Goal: Task Accomplishment & Management: Manage account settings

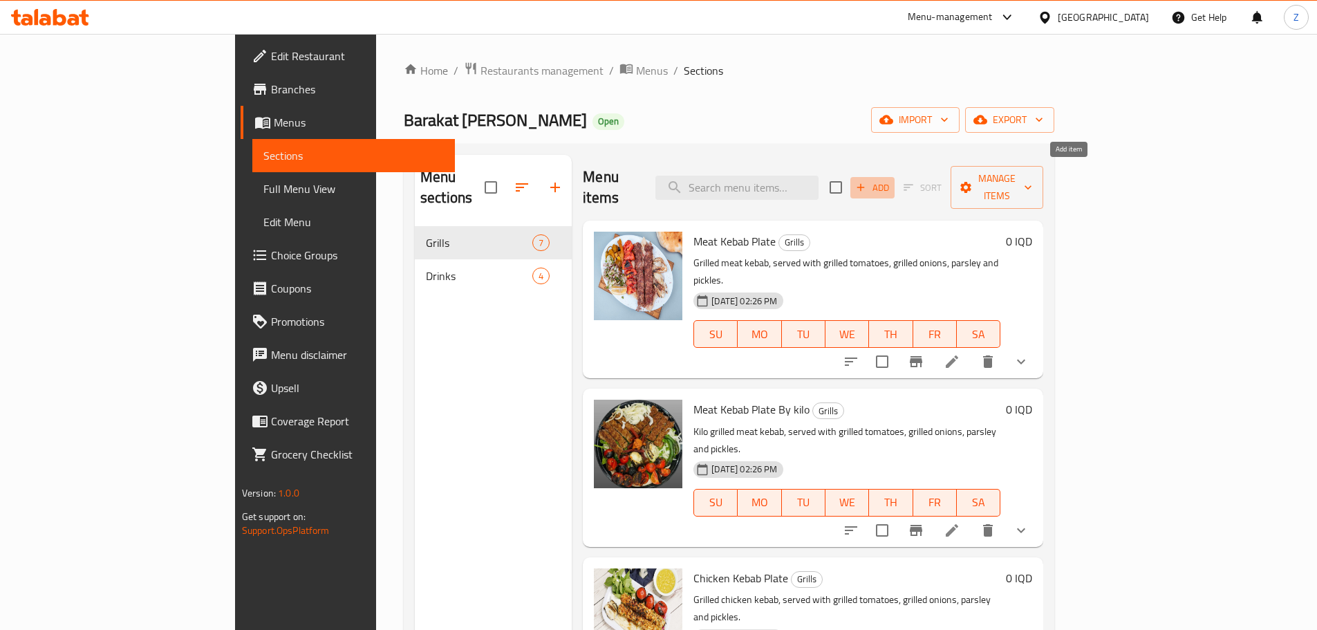
click at [891, 180] on span "Add" at bounding box center [872, 188] width 37 height 16
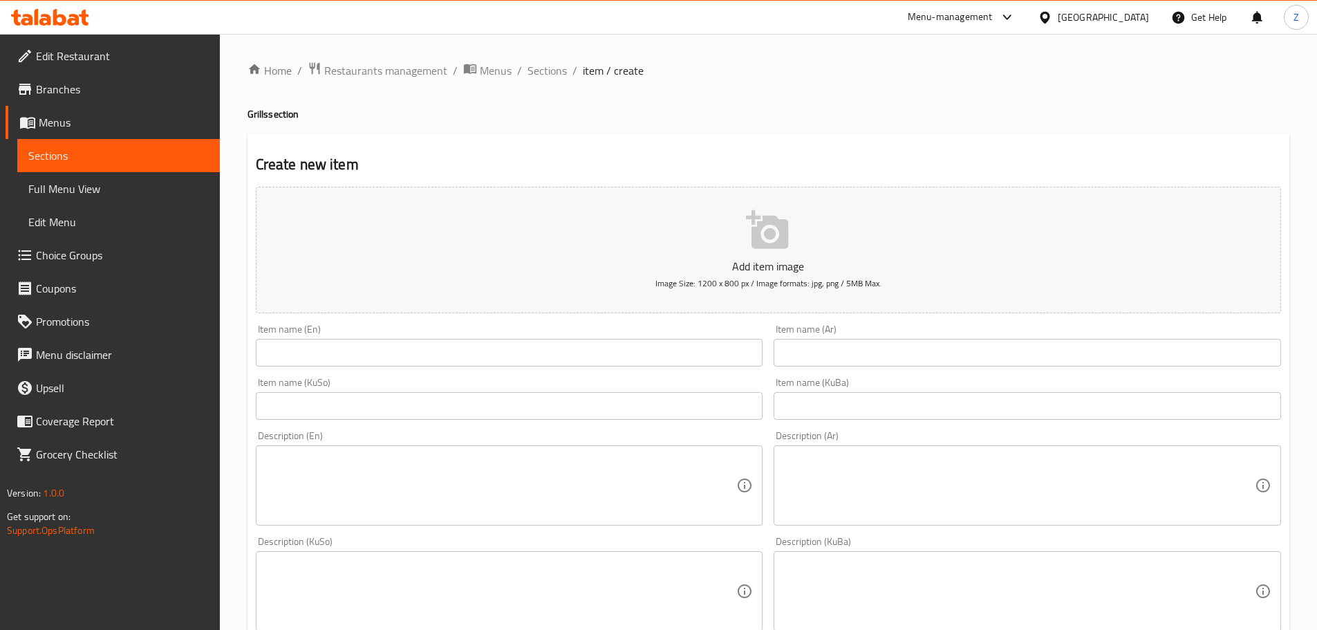
click at [361, 346] on input "text" at bounding box center [509, 353] width 507 height 28
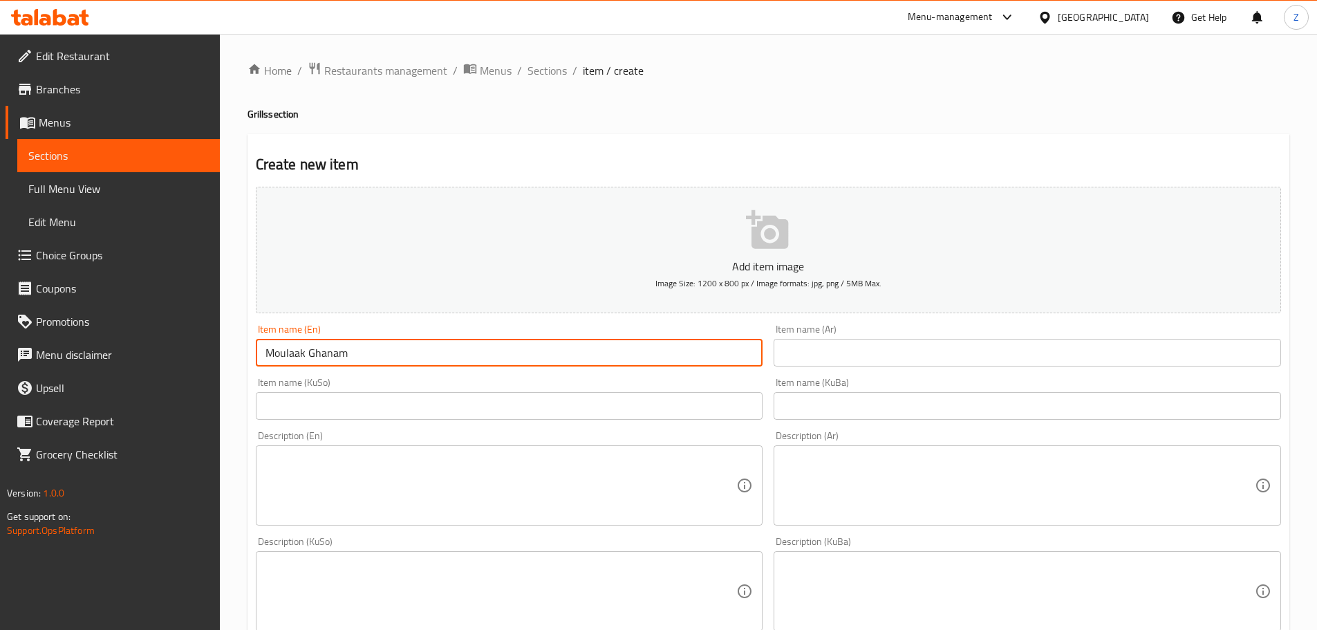
type input "Moulaak Ghanam"
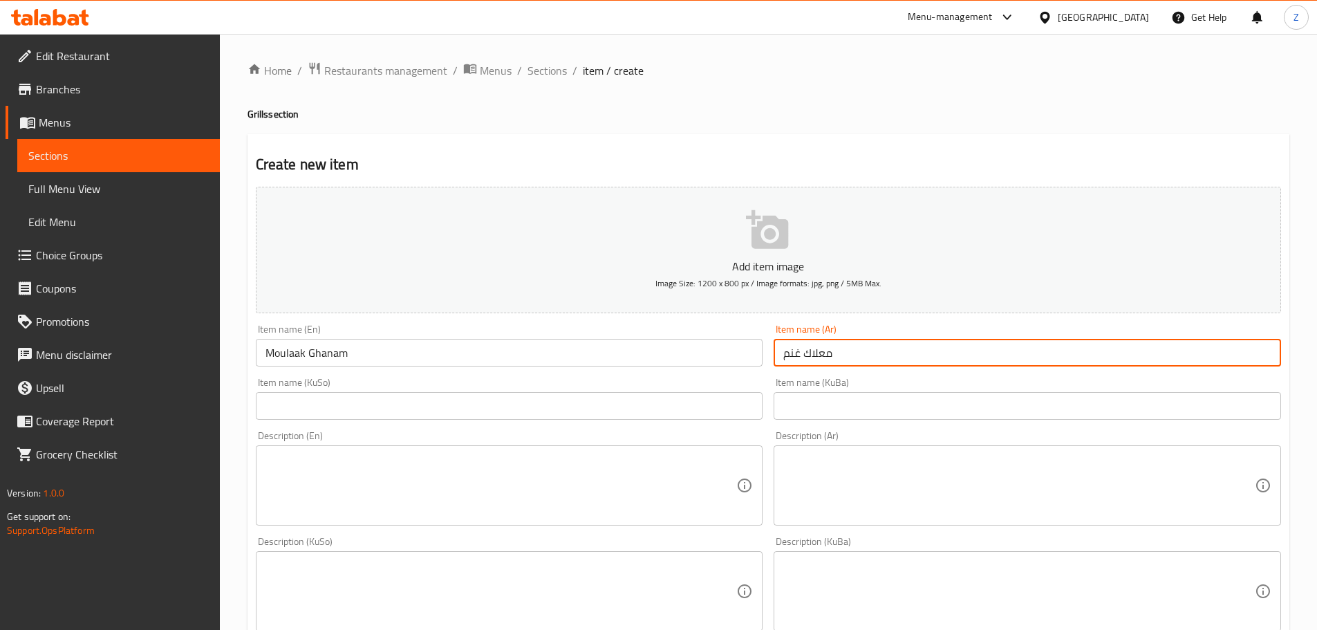
type input "معلاك غنم"
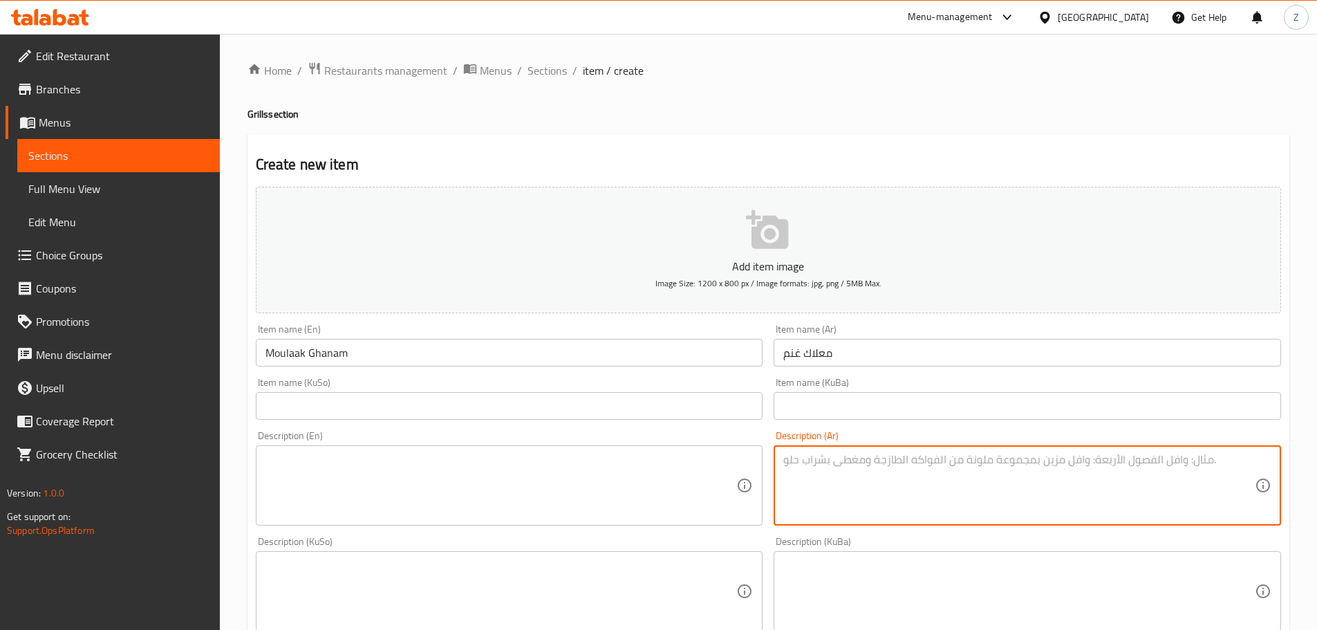
click at [794, 473] on textarea at bounding box center [1018, 486] width 471 height 66
click at [794, 471] on textarea "معلاك غنم مشوي, يقدم مع طماطم مشوية, مخلل وخضروات." at bounding box center [1018, 486] width 471 height 66
click at [794, 469] on textarea "معلاك غنم مشوي, يقدم مع طماطم مشوية, مخلل وخضروات." at bounding box center [1018, 486] width 471 height 66
click at [839, 464] on textarea "معلاك غنم مشوي, يقدم مع طماطم مشوية, مخلل وخضروات." at bounding box center [1018, 486] width 471 height 66
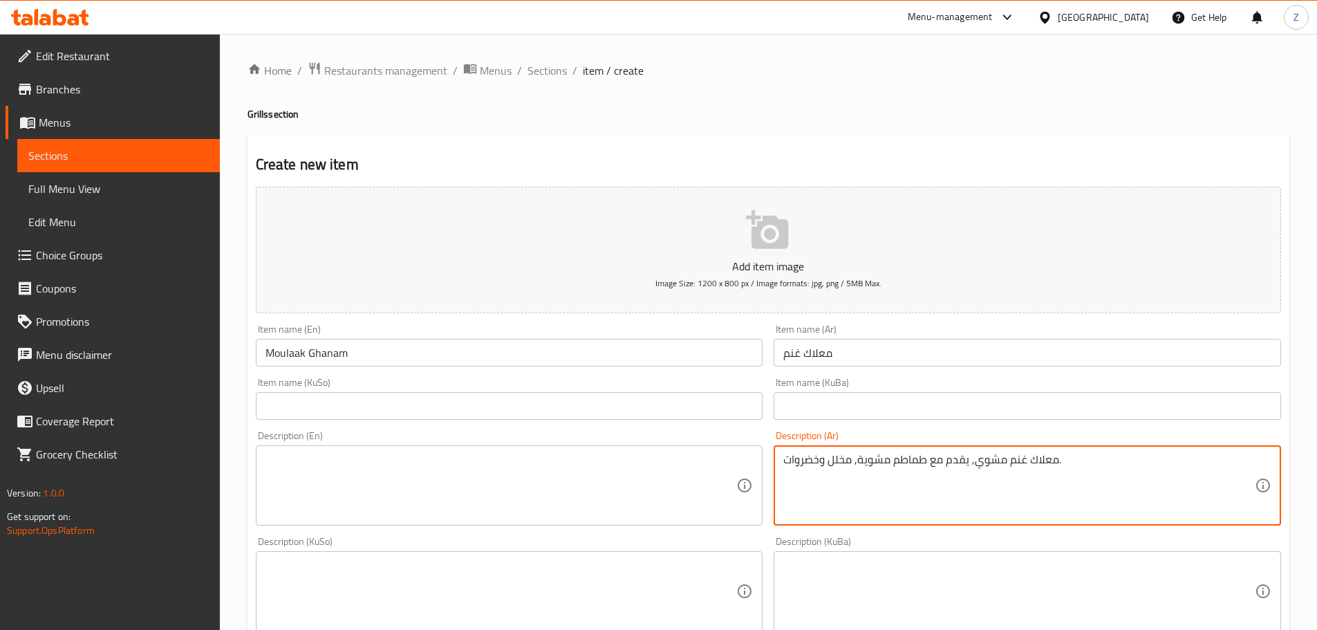
click at [839, 464] on textarea "معلاك غنم مشوي, يقدم مع طماطم مشوية, مخلل وخضروات." at bounding box center [1018, 486] width 471 height 66
type textarea "معلاك غنم مشوي, يقدم مع طماطم مشوية, مخلل وخضروات."
click at [527, 476] on textarea at bounding box center [500, 486] width 471 height 66
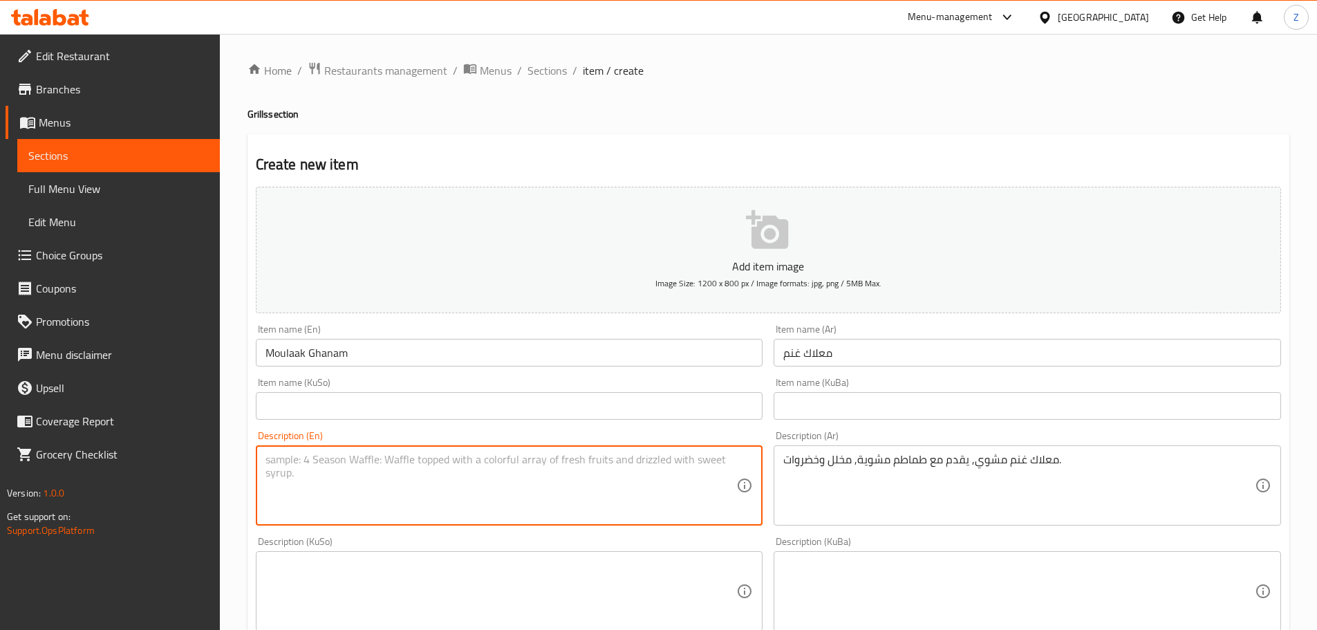
paste textarea "Grilled lamb shank, served with grilled tomatoes, pickles and vegetables."
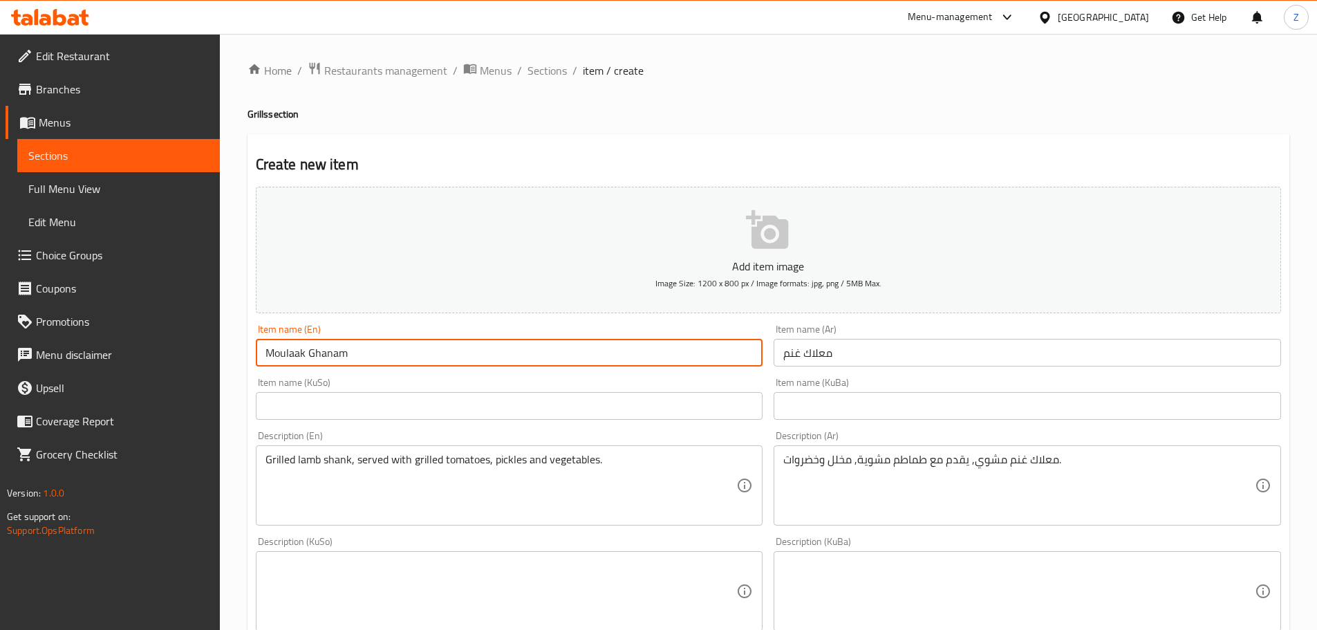
drag, startPoint x: 397, startPoint y: 357, endPoint x: 261, endPoint y: 368, distance: 136.6
click at [261, 368] on div "Item name (En) Moulaak Ghanam Item name (En)" at bounding box center [509, 345] width 518 height 53
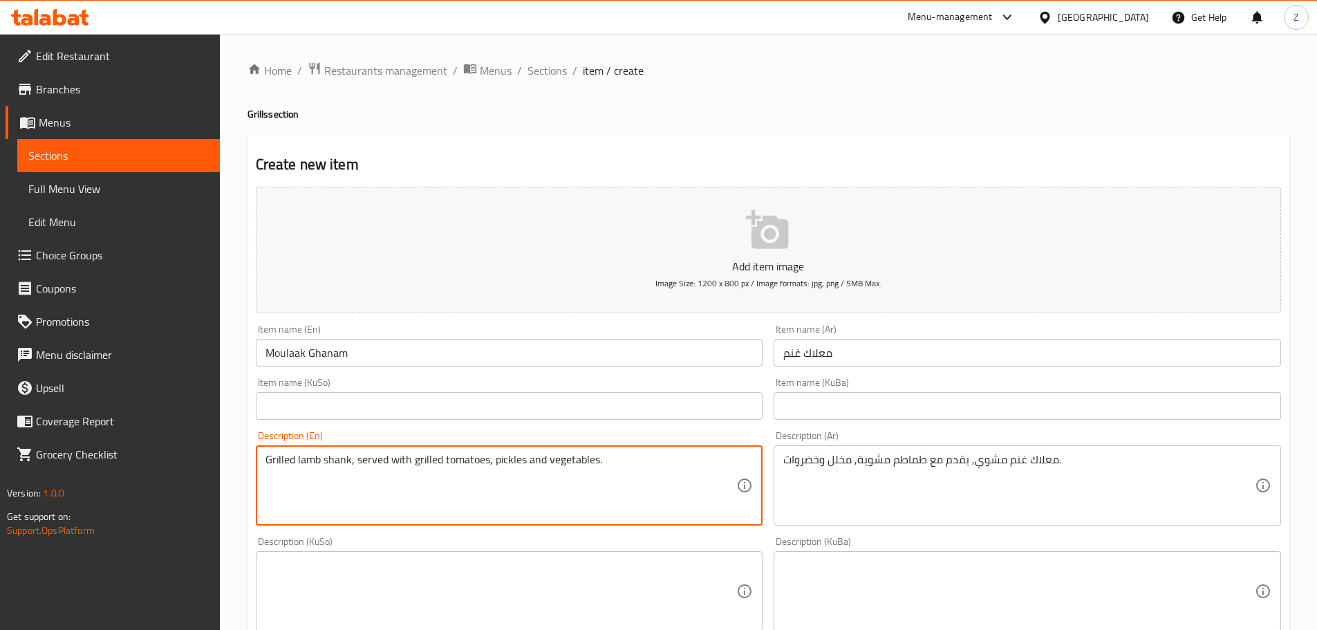
drag, startPoint x: 297, startPoint y: 460, endPoint x: 351, endPoint y: 481, distance: 58.7
paste textarea "Moulaak Ghanam"
drag, startPoint x: 305, startPoint y: 464, endPoint x: 298, endPoint y: 460, distance: 7.7
click at [298, 460] on textarea "Grilled Moulaak Ghanam, served with grilled tomatoes, pickles and vegetables." at bounding box center [500, 486] width 471 height 66
click at [345, 468] on textarea "Grilled moulaak Ghanam, served with grilled tomatoes, pickles and vegetables." at bounding box center [500, 486] width 471 height 66
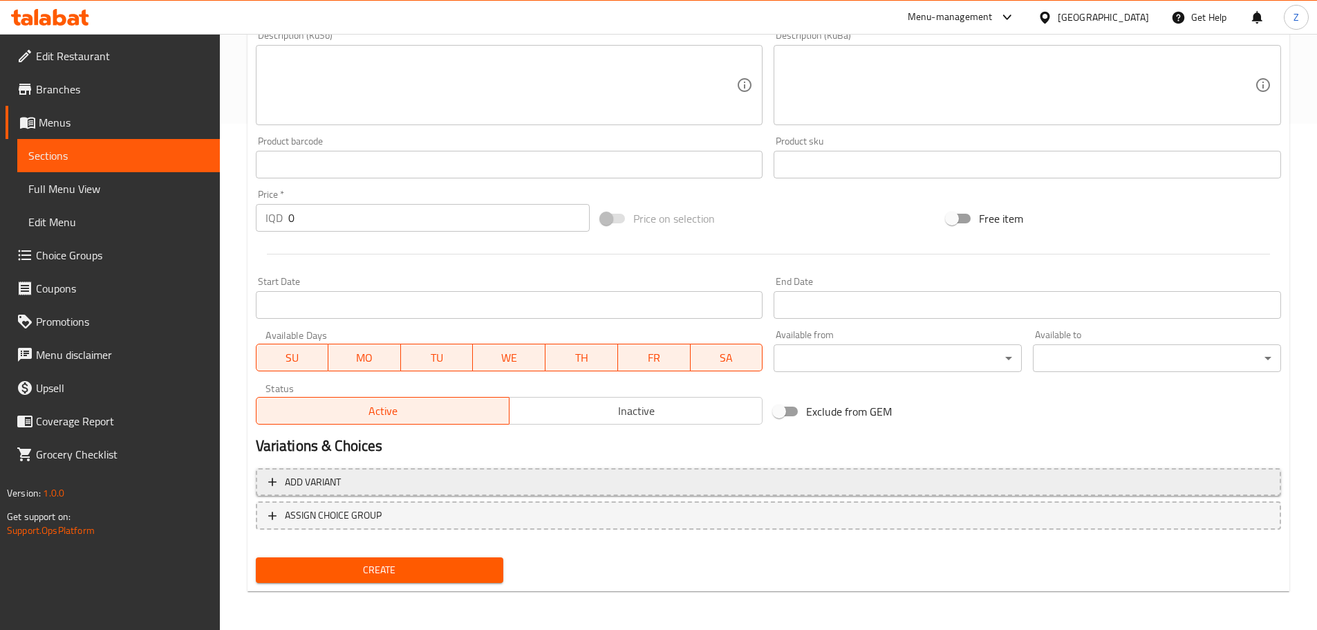
type textarea "Grilled moulaak ghanam, served with grilled tomatoes, pickles and vegetables."
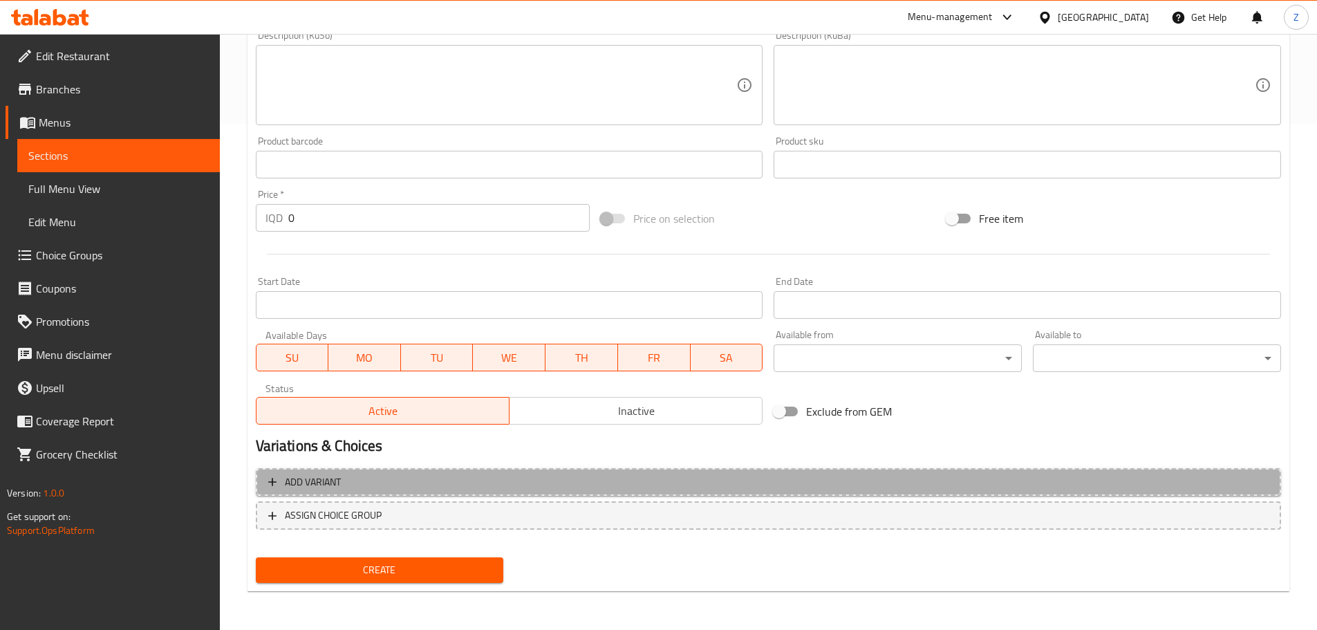
click at [442, 489] on span "Add variant" at bounding box center [768, 481] width 1000 height 17
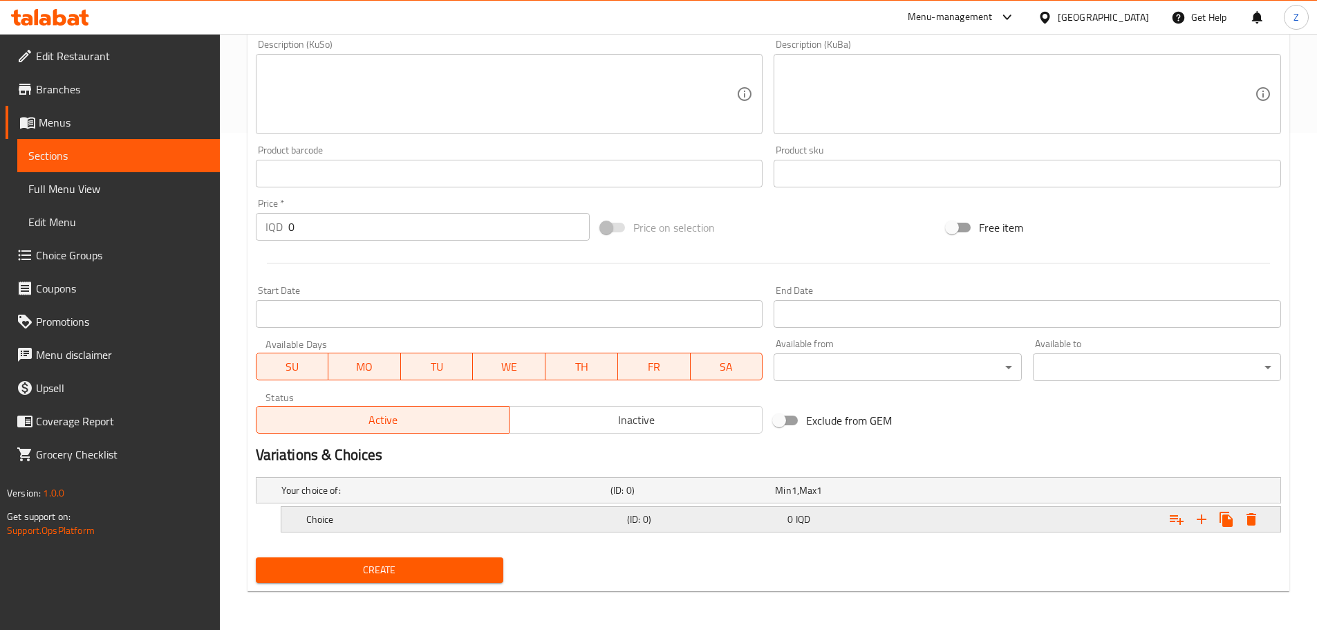
click at [491, 513] on h5 "Choice" at bounding box center [463, 519] width 315 height 14
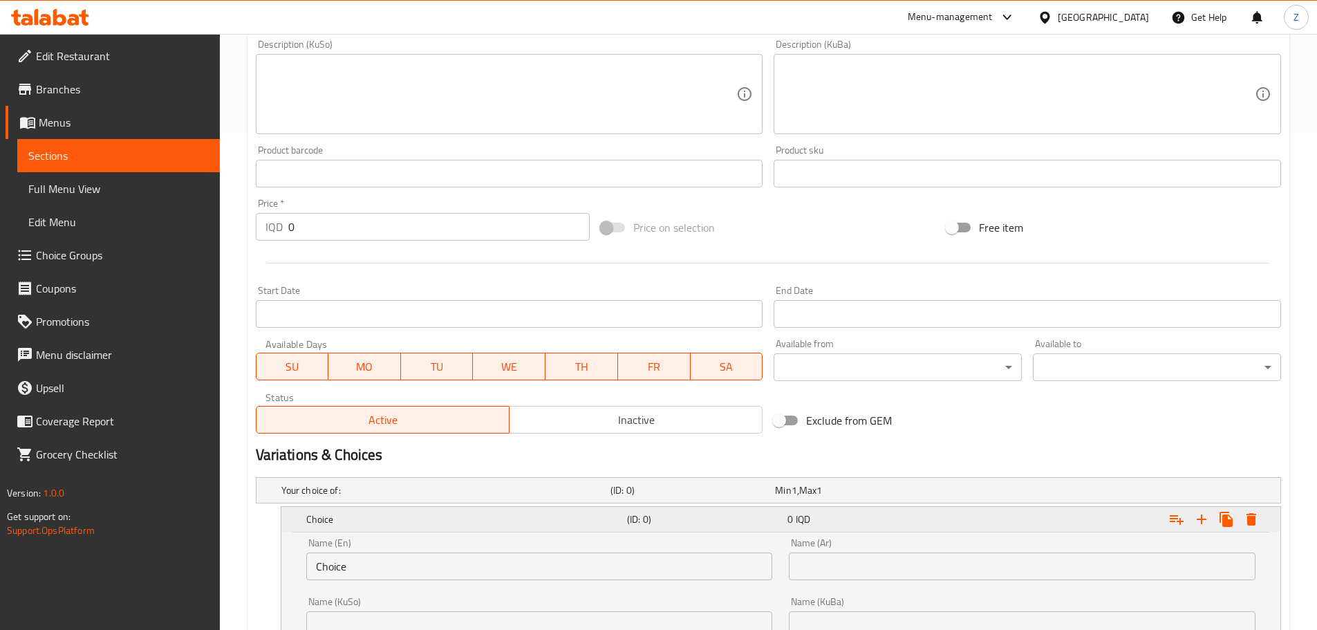
scroll to position [674, 0]
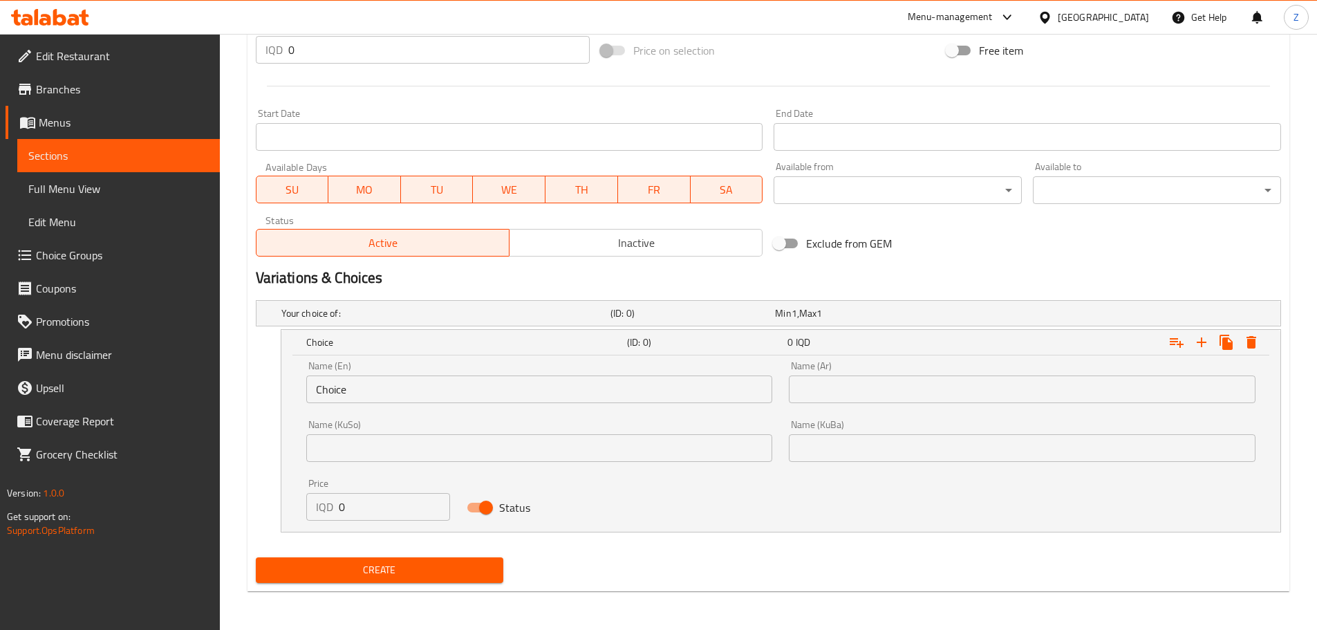
click at [438, 406] on div "Name (En) Choice Name (En)" at bounding box center [539, 381] width 483 height 59
click at [438, 405] on div "Name (En) Choice Name (En)" at bounding box center [539, 381] width 483 height 59
click at [442, 390] on input "Choice" at bounding box center [539, 389] width 467 height 28
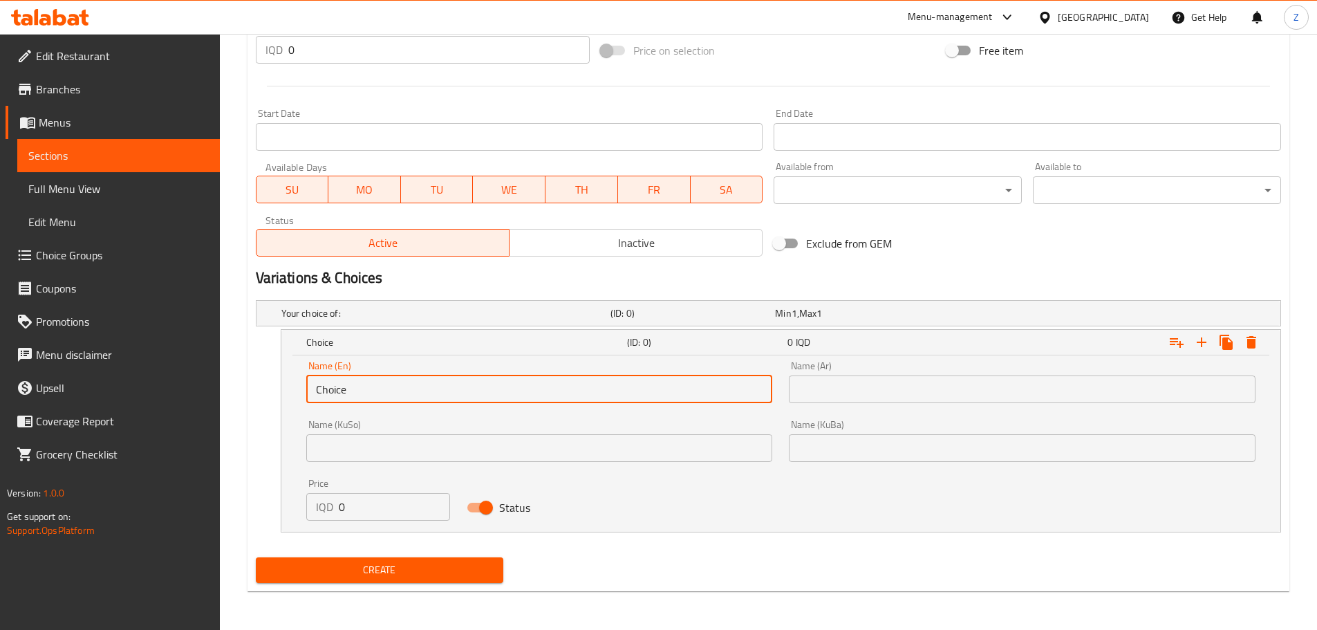
click at [442, 390] on input "Choice" at bounding box center [539, 389] width 467 height 28
type input "s"
type input "Shish"
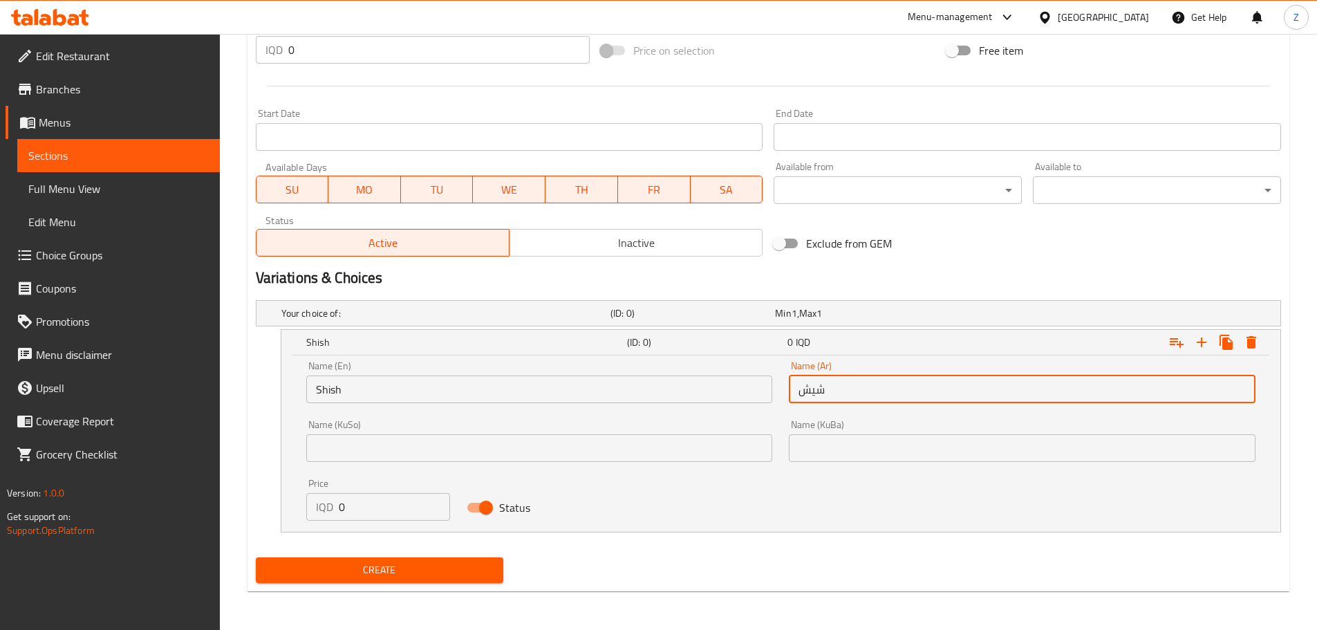
type input "شيش"
click at [377, 503] on input "0" at bounding box center [395, 507] width 112 height 28
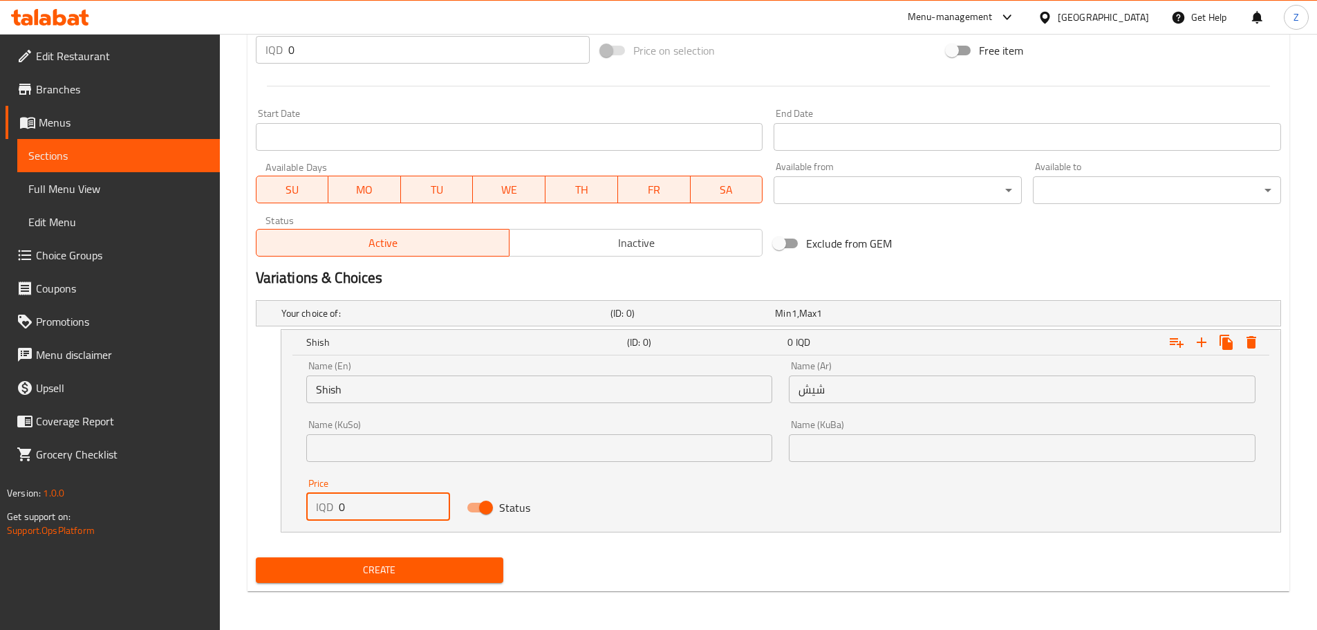
click at [377, 503] on input "0" at bounding box center [395, 507] width 112 height 28
click at [384, 507] on input "0" at bounding box center [395, 507] width 112 height 28
click at [384, 508] on input "0" at bounding box center [395, 507] width 112 height 28
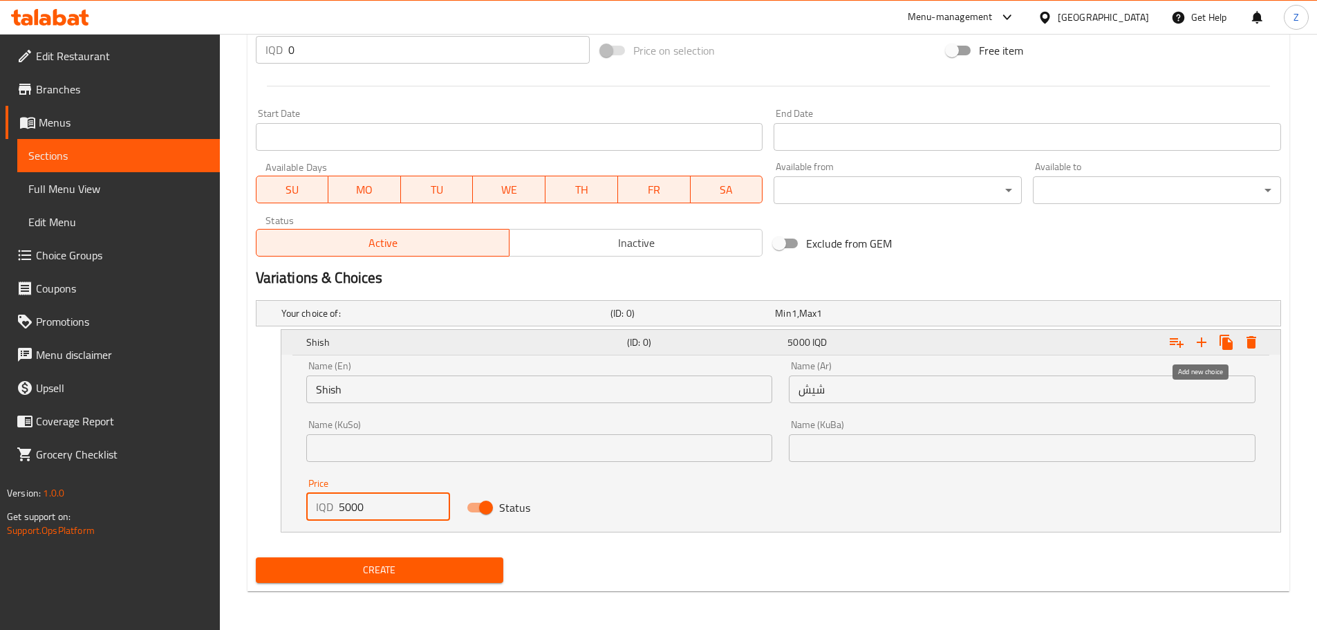
type input "5000"
click at [1200, 337] on icon "Expand" at bounding box center [1201, 342] width 17 height 17
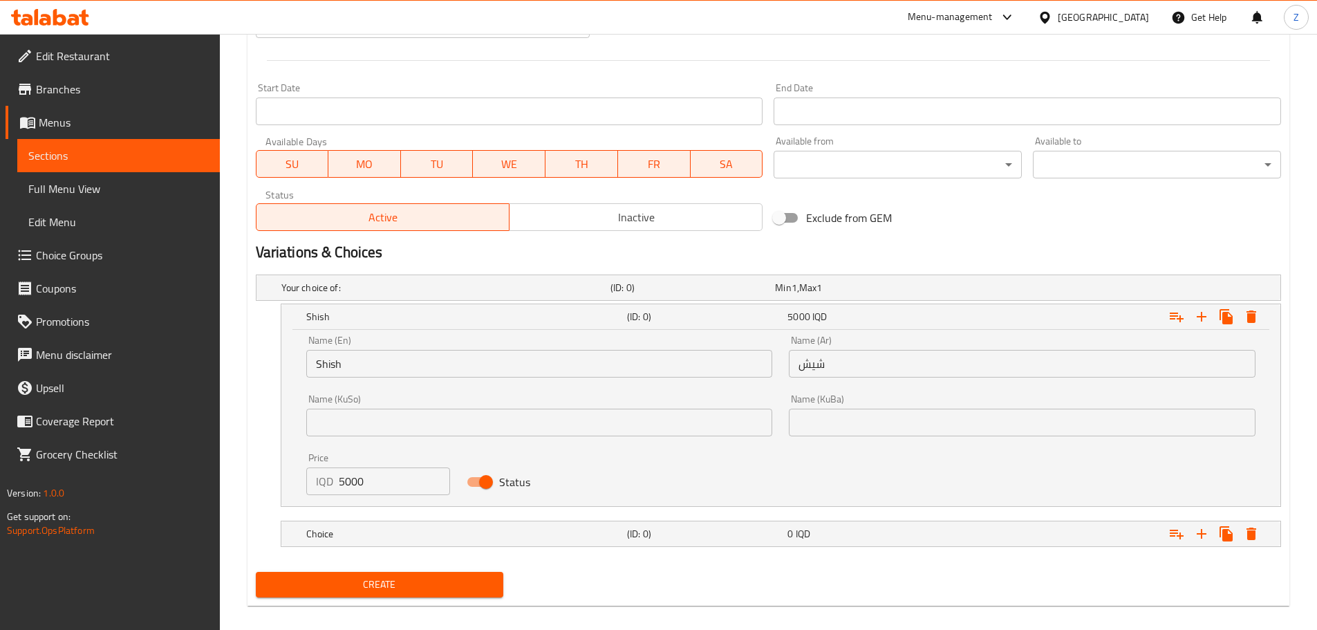
scroll to position [714, 0]
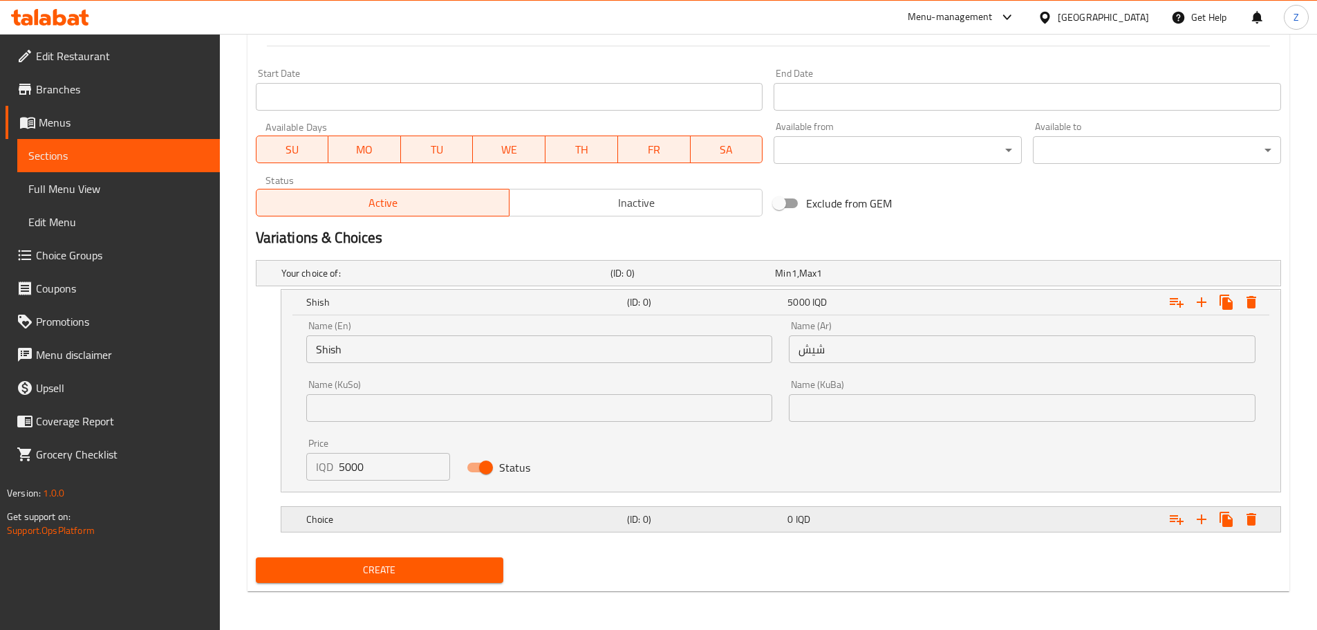
click at [380, 531] on div "Choice (ID: 0) 0 IQD" at bounding box center [784, 519] width 963 height 30
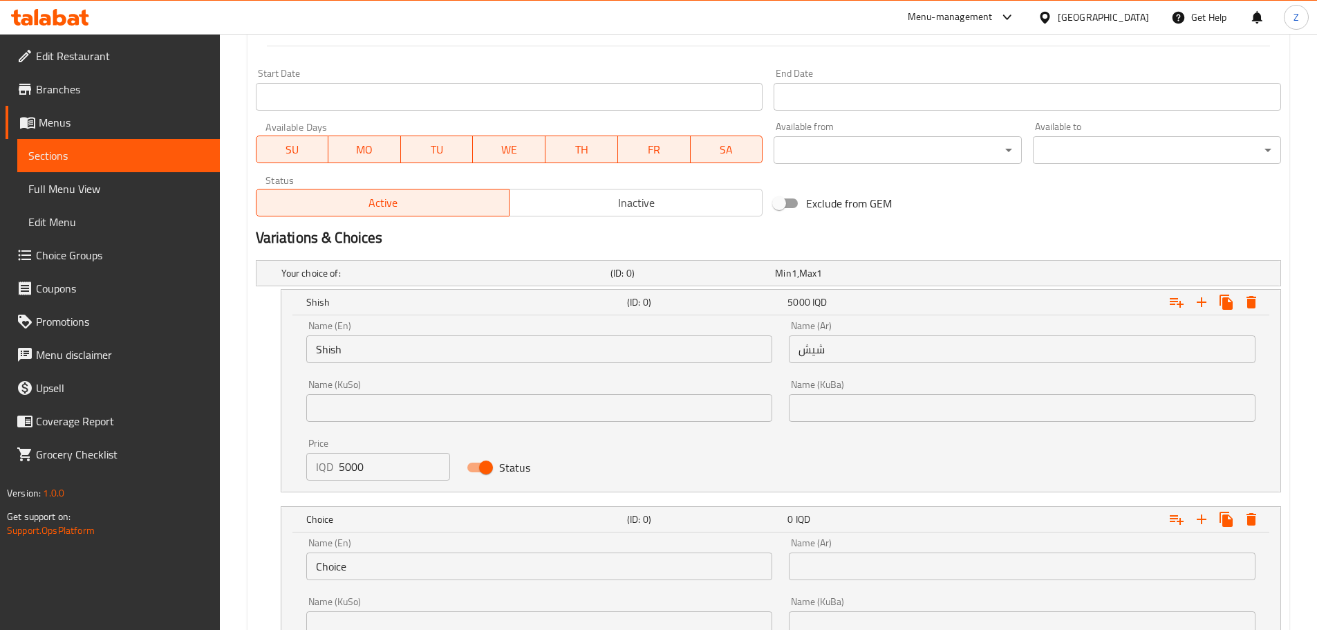
click at [311, 352] on input "Shish" at bounding box center [539, 349] width 467 height 28
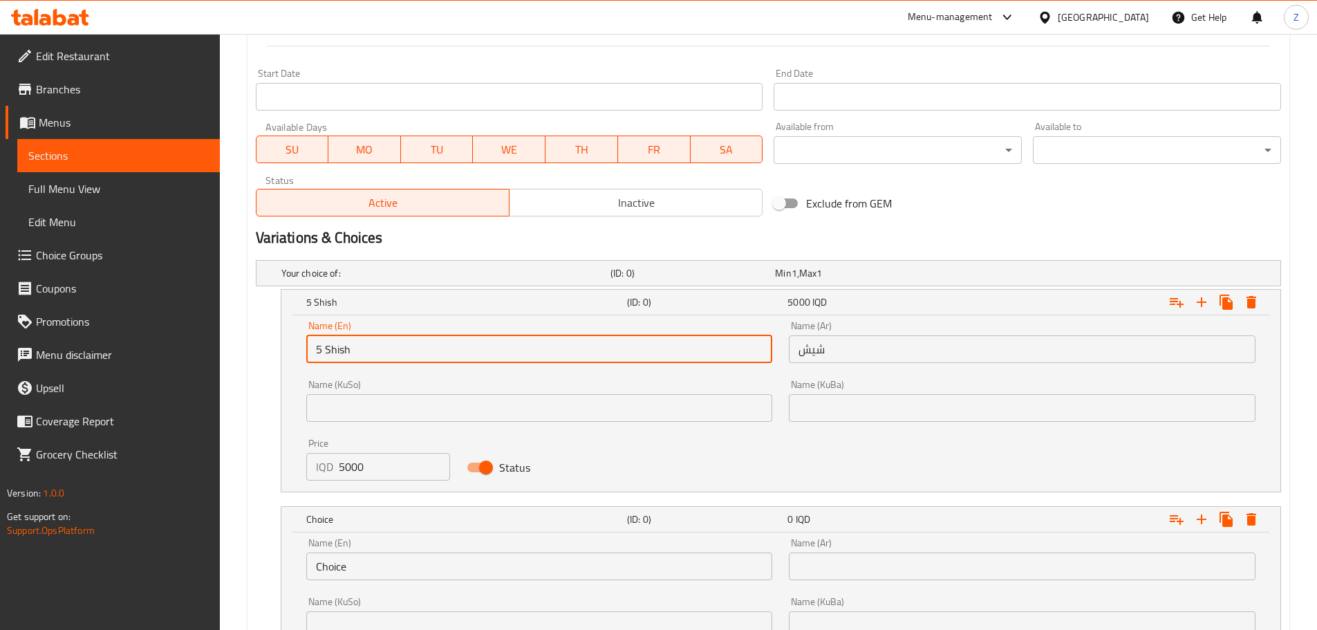
type input "5 Shish"
click at [843, 354] on input "شيش" at bounding box center [1022, 349] width 467 height 28
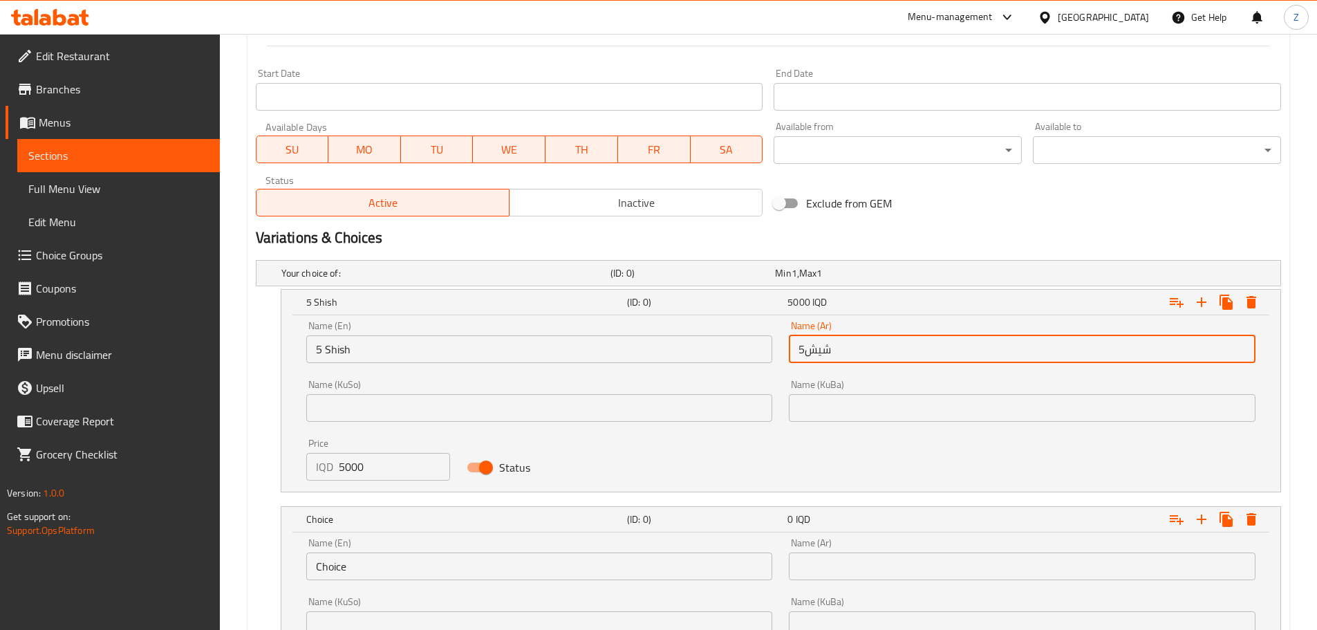
type input "شيش5"
click at [666, 564] on input "Choice" at bounding box center [539, 566] width 467 height 28
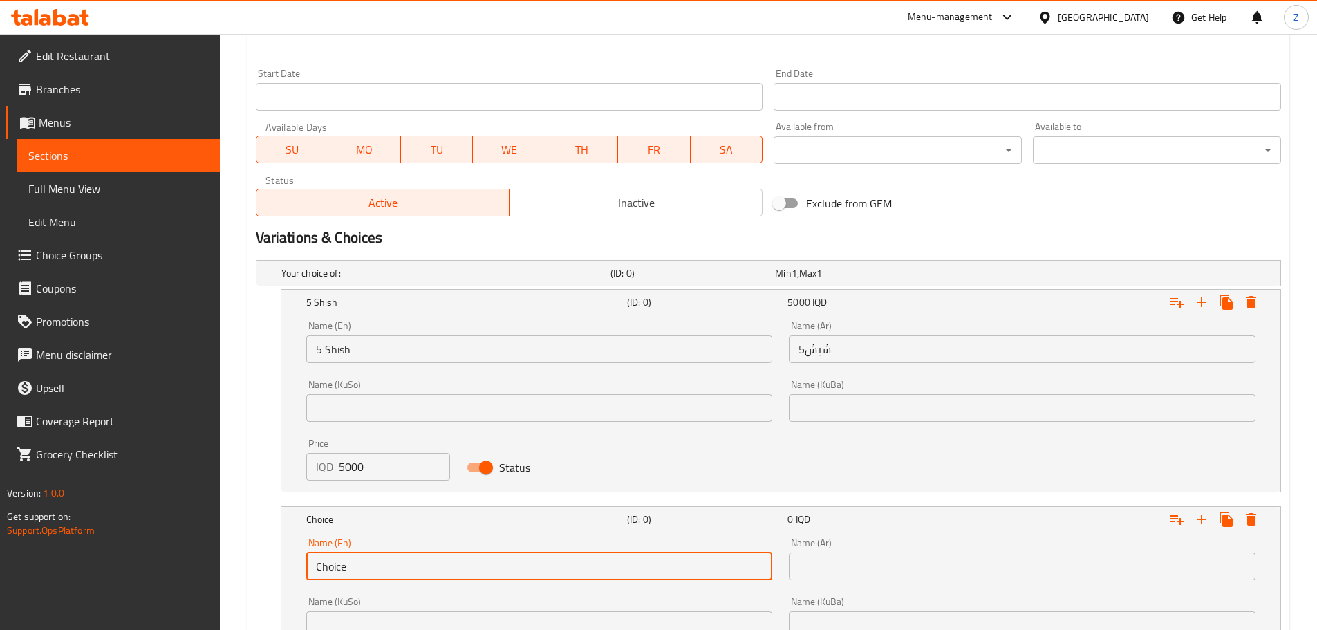
click at [666, 564] on input "Choice" at bounding box center [539, 566] width 467 height 28
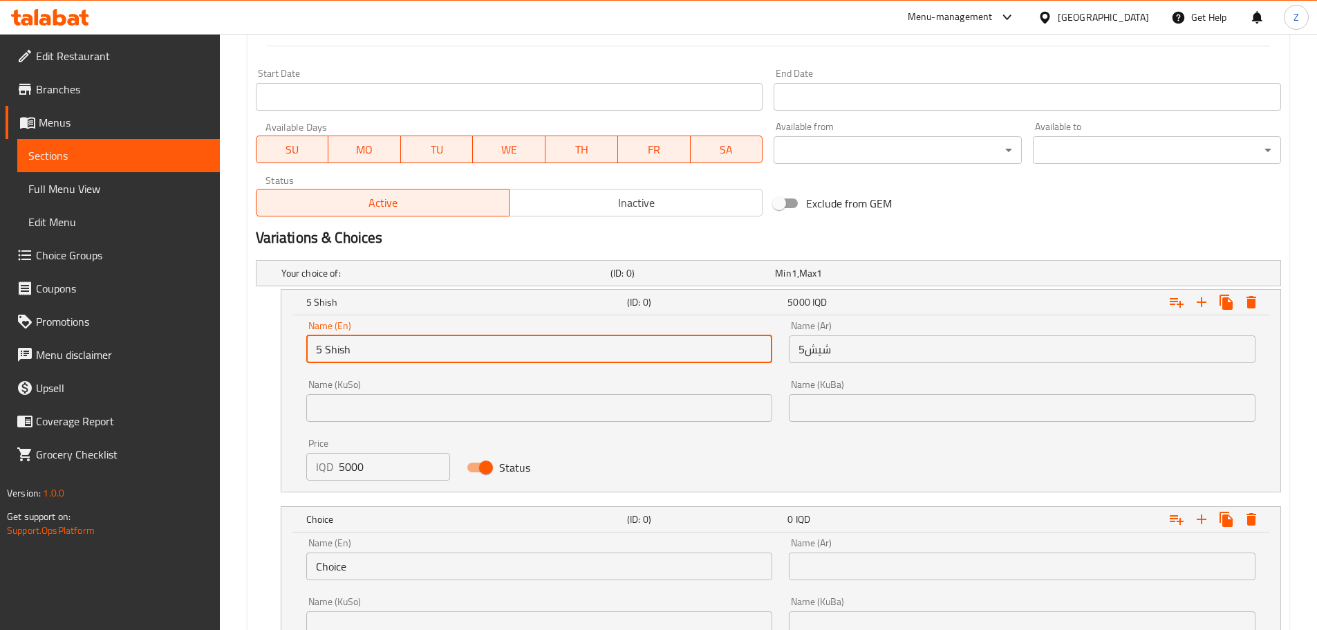
click at [390, 362] on input "5 Shish" at bounding box center [539, 349] width 467 height 28
click at [413, 568] on input "Choice" at bounding box center [539, 566] width 467 height 28
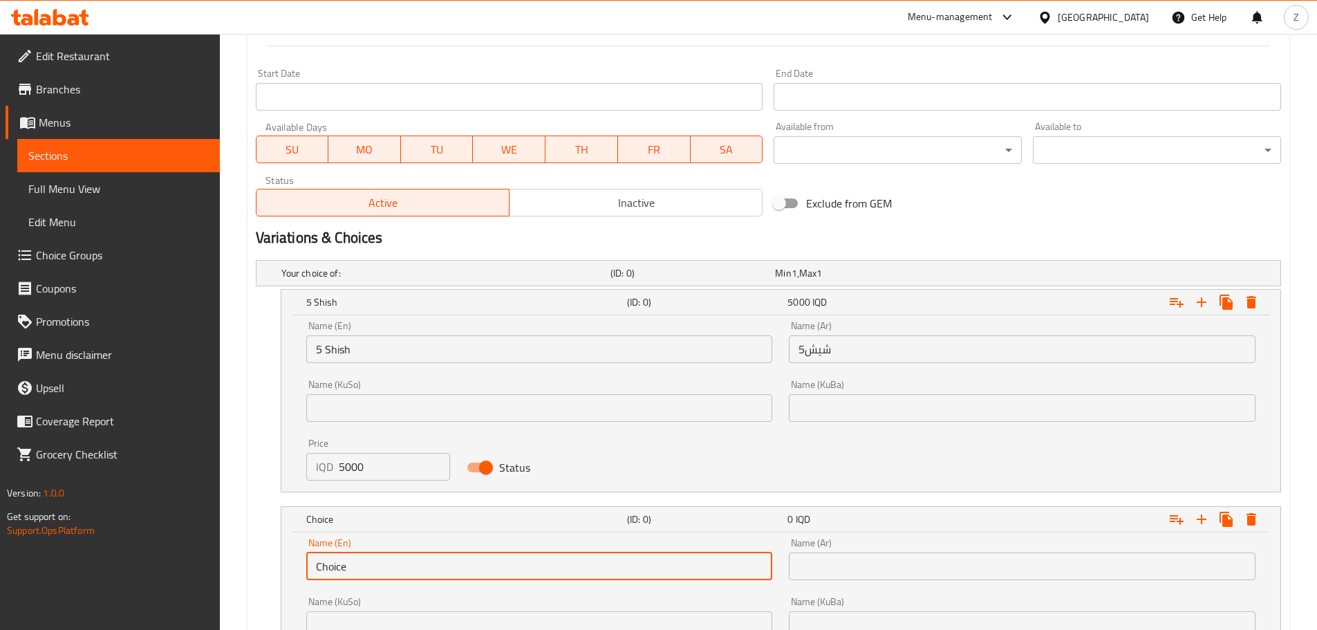
click at [413, 568] on input "Choice" at bounding box center [539, 566] width 467 height 28
paste input "5 Shish"
drag, startPoint x: 319, startPoint y: 562, endPoint x: 303, endPoint y: 561, distance: 16.6
click at [303, 561] on div "Name (En) 5 Shish Name (En)" at bounding box center [539, 558] width 483 height 59
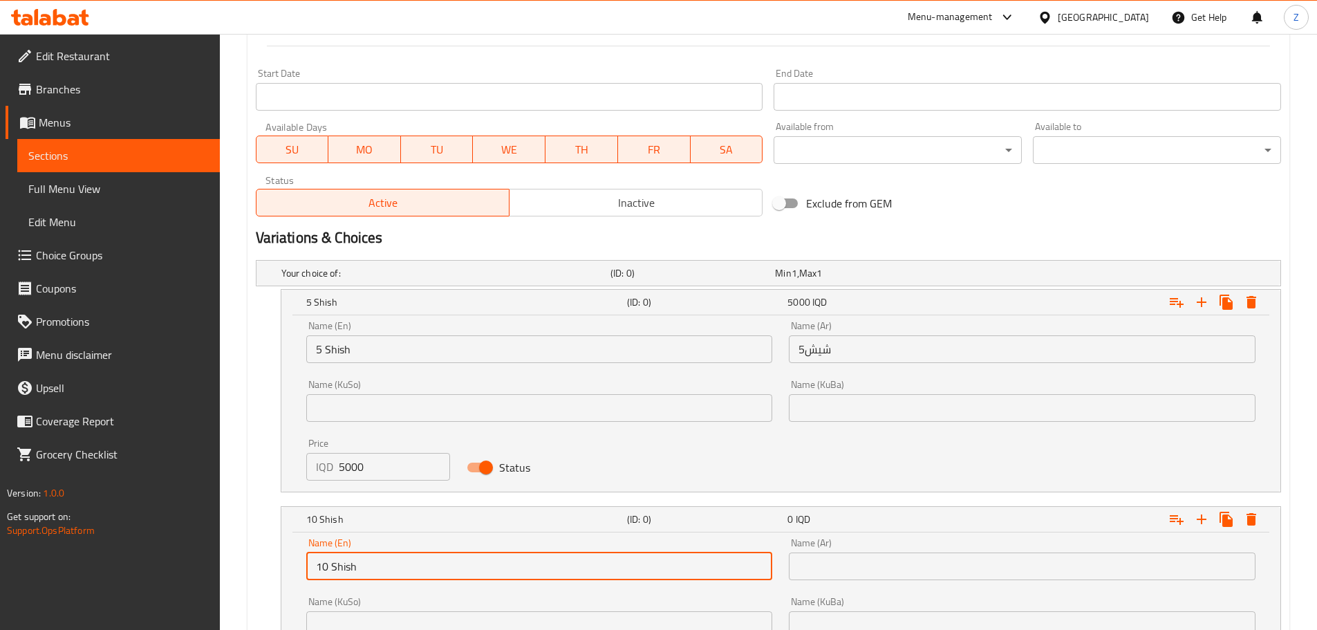
type input "10 Shish"
click at [843, 347] on input "شيش5" at bounding box center [1022, 349] width 467 height 28
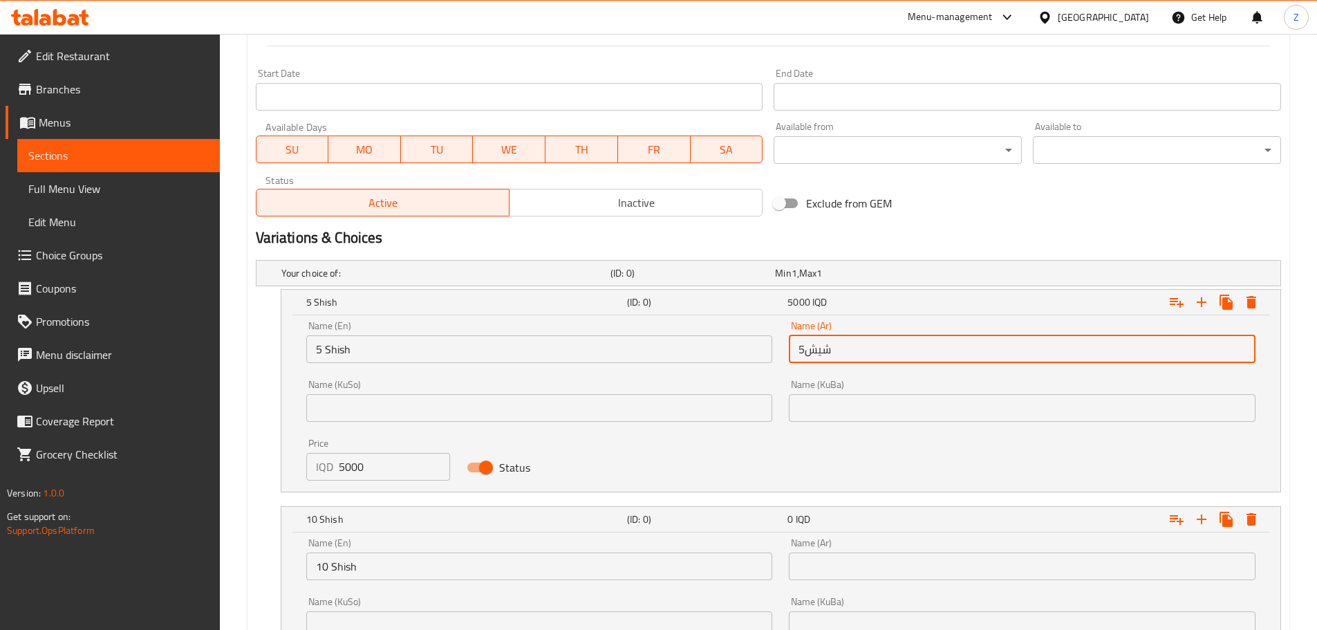
click at [843, 347] on input "شيش5" at bounding box center [1022, 349] width 467 height 28
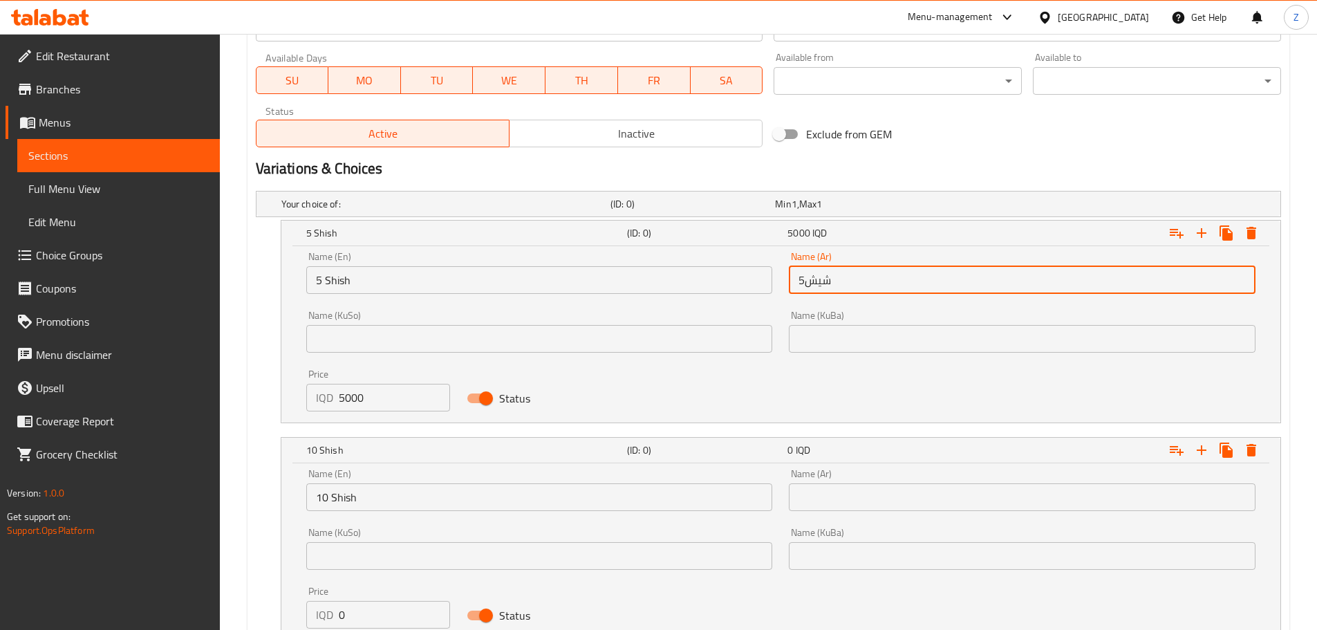
click at [820, 486] on input "text" at bounding box center [1022, 497] width 467 height 28
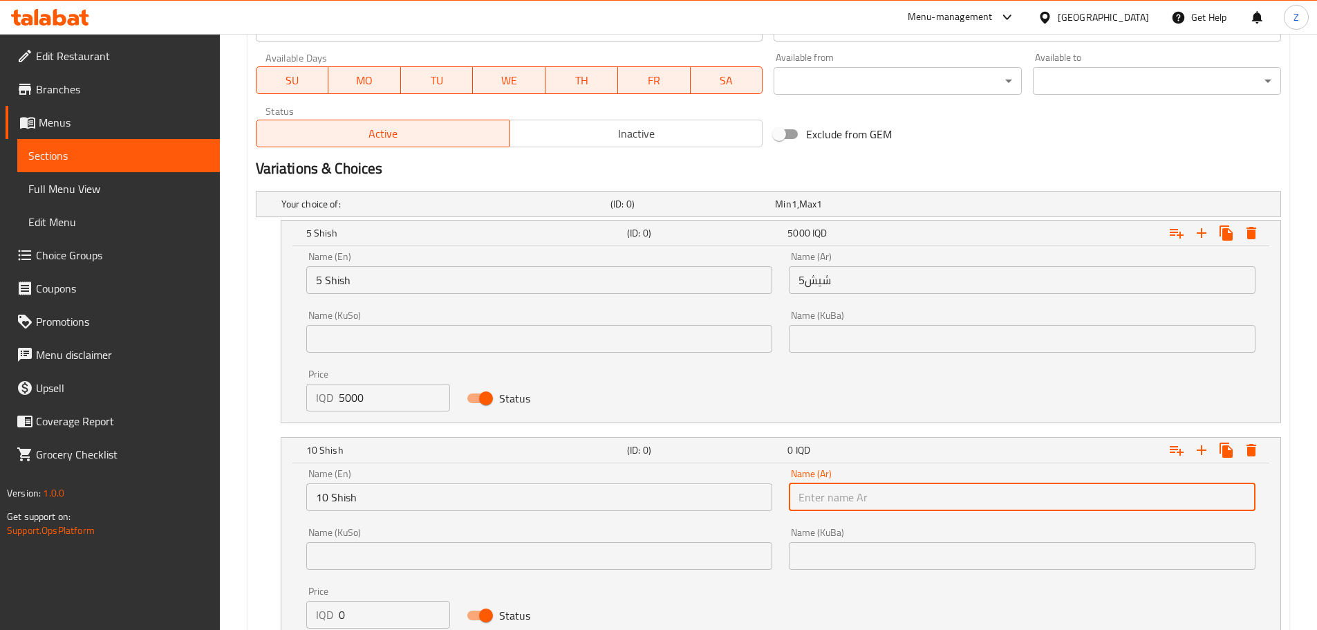
paste input "شيش5"
drag, startPoint x: 804, startPoint y: 499, endPoint x: 788, endPoint y: 495, distance: 17.1
click at [788, 495] on div "Name (Ar) شيش5 Name (Ar)" at bounding box center [1021, 489] width 483 height 59
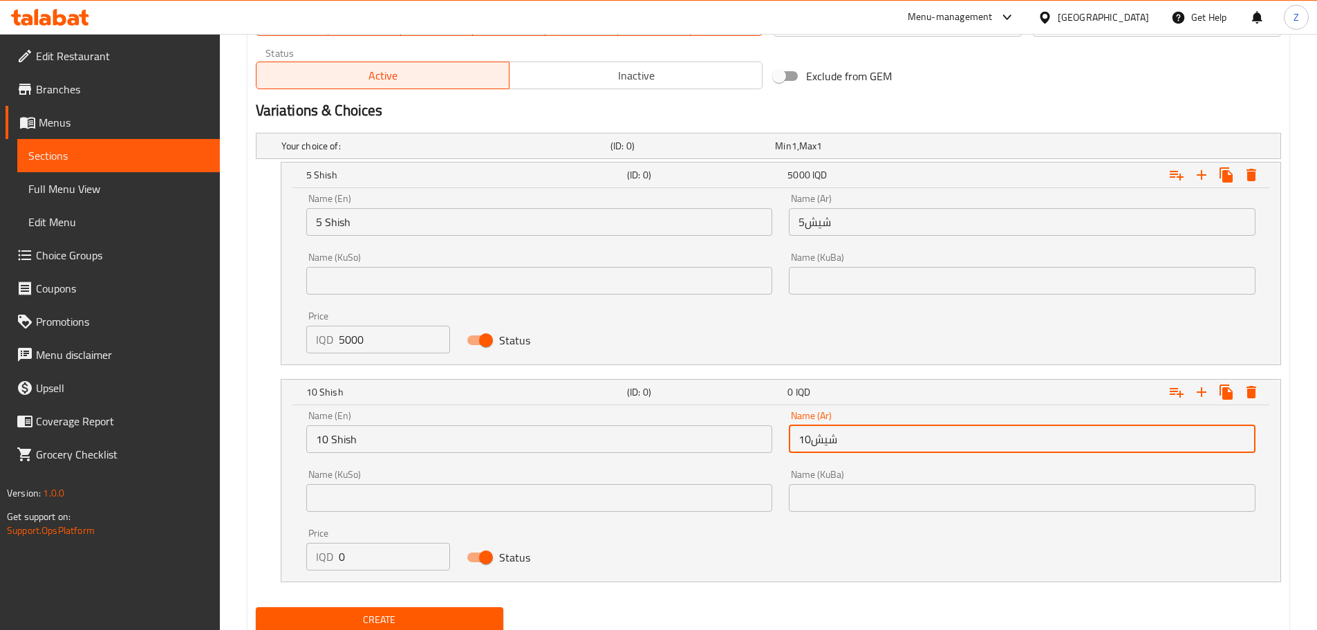
scroll to position [891, 0]
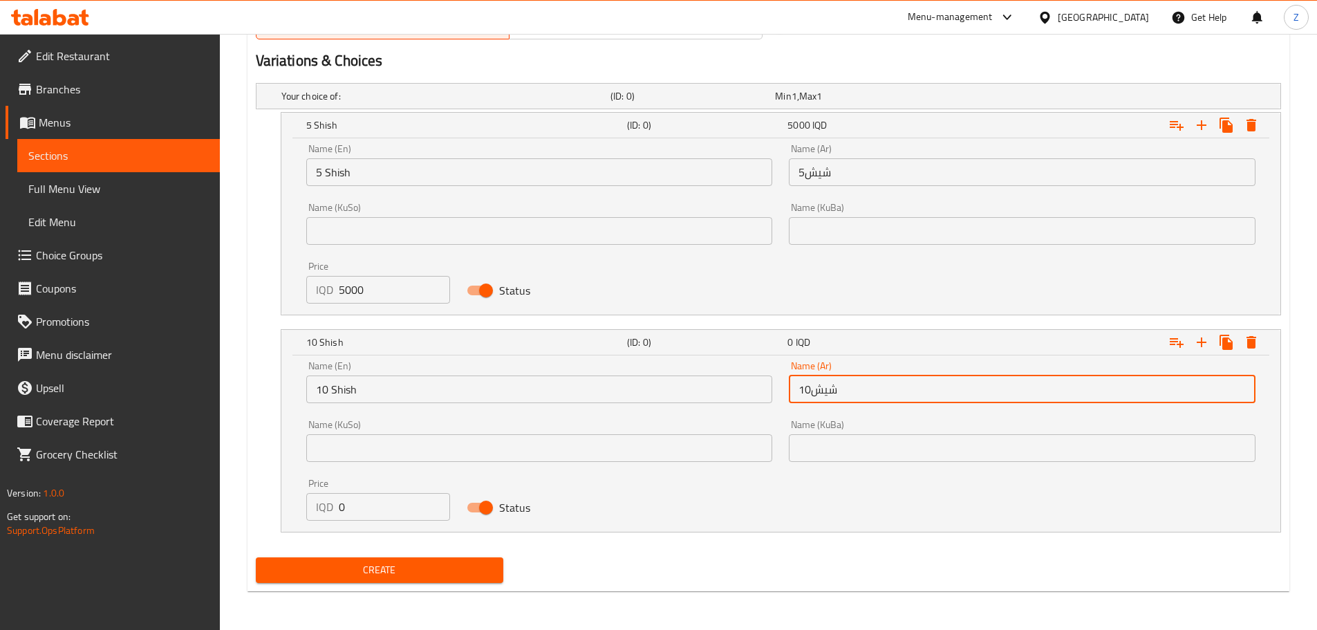
type input "شيش10"
click at [412, 509] on input "0" at bounding box center [395, 507] width 112 height 28
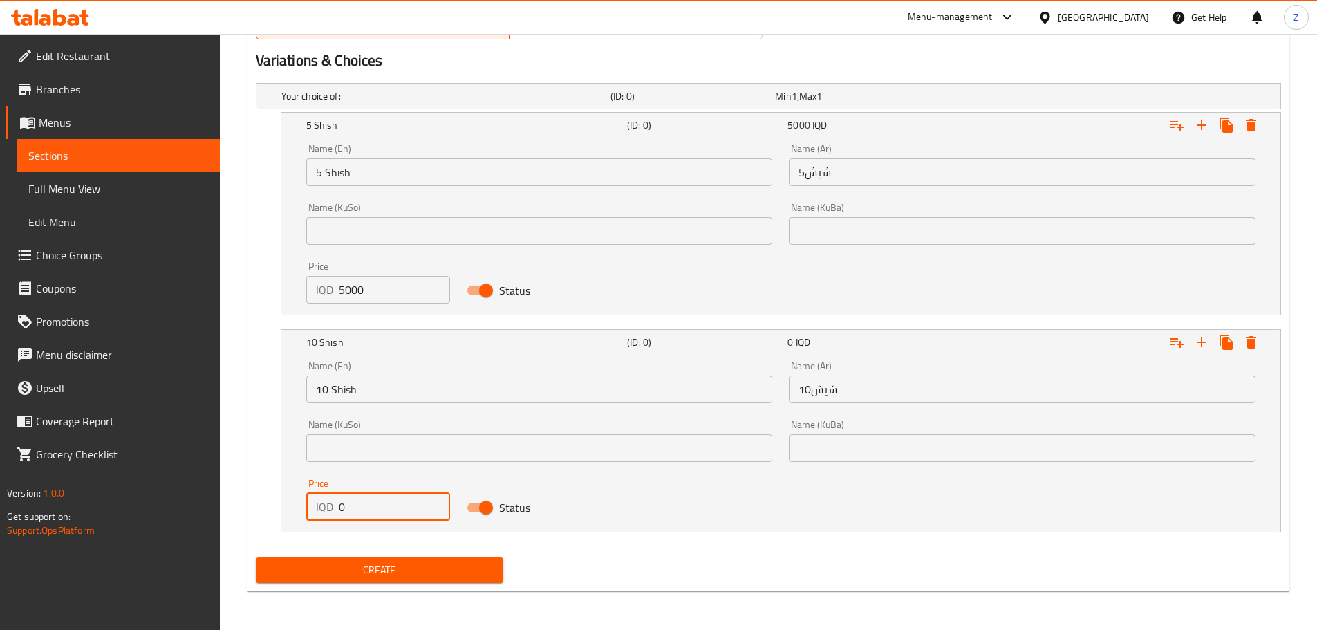
click at [412, 509] on input "0" at bounding box center [395, 507] width 112 height 28
type input "10000"
click at [1197, 339] on icon "Expand" at bounding box center [1201, 342] width 17 height 17
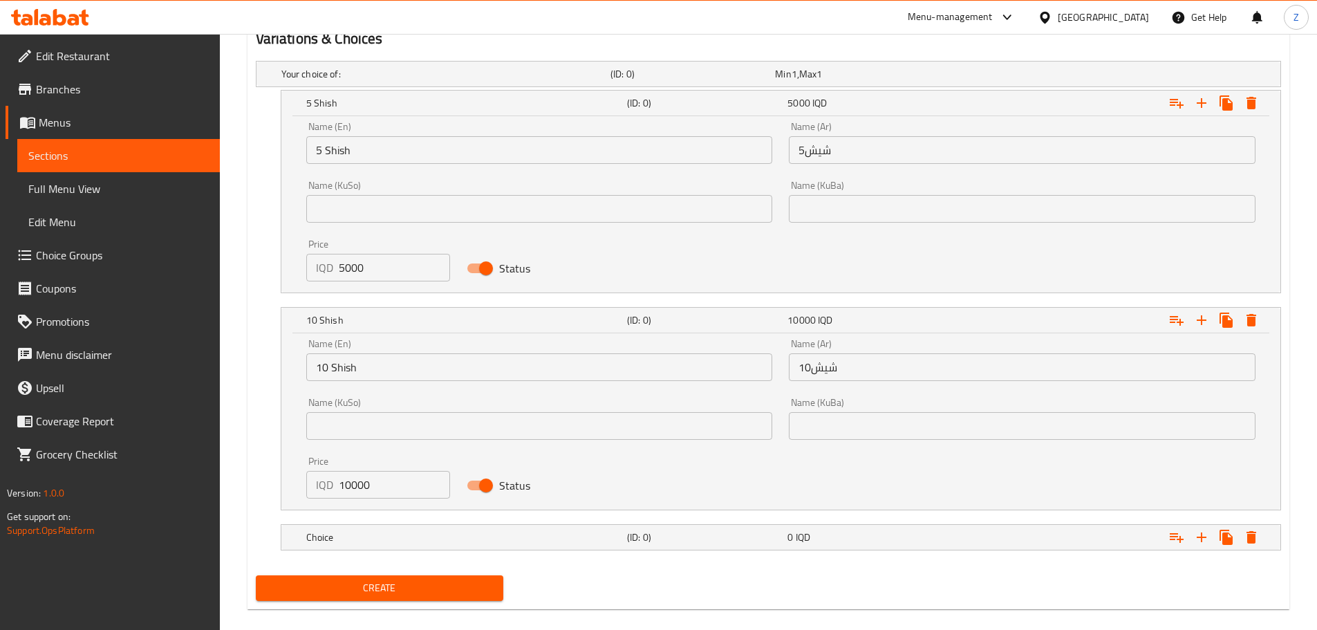
scroll to position [931, 0]
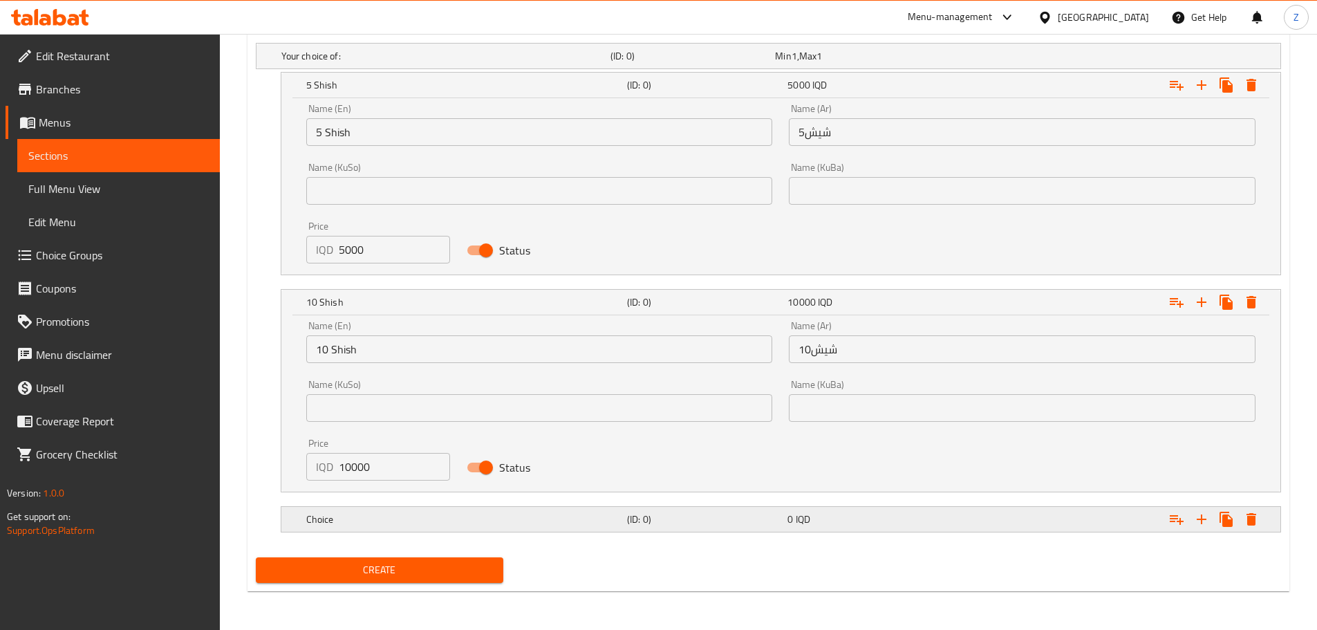
click at [454, 515] on h5 "Choice" at bounding box center [463, 519] width 315 height 14
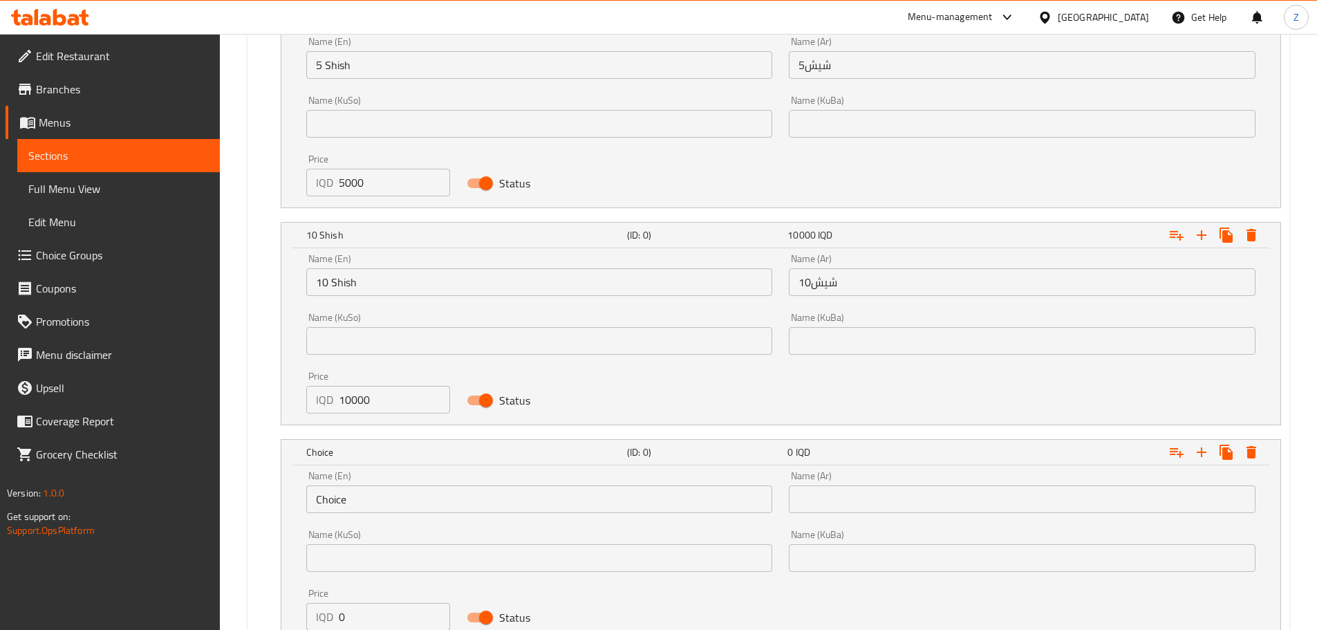
scroll to position [1069, 0]
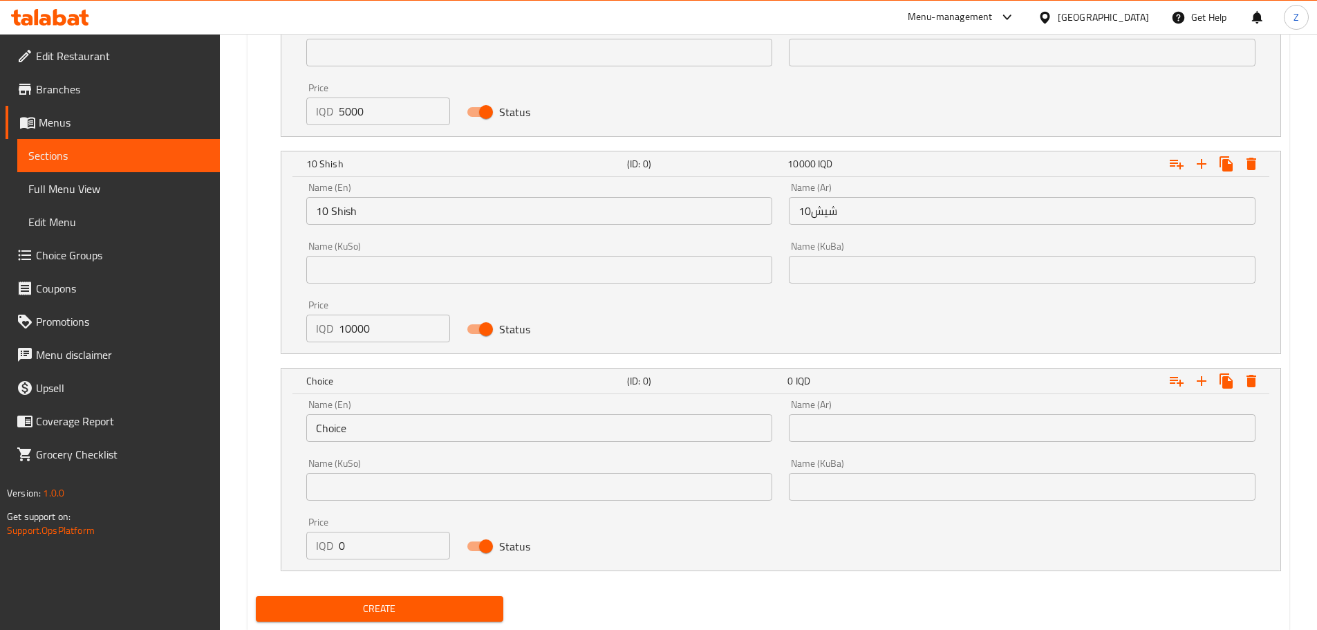
click at [373, 440] on input "Choice" at bounding box center [539, 428] width 467 height 28
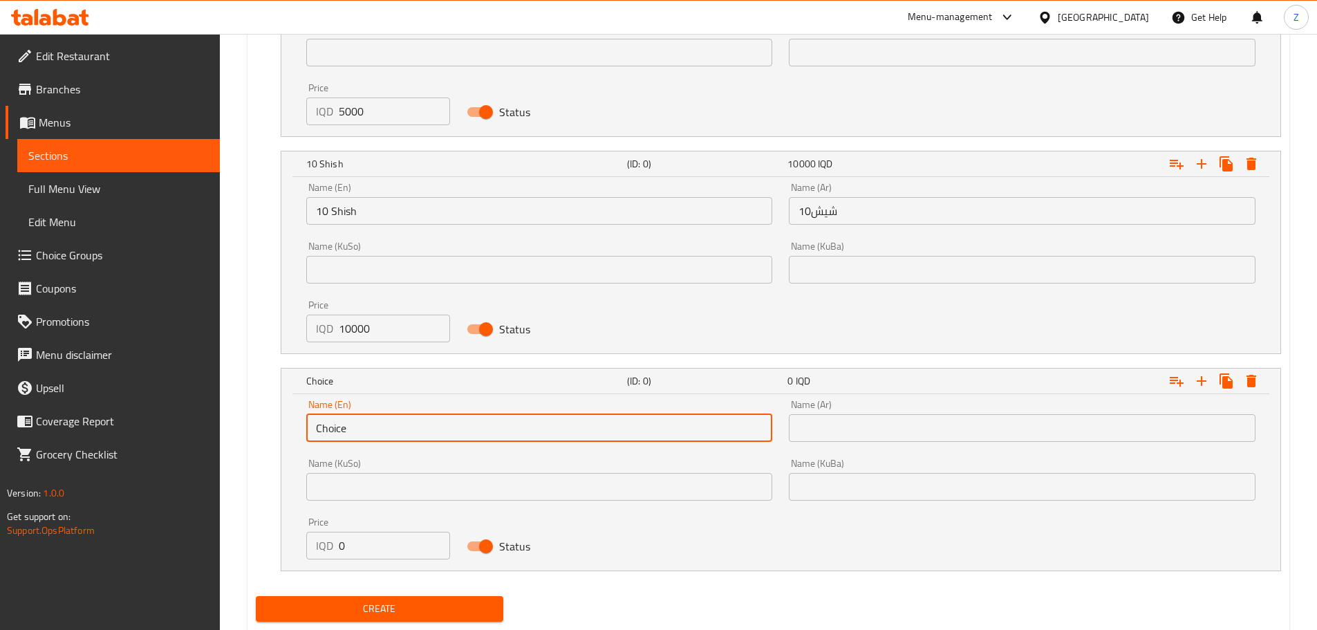
click at [373, 440] on input "Choice" at bounding box center [539, 428] width 467 height 28
type input "20 Shish"
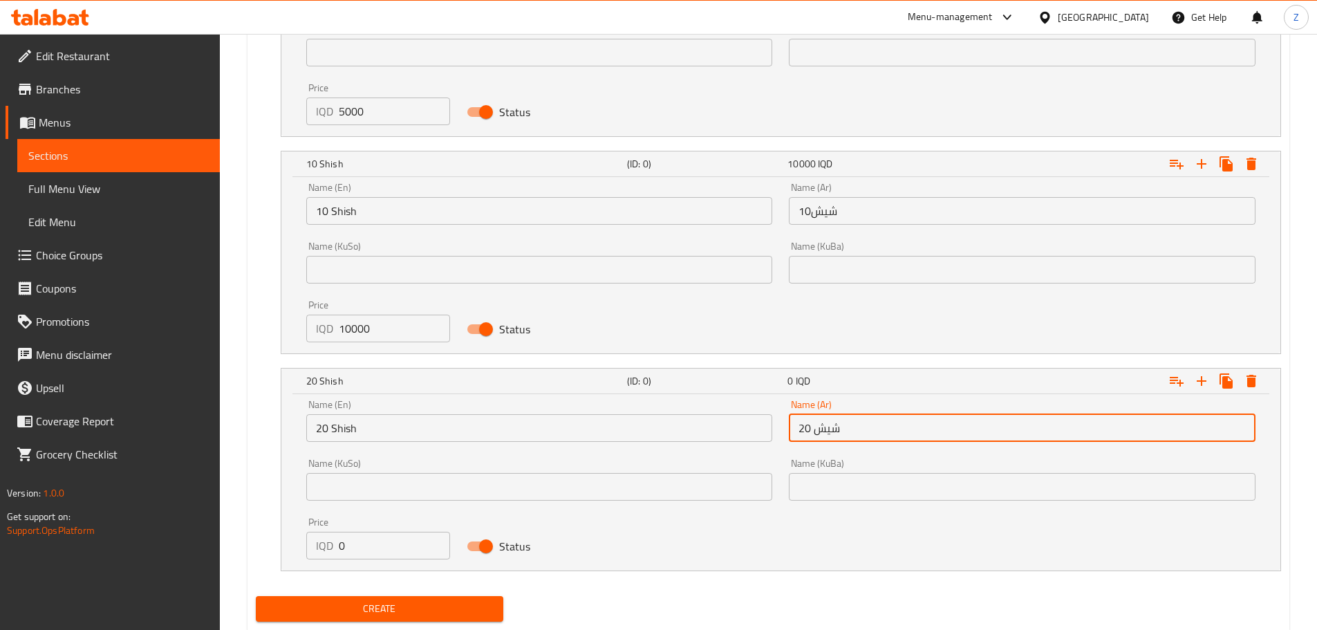
type input "20 شيش"
click at [371, 567] on div "Price IQD 0 Price" at bounding box center [378, 538] width 161 height 59
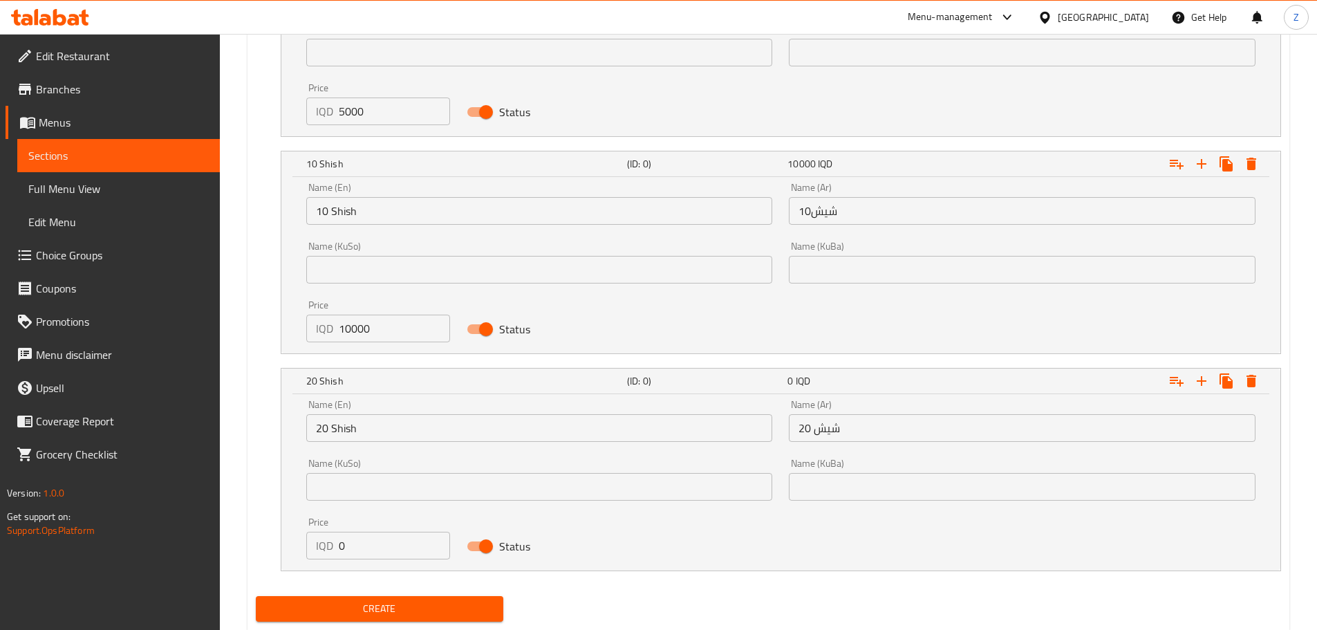
click at [379, 553] on input "0" at bounding box center [395, 545] width 112 height 28
type input "20000"
click at [399, 613] on span "Create" at bounding box center [380, 608] width 226 height 17
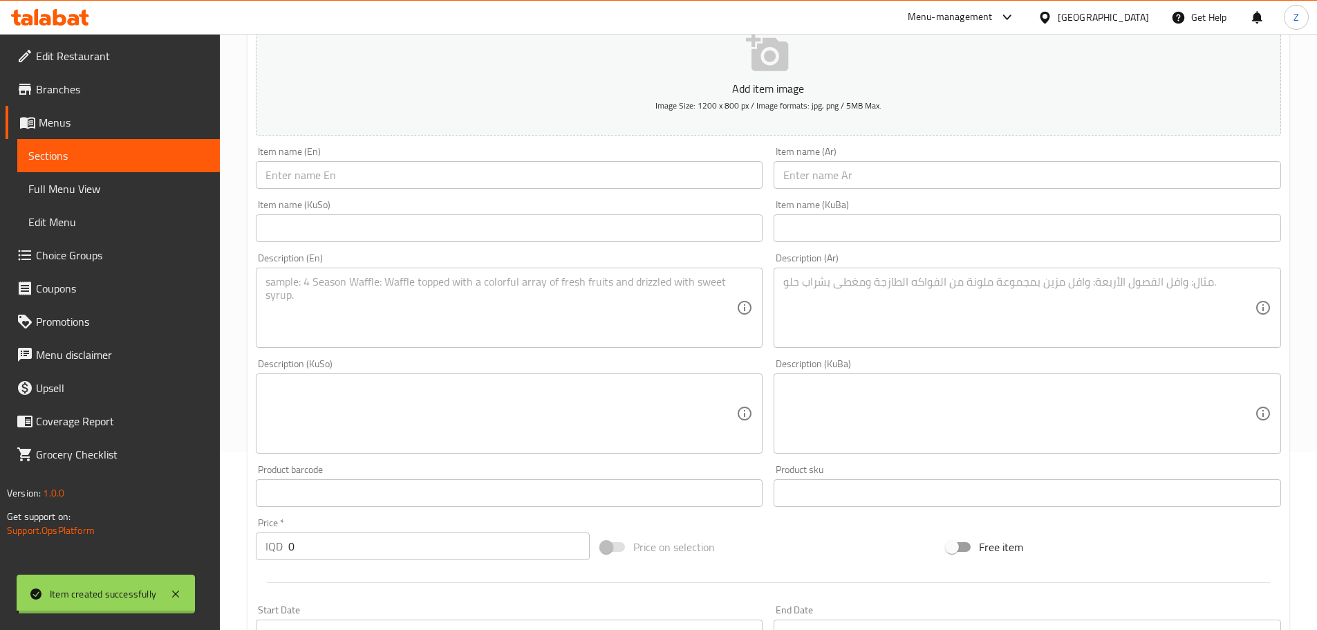
scroll to position [0, 0]
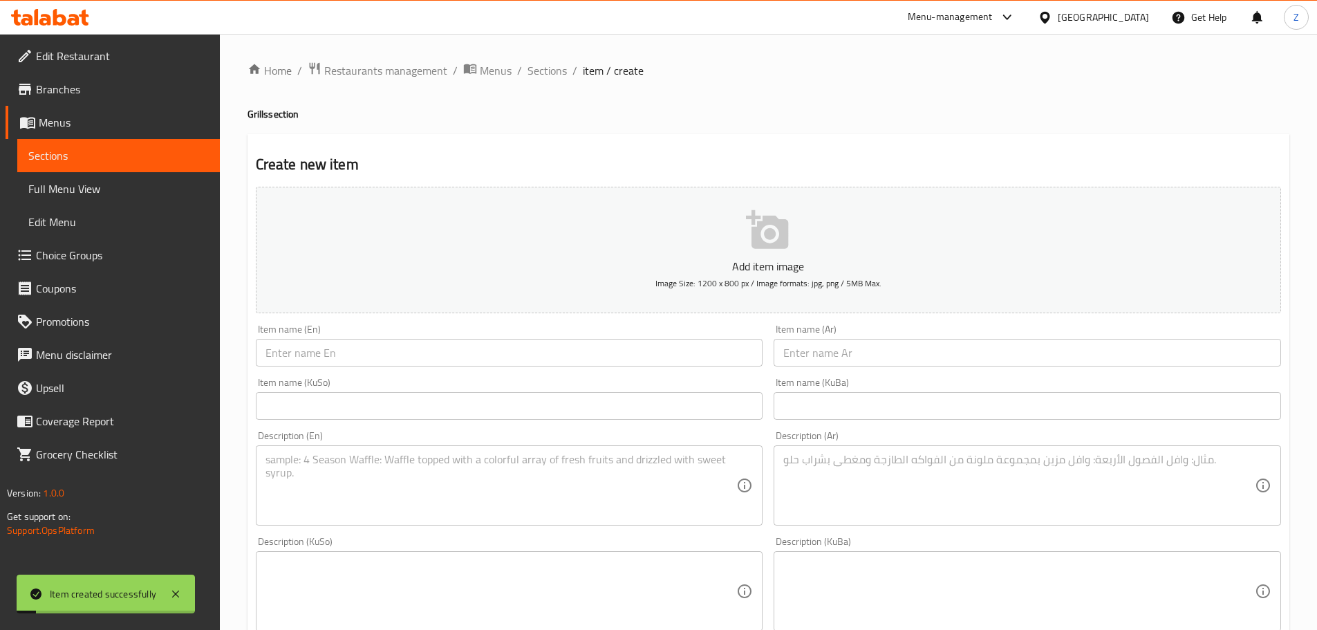
click at [550, 66] on span "Sections" at bounding box center [546, 70] width 39 height 17
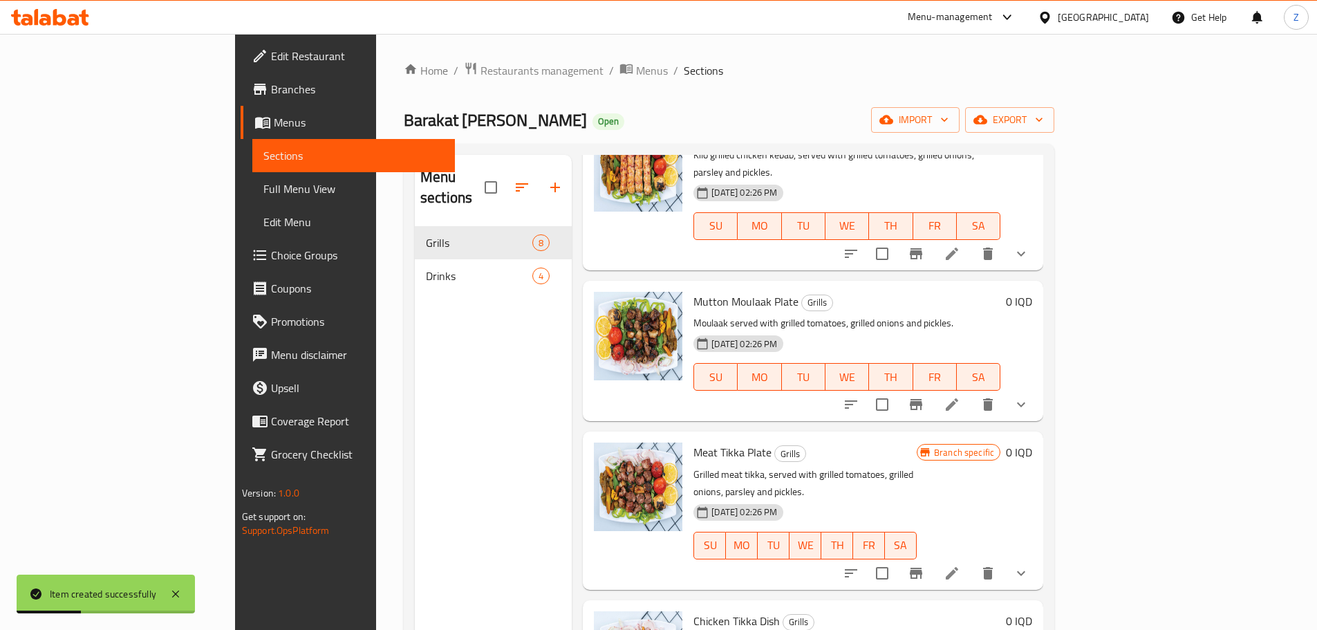
scroll to position [194, 0]
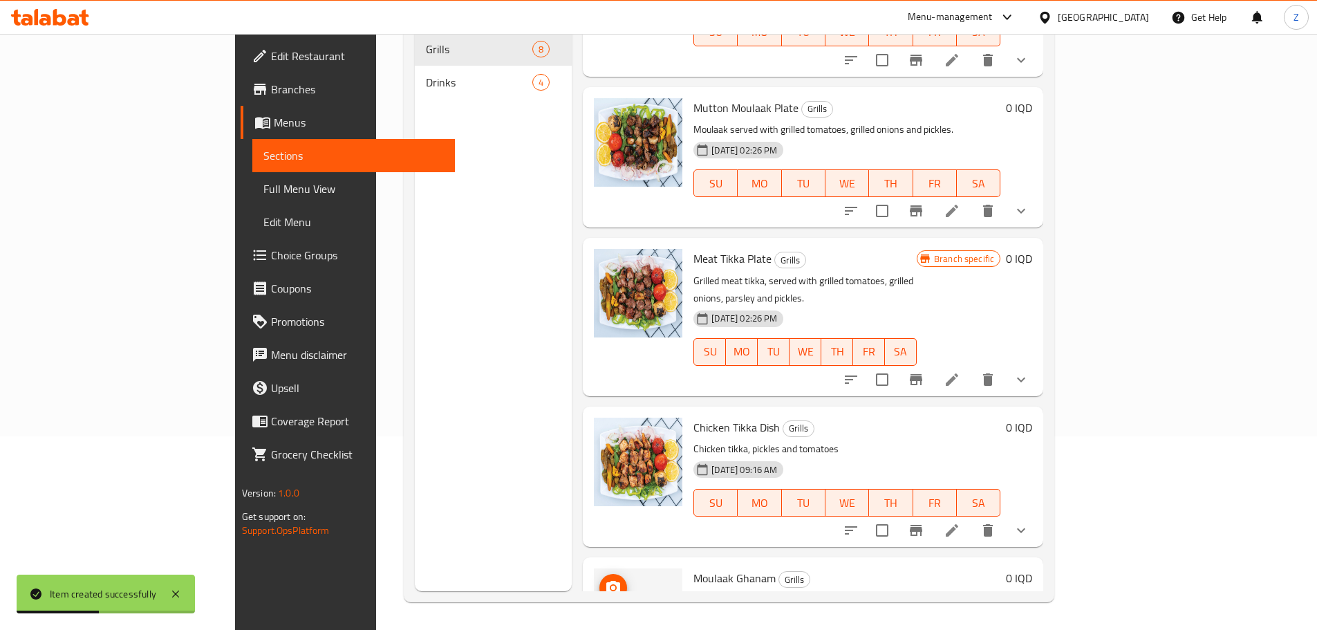
click at [605, 579] on icon "upload picture" at bounding box center [613, 587] width 17 height 17
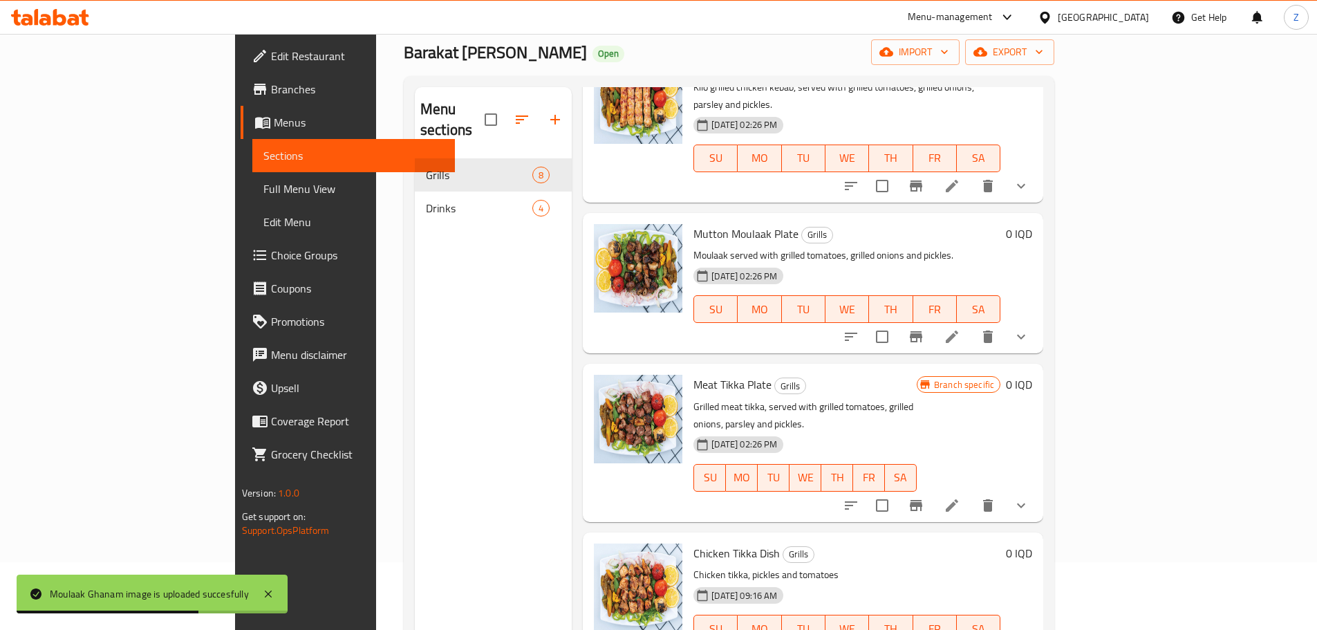
scroll to position [0, 0]
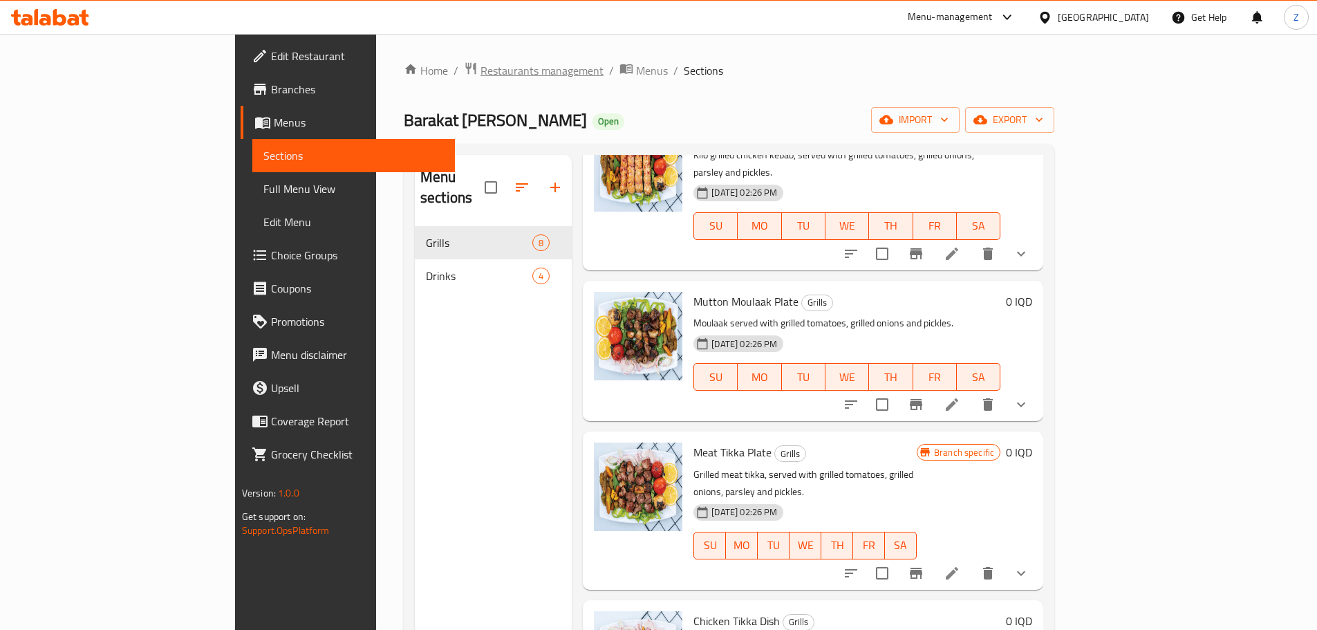
click at [480, 68] on span "Restaurants management" at bounding box center [541, 70] width 123 height 17
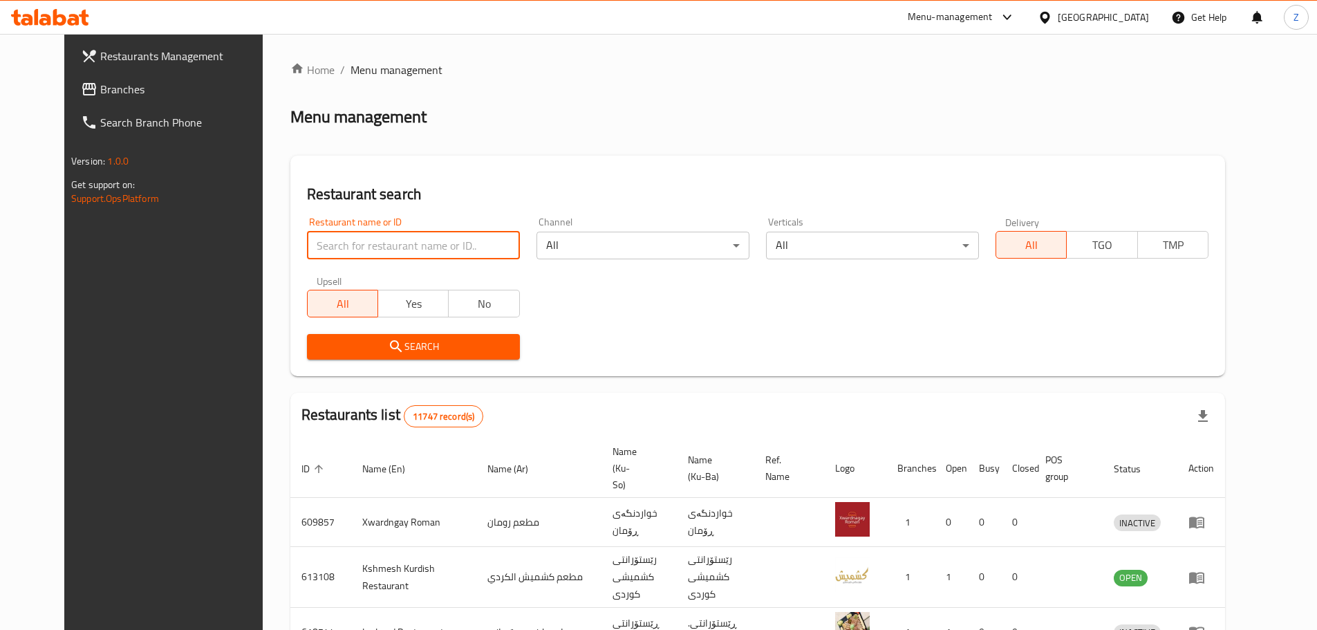
click at [426, 239] on input "search" at bounding box center [413, 246] width 213 height 28
paste input "Bs Biryani"
type input "Bs Biryani"
click at [453, 346] on span "Search" at bounding box center [413, 346] width 191 height 17
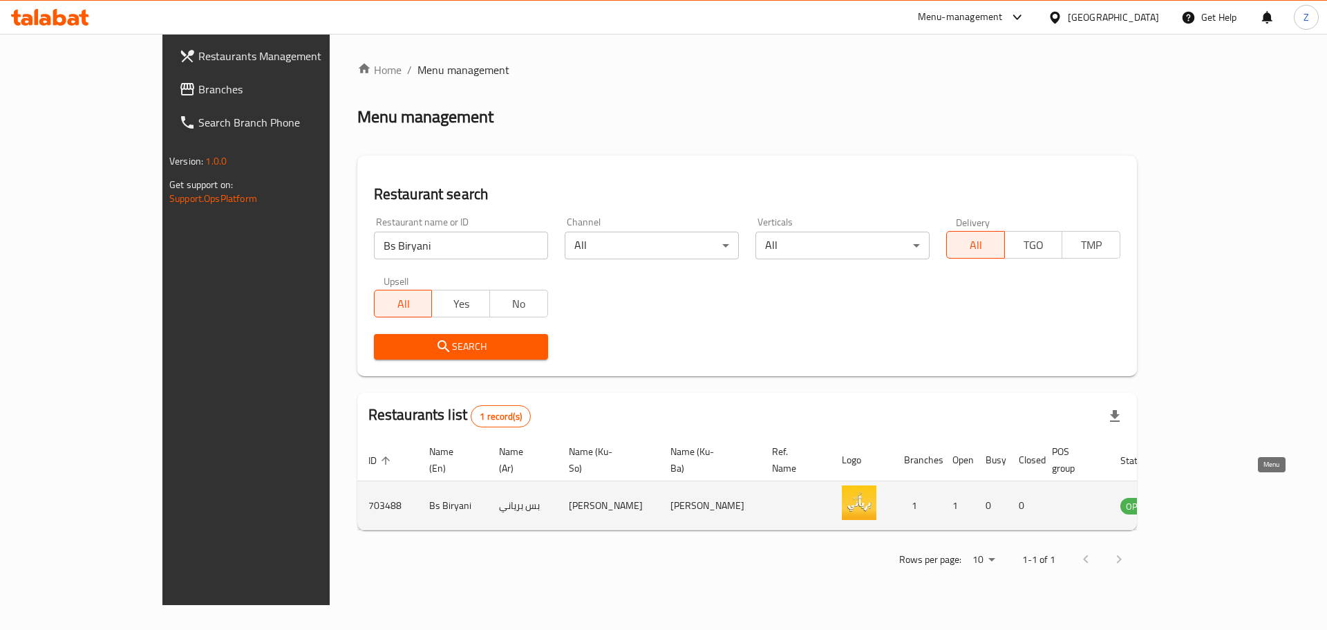
click at [1209, 500] on icon "enhanced table" at bounding box center [1201, 506] width 15 height 12
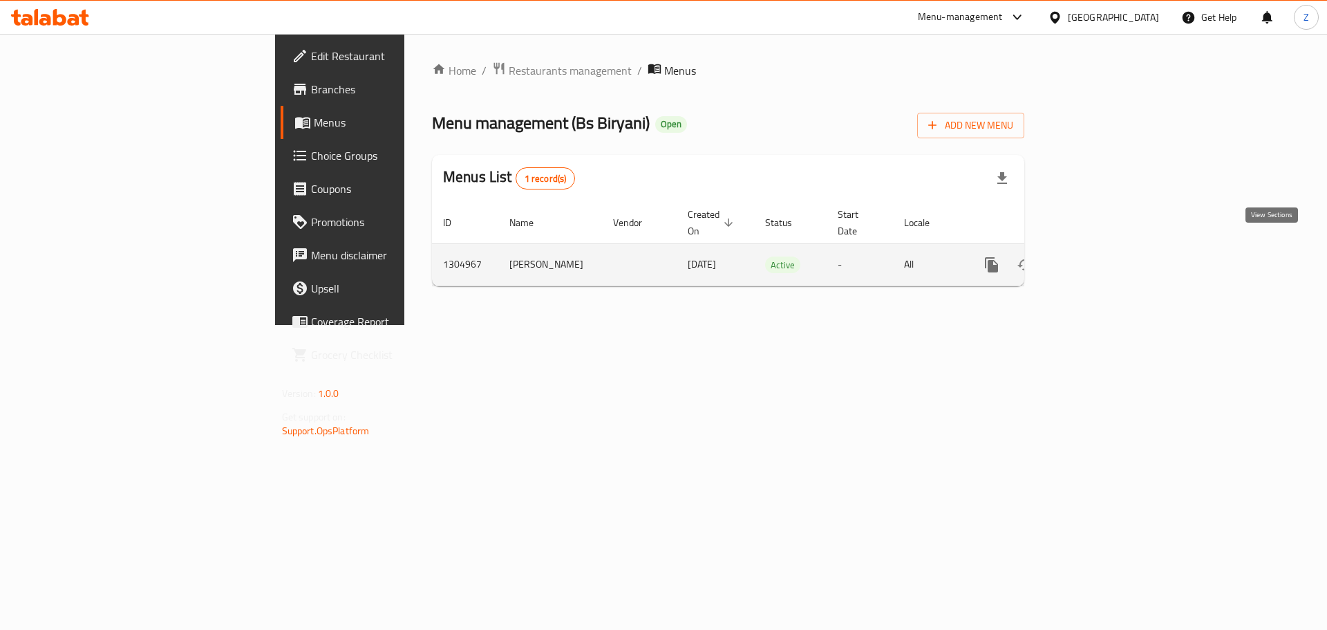
click at [1108, 259] on link "enhanced table" at bounding box center [1091, 264] width 33 height 33
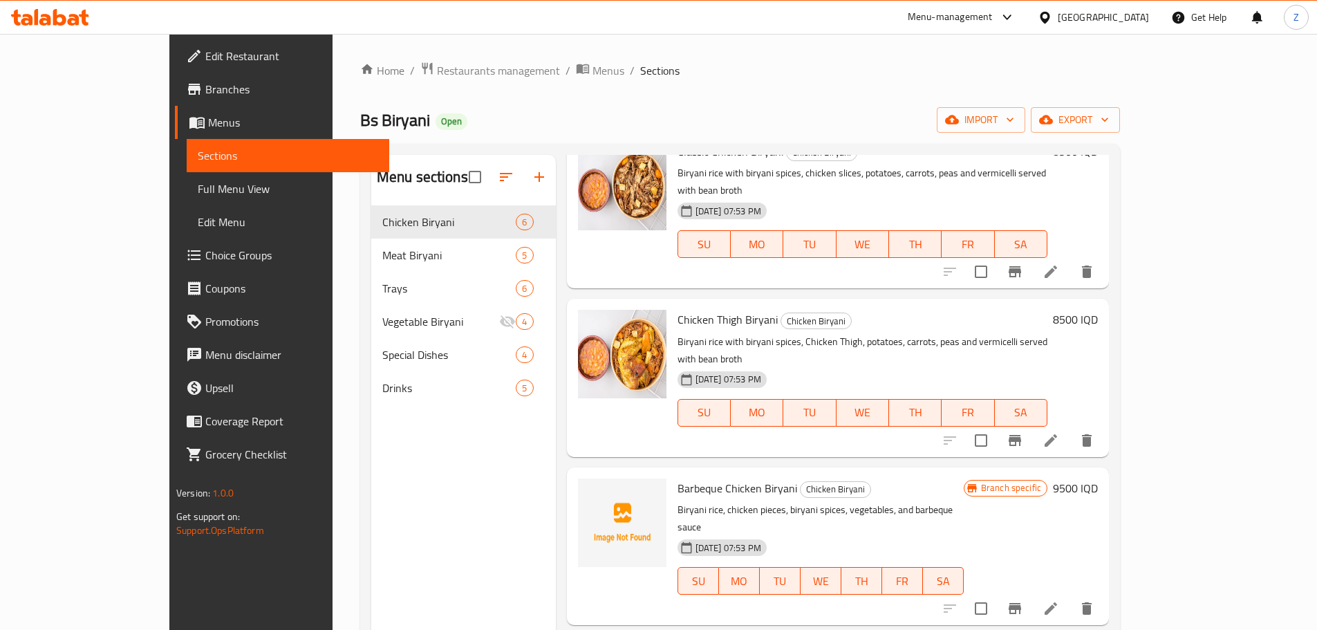
scroll to position [138, 0]
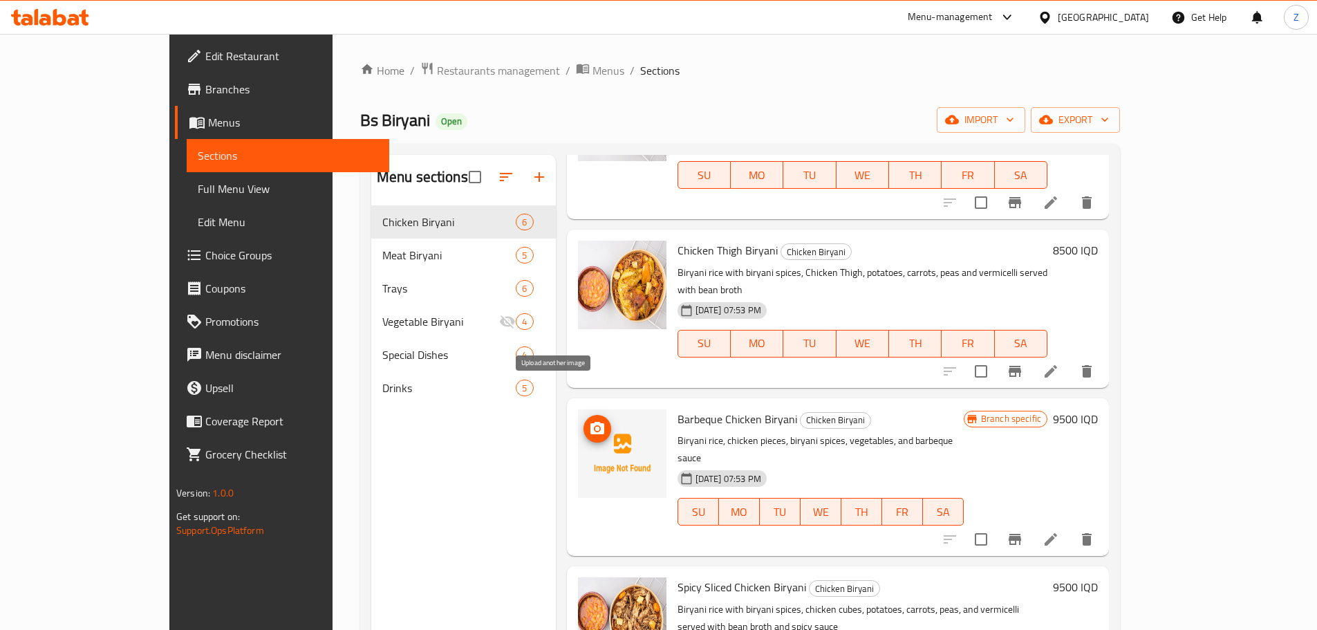
click at [594, 426] on circle "upload picture" at bounding box center [596, 428] width 4 height 4
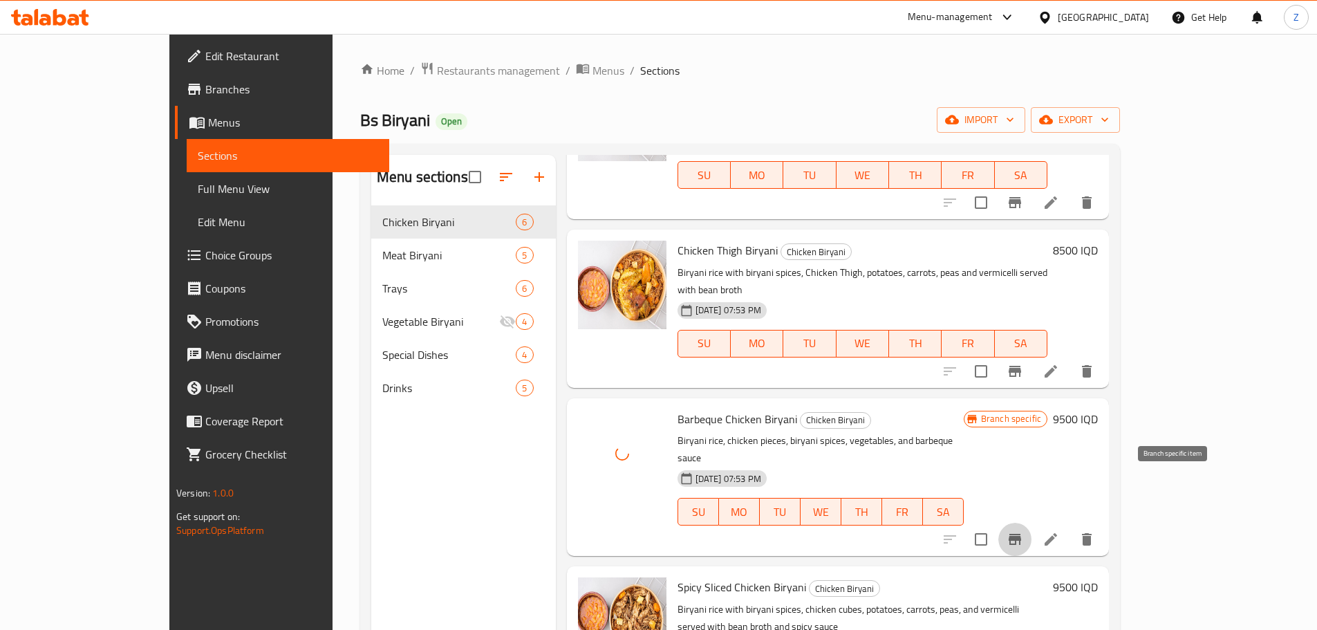
click at [1021, 534] on icon "Branch-specific-item" at bounding box center [1014, 539] width 12 height 11
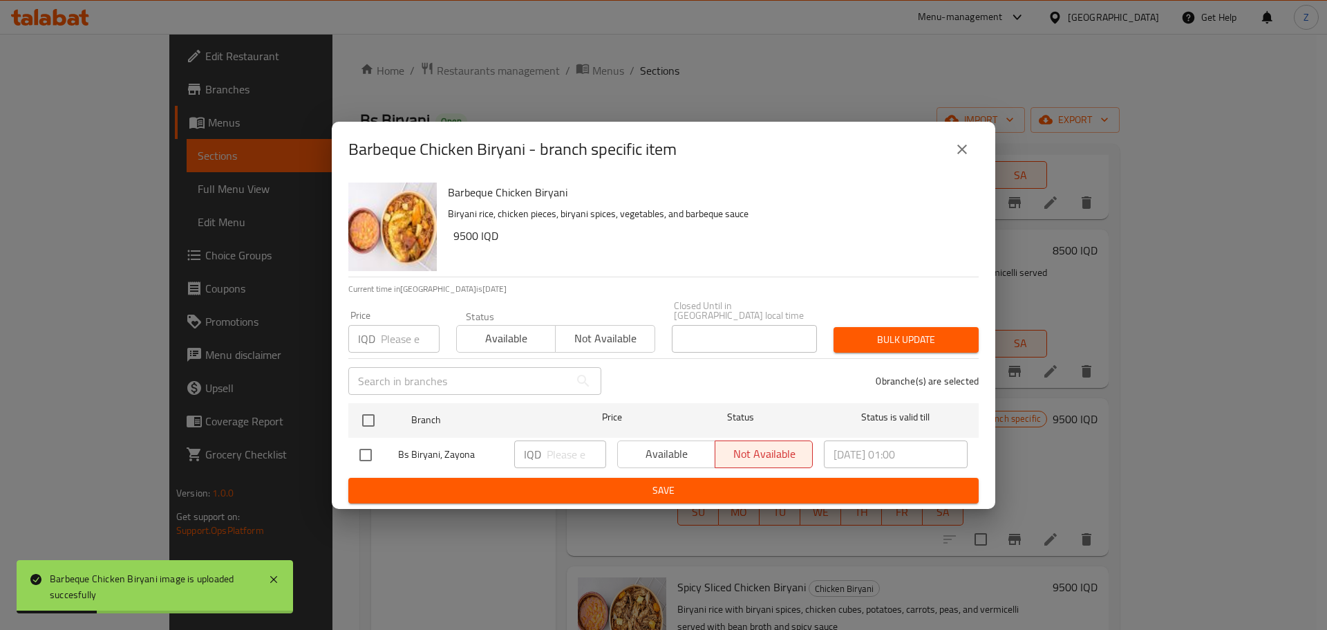
click at [970, 153] on icon "close" at bounding box center [962, 149] width 17 height 17
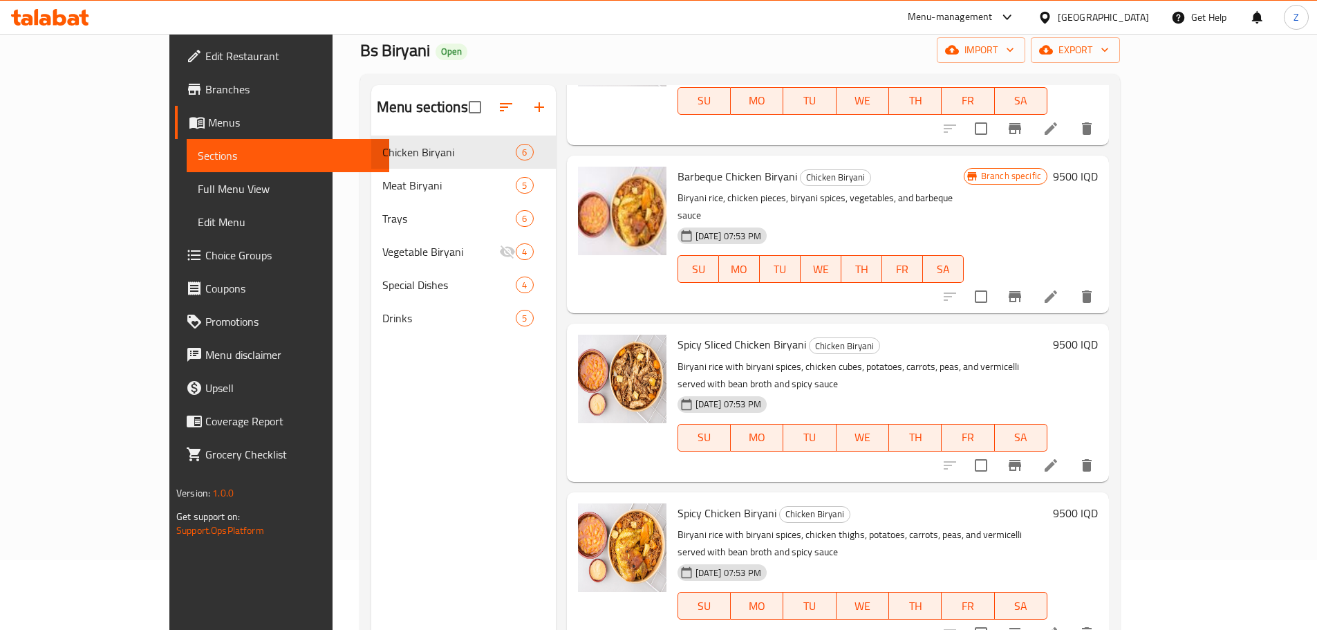
scroll to position [55, 0]
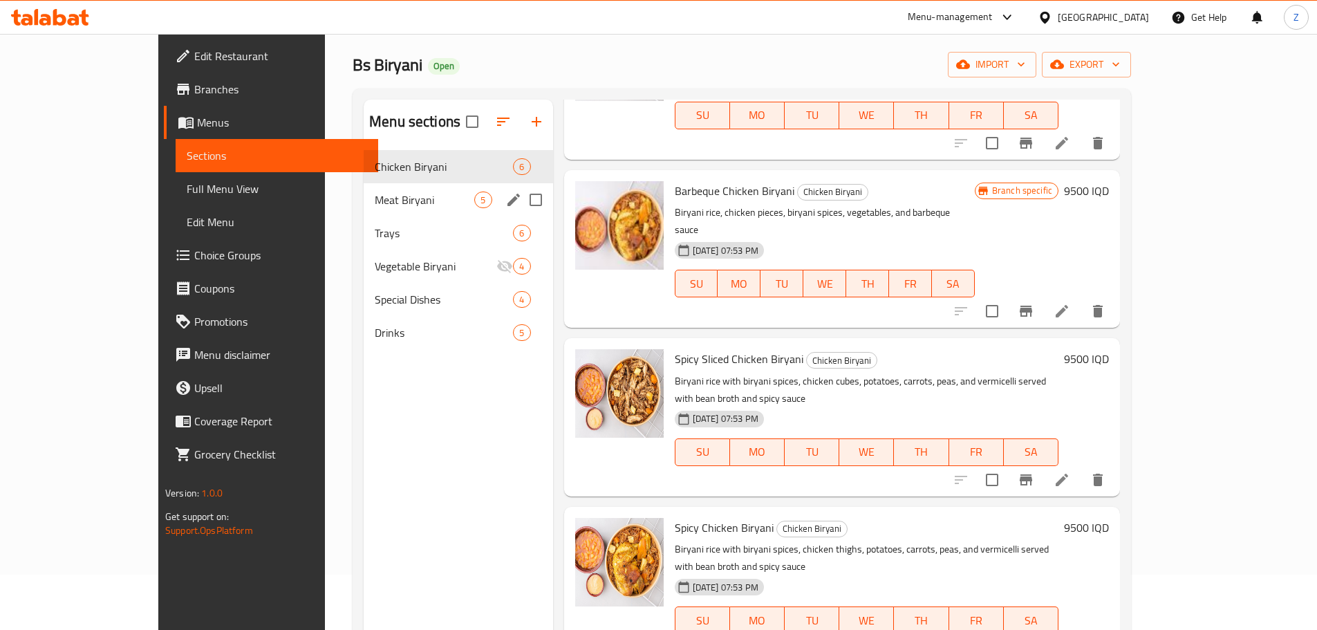
click at [375, 198] on span "Meat Biryani" at bounding box center [425, 199] width 100 height 17
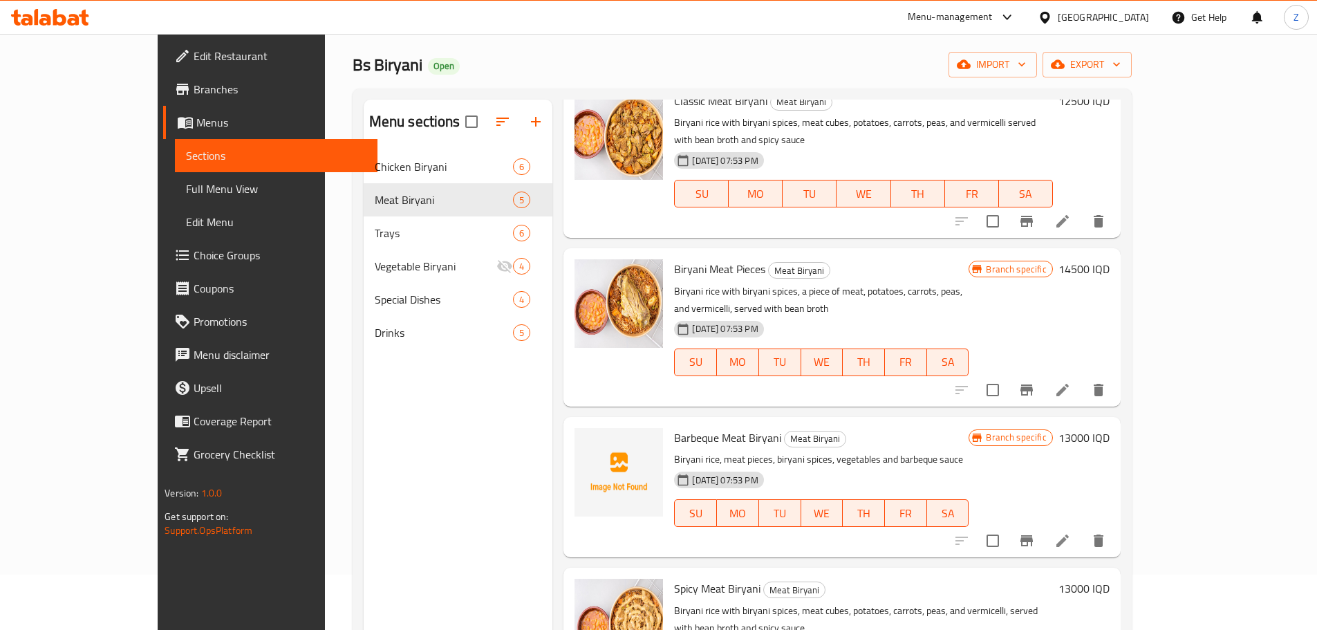
scroll to position [138, 0]
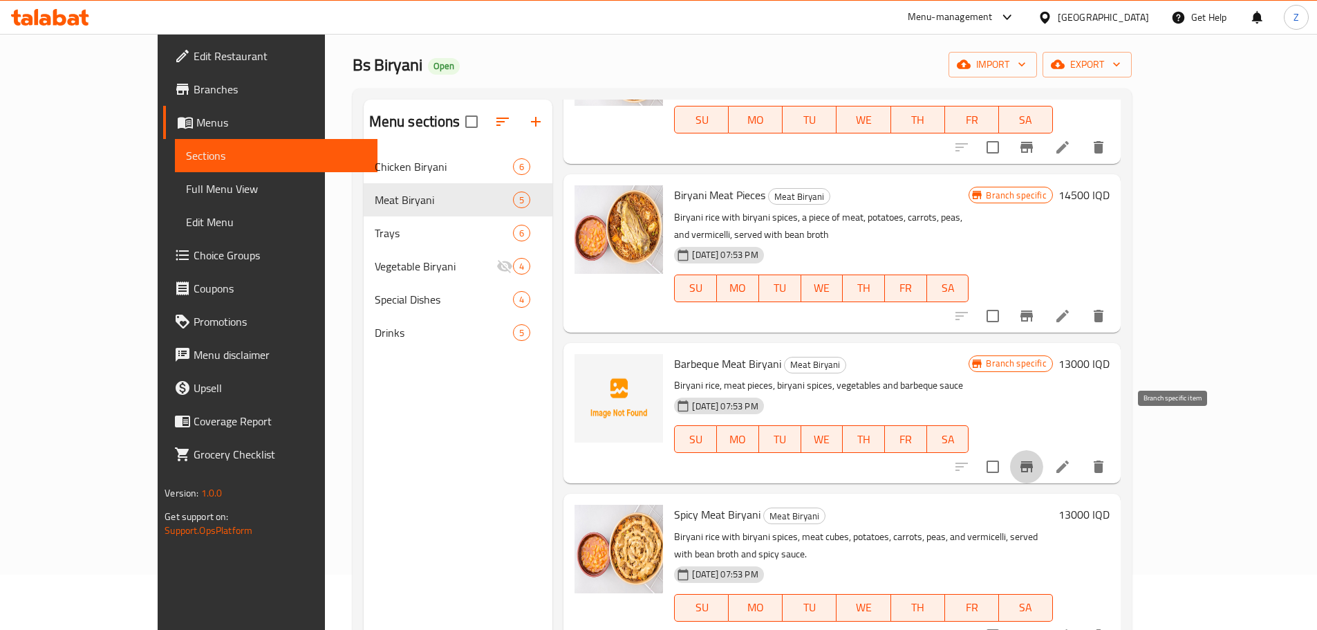
click at [1043, 450] on button "Branch-specific-item" at bounding box center [1026, 466] width 33 height 33
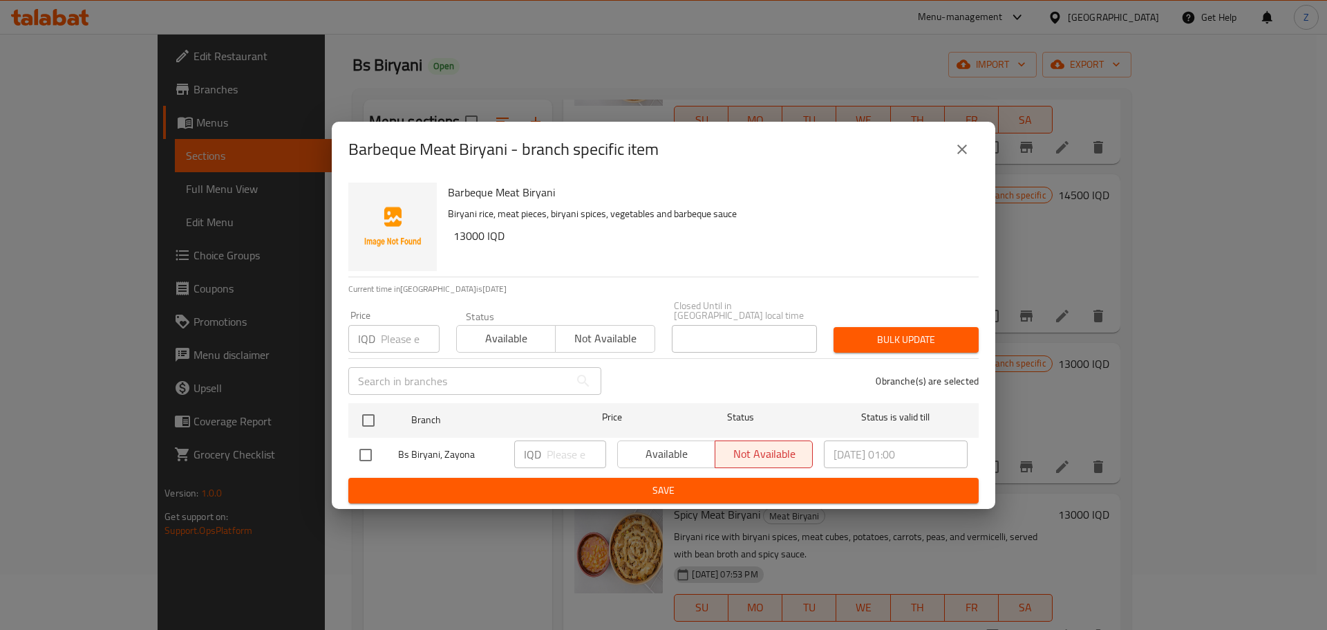
click at [966, 164] on button "close" at bounding box center [961, 149] width 33 height 33
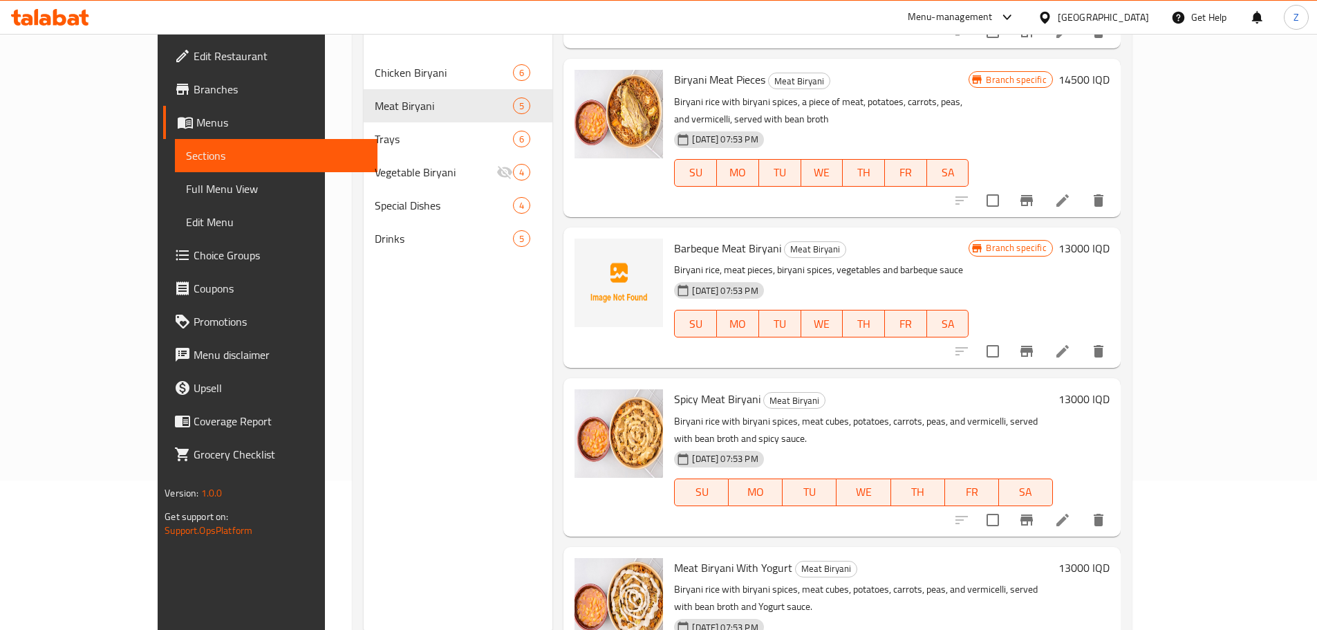
scroll to position [124, 0]
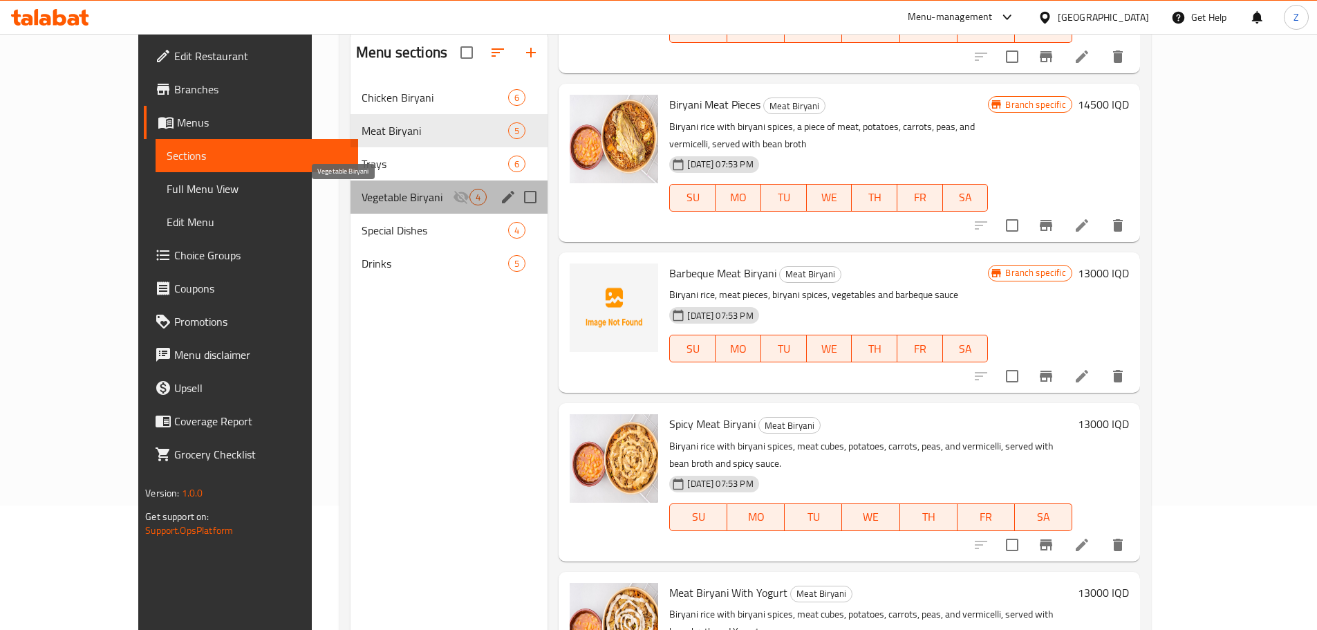
click at [370, 191] on span "Vegetable Biryani" at bounding box center [406, 197] width 91 height 17
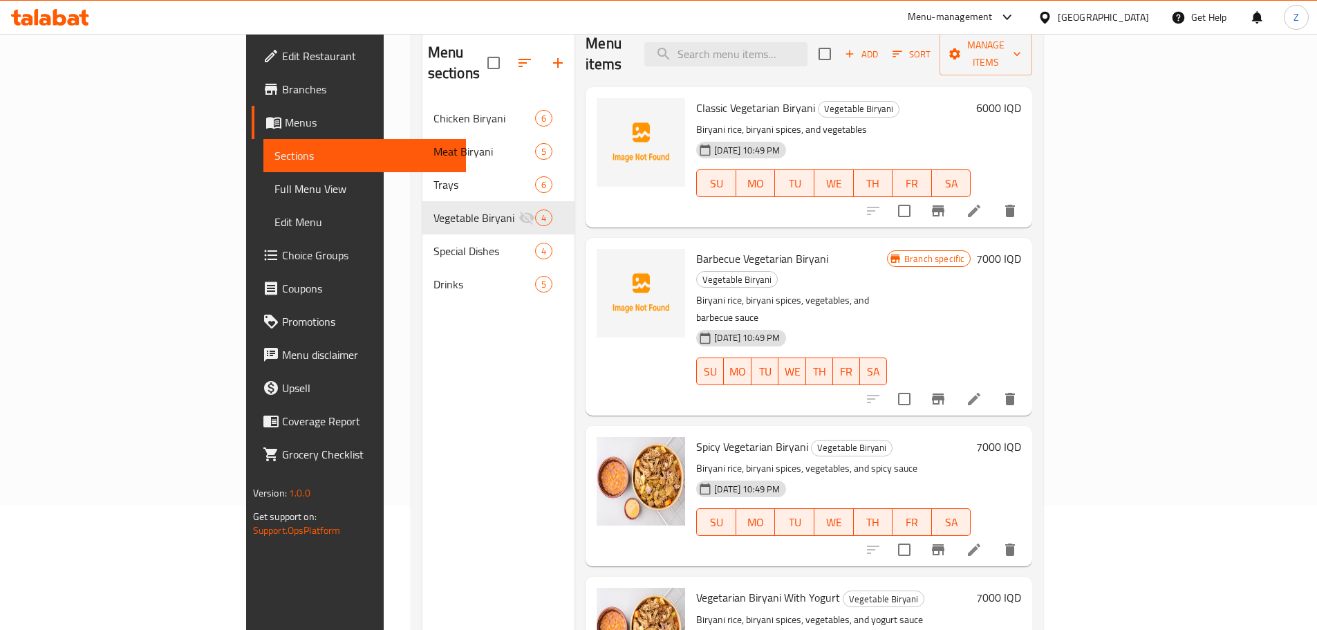
scroll to position [194, 0]
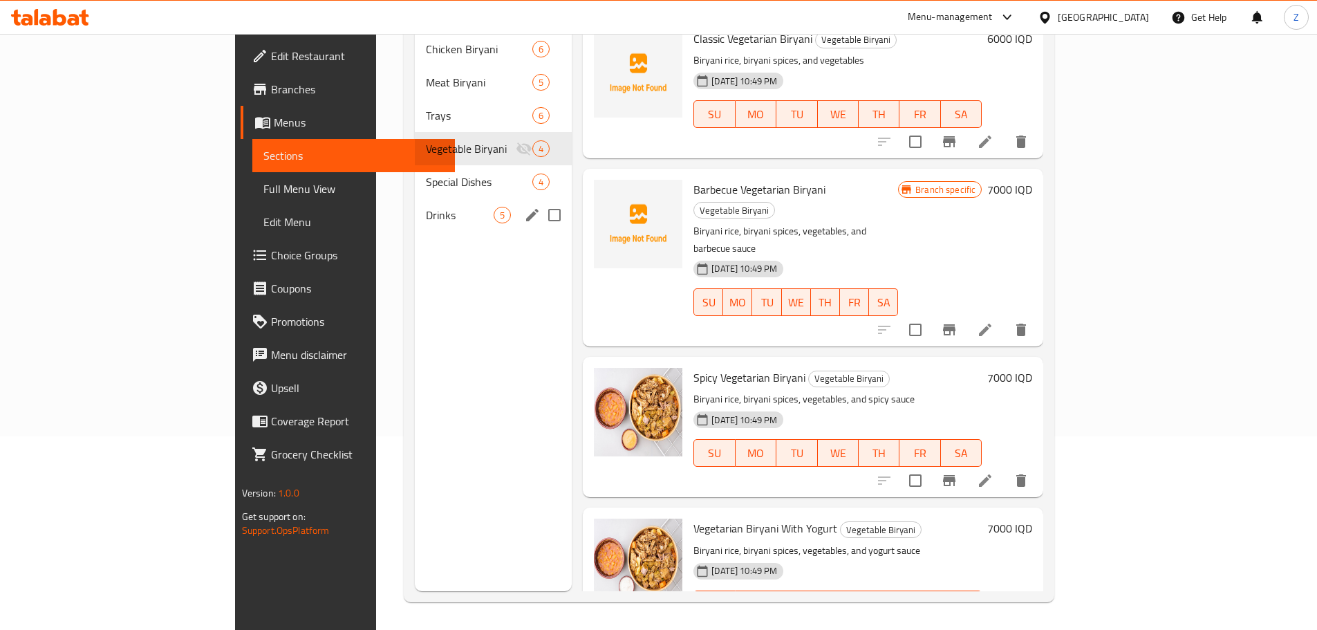
click at [415, 198] on div "Drinks 5" at bounding box center [493, 214] width 157 height 33
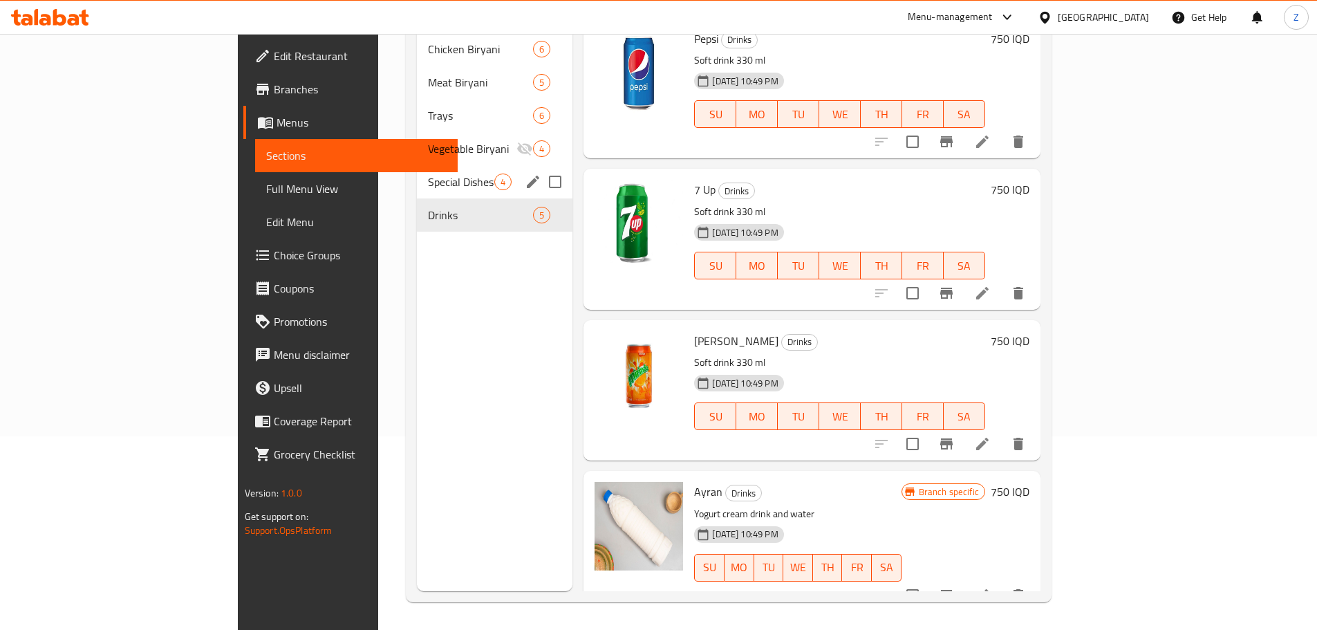
click at [428, 173] on span "Special Dishes" at bounding box center [461, 181] width 66 height 17
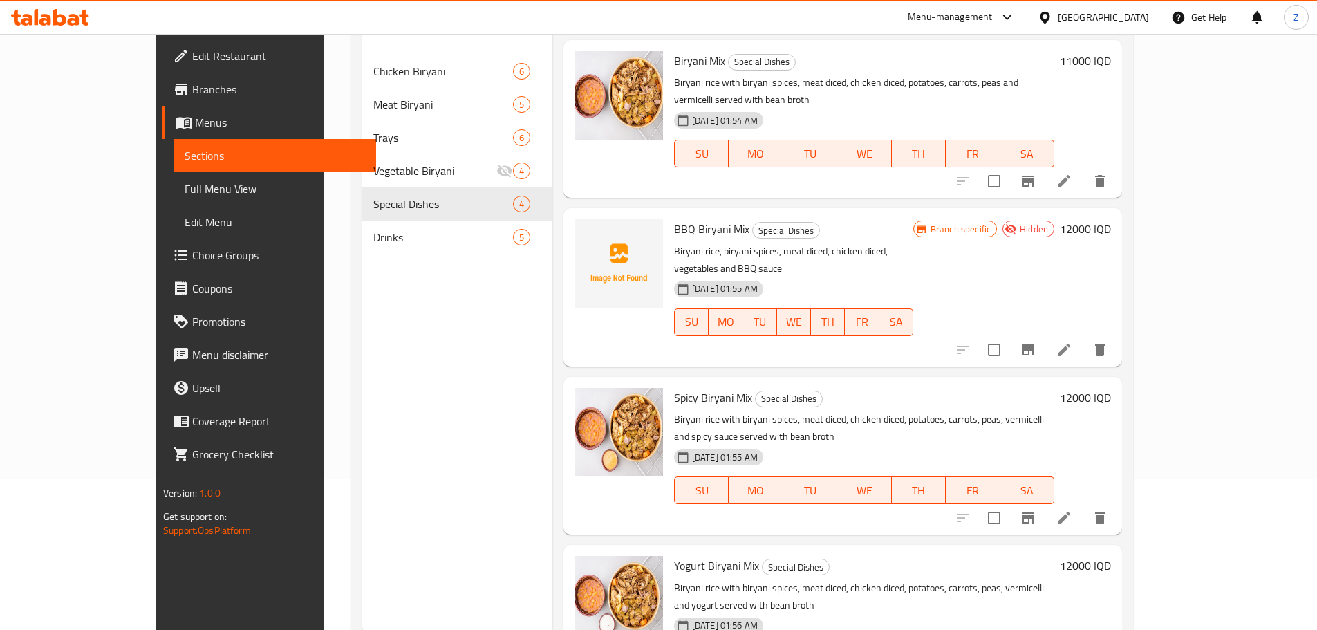
scroll to position [55, 0]
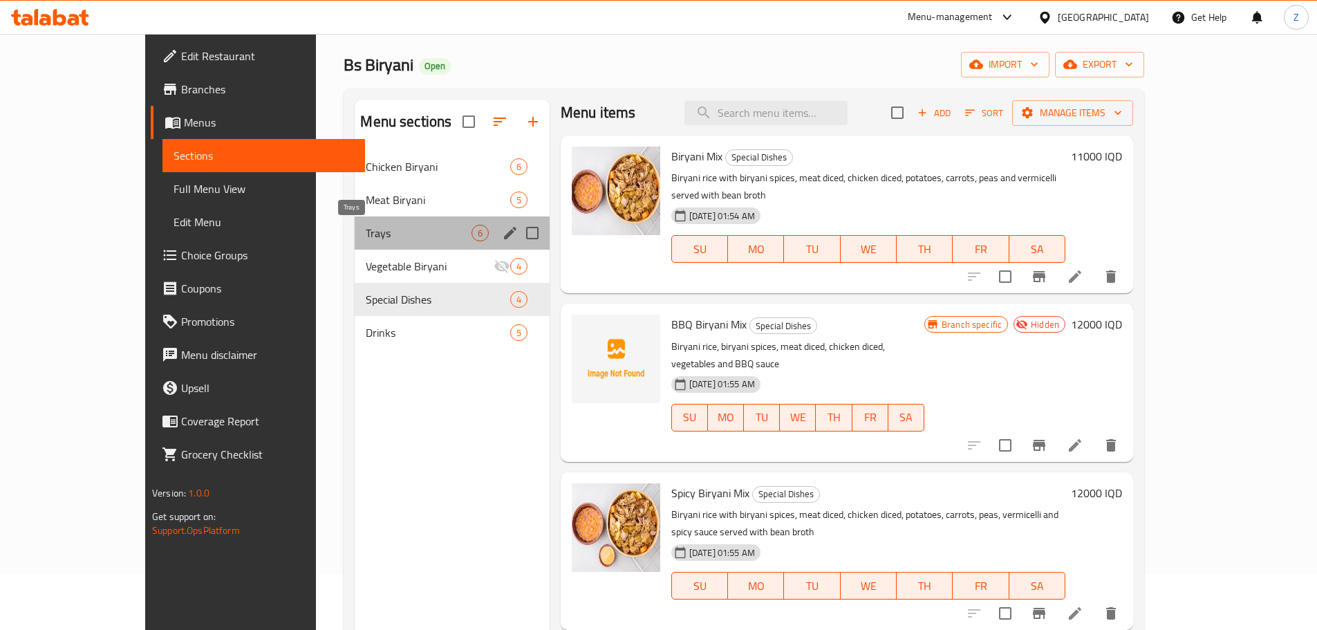
click at [366, 228] on span "Trays" at bounding box center [418, 233] width 105 height 17
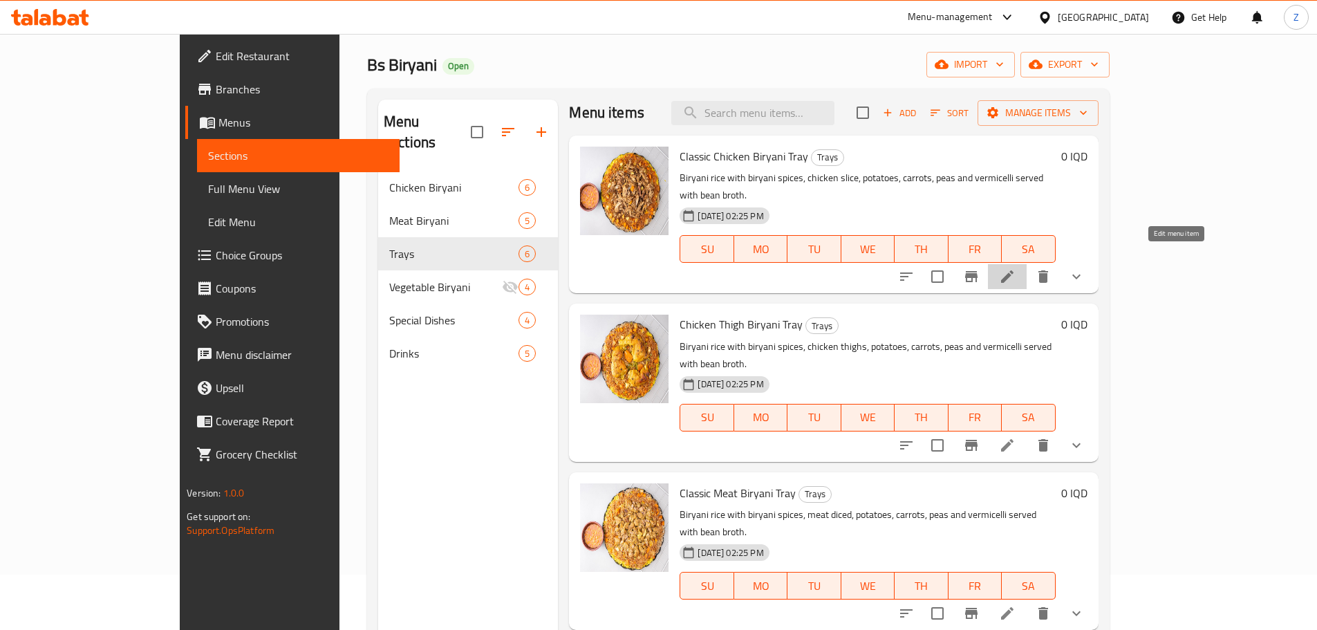
click at [1015, 268] on icon at bounding box center [1007, 276] width 17 height 17
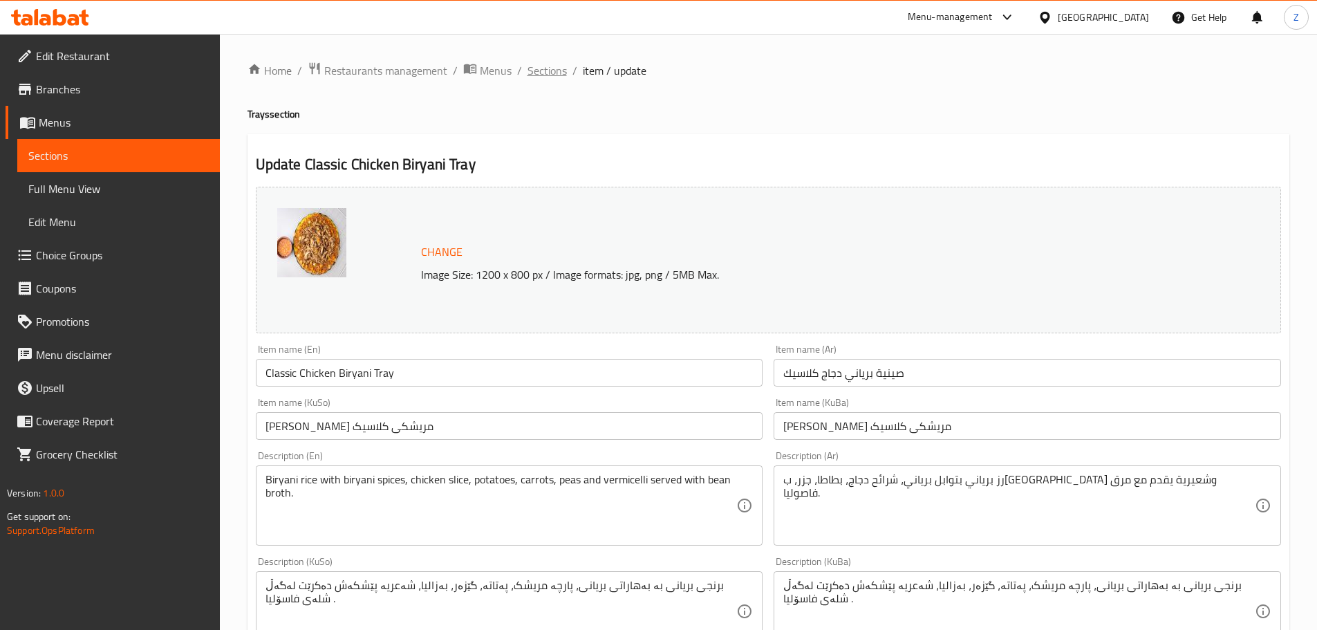
click at [547, 76] on span "Sections" at bounding box center [546, 70] width 39 height 17
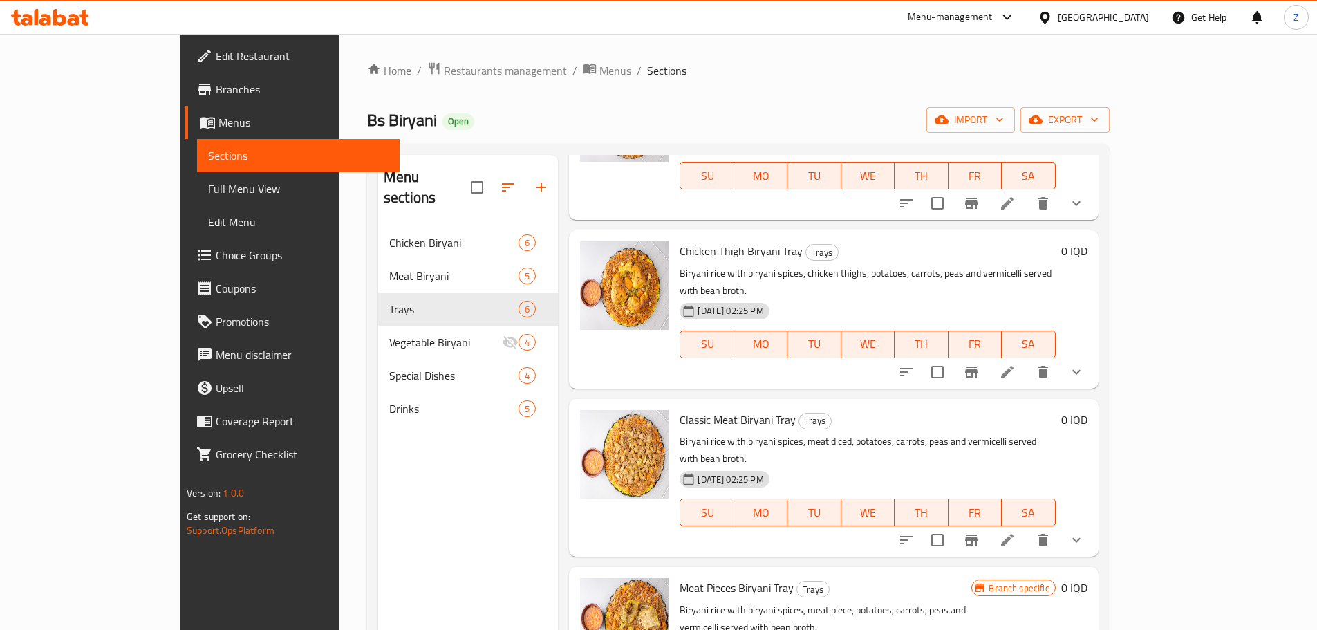
scroll to position [138, 0]
click at [1015, 363] on icon at bounding box center [1007, 371] width 17 height 17
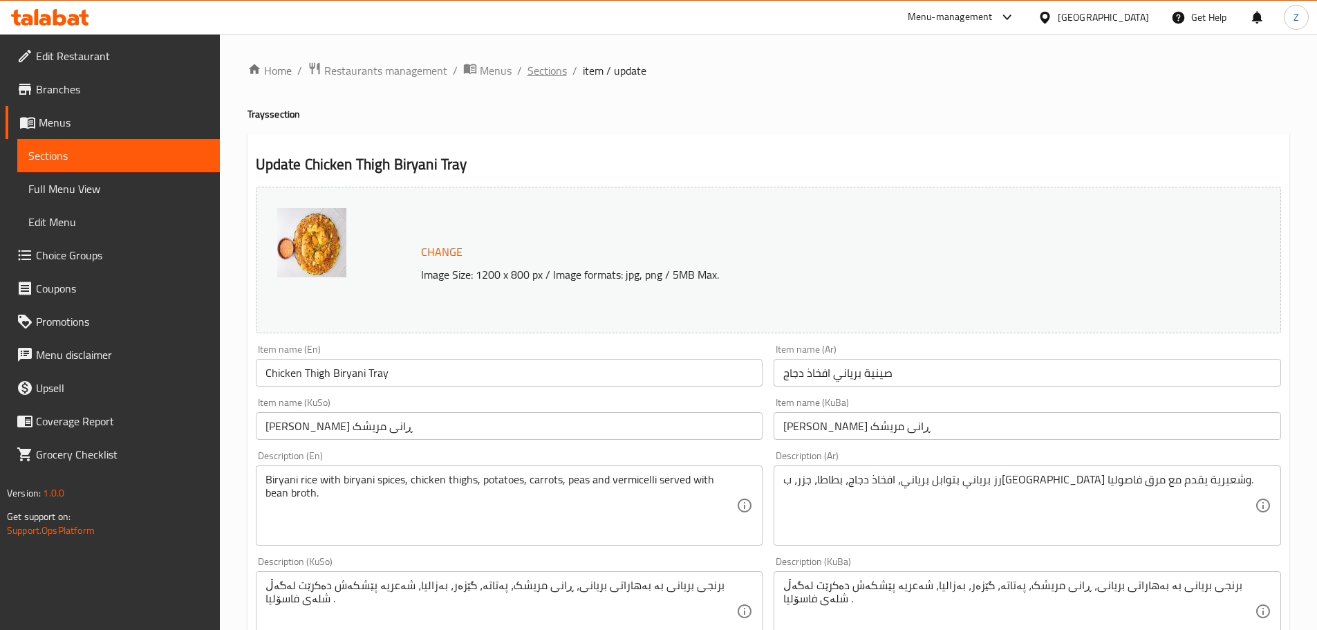
click at [552, 77] on span "Sections" at bounding box center [546, 70] width 39 height 17
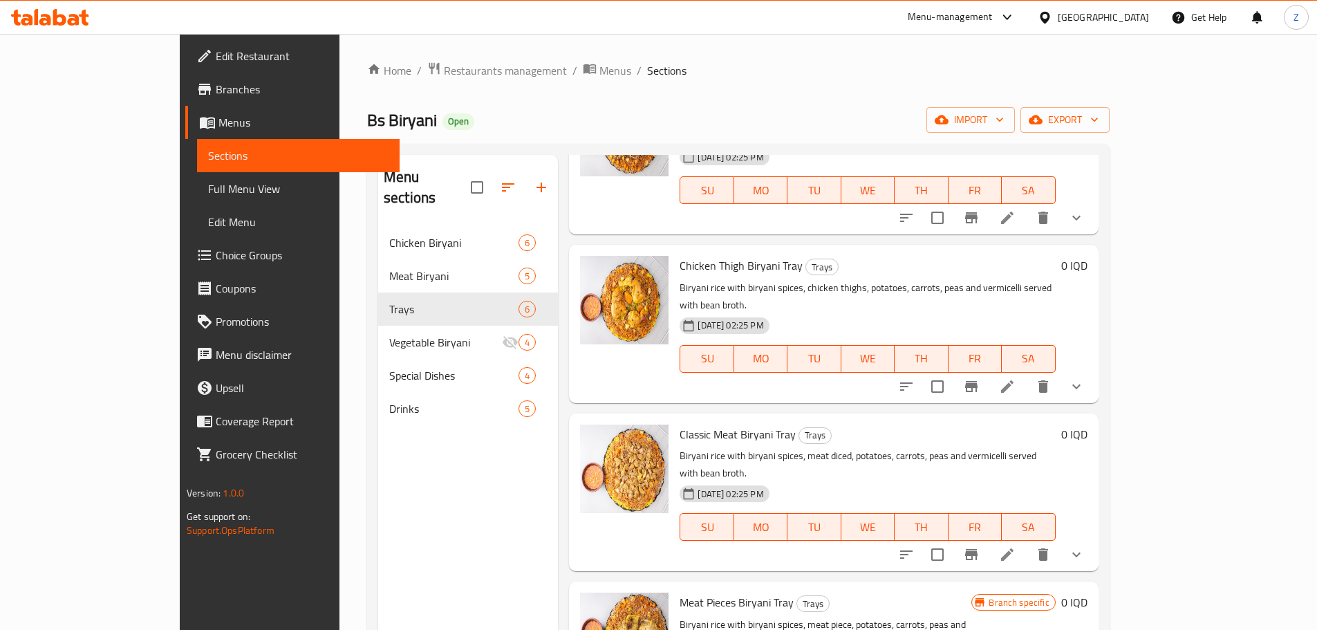
scroll to position [311, 0]
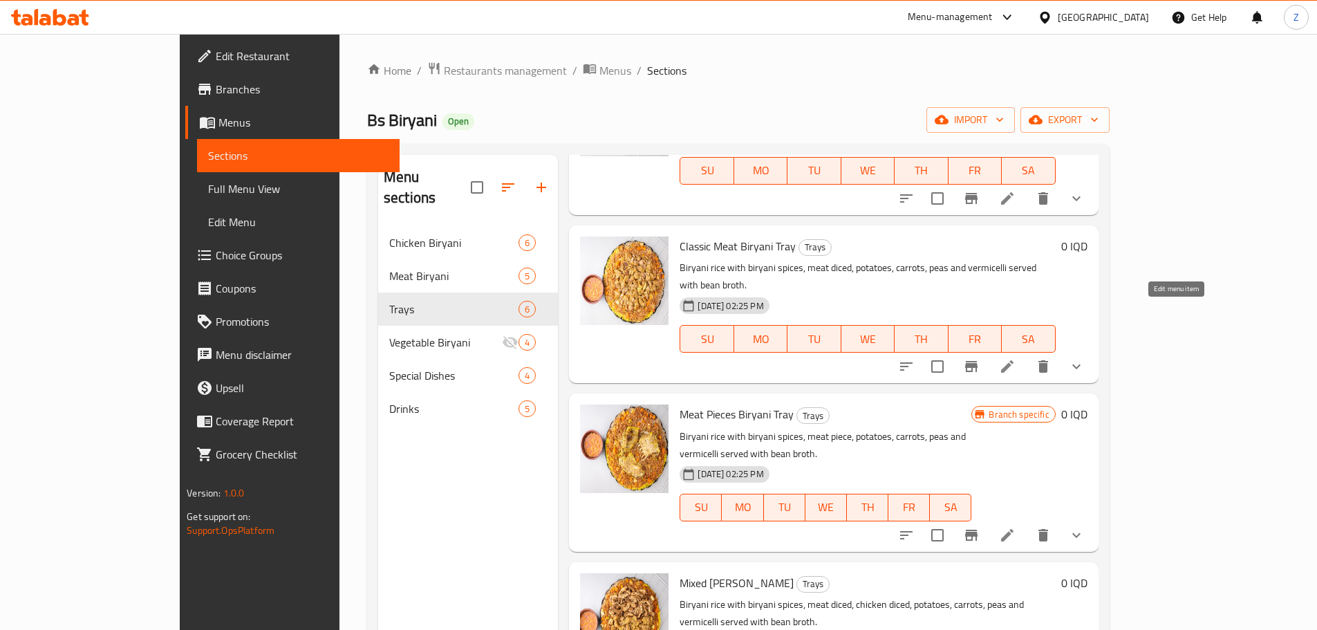
click at [1015, 358] on icon at bounding box center [1007, 366] width 17 height 17
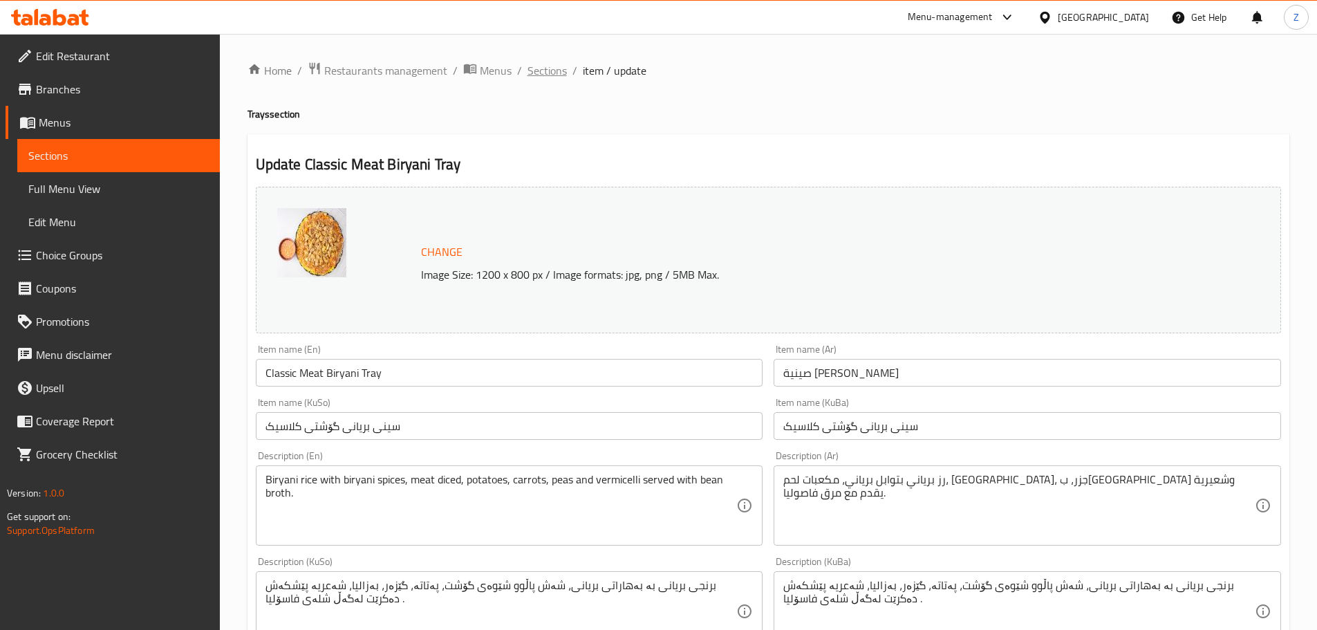
click at [557, 72] on span "Sections" at bounding box center [546, 70] width 39 height 17
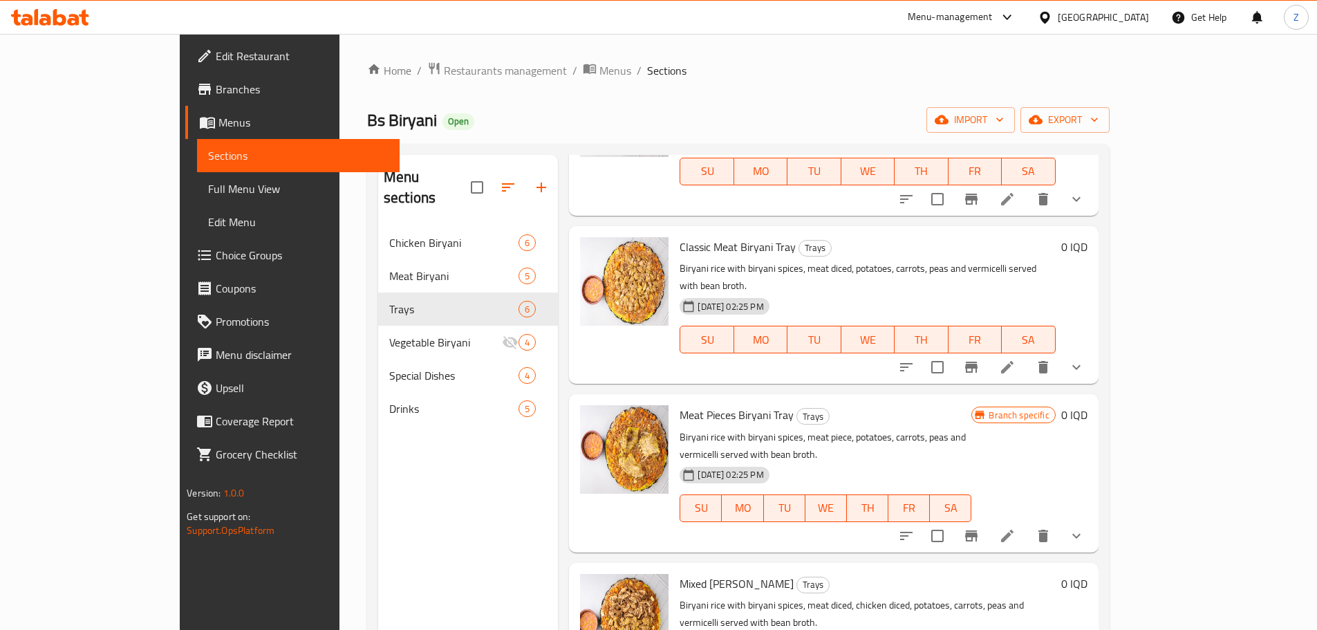
scroll to position [311, 0]
click at [1026, 523] on li at bounding box center [1007, 535] width 39 height 25
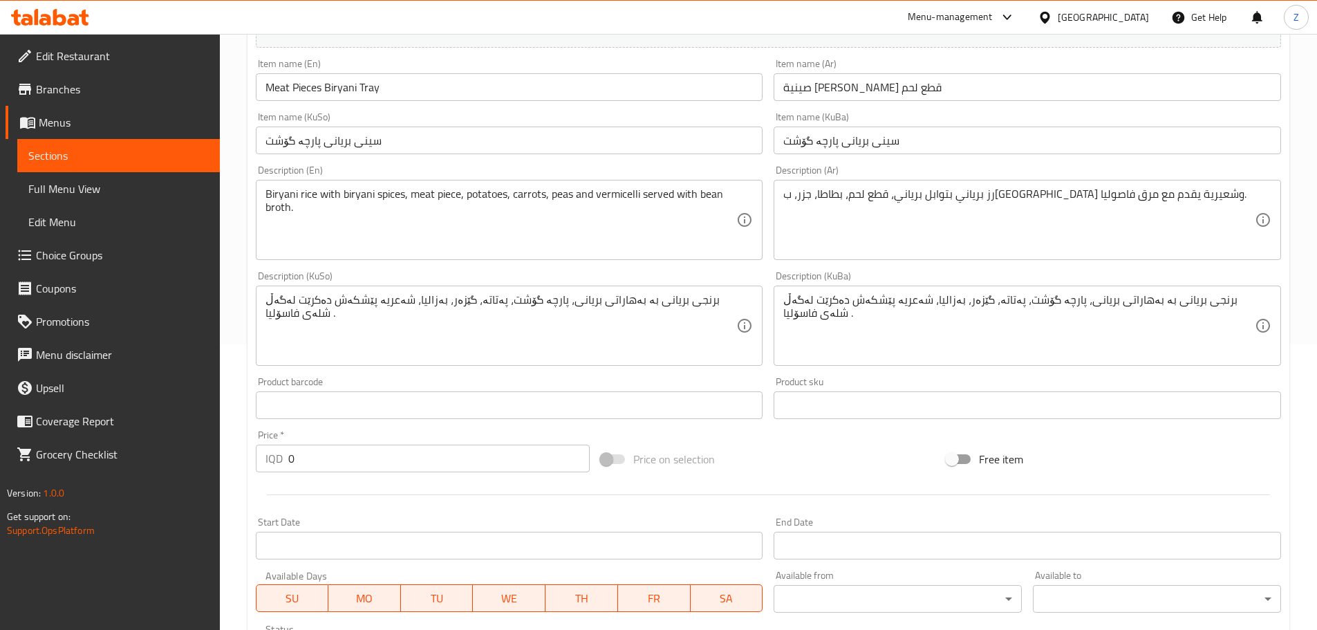
scroll to position [73, 0]
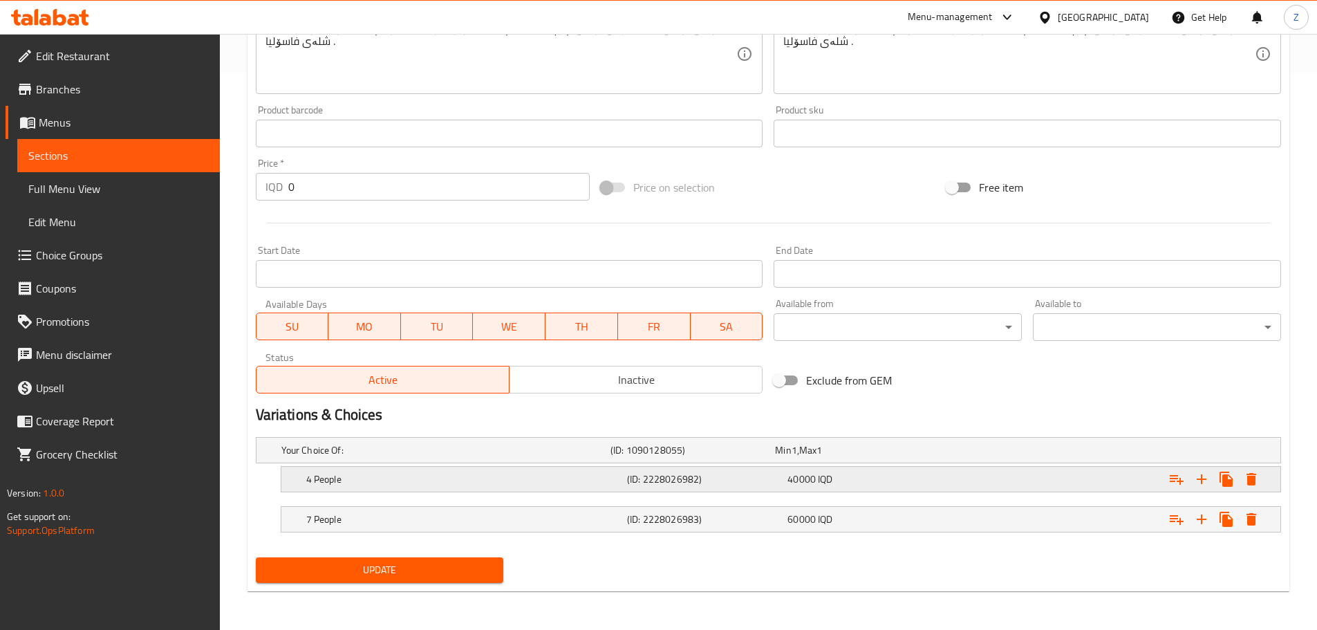
click at [503, 487] on div "4 People" at bounding box center [463, 478] width 321 height 19
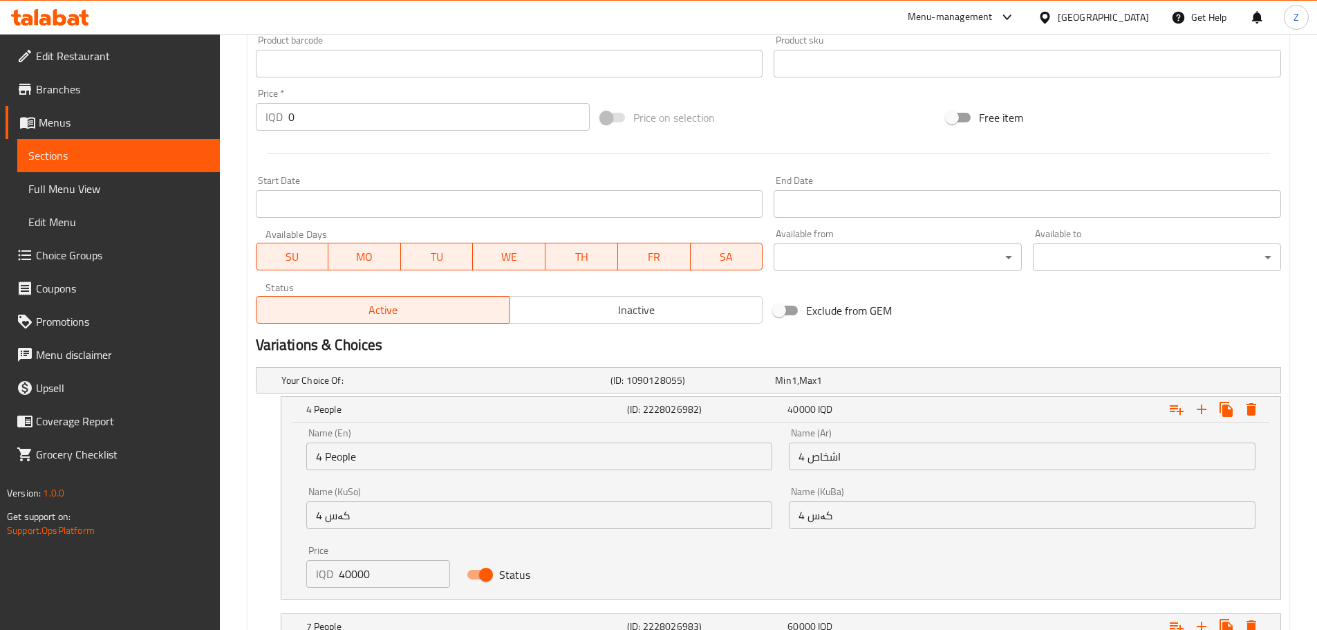
scroll to position [719, 0]
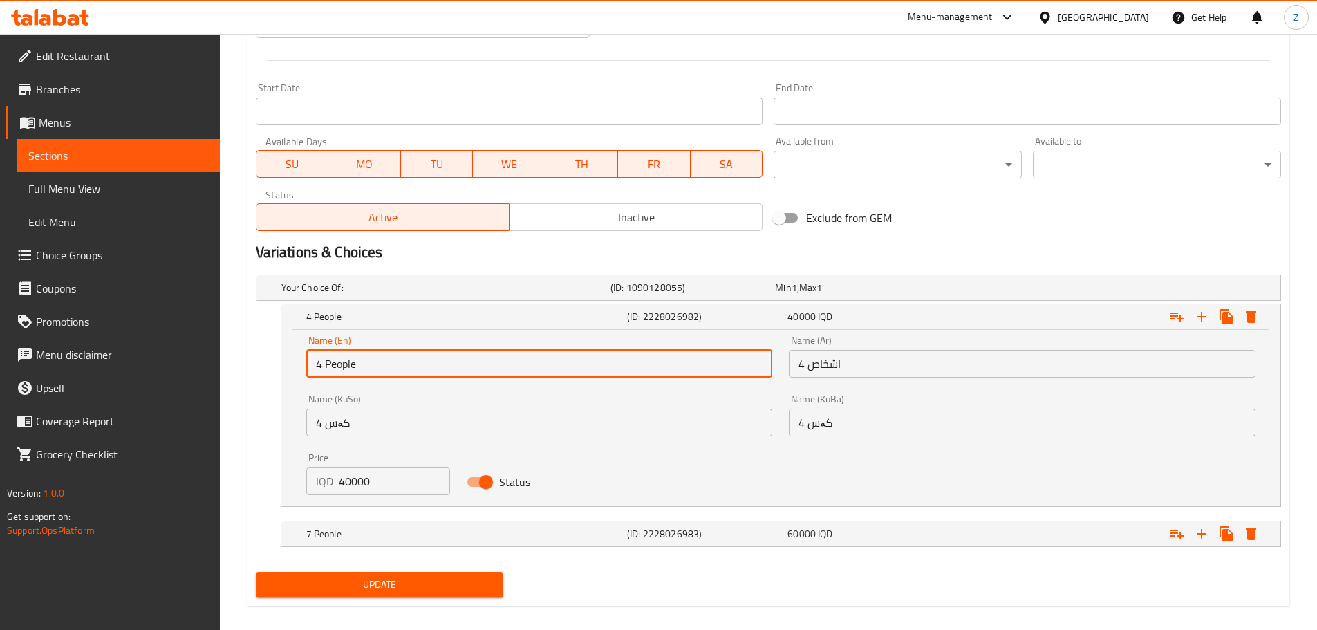
click at [337, 362] on input "4 People" at bounding box center [539, 364] width 467 height 28
type input "2 Pieces"
click at [832, 368] on input "4 اشخاص" at bounding box center [1022, 364] width 467 height 28
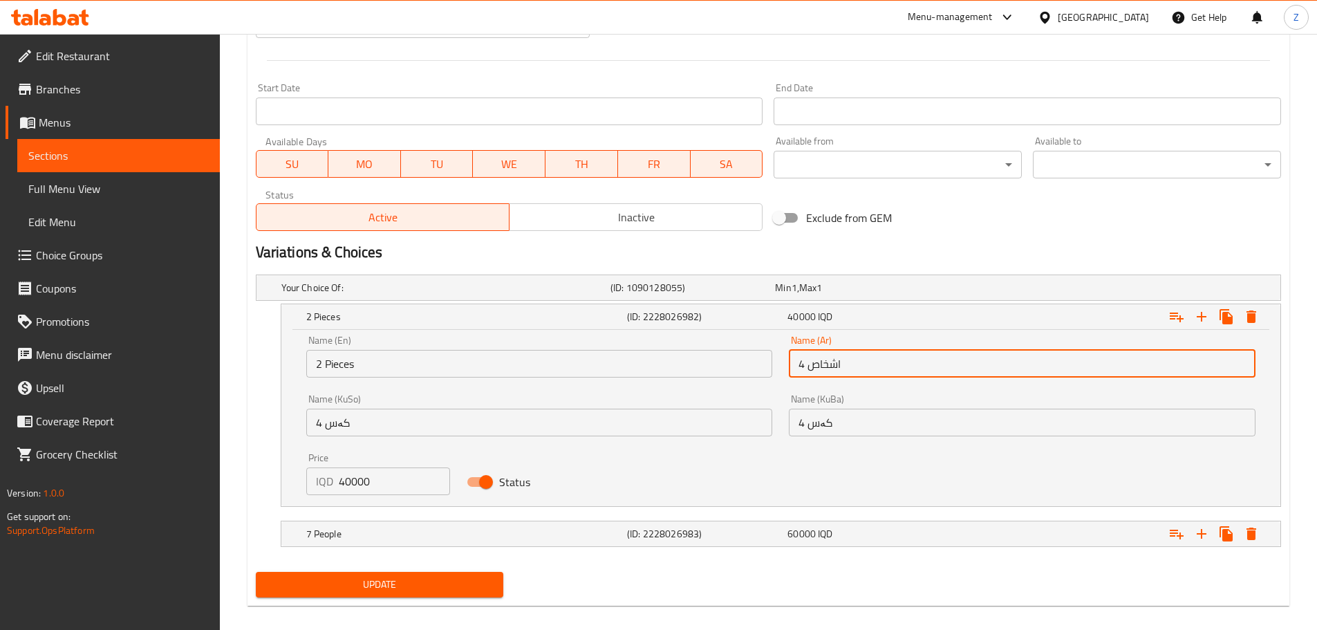
click at [832, 368] on input "4 اشخاص" at bounding box center [1022, 364] width 467 height 28
type input "2 قطع"
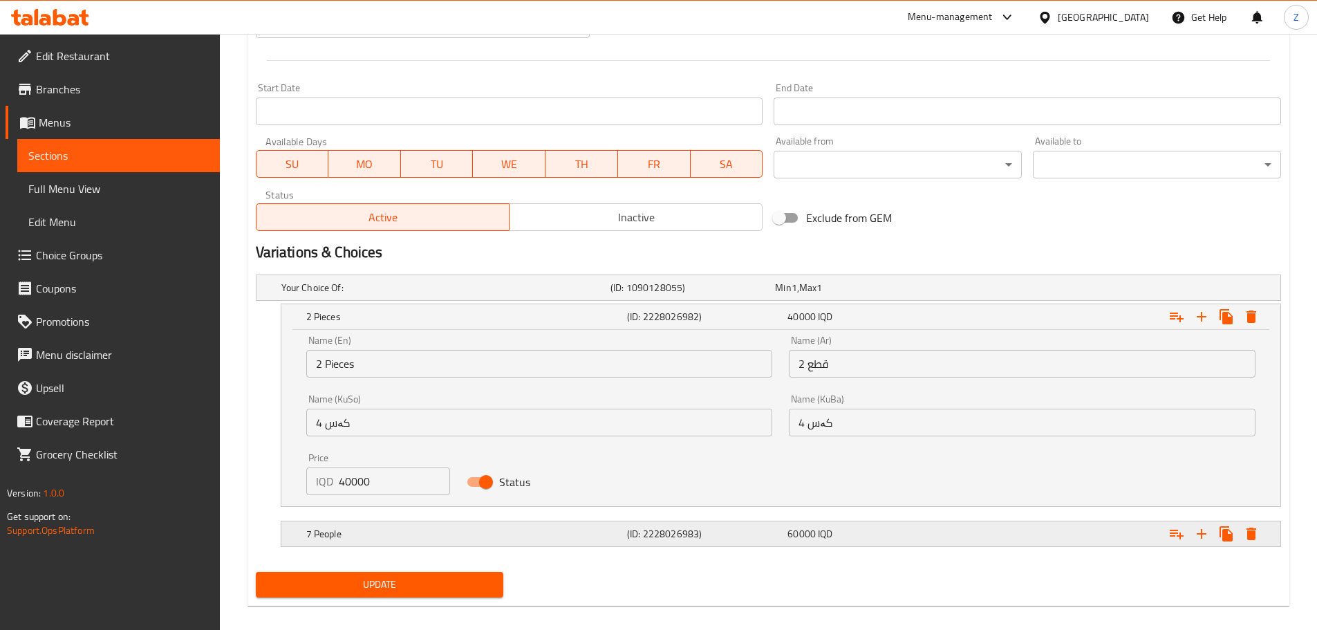
click at [388, 531] on h5 "7 People" at bounding box center [463, 534] width 315 height 14
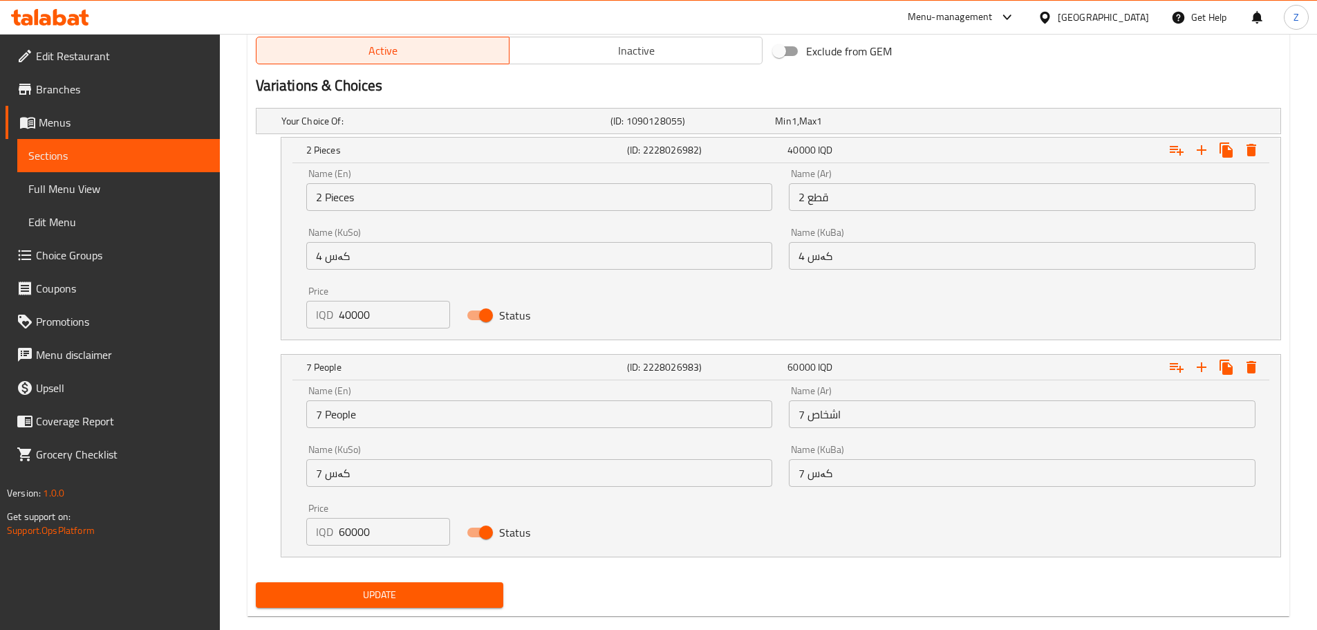
scroll to position [890, 0]
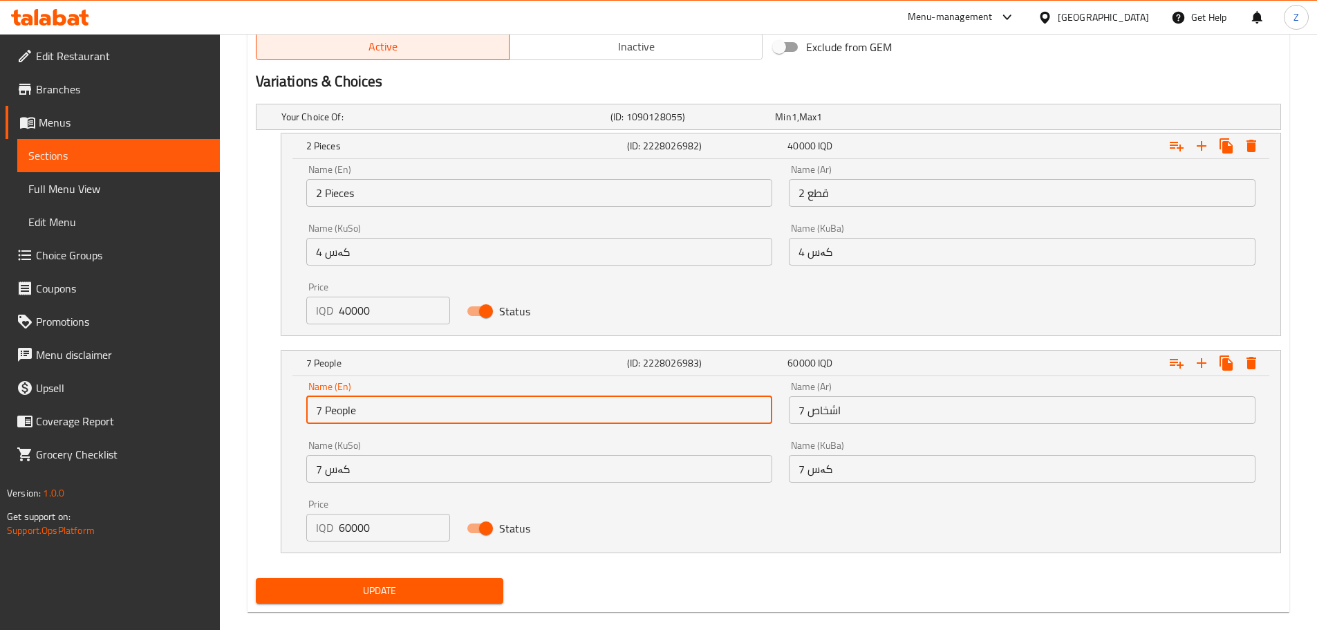
click at [365, 420] on input "7 People" at bounding box center [539, 410] width 467 height 28
type input "1 Pieces"
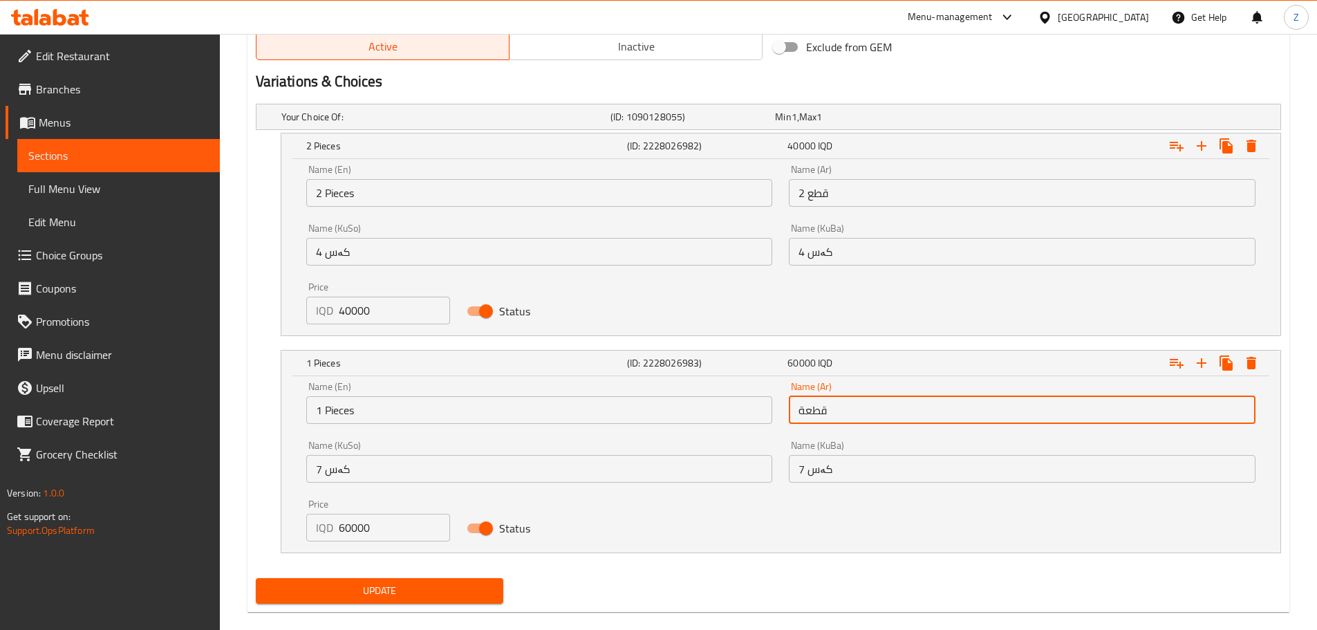
type input "قطعة"
click at [419, 420] on input "1 Pieces" at bounding box center [539, 410] width 467 height 28
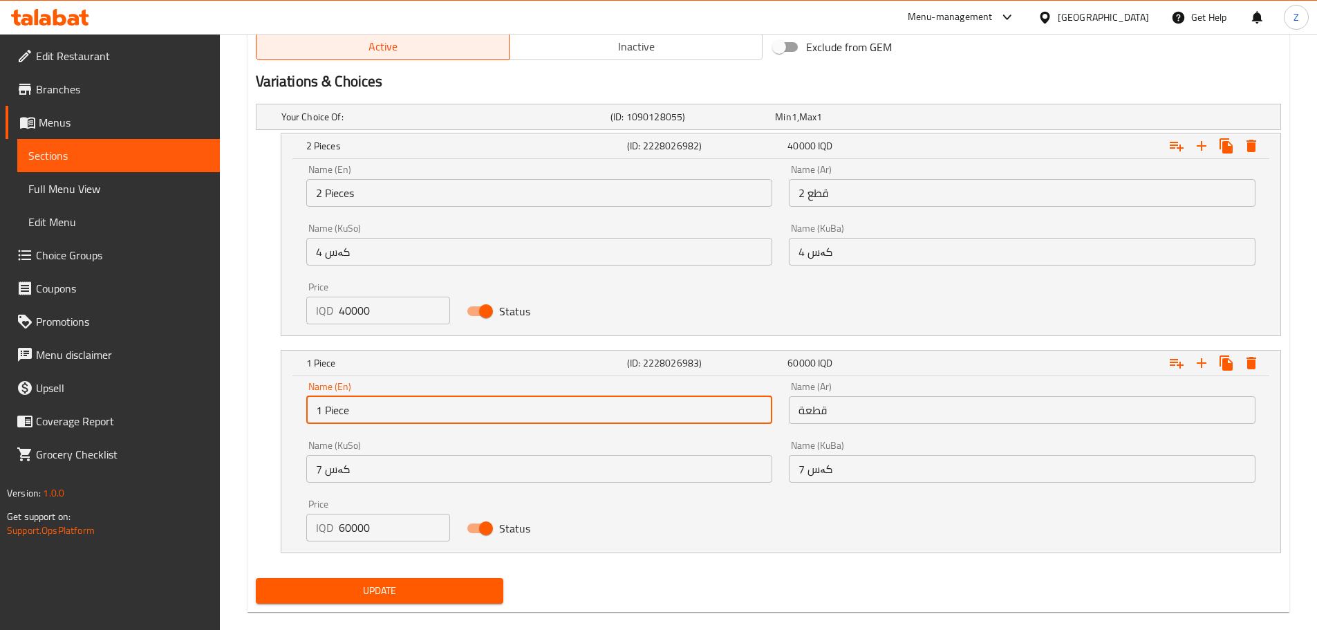
type input "1 Piece"
click at [384, 531] on input "60000" at bounding box center [395, 528] width 112 height 28
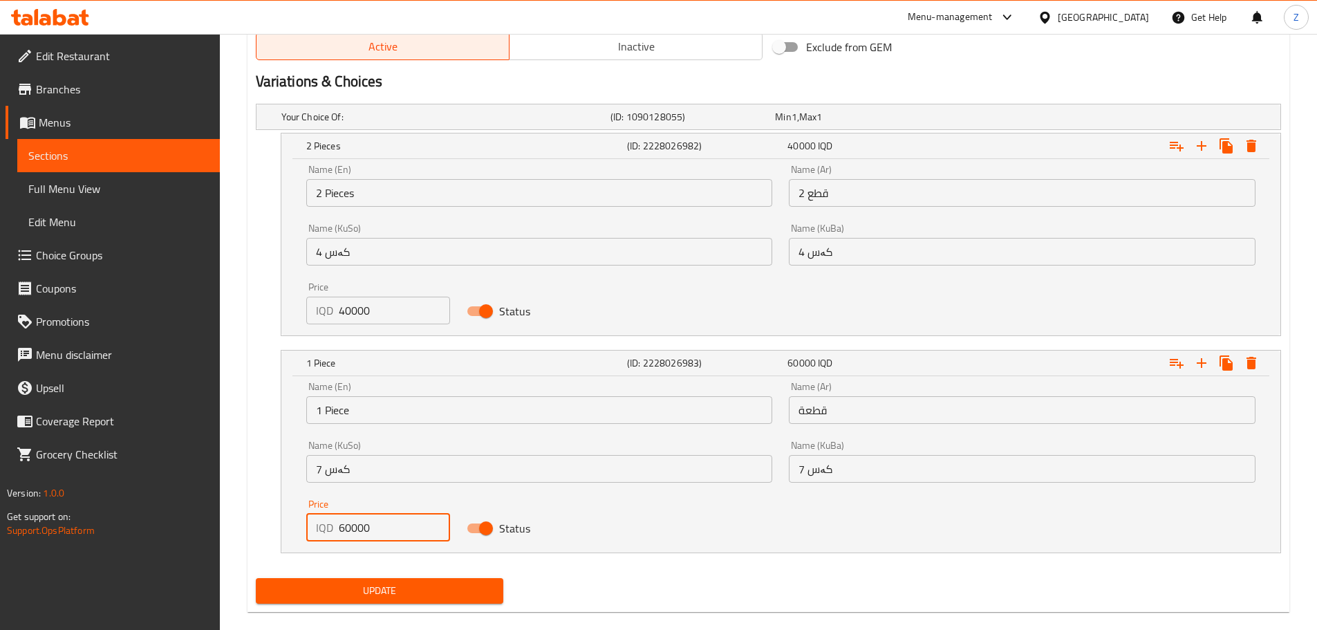
click at [384, 531] on input "60000" at bounding box center [395, 528] width 112 height 28
type input "22000"
click at [406, 590] on span "Update" at bounding box center [380, 590] width 226 height 17
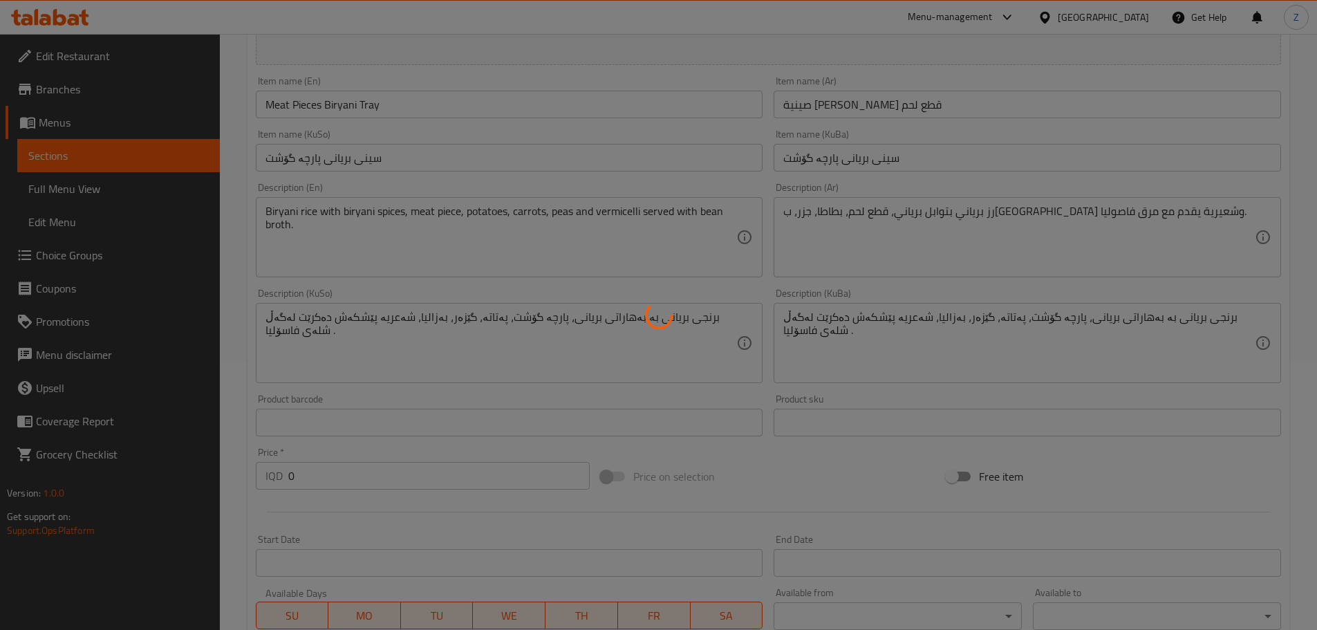
scroll to position [0, 0]
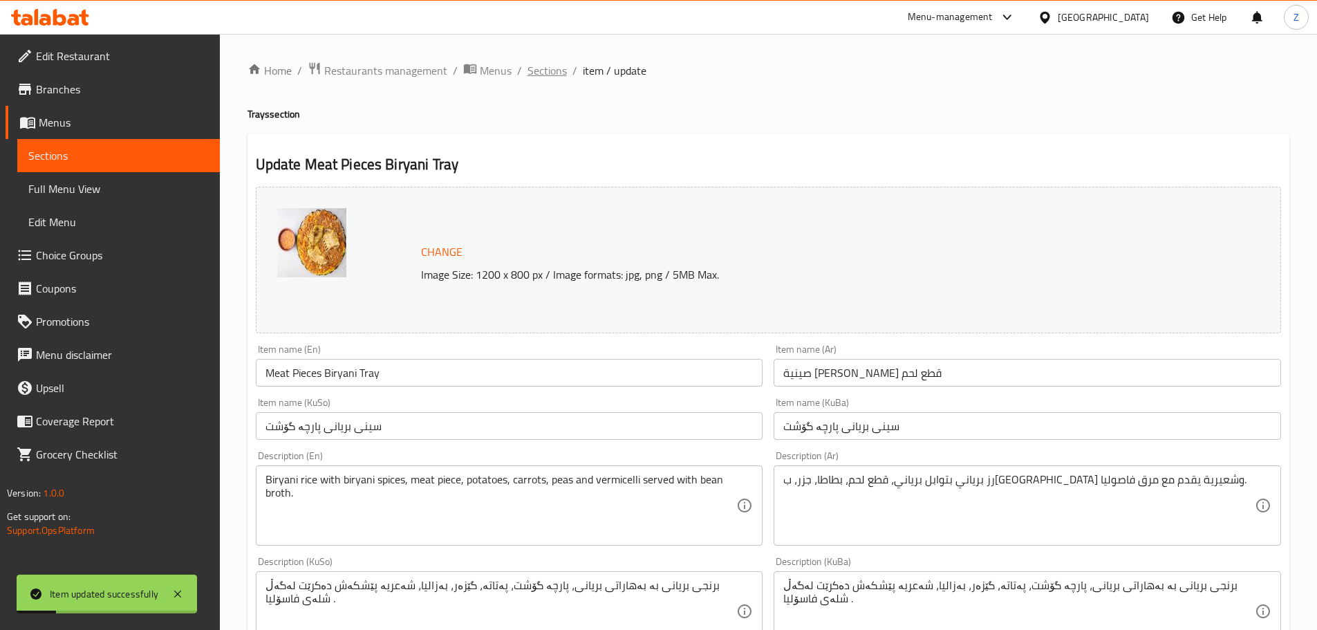
click at [560, 73] on span "Sections" at bounding box center [546, 70] width 39 height 17
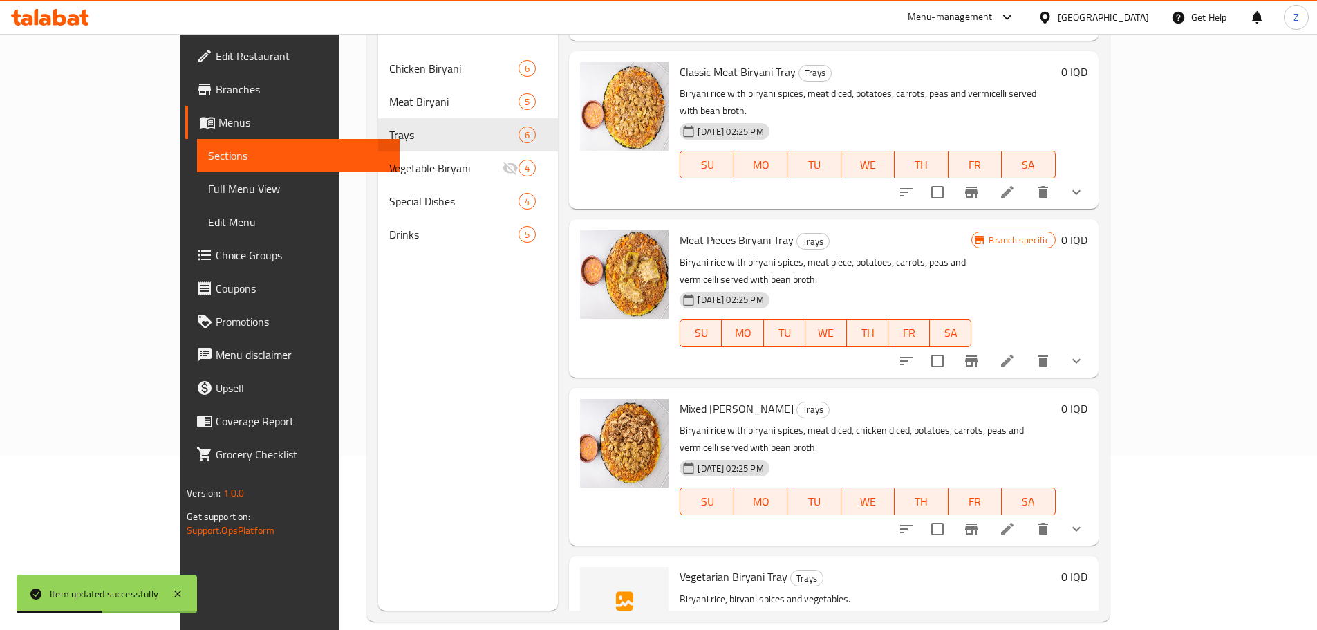
scroll to position [194, 0]
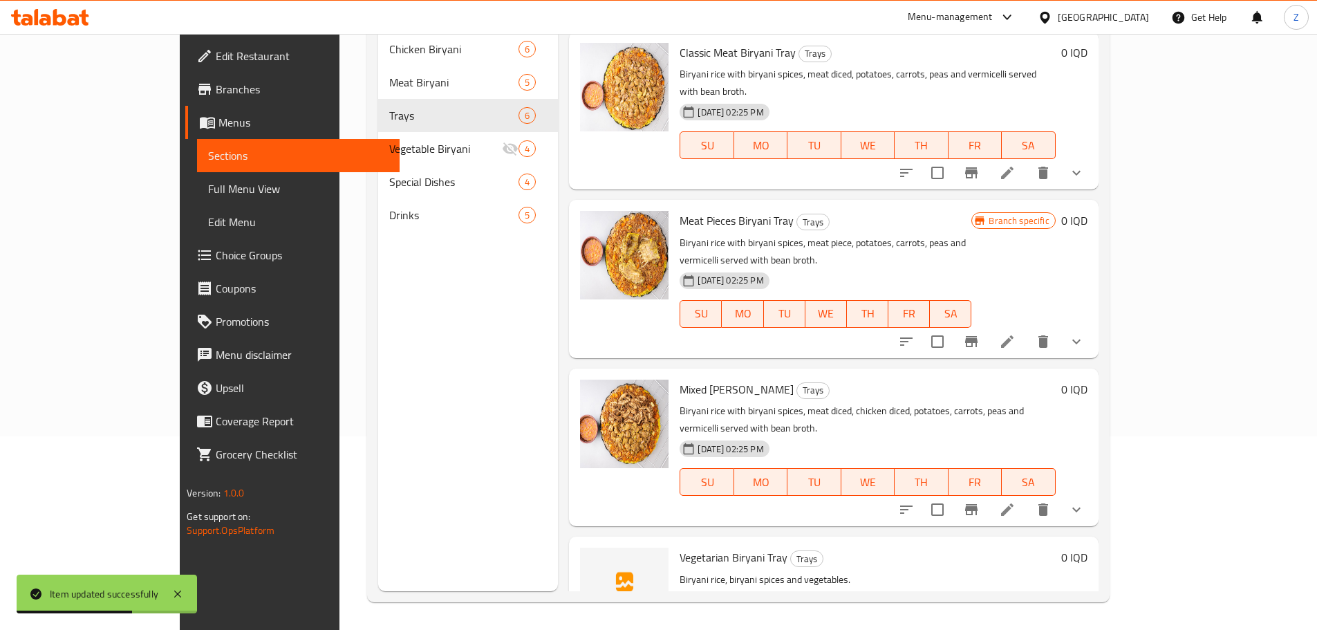
click at [1026, 497] on li at bounding box center [1007, 509] width 39 height 25
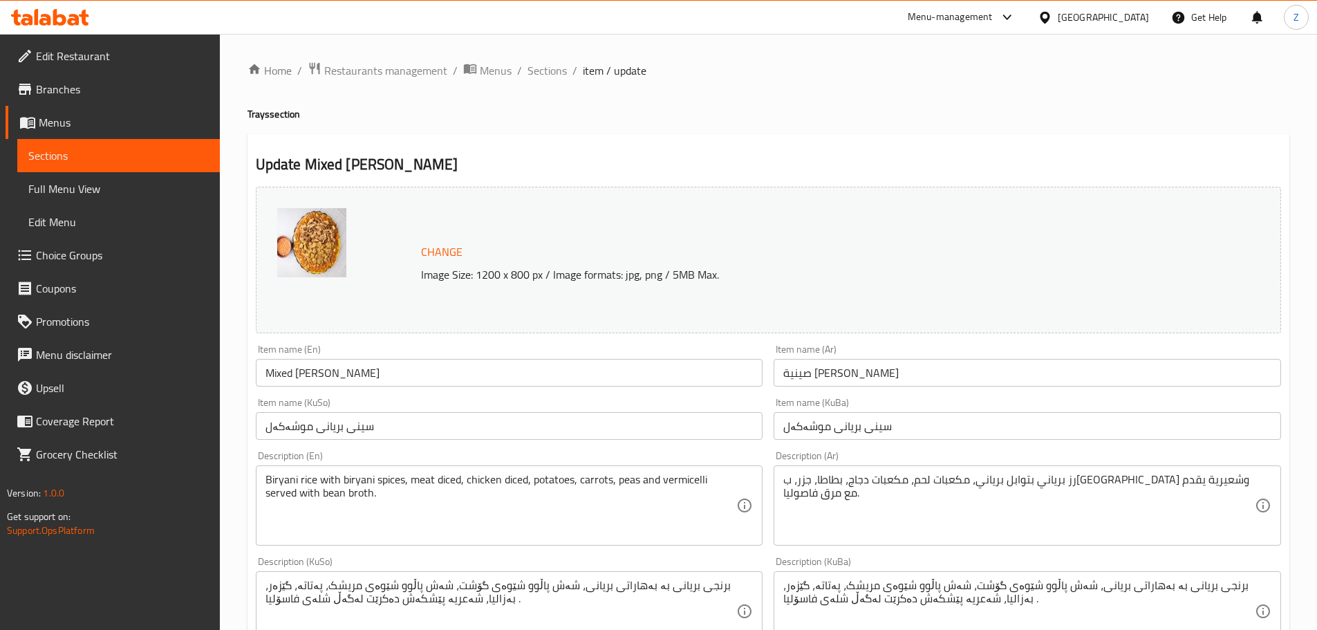
click at [540, 87] on div "Home / Restaurants management / Menus / Sections / item / update Trays section …" at bounding box center [768, 611] width 1042 height 1098
click at [549, 73] on span "Sections" at bounding box center [546, 70] width 39 height 17
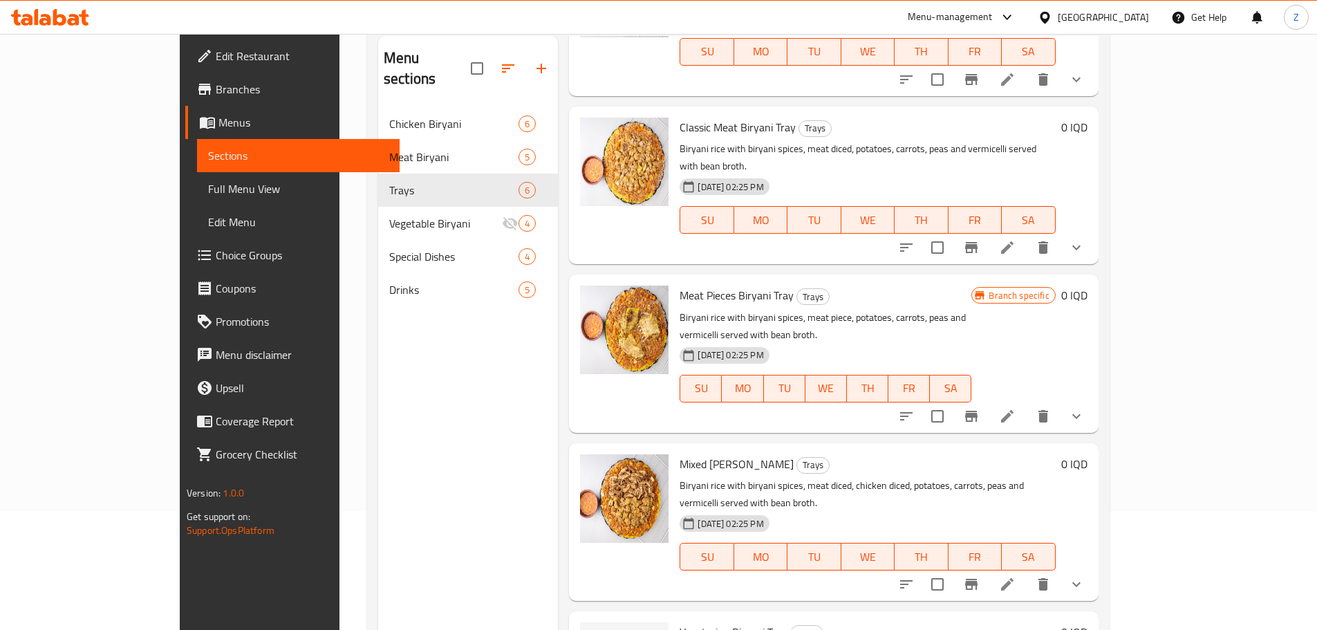
scroll to position [194, 0]
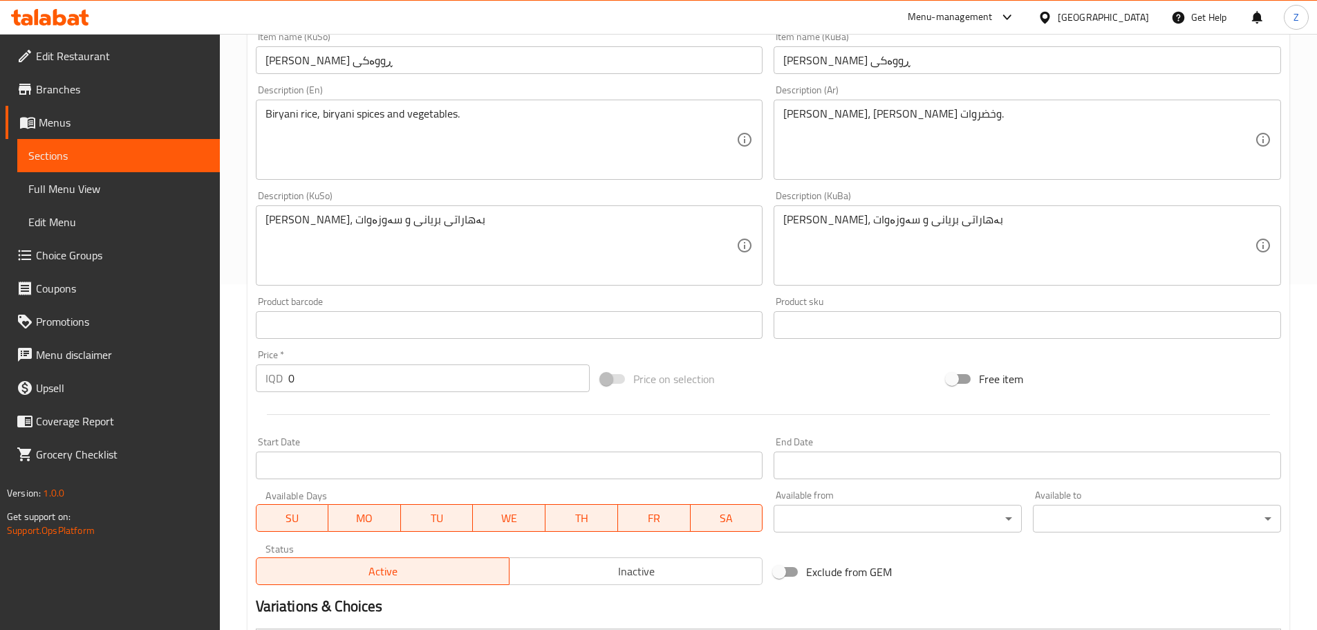
scroll to position [537, 0]
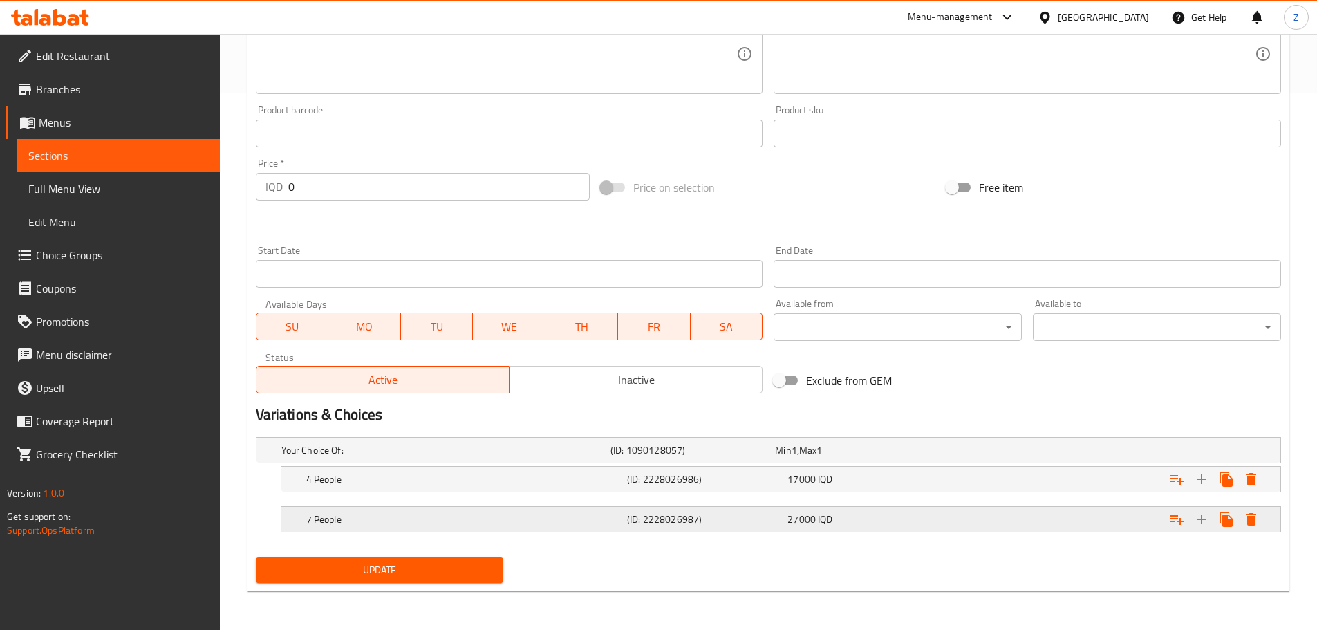
click at [868, 512] on div "27000 IQD" at bounding box center [864, 519] width 155 height 14
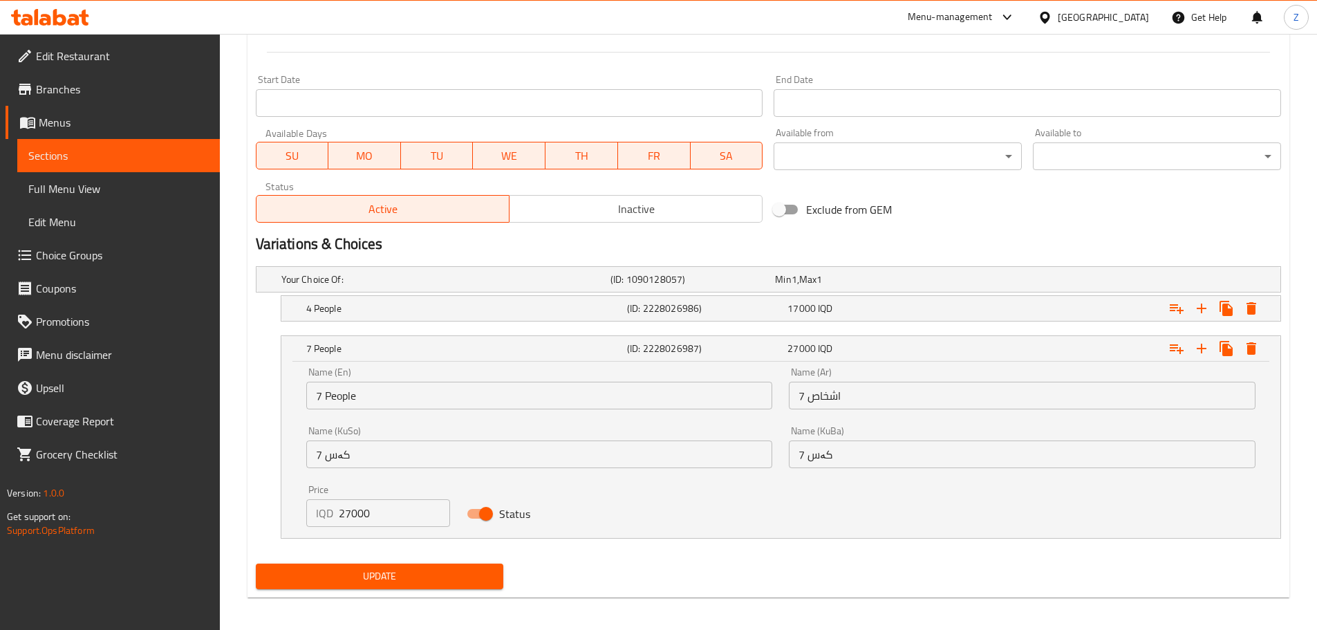
scroll to position [708, 0]
click at [343, 522] on input "27000" at bounding box center [395, 512] width 112 height 28
type input "22000"
click at [422, 576] on span "Update" at bounding box center [380, 575] width 226 height 17
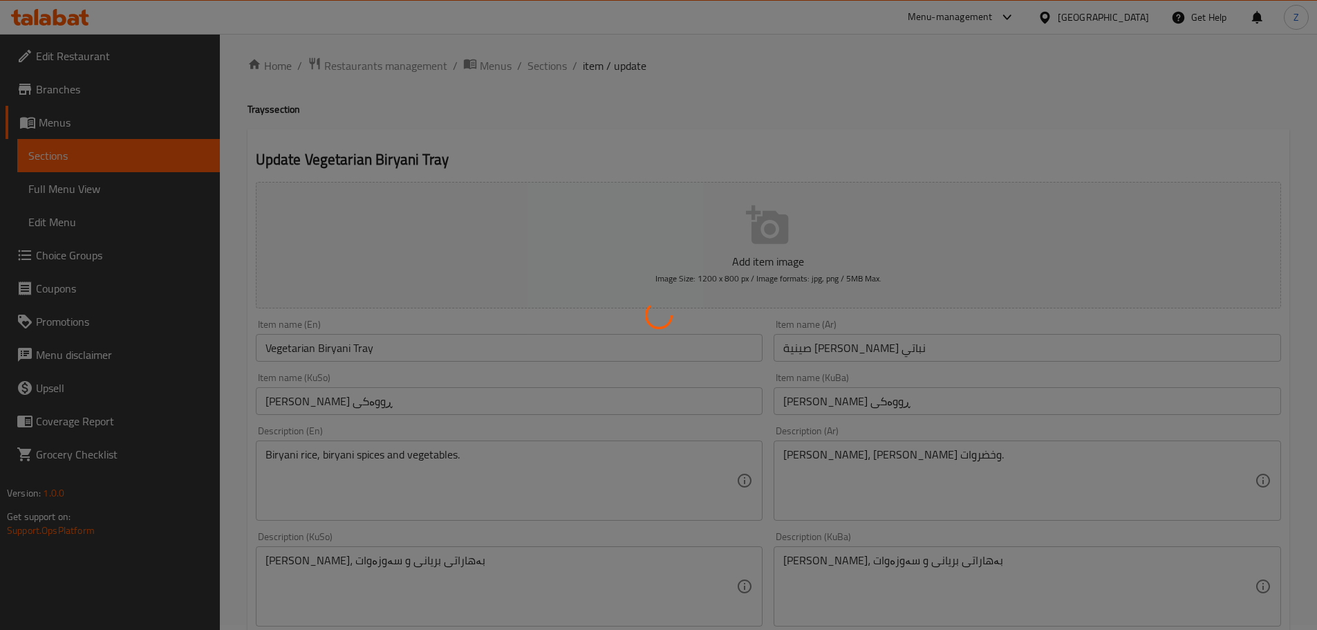
scroll to position [0, 0]
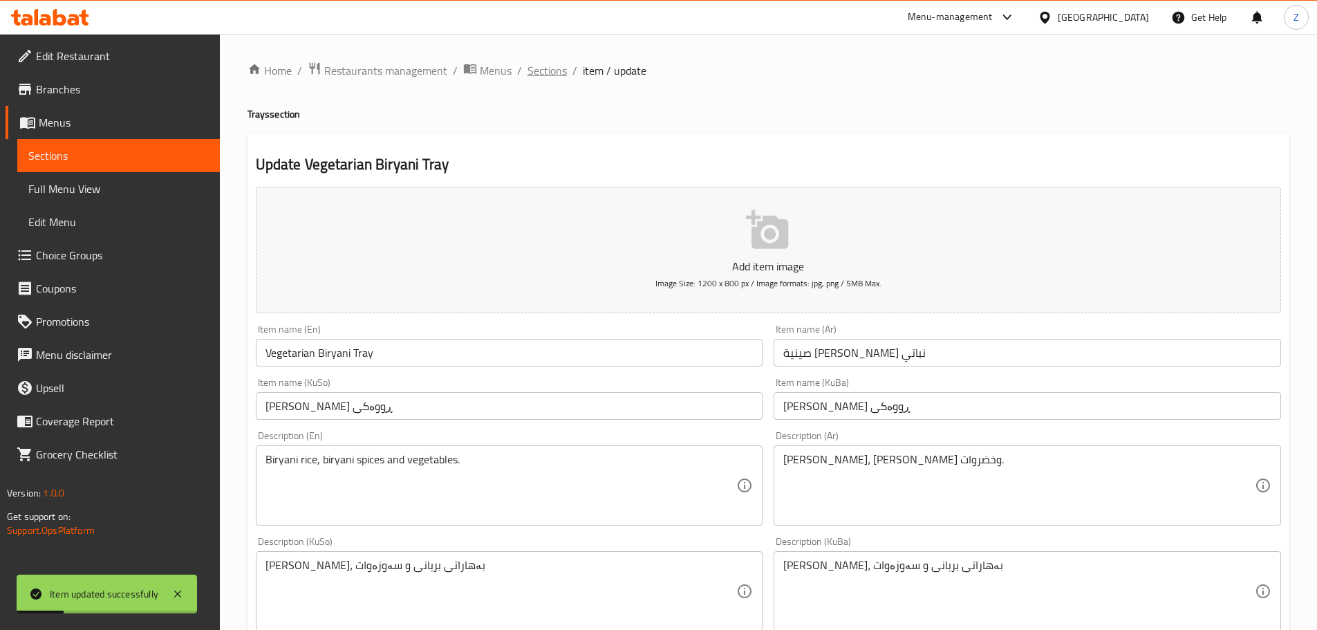
click at [541, 71] on span "Sections" at bounding box center [546, 70] width 39 height 17
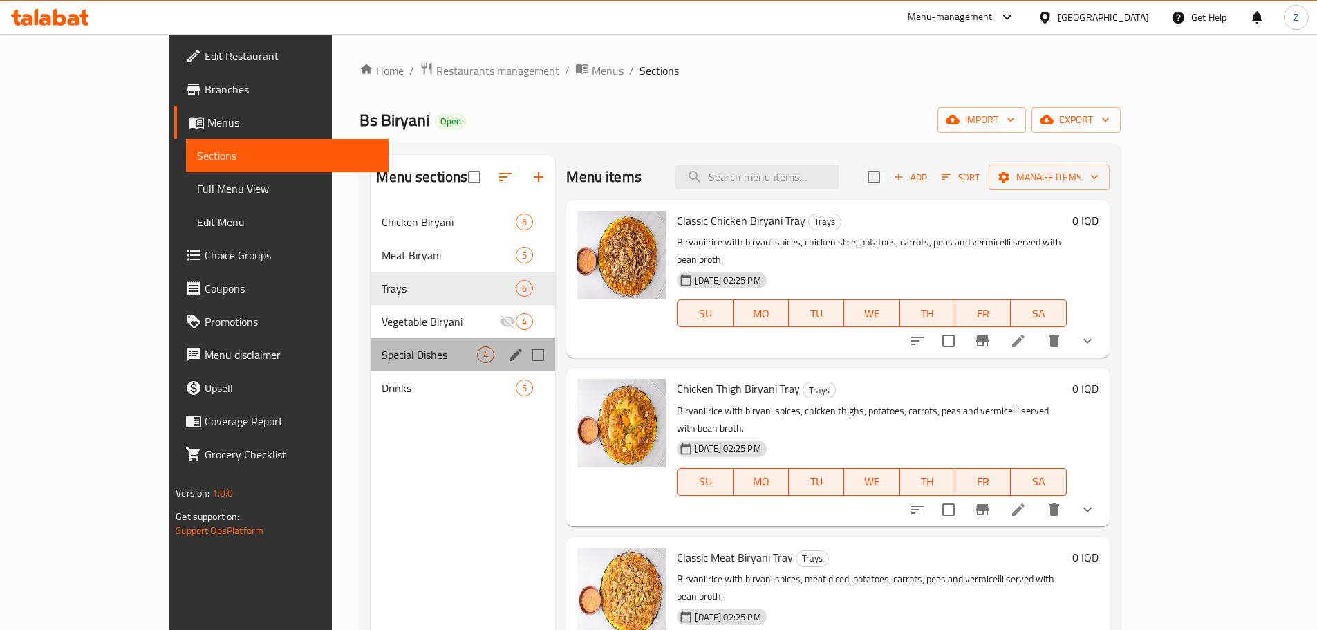
click at [377, 340] on div "Special Dishes 4" at bounding box center [462, 354] width 185 height 33
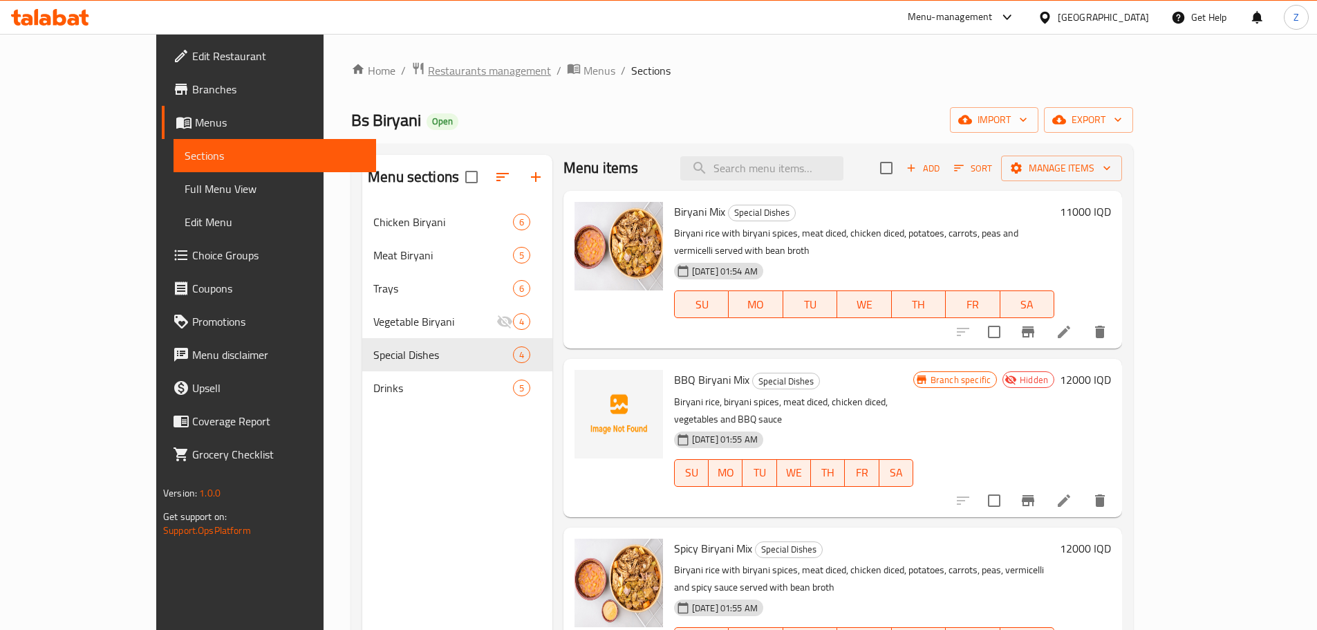
click at [436, 72] on span "Restaurants management" at bounding box center [489, 70] width 123 height 17
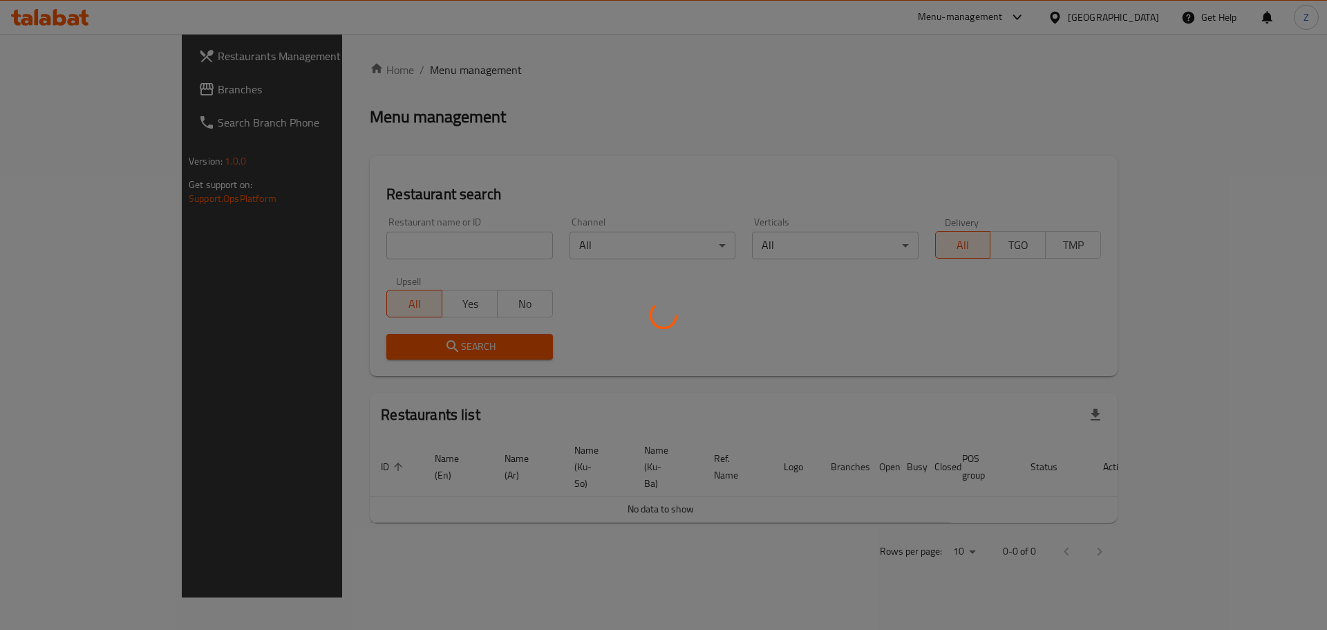
click at [389, 245] on div at bounding box center [663, 315] width 1327 height 630
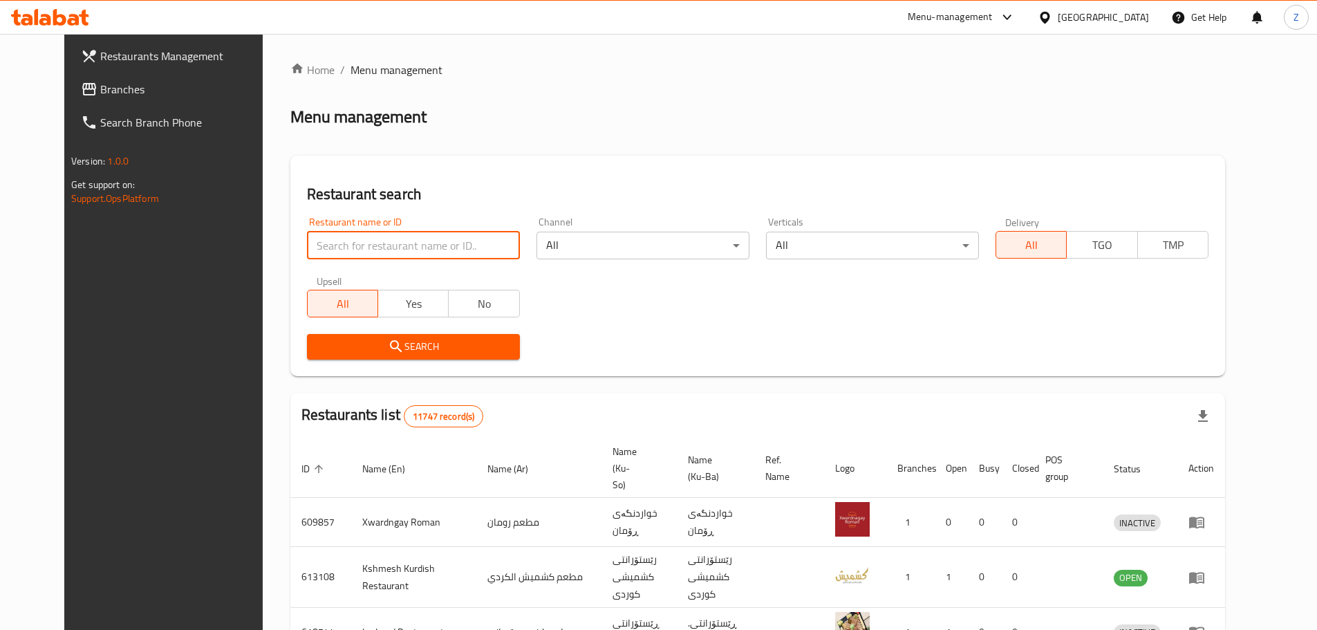
click at [389, 245] on input "search" at bounding box center [413, 246] width 213 height 28
paste input "668645"
type input "668645"
click at [427, 355] on button "Search" at bounding box center [413, 347] width 213 height 26
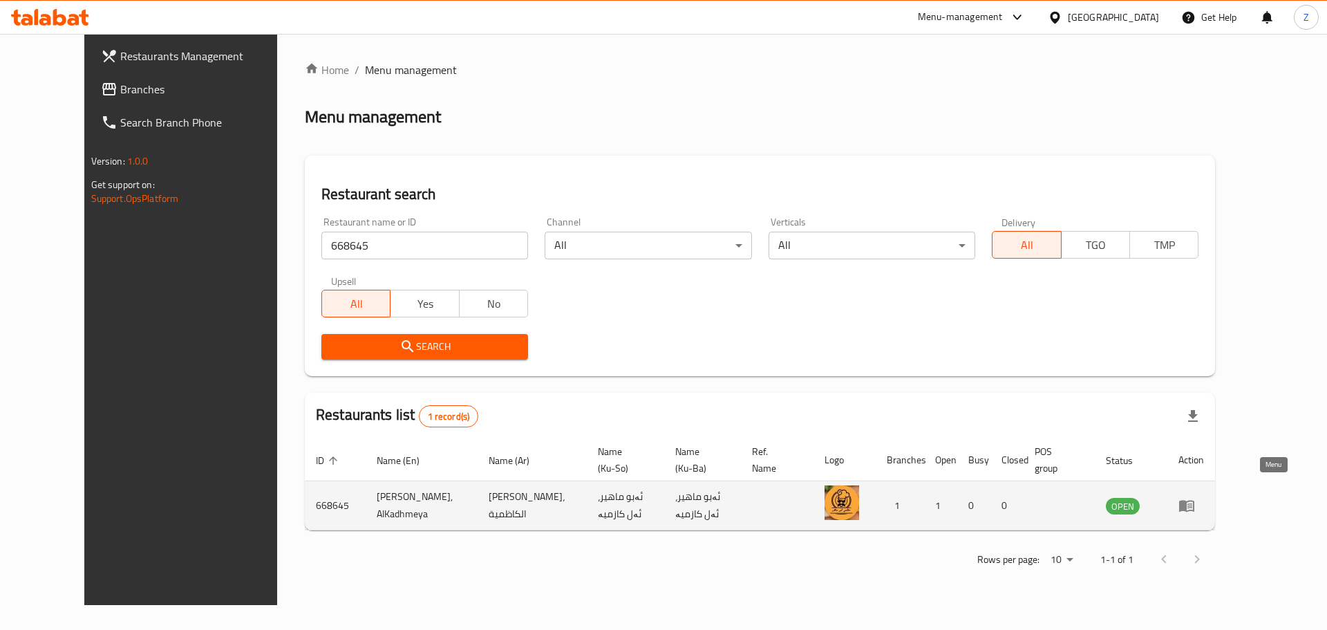
click at [1194, 500] on icon "enhanced table" at bounding box center [1186, 506] width 15 height 12
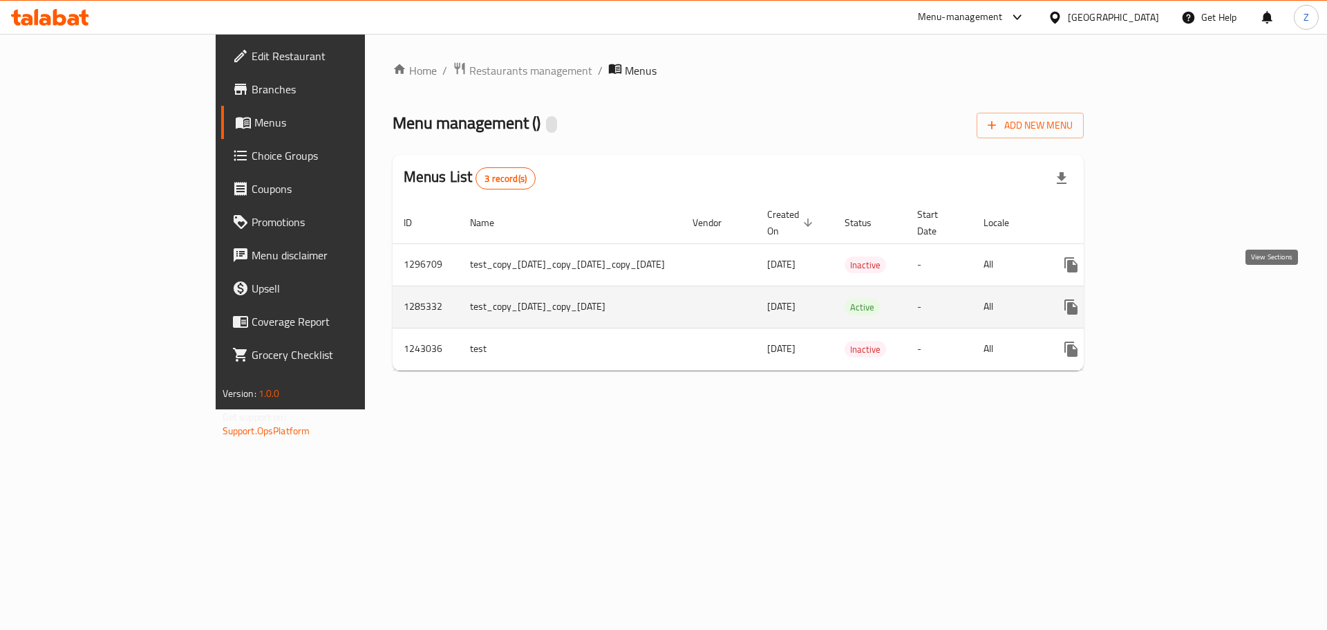
click at [1179, 299] on icon "enhanced table" at bounding box center [1171, 307] width 17 height 17
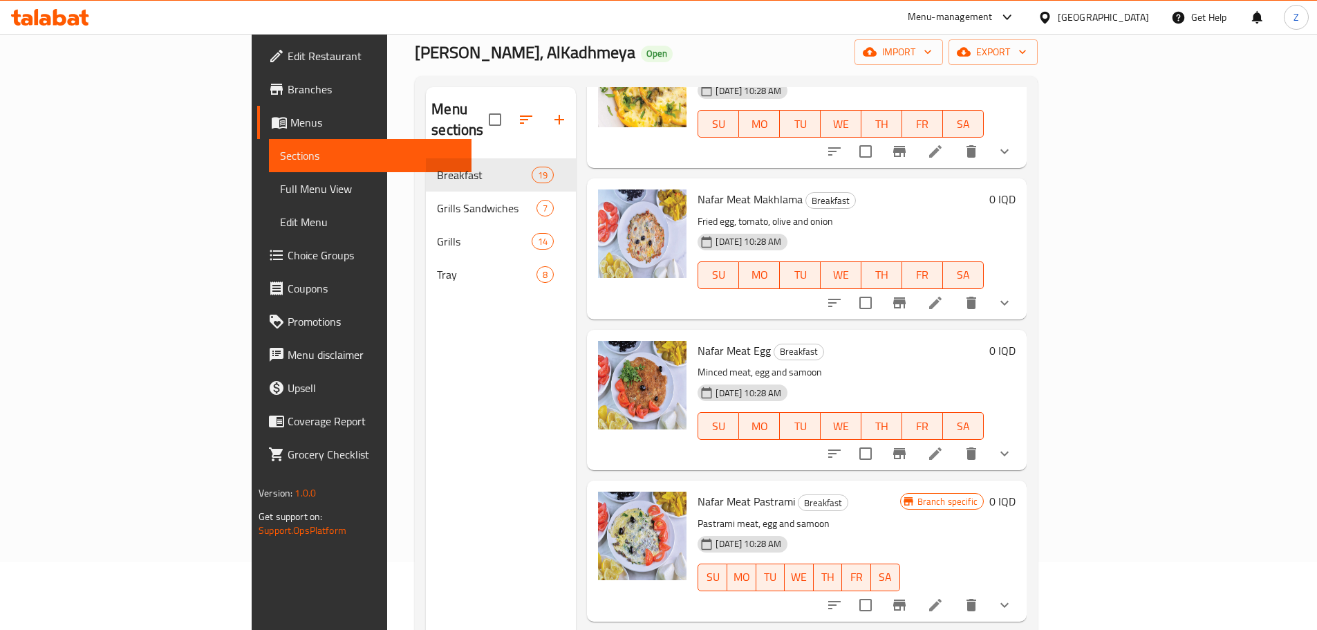
scroll to position [194, 0]
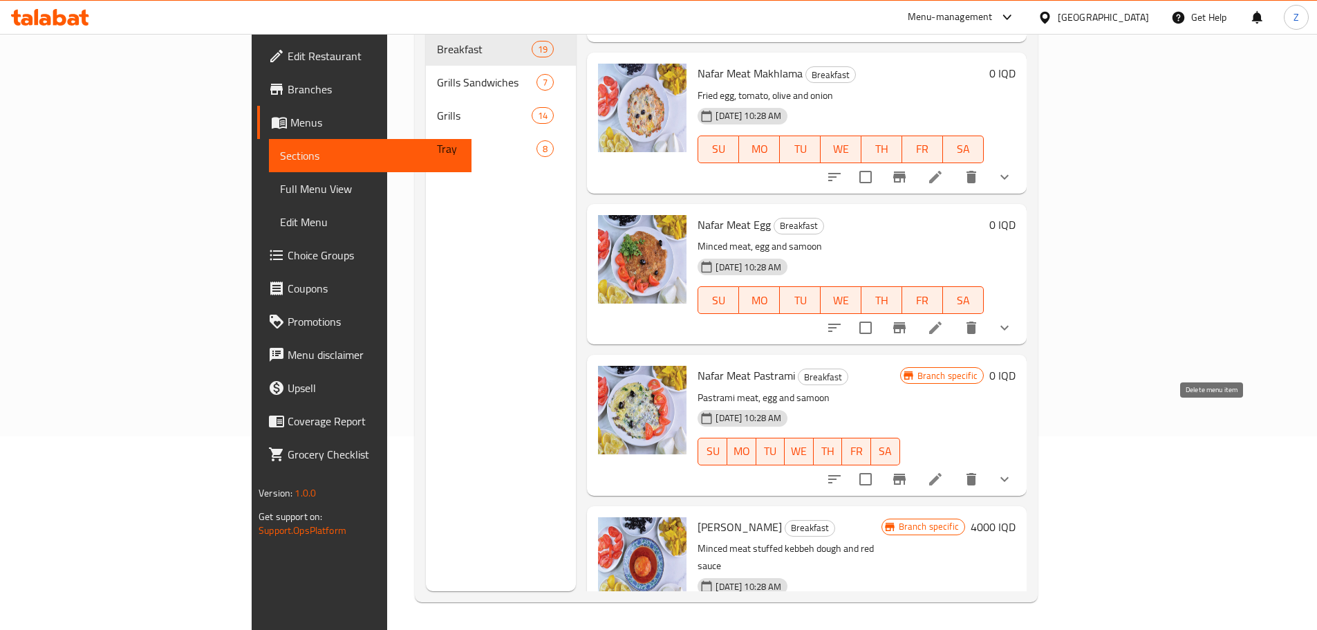
click at [976, 473] on icon "delete" at bounding box center [971, 479] width 10 height 12
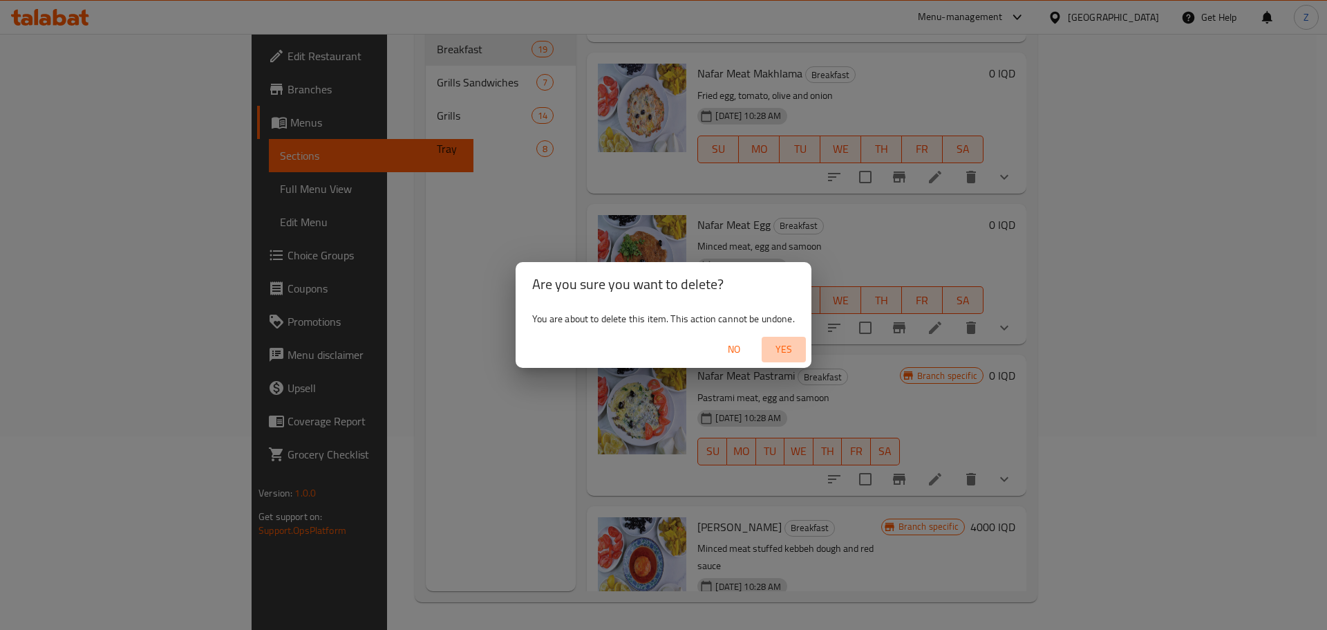
click at [784, 348] on span "Yes" at bounding box center [783, 349] width 33 height 17
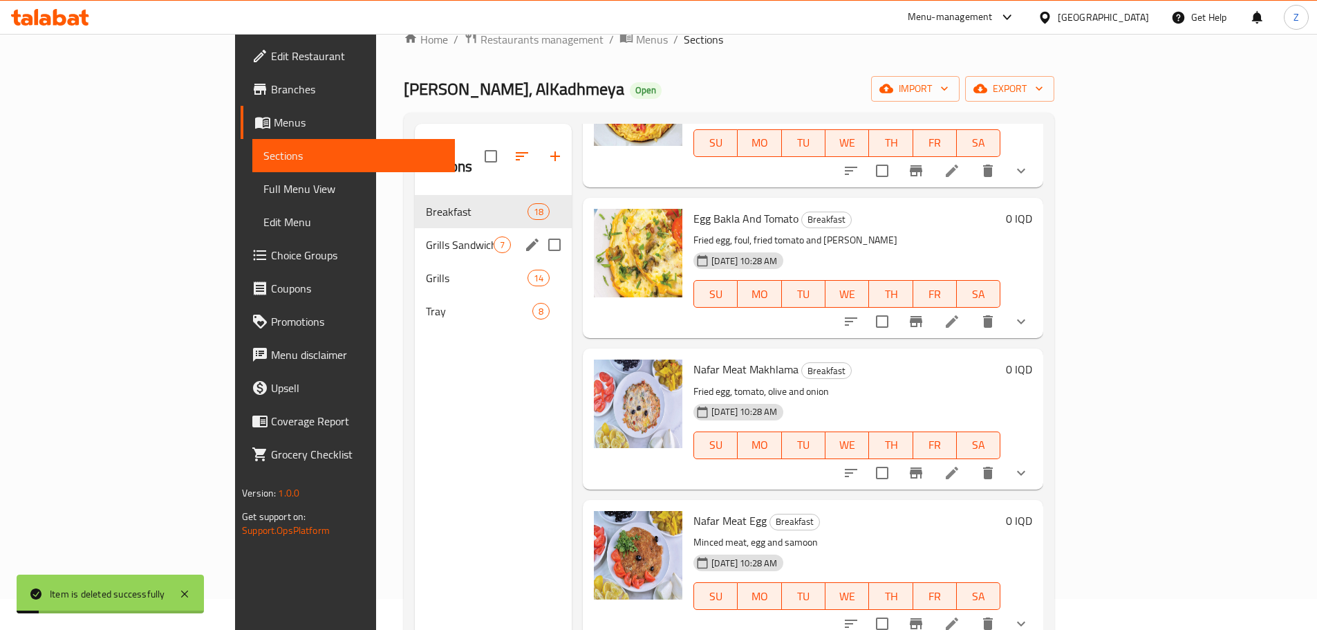
scroll to position [0, 0]
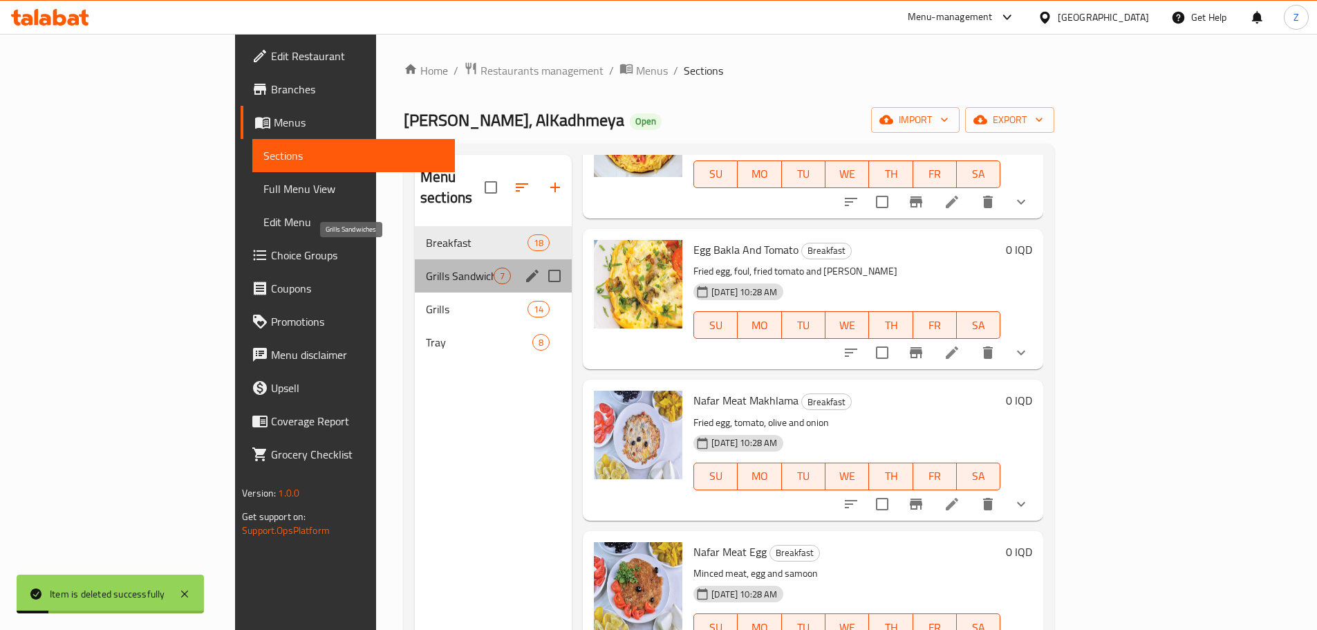
click at [426, 267] on span "Grills Sandwiches" at bounding box center [460, 275] width 68 height 17
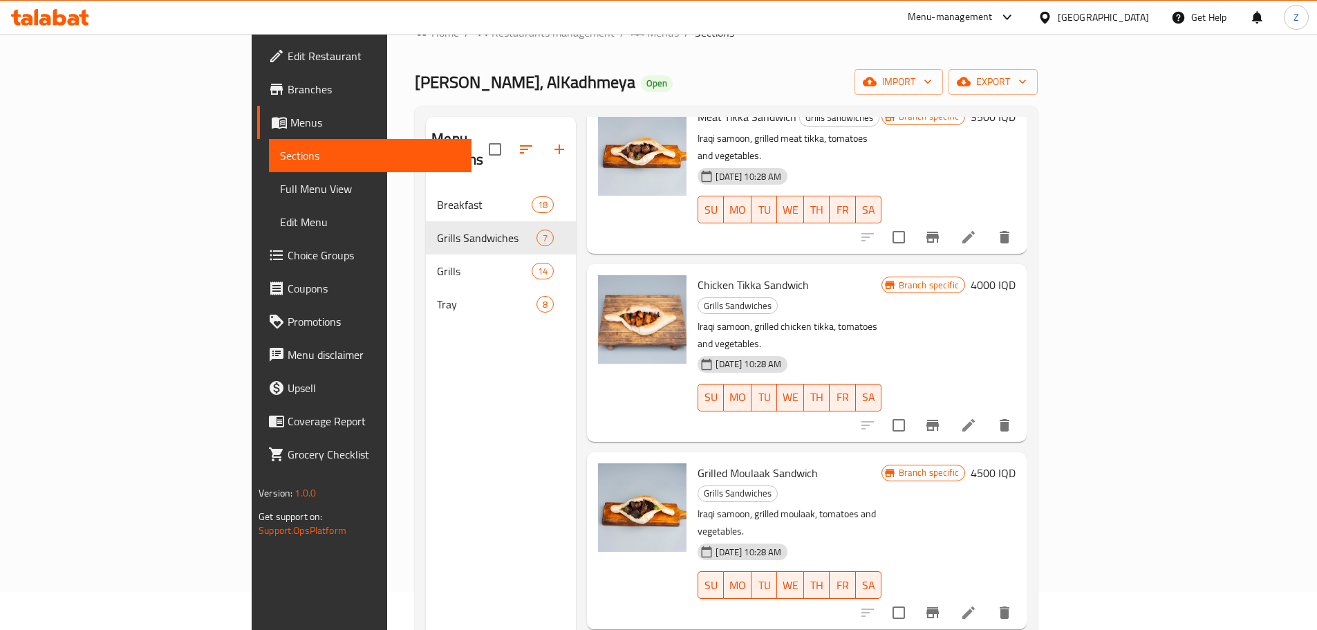
scroll to position [194, 0]
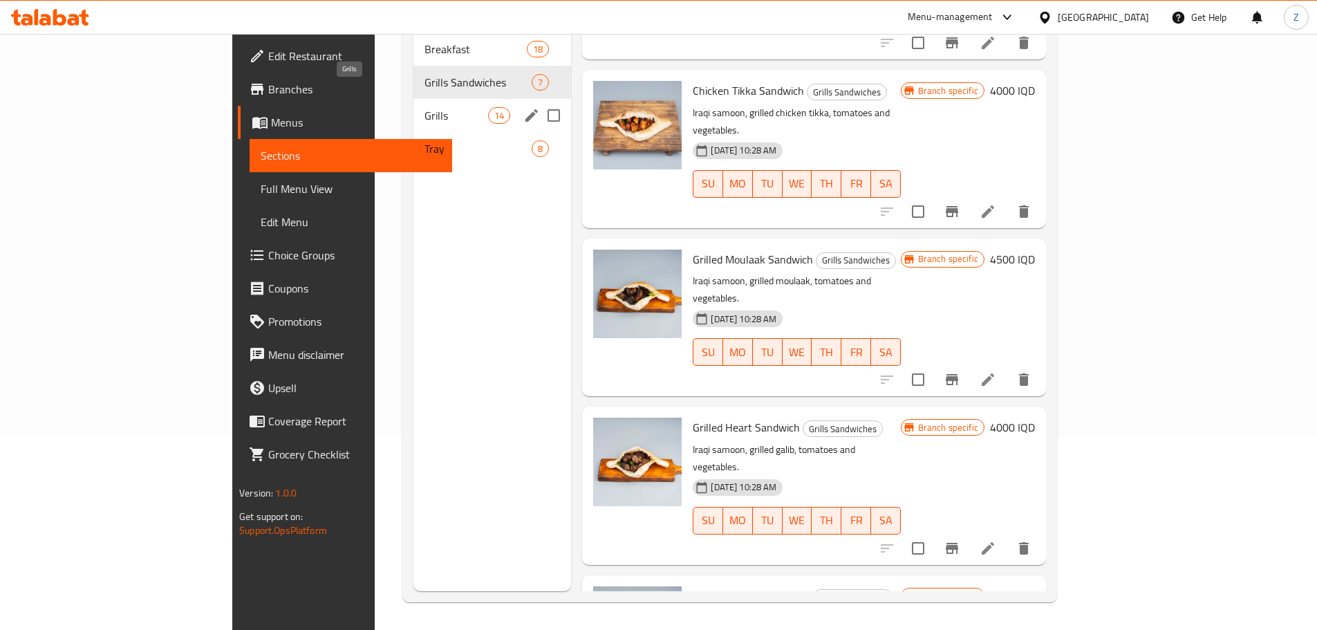
click at [424, 107] on span "Grills" at bounding box center [456, 115] width 64 height 17
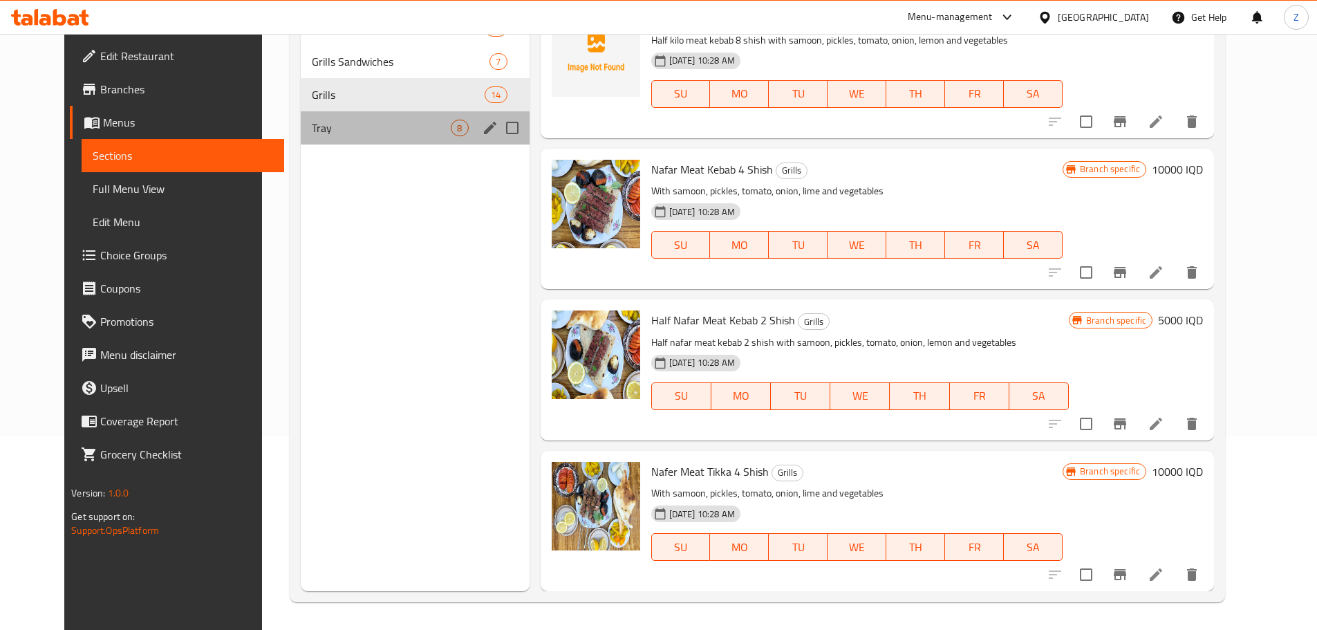
click at [362, 137] on div "Tray 8" at bounding box center [415, 127] width 228 height 33
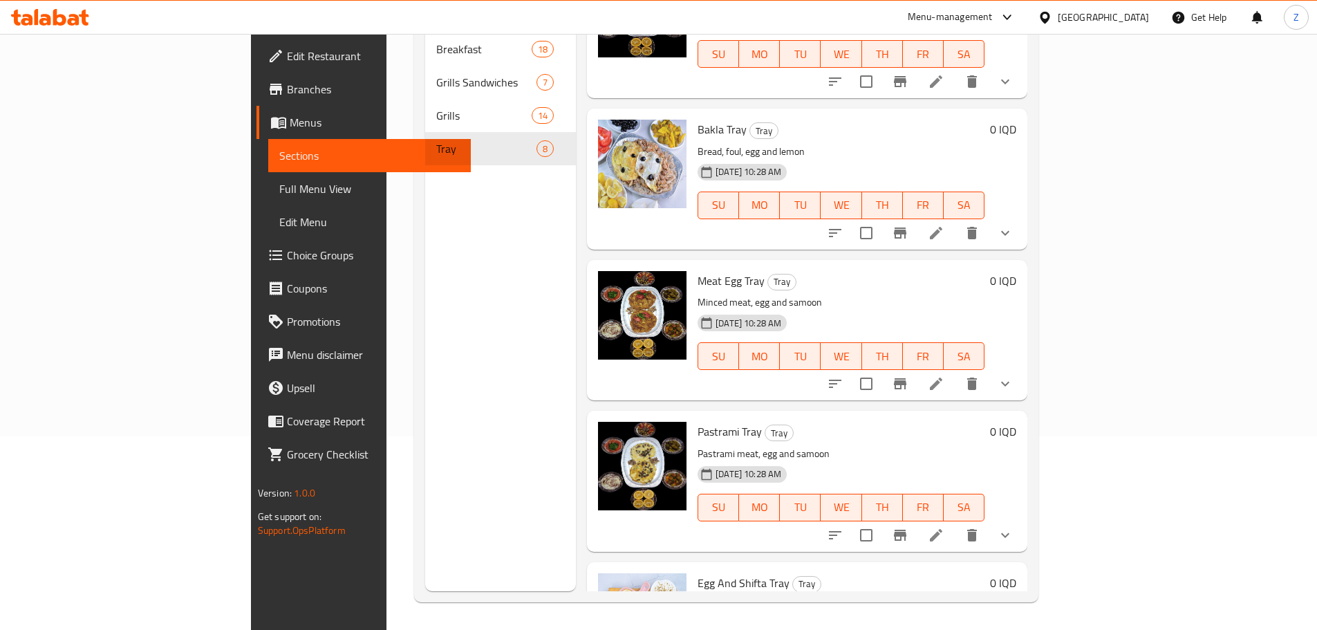
scroll to position [337, 0]
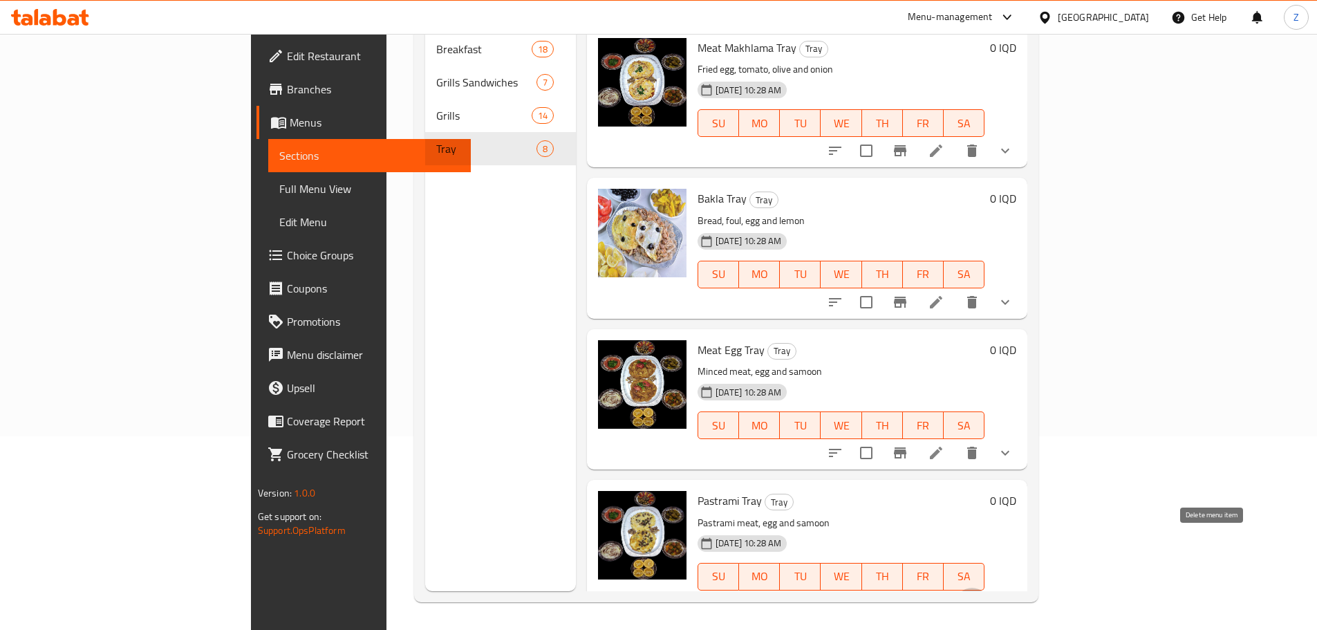
click at [980, 596] on icon "delete" at bounding box center [971, 604] width 17 height 17
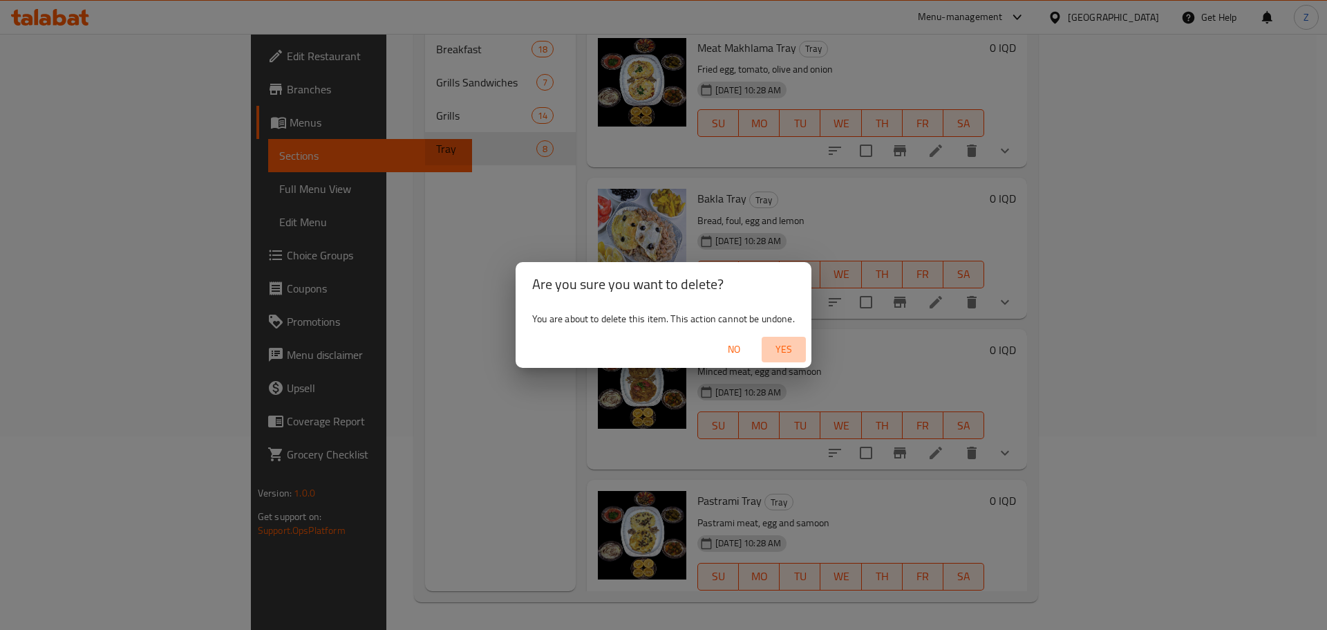
click at [780, 345] on span "Yes" at bounding box center [783, 349] width 33 height 17
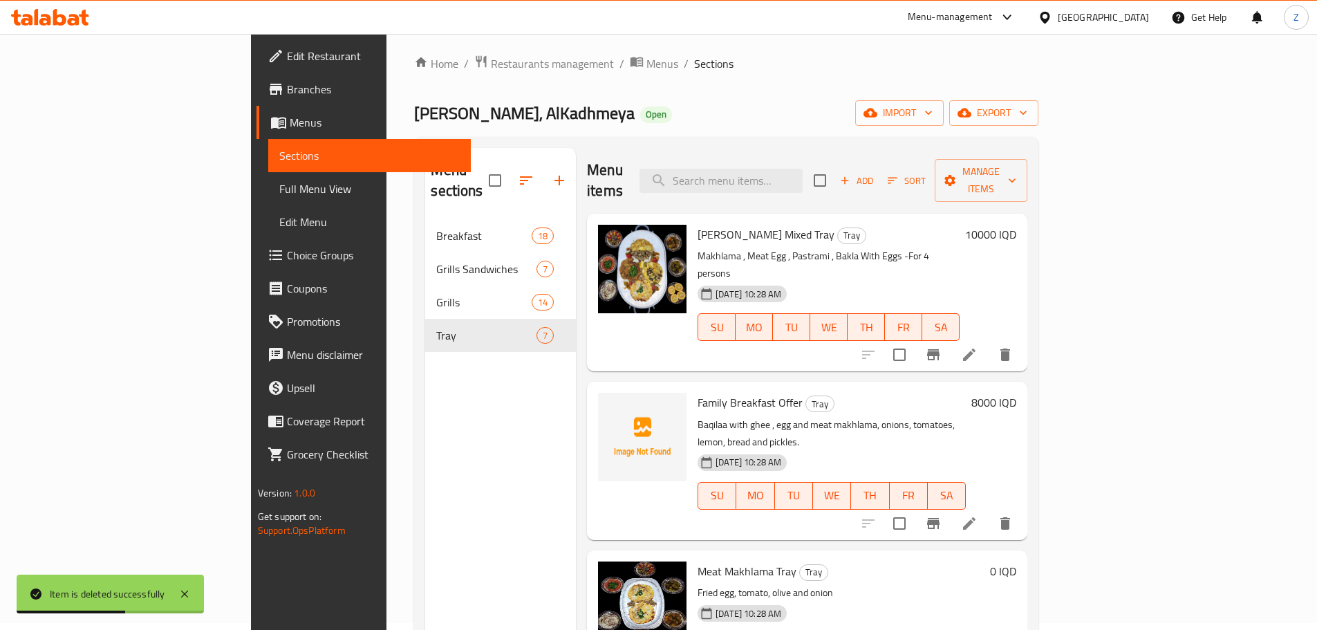
scroll to position [0, 0]
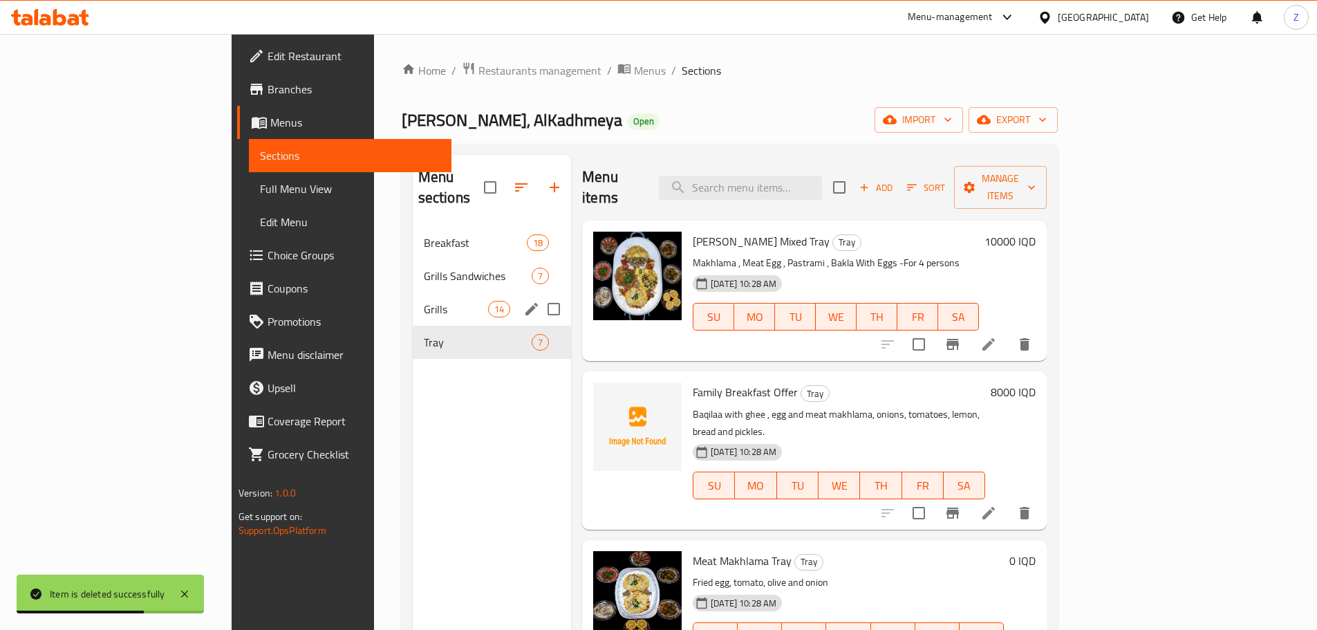
click at [424, 301] on span "Grills" at bounding box center [456, 309] width 64 height 17
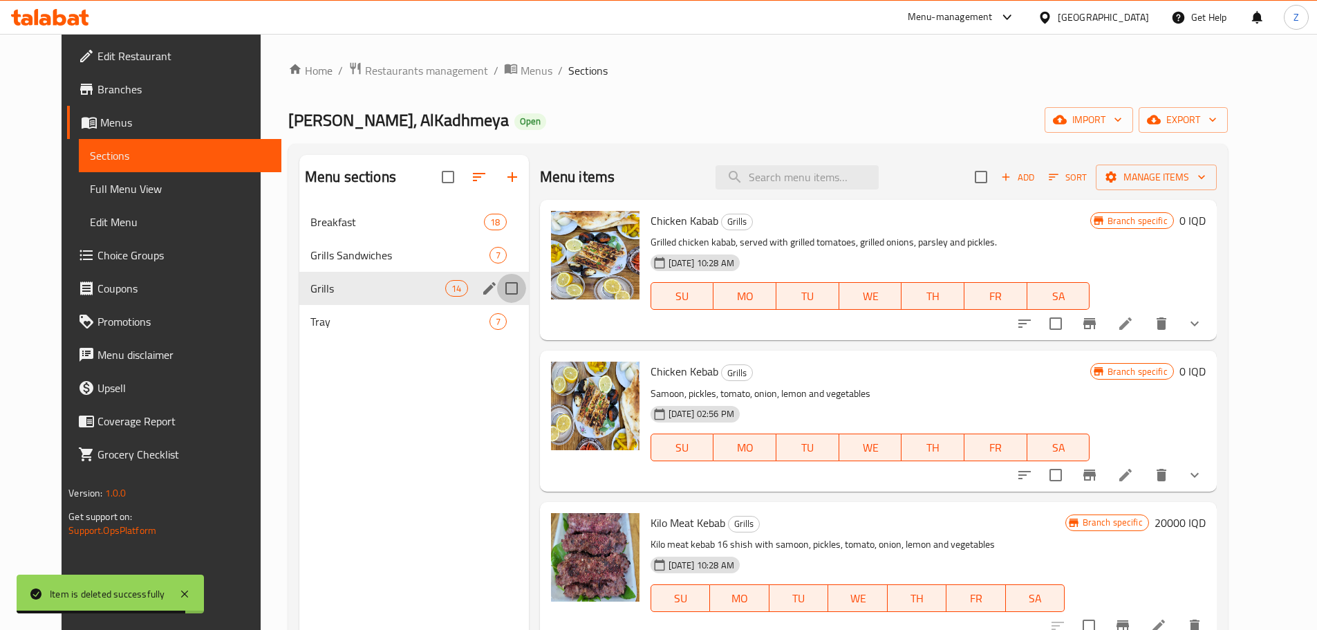
click at [497, 283] on input "Menu sections" at bounding box center [511, 288] width 29 height 29
checkbox input "true"
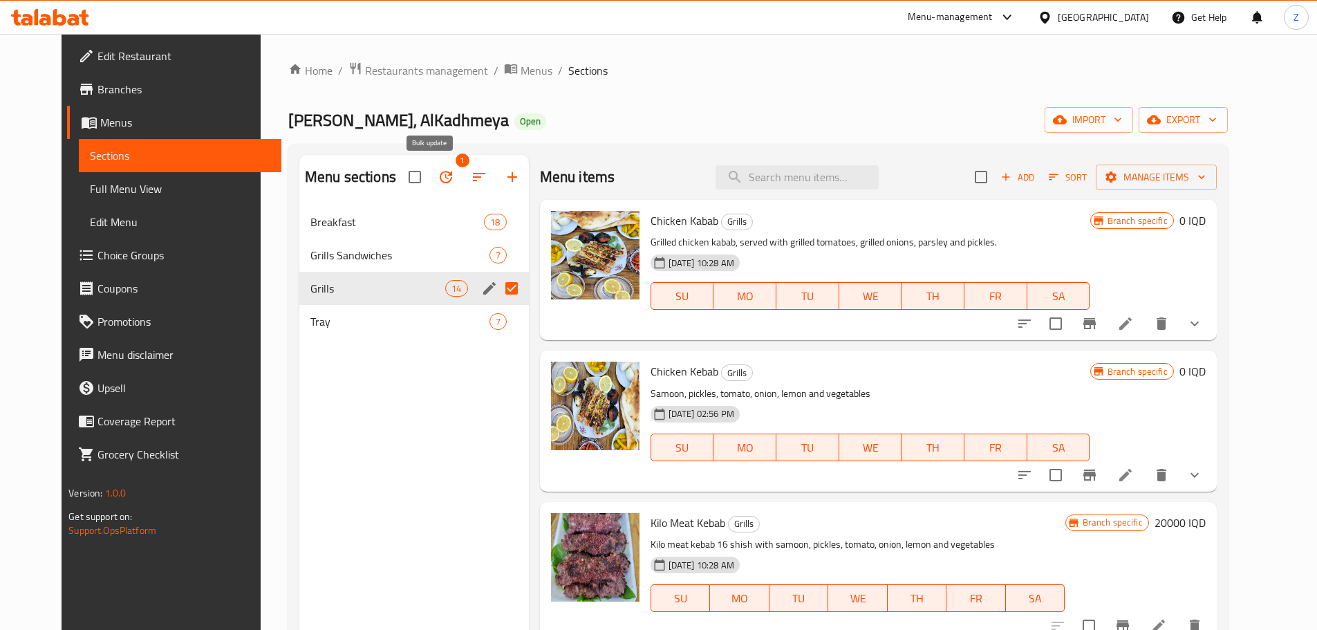
click at [439, 176] on button "button" at bounding box center [445, 176] width 33 height 33
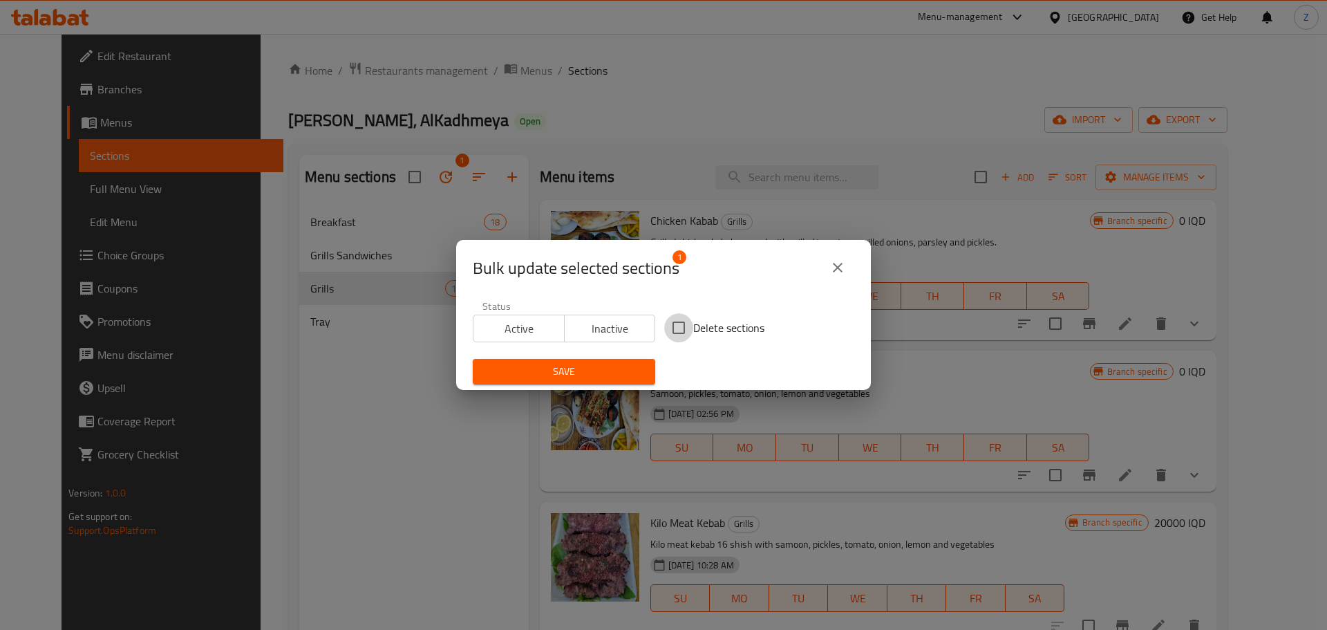
click at [669, 326] on input "Delete sections" at bounding box center [678, 327] width 29 height 29
checkbox input "true"
click at [643, 370] on button "Save" at bounding box center [564, 372] width 182 height 26
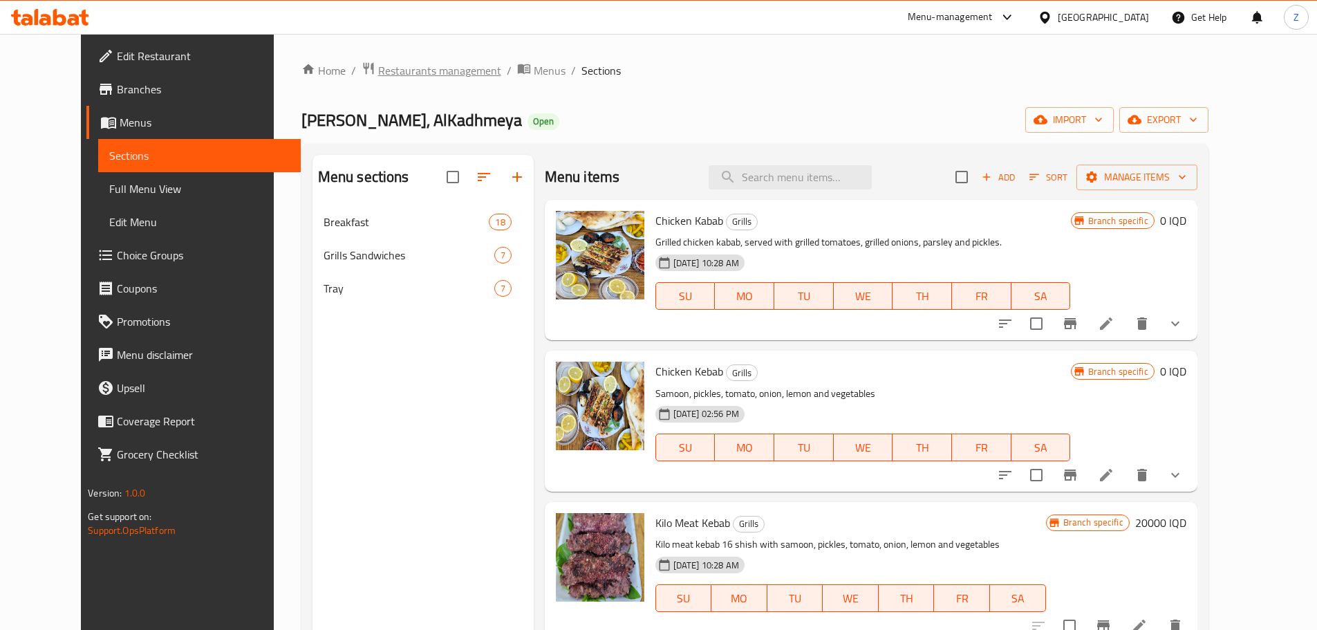
click at [378, 62] on span "Restaurants management" at bounding box center [439, 70] width 123 height 17
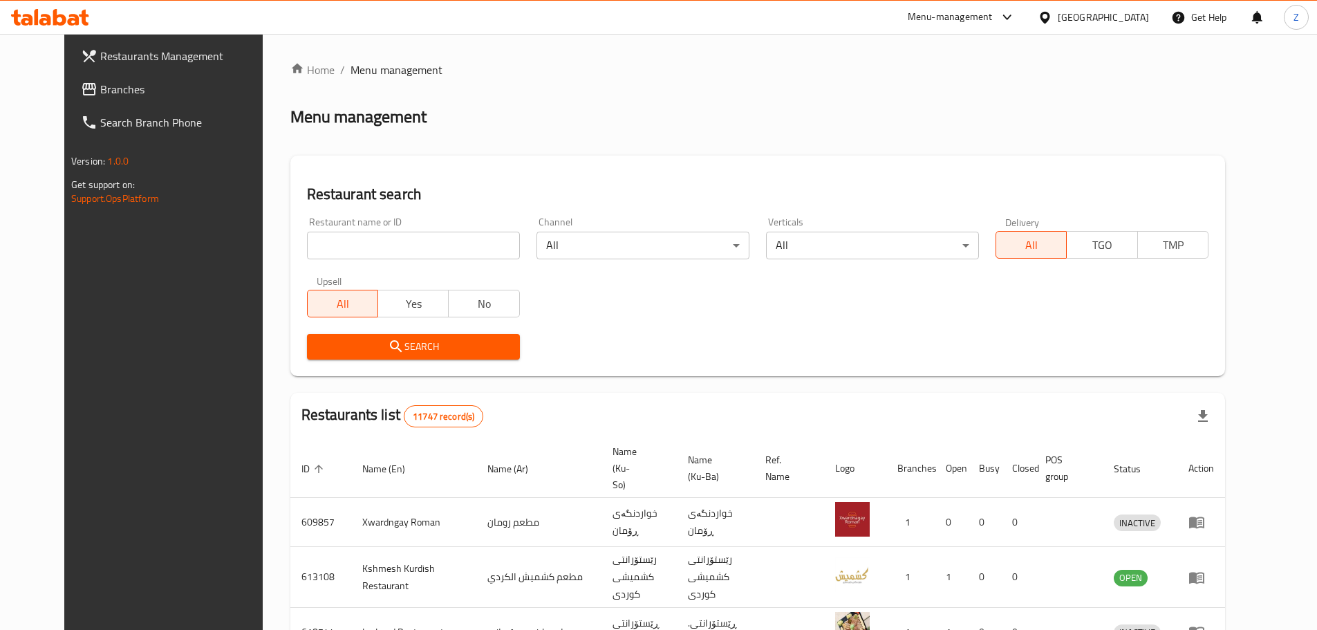
click at [100, 82] on span "Branches" at bounding box center [186, 89] width 173 height 17
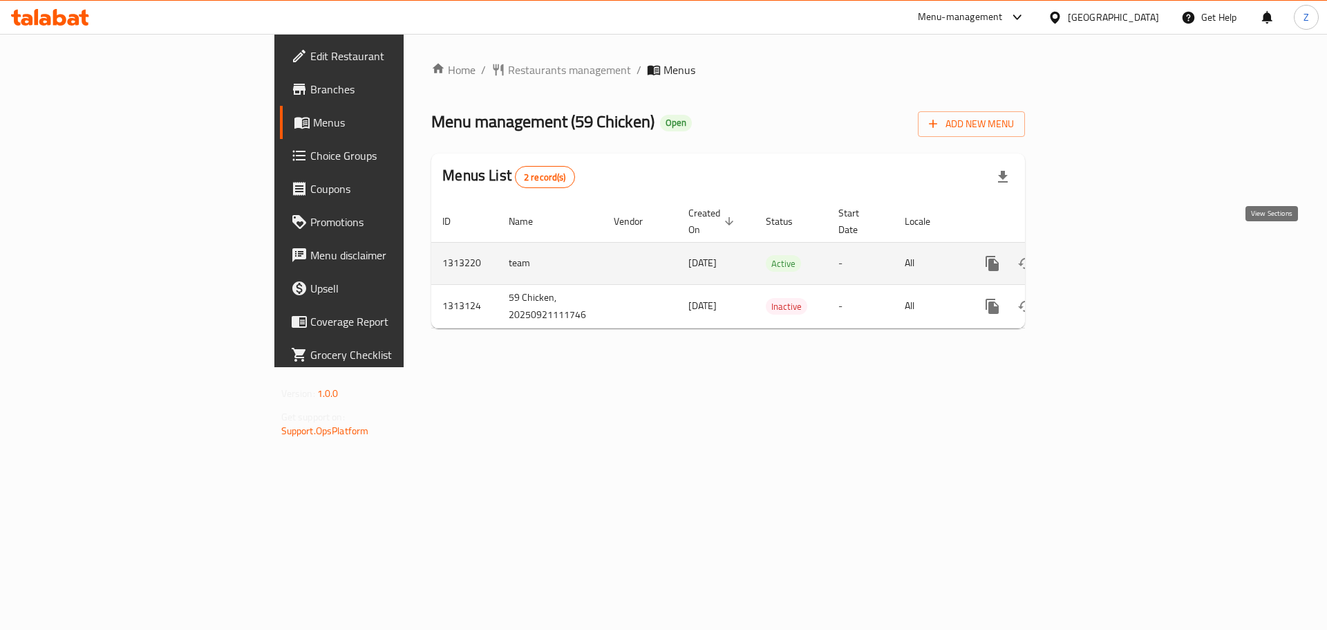
click at [1100, 255] on icon "enhanced table" at bounding box center [1092, 263] width 17 height 17
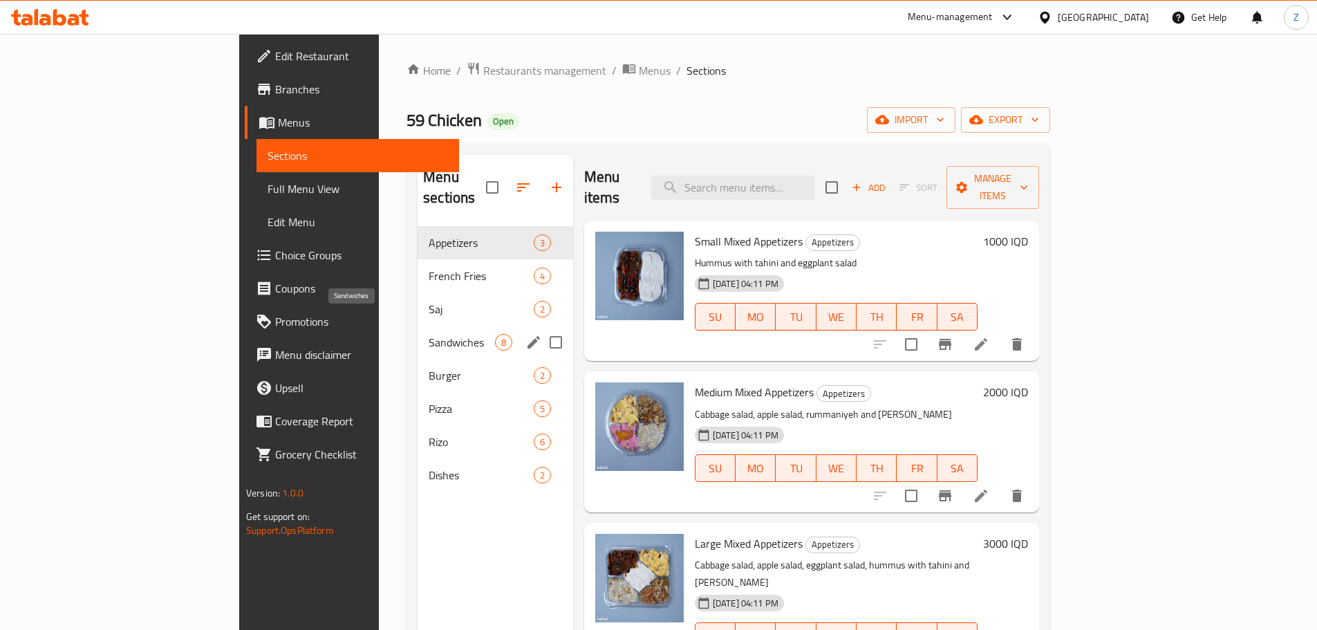
click at [429, 334] on span "Sandwiches" at bounding box center [462, 342] width 66 height 17
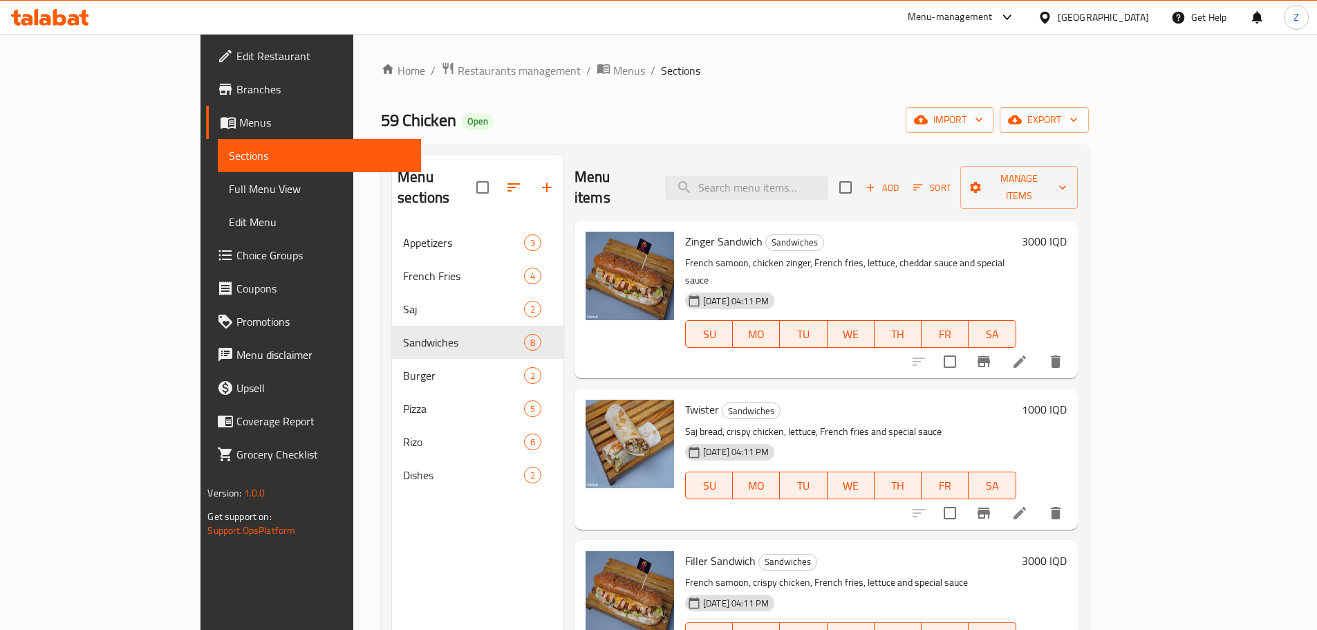
click at [1066, 232] on h6 "3000 IQD" at bounding box center [1044, 241] width 45 height 19
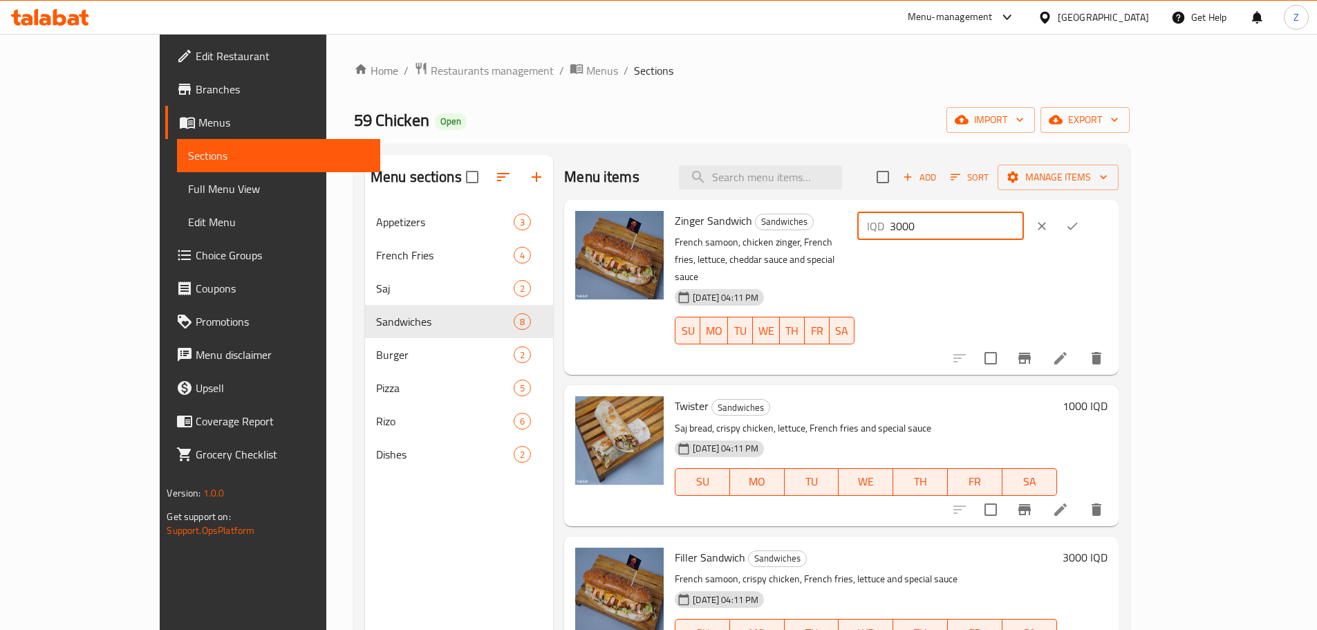
click at [1024, 229] on input "3000" at bounding box center [957, 226] width 134 height 28
type input "3500"
click at [1079, 227] on icon "ok" at bounding box center [1072, 226] width 14 height 14
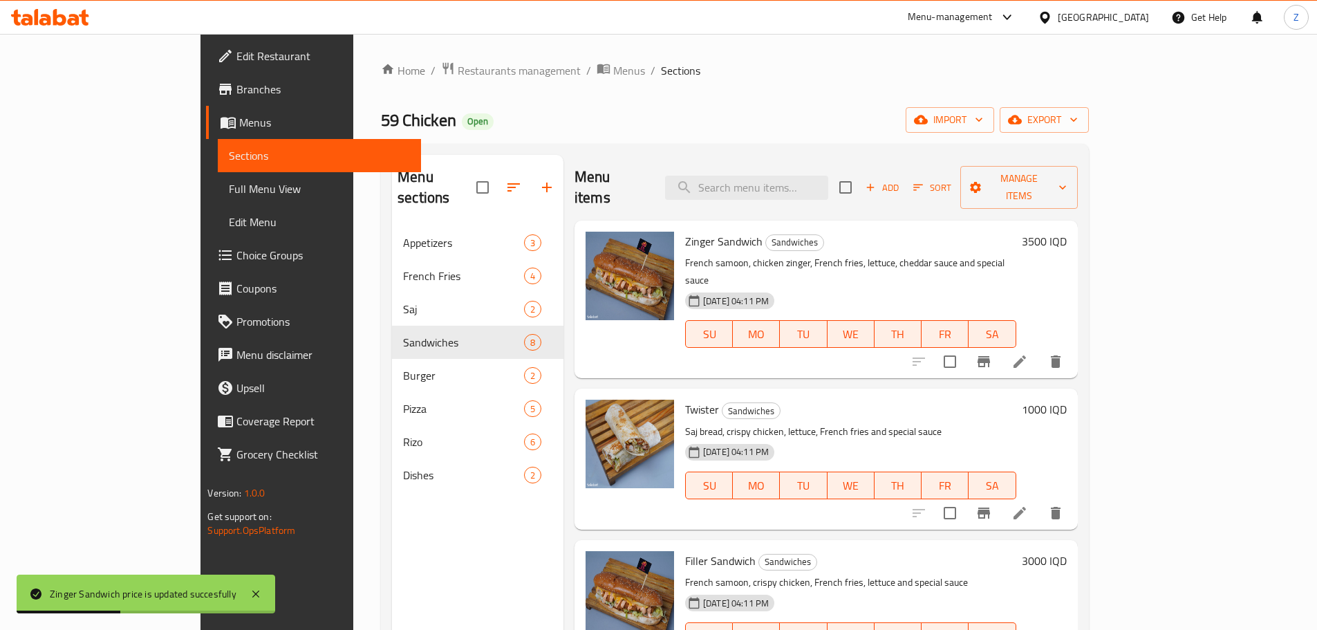
click at [1066, 399] on h6 "1000 IQD" at bounding box center [1044, 408] width 45 height 19
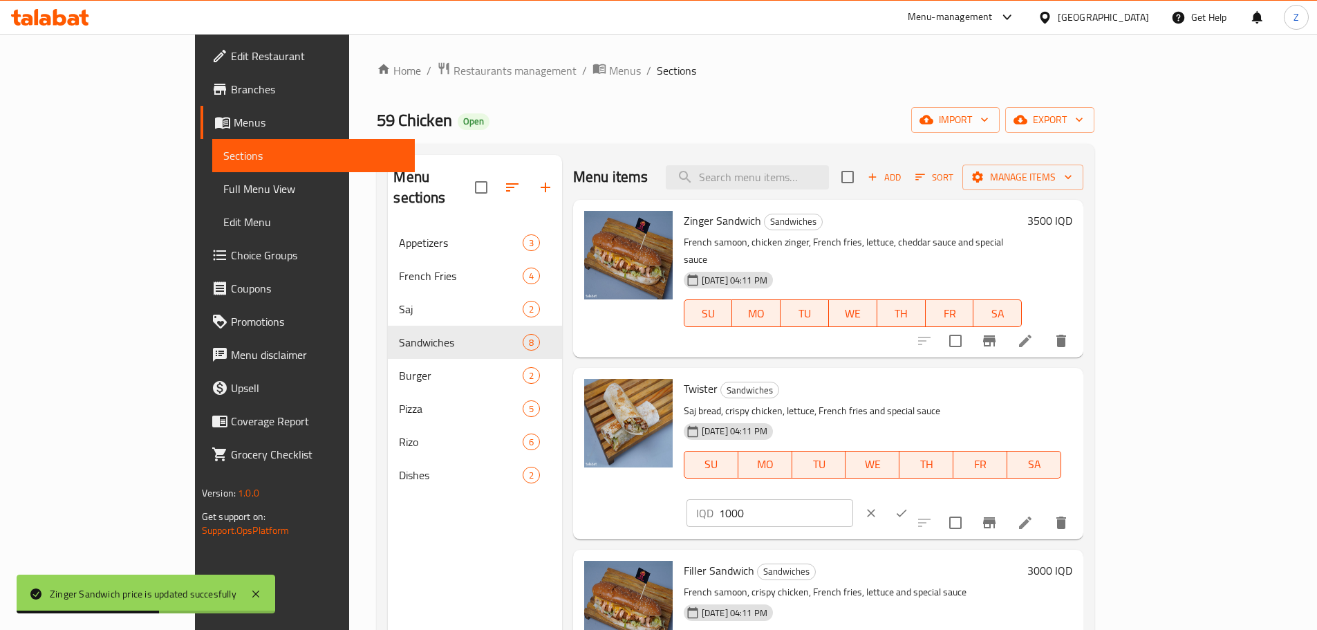
click at [853, 499] on input "1000" at bounding box center [786, 513] width 134 height 28
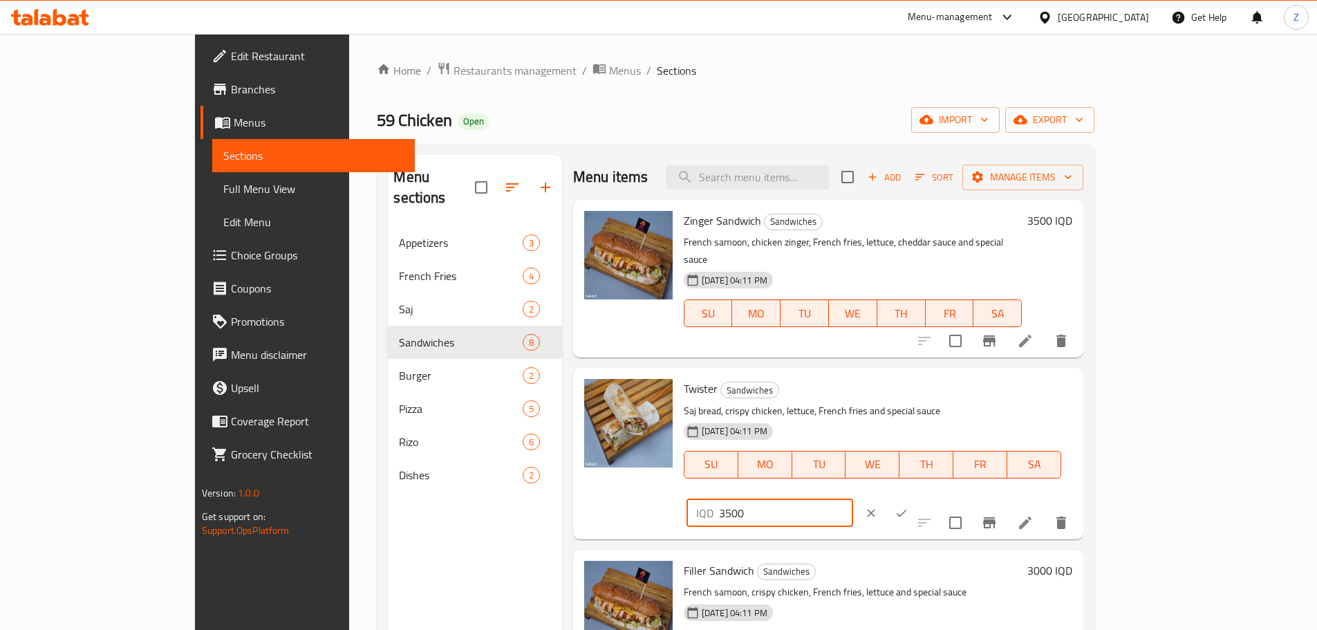
type input "3500"
click at [916, 498] on button "ok" at bounding box center [901, 513] width 30 height 30
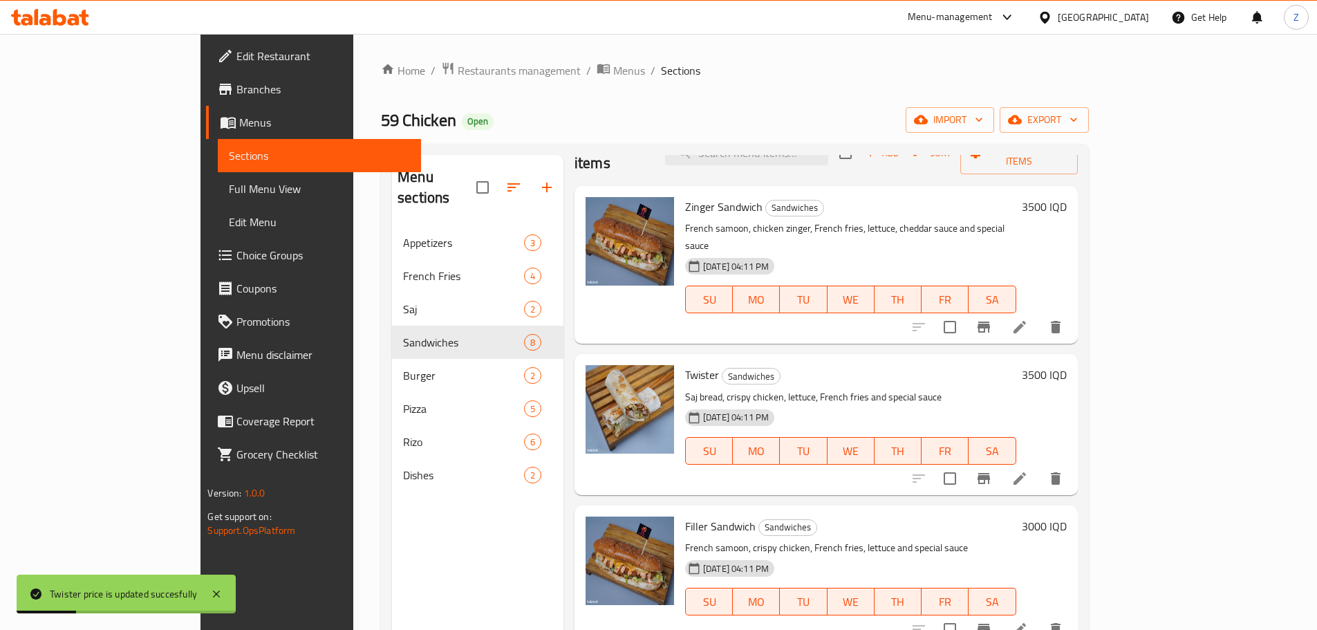
scroll to position [69, 0]
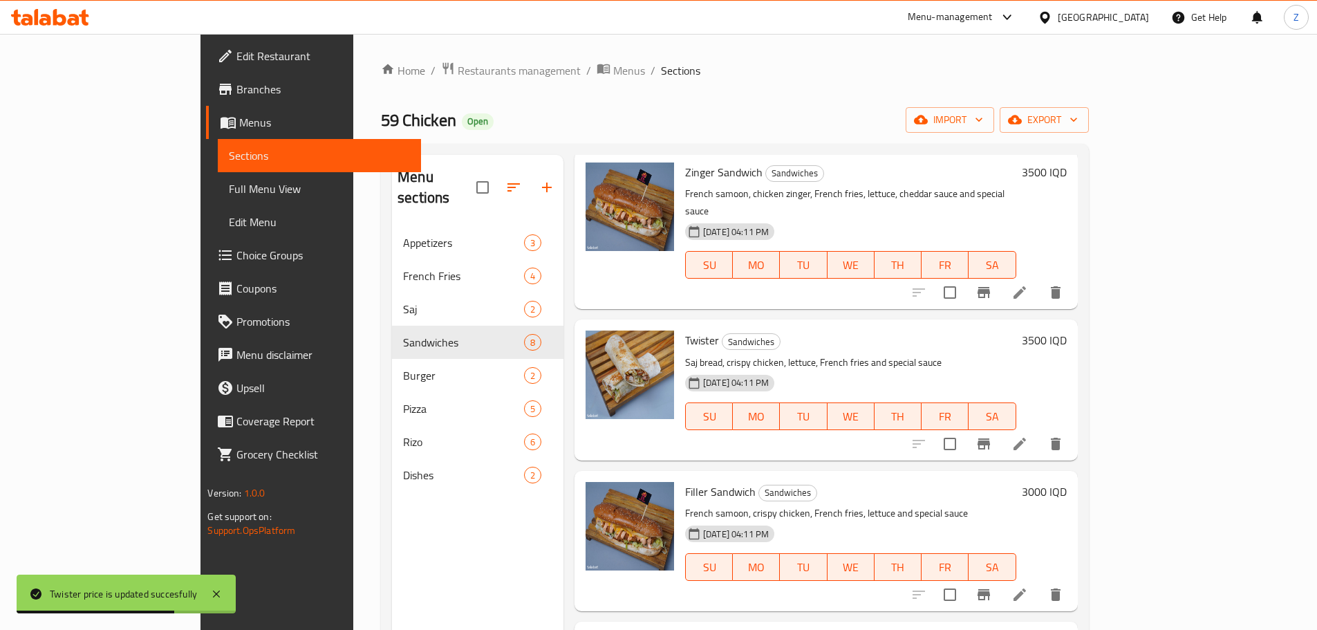
click at [1072, 476] on div "Filler Sandwich Sandwiches French samoon, crispy chicken, French fries, lettuce…" at bounding box center [875, 540] width 393 height 129
click at [1066, 482] on h6 "3000 IQD" at bounding box center [1044, 491] width 45 height 19
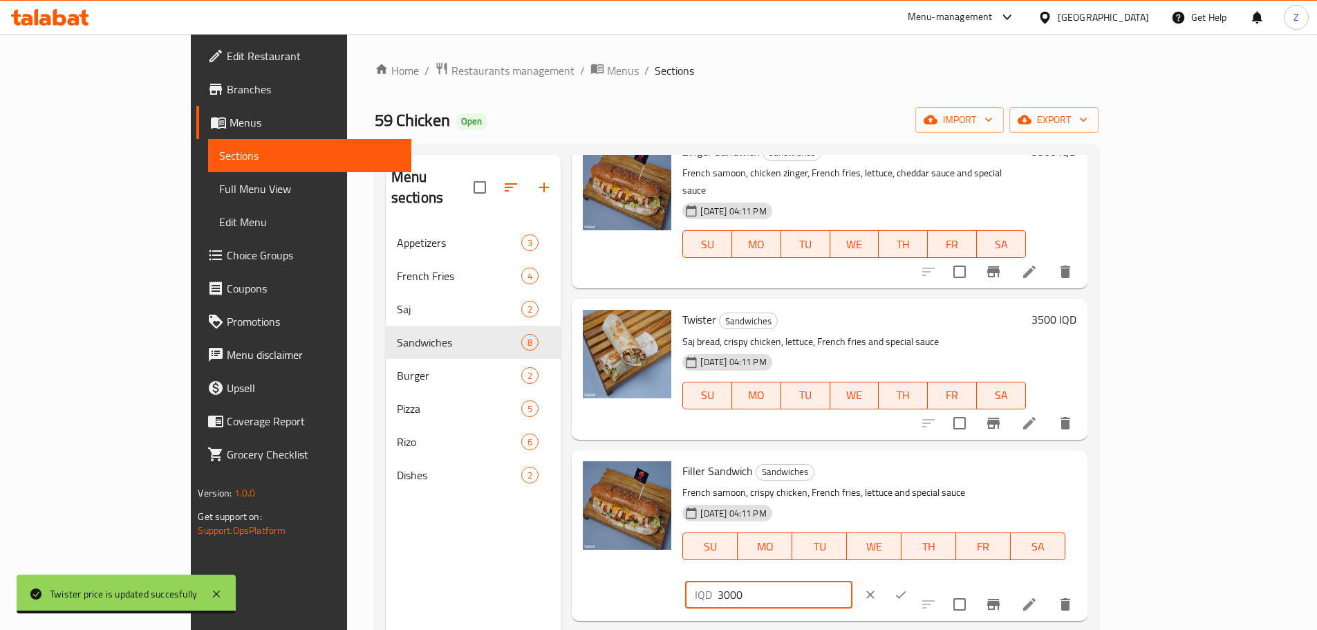
click at [851, 581] on input "3000" at bounding box center [784, 595] width 134 height 28
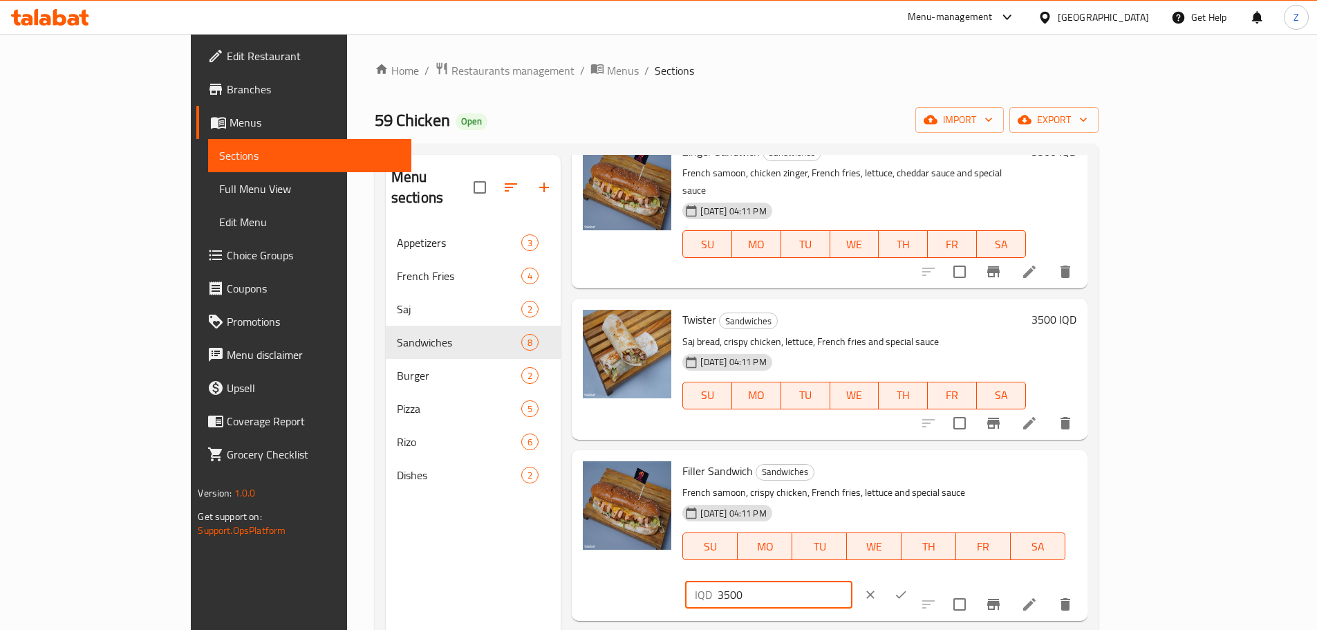
type input "3500"
click at [907, 587] on icon "ok" at bounding box center [901, 594] width 14 height 14
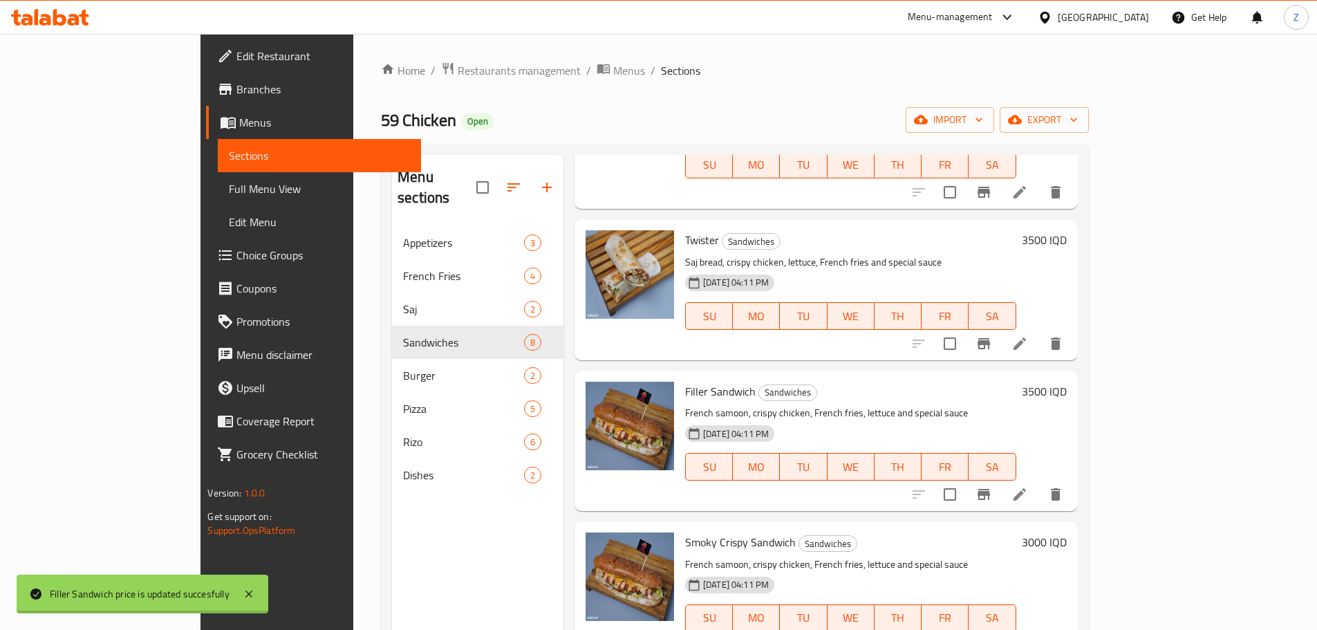
scroll to position [276, 0]
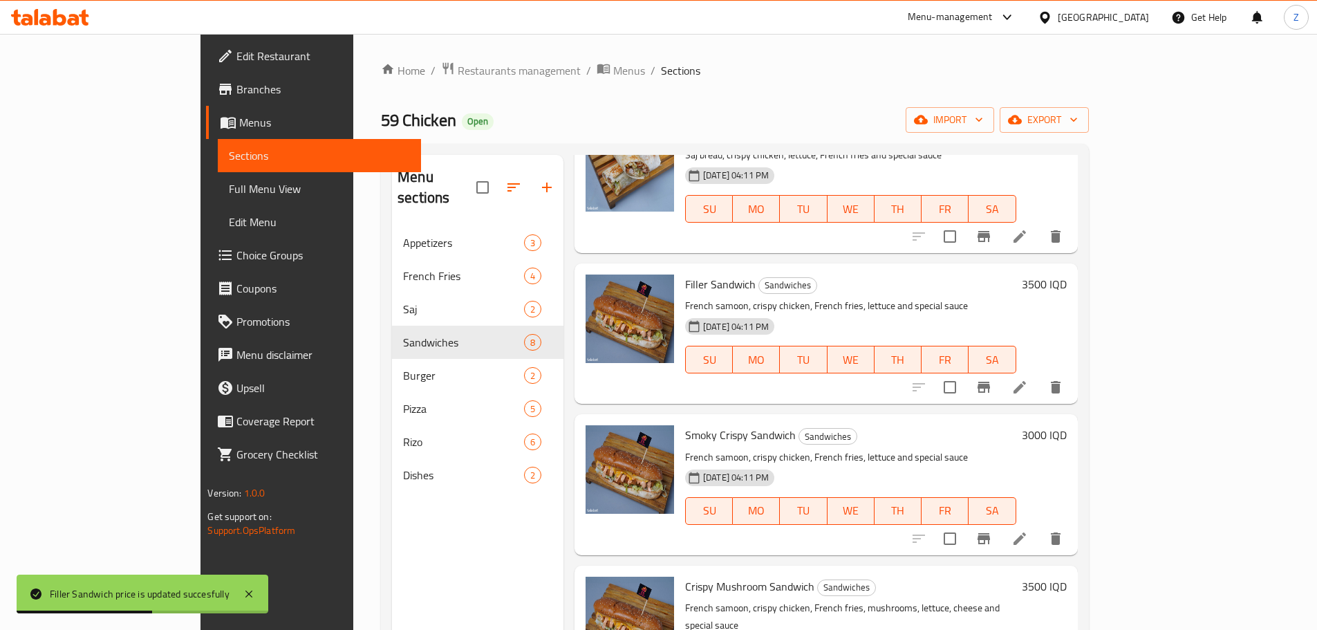
click at [1066, 425] on h6 "3000 IQD" at bounding box center [1044, 434] width 45 height 19
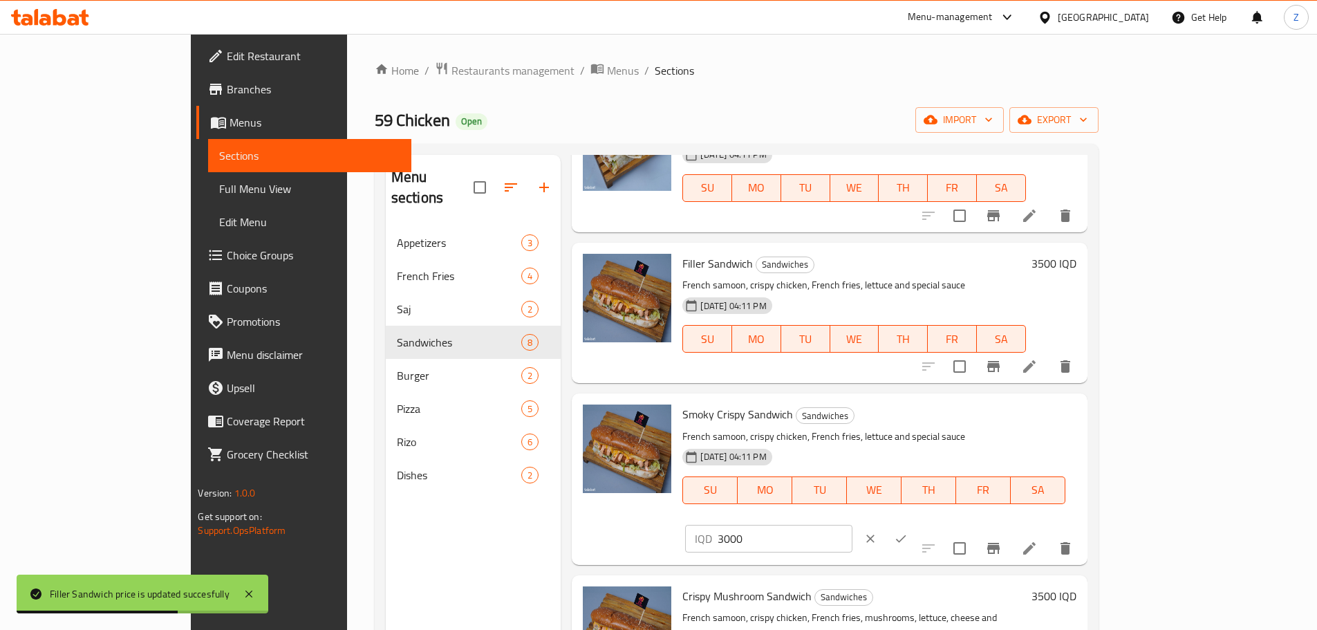
click at [851, 525] on input "3000" at bounding box center [784, 539] width 134 height 28
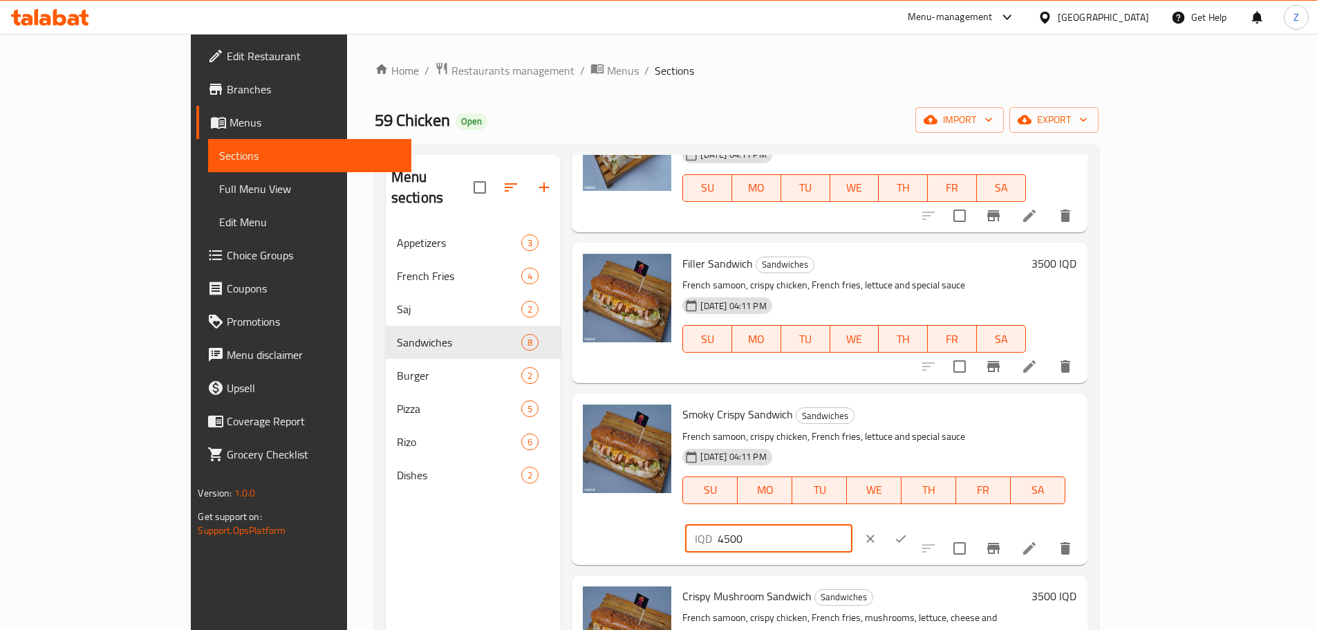
type input "4500"
click at [907, 531] on icon "ok" at bounding box center [901, 538] width 14 height 14
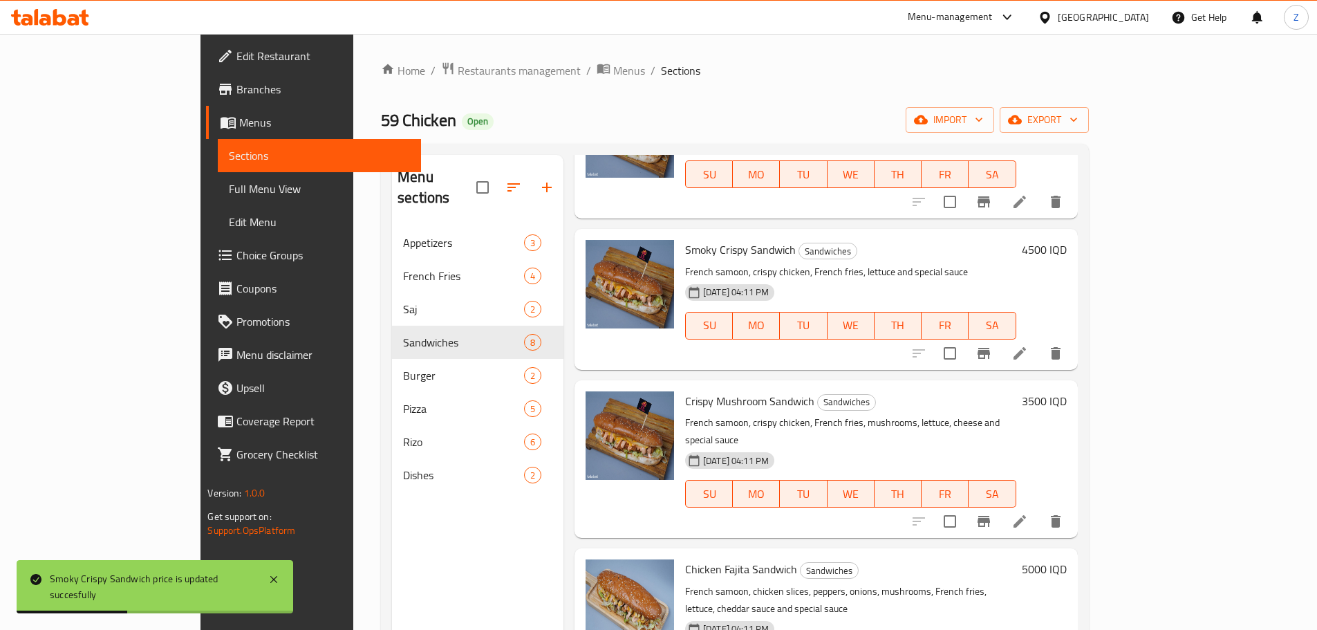
scroll to position [484, 0]
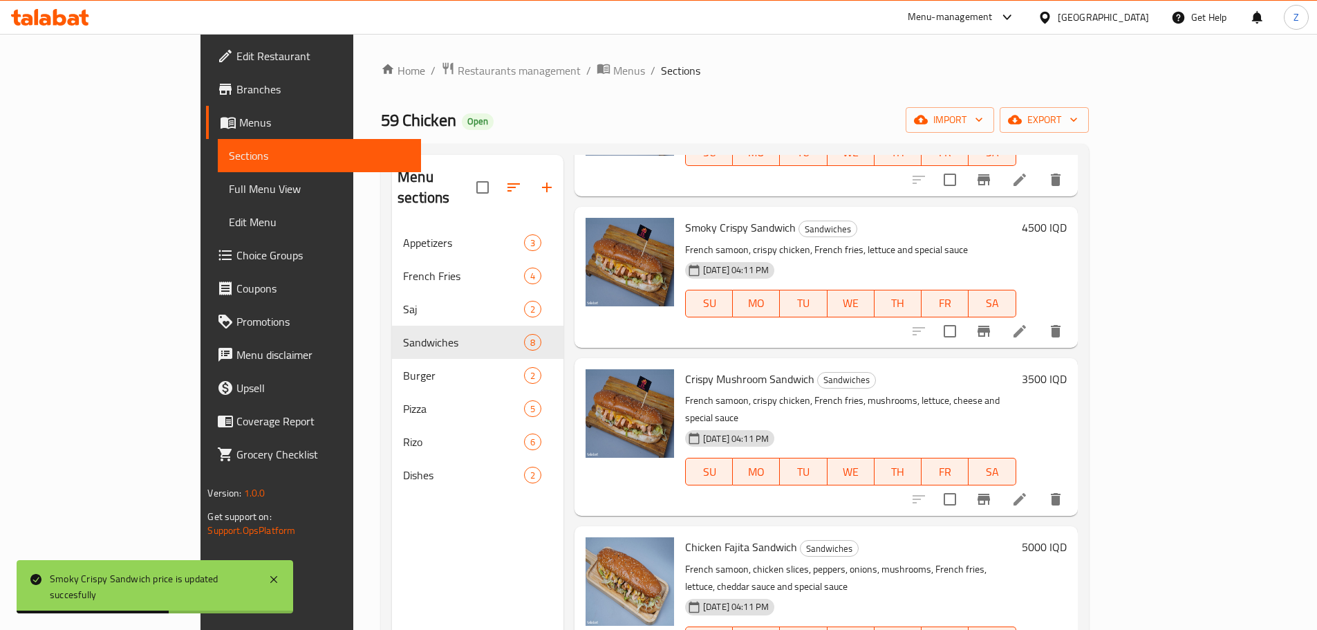
click at [1066, 369] on h6 "3500 IQD" at bounding box center [1044, 378] width 45 height 19
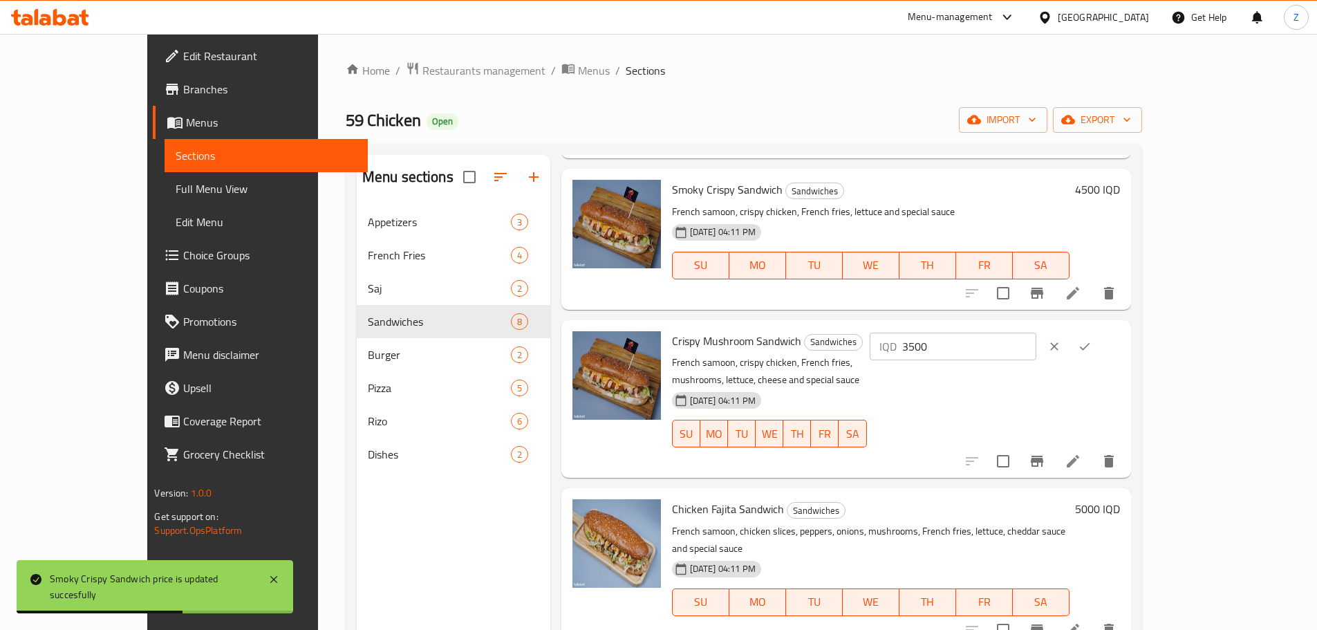
click at [1036, 347] on input "3500" at bounding box center [969, 346] width 134 height 28
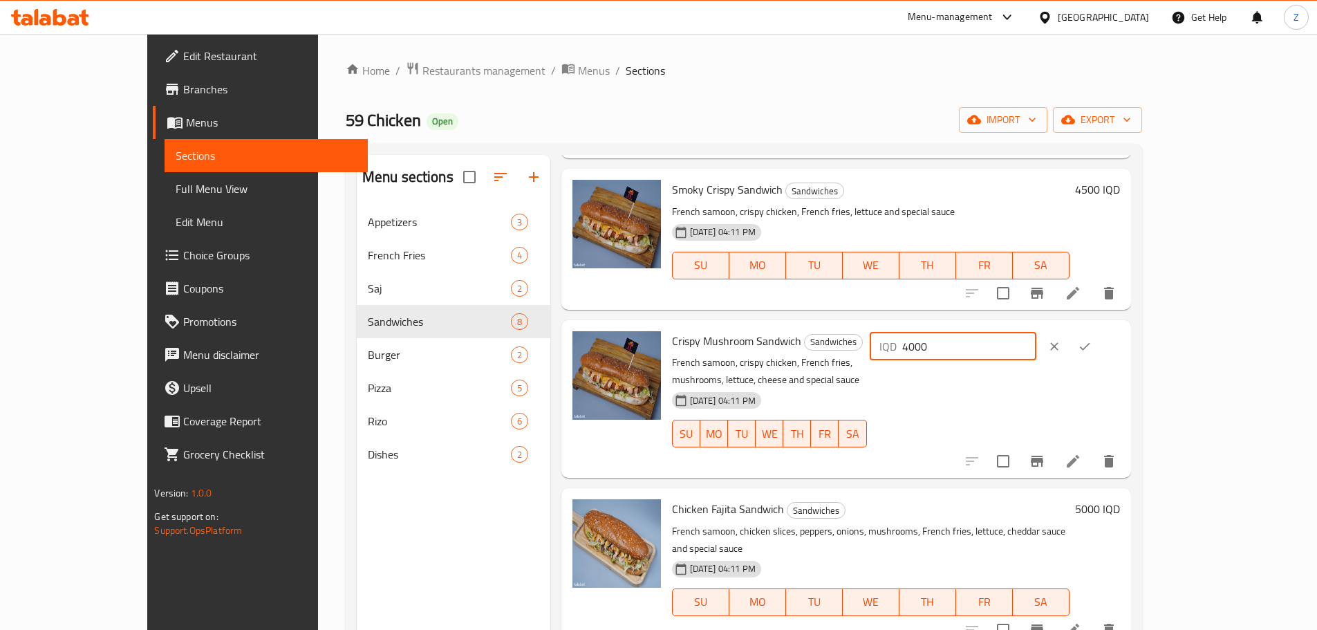
type input "4000"
click at [1091, 339] on icon "ok" at bounding box center [1084, 346] width 14 height 14
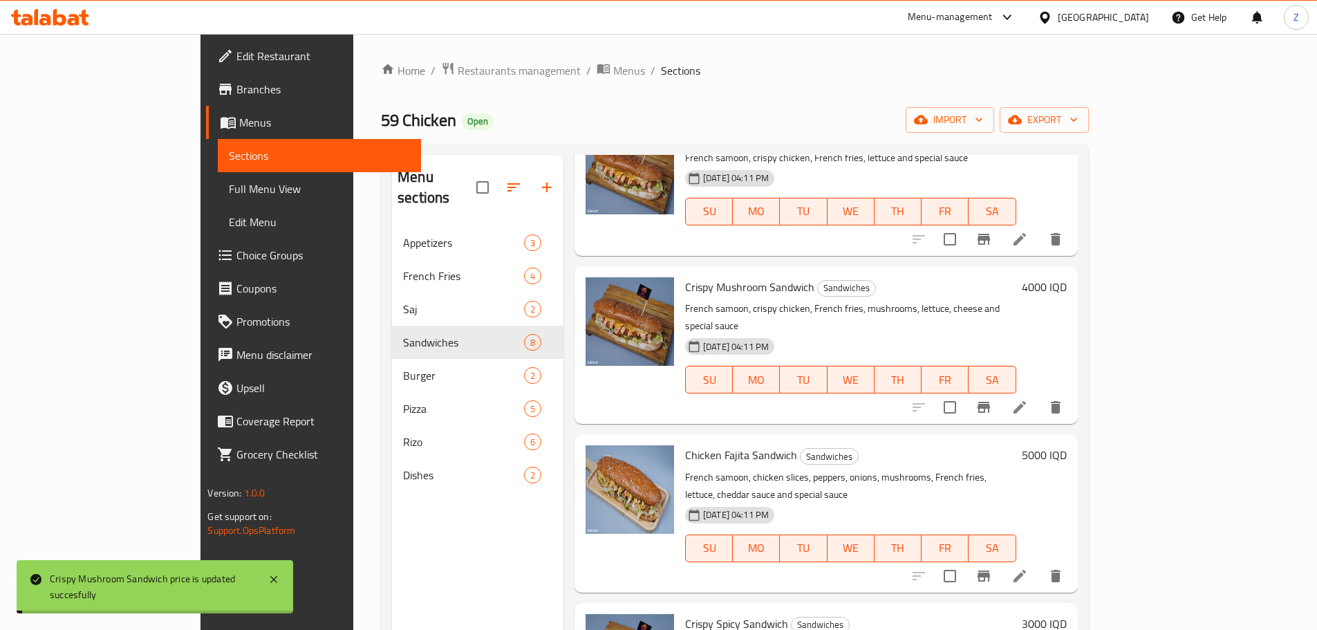
scroll to position [613, 0]
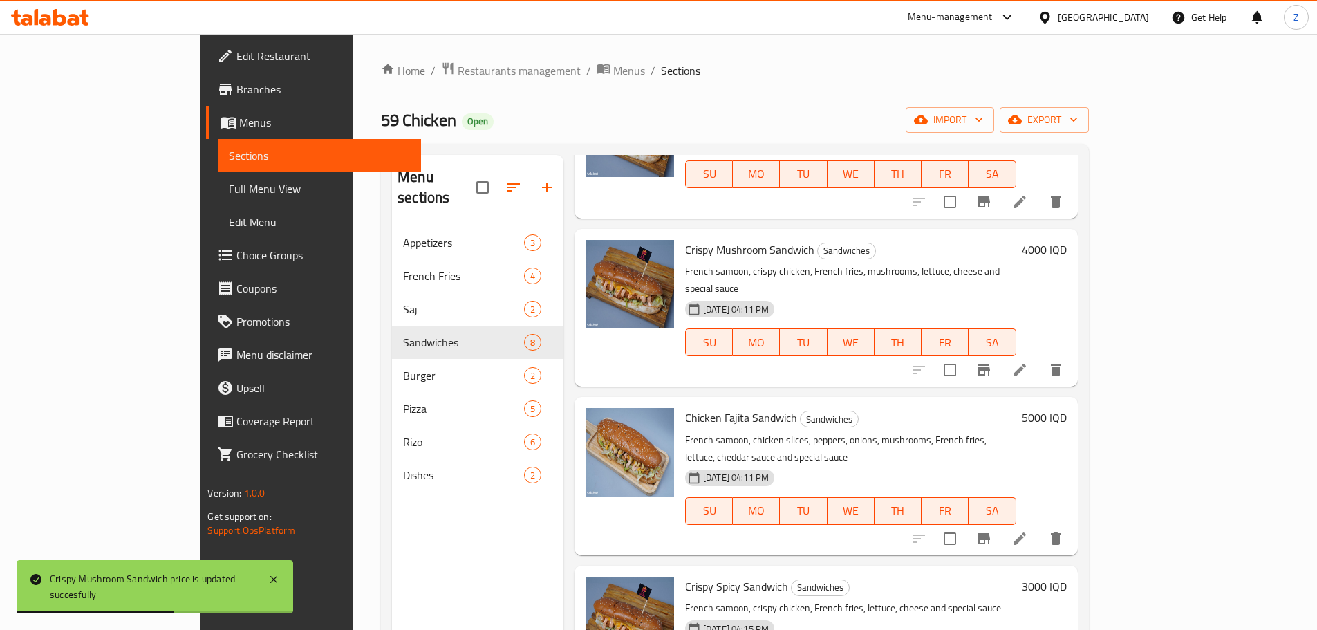
click at [1066, 408] on div "5000 IQD" at bounding box center [1041, 475] width 50 height 135
click at [1066, 408] on h6 "5000 IQD" at bounding box center [1044, 417] width 45 height 19
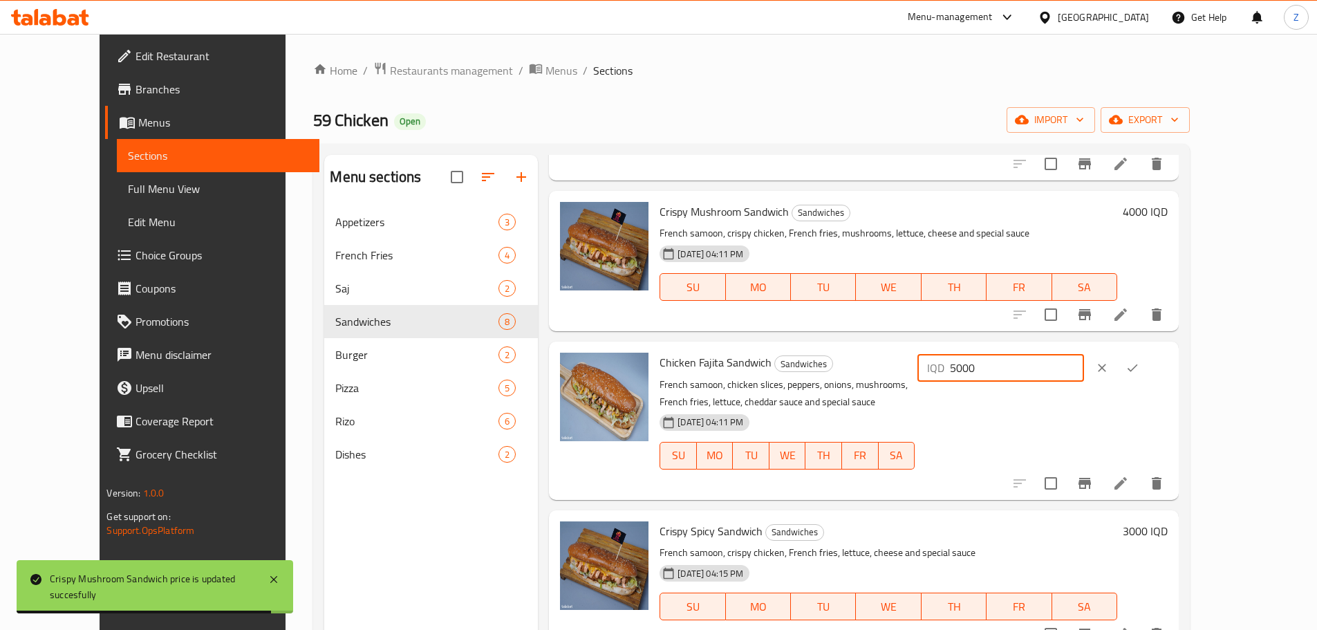
drag, startPoint x: 1071, startPoint y: 376, endPoint x: 1060, endPoint y: 373, distance: 12.2
click at [1060, 373] on div "IQD 5000 ​" at bounding box center [1000, 368] width 167 height 28
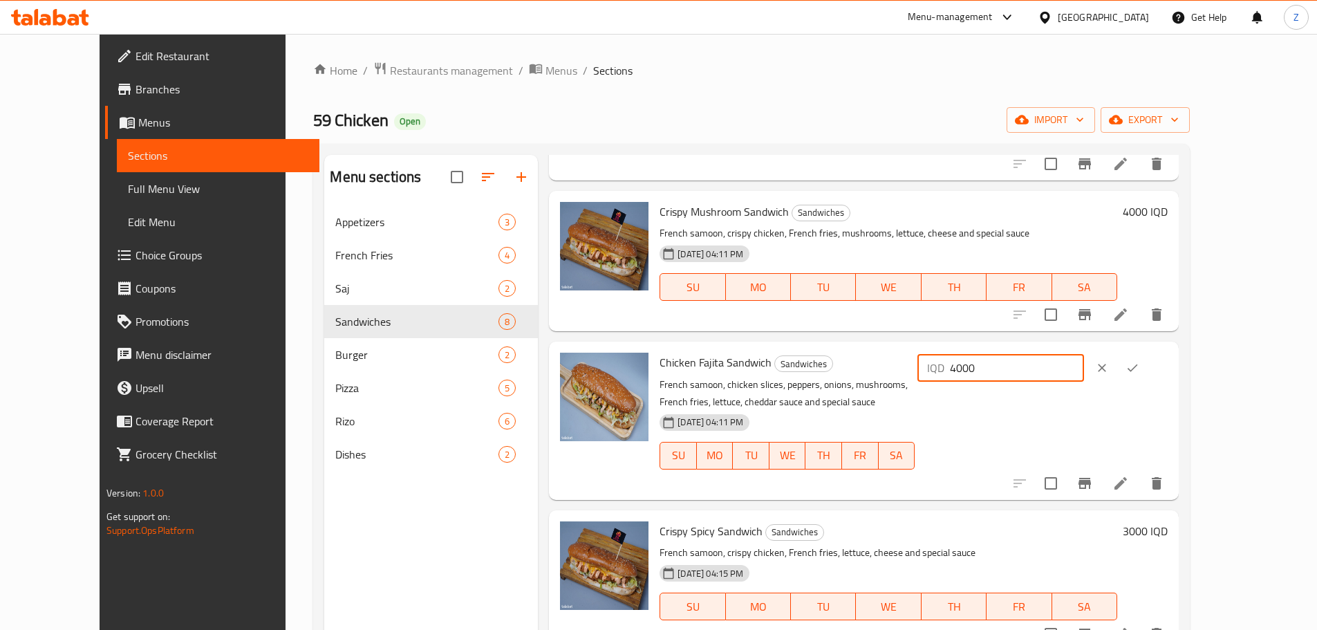
type input "4000"
click at [1139, 366] on icon "ok" at bounding box center [1132, 368] width 14 height 14
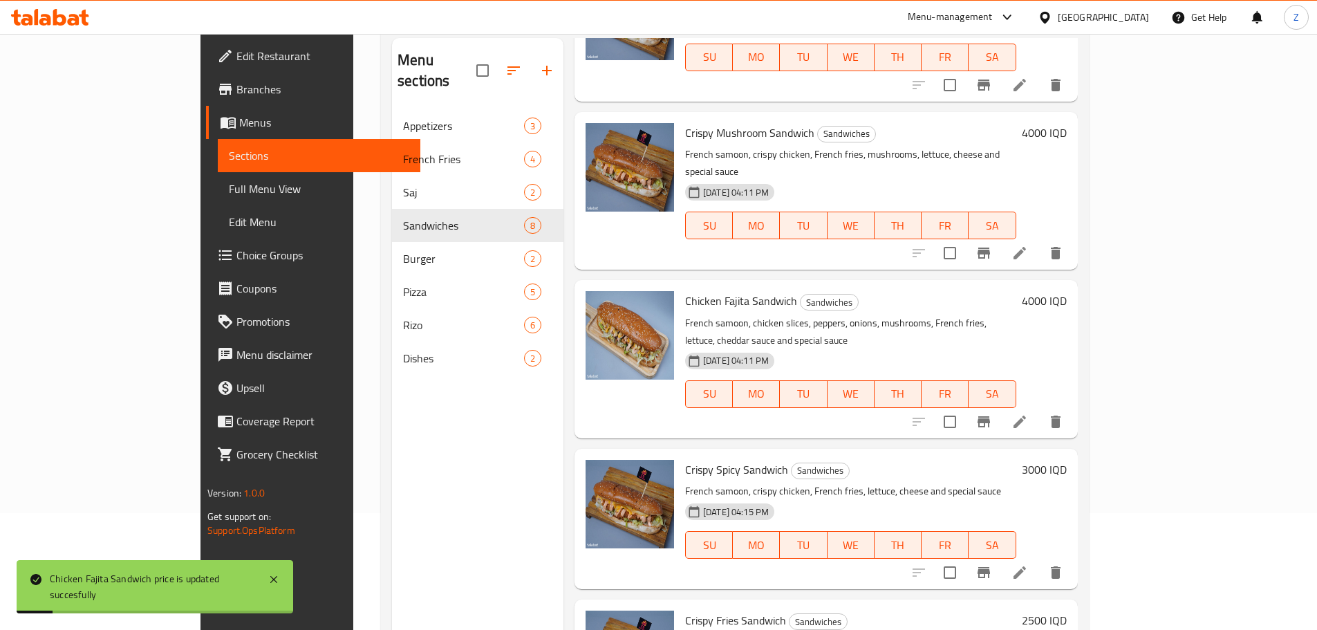
scroll to position [138, 0]
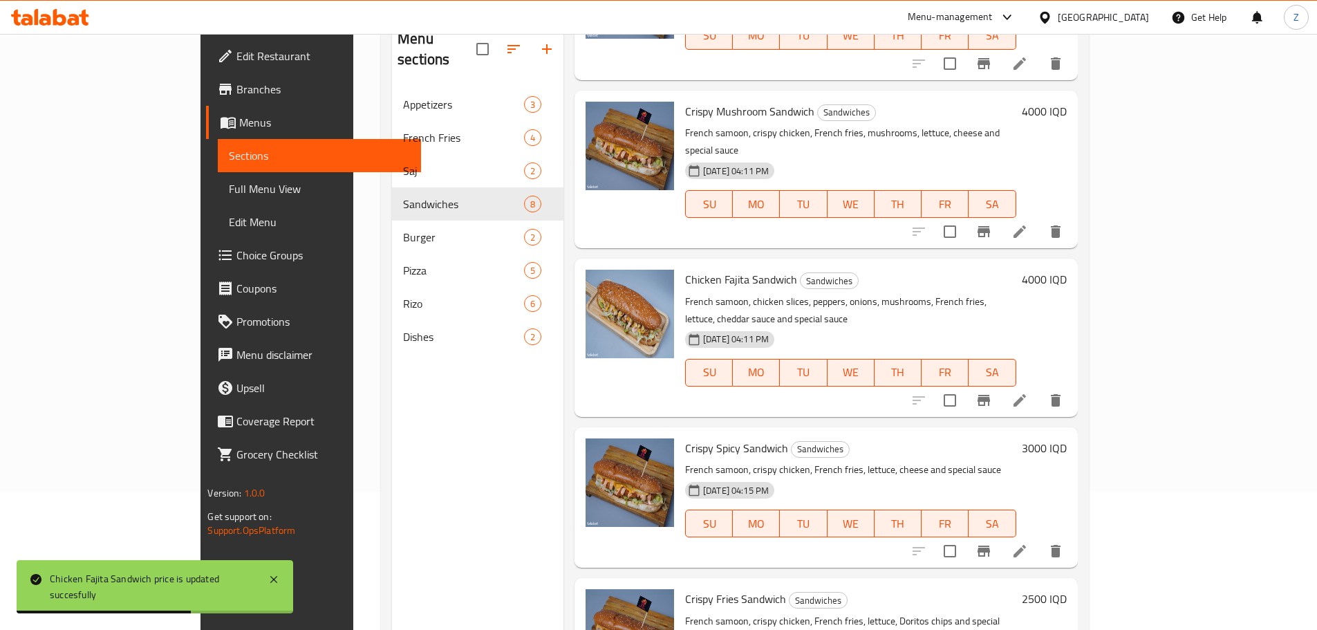
click at [1066, 438] on h6 "3000 IQD" at bounding box center [1044, 447] width 45 height 19
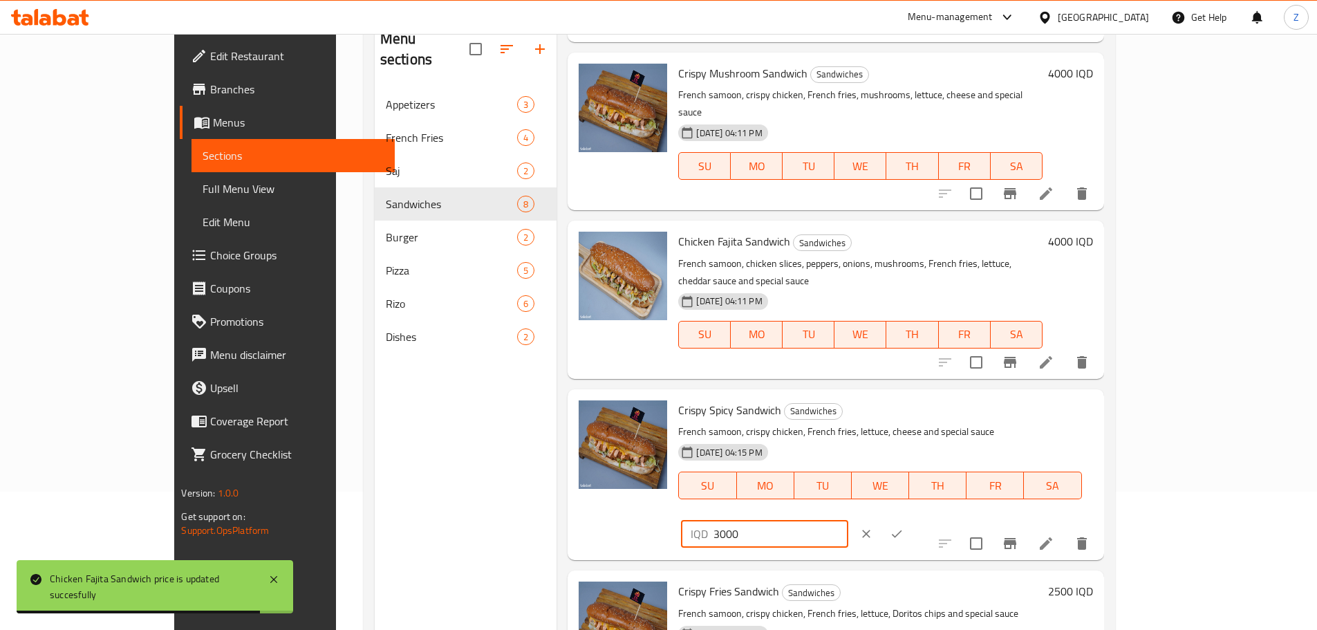
drag, startPoint x: 1077, startPoint y: 383, endPoint x: 1053, endPoint y: 384, distance: 23.5
click at [847, 520] on div "IQD 3000 ​" at bounding box center [764, 534] width 167 height 28
type input "4000"
click at [903, 527] on icon "ok" at bounding box center [897, 534] width 14 height 14
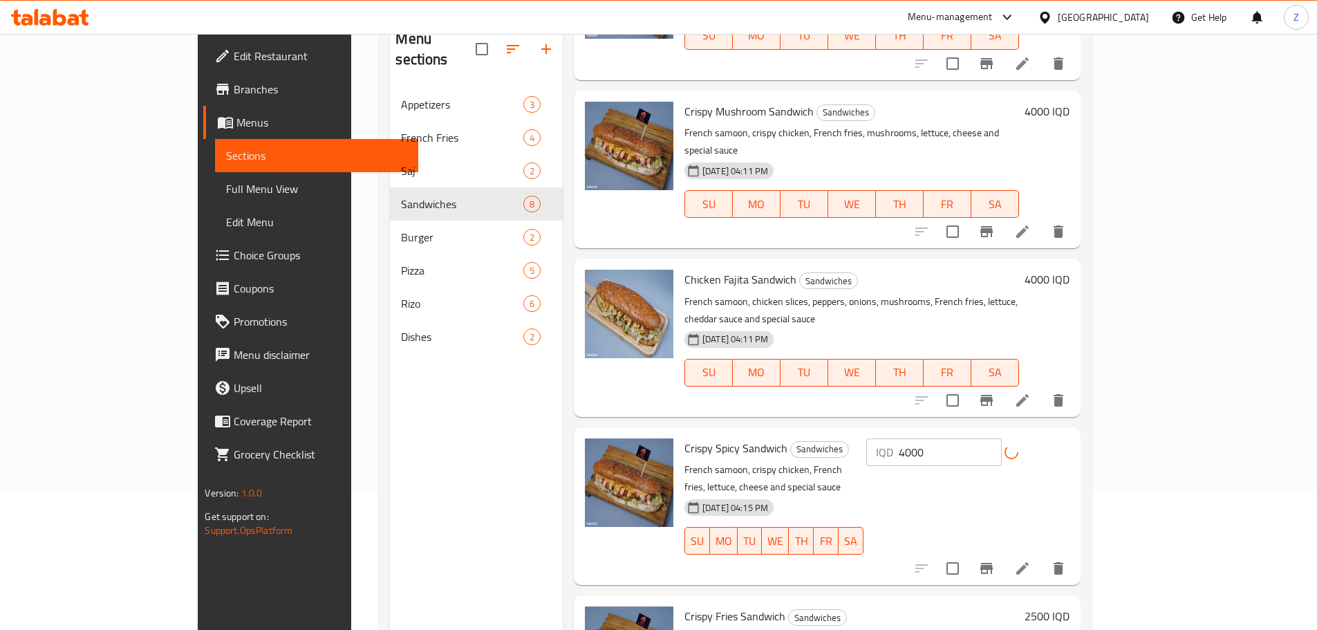
scroll to position [194, 0]
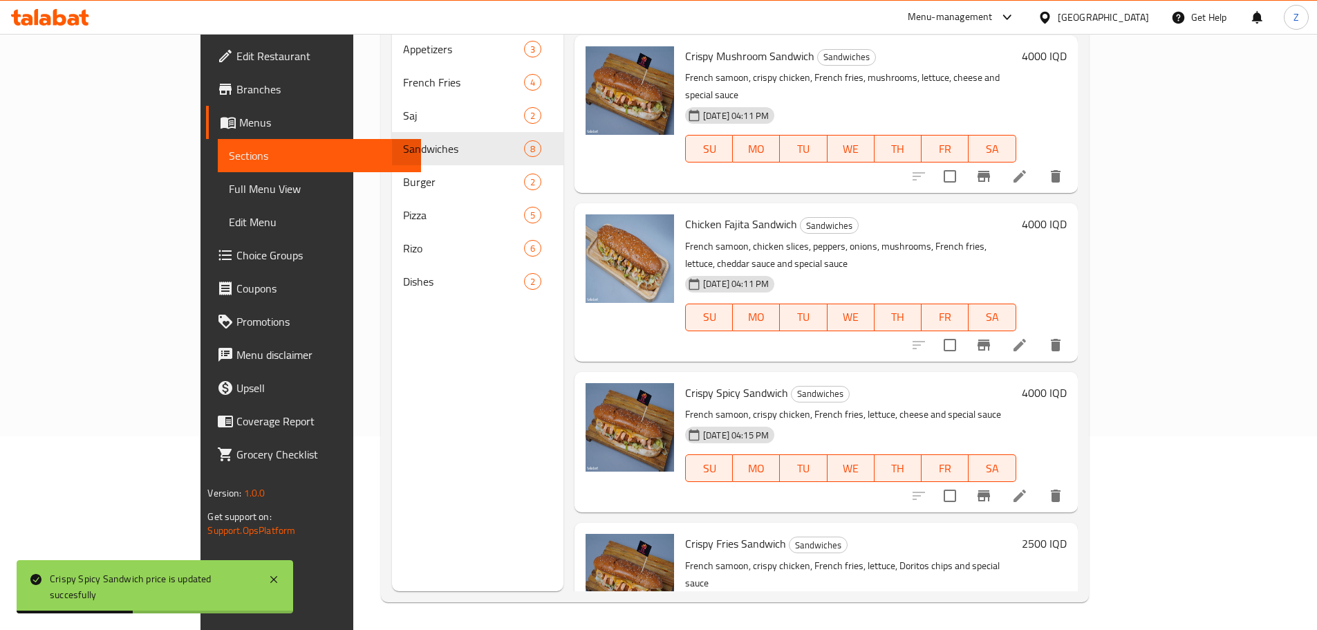
click at [1066, 534] on h6 "2500 IQD" at bounding box center [1044, 543] width 45 height 19
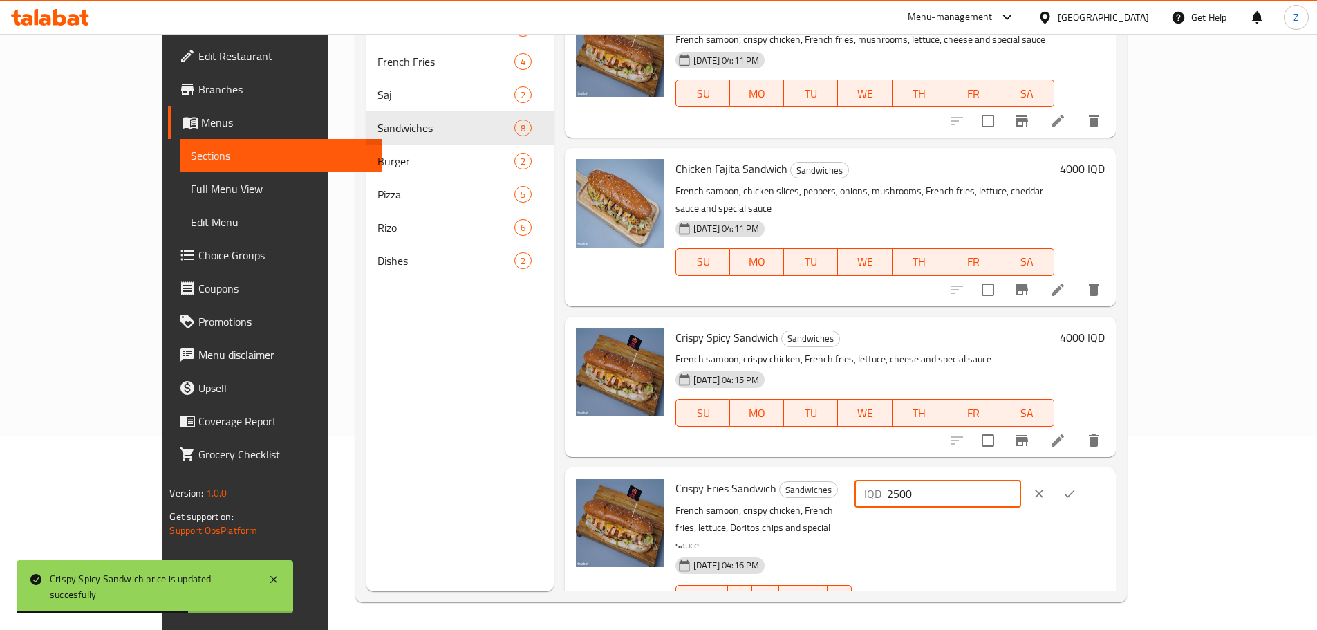
drag, startPoint x: 1073, startPoint y: 478, endPoint x: 1060, endPoint y: 480, distance: 13.9
click at [1021, 480] on div "IQD 2500 ​" at bounding box center [937, 494] width 167 height 28
type input "4500"
click at [1076, 487] on icon "ok" at bounding box center [1069, 494] width 14 height 14
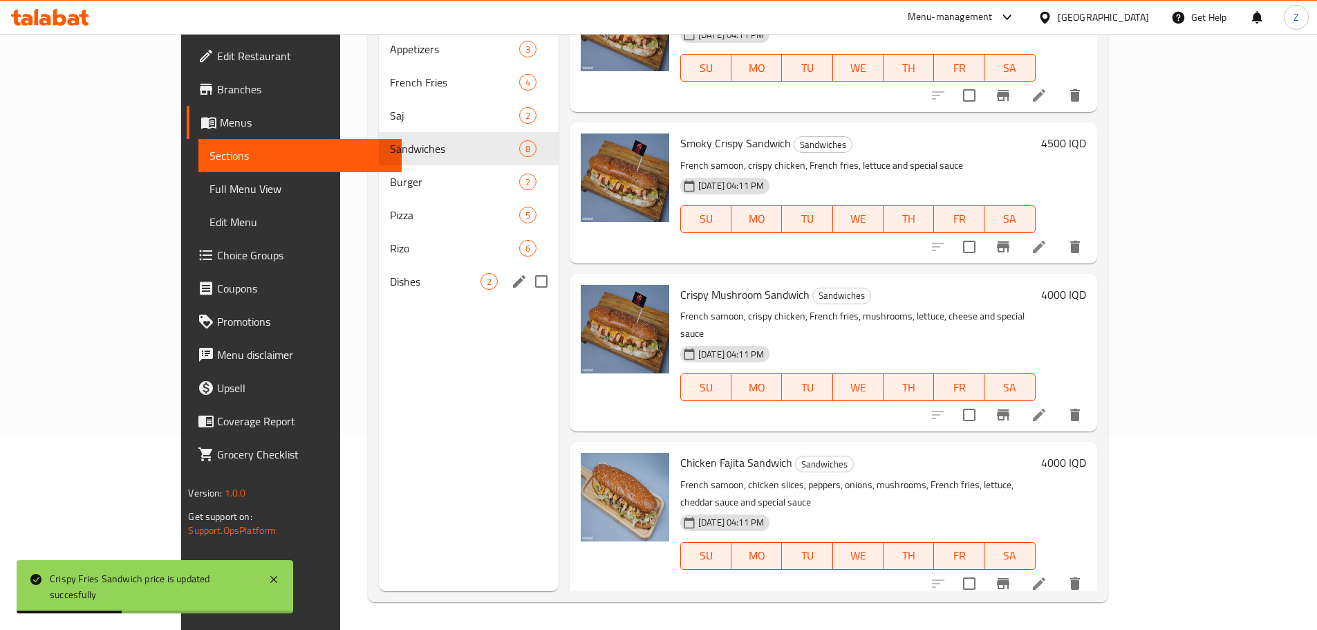
scroll to position [129, 0]
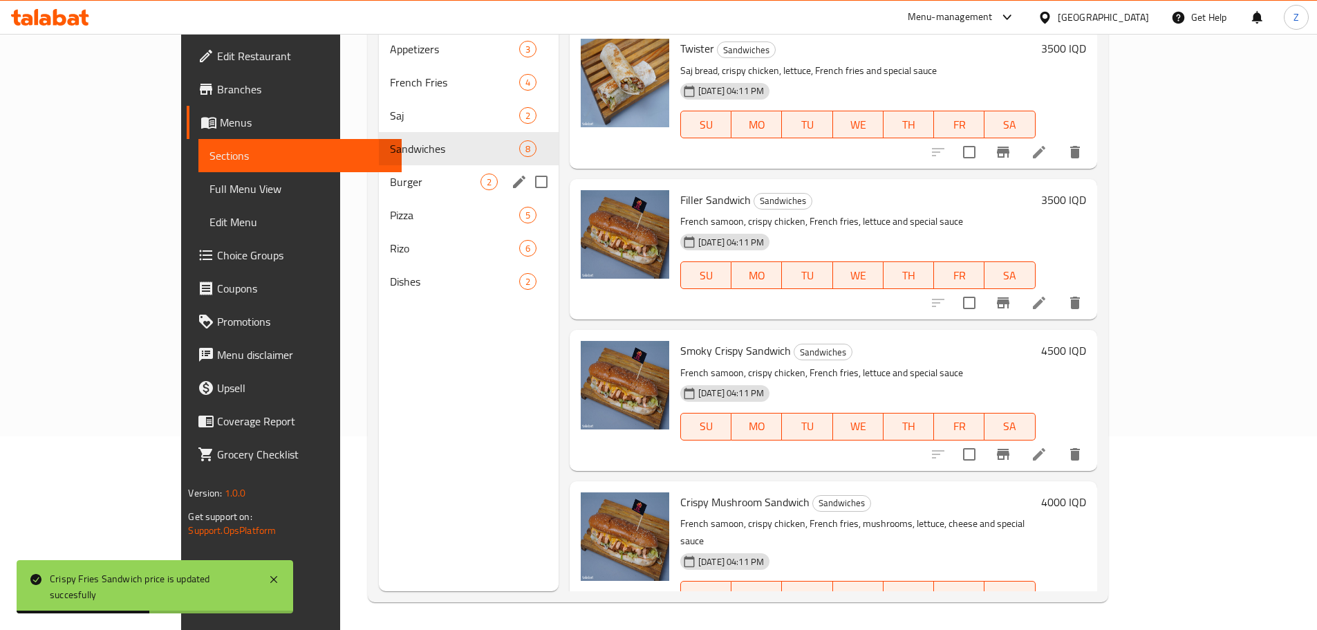
click at [390, 173] on span "Burger" at bounding box center [435, 181] width 90 height 17
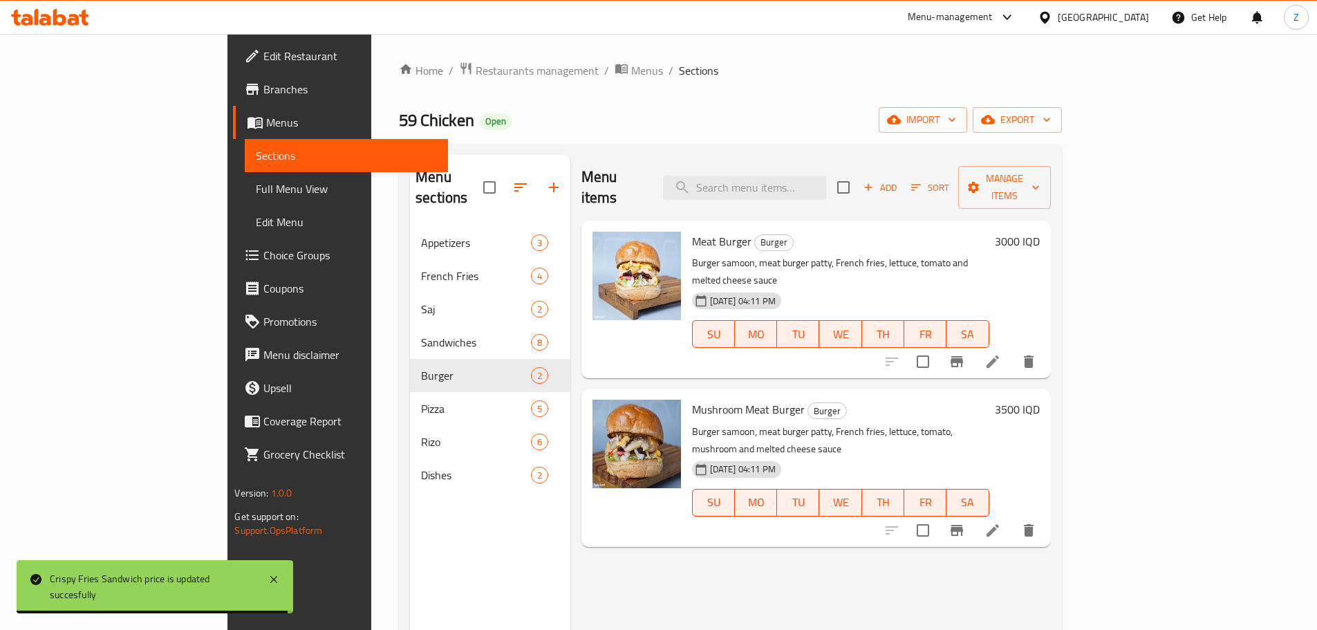
click at [1039, 232] on h6 "3000 IQD" at bounding box center [1017, 241] width 45 height 19
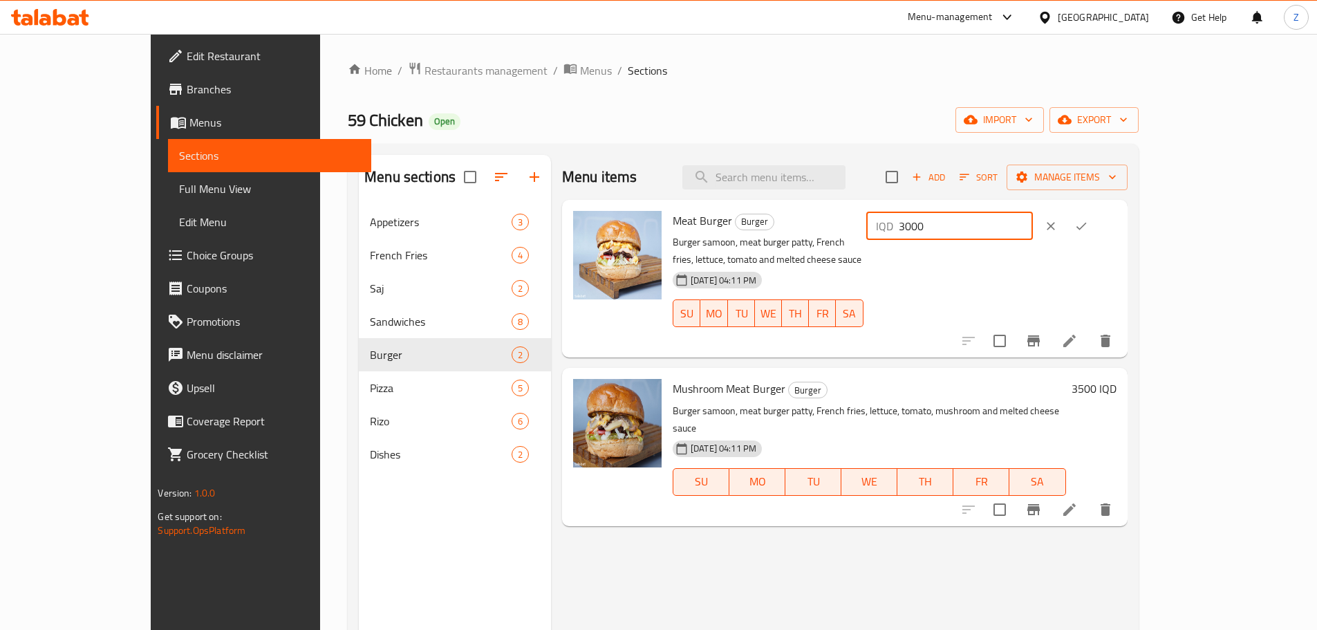
click at [1033, 224] on input "3000" at bounding box center [965, 226] width 134 height 28
type input "3500"
click at [1086, 229] on icon "ok" at bounding box center [1081, 227] width 10 height 8
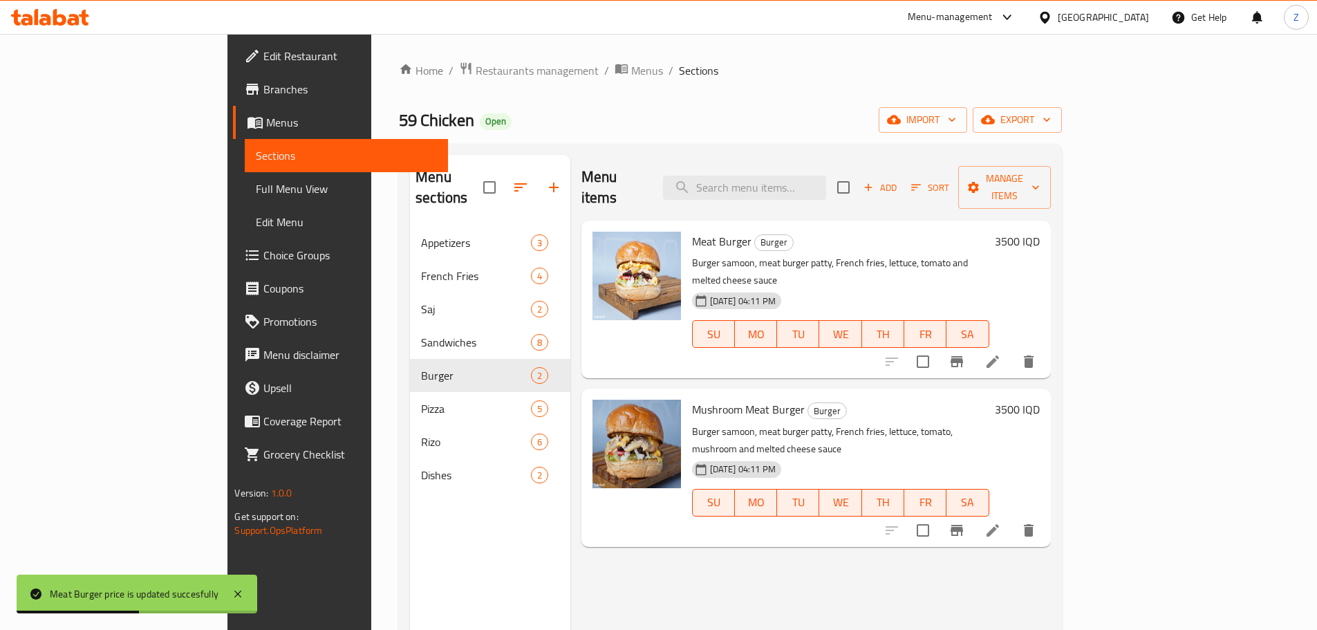
click at [1039, 399] on h6 "3500 IQD" at bounding box center [1017, 408] width 45 height 19
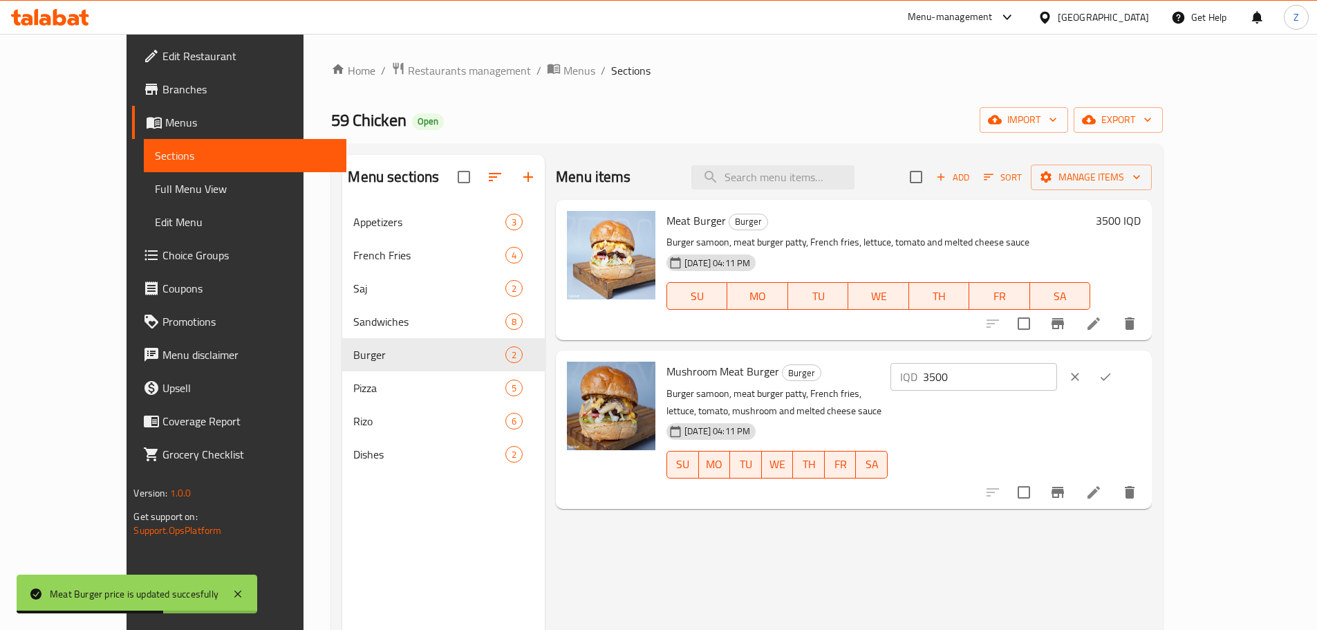
click at [917, 373] on p "IQD" at bounding box center [908, 376] width 17 height 17
click at [1057, 374] on input "3500" at bounding box center [990, 377] width 134 height 28
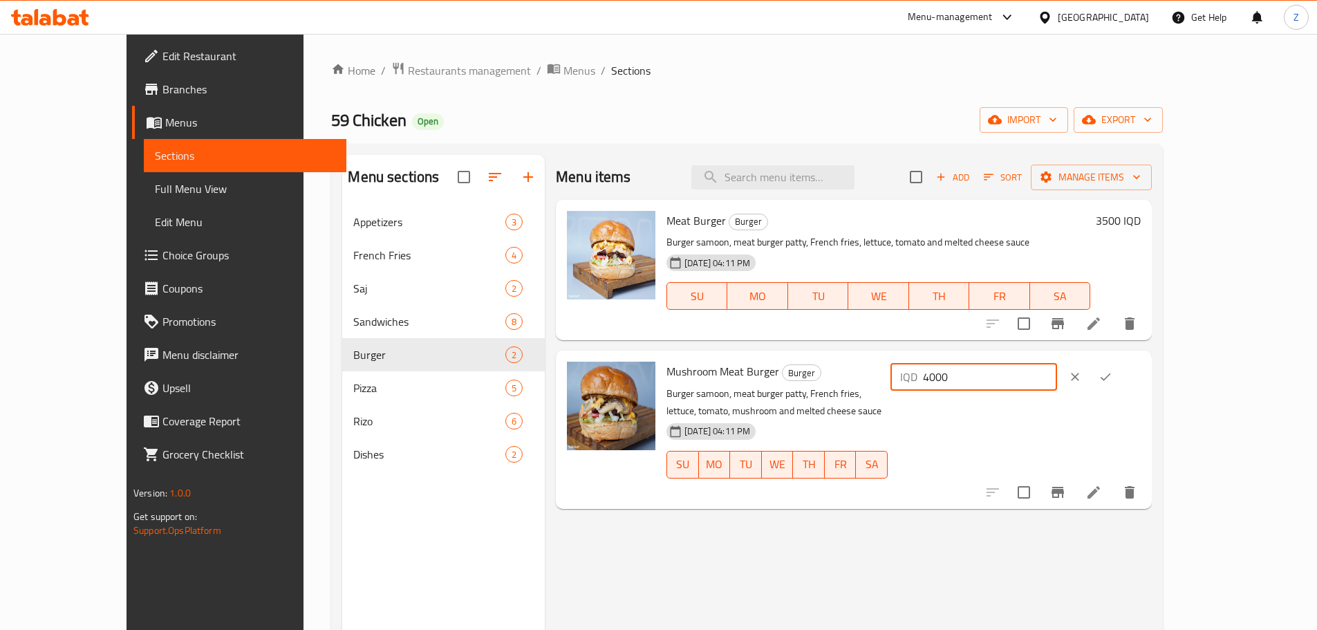
type input "4000"
click at [1112, 381] on icon "ok" at bounding box center [1105, 377] width 14 height 14
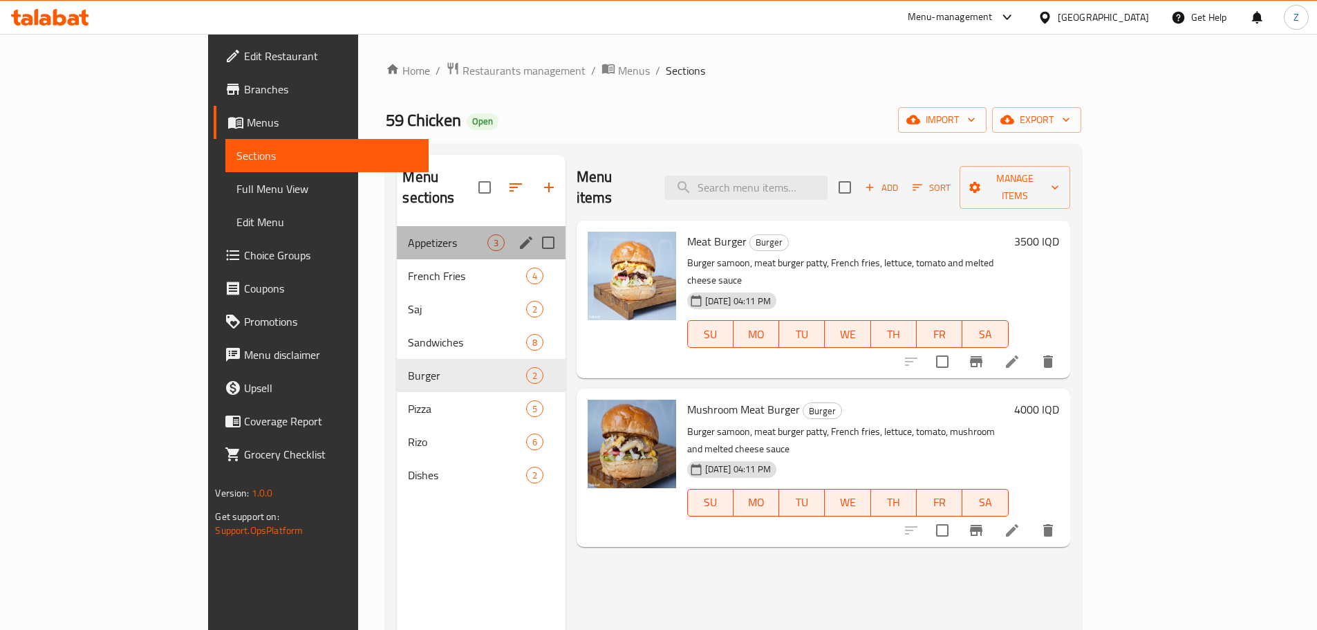
click at [397, 235] on div "Appetizers 3" at bounding box center [481, 242] width 168 height 33
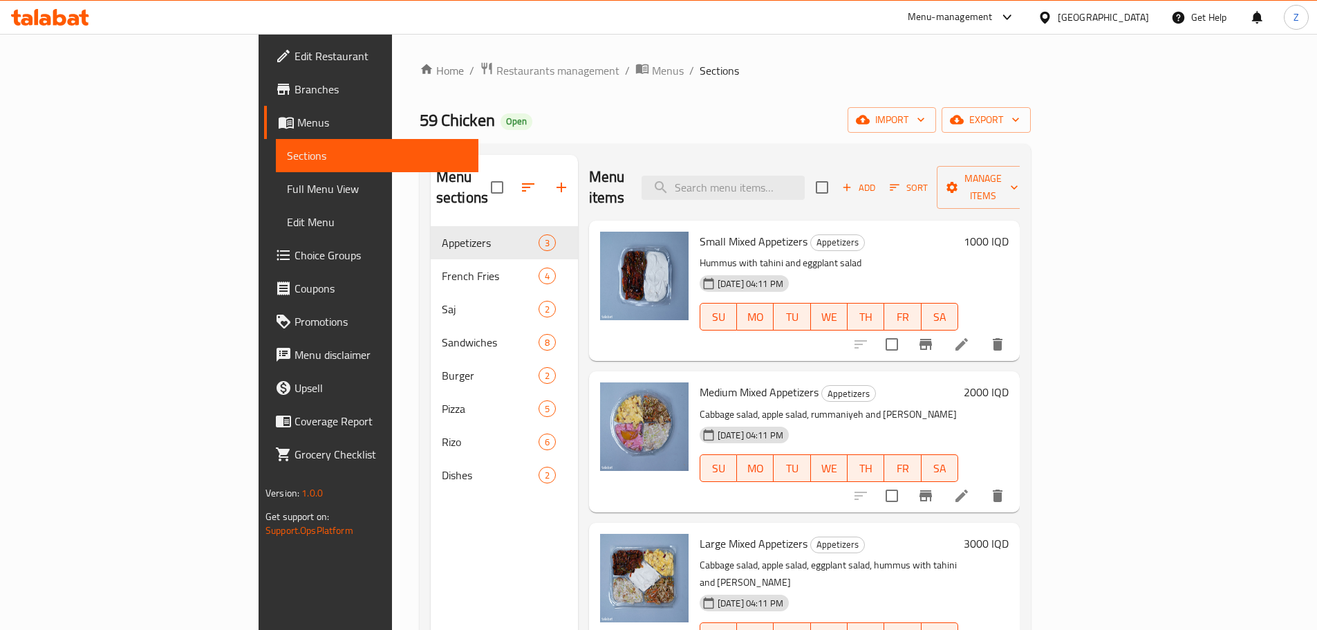
click at [1008, 232] on h6 "1000 IQD" at bounding box center [985, 241] width 45 height 19
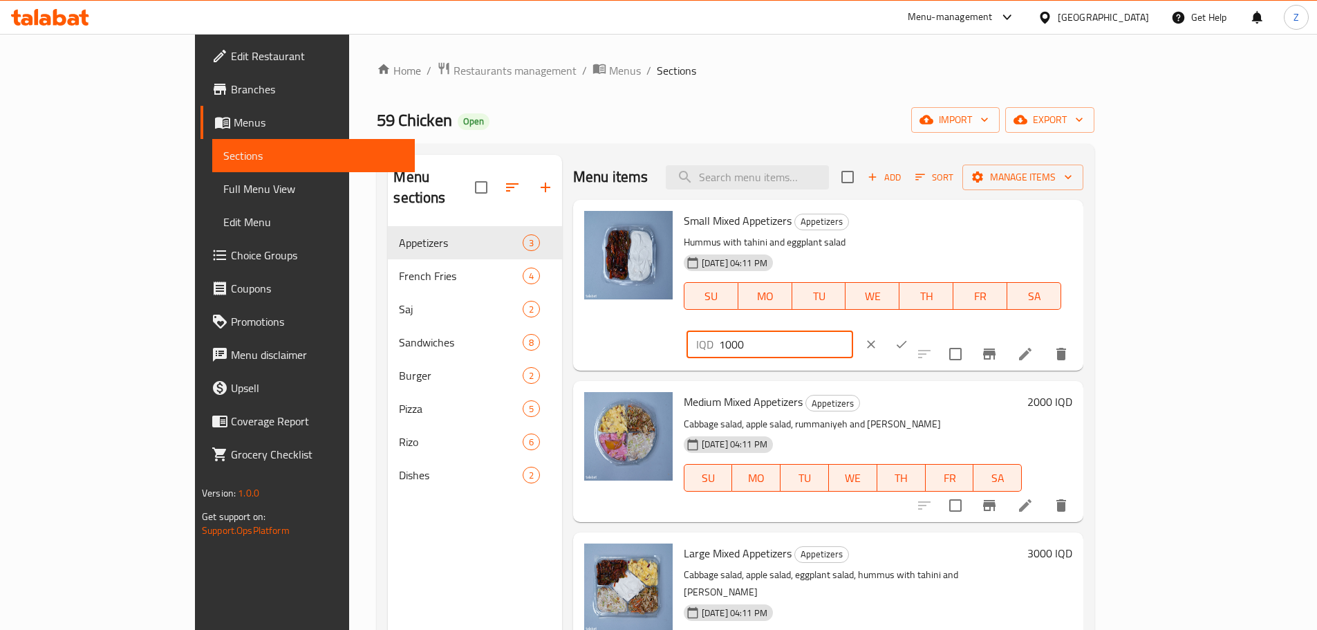
click at [853, 330] on div "IQD 1000 ​" at bounding box center [769, 344] width 167 height 28
type input "2000"
click at [916, 329] on button "ok" at bounding box center [901, 344] width 30 height 30
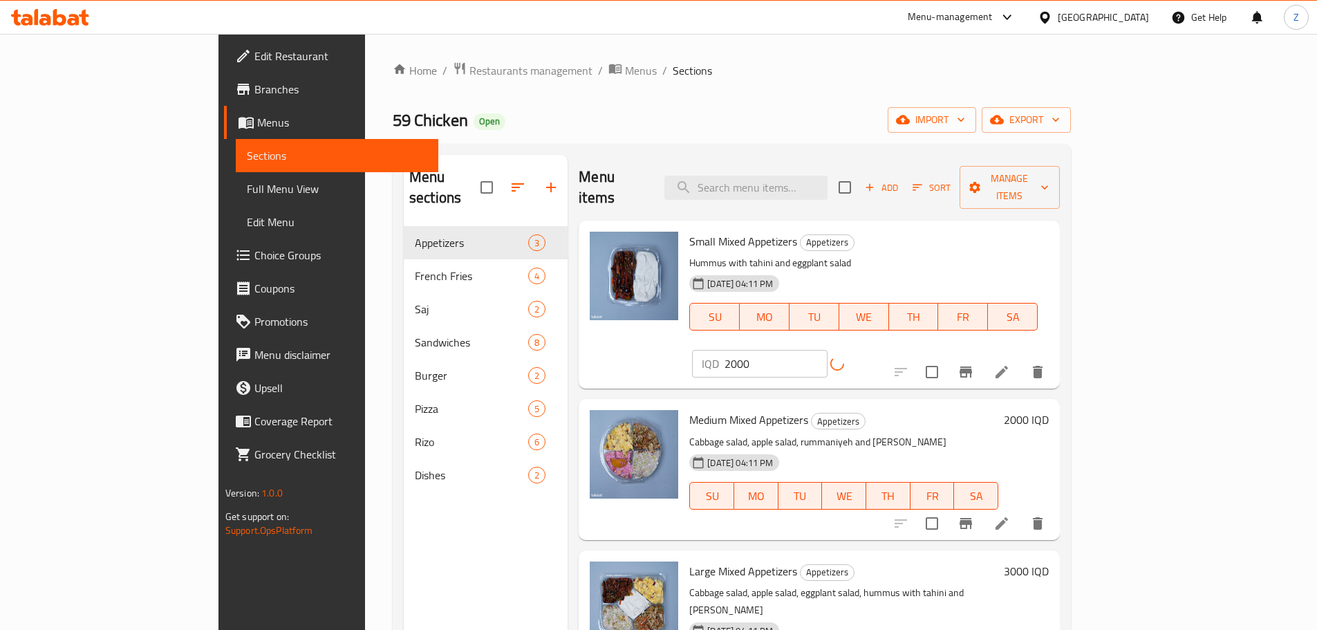
click at [1048, 410] on h6 "2000 IQD" at bounding box center [1026, 419] width 45 height 19
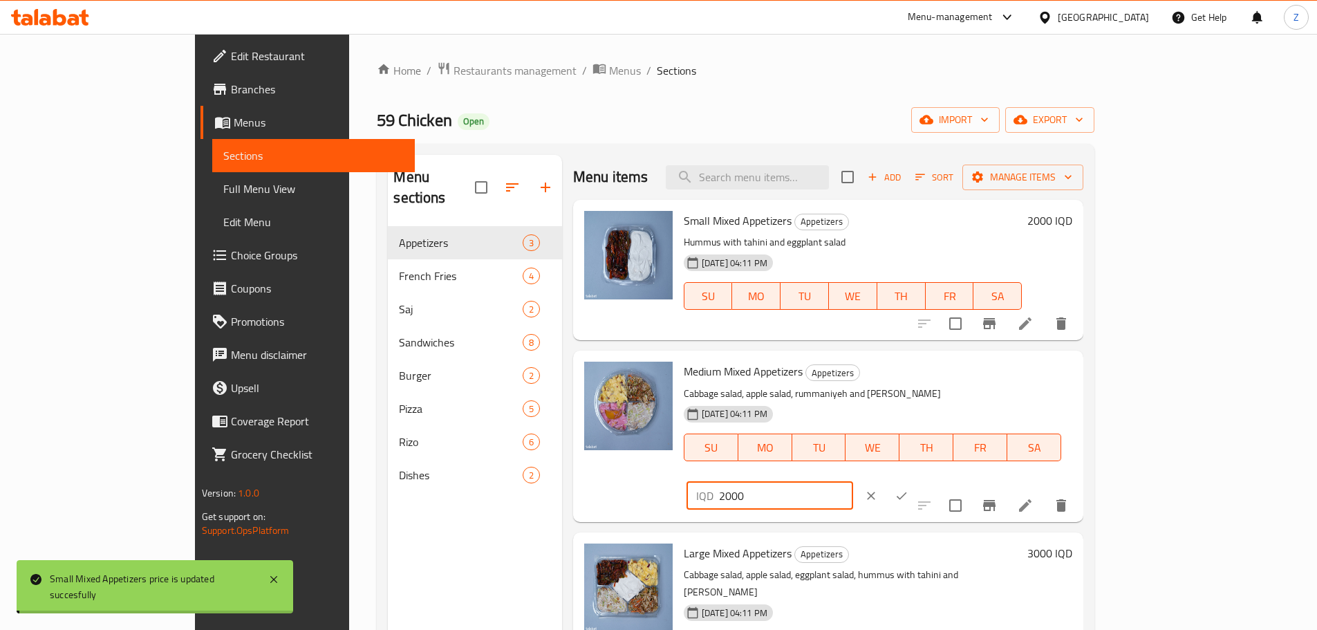
drag, startPoint x: 1082, startPoint y: 375, endPoint x: 1071, endPoint y: 370, distance: 11.8
click at [853, 482] on div "IQD 2000 ​" at bounding box center [769, 496] width 167 height 28
type input "3000"
click at [908, 489] on icon "ok" at bounding box center [901, 496] width 14 height 14
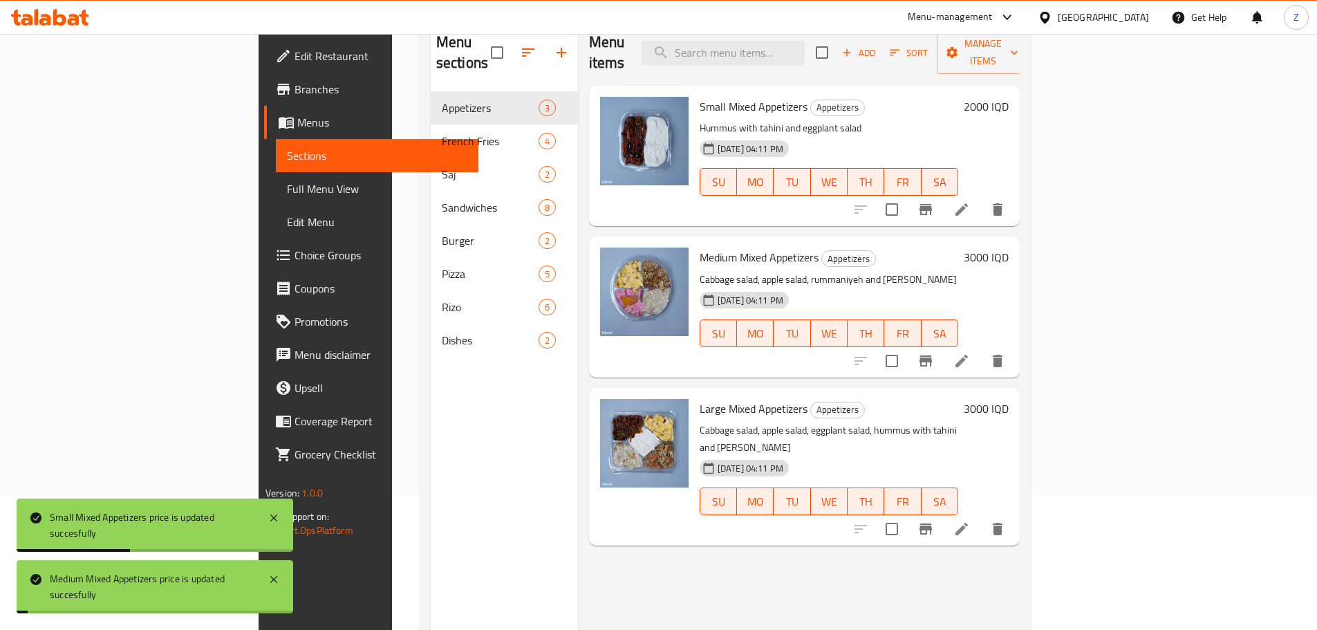
scroll to position [138, 0]
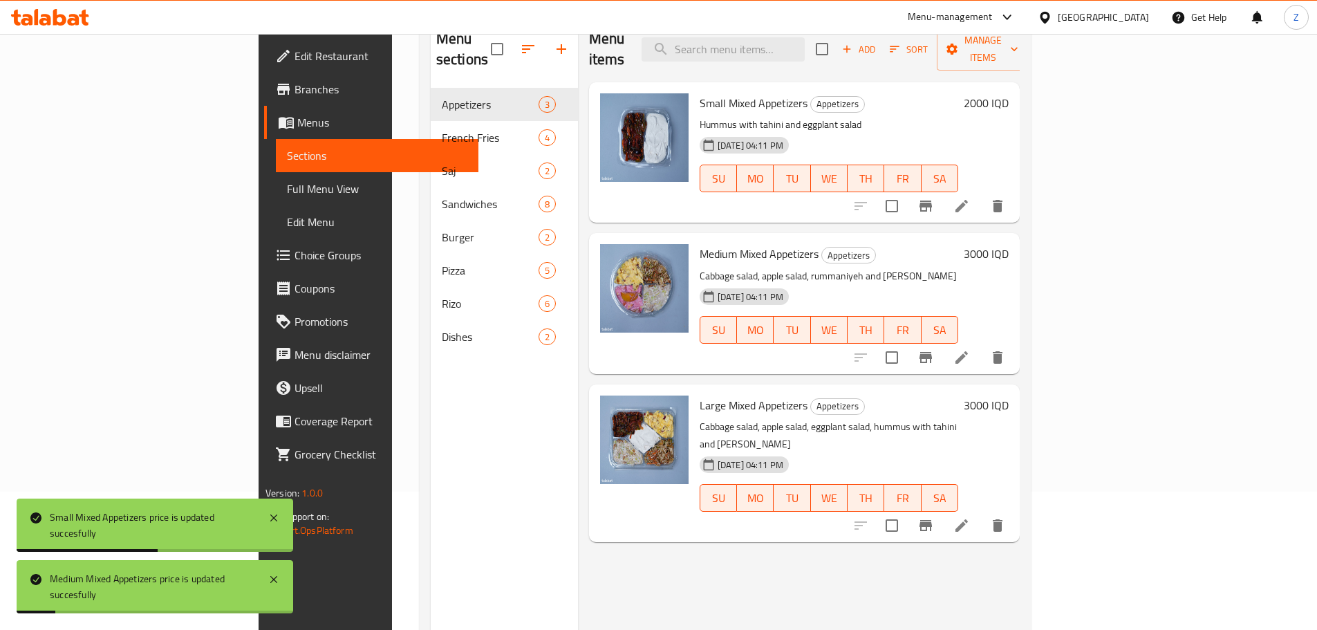
click at [1008, 395] on h6 "3000 IQD" at bounding box center [985, 404] width 45 height 19
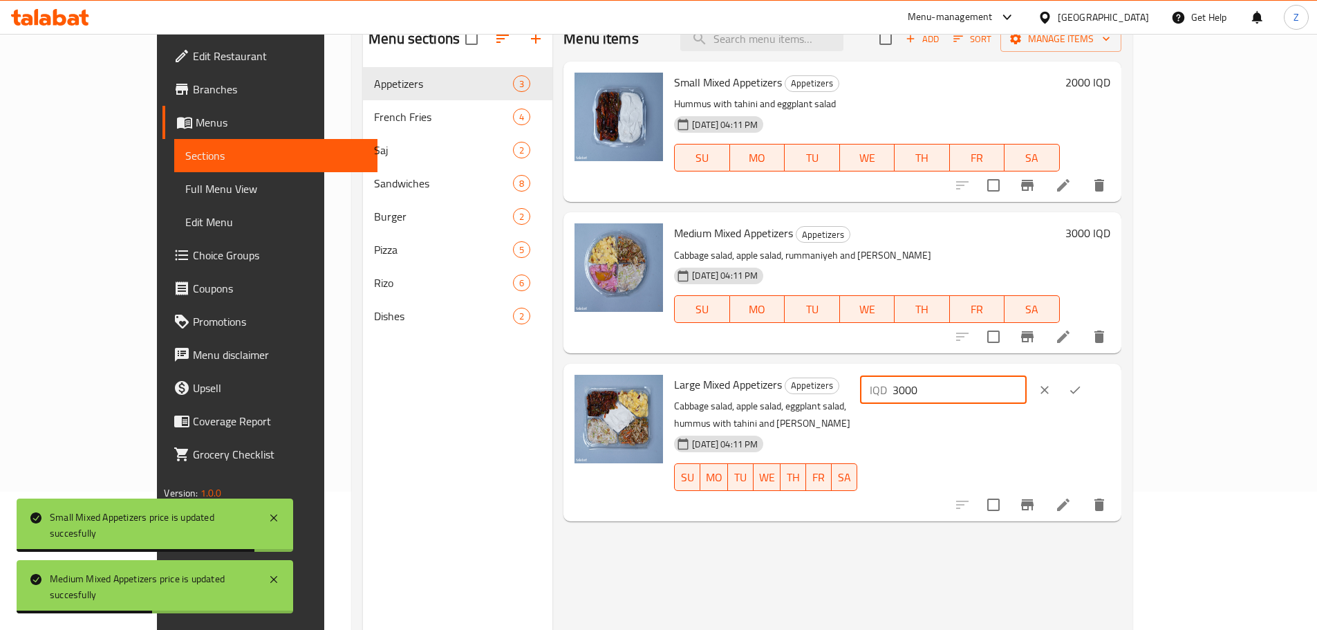
drag, startPoint x: 1084, startPoint y: 387, endPoint x: 1071, endPoint y: 390, distance: 12.9
click at [1026, 390] on div "IQD 3000 ​" at bounding box center [943, 390] width 167 height 28
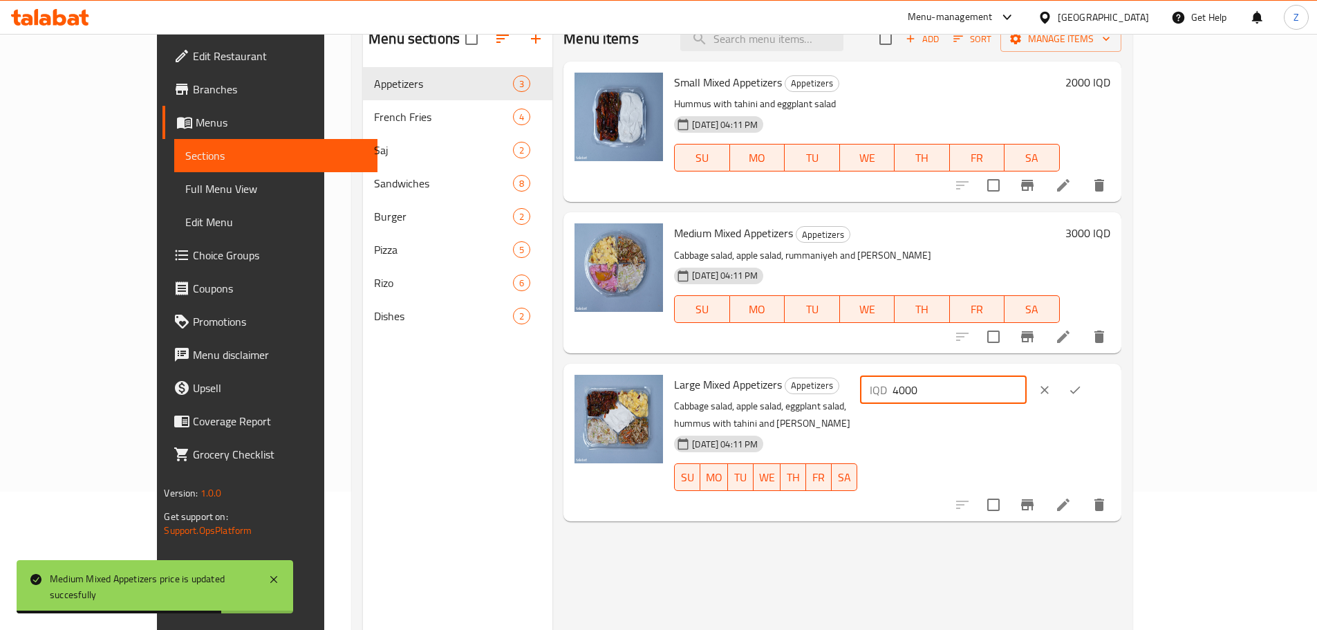
type input "4000"
click at [1082, 385] on icon "ok" at bounding box center [1075, 390] width 14 height 14
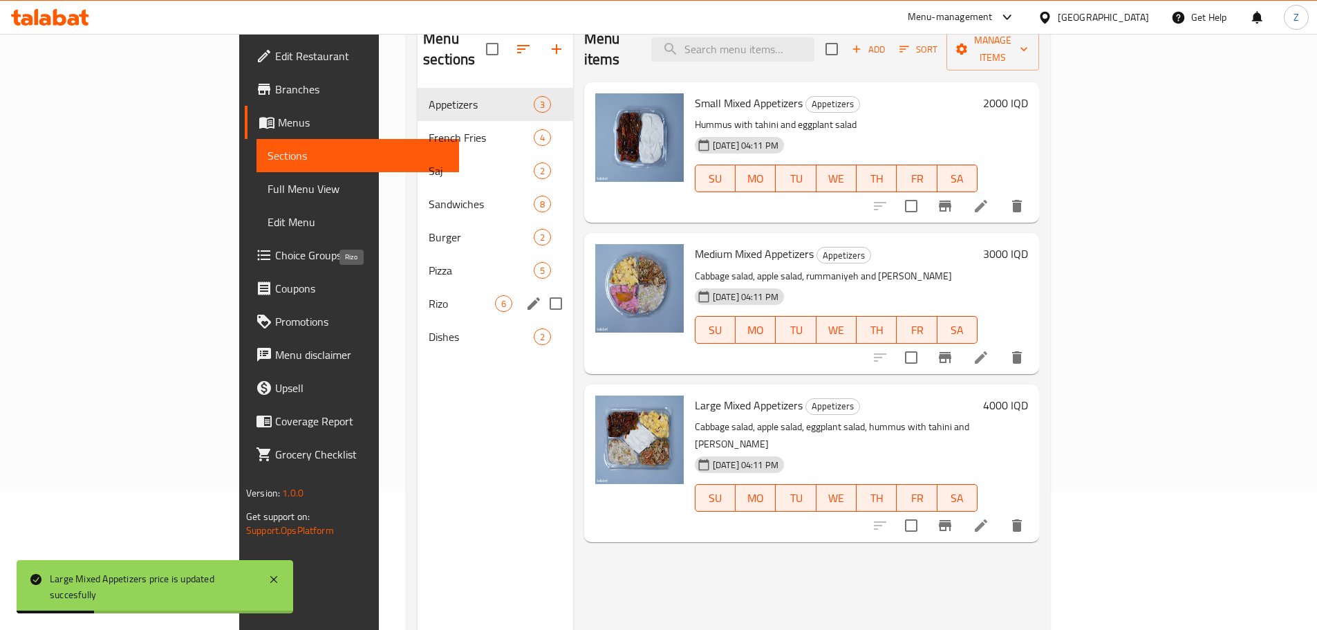
click at [429, 295] on span "Rizo" at bounding box center [462, 303] width 66 height 17
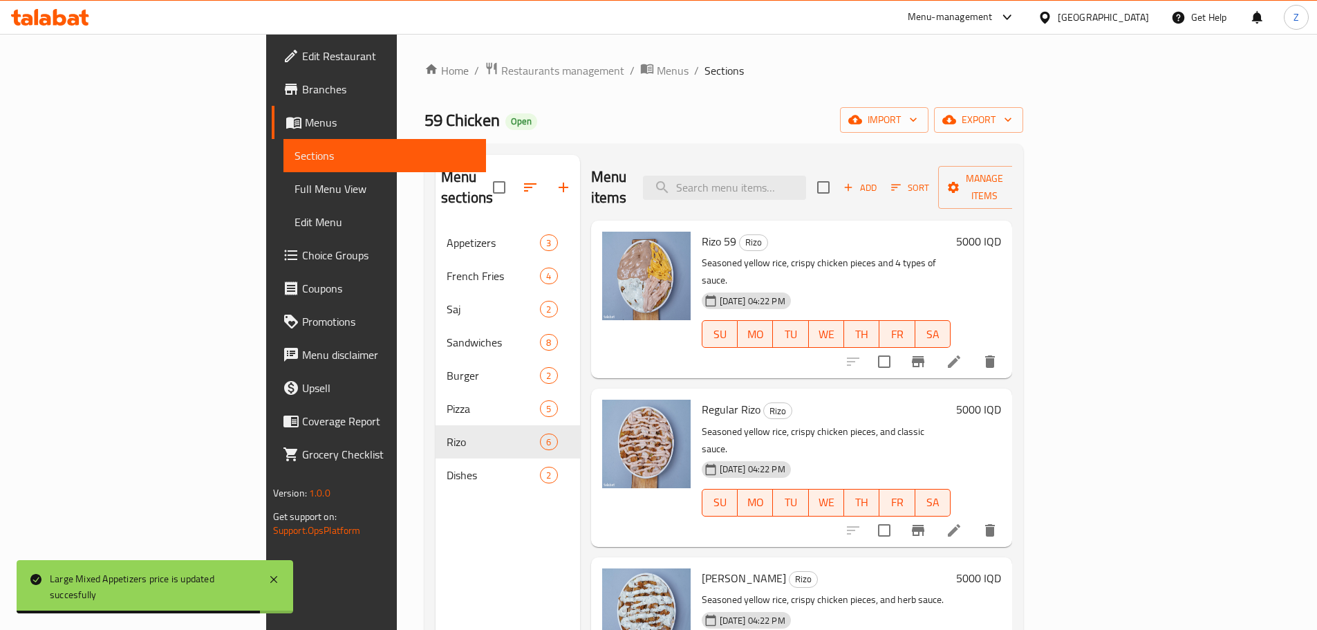
click at [1001, 232] on h6 "5000 IQD" at bounding box center [978, 241] width 45 height 19
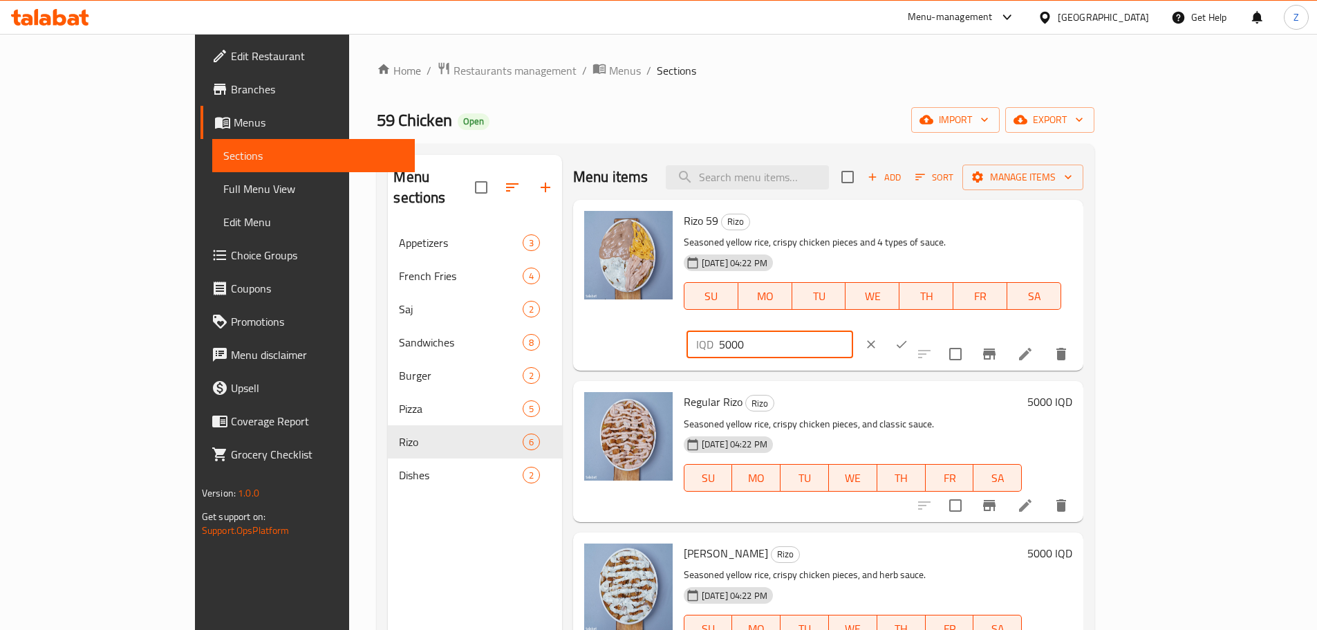
click at [853, 330] on input "5000" at bounding box center [786, 344] width 134 height 28
type input "5500"
click at [916, 329] on button "ok" at bounding box center [901, 344] width 30 height 30
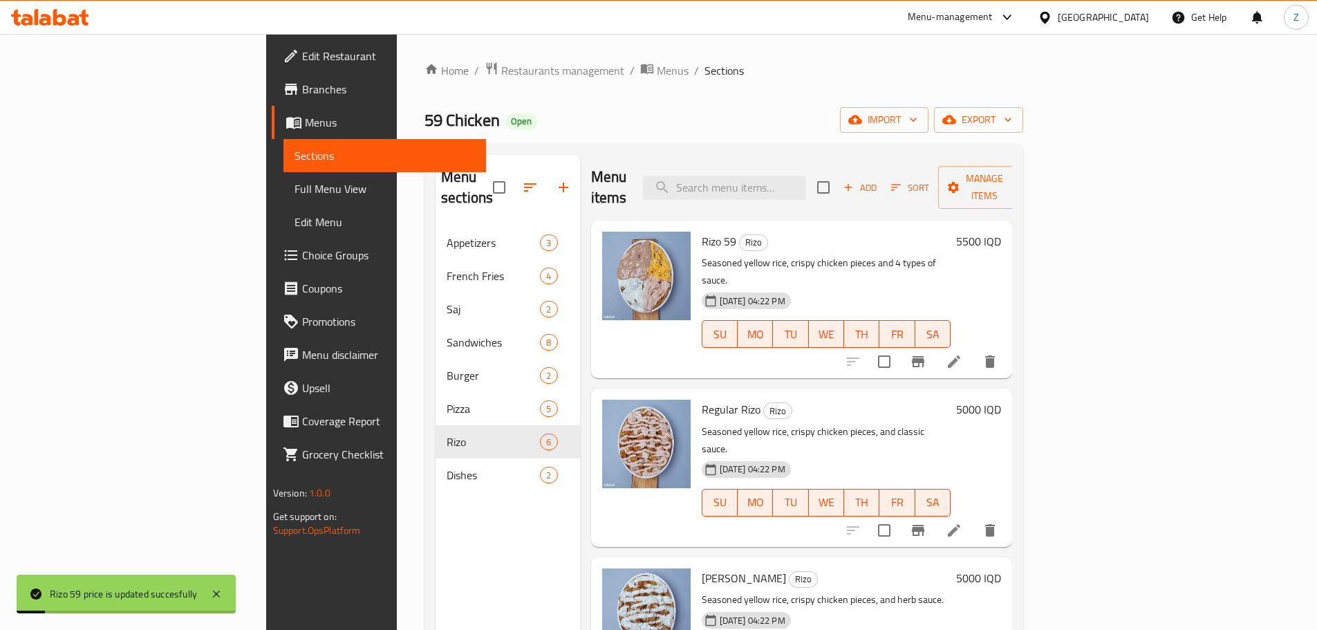
click at [1001, 232] on h6 "5500 IQD" at bounding box center [978, 241] width 45 height 19
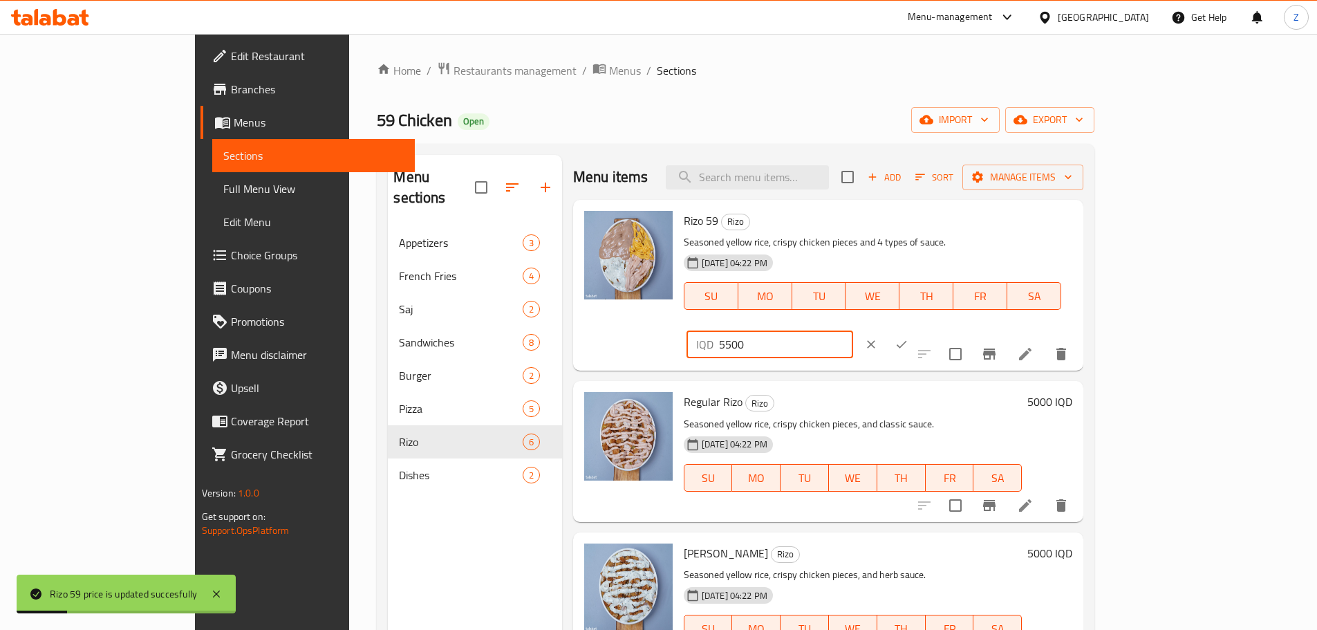
click at [853, 330] on input "5500" at bounding box center [786, 344] width 134 height 28
drag, startPoint x: 1238, startPoint y: 231, endPoint x: 1213, endPoint y: 301, distance: 74.1
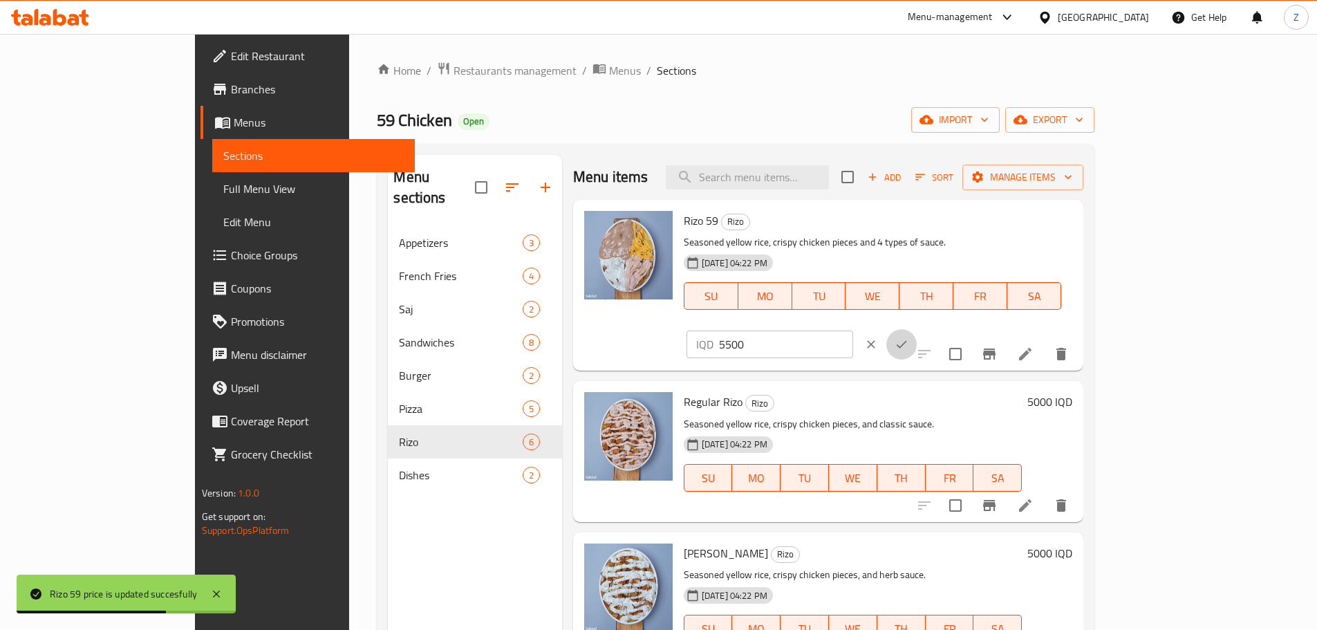
click at [908, 337] on icon "ok" at bounding box center [901, 344] width 14 height 14
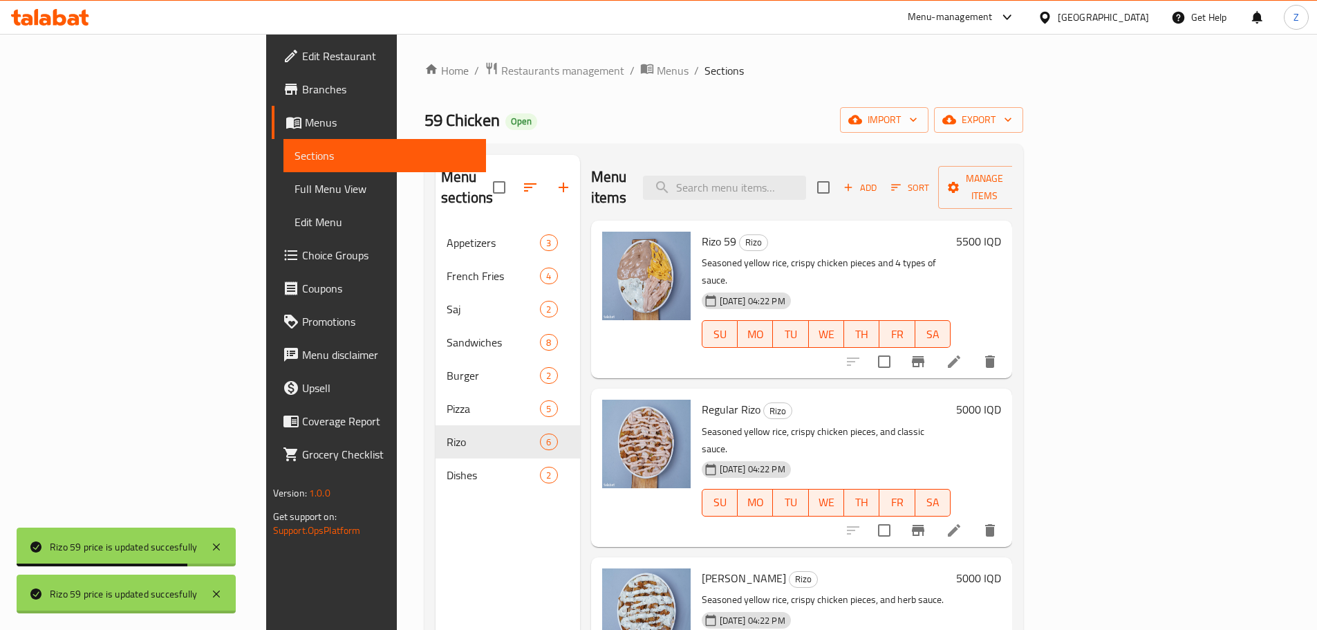
click at [1001, 399] on div "5000 IQD" at bounding box center [975, 466] width 50 height 135
click at [1001, 399] on h6 "5000 IQD" at bounding box center [978, 408] width 45 height 19
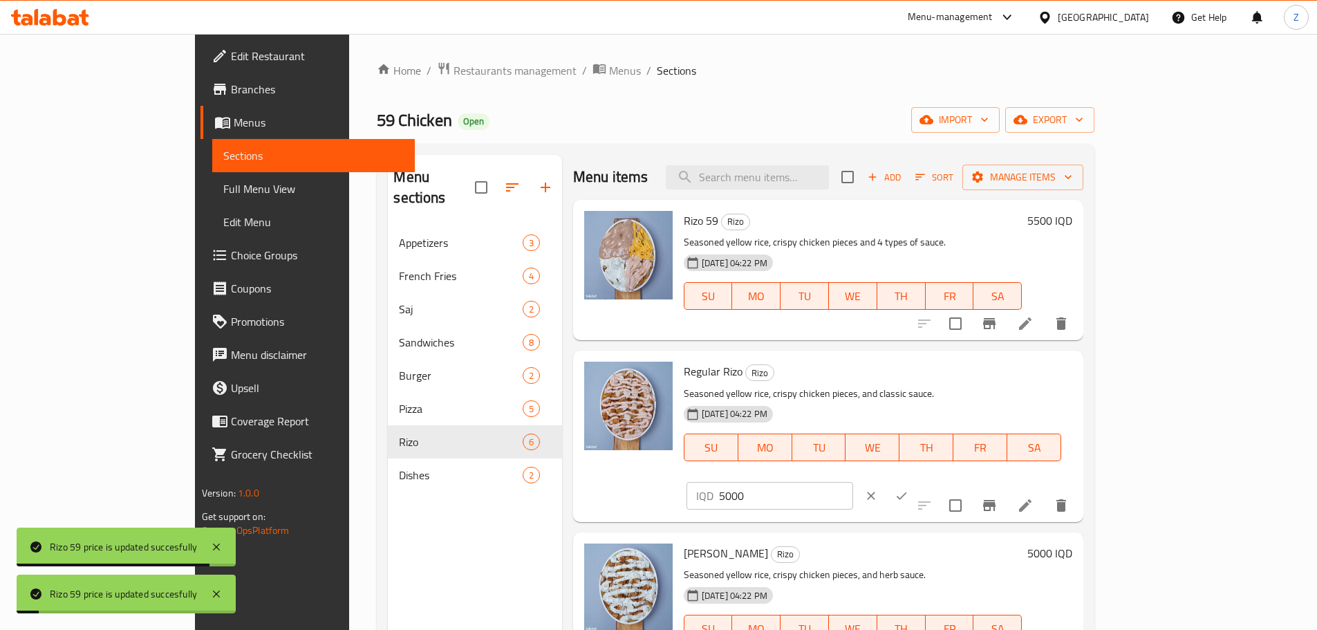
click at [853, 482] on input "5000" at bounding box center [786, 496] width 134 height 28
paste input "5"
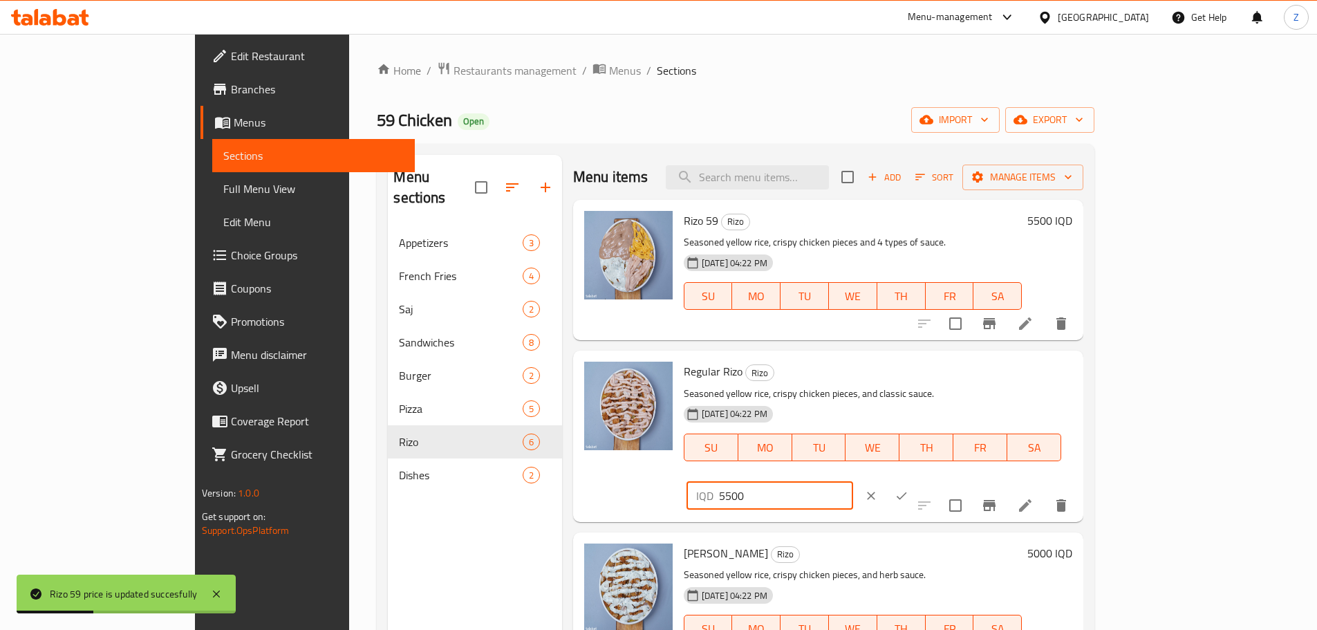
type input "5500"
click at [908, 489] on icon "ok" at bounding box center [901, 496] width 14 height 14
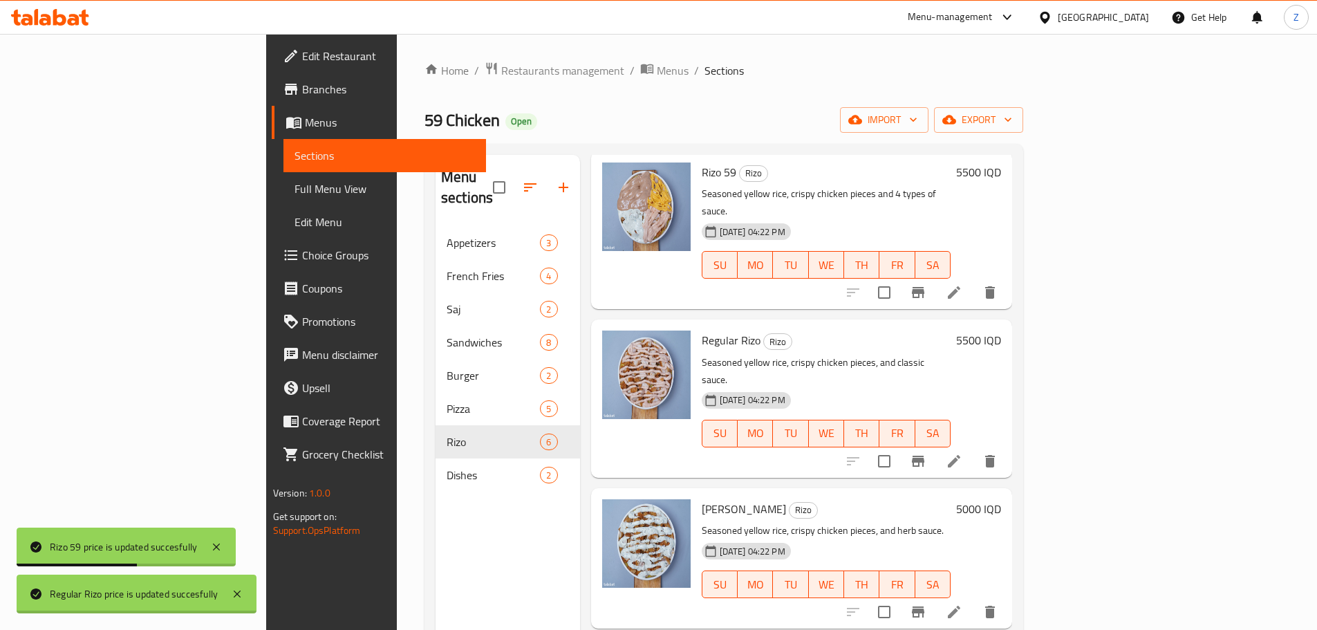
scroll to position [138, 0]
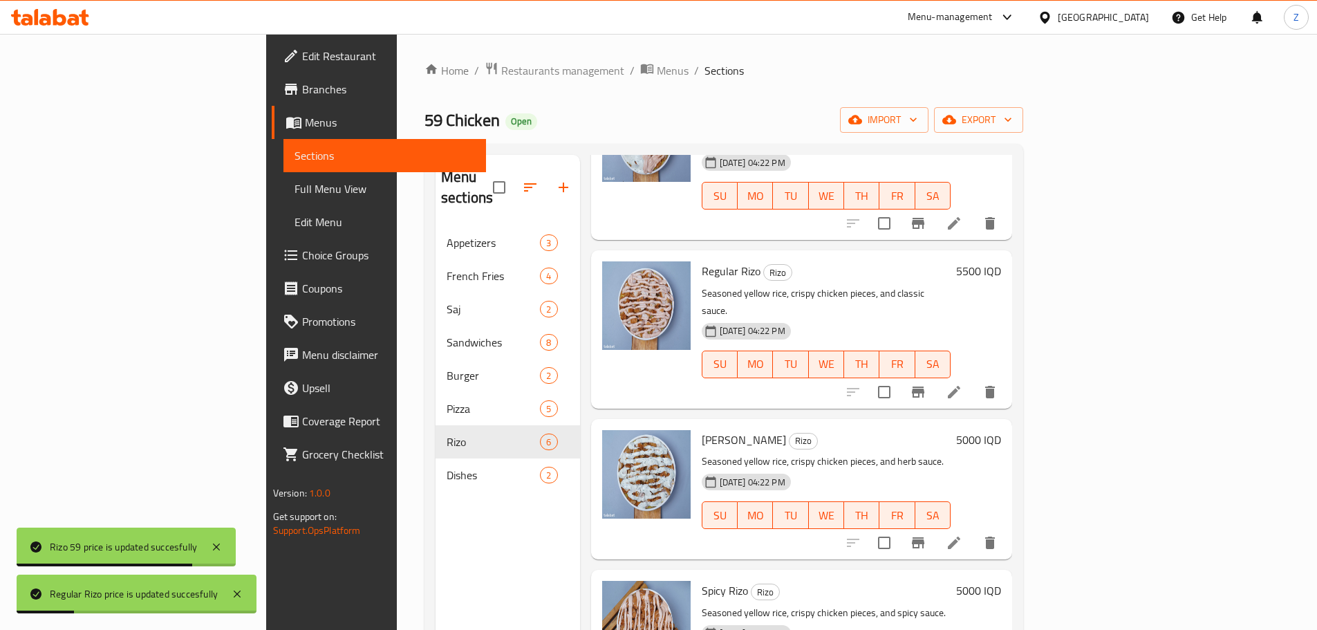
click at [1001, 430] on div "5000 IQD" at bounding box center [975, 489] width 50 height 118
click at [1001, 430] on h6 "5000 IQD" at bounding box center [978, 439] width 45 height 19
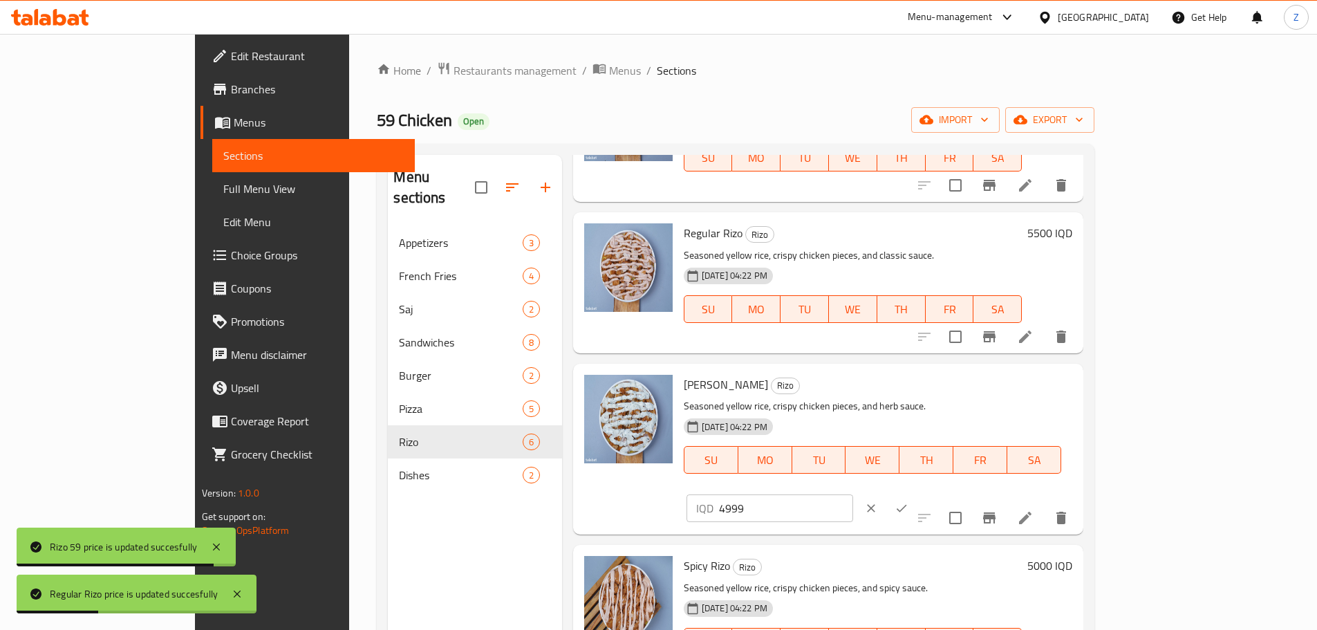
click at [853, 494] on input "4999" at bounding box center [786, 508] width 134 height 28
drag, startPoint x: 1173, startPoint y: 393, endPoint x: 1084, endPoint y: 380, distance: 90.1
click at [853, 494] on input "4998" at bounding box center [786, 508] width 134 height 28
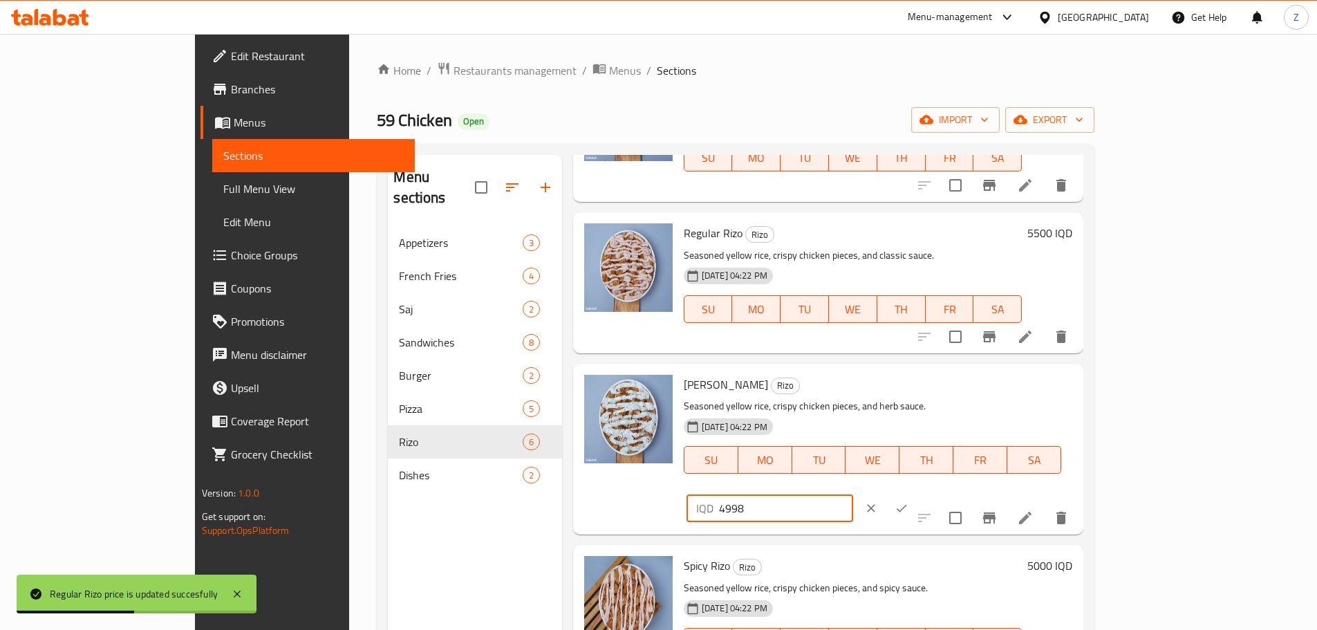
click at [853, 494] on input "4998" at bounding box center [786, 508] width 134 height 28
paste input "5500"
type input "5500"
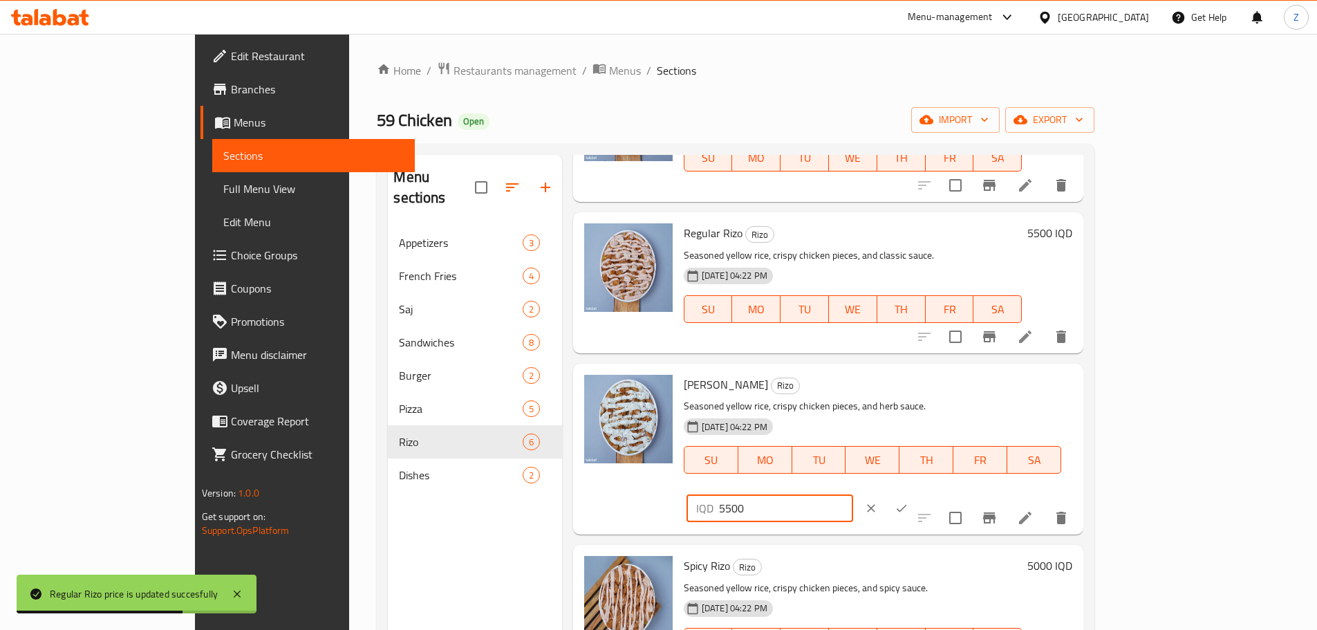
click at [908, 501] on icon "ok" at bounding box center [901, 508] width 14 height 14
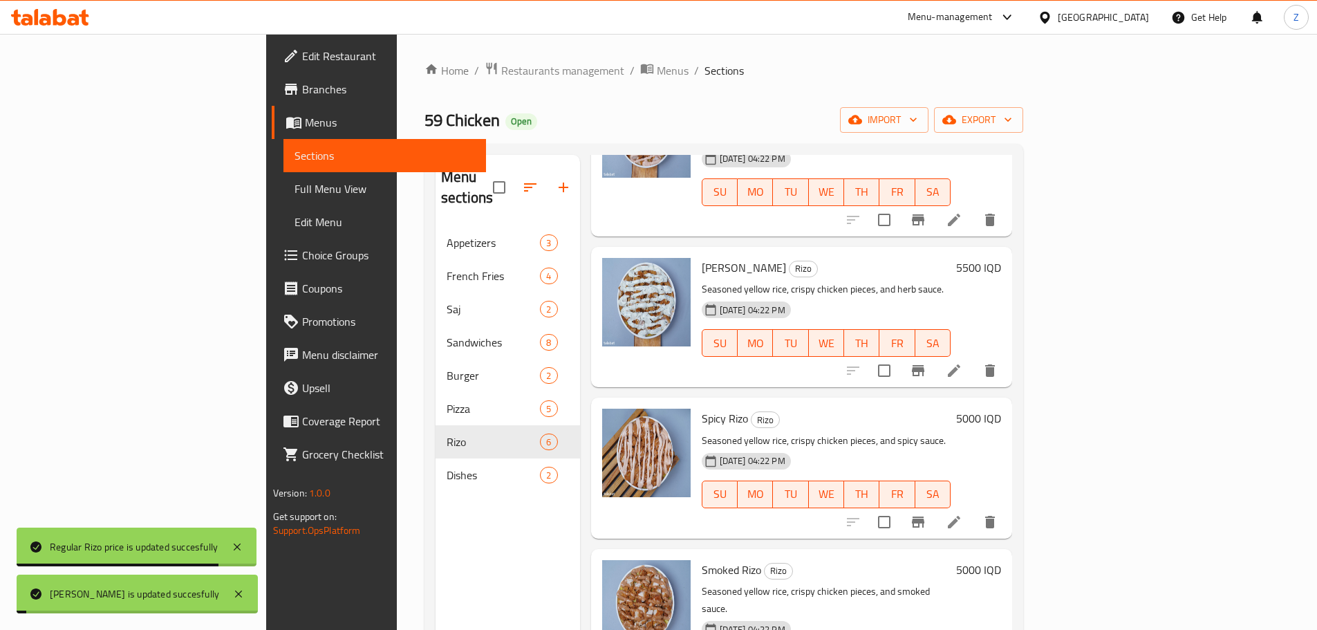
scroll to position [311, 0]
click at [1001, 408] on h6 "5000 IQD" at bounding box center [978, 417] width 45 height 19
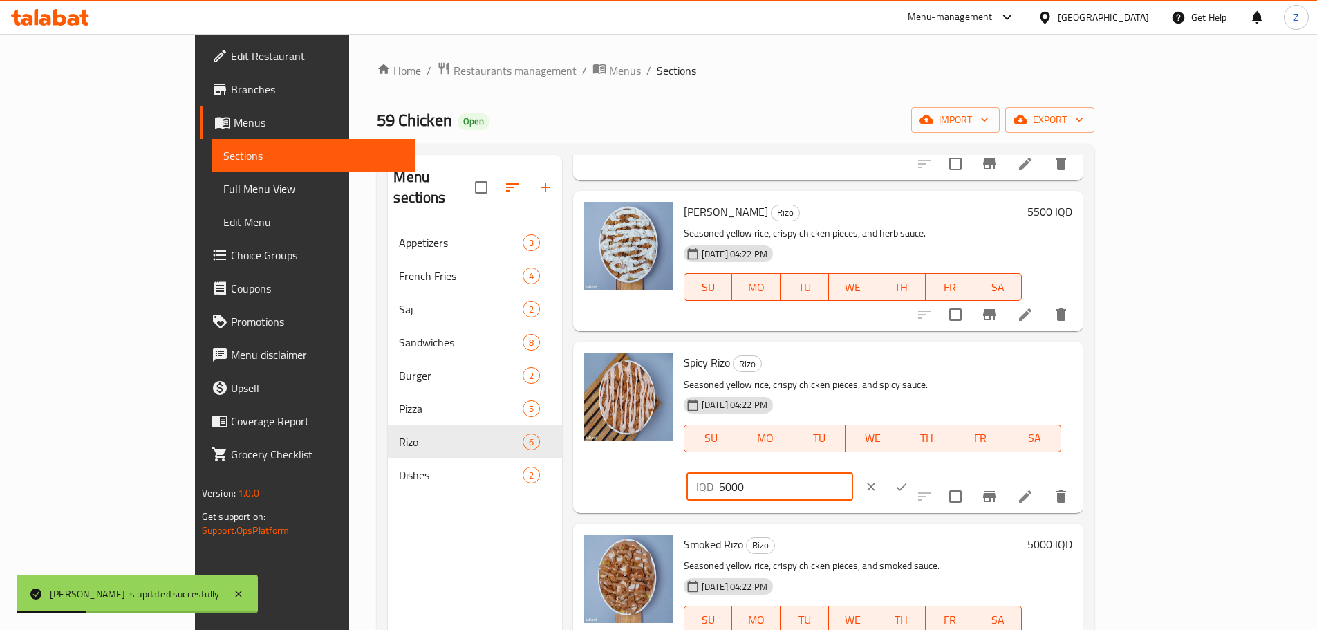
click at [853, 473] on input "5000" at bounding box center [786, 487] width 134 height 28
paste input "5"
type input "5500"
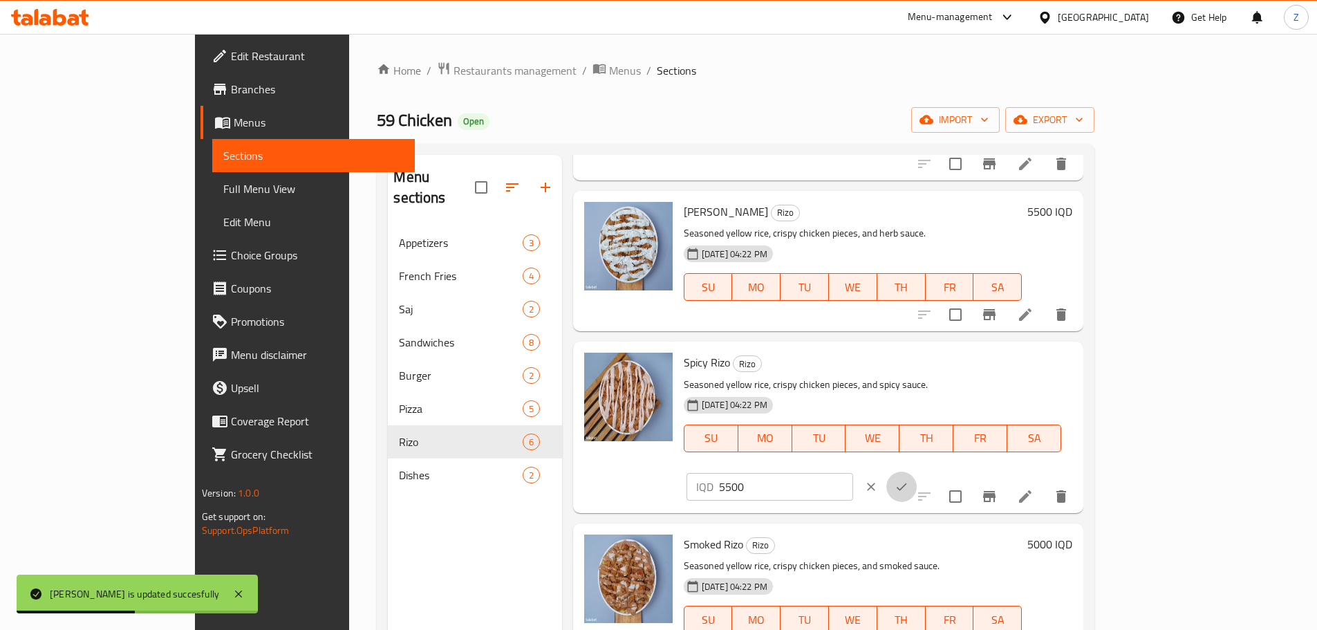
click at [916, 471] on button "ok" at bounding box center [901, 486] width 30 height 30
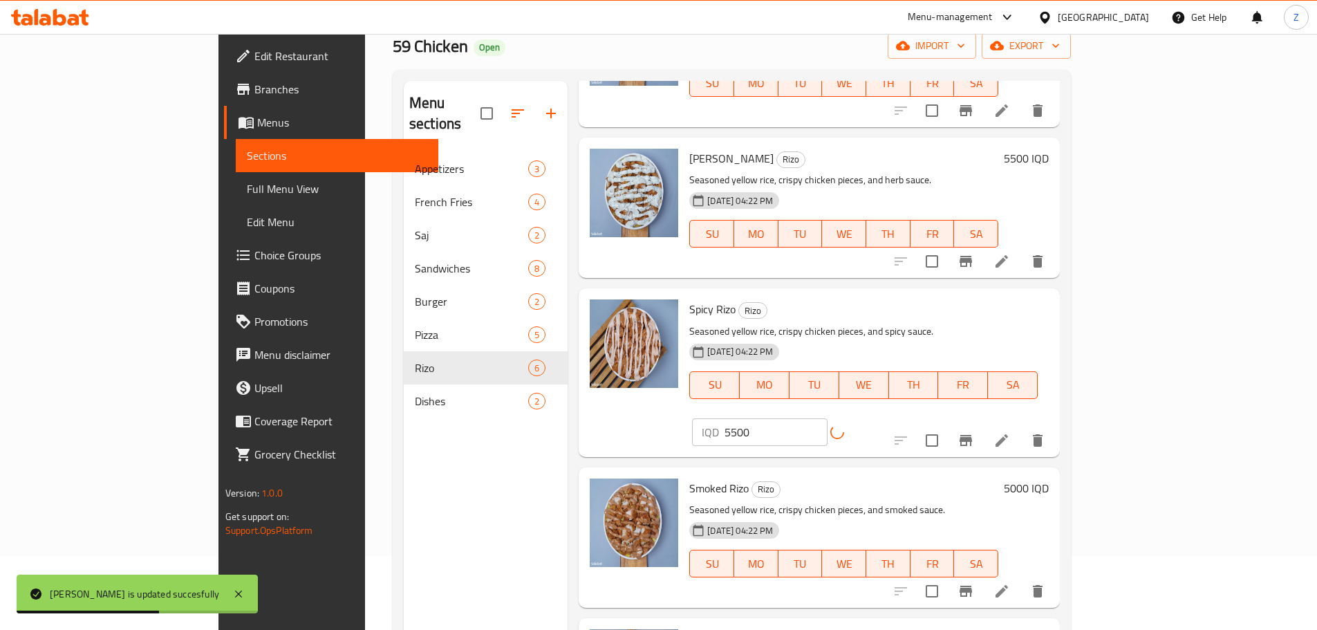
scroll to position [138, 0]
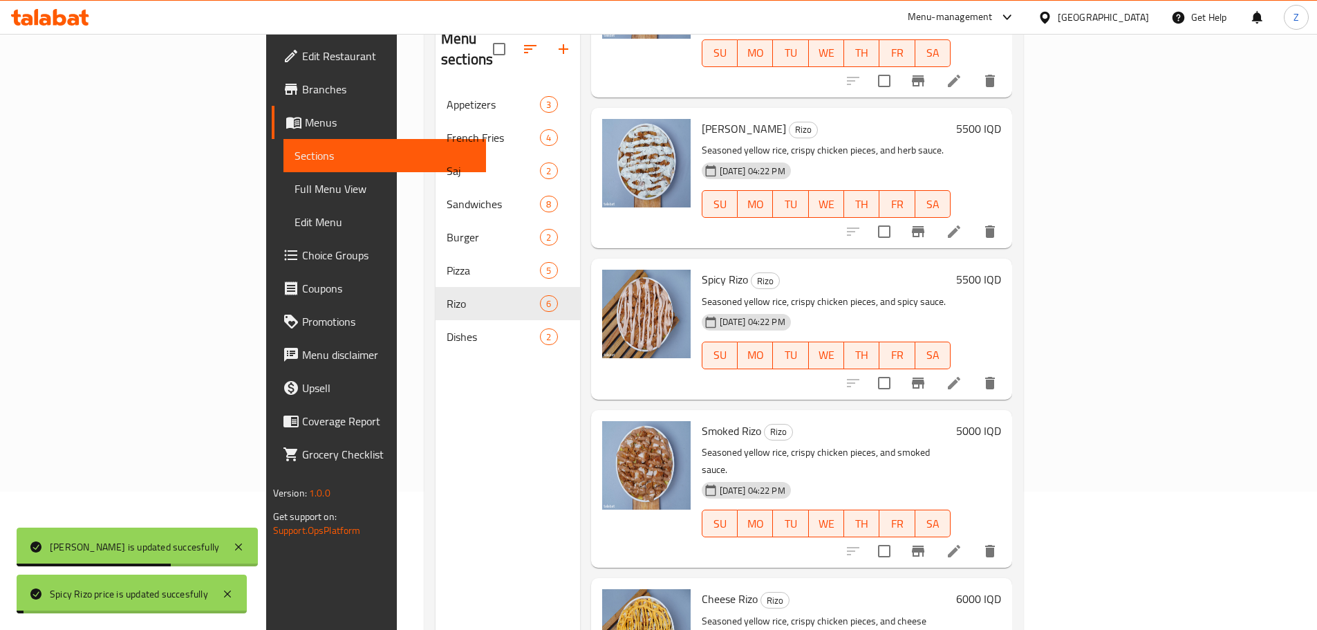
click at [1001, 421] on h6 "5000 IQD" at bounding box center [978, 430] width 45 height 19
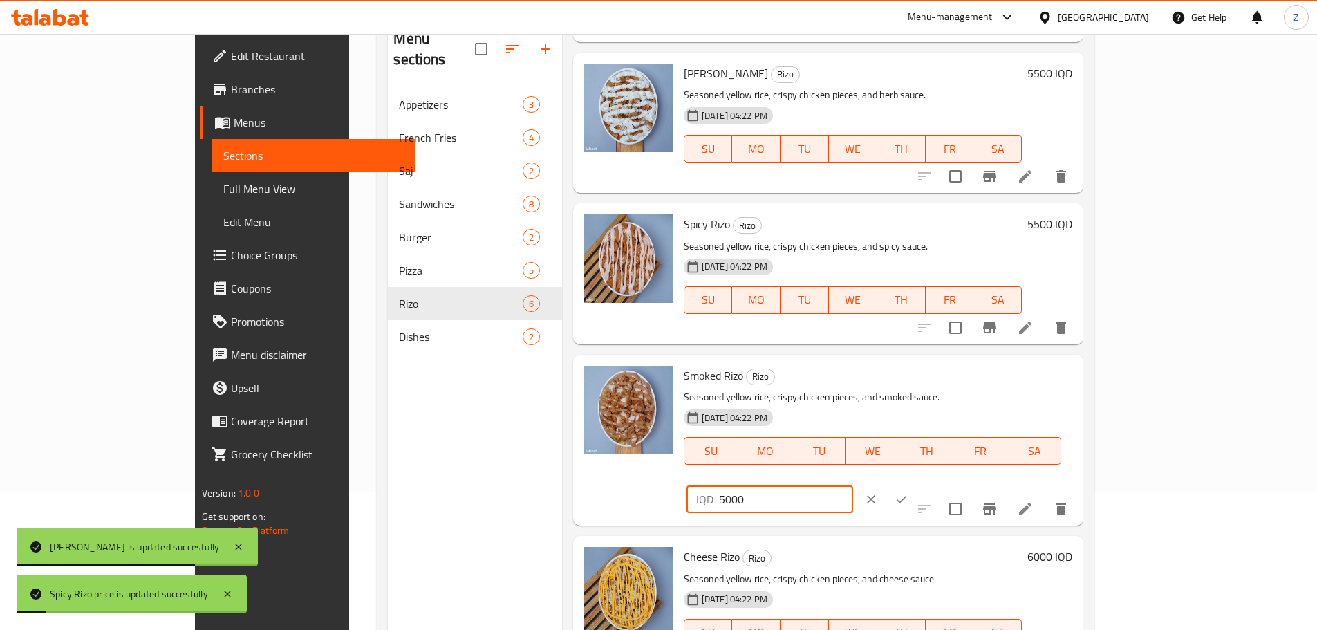
click at [853, 485] on input "5000" at bounding box center [786, 499] width 134 height 28
paste input "5"
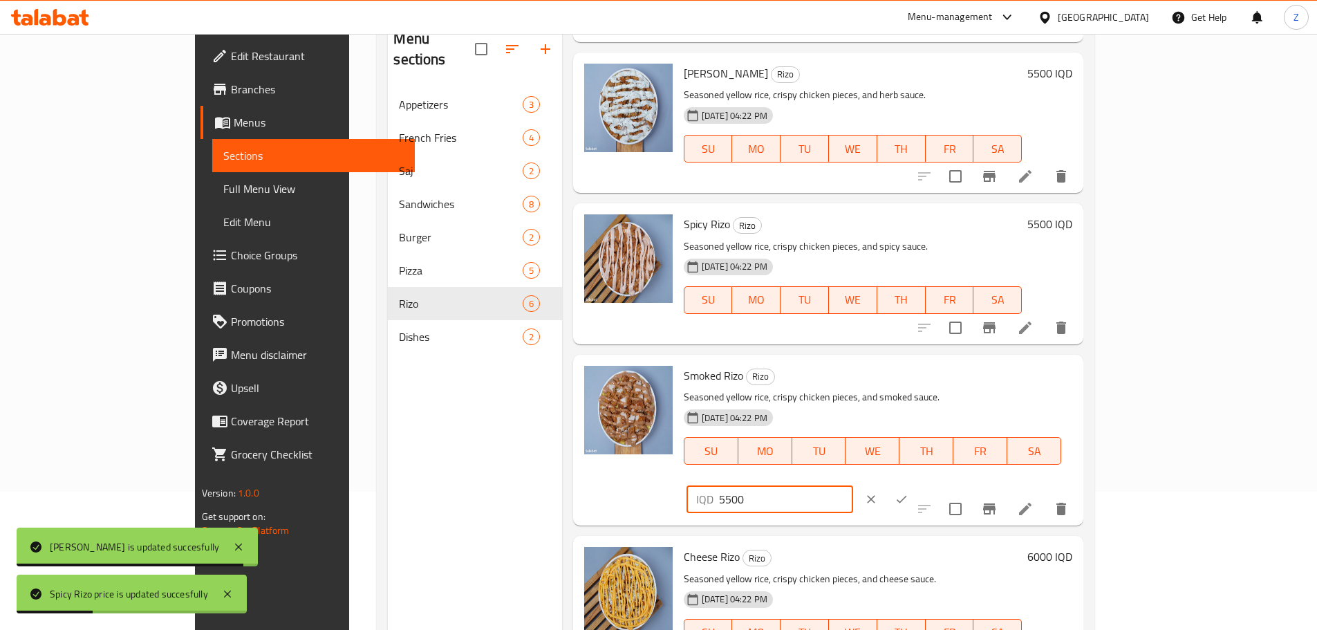
type input "5500"
click at [907, 496] on icon "ok" at bounding box center [901, 500] width 10 height 8
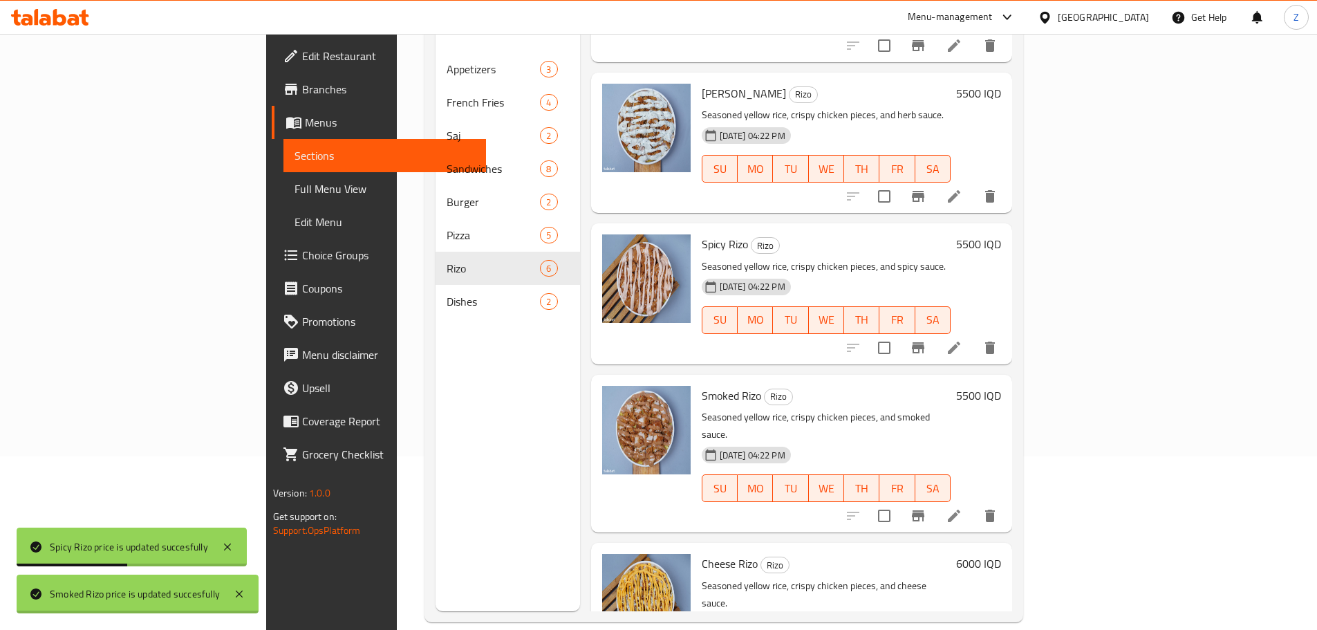
scroll to position [194, 0]
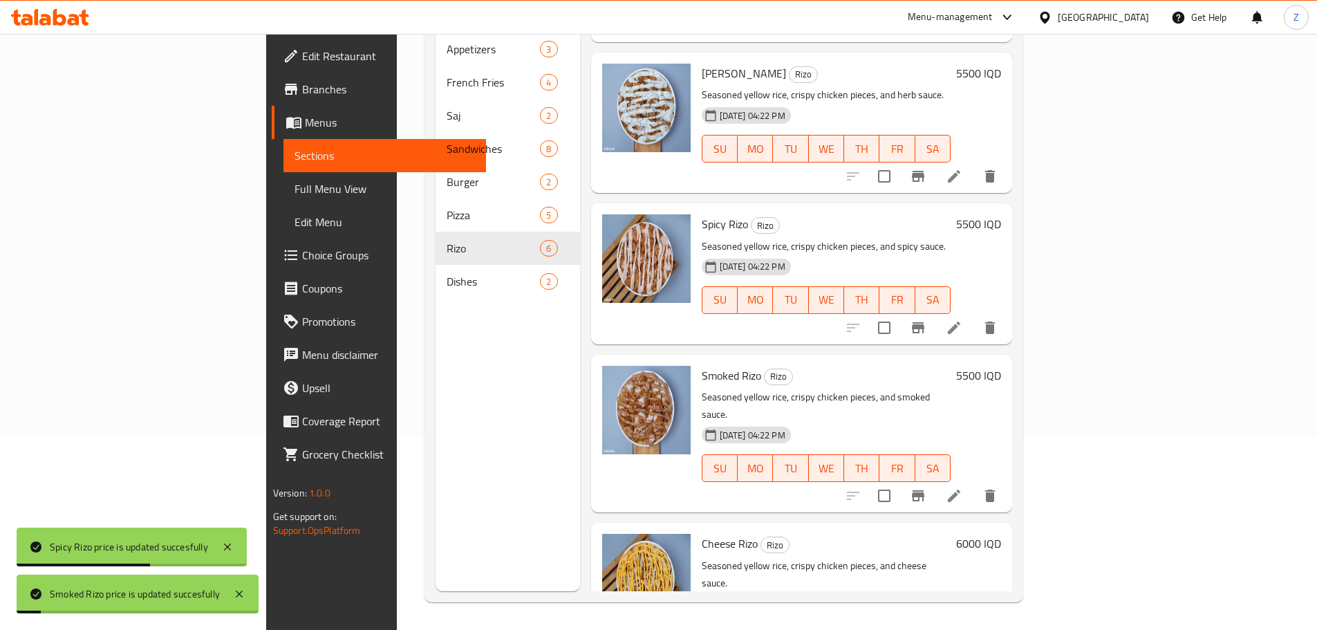
click at [1001, 534] on h6 "6000 IQD" at bounding box center [978, 543] width 45 height 19
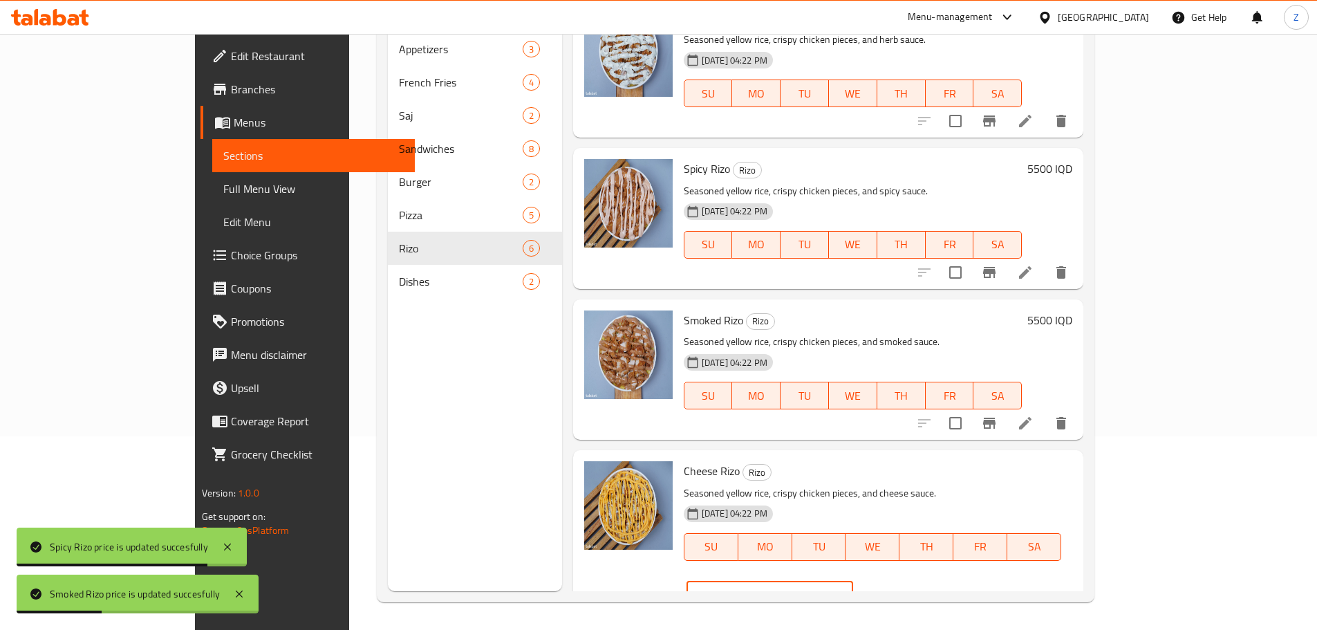
drag, startPoint x: 1069, startPoint y: 477, endPoint x: 1084, endPoint y: 482, distance: 15.3
click at [853, 581] on input "6000" at bounding box center [786, 595] width 134 height 28
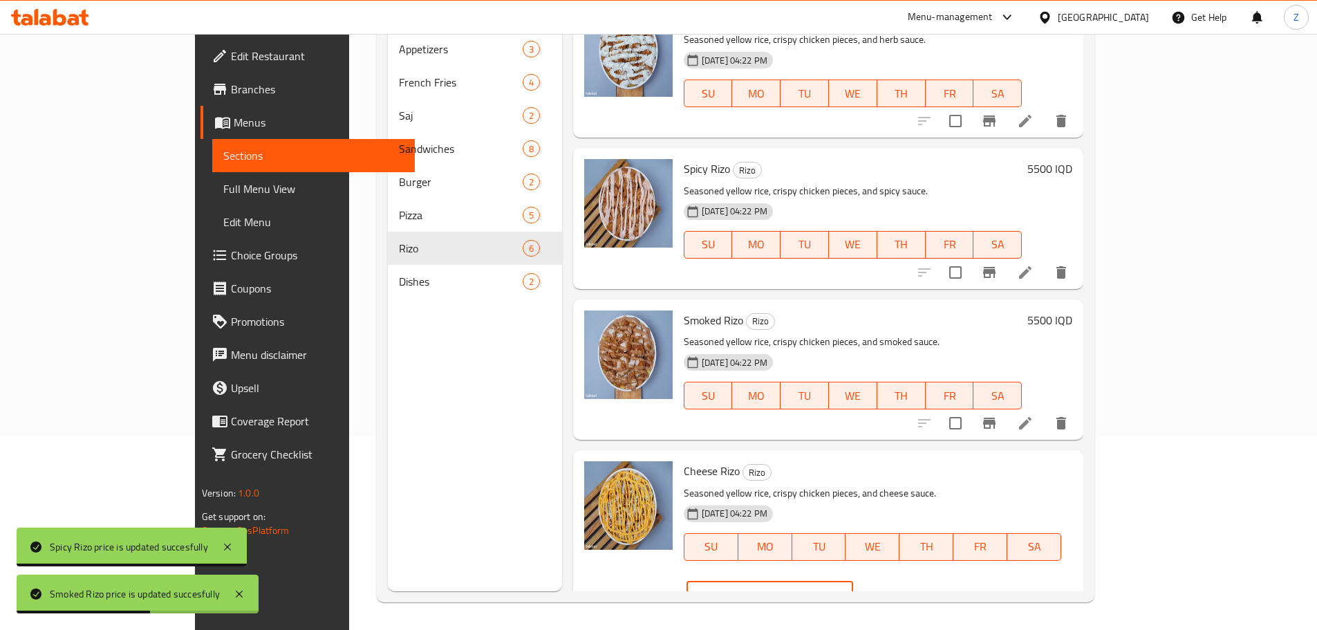
click at [853, 581] on input "6000" at bounding box center [786, 595] width 134 height 28
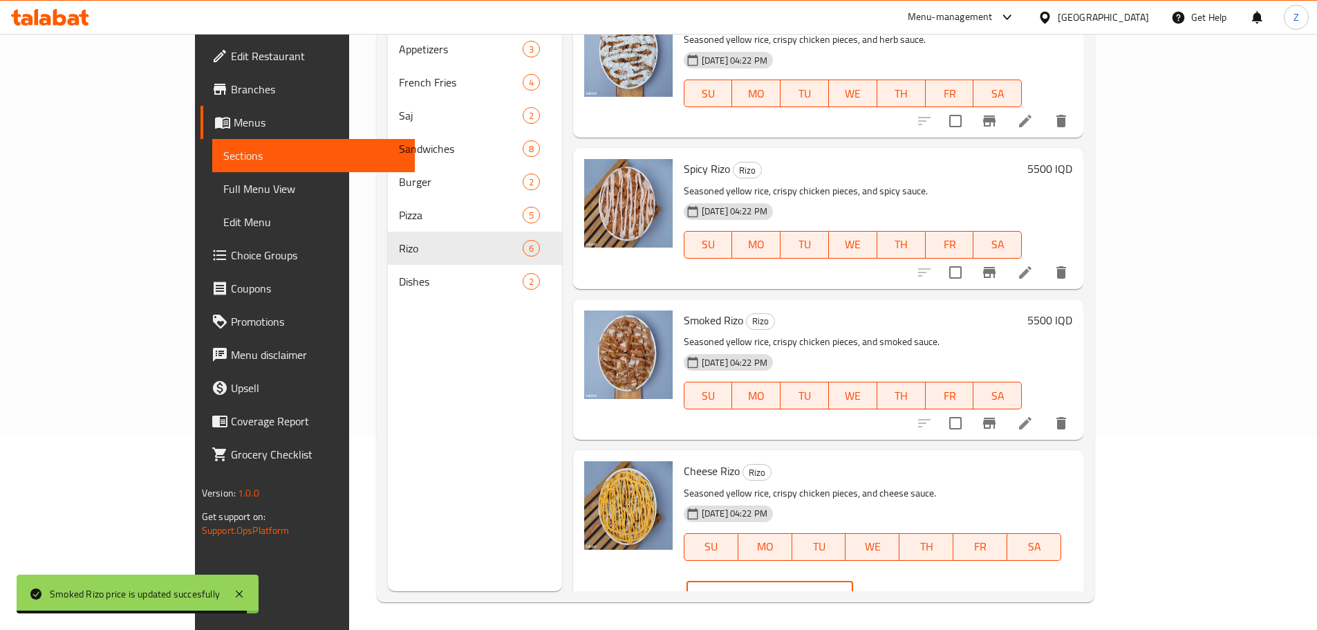
type input "6500"
click at [907, 591] on icon "ok" at bounding box center [901, 595] width 10 height 8
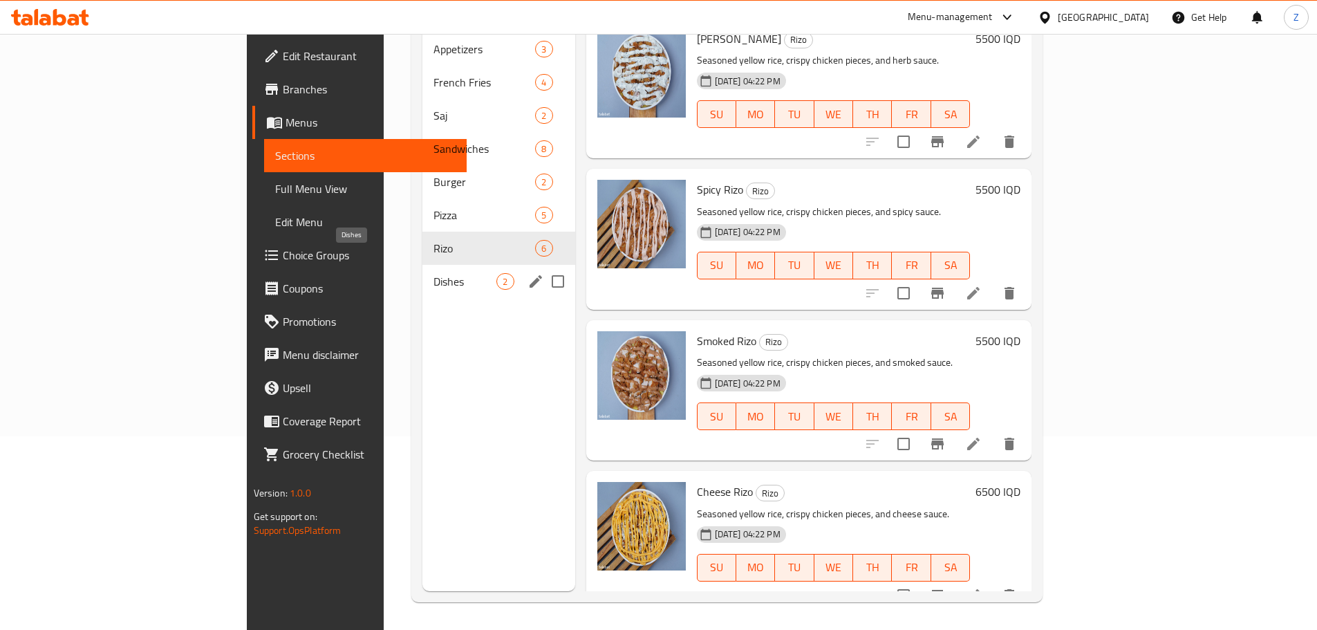
click at [433, 273] on span "Dishes" at bounding box center [464, 281] width 63 height 17
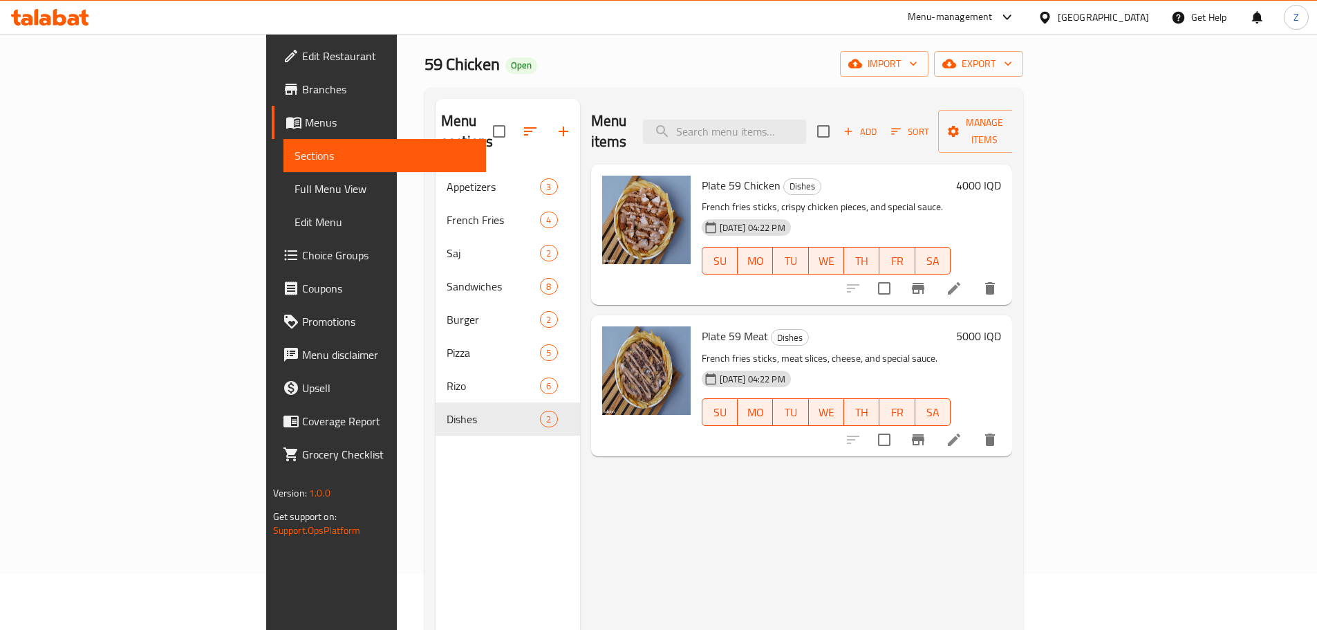
scroll to position [55, 0]
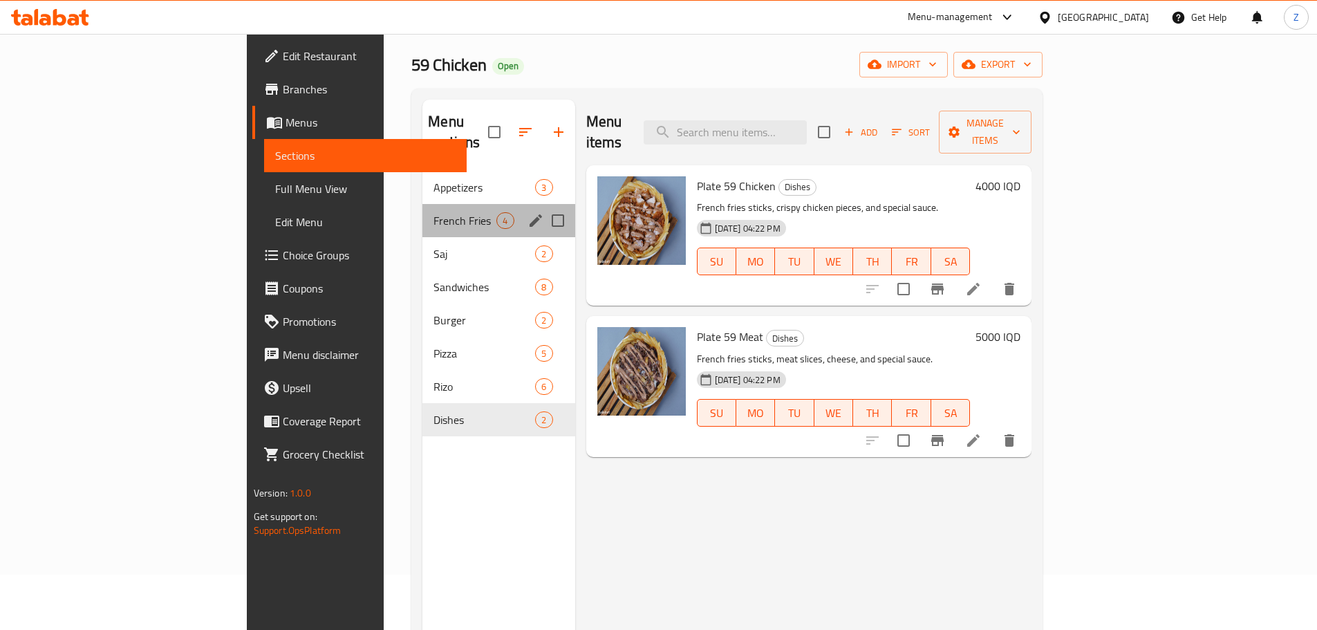
click at [422, 209] on div "French Fries 4" at bounding box center [498, 220] width 152 height 33
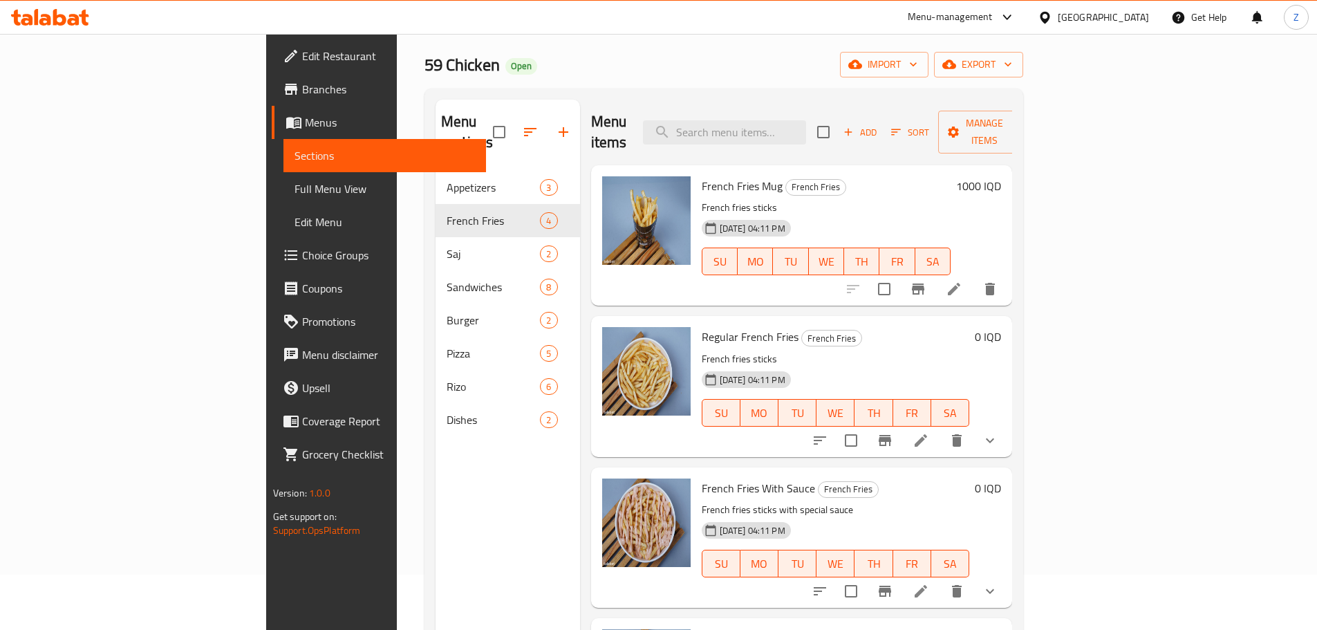
click at [1001, 176] on h6 "1000 IQD" at bounding box center [978, 185] width 45 height 19
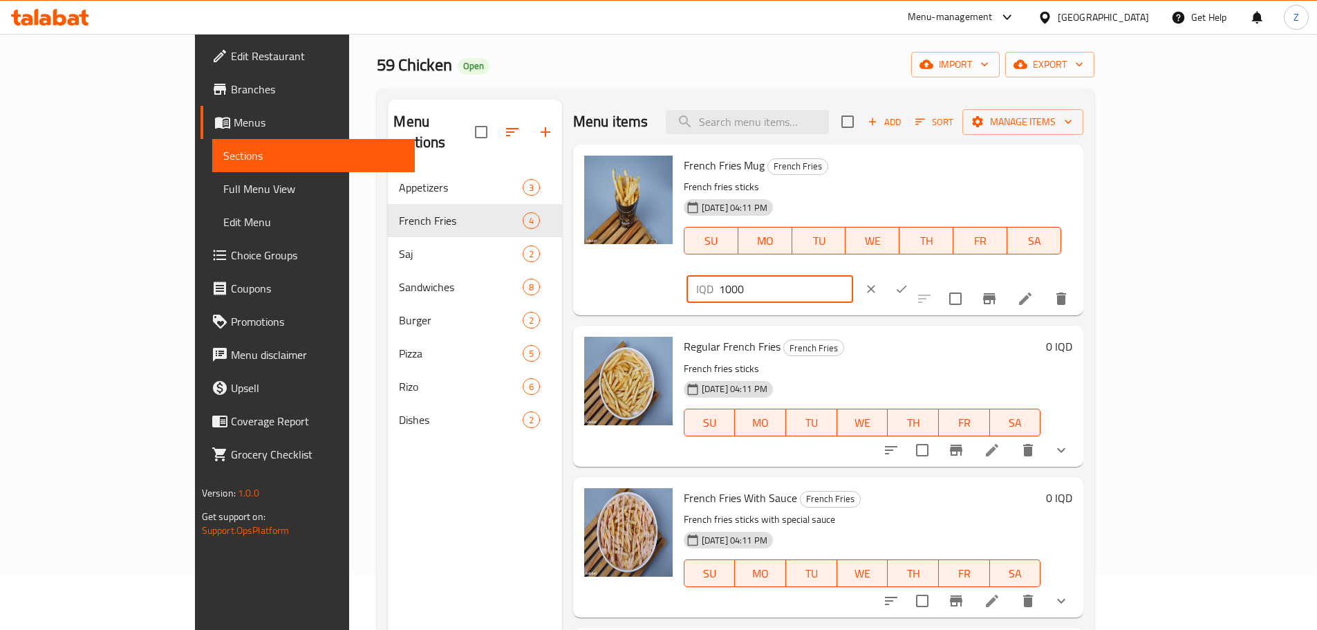
click at [853, 275] on input "1000" at bounding box center [786, 289] width 134 height 28
type input "1500"
click at [908, 282] on icon "ok" at bounding box center [901, 289] width 14 height 14
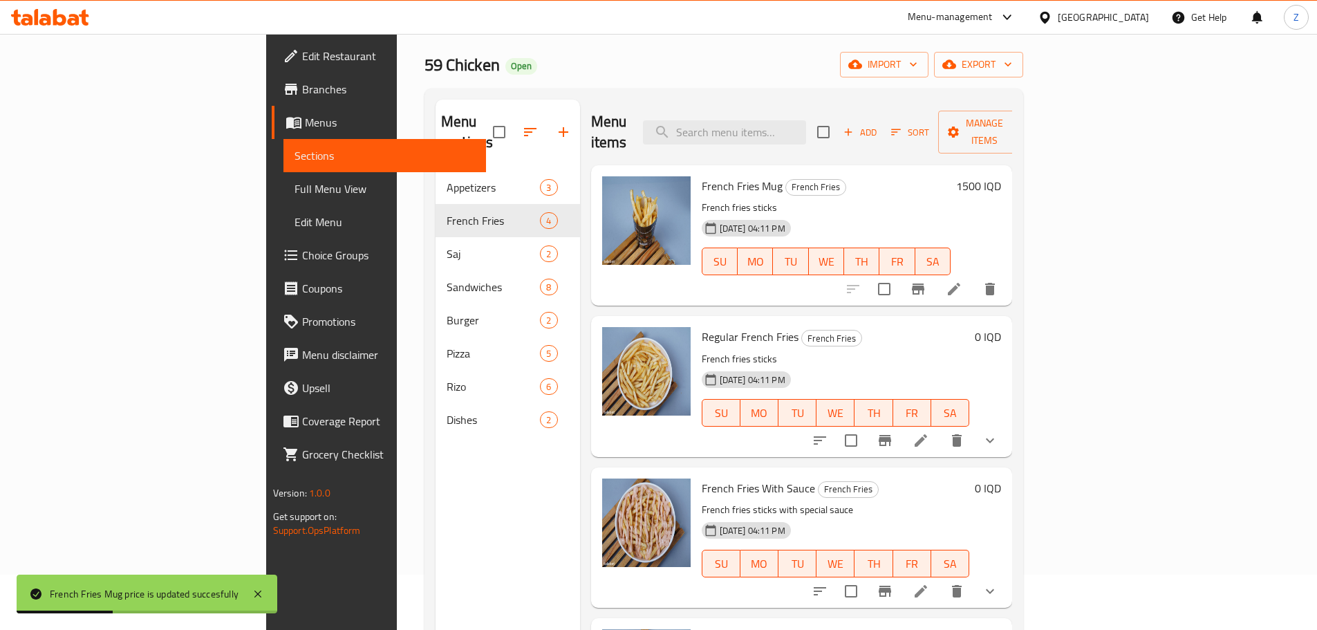
click at [940, 430] on li at bounding box center [920, 440] width 39 height 25
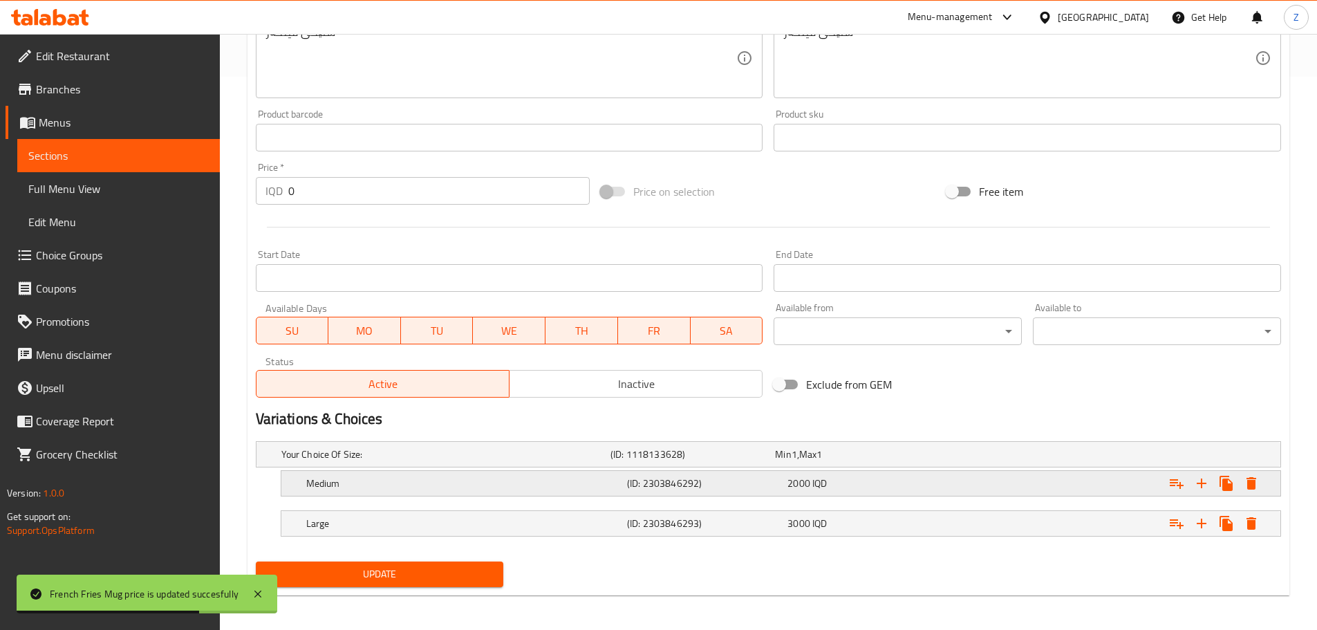
click at [835, 490] on div "2000 IQD" at bounding box center [864, 482] width 160 height 19
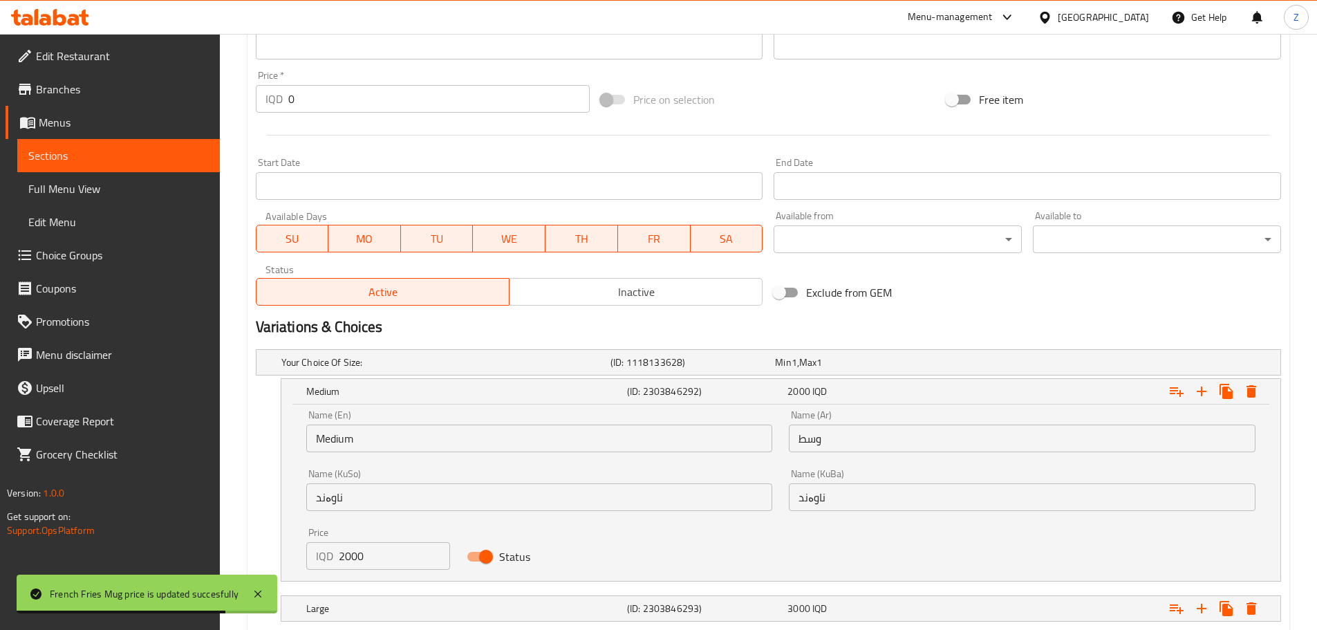
scroll to position [713, 0]
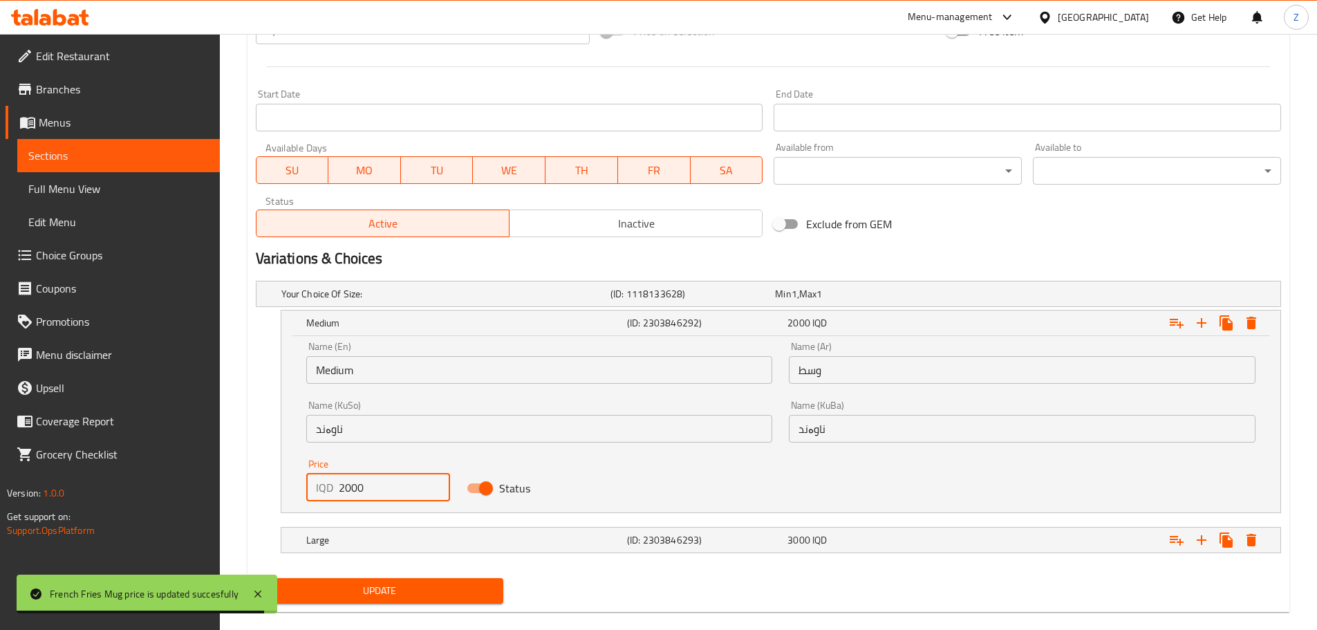
click at [349, 484] on input "2000" at bounding box center [395, 487] width 112 height 28
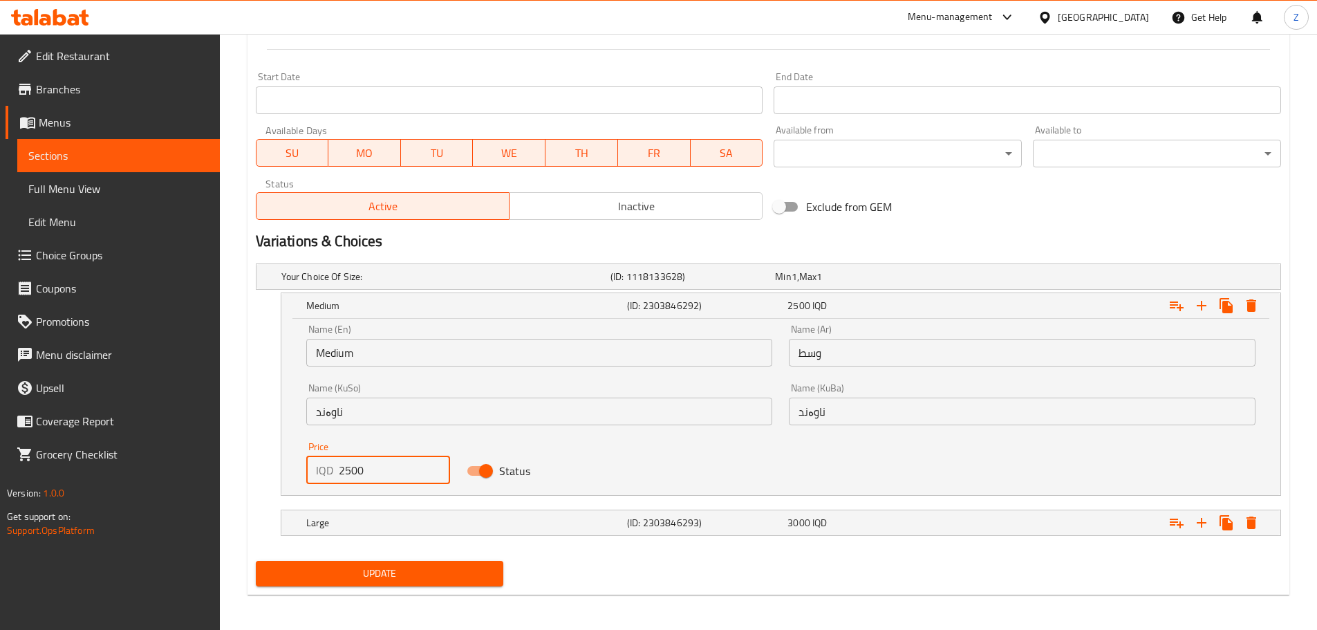
scroll to position [734, 0]
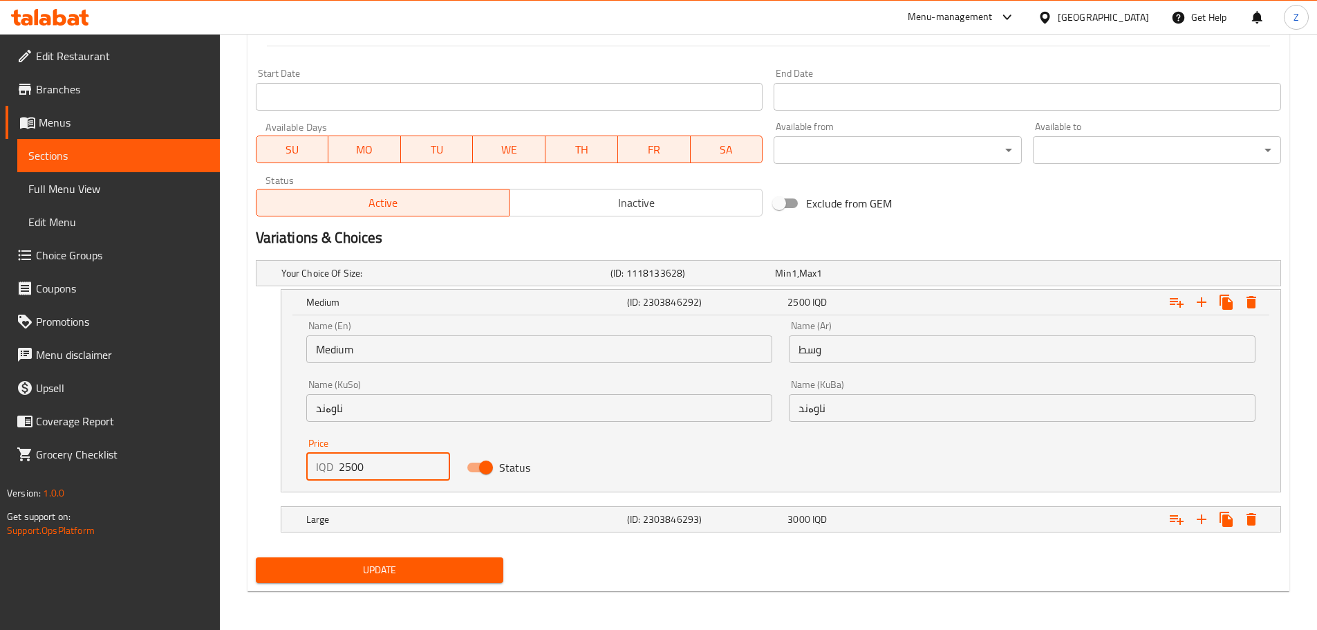
type input "2500"
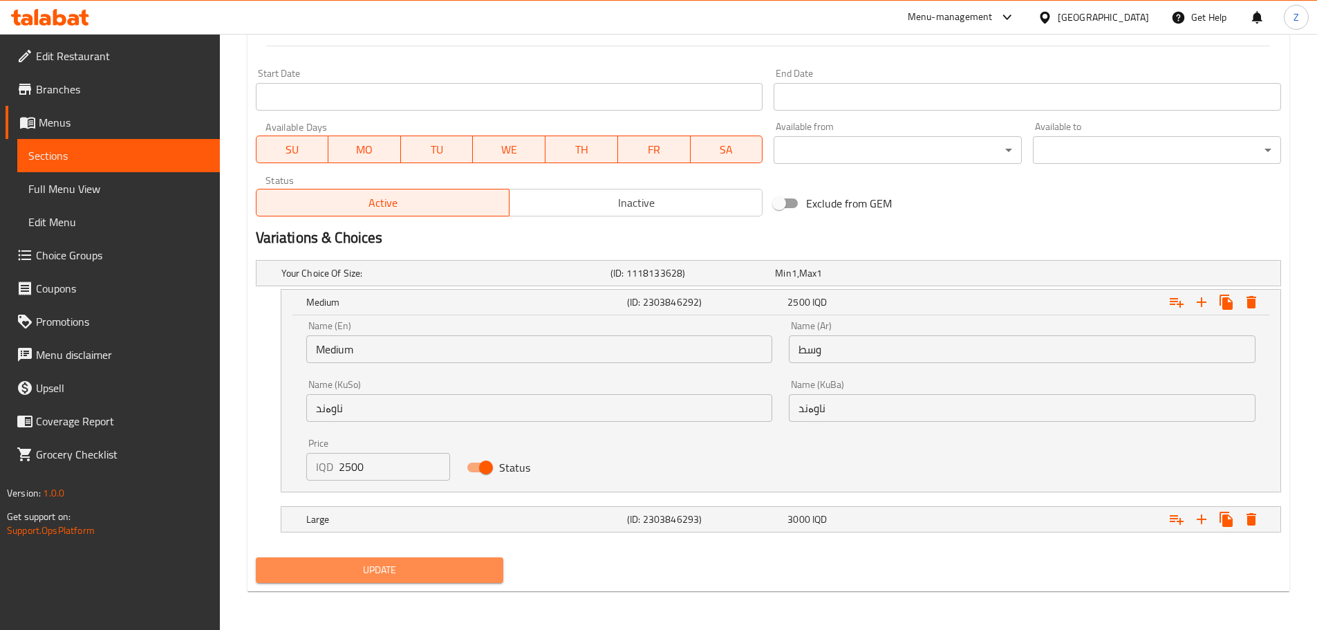
click at [435, 557] on button "Update" at bounding box center [380, 570] width 248 height 26
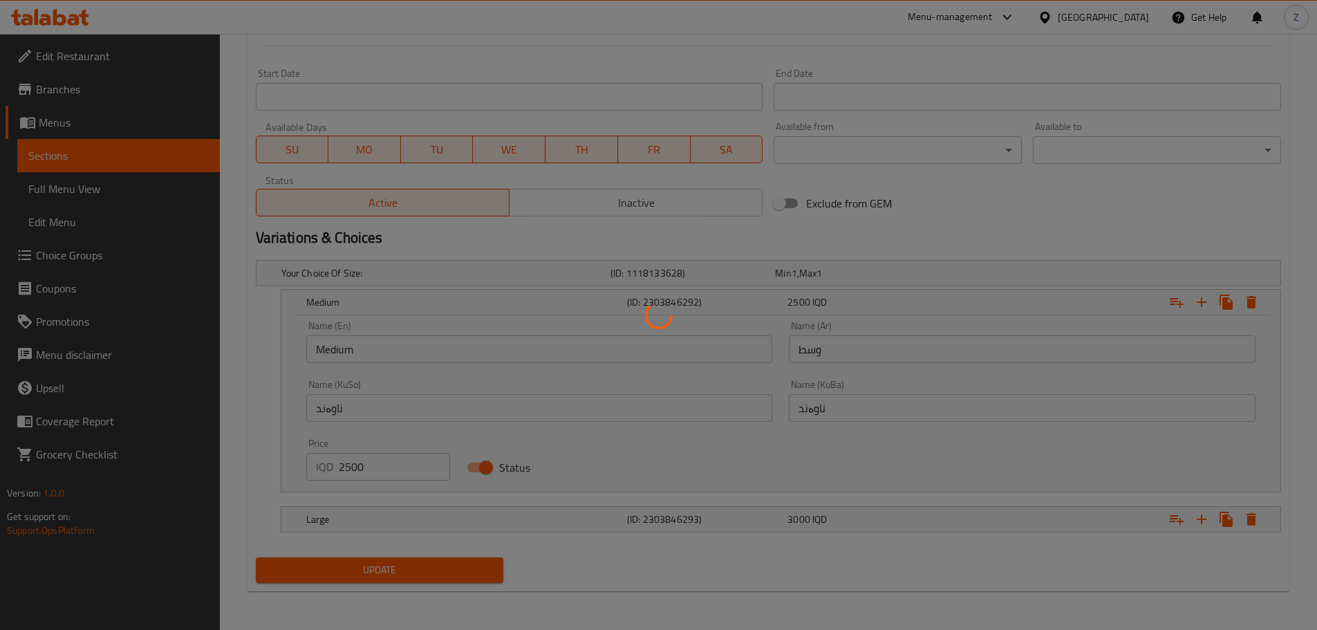
click at [442, 566] on div at bounding box center [658, 315] width 1317 height 630
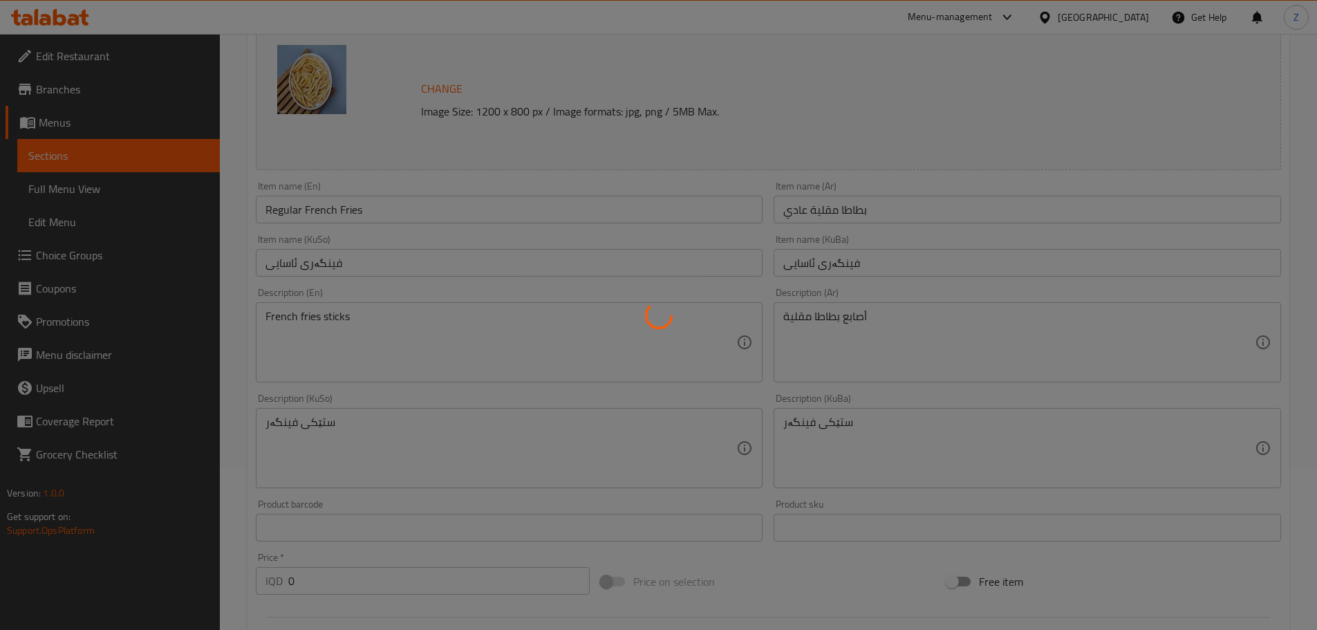
scroll to position [0, 0]
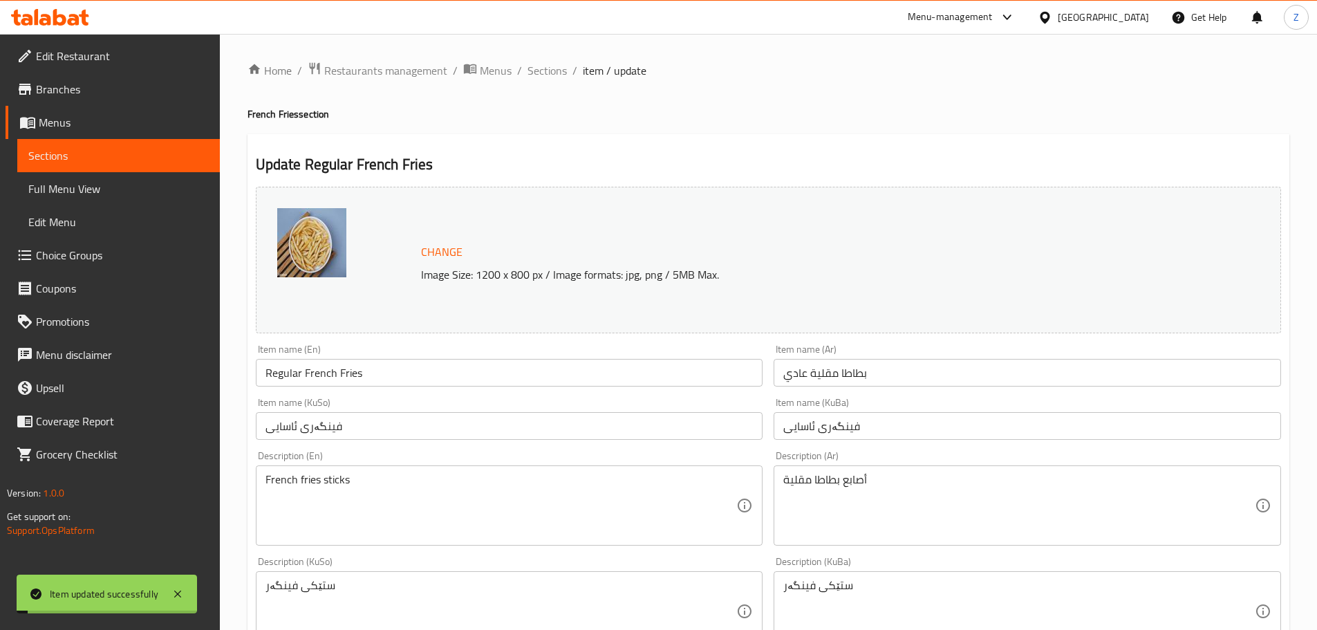
click at [549, 70] on span "Sections" at bounding box center [546, 70] width 39 height 17
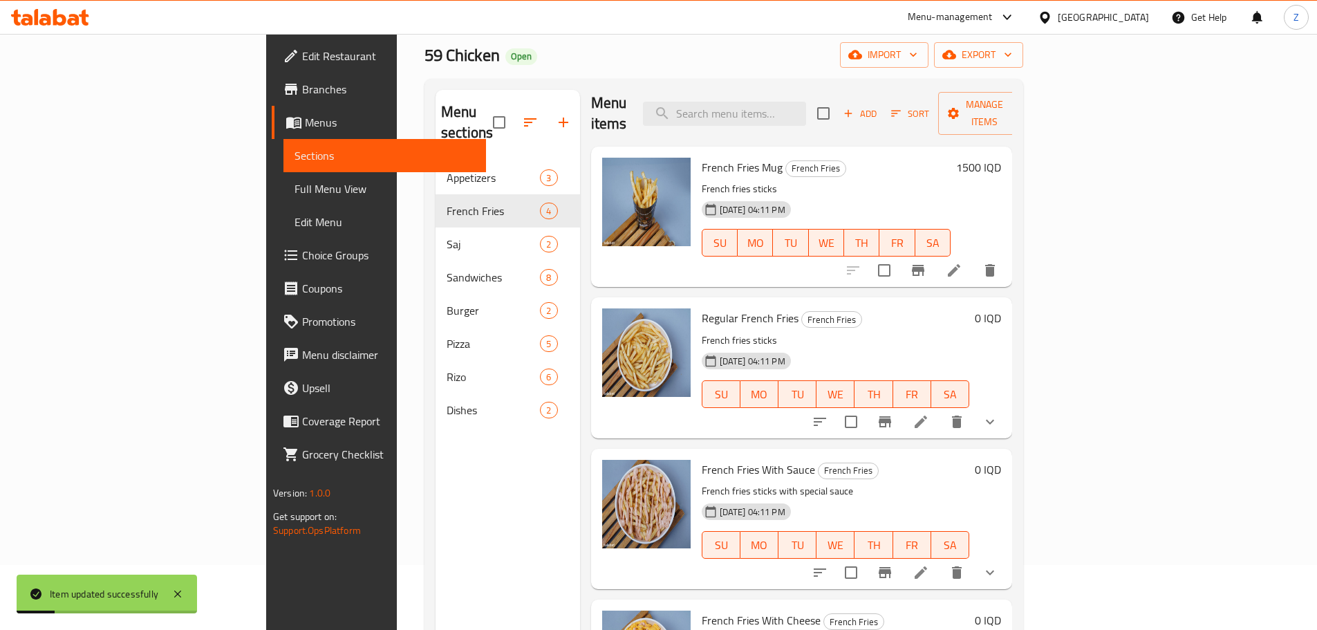
scroll to position [69, 0]
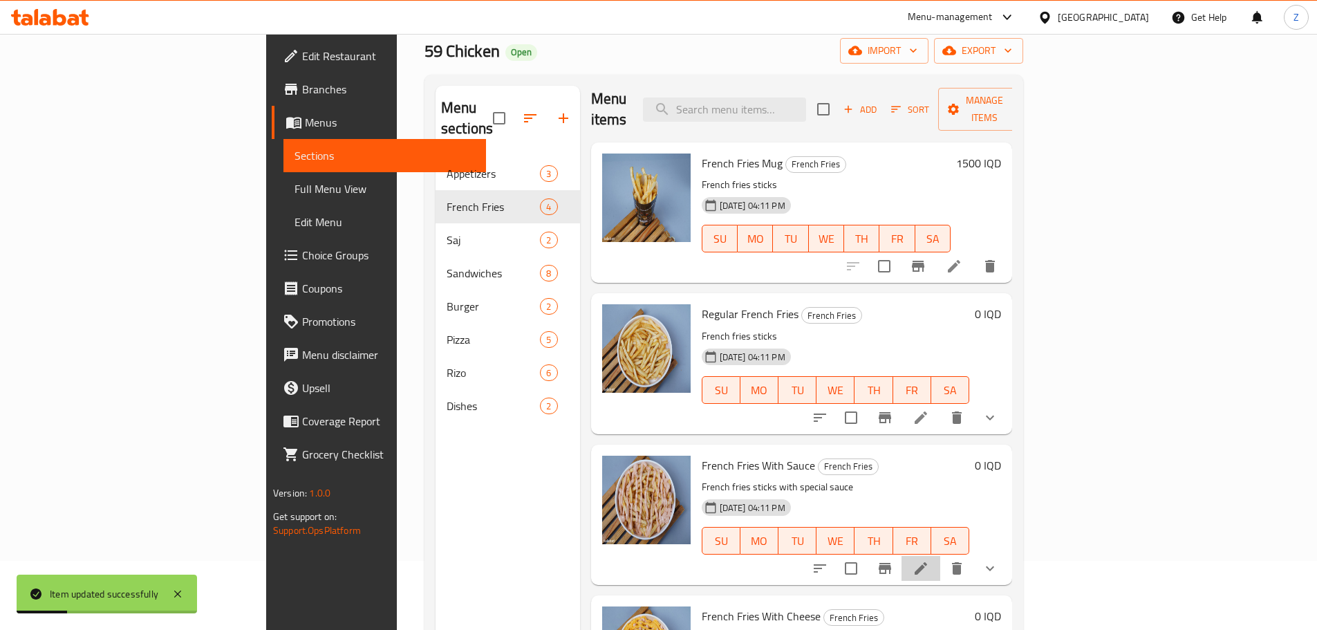
click at [940, 556] on li at bounding box center [920, 568] width 39 height 25
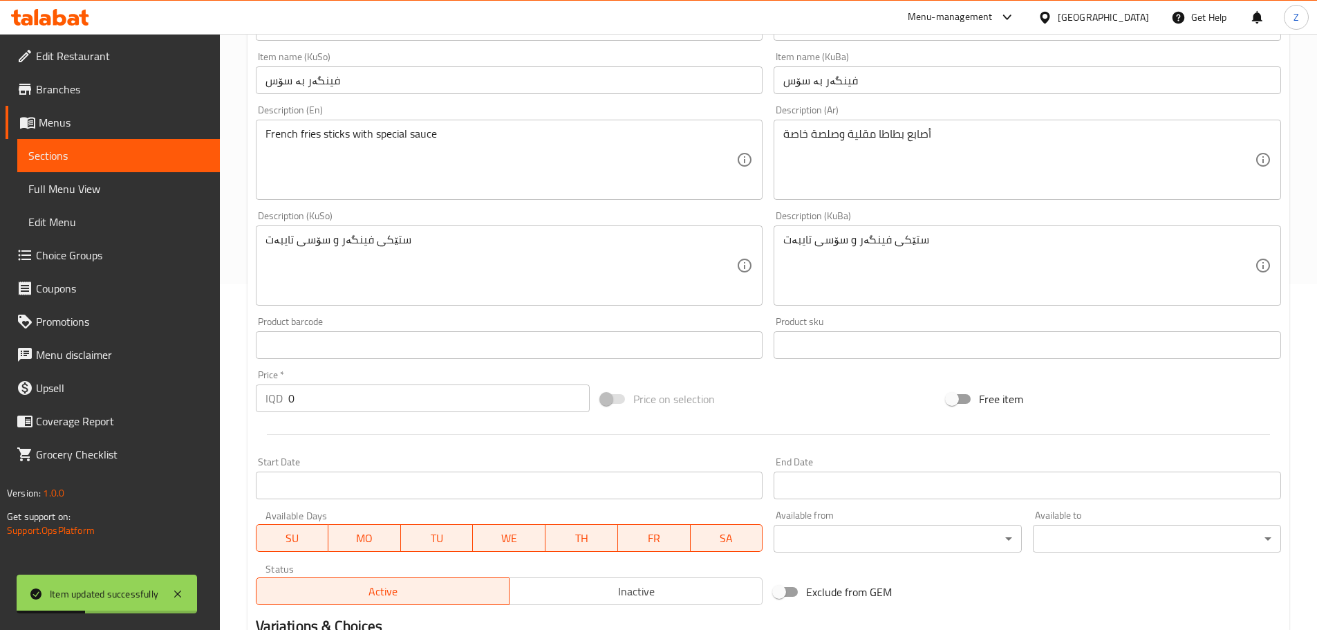
scroll to position [557, 0]
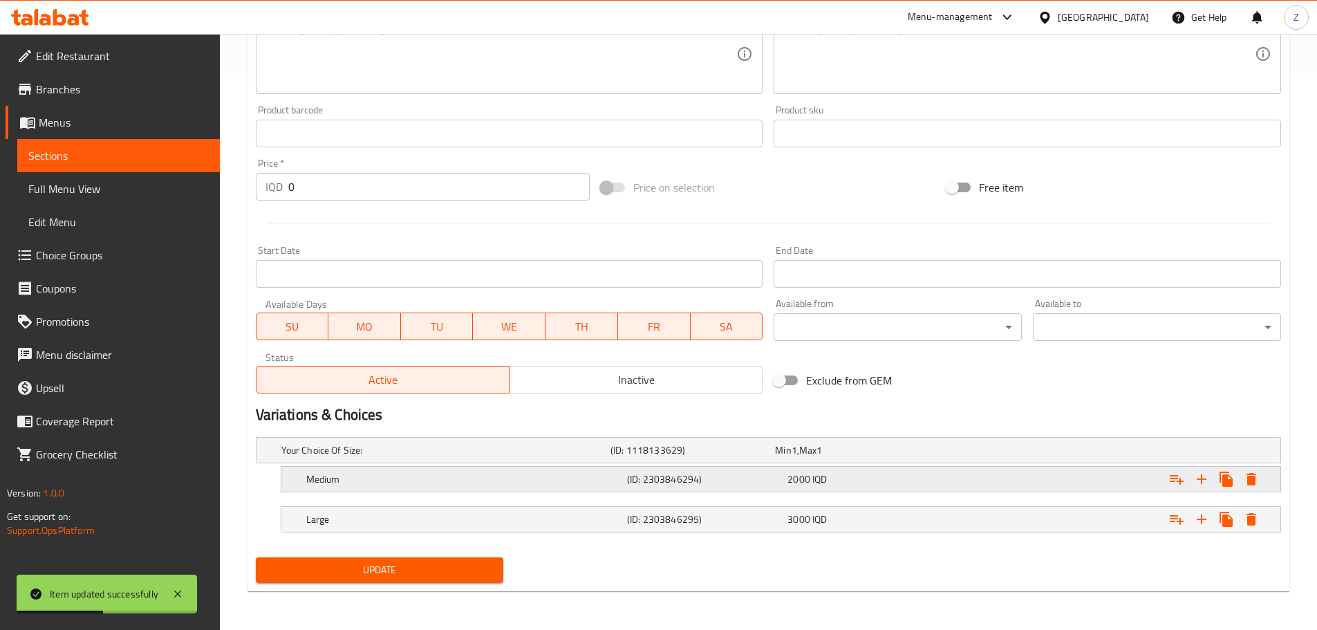
click at [840, 473] on div "2000 IQD" at bounding box center [864, 479] width 155 height 14
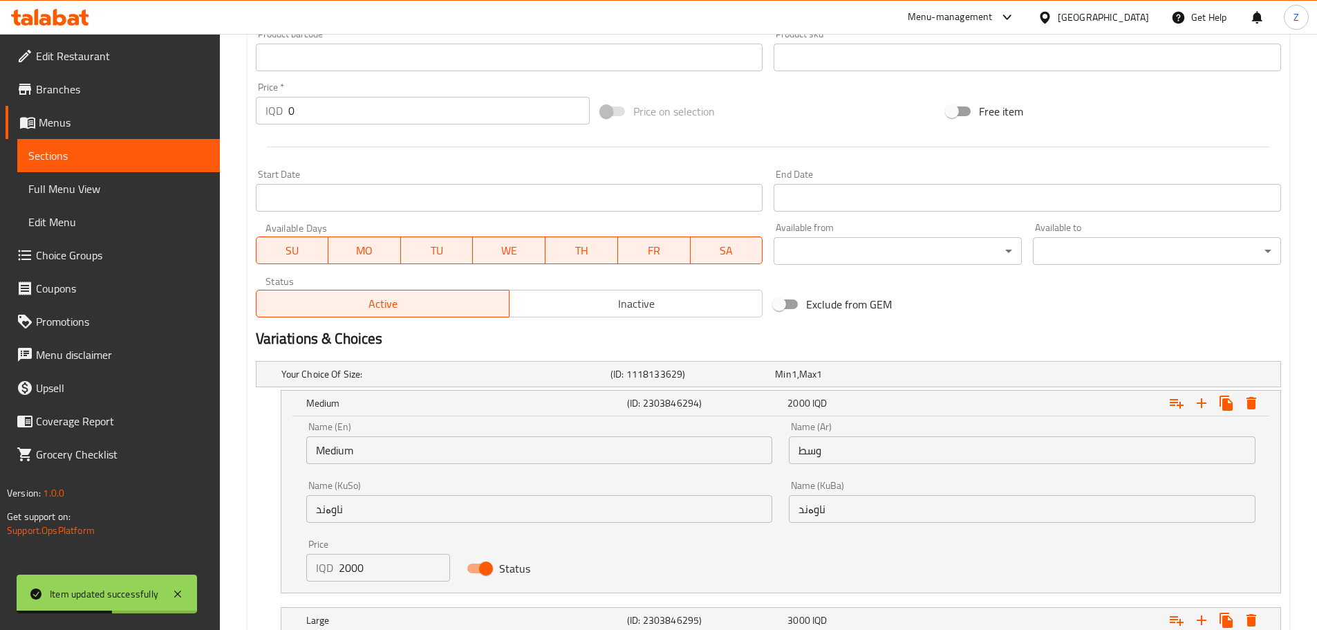
scroll to position [713, 0]
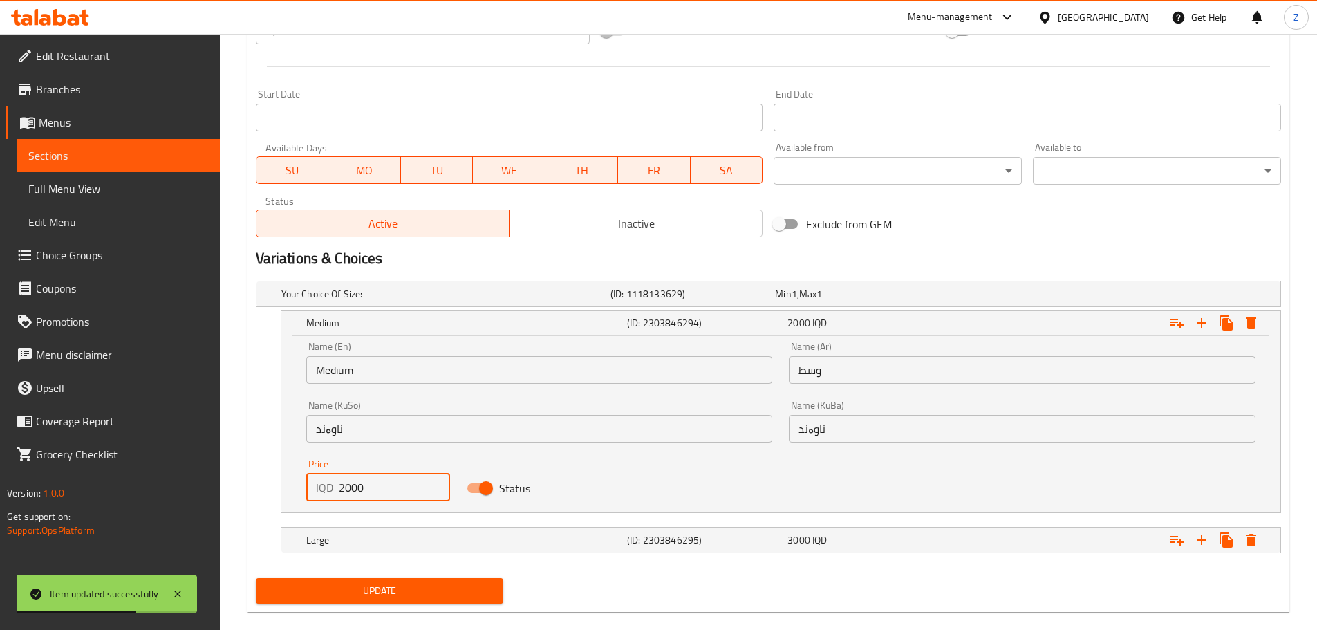
drag, startPoint x: 344, startPoint y: 494, endPoint x: 333, endPoint y: 498, distance: 11.6
click at [333, 498] on div "IQD 2000 Price" at bounding box center [378, 487] width 144 height 28
type input "3000"
click at [409, 552] on div "Large (ID: 2303846295) 3000 IQD" at bounding box center [784, 540] width 963 height 30
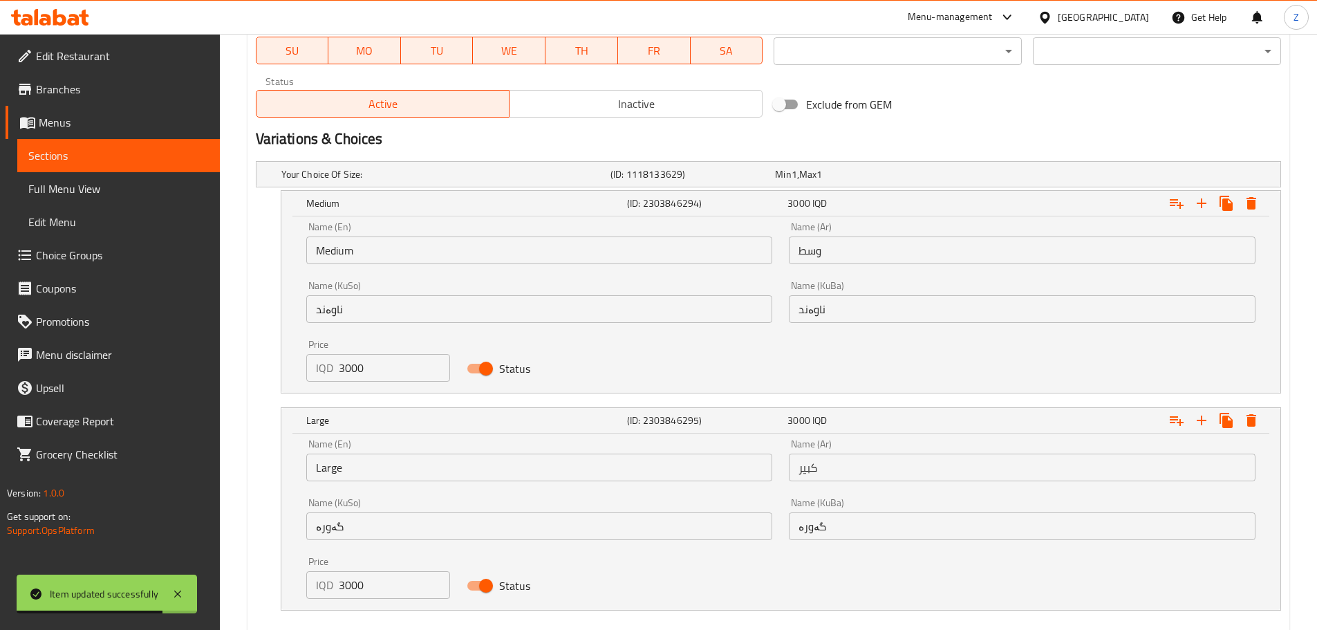
scroll to position [911, 0]
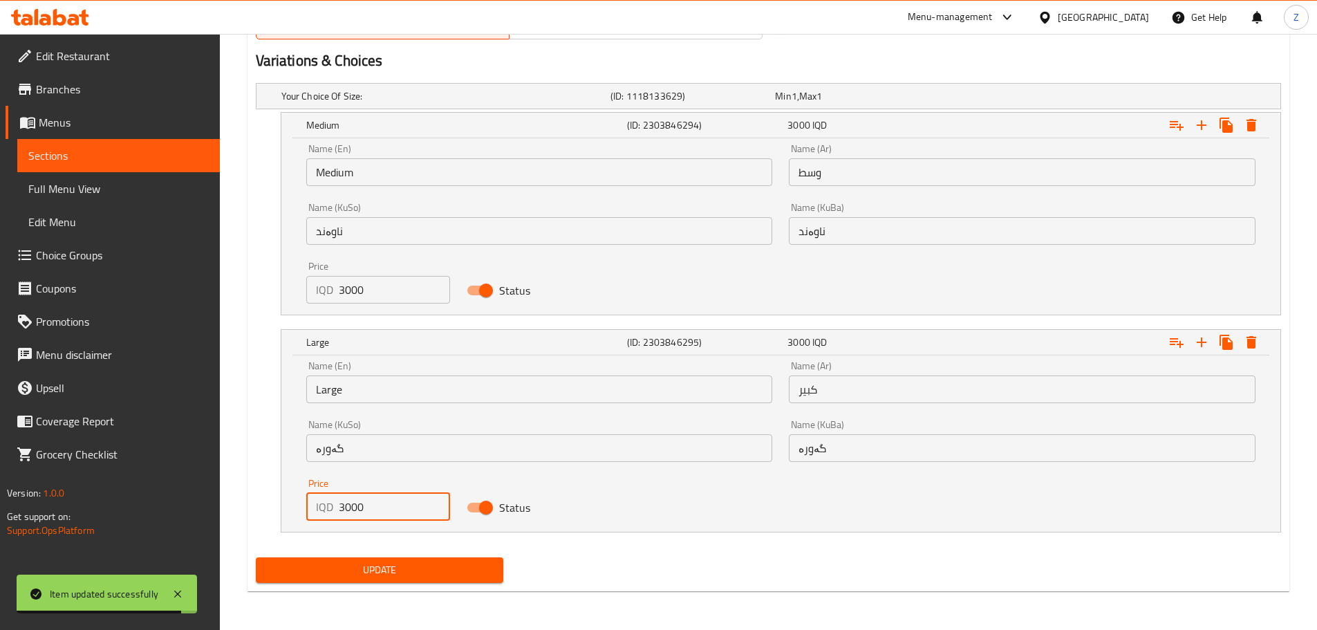
click at [348, 509] on input "3000" at bounding box center [395, 507] width 112 height 28
type input "3500"
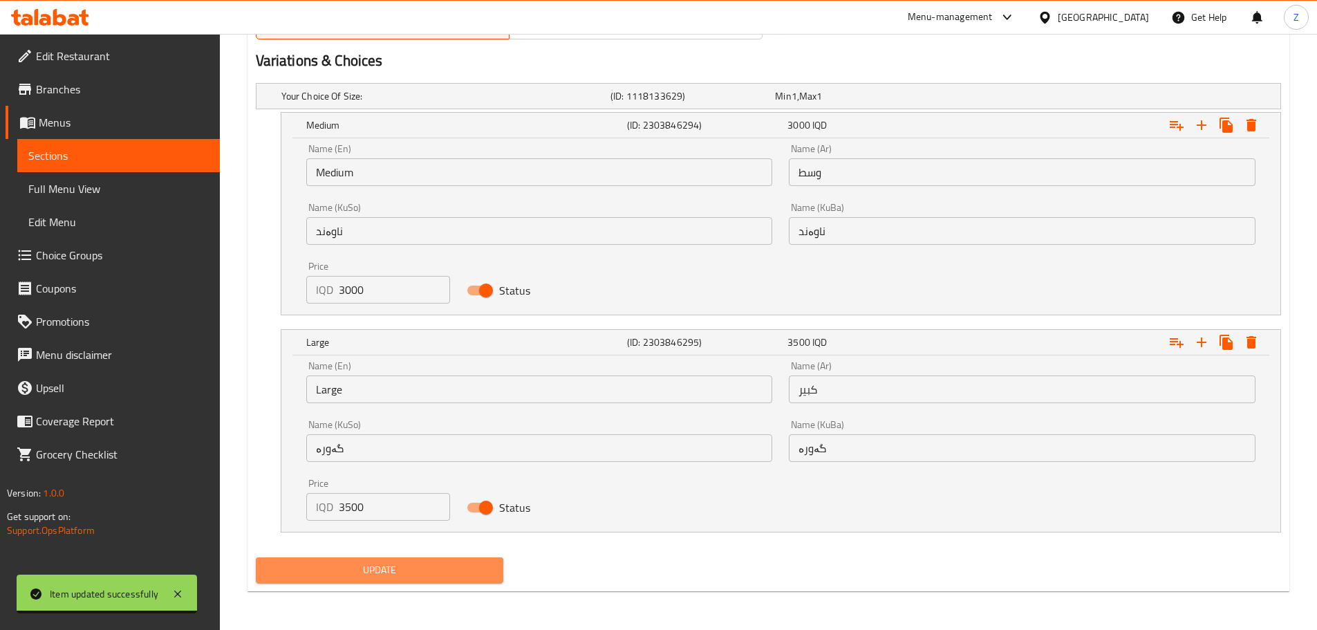
click at [369, 568] on span "Update" at bounding box center [380, 569] width 226 height 17
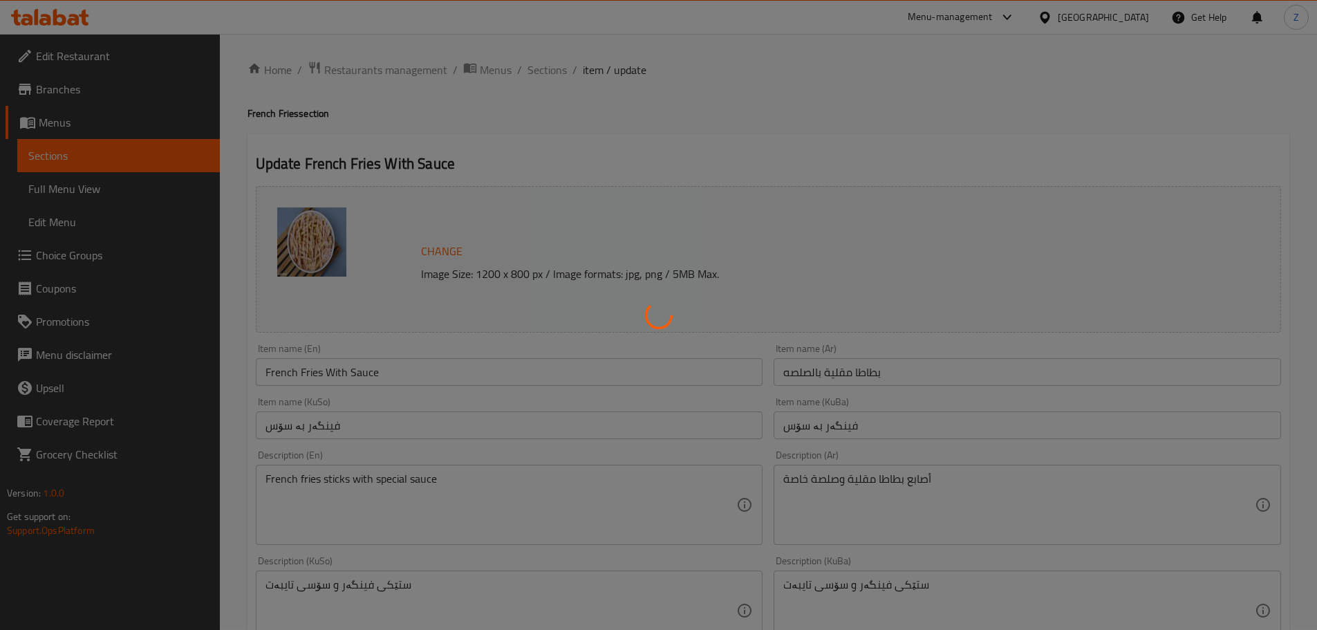
scroll to position [0, 0]
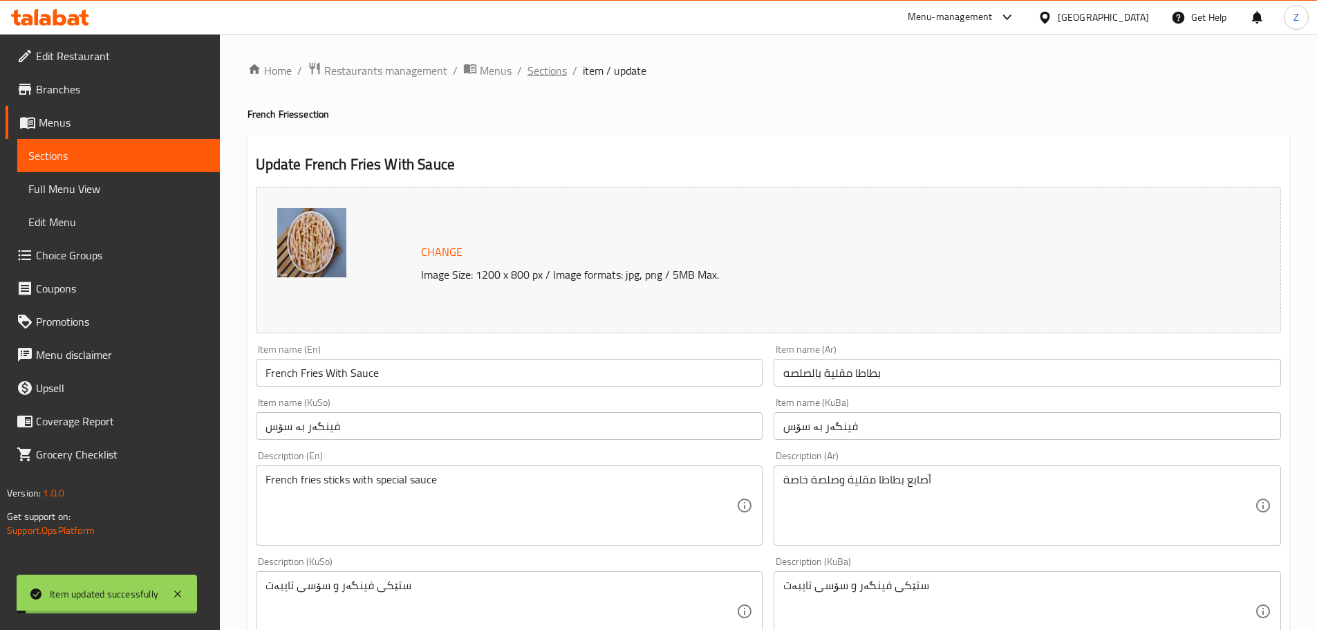
click at [545, 74] on span "Sections" at bounding box center [546, 70] width 39 height 17
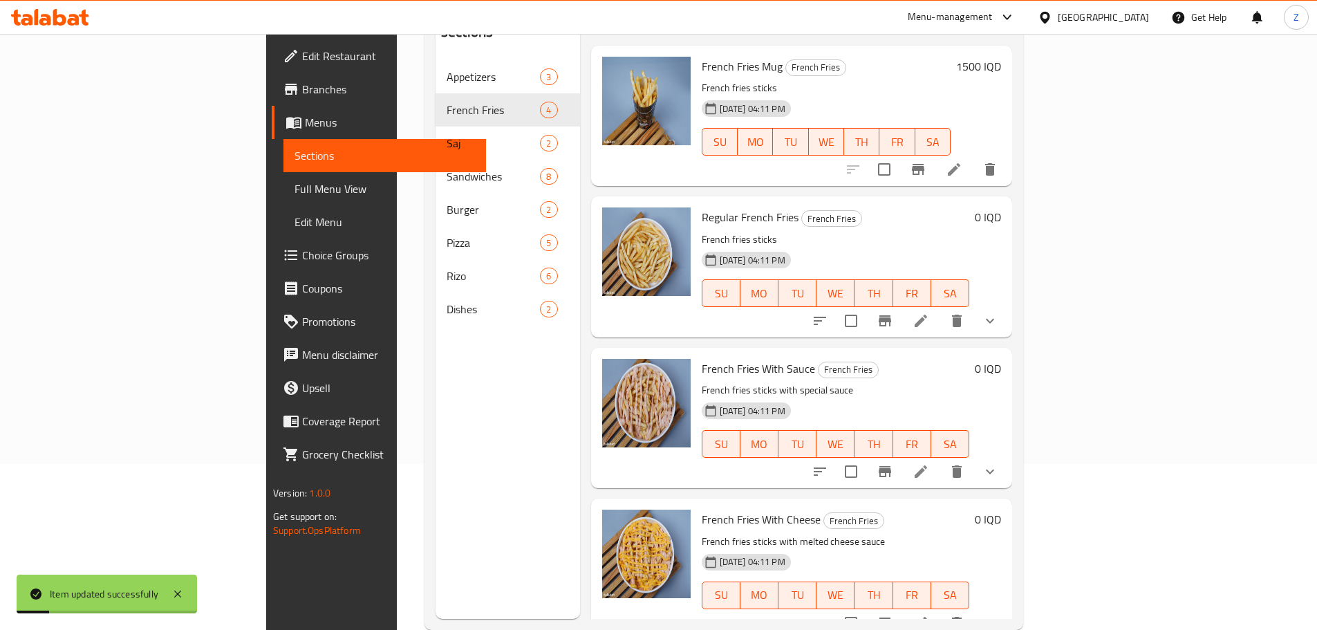
scroll to position [194, 0]
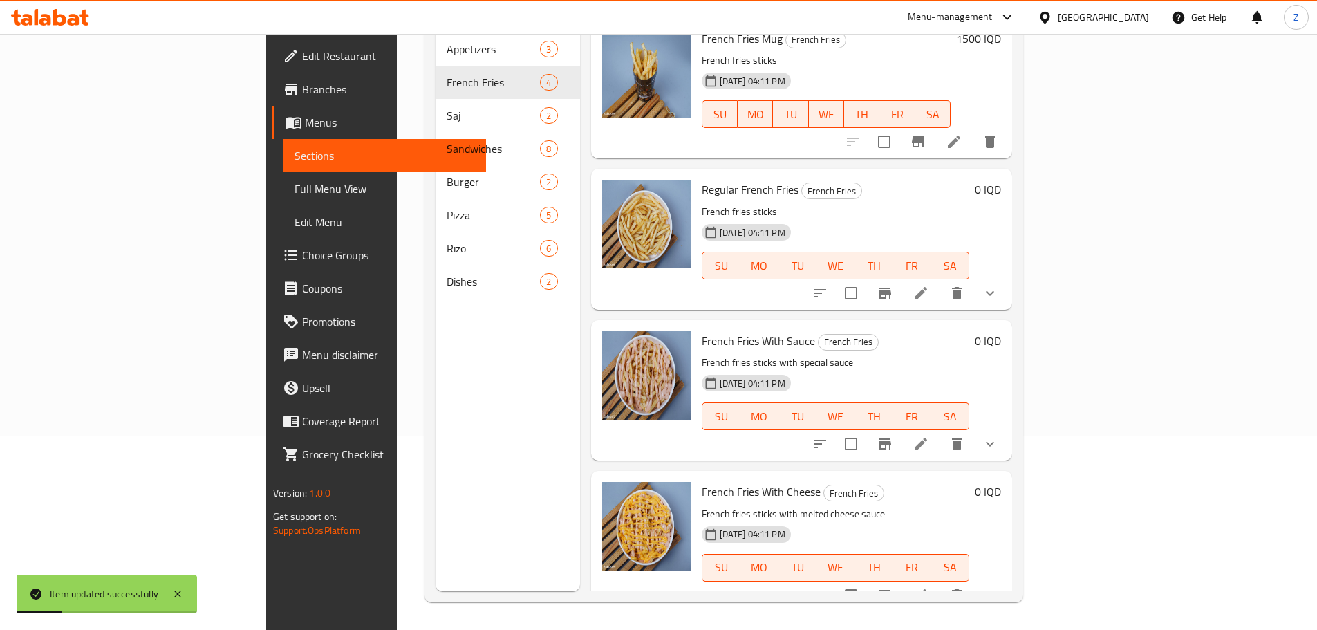
click at [929, 587] on icon at bounding box center [920, 595] width 17 height 17
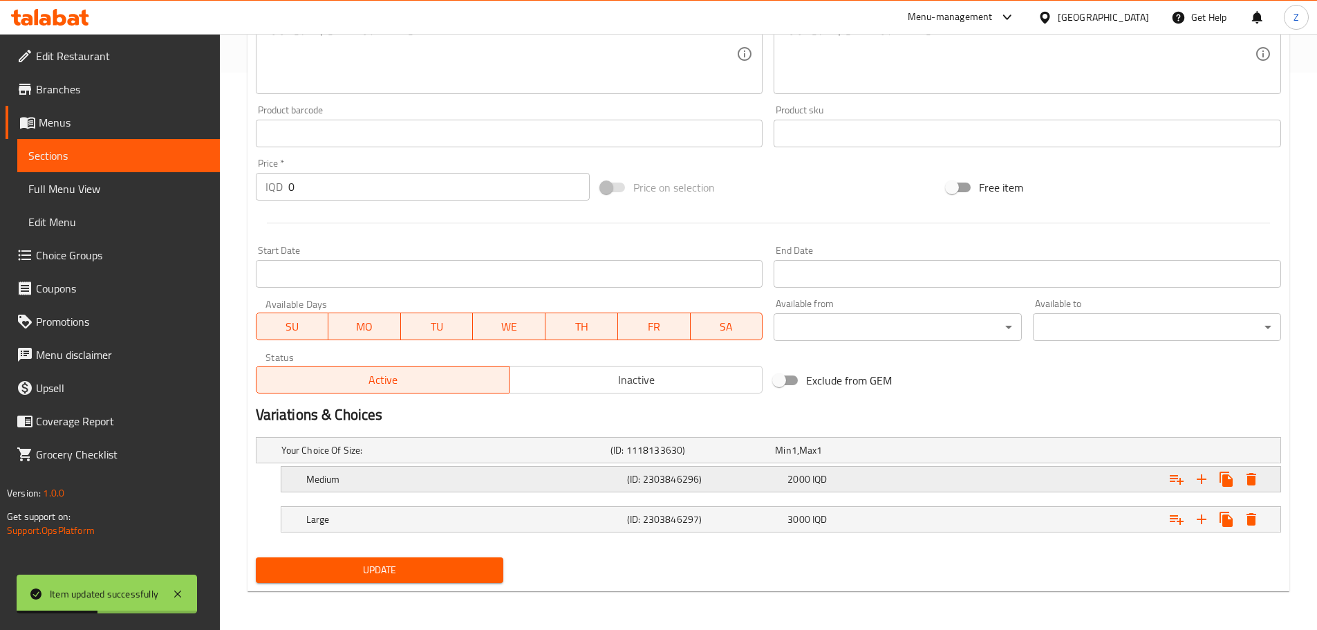
click at [771, 485] on h5 "(ID: 2303846296)" at bounding box center [704, 479] width 155 height 14
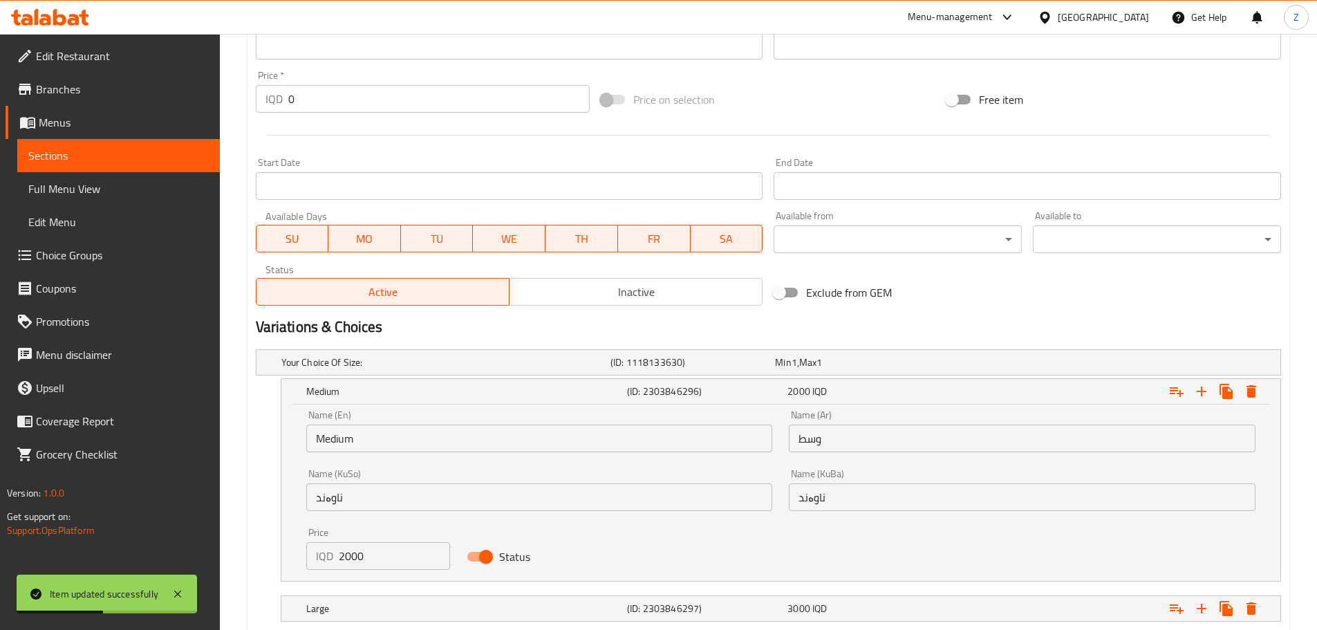
scroll to position [728, 0]
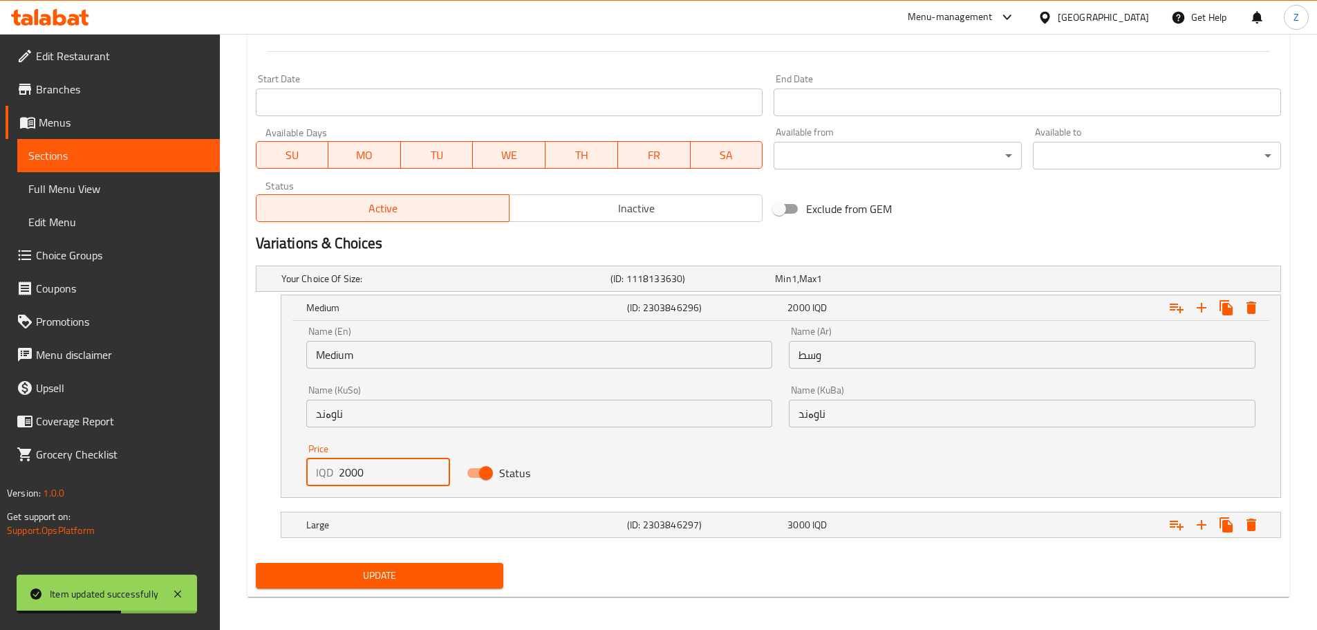
drag, startPoint x: 345, startPoint y: 480, endPoint x: 332, endPoint y: 482, distance: 12.6
click at [332, 482] on div "IQD 2000 Price" at bounding box center [378, 472] width 144 height 28
type input "3000"
click at [394, 515] on div "Large" at bounding box center [463, 524] width 321 height 19
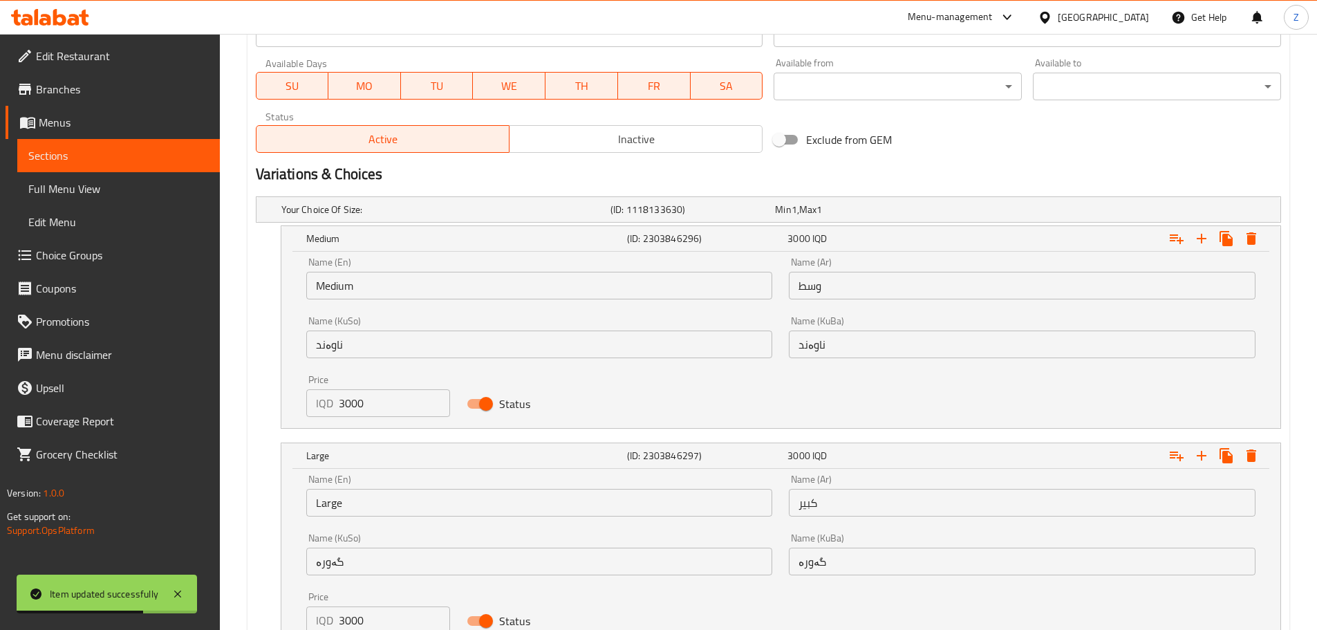
scroll to position [896, 0]
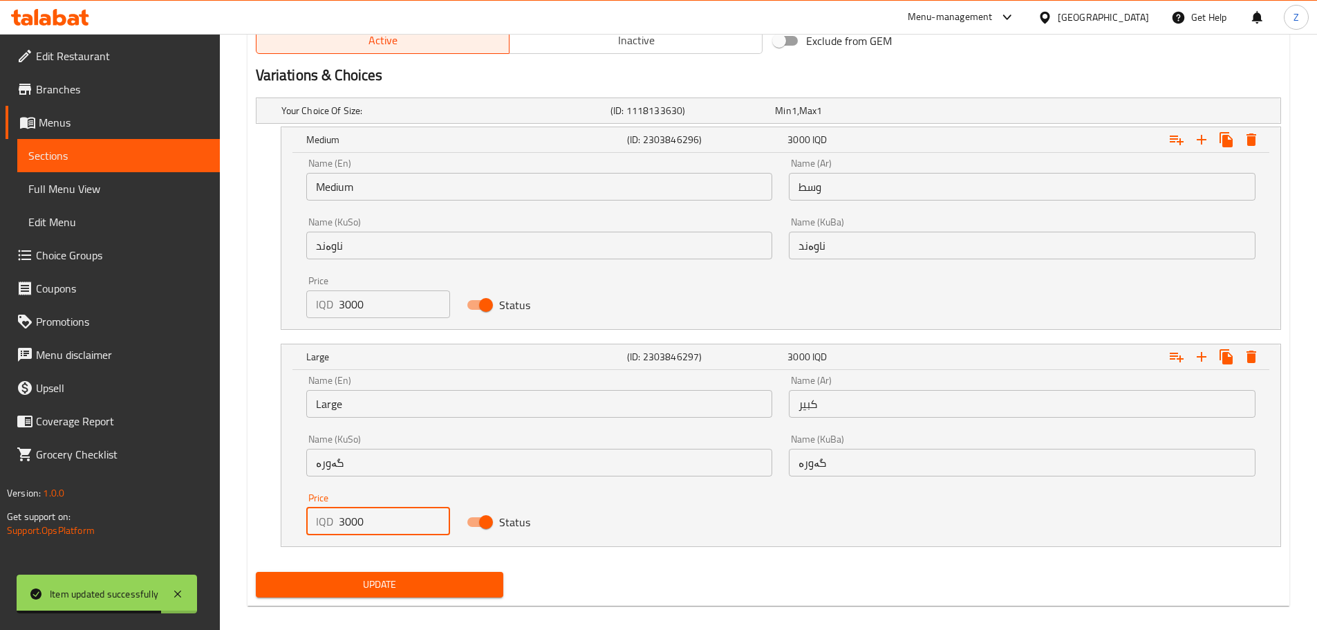
click at [352, 522] on input "3000" at bounding box center [395, 521] width 112 height 28
type input "3500"
click at [421, 580] on span "Update" at bounding box center [380, 584] width 226 height 17
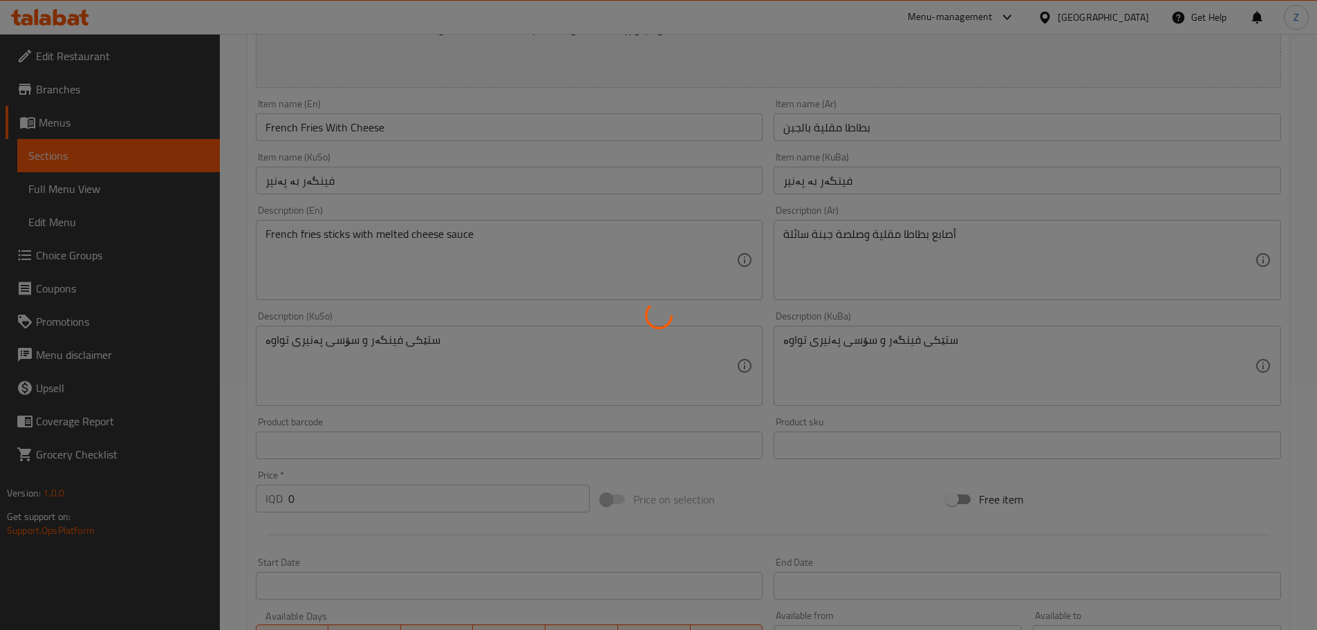
scroll to position [0, 0]
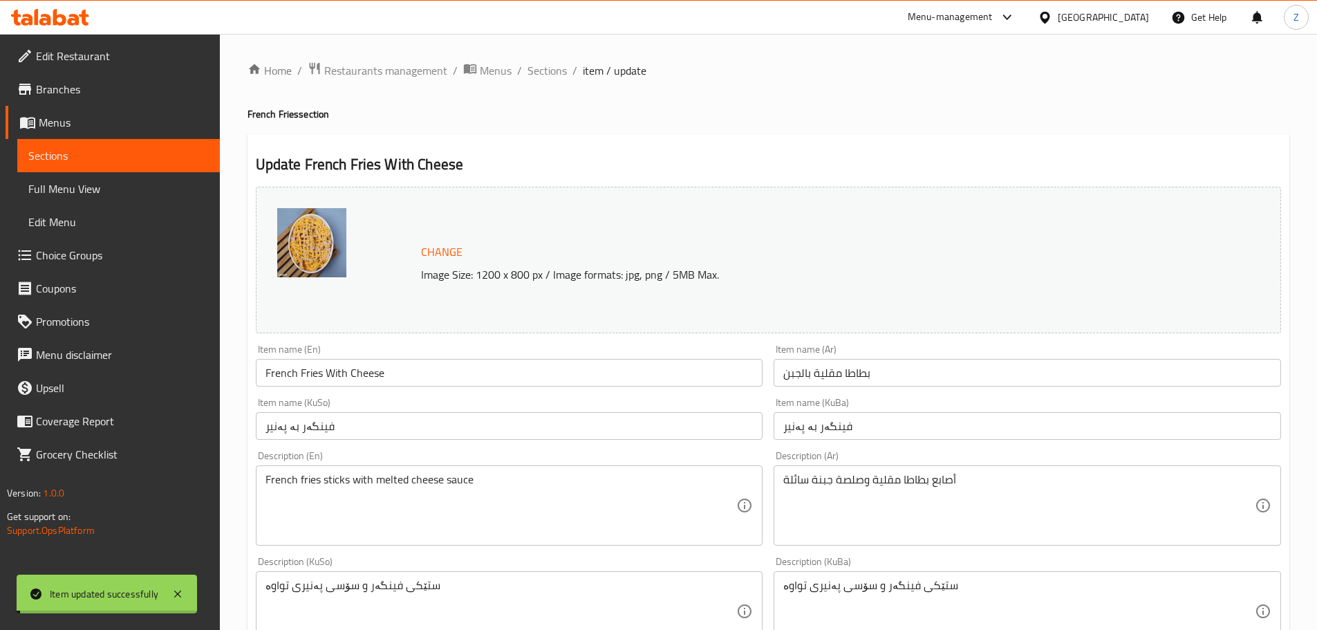
click at [554, 75] on span "Sections" at bounding box center [546, 70] width 39 height 17
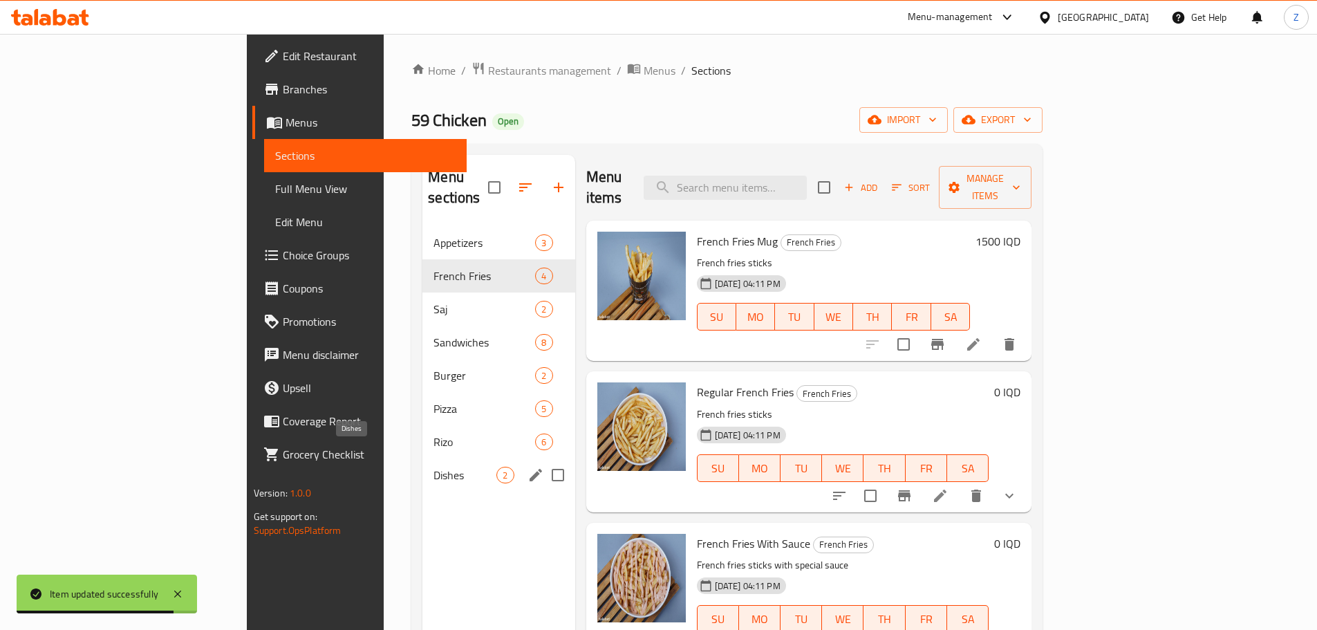
click at [433, 467] on span "Dishes" at bounding box center [464, 475] width 63 height 17
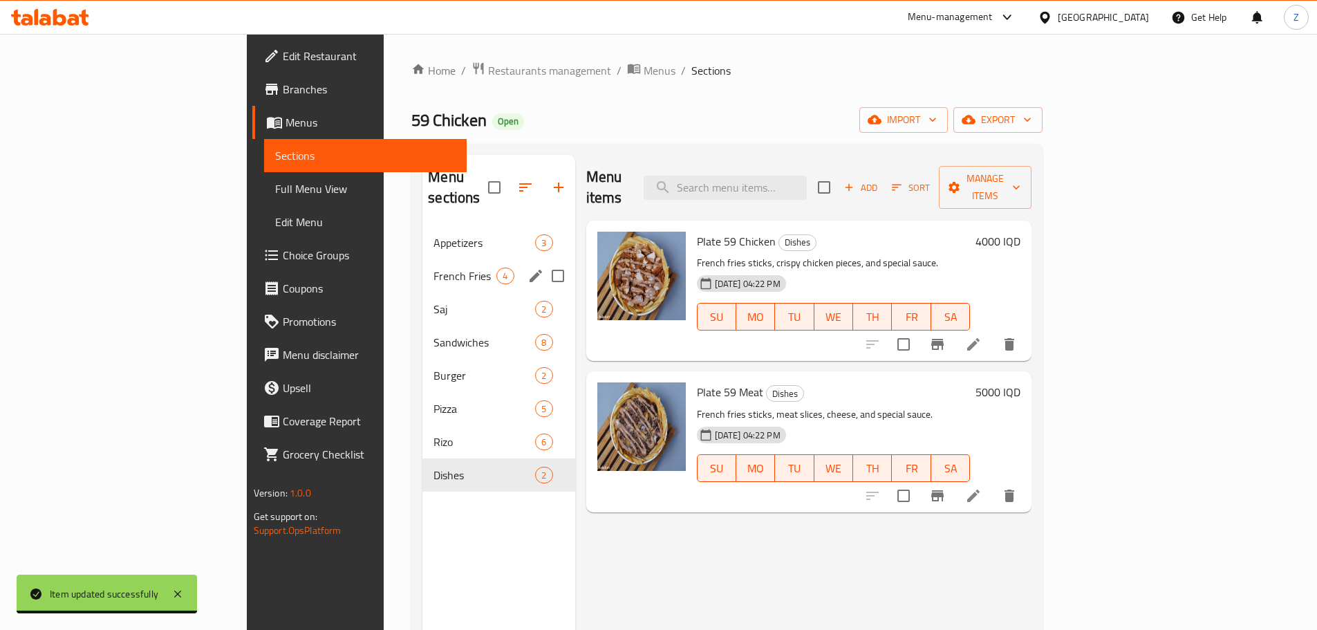
click at [422, 259] on div "French Fries 4" at bounding box center [498, 275] width 152 height 33
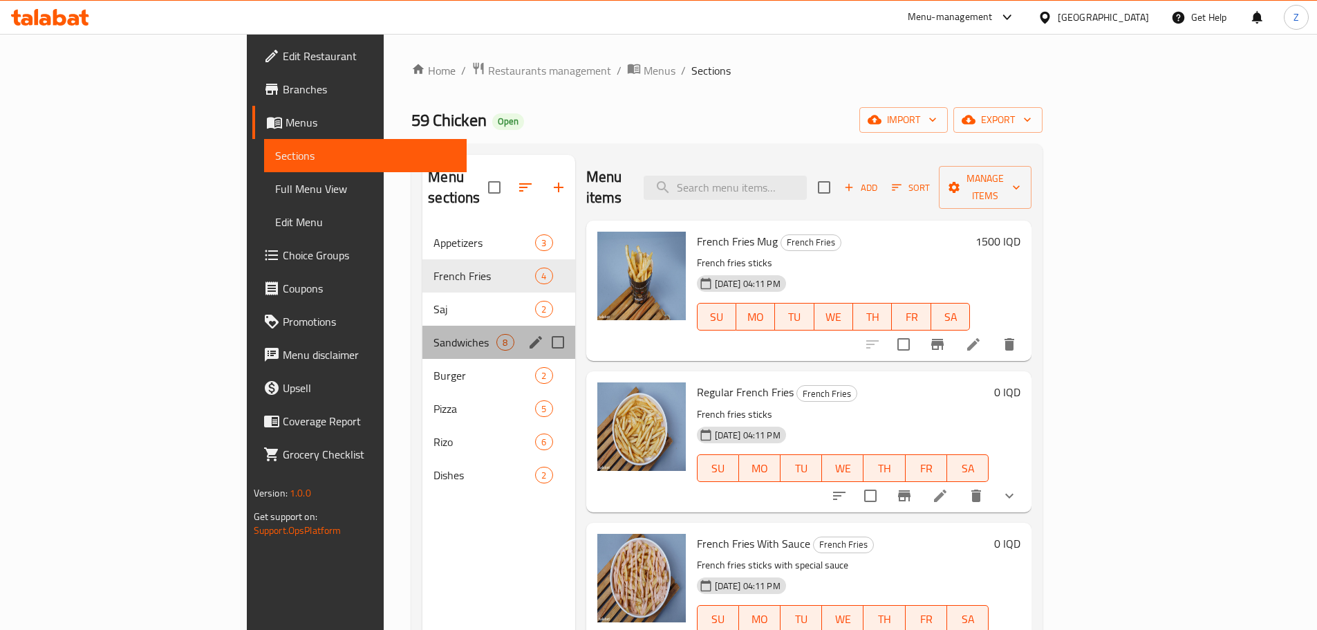
click at [422, 326] on div "Sandwiches 8" at bounding box center [498, 342] width 152 height 33
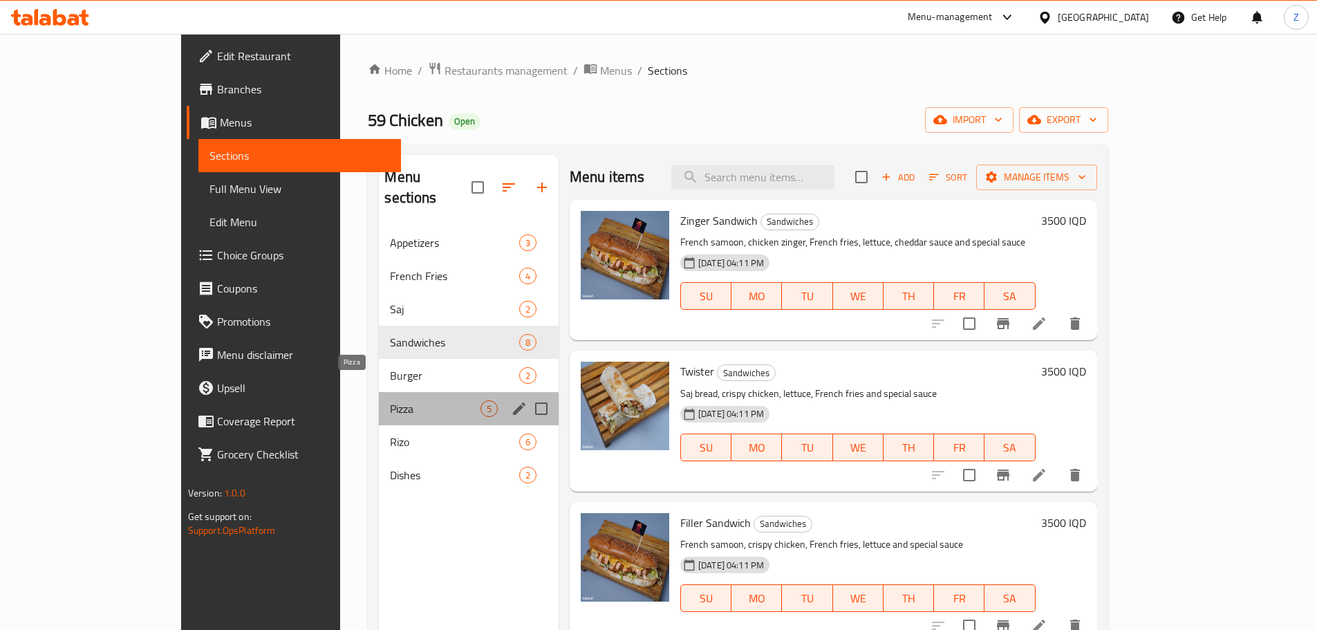
click at [390, 400] on span "Pizza" at bounding box center [435, 408] width 90 height 17
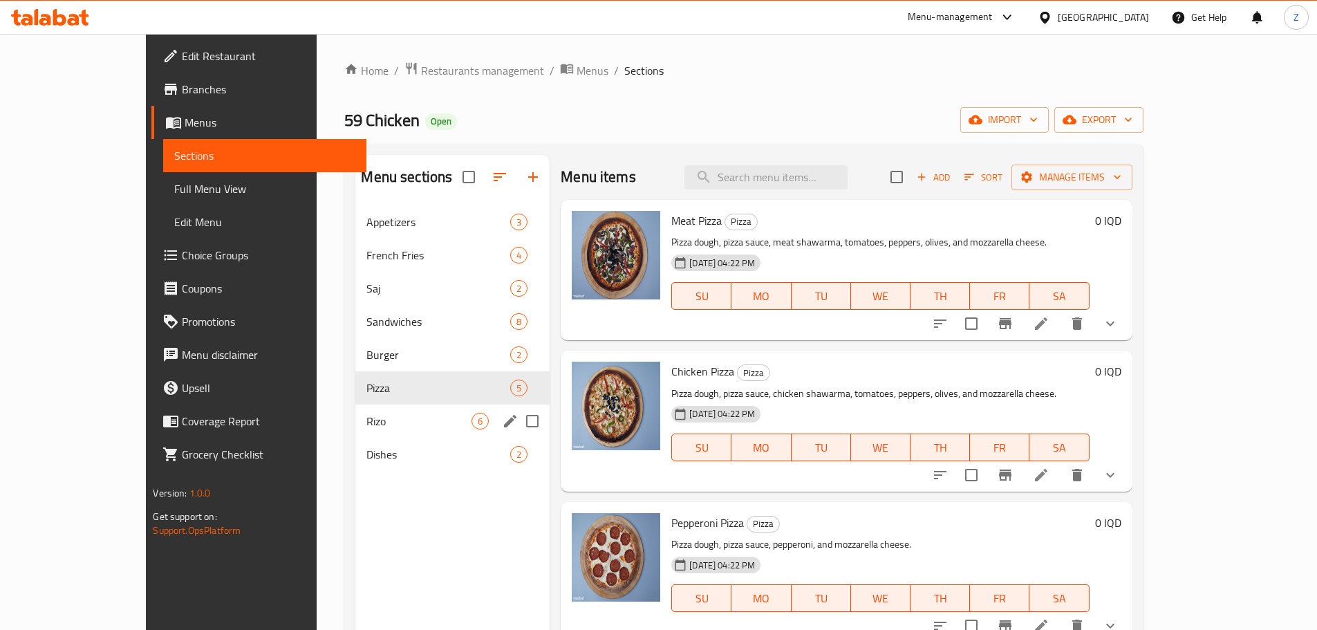
click at [366, 416] on span "Rizo" at bounding box center [418, 421] width 105 height 17
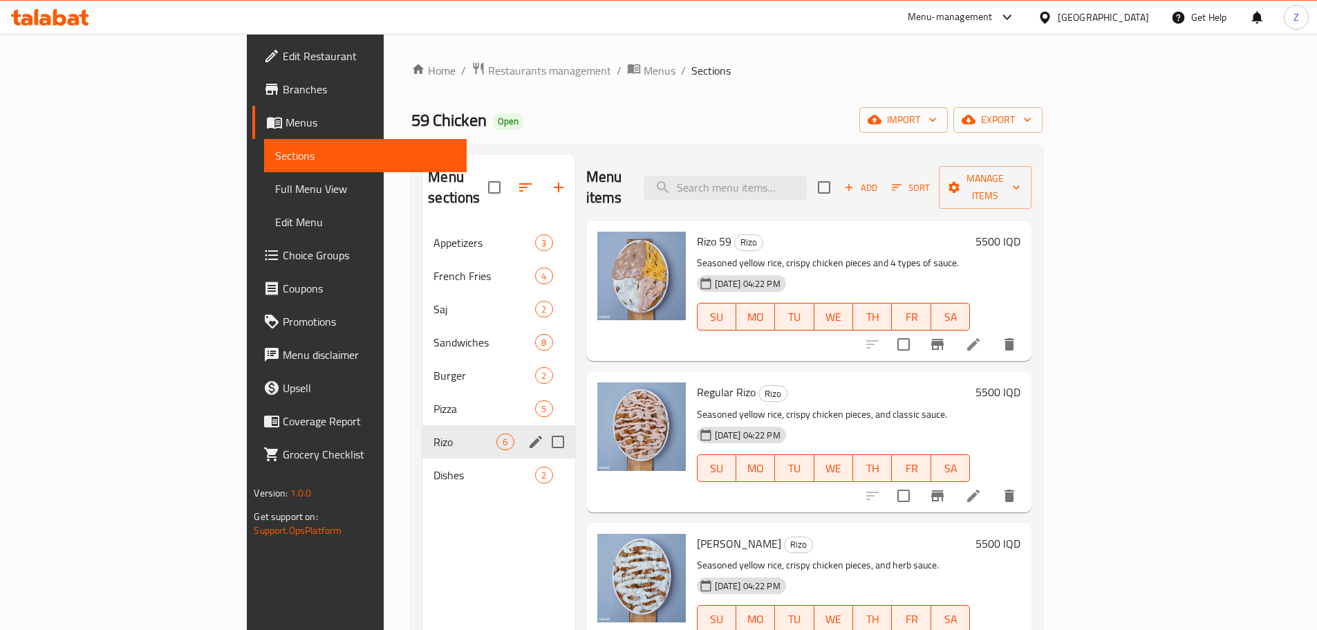
click at [422, 435] on div "Rizo 6" at bounding box center [498, 441] width 152 height 33
click at [422, 467] on div "Dishes 2" at bounding box center [498, 474] width 152 height 33
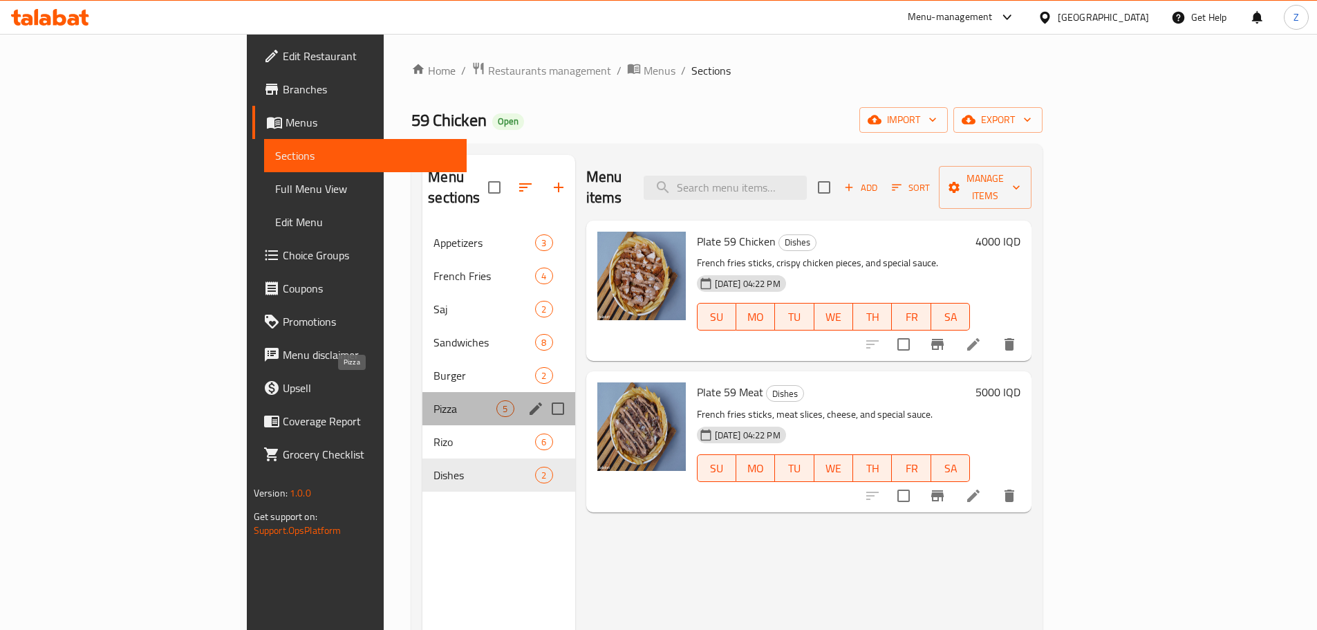
click at [433, 400] on span "Pizza" at bounding box center [464, 408] width 63 height 17
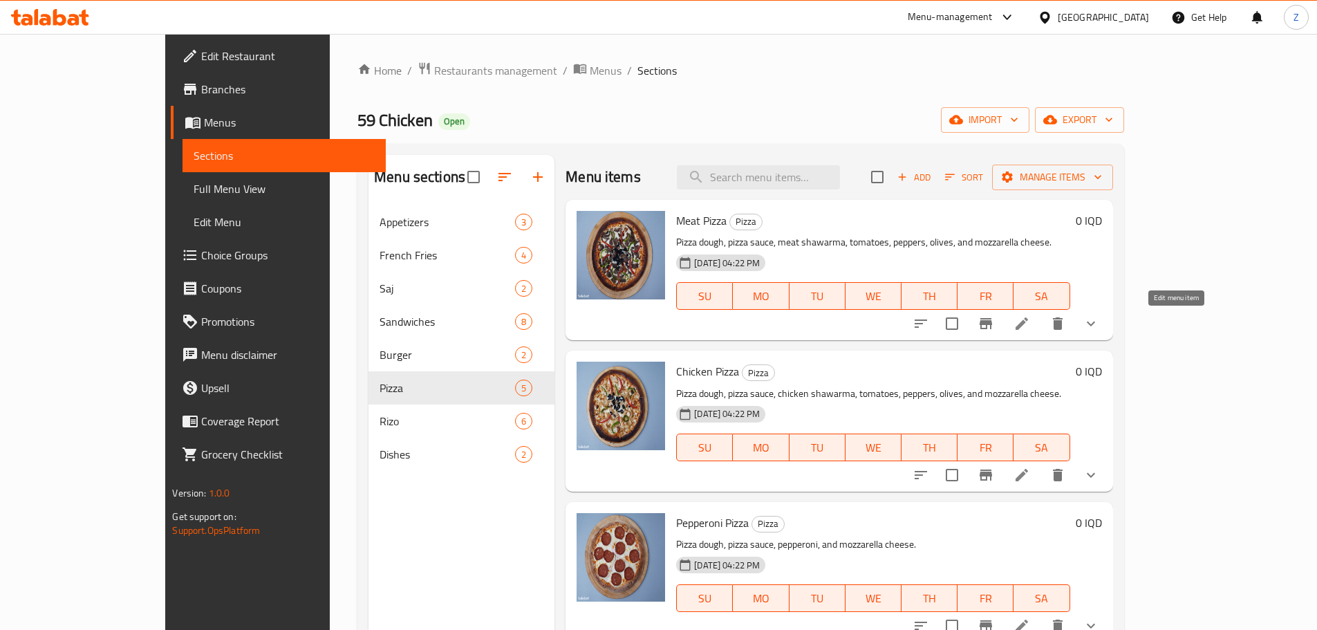
click at [1030, 320] on icon at bounding box center [1021, 323] width 17 height 17
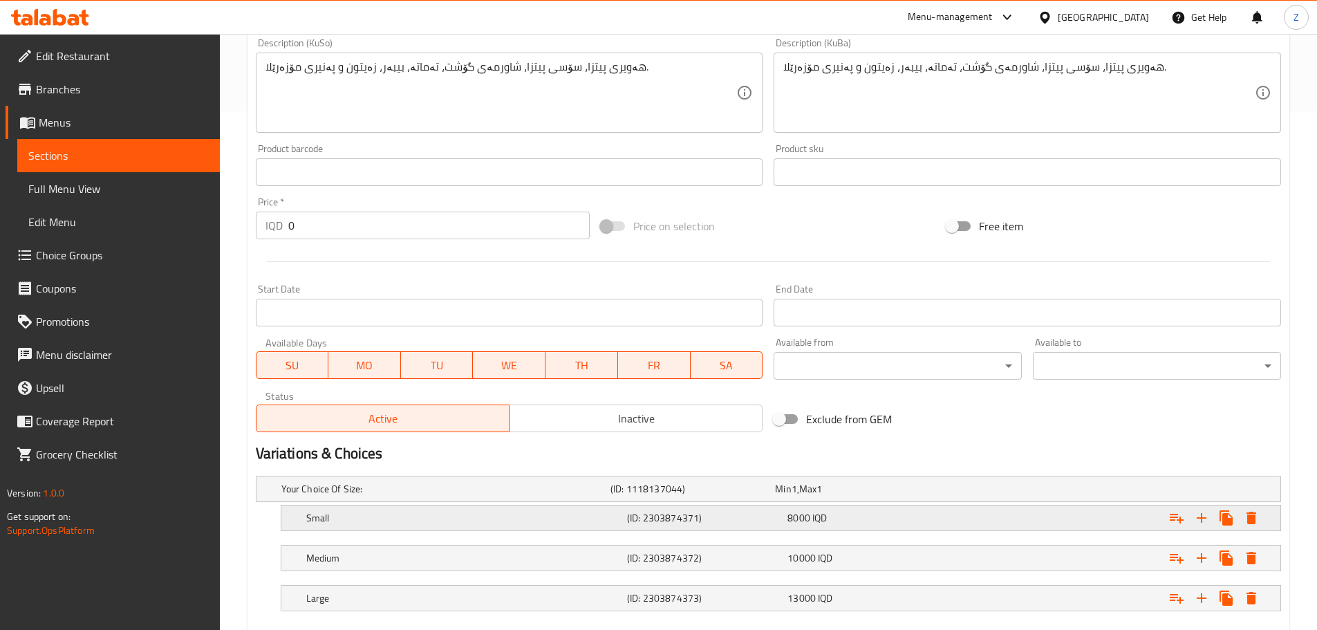
scroll to position [597, 0]
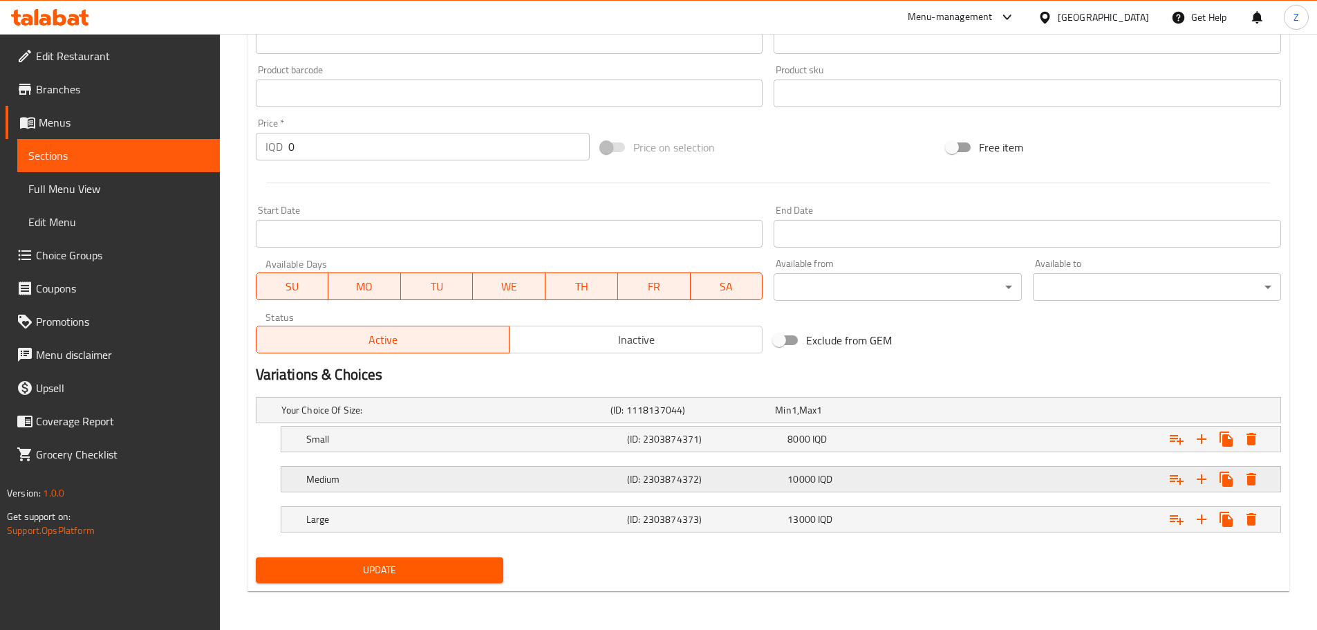
click at [746, 474] on h5 "(ID: 2303874372)" at bounding box center [704, 479] width 155 height 14
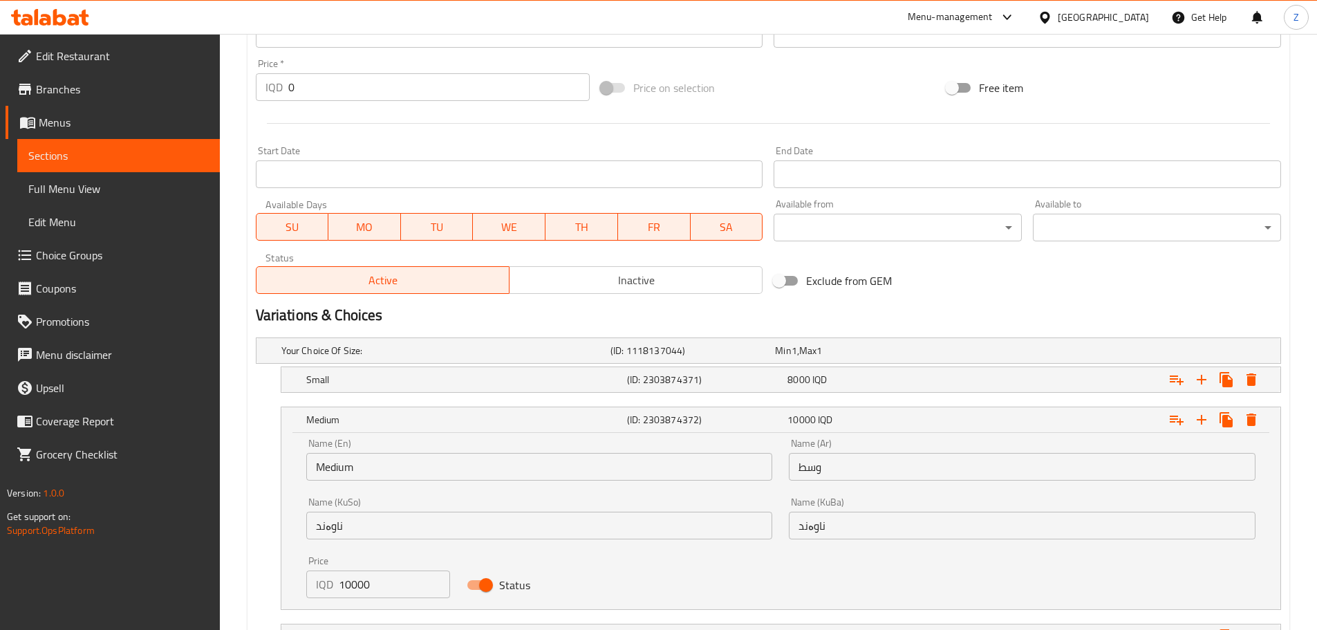
scroll to position [734, 0]
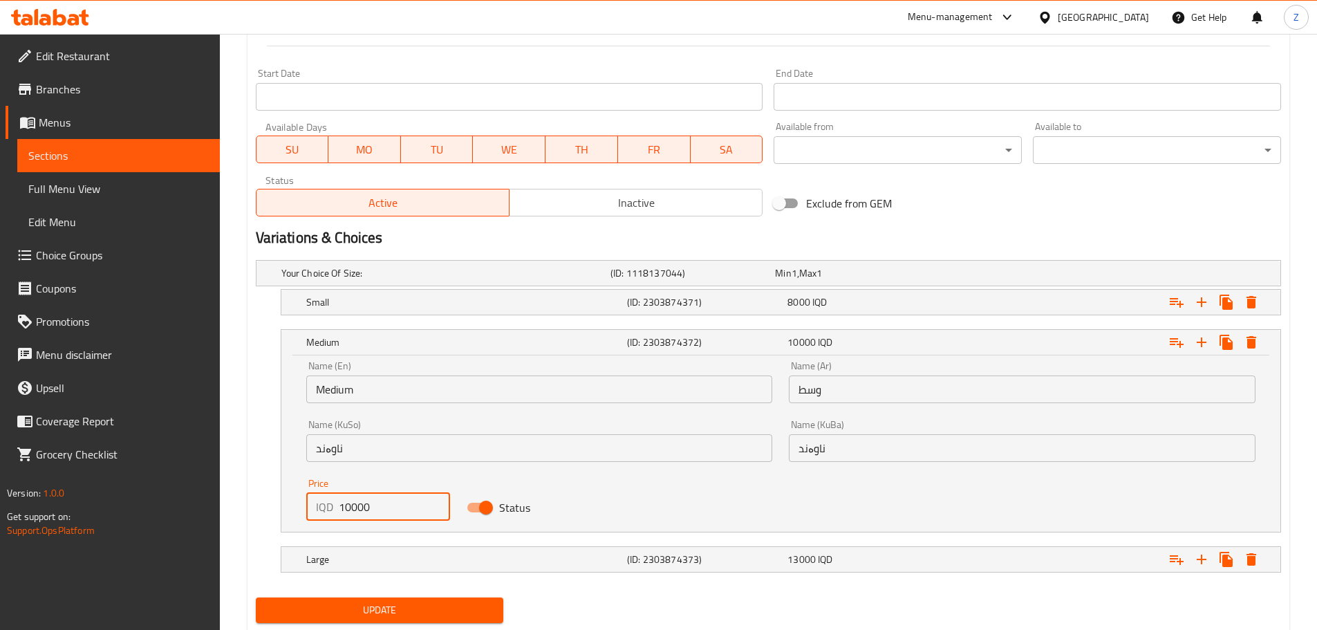
click at [346, 511] on input "10000" at bounding box center [395, 507] width 112 height 28
type input "11000"
click at [497, 553] on h5 "Large" at bounding box center [463, 559] width 315 height 14
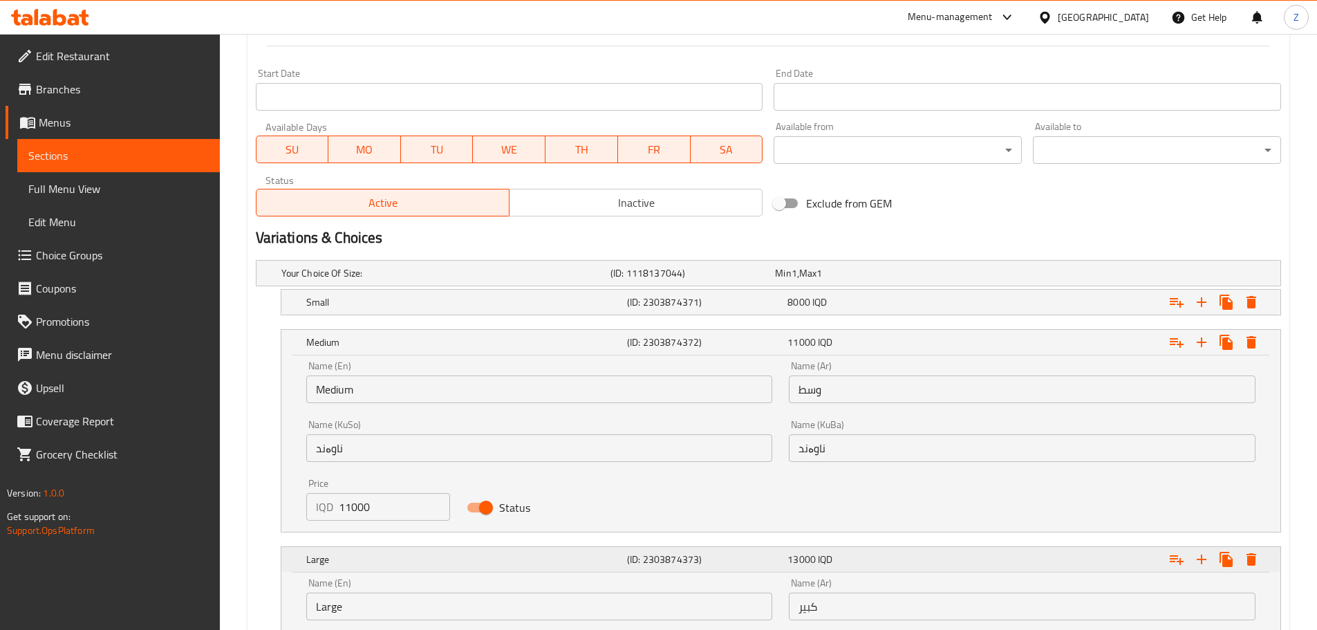
scroll to position [941, 0]
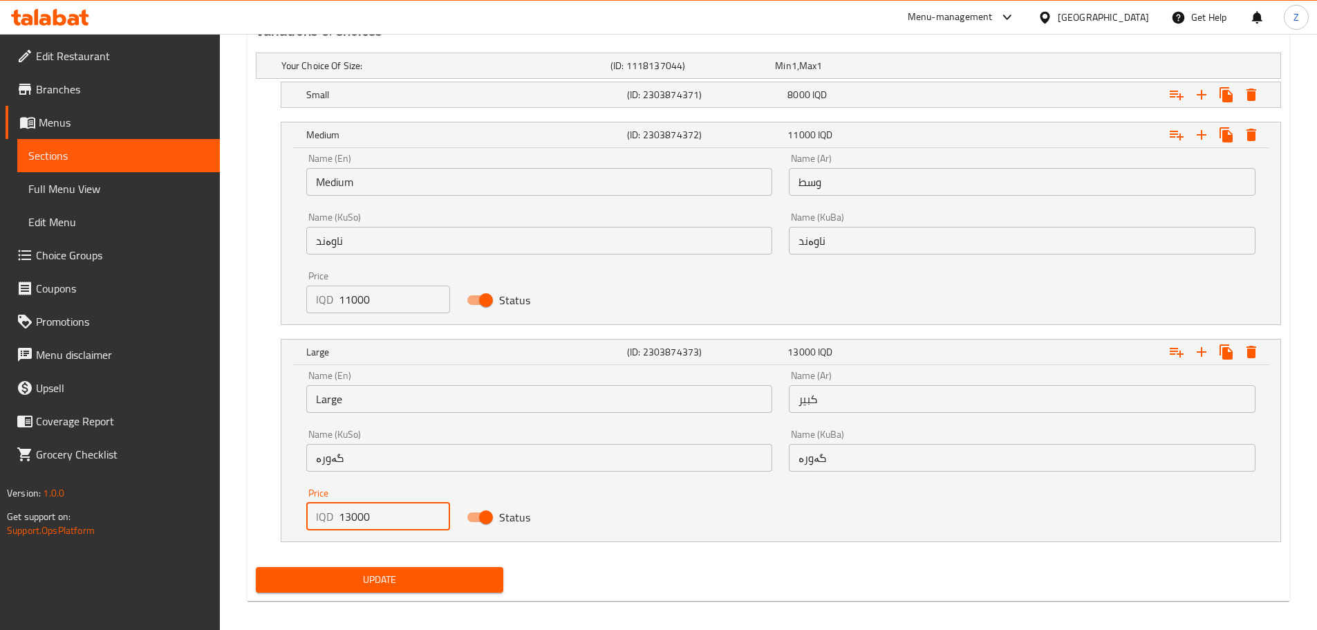
click at [343, 523] on input "13000" at bounding box center [395, 516] width 112 height 28
type input "14000"
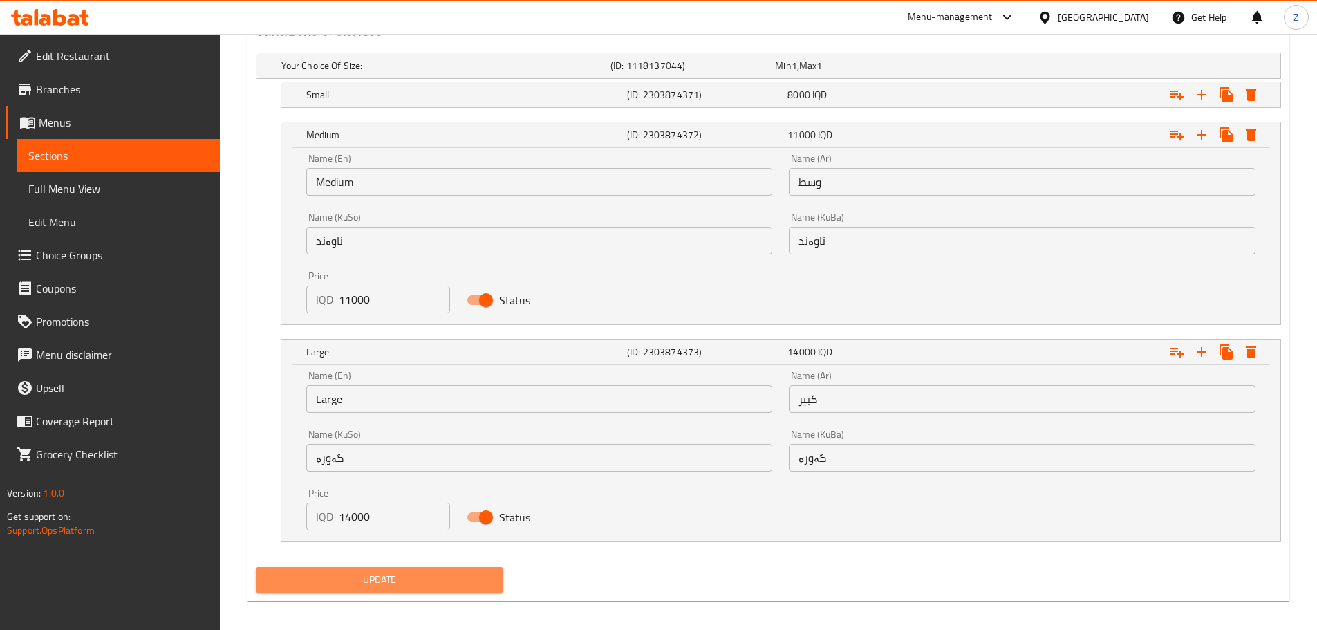
click at [382, 577] on span "Update" at bounding box center [380, 579] width 226 height 17
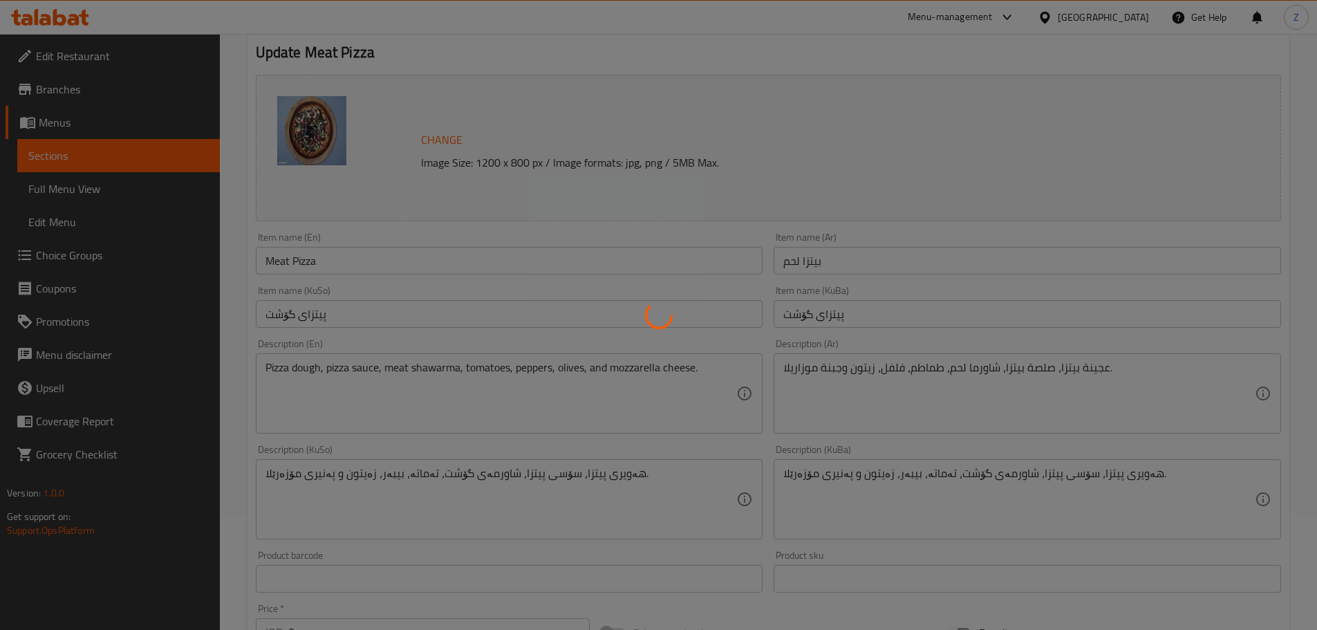
scroll to position [0, 0]
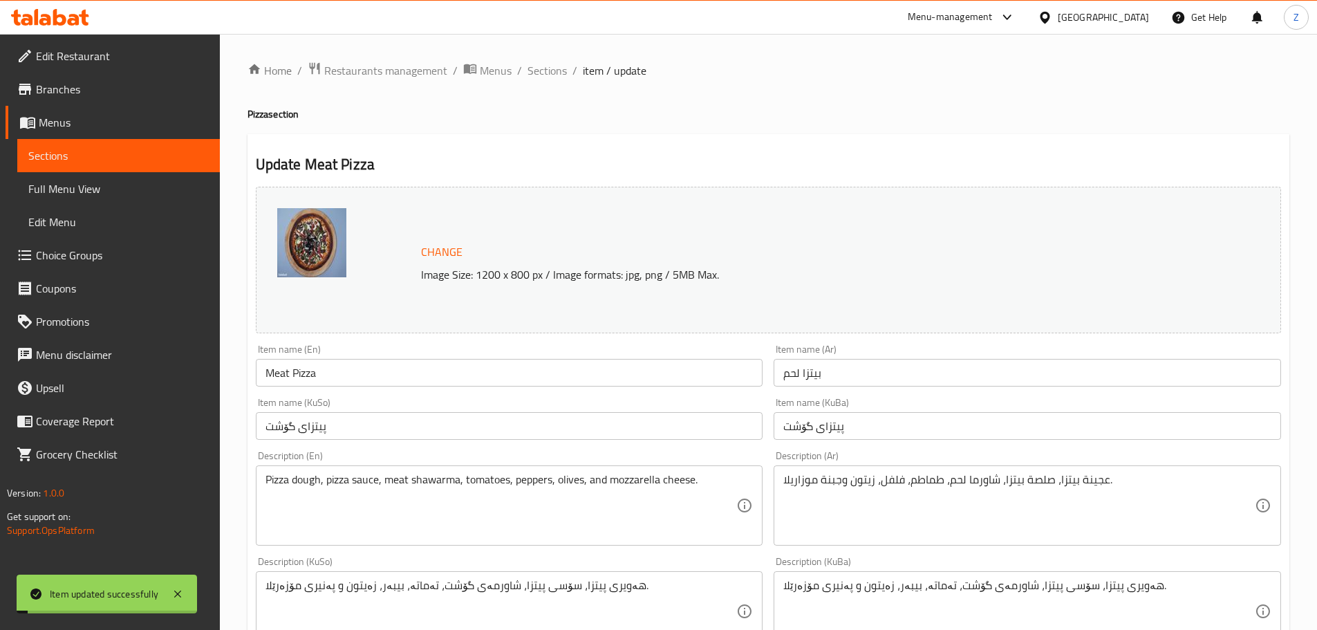
click at [553, 71] on span "Sections" at bounding box center [546, 70] width 39 height 17
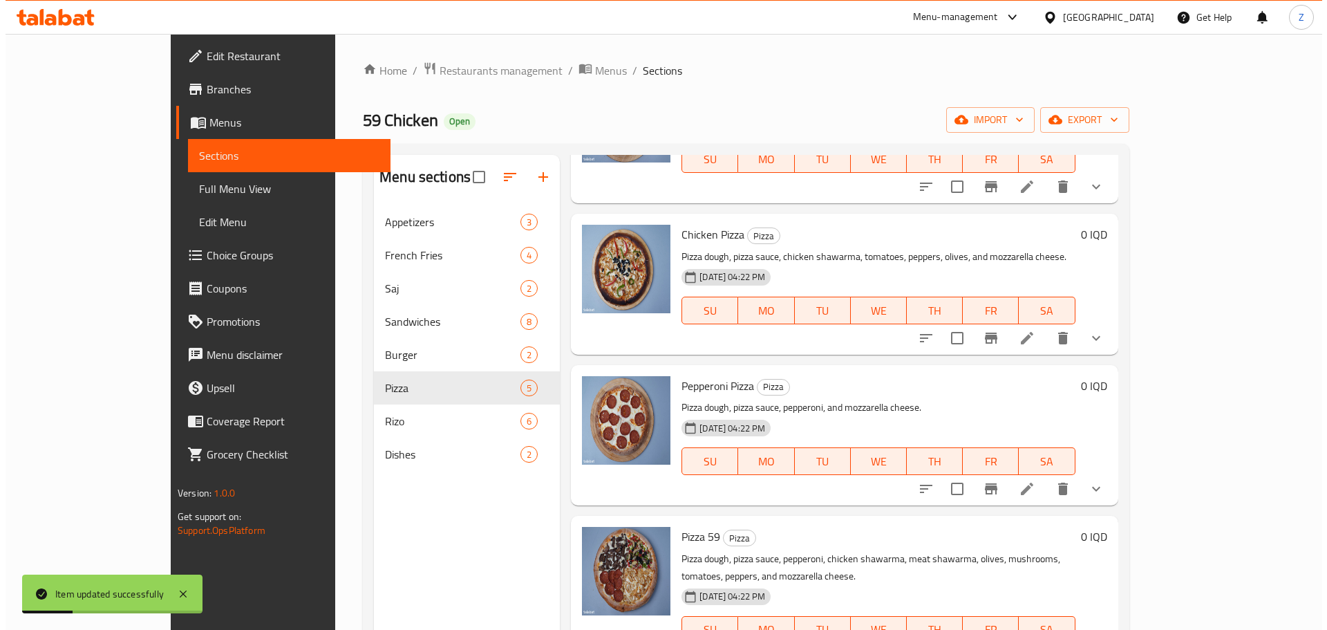
scroll to position [138, 0]
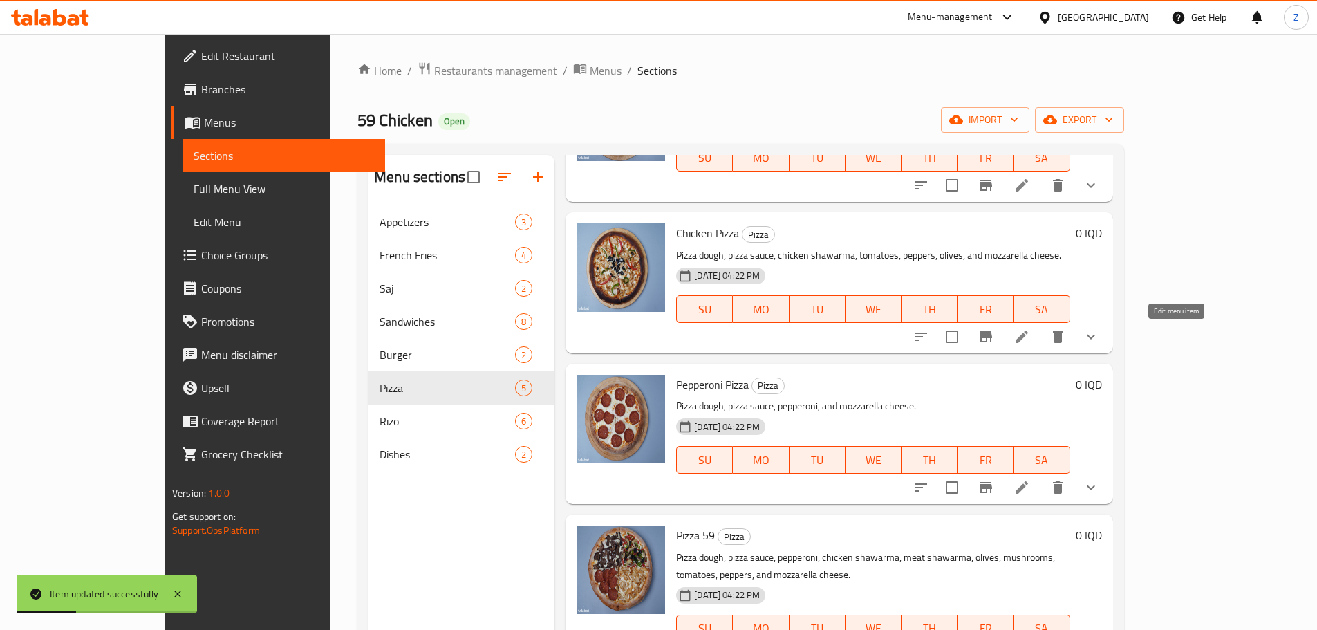
click at [1030, 341] on icon at bounding box center [1021, 336] width 17 height 17
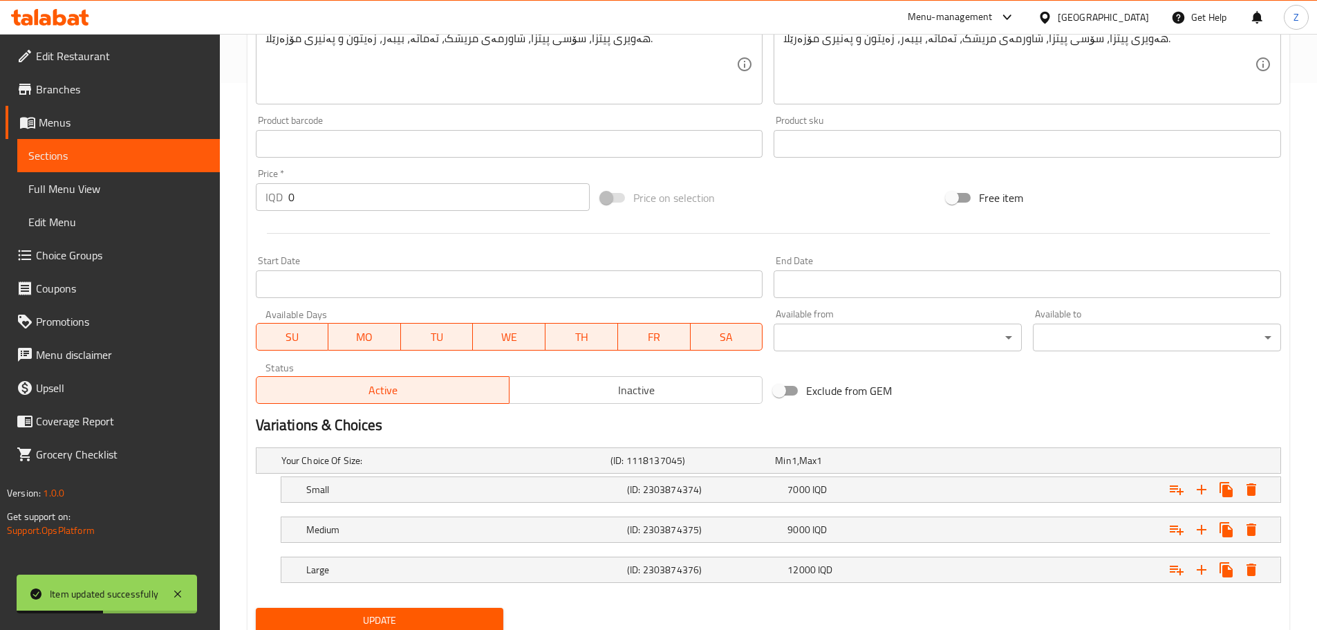
scroll to position [597, 0]
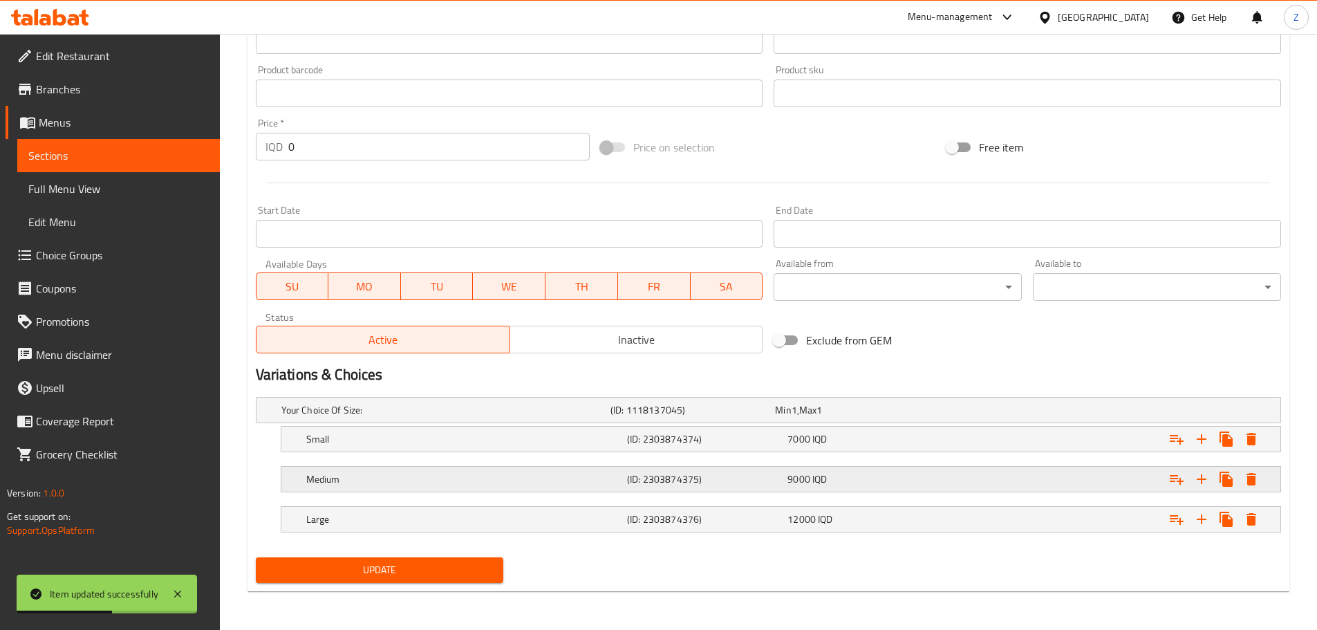
click at [820, 480] on span "IQD" at bounding box center [819, 479] width 15 height 18
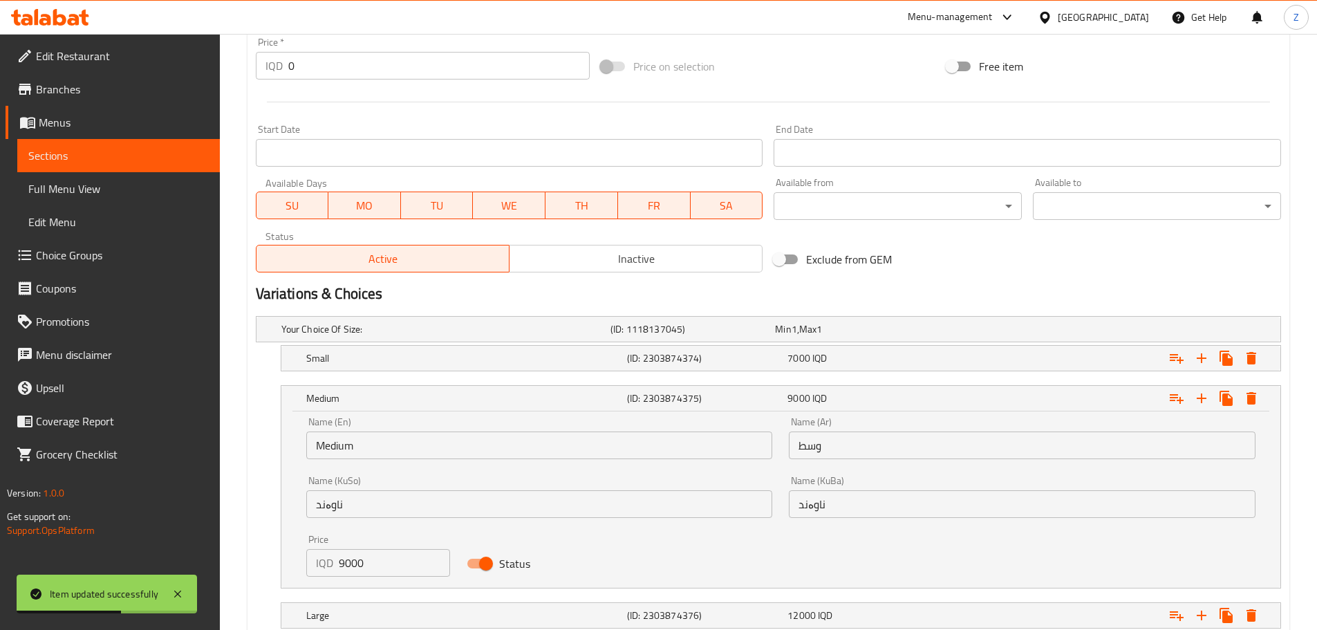
scroll to position [773, 0]
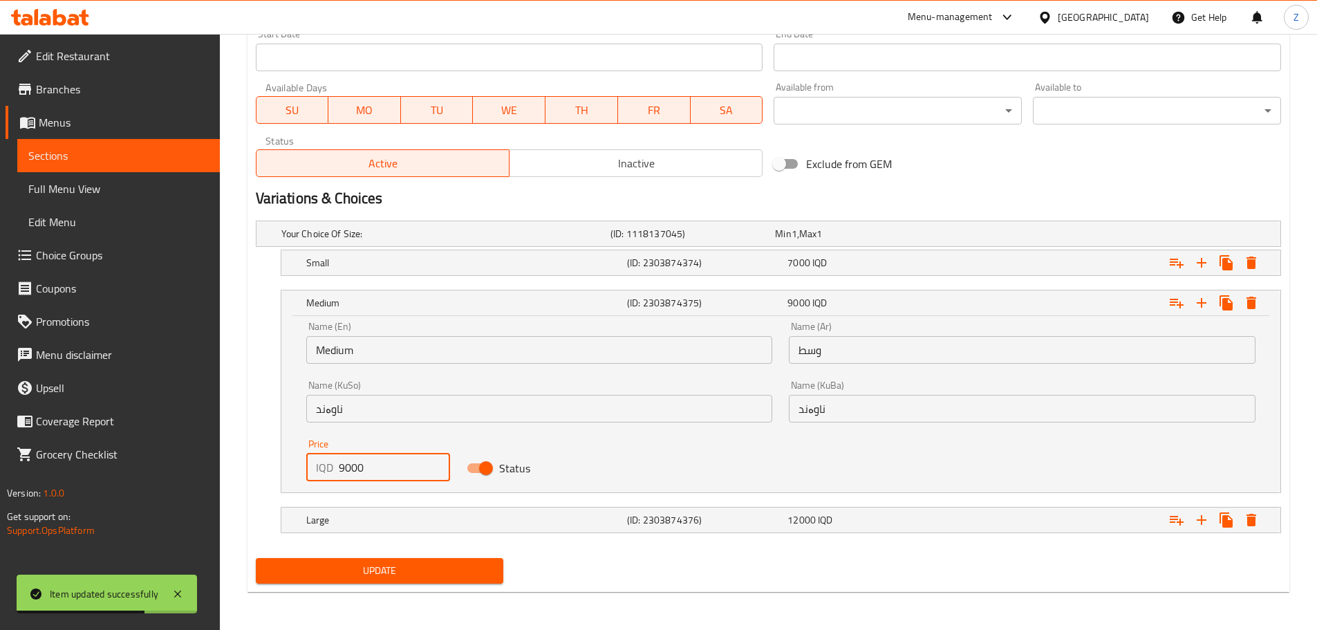
drag, startPoint x: 342, startPoint y: 470, endPoint x: 332, endPoint y: 471, distance: 10.5
click at [332, 471] on div "IQD 9000 Price" at bounding box center [378, 467] width 144 height 28
type input "10000"
click at [378, 525] on h5 "Large" at bounding box center [463, 520] width 315 height 14
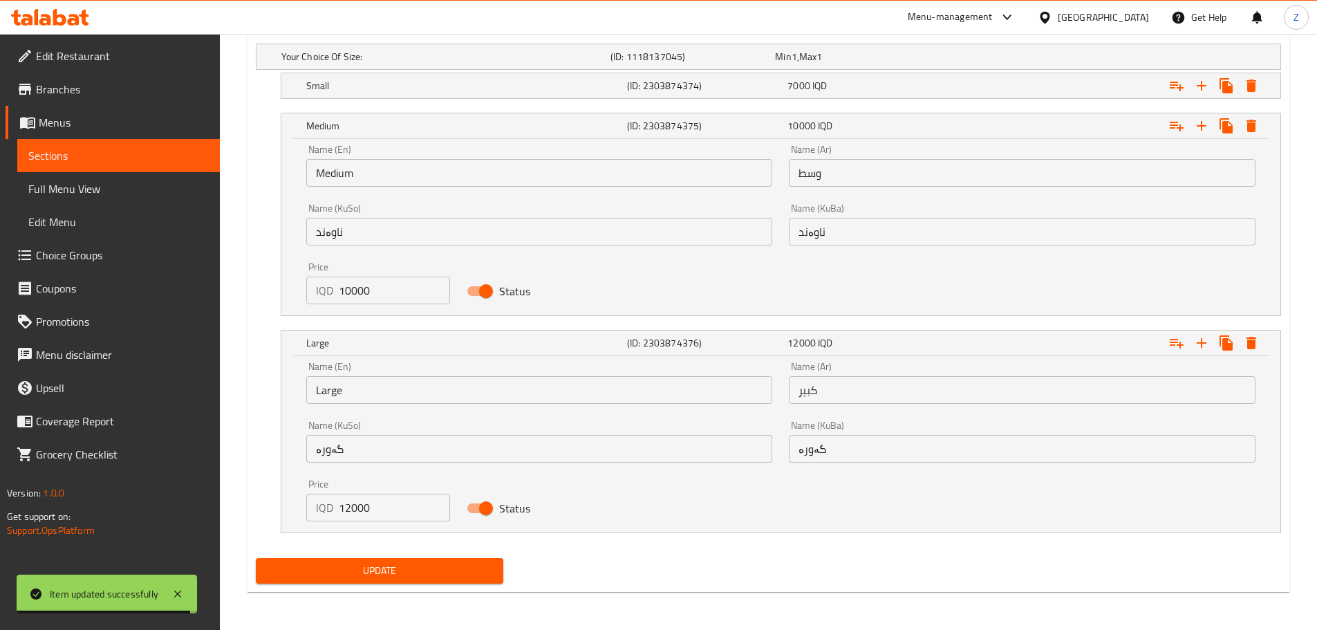
scroll to position [951, 0]
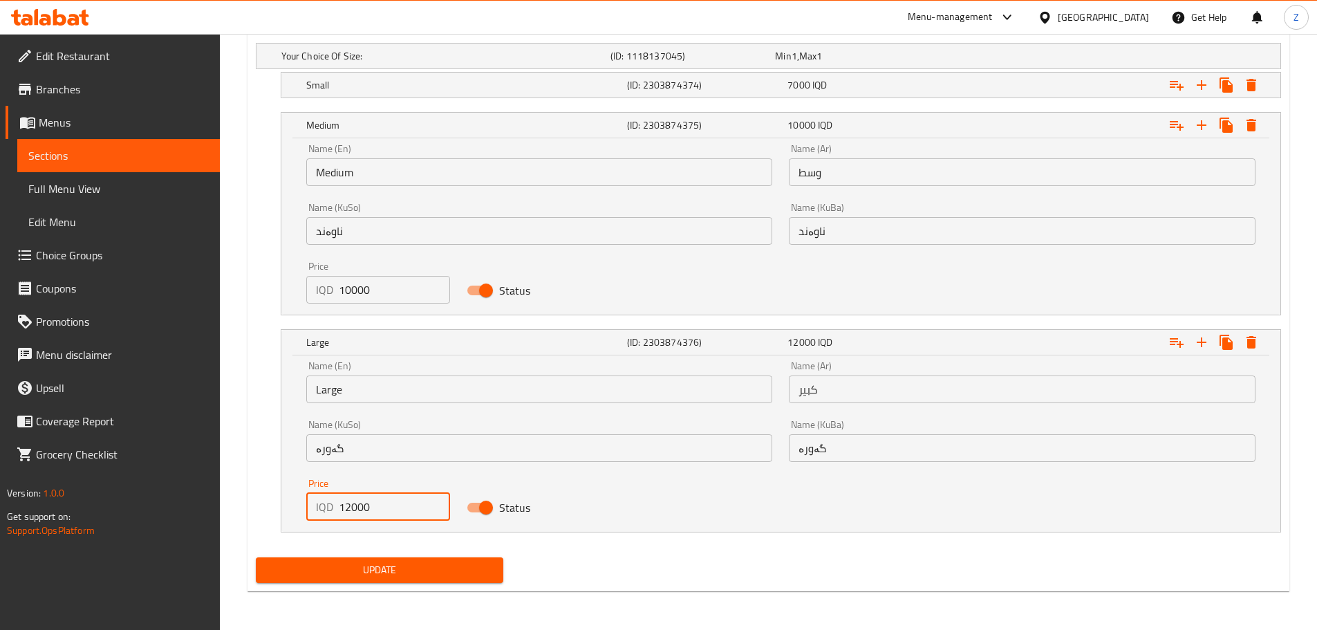
drag, startPoint x: 339, startPoint y: 516, endPoint x: 348, endPoint y: 513, distance: 9.4
click at [348, 513] on input "12000" at bounding box center [395, 507] width 112 height 28
type input "13000"
click at [372, 581] on button "Update" at bounding box center [380, 570] width 248 height 26
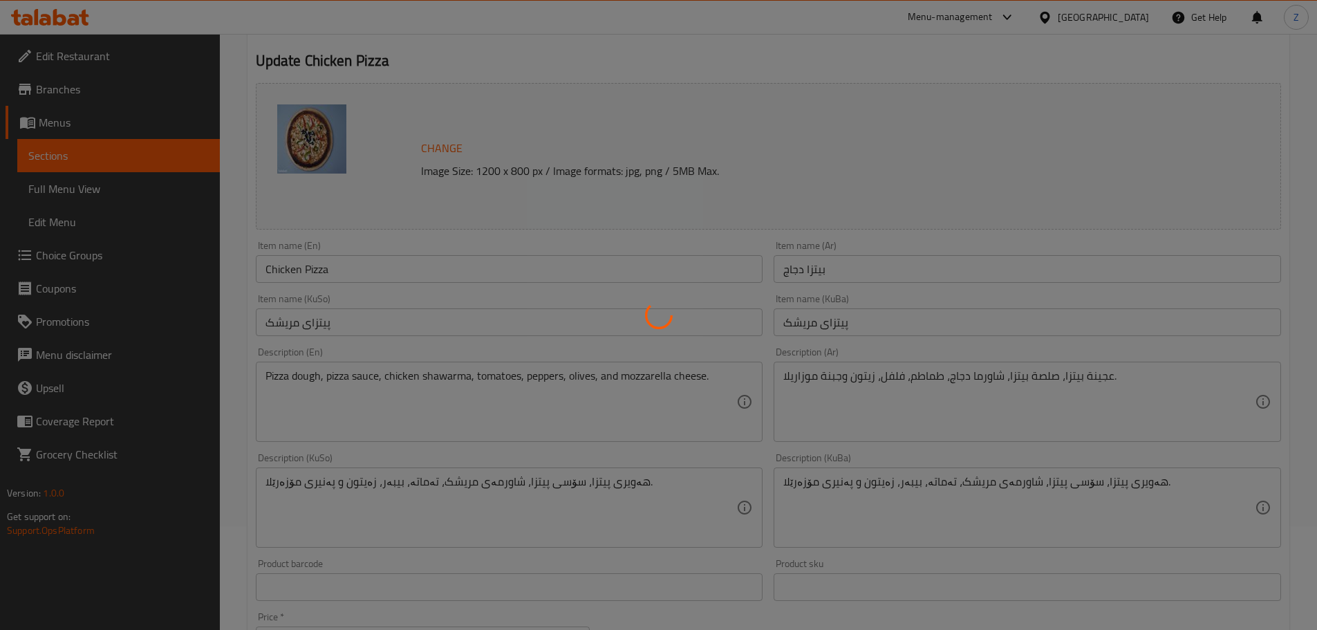
scroll to position [0, 0]
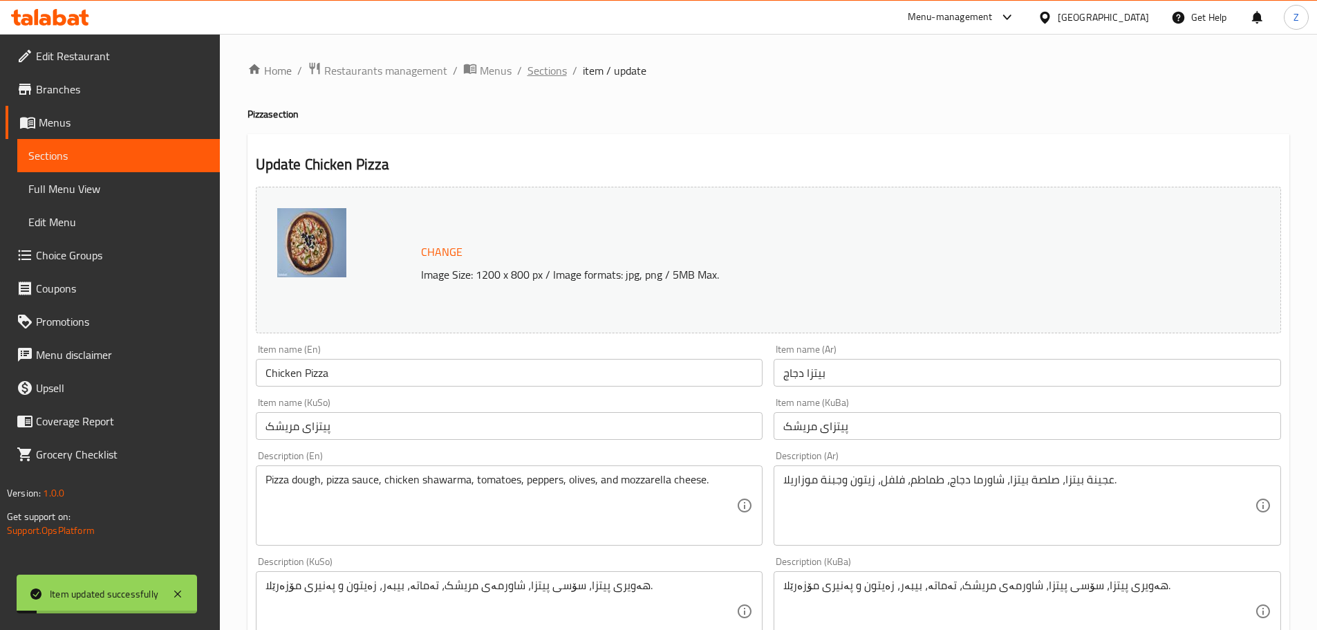
click at [540, 74] on span "Sections" at bounding box center [546, 70] width 39 height 17
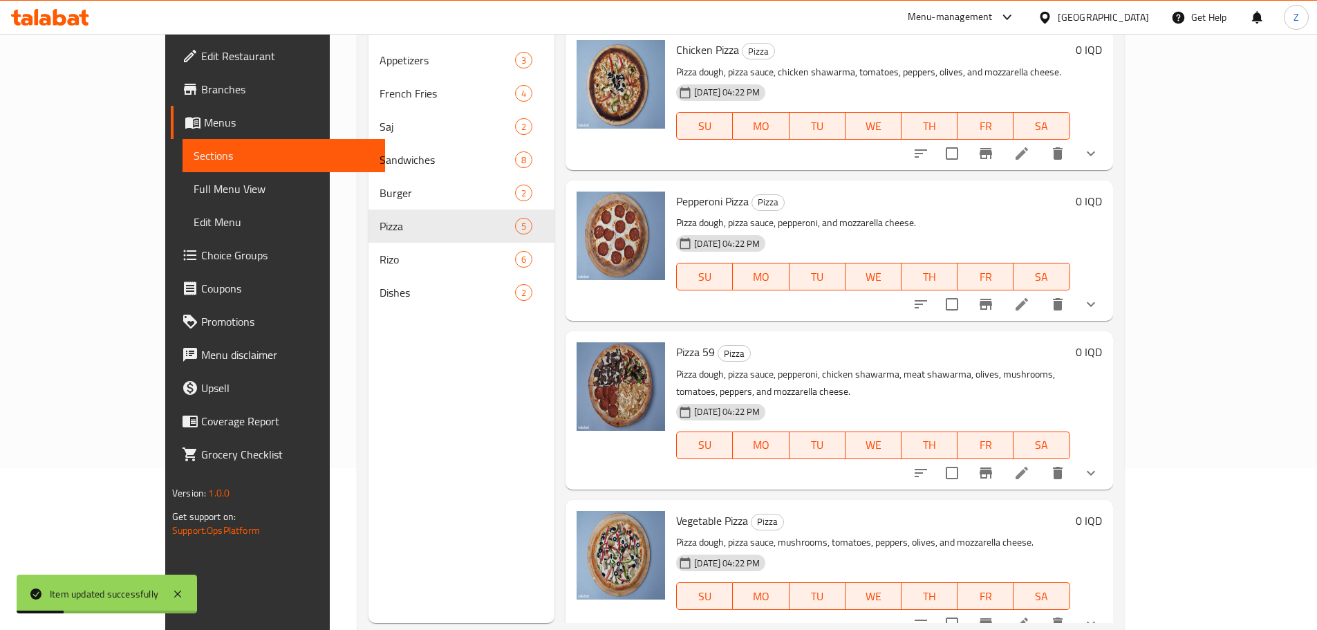
scroll to position [194, 0]
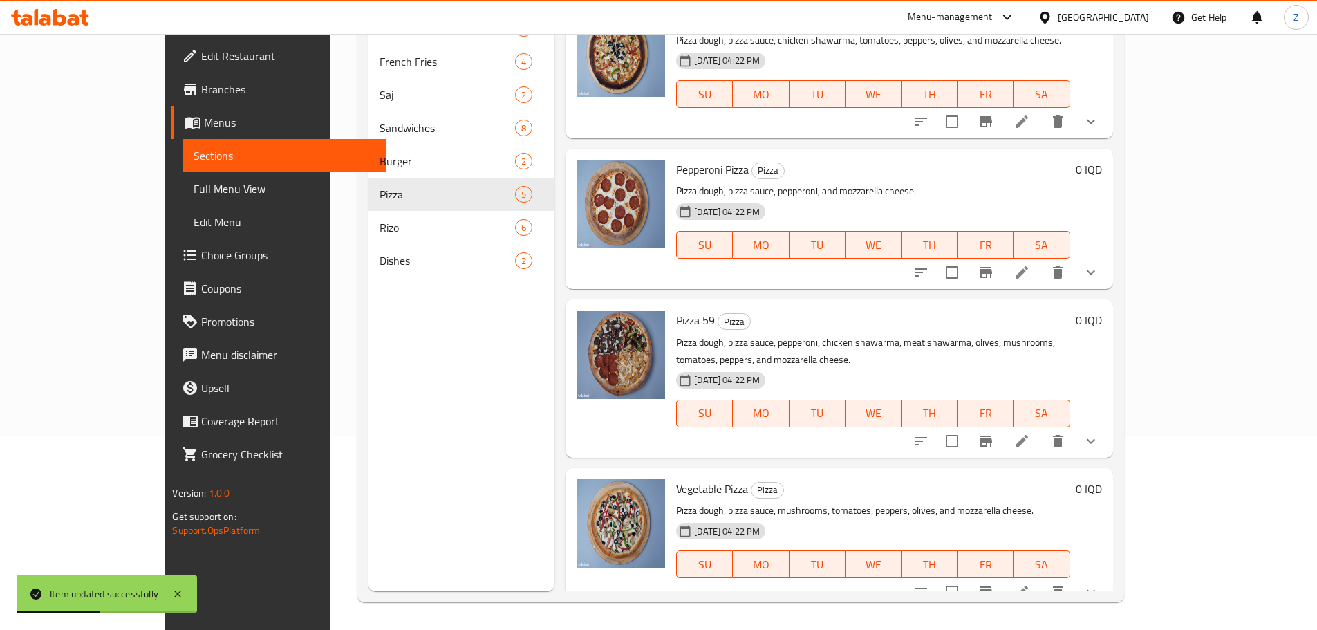
click at [1030, 281] on icon at bounding box center [1021, 272] width 17 height 17
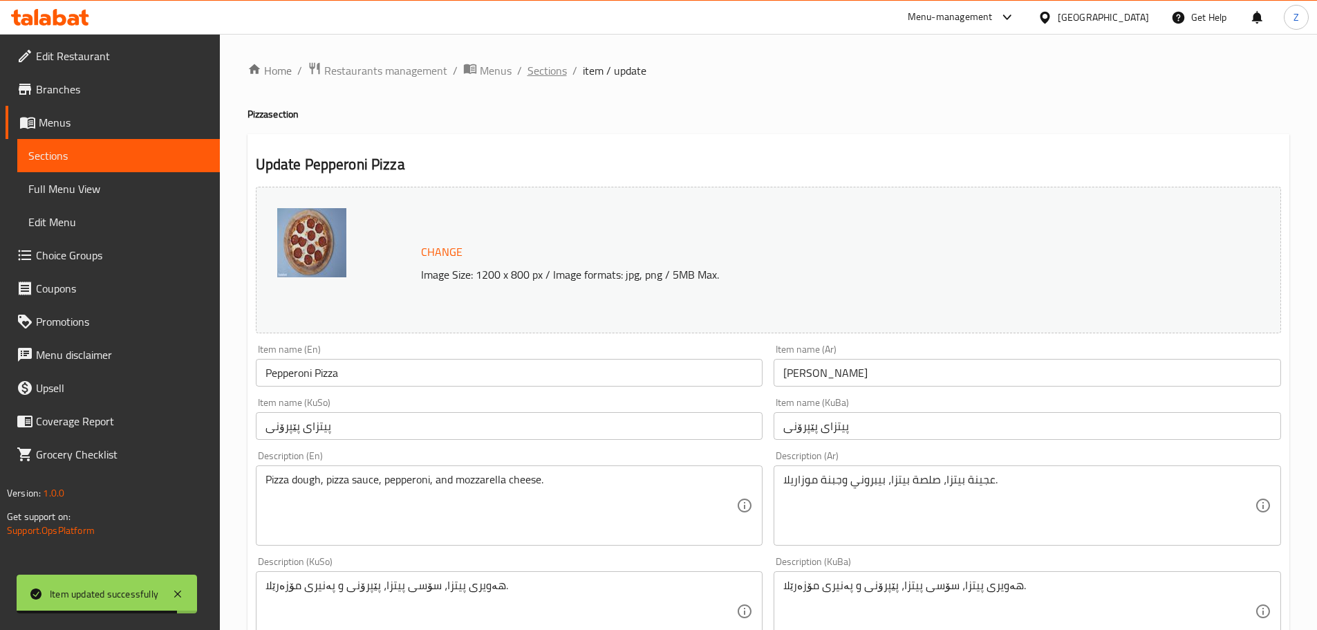
click at [556, 79] on span "Sections" at bounding box center [546, 70] width 39 height 17
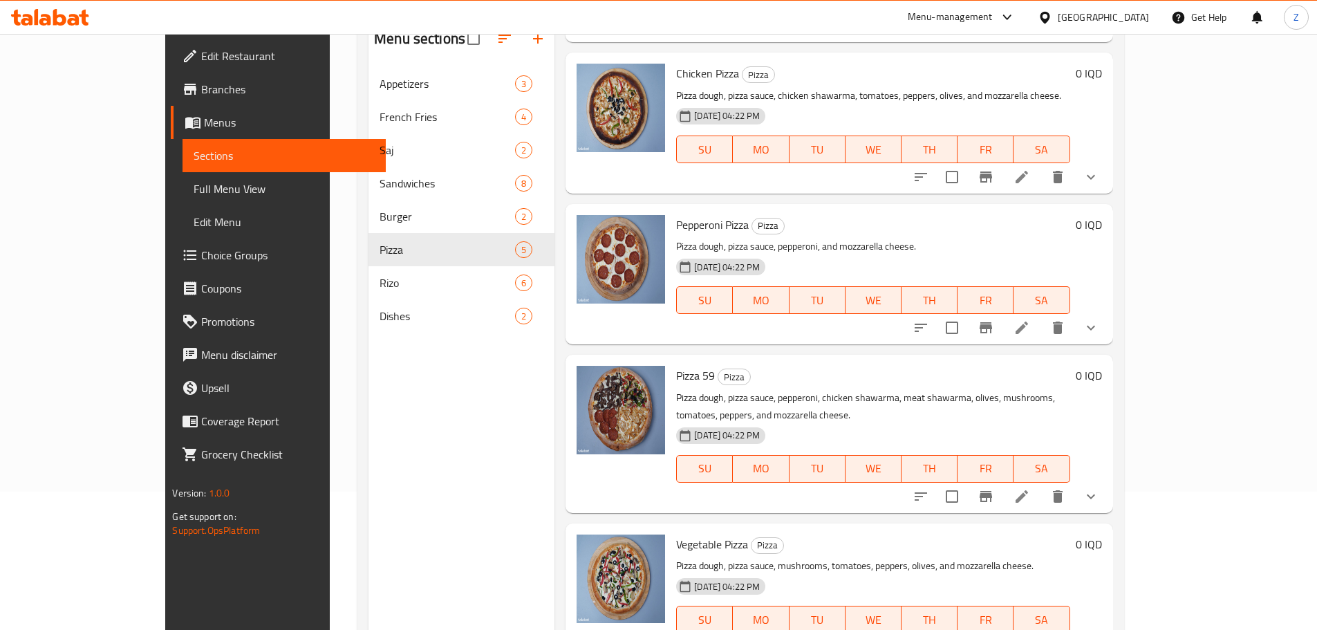
scroll to position [194, 0]
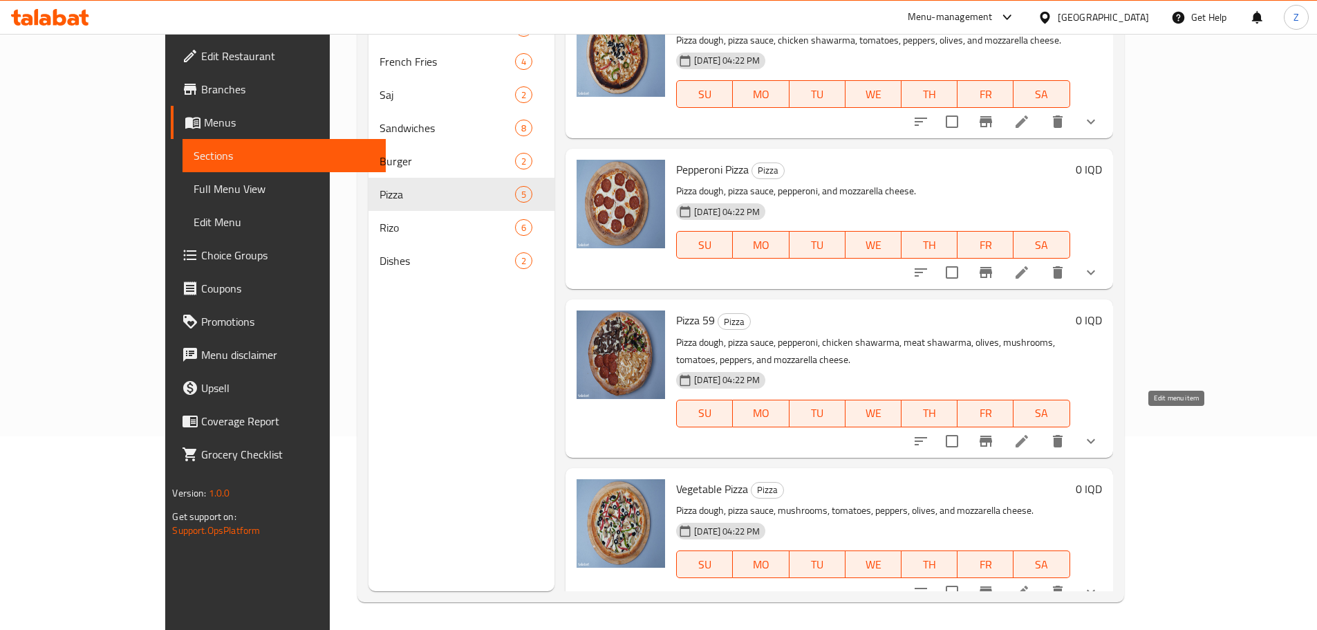
click at [1030, 433] on icon at bounding box center [1021, 441] width 17 height 17
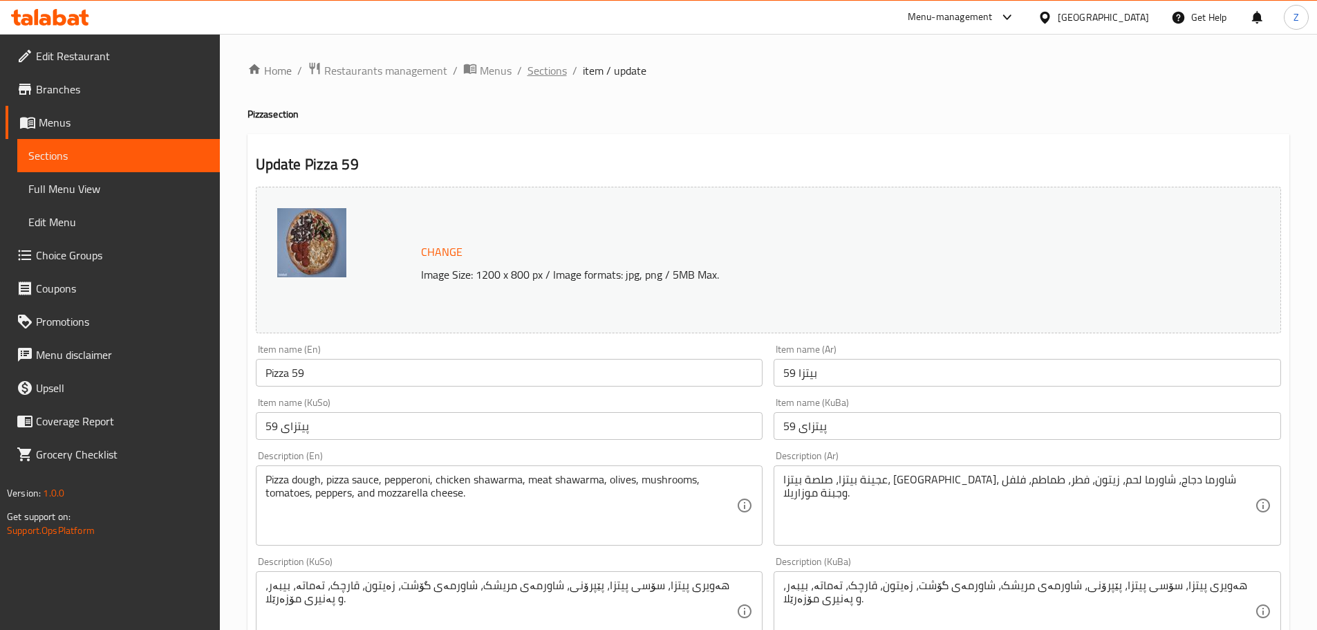
click at [545, 68] on span "Sections" at bounding box center [546, 70] width 39 height 17
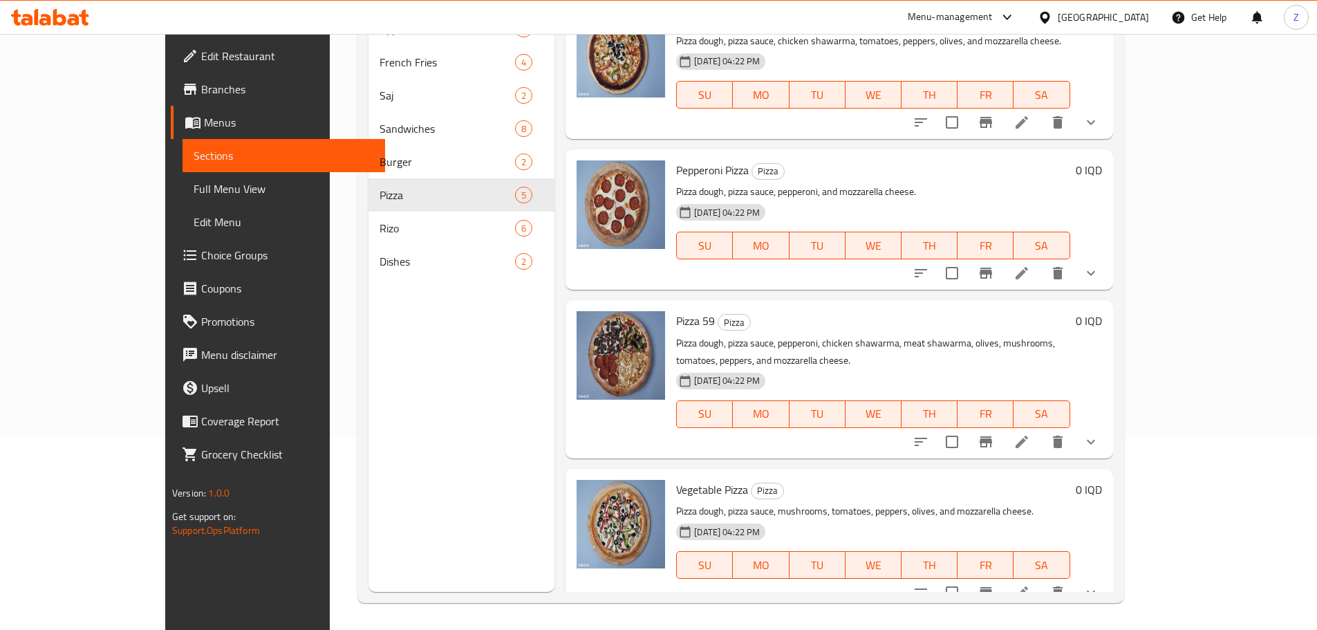
scroll to position [194, 0]
click at [1030, 583] on icon at bounding box center [1021, 591] width 17 height 17
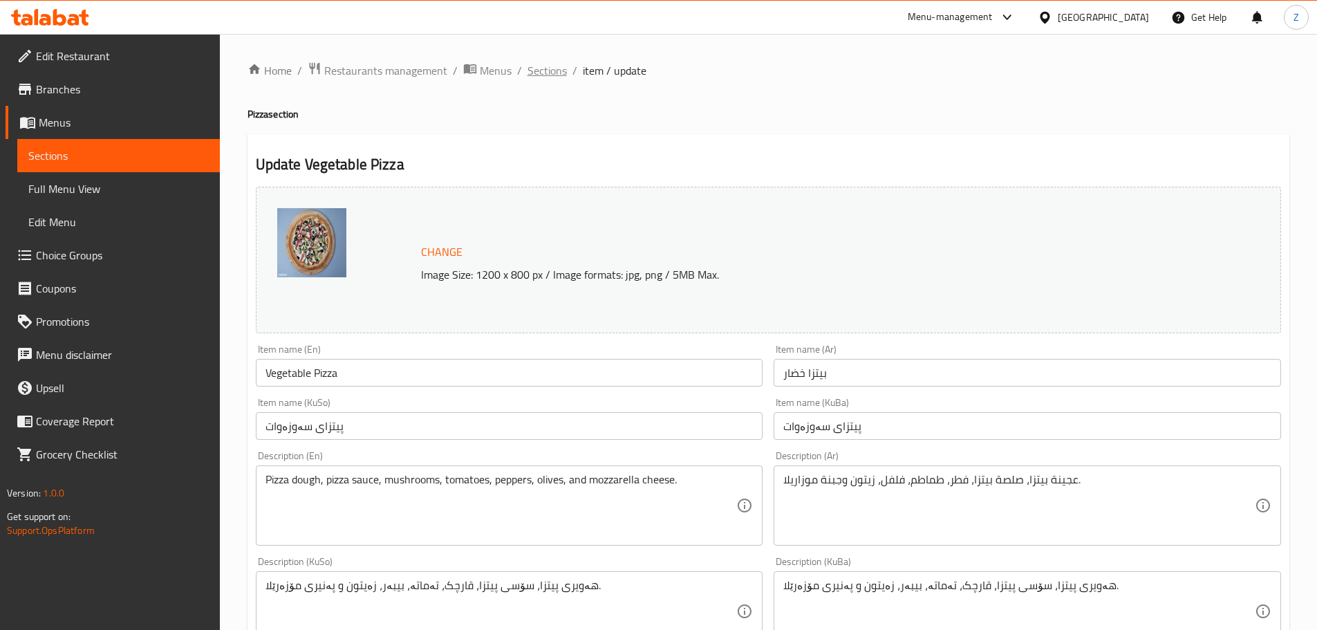
click at [548, 67] on span "Sections" at bounding box center [546, 70] width 39 height 17
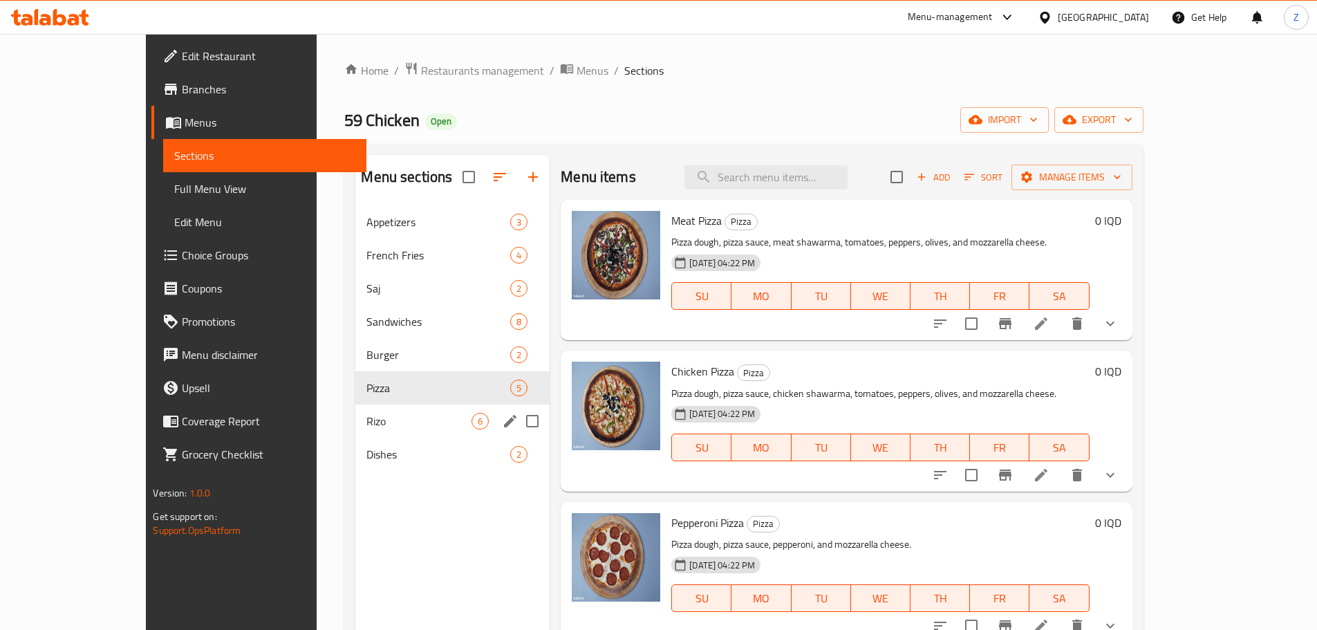
click at [355, 409] on div "Rizo 6" at bounding box center [452, 420] width 194 height 33
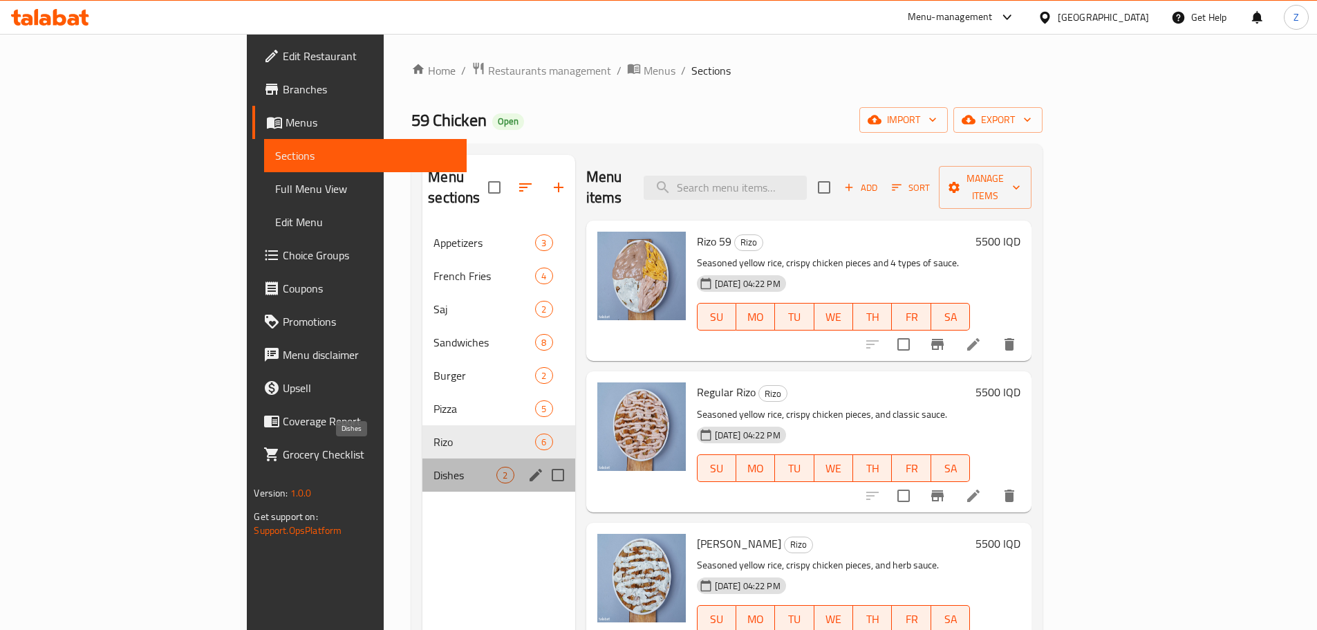
click at [433, 467] on span "Dishes" at bounding box center [464, 475] width 63 height 17
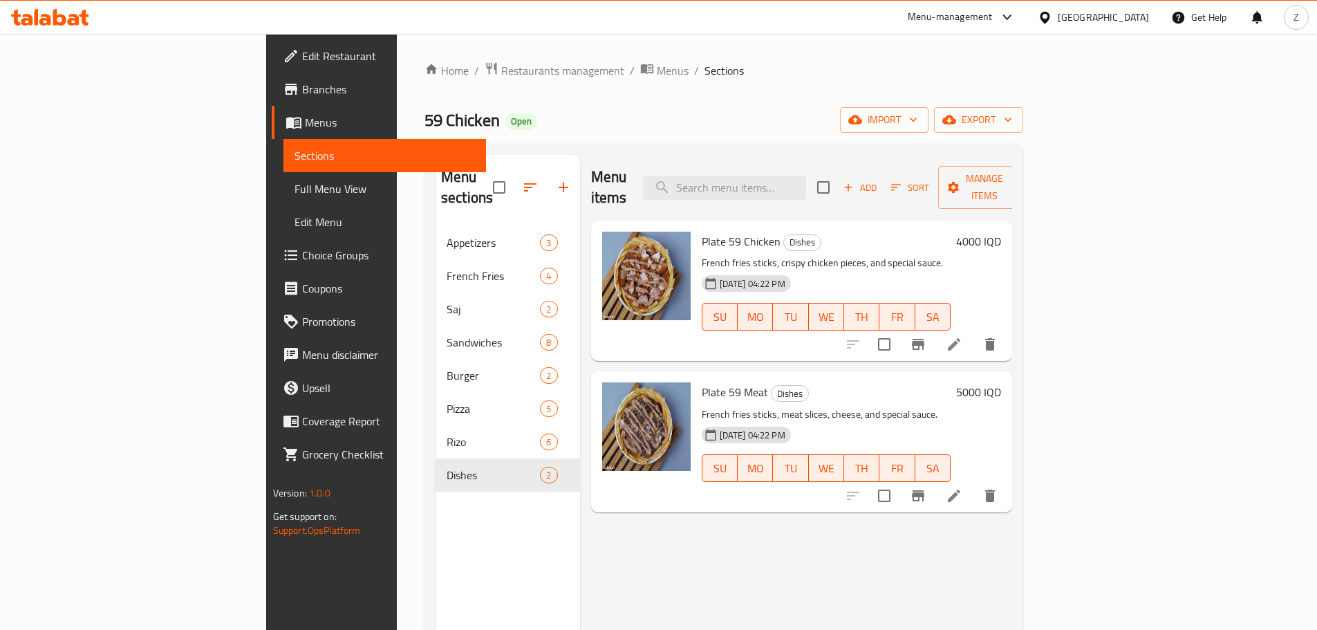
click at [1001, 232] on h6 "4000 IQD" at bounding box center [978, 241] width 45 height 19
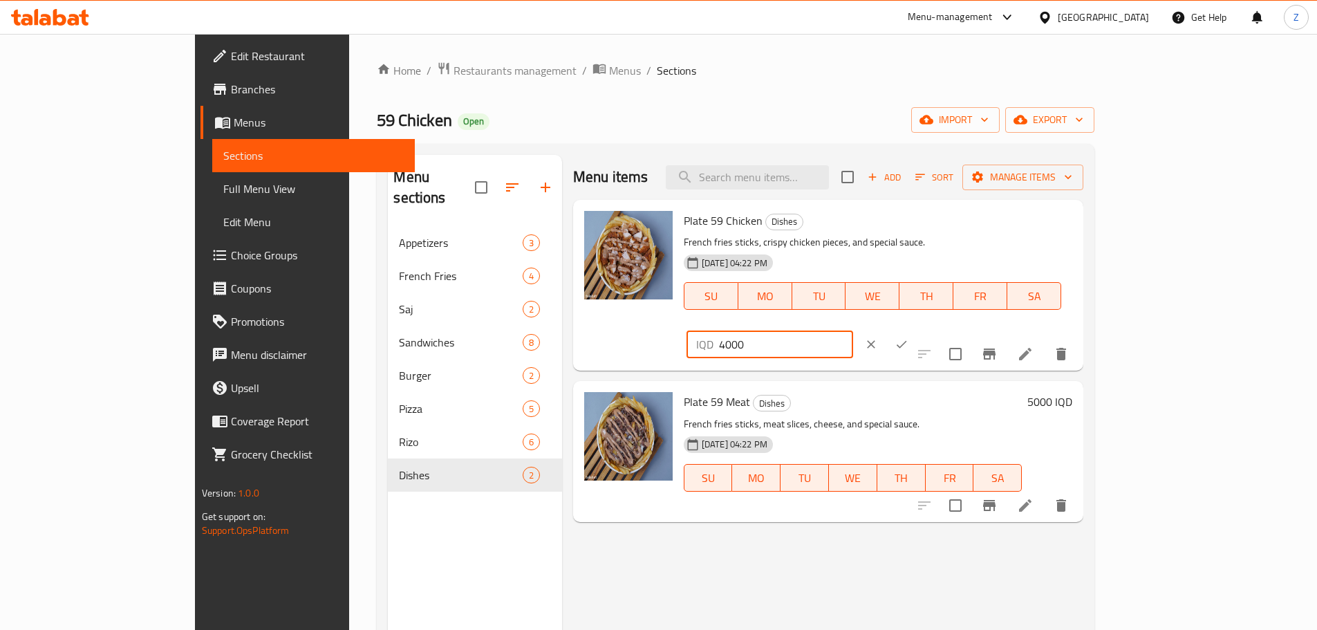
drag, startPoint x: 1086, startPoint y: 227, endPoint x: 1072, endPoint y: 227, distance: 14.5
click at [853, 330] on div "IQD 4000 ​" at bounding box center [769, 344] width 167 height 28
type input "5000"
click at [908, 337] on icon "ok" at bounding box center [901, 344] width 14 height 14
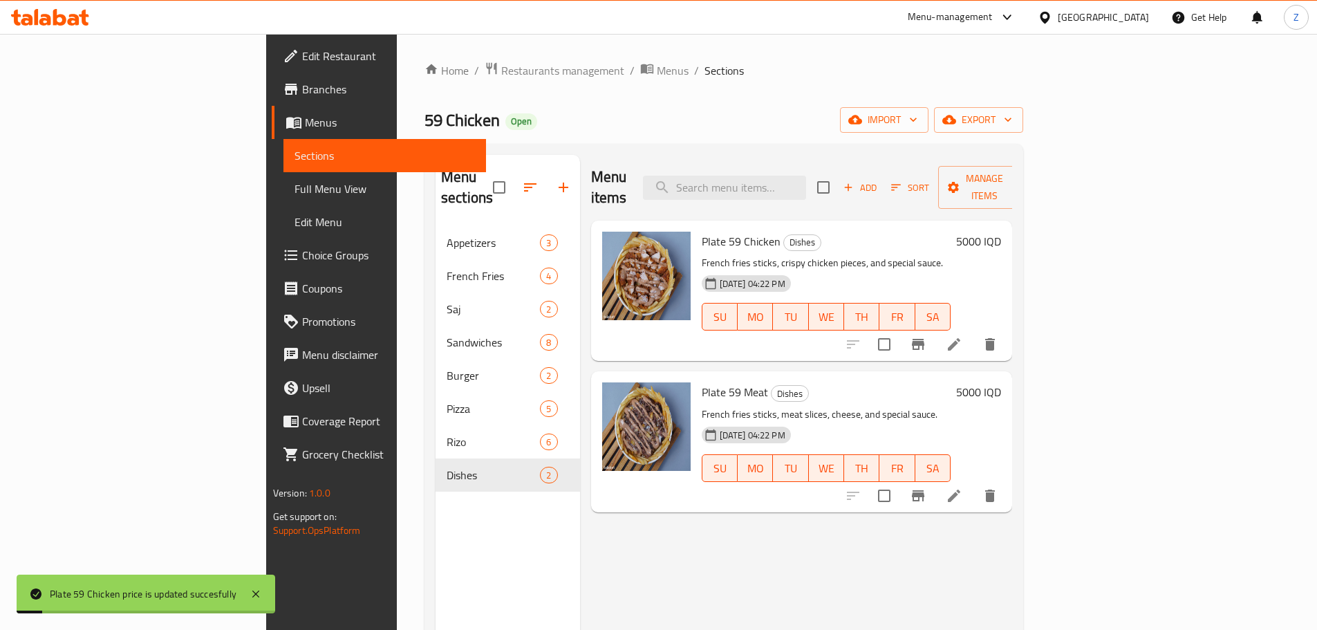
click at [1001, 382] on h6 "5000 IQD" at bounding box center [978, 391] width 45 height 19
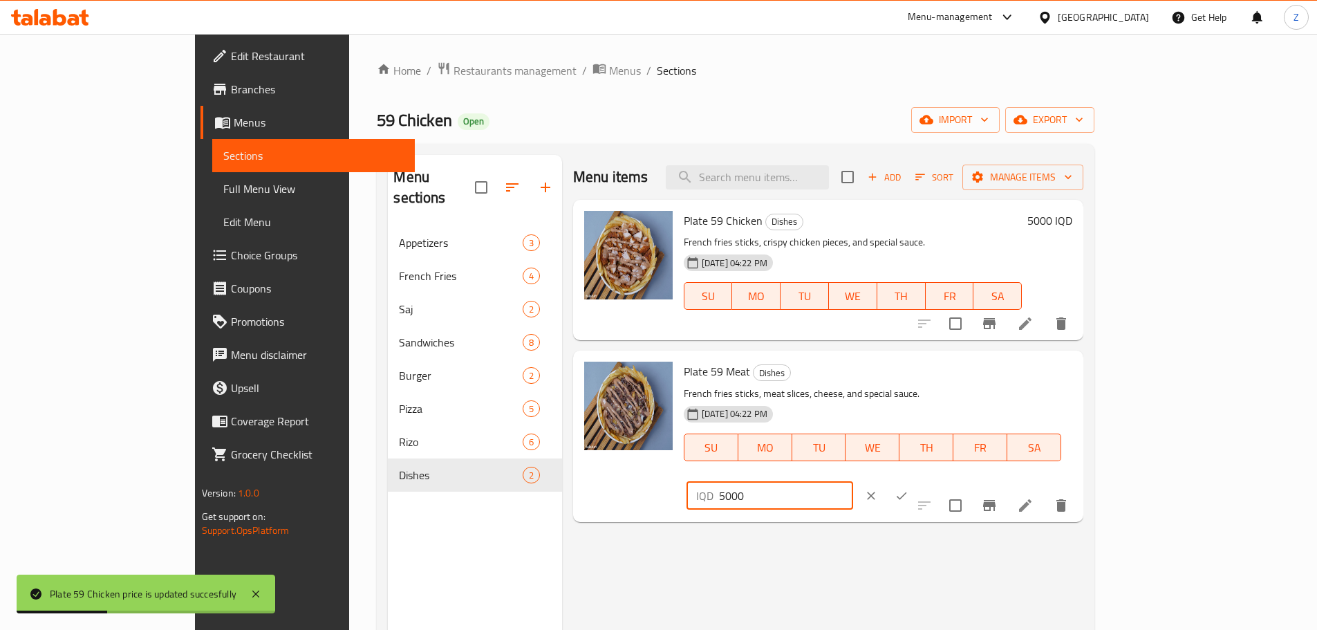
click at [853, 482] on div "IQD 5000 ​" at bounding box center [769, 496] width 167 height 28
type input "6000"
click at [1077, 360] on div "Plate 59 Meat Dishes French fries sticks, meat slices, cheese, and special sauc…" at bounding box center [877, 436] width 399 height 160
click at [1077, 361] on div "Plate 59 Meat Dishes French fries sticks, meat slices, cheese, and special sauc…" at bounding box center [877, 436] width 399 height 160
click at [908, 489] on icon "ok" at bounding box center [901, 496] width 14 height 14
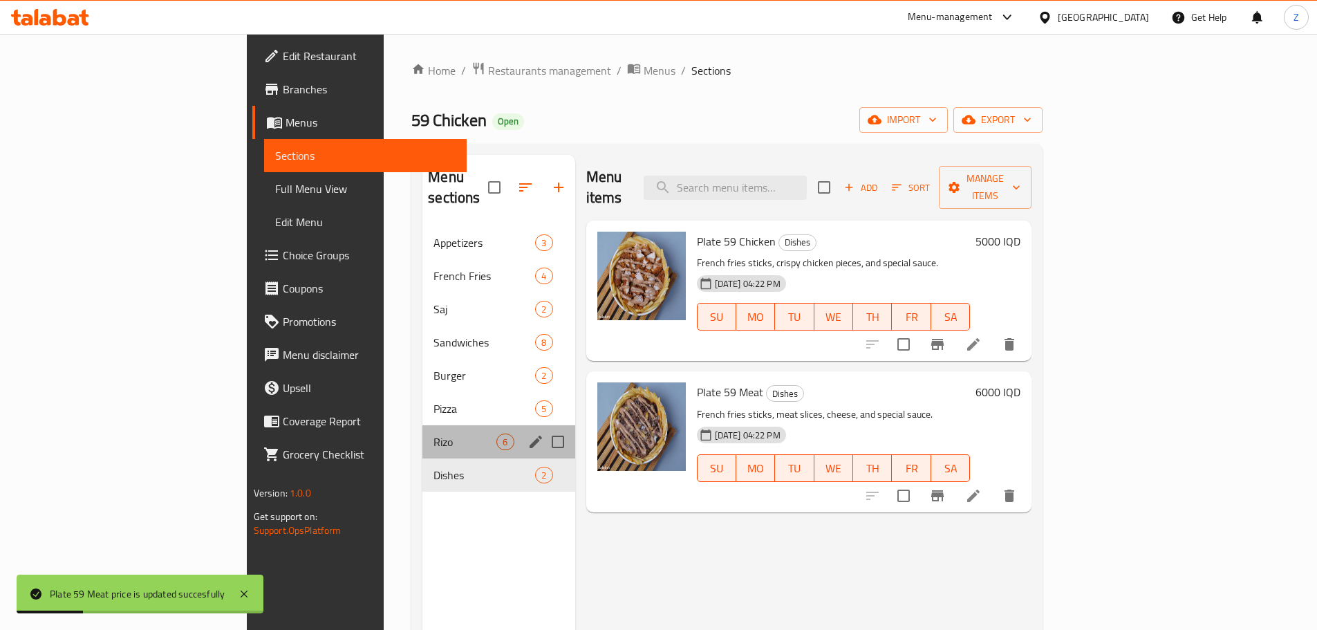
click at [422, 425] on div "Rizo 6" at bounding box center [498, 441] width 152 height 33
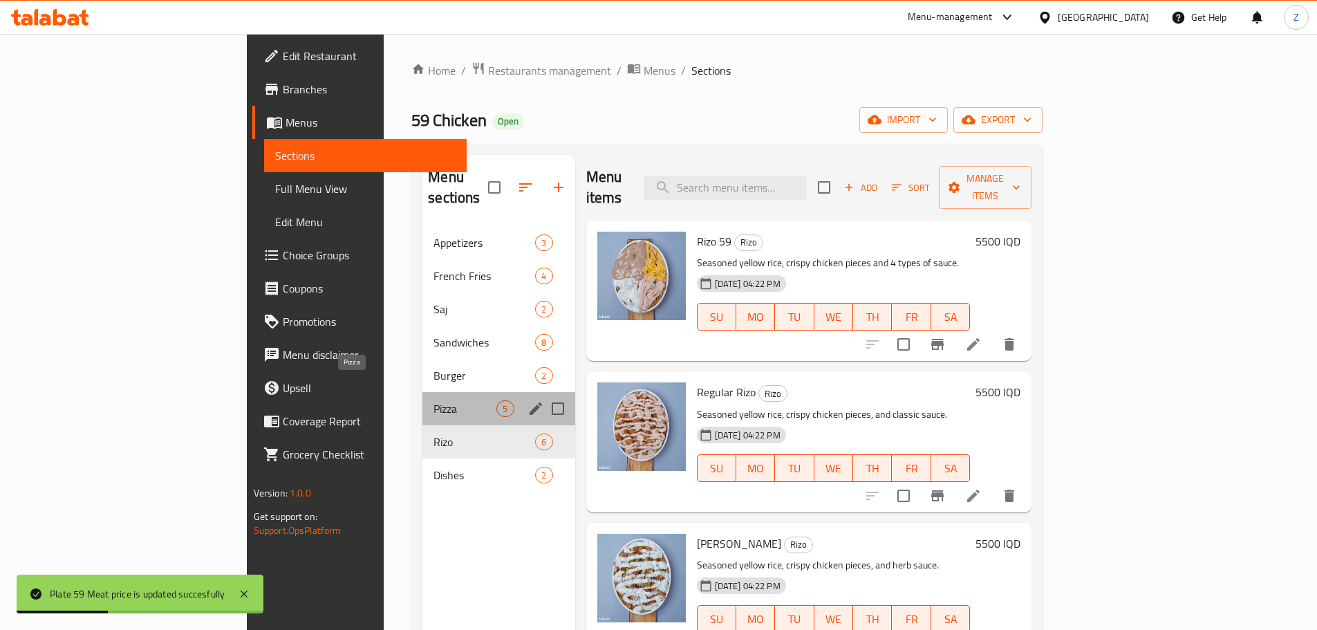
click at [433, 400] on span "Pizza" at bounding box center [464, 408] width 63 height 17
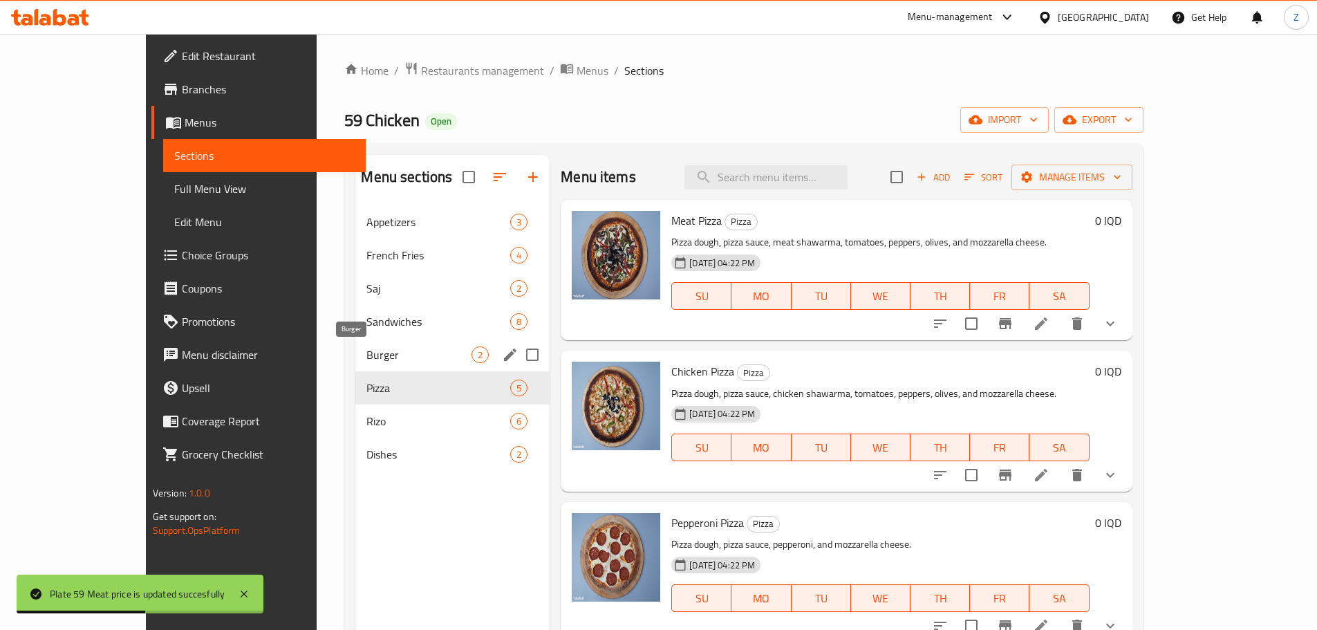
click at [366, 352] on span "Burger" at bounding box center [418, 354] width 105 height 17
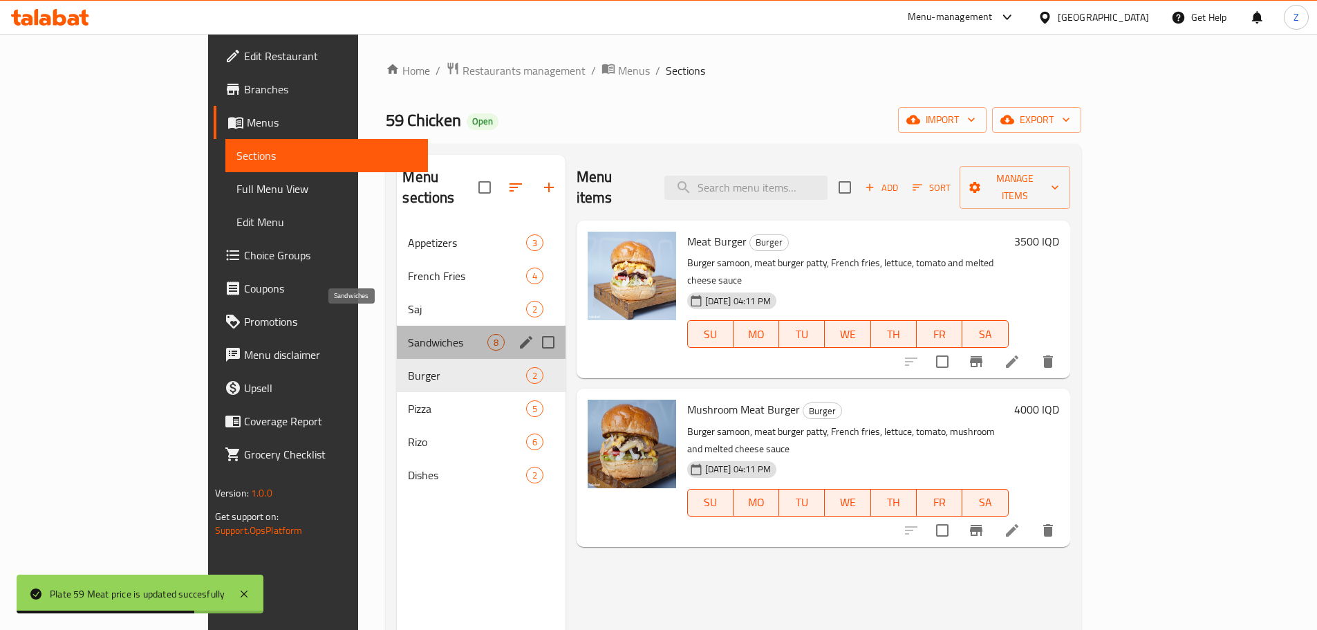
click at [408, 334] on span "Sandwiches" at bounding box center [447, 342] width 79 height 17
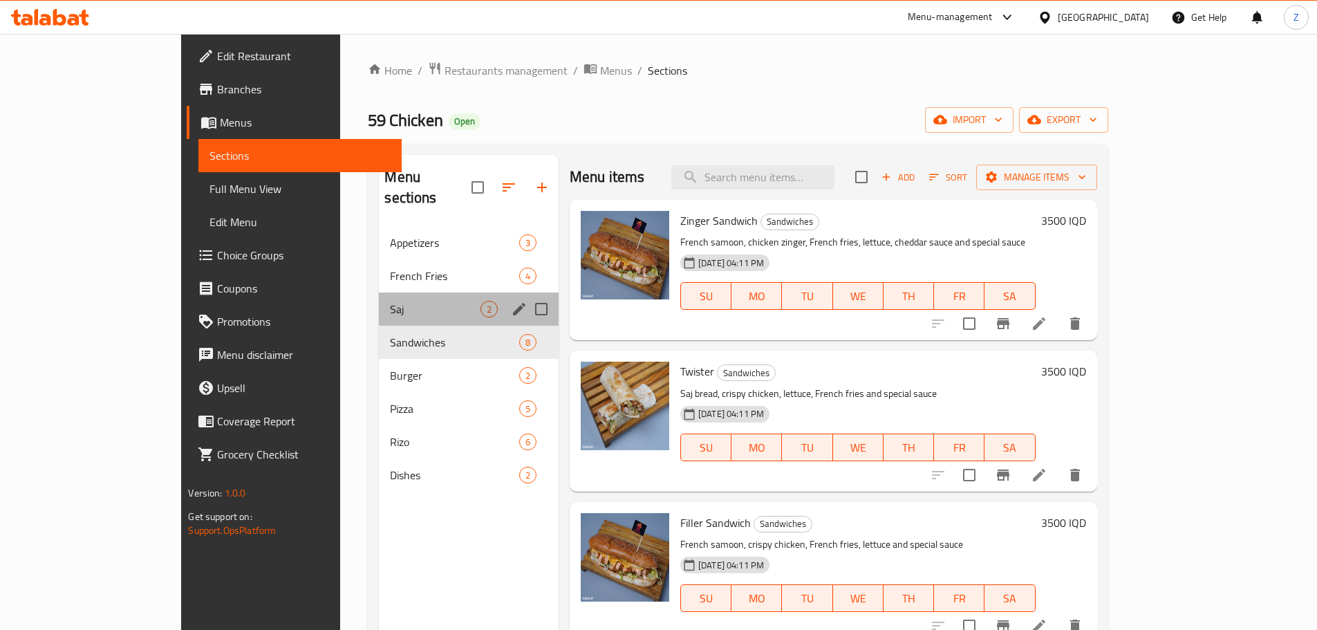
click at [379, 297] on div "Saj 2" at bounding box center [469, 308] width 180 height 33
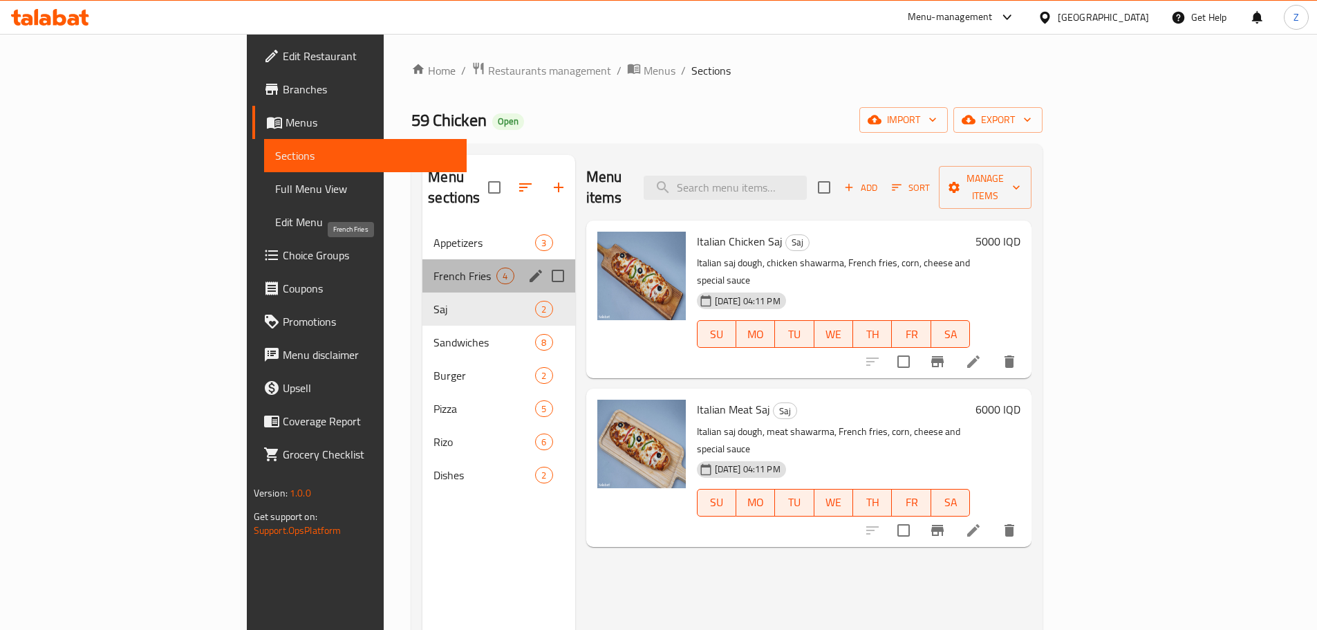
click at [433, 267] on span "French Fries" at bounding box center [464, 275] width 63 height 17
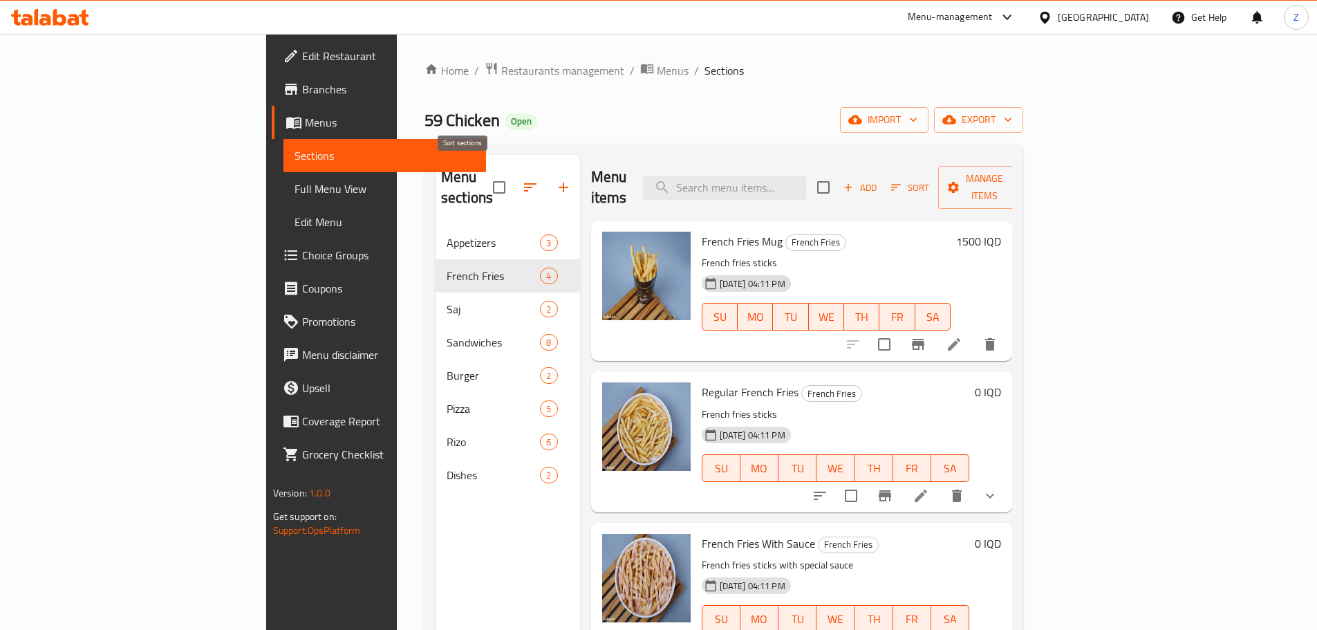
click at [522, 182] on icon "button" at bounding box center [530, 187] width 17 height 17
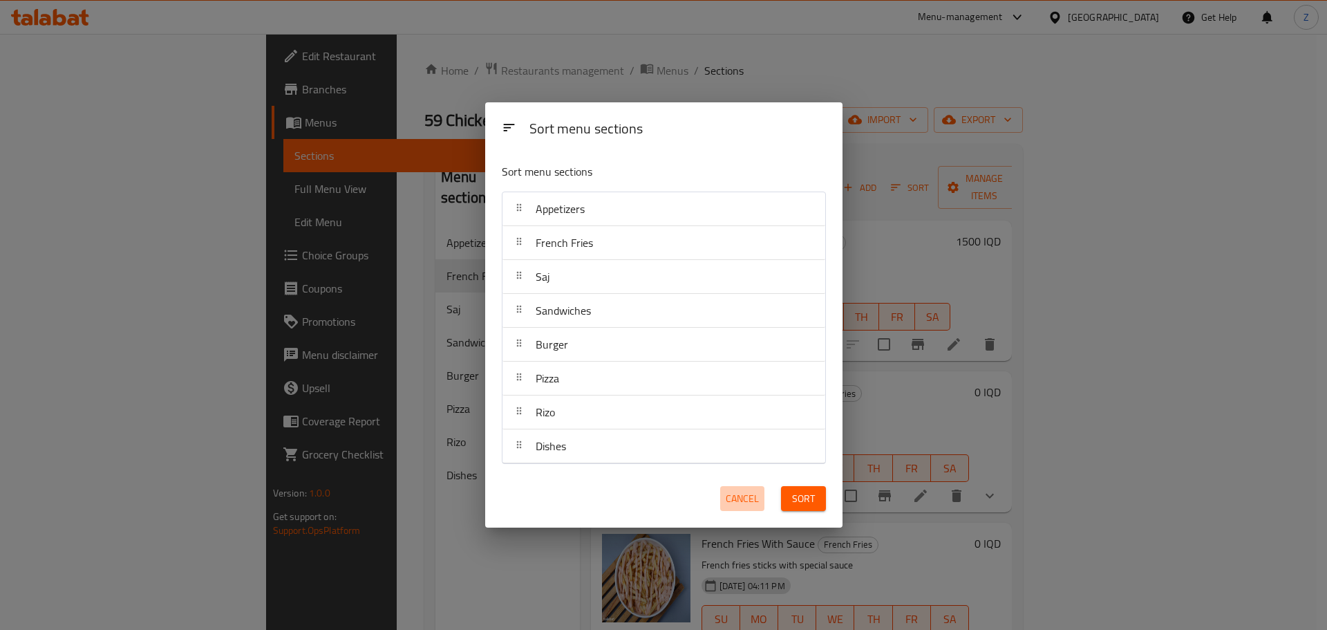
click at [744, 490] on span "Cancel" at bounding box center [742, 498] width 33 height 17
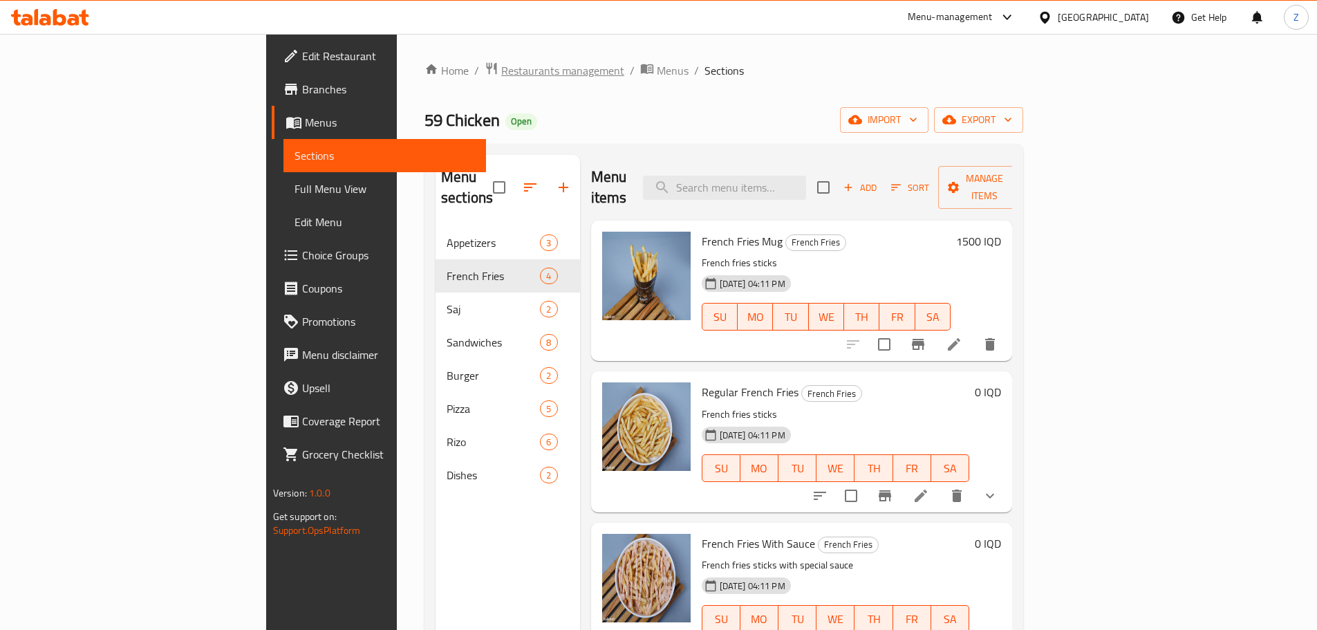
click at [501, 73] on span "Restaurants management" at bounding box center [562, 70] width 123 height 17
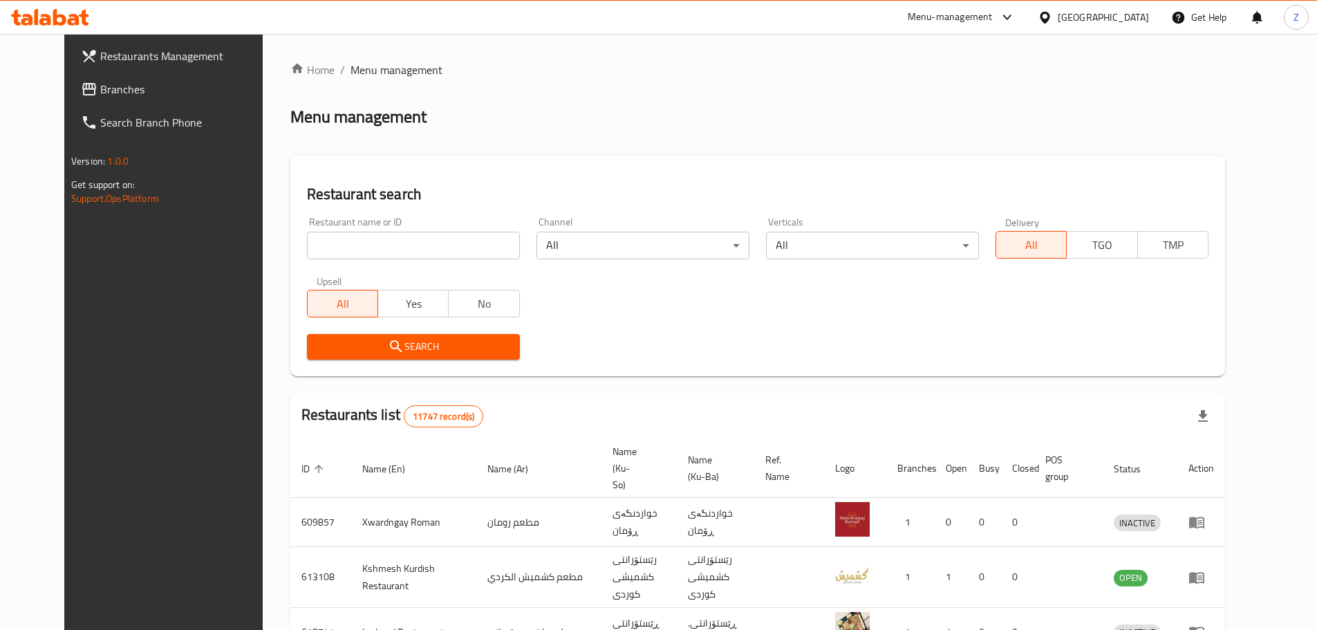
click at [438, 250] on input "search" at bounding box center [413, 246] width 213 height 28
paste input "699806"
type input "699806"
click at [429, 351] on span "Search" at bounding box center [413, 346] width 191 height 17
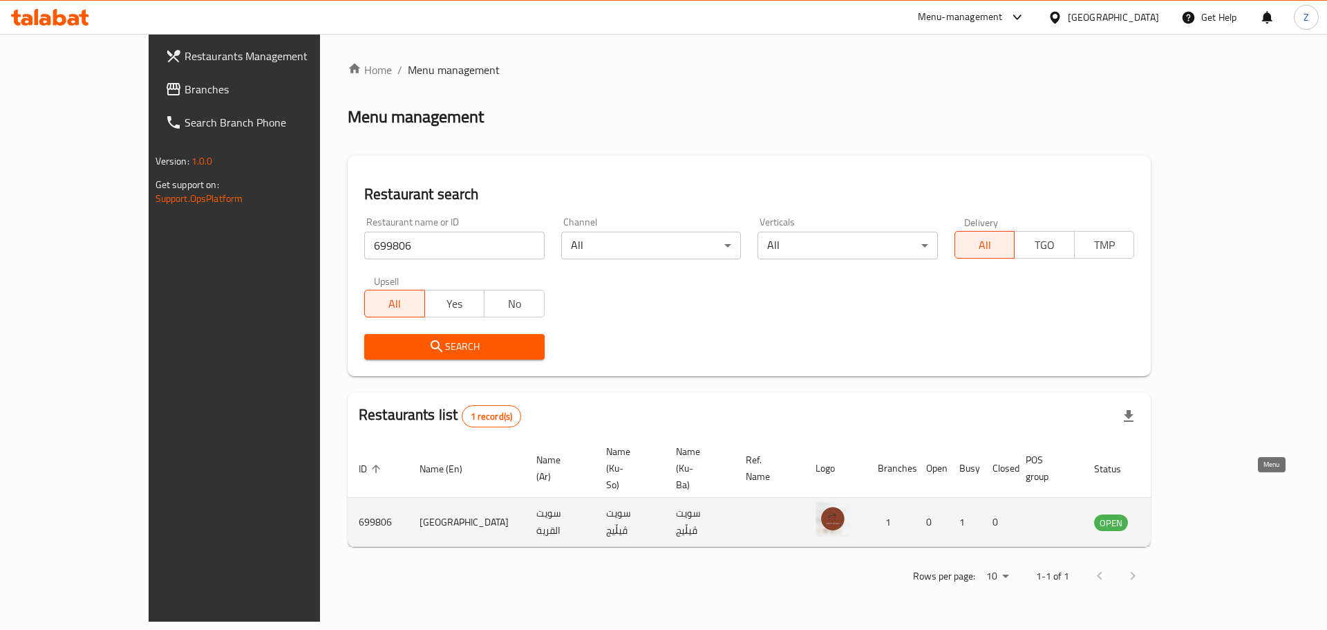
click at [1183, 514] on icon "enhanced table" at bounding box center [1175, 522] width 17 height 17
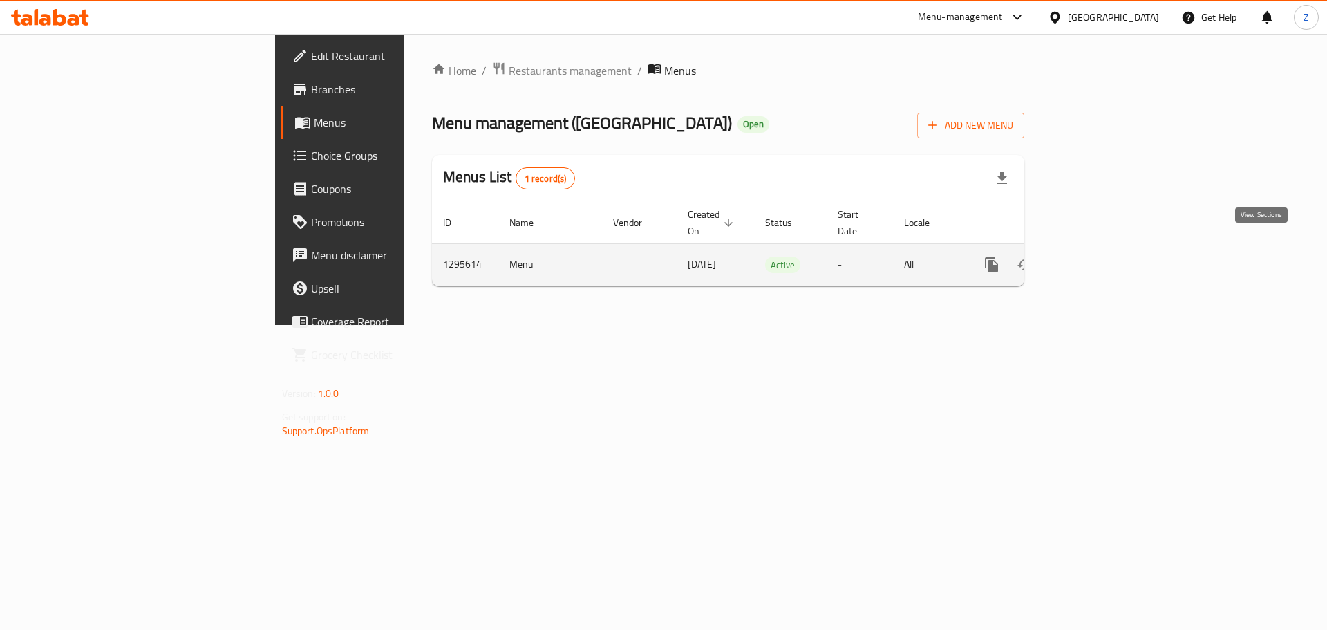
click at [1100, 256] on icon "enhanced table" at bounding box center [1091, 264] width 17 height 17
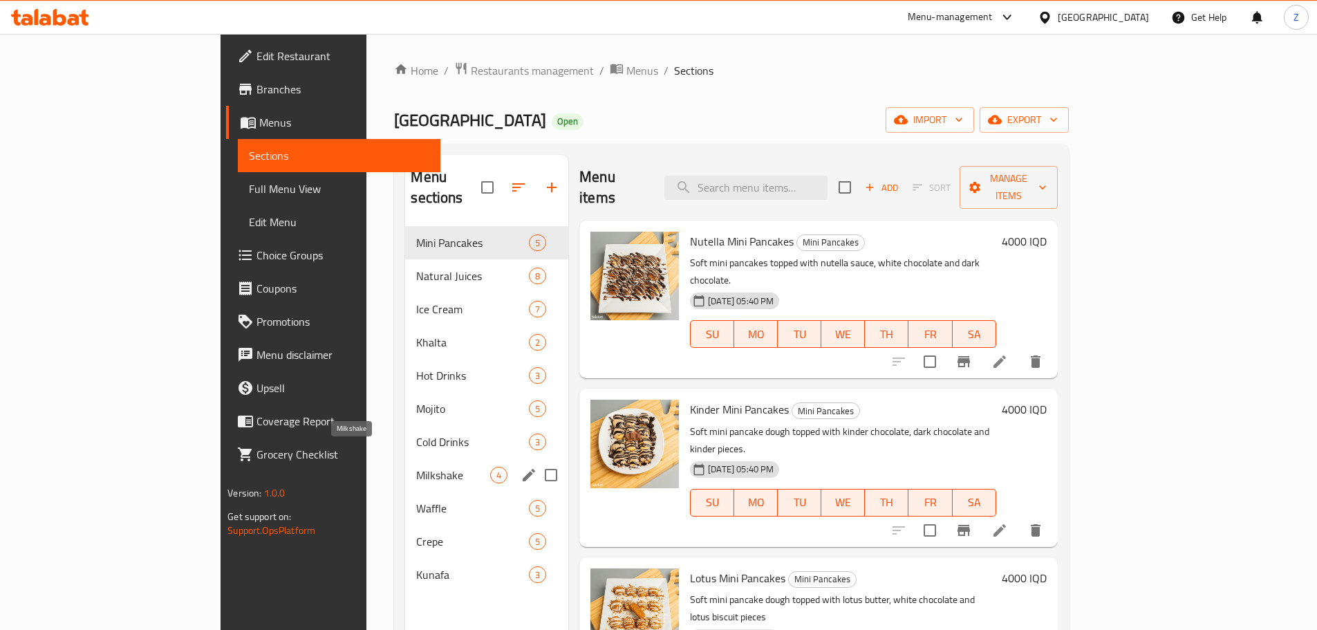
click at [416, 467] on span "Milkshake" at bounding box center [453, 475] width 74 height 17
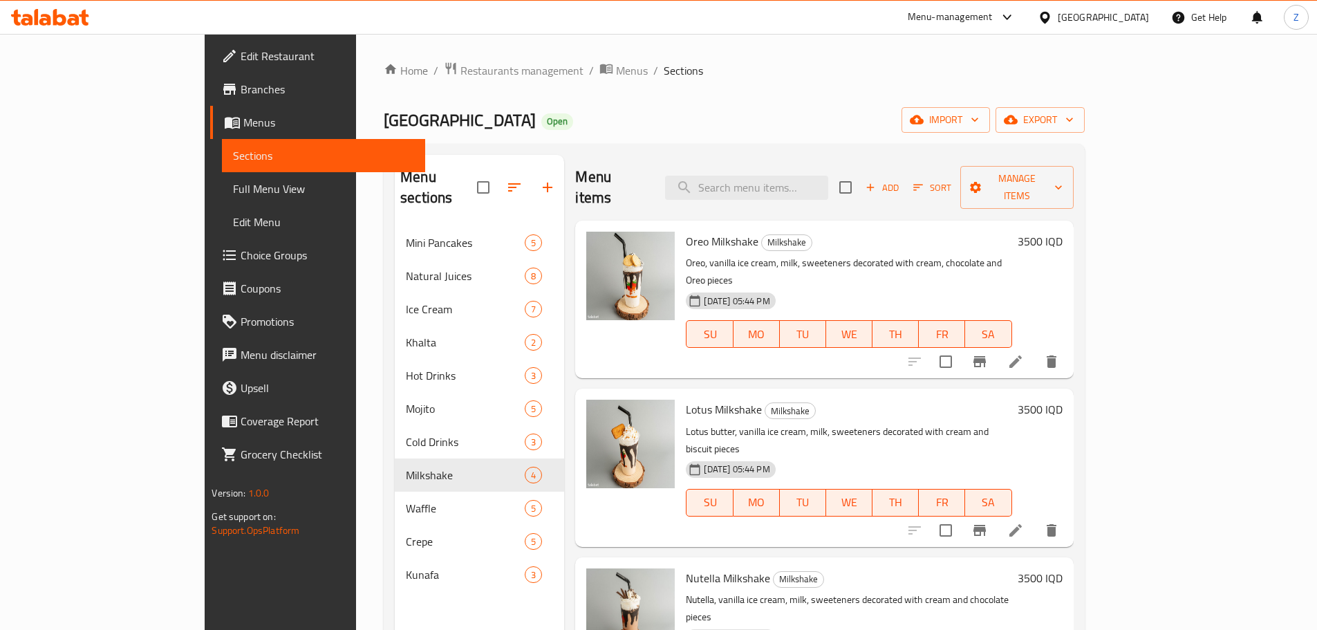
click at [1062, 233] on div "3500 IQD" at bounding box center [1037, 299] width 50 height 135
click at [1062, 232] on h6 "3500 IQD" at bounding box center [1039, 241] width 45 height 19
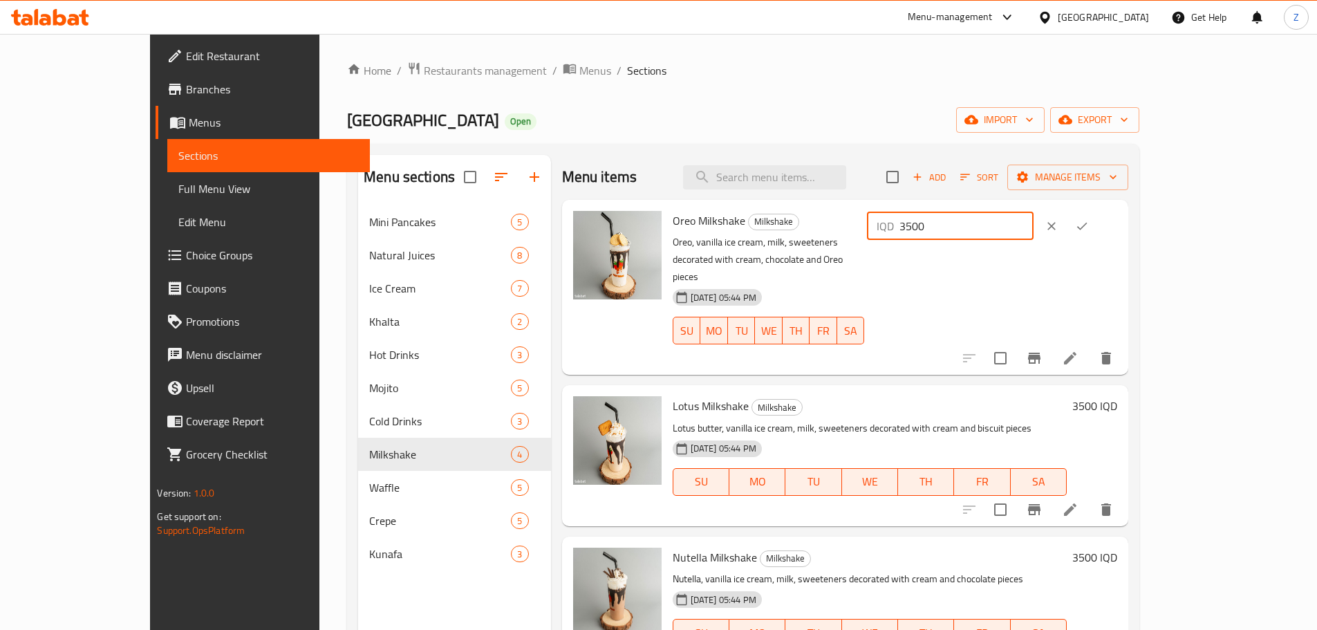
drag, startPoint x: 1075, startPoint y: 230, endPoint x: 1059, endPoint y: 234, distance: 16.9
click at [1033, 234] on div "IQD 3500 ​" at bounding box center [950, 226] width 167 height 28
click at [1033, 229] on input "4500" at bounding box center [966, 226] width 134 height 28
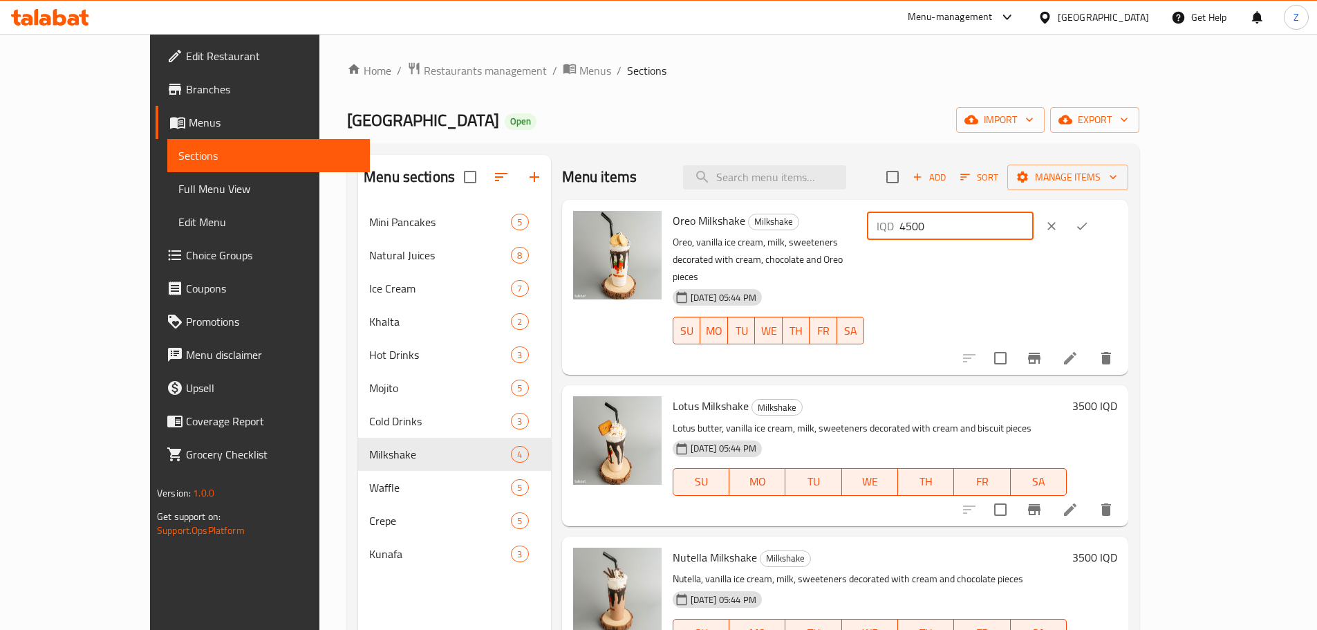
type input "4500"
click at [1097, 227] on button "ok" at bounding box center [1081, 226] width 30 height 30
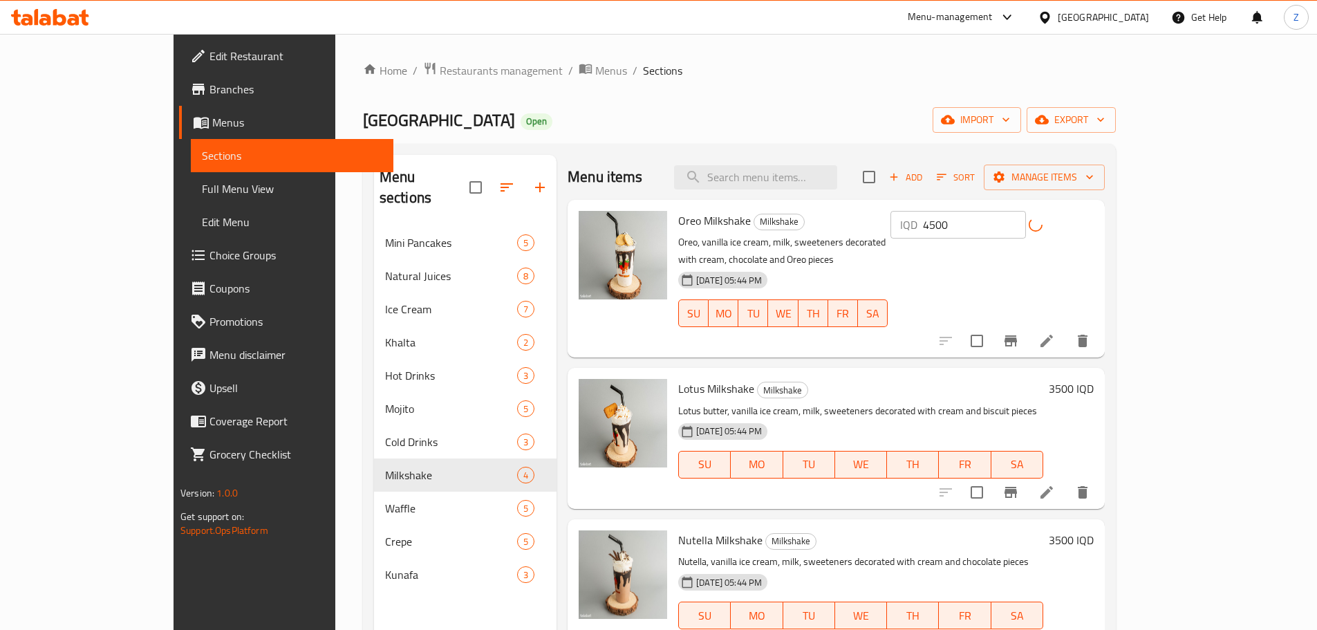
click at [1093, 379] on h6 "3500 IQD" at bounding box center [1070, 388] width 45 height 19
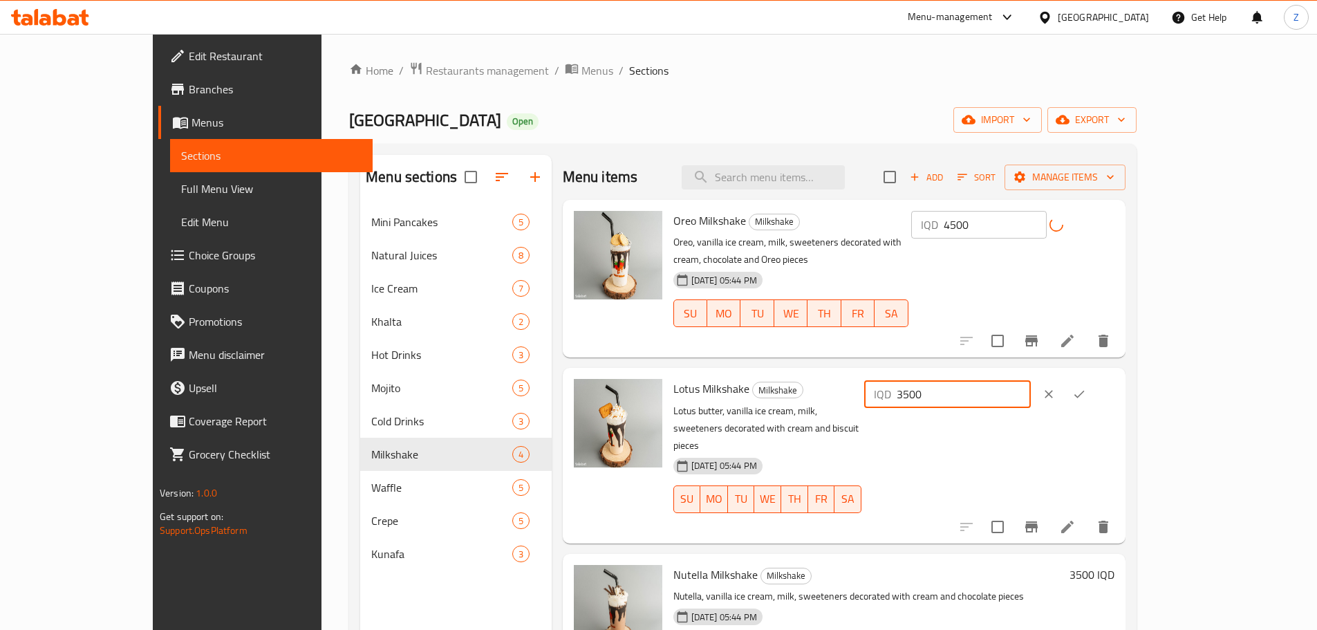
click at [1030, 380] on input "3500" at bounding box center [963, 394] width 134 height 28
click at [1030, 380] on input "3501" at bounding box center [963, 394] width 134 height 28
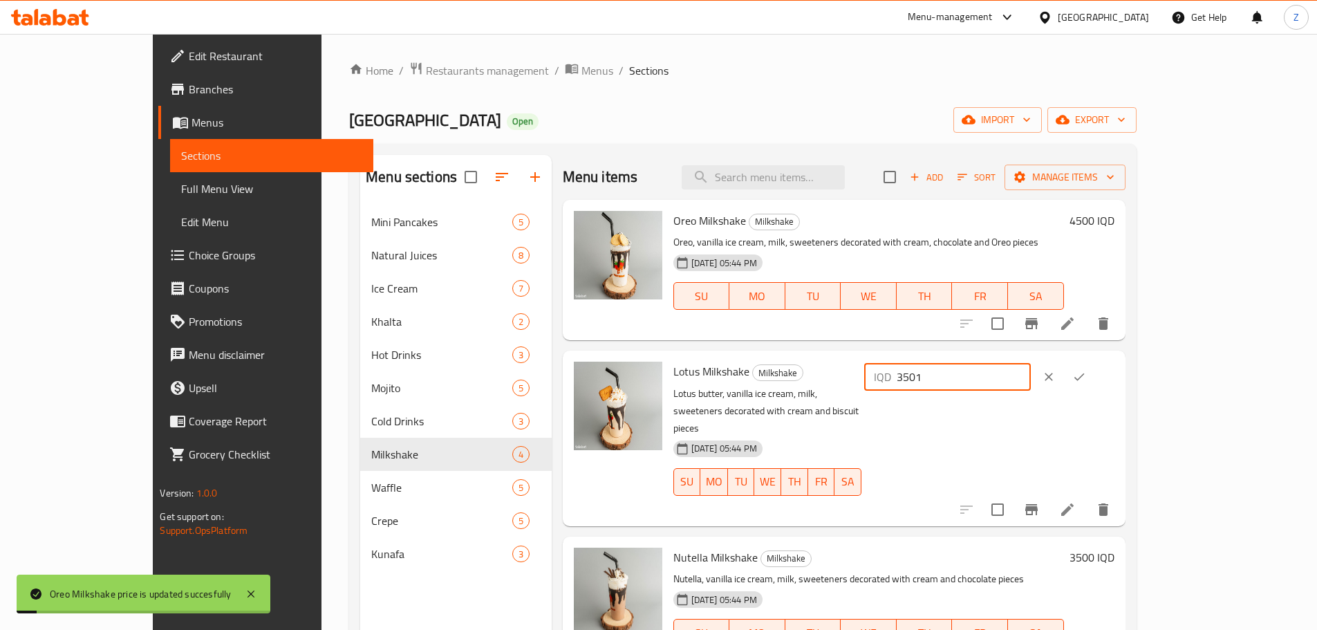
click at [1030, 373] on input "3501" at bounding box center [963, 377] width 134 height 28
paste input "4500"
type input "4500"
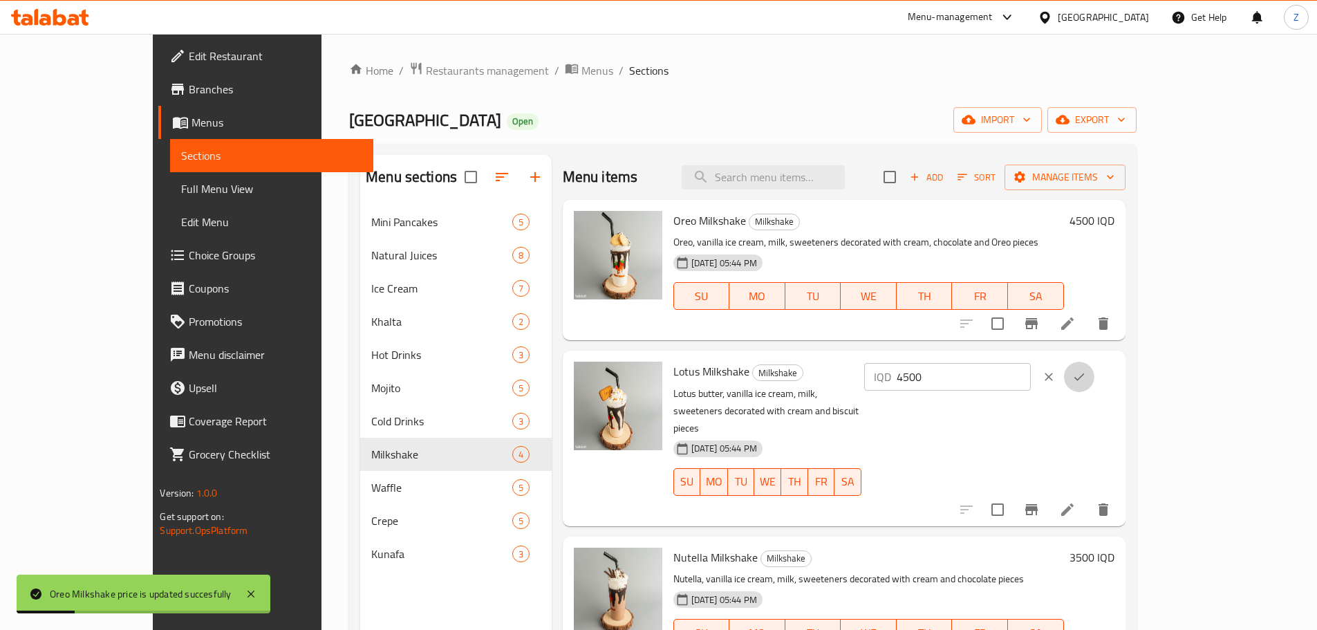
click at [1094, 377] on button "ok" at bounding box center [1079, 376] width 30 height 30
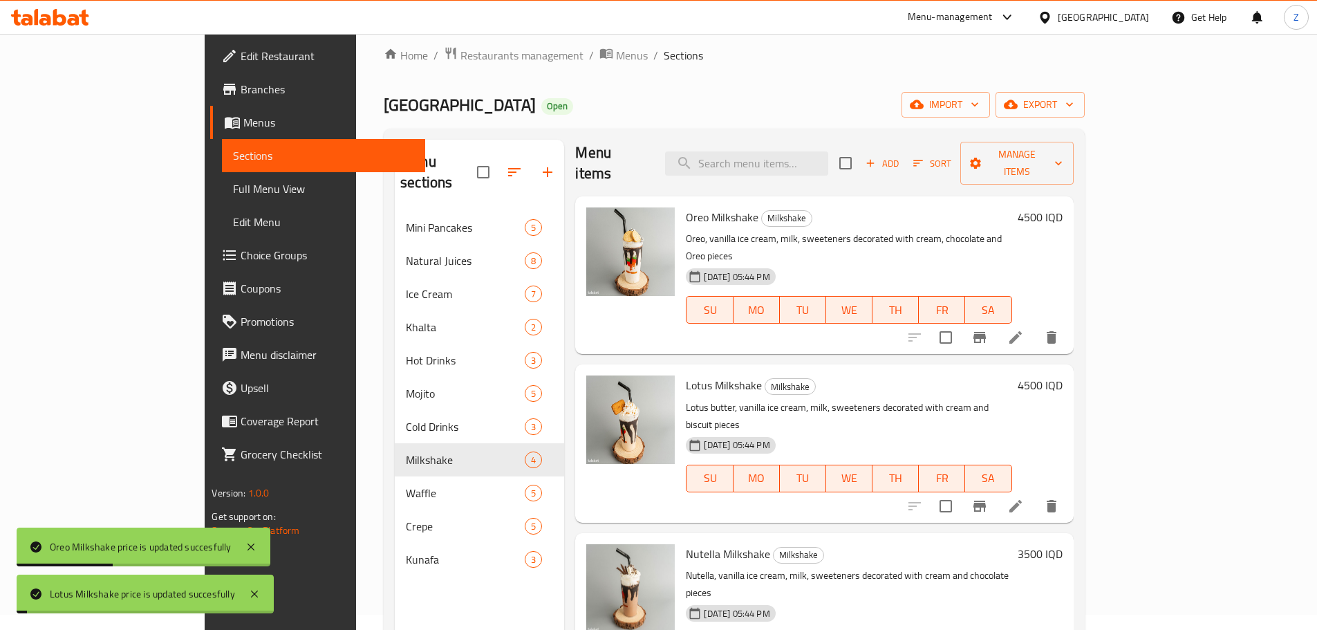
scroll to position [194, 0]
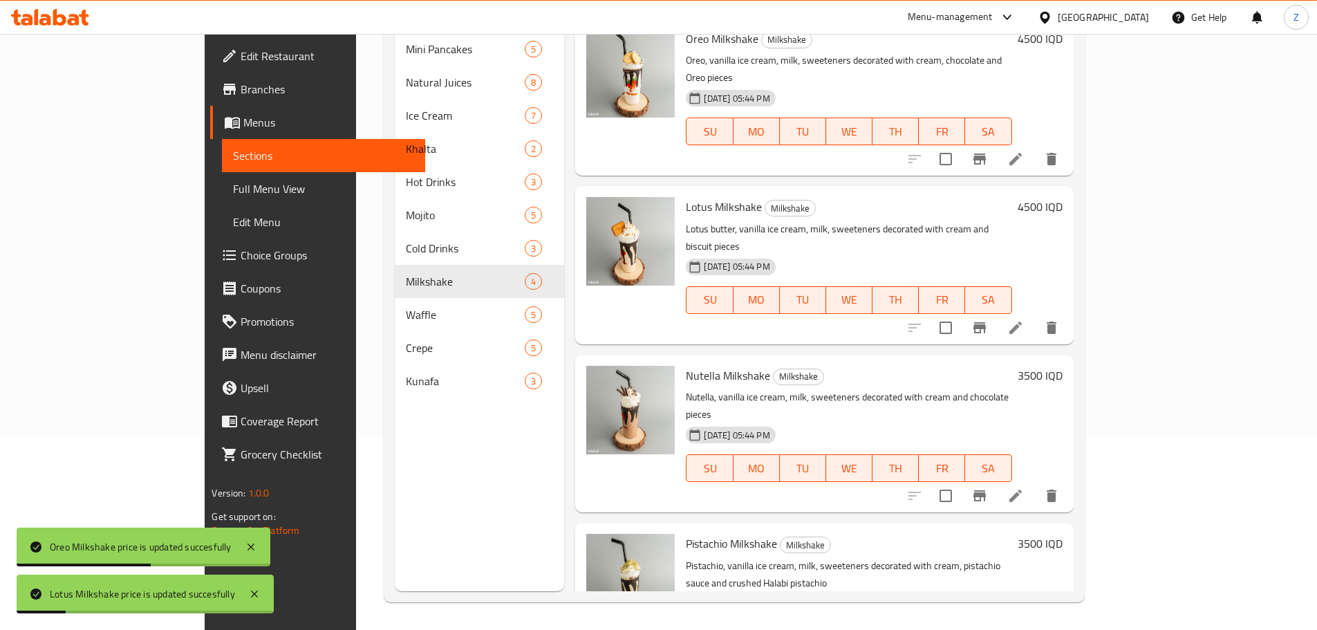
click at [1062, 366] on h6 "3500 IQD" at bounding box center [1039, 375] width 45 height 19
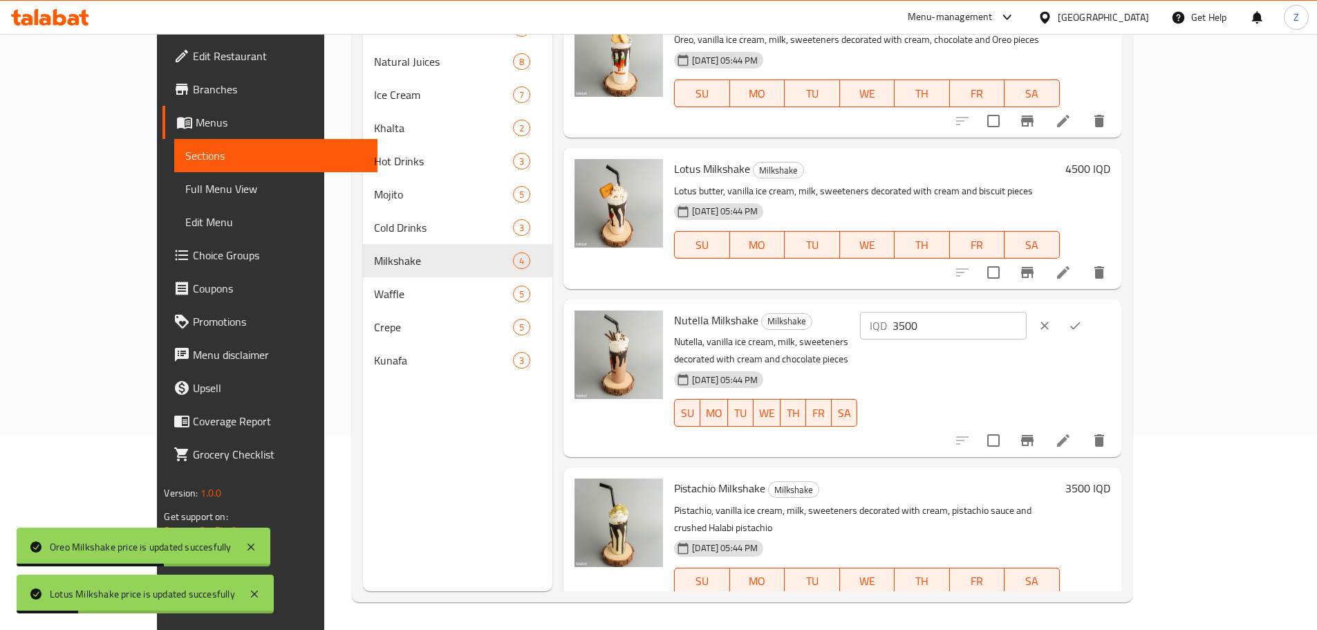
click at [1026, 323] on input "3500" at bounding box center [959, 326] width 134 height 28
paste input "4"
type input "4500"
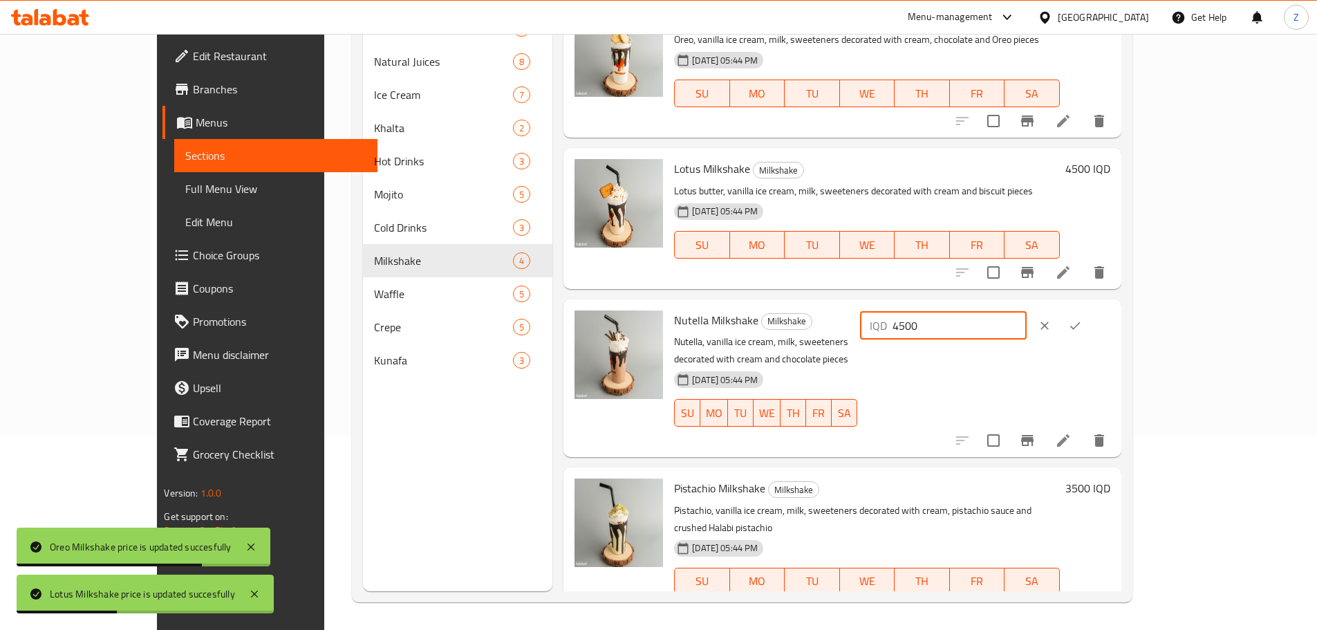
click at [1082, 329] on icon "ok" at bounding box center [1075, 326] width 14 height 14
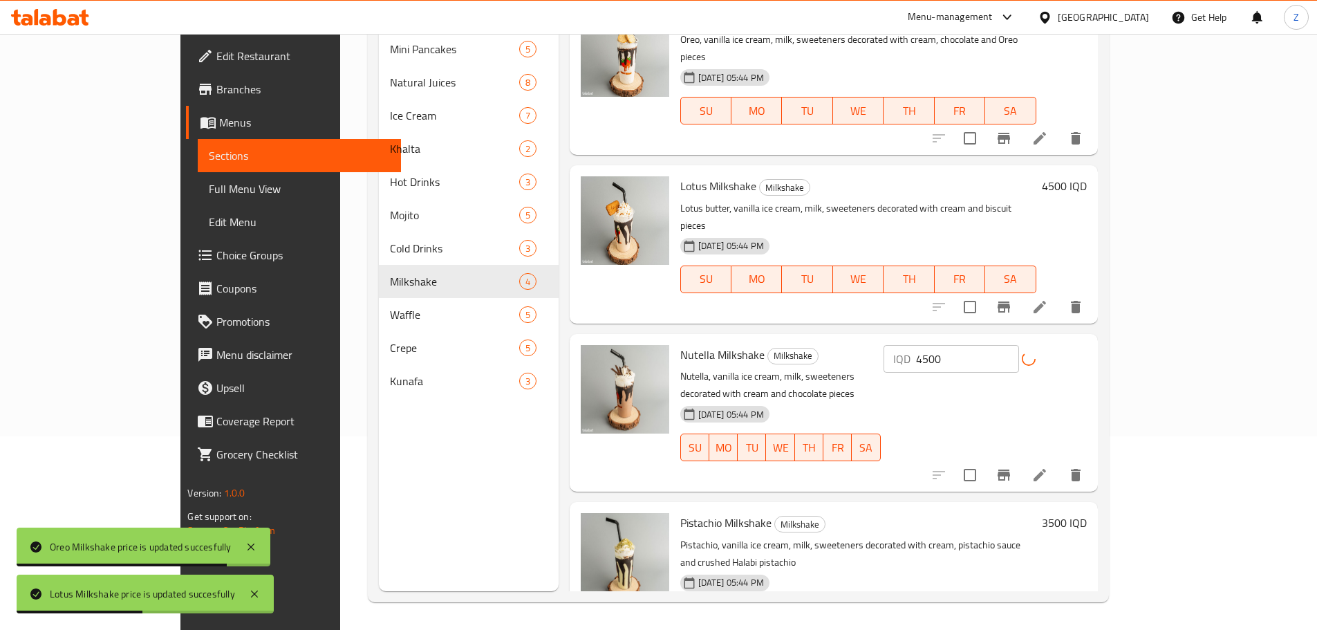
click at [1086, 513] on h6 "3500 IQD" at bounding box center [1064, 522] width 45 height 19
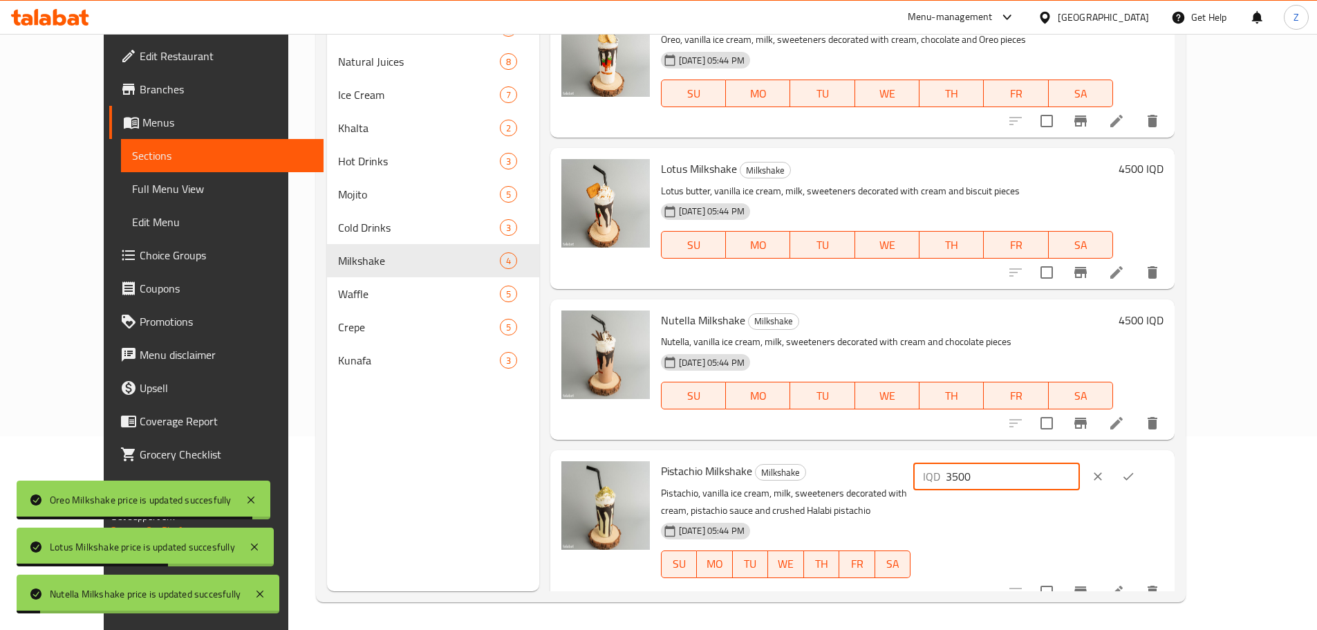
click at [1080, 487] on input "3500" at bounding box center [1012, 476] width 134 height 28
click at [1080, 486] on input "3500" at bounding box center [1012, 476] width 134 height 28
paste input "4"
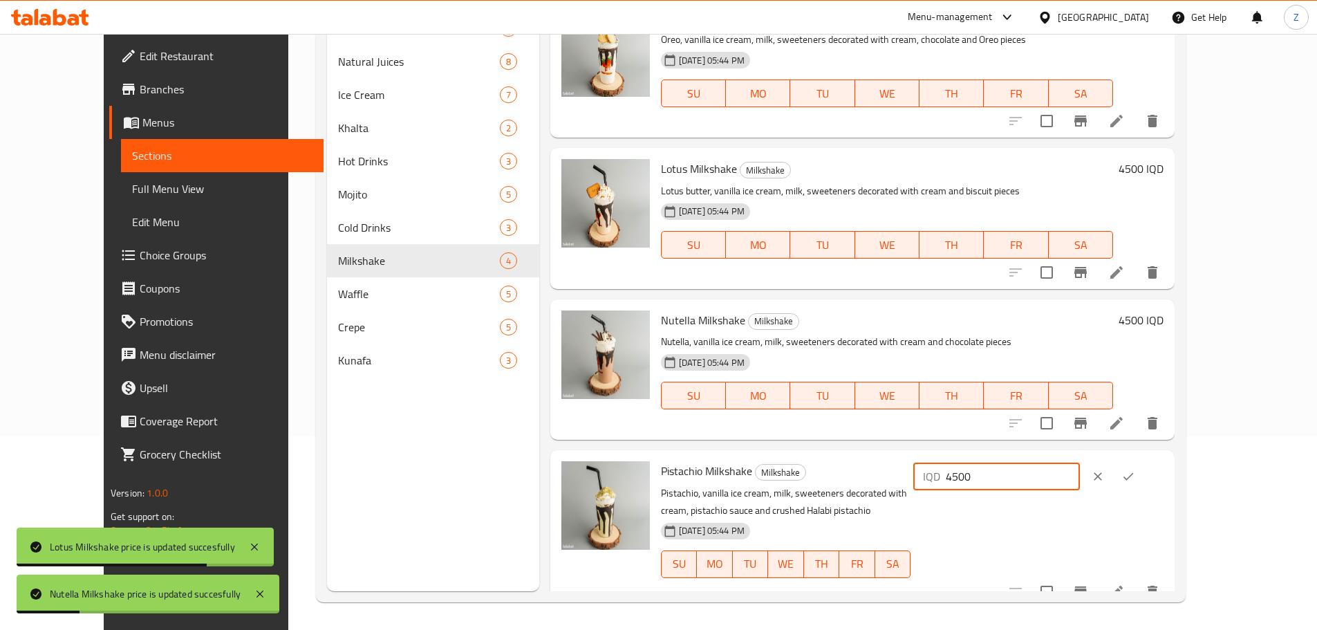
type input "4500"
click at [1135, 480] on icon "ok" at bounding box center [1128, 476] width 14 height 14
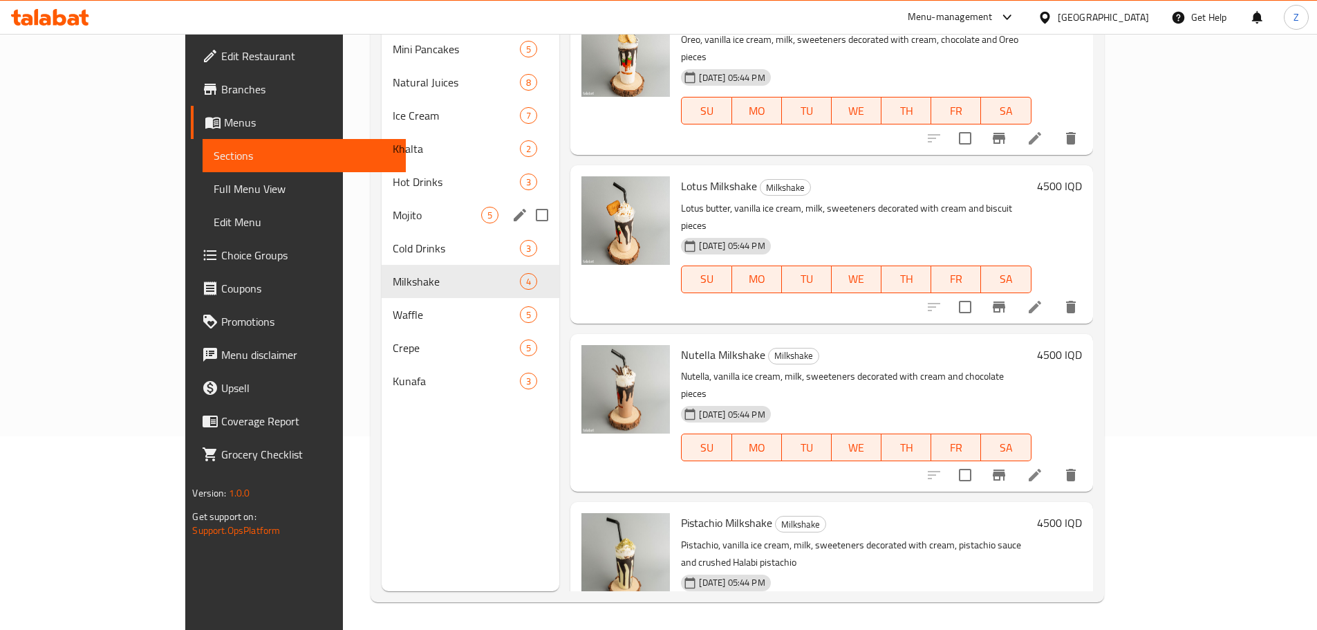
click at [382, 176] on div "Mini Pancakes 5 Natural Juices 8 Ice Cream 7 Khalta 2 Hot Drinks 3 Mojito 5 Col…" at bounding box center [471, 214] width 178 height 365
click at [393, 207] on span "Mojito" at bounding box center [437, 215] width 88 height 17
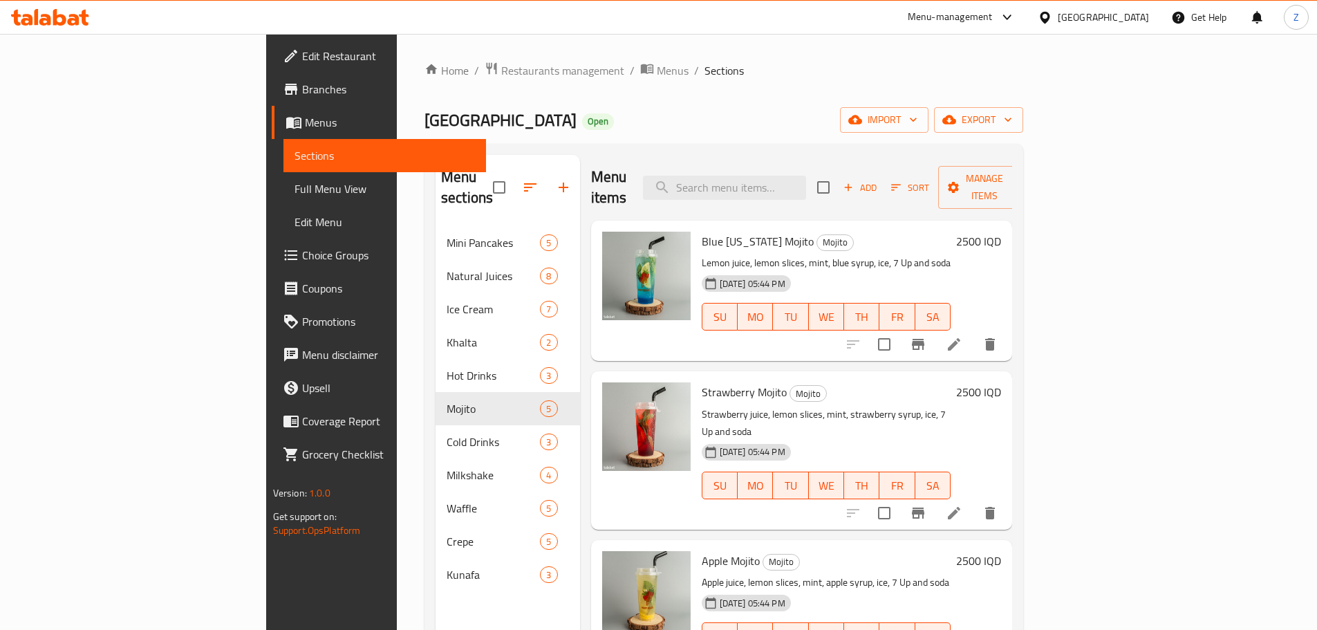
click at [1001, 232] on h6 "2500 IQD" at bounding box center [978, 241] width 45 height 19
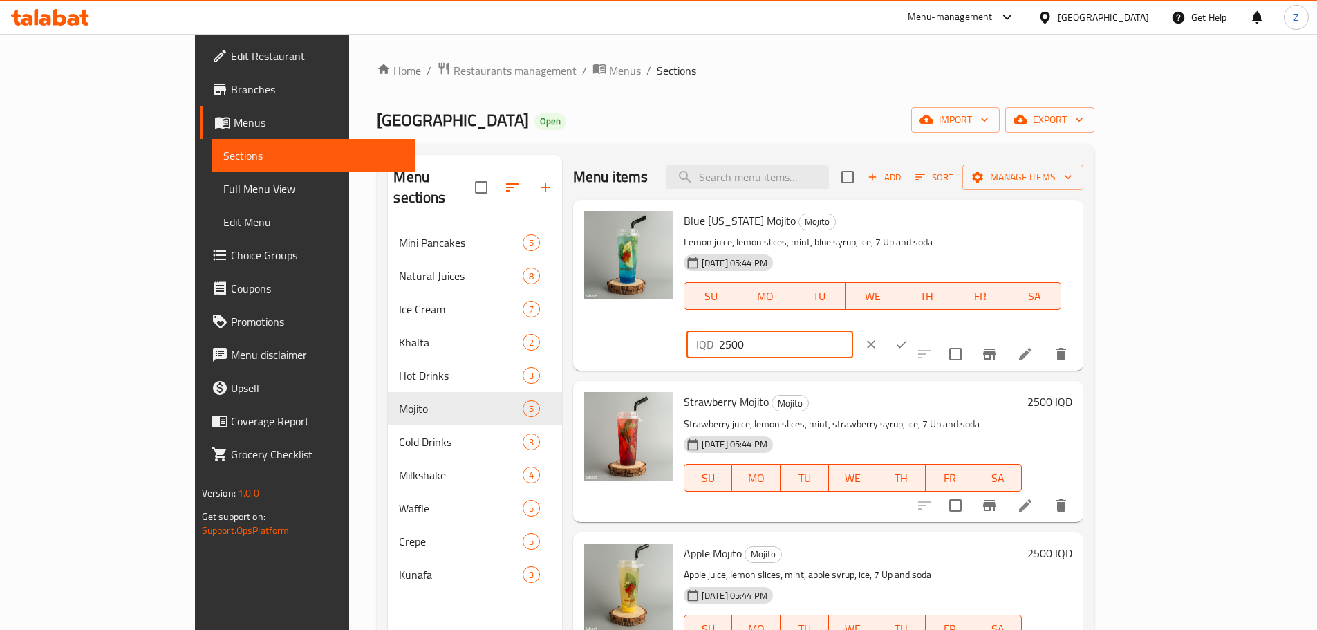
drag, startPoint x: 1073, startPoint y: 223, endPoint x: 1055, endPoint y: 227, distance: 17.9
click at [853, 330] on div "IQD 2500 ​" at bounding box center [769, 344] width 167 height 28
click at [853, 330] on input "3500" at bounding box center [786, 344] width 134 height 28
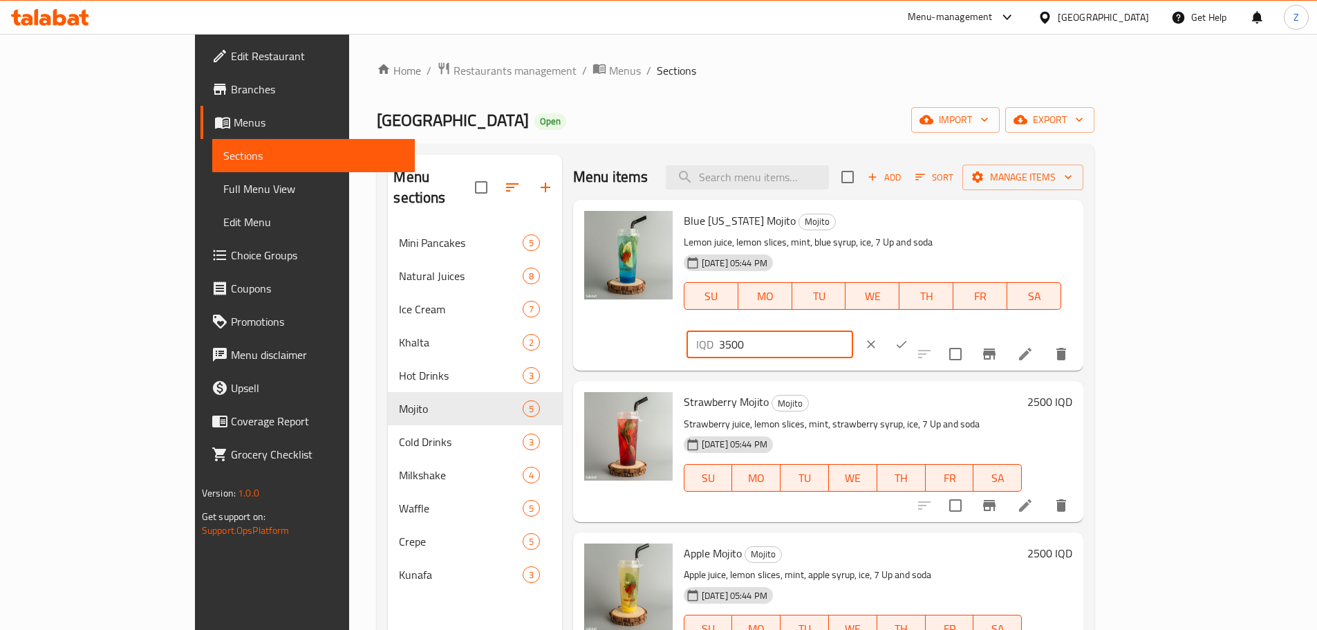
type input "3500"
click at [908, 337] on icon "ok" at bounding box center [901, 344] width 14 height 14
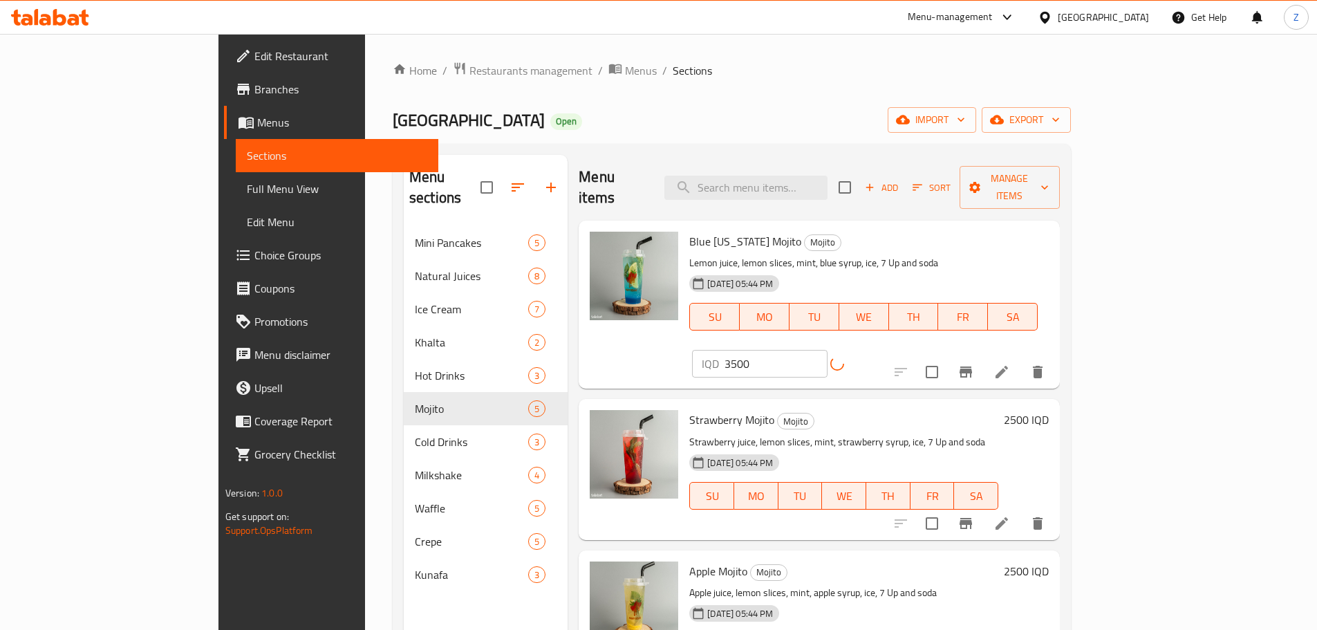
click at [1048, 410] on h6 "2500 IQD" at bounding box center [1026, 419] width 45 height 19
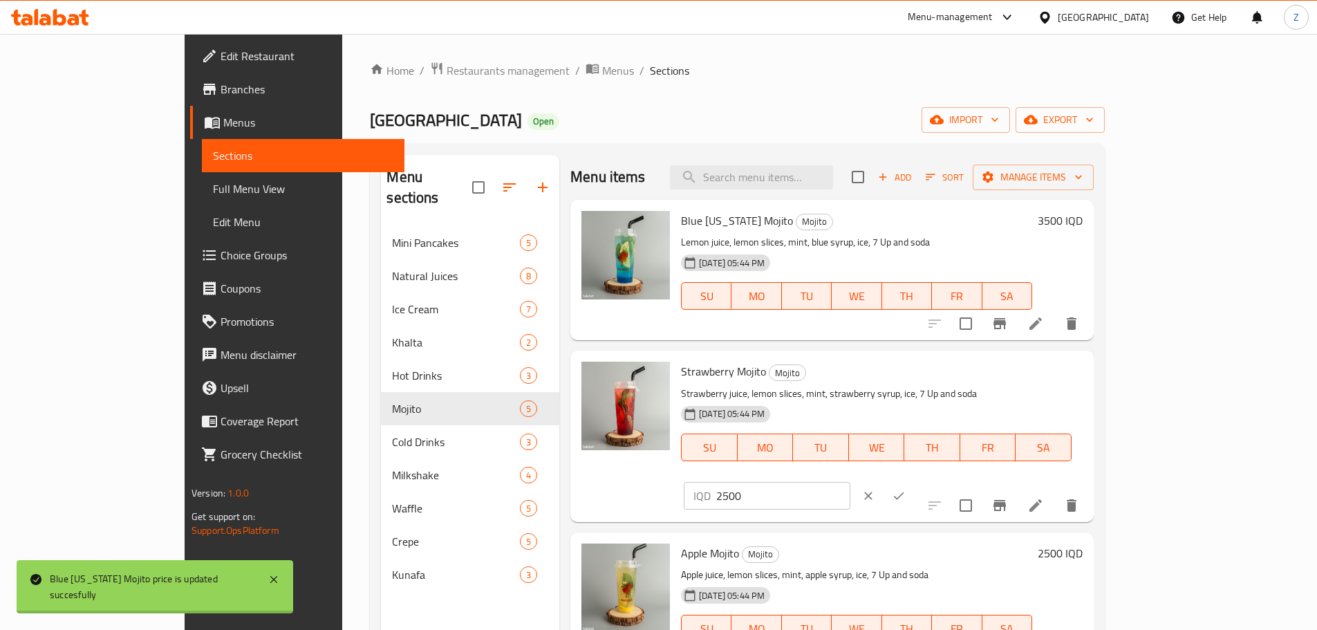
click at [850, 482] on input "2500" at bounding box center [783, 496] width 134 height 28
paste input "3"
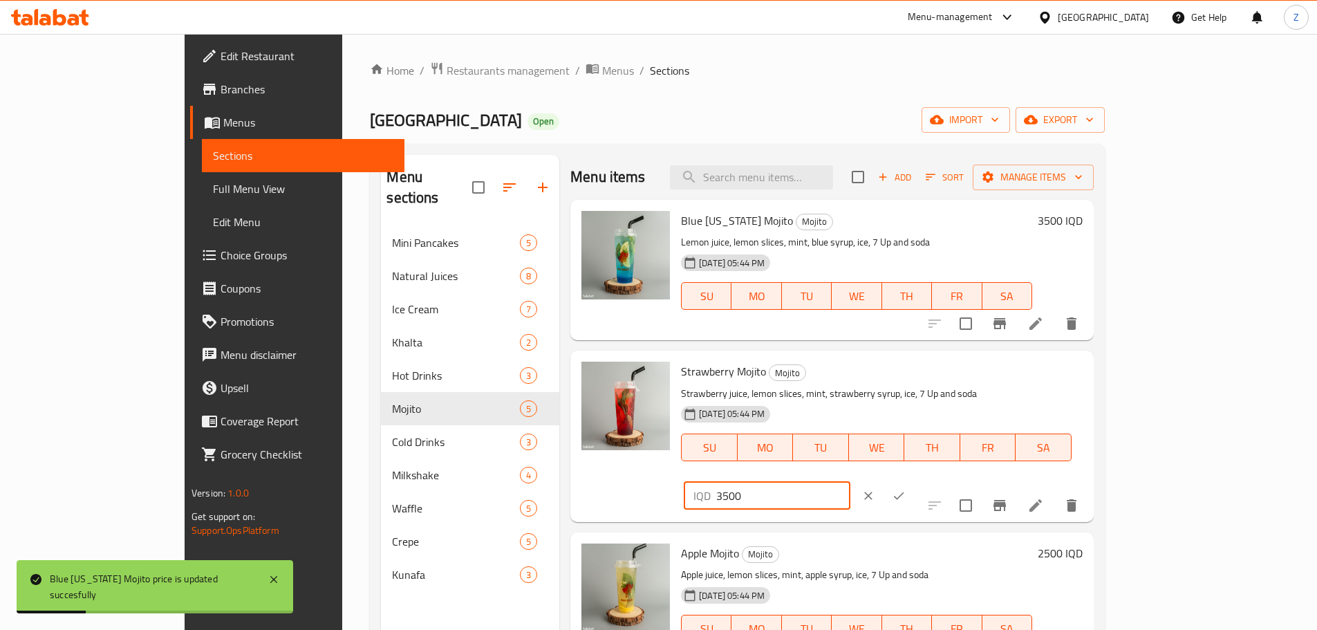
type input "3500"
click at [905, 489] on icon "ok" at bounding box center [899, 496] width 14 height 14
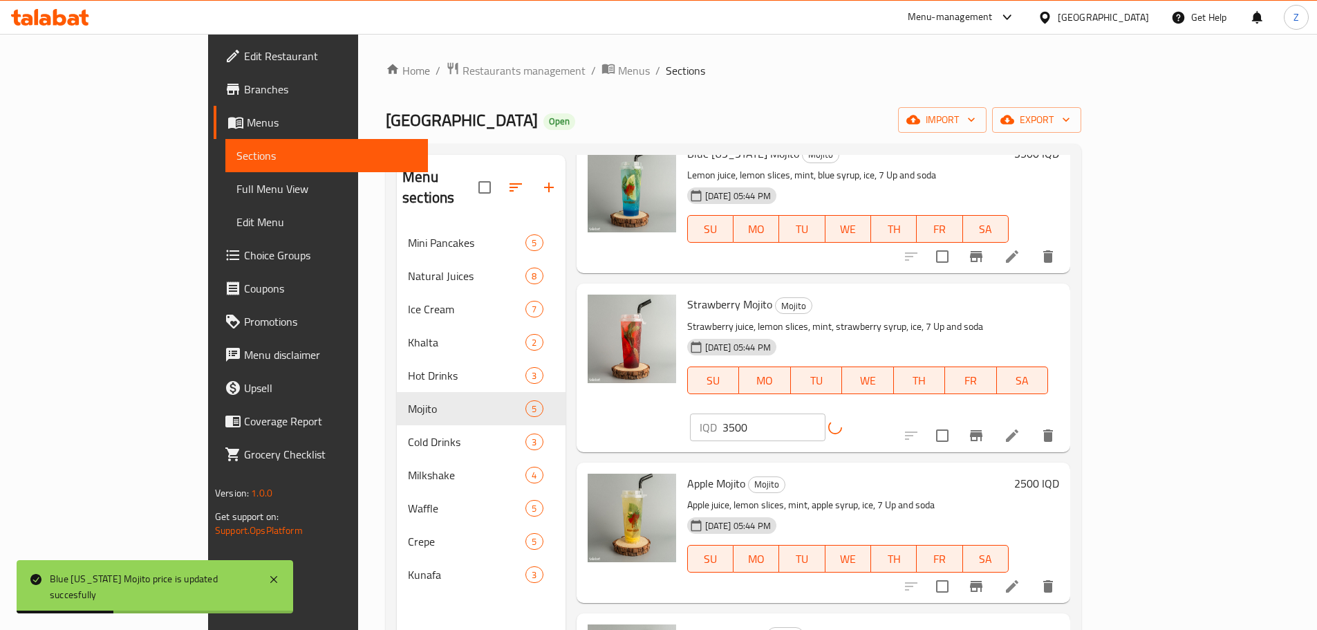
scroll to position [160, 0]
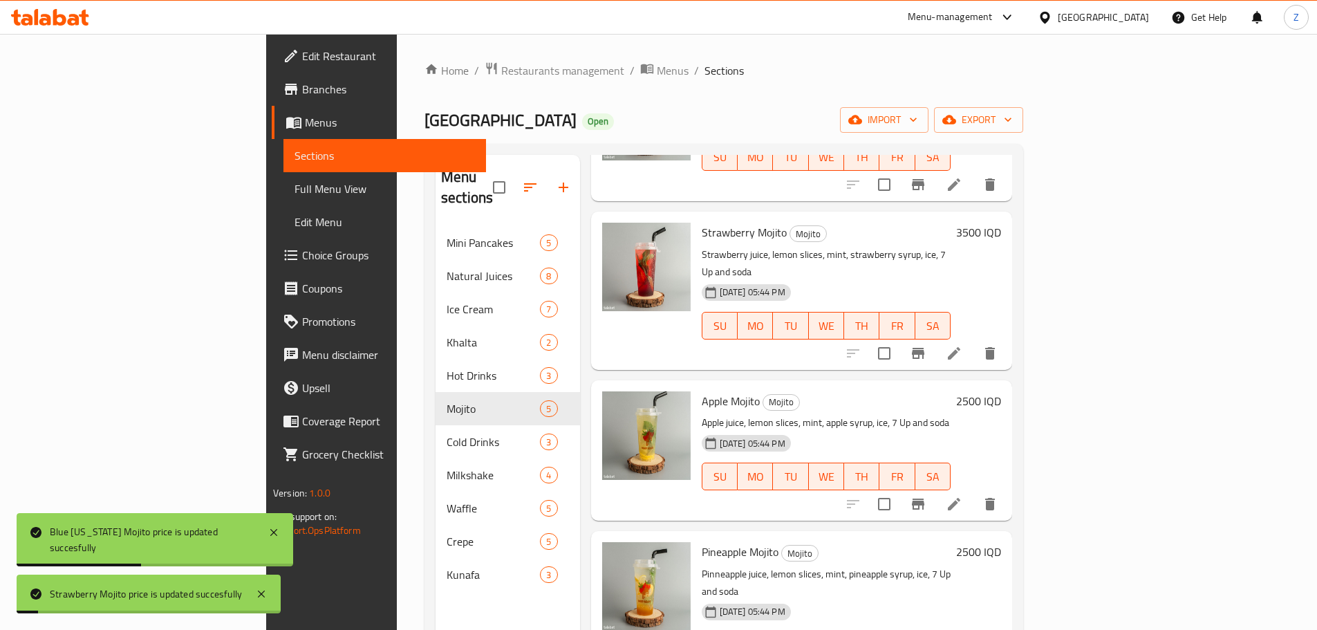
click at [1001, 391] on h6 "2500 IQD" at bounding box center [978, 400] width 45 height 19
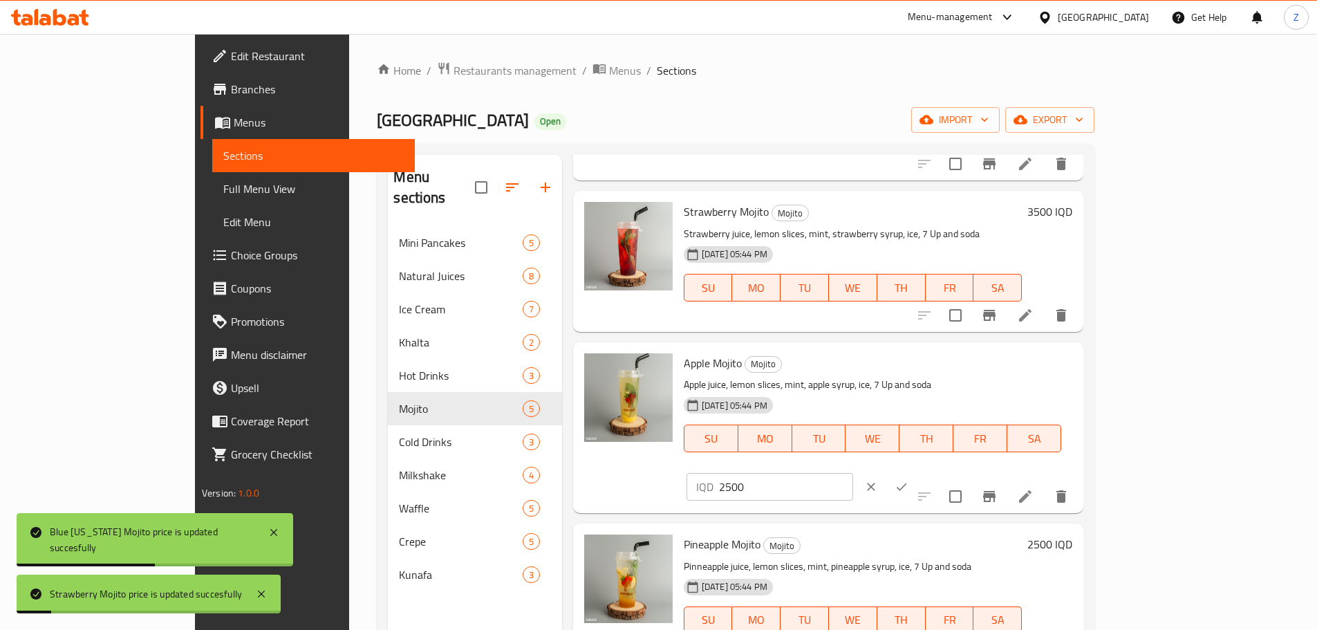
click at [853, 473] on input "2500" at bounding box center [786, 487] width 134 height 28
paste input "3"
type input "3500"
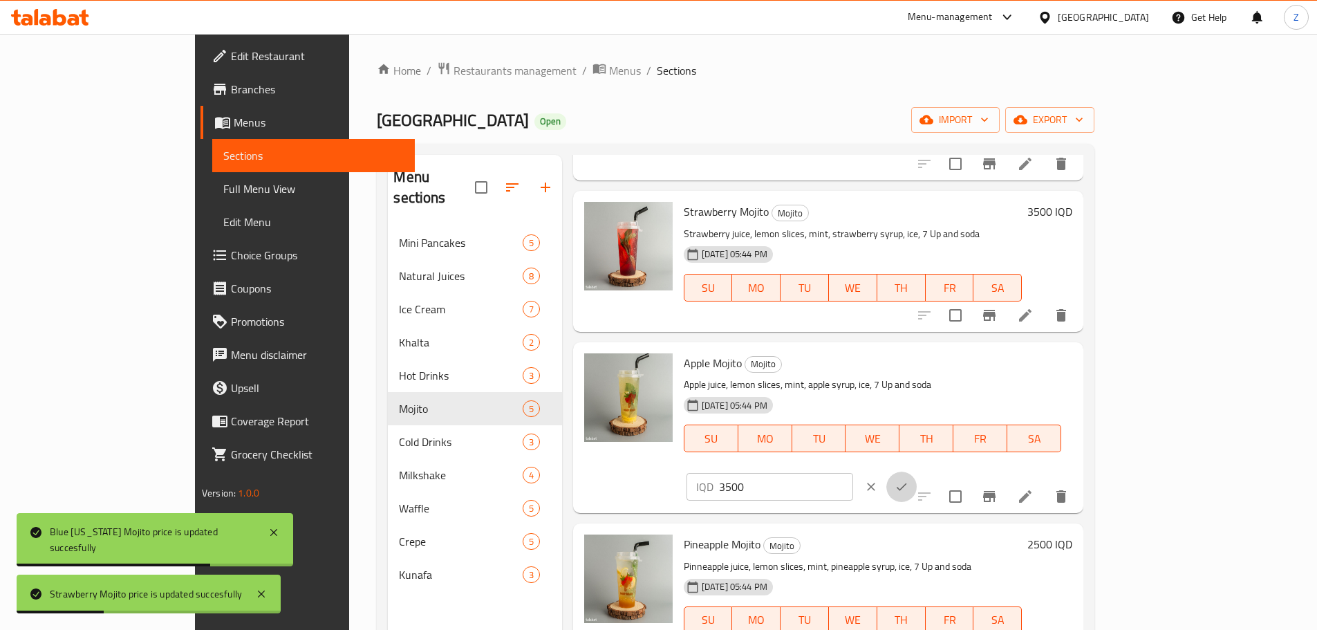
click at [916, 471] on button "ok" at bounding box center [901, 486] width 30 height 30
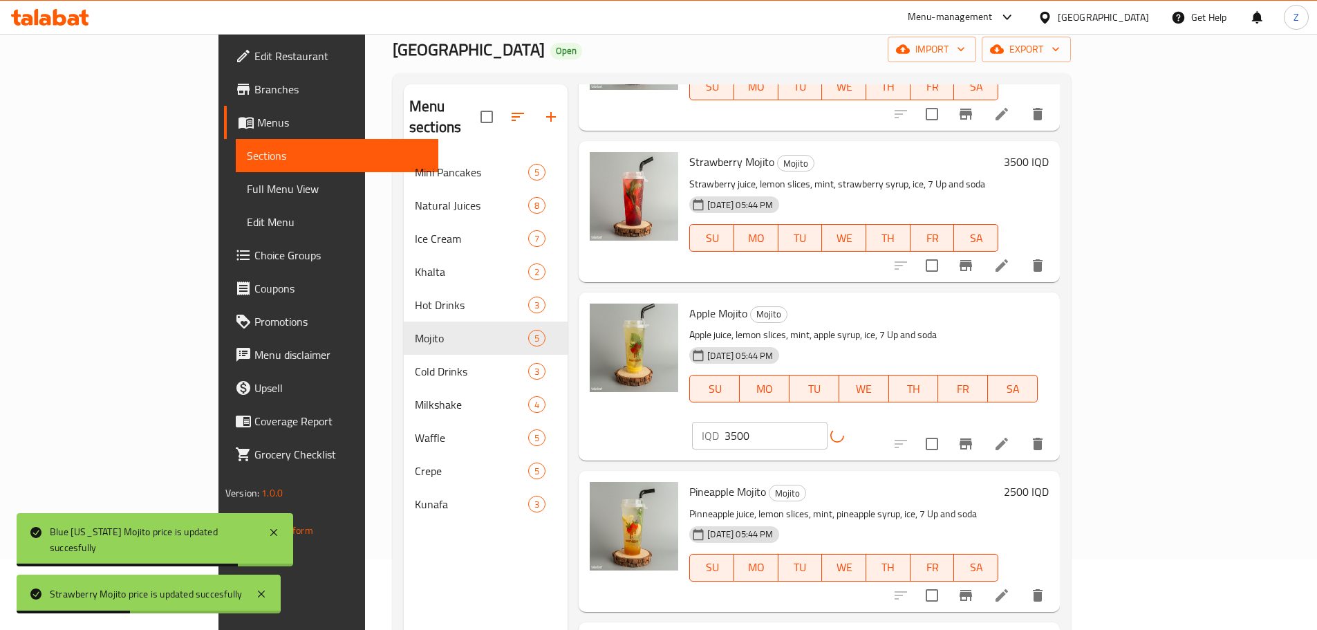
scroll to position [194, 0]
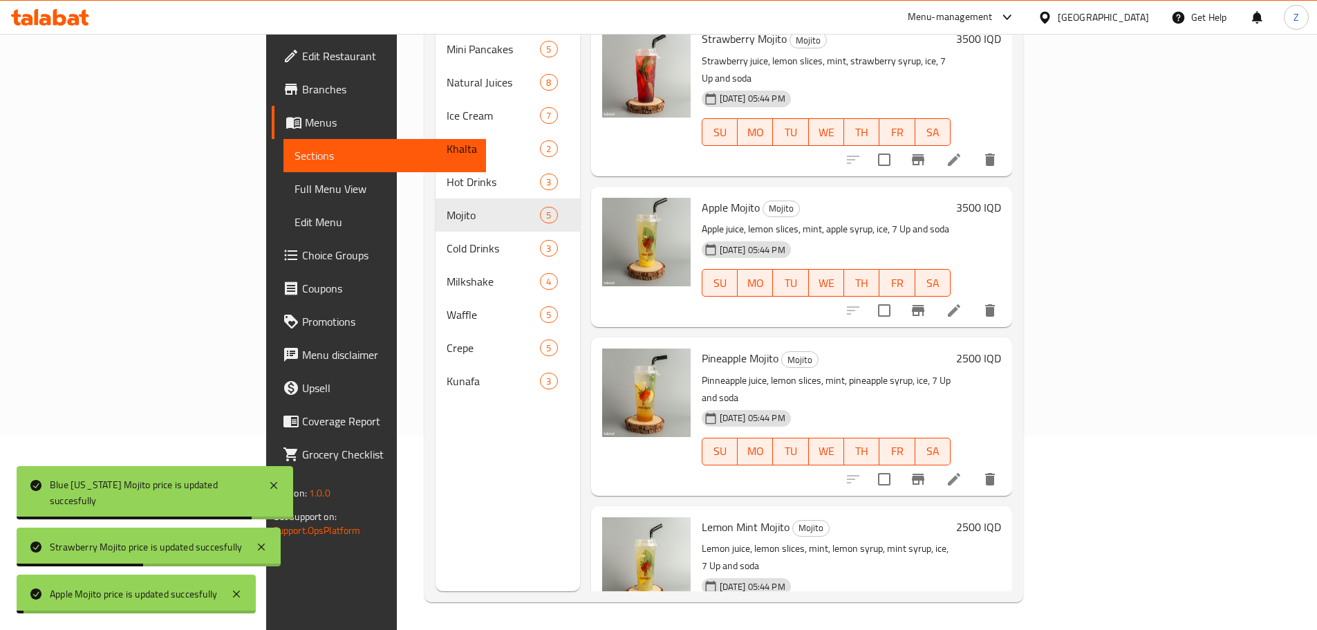
click at [1013, 337] on div "Pineapple Mojito Mojito Pinneapple juice, lemon slices, mint, pineapple syrup, …" at bounding box center [802, 416] width 422 height 158
click at [1001, 348] on div "2500 IQD" at bounding box center [975, 415] width 50 height 135
click at [1001, 348] on h6 "2500 IQD" at bounding box center [978, 357] width 45 height 19
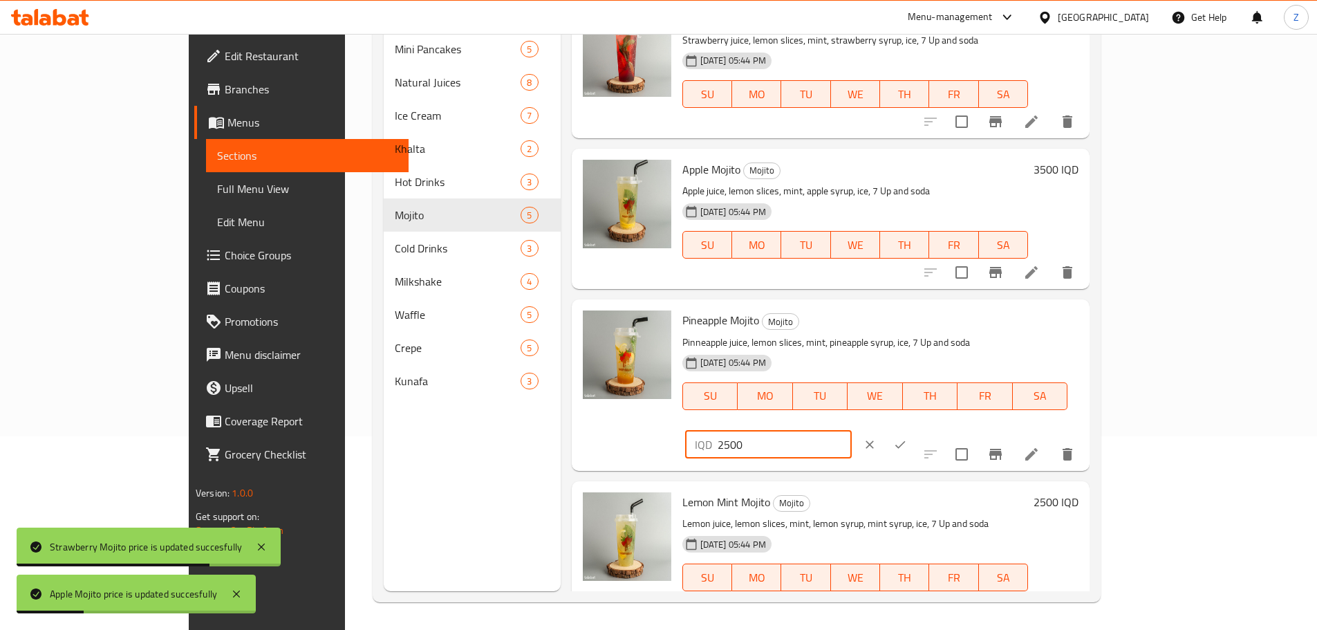
click at [851, 431] on input "2500" at bounding box center [784, 445] width 134 height 28
paste input "3"
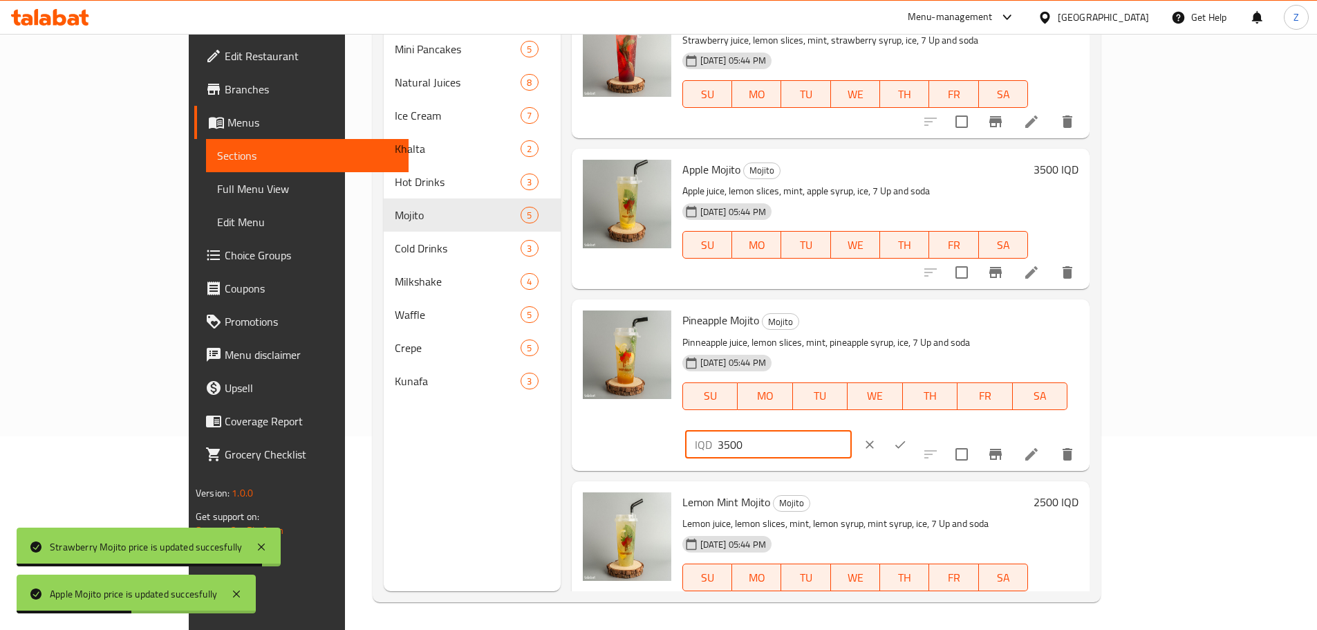
type input "3500"
click at [915, 429] on div at bounding box center [884, 444] width 61 height 30
click at [907, 437] on icon "ok" at bounding box center [900, 444] width 14 height 14
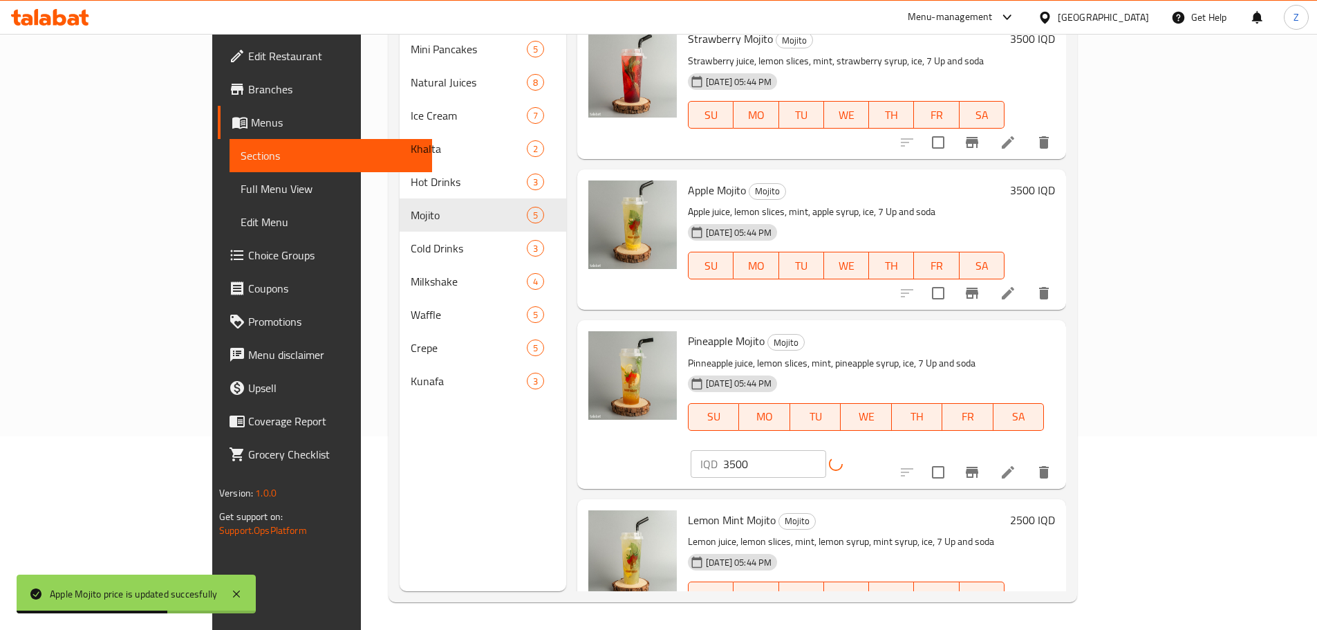
click at [1055, 510] on h6 "2500 IQD" at bounding box center [1032, 519] width 45 height 19
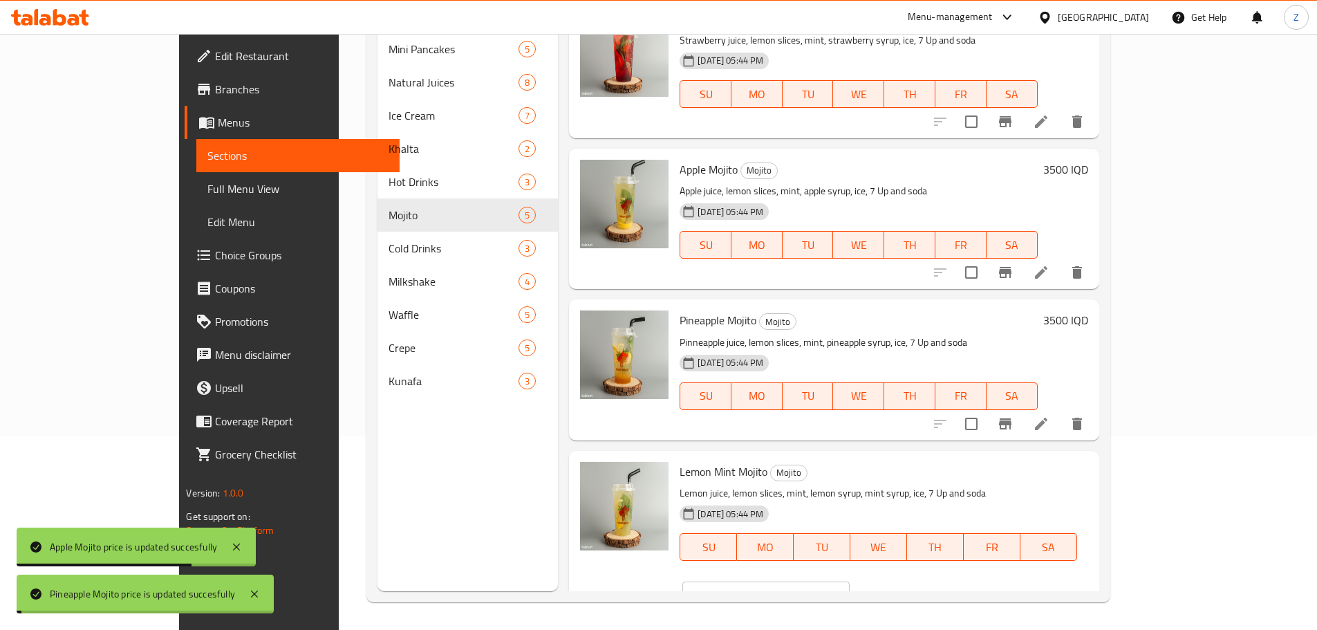
click at [849, 581] on input "2500" at bounding box center [782, 595] width 134 height 28
paste input "3"
type input "3500"
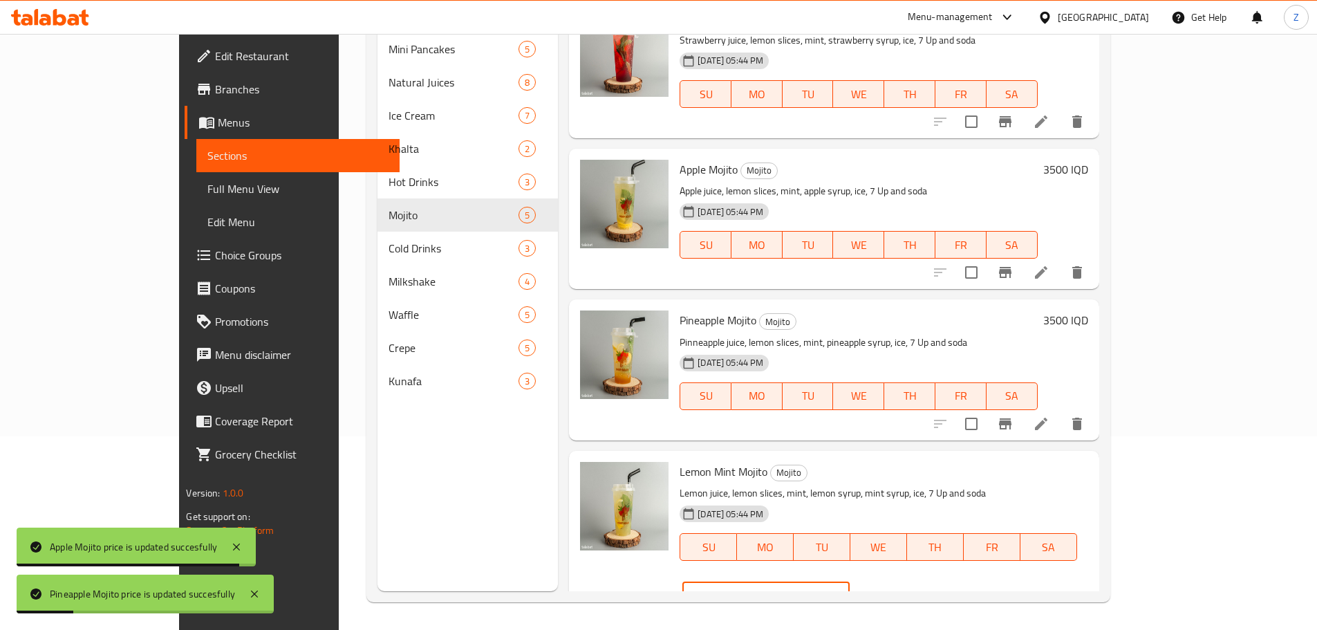
click at [905, 588] on icon "ok" at bounding box center [898, 595] width 14 height 14
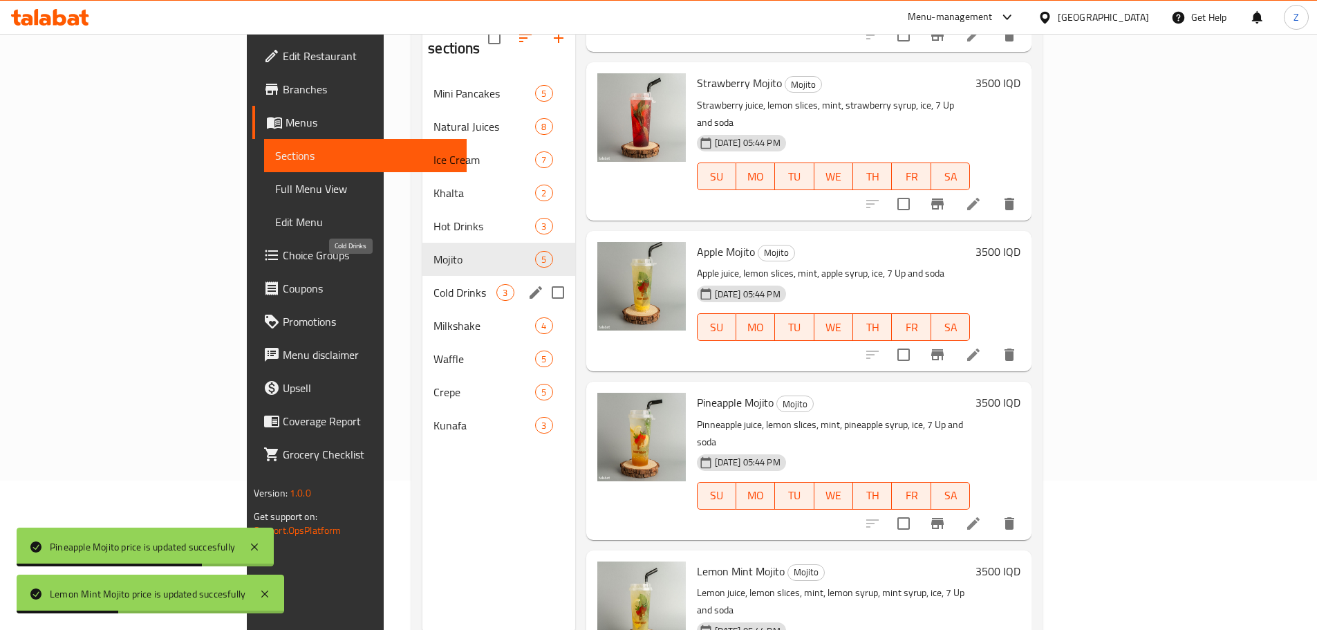
scroll to position [124, 0]
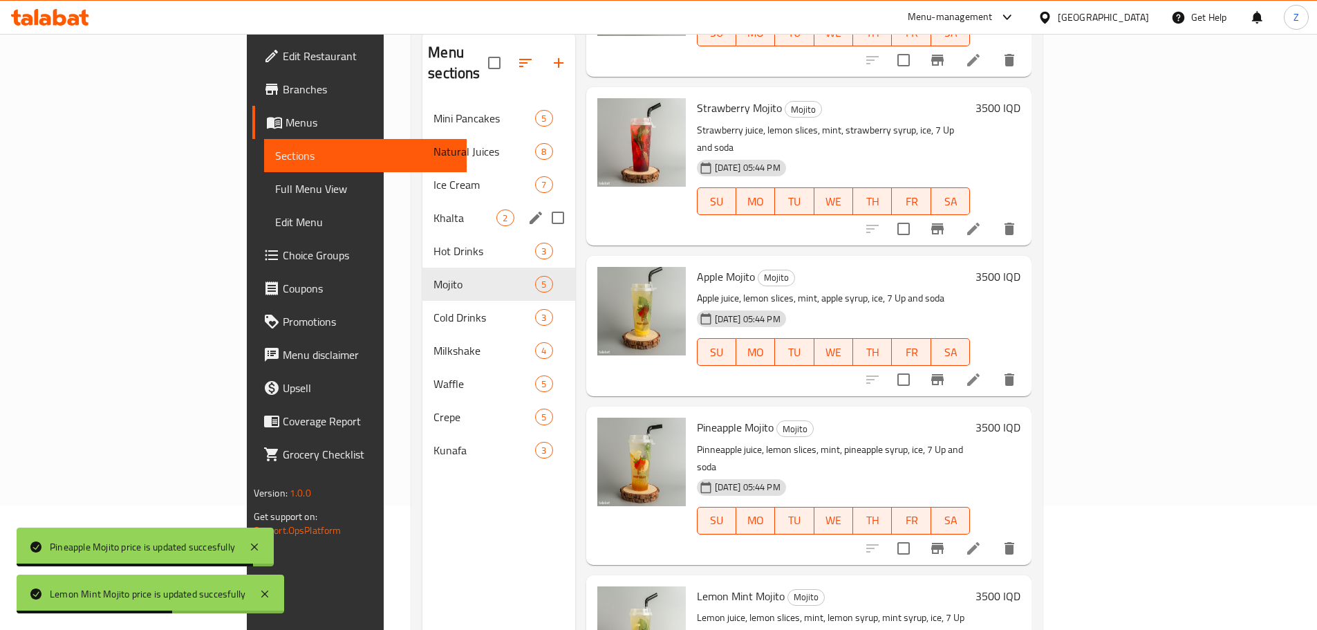
click at [422, 201] on div "Khalta 2" at bounding box center [498, 217] width 152 height 33
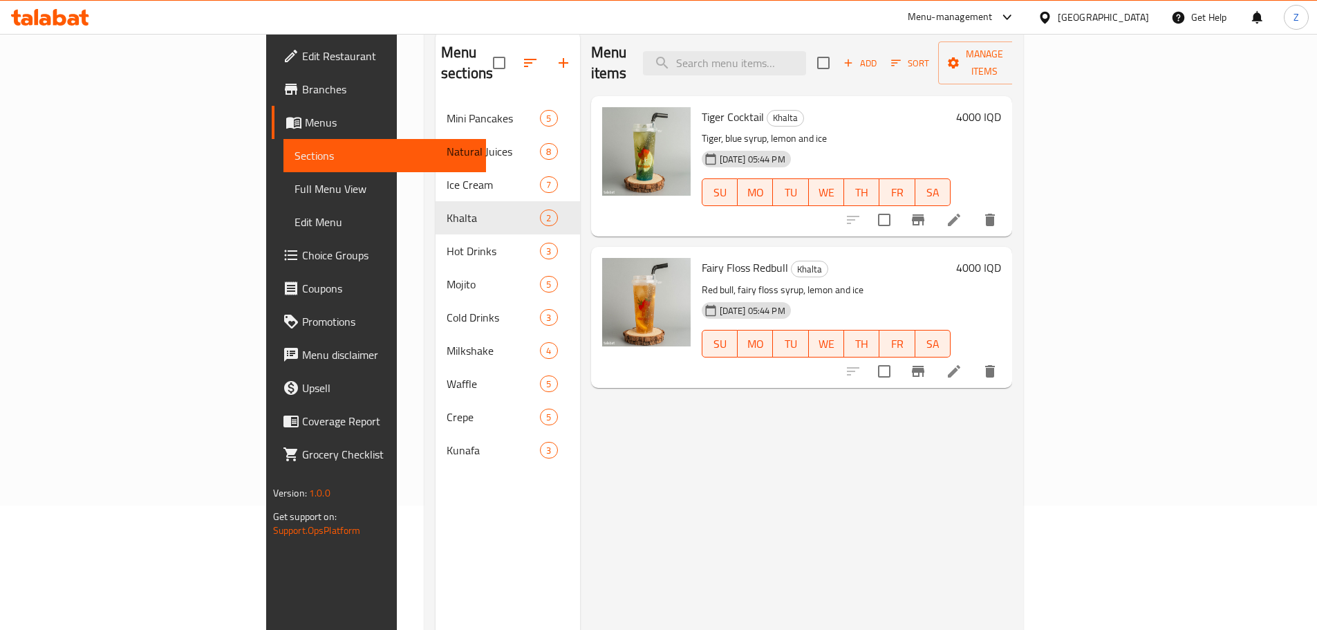
click at [1001, 107] on h6 "4000 IQD" at bounding box center [978, 116] width 45 height 19
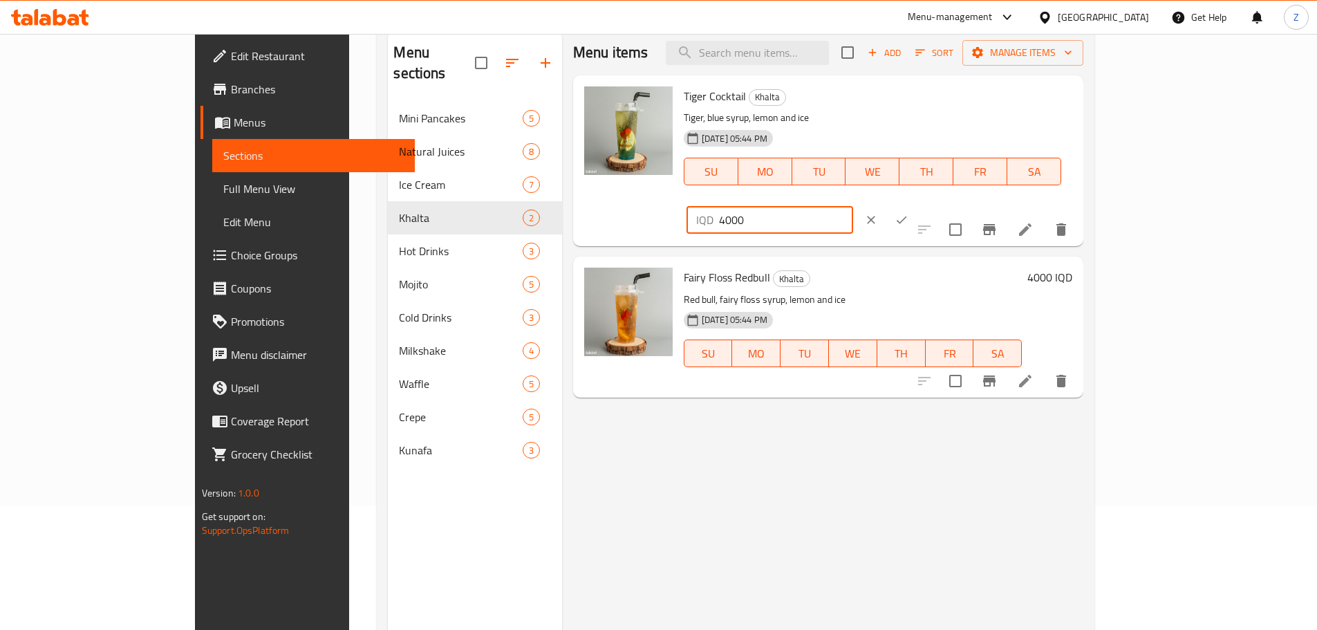
drag, startPoint x: 1086, startPoint y: 109, endPoint x: 1073, endPoint y: 107, distance: 12.6
click at [853, 206] on div "IQD 4000 ​" at bounding box center [769, 220] width 167 height 28
type input "5000"
click at [908, 213] on icon "ok" at bounding box center [901, 220] width 14 height 14
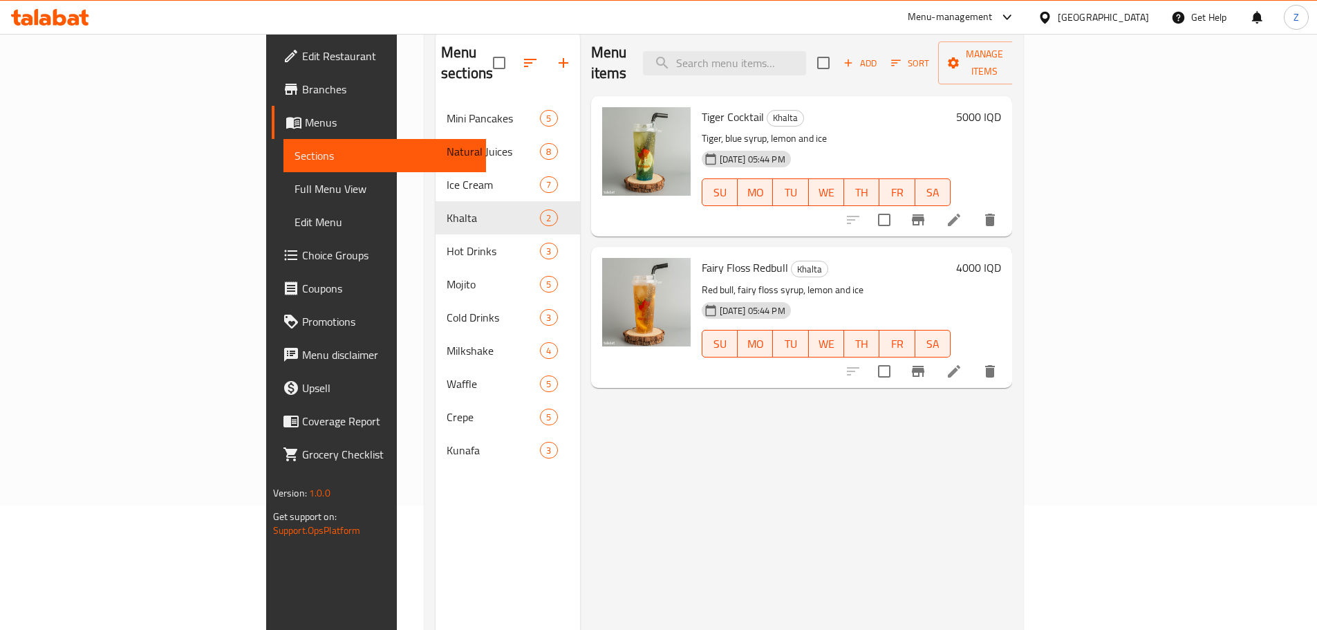
click at [1001, 258] on h6 "4000 IQD" at bounding box center [978, 267] width 45 height 19
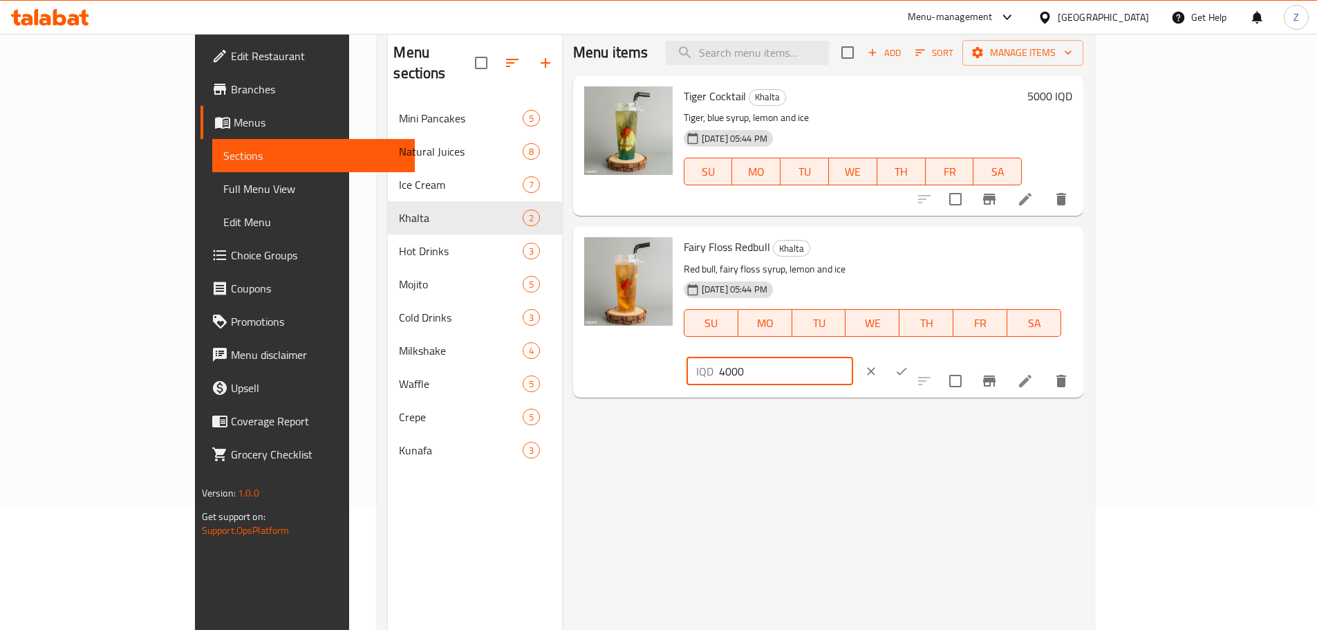
click at [853, 357] on input "4000" at bounding box center [786, 371] width 134 height 28
drag, startPoint x: 1083, startPoint y: 252, endPoint x: 1075, endPoint y: 252, distance: 8.3
click at [853, 357] on div "IQD 4000 ​" at bounding box center [769, 371] width 167 height 28
type input "5000"
click at [908, 364] on icon "ok" at bounding box center [901, 371] width 14 height 14
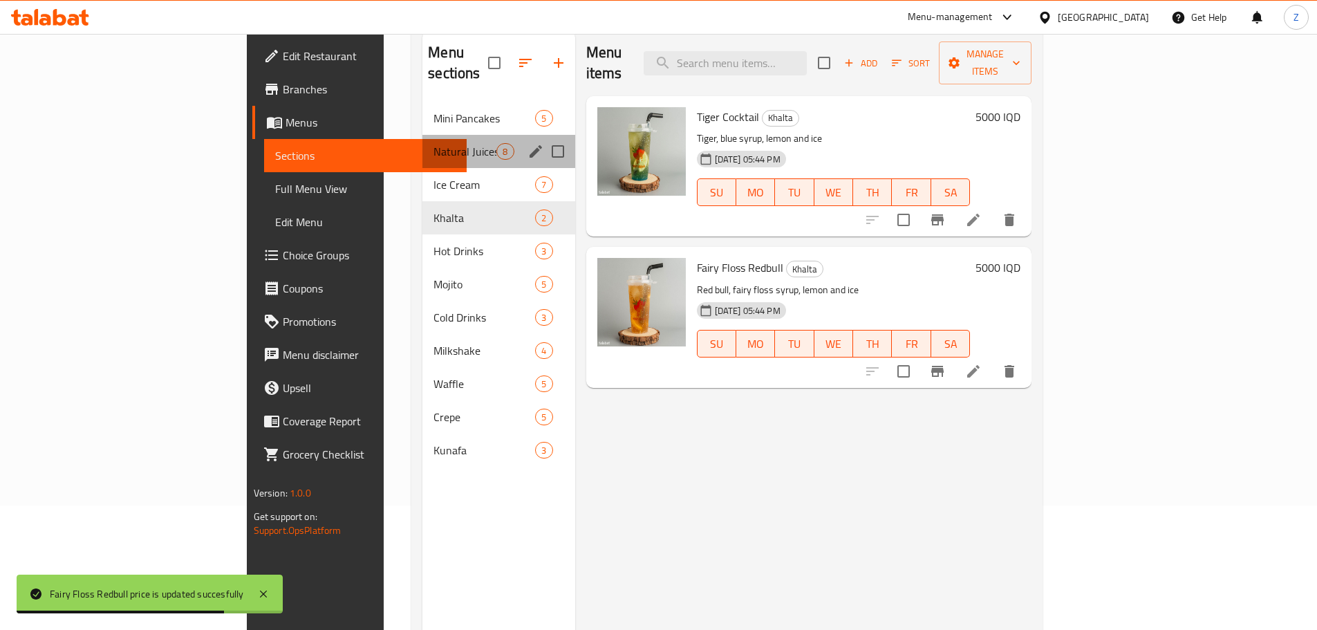
click at [422, 135] on div "Natural Juices 8" at bounding box center [498, 151] width 152 height 33
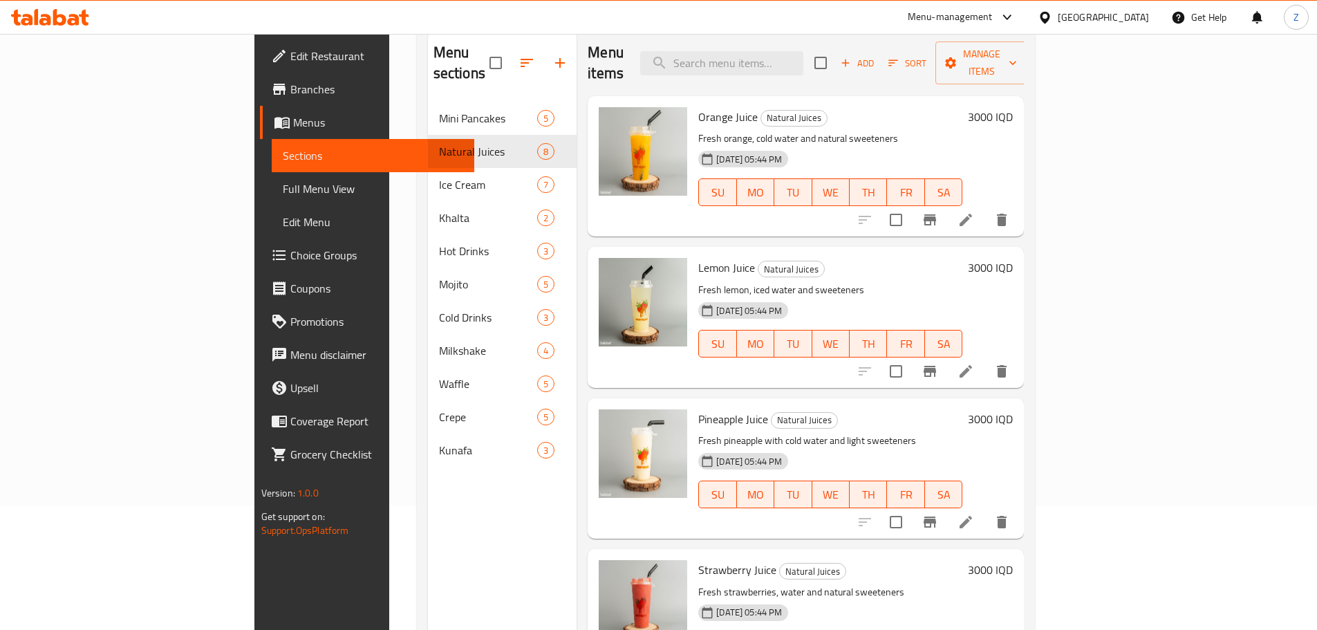
click at [1013, 107] on h6 "3000 IQD" at bounding box center [990, 116] width 45 height 19
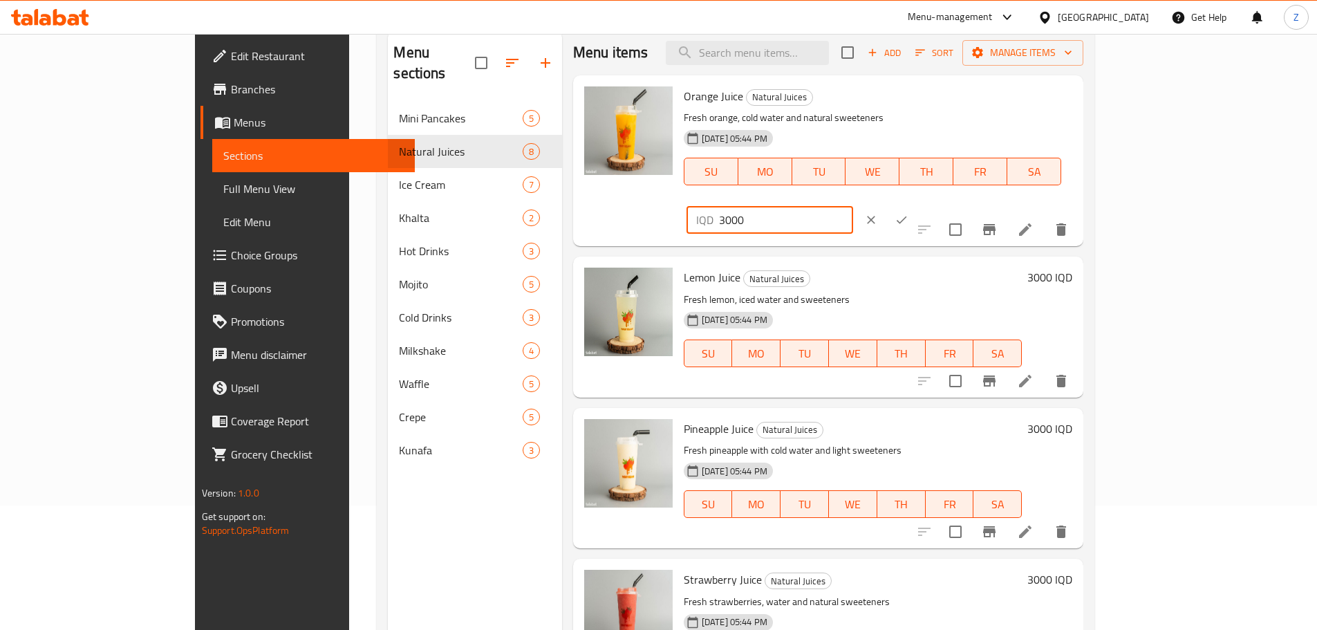
click at [853, 206] on input "3000" at bounding box center [786, 220] width 134 height 28
type input "4000"
click at [936, 205] on div "IQD 4000 ​" at bounding box center [811, 220] width 250 height 30
click at [853, 206] on input "4000" at bounding box center [786, 220] width 134 height 28
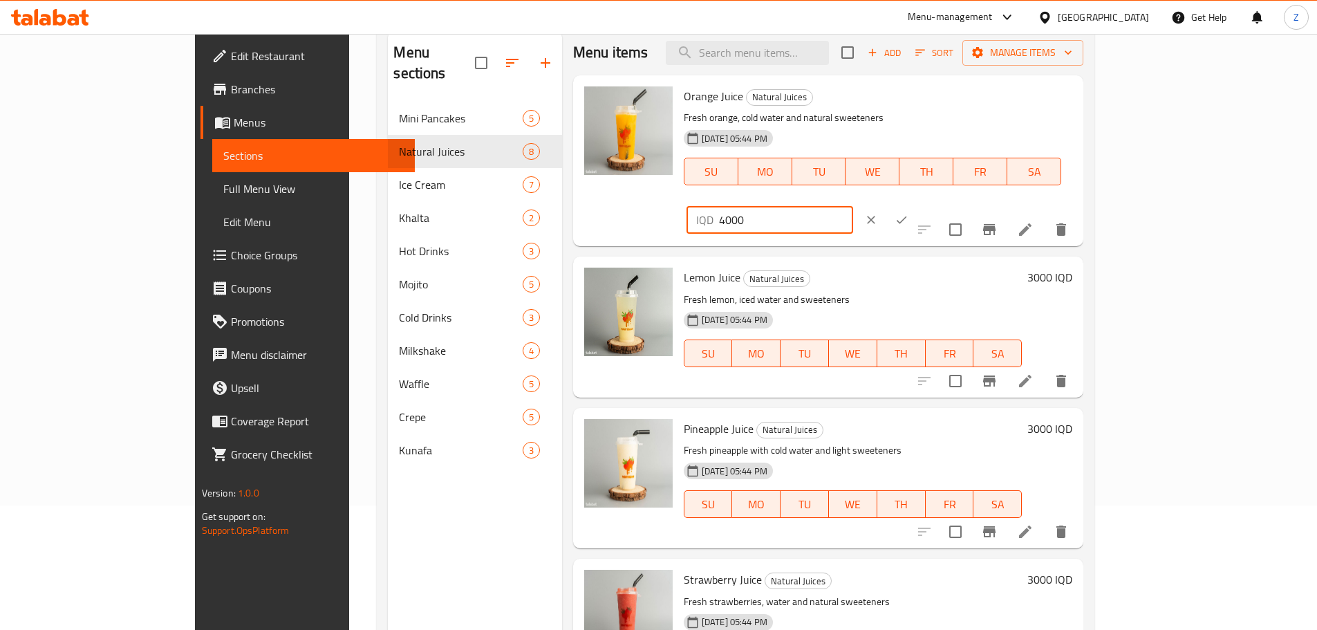
click at [853, 206] on input "4000" at bounding box center [786, 220] width 134 height 28
click at [908, 213] on icon "ok" at bounding box center [901, 220] width 14 height 14
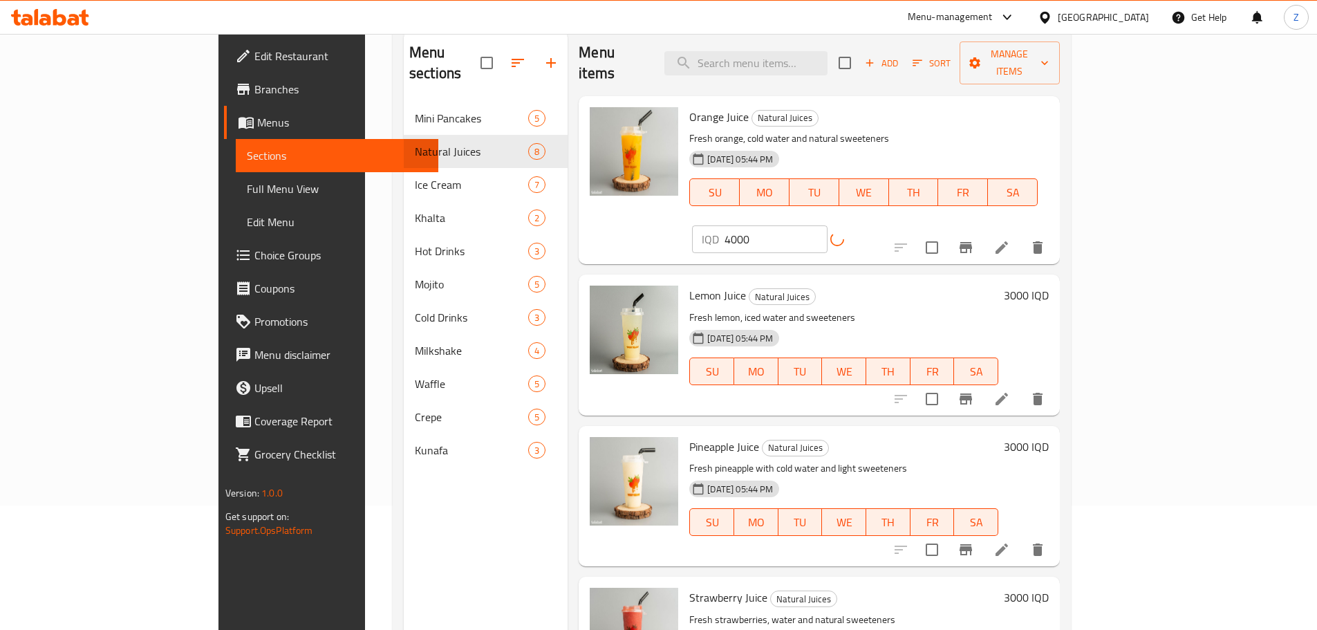
click at [1048, 285] on div "3000 IQD" at bounding box center [1023, 344] width 50 height 118
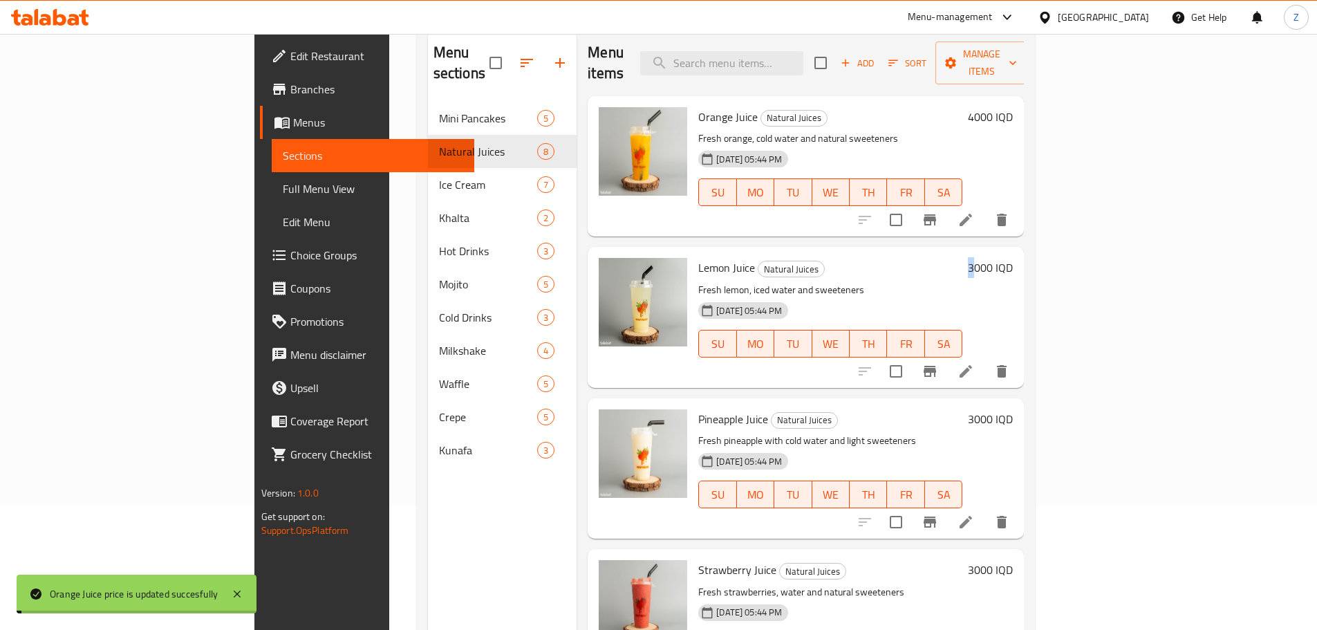
drag, startPoint x: 1210, startPoint y: 249, endPoint x: 1233, endPoint y: 248, distance: 22.8
click at [1013, 258] on div "3000 IQD" at bounding box center [987, 267] width 50 height 19
click at [1013, 258] on h6 "3000 IQD" at bounding box center [990, 267] width 45 height 19
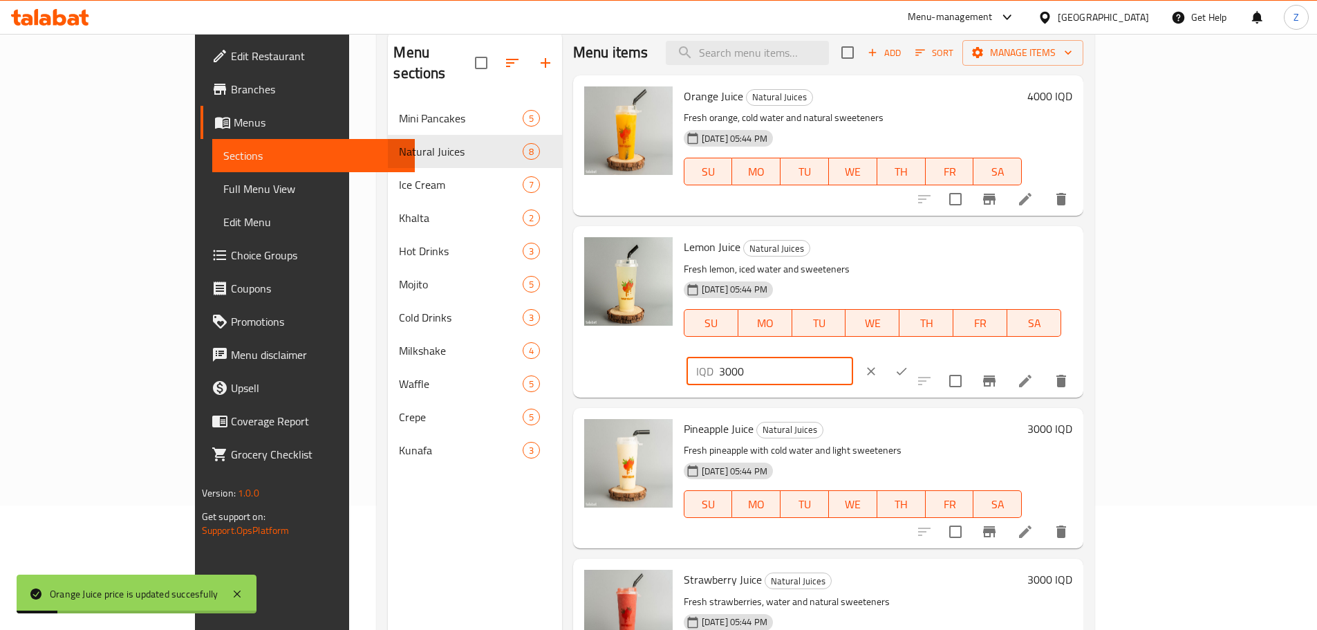
click at [853, 357] on input "3000" at bounding box center [786, 371] width 134 height 28
paste input "4"
type input "4000"
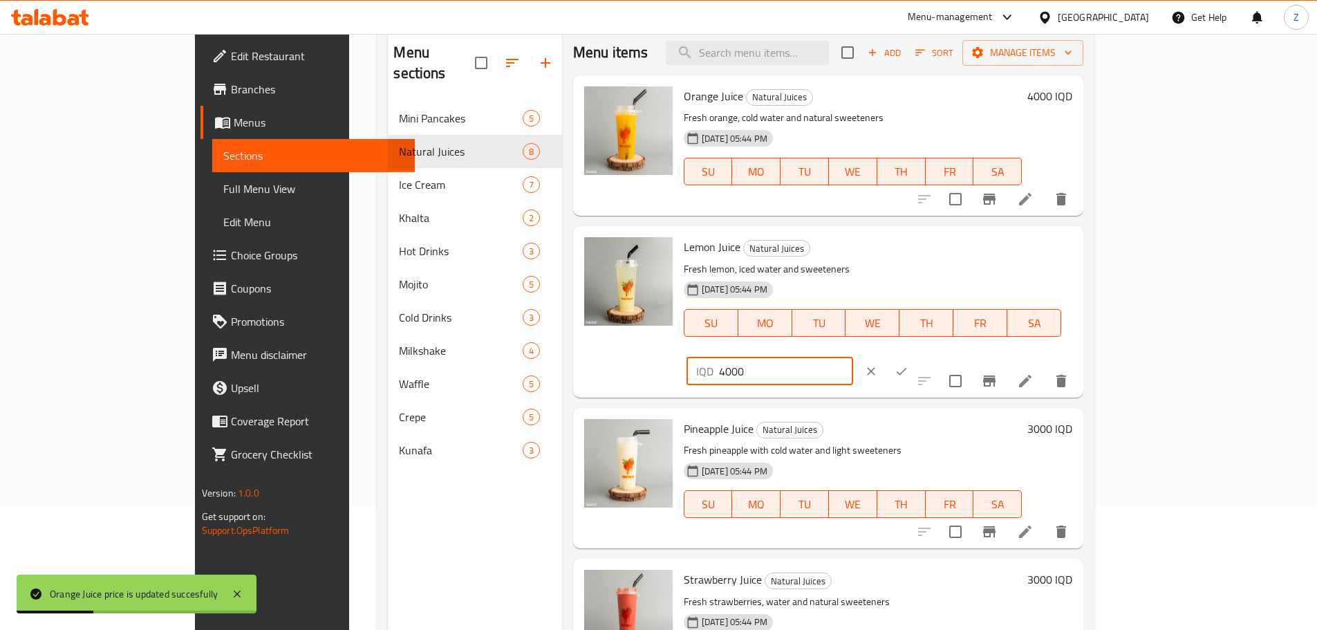
click at [908, 364] on icon "ok" at bounding box center [901, 371] width 14 height 14
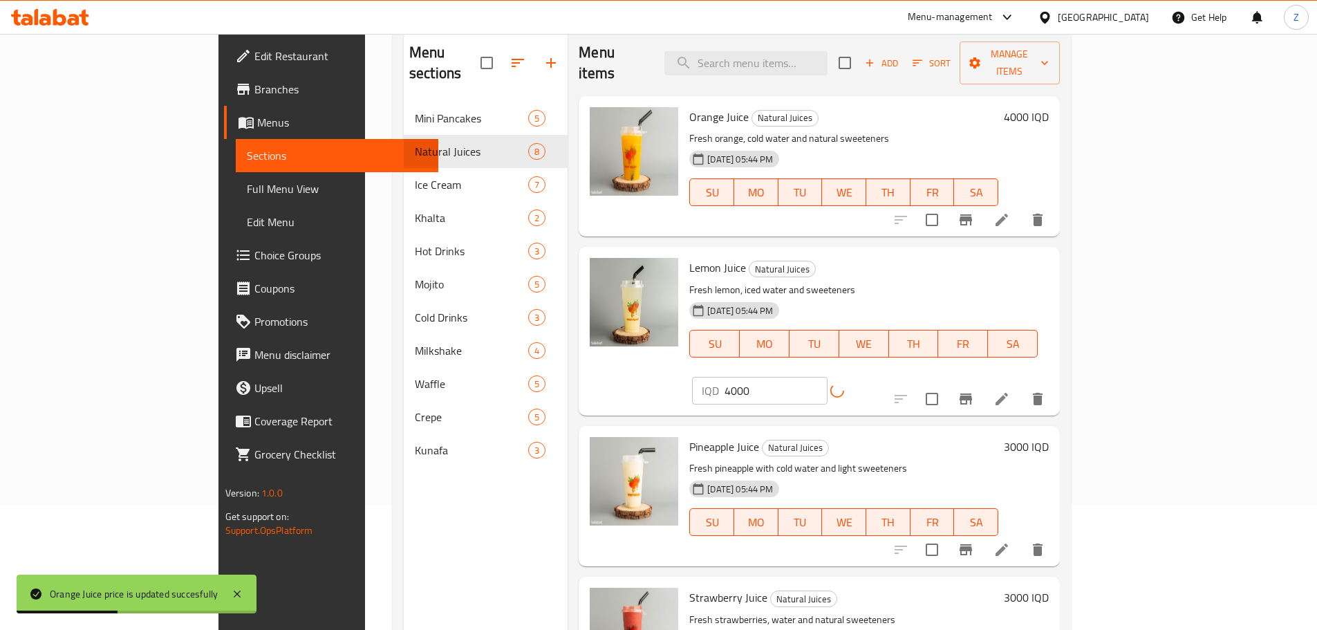
scroll to position [276, 0]
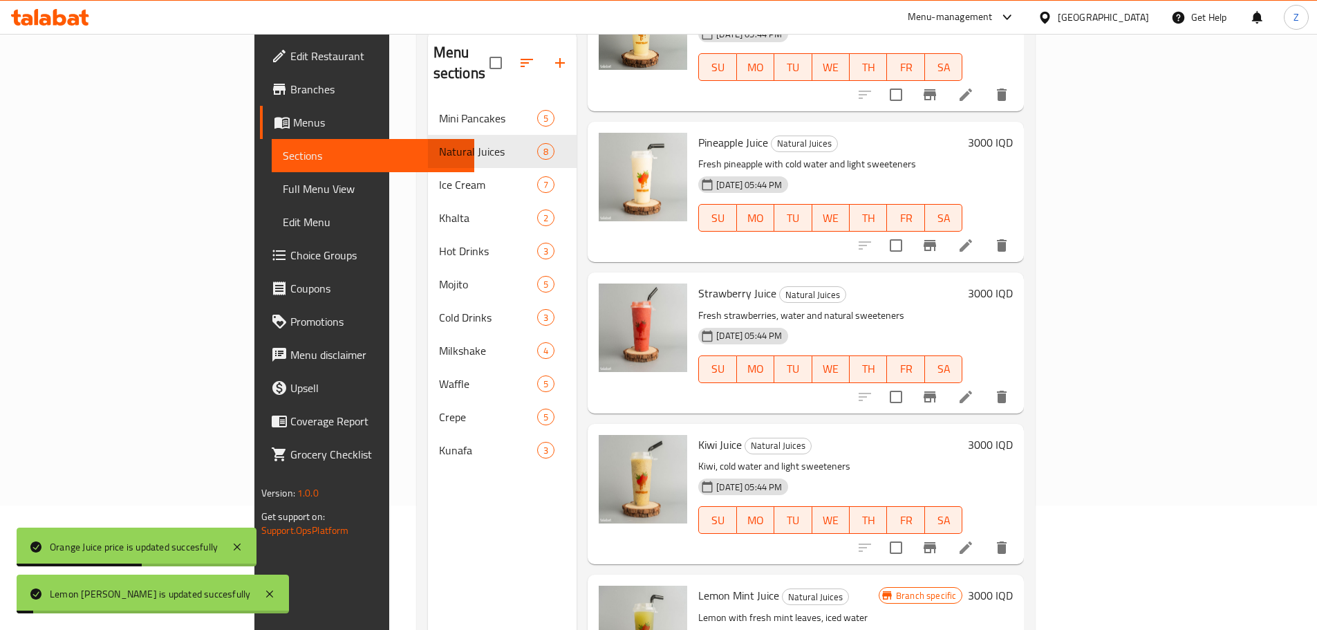
click at [1013, 133] on h6 "3000 IQD" at bounding box center [990, 142] width 45 height 19
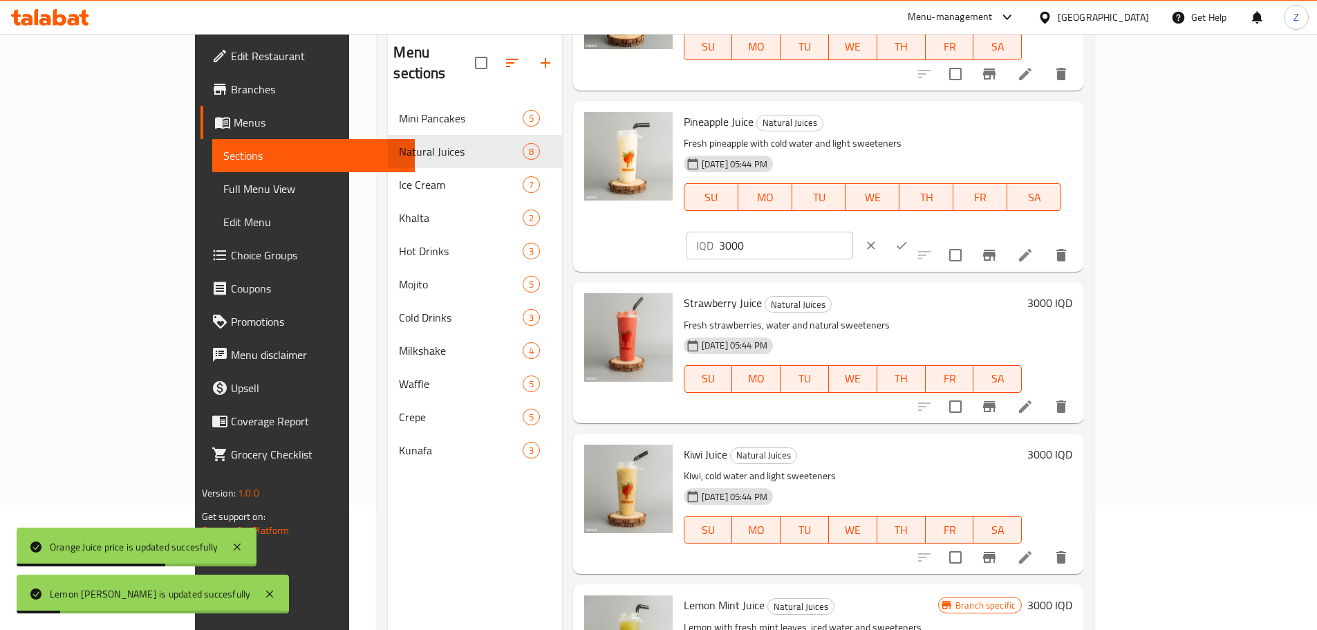
click at [853, 232] on input "3000" at bounding box center [786, 246] width 134 height 28
paste input "4"
type input "4000"
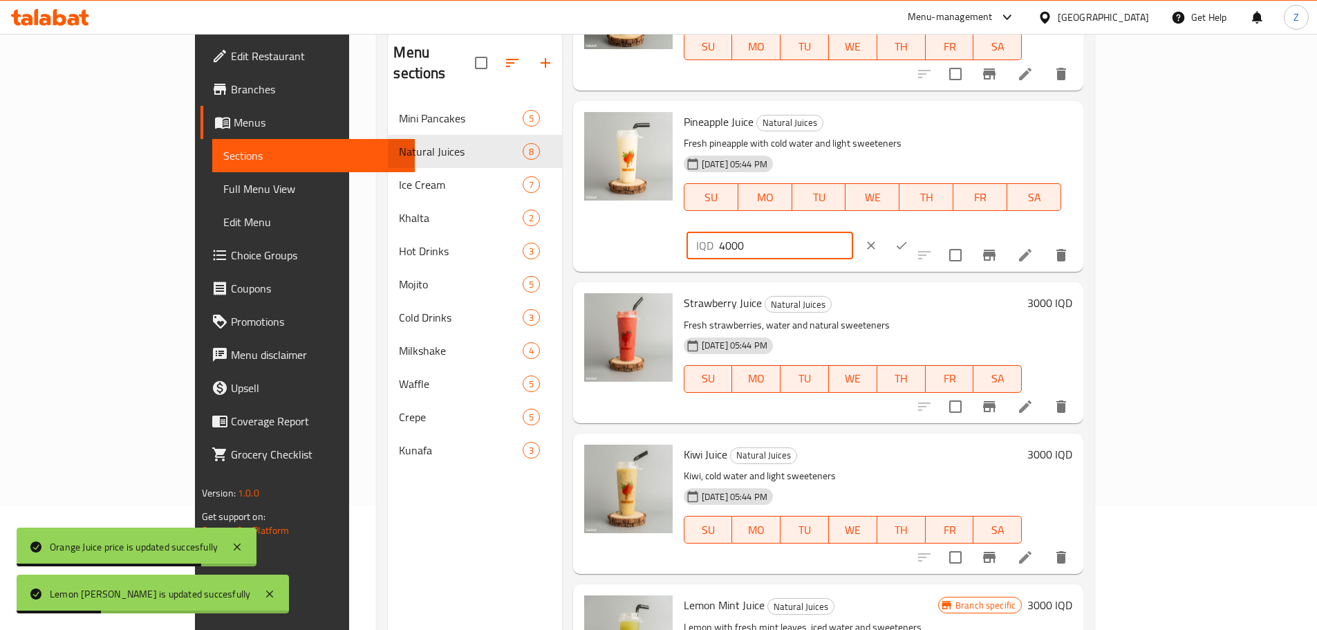
click at [907, 242] on icon "ok" at bounding box center [901, 246] width 10 height 8
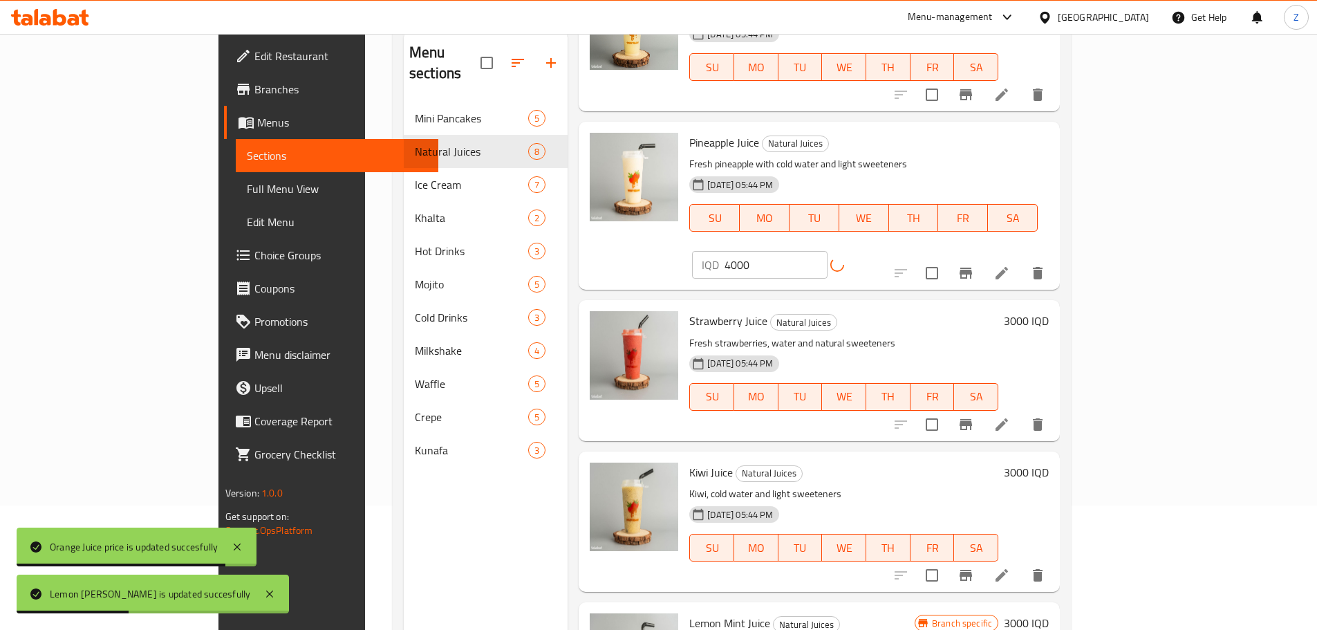
click at [1048, 311] on h6 "3000 IQD" at bounding box center [1026, 320] width 45 height 19
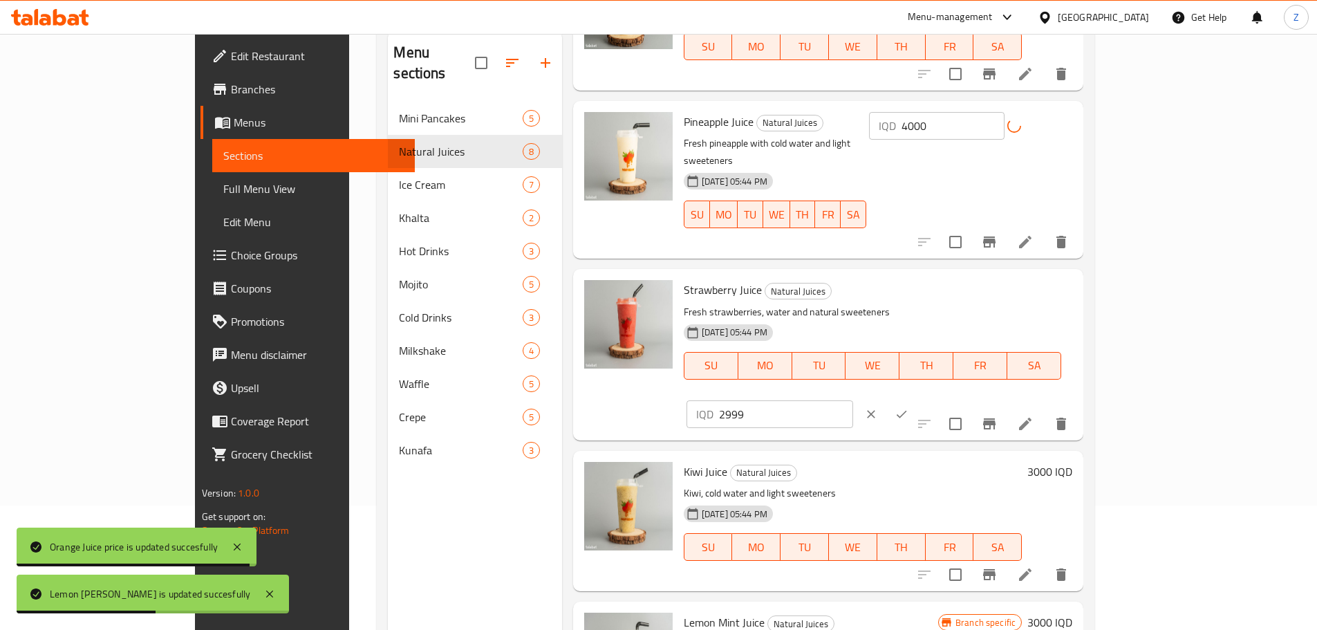
click at [853, 400] on input "2999" at bounding box center [786, 414] width 134 height 28
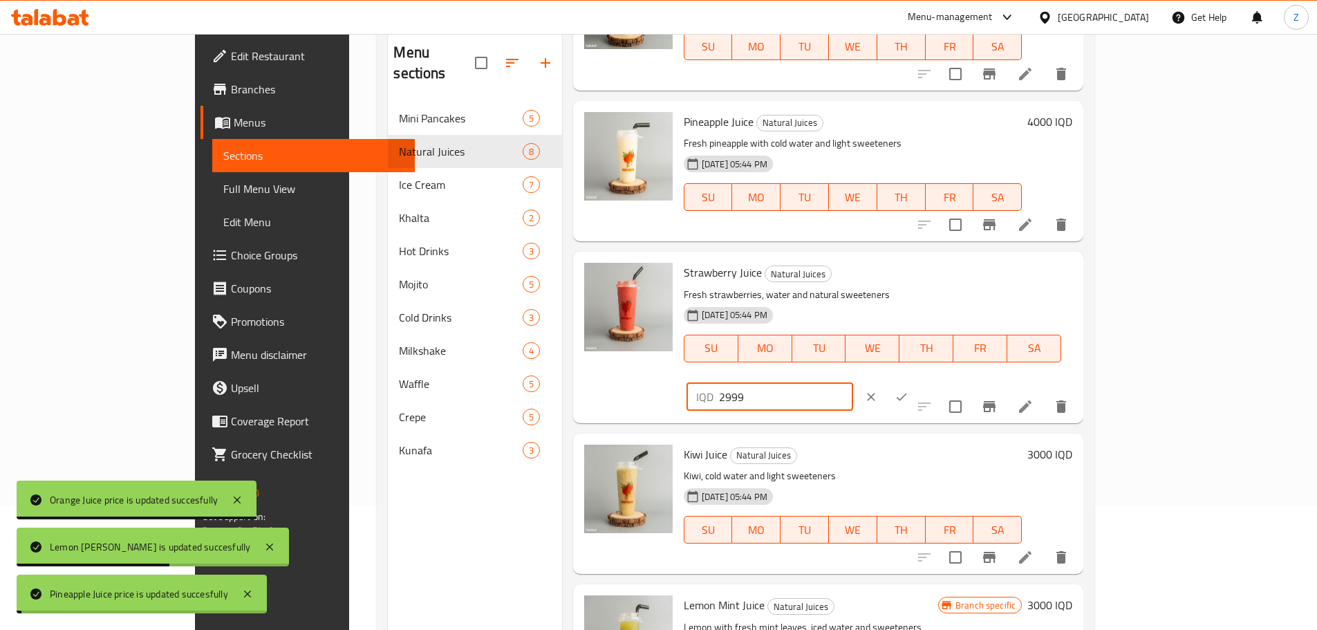
click at [853, 383] on input "2999" at bounding box center [786, 397] width 134 height 28
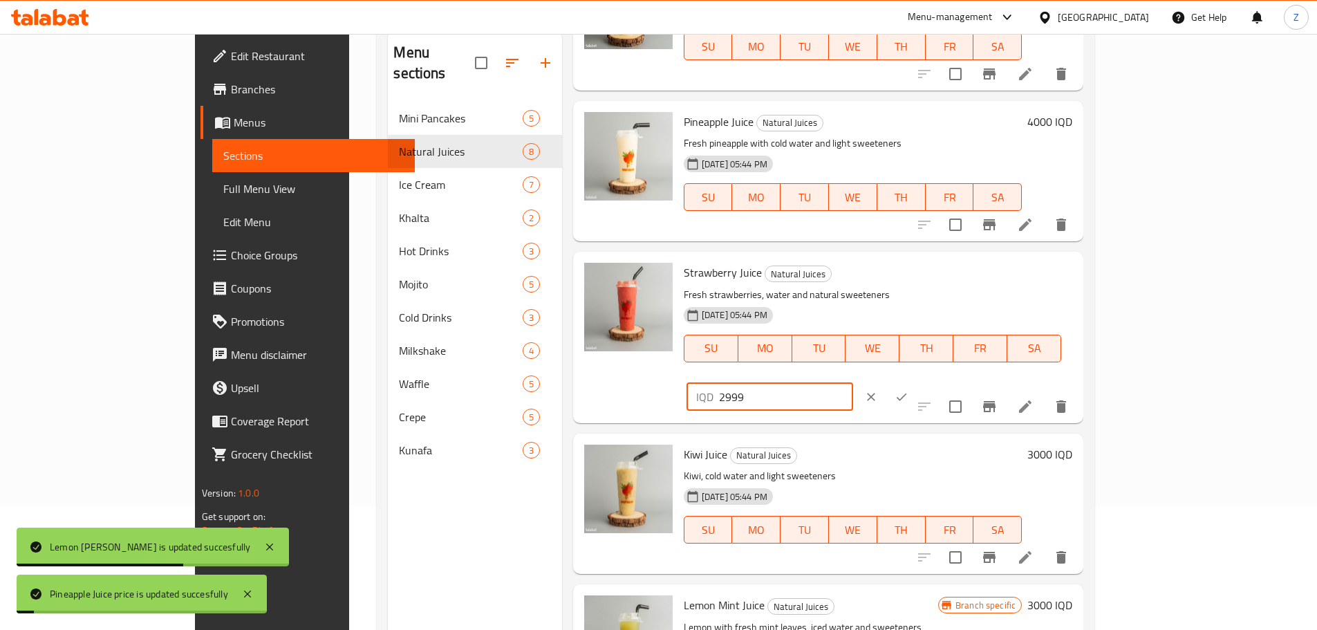
click at [853, 383] on input "2999" at bounding box center [786, 397] width 134 height 28
paste input "4000"
type input "4000"
click at [908, 390] on icon "ok" at bounding box center [901, 397] width 14 height 14
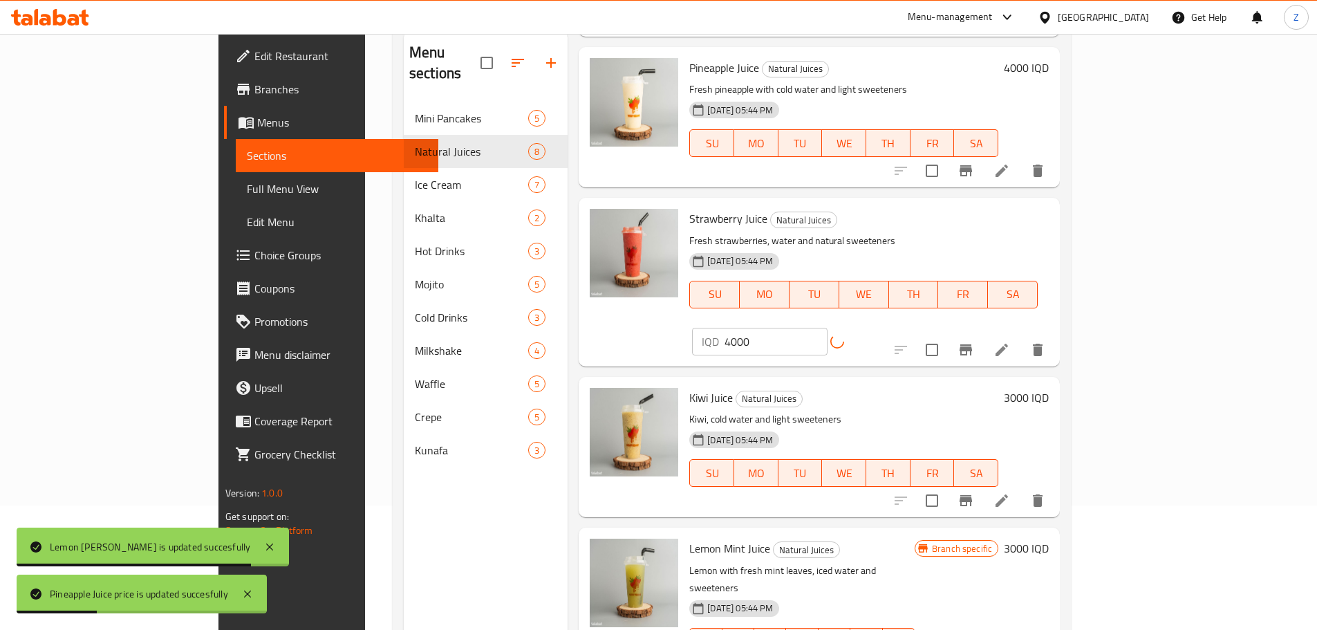
scroll to position [415, 0]
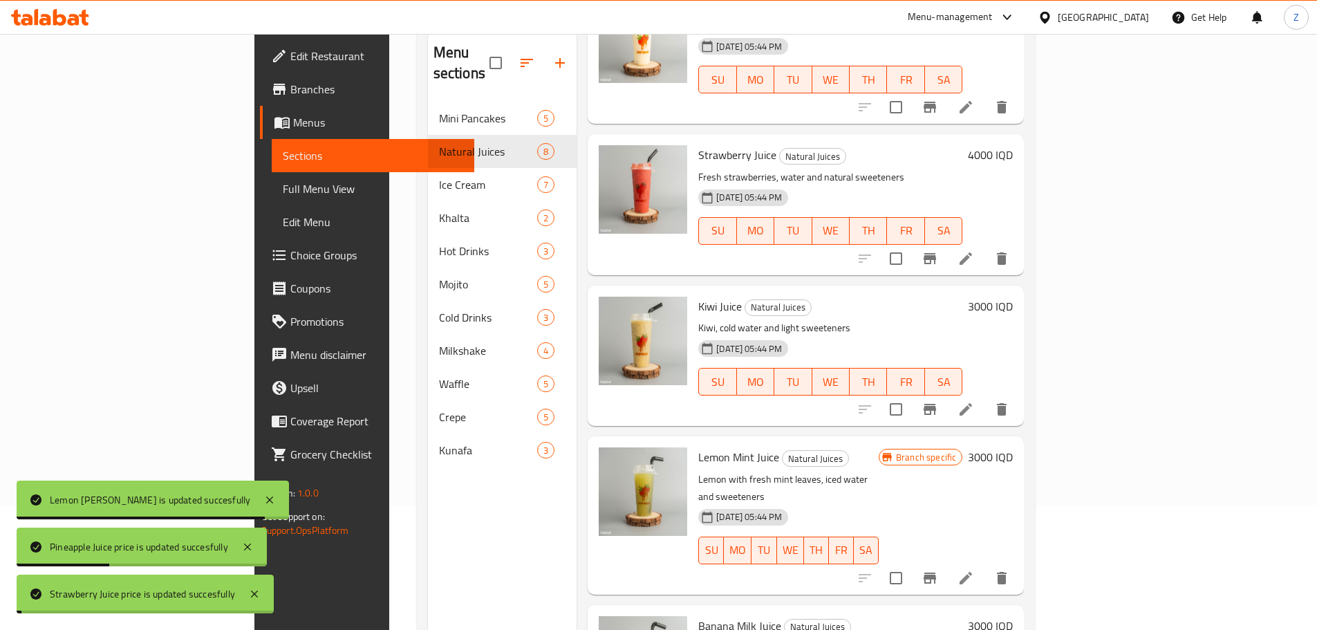
click at [1013, 297] on h6 "3000 IQD" at bounding box center [990, 306] width 45 height 19
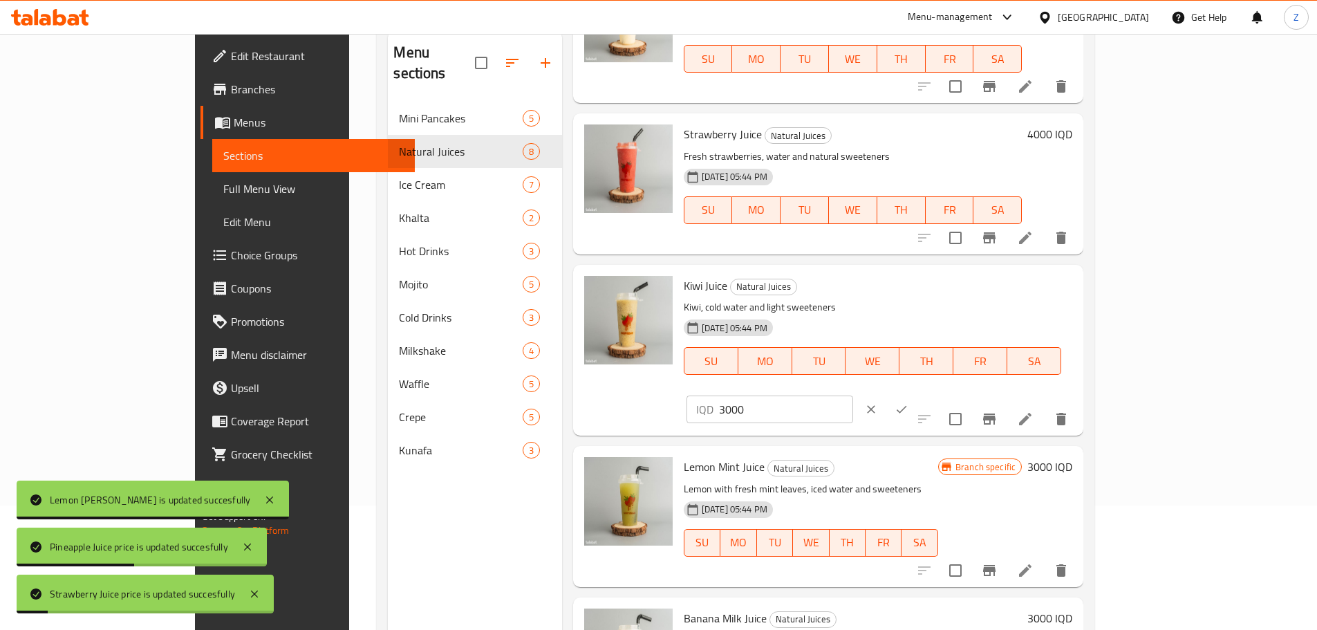
click at [853, 395] on input "3000" at bounding box center [786, 409] width 134 height 28
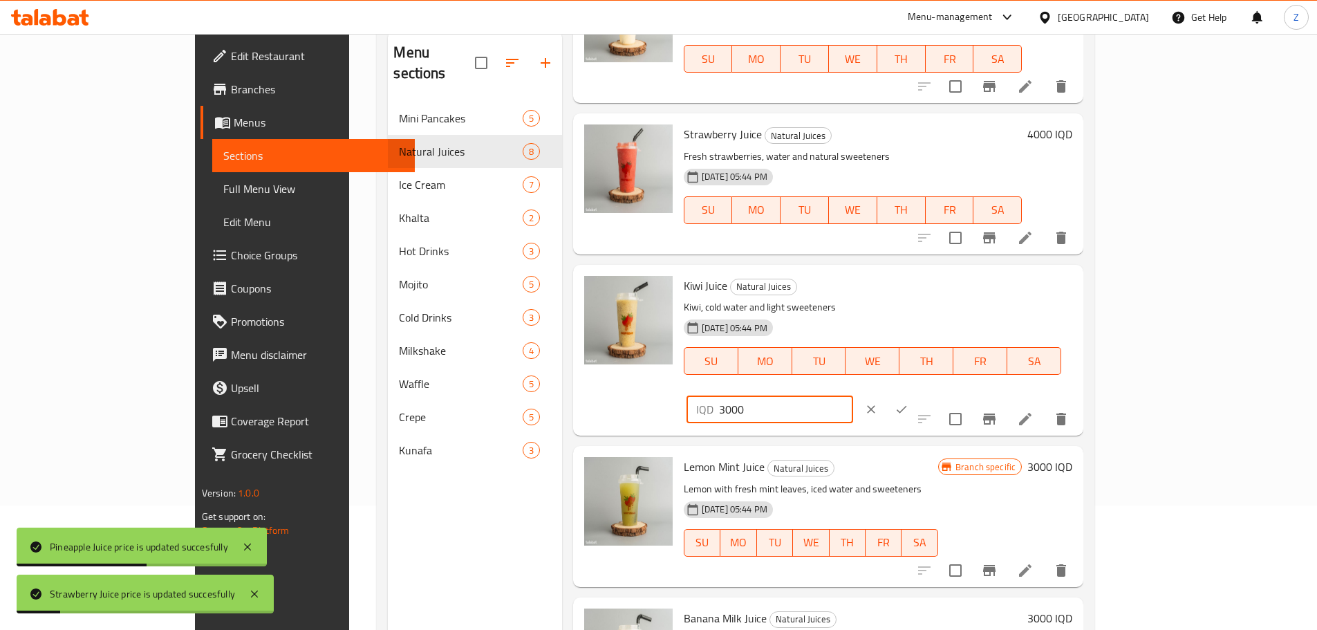
click at [853, 395] on input "3000" at bounding box center [786, 409] width 134 height 28
paste input "4"
type input "4000"
click at [916, 394] on button "ok" at bounding box center [901, 409] width 30 height 30
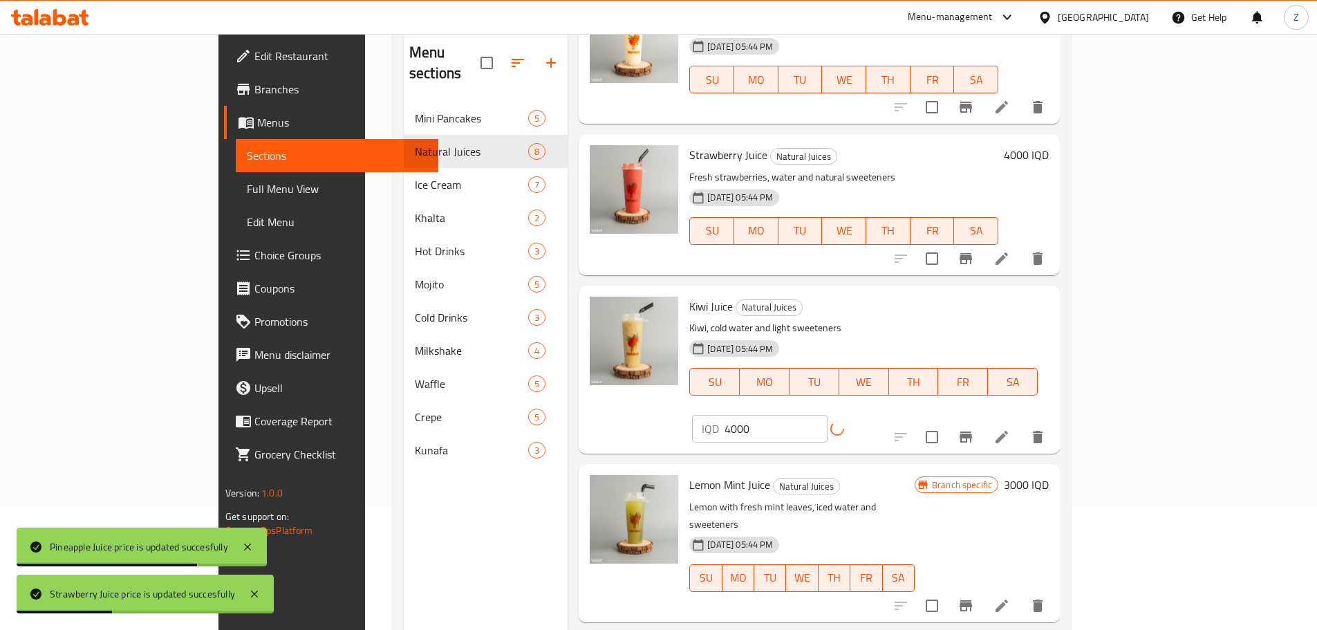
scroll to position [553, 0]
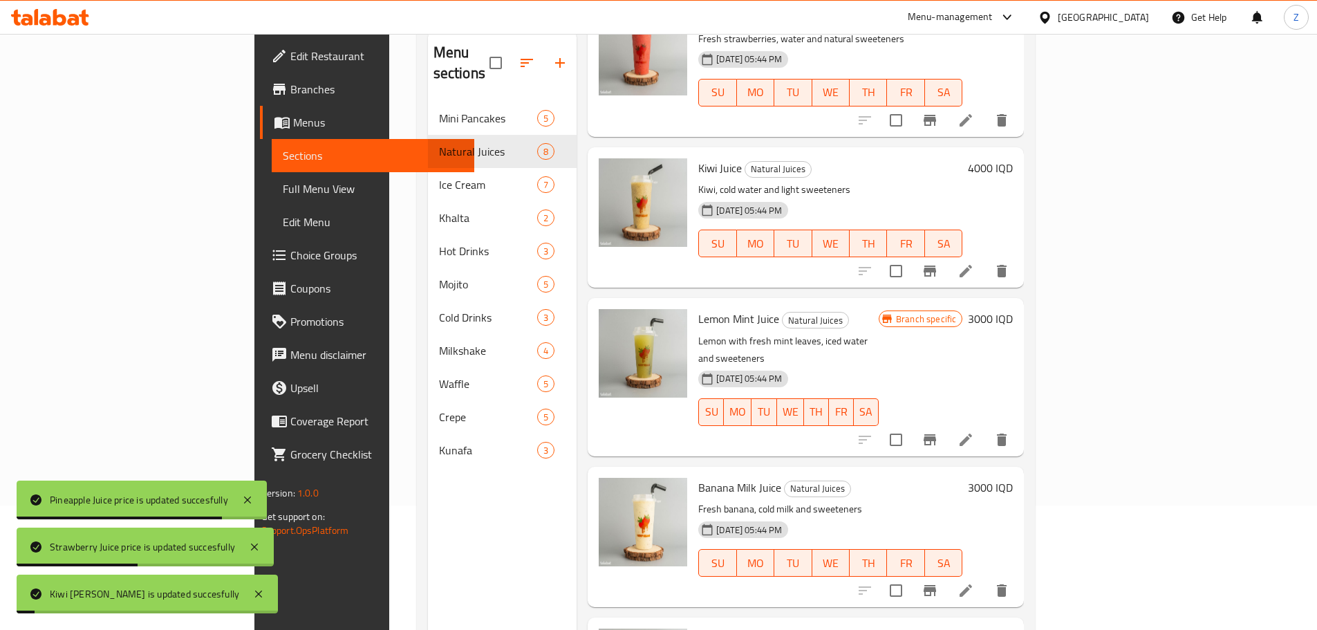
click at [1013, 309] on h6 "3000 IQD" at bounding box center [990, 318] width 45 height 19
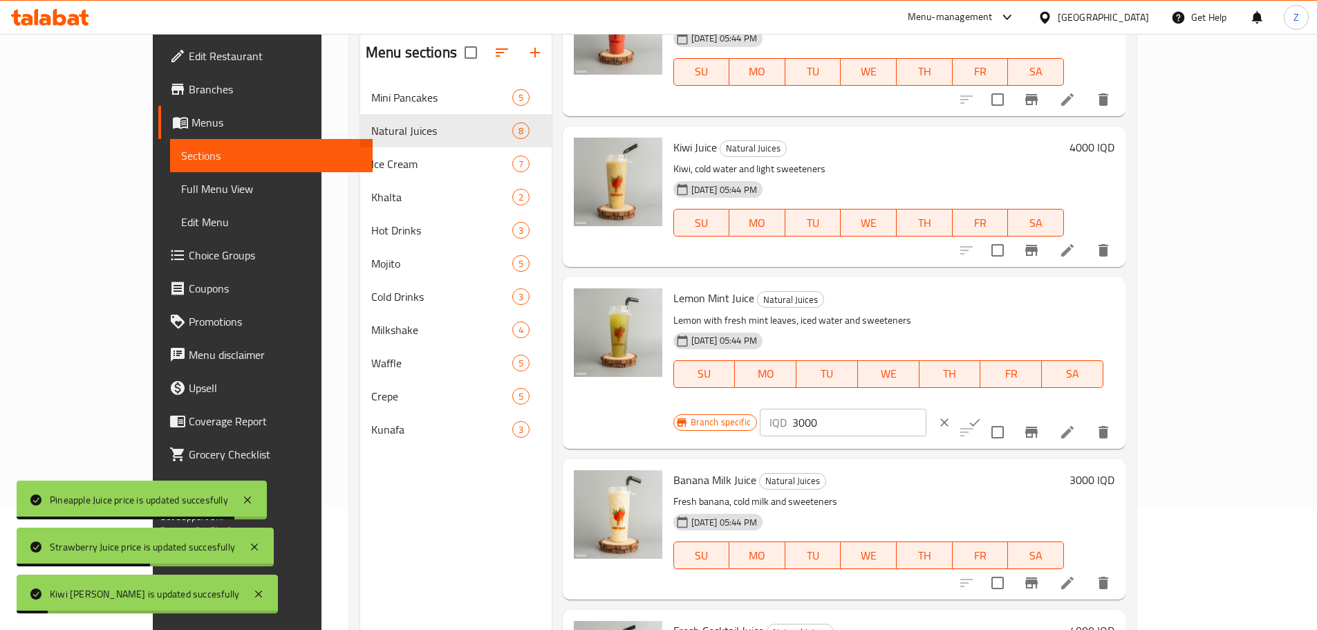
click at [926, 408] on input "3000" at bounding box center [859, 422] width 134 height 28
paste input "4"
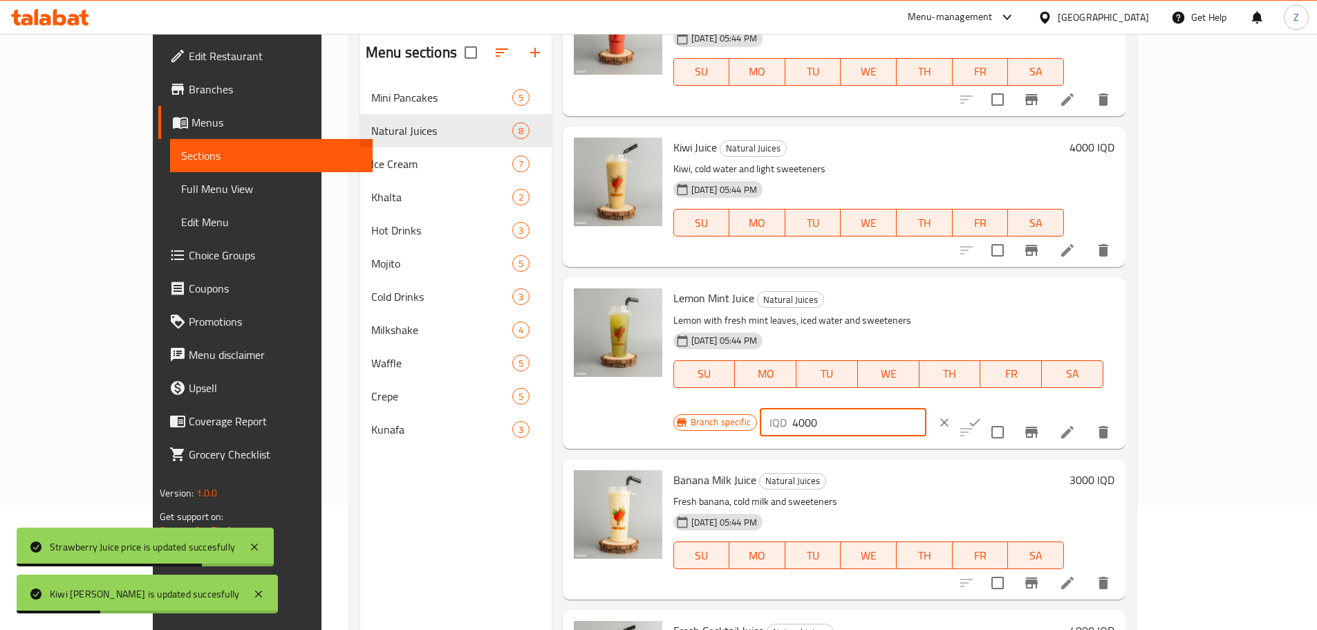
type input "4000"
click at [981, 415] on icon "ok" at bounding box center [975, 422] width 14 height 14
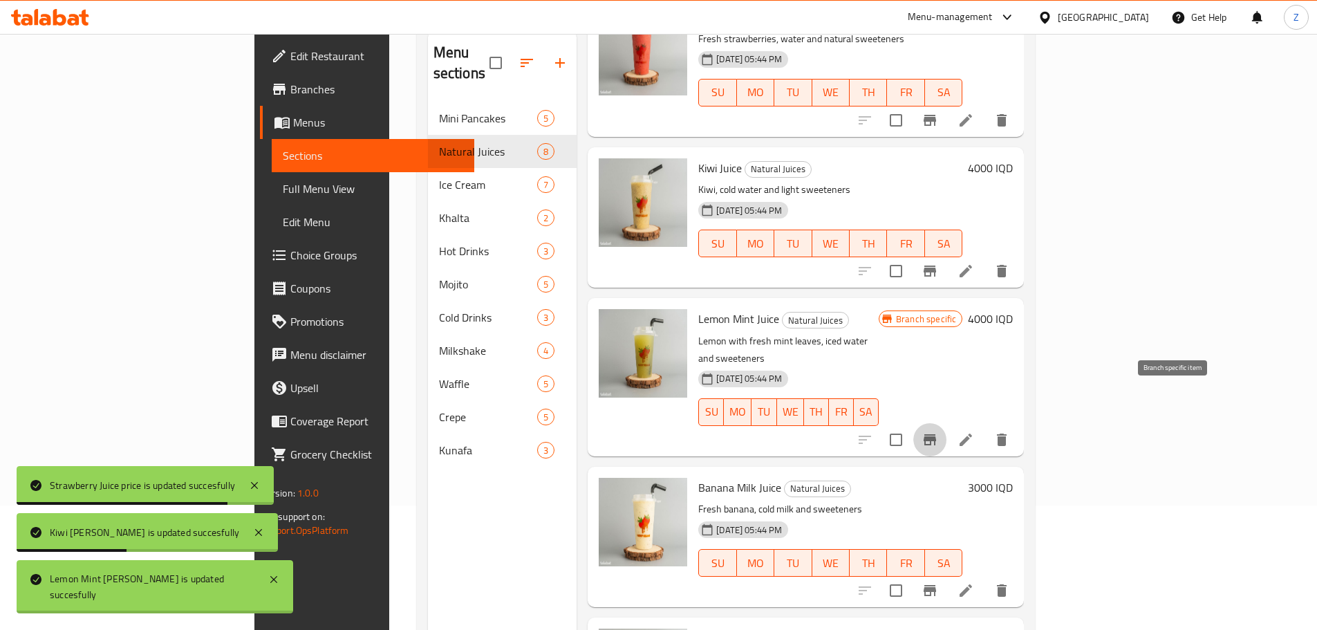
click at [936, 434] on icon "Branch-specific-item" at bounding box center [929, 439] width 12 height 11
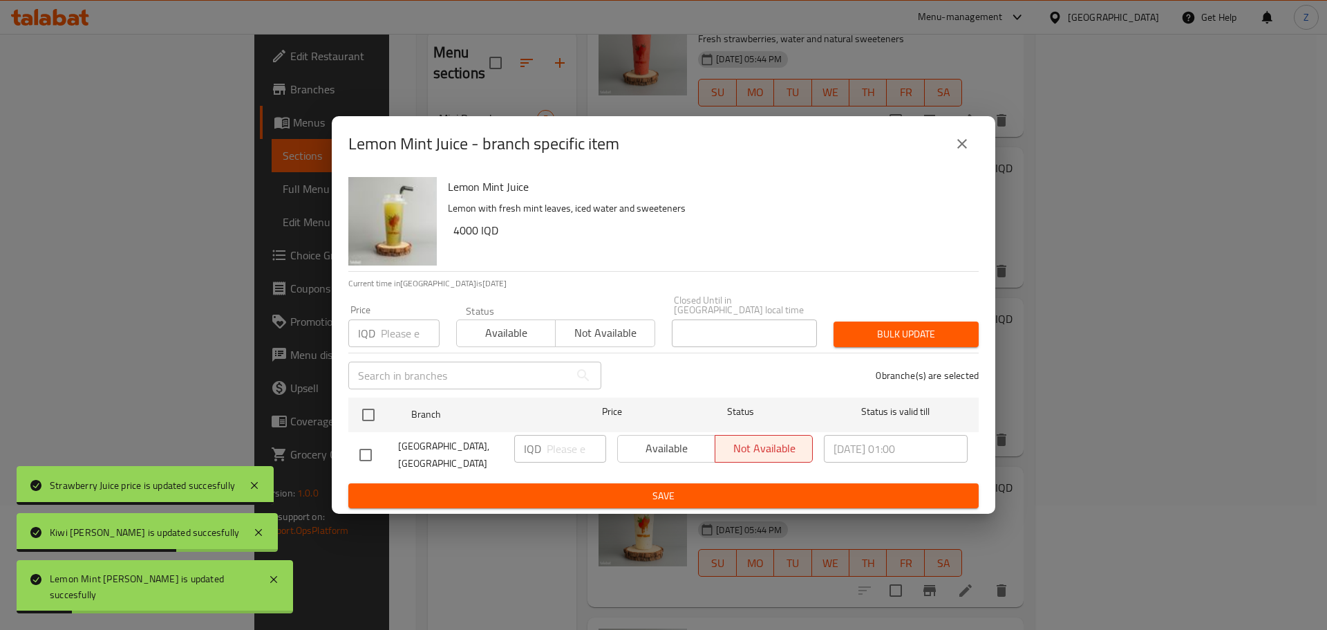
click at [964, 160] on button "close" at bounding box center [961, 143] width 33 height 33
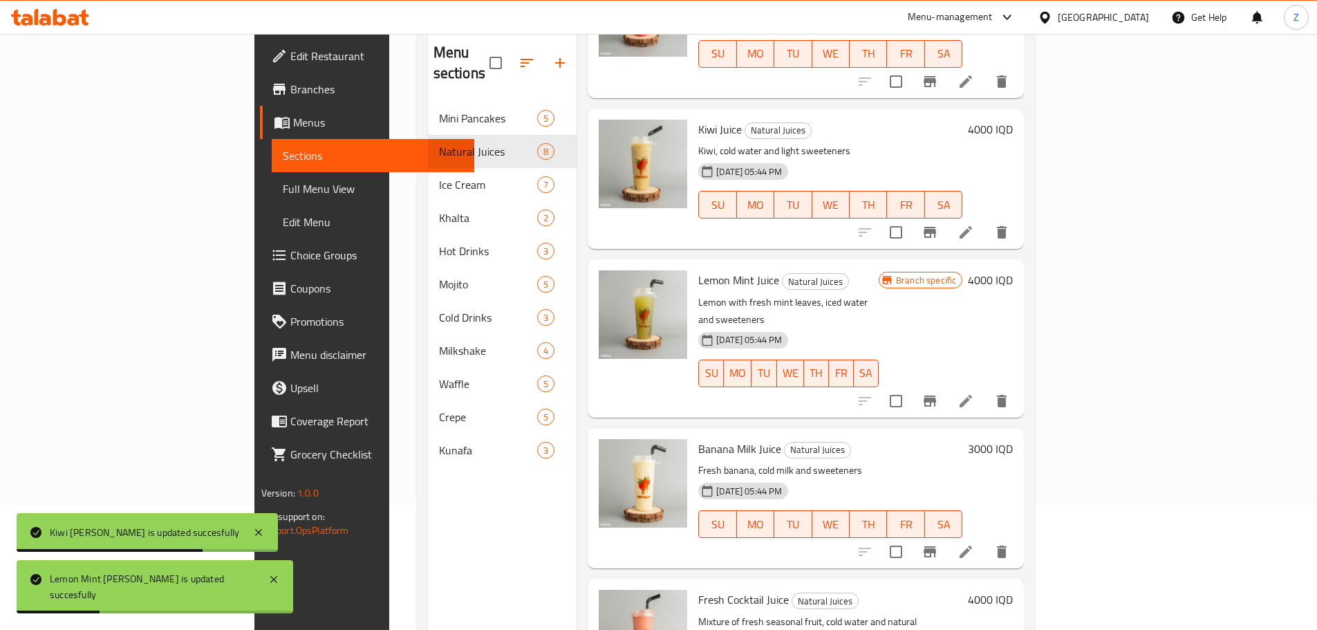
scroll to position [613, 0]
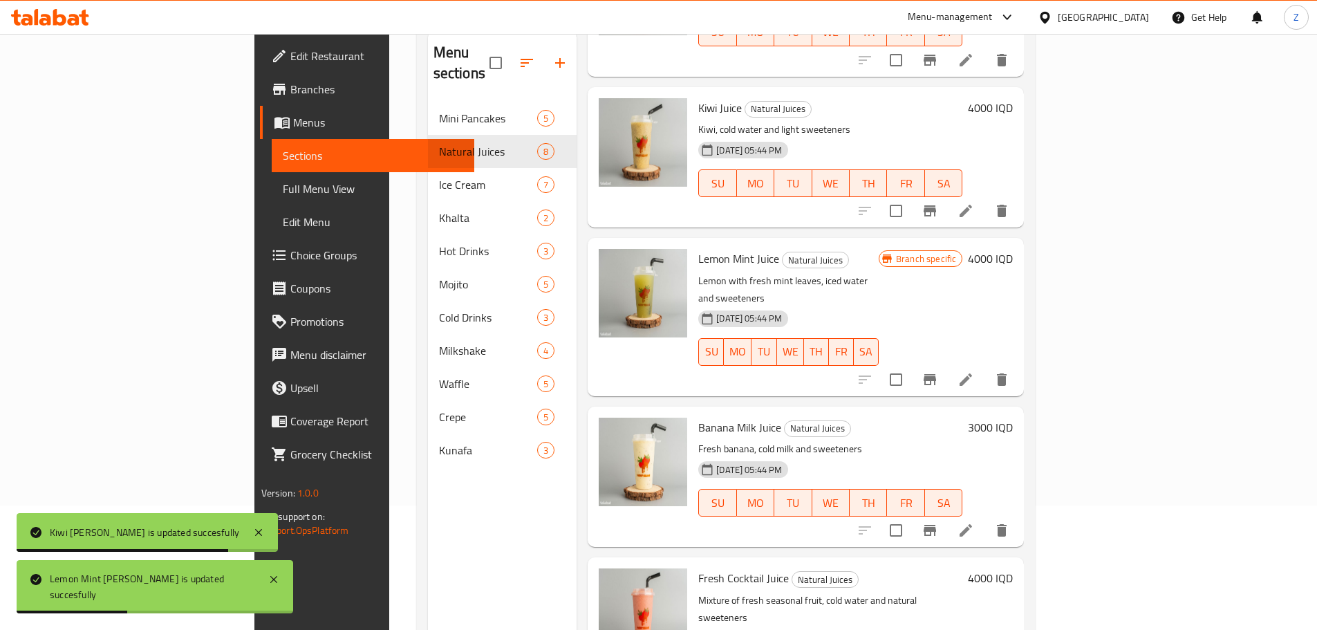
click at [1018, 412] on div "Banana Milk Juice Natural Juices Fresh banana, cold milk and sweeteners 18-06-2…" at bounding box center [856, 476] width 326 height 129
click at [1013, 417] on h6 "3000 IQD" at bounding box center [990, 426] width 45 height 19
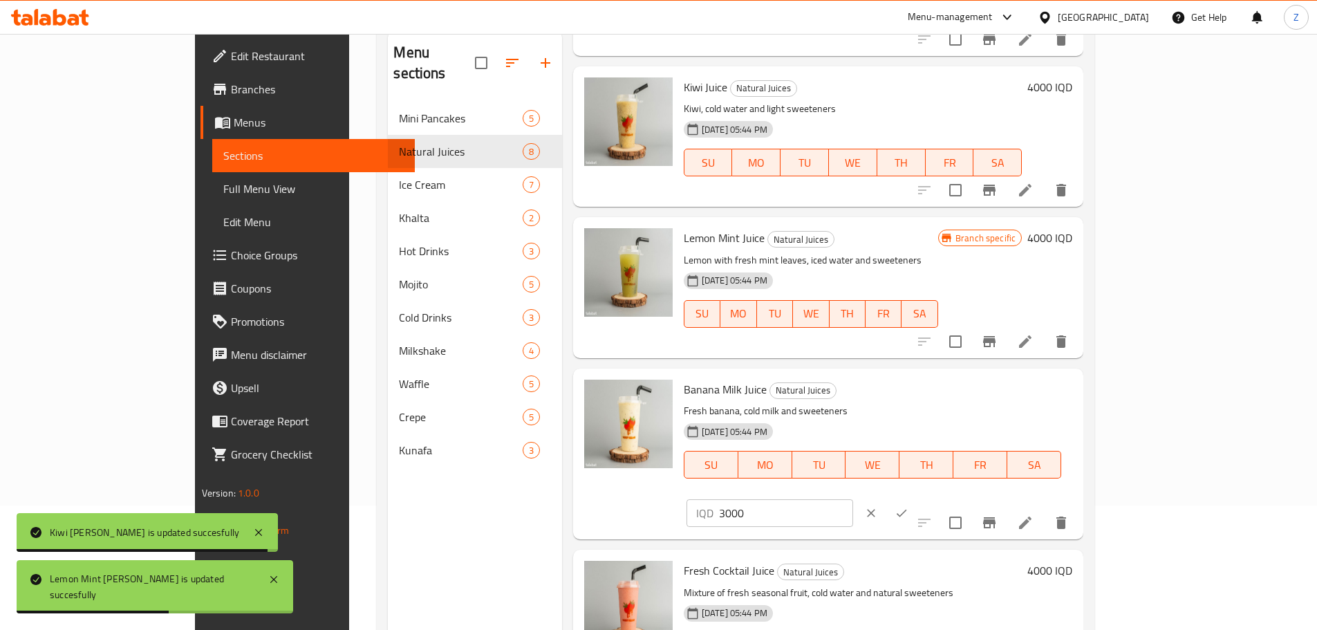
click at [853, 499] on input "3000" at bounding box center [786, 513] width 134 height 28
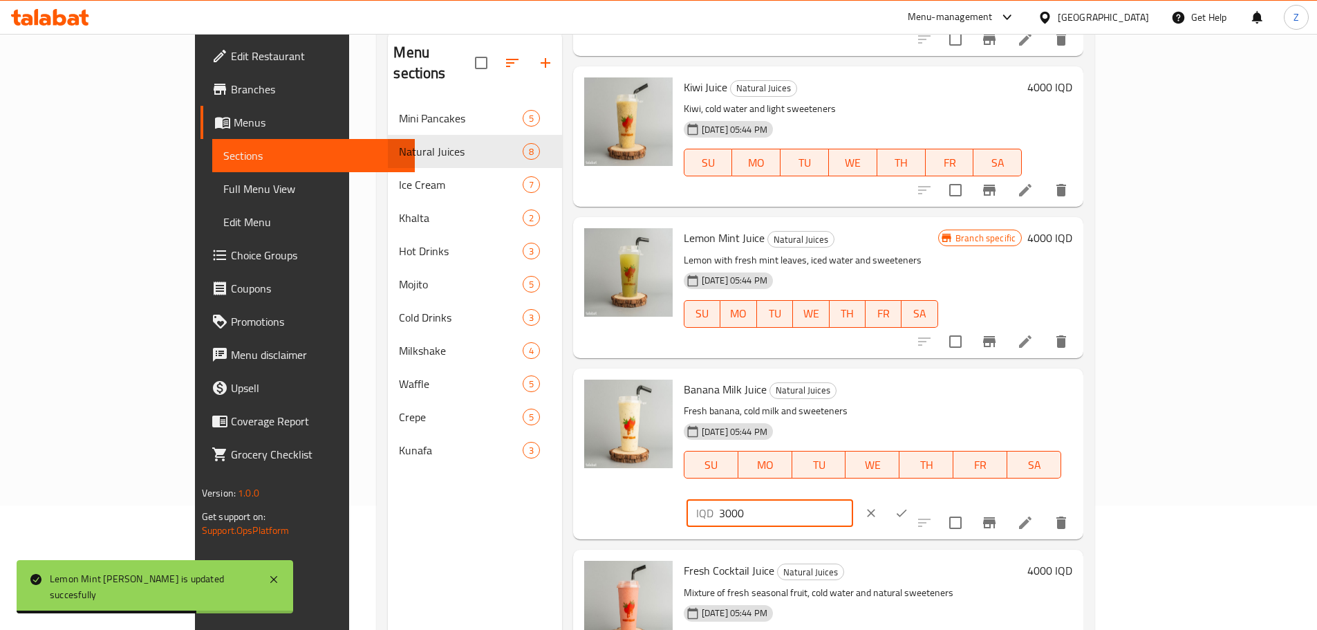
paste input "4"
type input "4000"
click at [916, 498] on button "ok" at bounding box center [901, 513] width 30 height 30
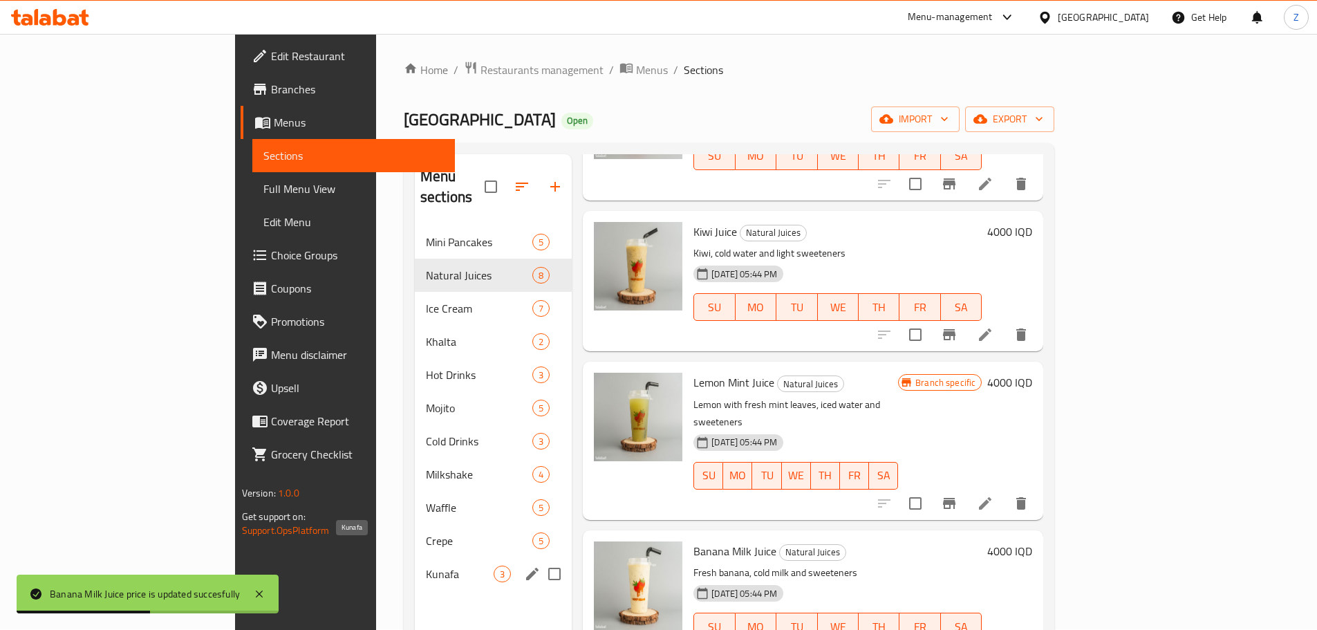
scroll to position [0, 0]
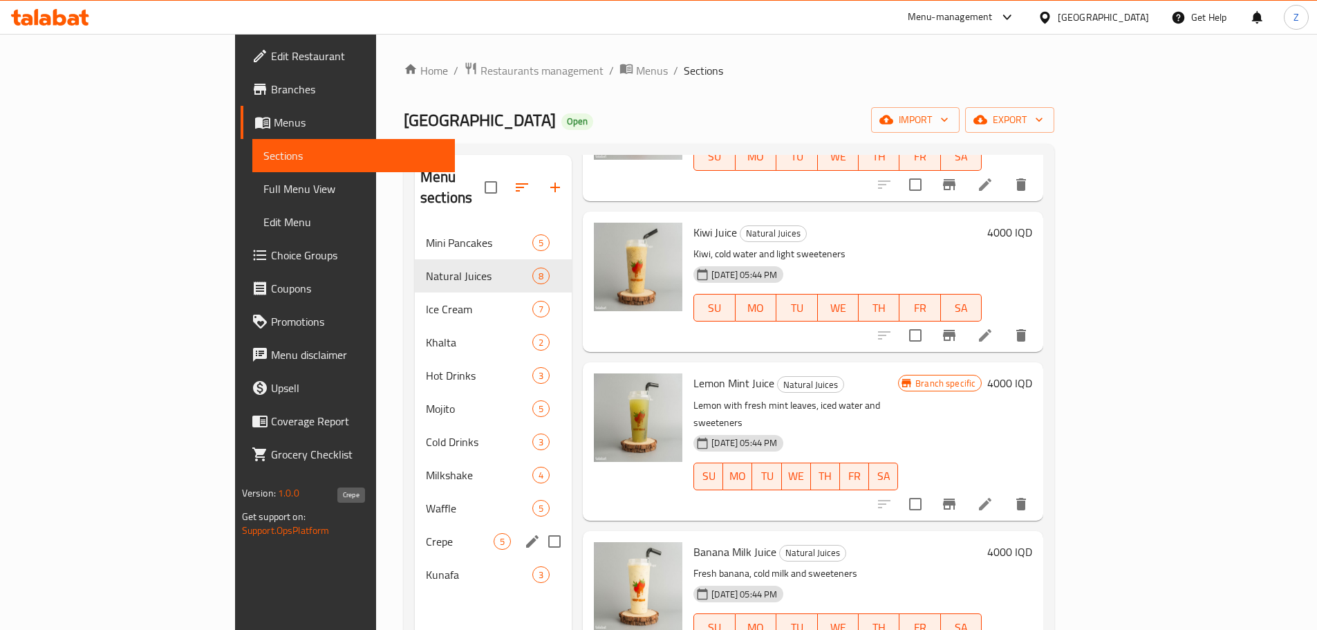
click at [426, 533] on span "Crepe" at bounding box center [460, 541] width 68 height 17
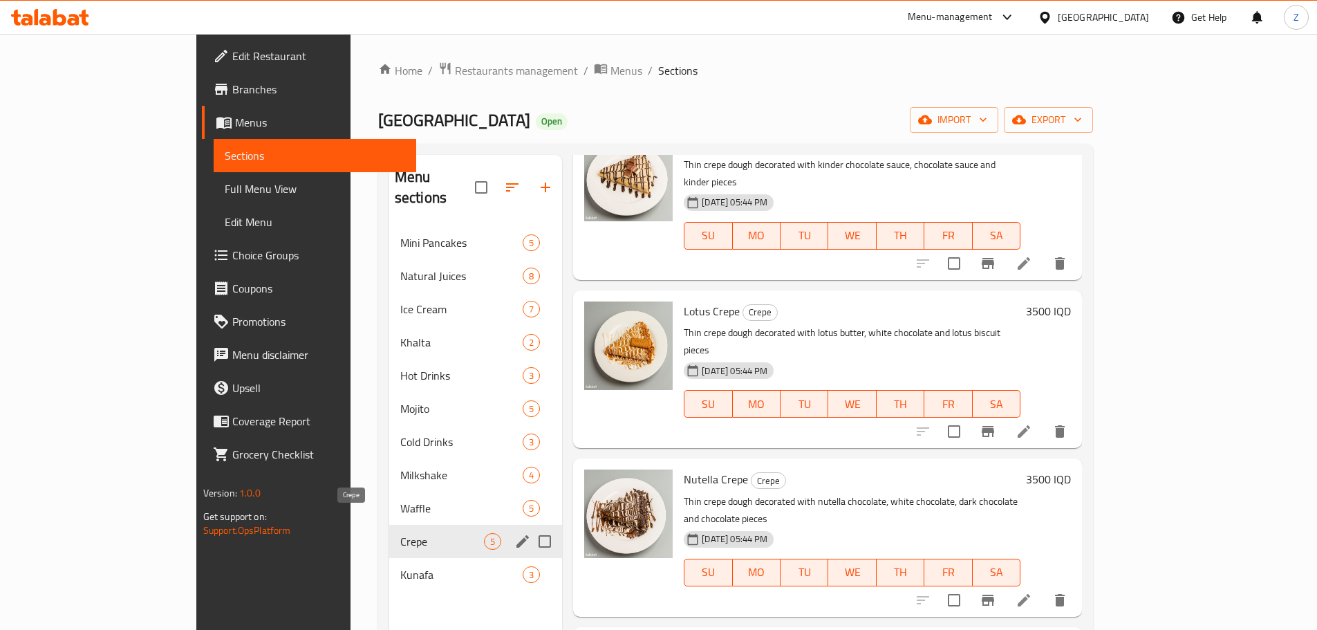
scroll to position [160, 0]
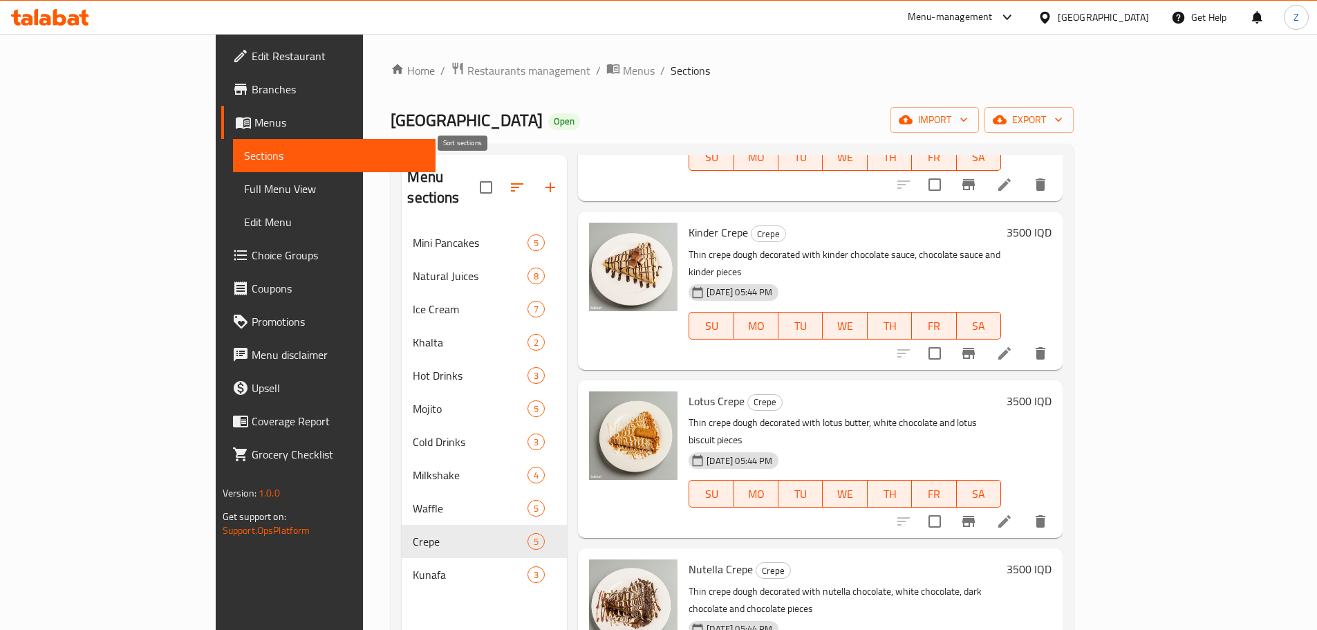
click at [509, 179] on icon "button" at bounding box center [517, 187] width 17 height 17
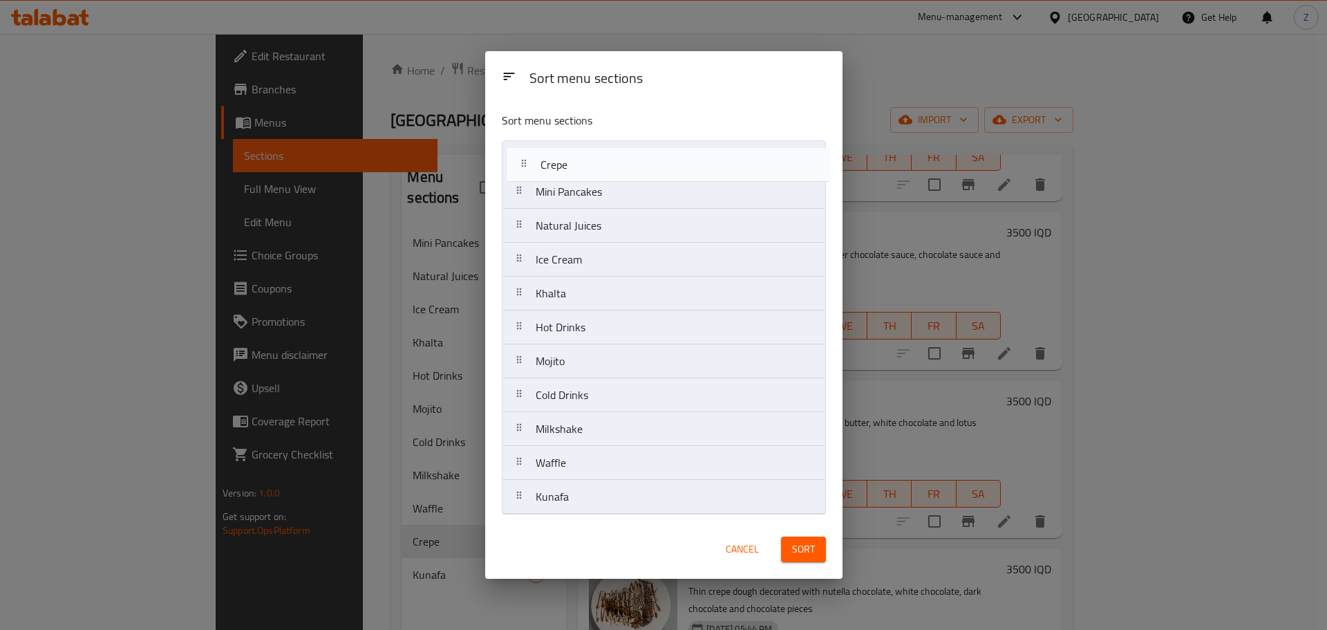
drag, startPoint x: 582, startPoint y: 471, endPoint x: 586, endPoint y: 164, distance: 307.6
click at [586, 164] on nav "Mini Pancakes Natural Juices Ice Cream Khalta Hot Drinks Mojito Cold Drinks Mil…" at bounding box center [664, 327] width 324 height 374
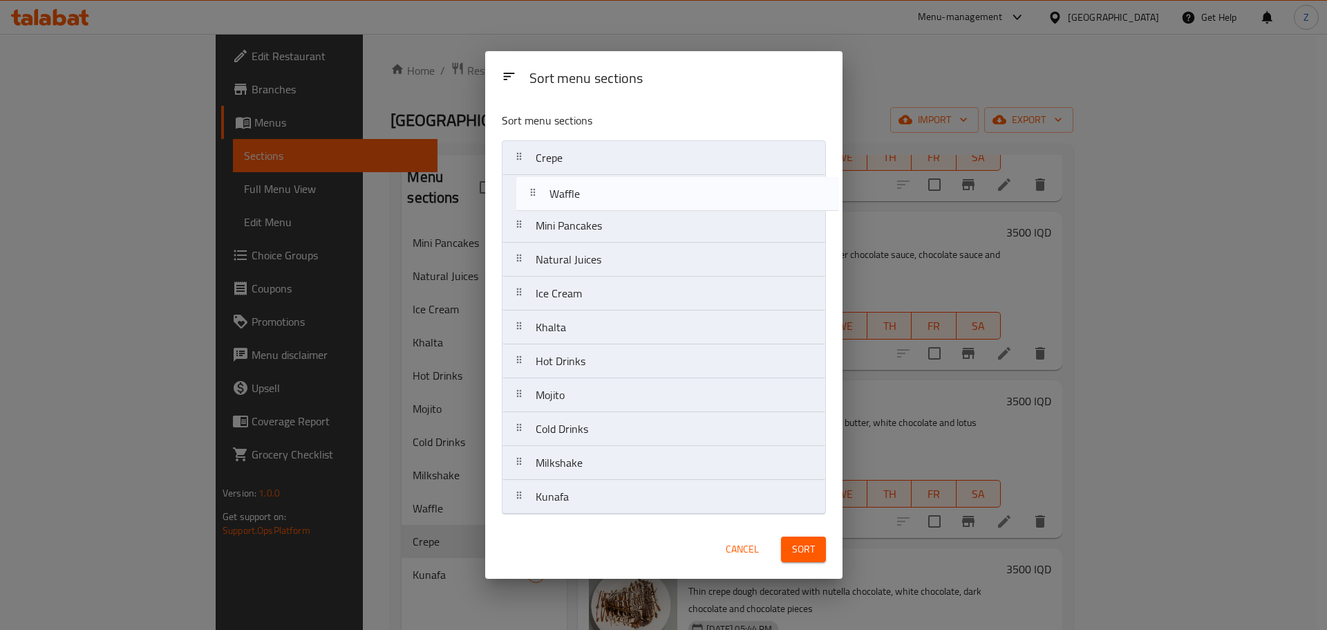
drag, startPoint x: 554, startPoint y: 474, endPoint x: 580, endPoint y: 187, distance: 288.7
click at [580, 187] on nav "Crepe Mini Pancakes Natural Juices Ice Cream Khalta Hot Drinks Mojito Cold Drin…" at bounding box center [664, 327] width 324 height 374
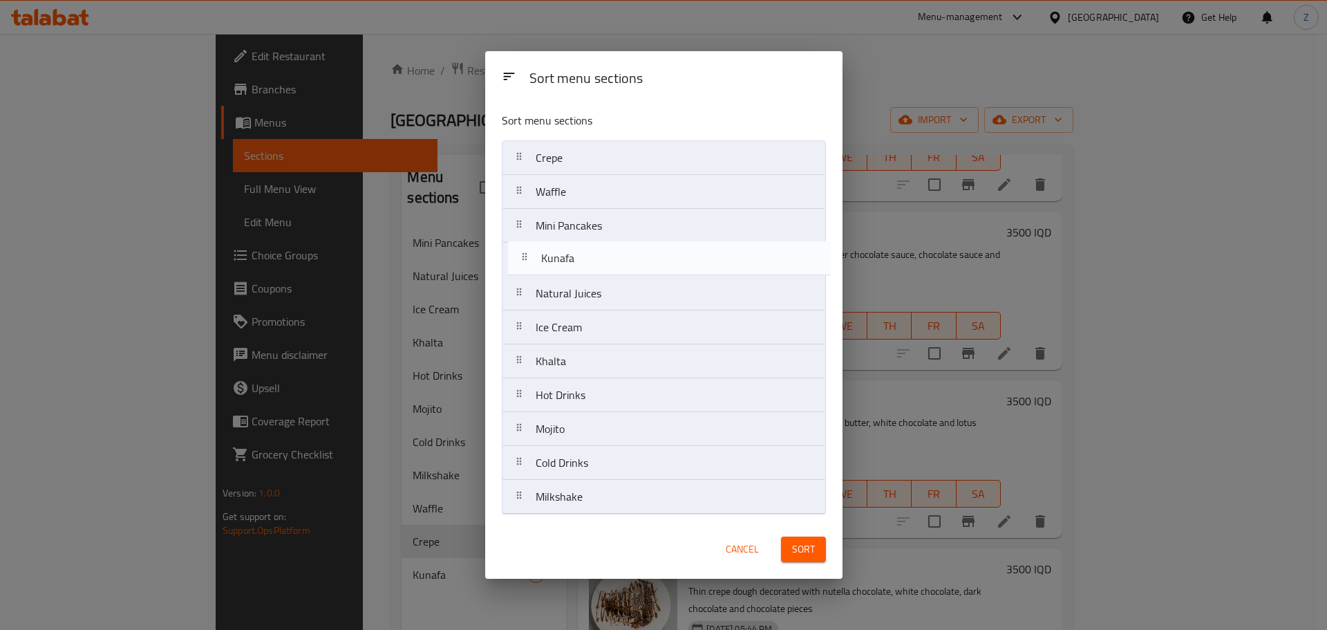
drag, startPoint x: 577, startPoint y: 508, endPoint x: 583, endPoint y: 265, distance: 243.3
click at [583, 265] on nav "Crepe Waffle Mini Pancakes Natural Juices Ice Cream Khalta Hot Drinks Mojito Co…" at bounding box center [664, 327] width 324 height 374
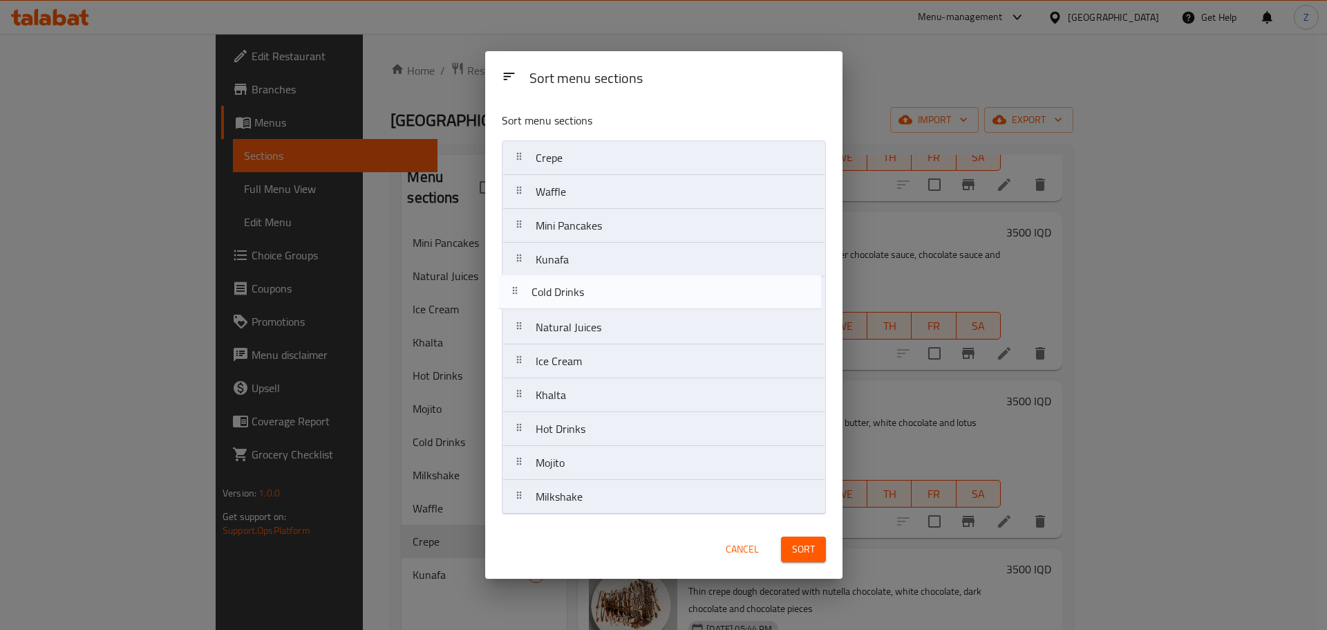
drag, startPoint x: 650, startPoint y: 451, endPoint x: 642, endPoint y: 305, distance: 146.0
click at [642, 305] on nav "Crepe Waffle Mini Pancakes Kunafa Natural Juices Ice Cream Khalta Hot Drinks Mo…" at bounding box center [664, 327] width 324 height 374
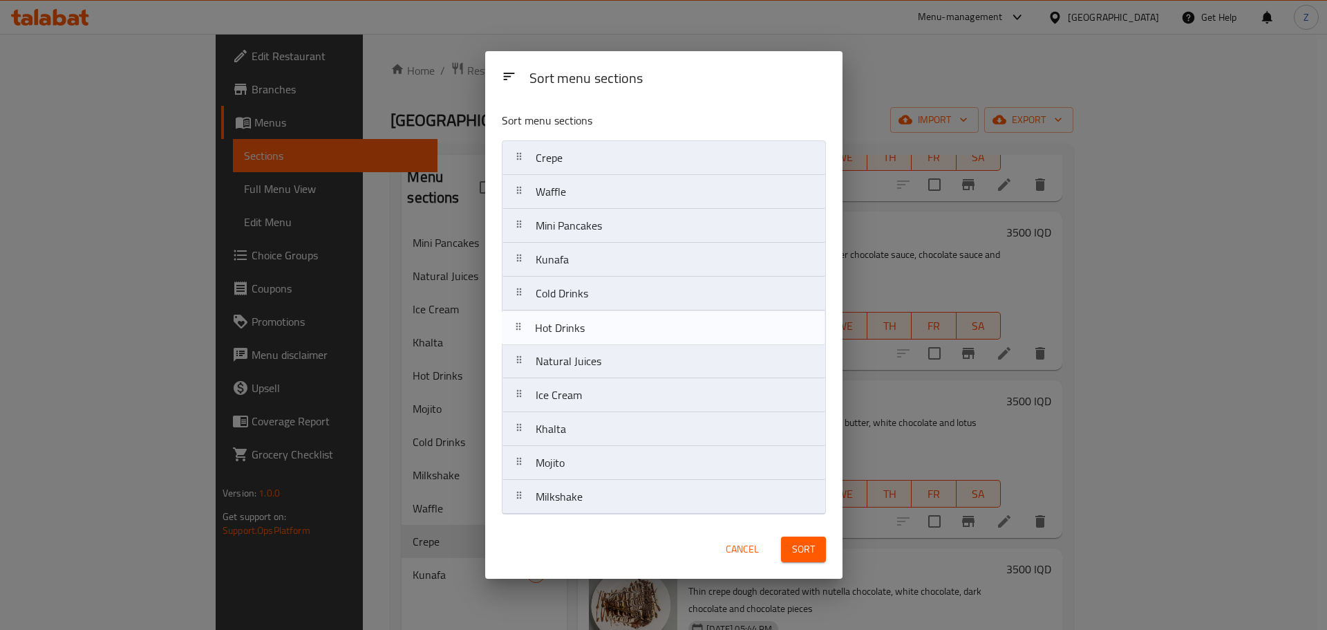
drag, startPoint x: 599, startPoint y: 436, endPoint x: 603, endPoint y: 323, distance: 112.7
click at [603, 323] on nav "Crepe Waffle Mini Pancakes Kunafa Cold Drinks Natural Juices Ice Cream Khalta H…" at bounding box center [664, 327] width 324 height 374
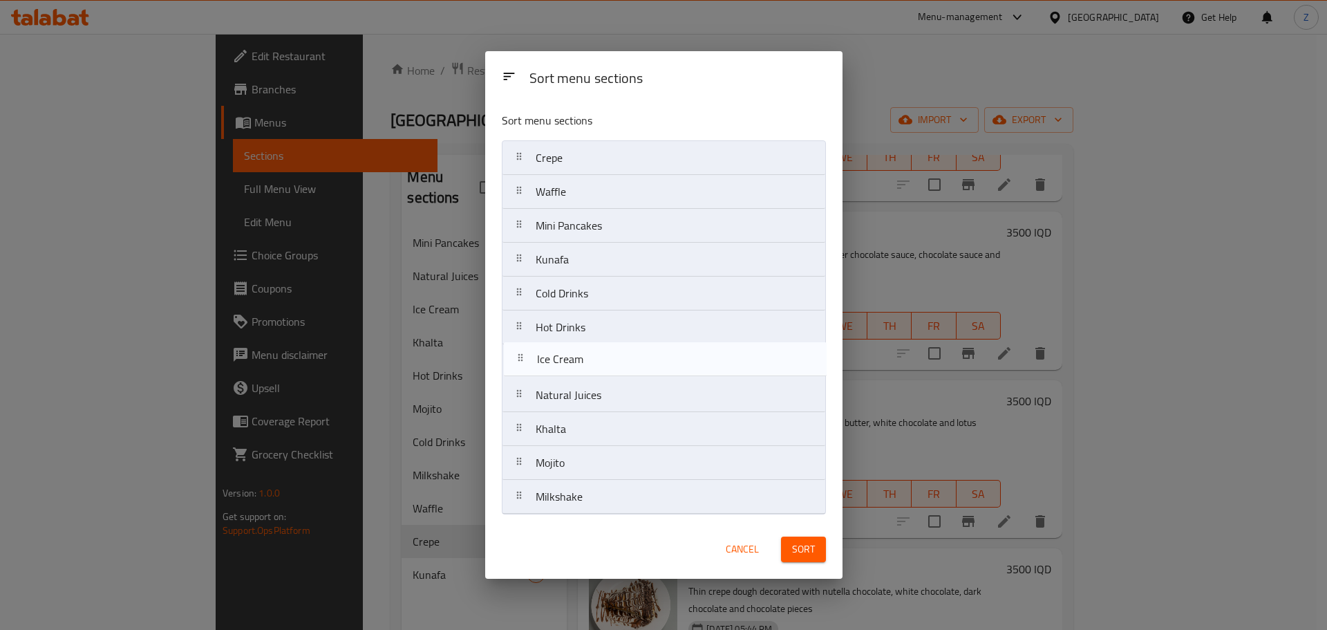
drag, startPoint x: 614, startPoint y: 403, endPoint x: 618, endPoint y: 361, distance: 41.6
click at [618, 361] on nav "Crepe Waffle Mini Pancakes Kunafa Cold Drinks Hot Drinks Natural Juices Ice Cre…" at bounding box center [664, 327] width 324 height 374
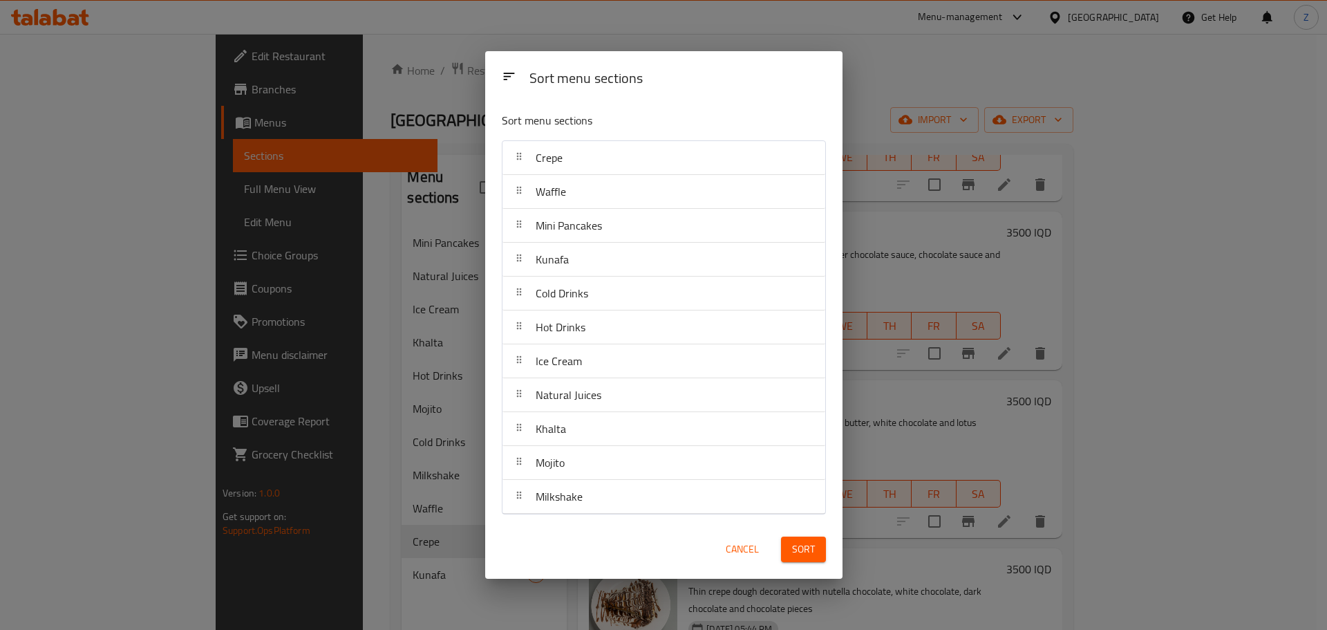
click at [789, 554] on button "Sort" at bounding box center [803, 549] width 45 height 26
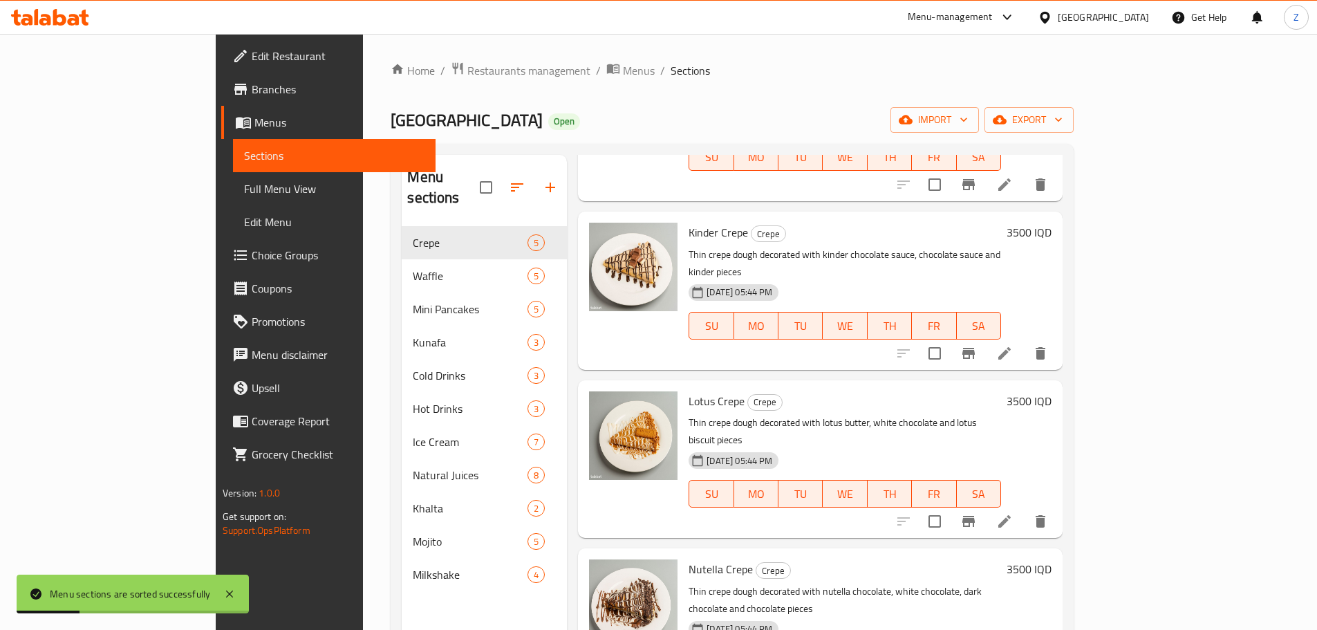
scroll to position [0, 0]
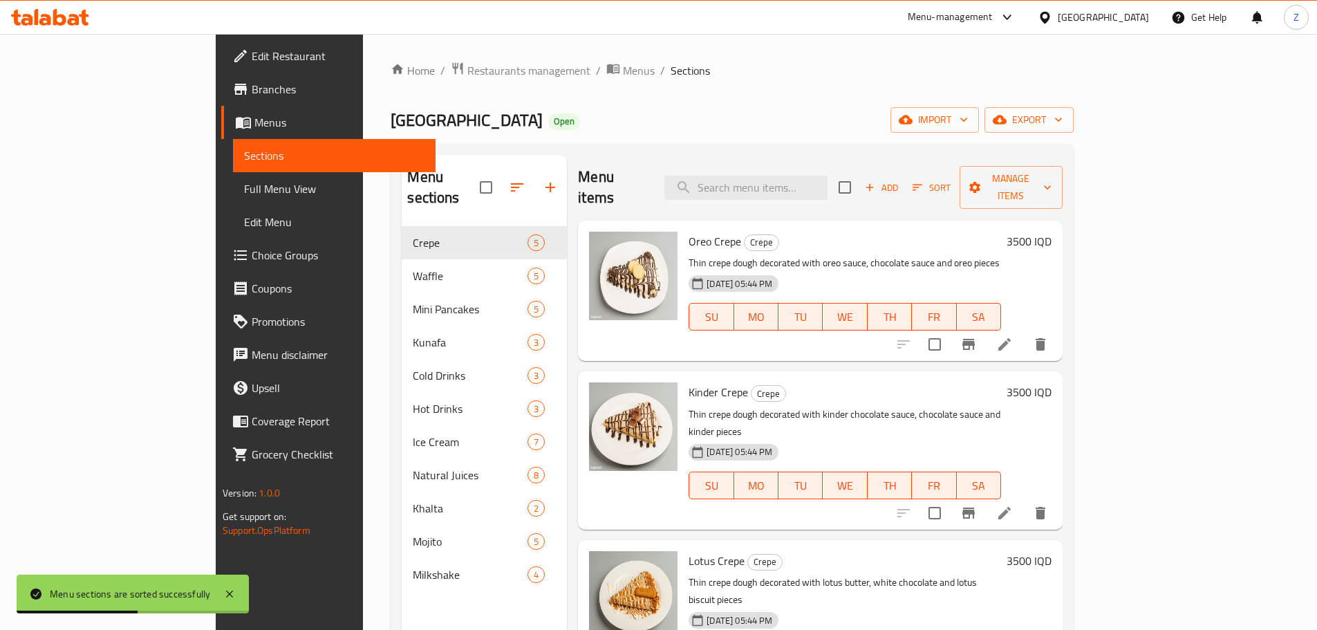
click at [1051, 232] on h6 "3500 IQD" at bounding box center [1028, 241] width 45 height 19
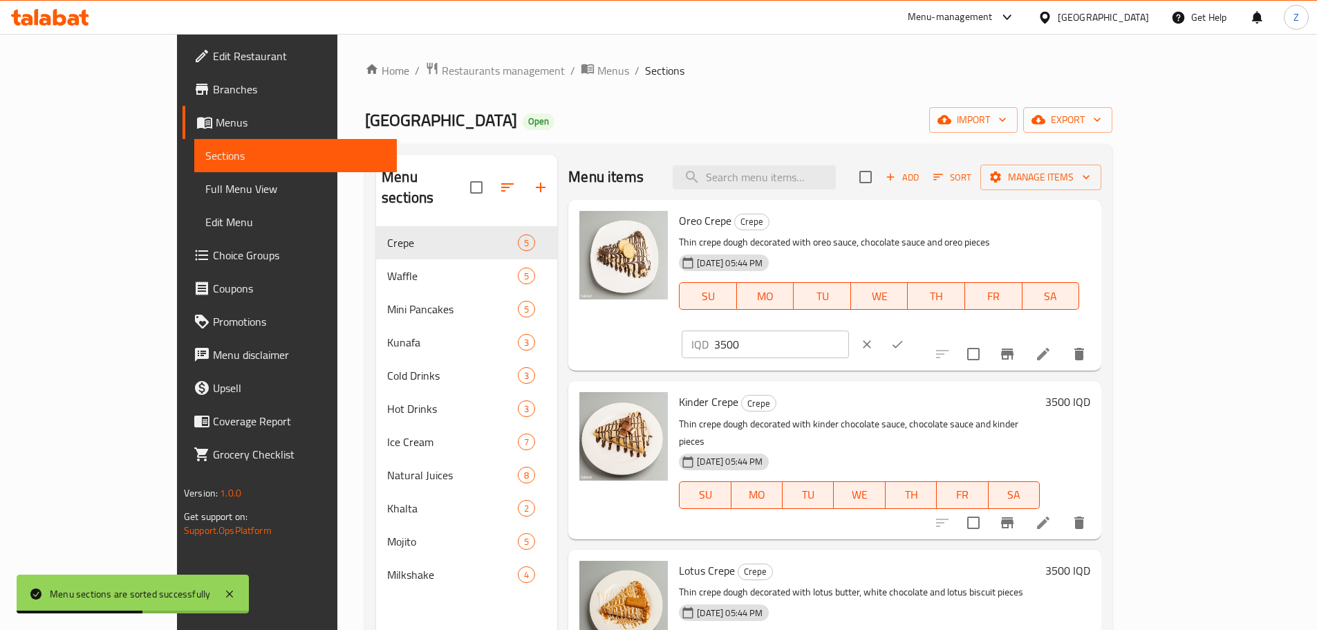
click at [848, 330] on input "3500" at bounding box center [781, 344] width 134 height 28
click at [848, 330] on input "5000" at bounding box center [781, 344] width 134 height 28
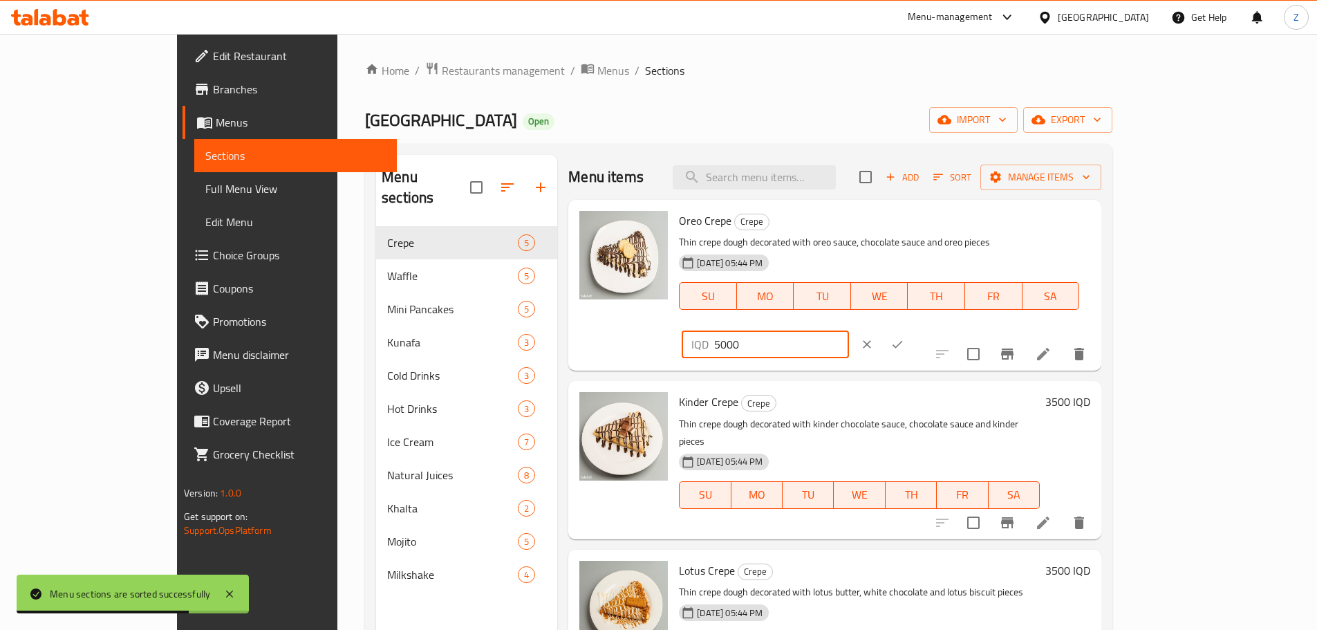
click at [848, 330] on input "5000" at bounding box center [781, 344] width 134 height 28
type input "5000"
drag, startPoint x: 1234, startPoint y: 226, endPoint x: 1226, endPoint y: 278, distance: 52.4
click at [904, 337] on icon "ok" at bounding box center [897, 344] width 14 height 14
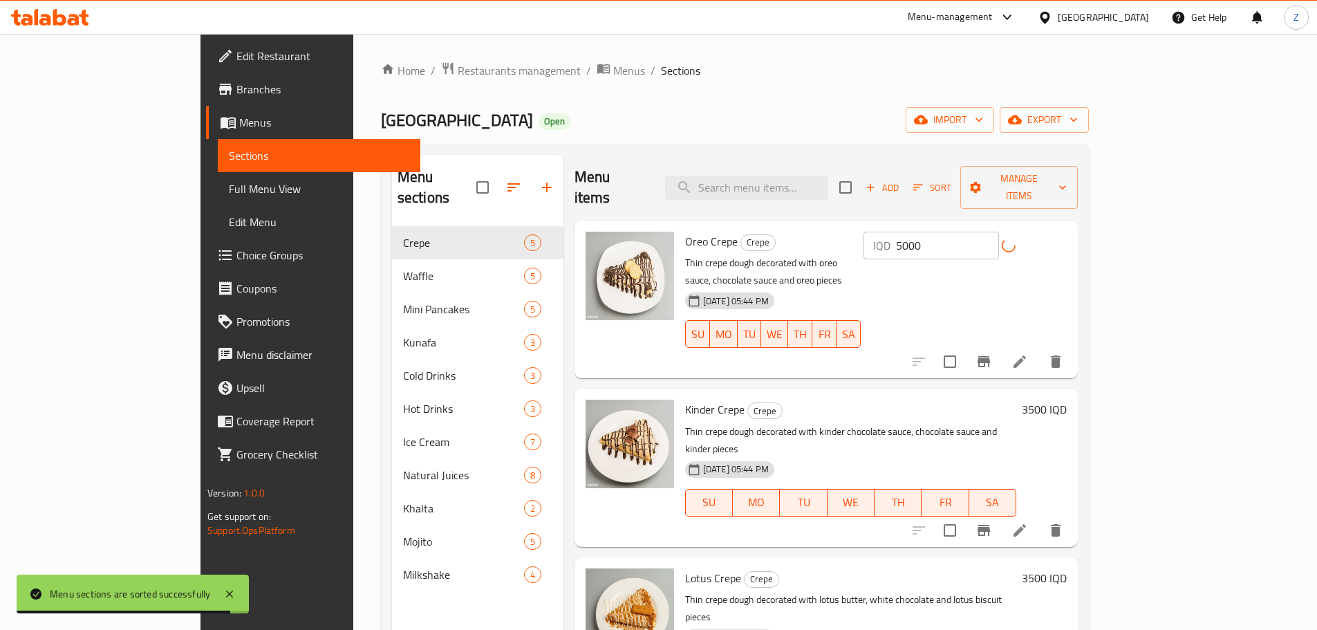
click at [1066, 399] on h6 "3500 IQD" at bounding box center [1044, 408] width 45 height 19
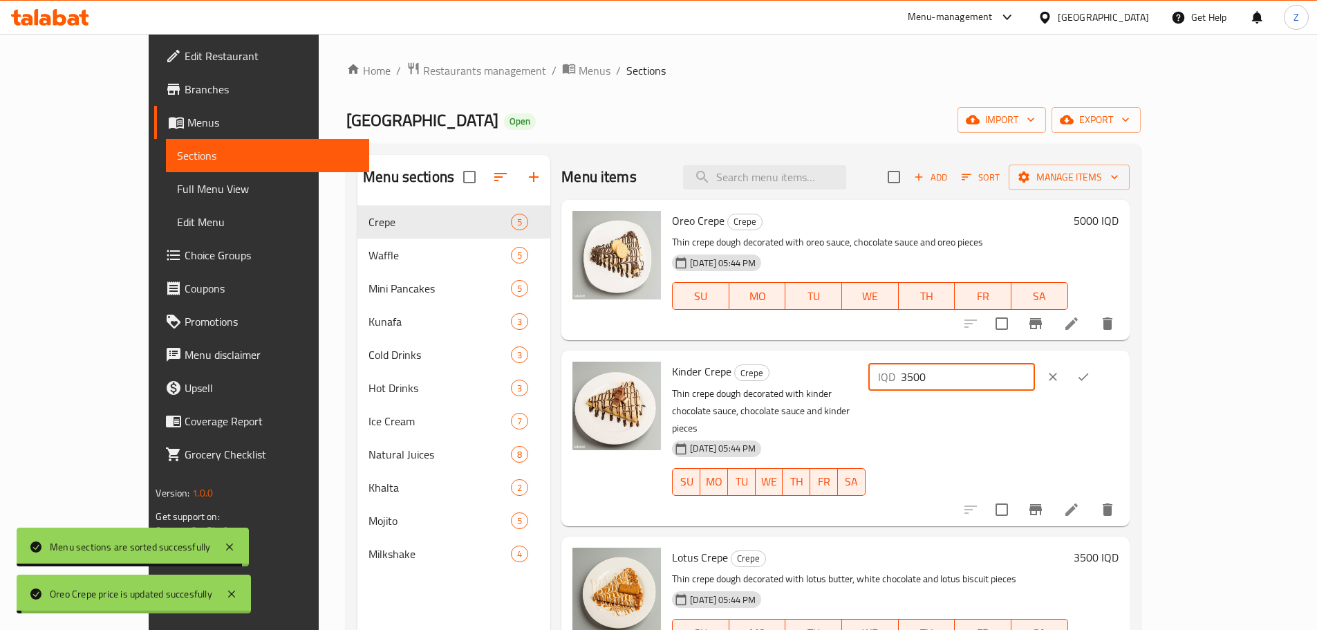
click at [1035, 377] on input "3500" at bounding box center [968, 377] width 134 height 28
paste input "50"
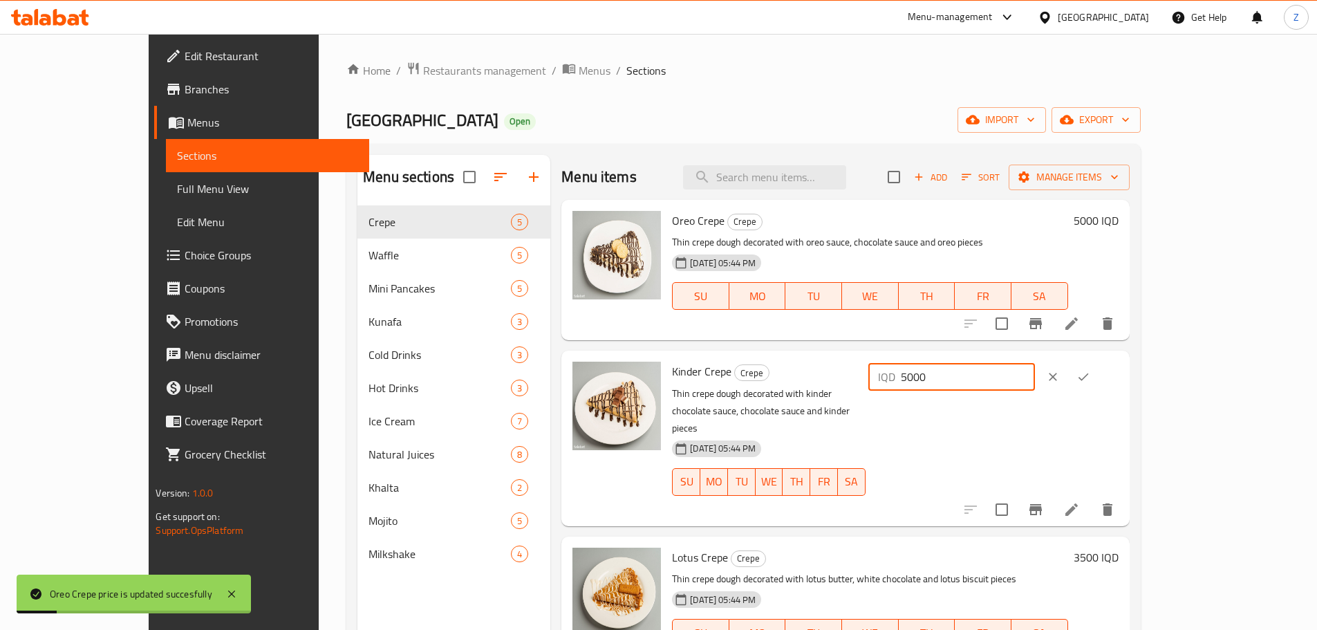
type input "5000"
click at [1090, 379] on icon "ok" at bounding box center [1083, 377] width 14 height 14
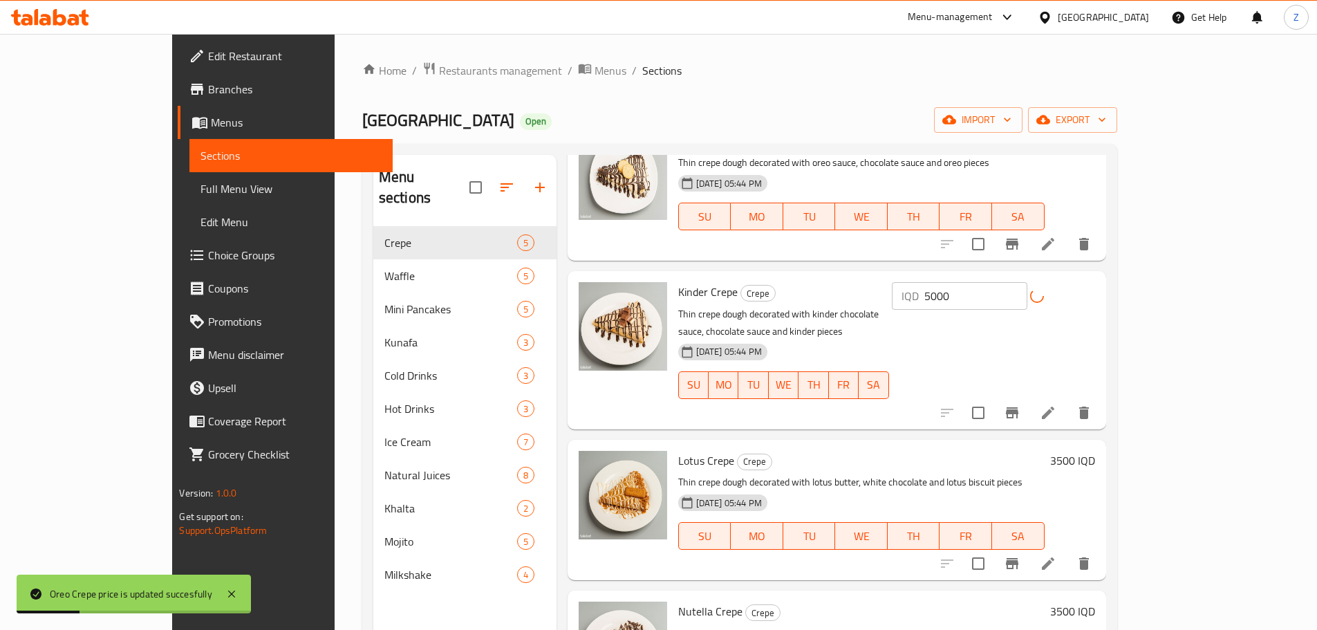
scroll to position [160, 0]
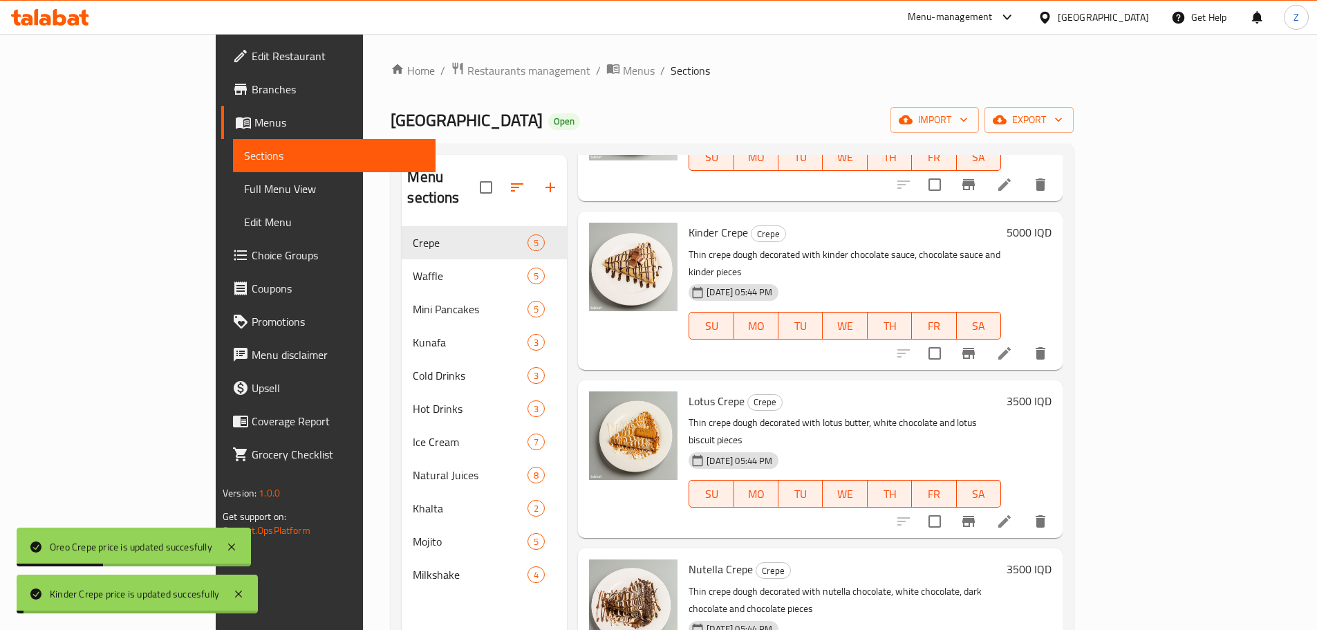
click at [1051, 391] on h6 "3500 IQD" at bounding box center [1028, 400] width 45 height 19
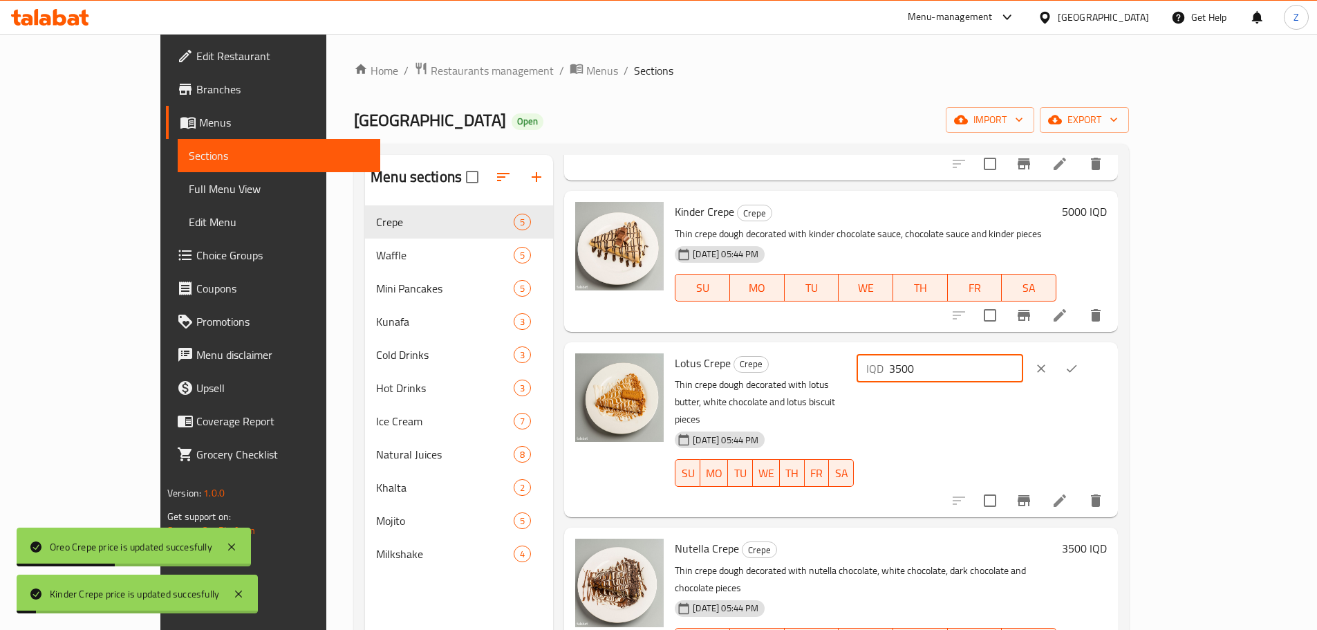
click at [1023, 368] on input "3500" at bounding box center [956, 369] width 134 height 28
type input "5000"
click at [1078, 361] on icon "ok" at bounding box center [1071, 368] width 14 height 14
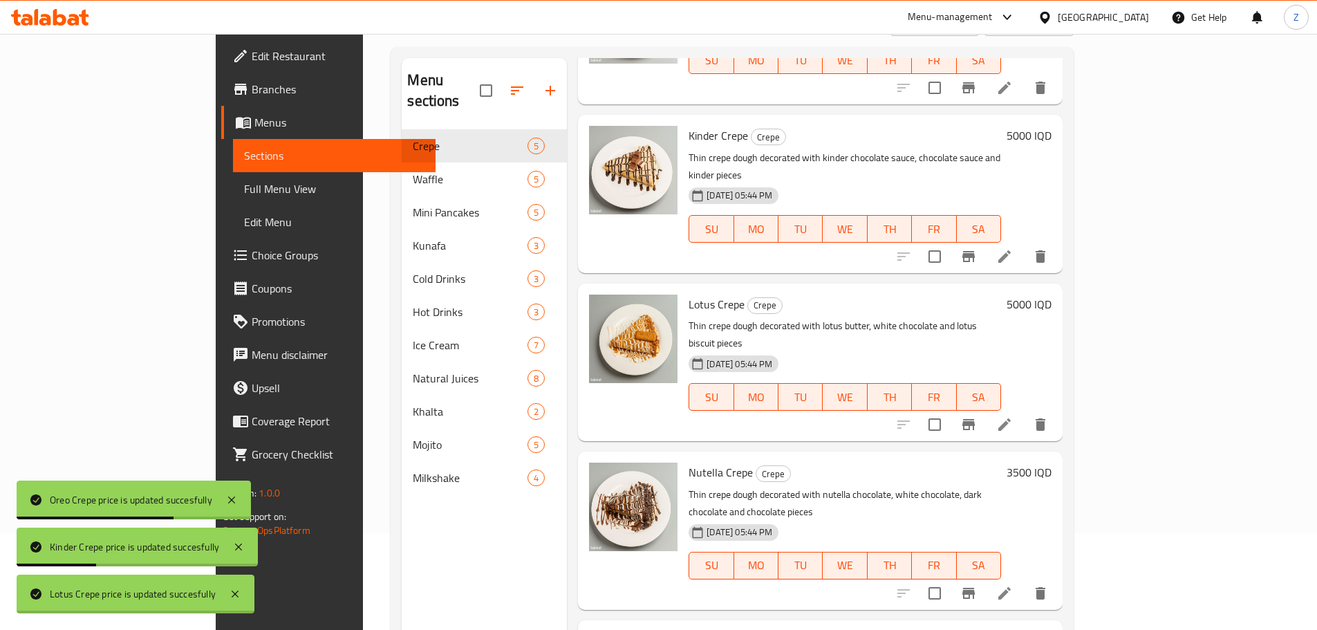
scroll to position [194, 0]
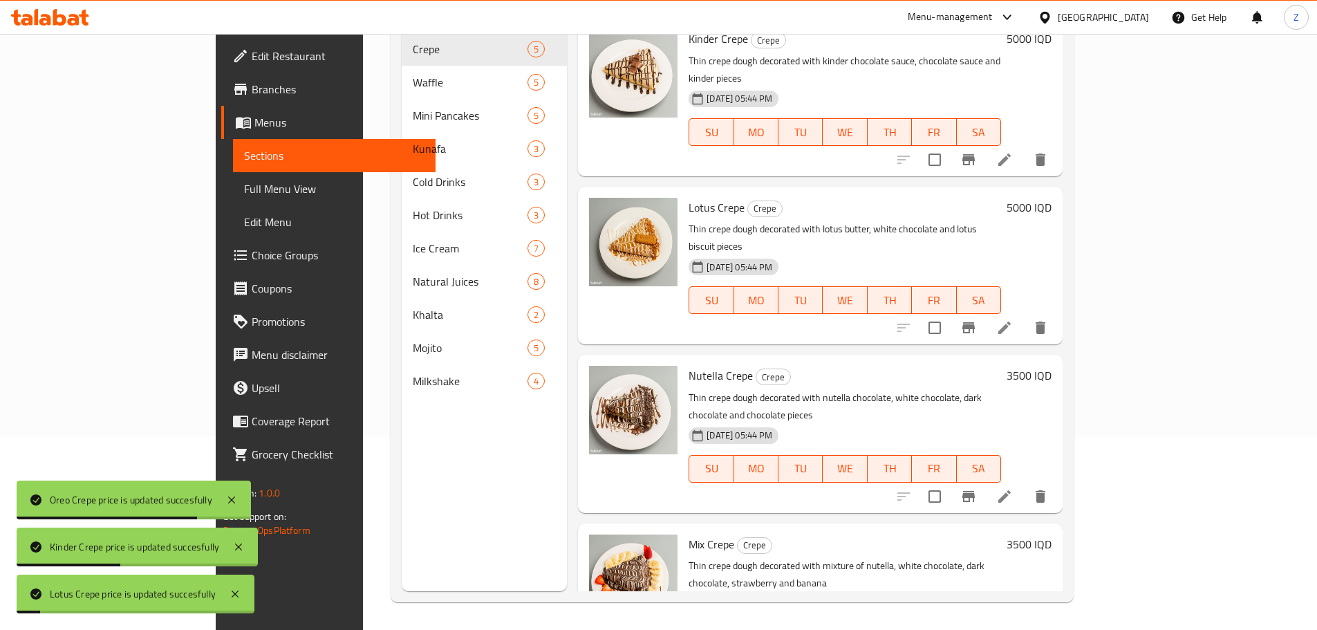
click at [1057, 360] on div "Nutella Crepe Crepe Thin crepe dough decorated with nutella chocolate, white ch…" at bounding box center [870, 433] width 374 height 147
click at [1051, 366] on h6 "3500 IQD" at bounding box center [1028, 375] width 45 height 19
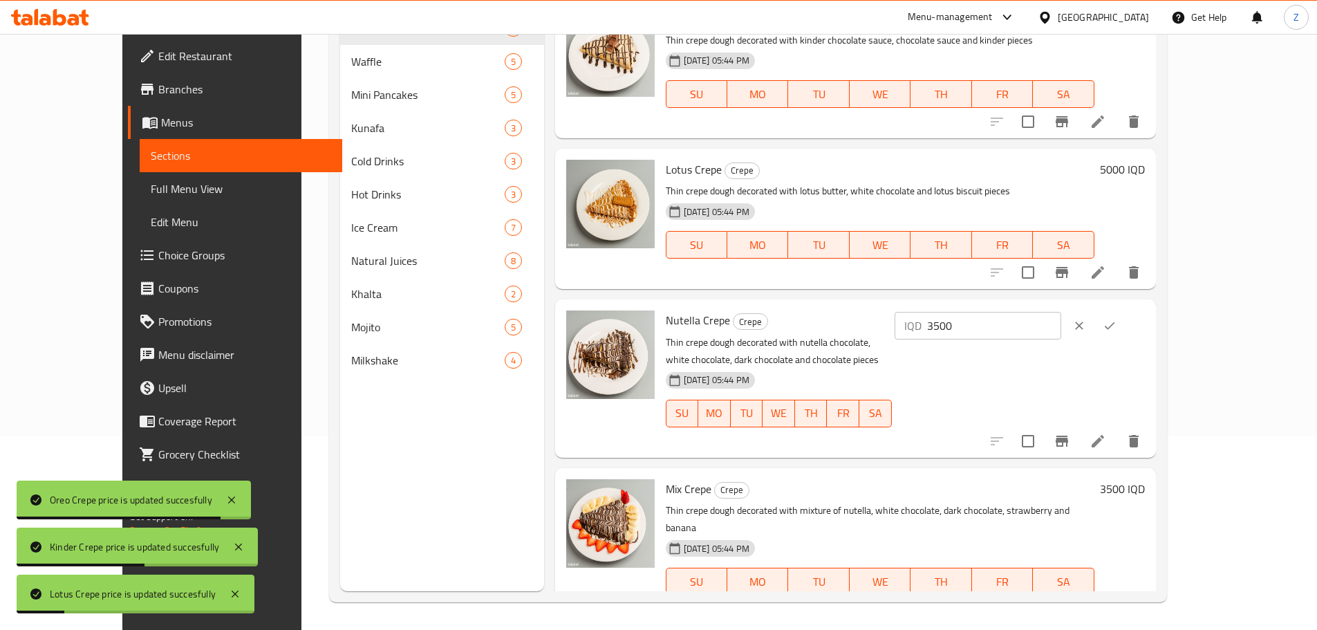
drag, startPoint x: 1222, startPoint y: 320, endPoint x: 1145, endPoint y: 323, distance: 77.5
click at [1061, 323] on input "3500" at bounding box center [994, 326] width 134 height 28
paste input "50"
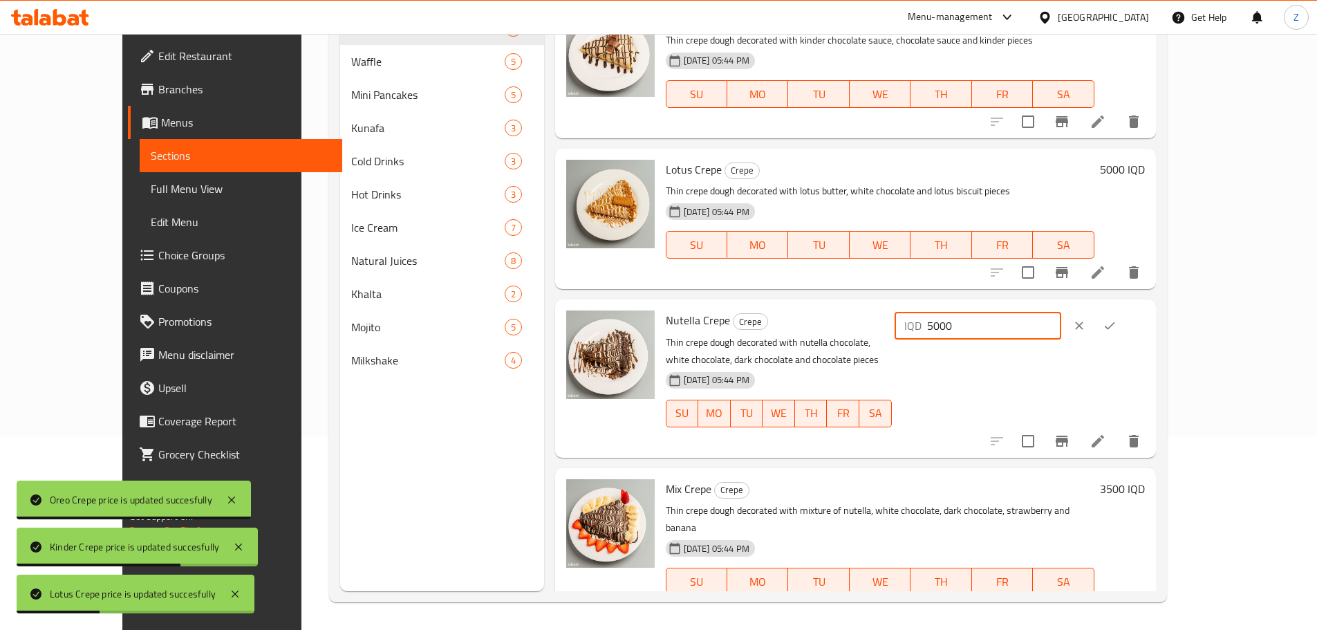
type input "5000"
click at [1124, 322] on button "ok" at bounding box center [1109, 325] width 30 height 30
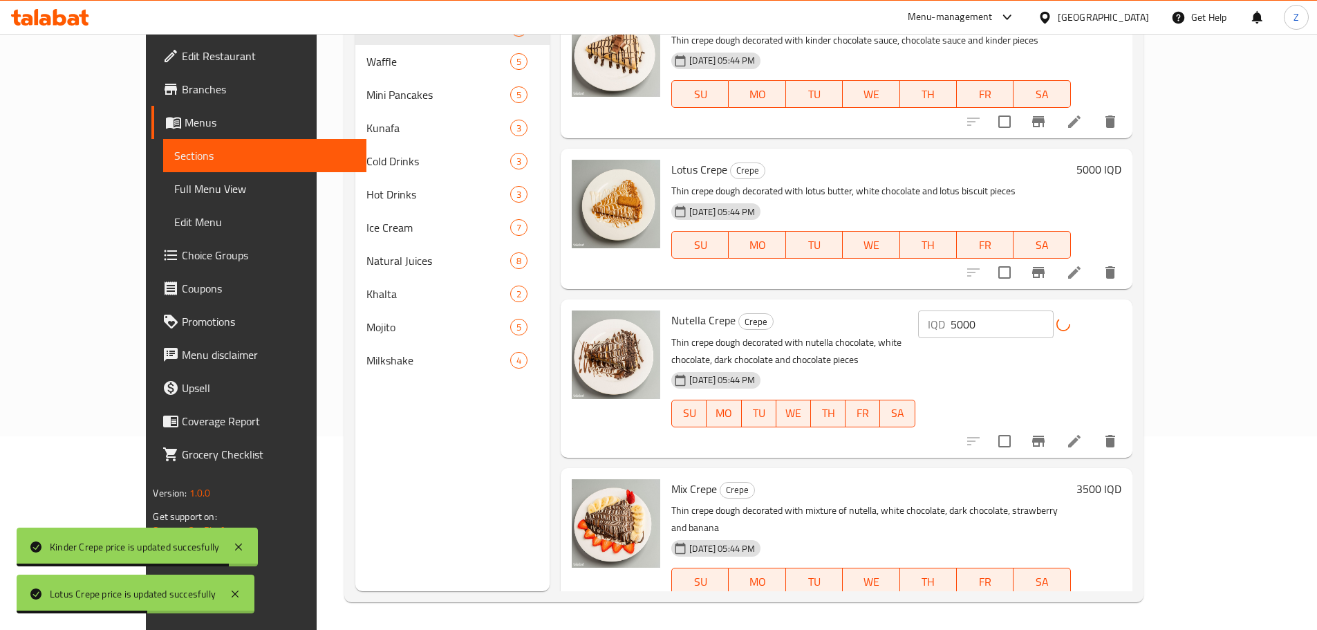
click at [1121, 479] on h6 "3500 IQD" at bounding box center [1098, 488] width 45 height 19
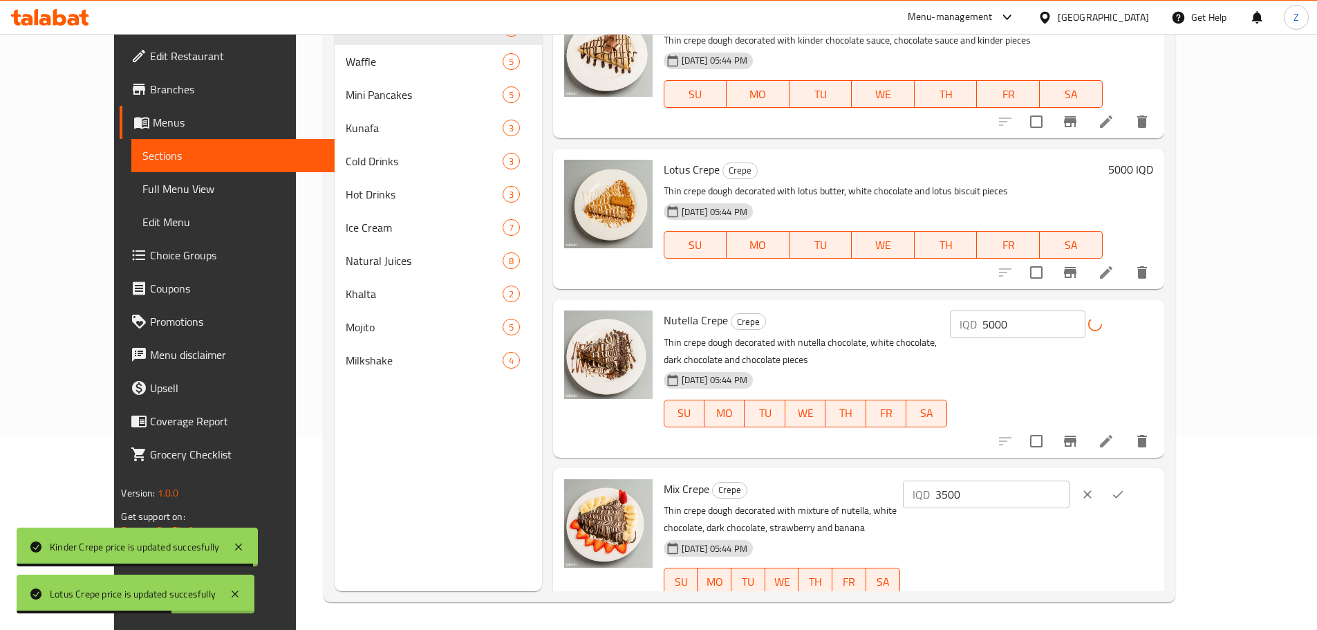
click at [1069, 480] on input "3500" at bounding box center [1002, 494] width 134 height 28
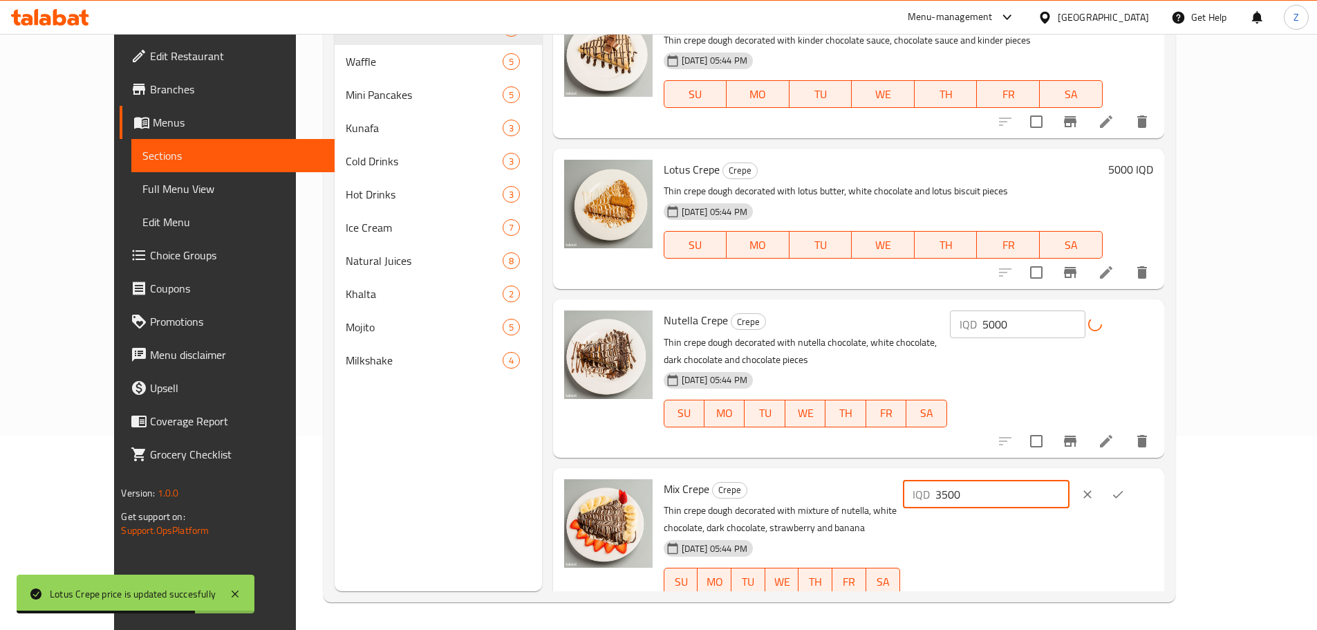
paste input "50"
type input "5000"
click at [1133, 491] on button "ok" at bounding box center [1117, 494] width 30 height 30
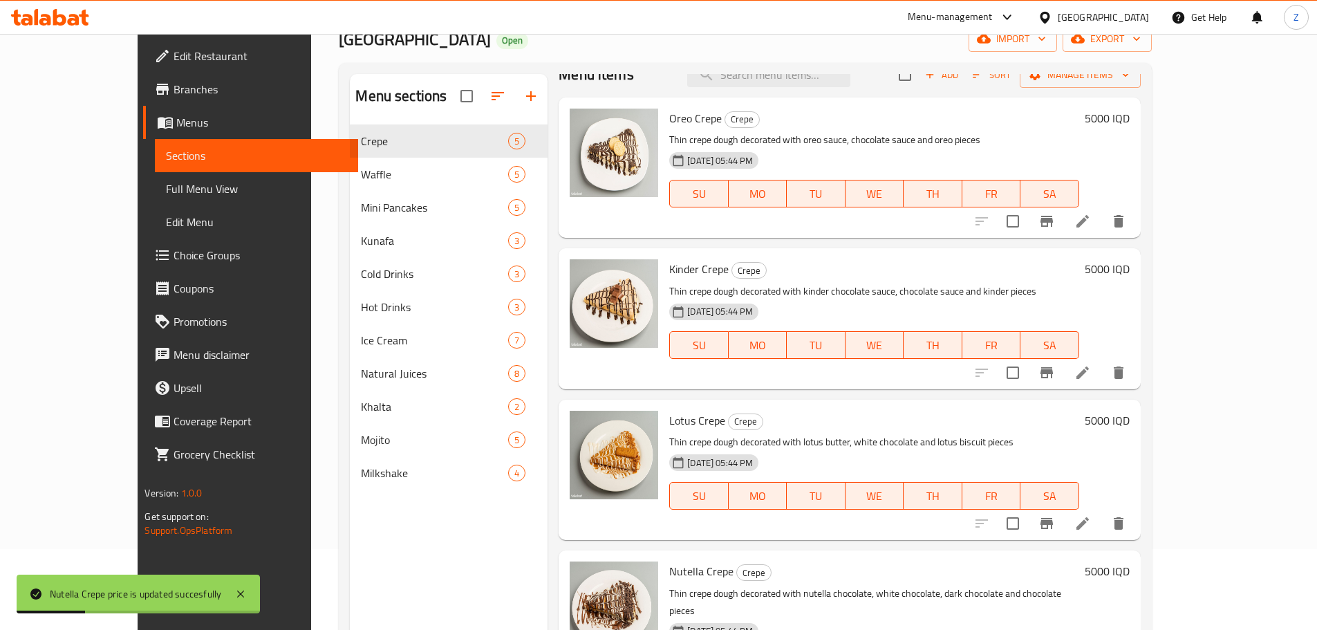
scroll to position [55, 0]
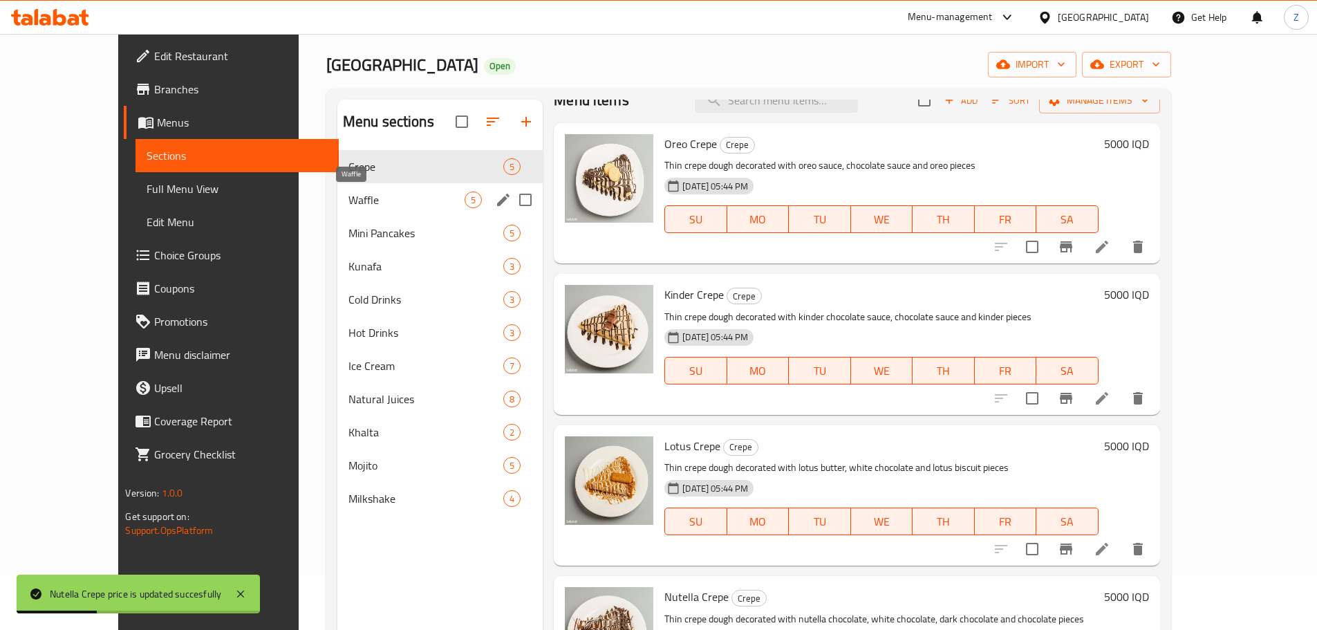
click at [348, 199] on span "Waffle" at bounding box center [406, 199] width 116 height 17
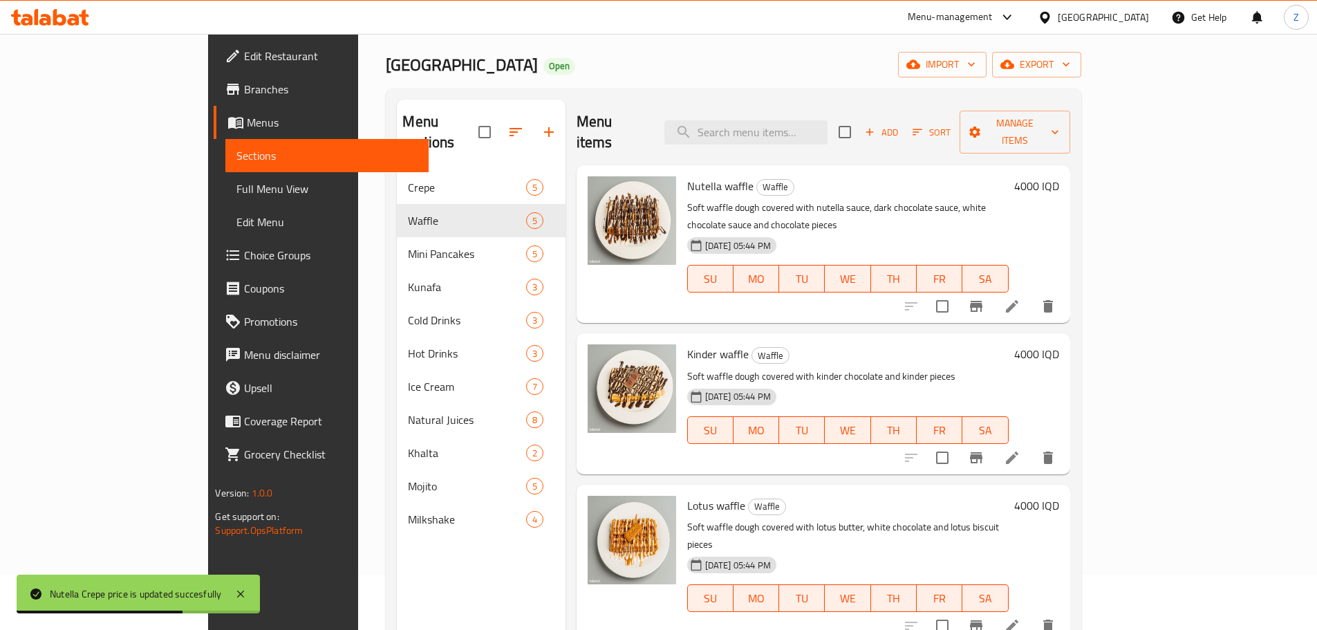
click at [1059, 176] on h6 "4000 IQD" at bounding box center [1036, 185] width 45 height 19
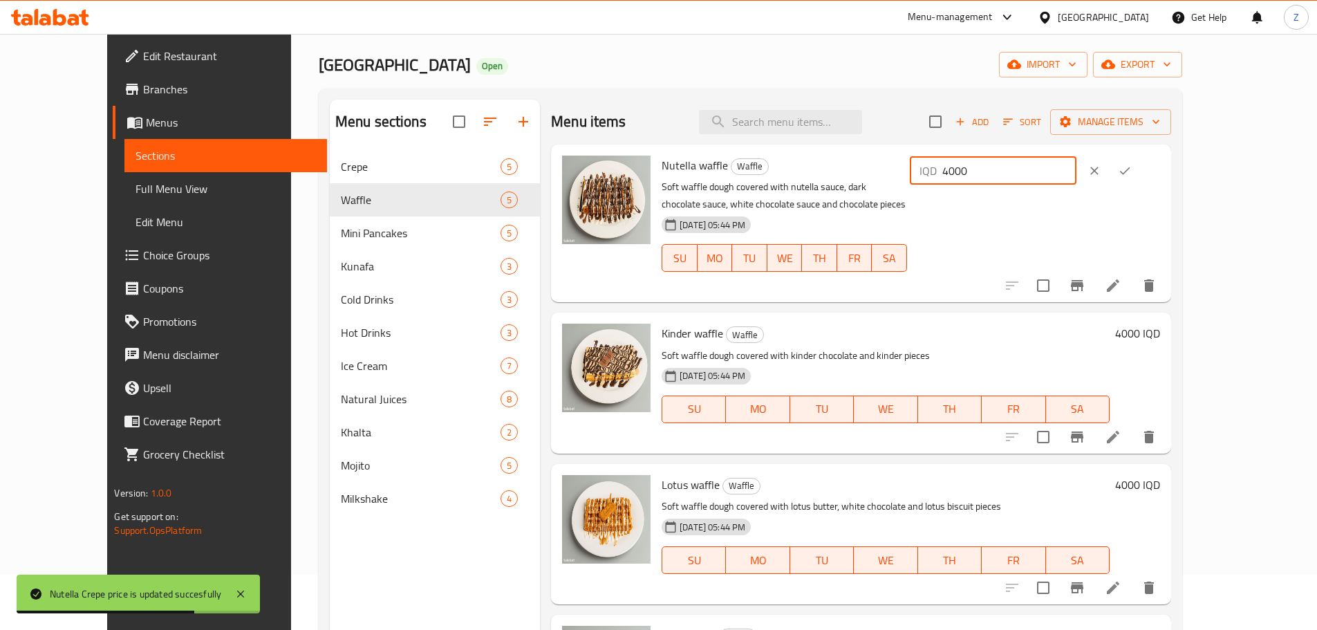
click at [1076, 180] on input "4000" at bounding box center [1009, 171] width 134 height 28
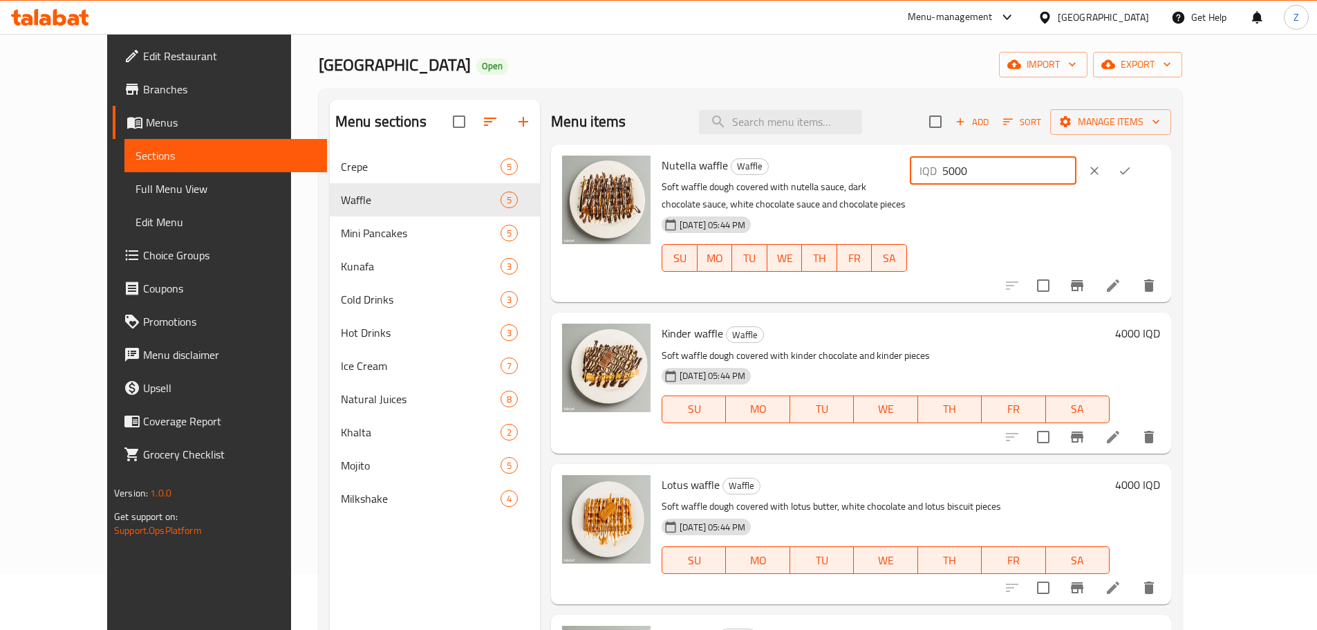
click at [1076, 178] on input "5000" at bounding box center [1009, 171] width 134 height 28
click at [1076, 177] on input "5500" at bounding box center [1009, 171] width 134 height 28
type input "5500"
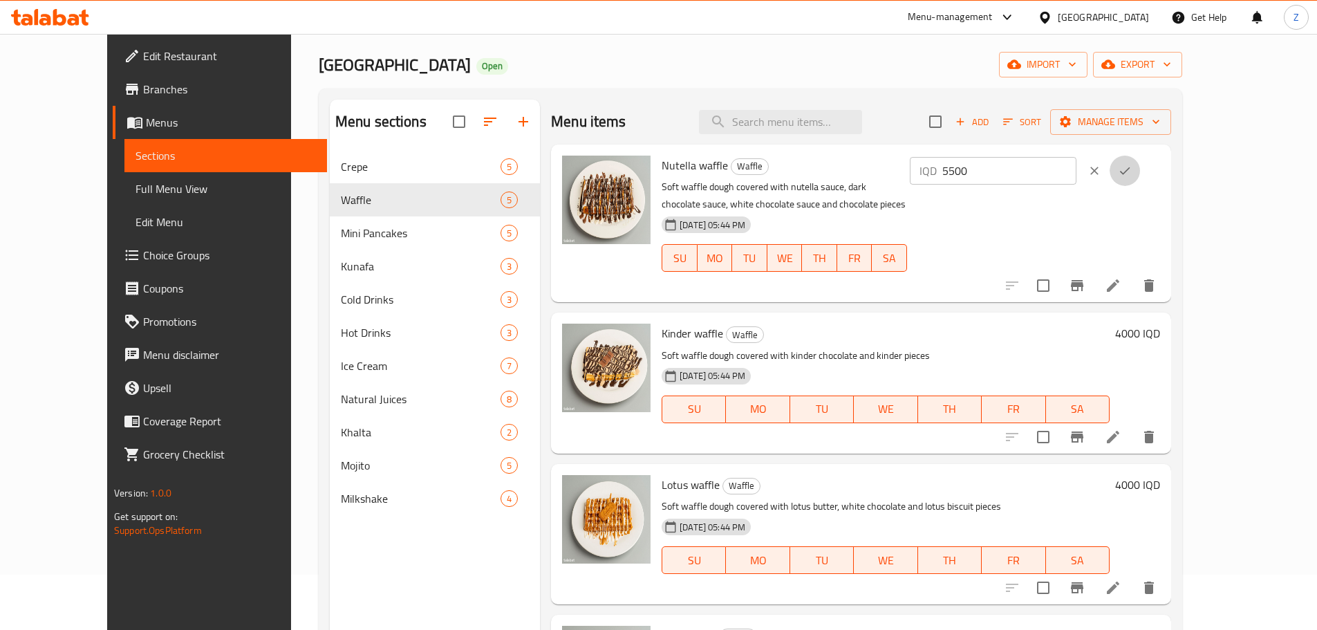
click at [1131, 171] on icon "ok" at bounding box center [1125, 171] width 14 height 14
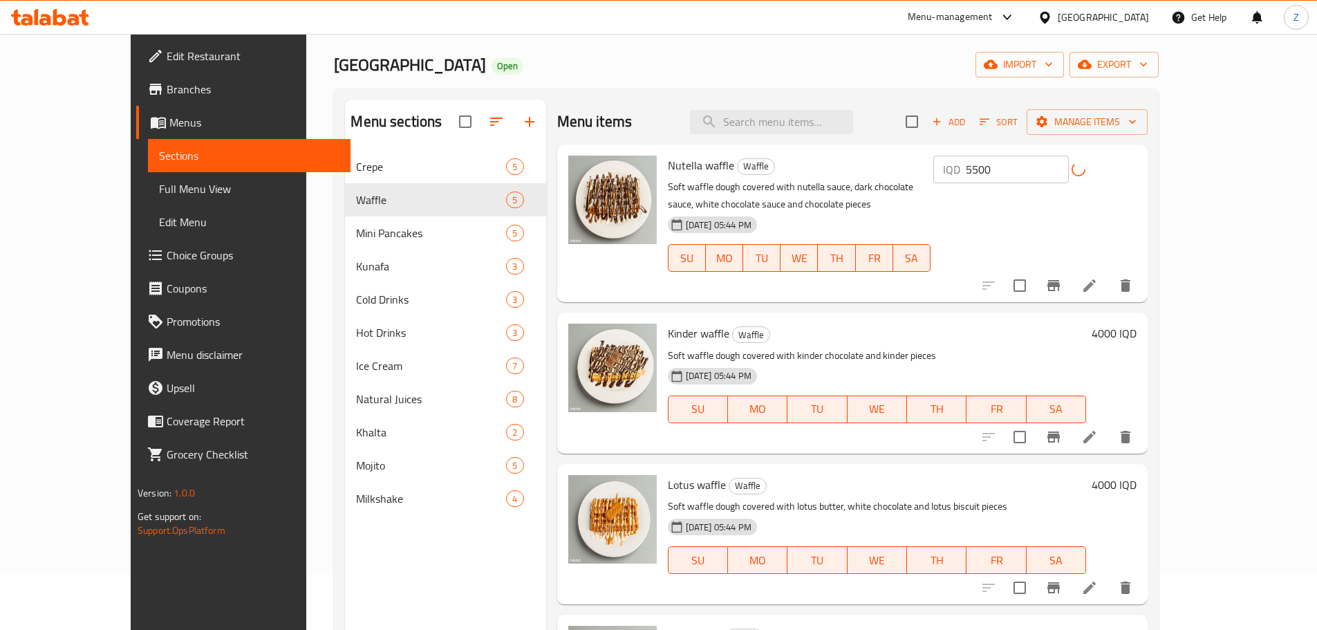
click at [1136, 336] on h6 "4000 IQD" at bounding box center [1113, 332] width 45 height 19
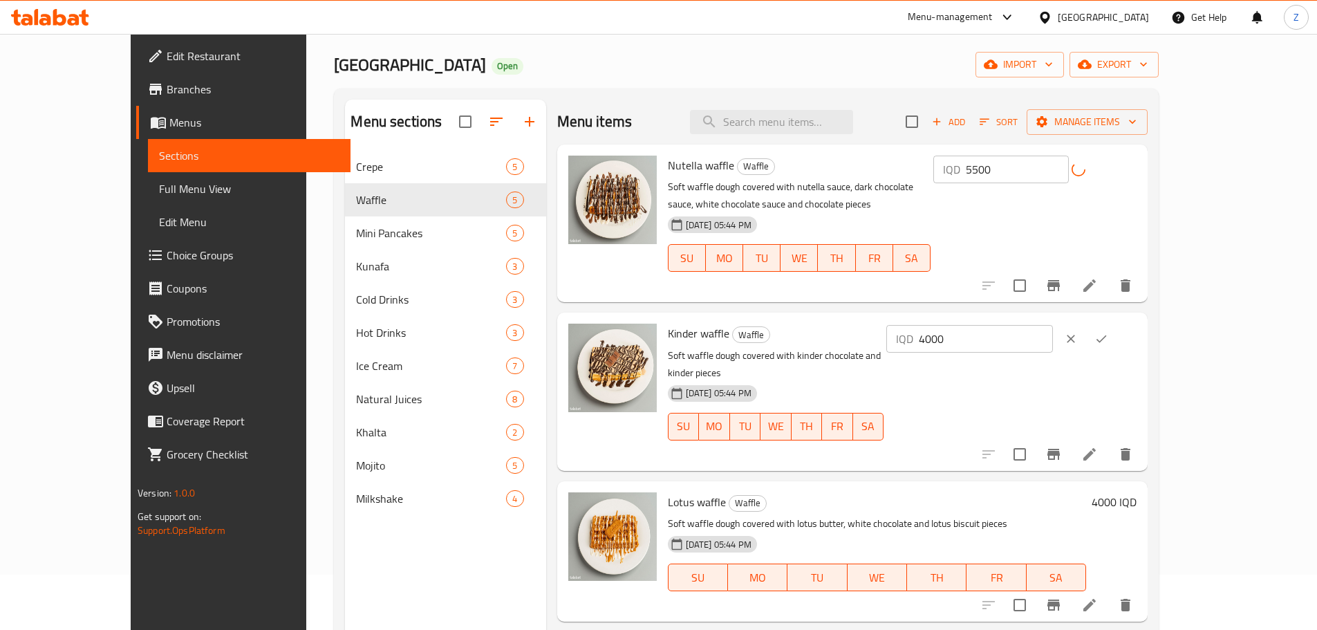
click at [1114, 322] on div "Kinder waffle Waffle Soft waffle dough covered with kinder chocolate and kinder…" at bounding box center [902, 391] width 480 height 147
click at [1053, 334] on input "4000" at bounding box center [986, 339] width 134 height 28
paste input "55"
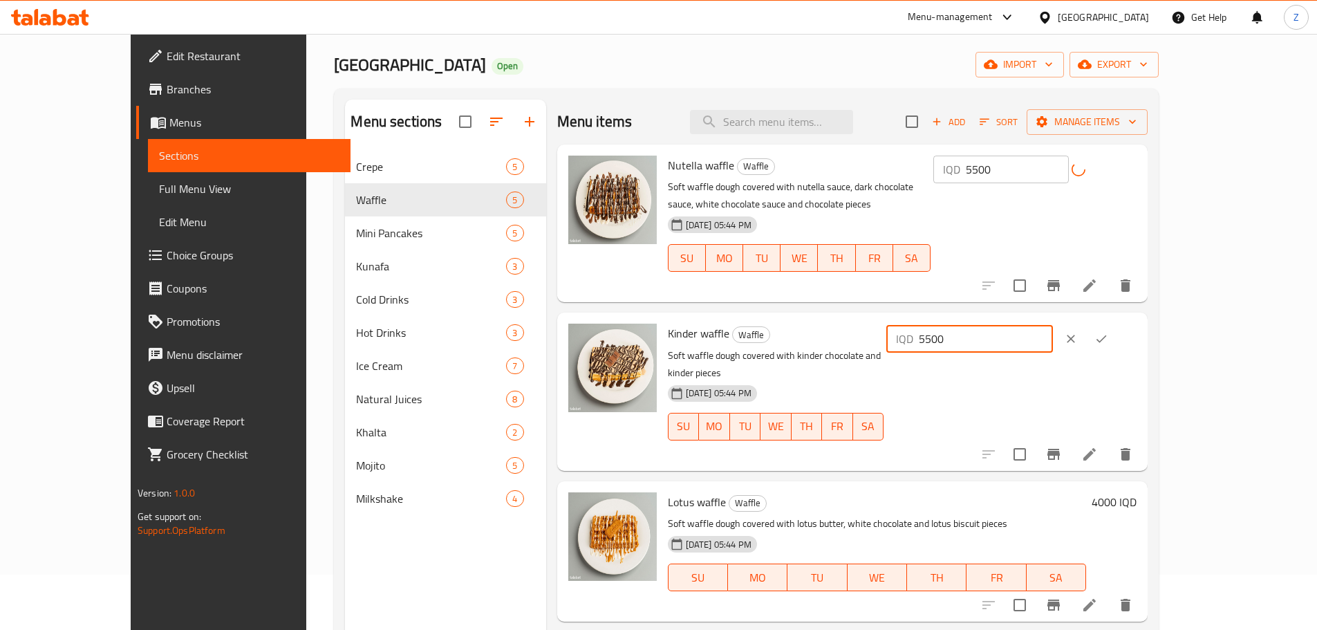
type input "5500"
click at [1116, 334] on button "ok" at bounding box center [1101, 338] width 30 height 30
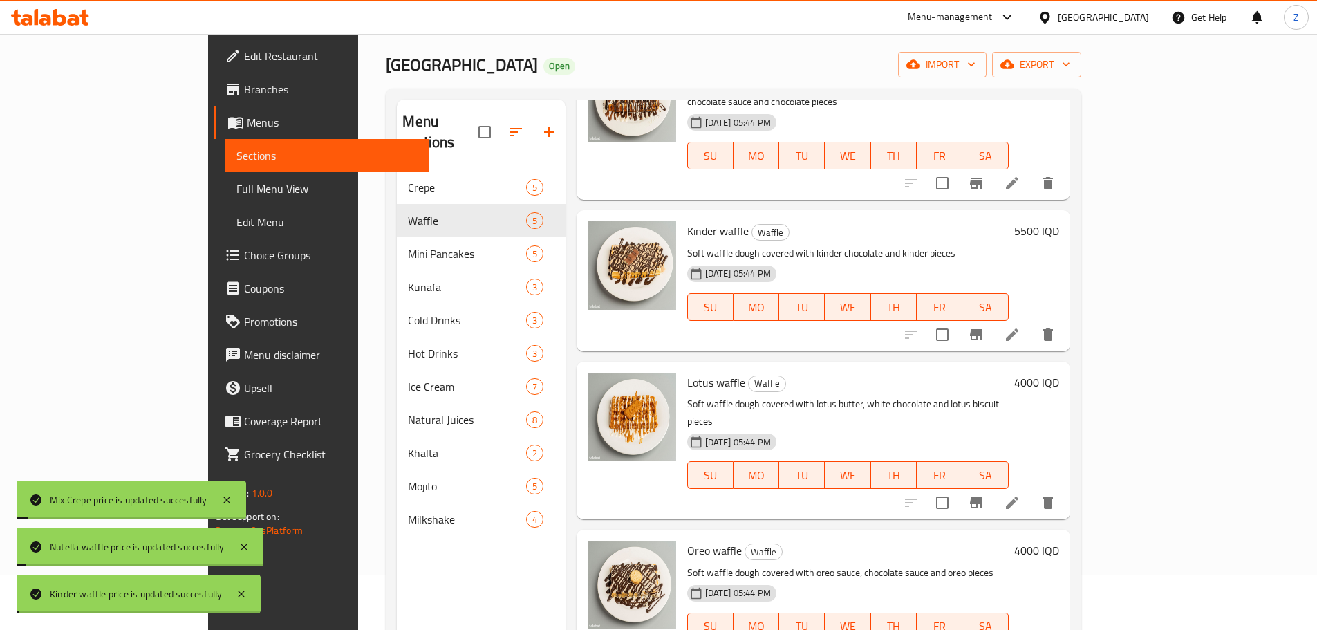
scroll to position [138, 0]
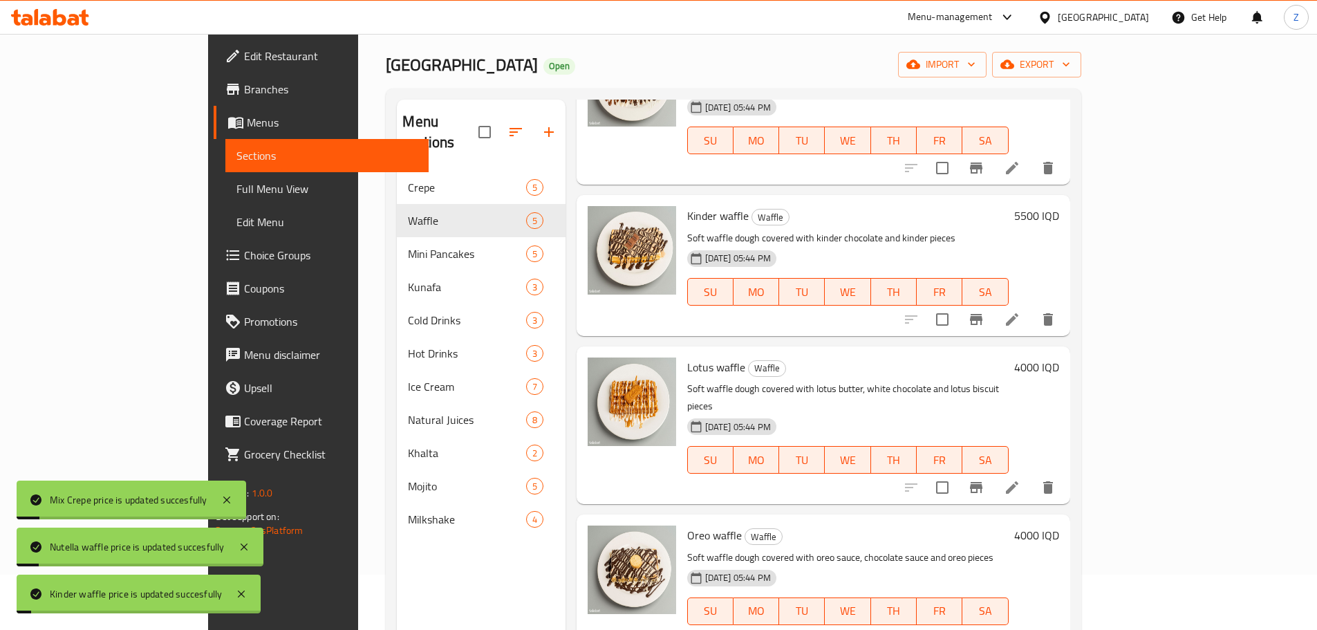
click at [1059, 357] on h6 "4000 IQD" at bounding box center [1036, 366] width 45 height 19
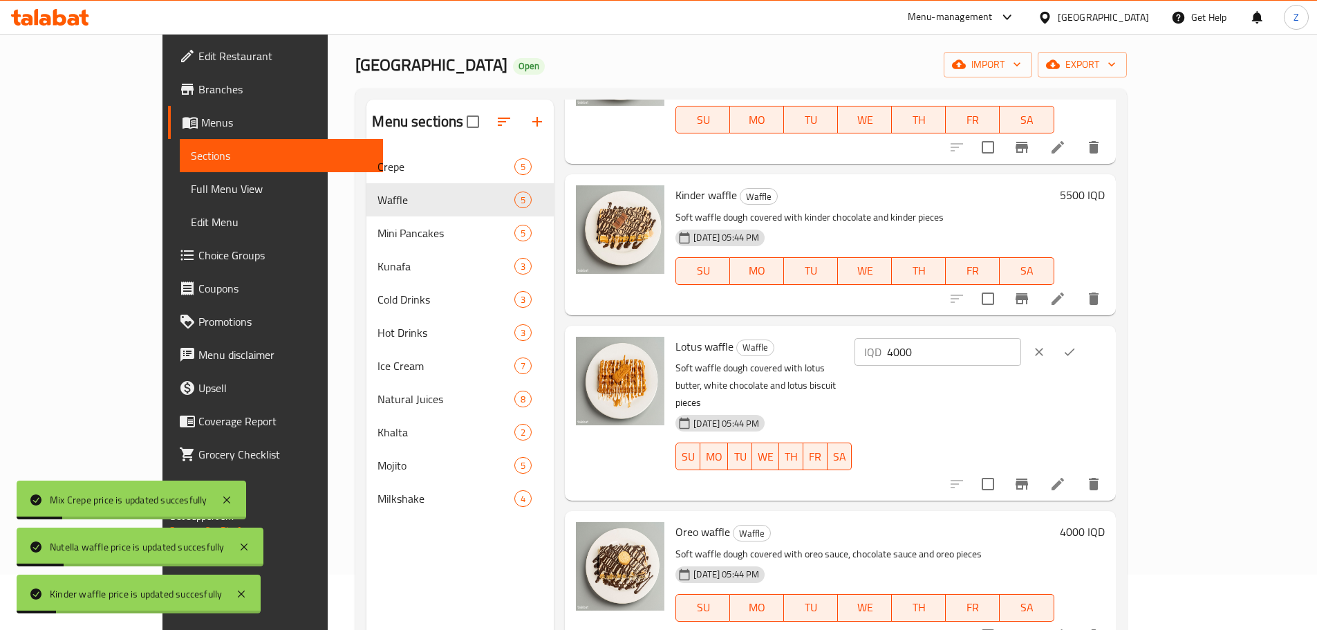
click at [1021, 340] on input "4000" at bounding box center [954, 352] width 134 height 28
click at [1021, 339] on input "4000" at bounding box center [954, 352] width 134 height 28
paste input "55"
type input "5500"
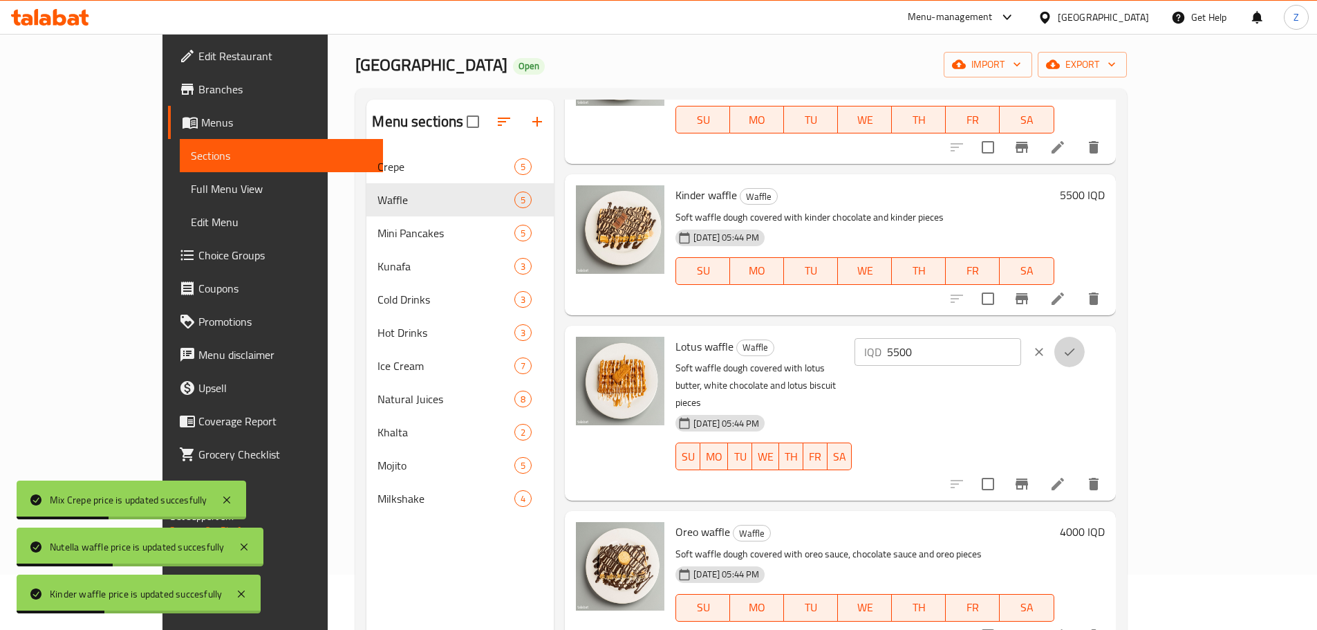
click at [1076, 345] on icon "ok" at bounding box center [1069, 352] width 14 height 14
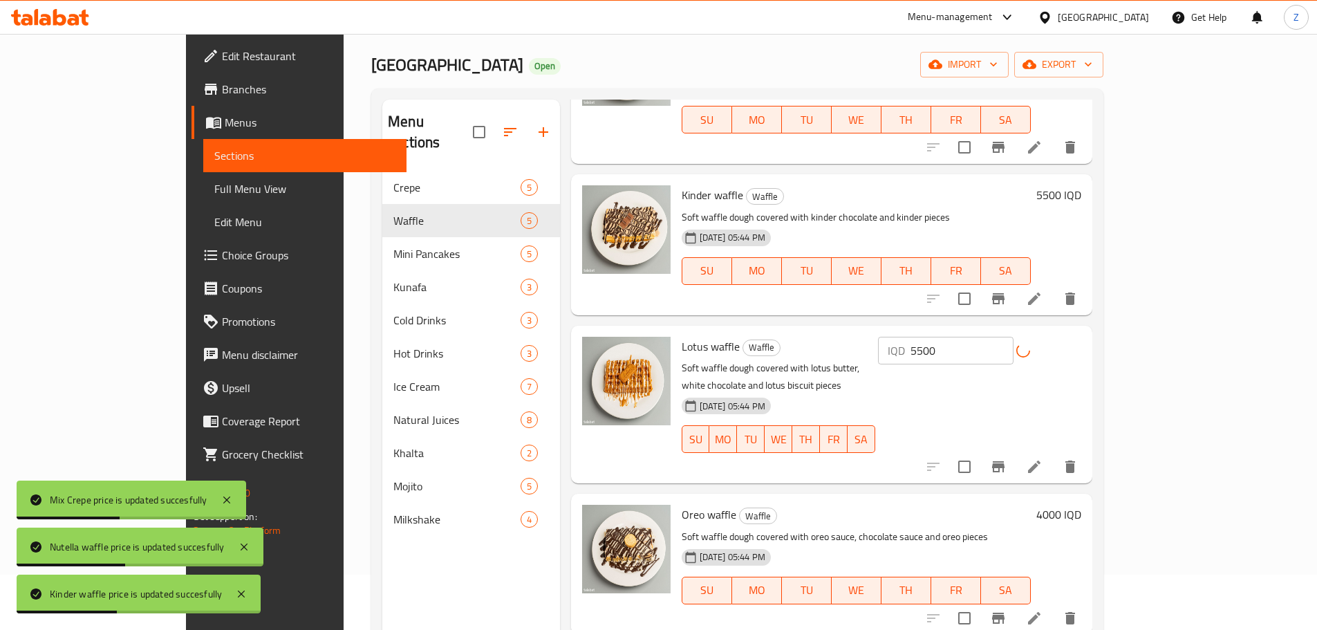
scroll to position [160, 0]
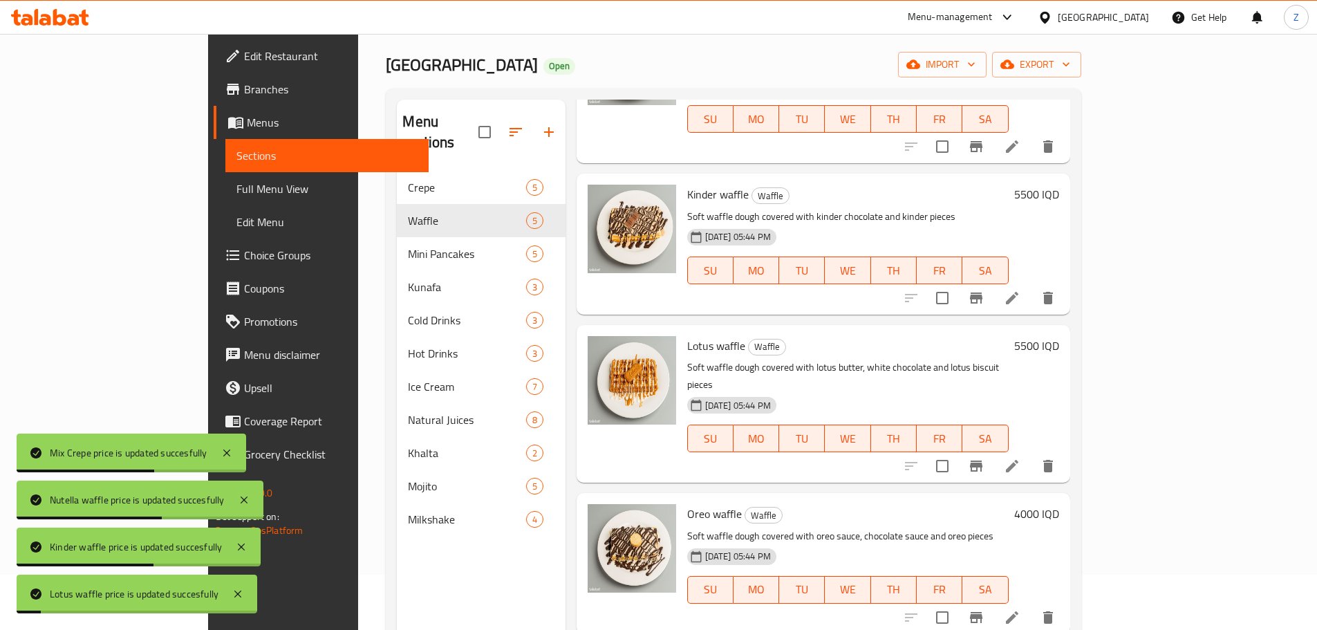
click at [1059, 504] on h6 "4000 IQD" at bounding box center [1036, 513] width 45 height 19
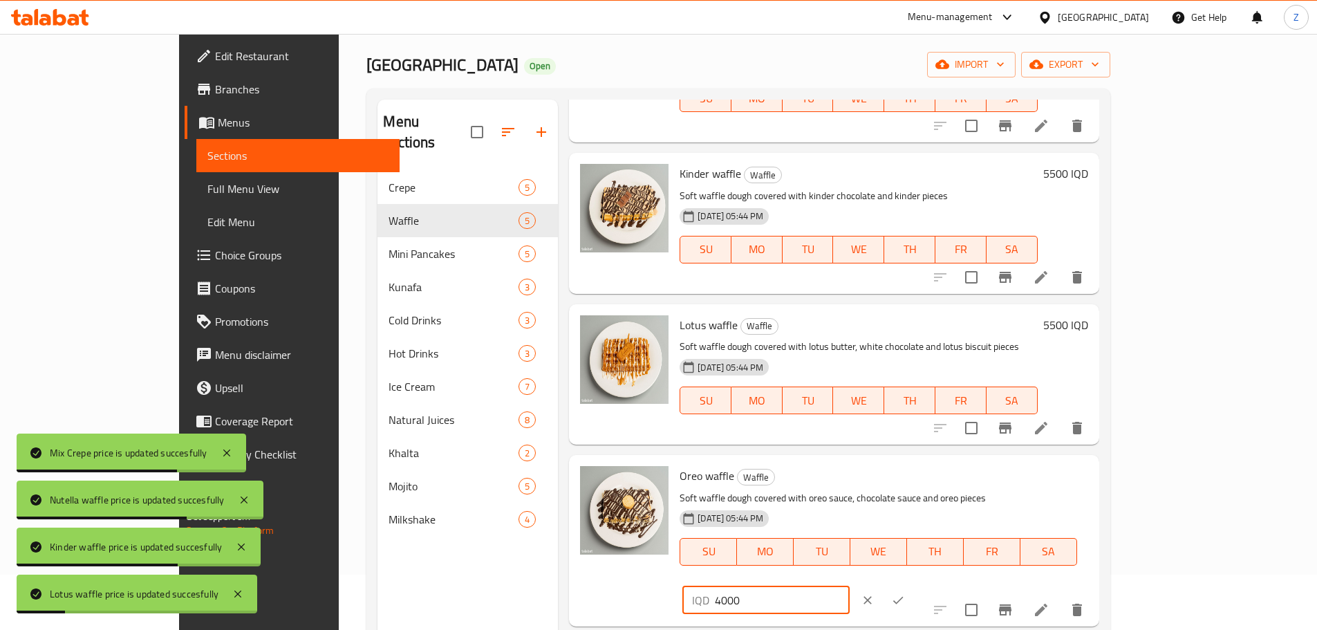
click at [849, 586] on input "4000" at bounding box center [782, 600] width 134 height 28
paste input "55"
type input "5500"
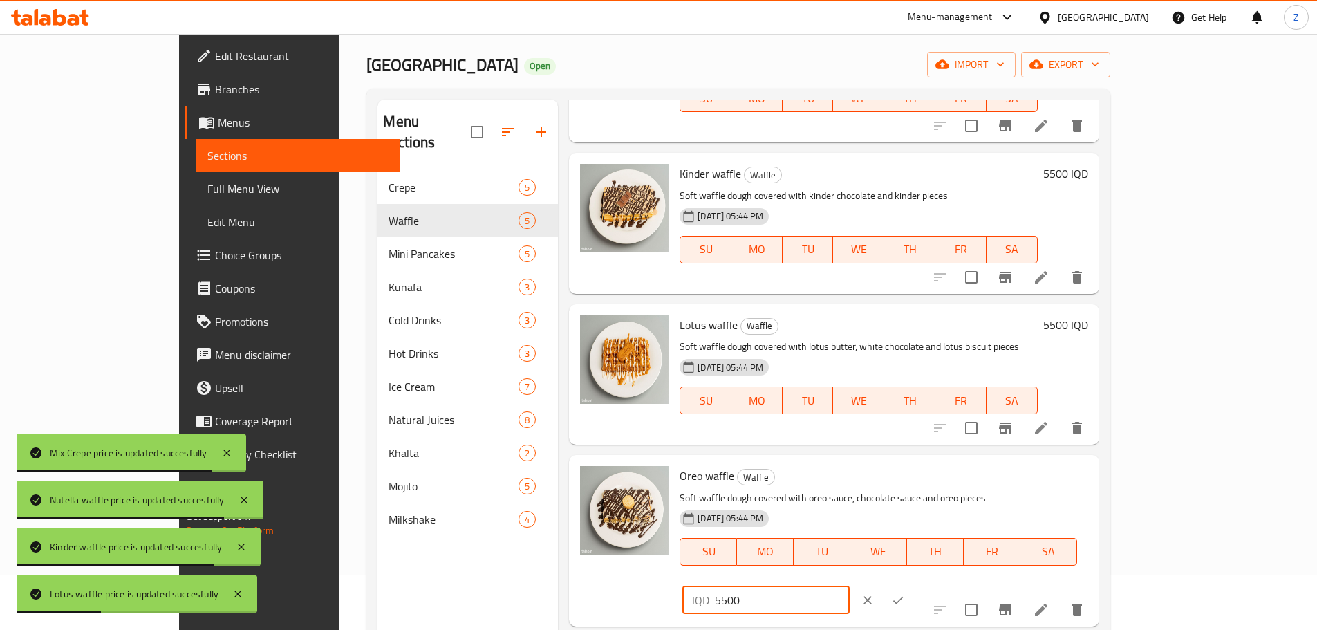
click at [903, 596] on icon "ok" at bounding box center [897, 600] width 10 height 8
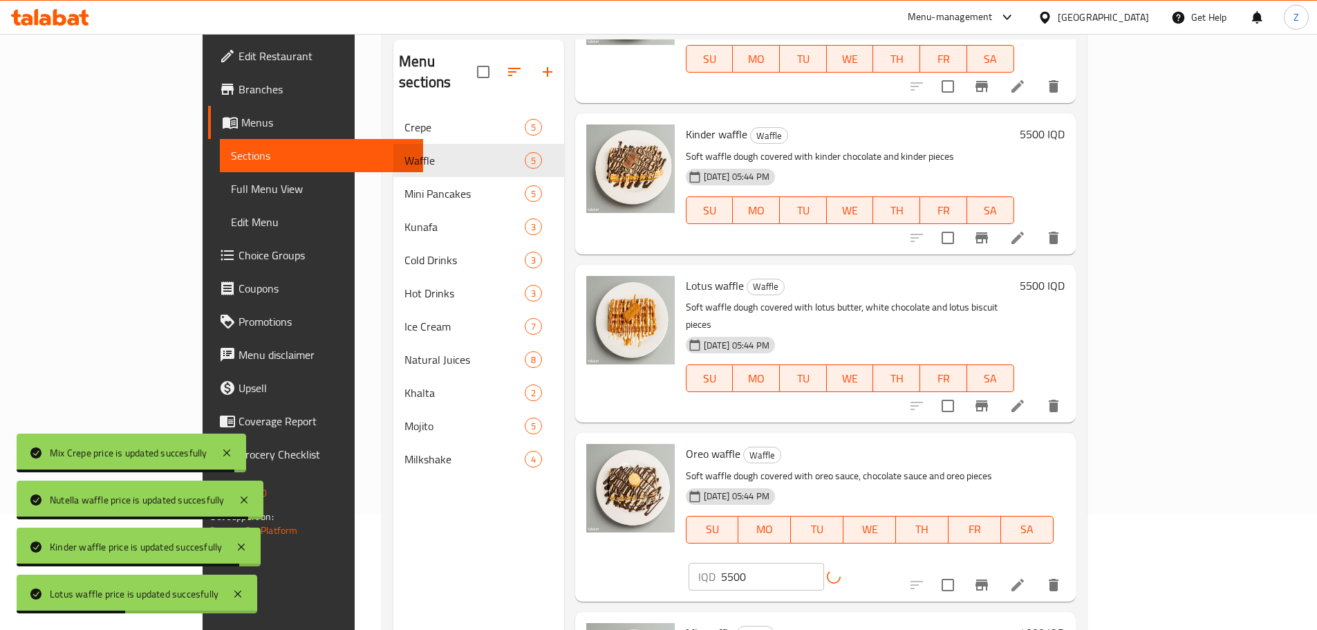
scroll to position [194, 0]
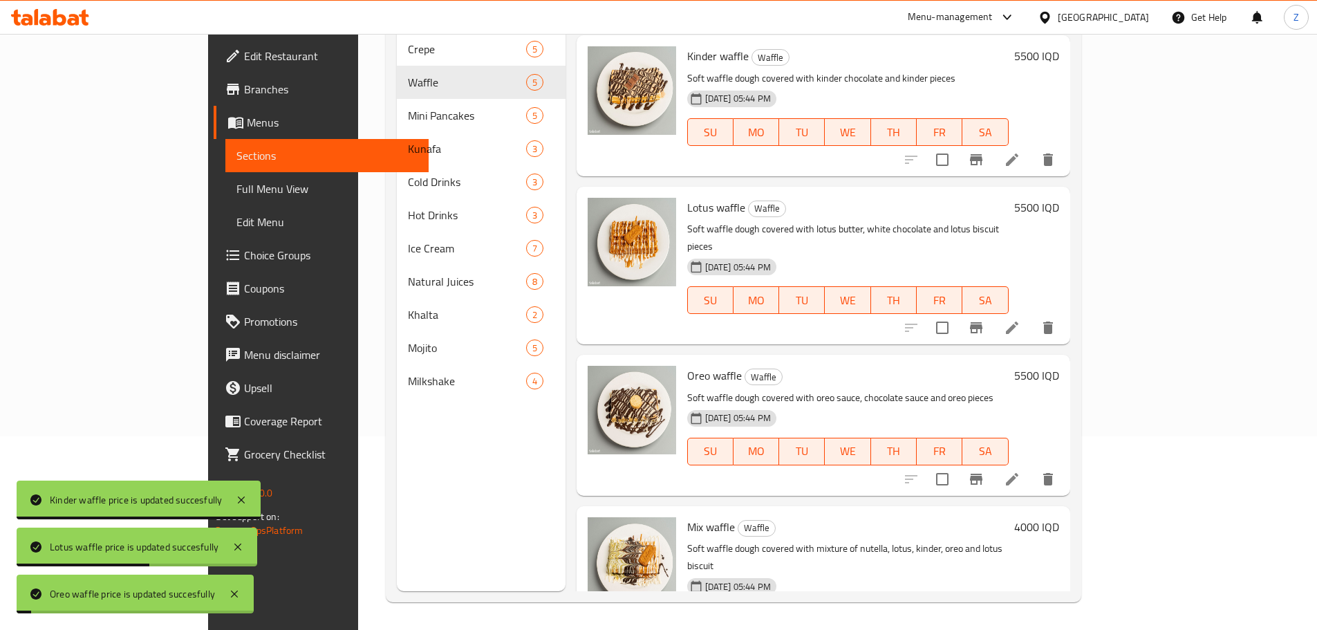
click at [1059, 517] on h6 "4000 IQD" at bounding box center [1036, 526] width 45 height 19
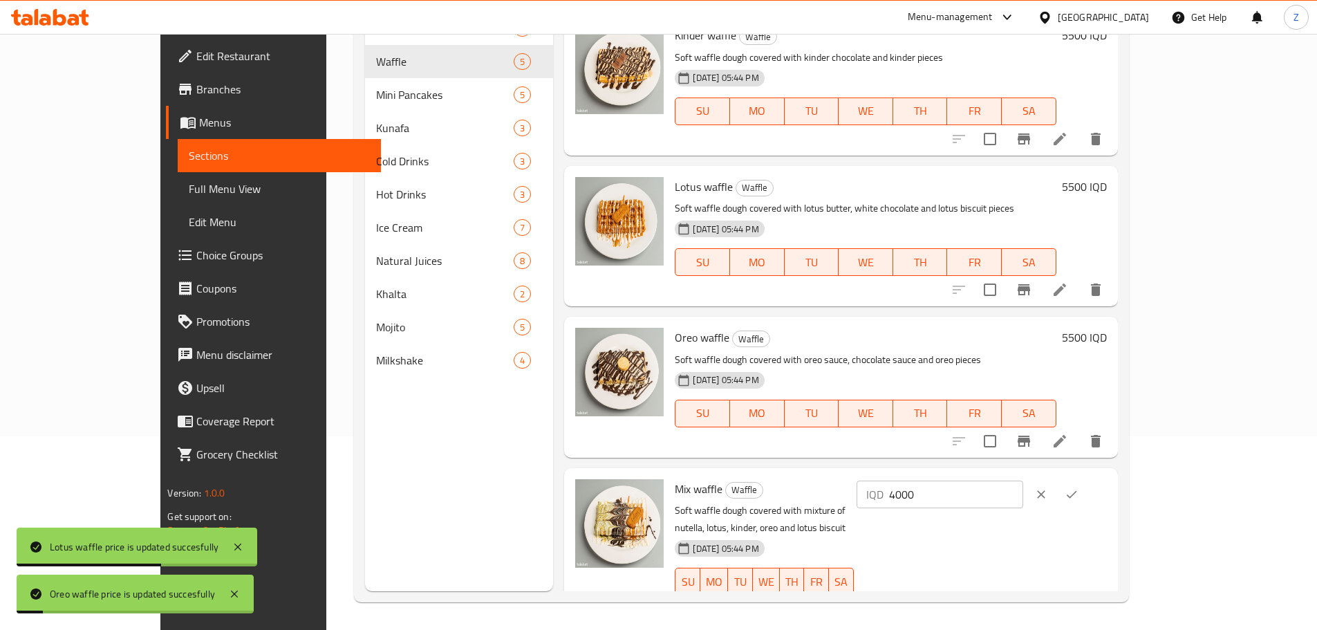
click at [1023, 480] on input "4000" at bounding box center [956, 494] width 134 height 28
paste input "55"
type input "5500"
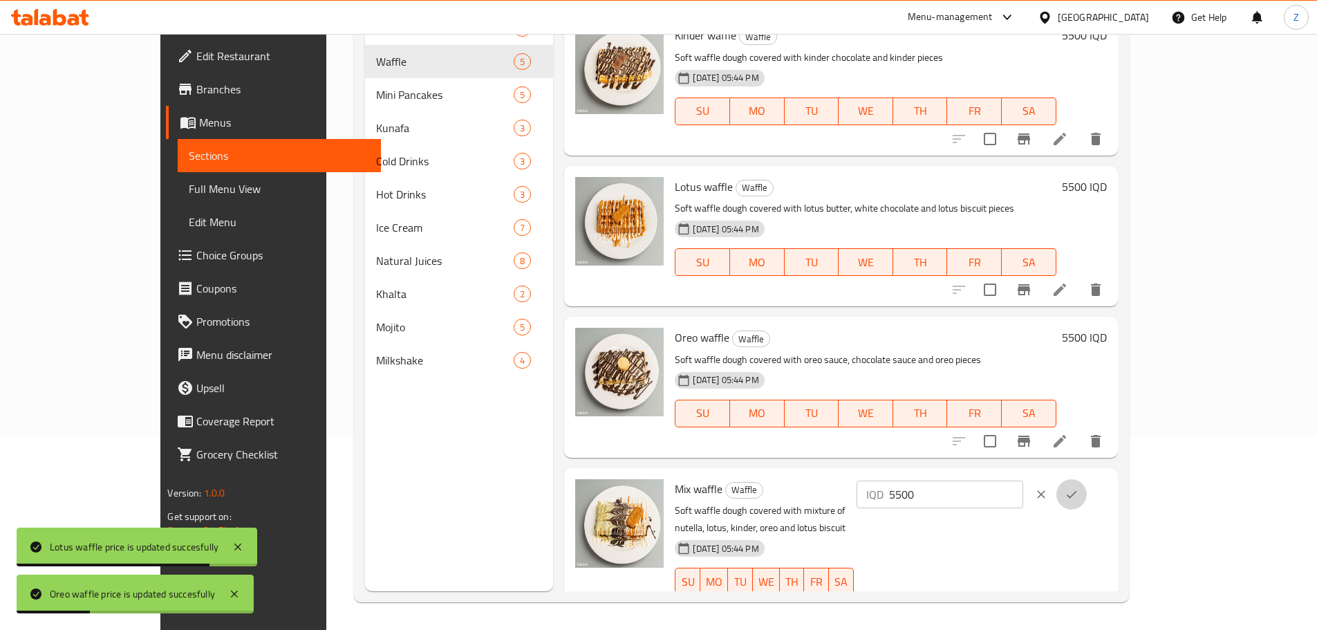
click at [1086, 482] on button "ok" at bounding box center [1071, 494] width 30 height 30
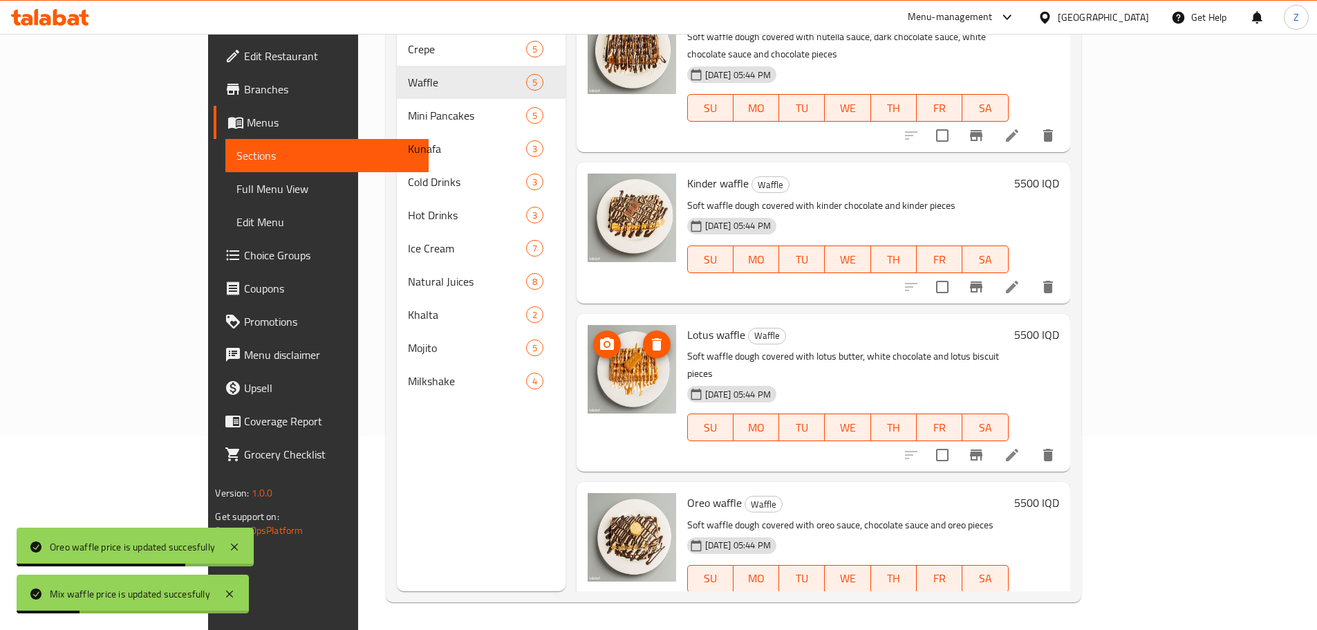
scroll to position [21, 0]
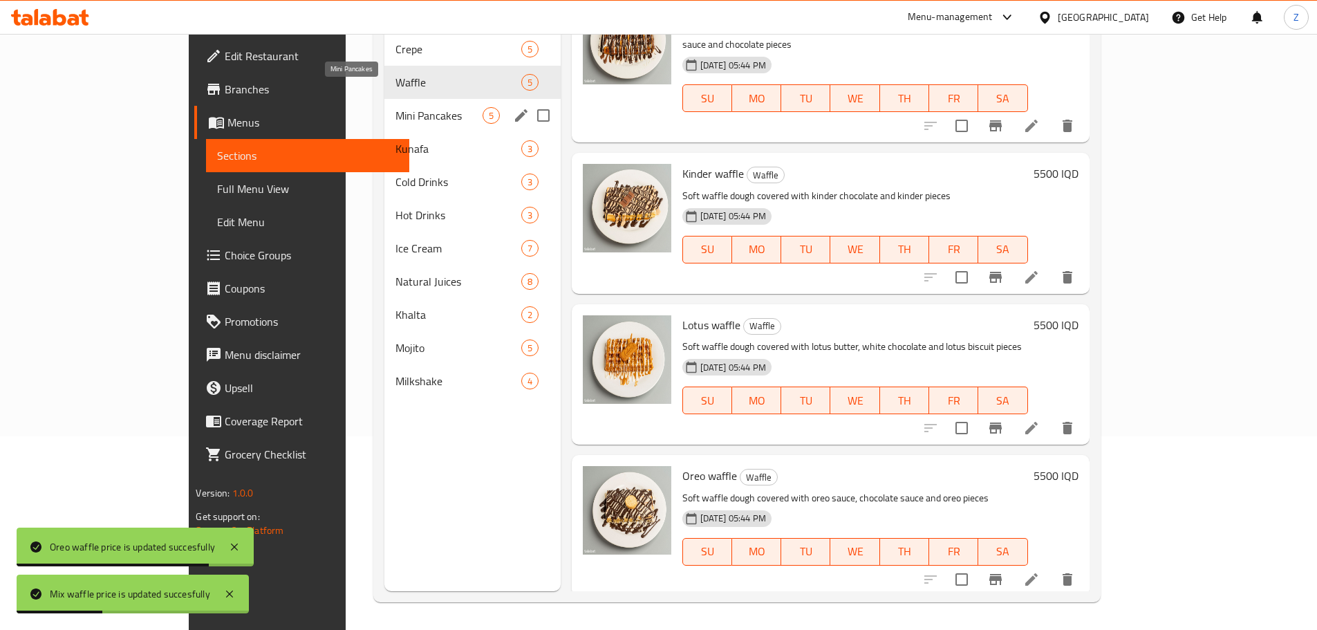
click at [395, 107] on span "Mini Pancakes" at bounding box center [438, 115] width 87 height 17
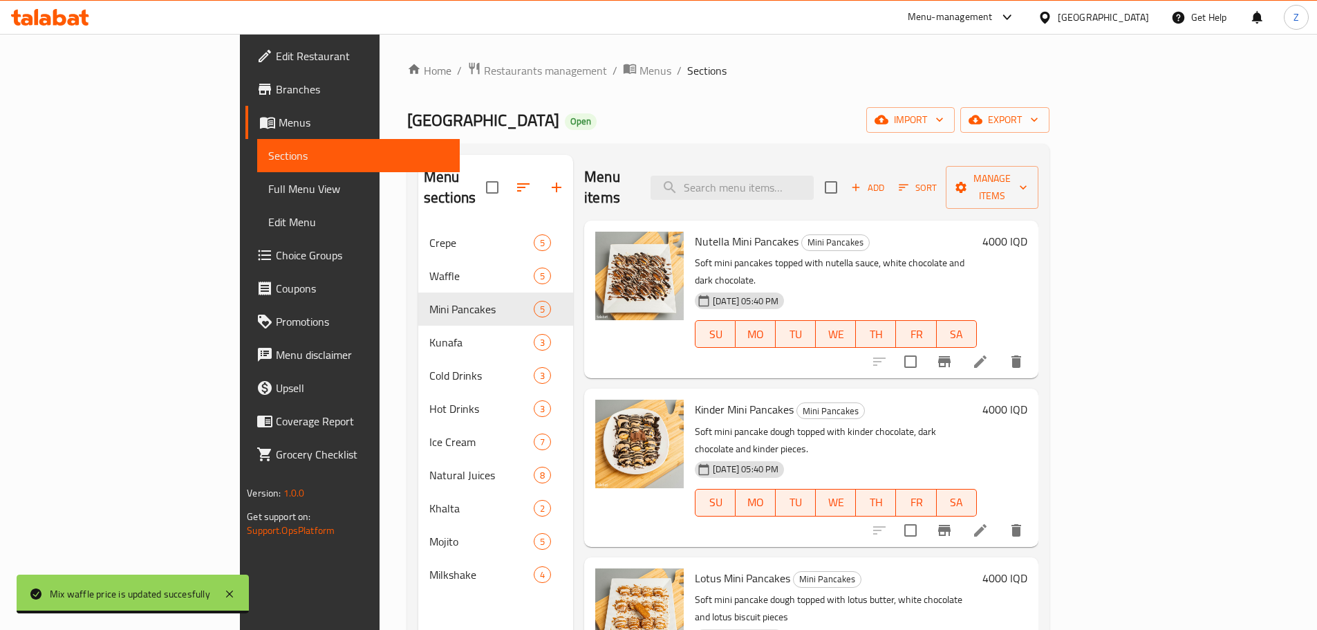
click at [1027, 232] on h6 "4000 IQD" at bounding box center [1004, 241] width 45 height 19
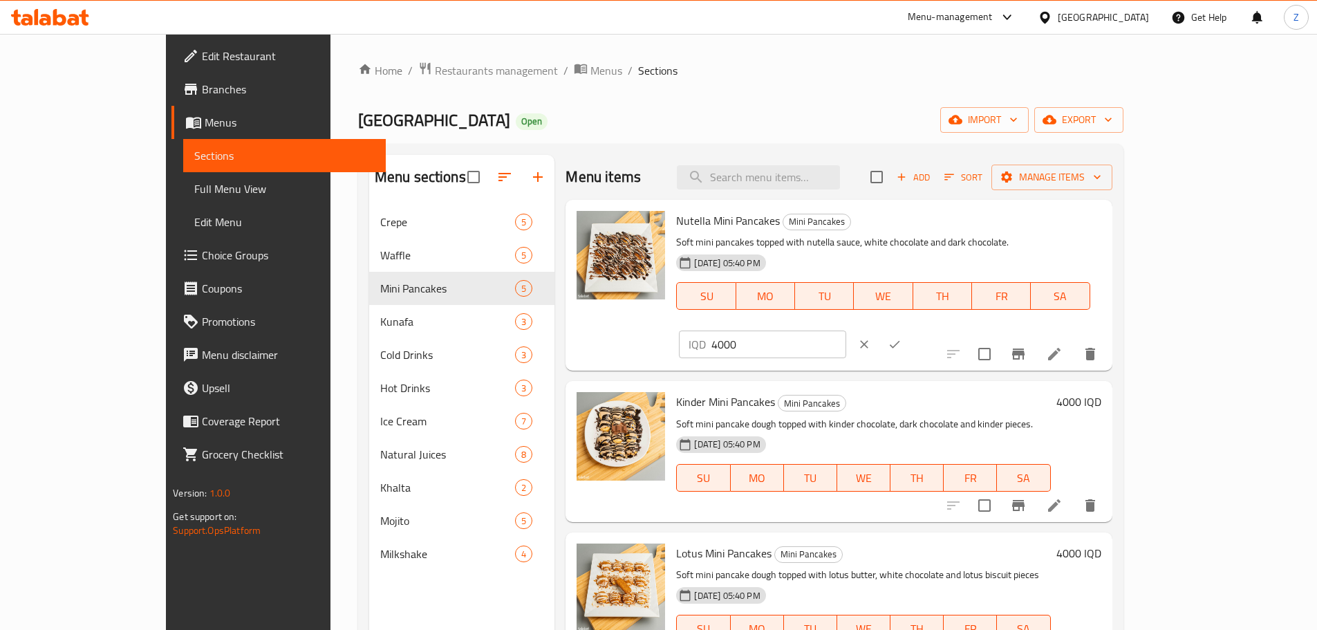
click at [845, 330] on input "4000" at bounding box center [778, 344] width 134 height 28
paste input "55"
type input "5500"
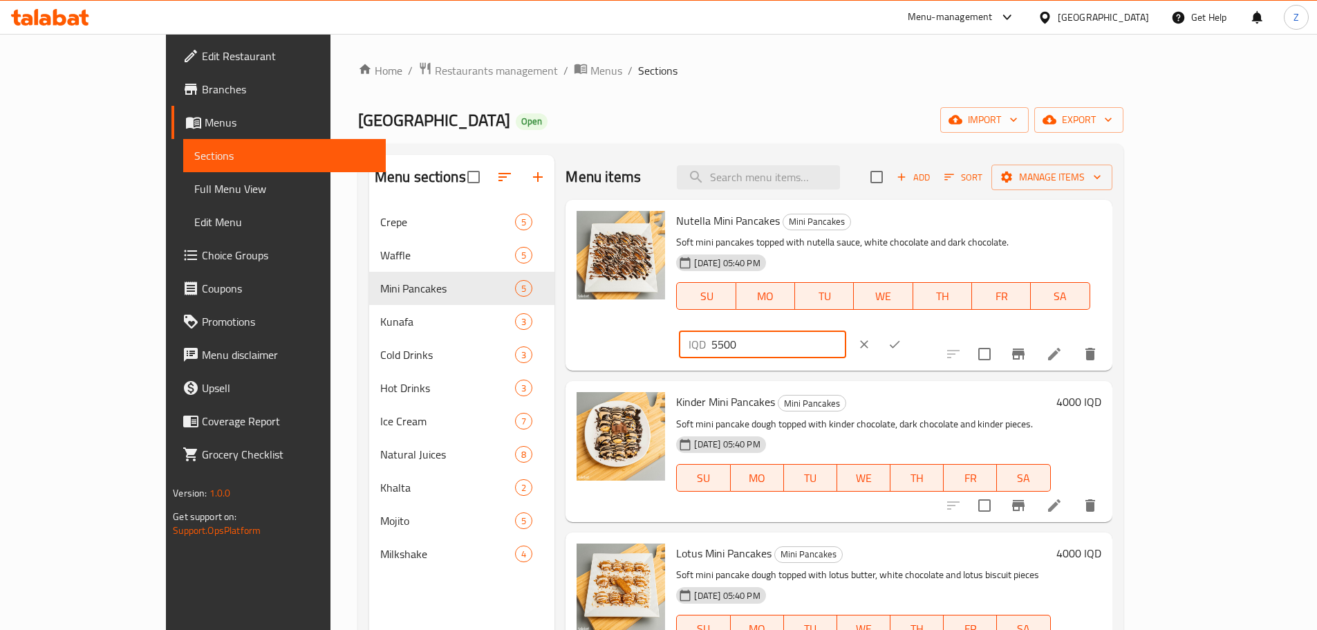
click at [910, 329] on button "ok" at bounding box center [894, 344] width 30 height 30
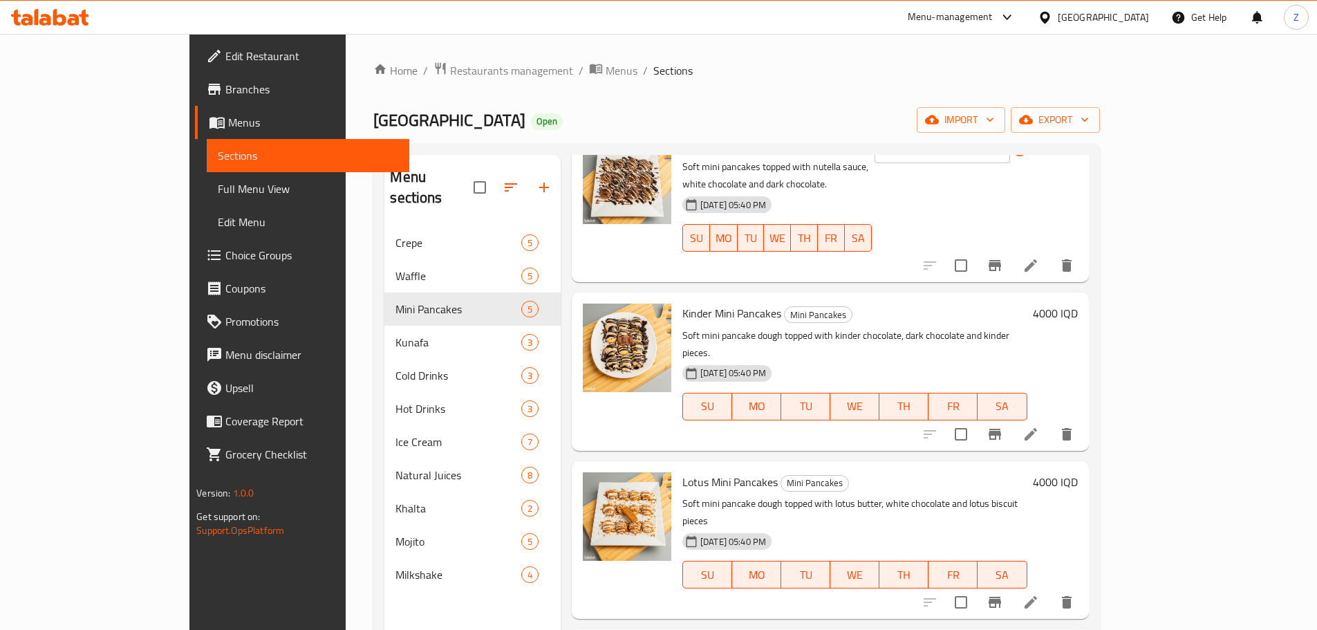
scroll to position [138, 0]
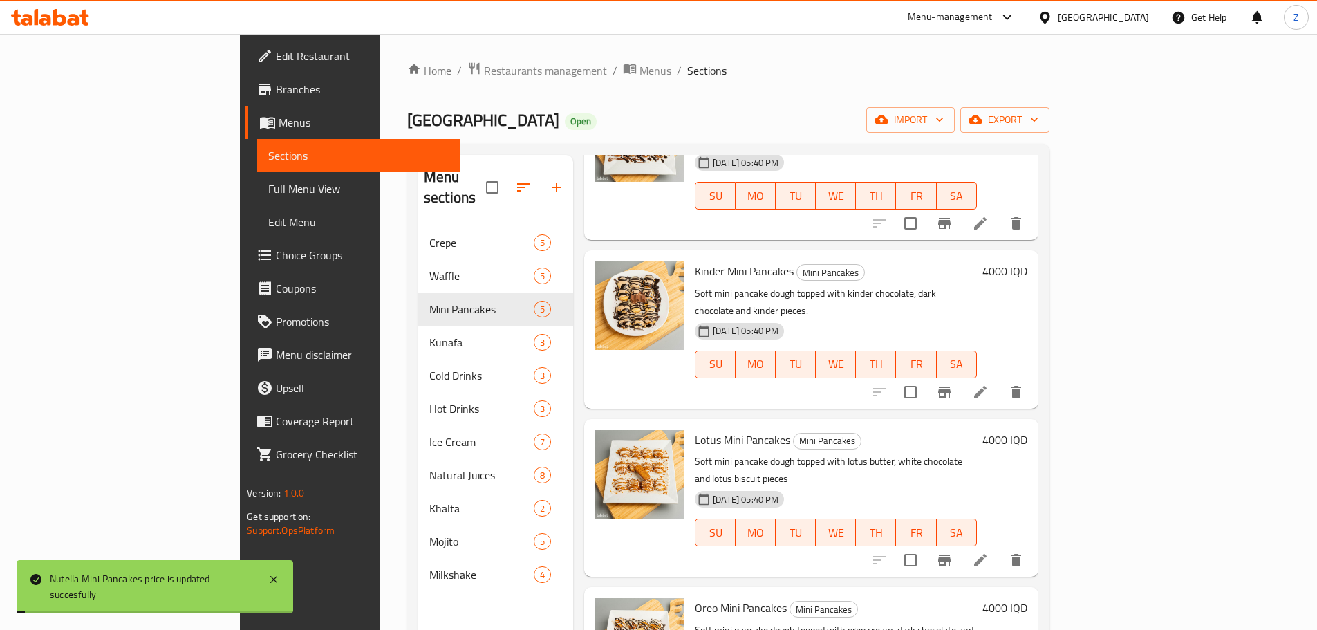
click at [1027, 261] on h6 "4000 IQD" at bounding box center [1004, 270] width 45 height 19
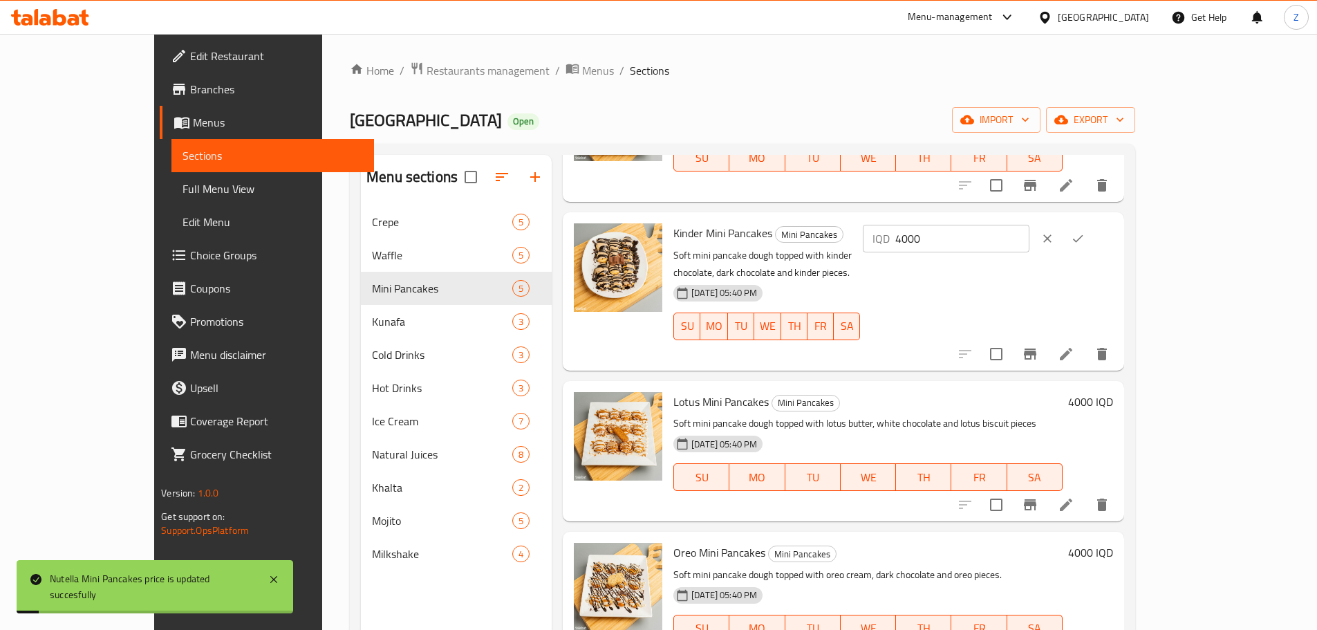
click at [1029, 247] on input "4000" at bounding box center [962, 239] width 134 height 28
paste input "55"
type input "5500"
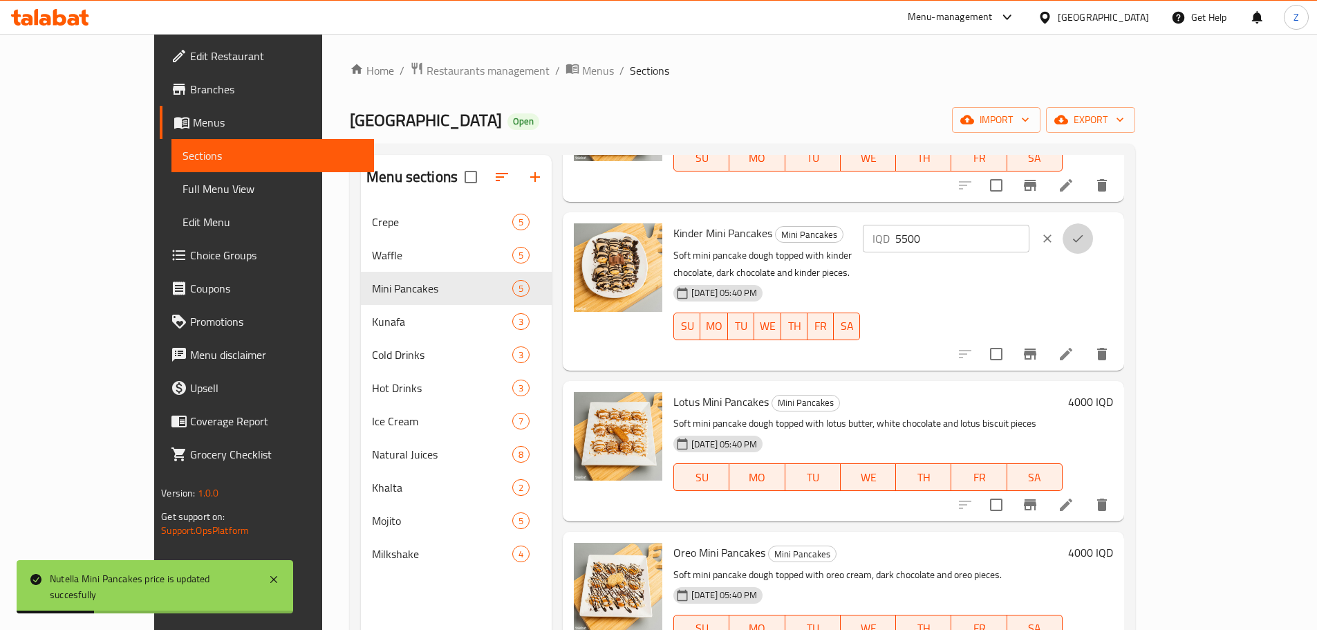
click at [1093, 246] on button "ok" at bounding box center [1077, 238] width 30 height 30
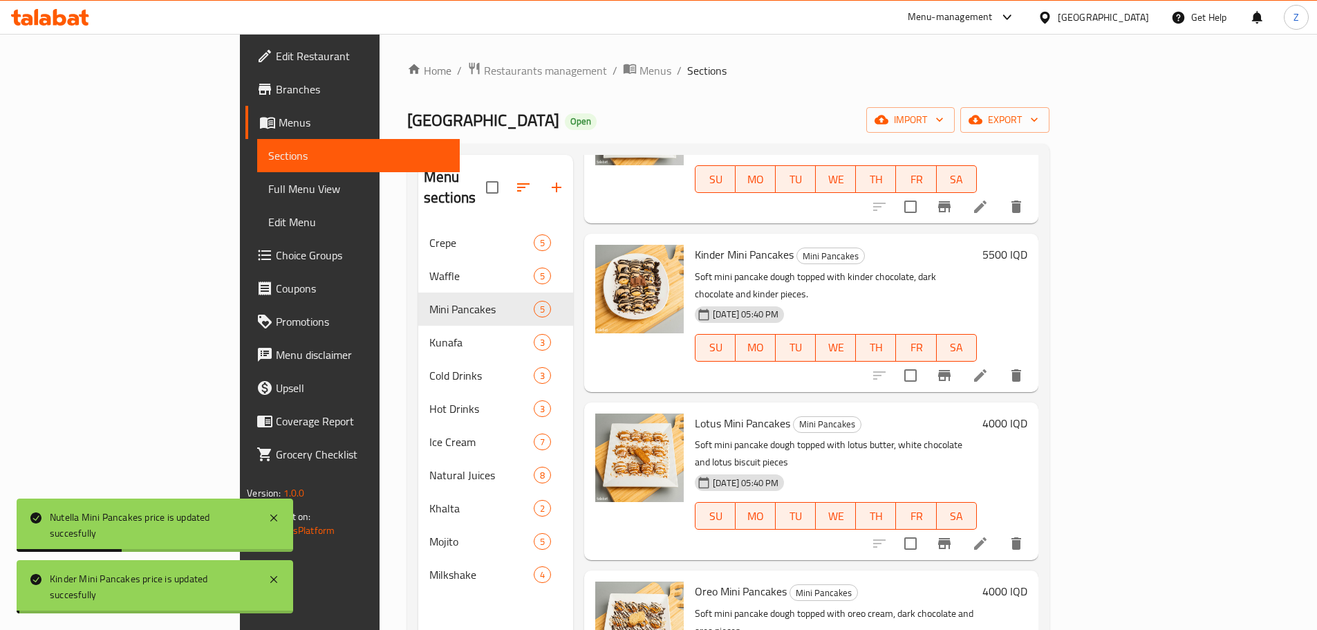
scroll to position [160, 0]
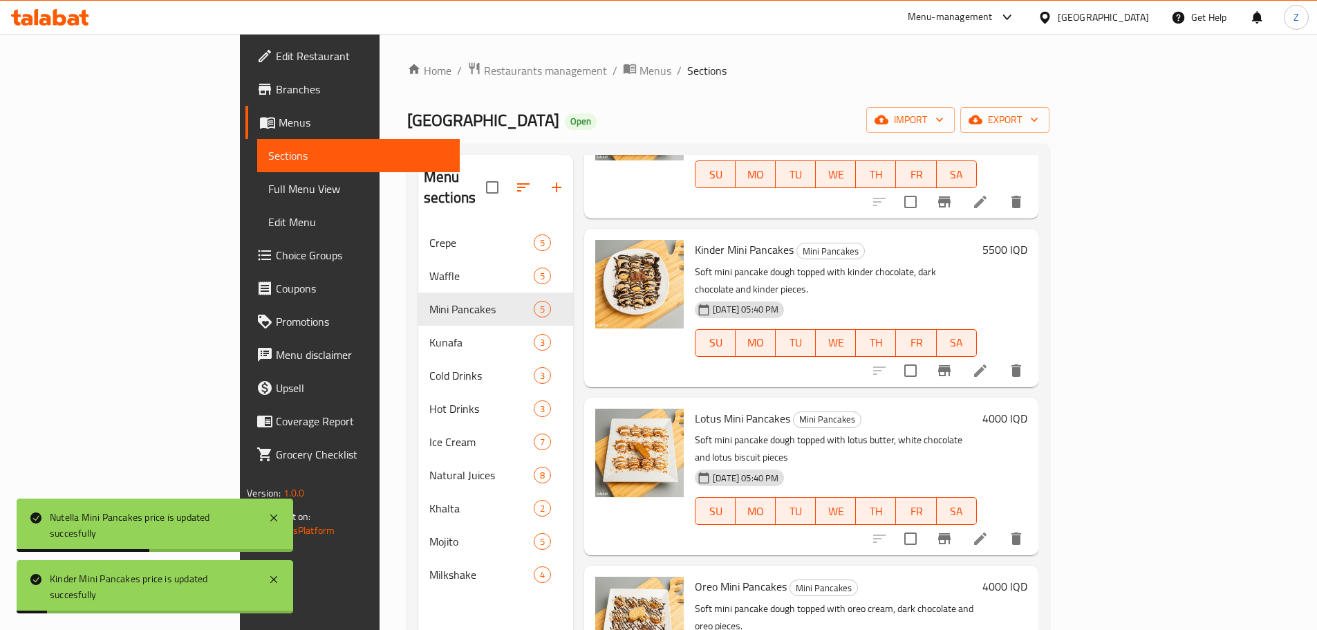
click at [1027, 408] on h6 "4000 IQD" at bounding box center [1004, 417] width 45 height 19
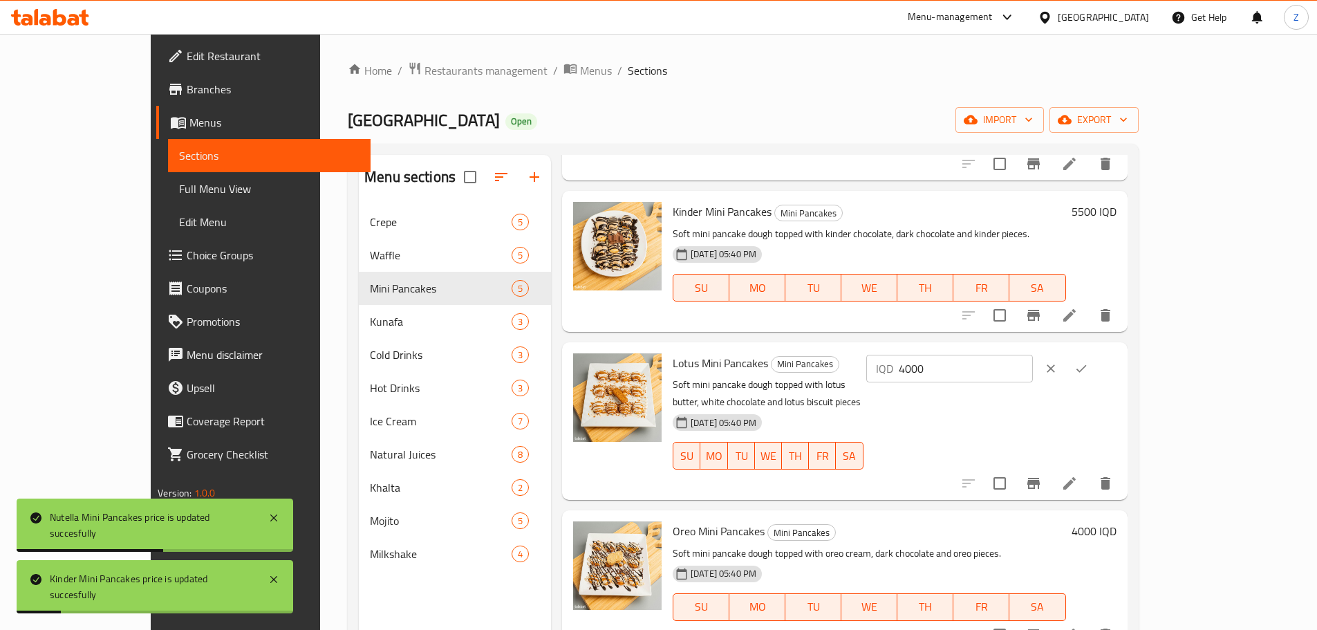
click at [1033, 375] on input "4000" at bounding box center [965, 369] width 134 height 28
paste input "55"
type input "5500"
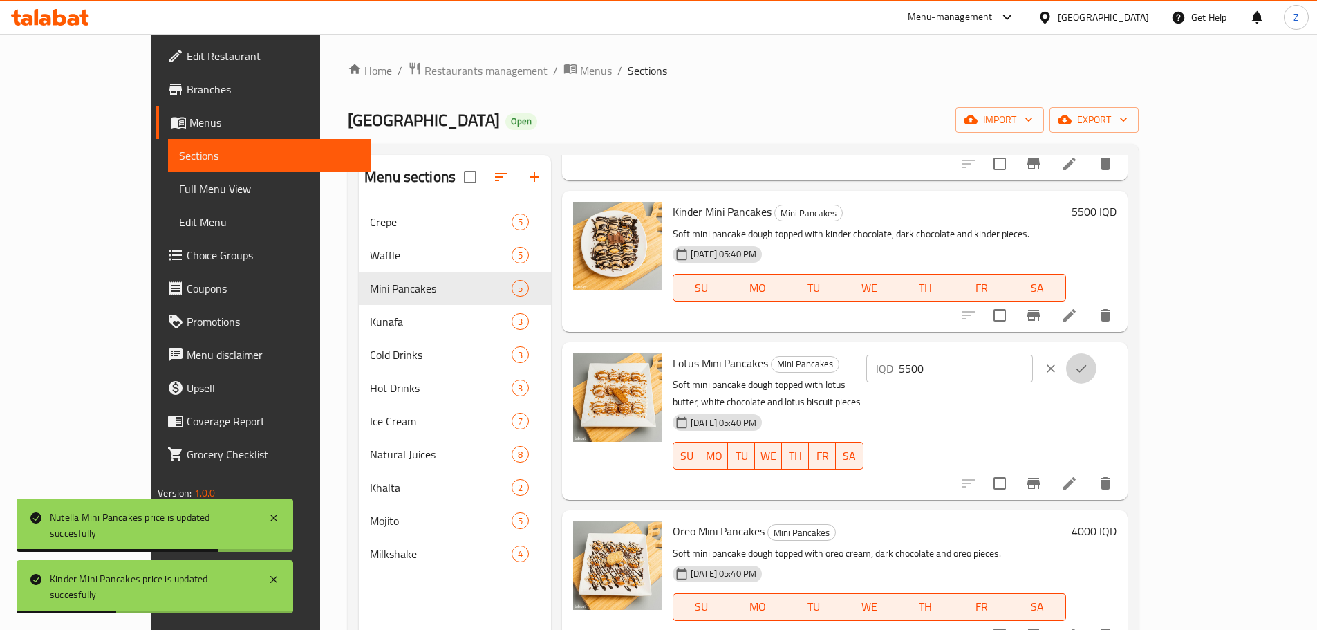
click at [1096, 382] on button "ok" at bounding box center [1081, 368] width 30 height 30
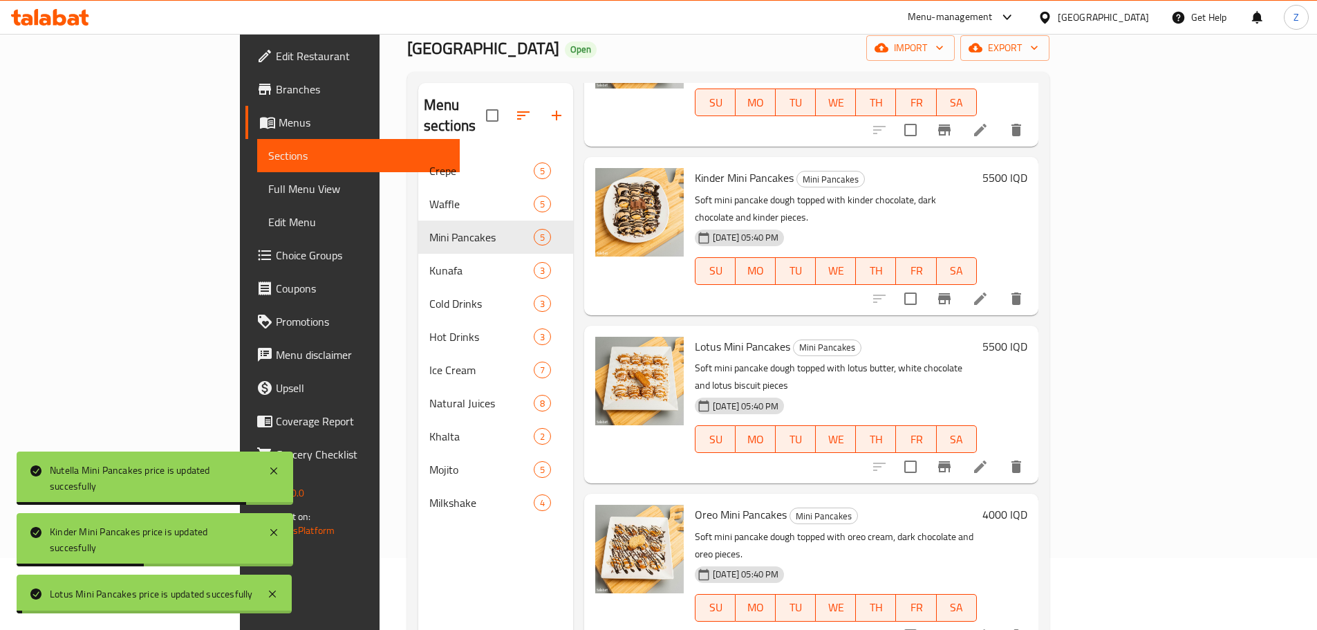
scroll to position [194, 0]
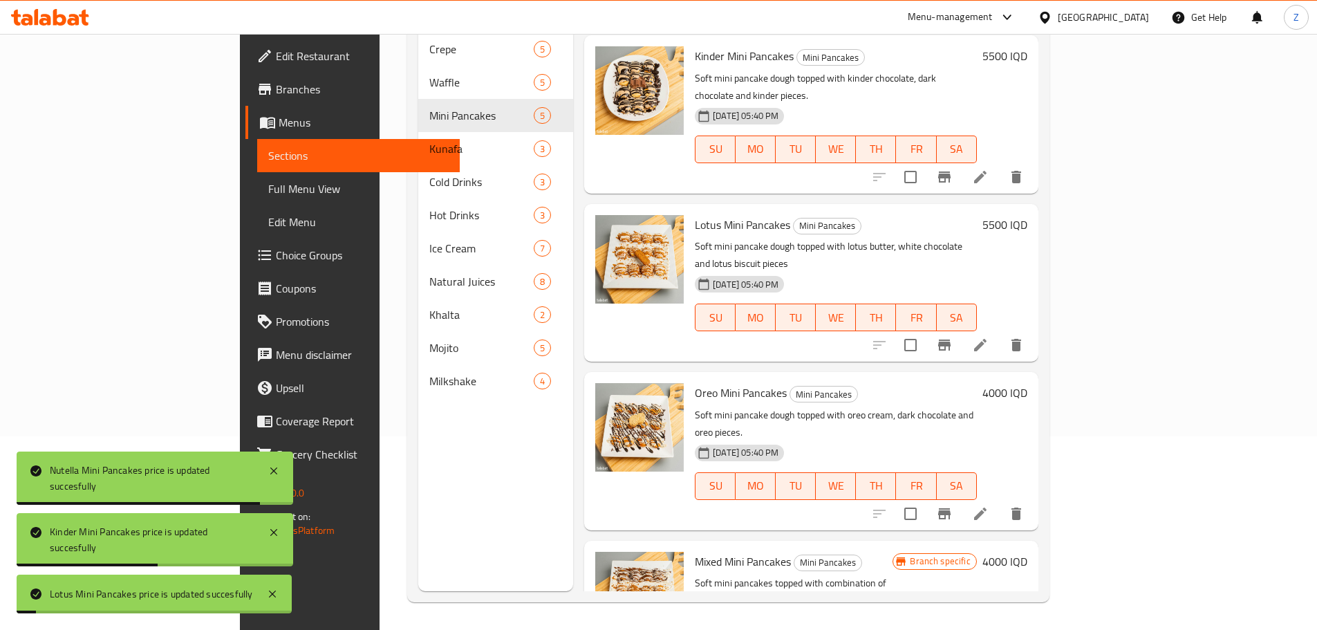
click at [1027, 383] on div "4000 IQD" at bounding box center [1002, 450] width 50 height 135
click at [1027, 383] on h6 "4000 IQD" at bounding box center [1004, 392] width 45 height 19
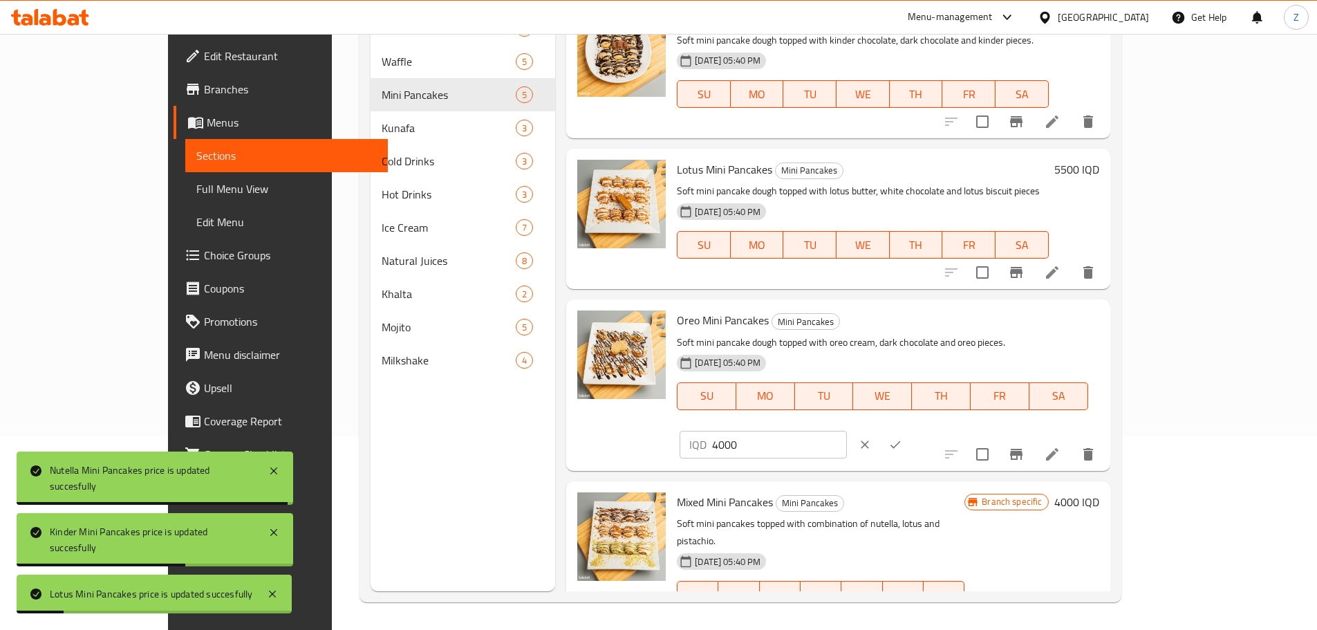
click at [846, 431] on input "4000" at bounding box center [779, 445] width 134 height 28
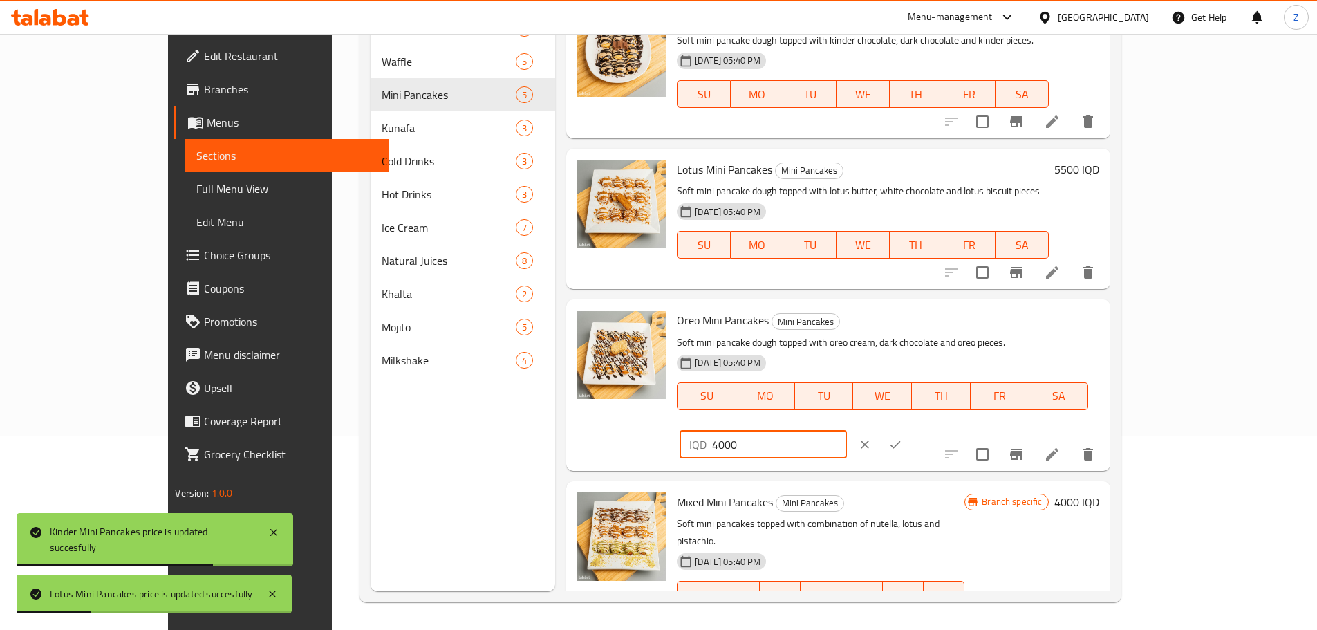
click at [846, 431] on input "4000" at bounding box center [779, 445] width 134 height 28
paste input "55"
type input "5500"
click at [902, 437] on icon "ok" at bounding box center [895, 444] width 14 height 14
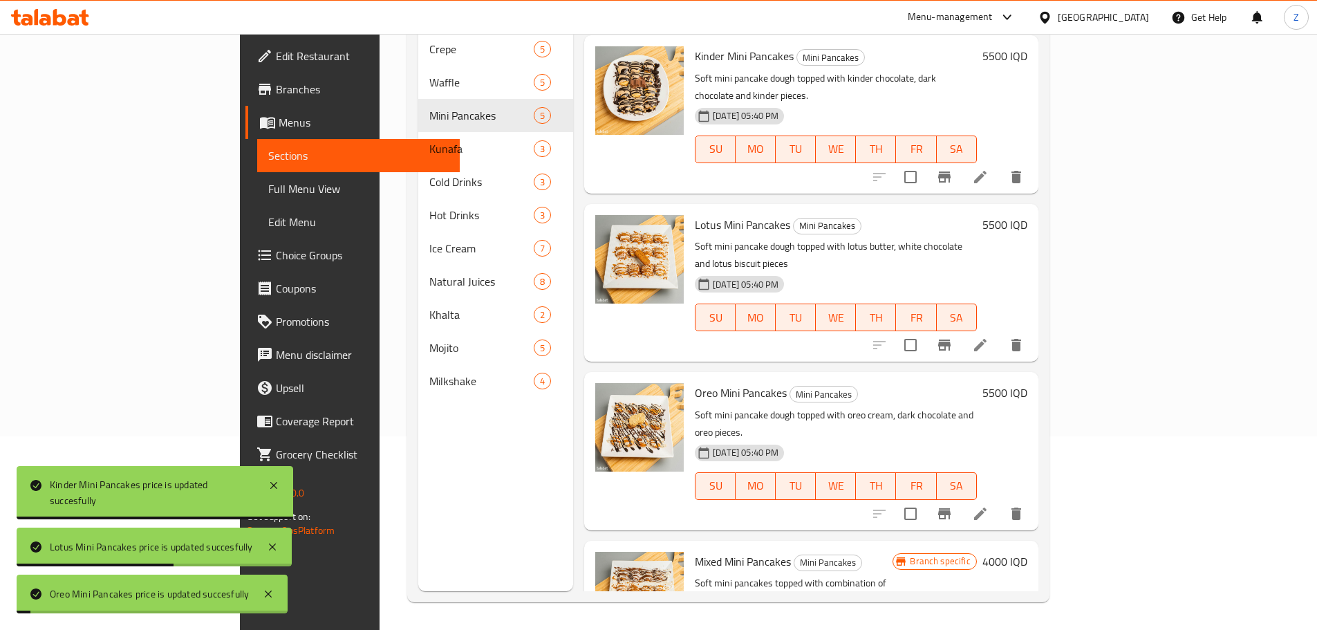
click at [1037, 445] on div "Menu items Add Sort Manage items Nutella Mini Pancakes Mini Pancakes Soft mini …" at bounding box center [805, 276] width 464 height 630
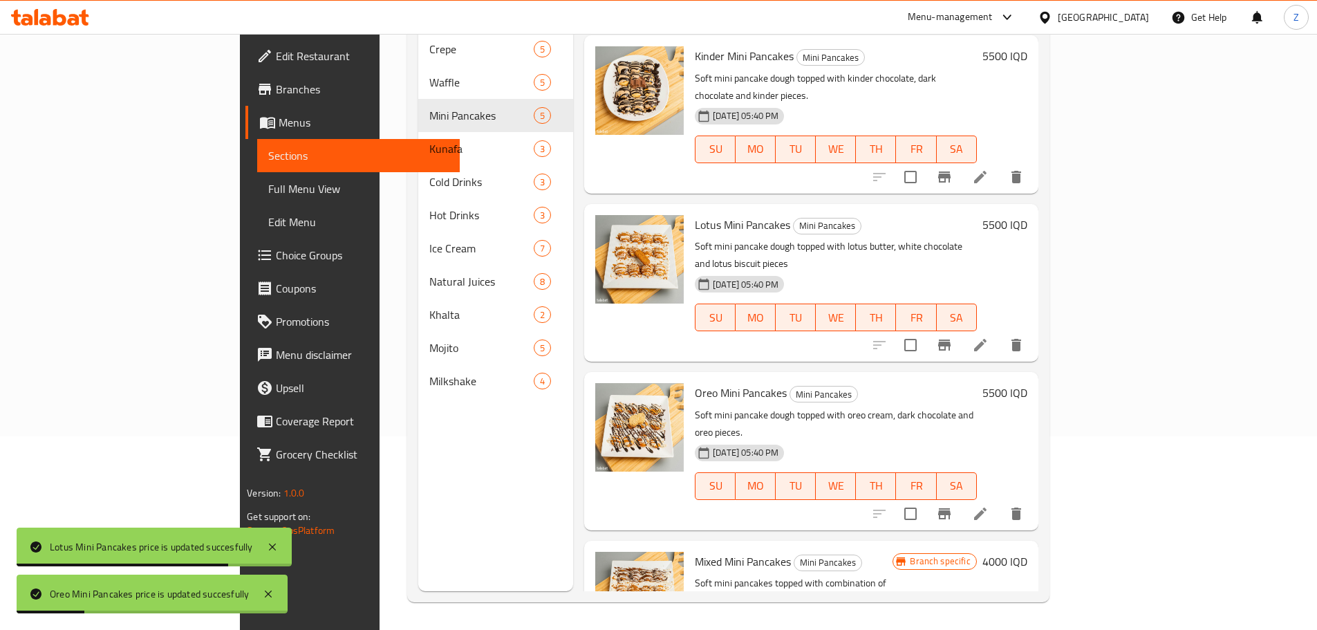
click at [1027, 552] on h6 "4000 IQD" at bounding box center [1004, 561] width 45 height 19
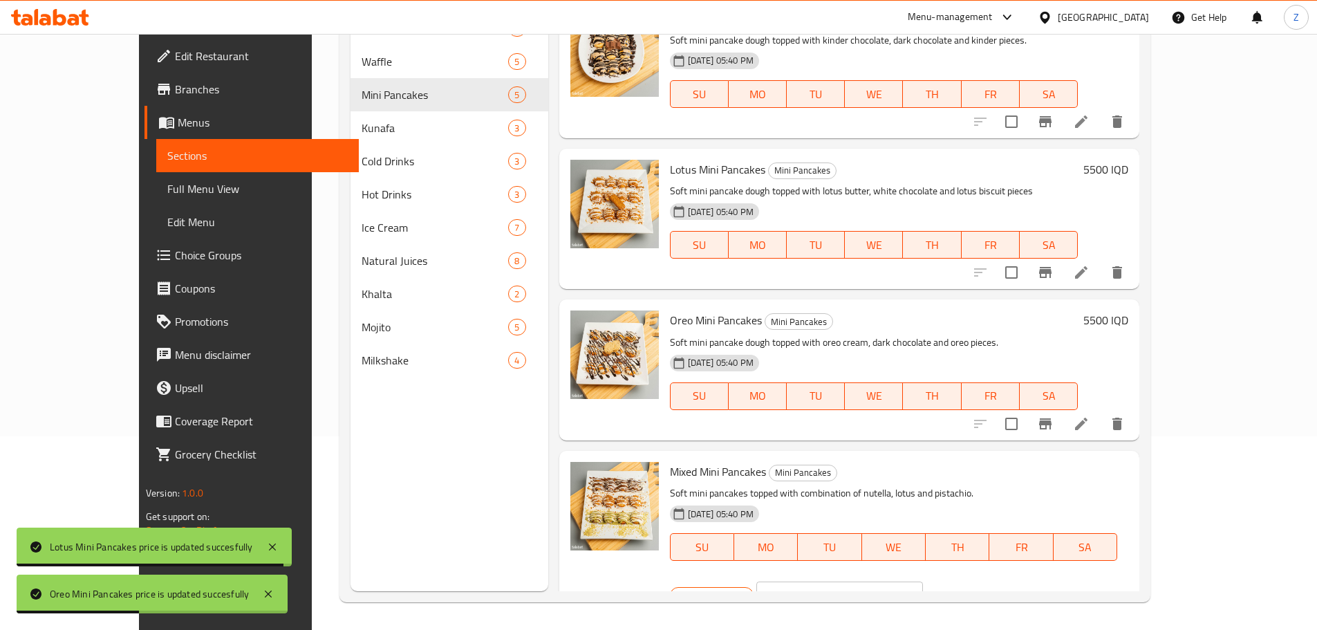
click at [923, 581] on input "4000" at bounding box center [856, 595] width 134 height 28
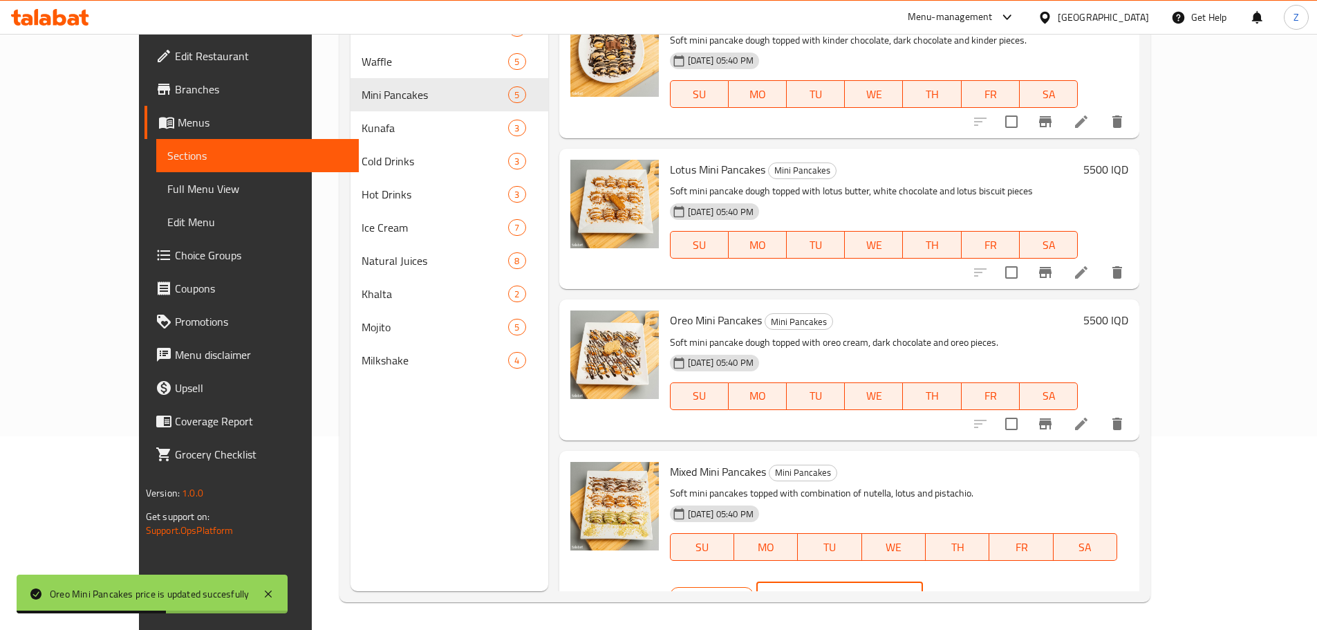
click at [923, 581] on input "4000" at bounding box center [856, 595] width 134 height 28
click at [923, 581] on input "6000" at bounding box center [856, 595] width 134 height 28
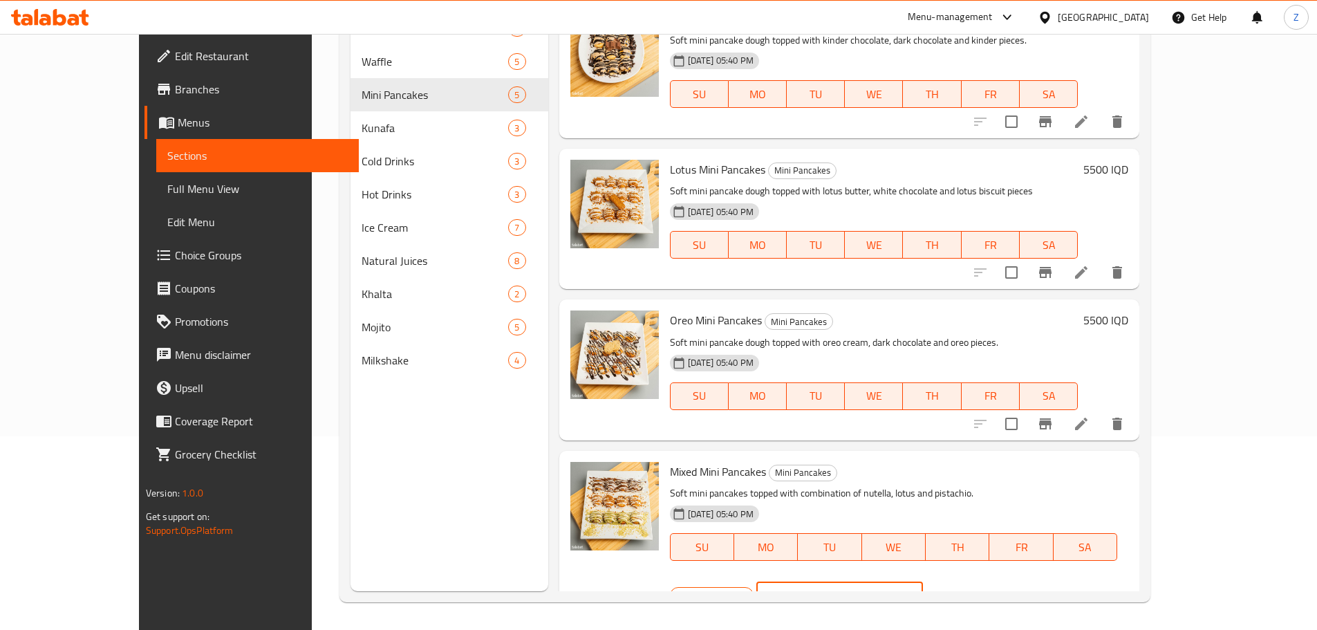
type input "6000"
click at [986, 580] on button "ok" at bounding box center [971, 595] width 30 height 30
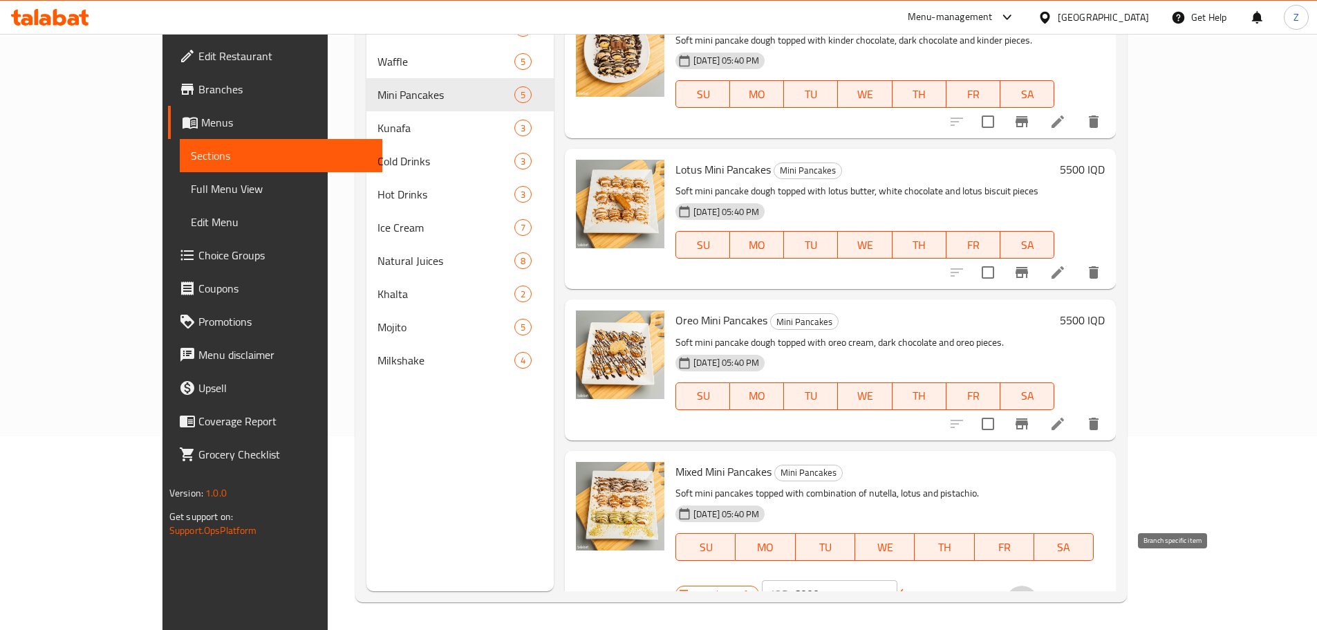
click at [1030, 594] on icon "Branch-specific-item" at bounding box center [1021, 602] width 17 height 17
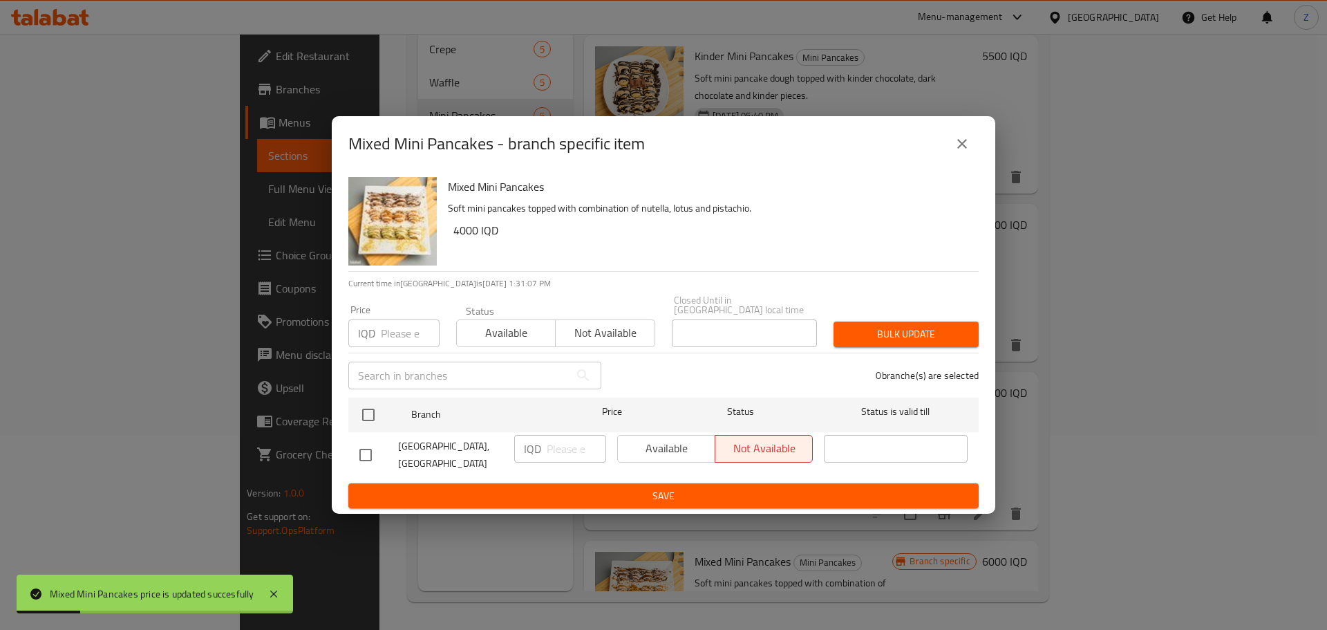
click at [956, 152] on icon "close" at bounding box center [962, 143] width 17 height 17
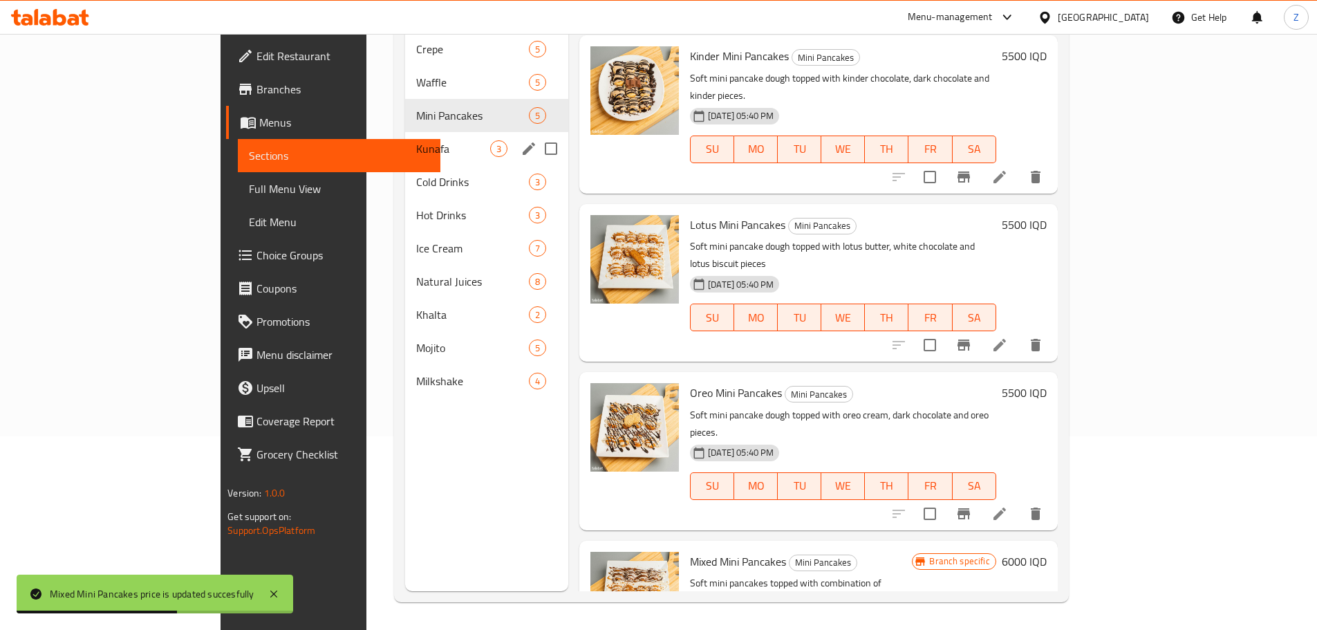
click at [416, 140] on span "Kunafa" at bounding box center [453, 148] width 74 height 17
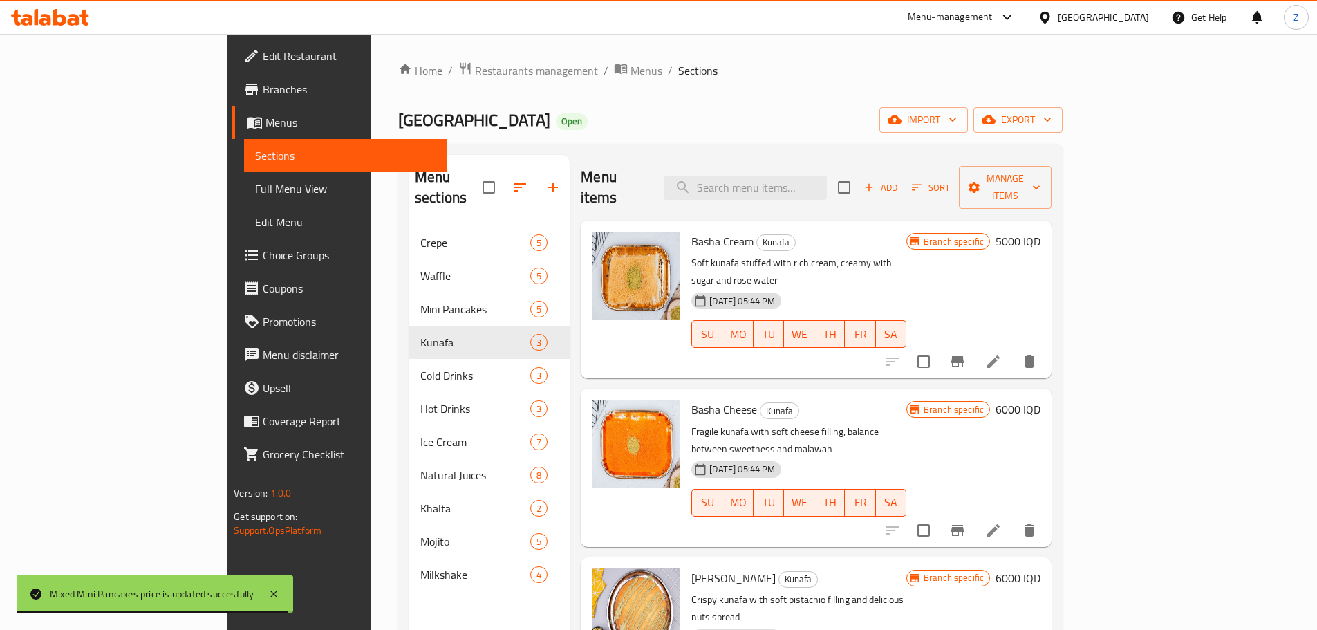
click at [1040, 232] on h6 "5000 IQD" at bounding box center [1017, 241] width 45 height 19
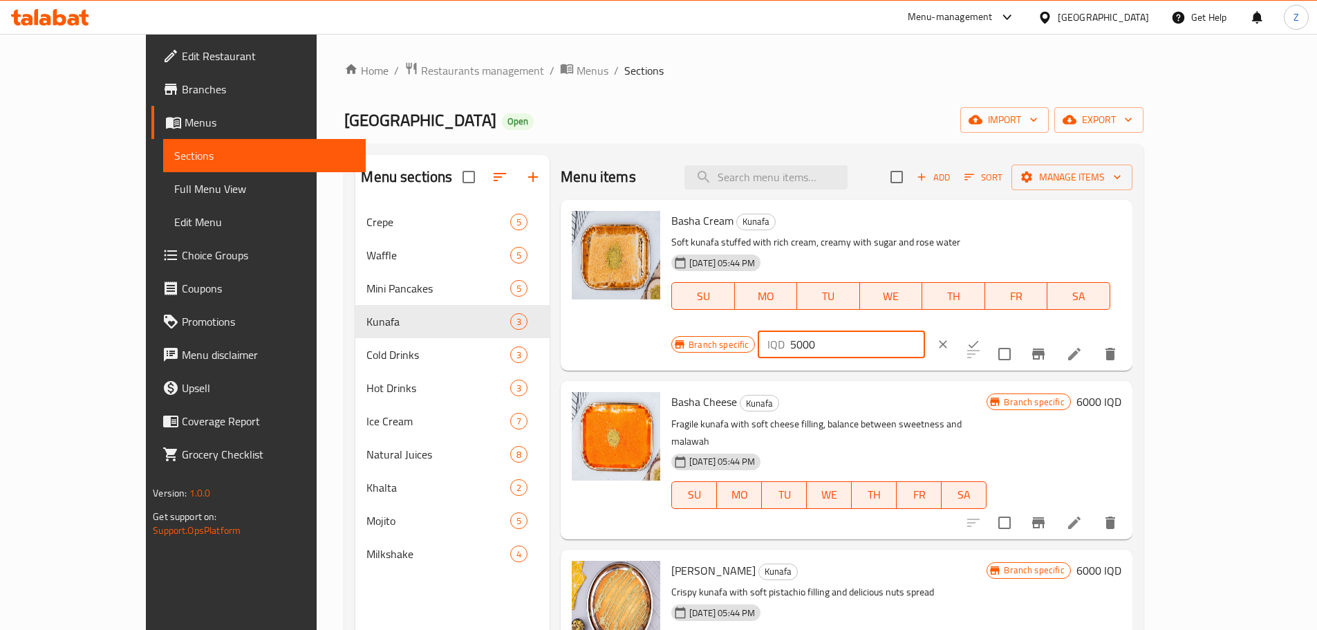
drag, startPoint x: 1088, startPoint y: 227, endPoint x: 1075, endPoint y: 231, distance: 13.8
click at [924, 330] on div "IQD 5000 ​" at bounding box center [840, 344] width 167 height 28
click at [924, 330] on input "7000" at bounding box center [857, 344] width 134 height 28
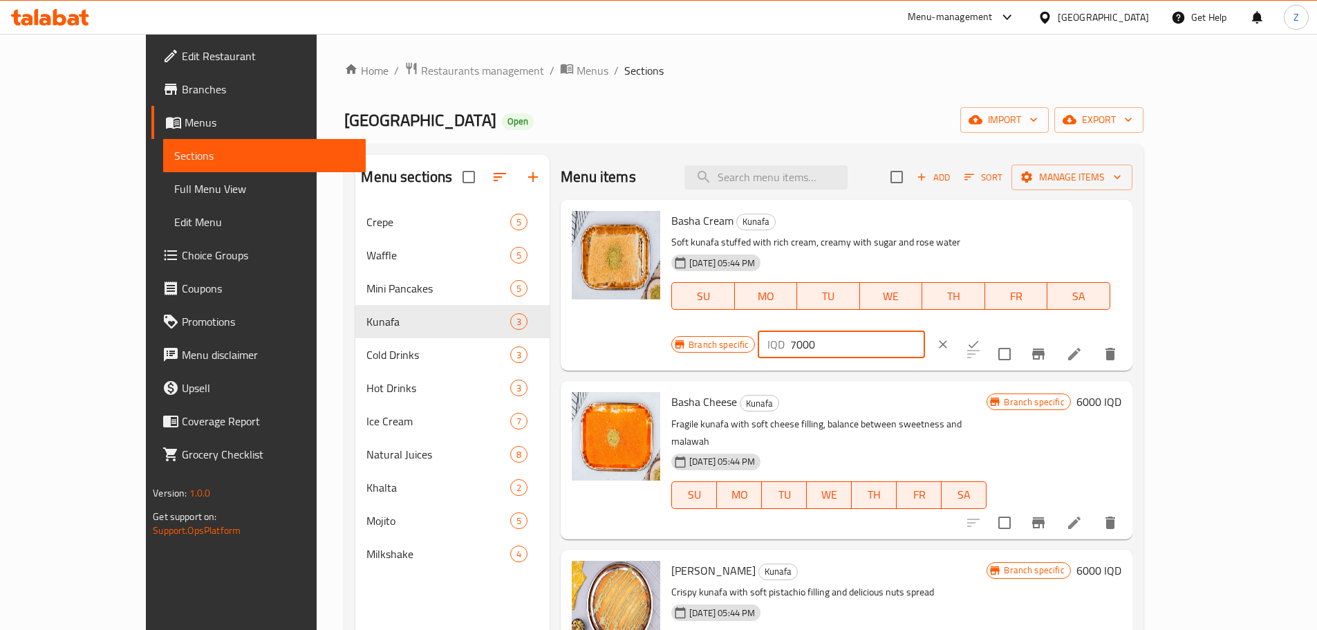
type input "7000"
click at [980, 337] on icon "ok" at bounding box center [973, 344] width 14 height 14
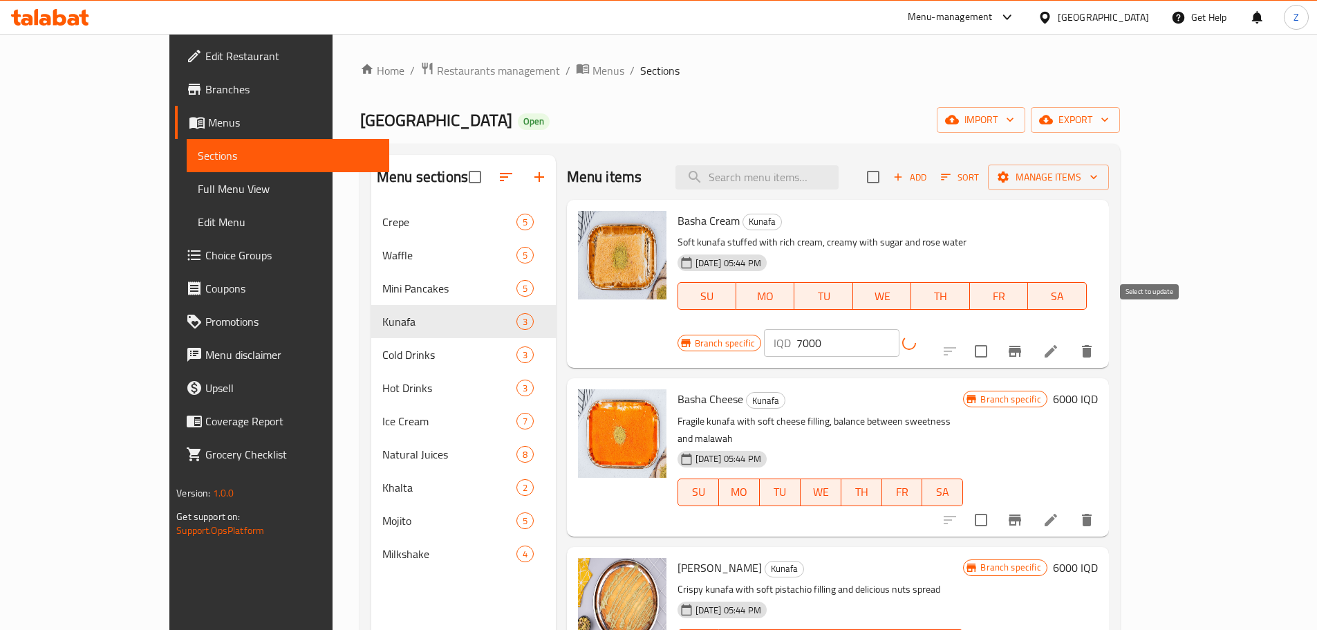
click at [1031, 336] on button "Branch-specific-item" at bounding box center [1014, 351] width 33 height 33
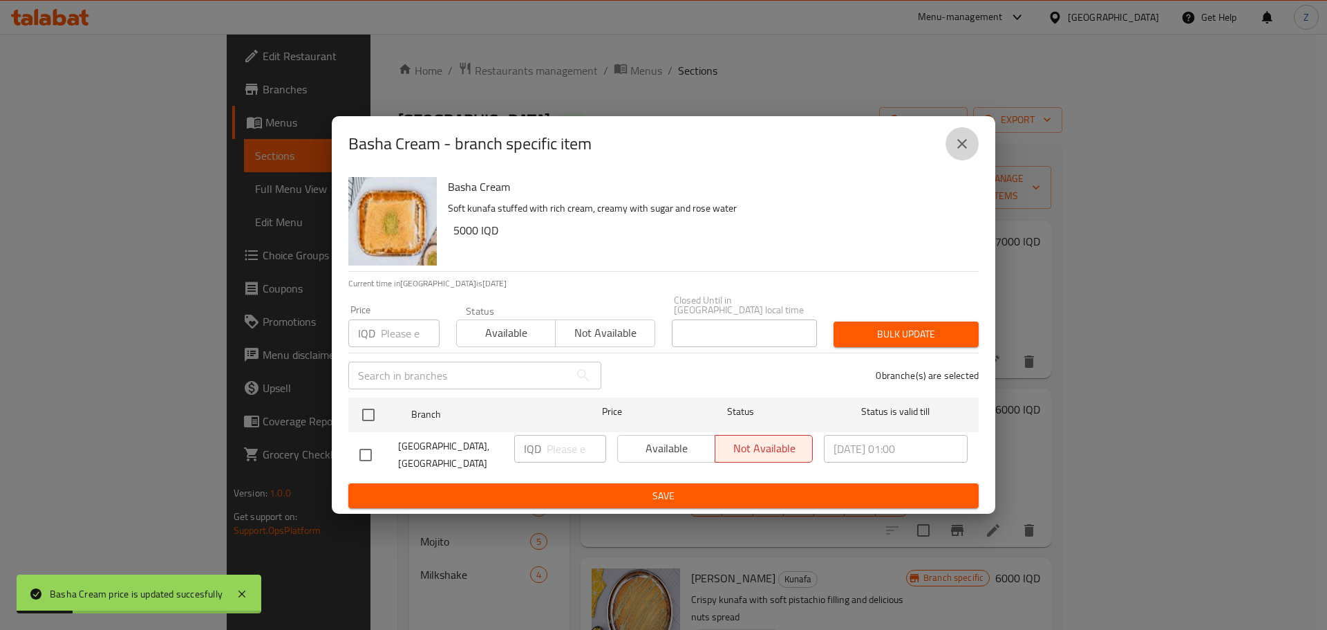
click at [964, 152] on icon "close" at bounding box center [962, 143] width 17 height 17
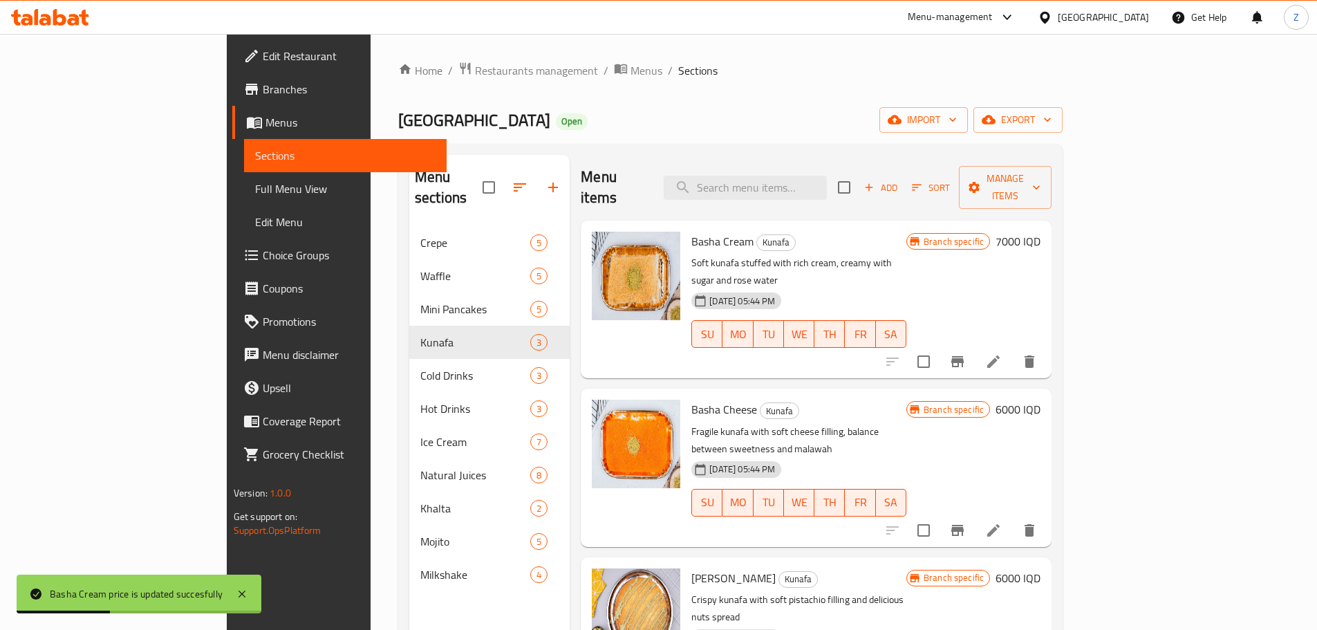
click at [1040, 399] on h6 "6000 IQD" at bounding box center [1017, 408] width 45 height 19
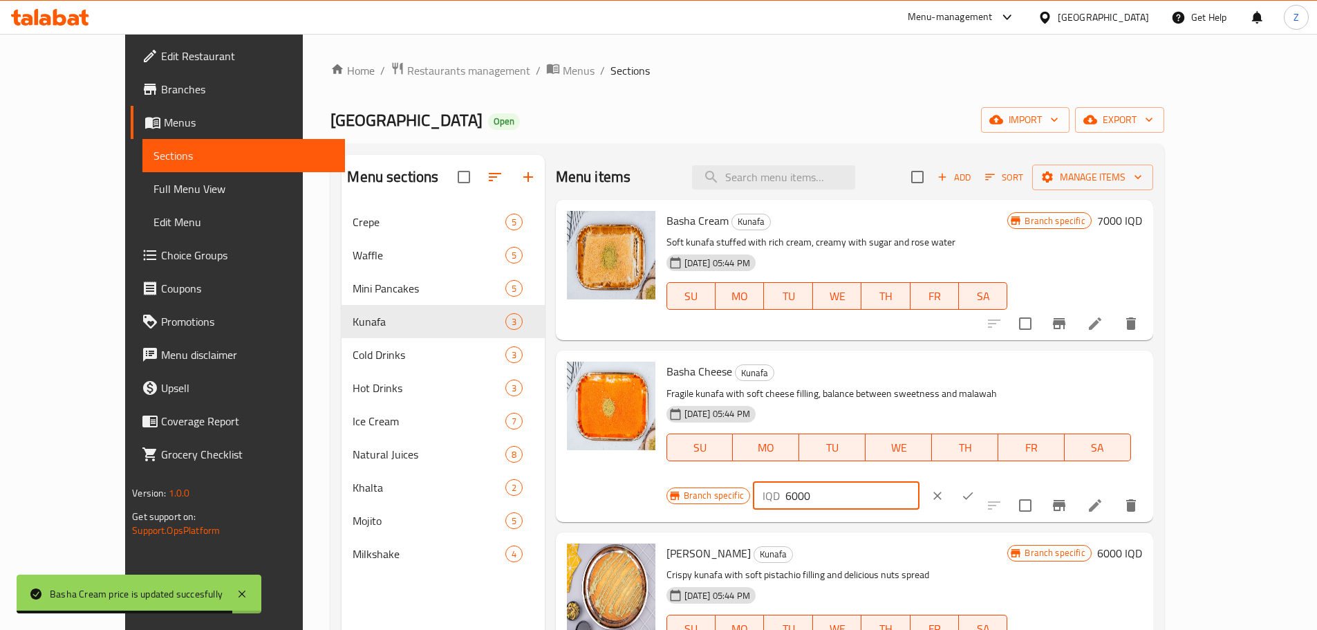
click at [919, 482] on input "6000" at bounding box center [852, 496] width 134 height 28
paste input "7"
type input "7000"
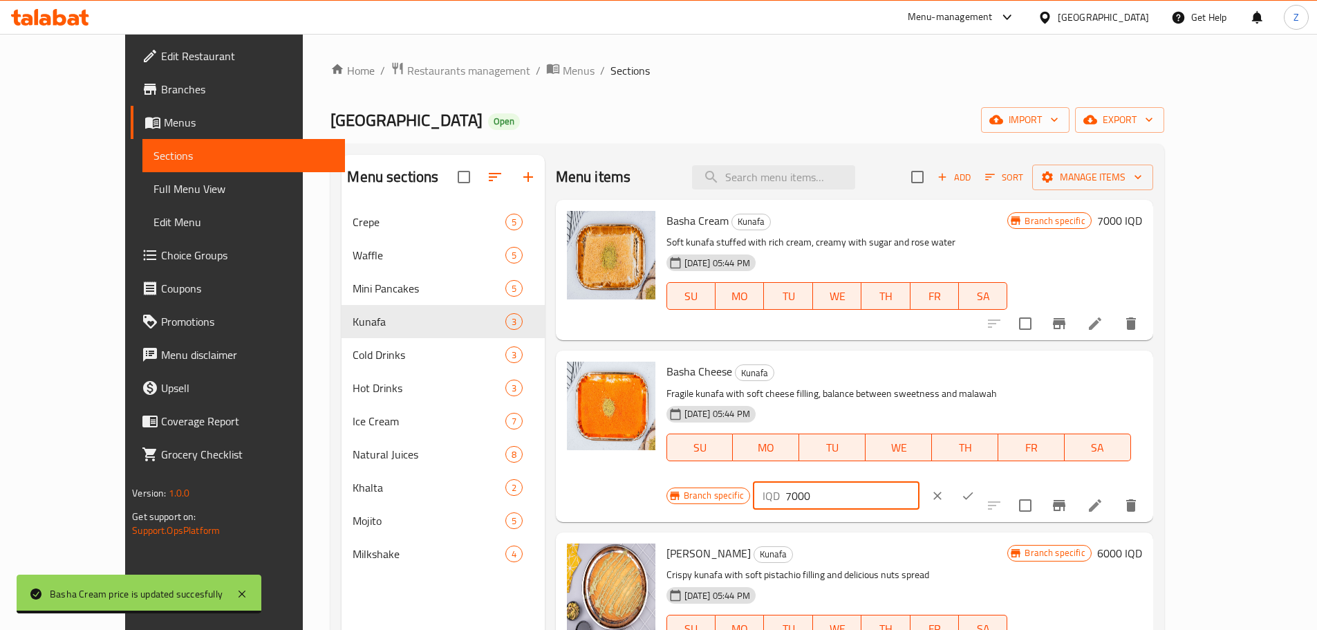
click at [975, 489] on icon "ok" at bounding box center [968, 496] width 14 height 14
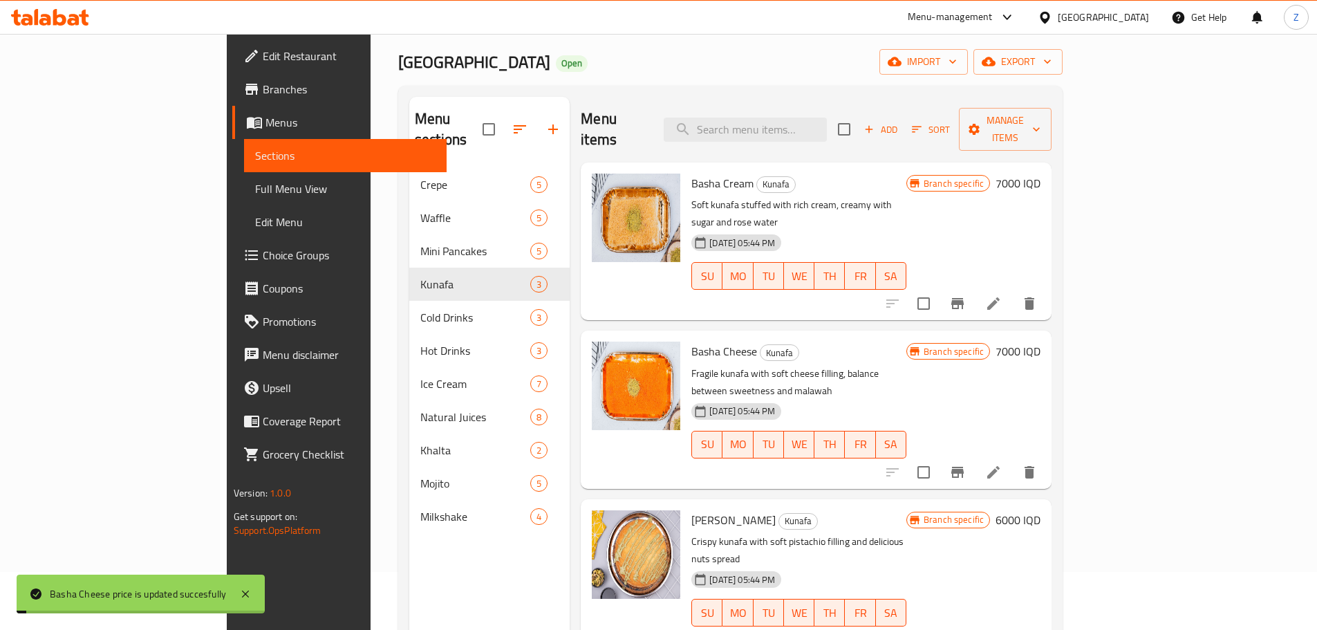
scroll to position [138, 0]
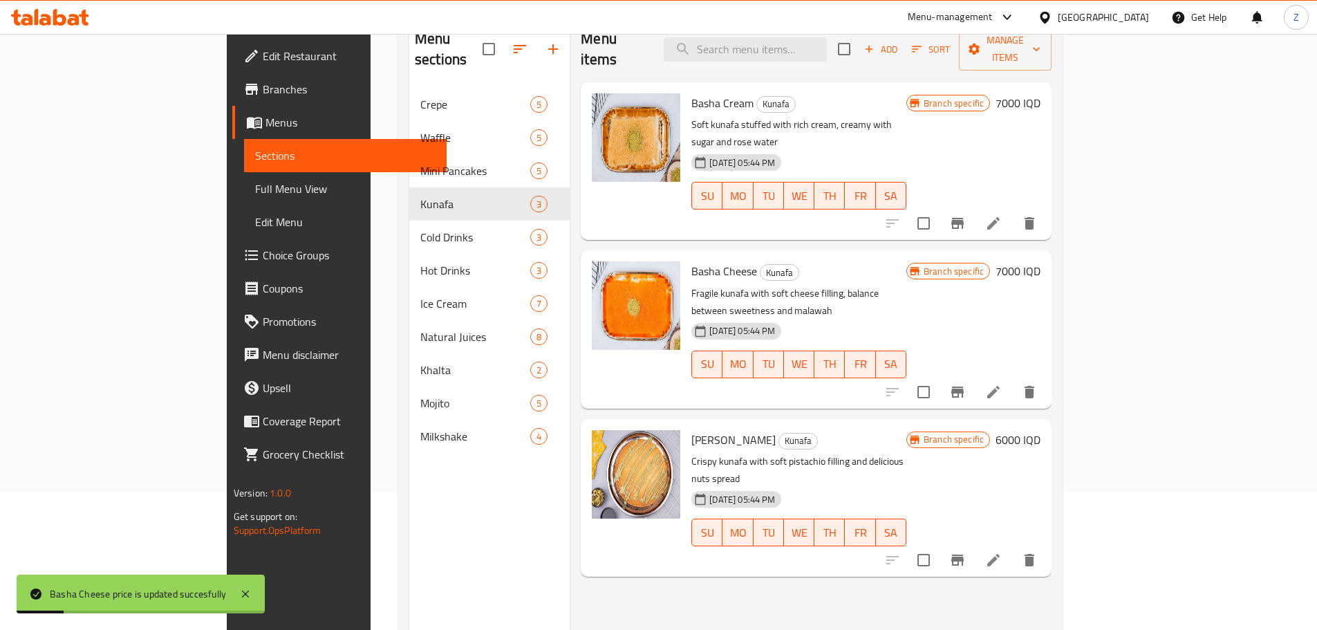
click at [1040, 430] on h6 "6000 IQD" at bounding box center [1017, 439] width 45 height 19
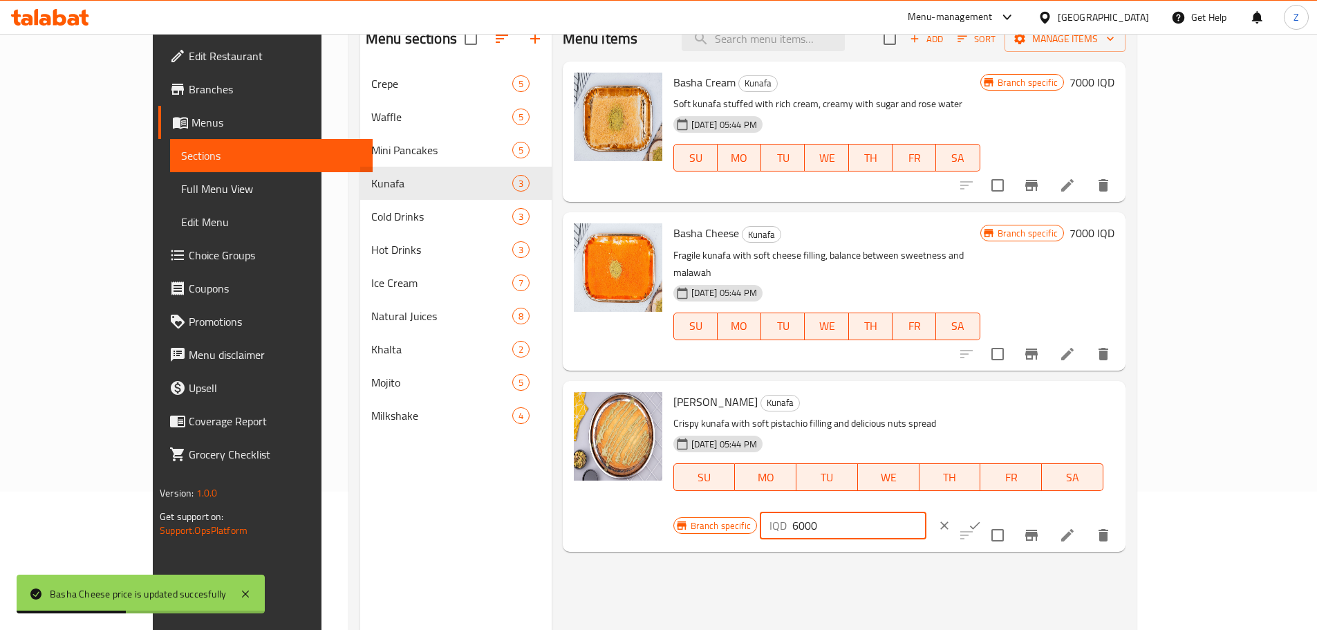
drag, startPoint x: 1086, startPoint y: 384, endPoint x: 1077, endPoint y: 384, distance: 8.3
click at [926, 511] on div "IQD 6000 ​" at bounding box center [843, 525] width 167 height 28
type input "8000"
click at [990, 510] on button "ok" at bounding box center [974, 525] width 30 height 30
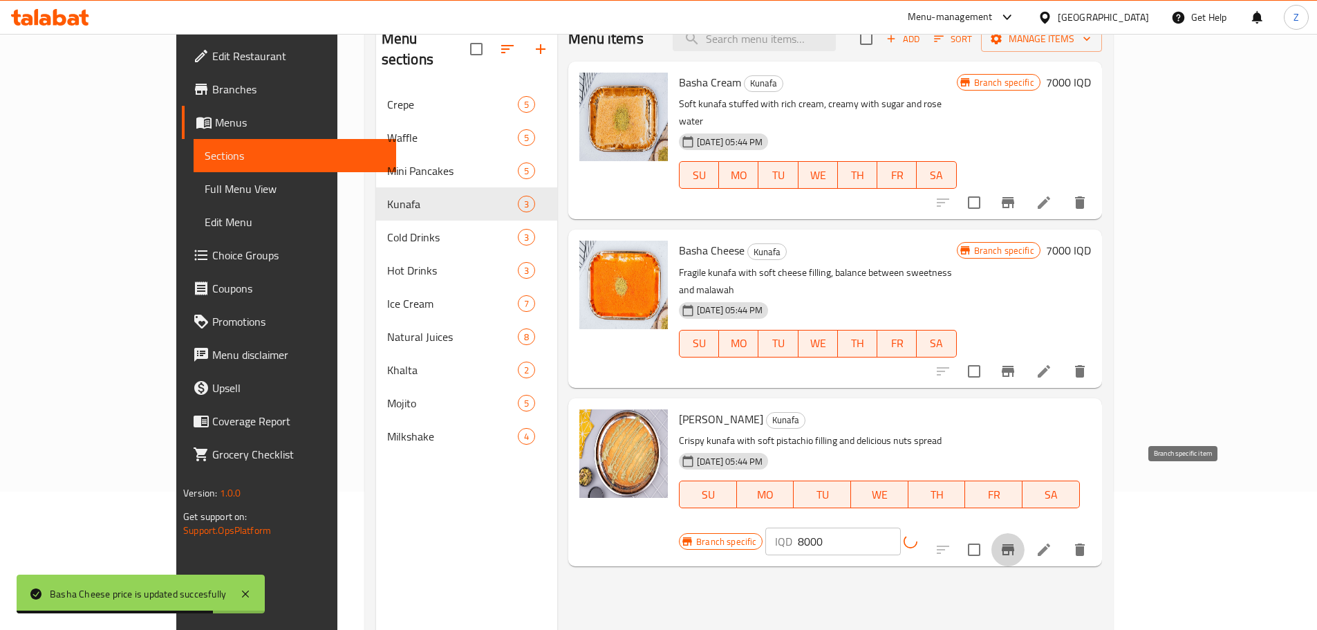
click at [1024, 533] on button "Branch-specific-item" at bounding box center [1007, 549] width 33 height 33
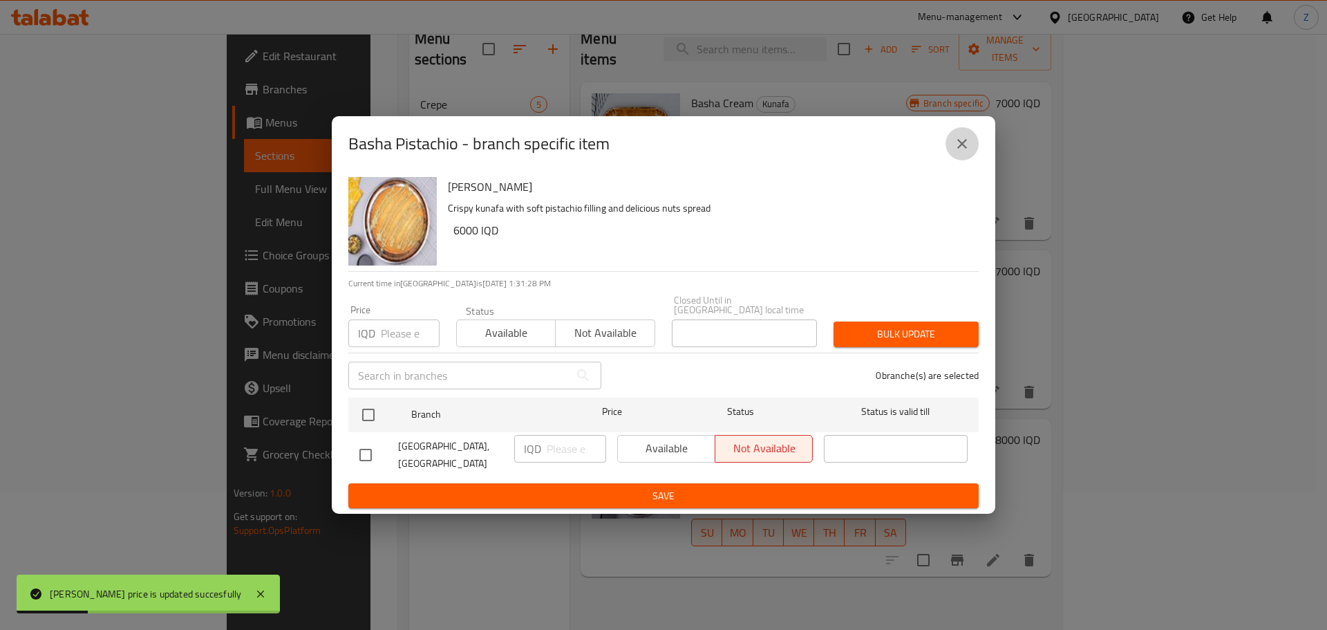
click at [969, 152] on icon "close" at bounding box center [962, 143] width 17 height 17
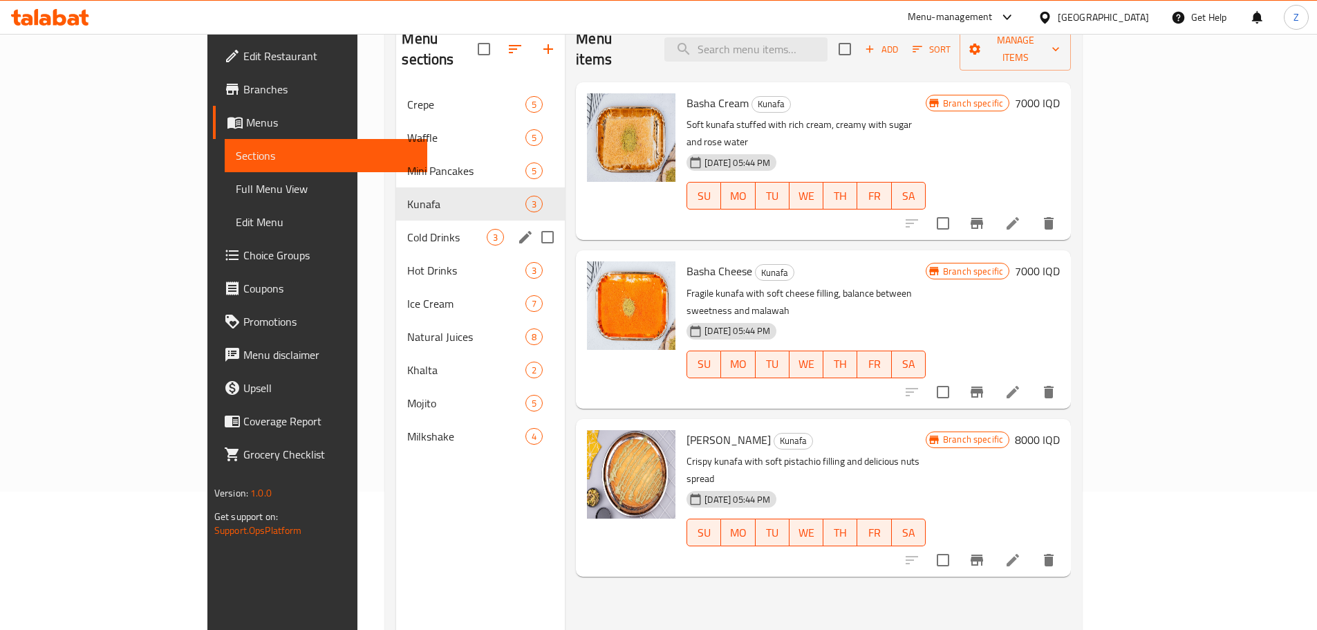
click at [407, 229] on span "Cold Drinks" at bounding box center [446, 237] width 79 height 17
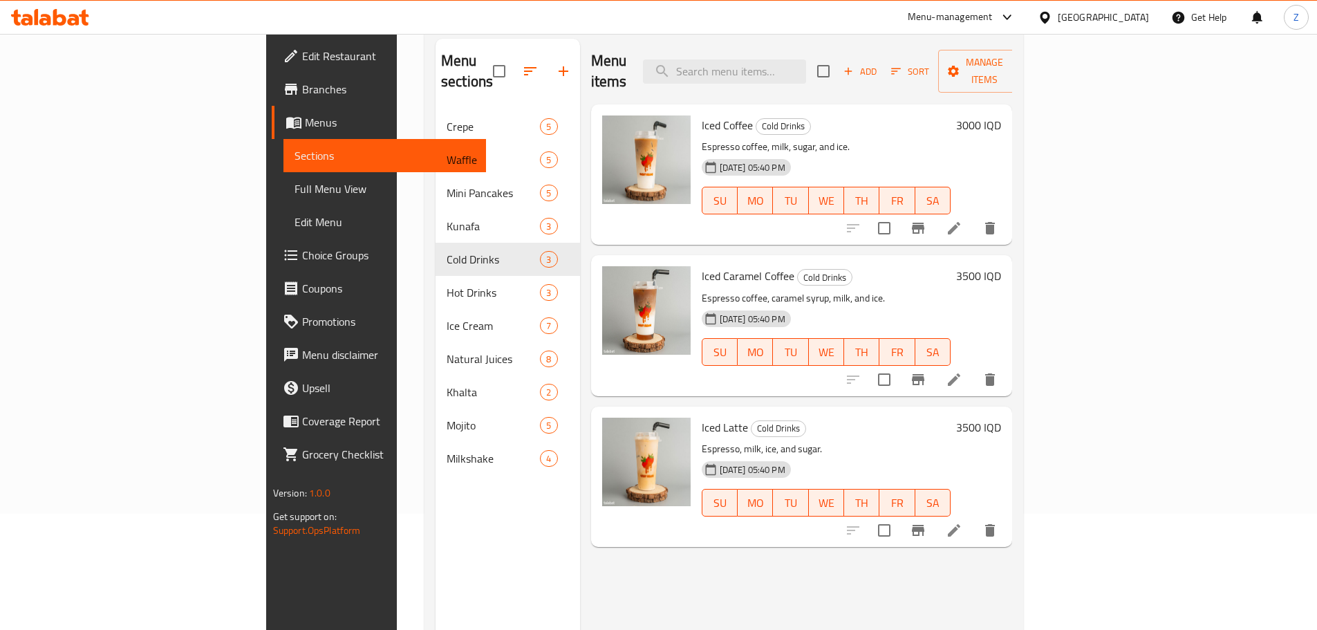
scroll to position [138, 0]
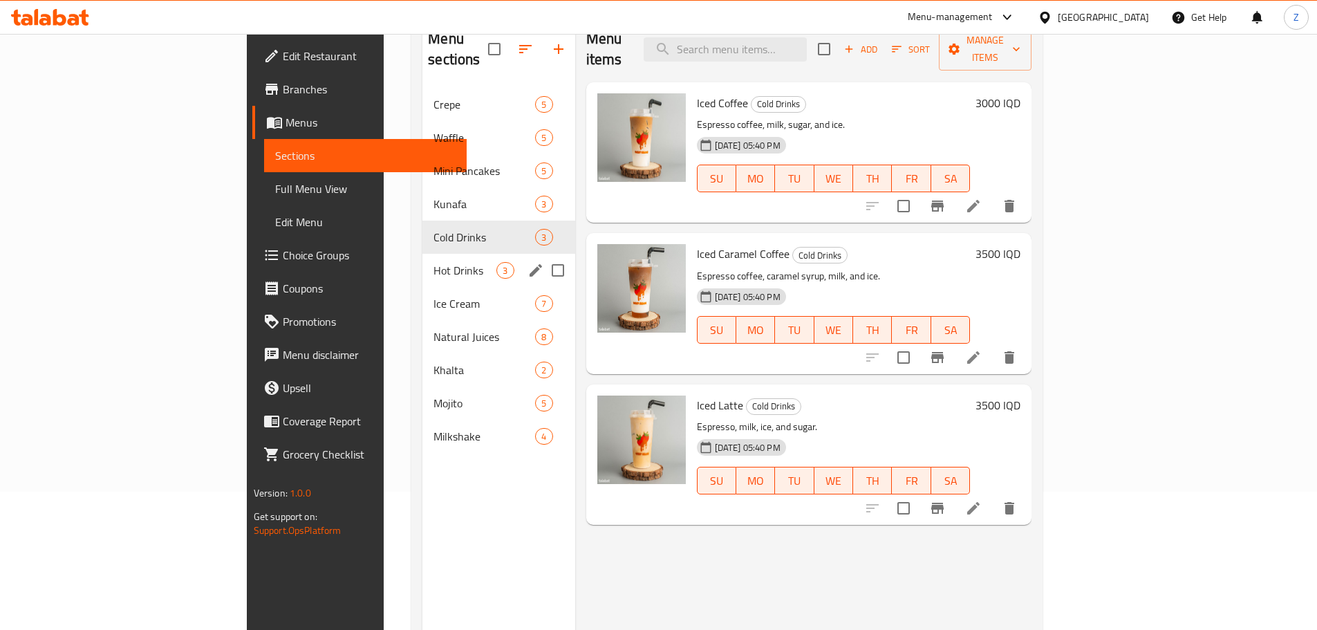
click at [422, 254] on div "Hot Drinks 3" at bounding box center [498, 270] width 152 height 33
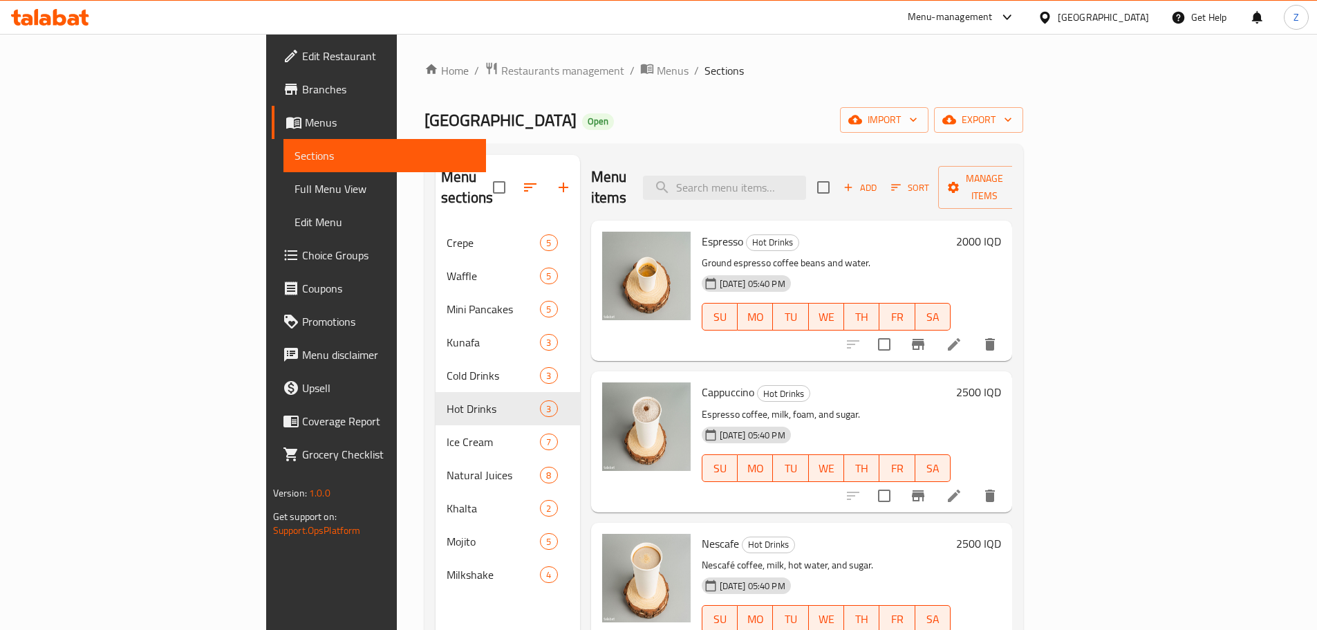
click at [1001, 232] on h6 "2000 IQD" at bounding box center [978, 241] width 45 height 19
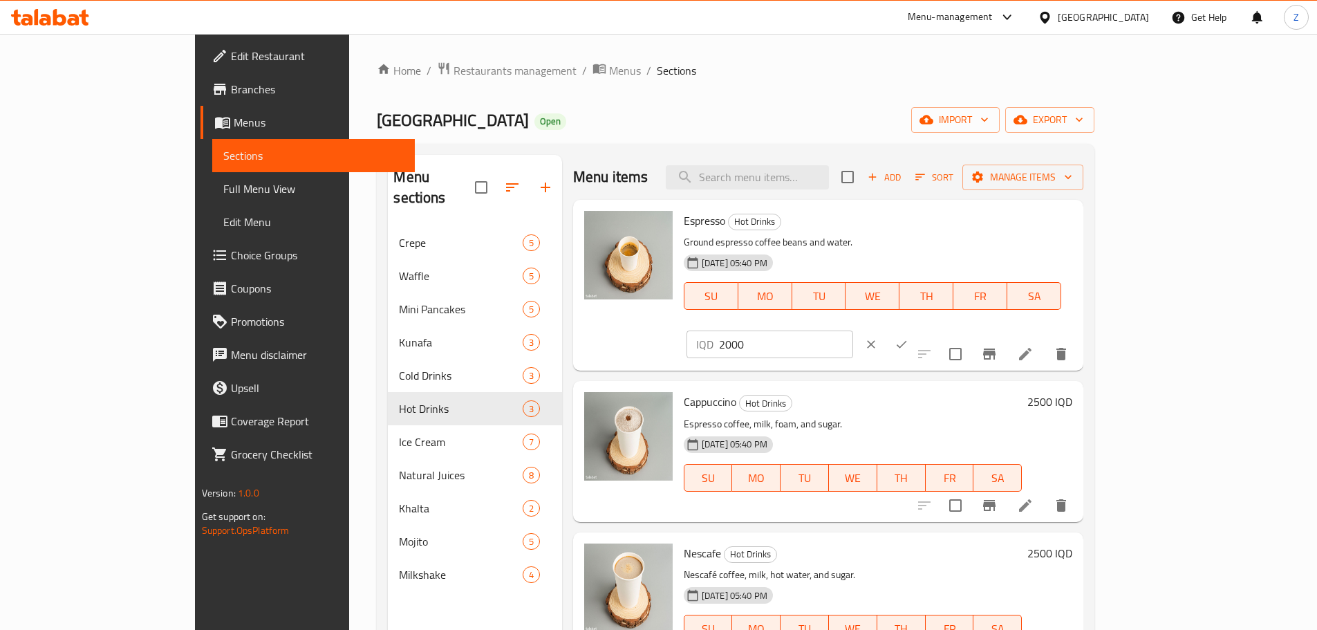
click at [936, 329] on div "IQD 2000 ​" at bounding box center [811, 344] width 250 height 30
click at [853, 330] on input "2000" at bounding box center [786, 344] width 134 height 28
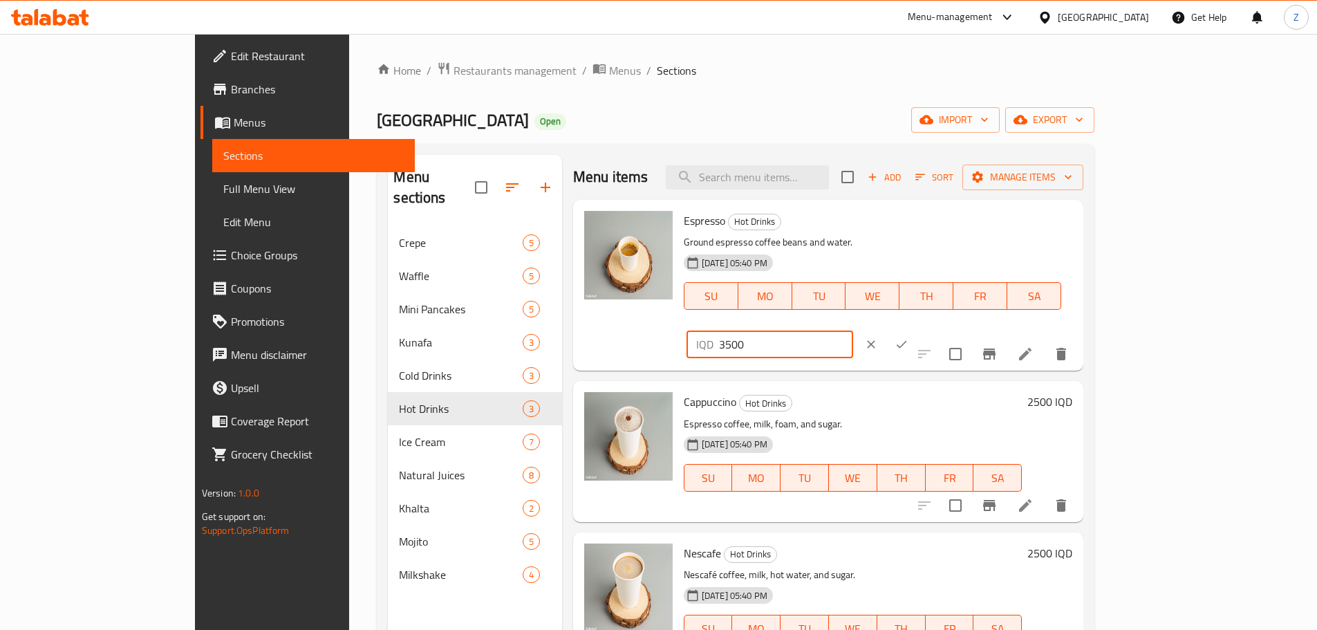
type input "3500"
click at [908, 337] on icon "ok" at bounding box center [901, 344] width 14 height 14
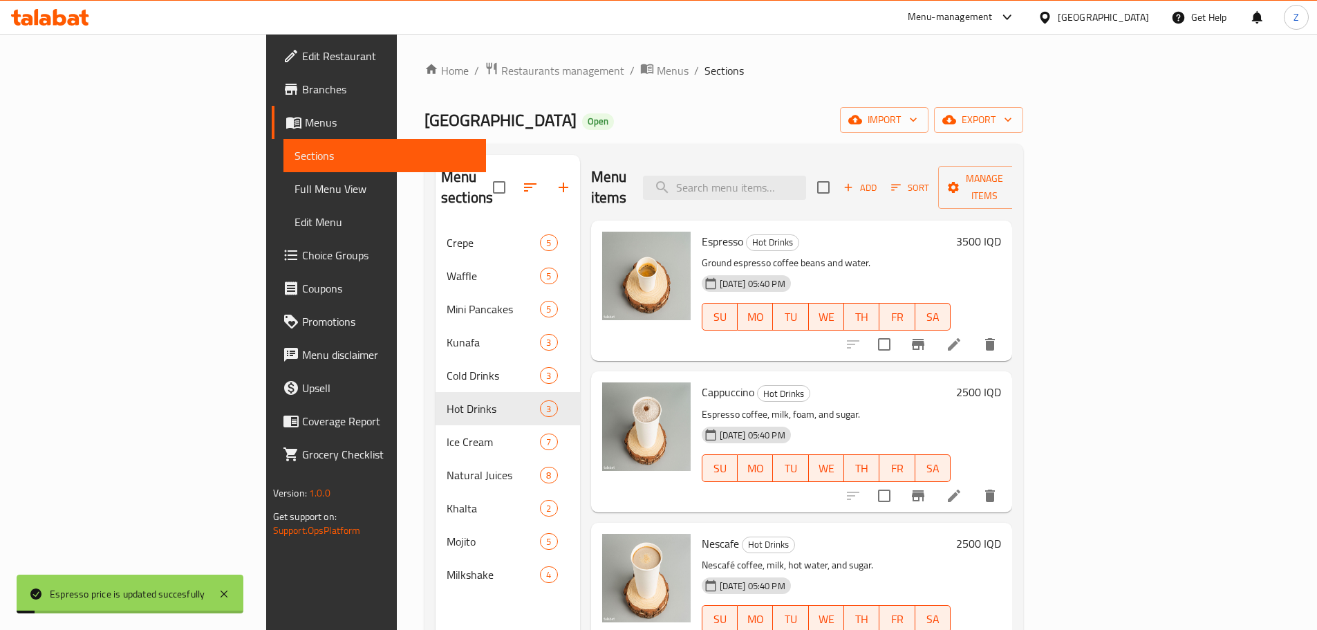
scroll to position [69, 0]
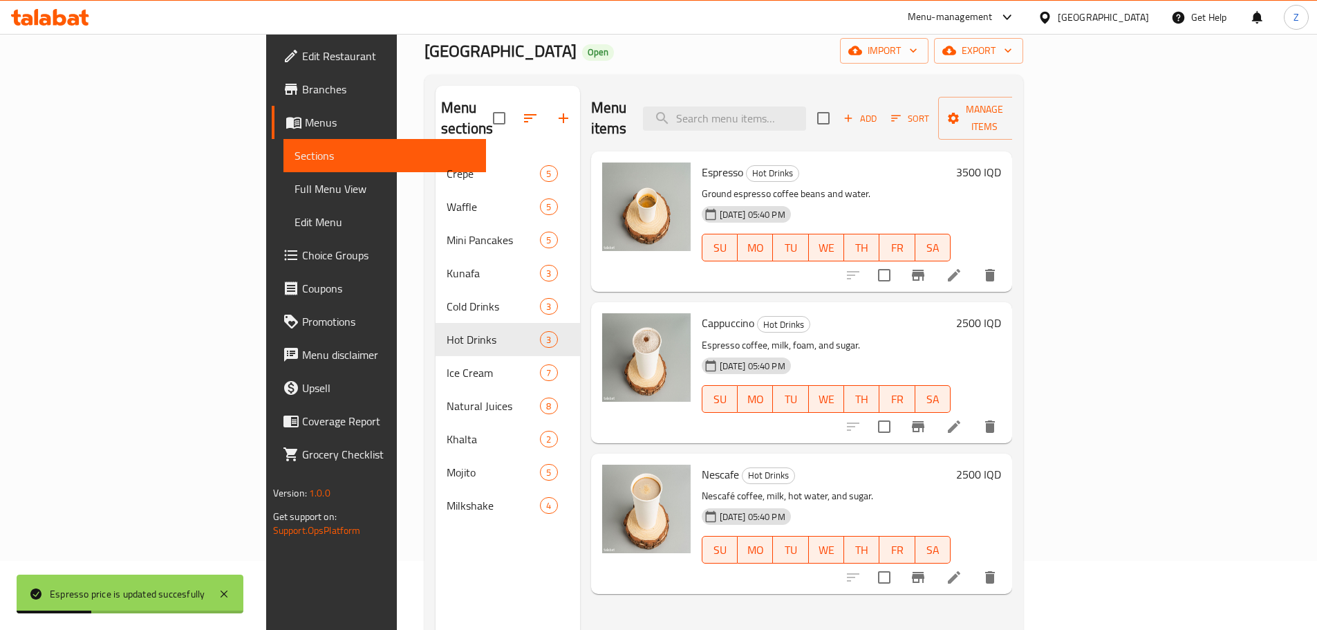
click at [1001, 313] on h6 "2500 IQD" at bounding box center [978, 322] width 45 height 19
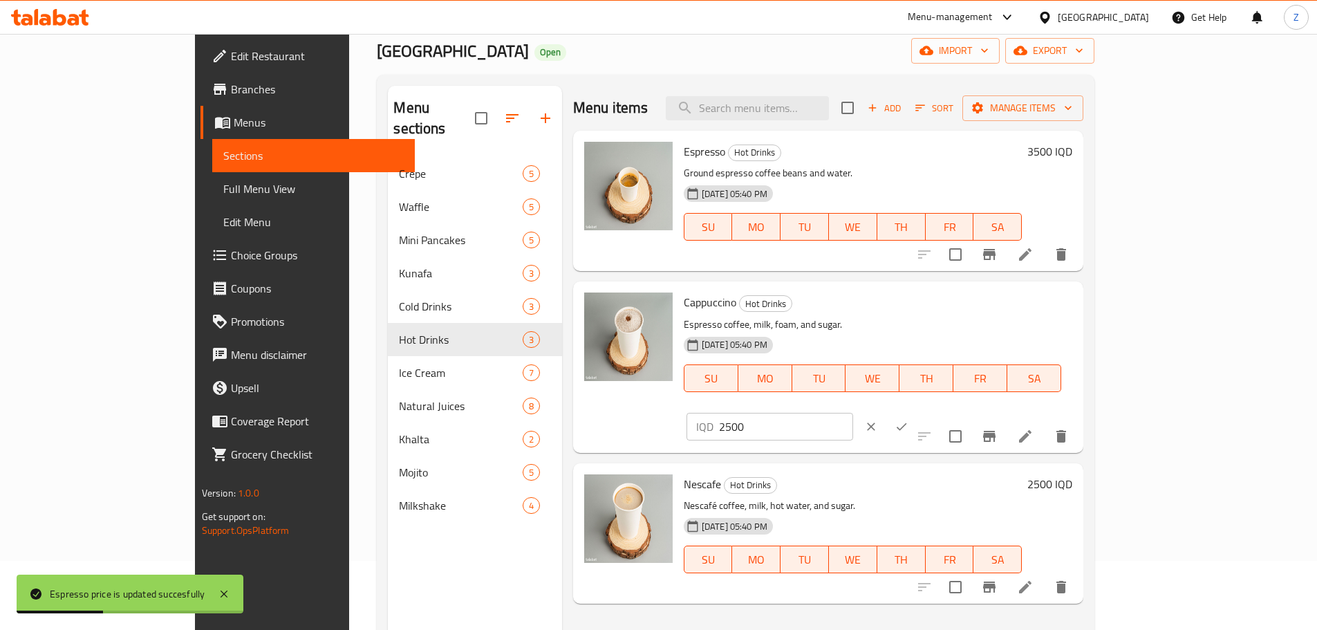
click at [853, 413] on input "2500" at bounding box center [786, 427] width 134 height 28
type input "3000"
click at [908, 420] on icon "ok" at bounding box center [901, 427] width 14 height 14
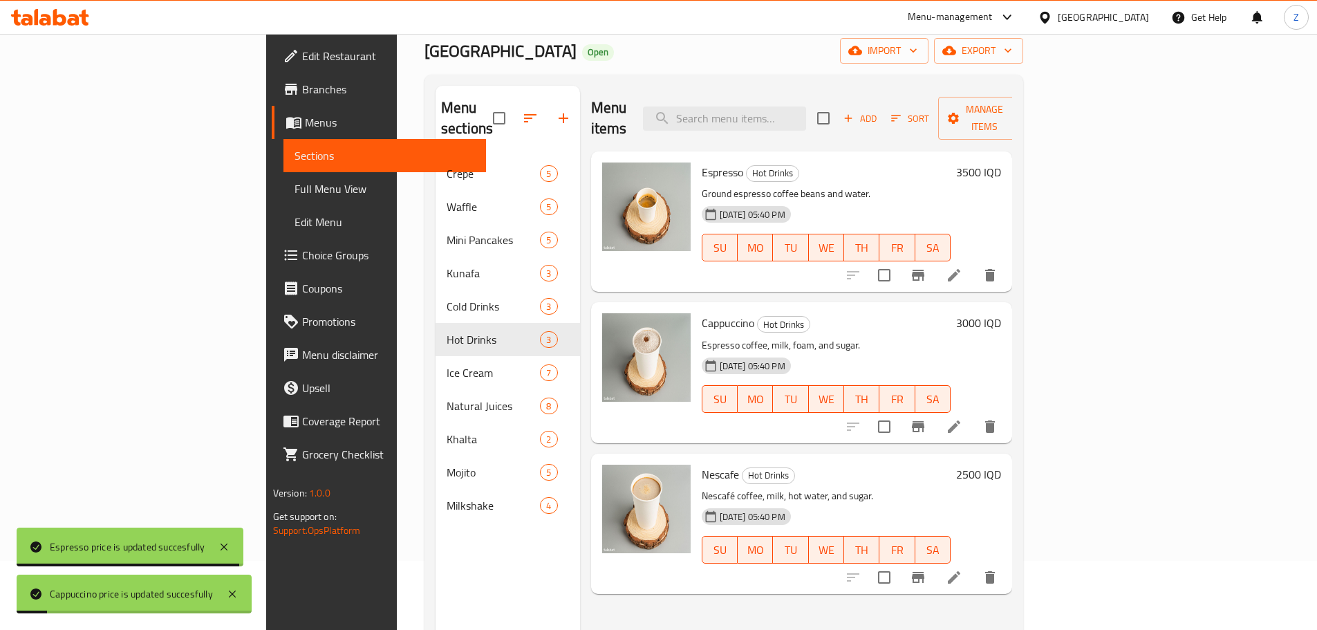
click at [1001, 464] on h6 "2500 IQD" at bounding box center [978, 473] width 45 height 19
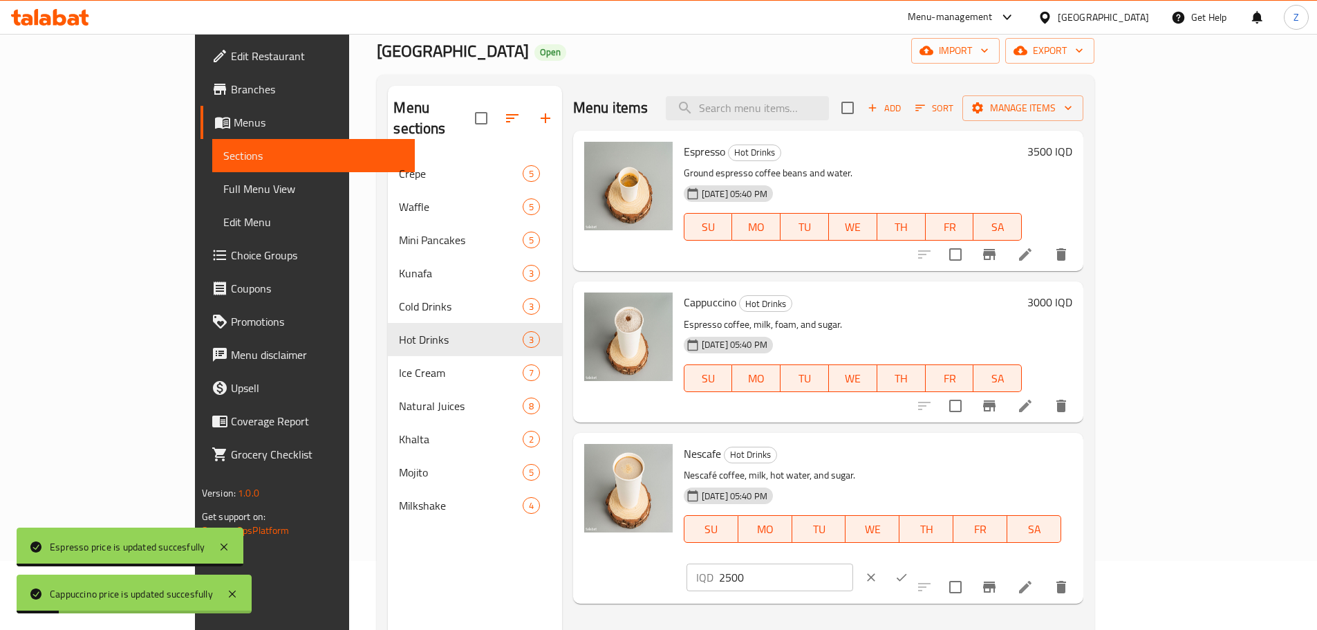
click at [853, 563] on input "2500" at bounding box center [786, 577] width 134 height 28
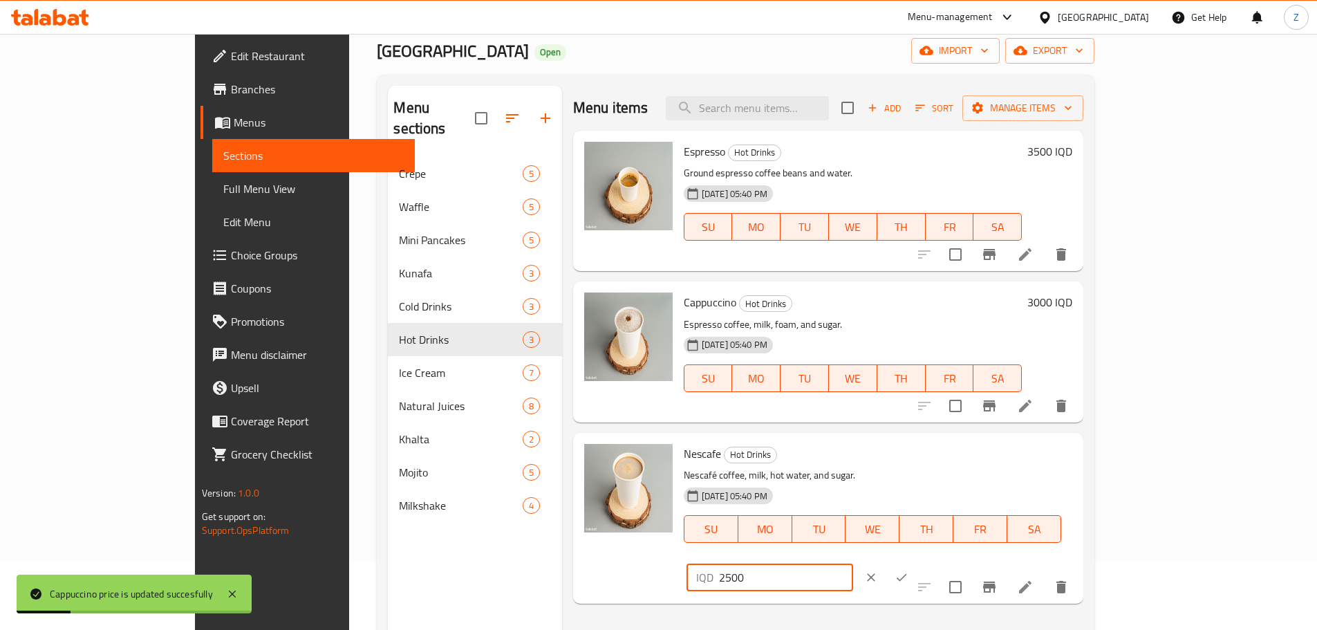
click at [853, 563] on input "2500" at bounding box center [786, 577] width 134 height 28
type input "3000"
click at [916, 562] on button "ok" at bounding box center [901, 577] width 30 height 30
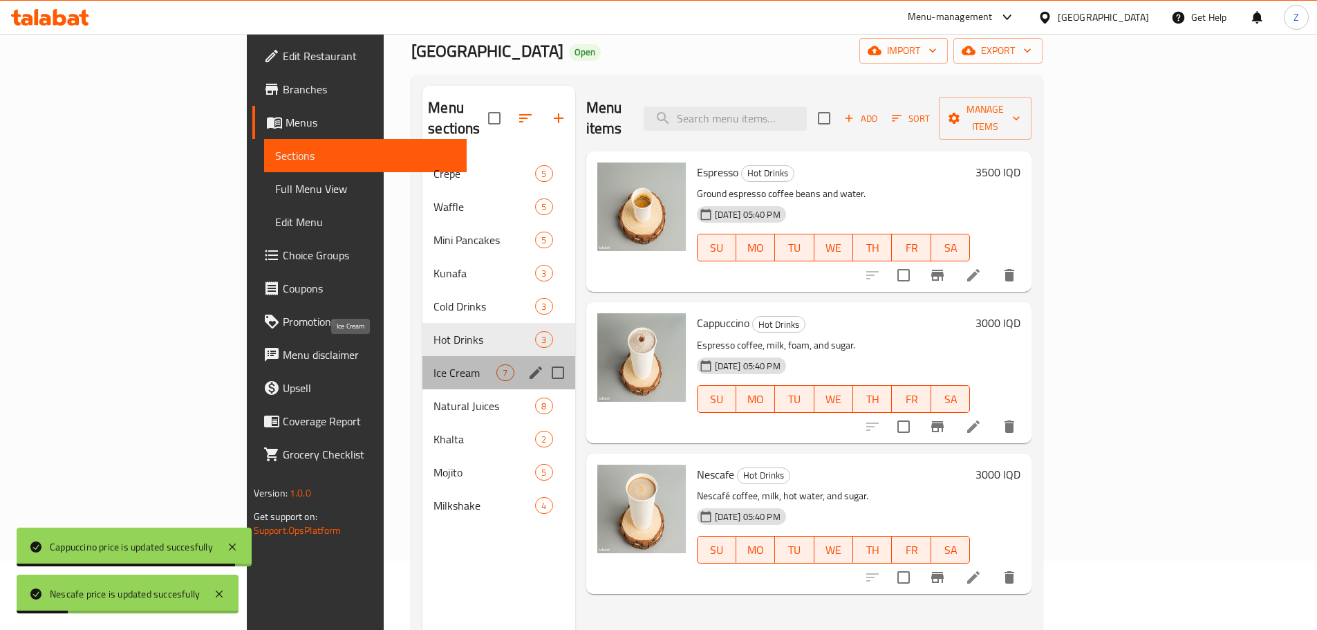
click at [433, 364] on span "Ice Cream" at bounding box center [464, 372] width 63 height 17
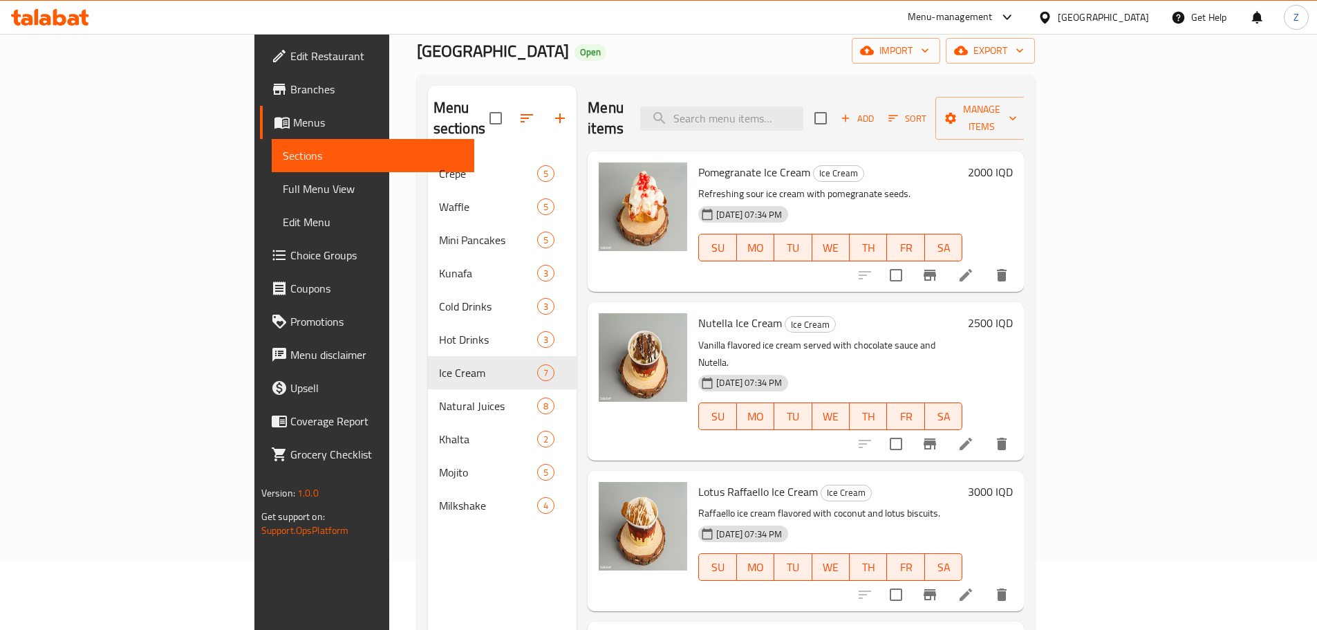
click at [1013, 162] on h6 "2000 IQD" at bounding box center [990, 171] width 45 height 19
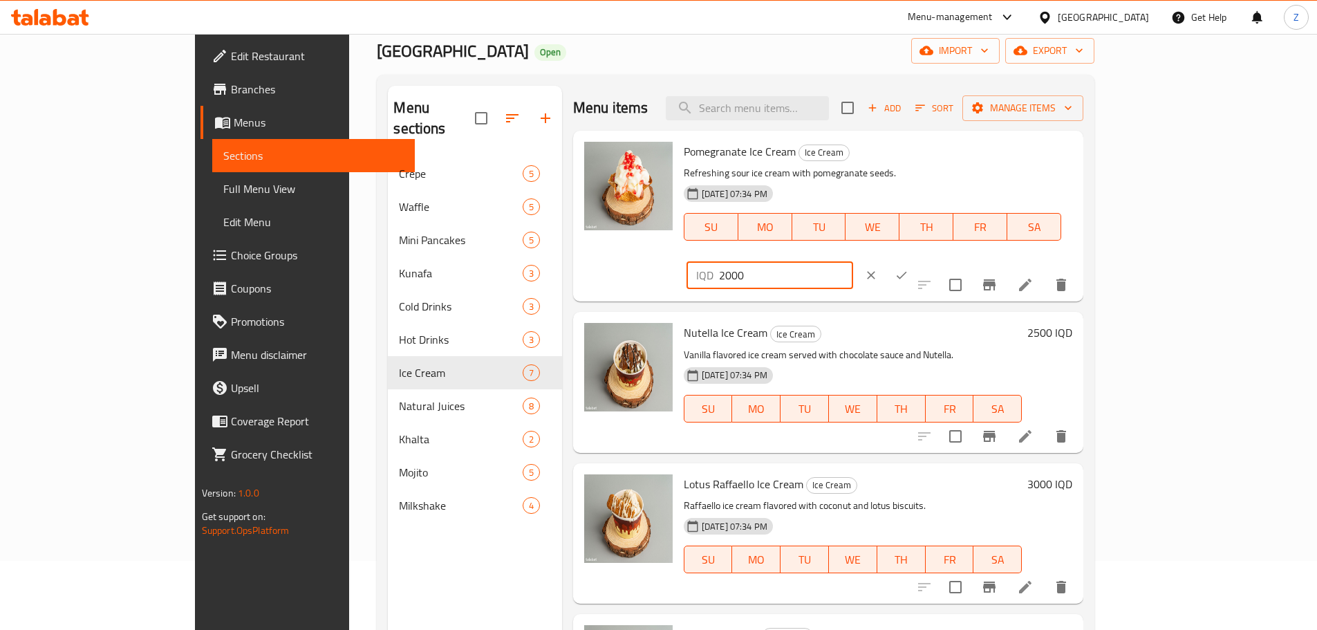
drag, startPoint x: 1074, startPoint y: 162, endPoint x: 1065, endPoint y: 162, distance: 9.0
click at [853, 261] on div "IQD 2000 ​" at bounding box center [769, 275] width 167 height 28
type input "4000"
click at [908, 268] on icon "ok" at bounding box center [901, 275] width 14 height 14
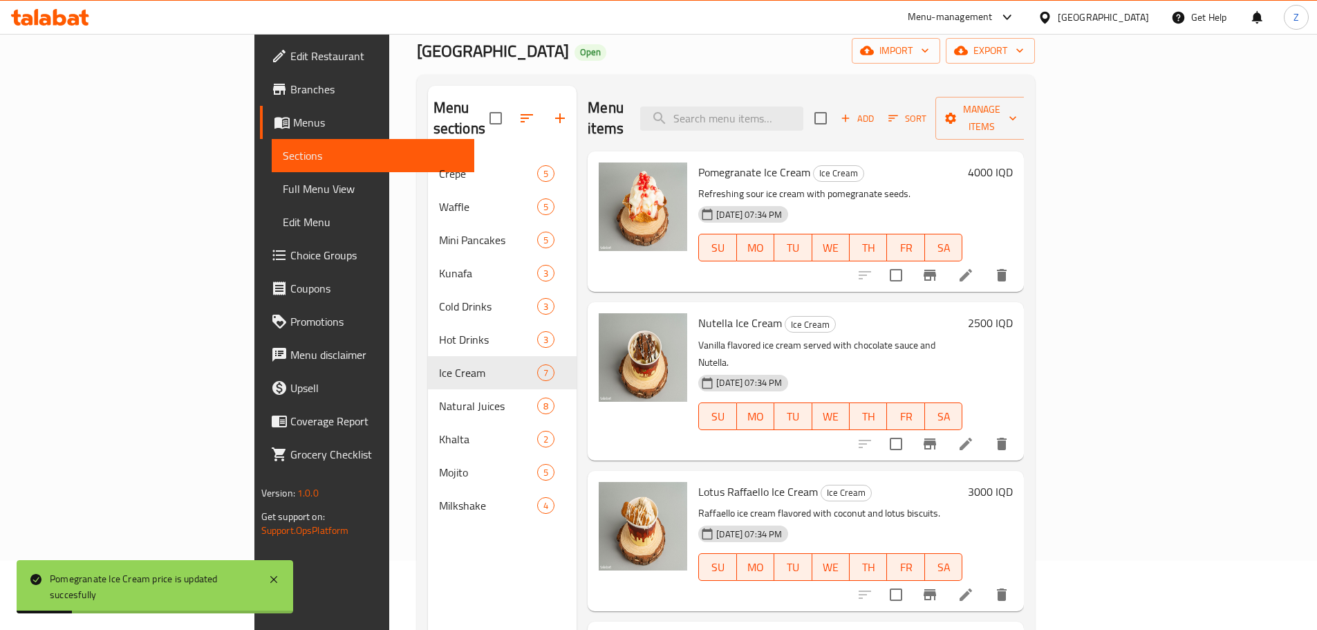
click at [1013, 313] on h6 "2500 IQD" at bounding box center [990, 322] width 45 height 19
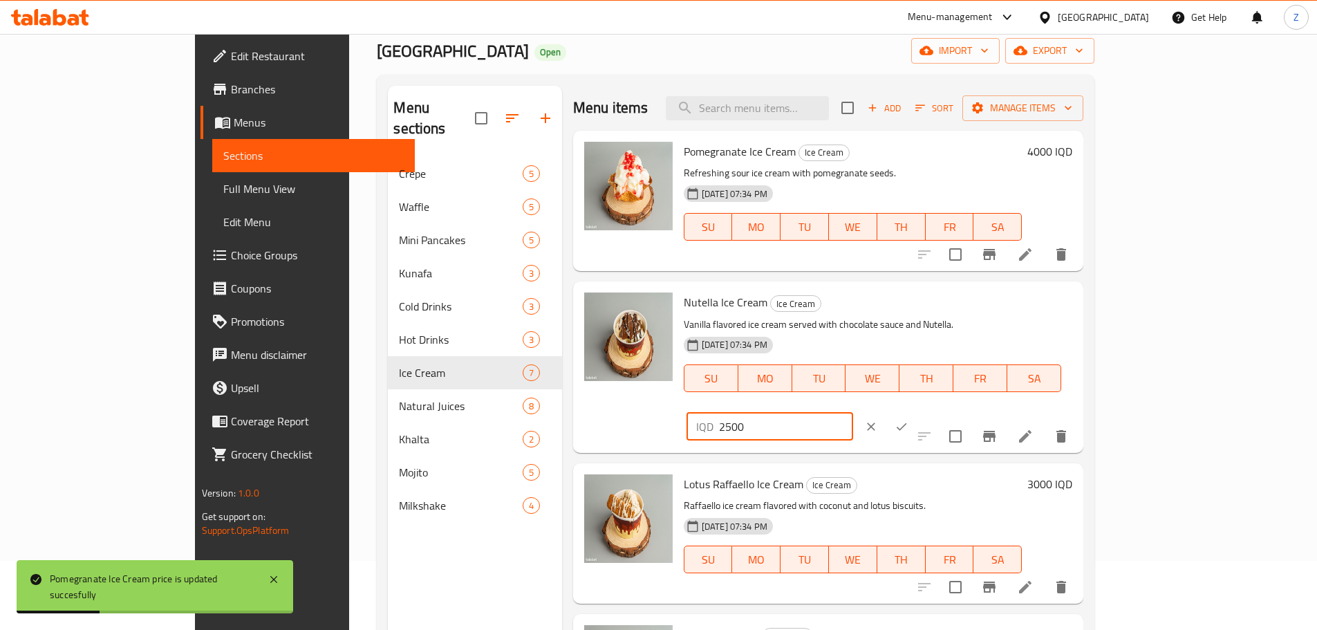
click at [853, 413] on input "2500" at bounding box center [786, 427] width 134 height 28
type input "4000"
click at [908, 420] on icon "ok" at bounding box center [901, 427] width 14 height 14
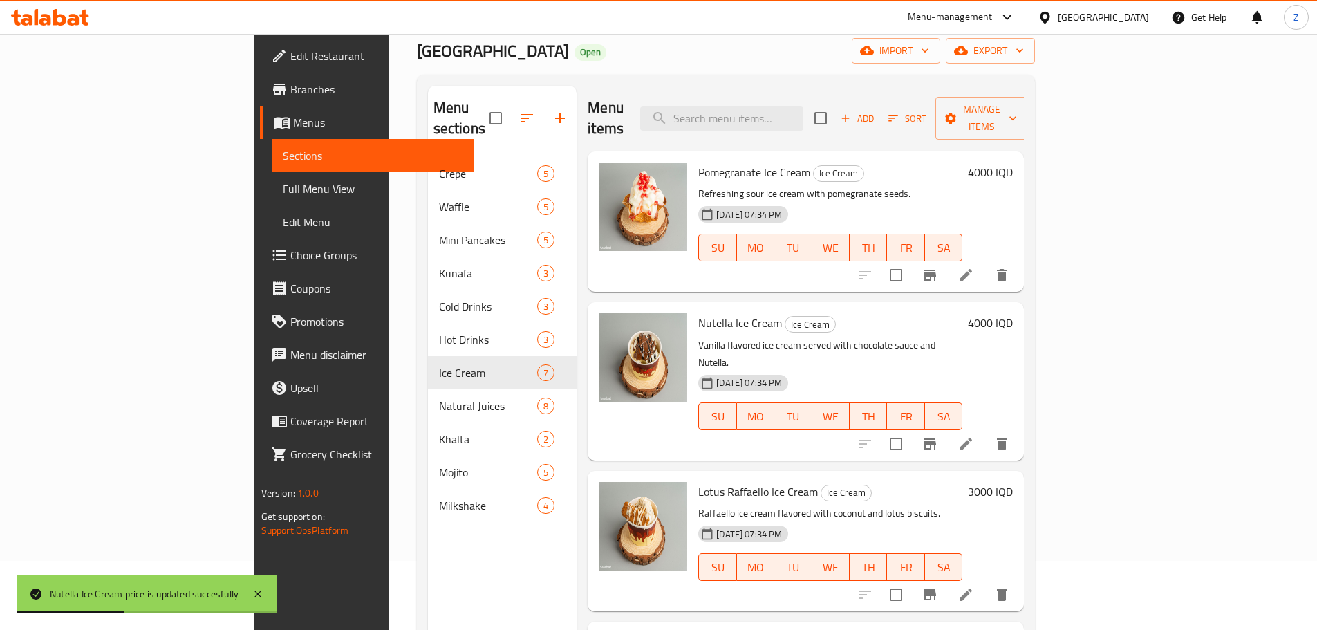
click at [1013, 482] on h6 "3000 IQD" at bounding box center [990, 491] width 45 height 19
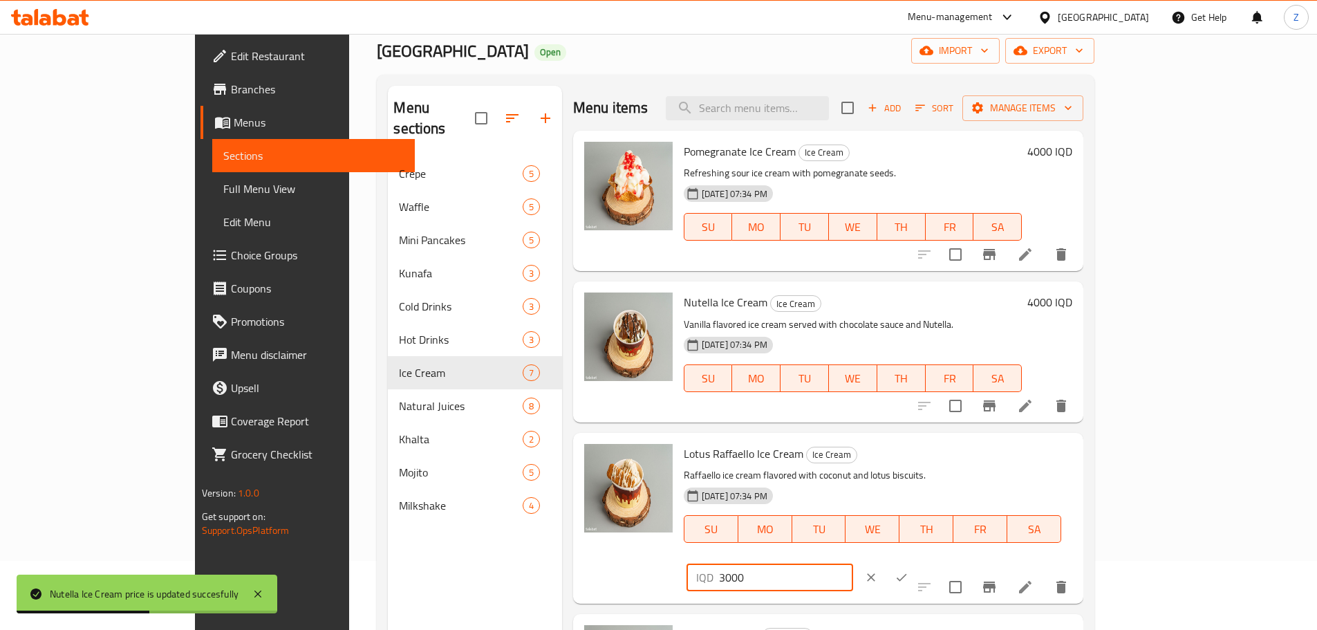
click at [853, 563] on input "3000" at bounding box center [786, 577] width 134 height 28
type input "4000"
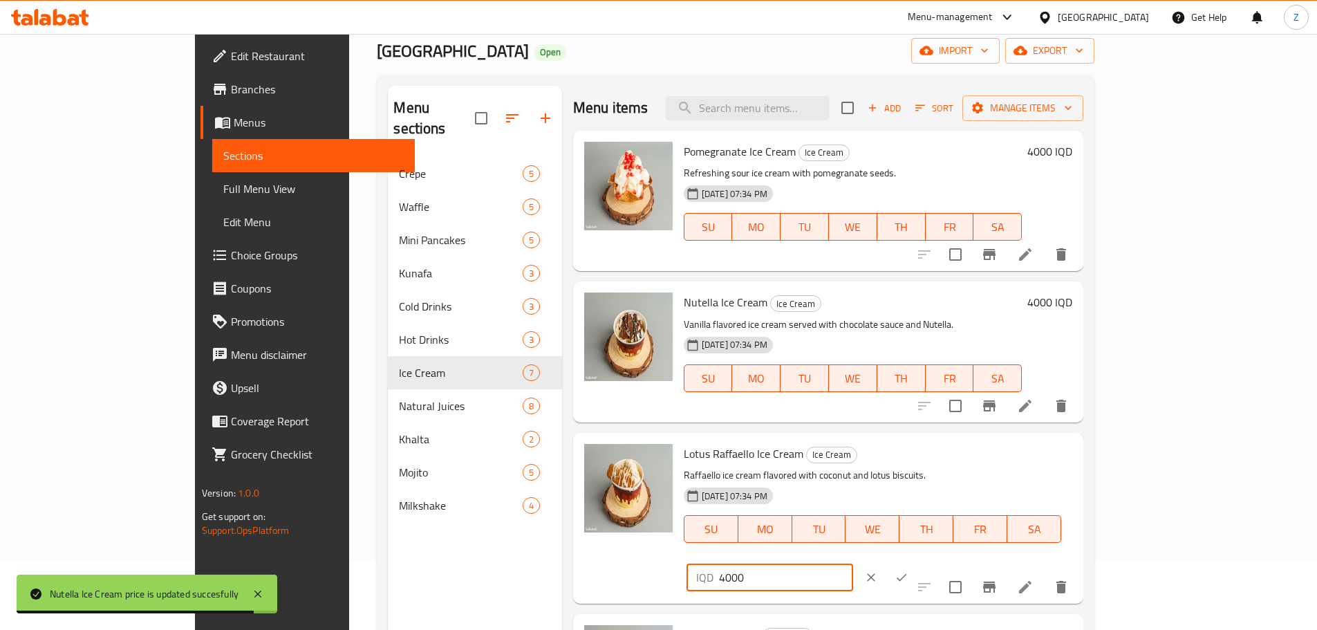
click at [908, 570] on icon "ok" at bounding box center [901, 577] width 14 height 14
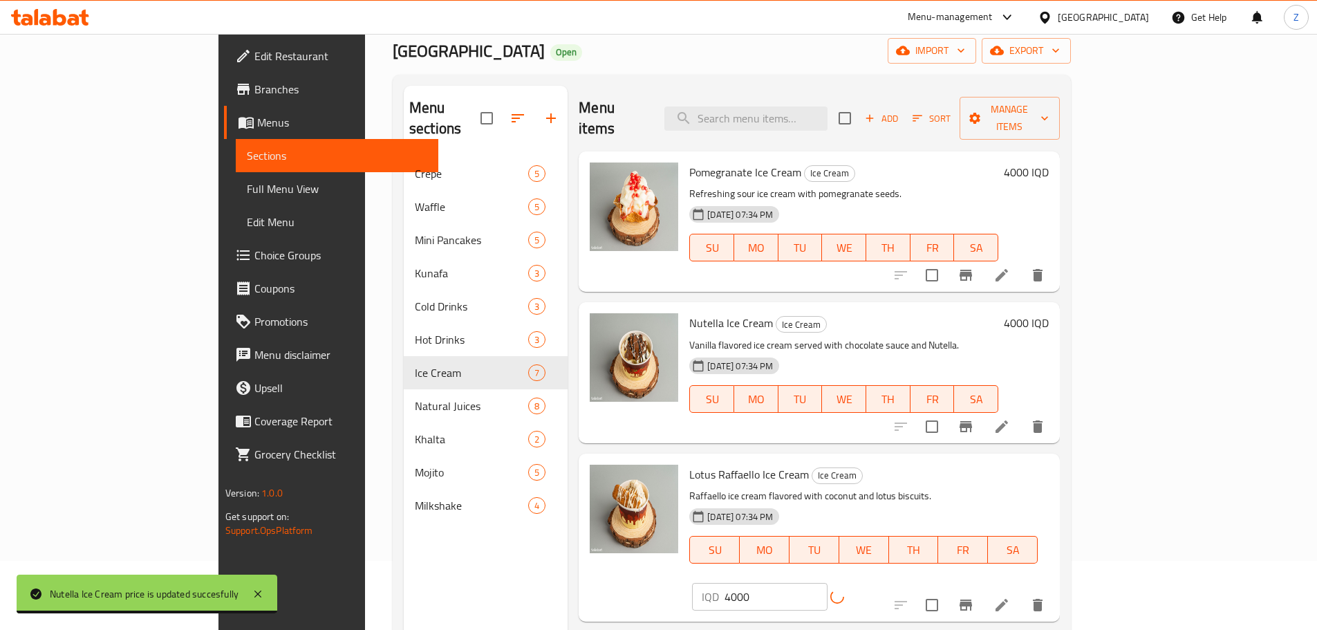
scroll to position [138, 0]
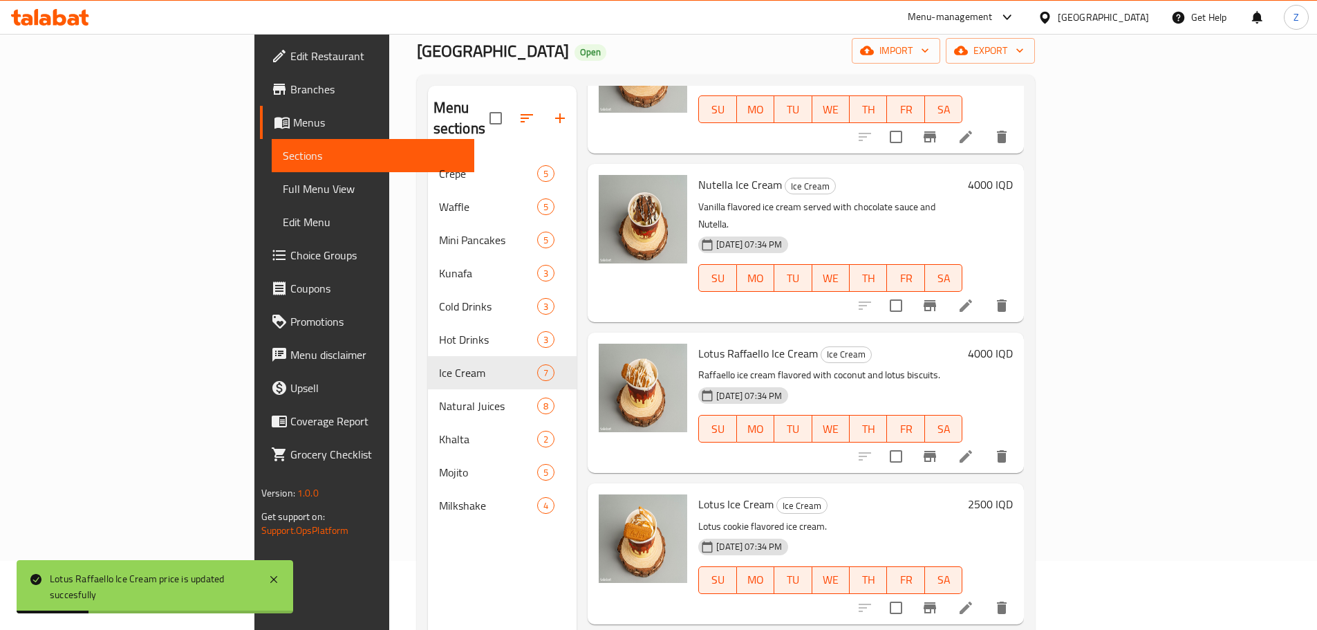
click at [1013, 494] on h6 "2500 IQD" at bounding box center [990, 503] width 45 height 19
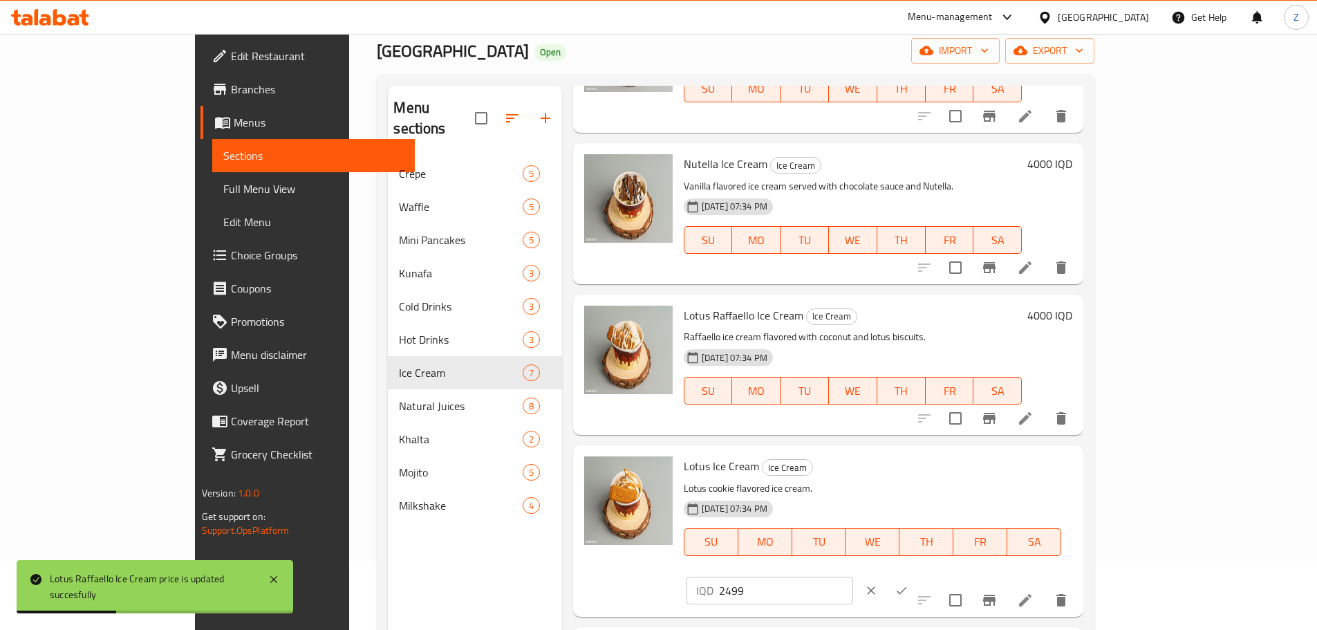
drag, startPoint x: 1169, startPoint y: 471, endPoint x: 1121, endPoint y: 476, distance: 48.6
click at [853, 576] on input "2499" at bounding box center [786, 590] width 134 height 28
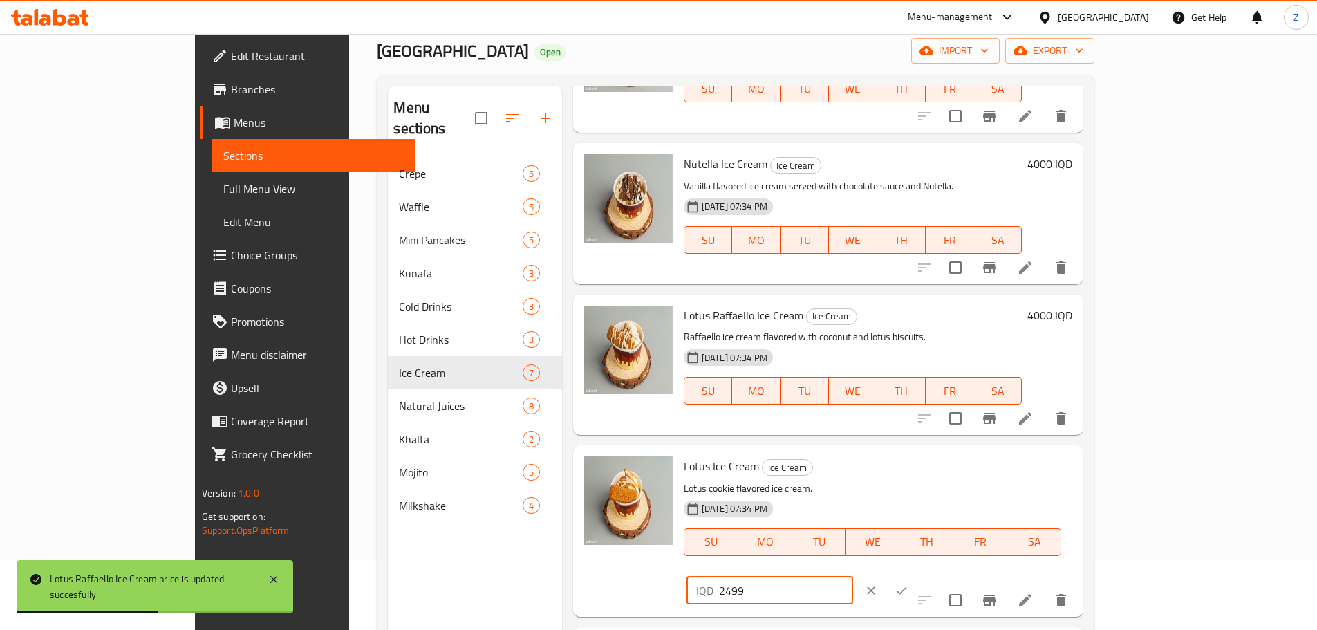
click at [853, 576] on input "2499" at bounding box center [786, 590] width 134 height 28
type input "4000"
click at [908, 583] on icon "ok" at bounding box center [901, 590] width 14 height 14
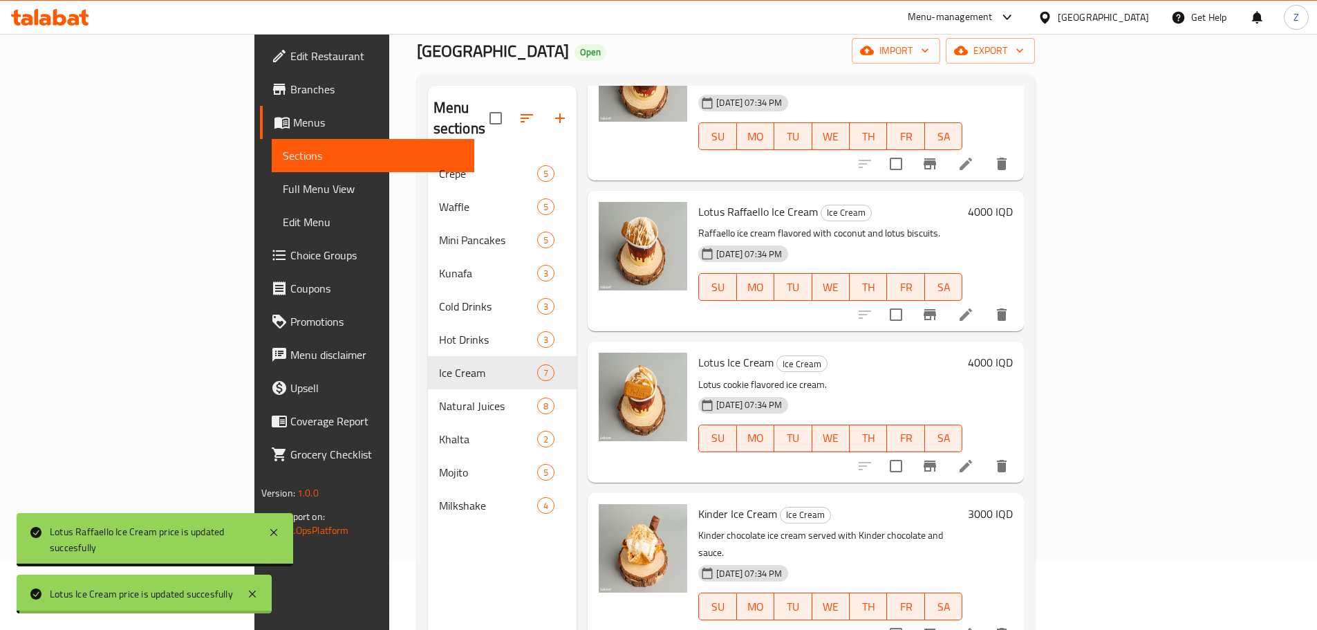
scroll to position [415, 0]
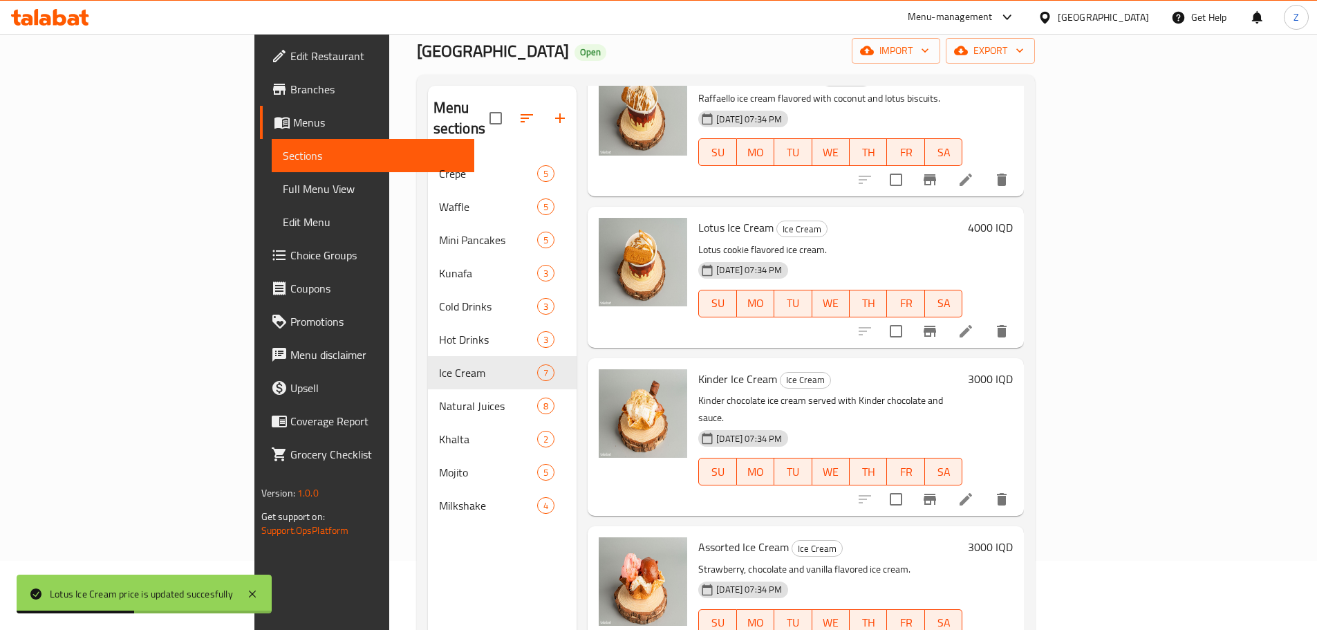
click at [1013, 369] on h6 "3000 IQD" at bounding box center [990, 378] width 45 height 19
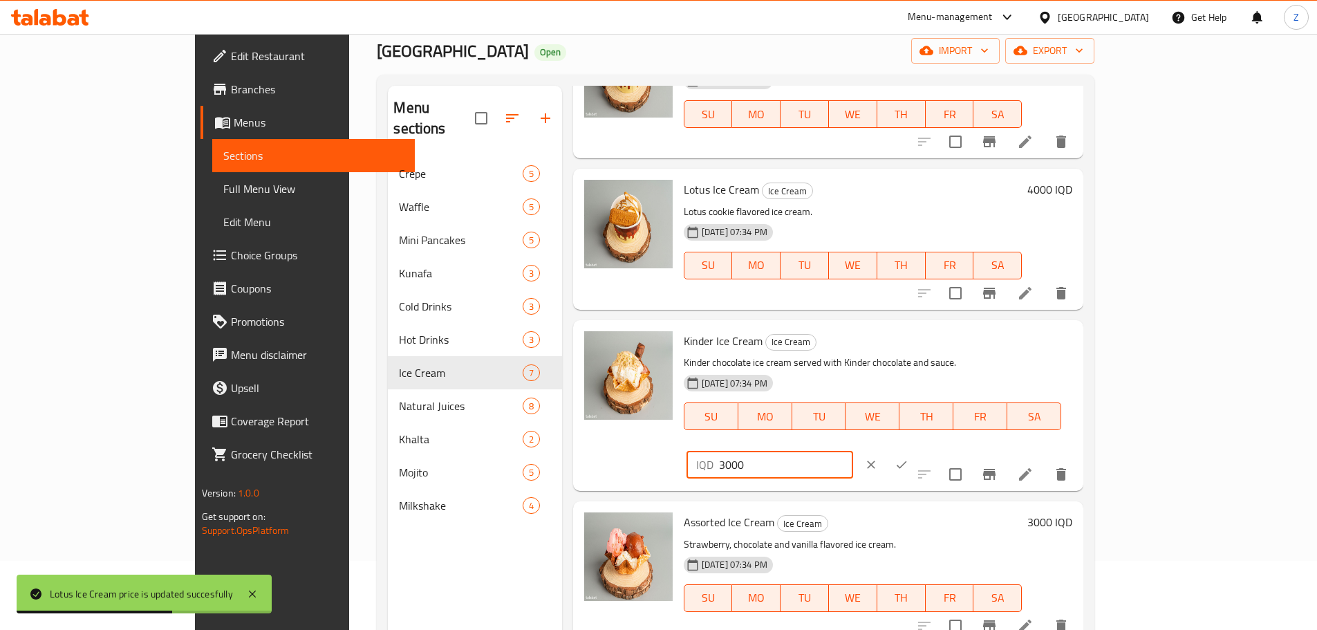
click at [853, 451] on input "3000" at bounding box center [786, 465] width 134 height 28
type input "4000"
click at [916, 449] on button "ok" at bounding box center [901, 464] width 30 height 30
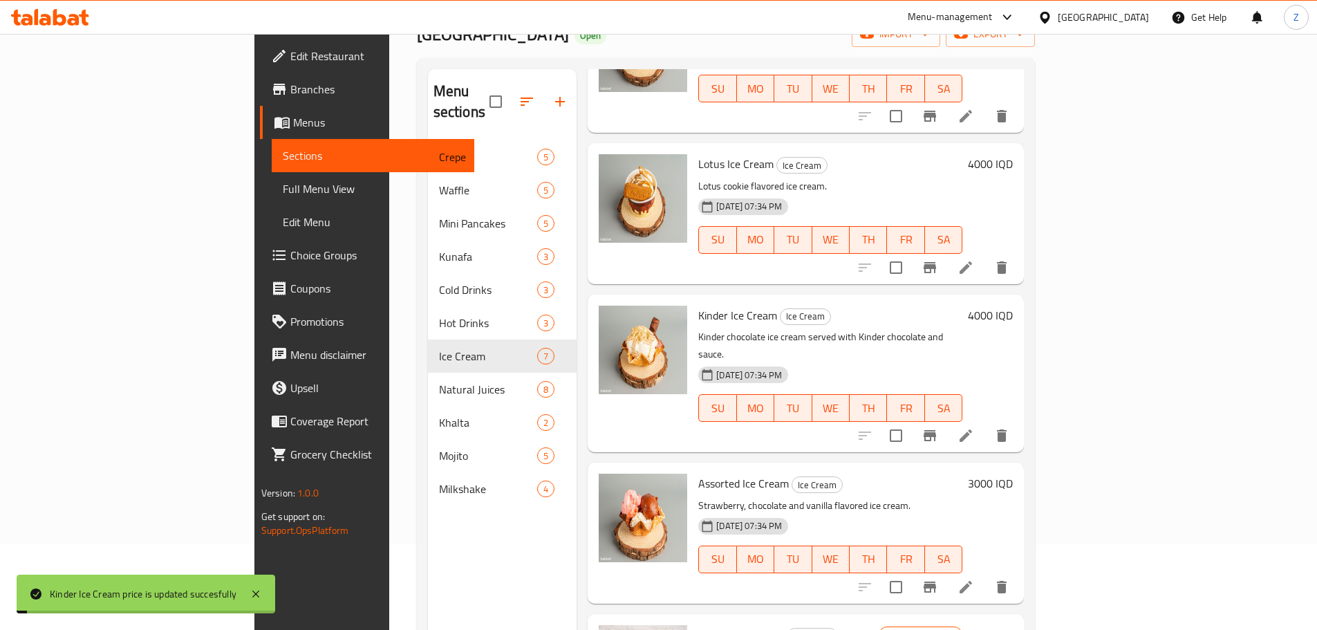
scroll to position [194, 0]
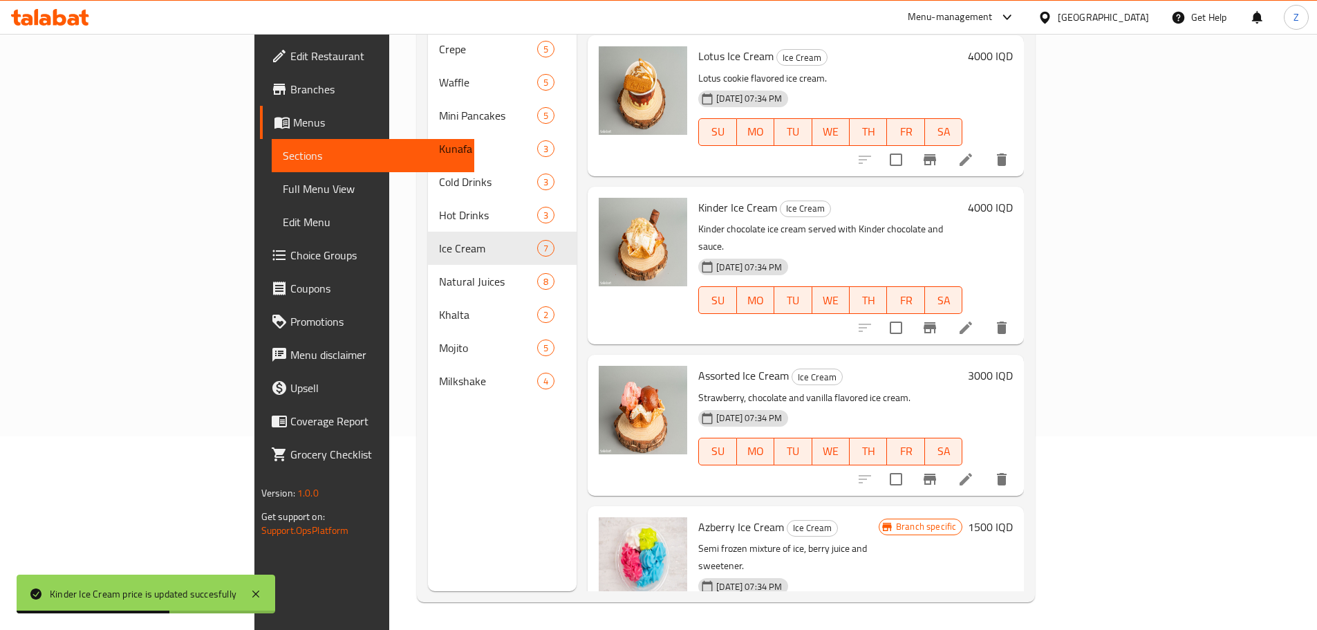
click at [1013, 366] on h6 "3000 IQD" at bounding box center [990, 375] width 45 height 19
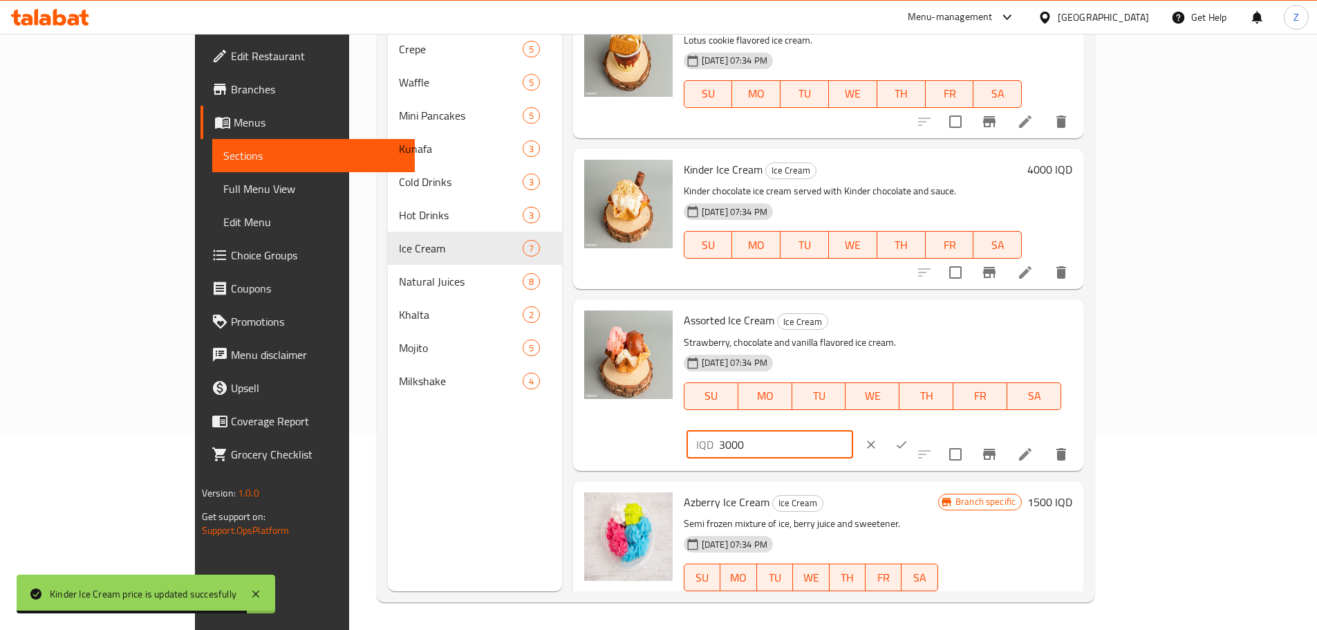
click at [853, 431] on input "3000" at bounding box center [786, 445] width 134 height 28
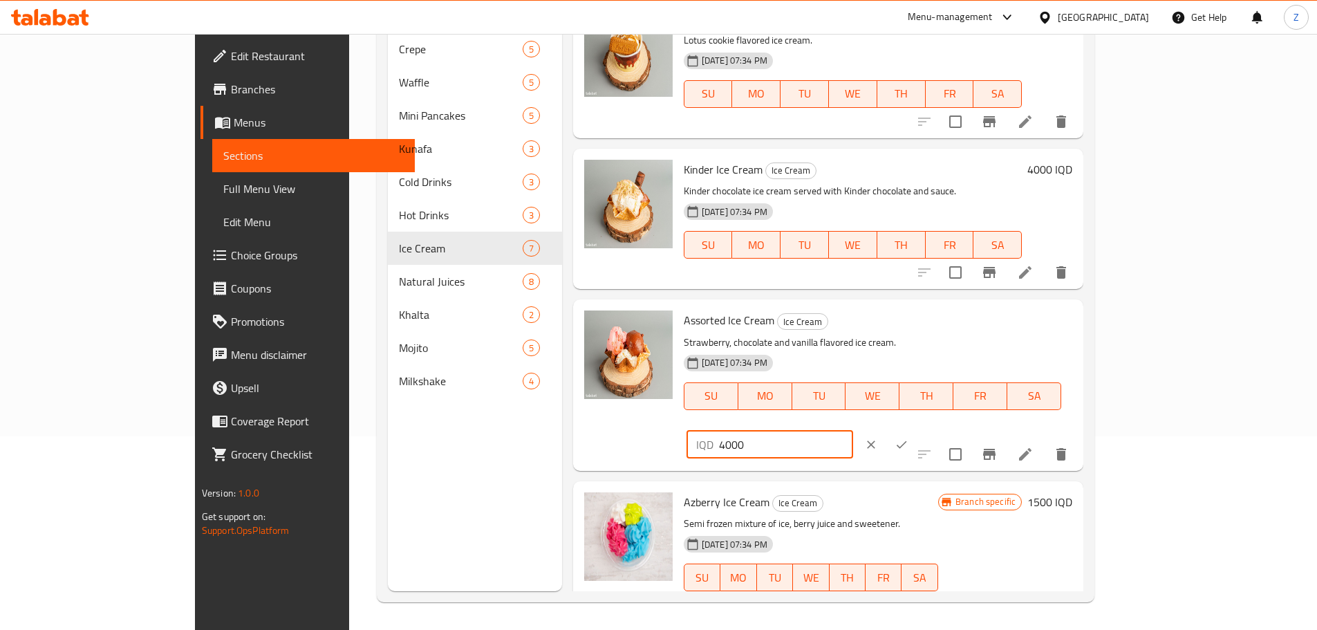
type input "4000"
click at [916, 429] on button "ok" at bounding box center [901, 444] width 30 height 30
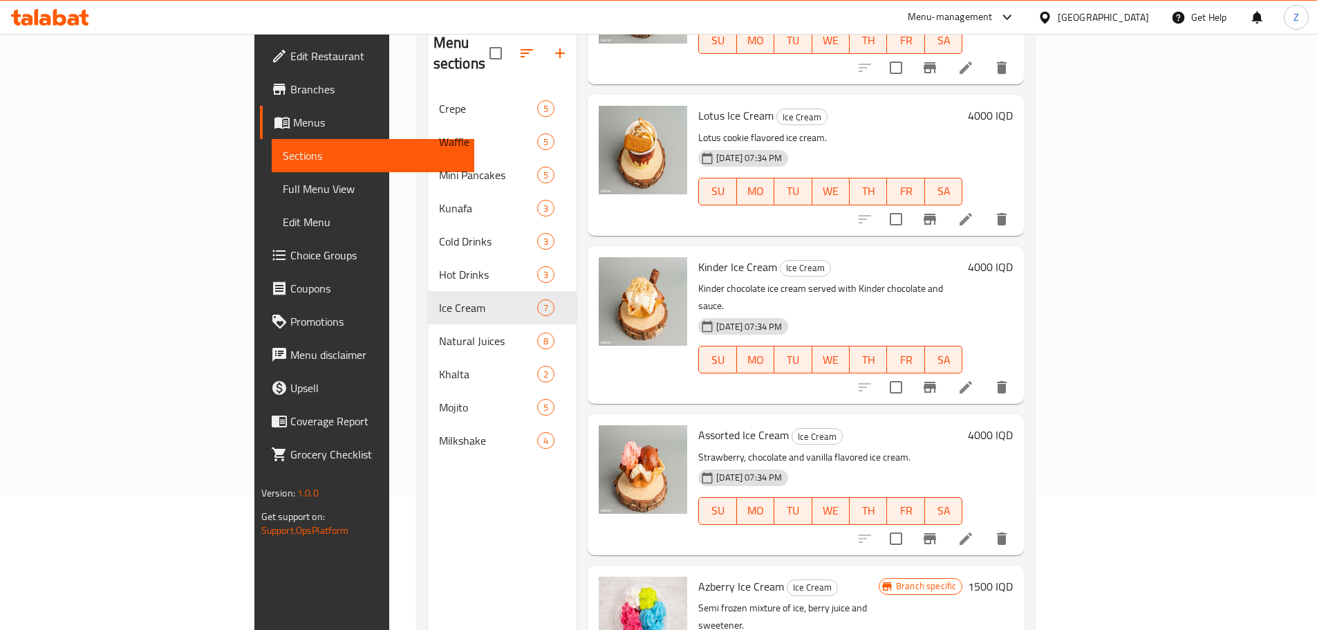
scroll to position [0, 0]
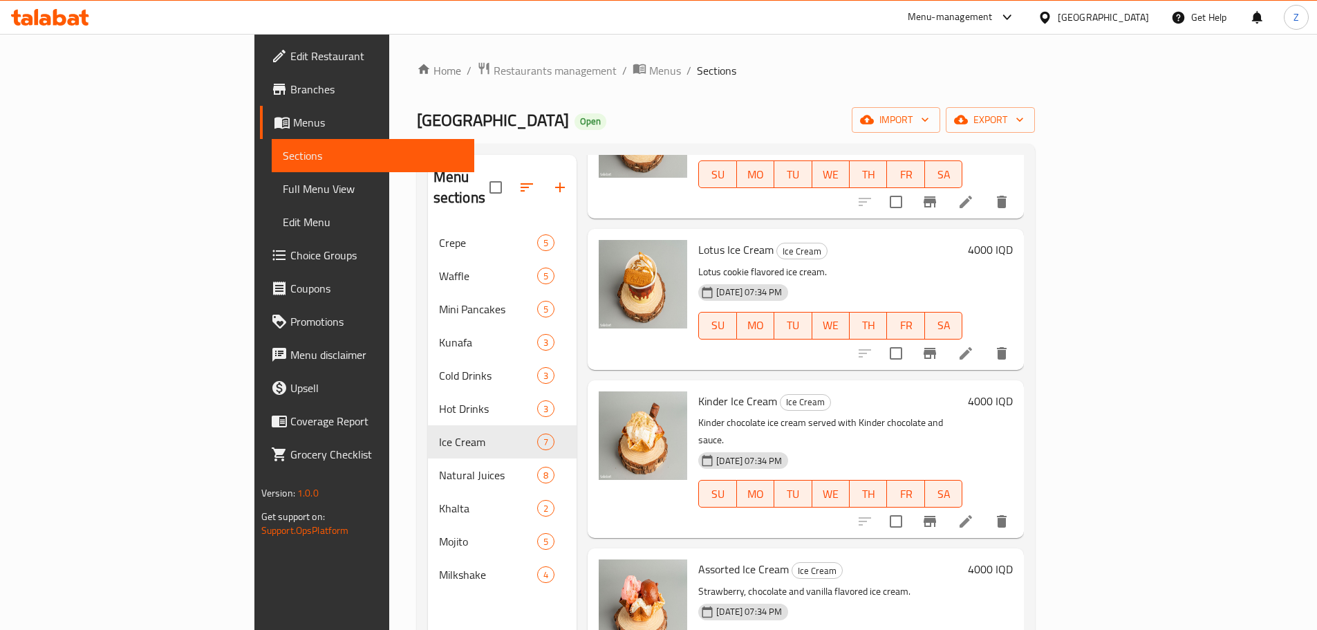
click at [417, 81] on div "Home / Restaurants management / Menus / Sections Sweets Village Open import exp…" at bounding box center [726, 429] width 619 height 734
click at [493, 76] on span "Restaurants management" at bounding box center [554, 70] width 123 height 17
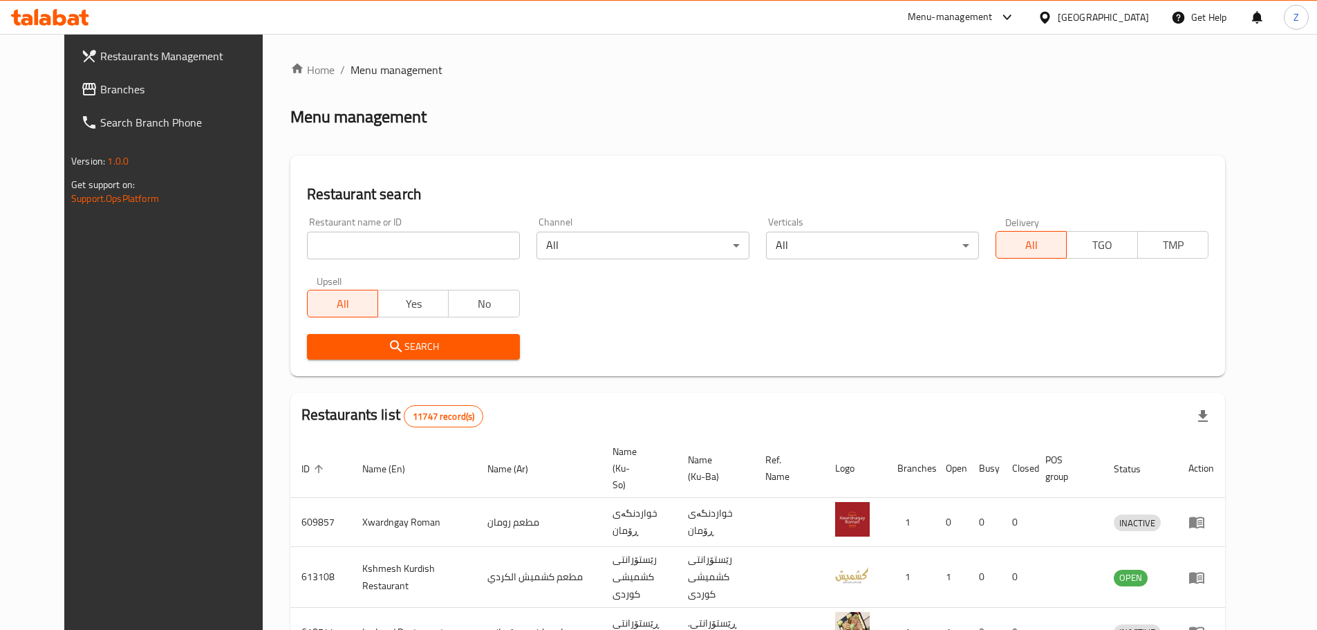
click at [344, 238] on input "search" at bounding box center [413, 246] width 213 height 28
paste input "676825"
type input "676825"
click at [488, 359] on button "Search" at bounding box center [413, 347] width 213 height 26
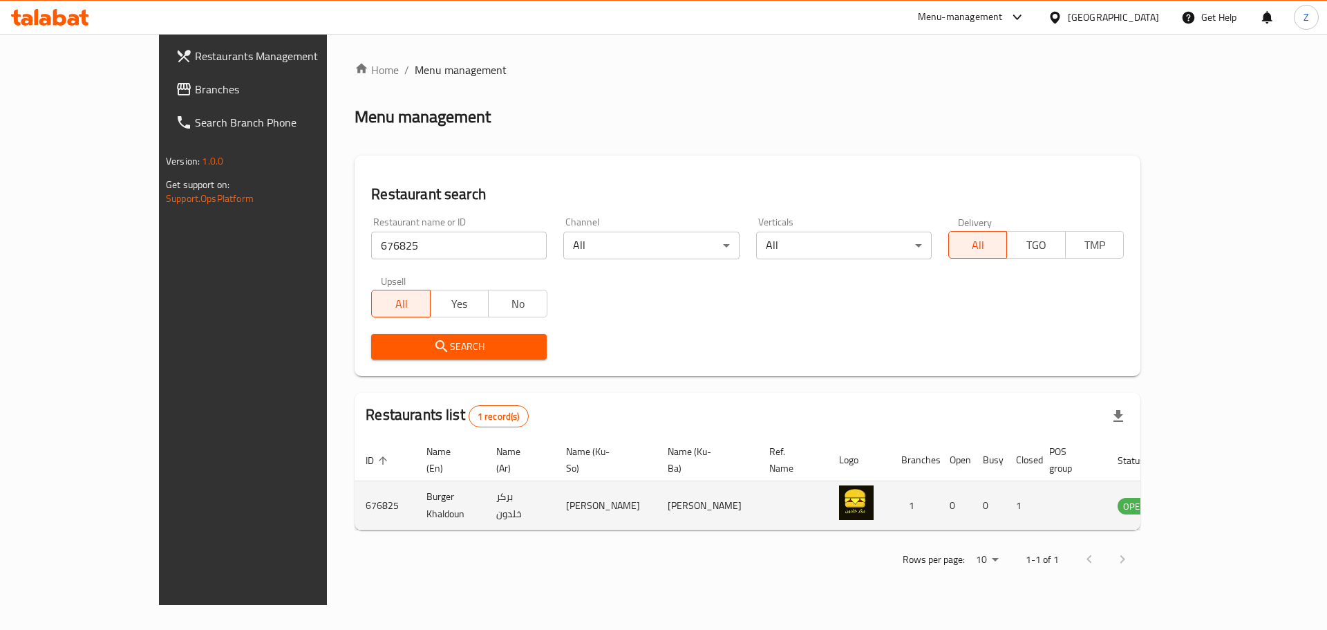
click at [1206, 500] on icon "enhanced table" at bounding box center [1198, 506] width 15 height 12
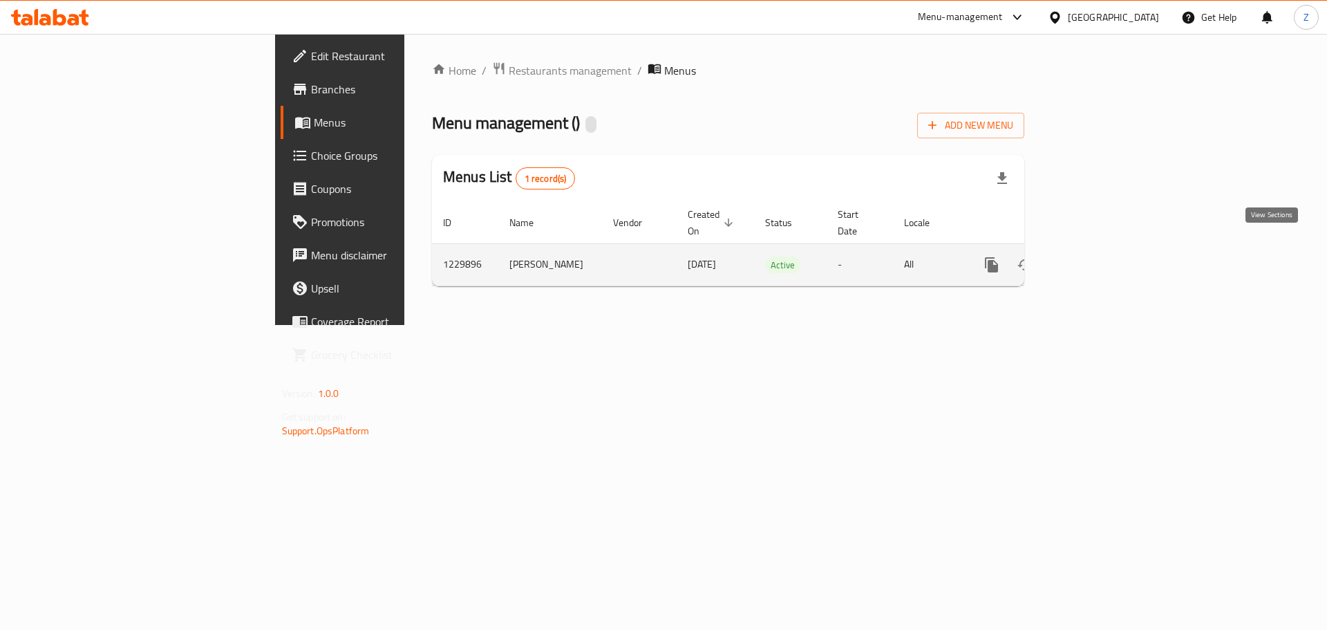
click at [1108, 248] on link "enhanced table" at bounding box center [1091, 264] width 33 height 33
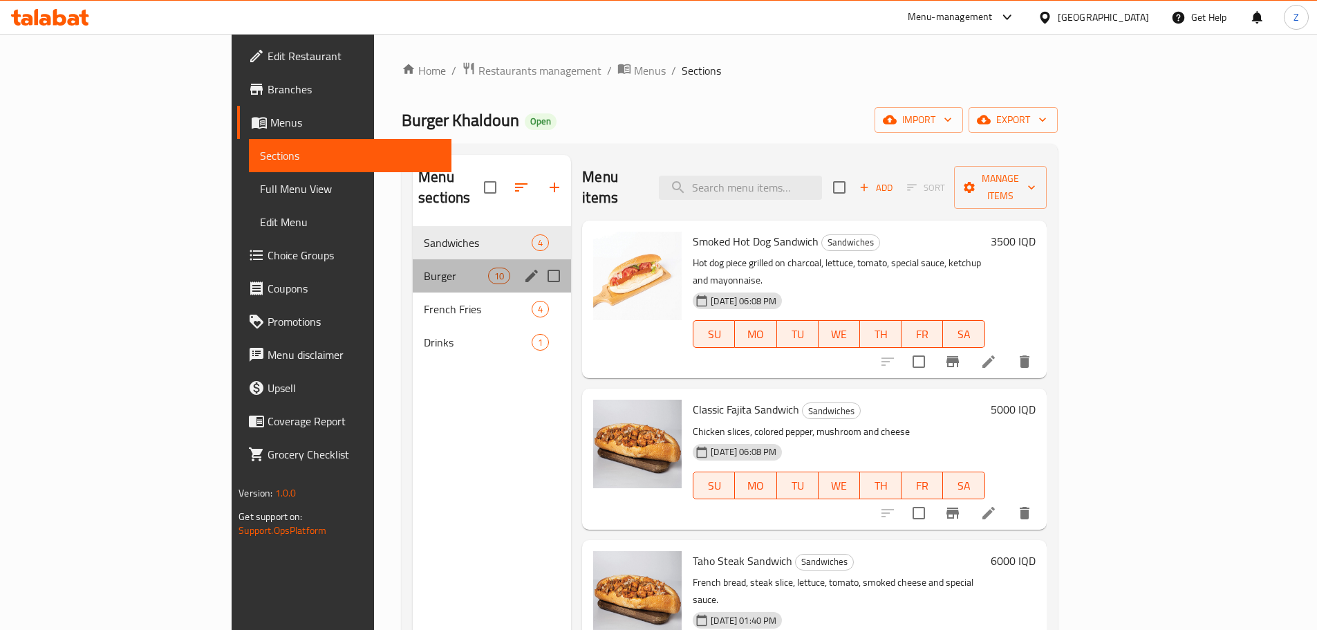
click at [413, 264] on div "Burger 10" at bounding box center [492, 275] width 158 height 33
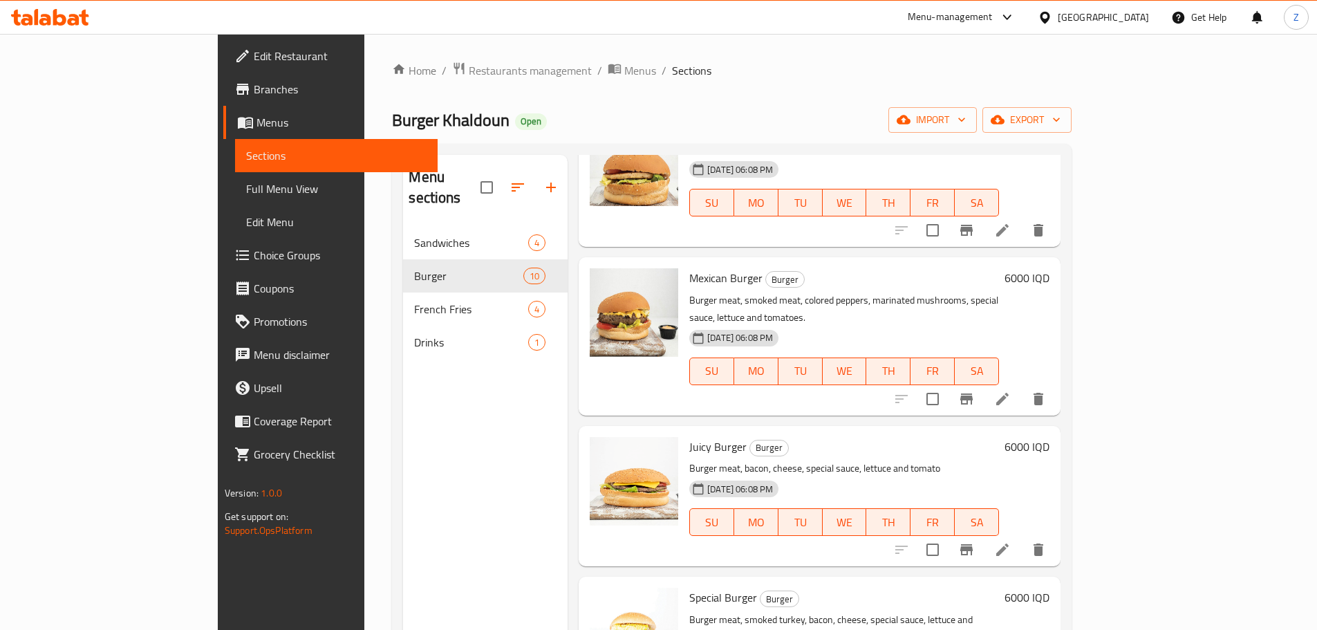
scroll to position [484, 0]
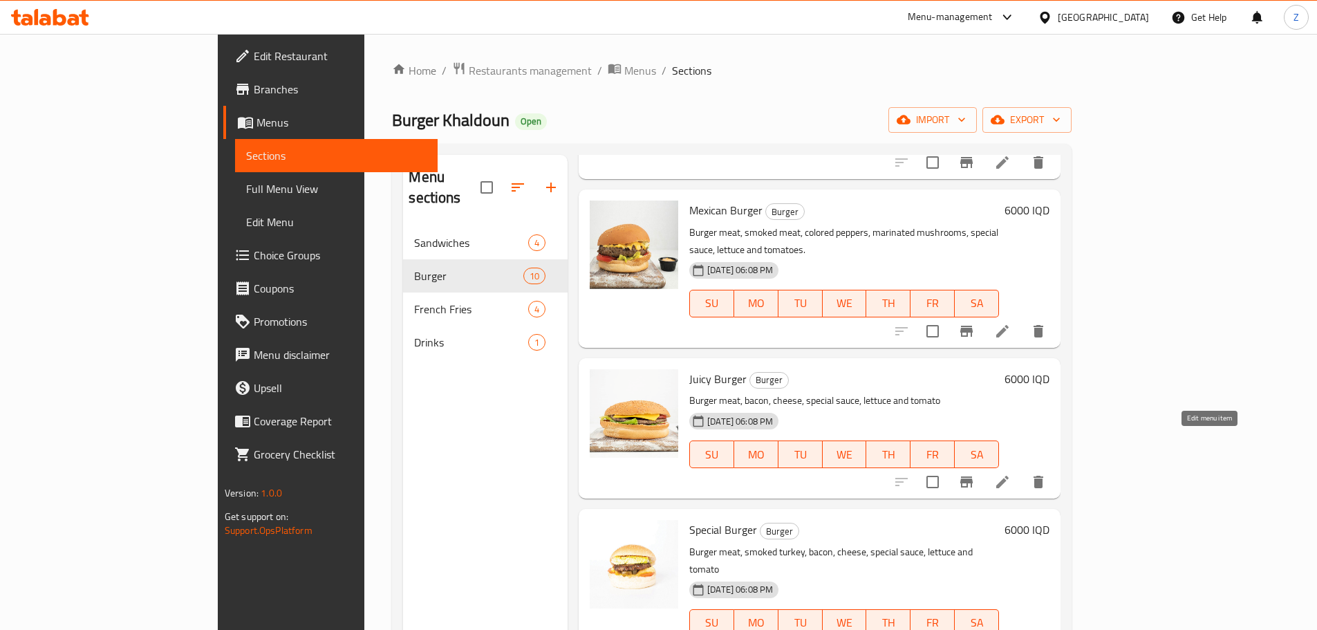
click at [1010, 473] on icon at bounding box center [1002, 481] width 17 height 17
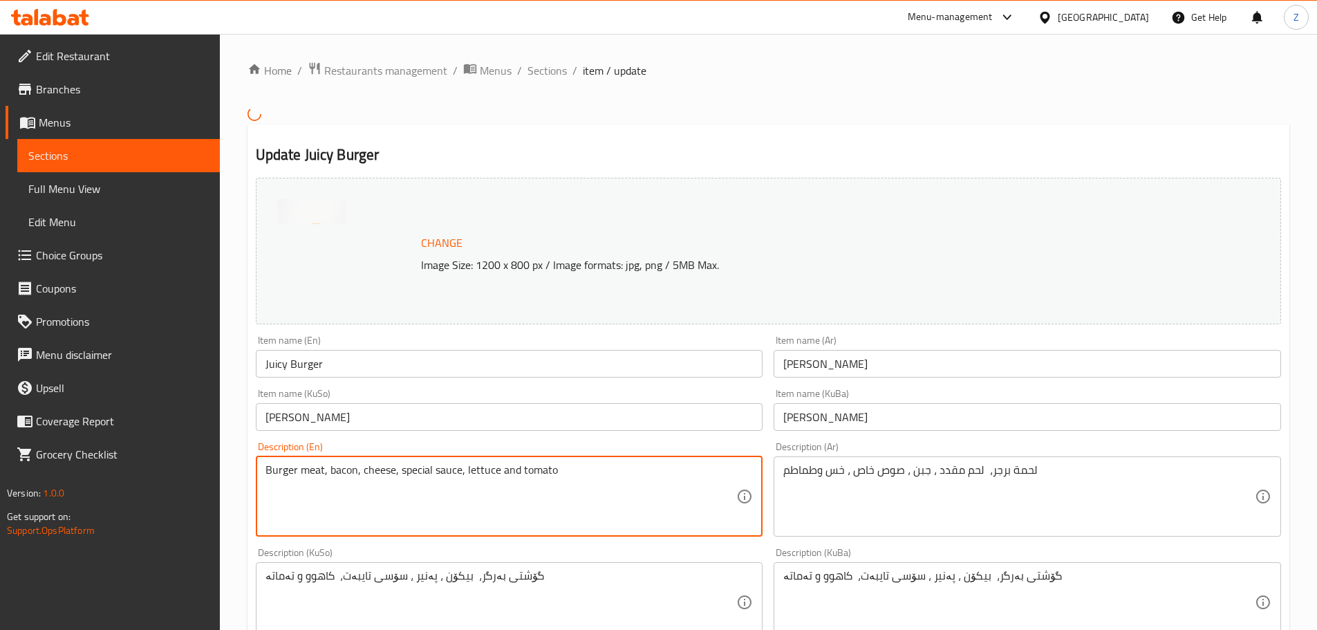
drag, startPoint x: 367, startPoint y: 476, endPoint x: 392, endPoint y: 482, distance: 25.5
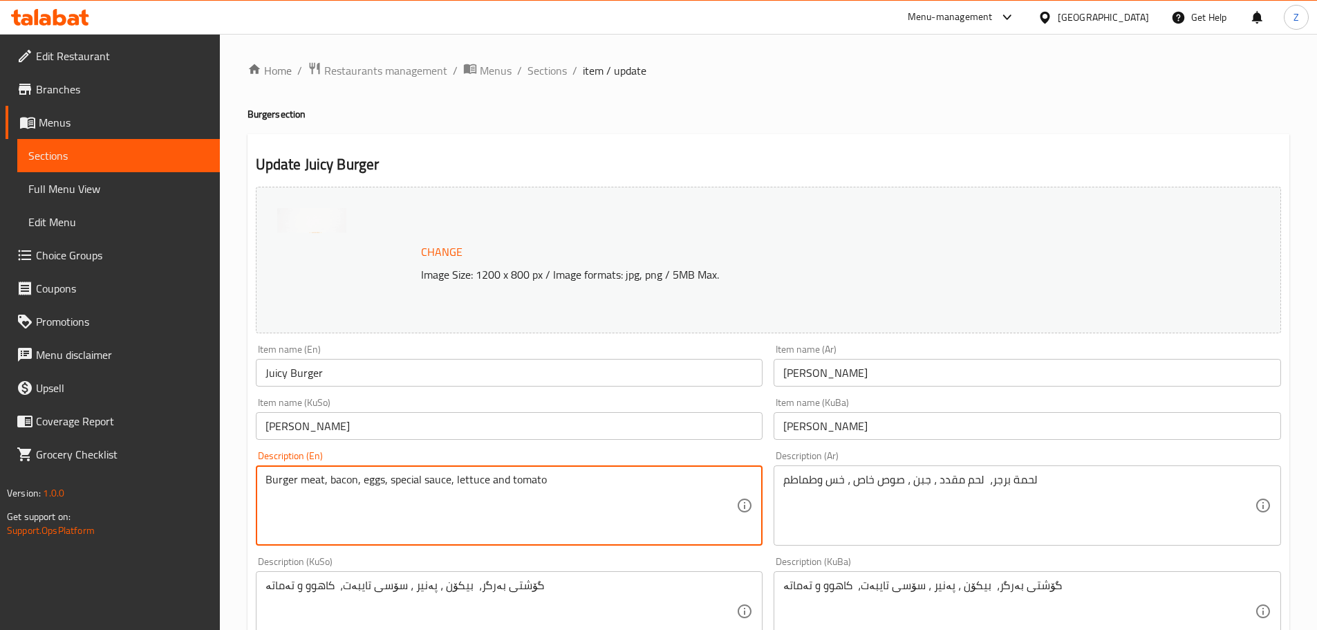
type textarea "Burger meat, bacon, eggs, special sauce, lettuce and tomato"
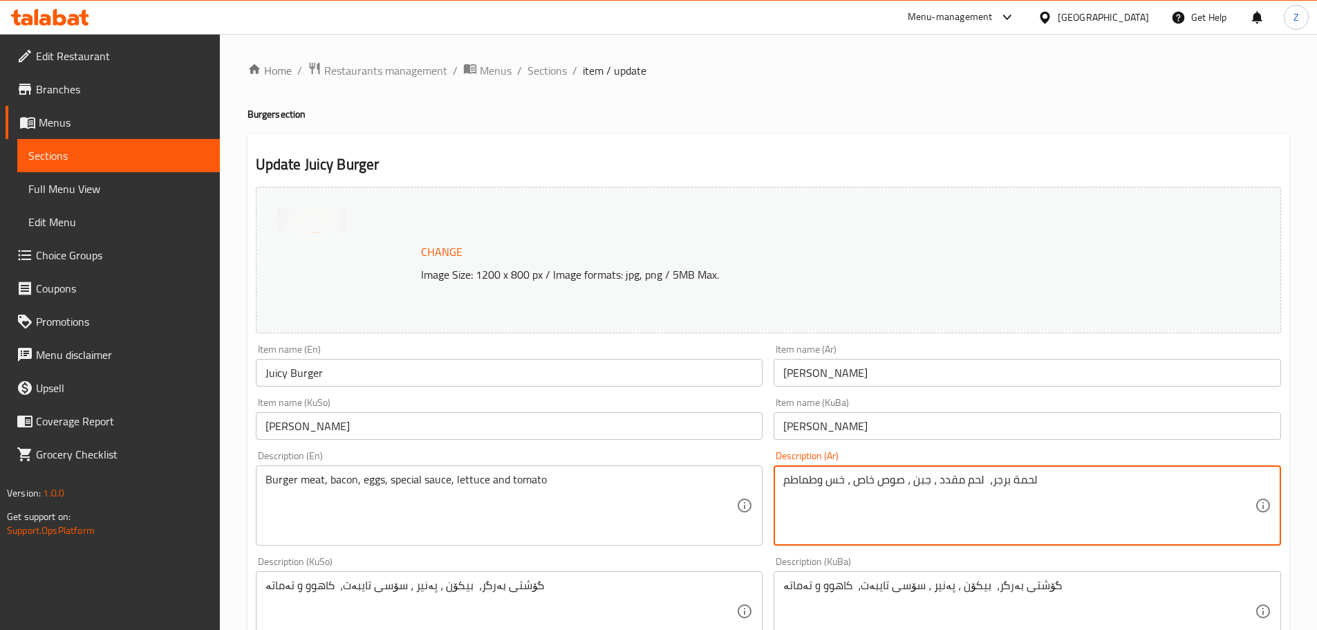
drag, startPoint x: 912, startPoint y: 481, endPoint x: 922, endPoint y: 476, distance: 11.4
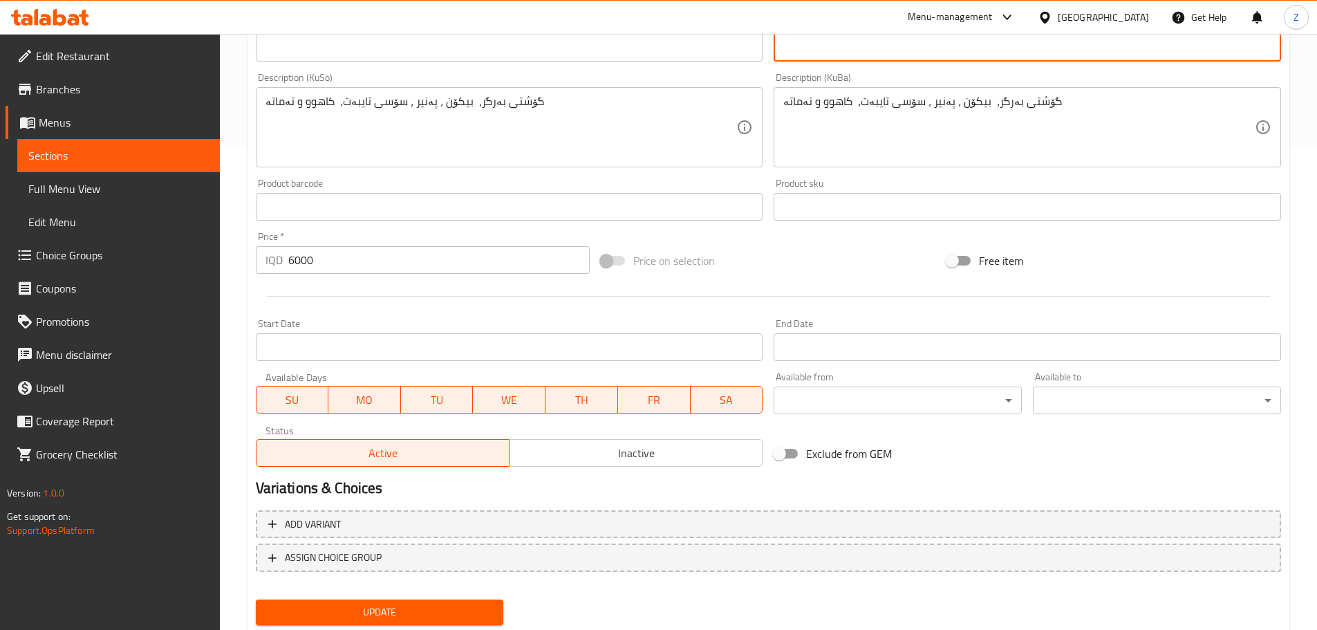
scroll to position [526, 0]
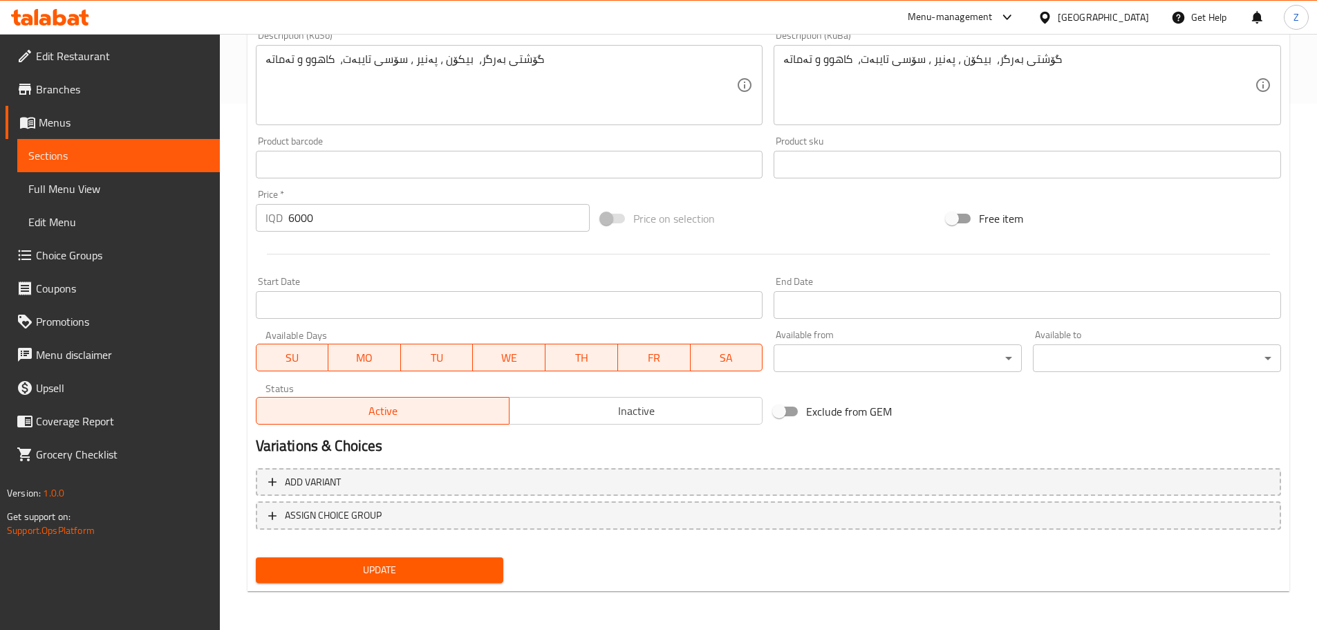
type textarea "لحمة برجر، لحم مقدد ،بيض ، صوص خاص ، خس وطماطم"
click at [387, 572] on span "Update" at bounding box center [380, 569] width 226 height 17
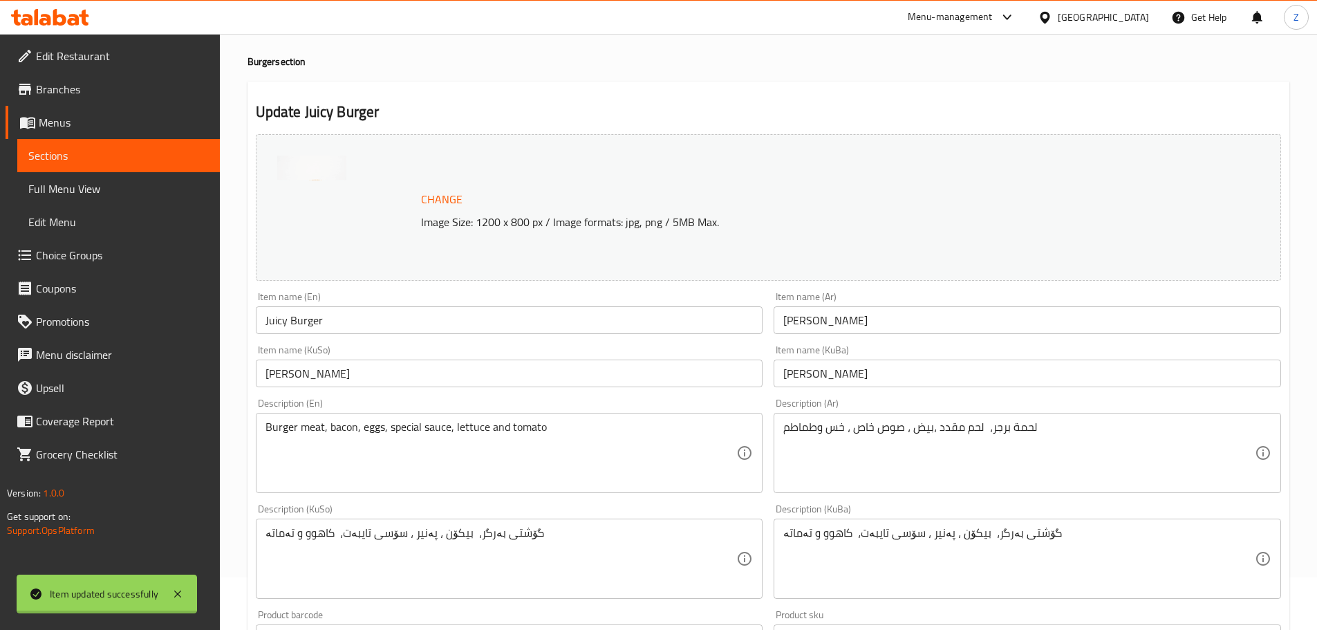
scroll to position [0, 0]
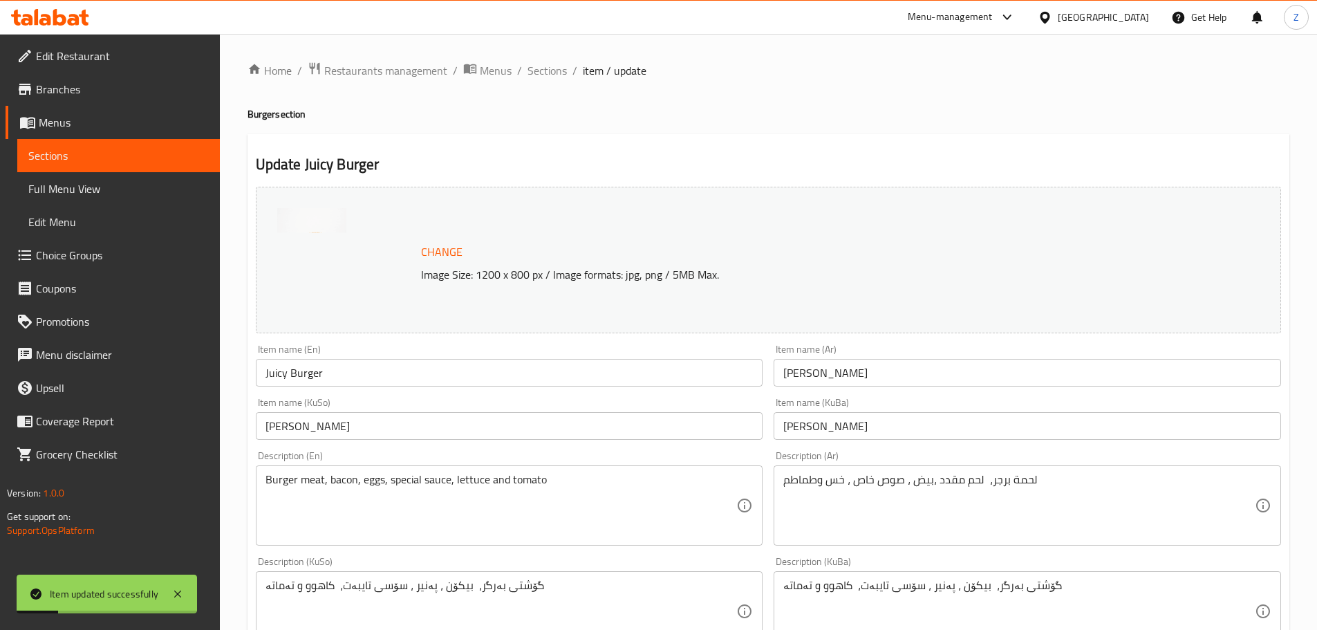
click at [538, 82] on div "Home / Restaurants management / Menus / Sections / item / update Burger section…" at bounding box center [768, 595] width 1042 height 1066
click at [540, 75] on span "Sections" at bounding box center [546, 70] width 39 height 17
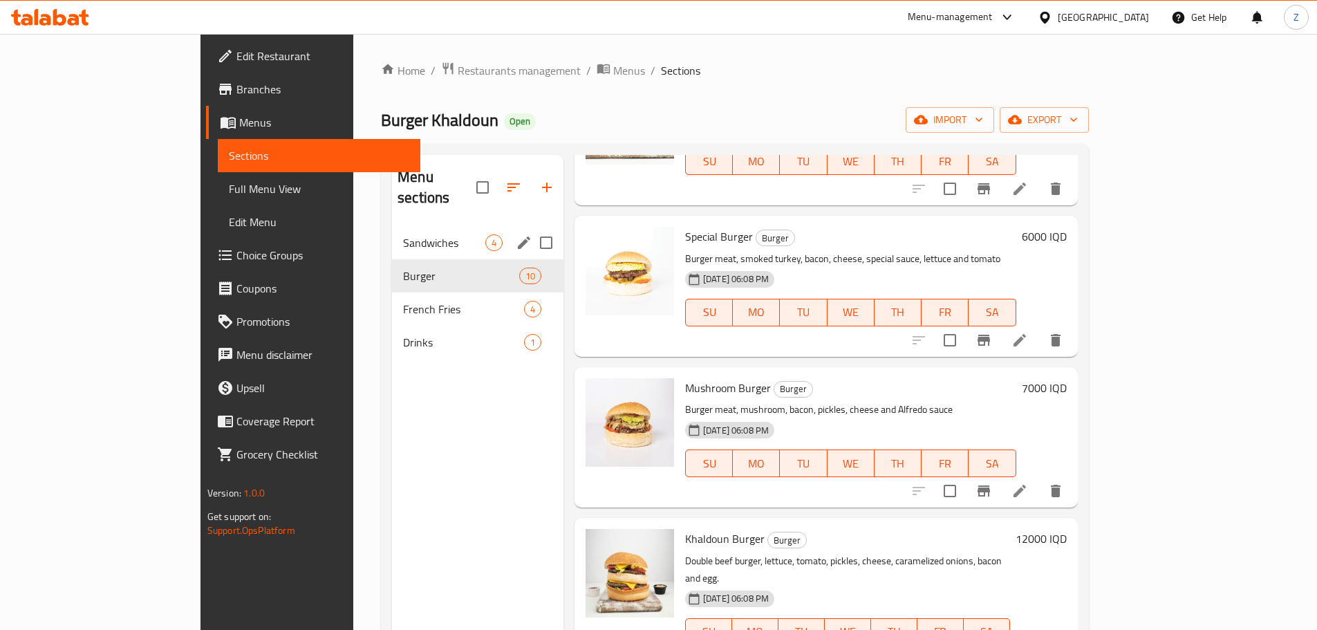
click at [392, 226] on div "Sandwiches 4" at bounding box center [477, 242] width 171 height 33
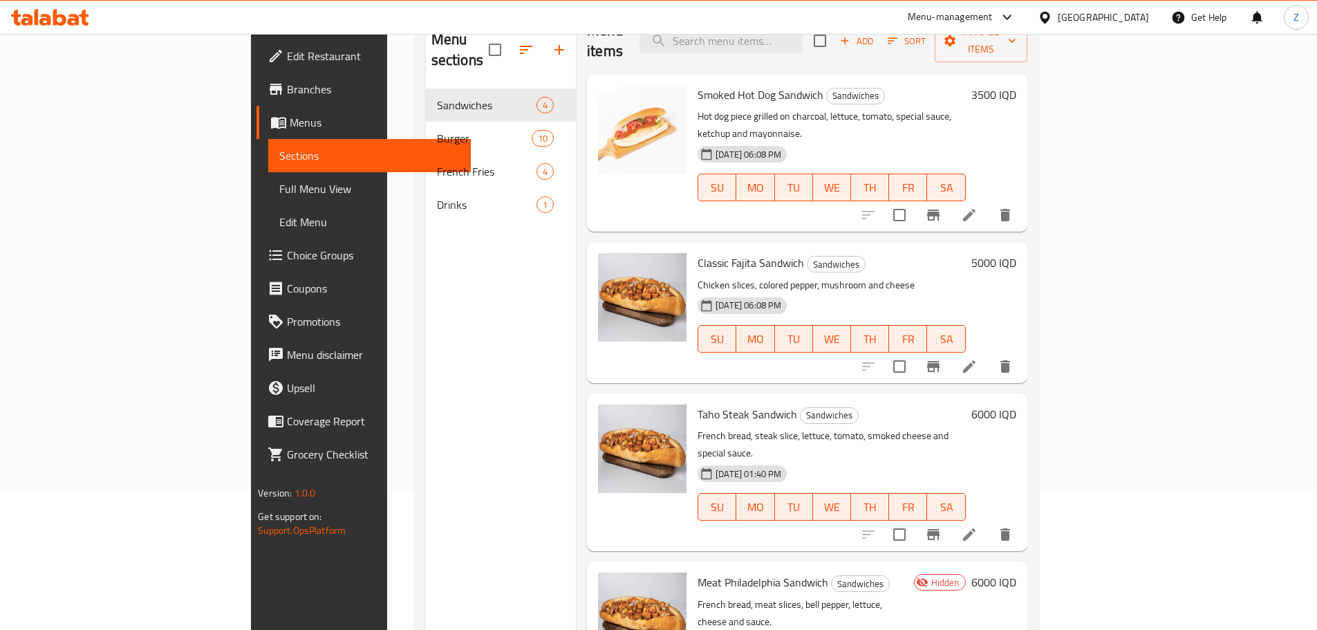
scroll to position [194, 0]
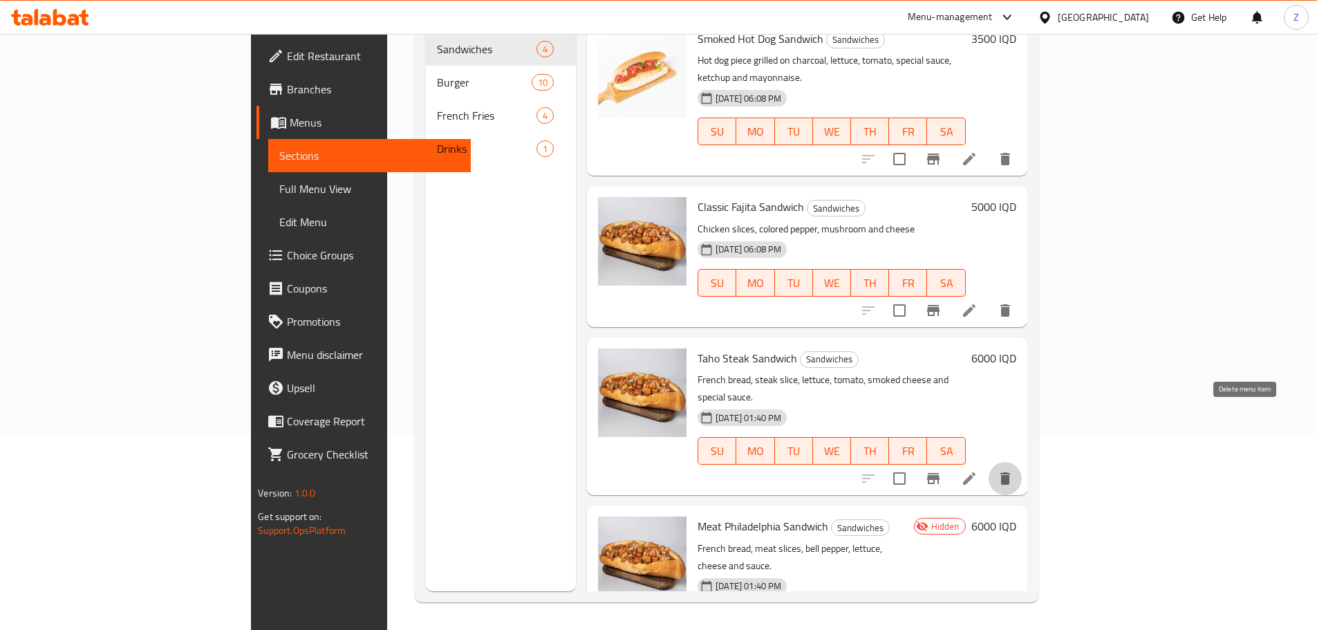
click at [1022, 462] on button "delete" at bounding box center [1004, 478] width 33 height 33
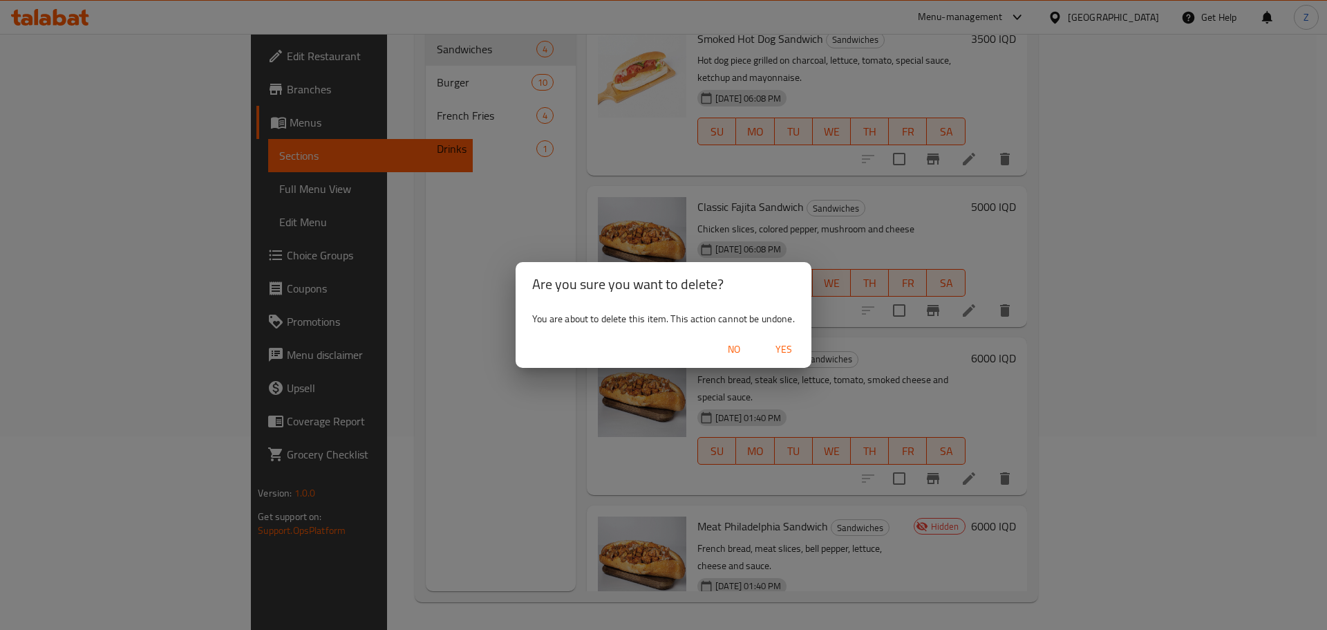
click at [787, 344] on span "Yes" at bounding box center [783, 349] width 33 height 17
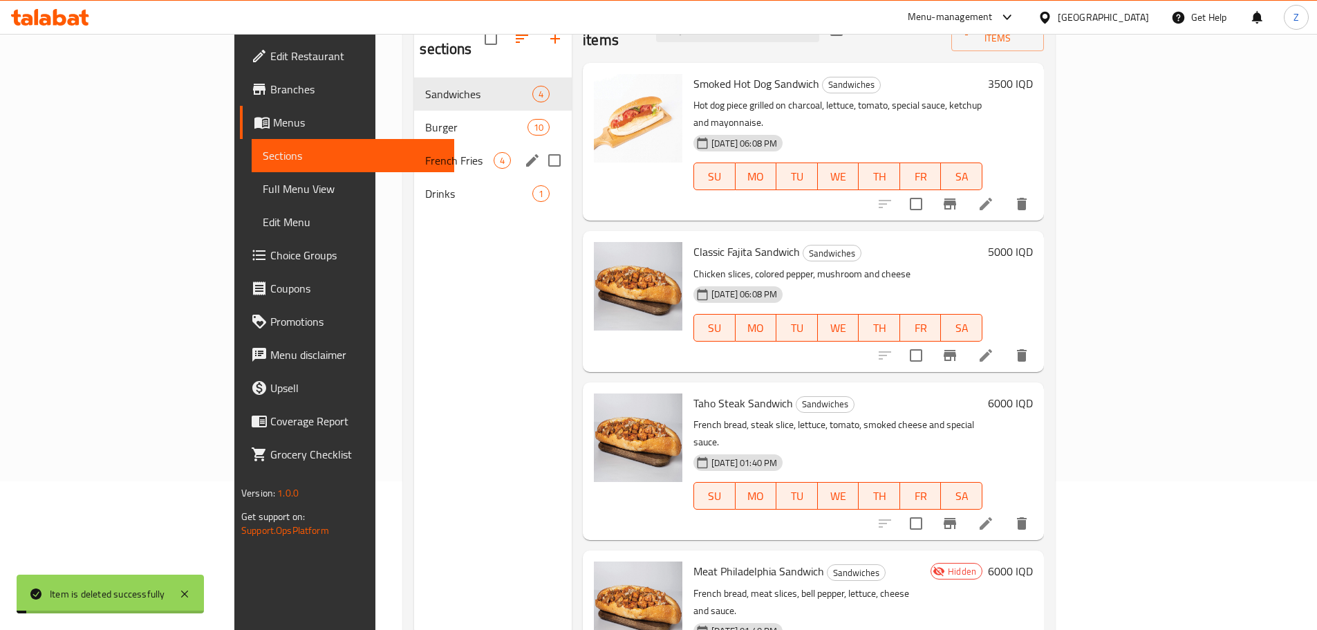
scroll to position [124, 0]
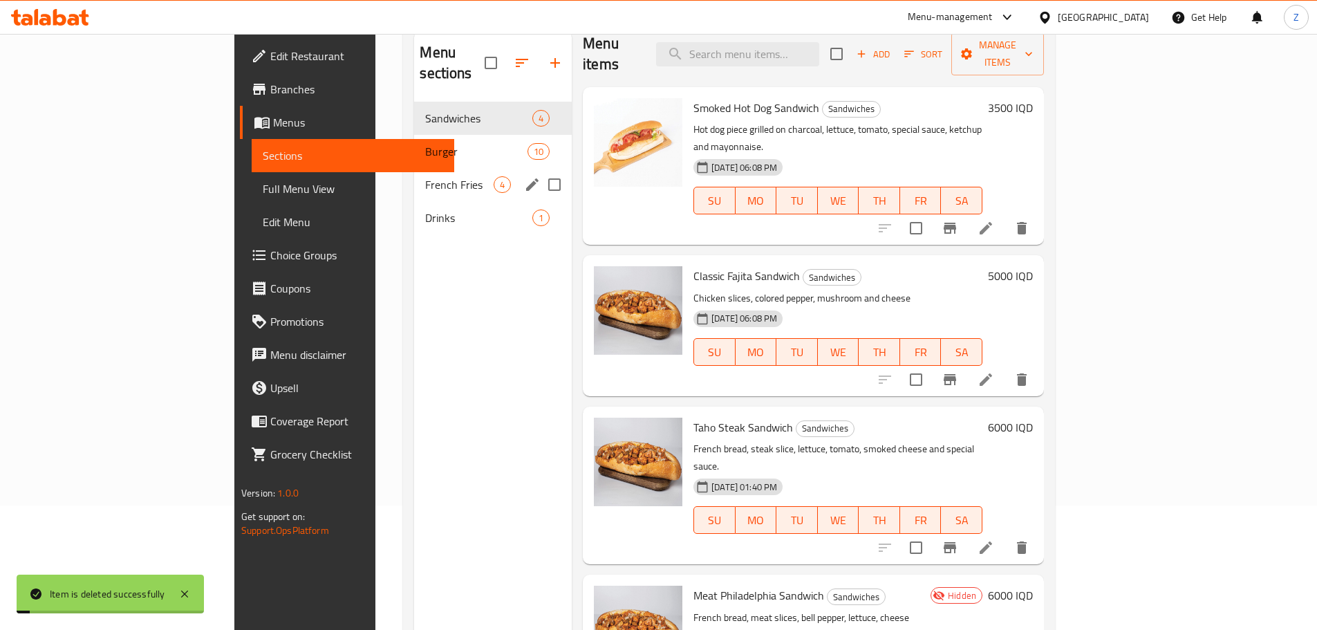
click at [414, 173] on div "French Fries 4" at bounding box center [493, 184] width 158 height 33
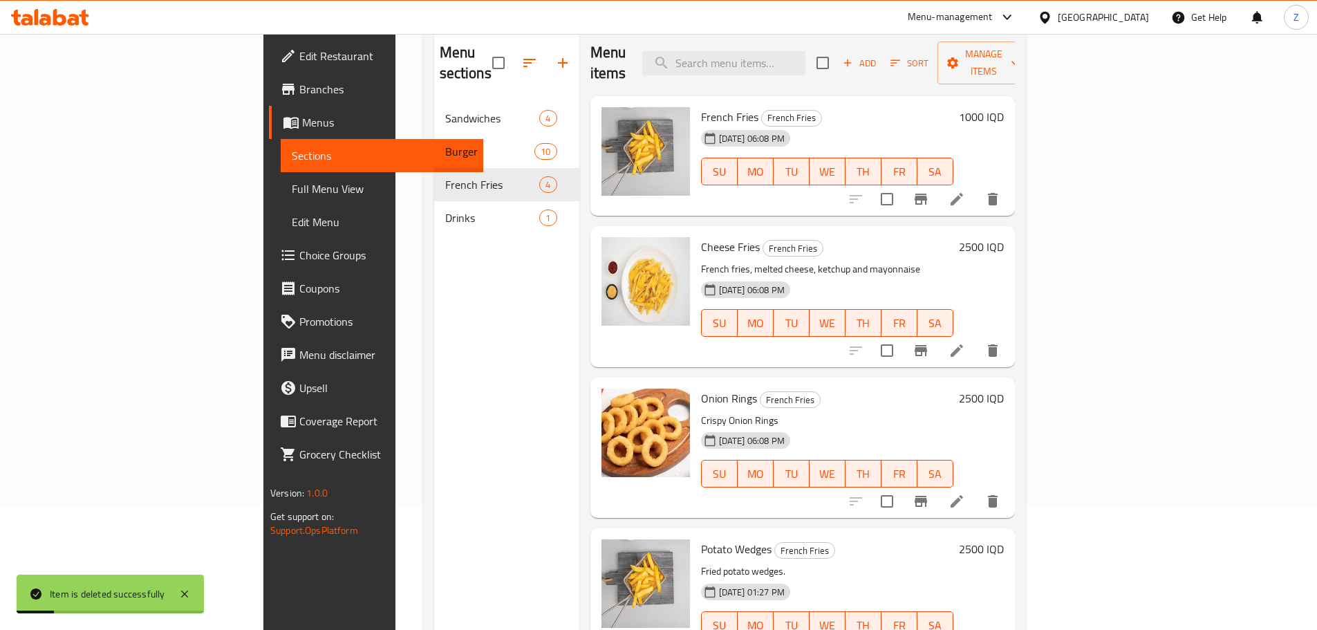
scroll to position [194, 0]
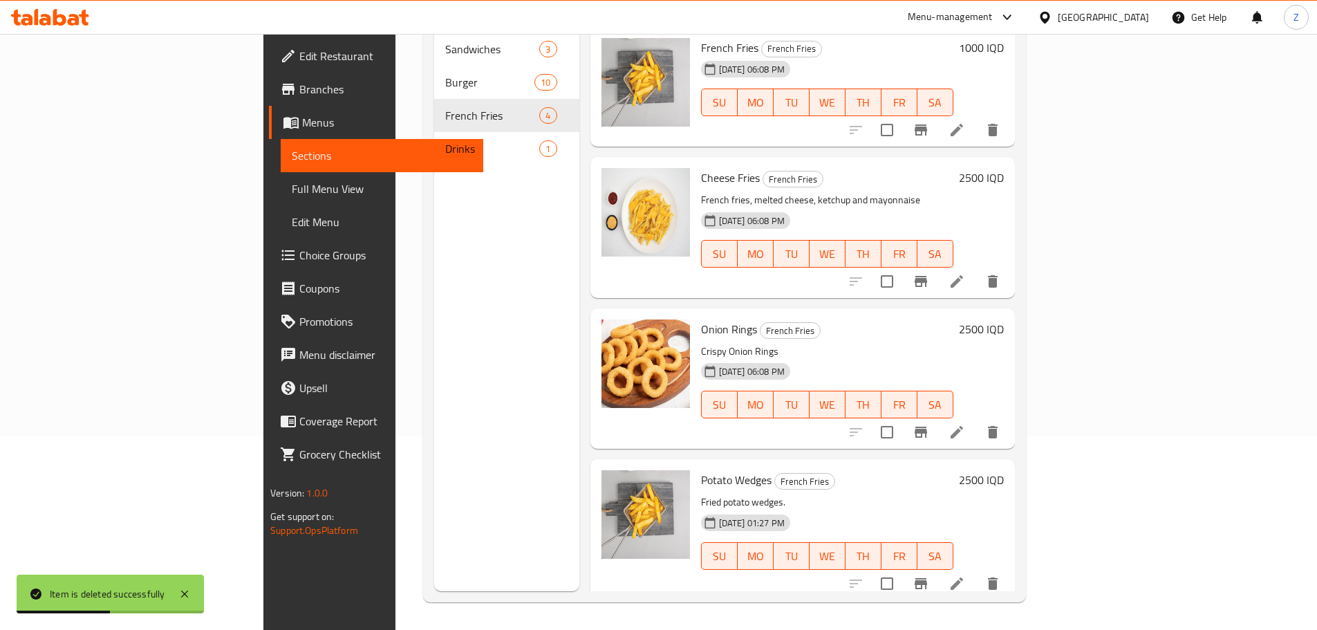
click at [1009, 471] on div "Potato Wedges French Fries Fried potato wedges. 22-04-2024 01:27 PM SU MO TU WE…" at bounding box center [852, 528] width 314 height 129
click at [1004, 470] on h6 "2500 IQD" at bounding box center [981, 479] width 45 height 19
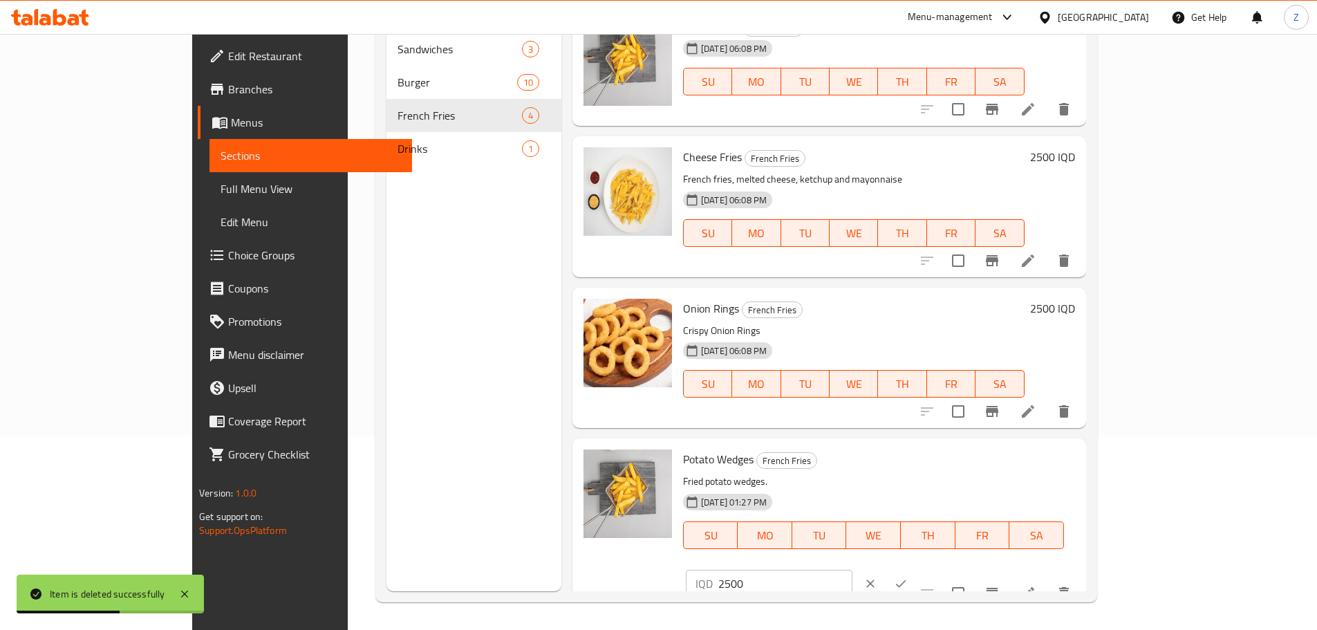
click at [852, 570] on input "2500" at bounding box center [785, 584] width 134 height 28
type input "3000"
click at [916, 568] on button "ok" at bounding box center [900, 583] width 30 height 30
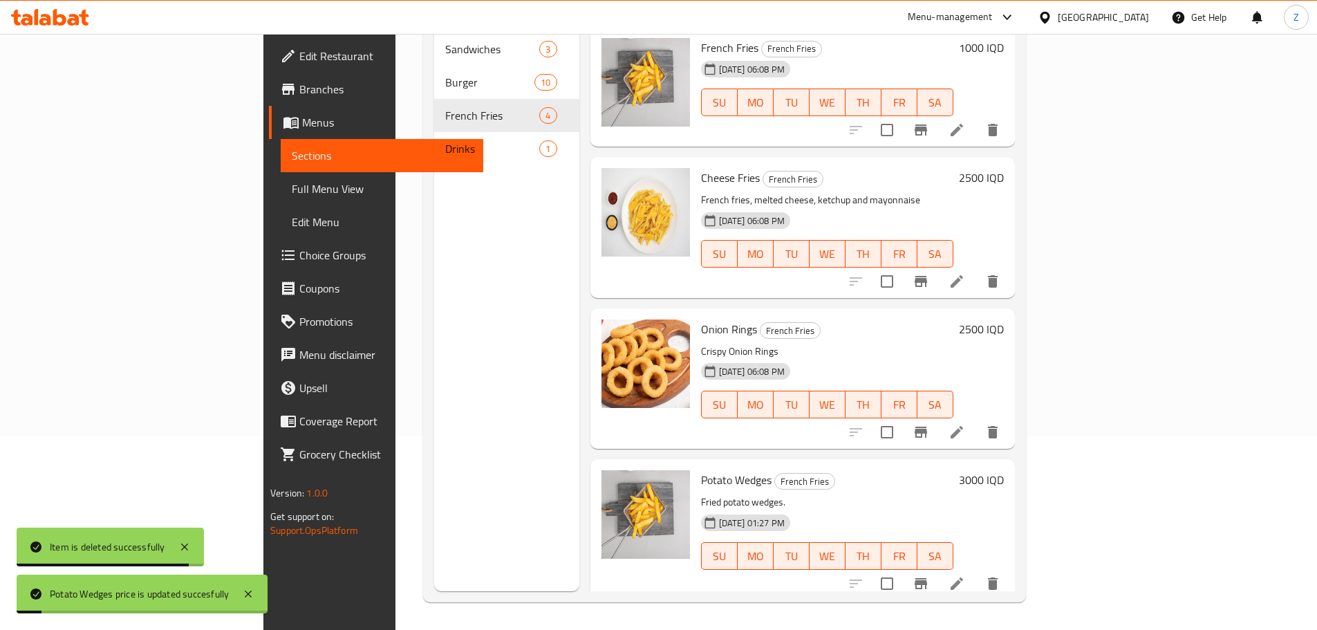
click at [1004, 319] on h6 "2500 IQD" at bounding box center [981, 328] width 45 height 19
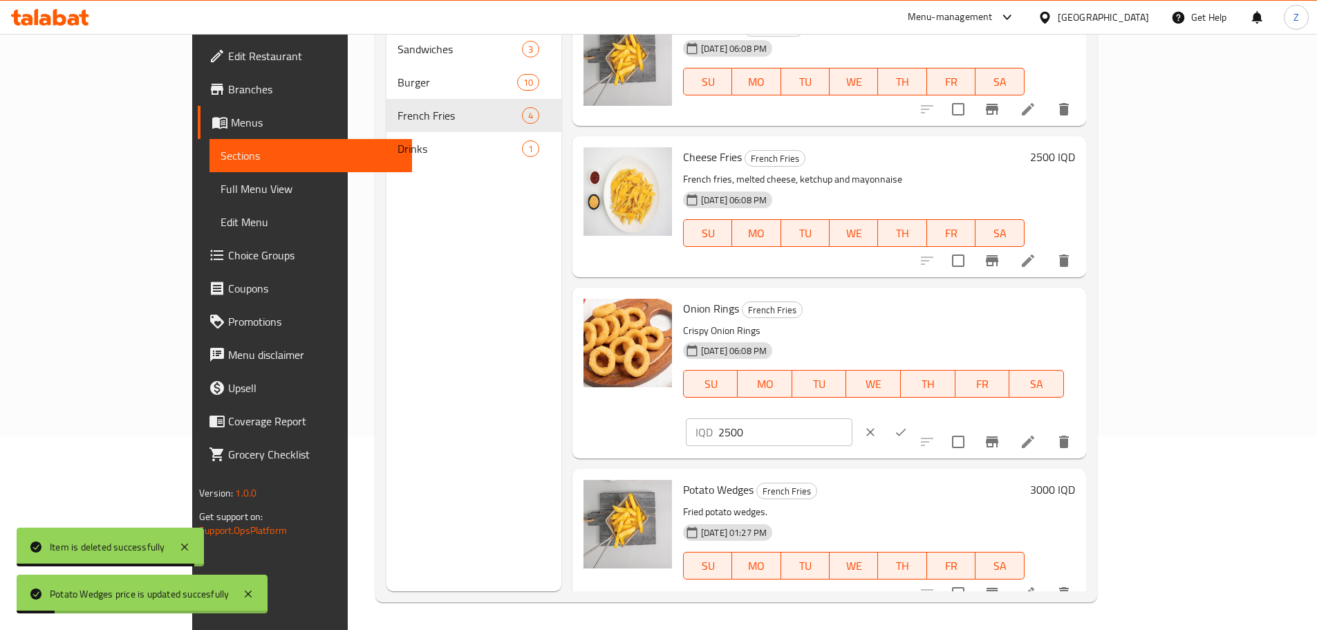
click at [936, 417] on div "IQD 2500 ​" at bounding box center [809, 432] width 253 height 30
click at [852, 418] on input "2500" at bounding box center [785, 432] width 134 height 28
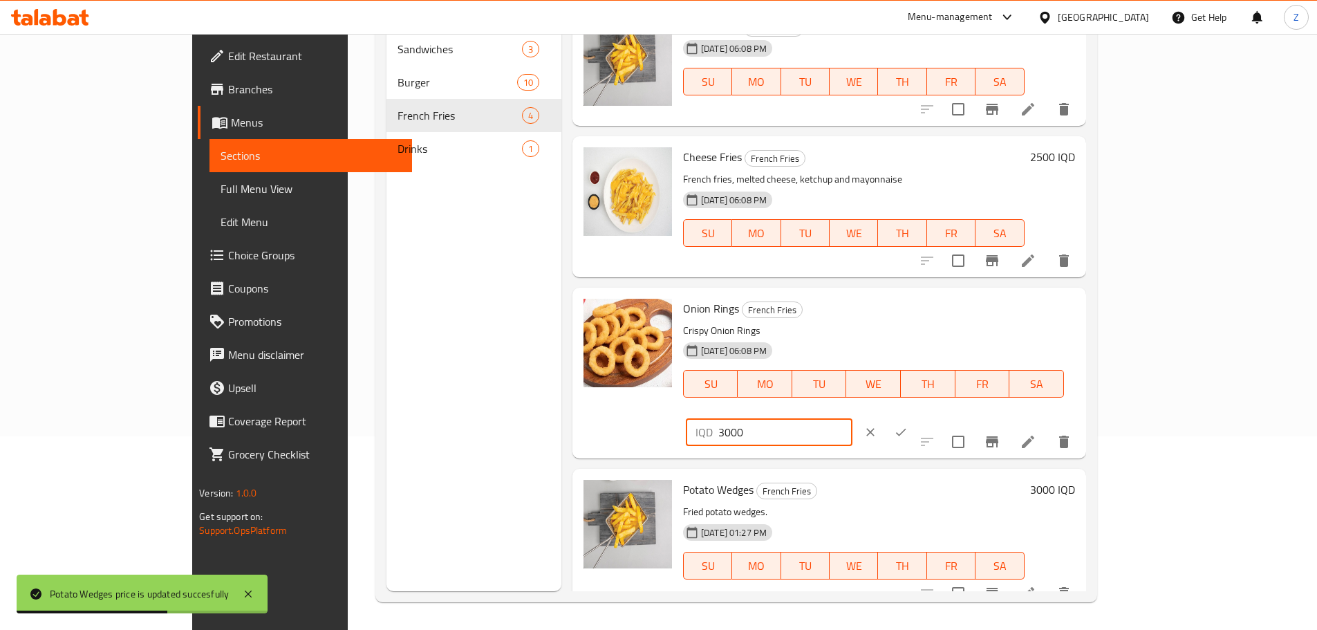
type input "3000"
click at [906, 429] on icon "ok" at bounding box center [901, 433] width 10 height 8
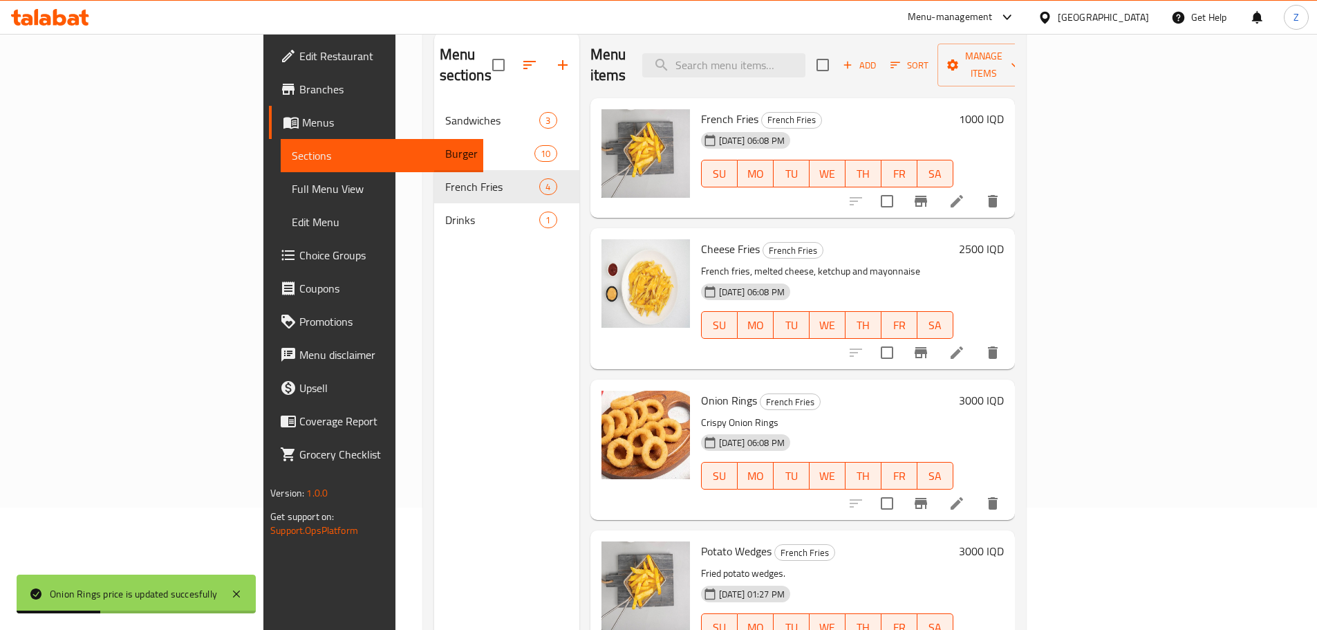
scroll to position [55, 0]
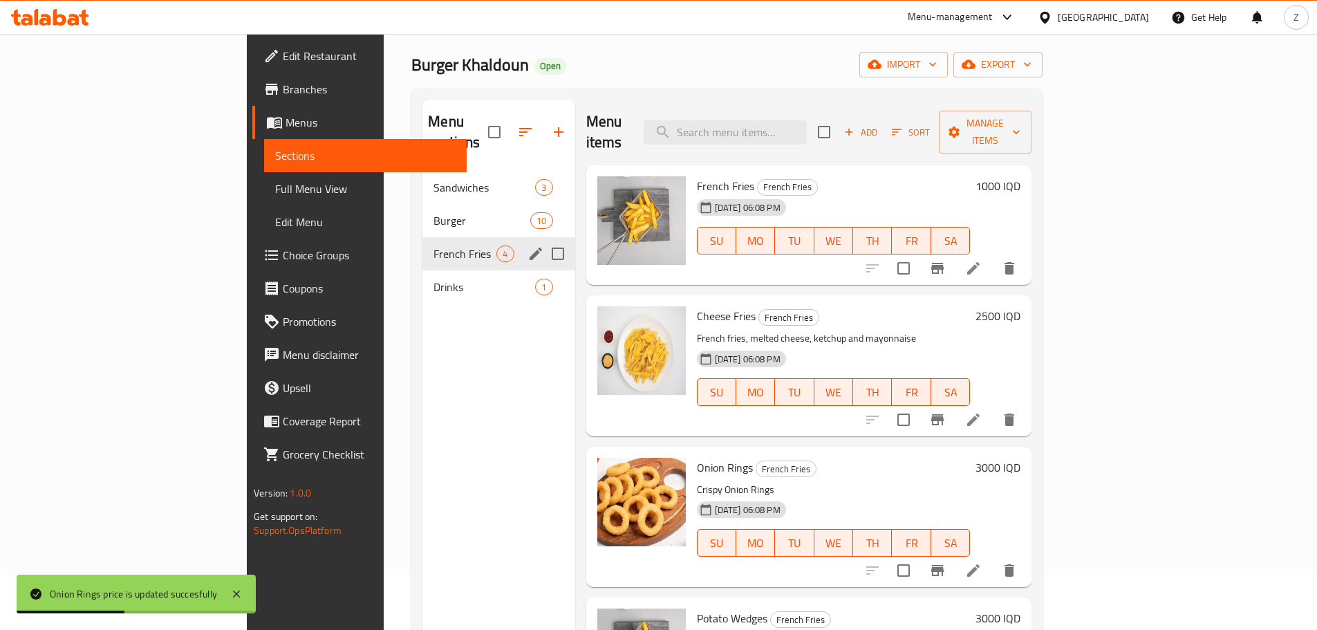
click at [422, 209] on div "Burger 10" at bounding box center [498, 220] width 152 height 33
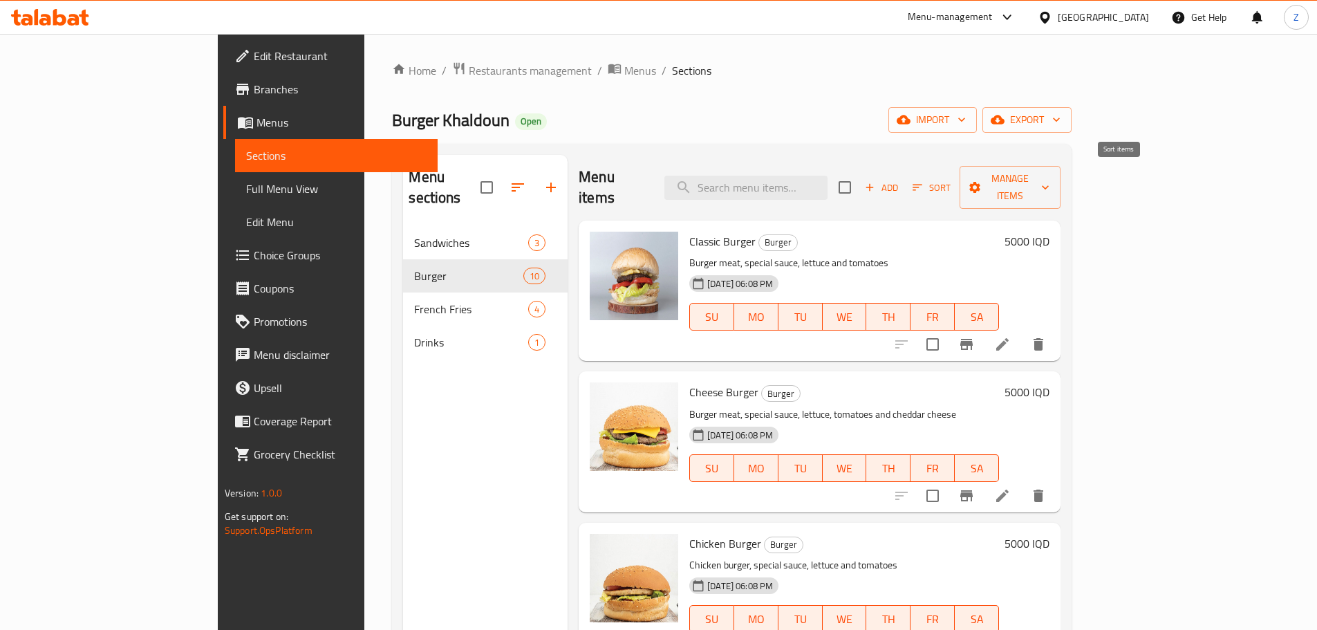
click at [900, 180] on span "Add" at bounding box center [881, 188] width 37 height 16
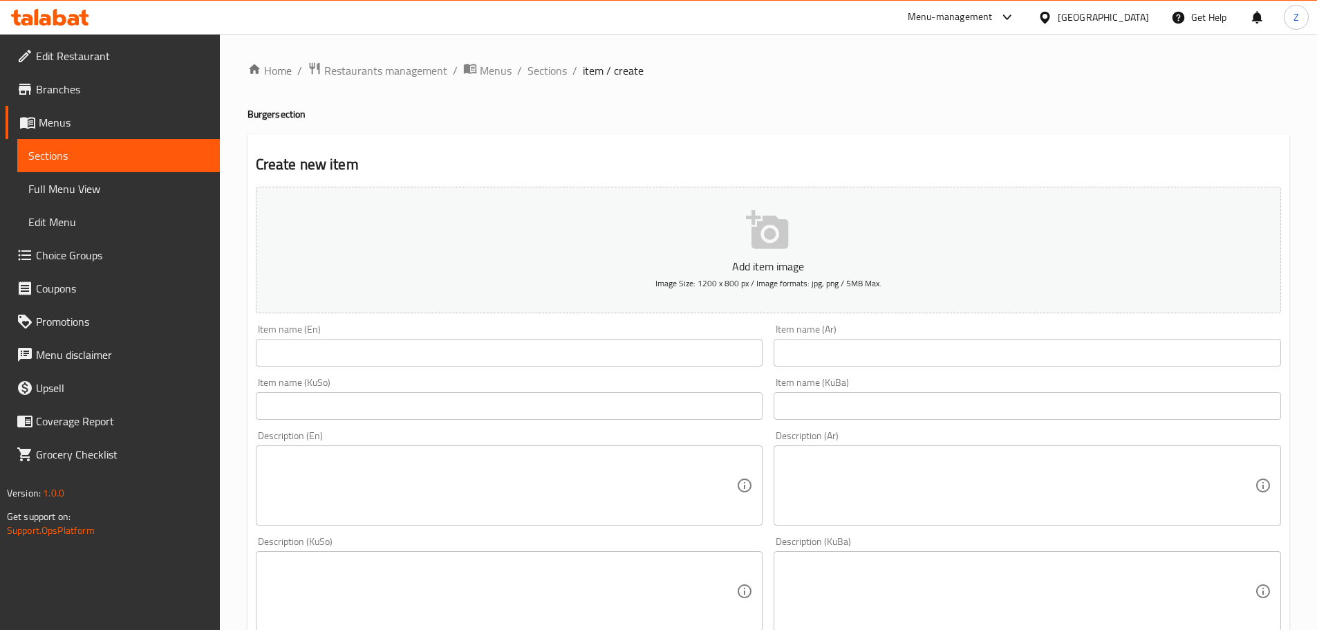
click at [908, 343] on input "text" at bounding box center [1026, 353] width 507 height 28
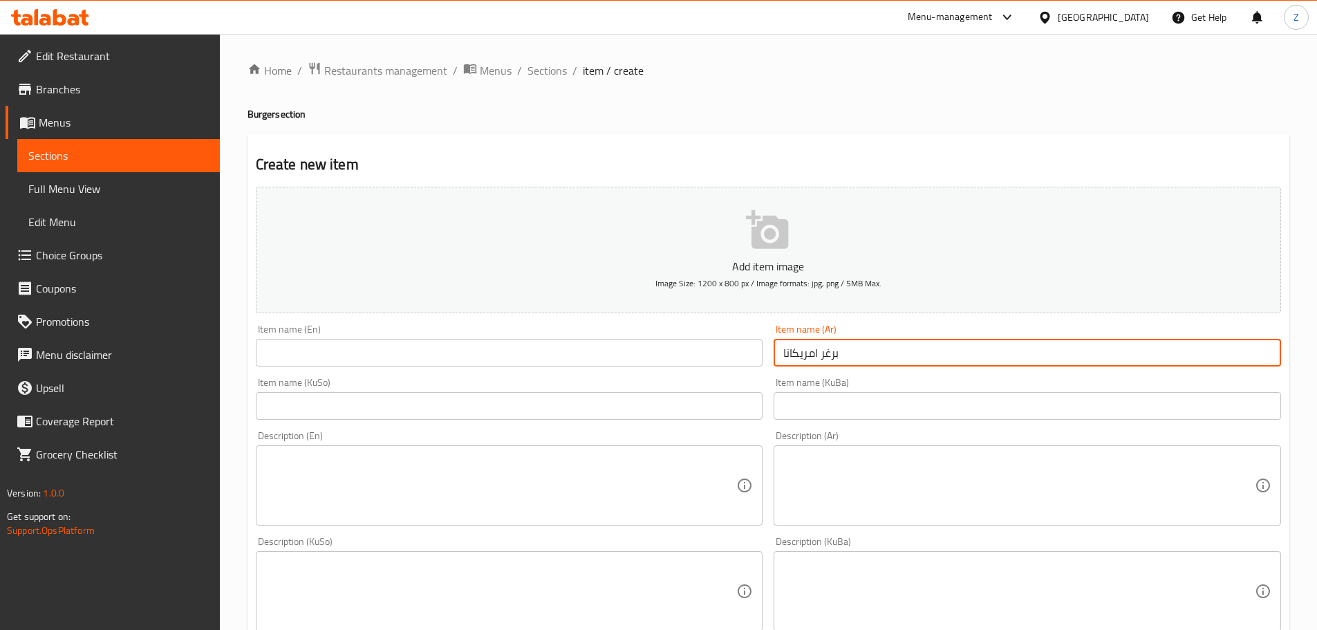
type input "برغر امريكانا"
click at [618, 358] on input "text" at bounding box center [509, 353] width 507 height 28
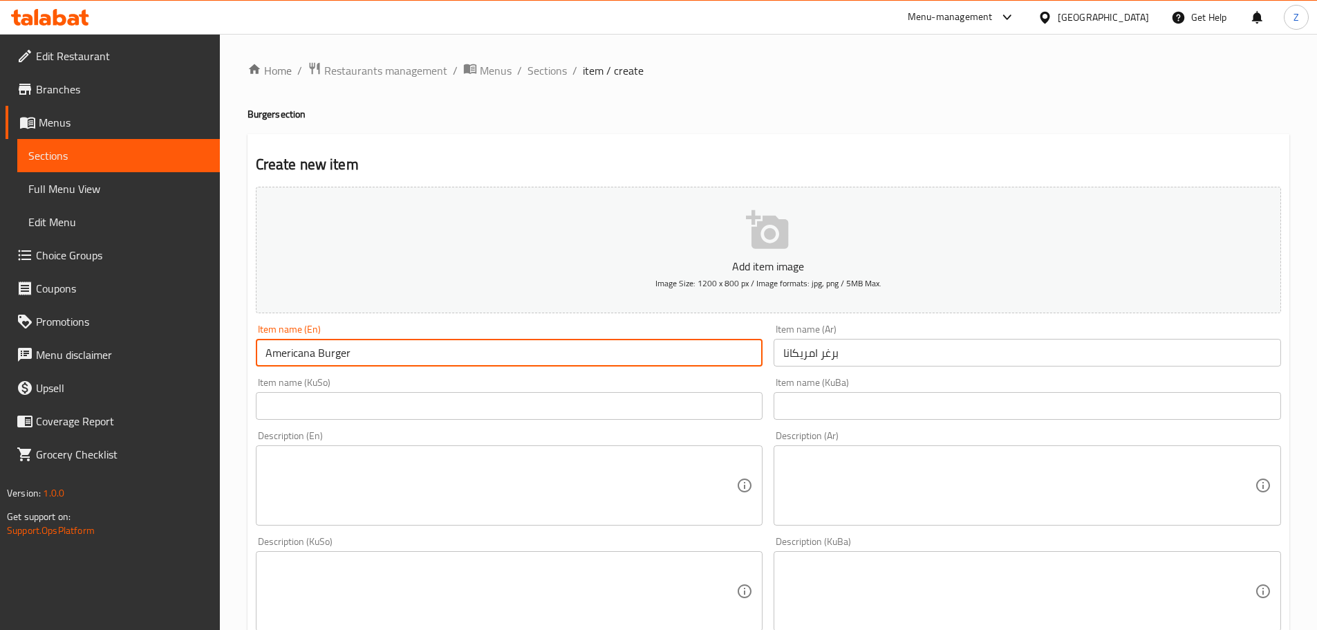
type input "Americana Burger"
click at [973, 487] on textarea at bounding box center [1018, 486] width 471 height 66
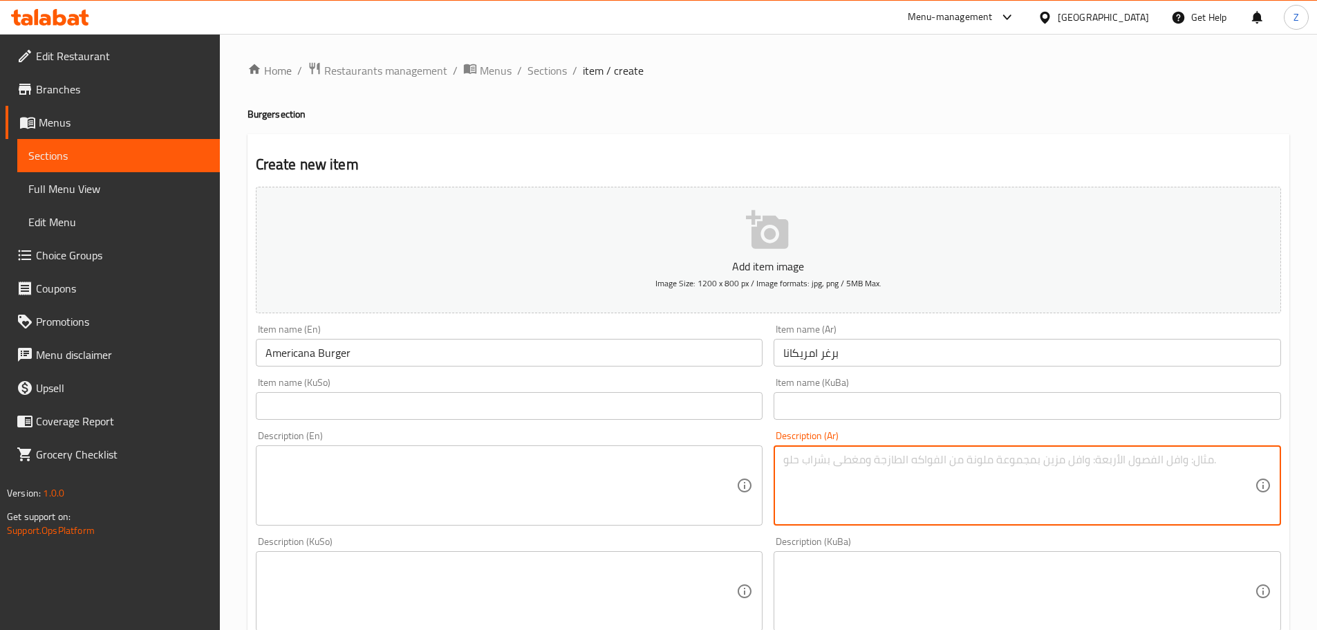
type textarea "ش"
click at [973, 487] on textarea "صمون البرغر, شريحة برغر لحم, خس, طماطم, هوت دوغ, حبش مدخن, لحم مقدد وصلصة خاصة." at bounding box center [1018, 486] width 471 height 66
type textarea "صمون البرغر, شريحة برغر لحم, خس, طماطم, هوت دوغ, حبش مدخن, لحم مقدد وصلصة خاصة."
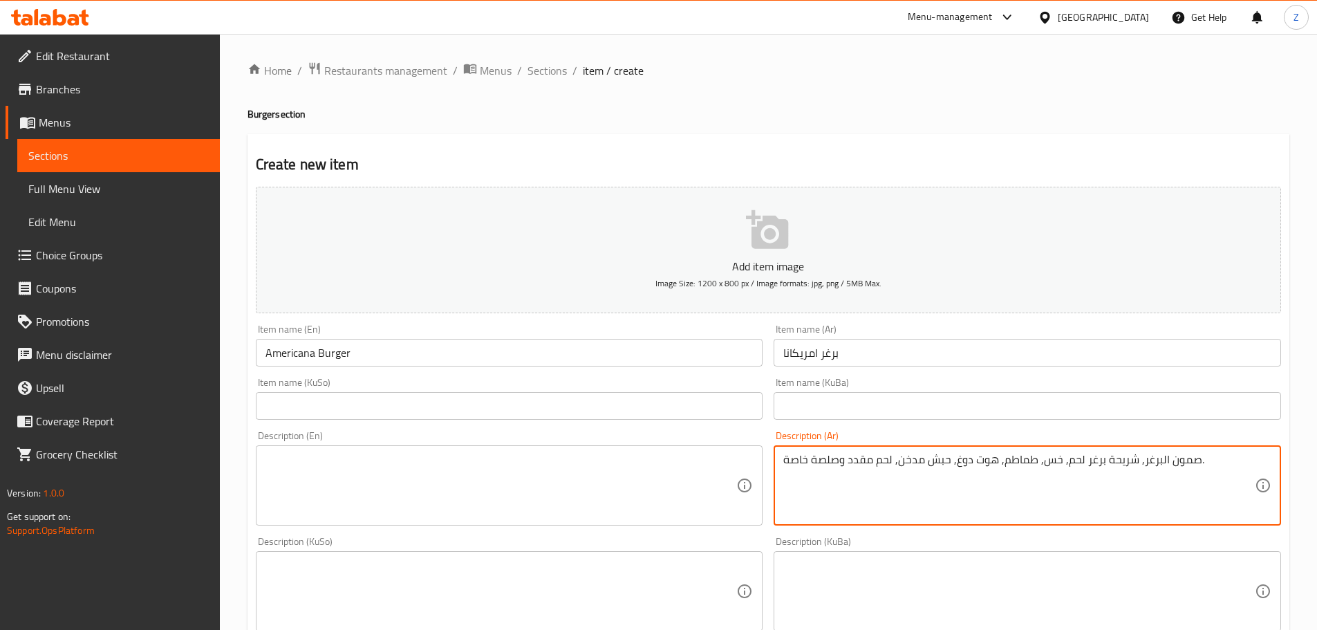
click at [402, 475] on textarea at bounding box center [500, 486] width 471 height 66
paste textarea "Burger bun, beef burger patty, lettuce, tomato, hot dog, smoked turkey, bacon a…"
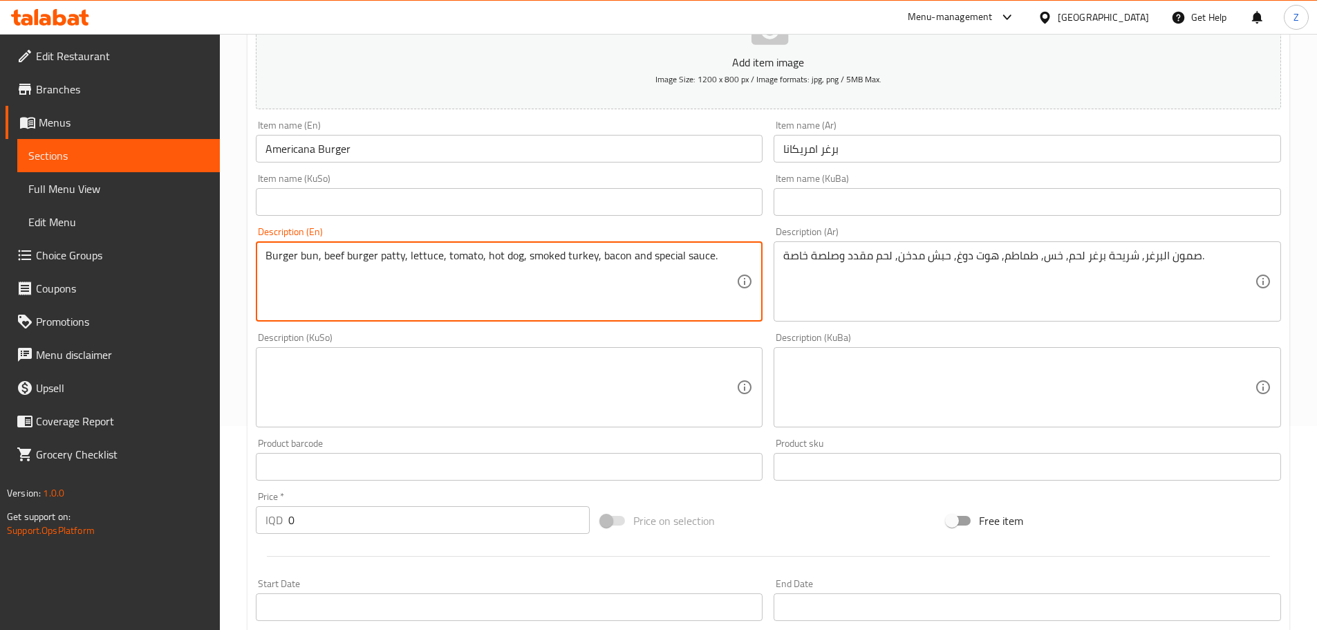
scroll to position [207, 0]
type textarea "Burger bun, beef burger patty, lettuce, tomato, hot dog, smoked turkey, bacon a…"
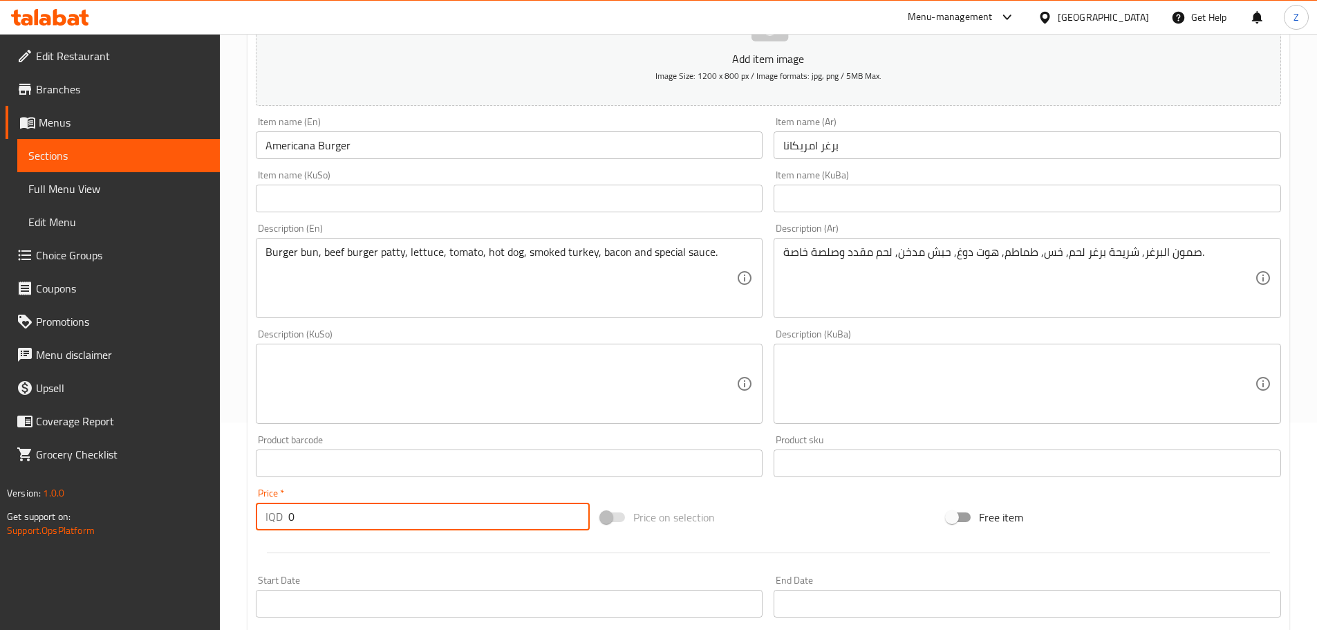
click at [432, 511] on input "0" at bounding box center [439, 516] width 302 height 28
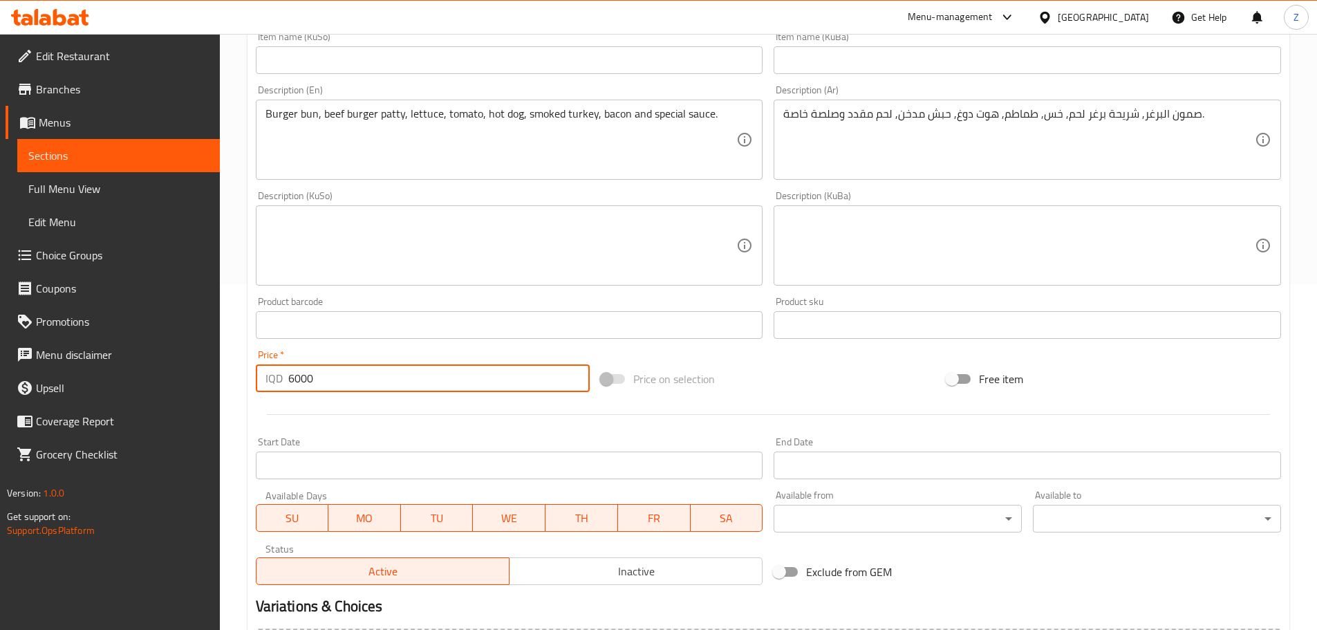
scroll to position [484, 0]
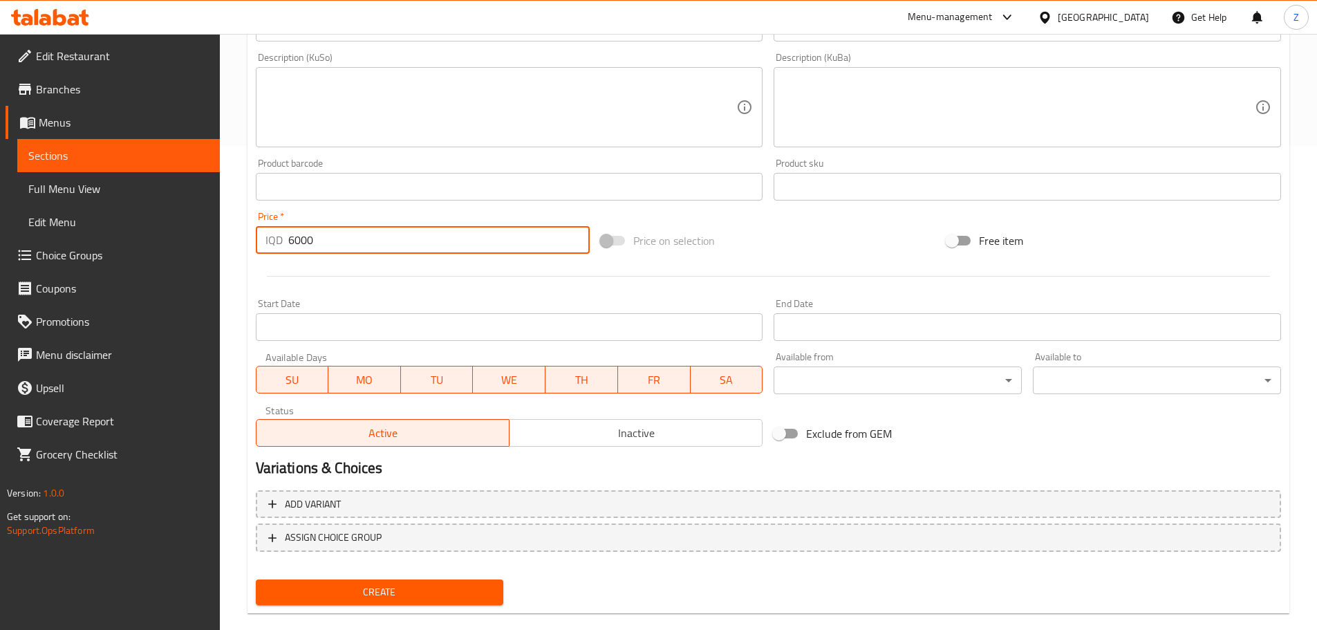
type input "6000"
click at [474, 581] on button "Create" at bounding box center [380, 592] width 248 height 26
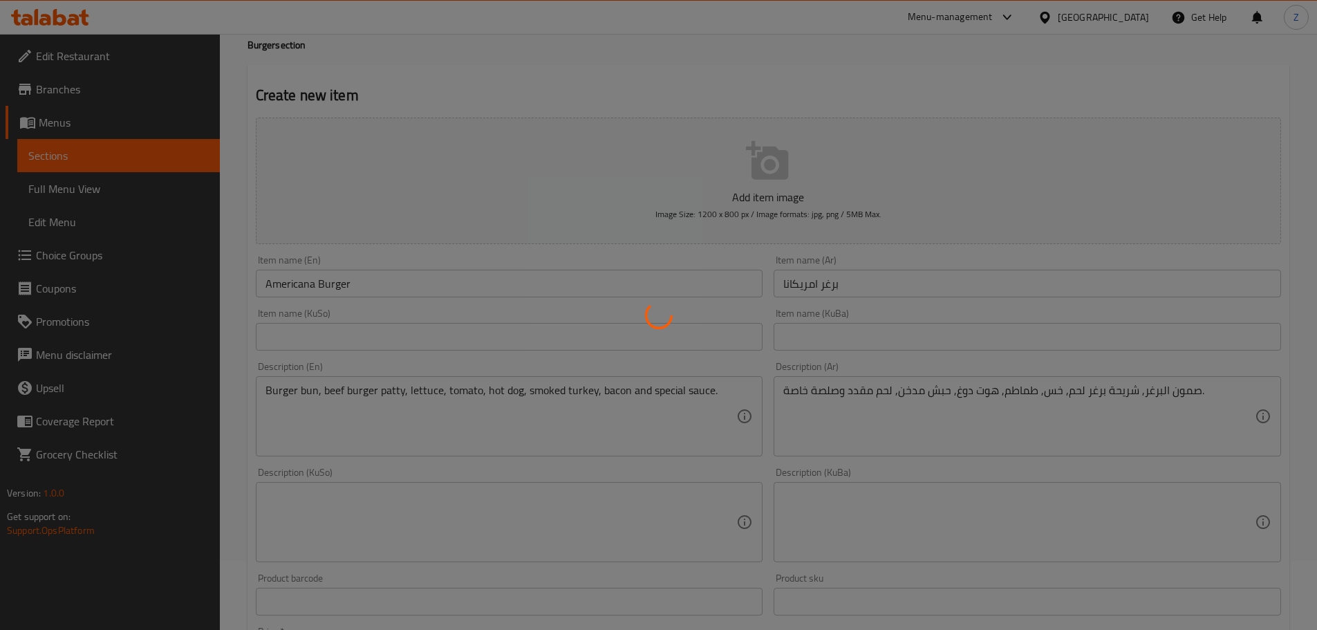
scroll to position [0, 0]
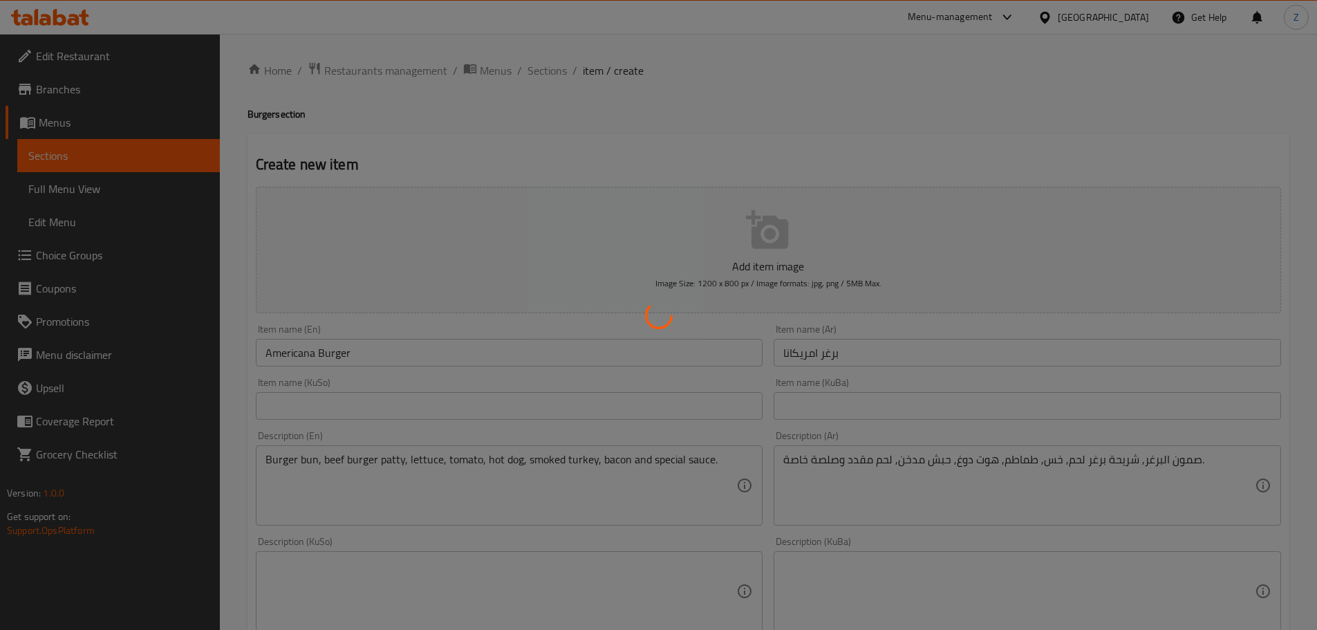
type input "0"
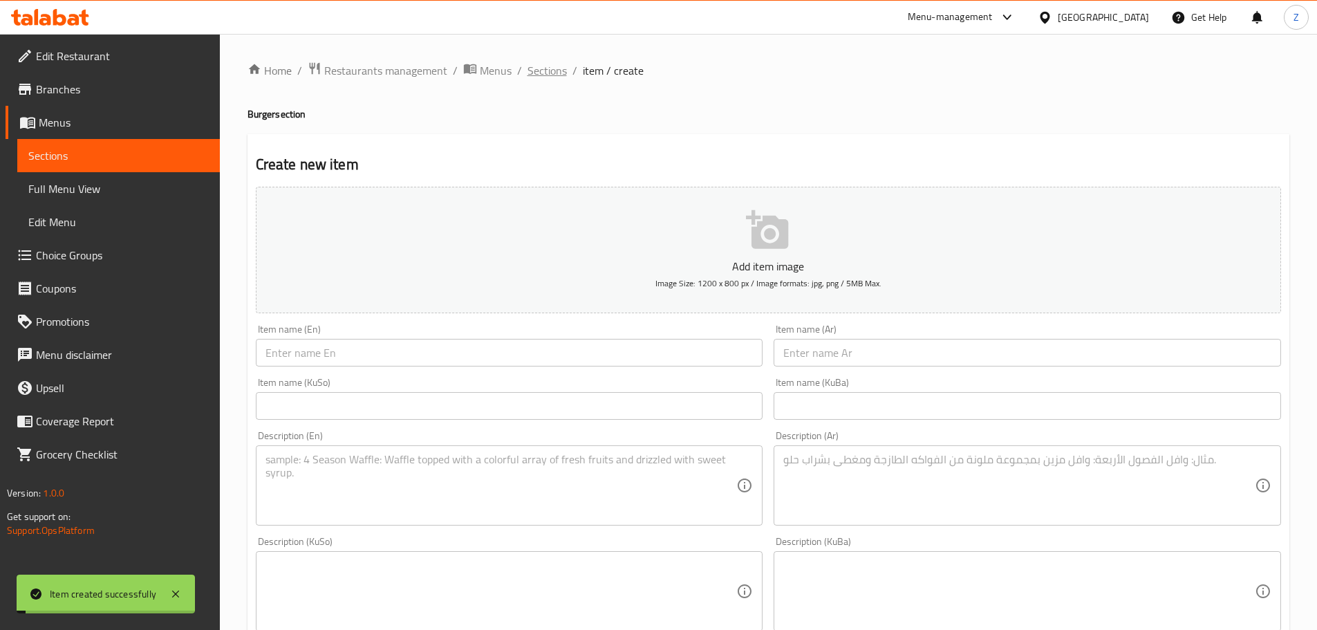
click at [554, 75] on span "Sections" at bounding box center [546, 70] width 39 height 17
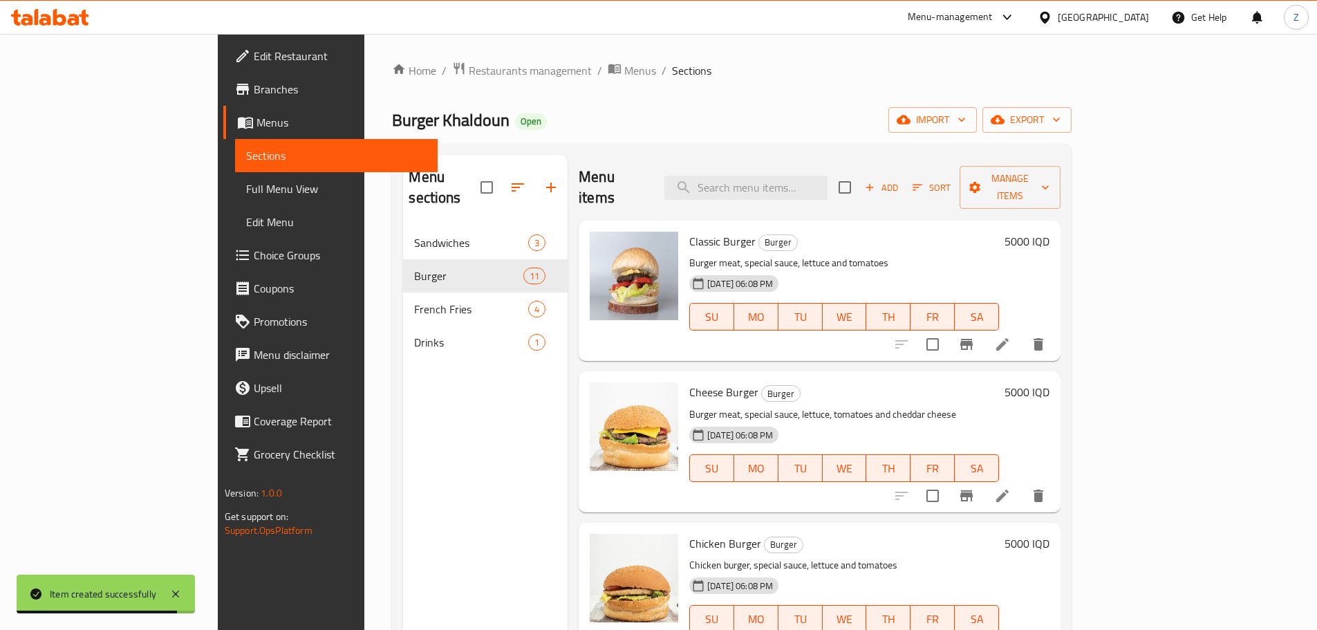
click at [900, 183] on span "Add" at bounding box center [881, 188] width 37 height 16
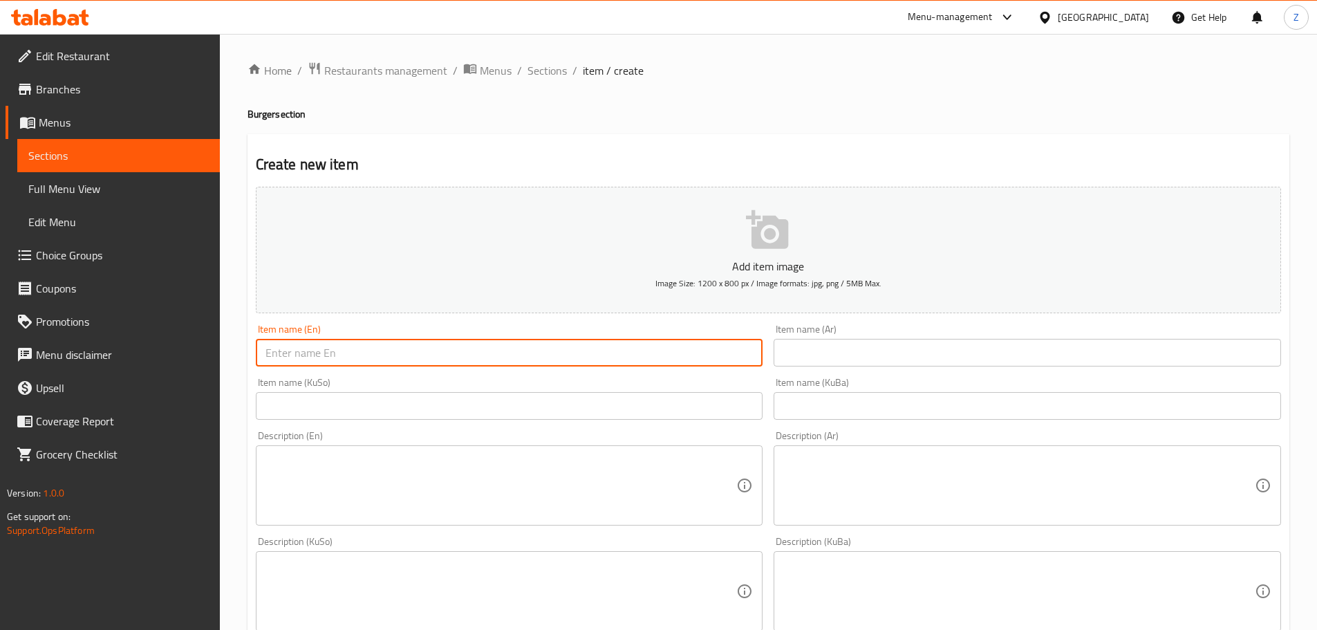
click at [534, 339] on input "text" at bounding box center [509, 353] width 507 height 28
type input "Jalapeno Burger"
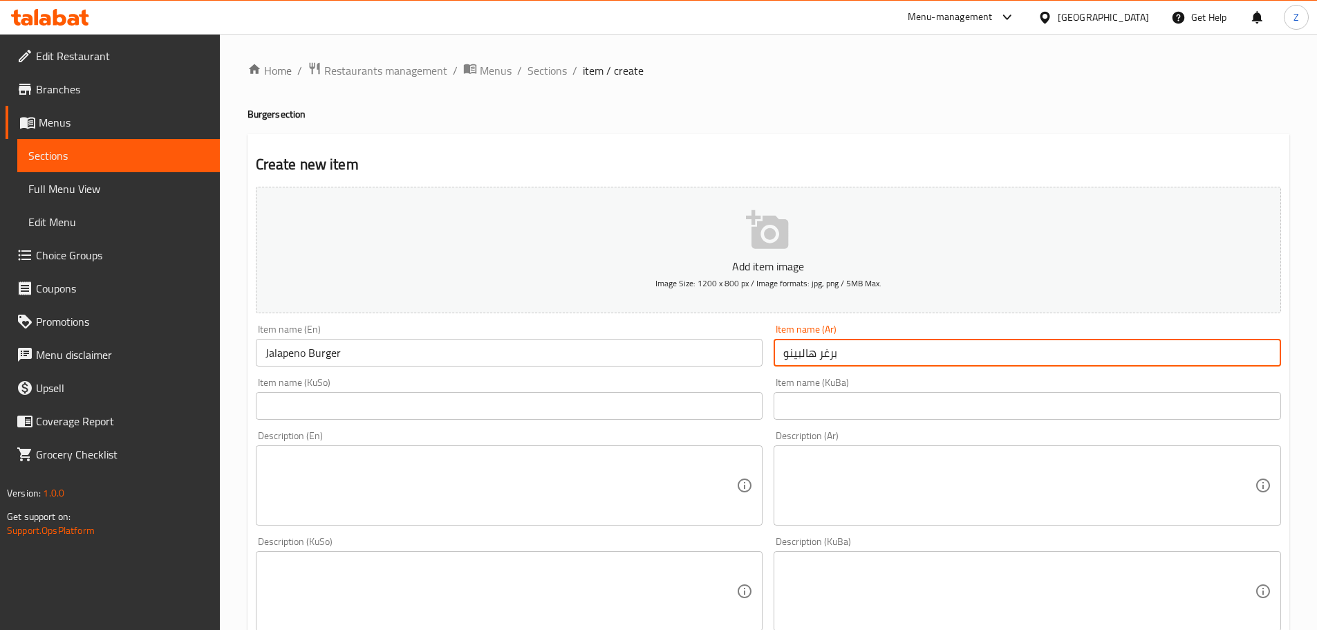
type input "برغر هالبينو"
click at [1008, 523] on div "Description (Ar)" at bounding box center [1026, 485] width 507 height 80
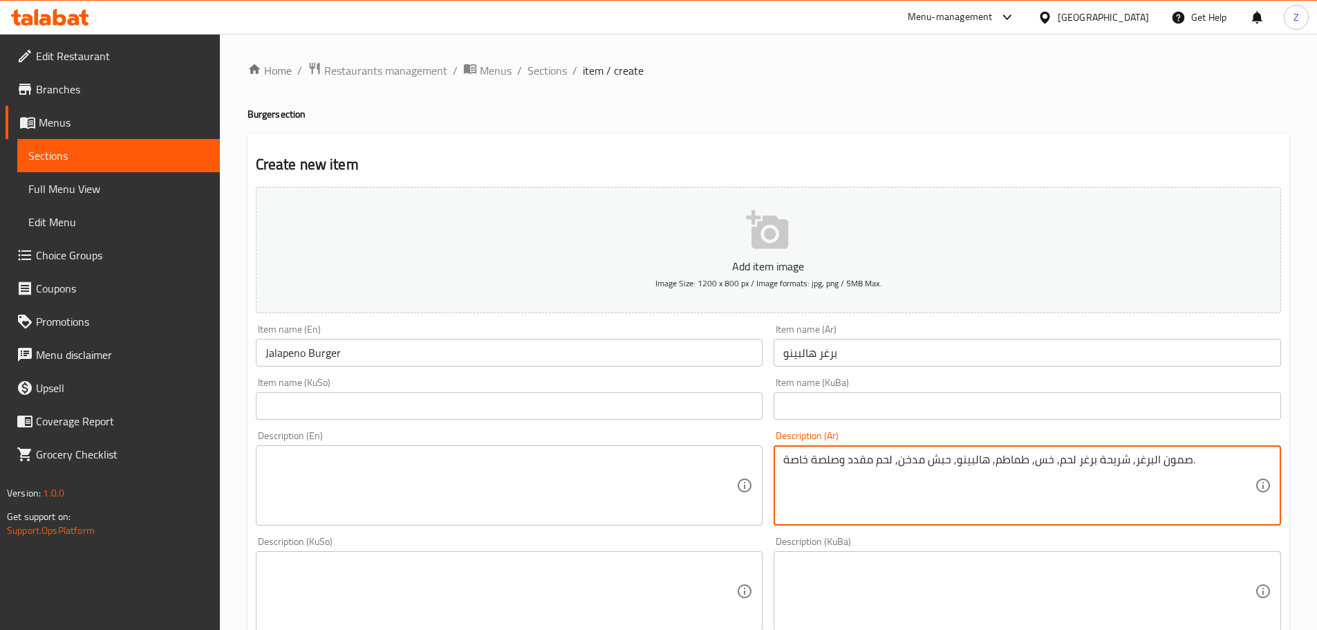
click at [1020, 510] on textarea "صمون البرغر, شريحة برغر لحم, خس, طماطم, هالبينو, حبش مدخن, لحم مقدد وصلصة خاصة." at bounding box center [1018, 486] width 471 height 66
type textarea "صمون البرغر, شريحة برغر لحم, خس, طماطم, هالبينو, حبش مدخن, لحم مقدد وصلصة خاصة."
click at [529, 471] on textarea at bounding box center [500, 486] width 471 height 66
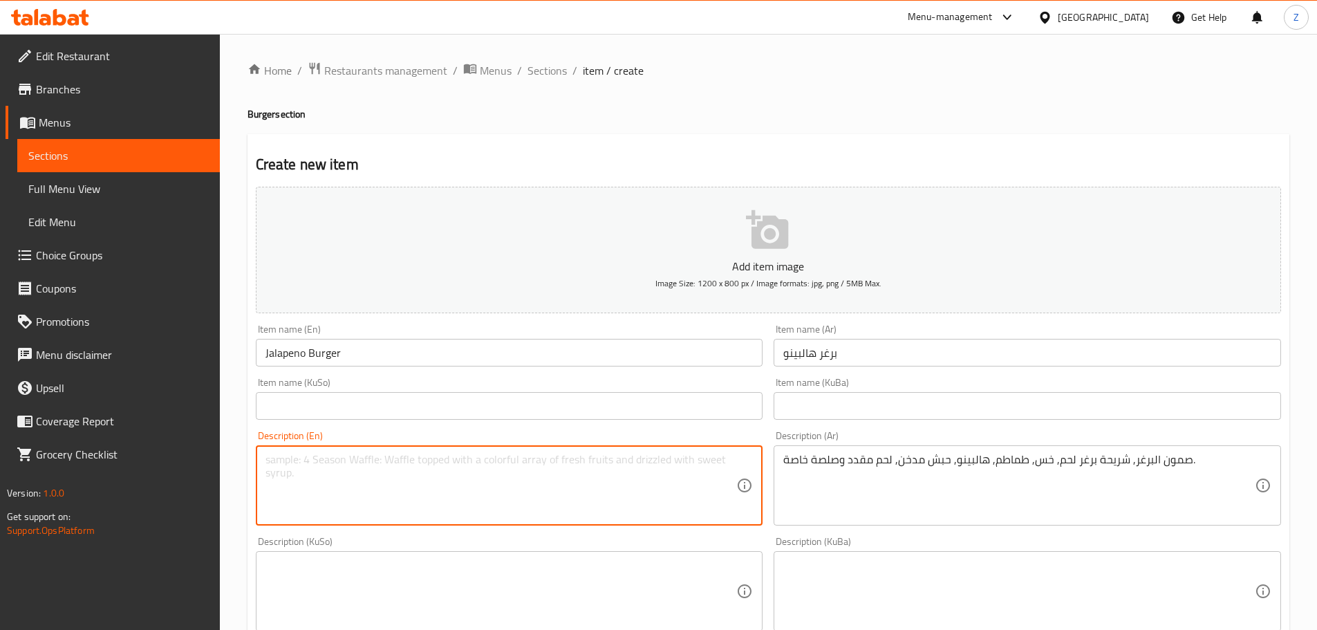
paste textarea "Burger bun, beef burger patty, lettuce, tomato, jalapeno, smoked turkey, bacon …"
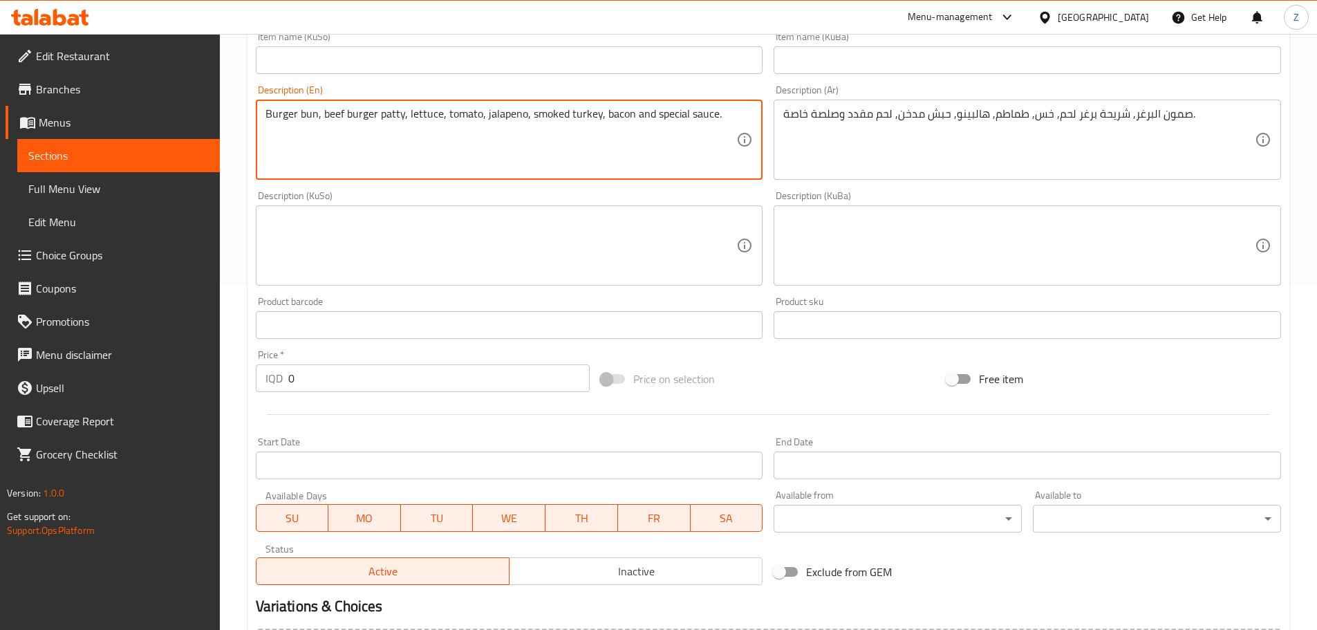
type textarea "Burger bun, beef burger patty, lettuce, tomato, jalapeno, smoked turkey, bacon …"
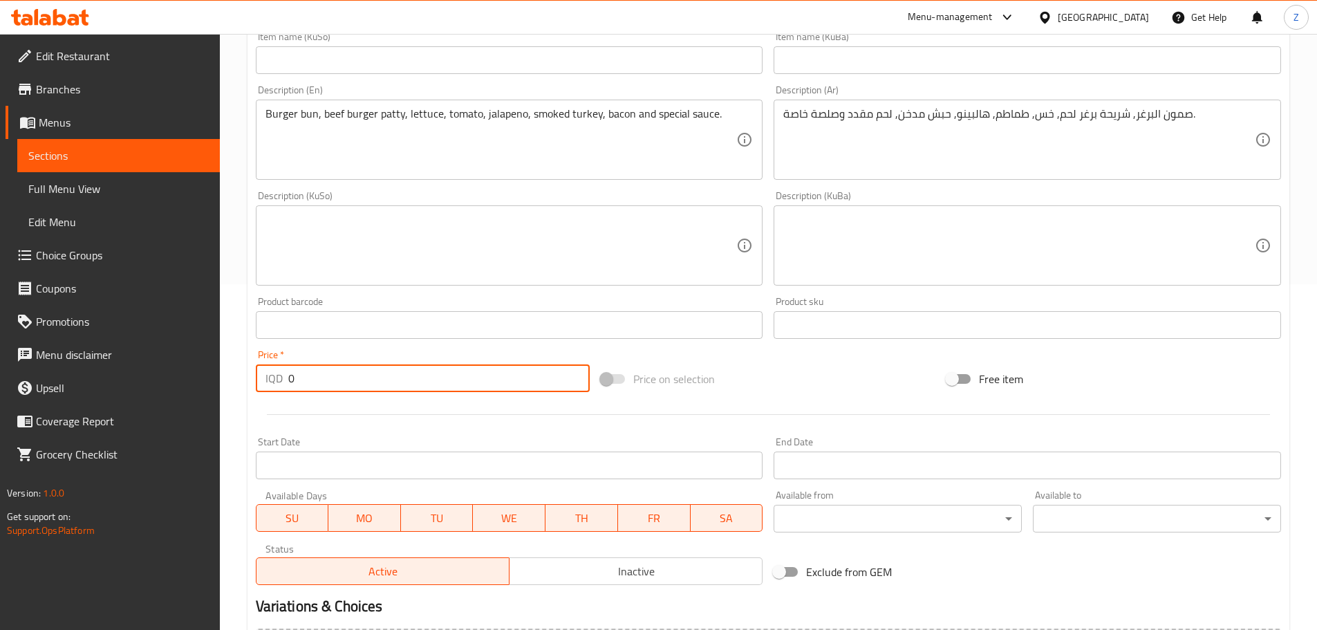
click at [393, 387] on input "0" at bounding box center [439, 378] width 302 height 28
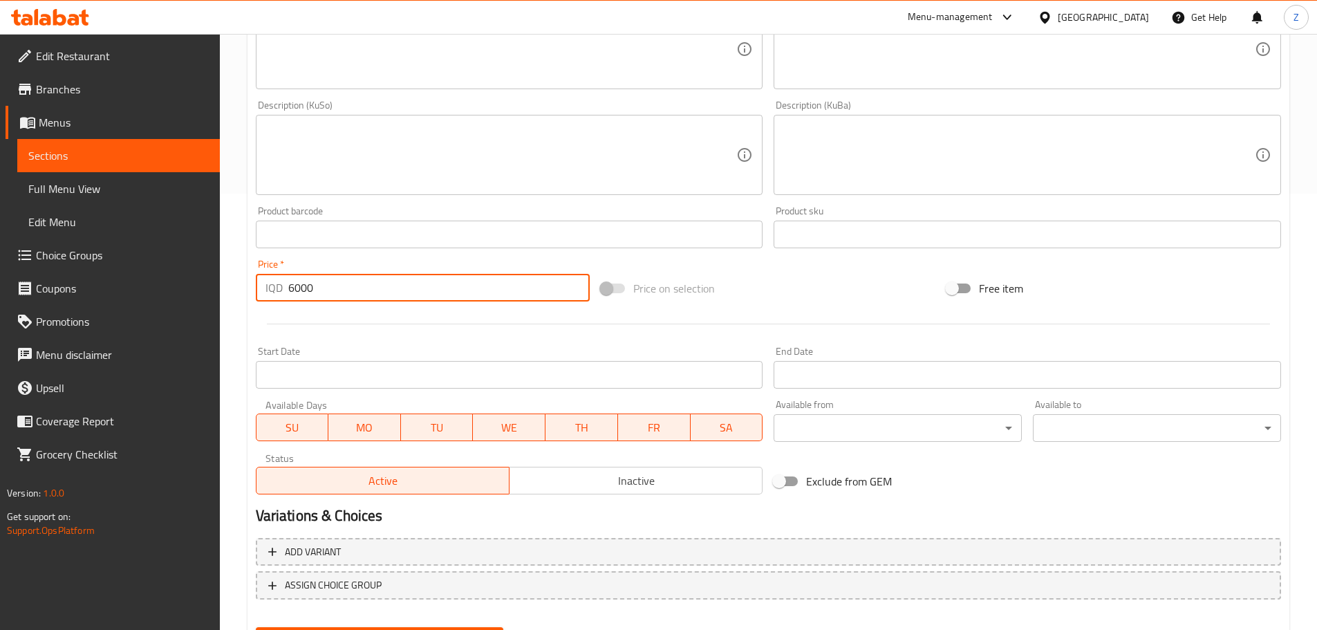
scroll to position [506, 0]
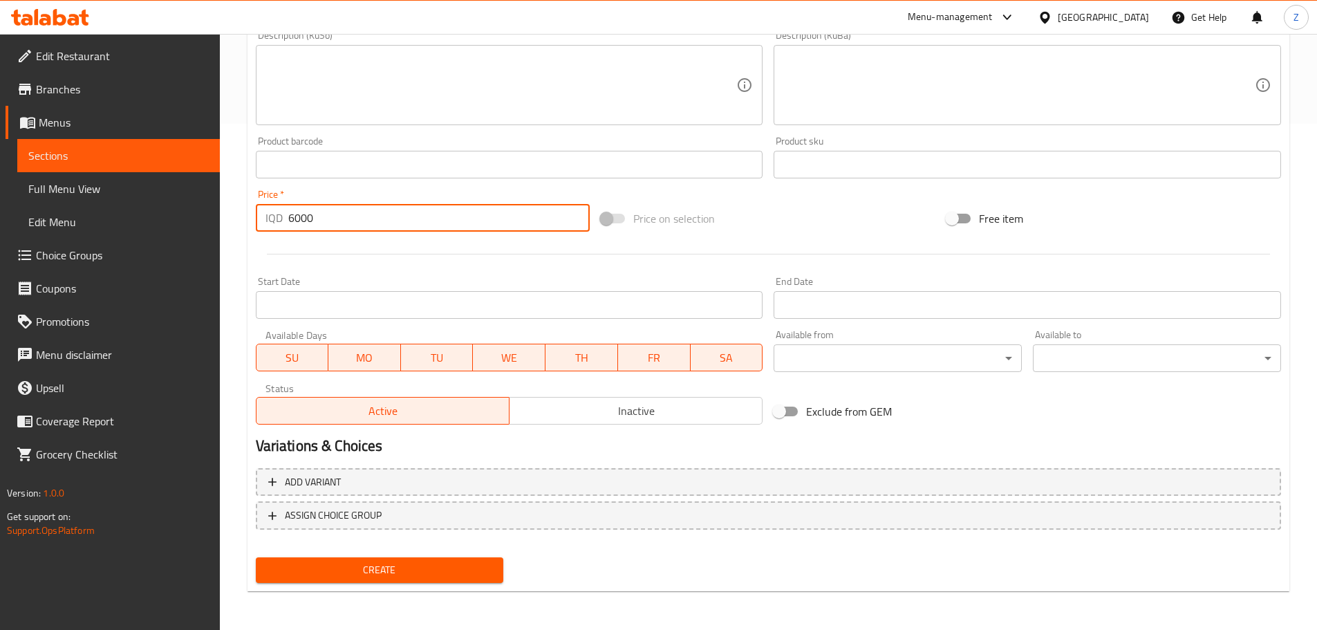
type input "6000"
click at [462, 556] on div "Create" at bounding box center [379, 570] width 259 height 37
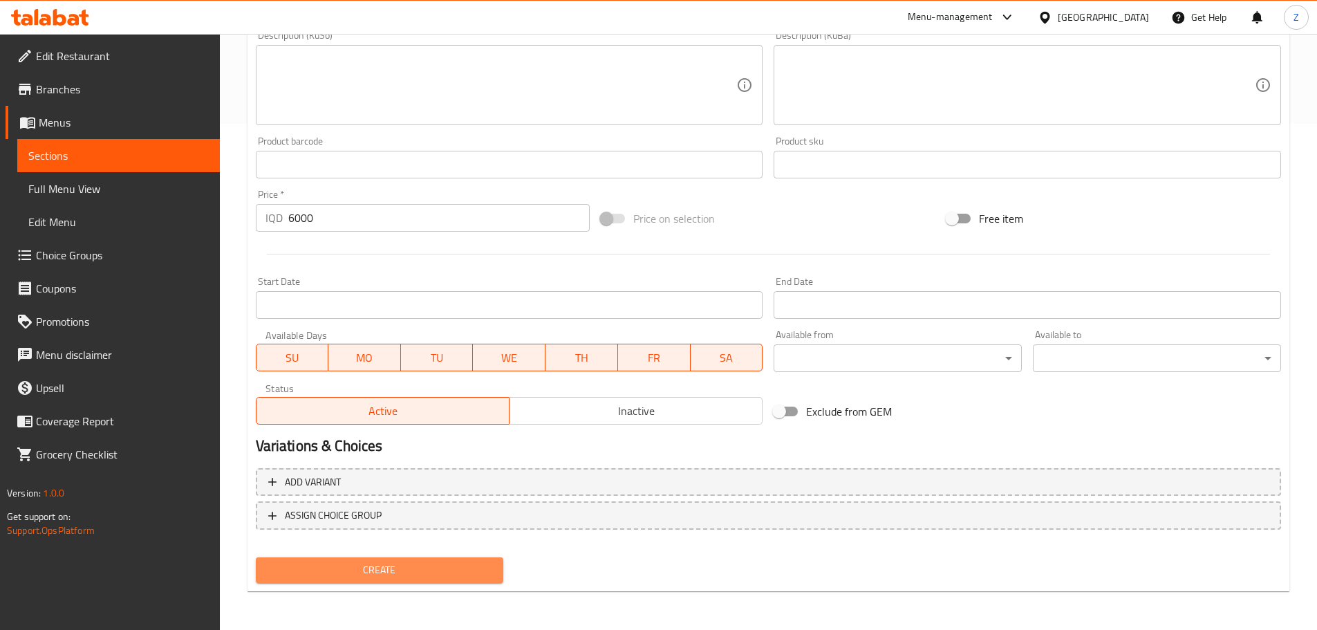
click at [478, 571] on span "Create" at bounding box center [380, 569] width 226 height 17
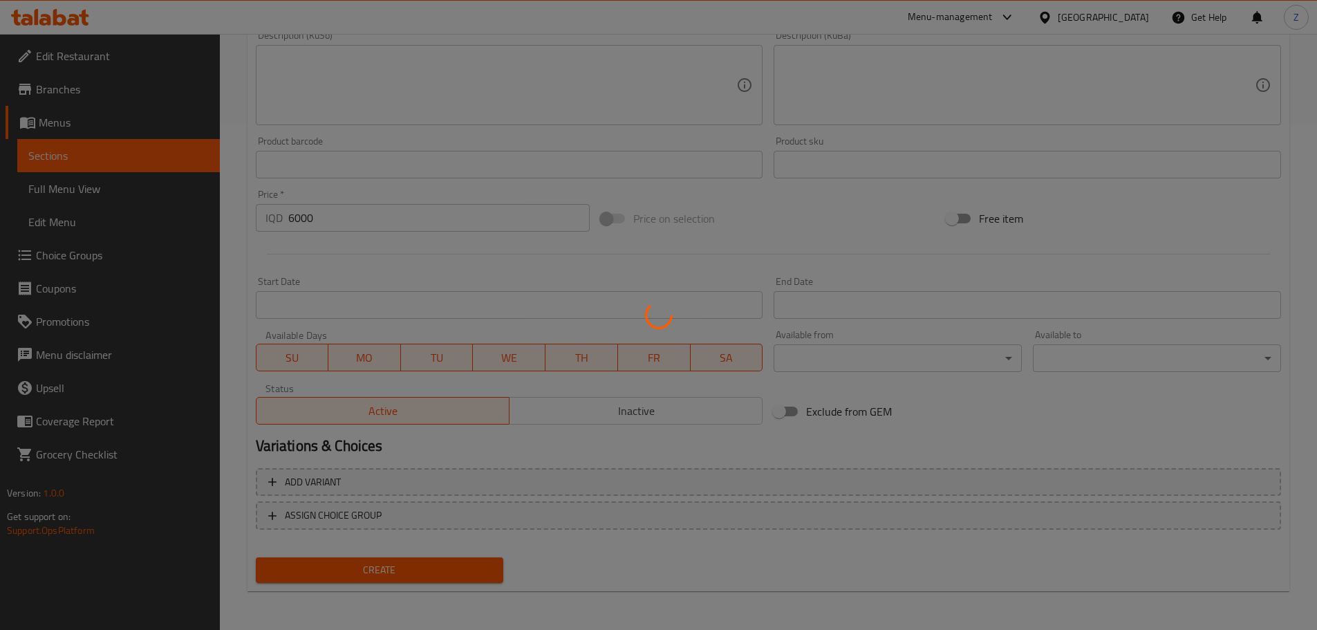
type input "0"
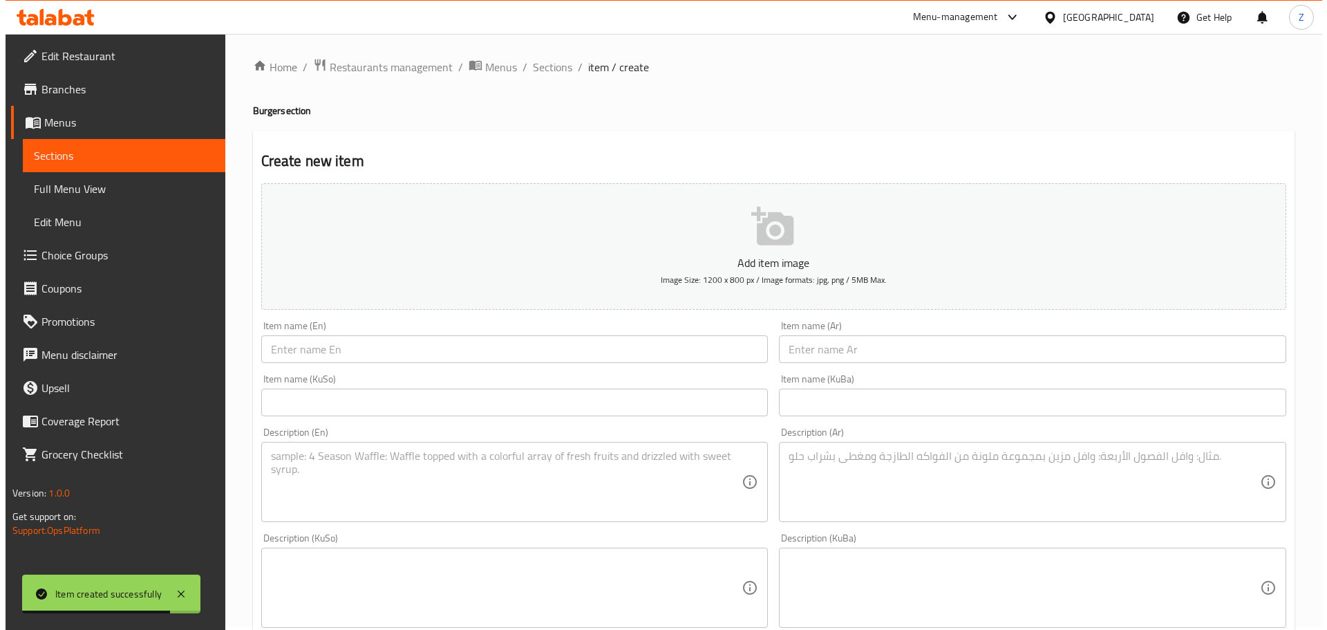
scroll to position [0, 0]
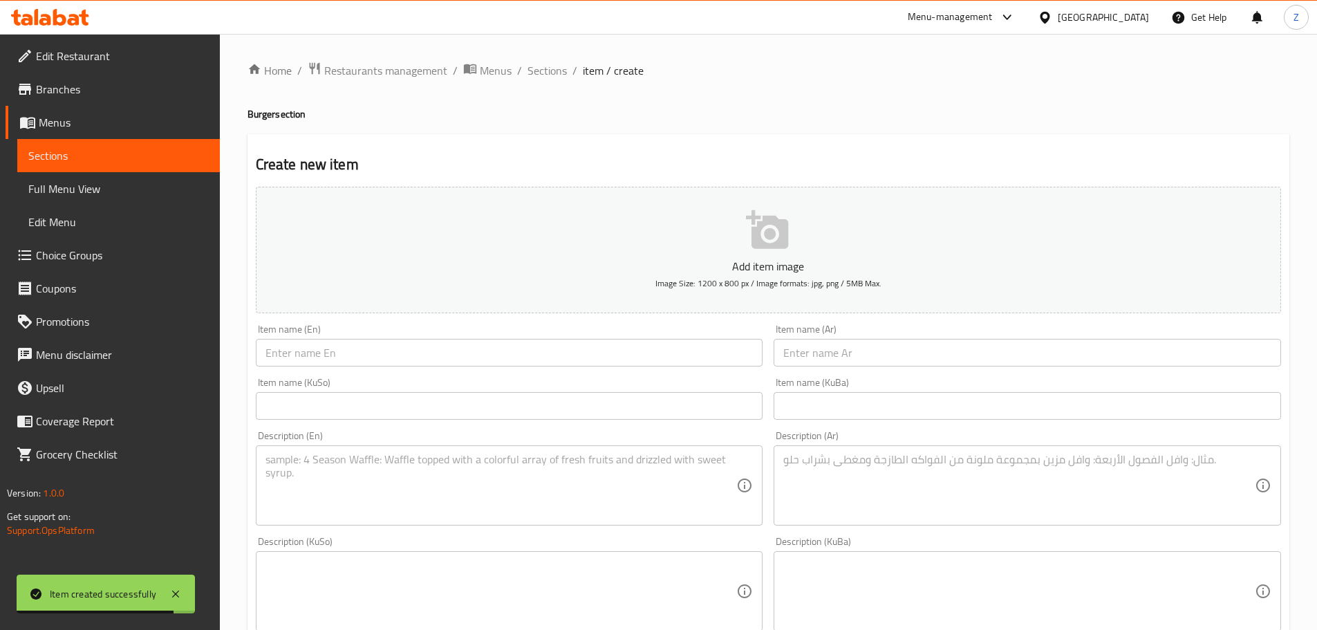
click at [555, 56] on div "Home / Restaurants management / Menus / Sections / item / create Burger section…" at bounding box center [768, 585] width 1097 height 1102
click at [555, 74] on span "Sections" at bounding box center [546, 70] width 39 height 17
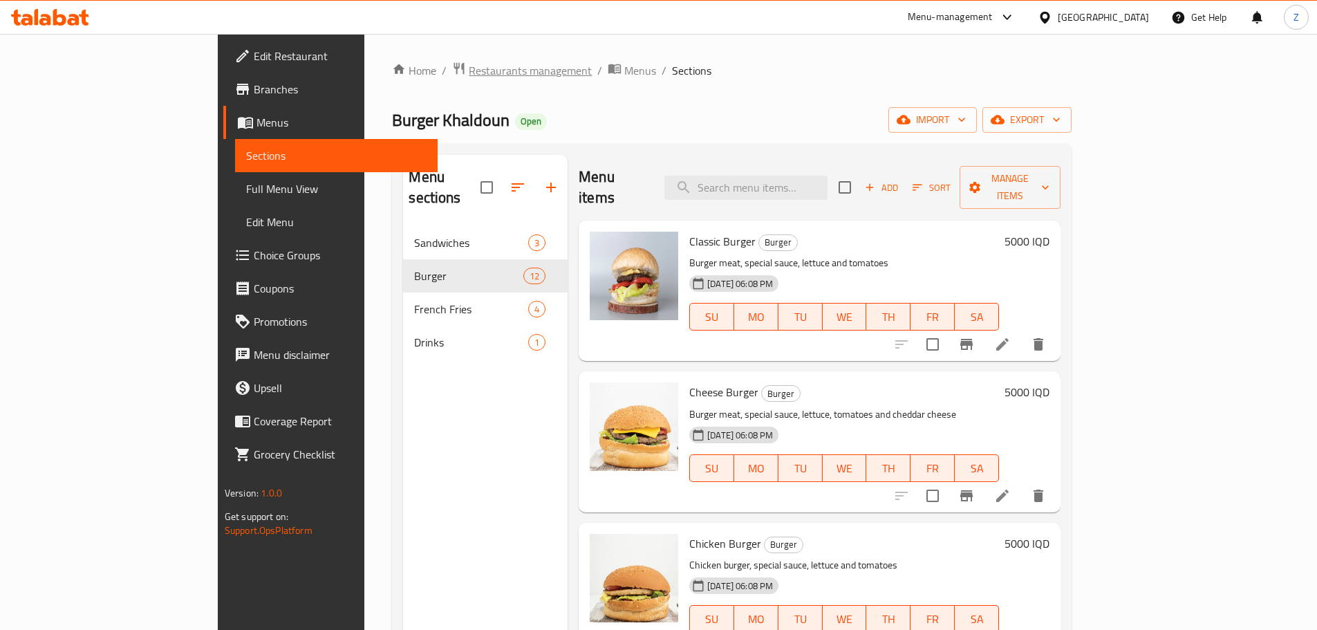
click at [469, 79] on span "Restaurants management" at bounding box center [530, 70] width 123 height 17
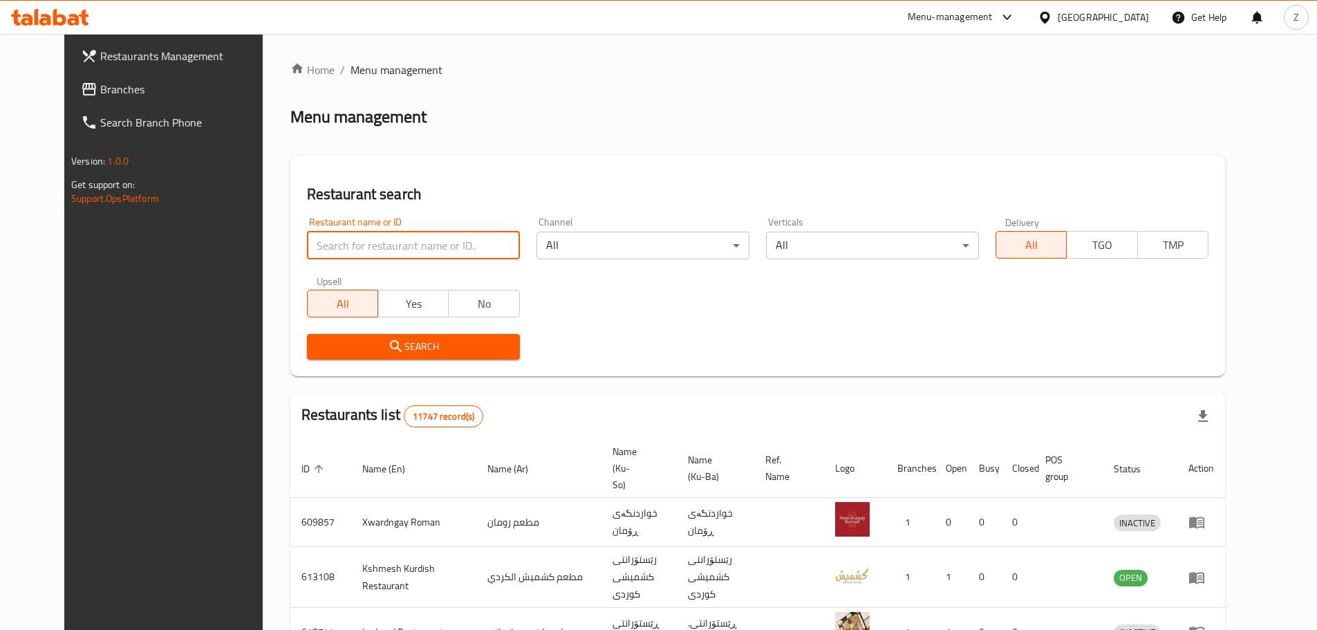
click at [378, 236] on input "search" at bounding box center [413, 246] width 213 height 28
paste input "697406"
type input "697406"
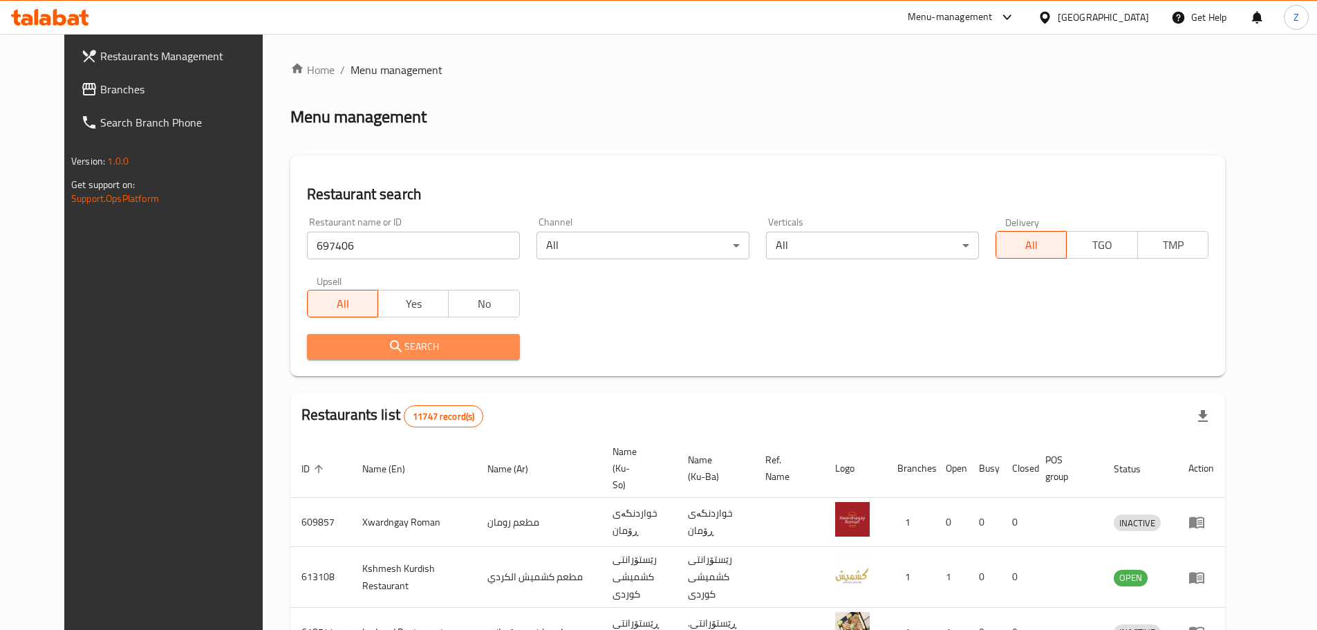
click at [458, 340] on span "Search" at bounding box center [413, 346] width 191 height 17
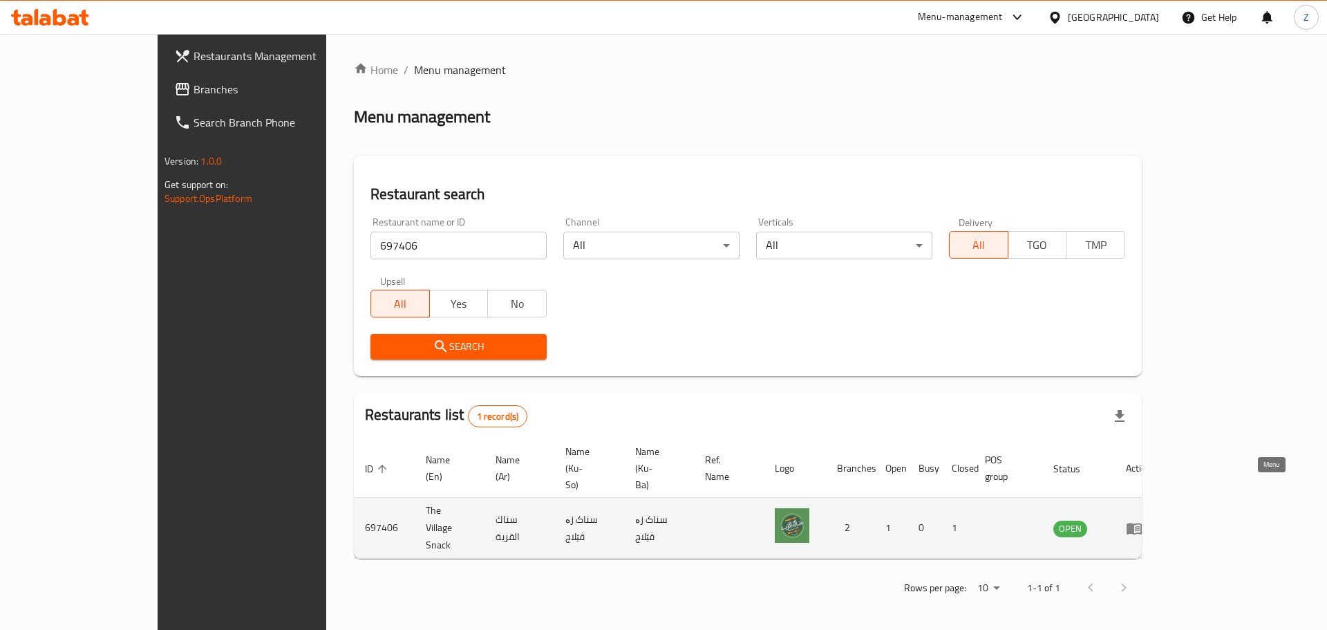
click at [1142, 523] on icon "enhanced table" at bounding box center [1134, 529] width 15 height 12
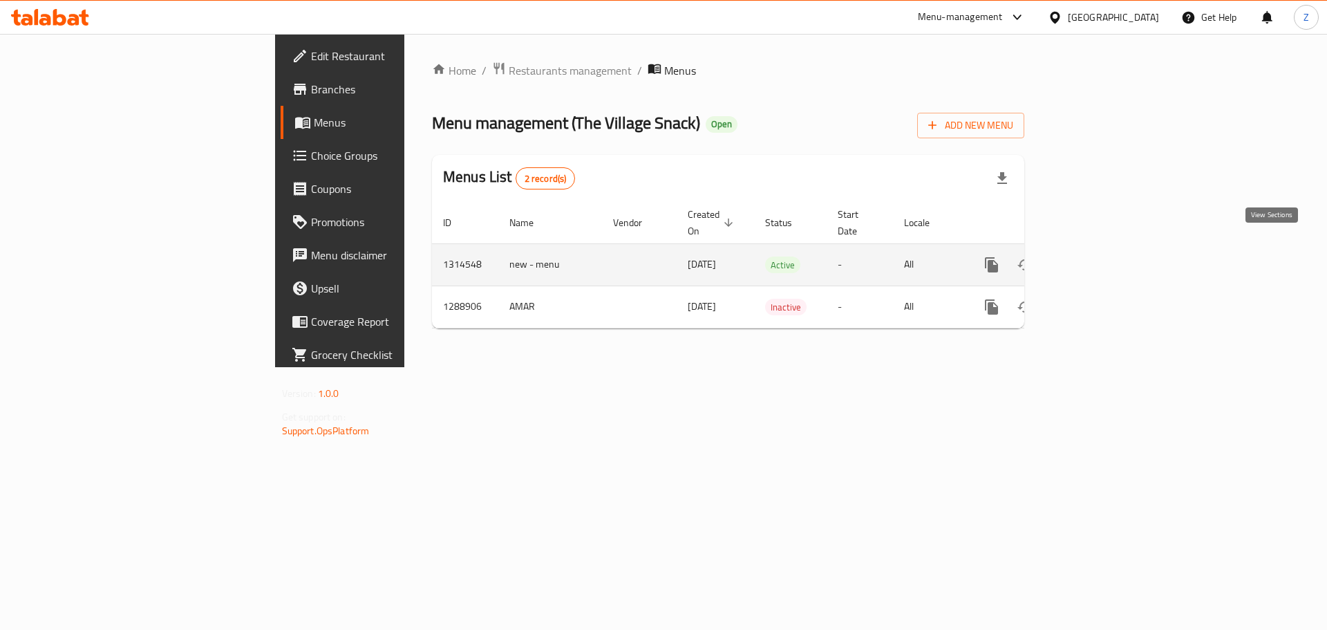
click at [1100, 256] on icon "enhanced table" at bounding box center [1091, 264] width 17 height 17
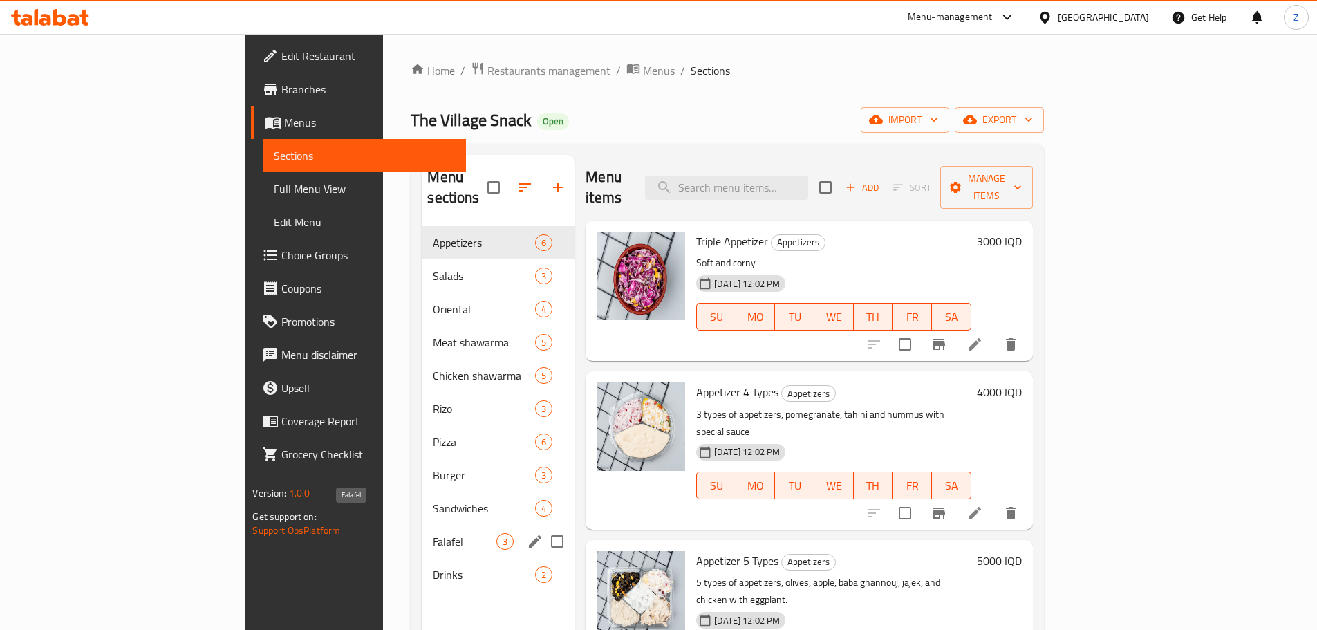
click at [433, 533] on span "Falafel" at bounding box center [465, 541] width 64 height 17
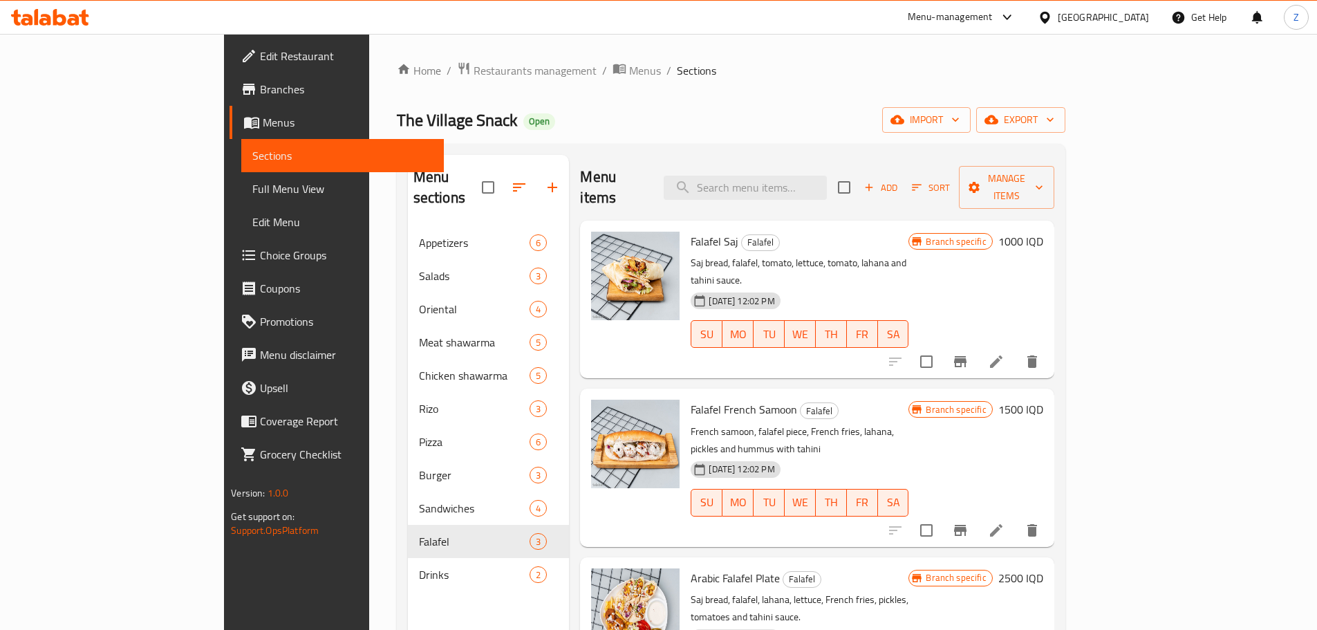
click at [1043, 232] on h6 "1000 IQD" at bounding box center [1020, 241] width 45 height 19
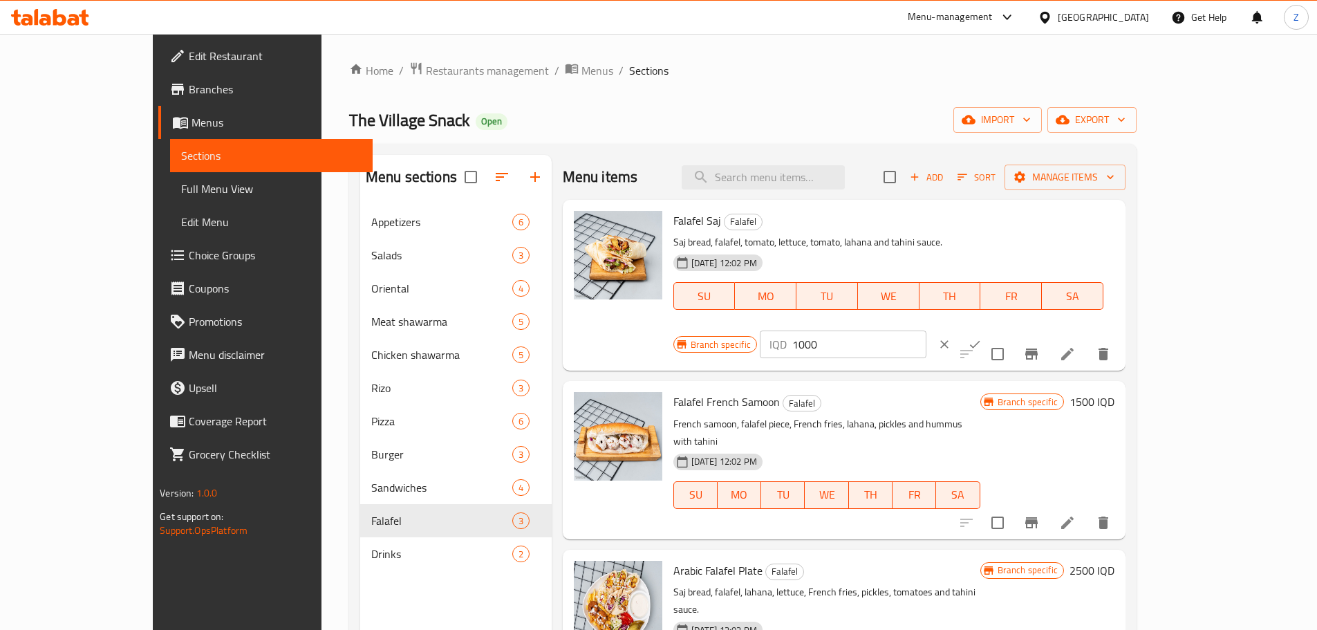
click at [926, 330] on input "1000" at bounding box center [859, 344] width 134 height 28
click at [1037, 517] on icon "Branch-specific-item" at bounding box center [1031, 522] width 12 height 11
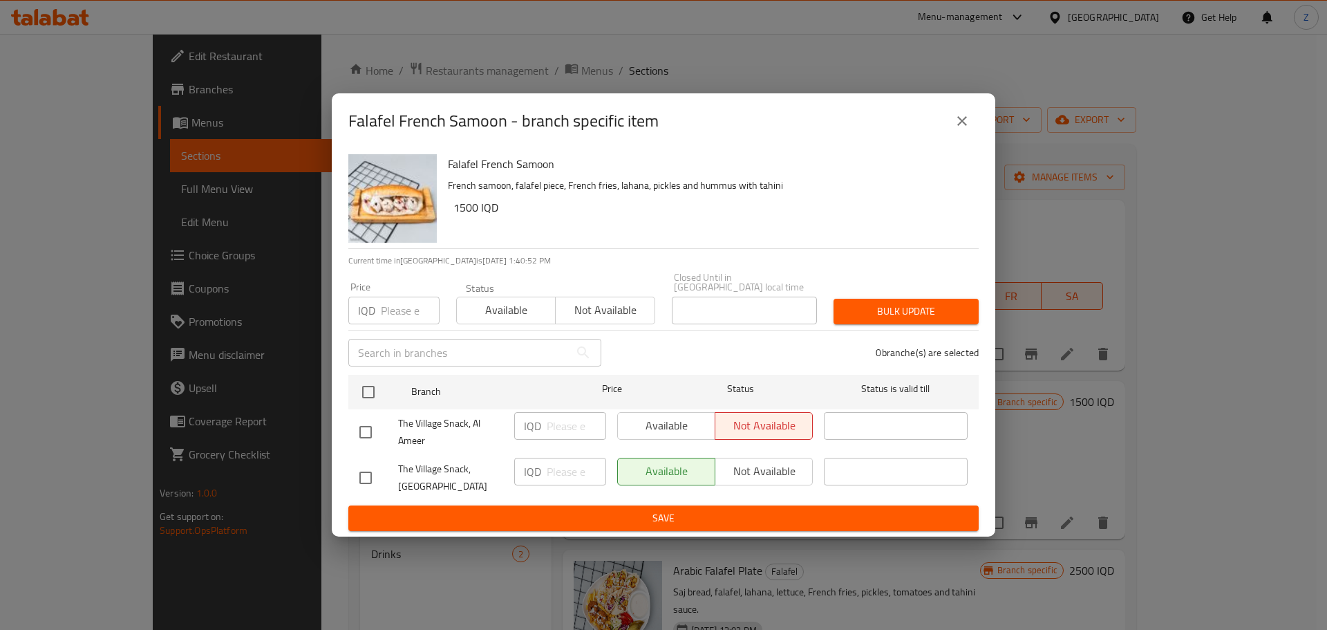
click at [961, 120] on icon "close" at bounding box center [962, 121] width 17 height 17
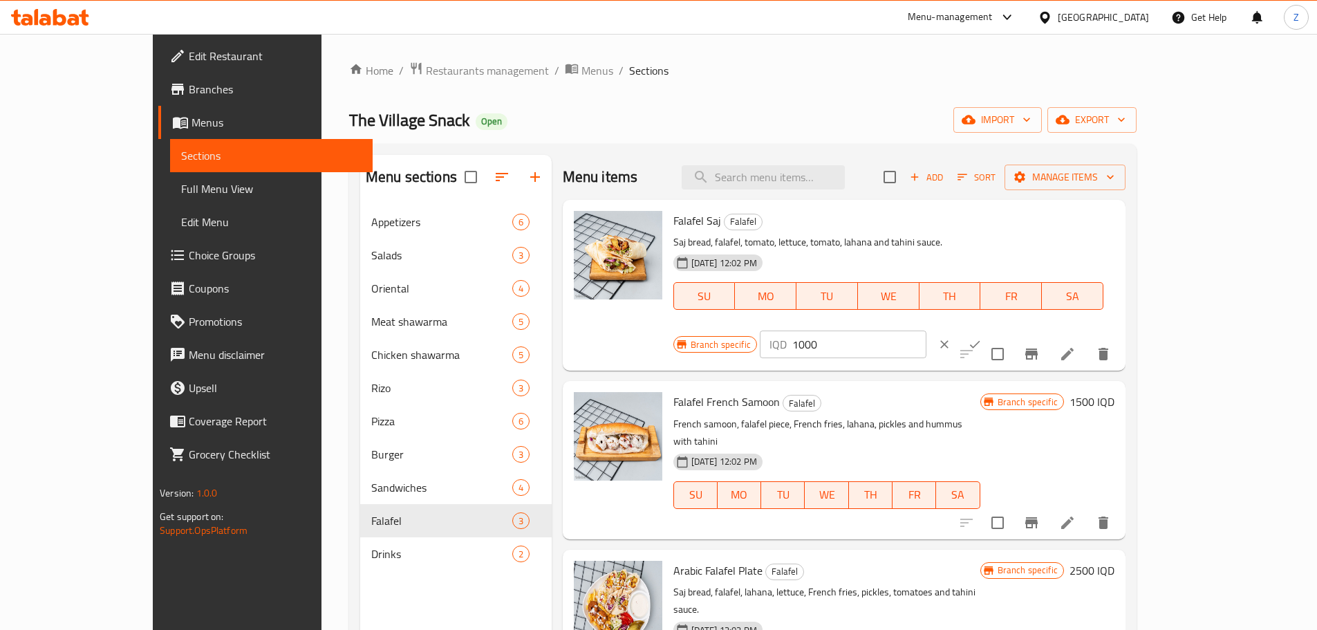
drag, startPoint x: 1140, startPoint y: 228, endPoint x: 1140, endPoint y: 243, distance: 14.5
click at [926, 330] on input "1000" at bounding box center [859, 344] width 134 height 28
click at [1010, 329] on div "Branch specific IQD 1000 ​" at bounding box center [841, 344] width 337 height 30
click at [1120, 209] on div "Falafel Saj Falafel Saj bread, falafel, tomato, lettuce, tomato, lahana and tah…" at bounding box center [894, 285] width 452 height 160
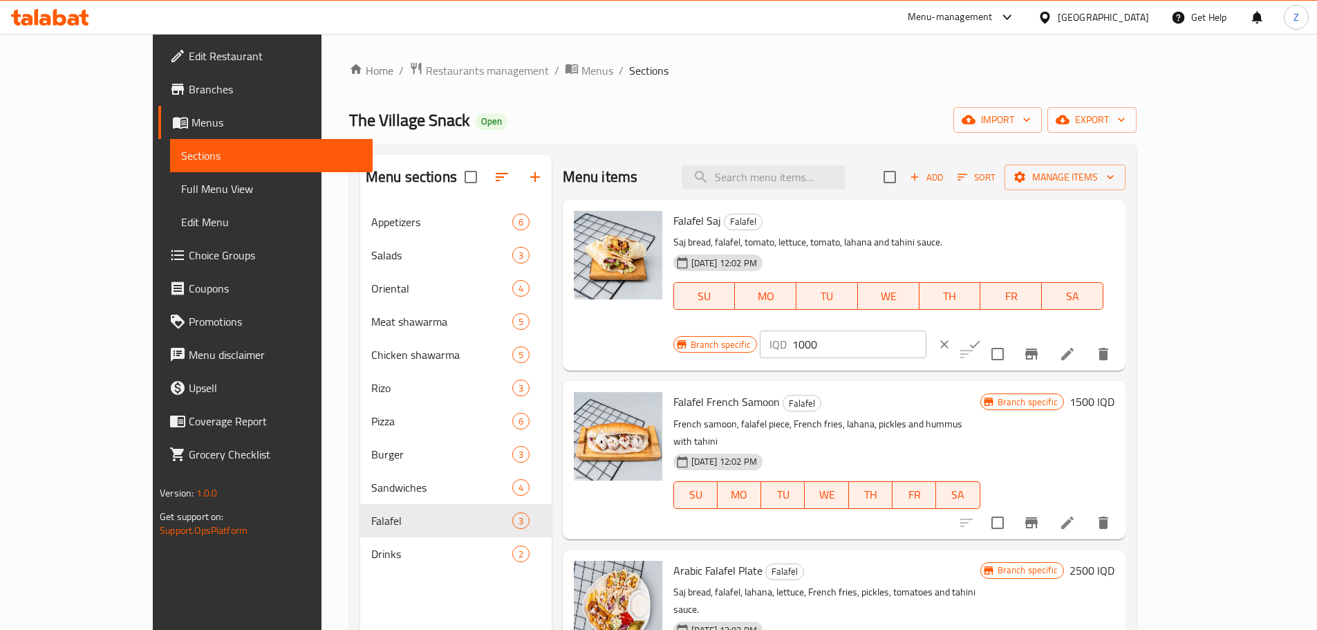
click at [926, 330] on input "1000" at bounding box center [859, 344] width 134 height 28
click at [926, 330] on input "1250" at bounding box center [859, 344] width 134 height 28
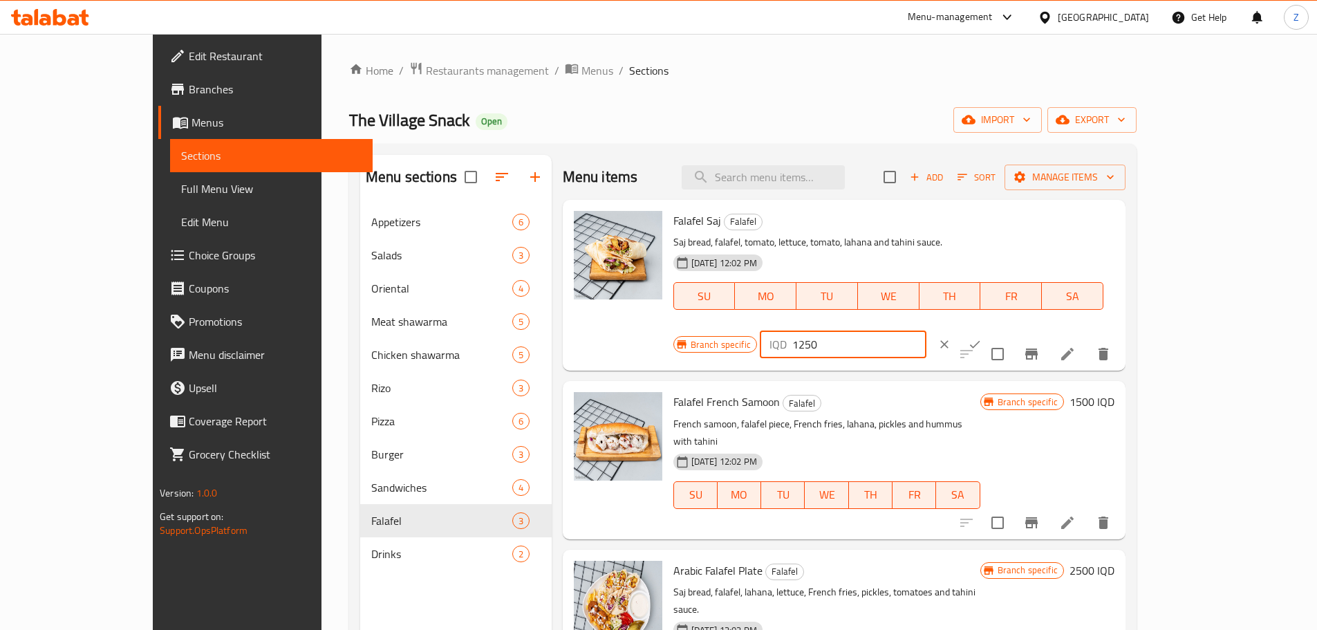
click at [926, 330] on input "1250" at bounding box center [859, 344] width 134 height 28
type input "1250"
drag, startPoint x: 1239, startPoint y: 229, endPoint x: 1223, endPoint y: 274, distance: 47.7
click at [981, 337] on icon "ok" at bounding box center [975, 344] width 14 height 14
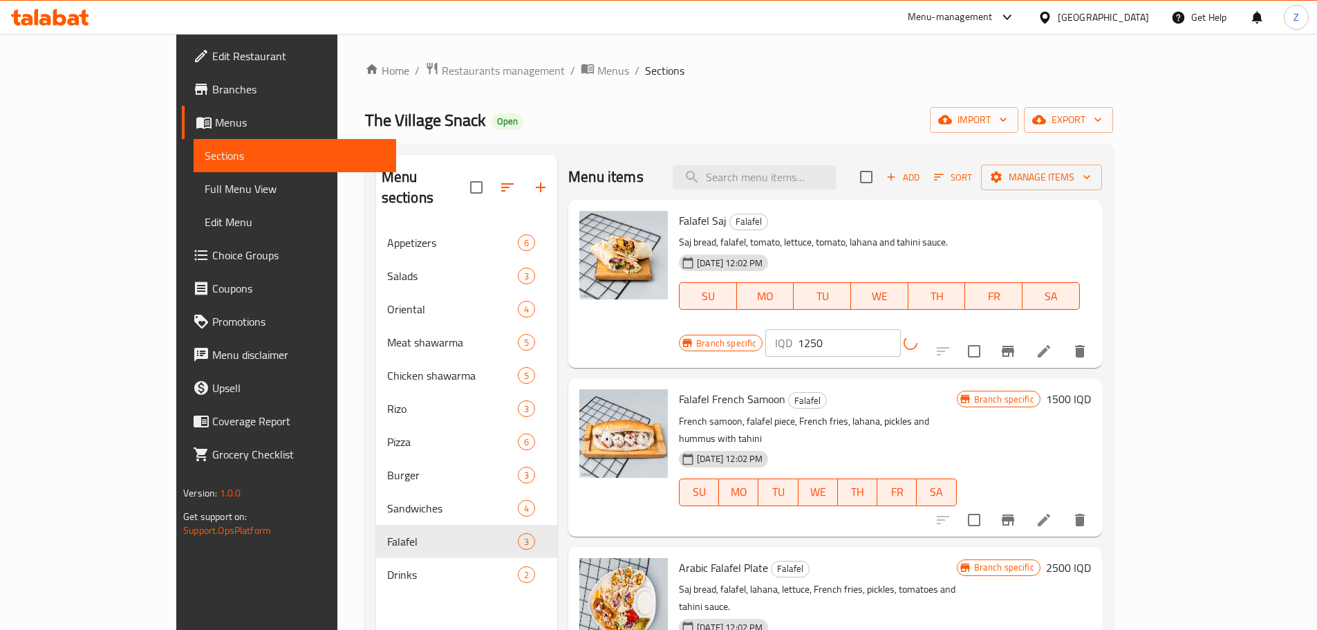
click at [1016, 343] on icon "Branch-specific-item" at bounding box center [1007, 351] width 17 height 17
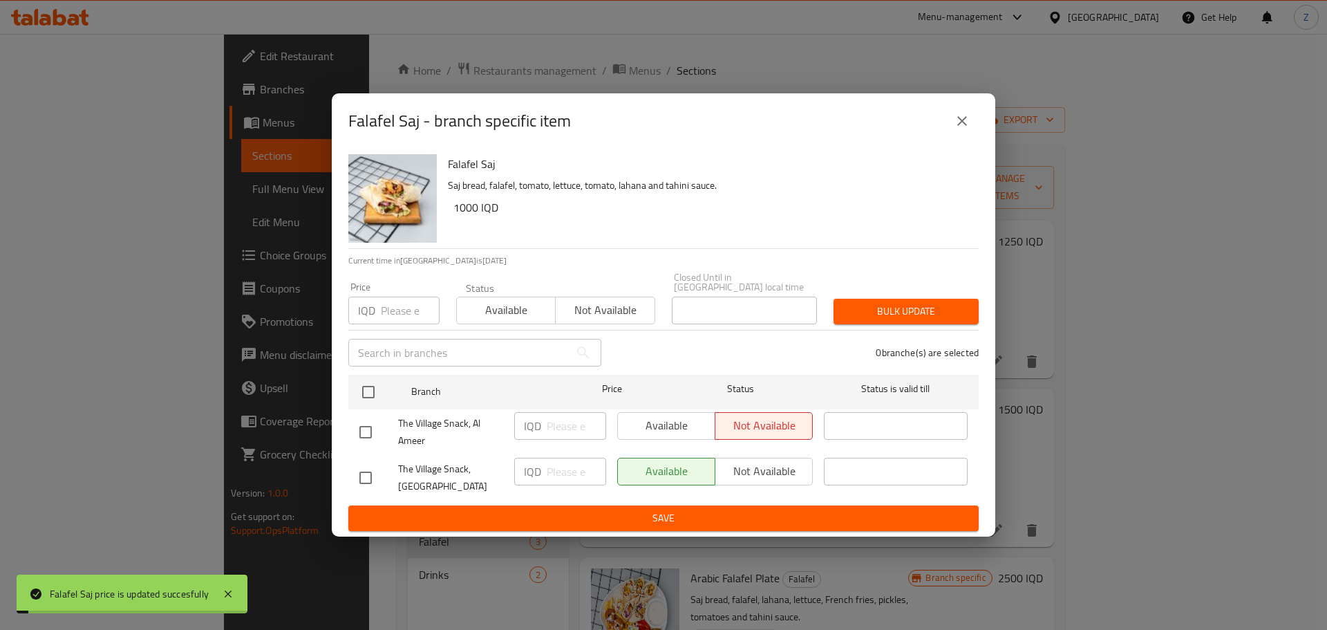
click at [965, 127] on icon "close" at bounding box center [962, 121] width 17 height 17
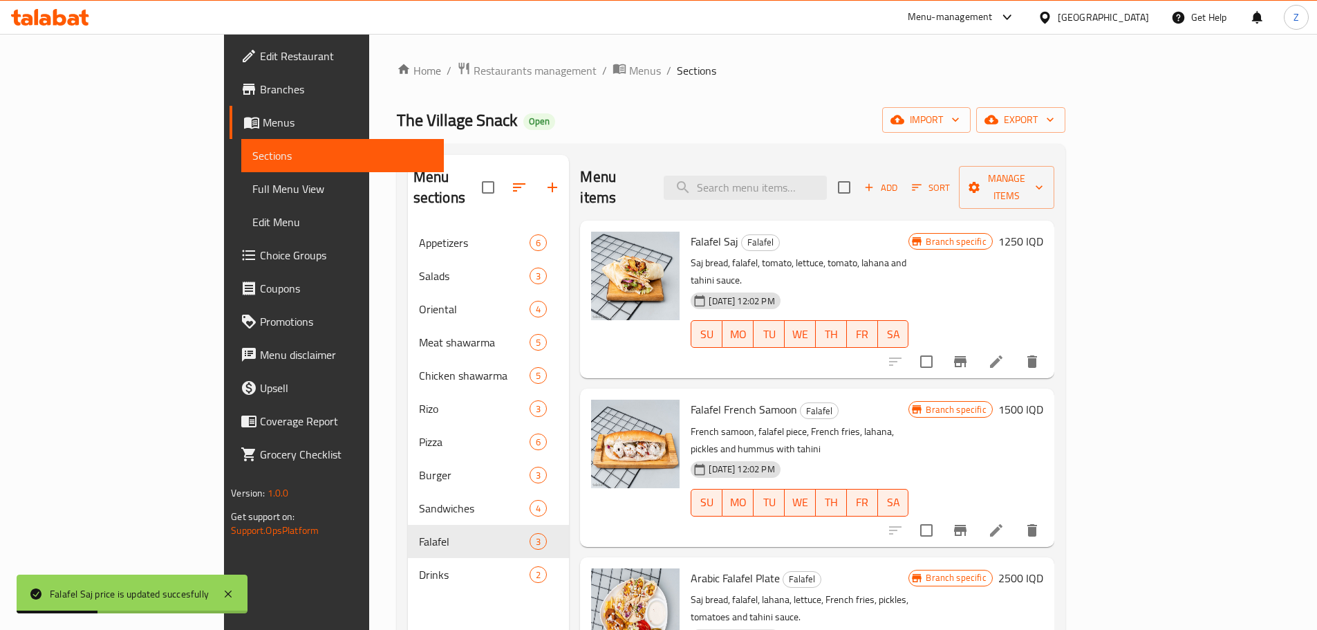
click at [1043, 399] on h6 "1500 IQD" at bounding box center [1020, 408] width 45 height 19
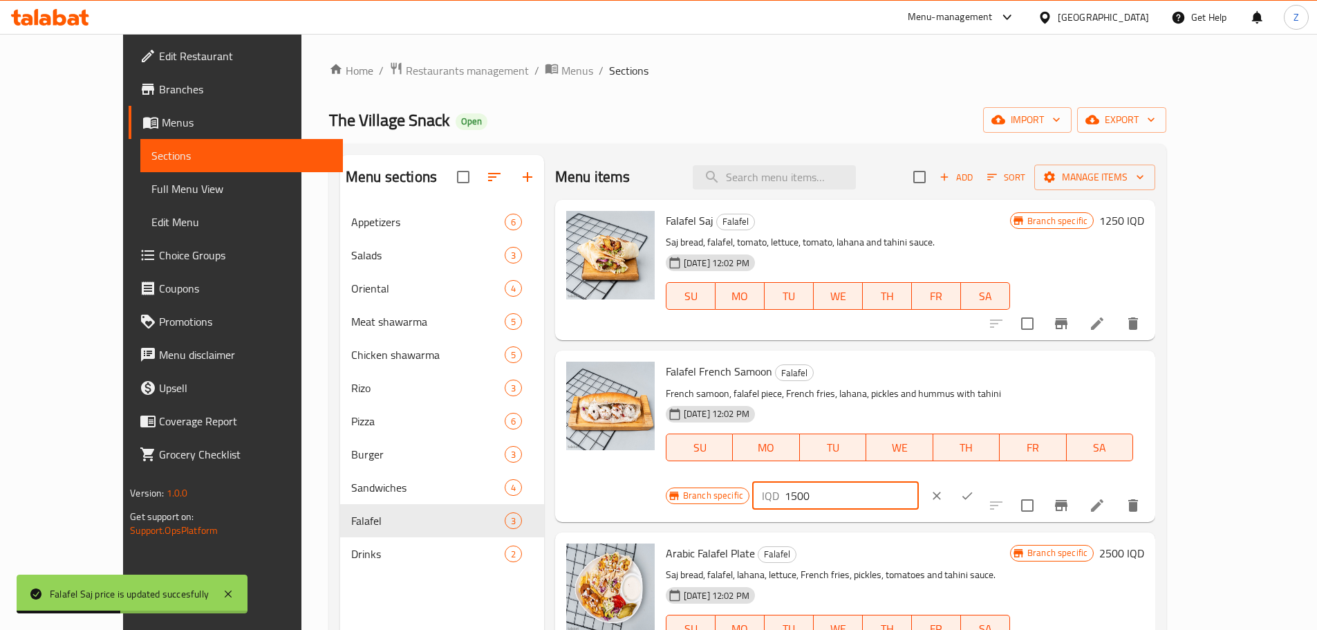
click at [919, 482] on input "1500" at bounding box center [851, 496] width 134 height 28
click at [919, 482] on input "2000" at bounding box center [851, 496] width 134 height 28
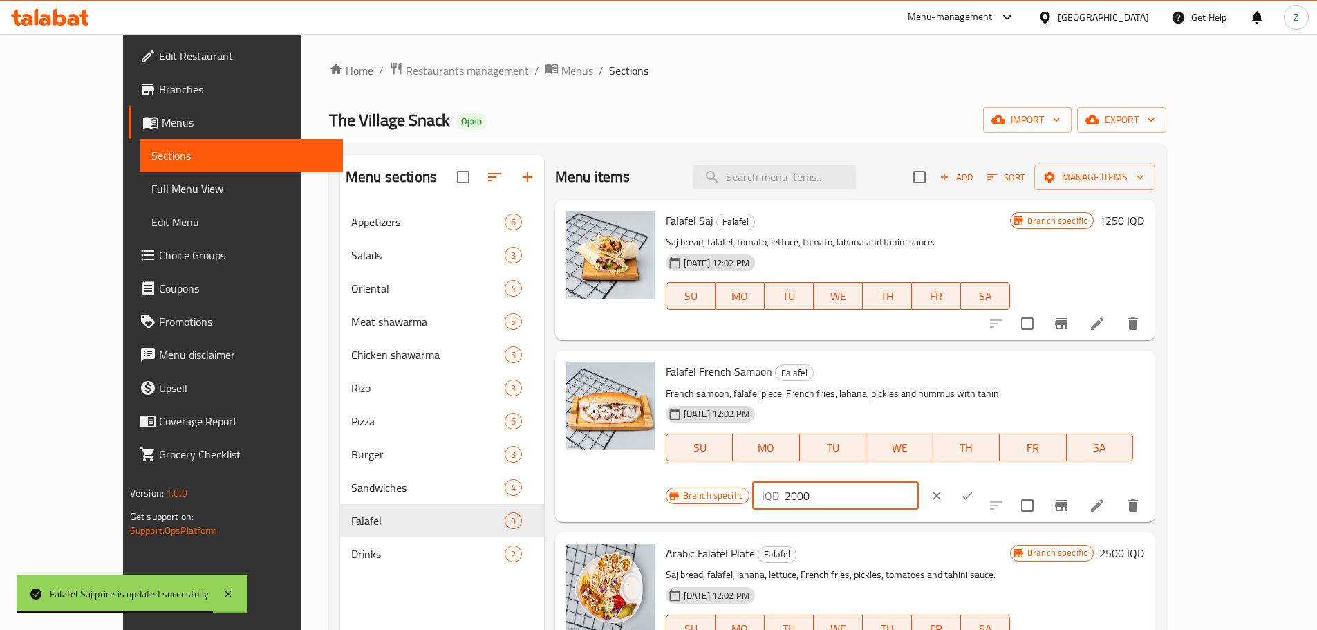
click at [919, 482] on input "2000" at bounding box center [851, 496] width 134 height 28
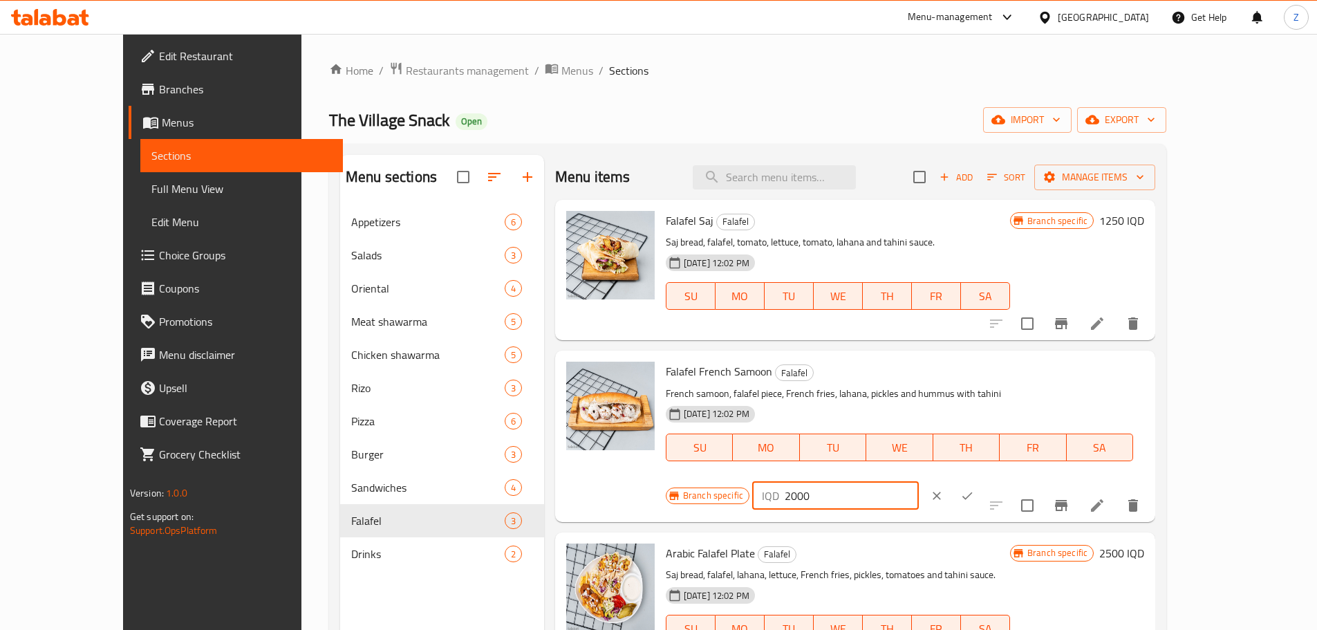
type input "2000"
click at [974, 489] on icon "ok" at bounding box center [967, 496] width 14 height 14
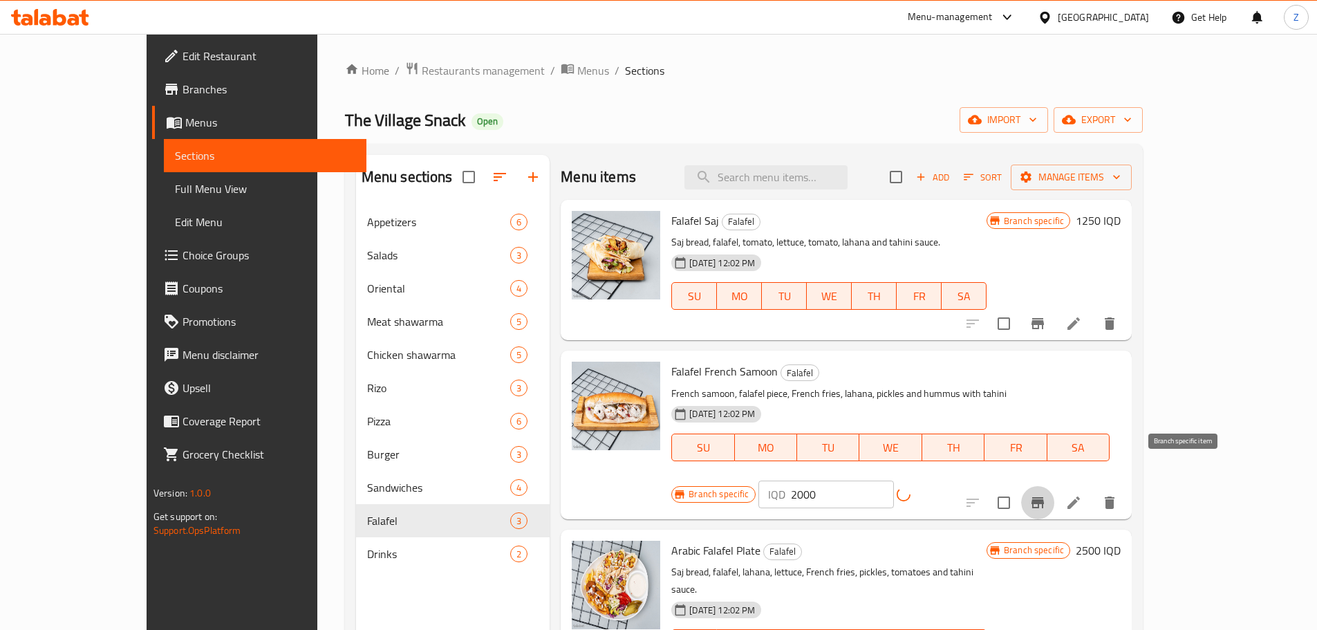
click at [1046, 494] on icon "Branch-specific-item" at bounding box center [1037, 502] width 17 height 17
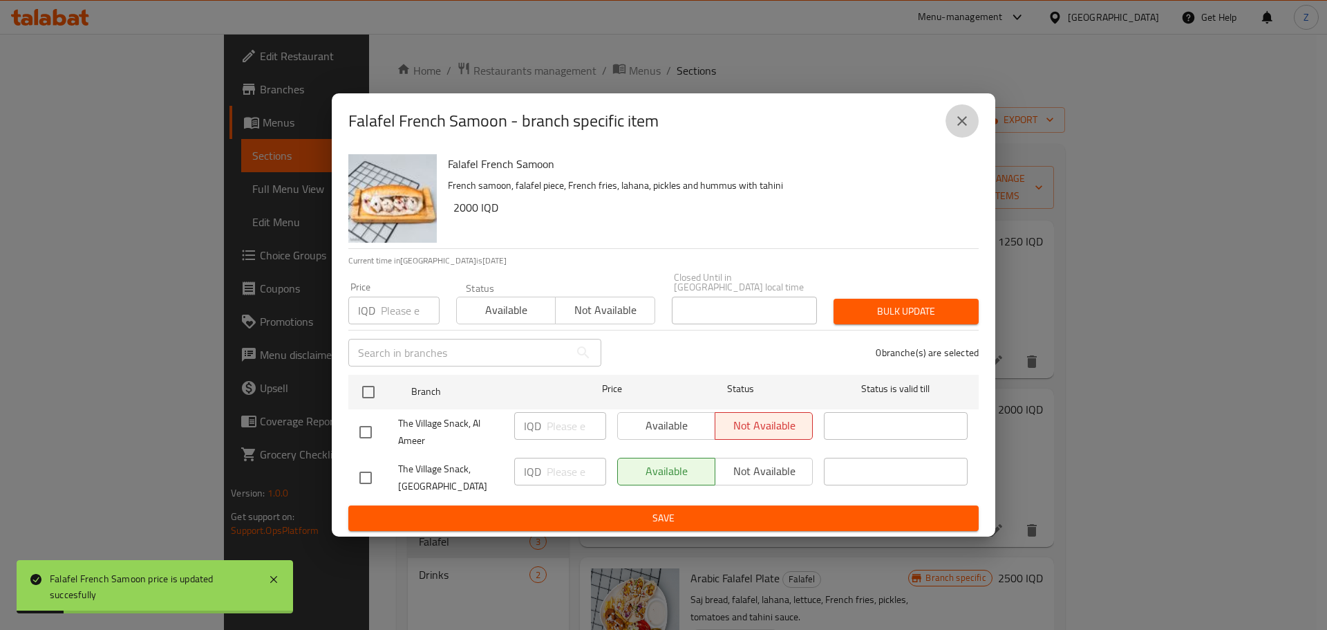
drag, startPoint x: 967, startPoint y: 129, endPoint x: 1115, endPoint y: 331, distance: 250.8
click at [969, 135] on button "close" at bounding box center [961, 120] width 33 height 33
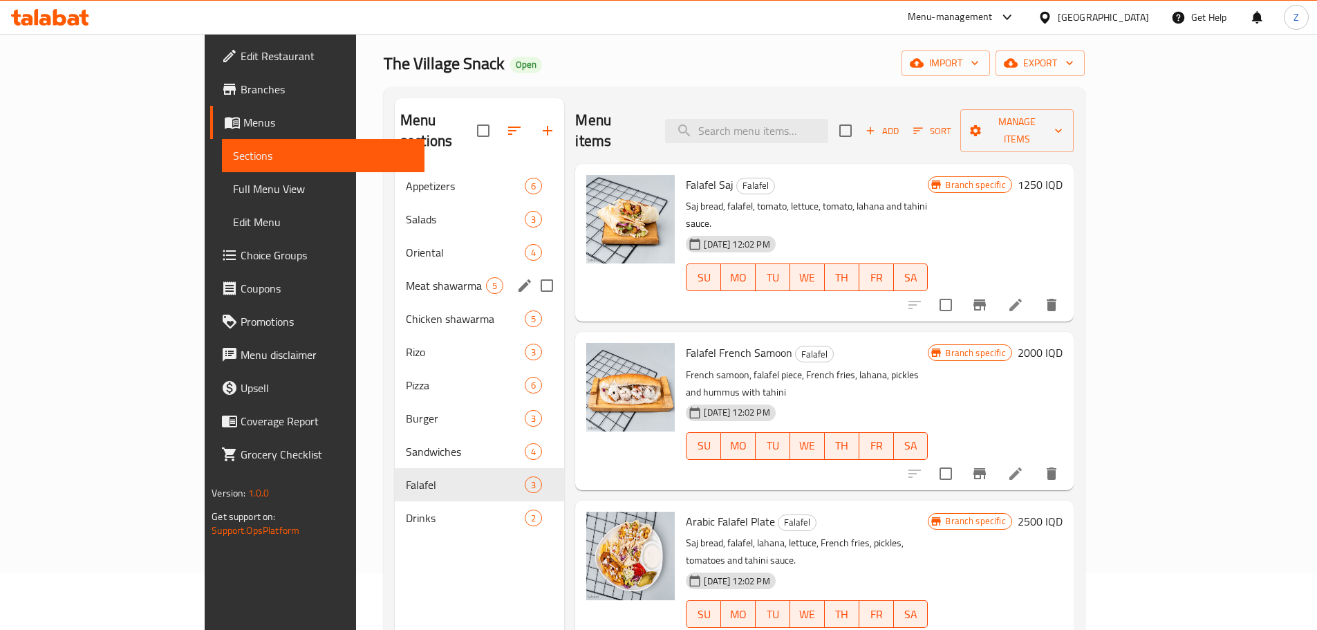
scroll to position [55, 0]
click at [395, 182] on div "Appetizers 6" at bounding box center [479, 187] width 169 height 33
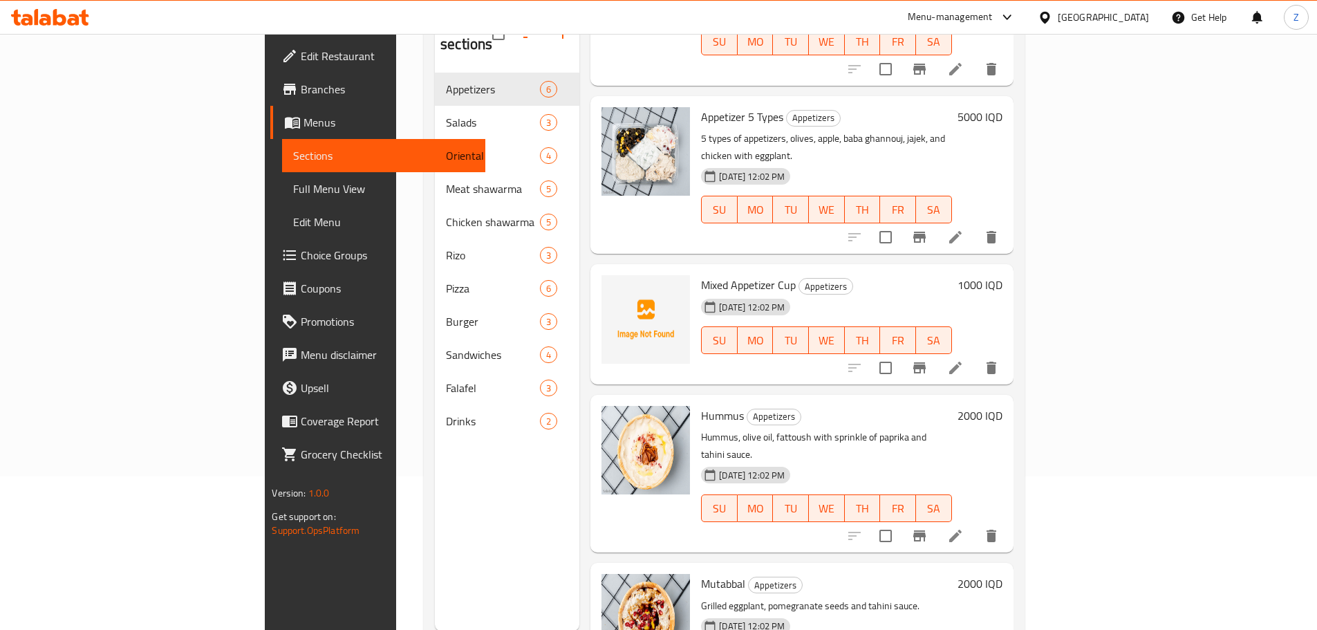
scroll to position [194, 0]
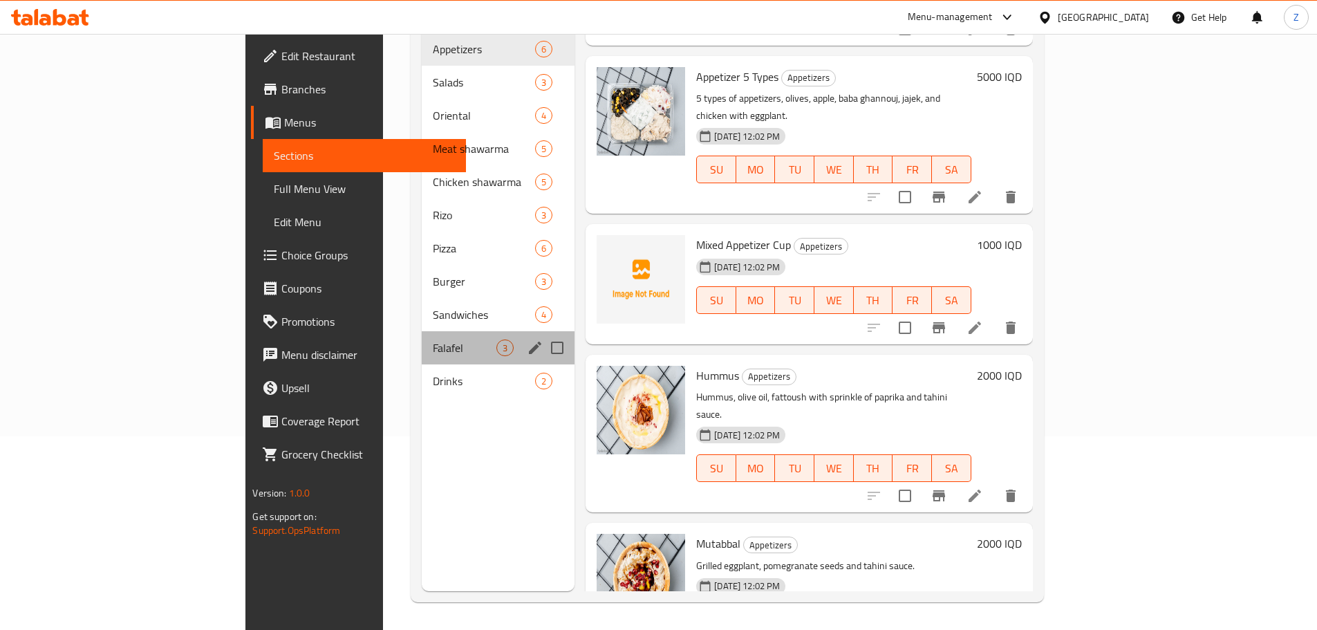
click at [433, 339] on span "Falafel" at bounding box center [465, 347] width 64 height 17
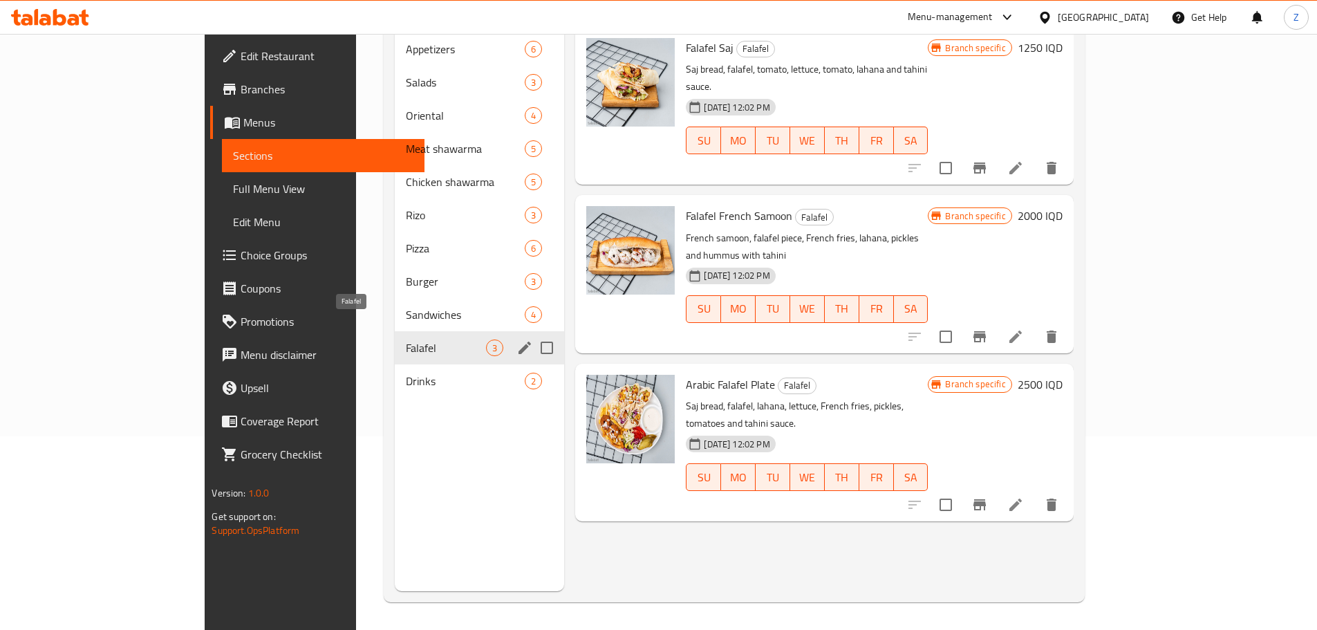
click at [395, 308] on div "Sandwiches 4" at bounding box center [479, 314] width 169 height 33
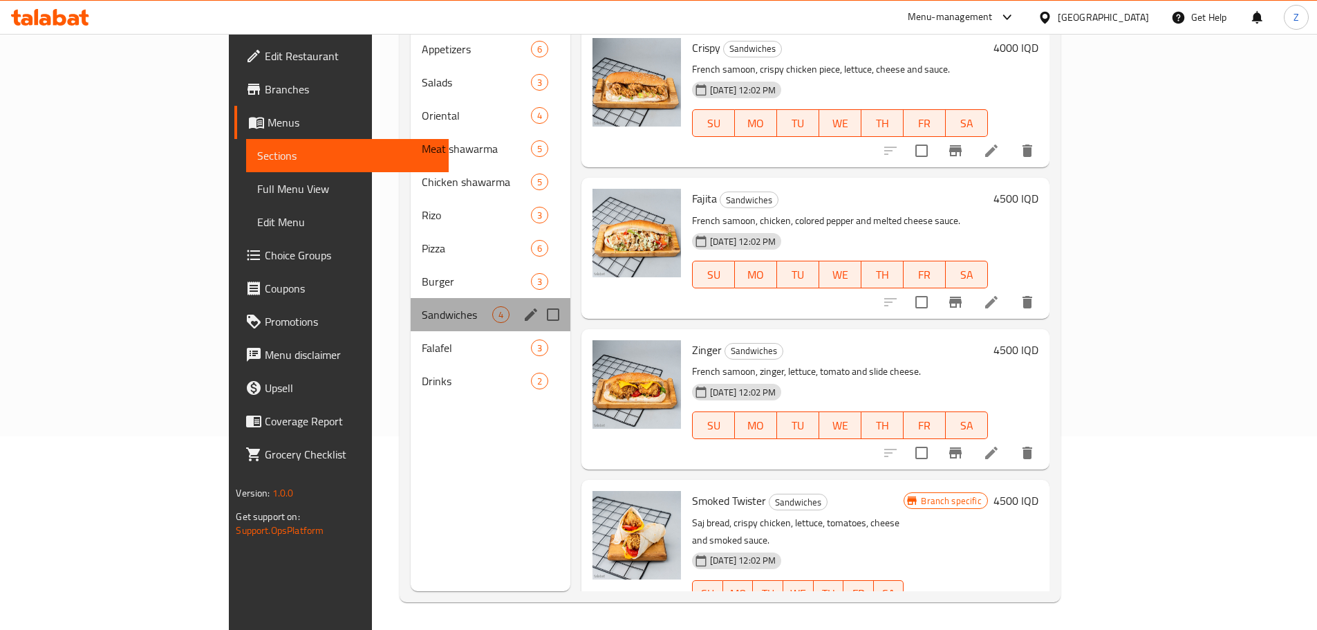
click at [411, 298] on div "Sandwiches 4" at bounding box center [491, 314] width 160 height 33
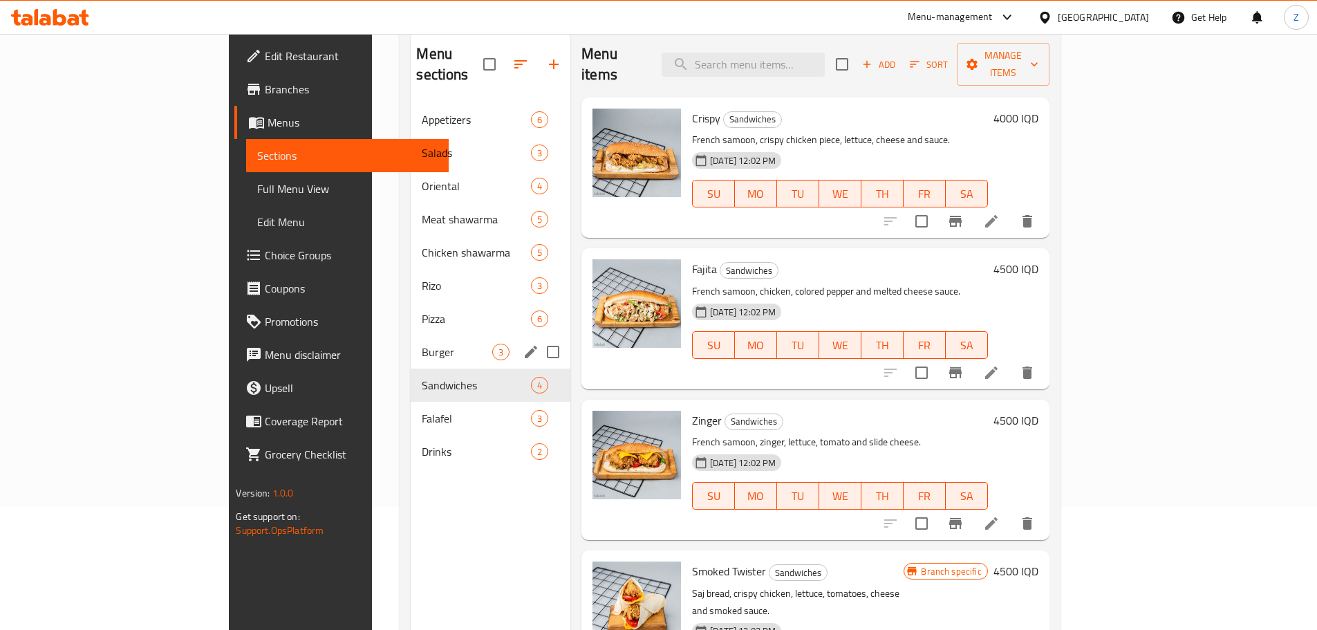
scroll to position [55, 0]
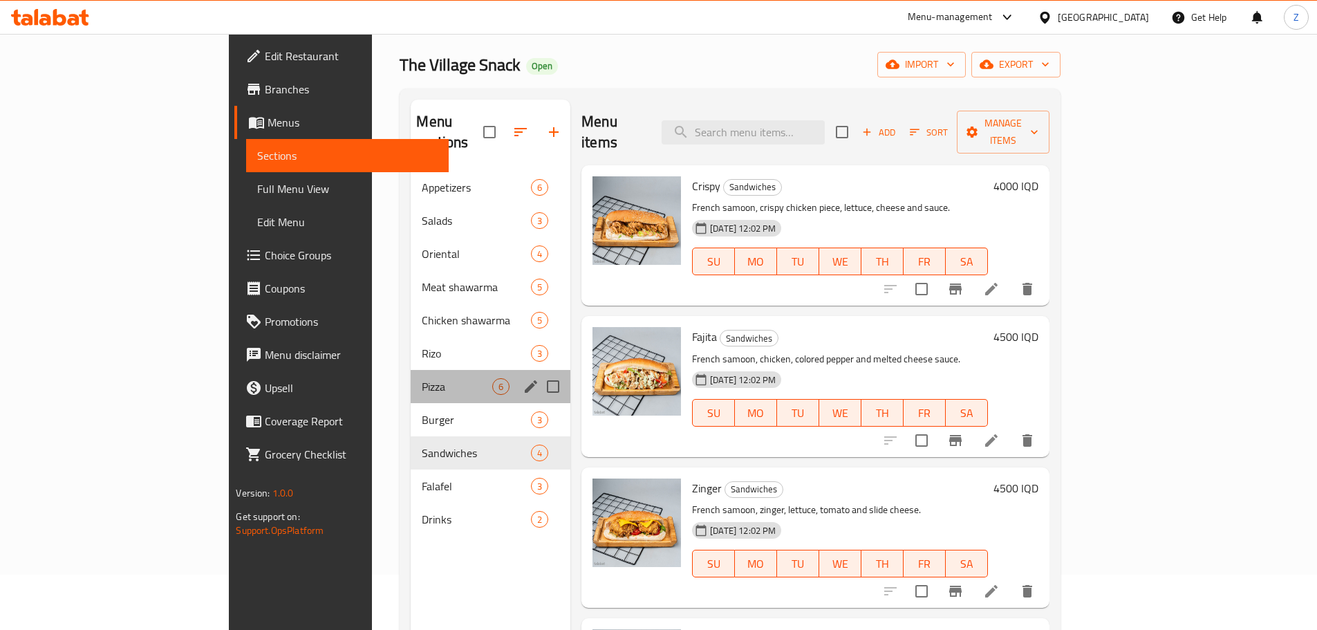
click at [411, 370] on div "Pizza 6" at bounding box center [491, 386] width 160 height 33
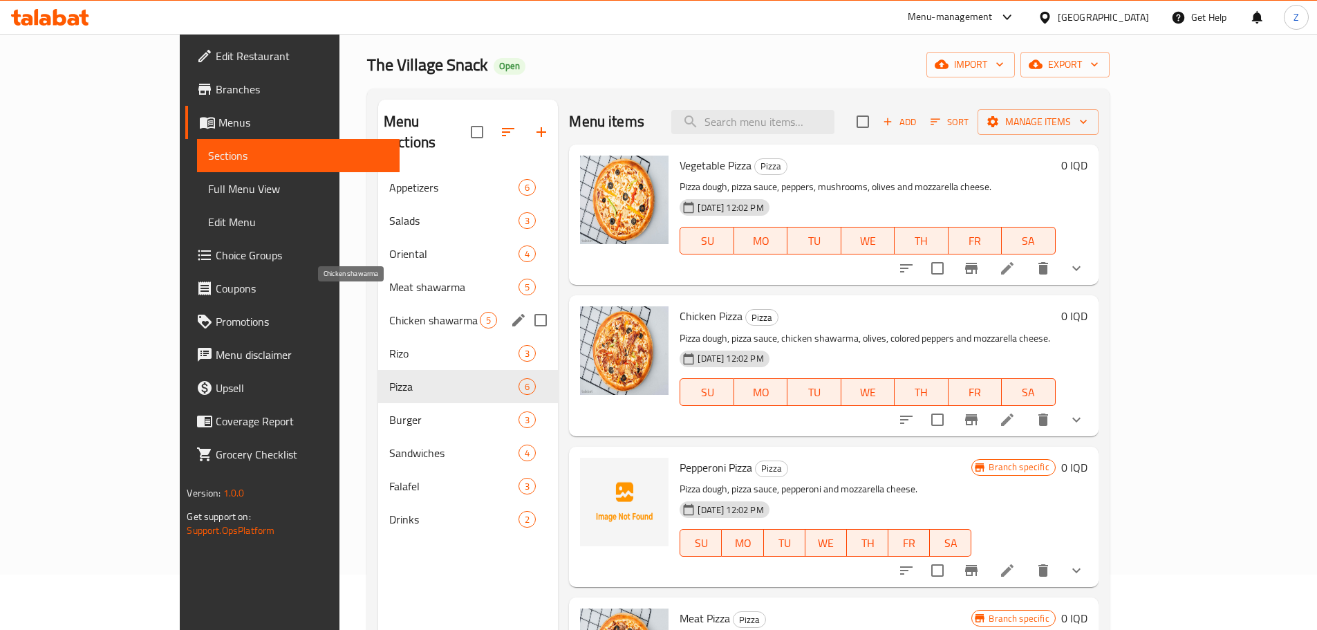
click at [389, 312] on span "Chicken shawarma" at bounding box center [434, 320] width 91 height 17
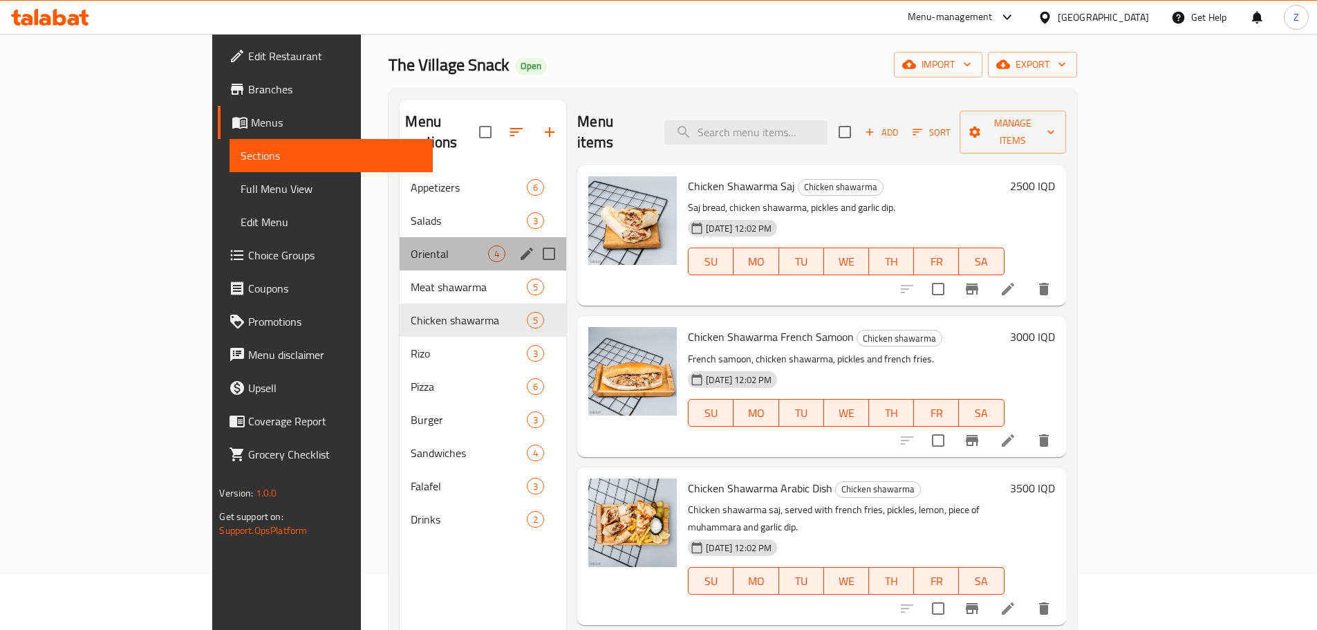
click at [399, 237] on div "Oriental 4" at bounding box center [482, 253] width 167 height 33
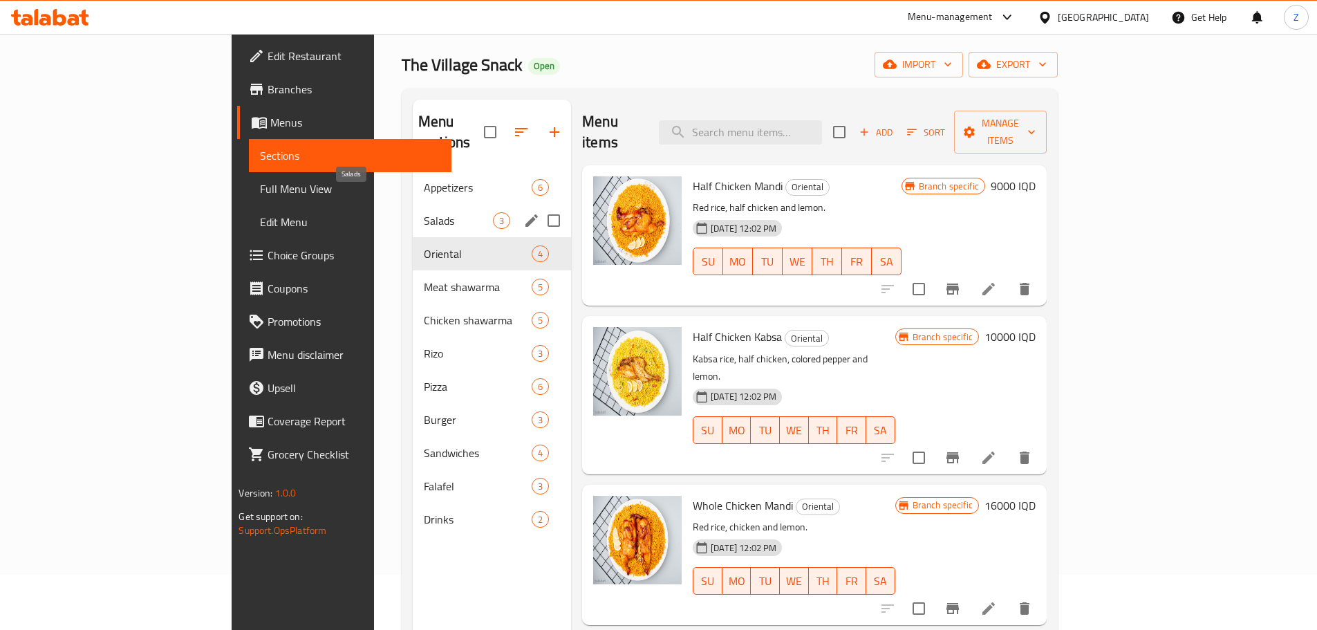
click at [424, 212] on span "Salads" at bounding box center [458, 220] width 69 height 17
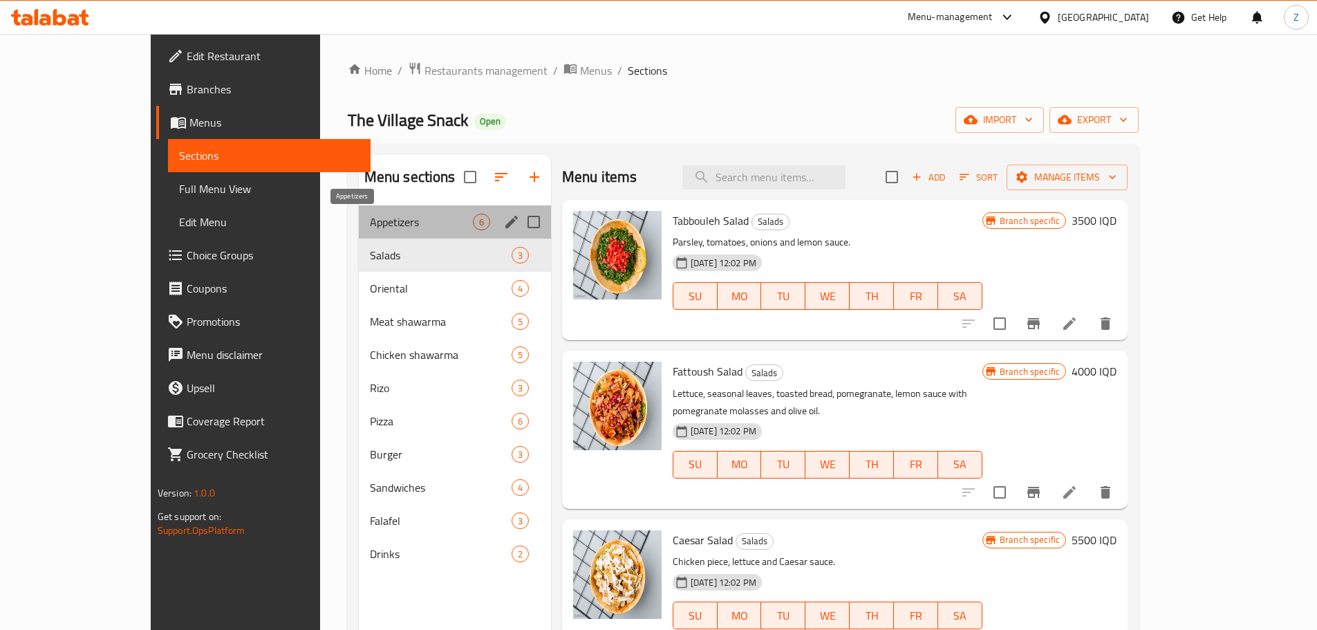
click at [370, 223] on span "Appetizers" at bounding box center [421, 222] width 103 height 17
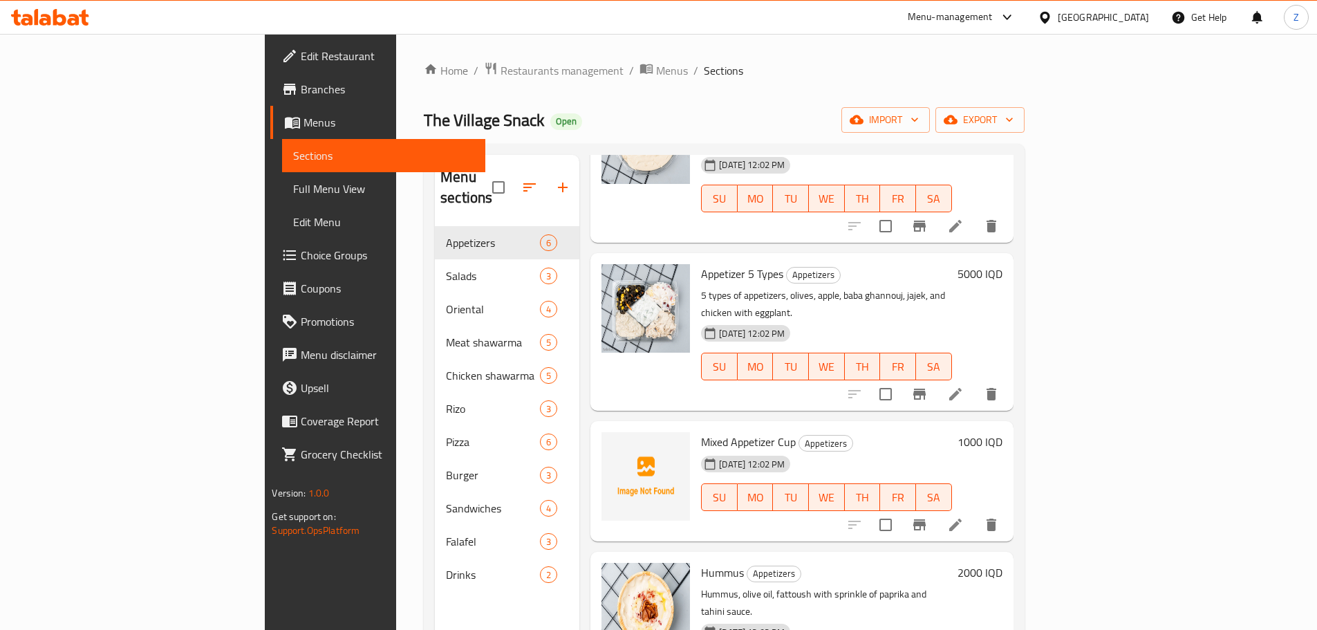
scroll to position [290, 0]
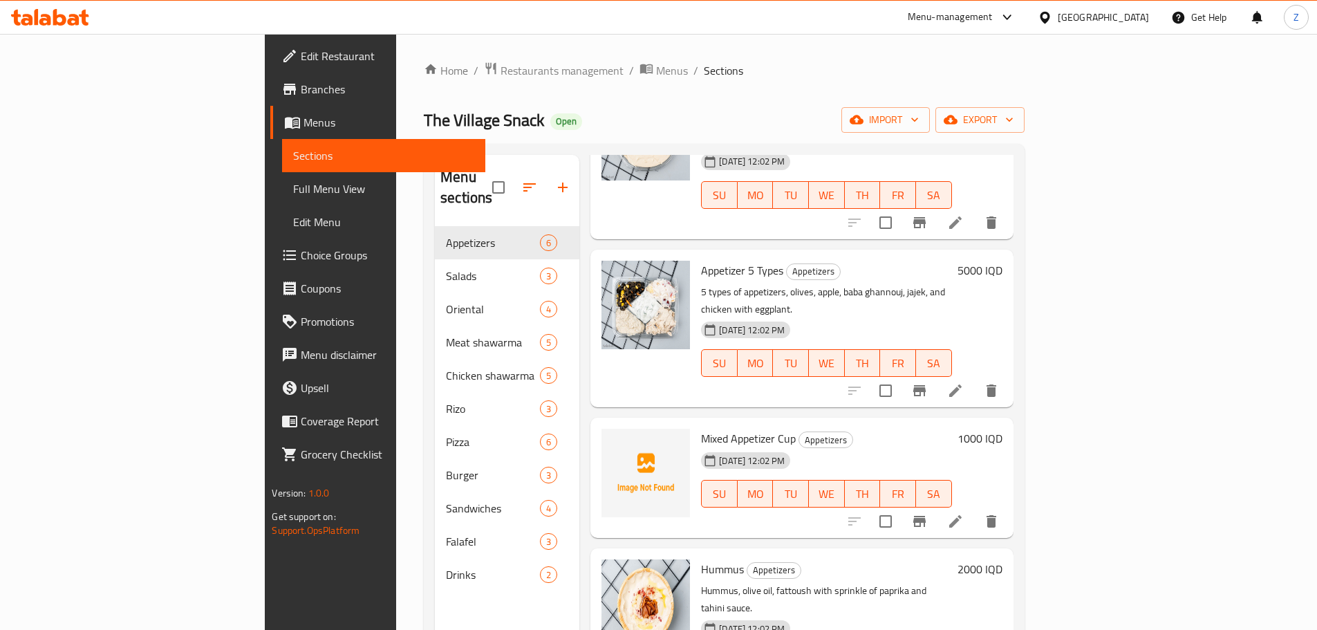
click at [1002, 429] on h6 "1000 IQD" at bounding box center [979, 438] width 45 height 19
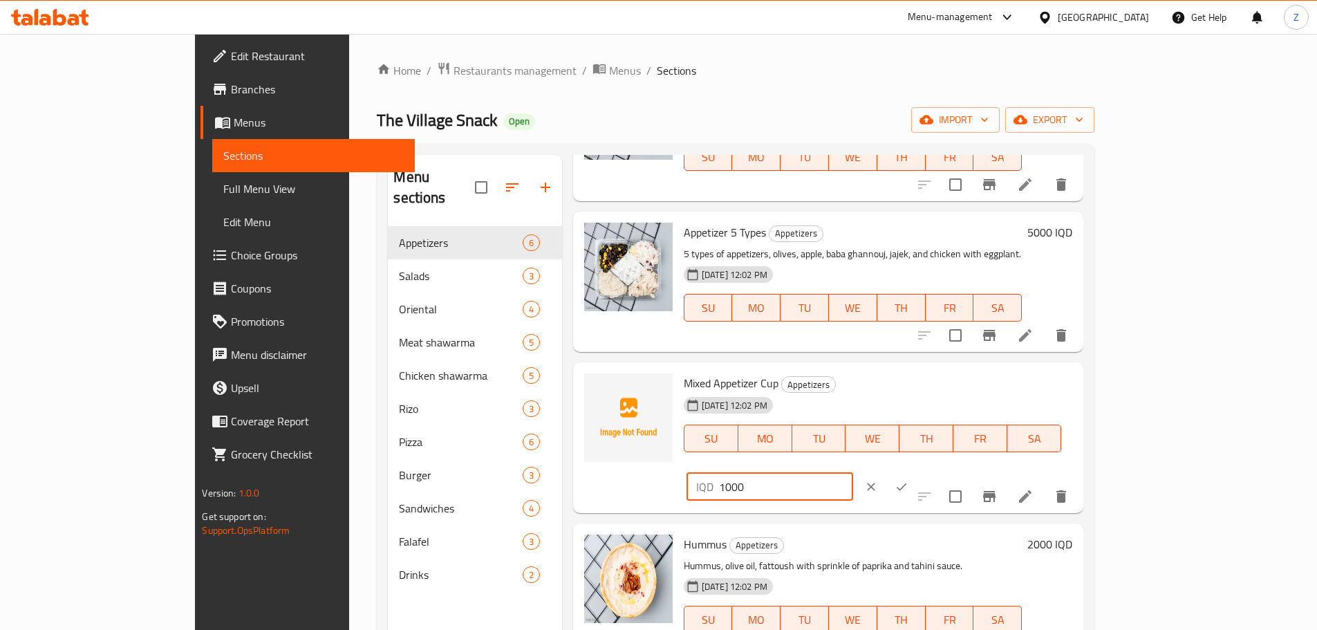
click at [853, 473] on input "1000" at bounding box center [786, 487] width 134 height 28
type input "1500"
click at [916, 471] on button "ok" at bounding box center [901, 486] width 30 height 30
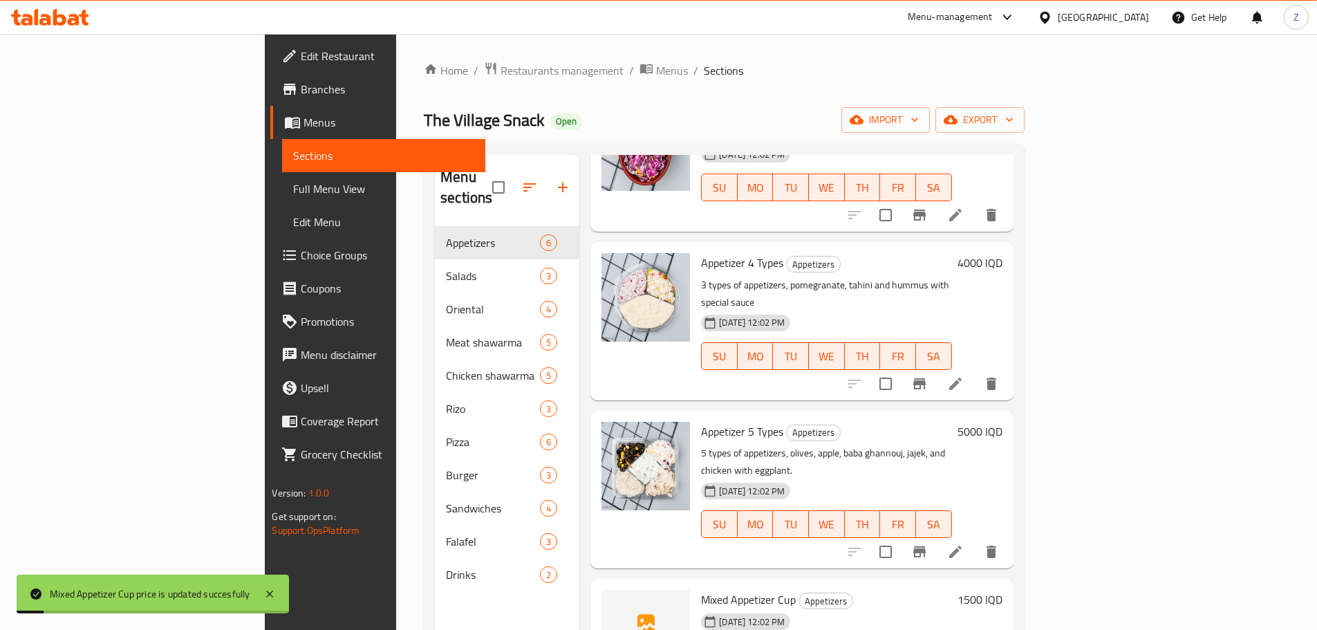
scroll to position [0, 0]
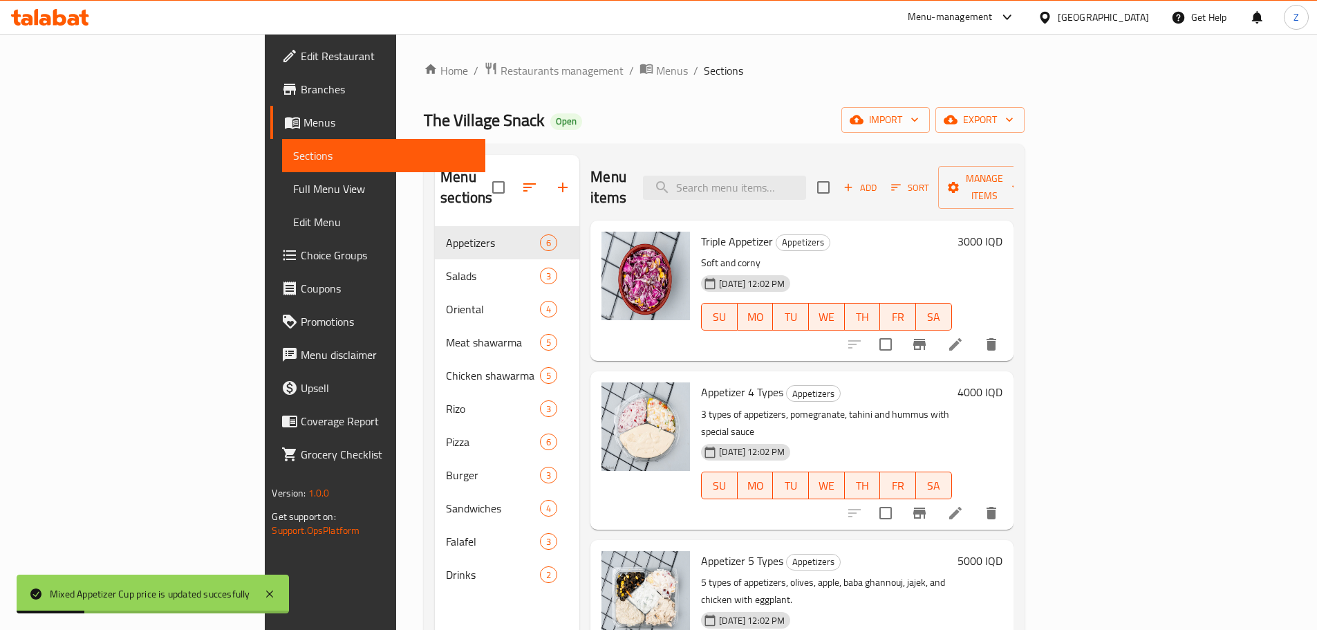
click at [1002, 232] on h6 "3000 IQD" at bounding box center [979, 241] width 45 height 19
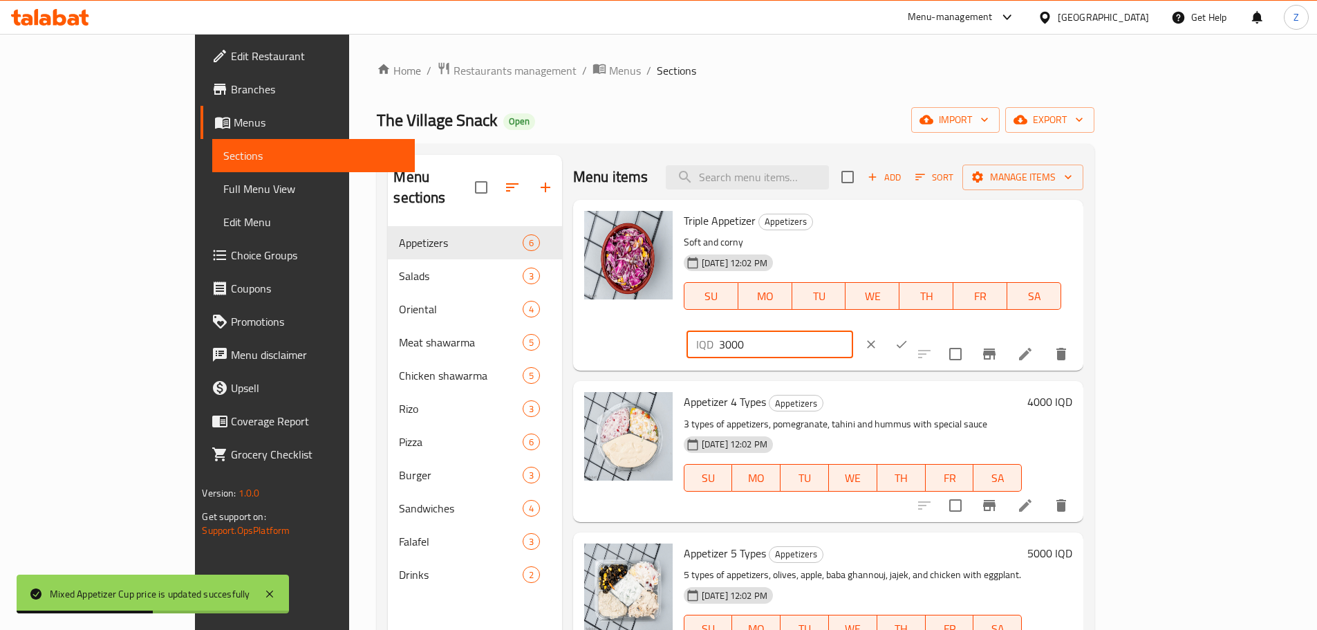
drag, startPoint x: 1070, startPoint y: 227, endPoint x: 1051, endPoint y: 230, distance: 18.9
click at [853, 330] on div "IQD 3000 ​" at bounding box center [769, 344] width 167 height 28
drag, startPoint x: 1074, startPoint y: 228, endPoint x: 1064, endPoint y: 230, distance: 10.6
click at [853, 330] on div "IQD 3000 ​" at bounding box center [769, 344] width 167 height 28
type input "4000"
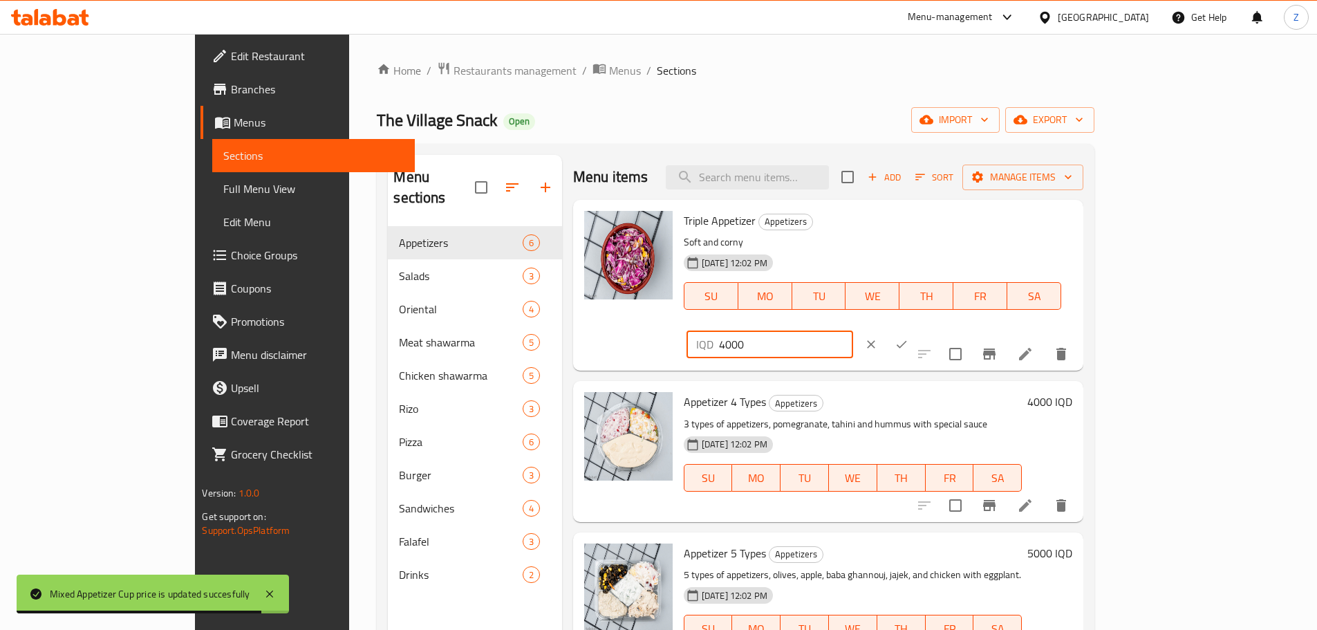
click at [916, 329] on button "ok" at bounding box center [901, 344] width 30 height 30
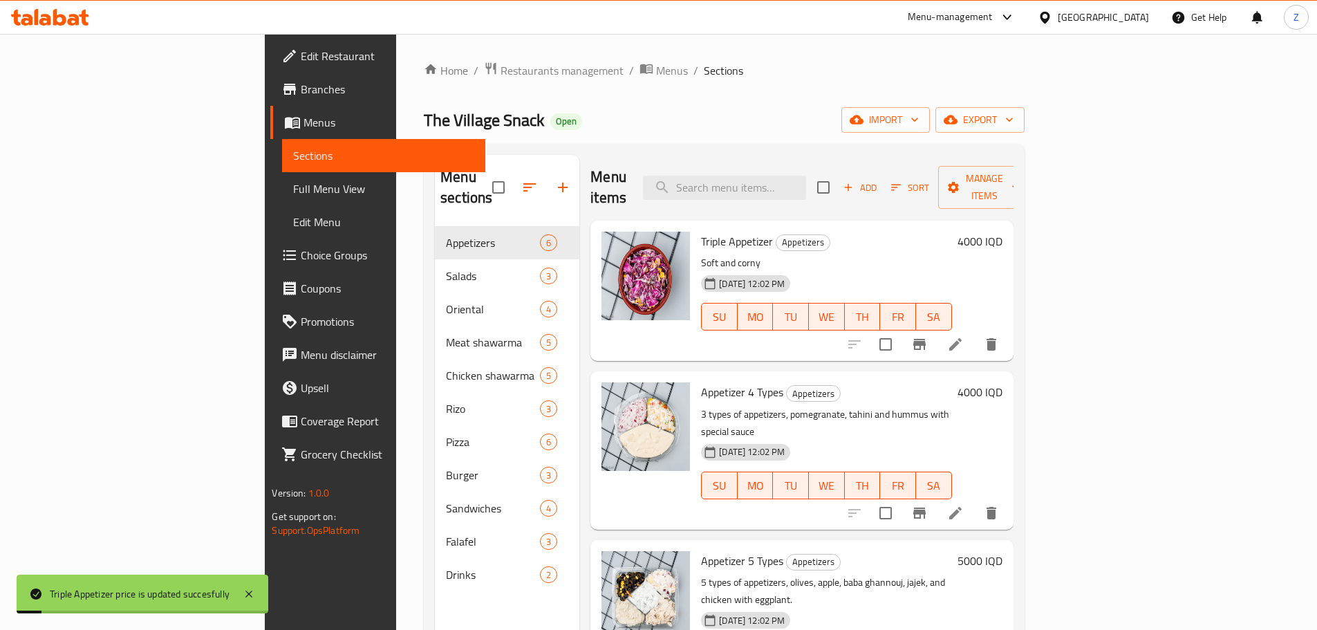
scroll to position [69, 0]
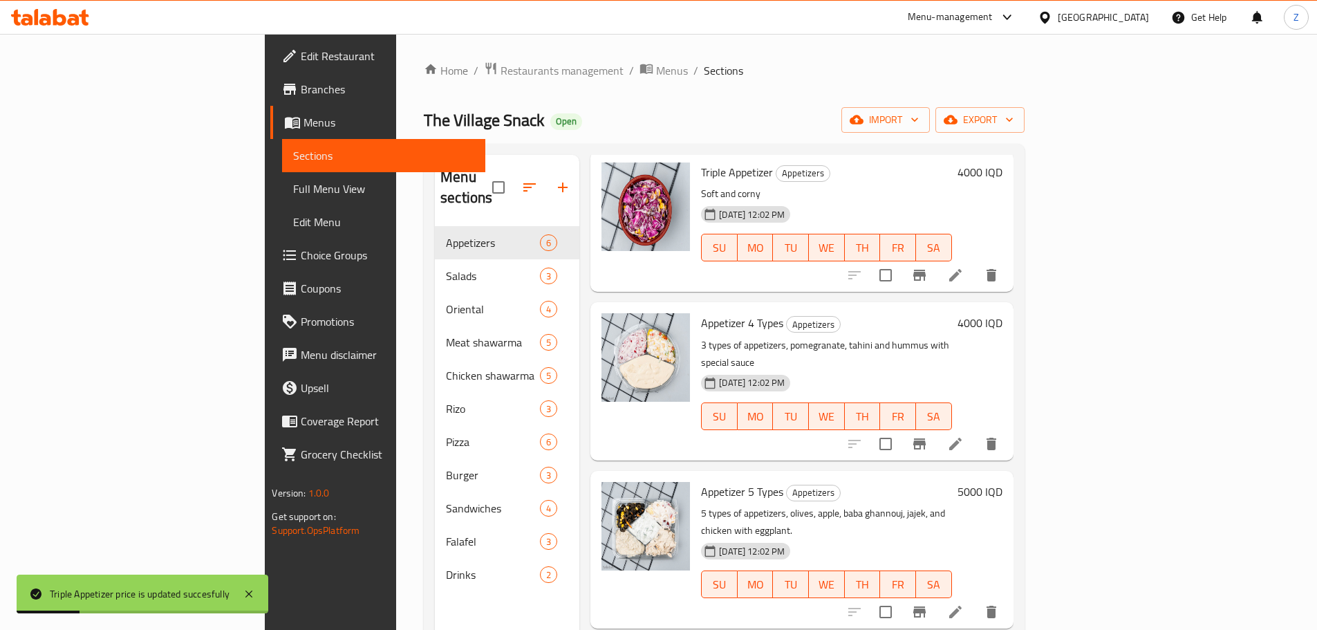
click at [1002, 313] on h6 "4000 IQD" at bounding box center [979, 322] width 45 height 19
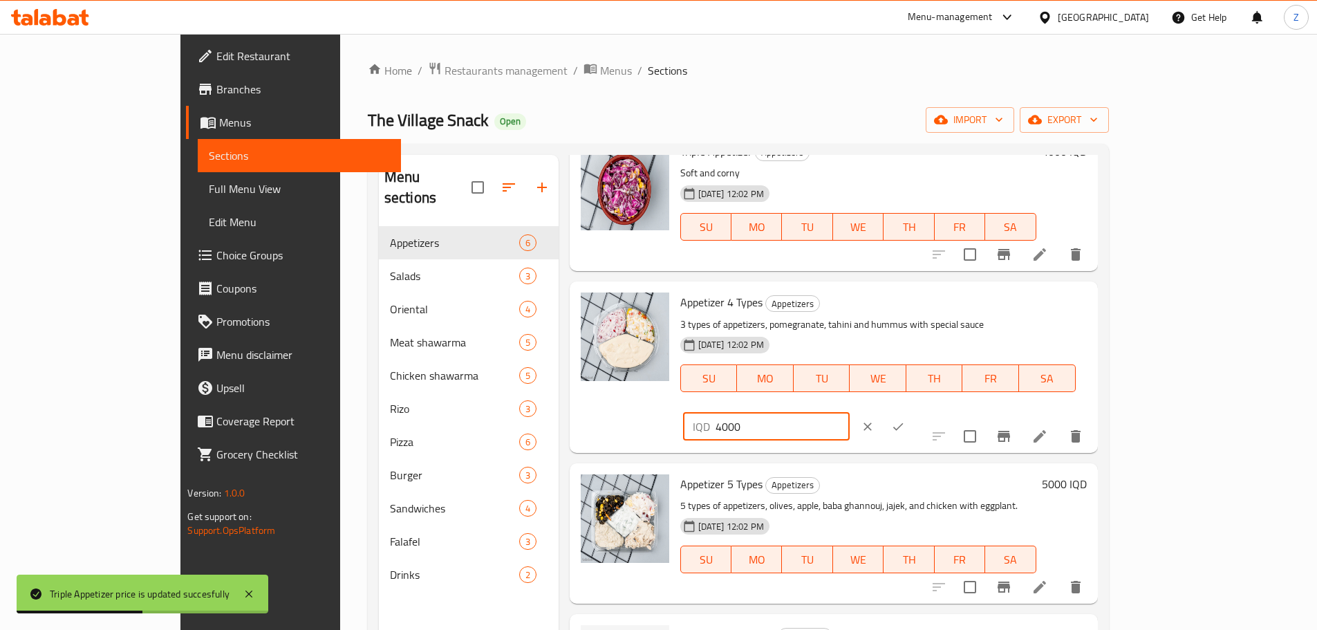
drag, startPoint x: 1075, startPoint y: 308, endPoint x: 1060, endPoint y: 310, distance: 15.3
click at [849, 413] on div "IQD 4000 ​" at bounding box center [766, 427] width 167 height 28
type input "5000"
click at [905, 420] on icon "ok" at bounding box center [898, 427] width 14 height 14
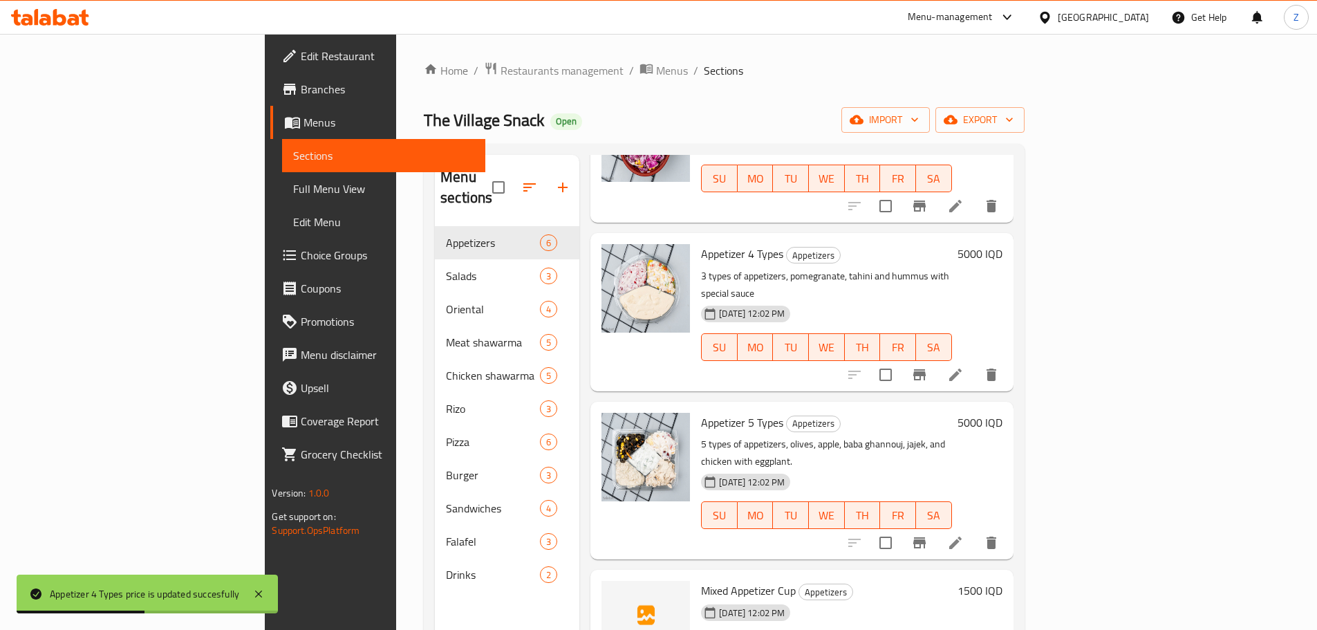
scroll to position [207, 0]
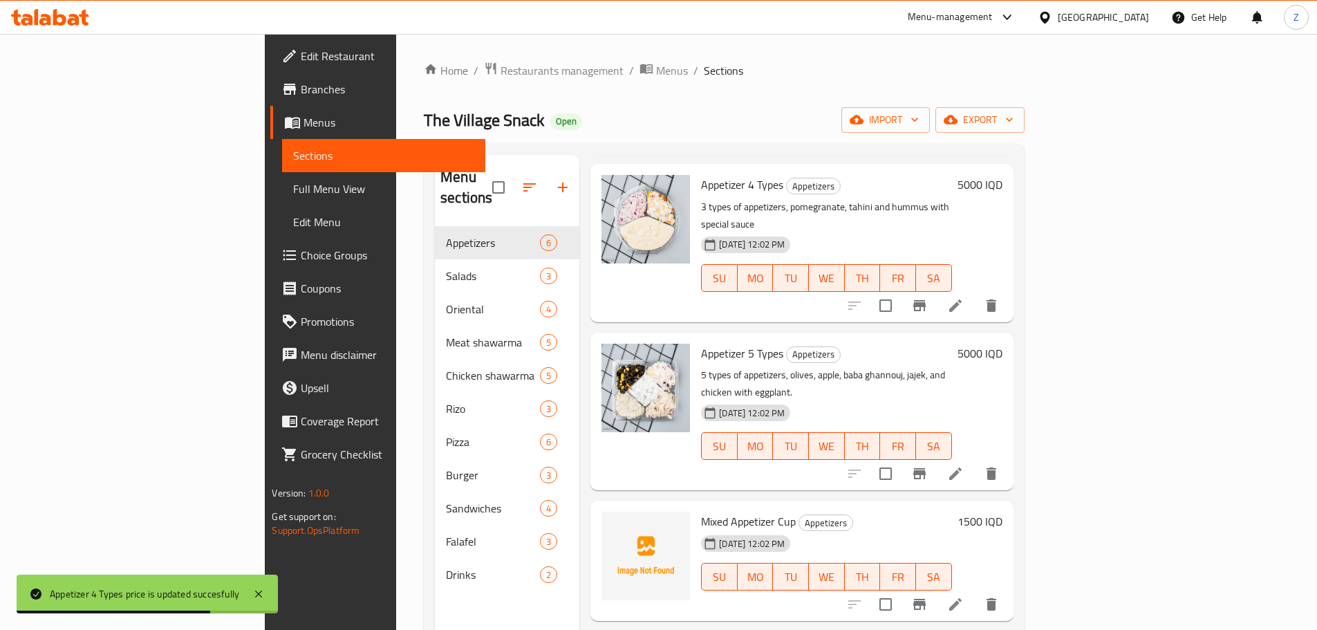
click at [1002, 343] on h6 "5000 IQD" at bounding box center [979, 352] width 45 height 19
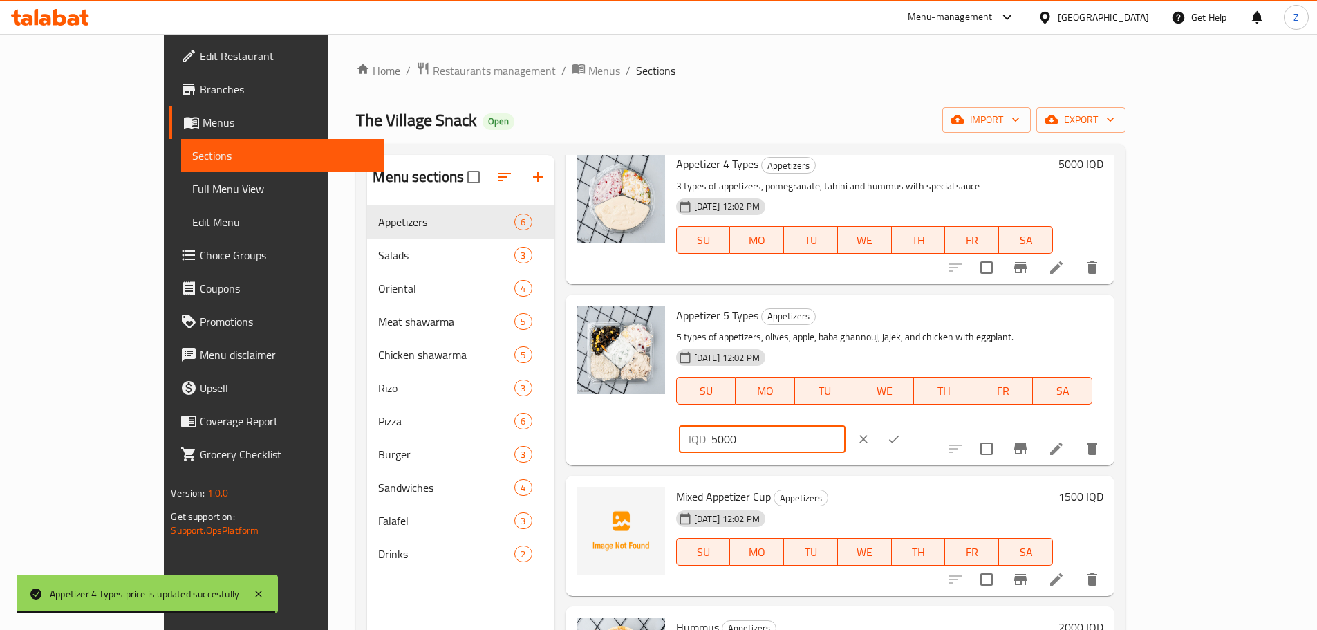
drag, startPoint x: 1075, startPoint y: 321, endPoint x: 1064, endPoint y: 323, distance: 10.6
click at [845, 425] on div "IQD 5000 ​" at bounding box center [762, 439] width 167 height 28
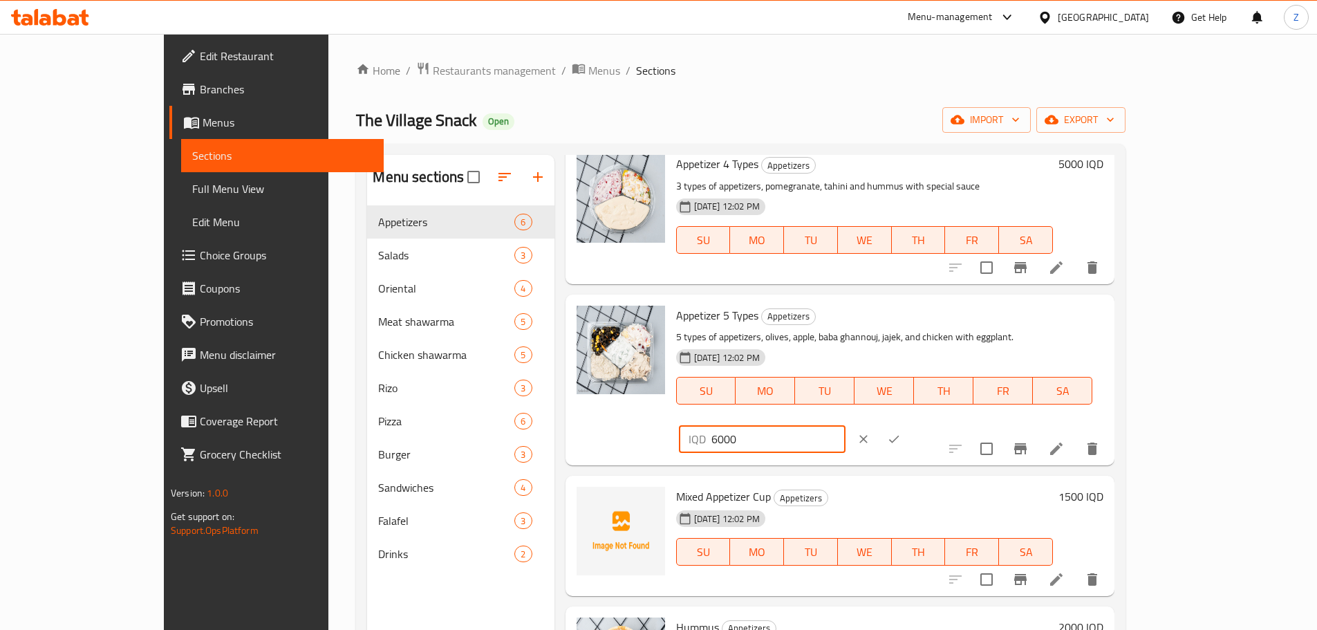
type input "6000"
click at [901, 432] on icon "ok" at bounding box center [894, 439] width 14 height 14
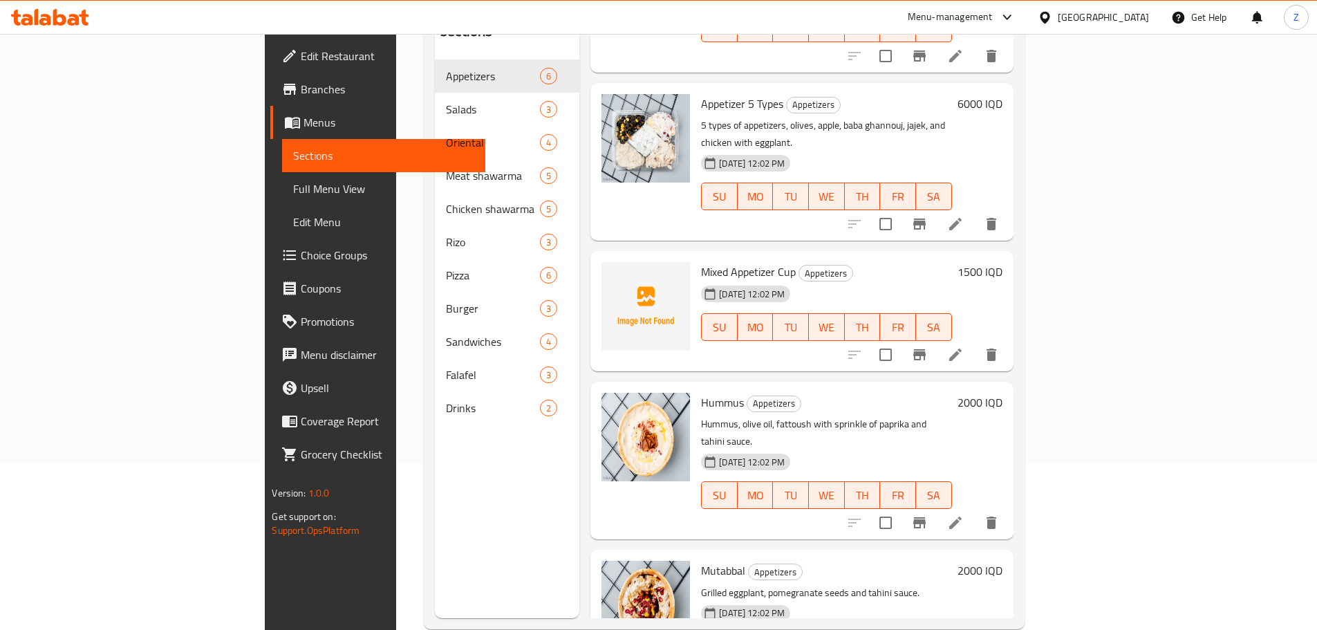
scroll to position [194, 0]
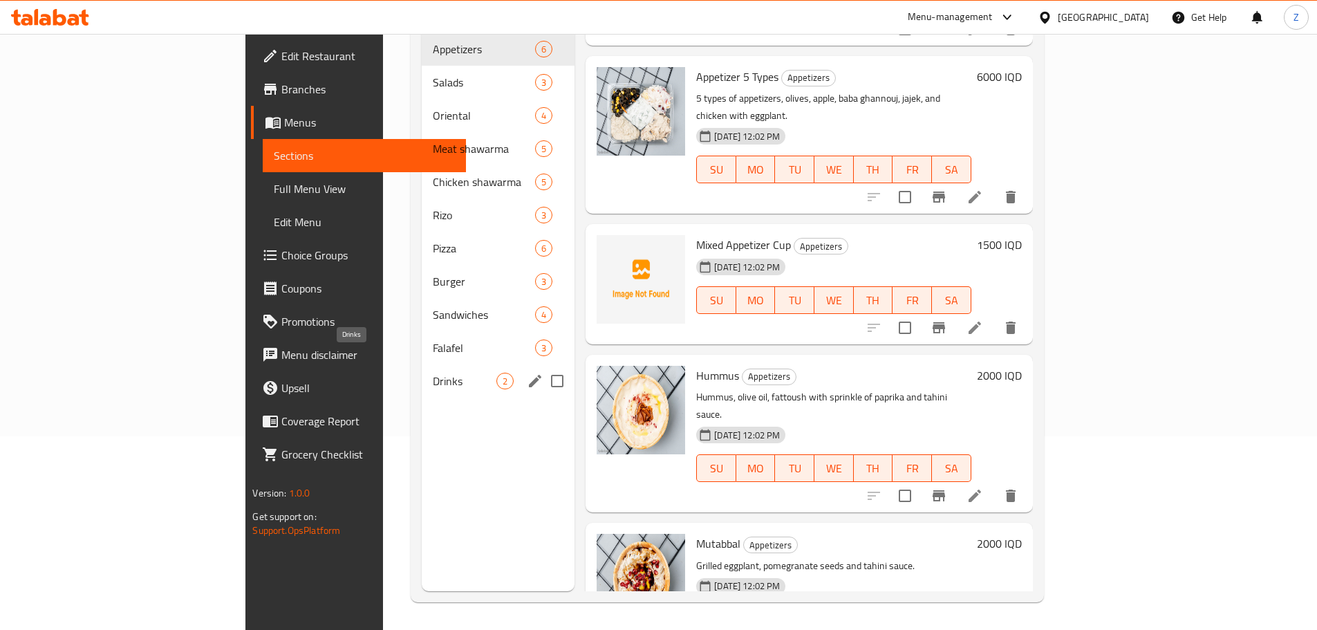
click at [433, 373] on span "Drinks" at bounding box center [465, 381] width 64 height 17
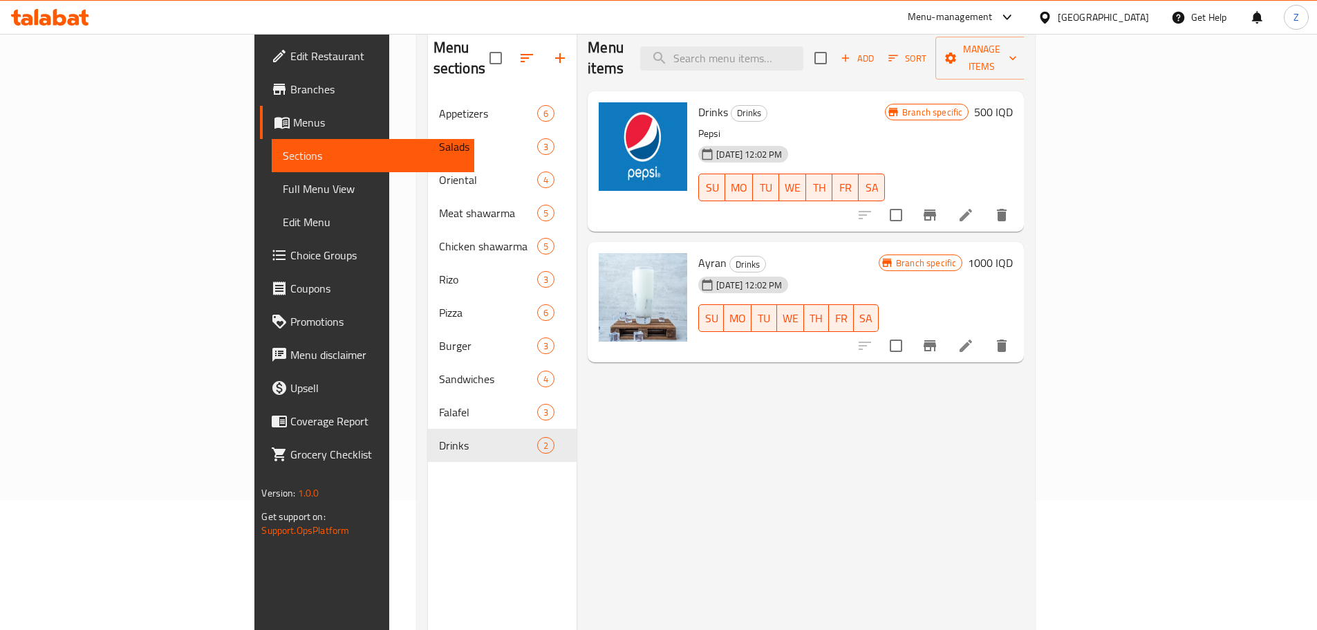
scroll to position [55, 0]
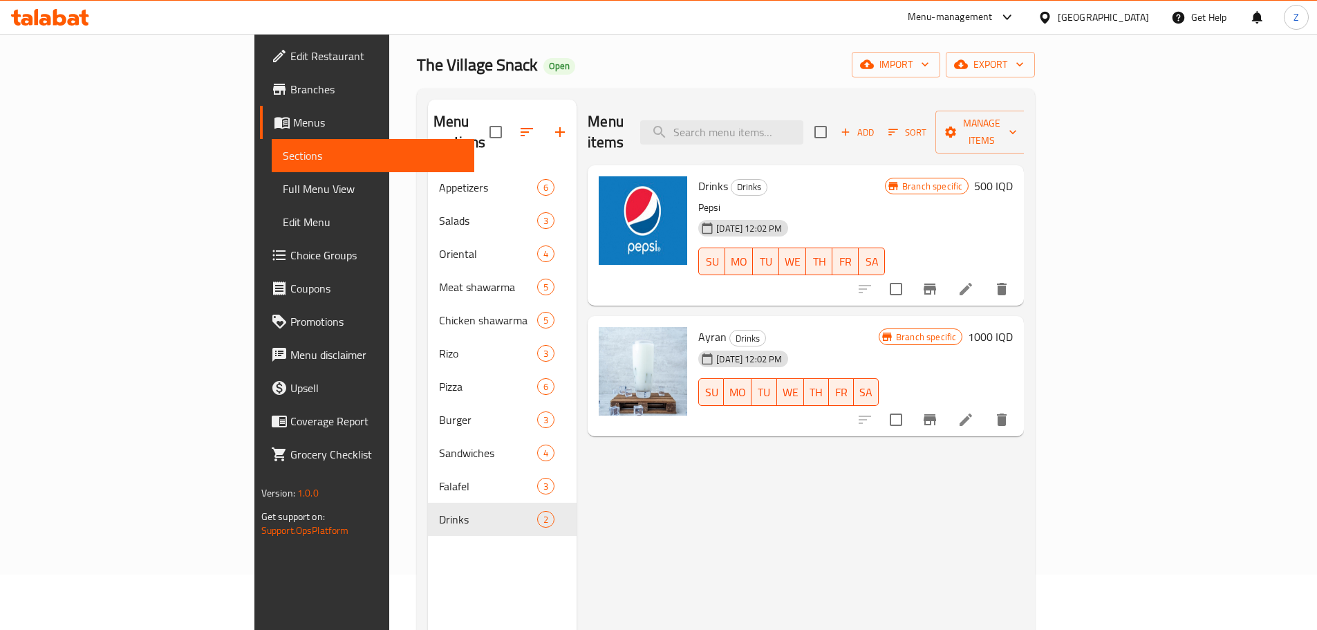
click at [1013, 176] on h6 "500 IQD" at bounding box center [993, 185] width 39 height 19
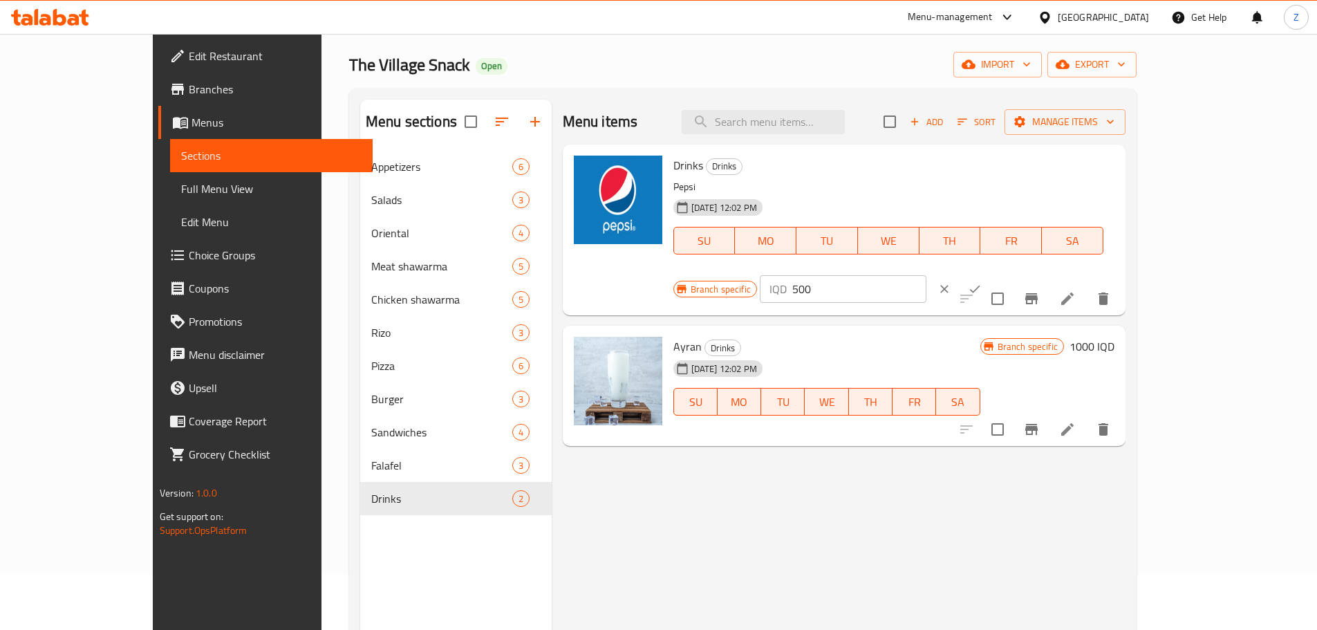
click at [926, 275] on input "500" at bounding box center [859, 289] width 134 height 28
type input "1000"
click at [990, 274] on button "ok" at bounding box center [974, 289] width 30 height 30
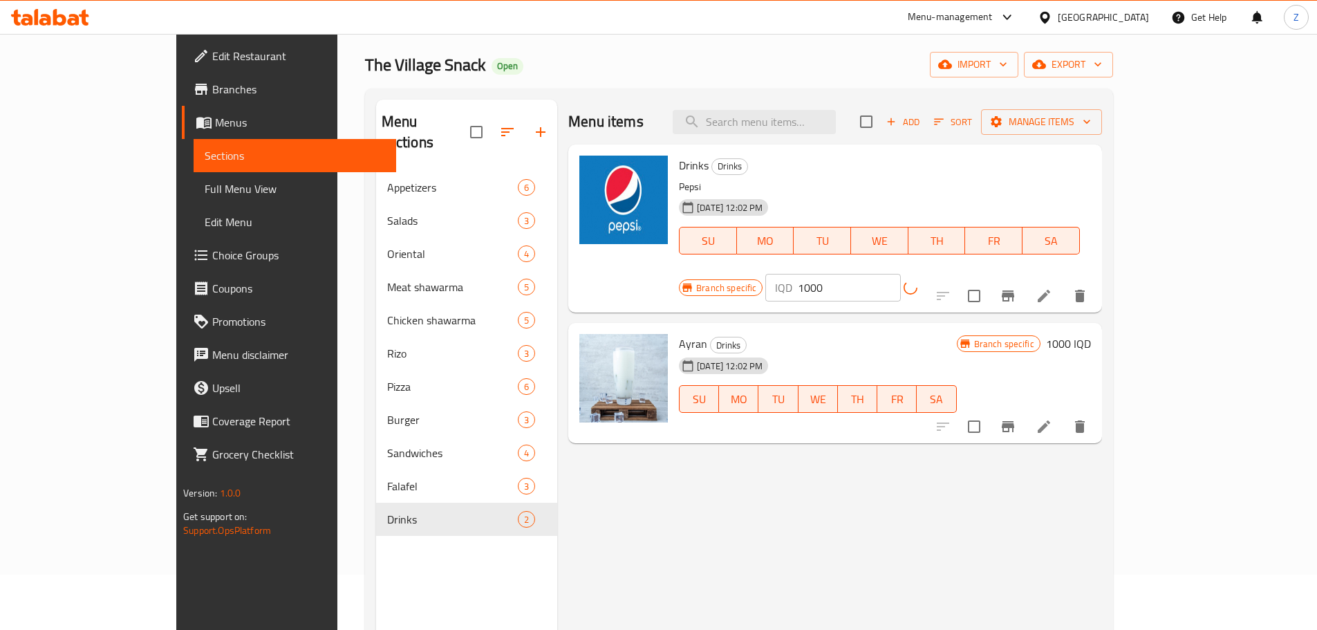
click at [1014, 290] on icon "Branch-specific-item" at bounding box center [1007, 295] width 12 height 11
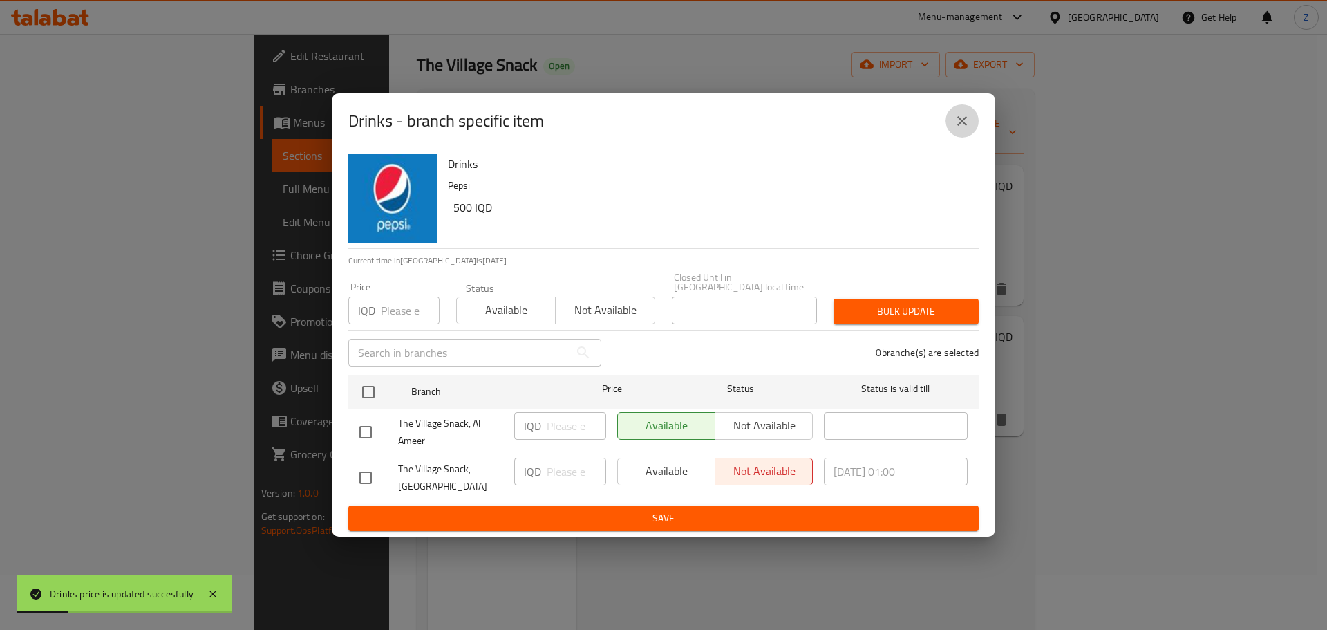
click at [959, 126] on icon "close" at bounding box center [962, 121] width 17 height 17
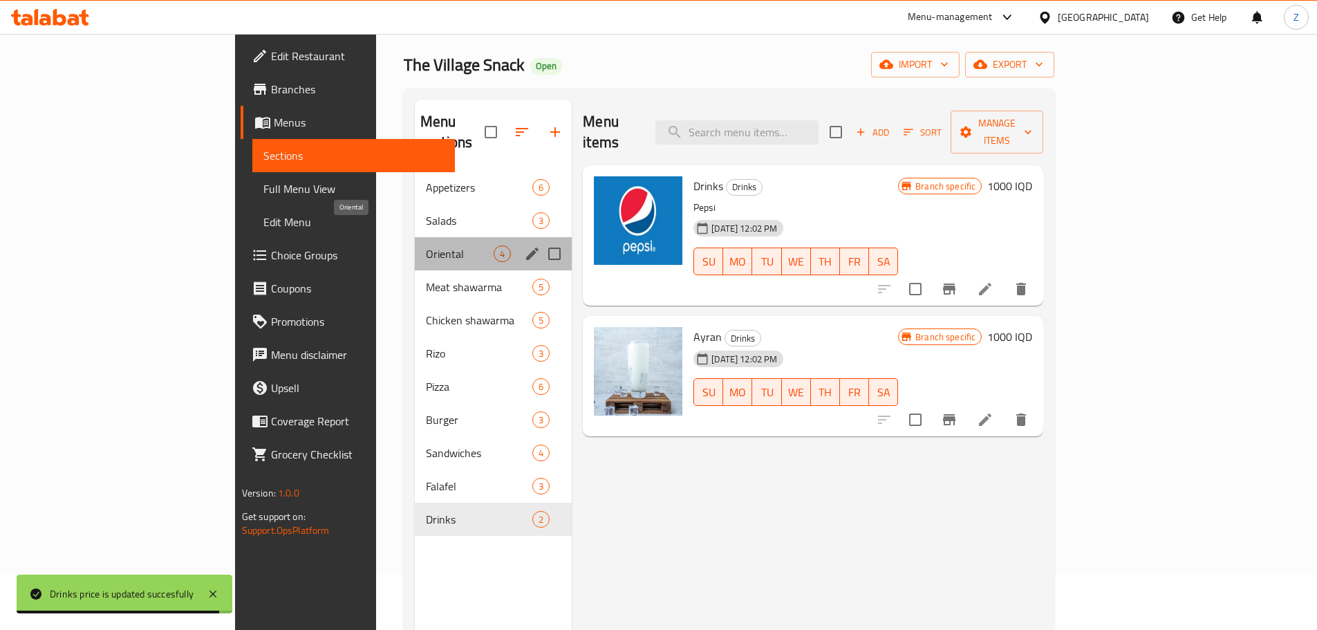
click at [426, 245] on span "Oriental" at bounding box center [460, 253] width 68 height 17
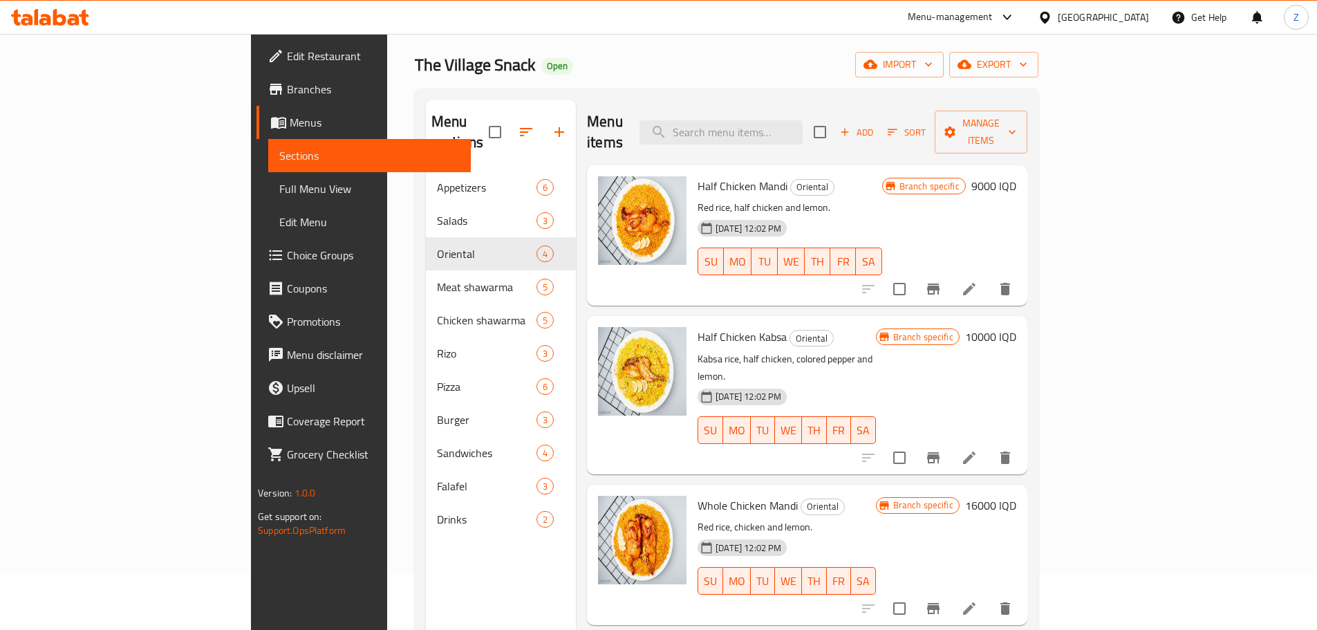
click at [1016, 176] on h6 "9000 IQD" at bounding box center [993, 185] width 45 height 19
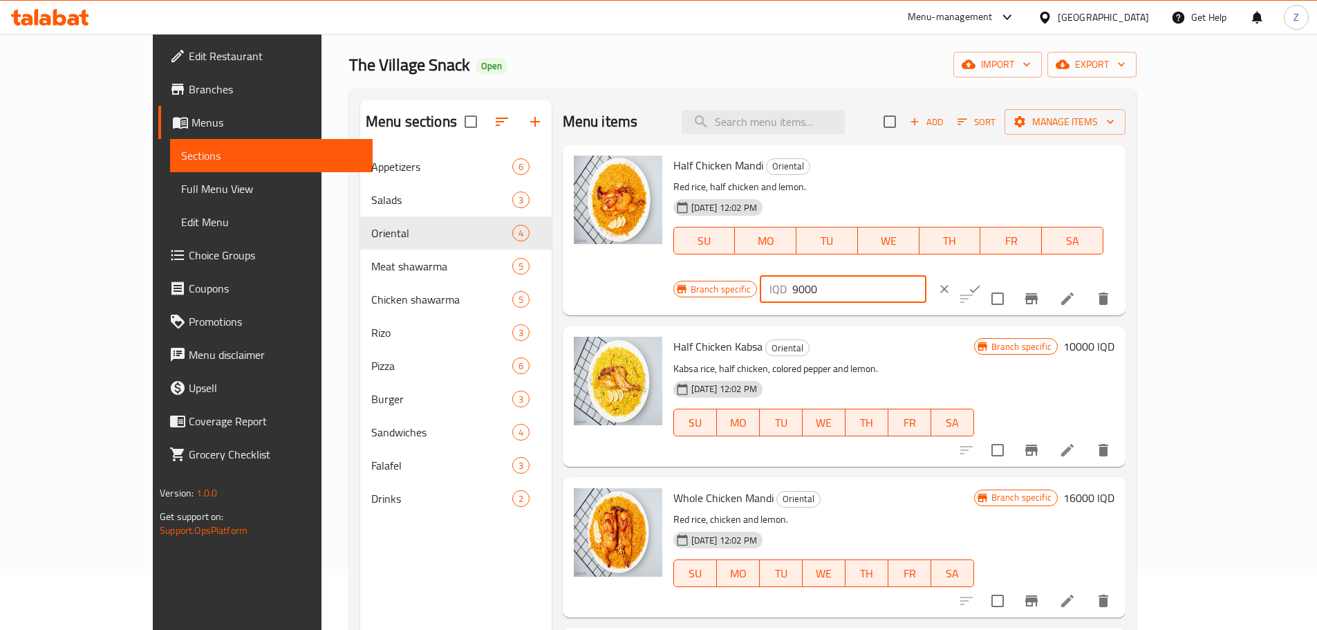
click at [926, 275] on input "9000" at bounding box center [859, 289] width 134 height 28
click at [926, 275] on input "10000" at bounding box center [859, 289] width 134 height 28
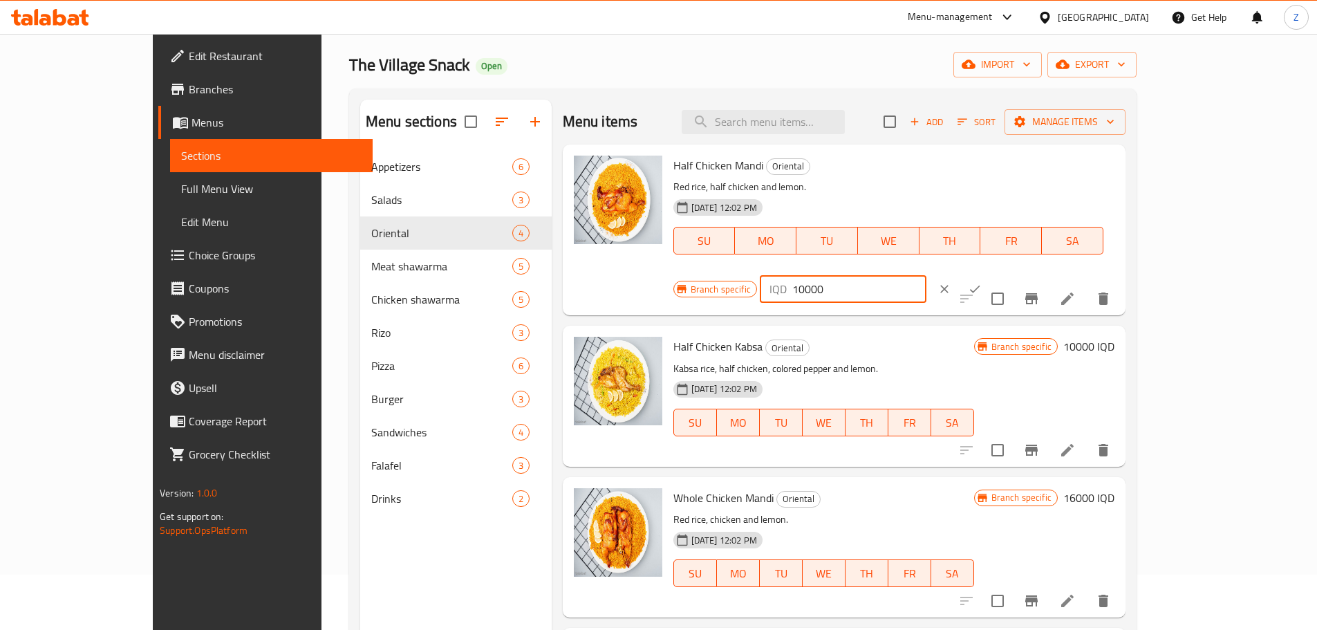
click at [926, 275] on input "10000" at bounding box center [859, 289] width 134 height 28
type input "10000"
click at [990, 274] on button "ok" at bounding box center [974, 289] width 30 height 30
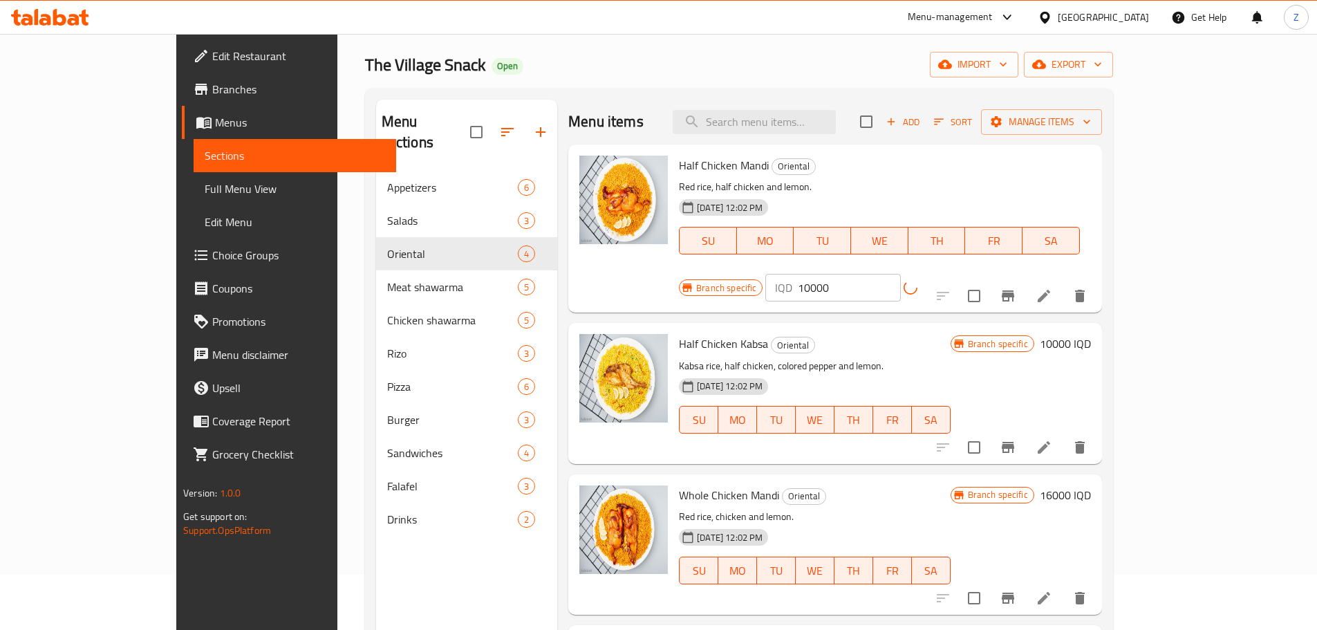
click at [1102, 285] on div "Menu items Add Sort Manage items Half Chicken Mandi Oriental Red rice, half chi…" at bounding box center [829, 415] width 545 height 630
click at [1016, 288] on icon "Branch-specific-item" at bounding box center [1007, 296] width 17 height 17
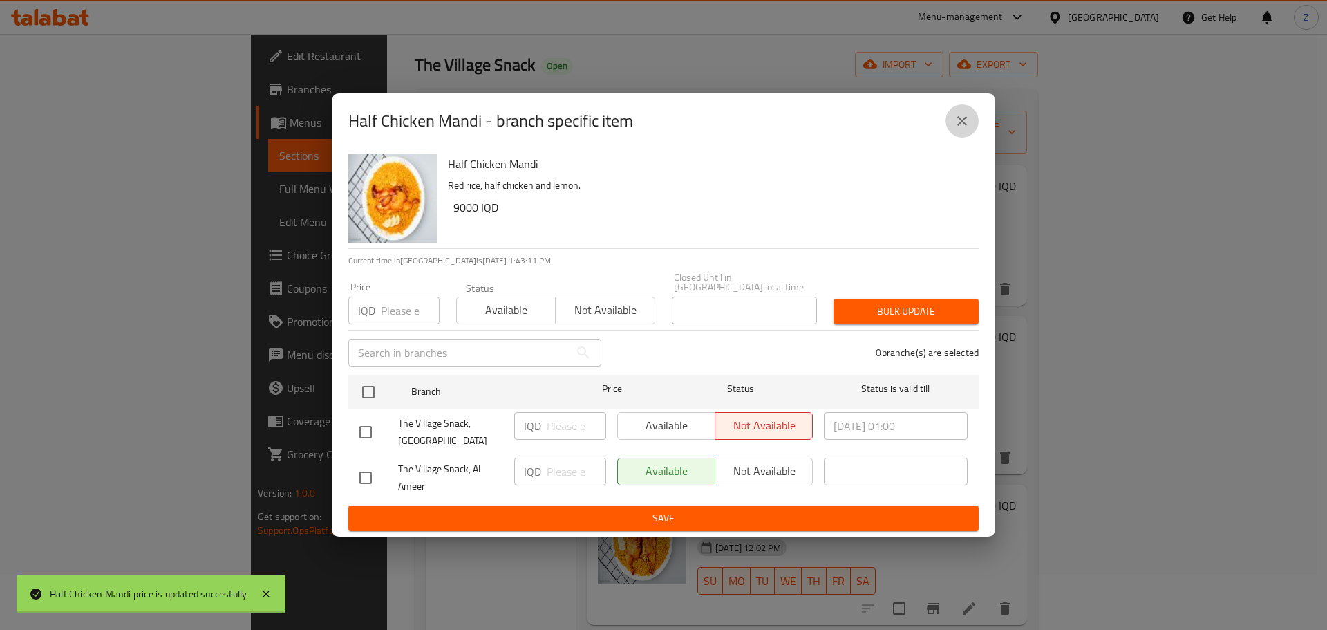
click at [963, 126] on icon "close" at bounding box center [962, 121] width 10 height 10
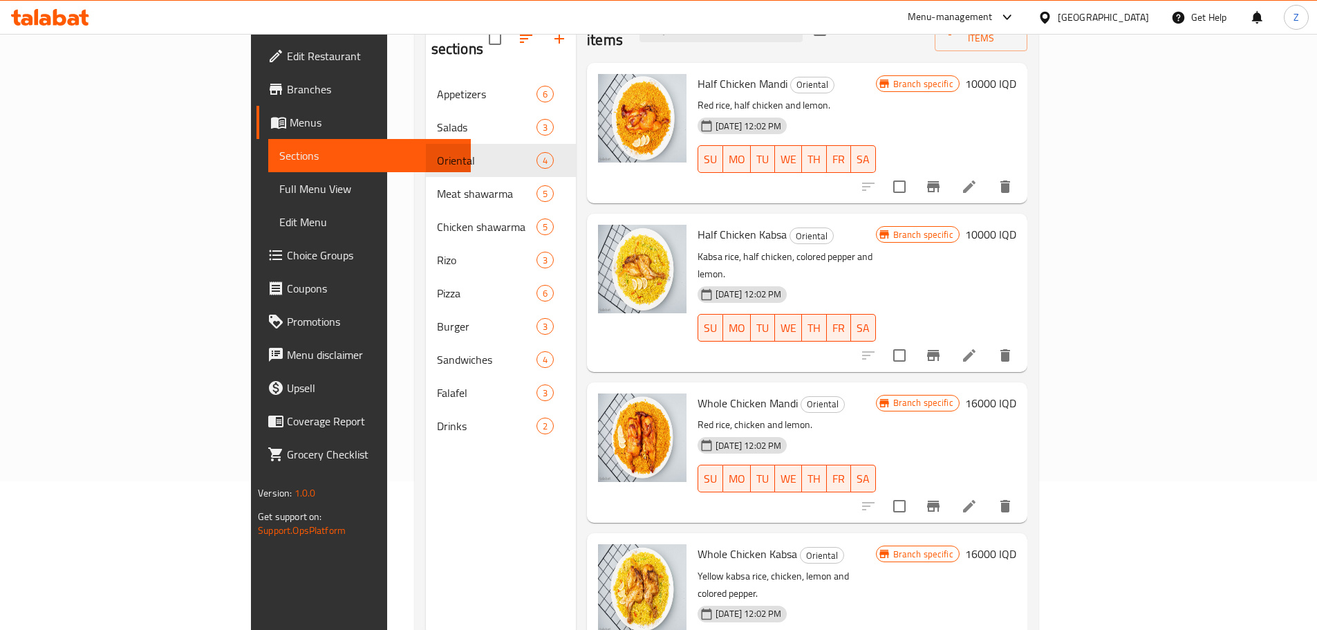
scroll to position [194, 0]
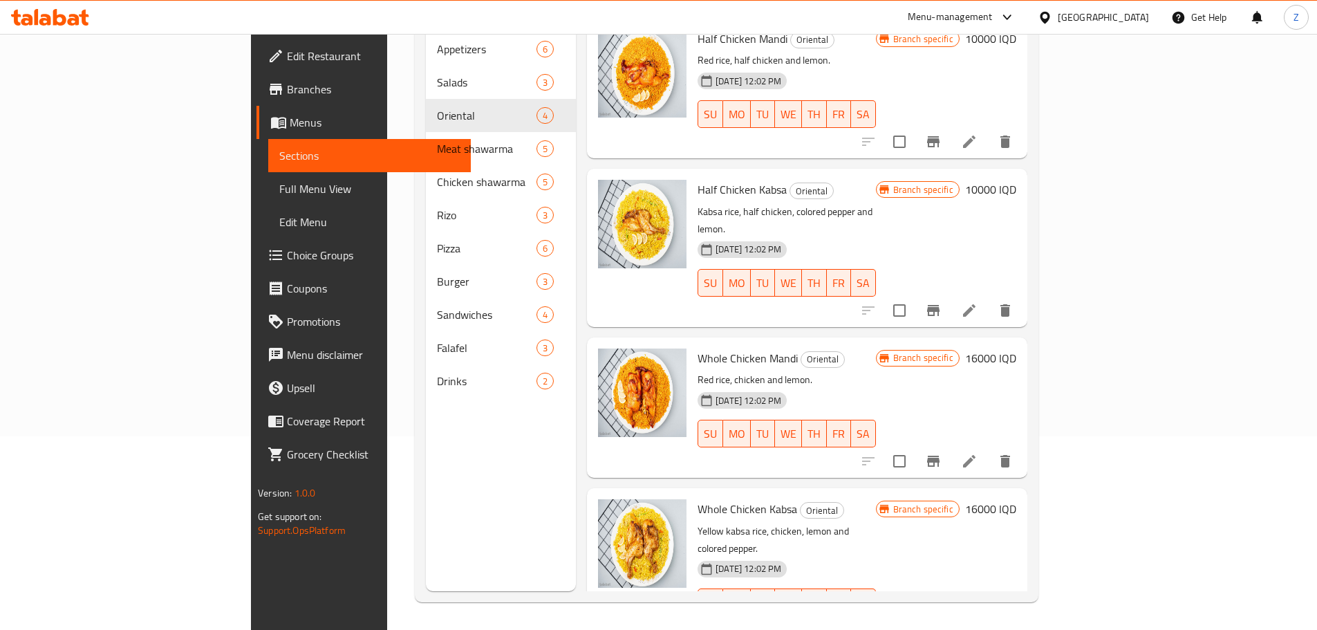
click at [1016, 348] on h6 "16000 IQD" at bounding box center [990, 357] width 51 height 19
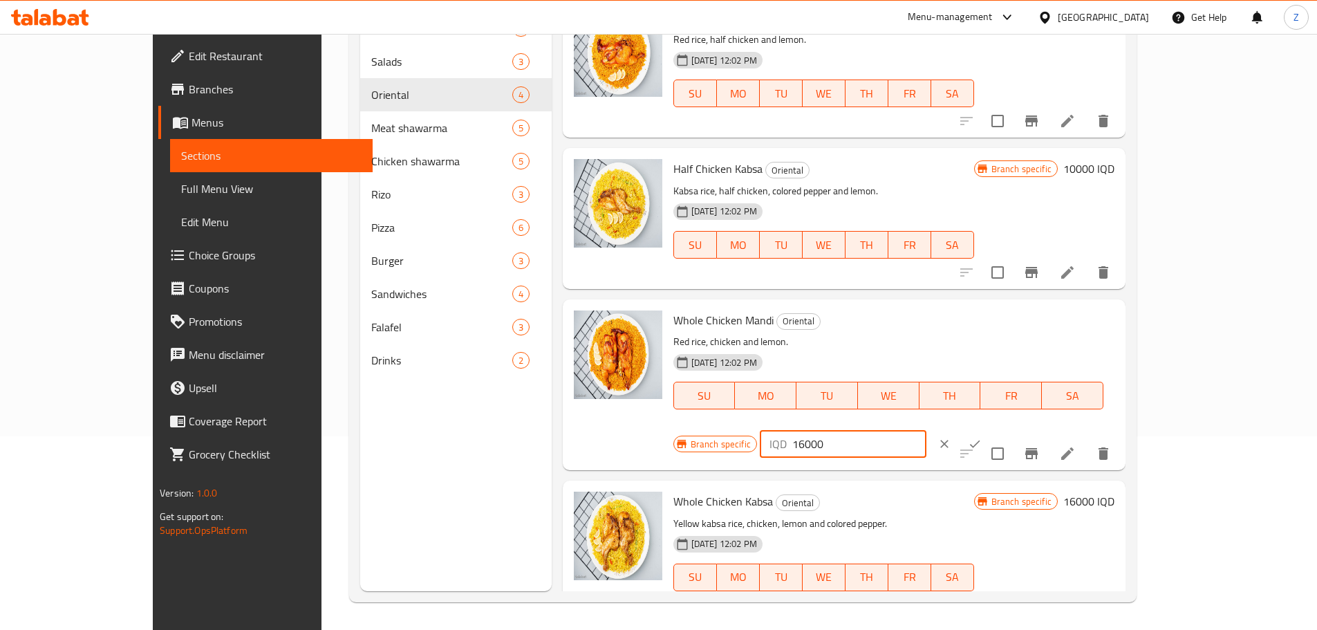
click at [926, 430] on input "16000" at bounding box center [859, 444] width 134 height 28
type input "18000"
click at [981, 437] on icon "ok" at bounding box center [975, 444] width 14 height 14
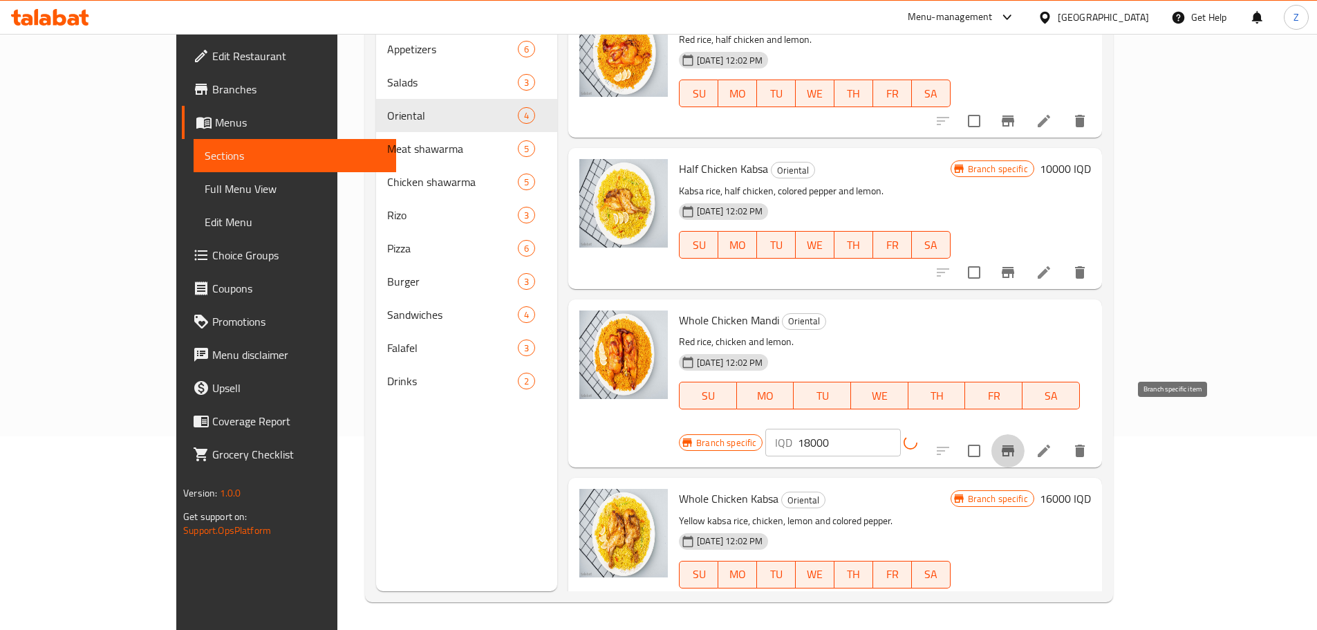
click at [1014, 445] on icon "Branch-specific-item" at bounding box center [1007, 450] width 12 height 11
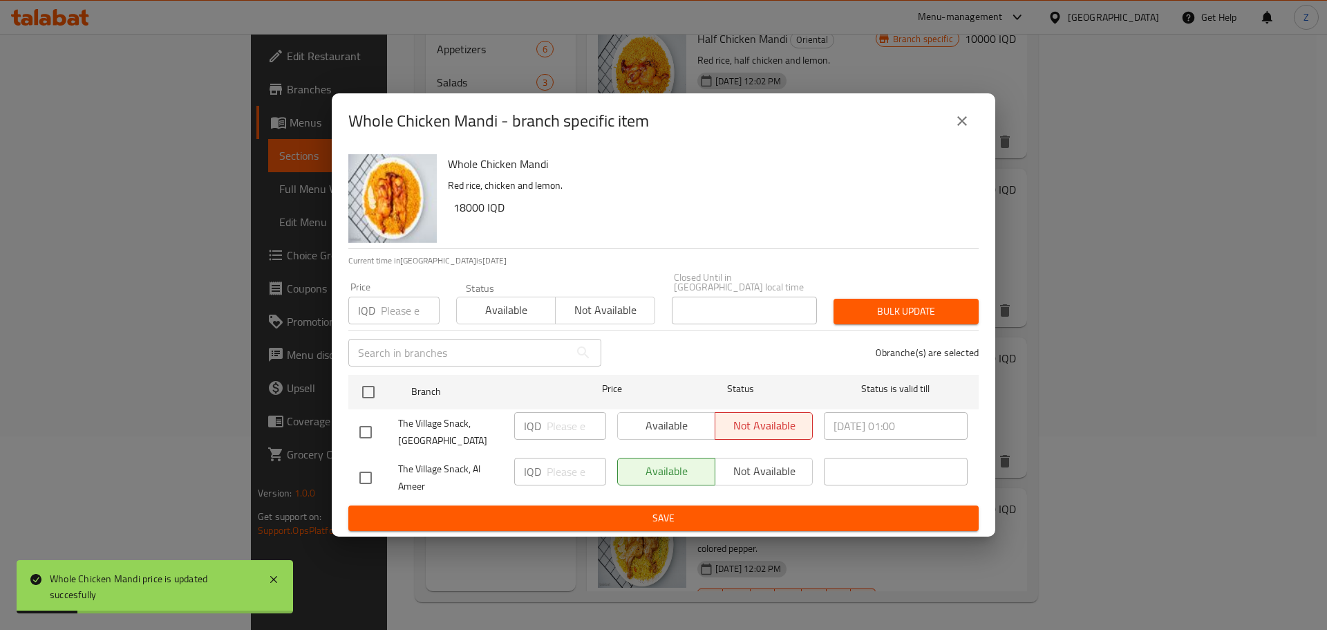
click at [956, 129] on icon "close" at bounding box center [962, 121] width 17 height 17
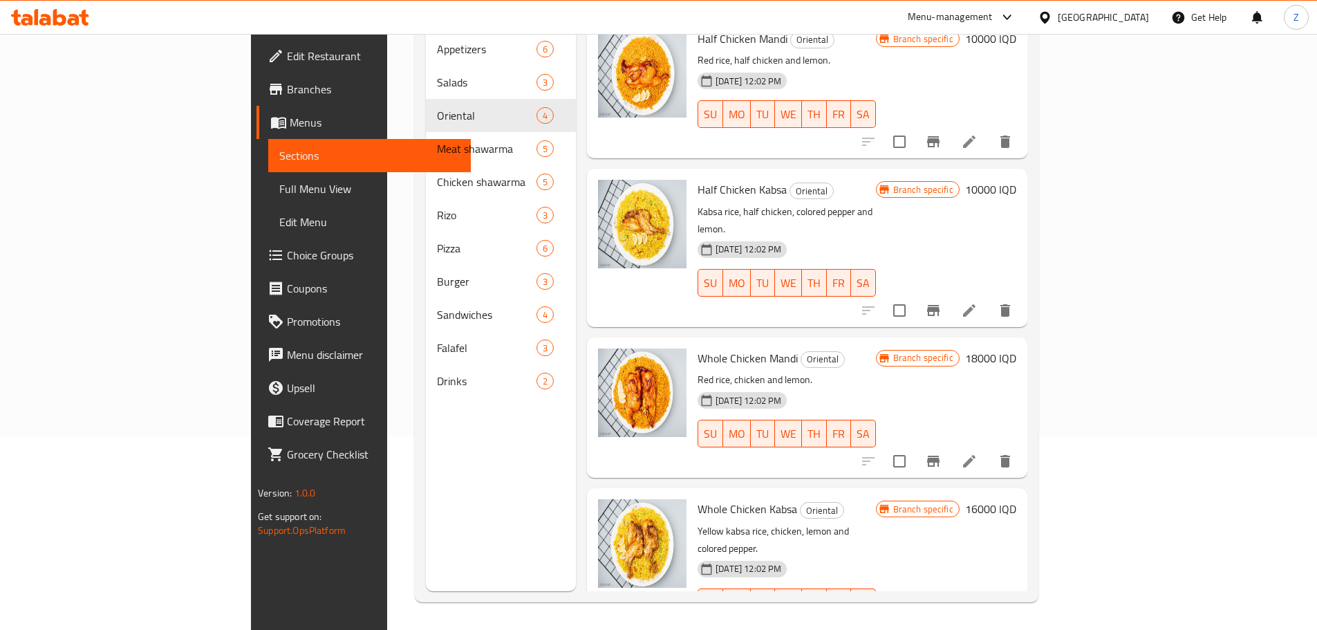
click at [1016, 499] on h6 "16000 IQD" at bounding box center [990, 508] width 51 height 19
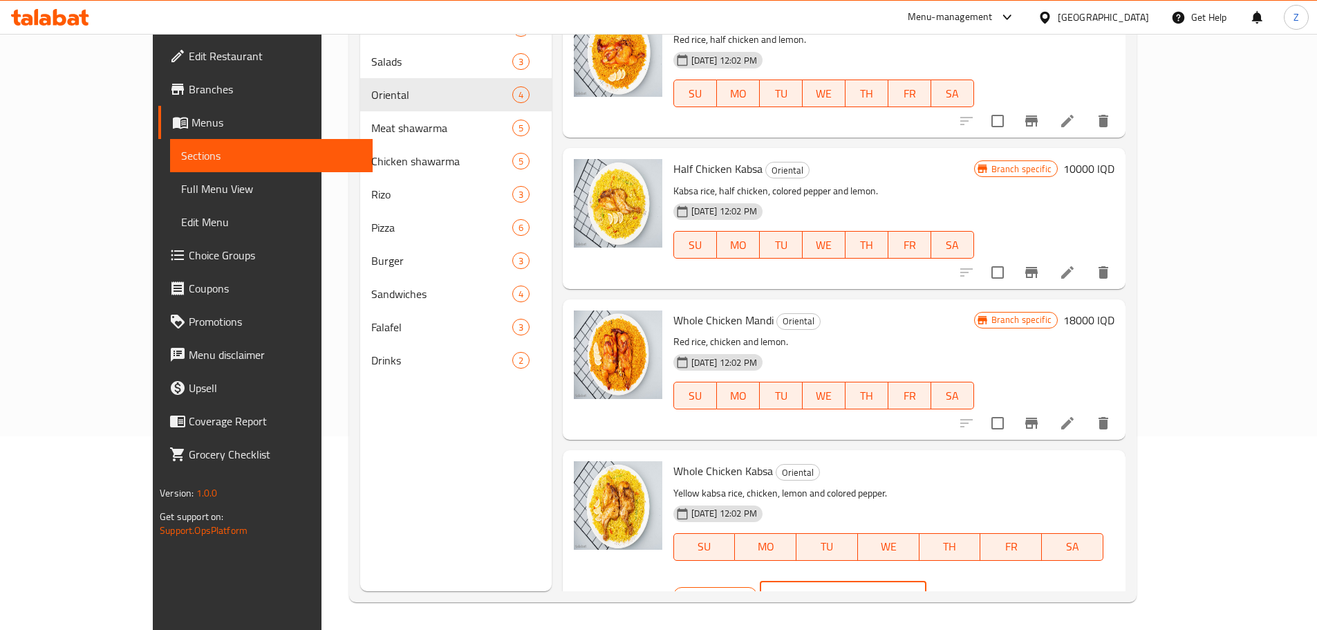
drag, startPoint x: 1085, startPoint y: 482, endPoint x: 1070, endPoint y: 480, distance: 15.3
click at [926, 581] on input "16000" at bounding box center [859, 595] width 134 height 28
type input "18000"
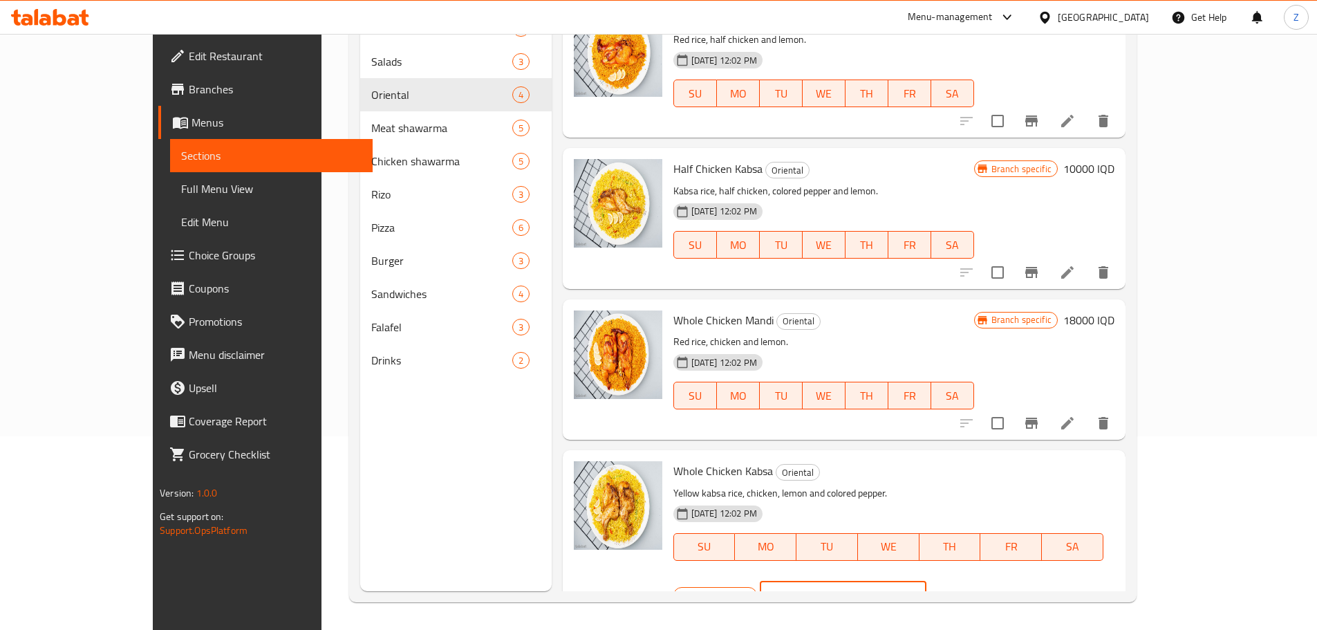
click at [990, 580] on button "ok" at bounding box center [974, 595] width 30 height 30
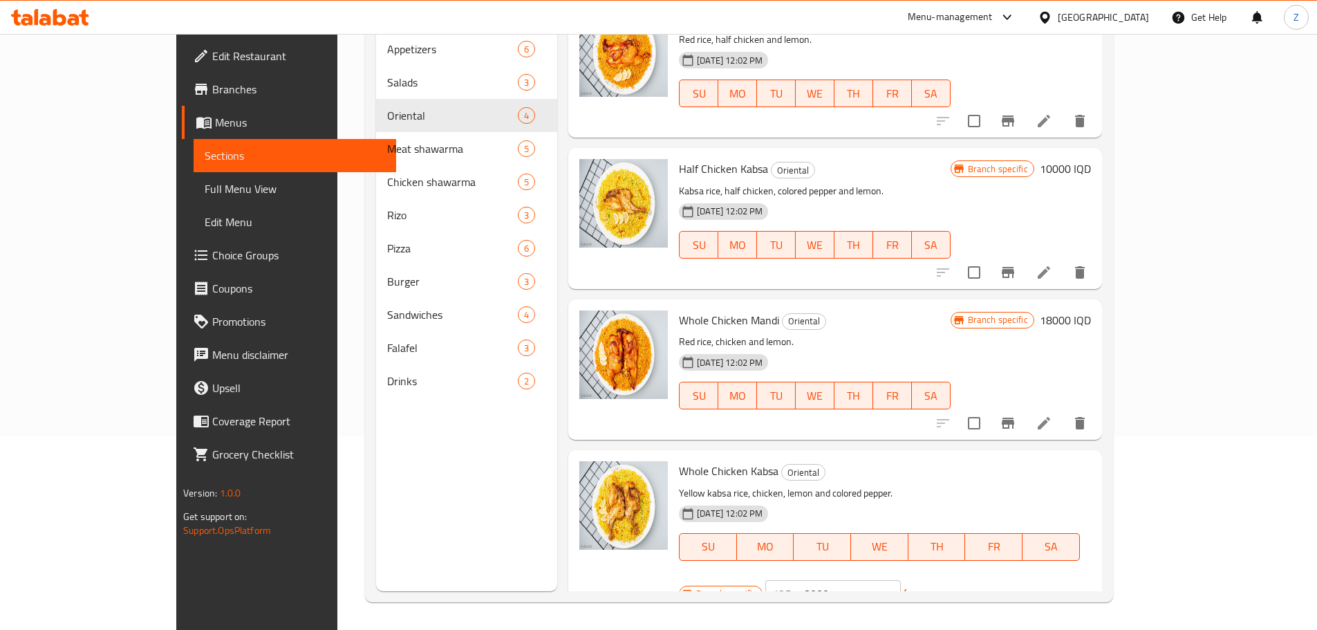
click at [988, 587] on input "checkbox" at bounding box center [973, 601] width 29 height 29
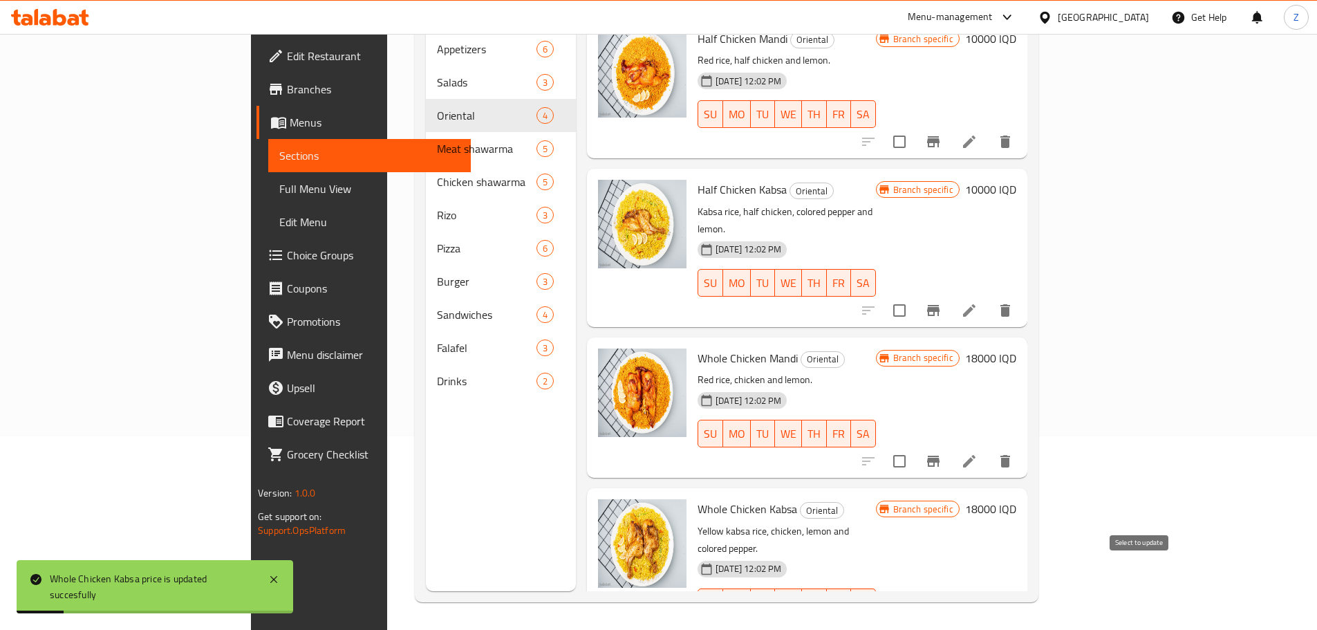
click at [914, 615] on input "checkbox" at bounding box center [899, 629] width 29 height 29
checkbox input "false"
click at [941, 621] on icon "Branch-specific-item" at bounding box center [933, 629] width 17 height 17
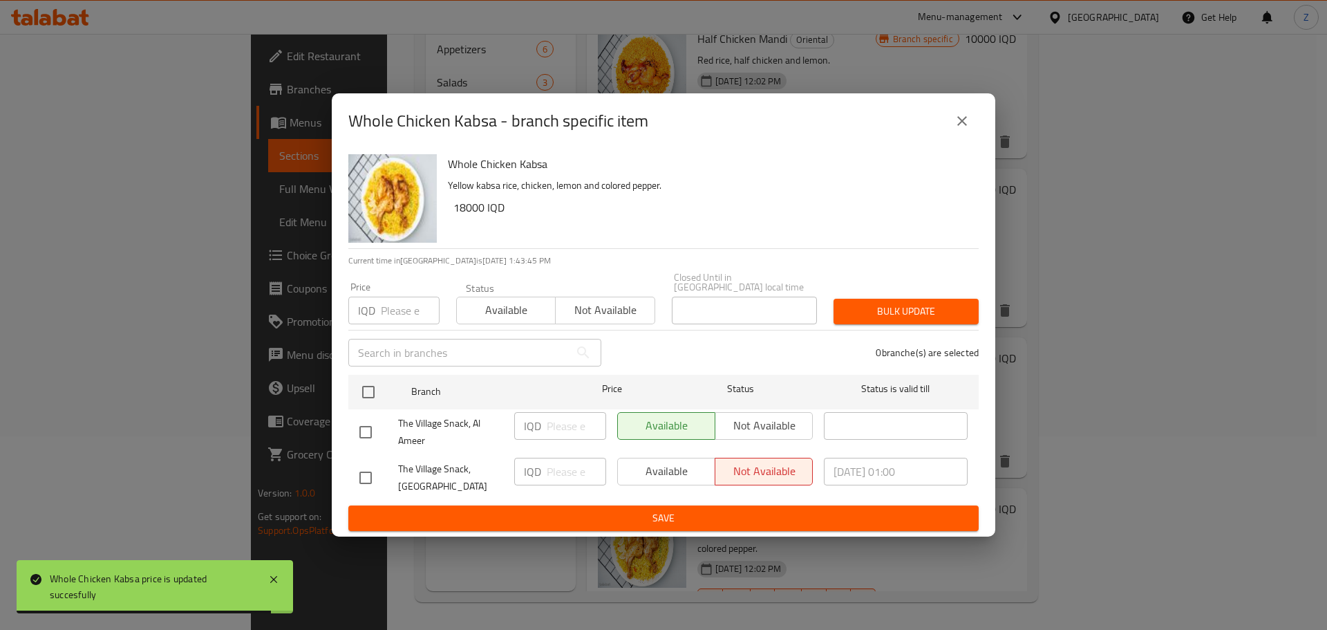
click at [963, 138] on button "close" at bounding box center [961, 120] width 33 height 33
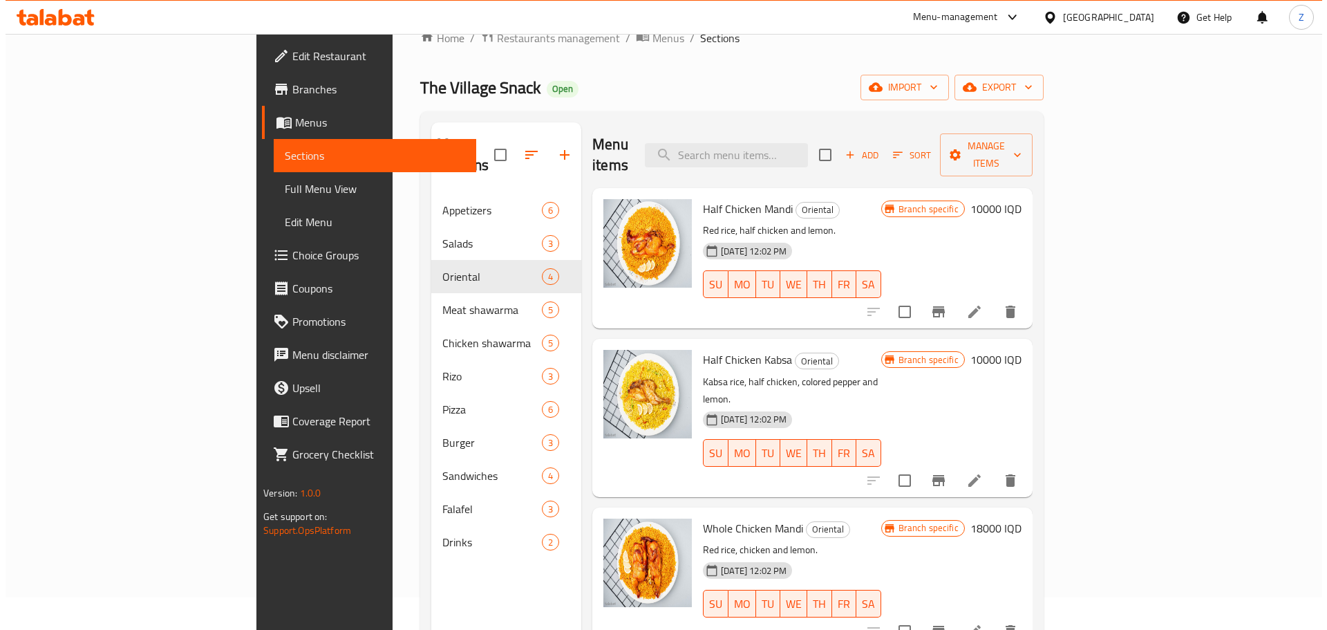
scroll to position [0, 0]
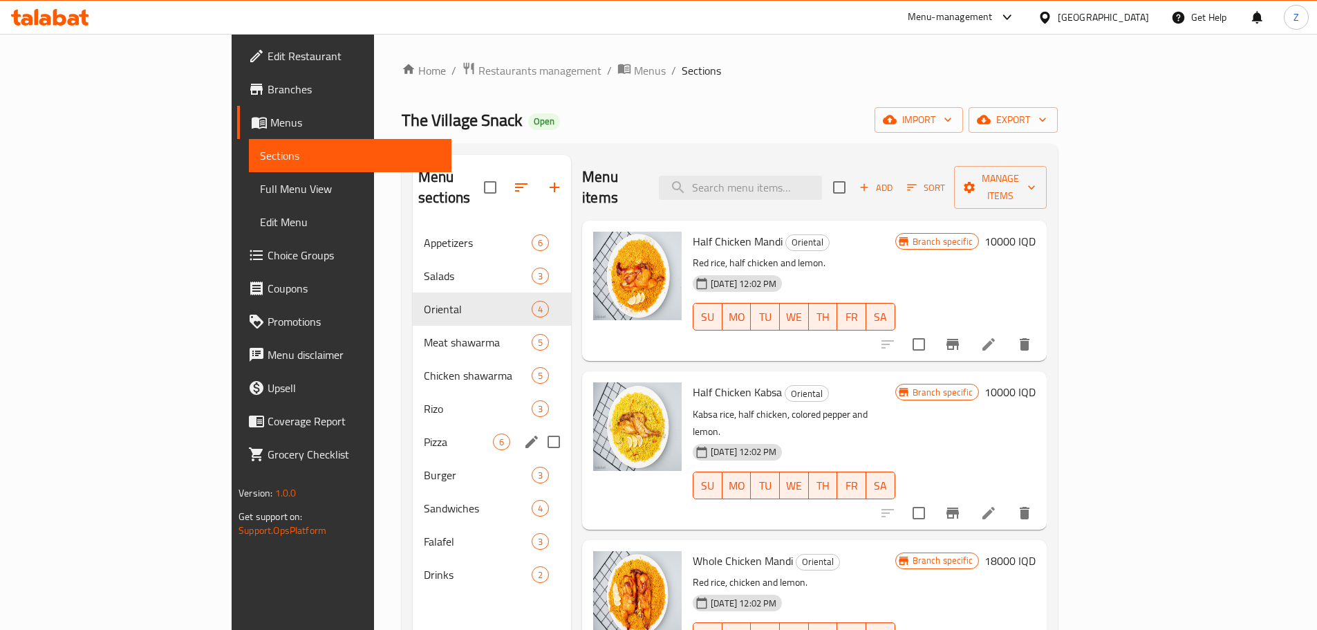
click at [413, 425] on div "Pizza 6" at bounding box center [492, 441] width 158 height 33
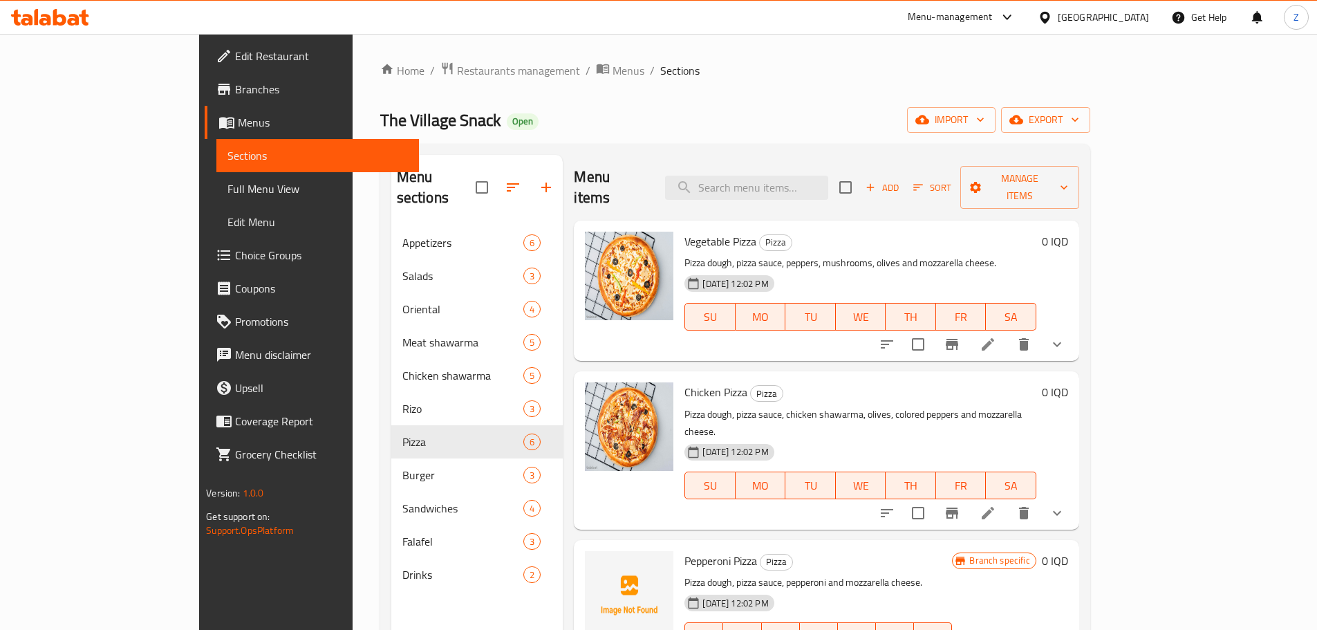
click at [996, 336] on icon at bounding box center [987, 344] width 17 height 17
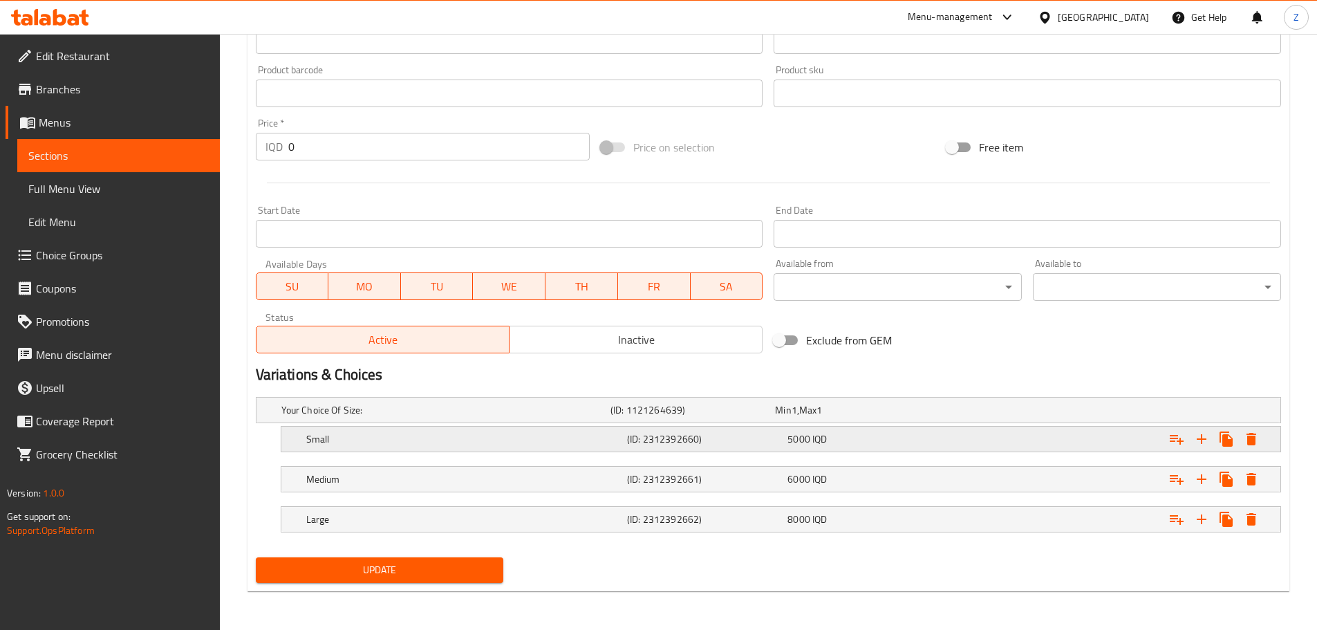
click at [844, 428] on div "Small (ID: 2312392660) 5000 IQD" at bounding box center [784, 439] width 963 height 30
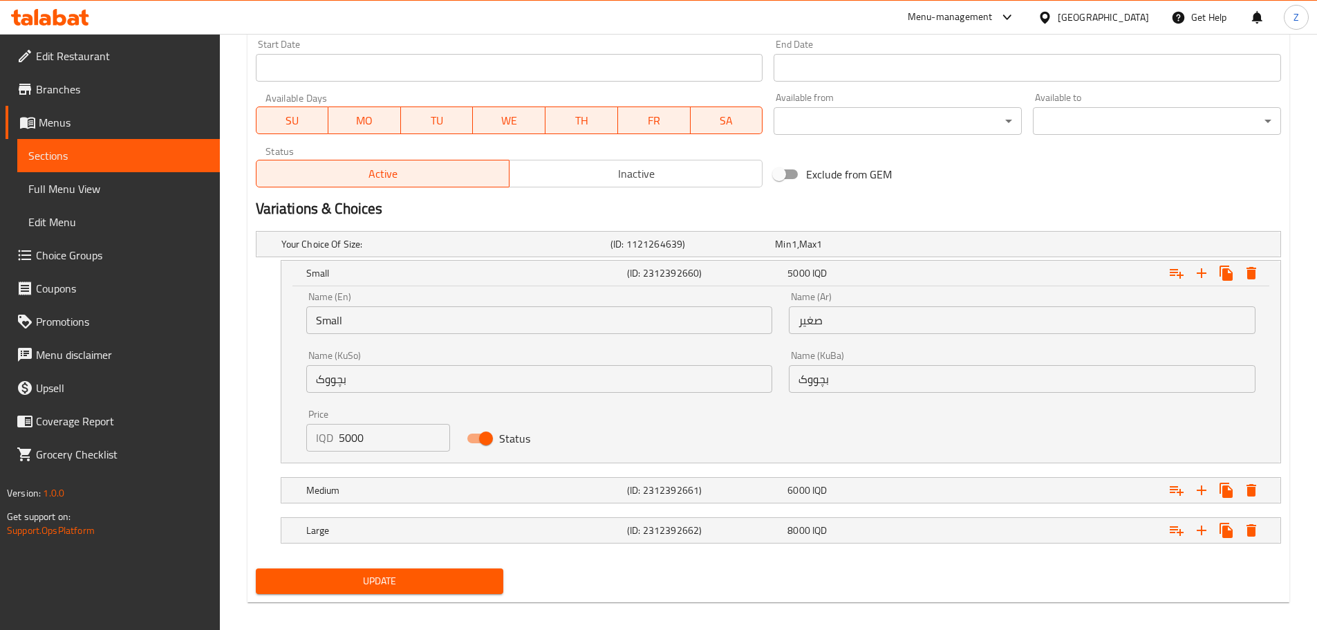
scroll to position [765, 0]
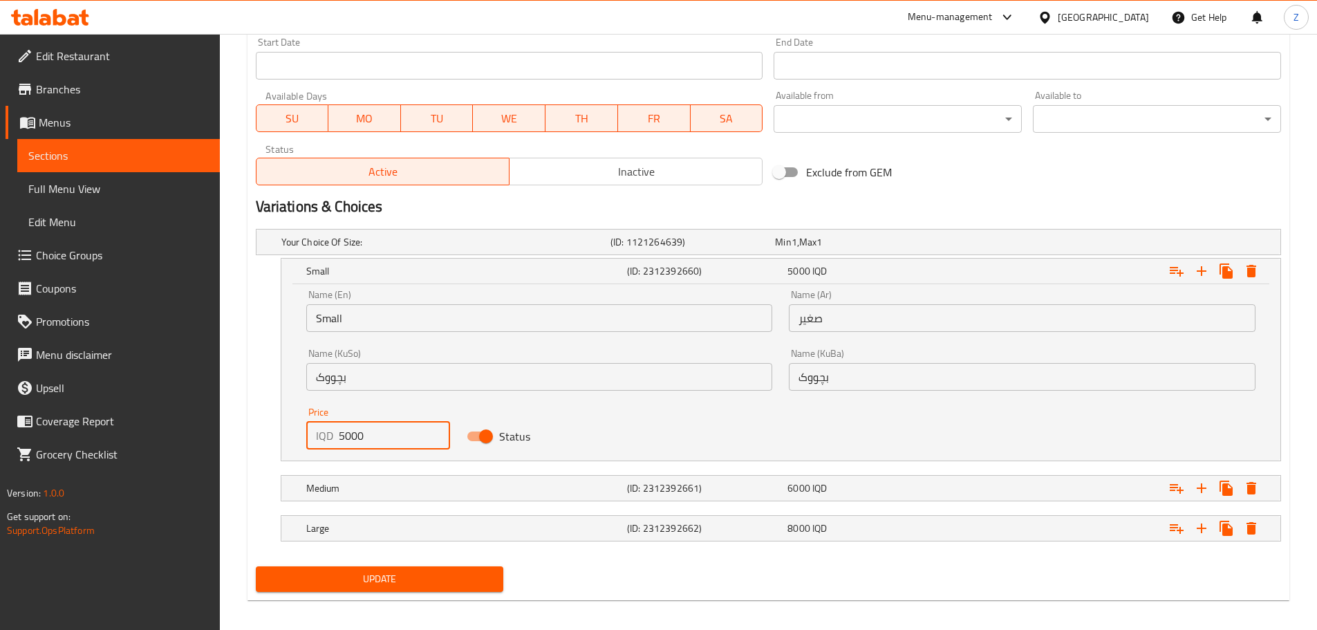
drag, startPoint x: 343, startPoint y: 440, endPoint x: 332, endPoint y: 436, distance: 12.5
click at [332, 436] on div "IQD 5000 Price" at bounding box center [378, 436] width 144 height 28
type input "6000"
click at [363, 492] on h5 "Medium" at bounding box center [463, 488] width 315 height 14
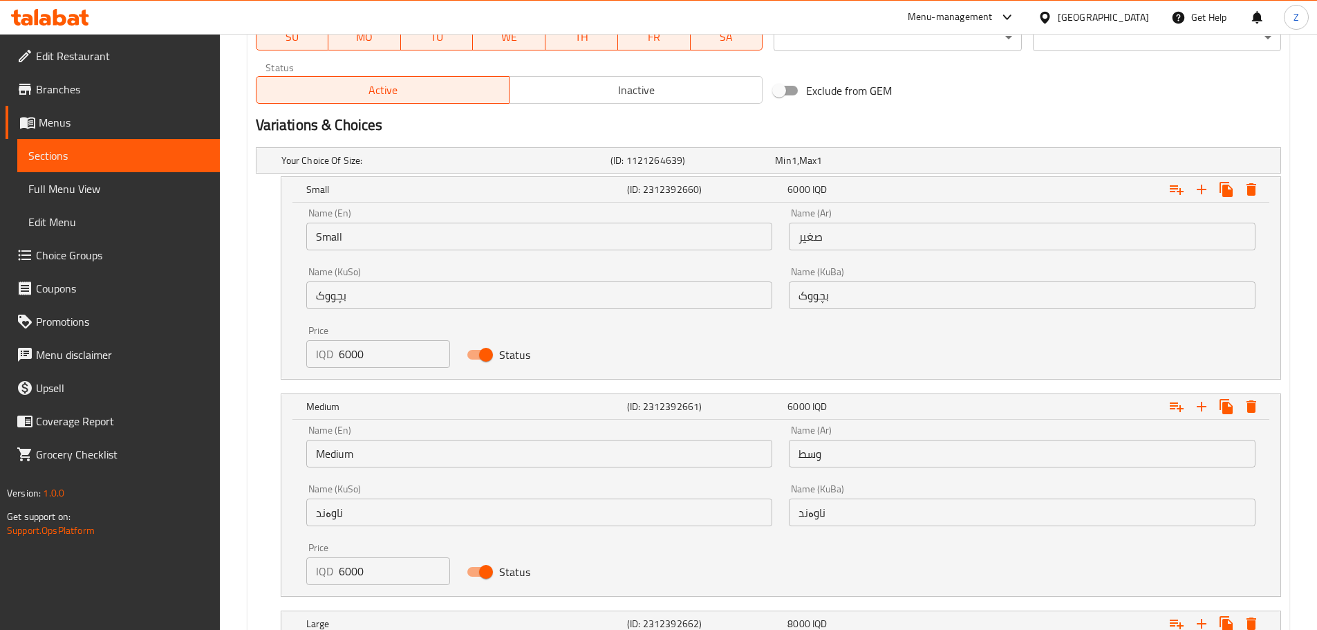
scroll to position [922, 0]
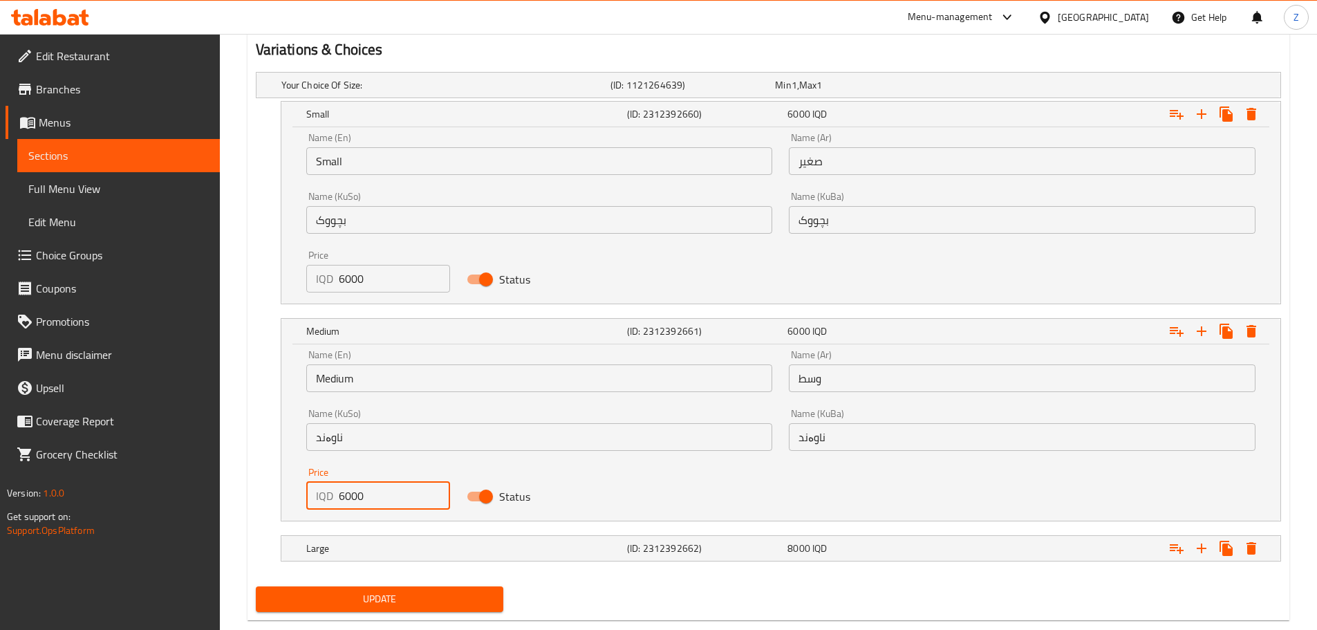
drag, startPoint x: 346, startPoint y: 500, endPoint x: 337, endPoint y: 498, distance: 8.5
click at [337, 498] on div "IQD 6000 Price" at bounding box center [378, 496] width 144 height 28
type input "8000"
click at [407, 541] on h5 "Large" at bounding box center [463, 548] width 315 height 14
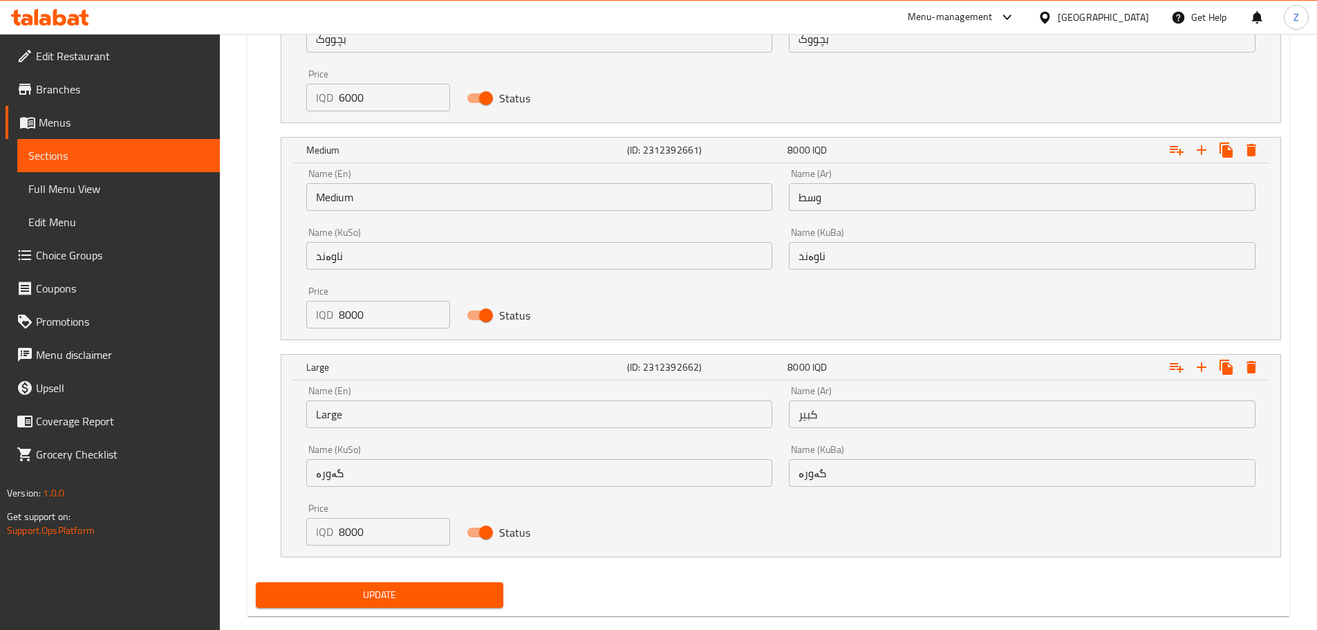
scroll to position [1128, 0]
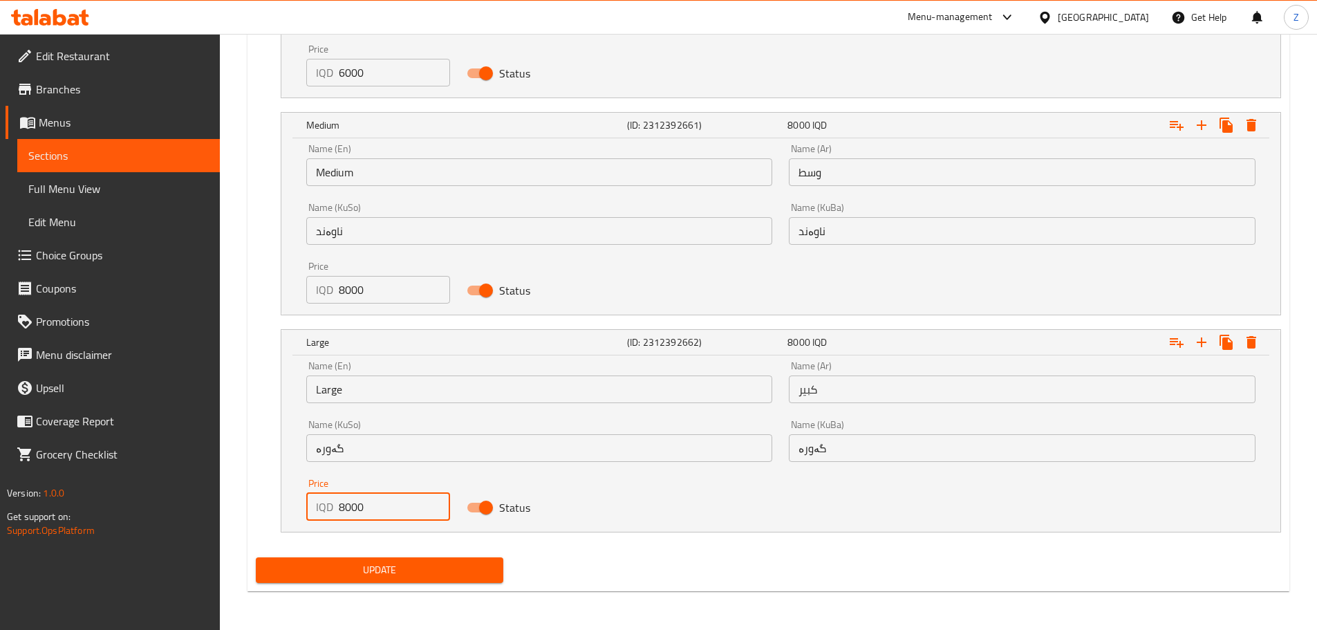
click at [335, 510] on div "IQD 8000 Price" at bounding box center [378, 507] width 144 height 28
type input "10000"
click at [377, 587] on div "Update" at bounding box center [379, 570] width 259 height 37
click at [382, 574] on span "Update" at bounding box center [380, 569] width 226 height 17
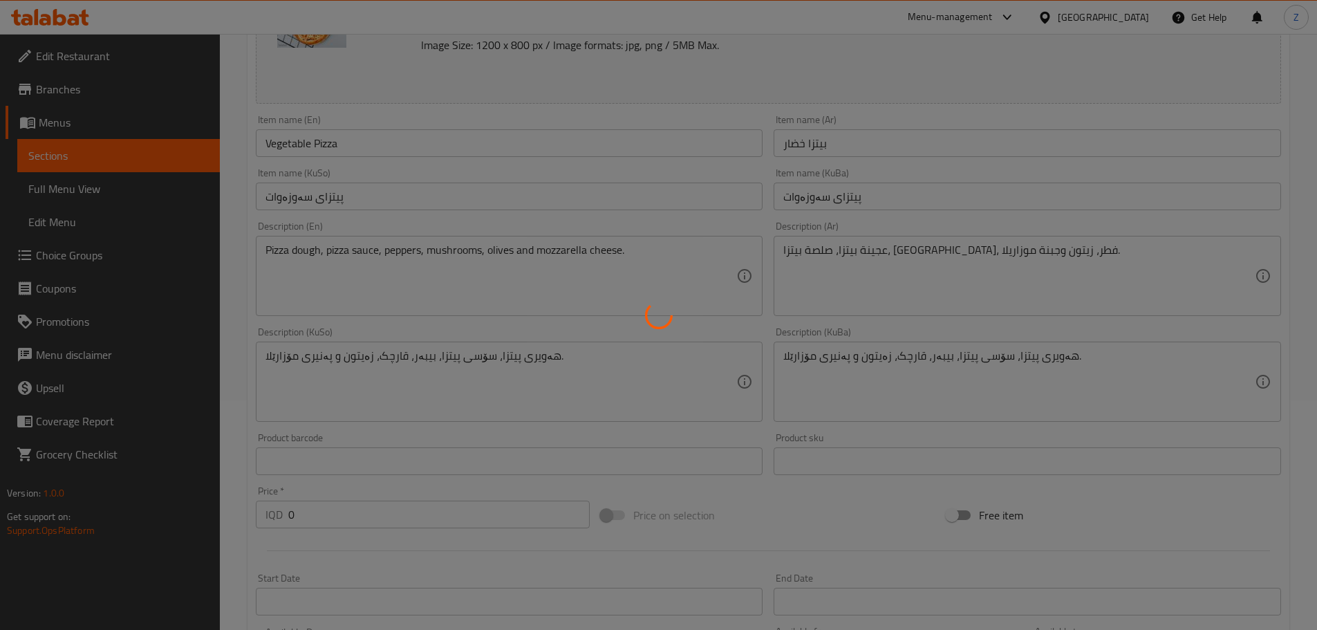
scroll to position [0, 0]
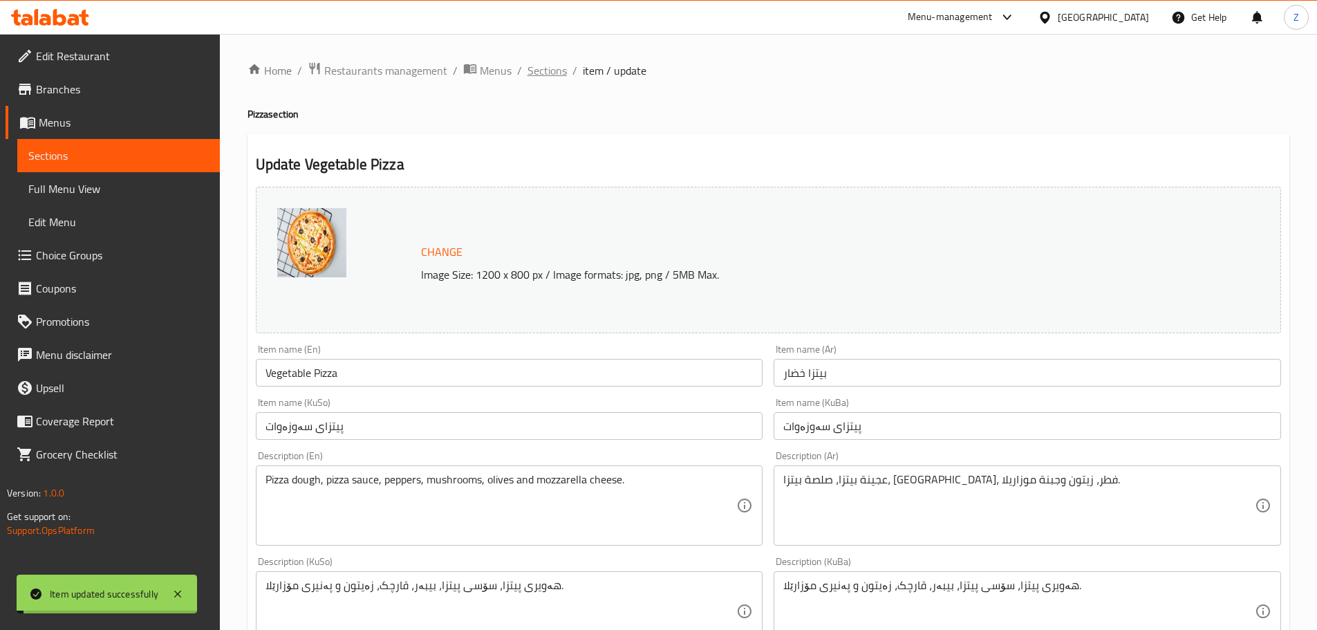
click at [547, 70] on span "Sections" at bounding box center [546, 70] width 39 height 17
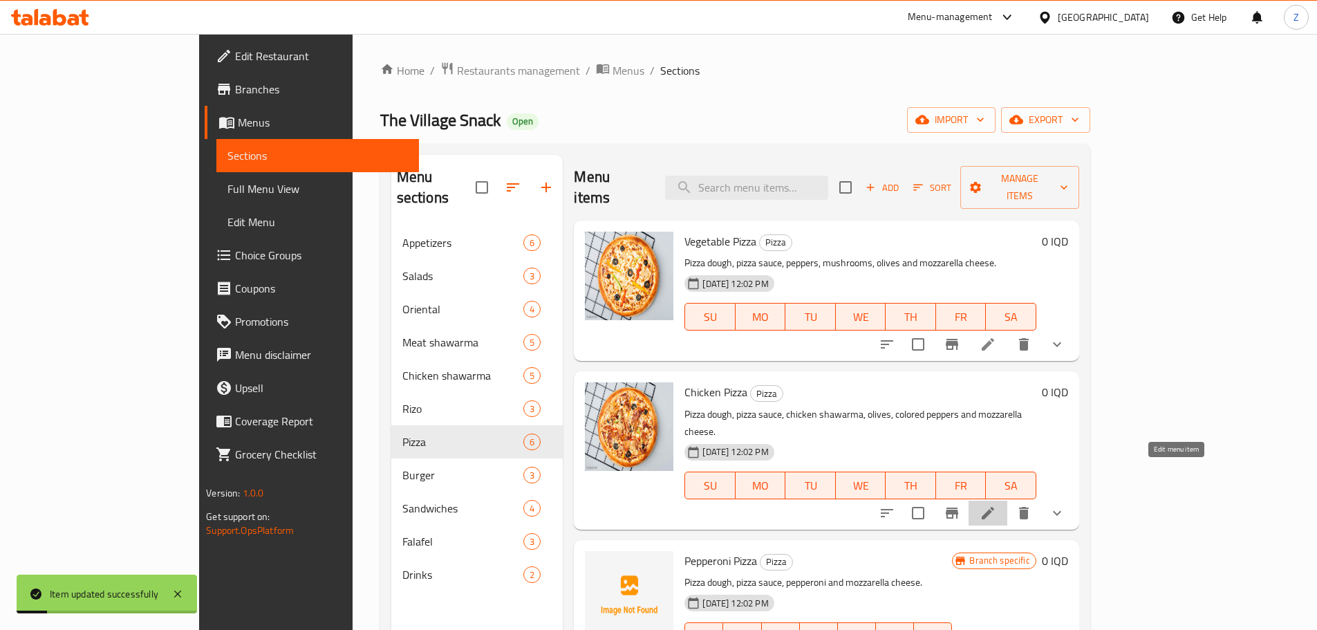
click at [996, 505] on icon at bounding box center [987, 513] width 17 height 17
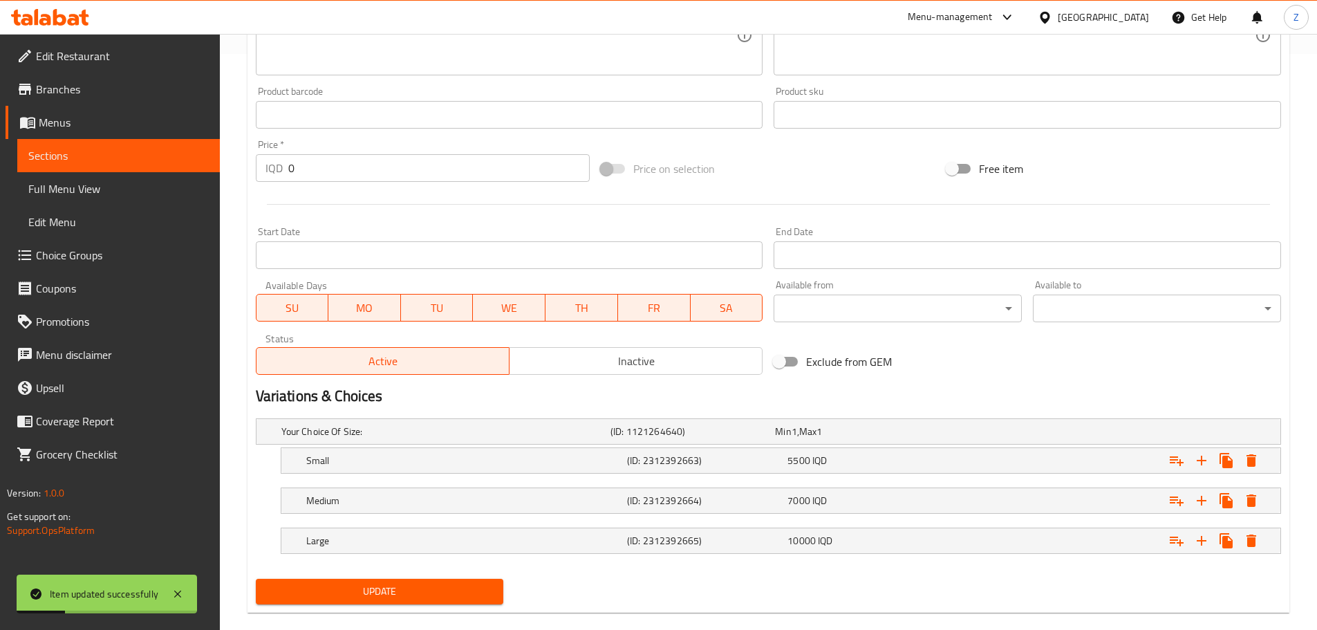
scroll to position [597, 0]
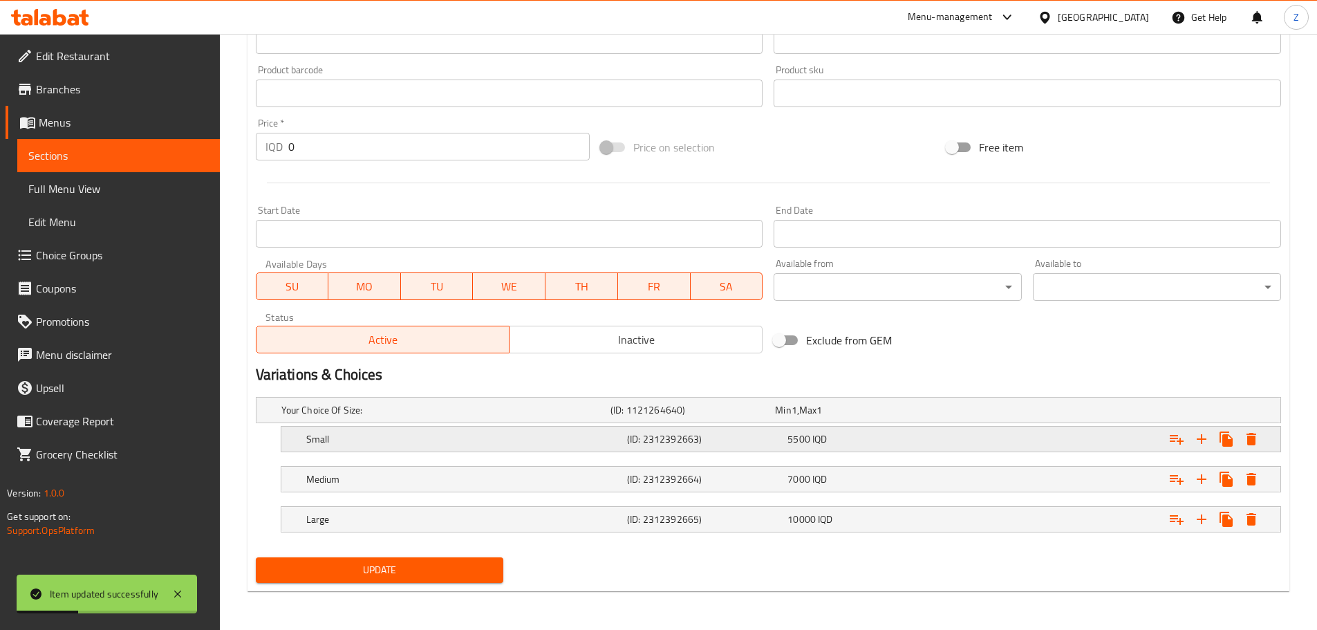
click at [711, 429] on div "(ID: 2312392663)" at bounding box center [704, 438] width 160 height 19
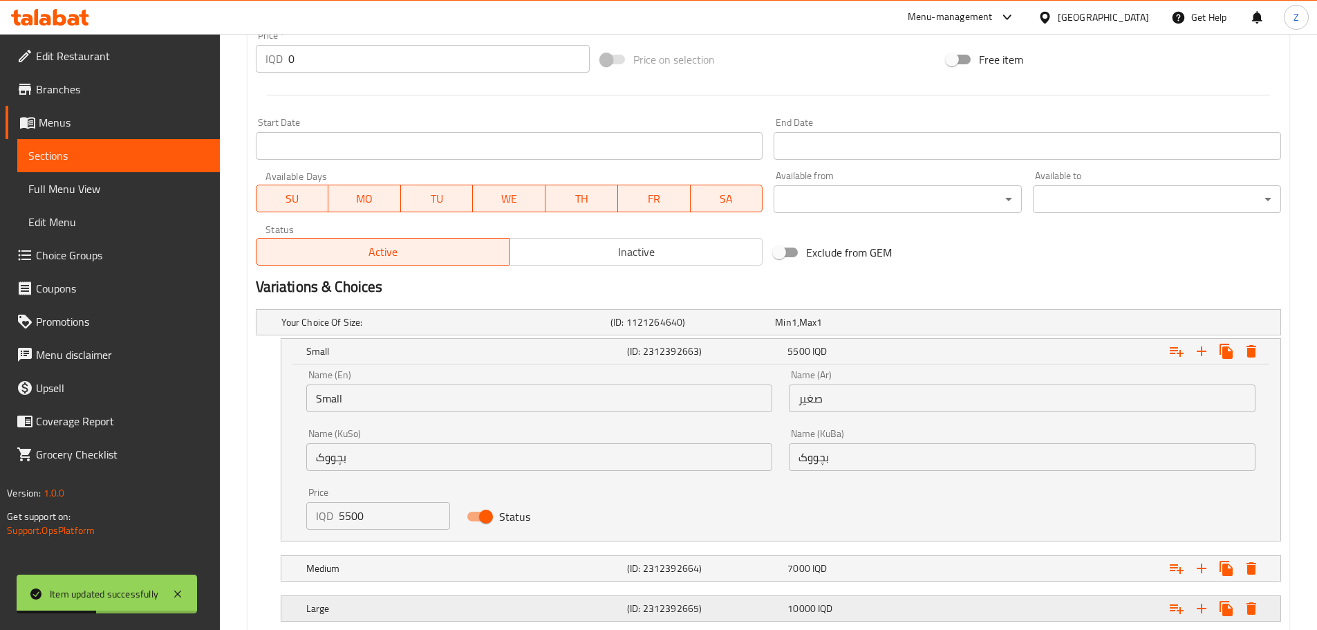
scroll to position [735, 0]
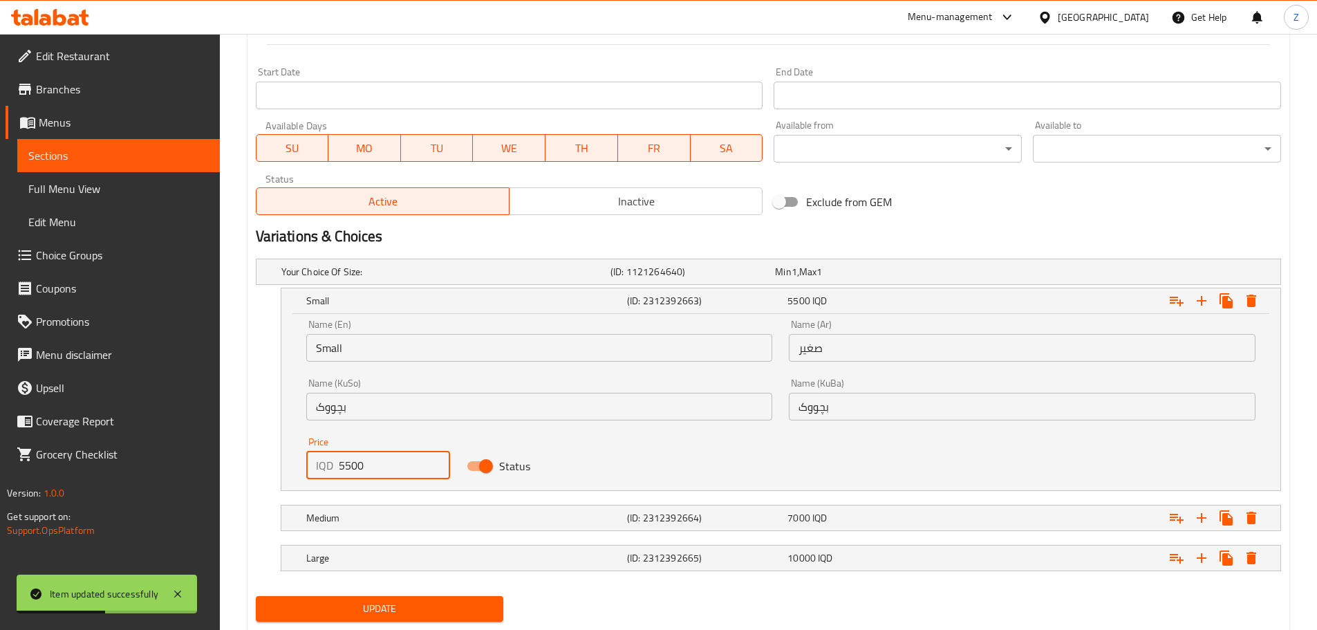
click at [404, 464] on input "5500" at bounding box center [395, 465] width 112 height 28
type input "7000"
click at [478, 518] on h5 "Medium" at bounding box center [463, 518] width 315 height 14
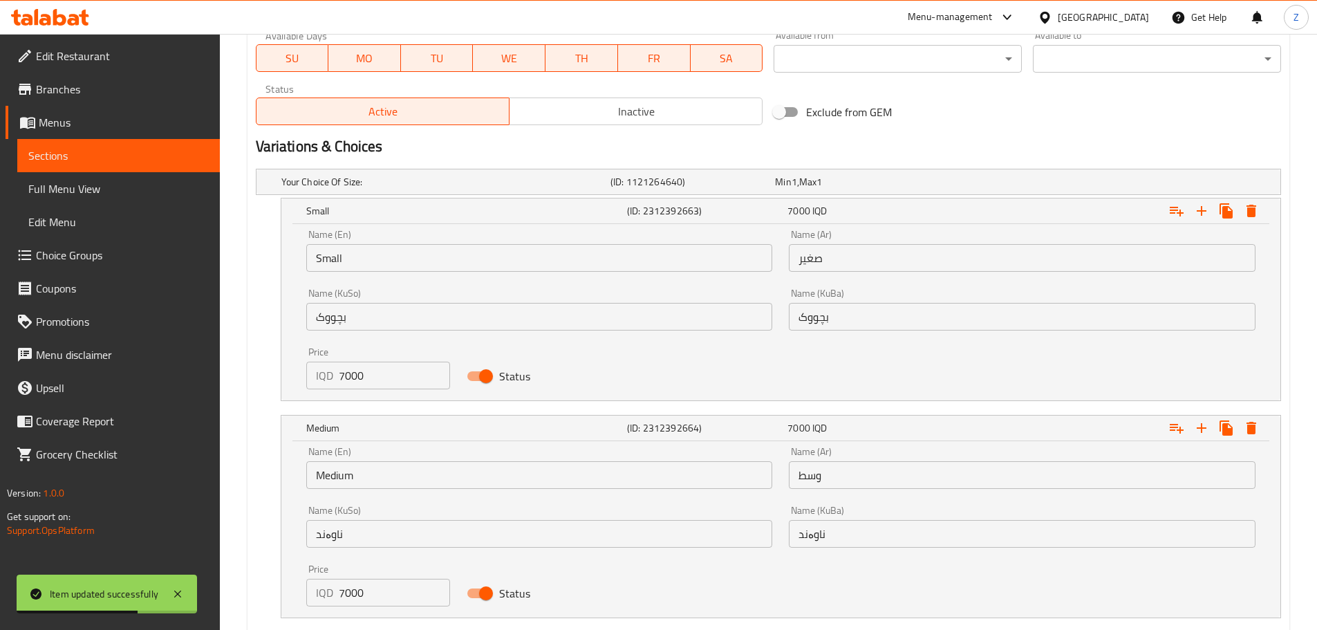
scroll to position [930, 0]
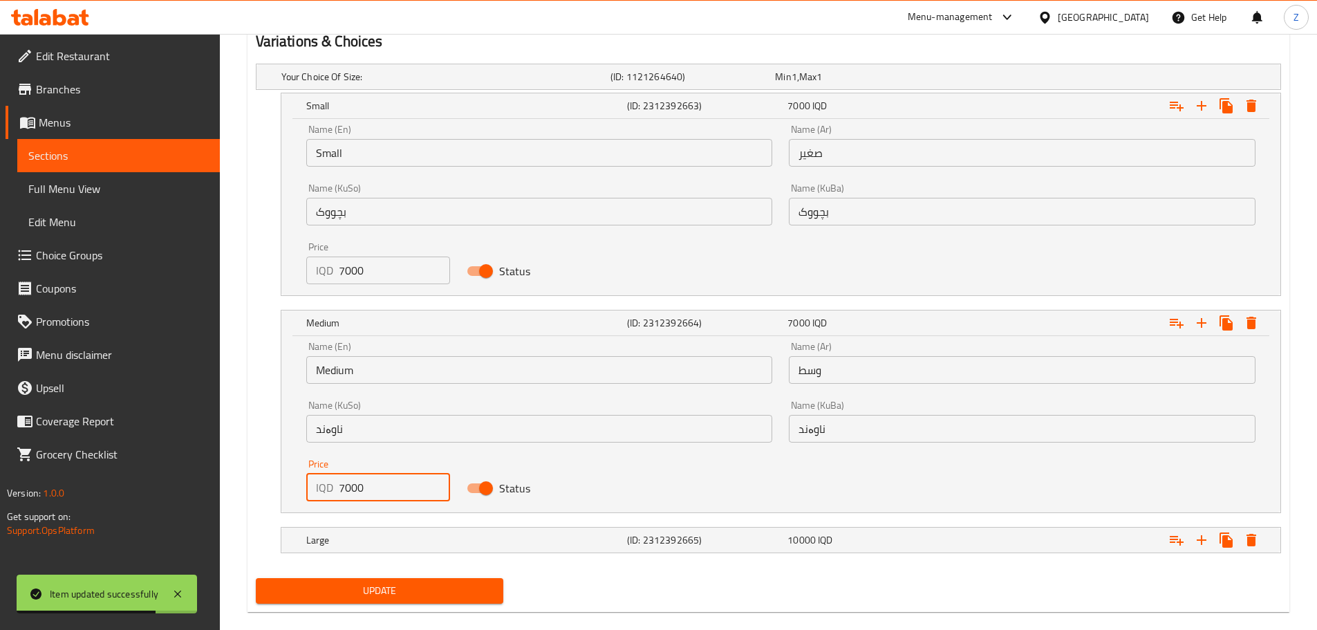
click at [336, 492] on div "IQD 7000 Price" at bounding box center [378, 487] width 144 height 28
type input "9000"
click at [426, 550] on div "Large (ID: 2312392665) 10000 IQD" at bounding box center [784, 540] width 963 height 30
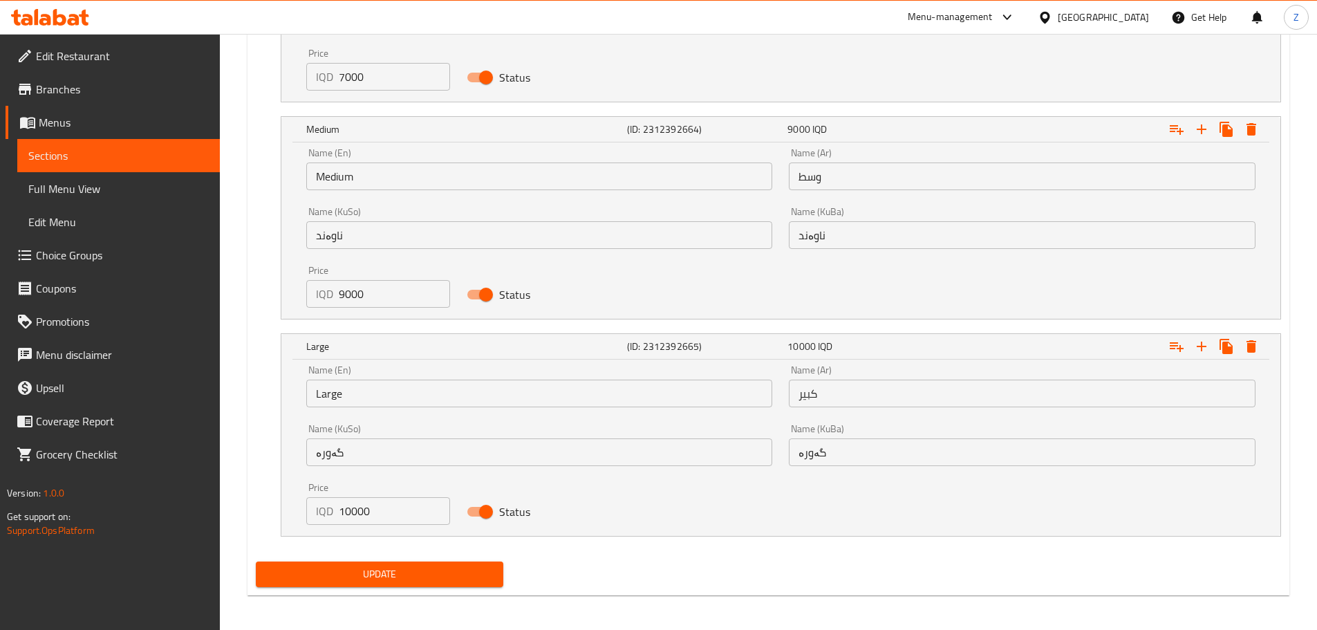
scroll to position [1128, 0]
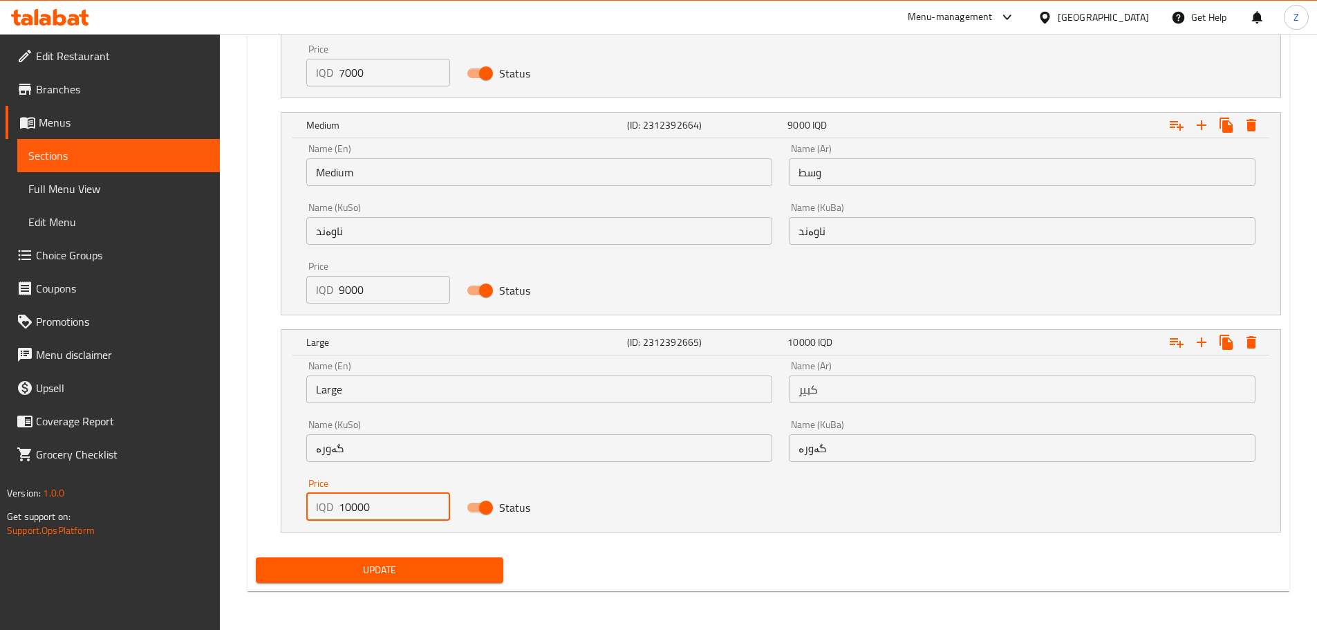
click at [348, 509] on input "10000" at bounding box center [395, 507] width 112 height 28
type input "11000"
click at [386, 563] on span "Update" at bounding box center [380, 569] width 226 height 17
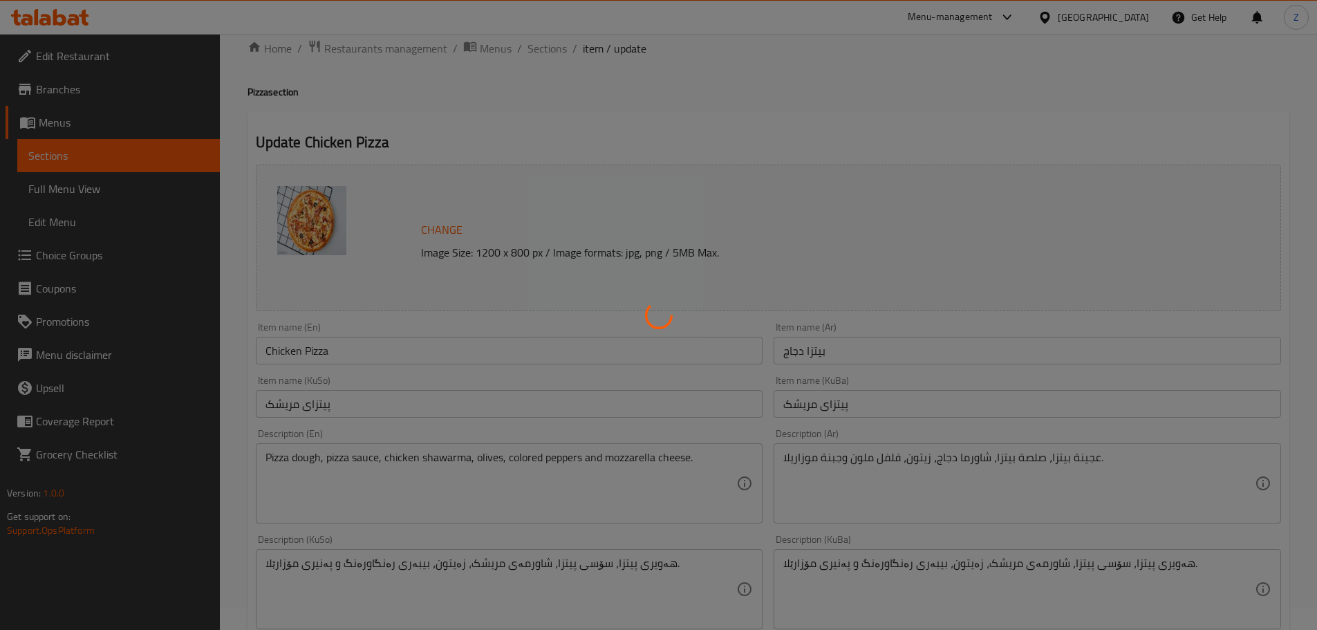
scroll to position [0, 0]
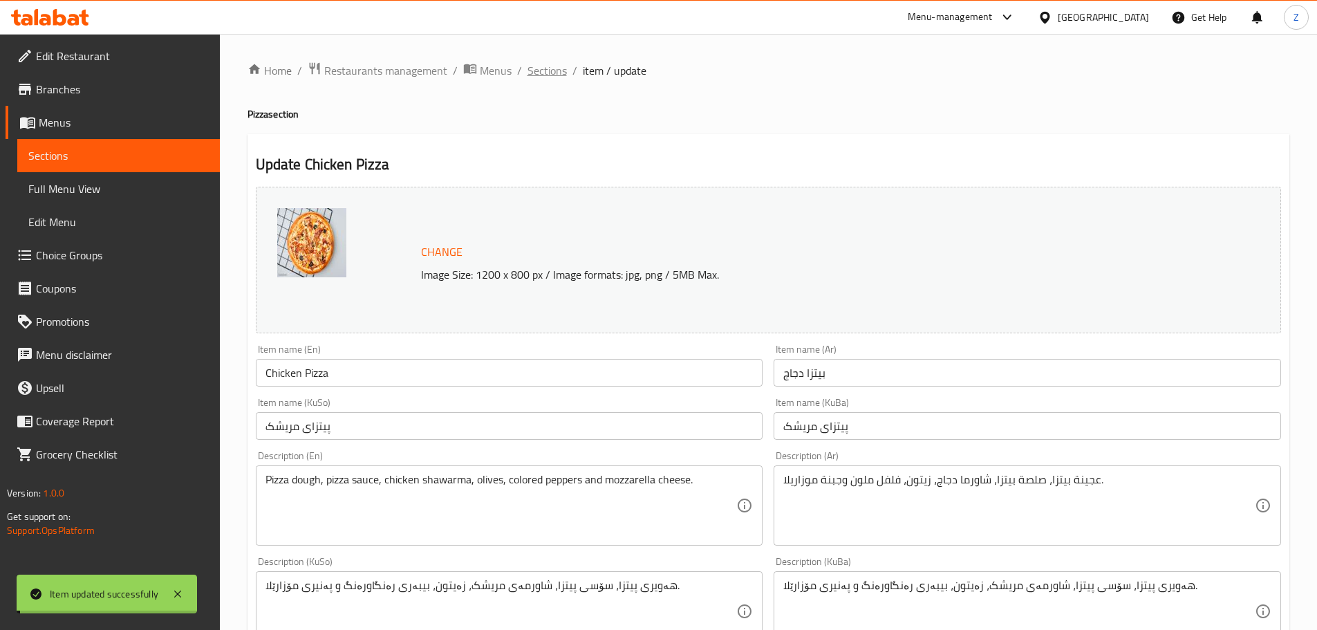
click at [544, 75] on span "Sections" at bounding box center [546, 70] width 39 height 17
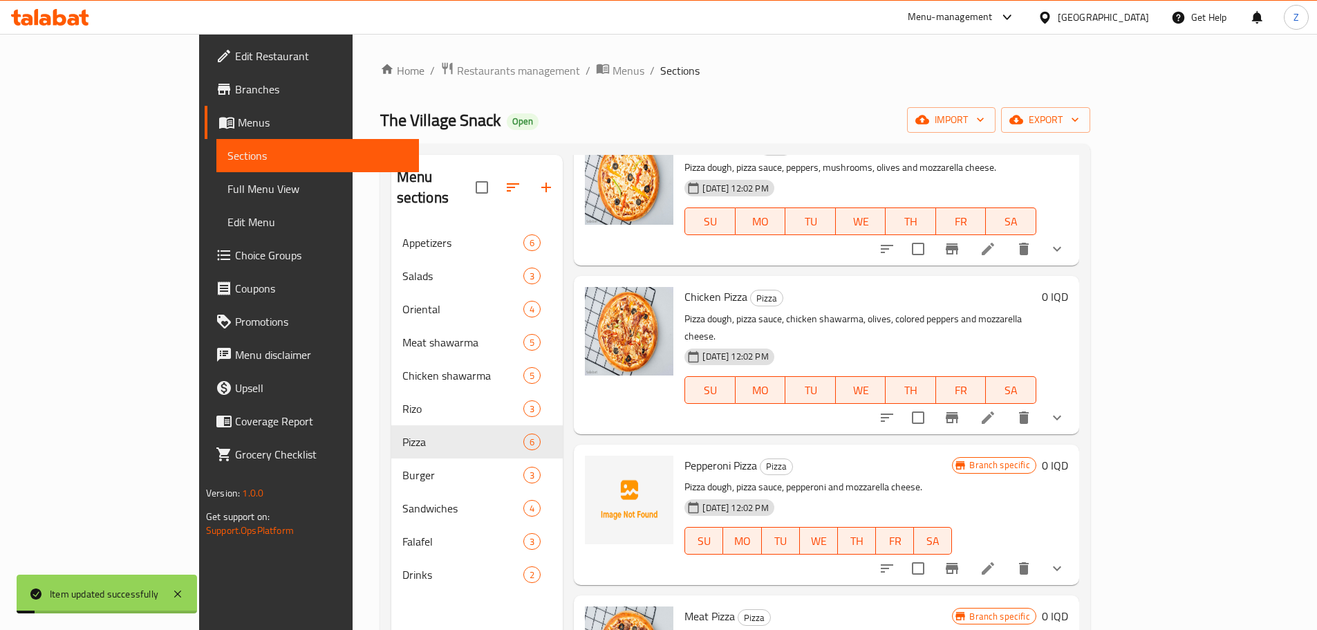
scroll to position [207, 0]
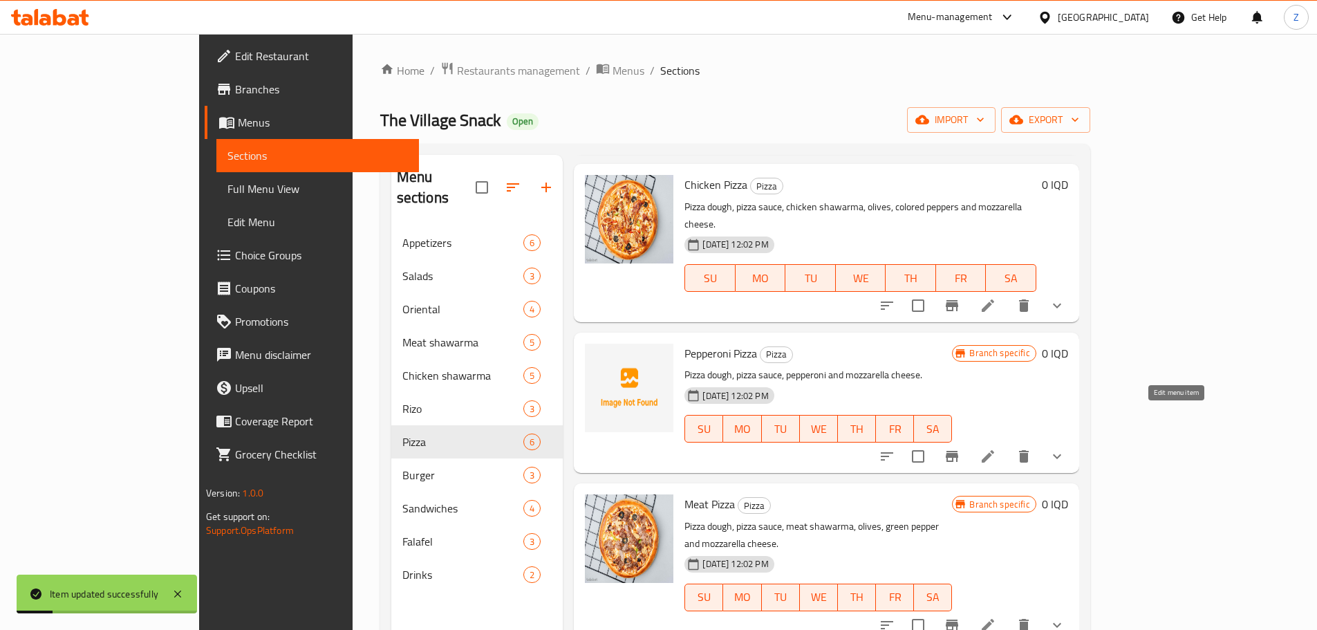
click at [996, 448] on icon at bounding box center [987, 456] width 17 height 17
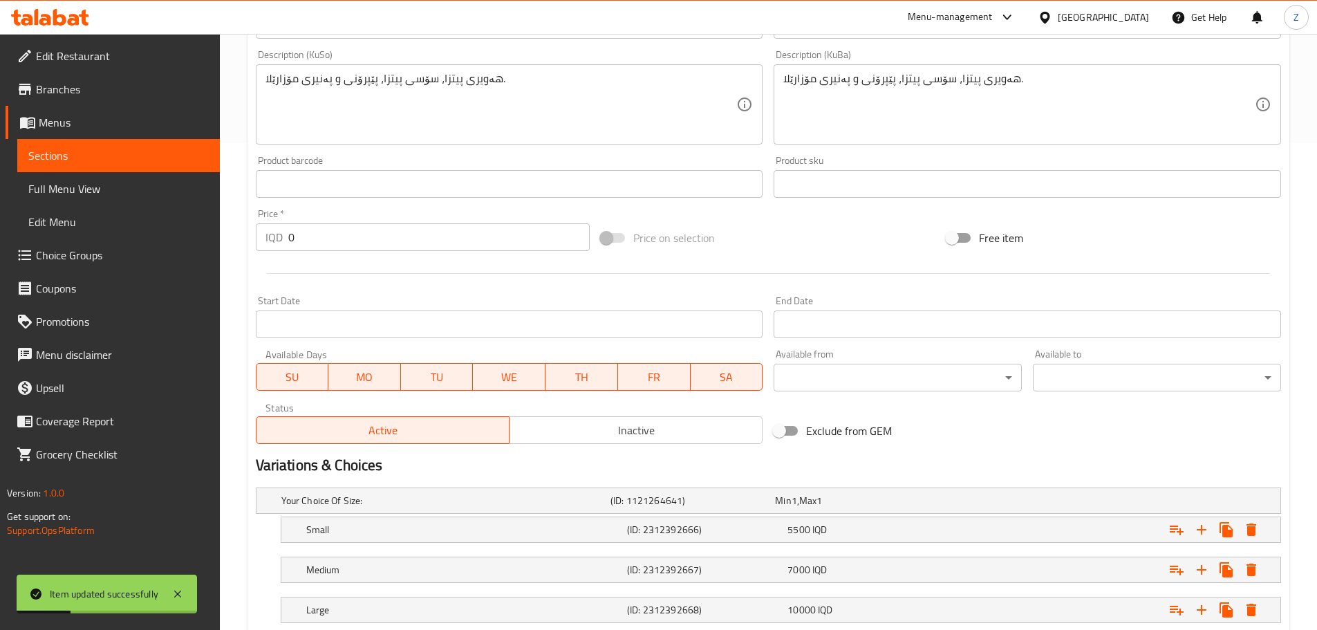
scroll to position [577, 0]
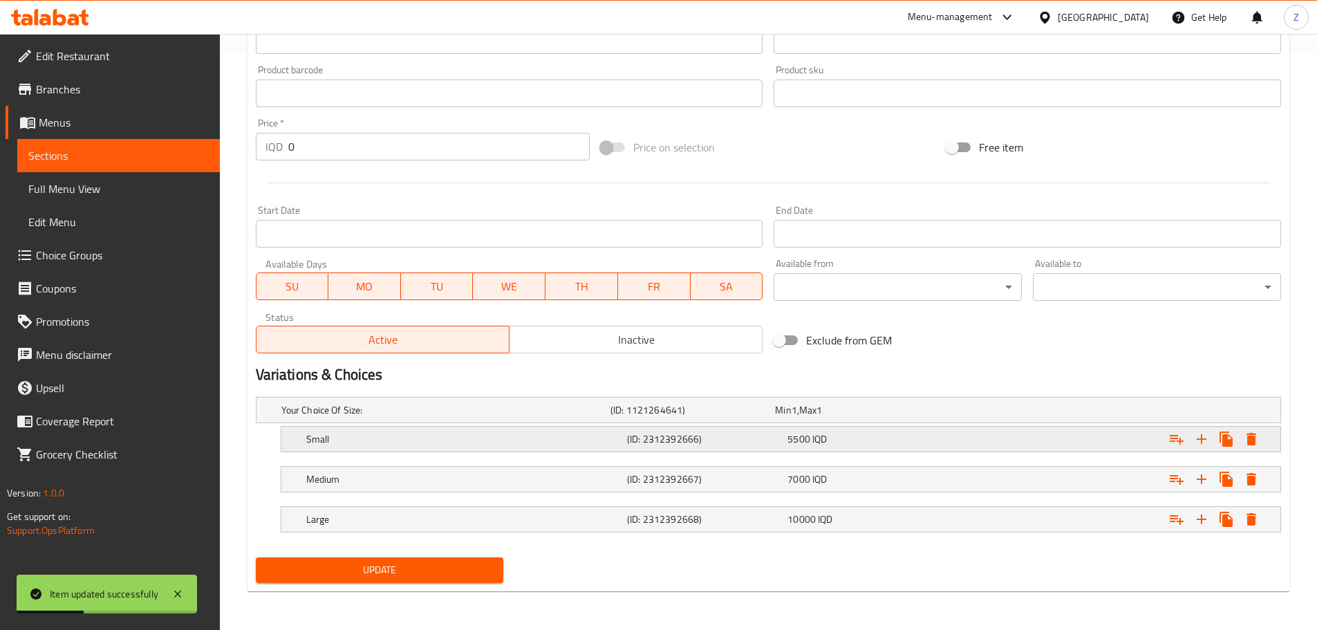
click at [687, 440] on h5 "(ID: 2312392666)" at bounding box center [704, 439] width 155 height 14
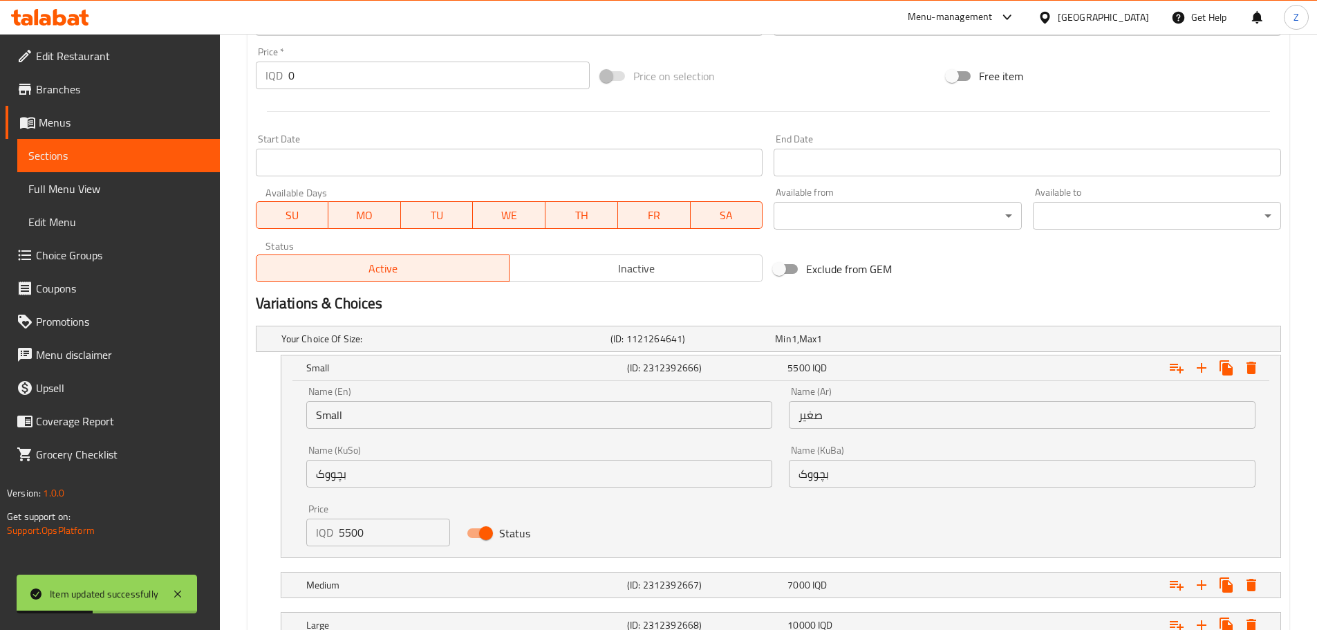
scroll to position [715, 0]
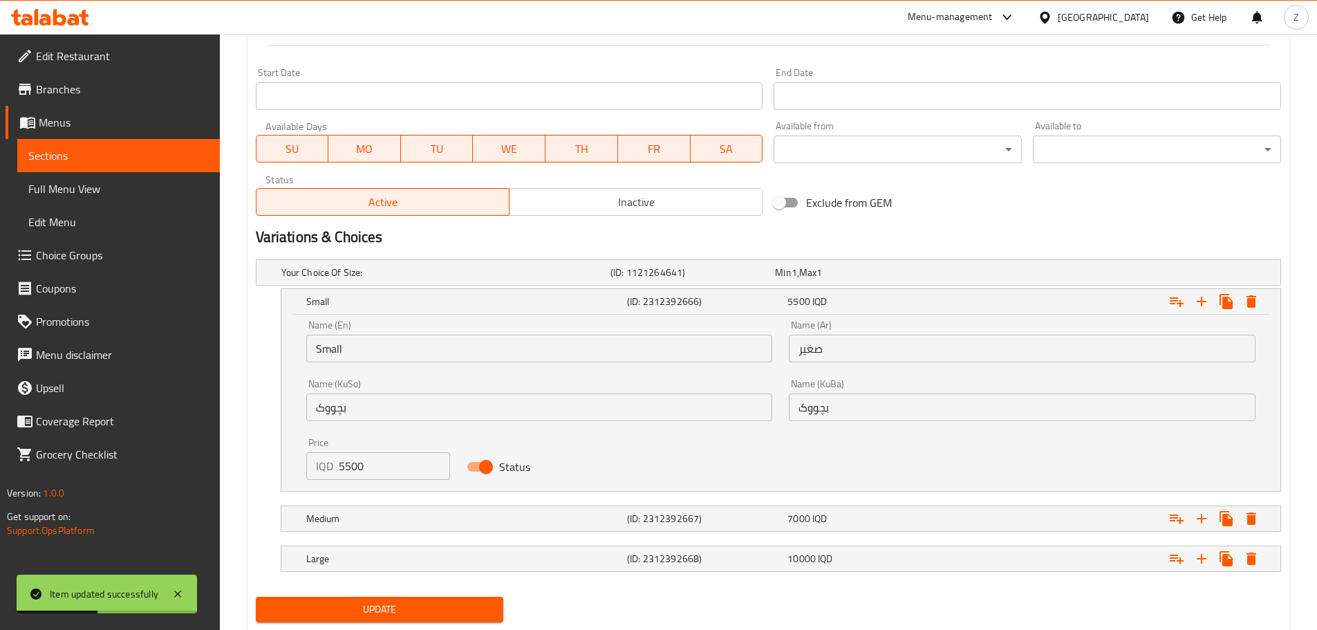
click at [365, 455] on input "5500" at bounding box center [395, 466] width 112 height 28
type input "7000"
click at [424, 511] on h5 "Medium" at bounding box center [463, 518] width 315 height 14
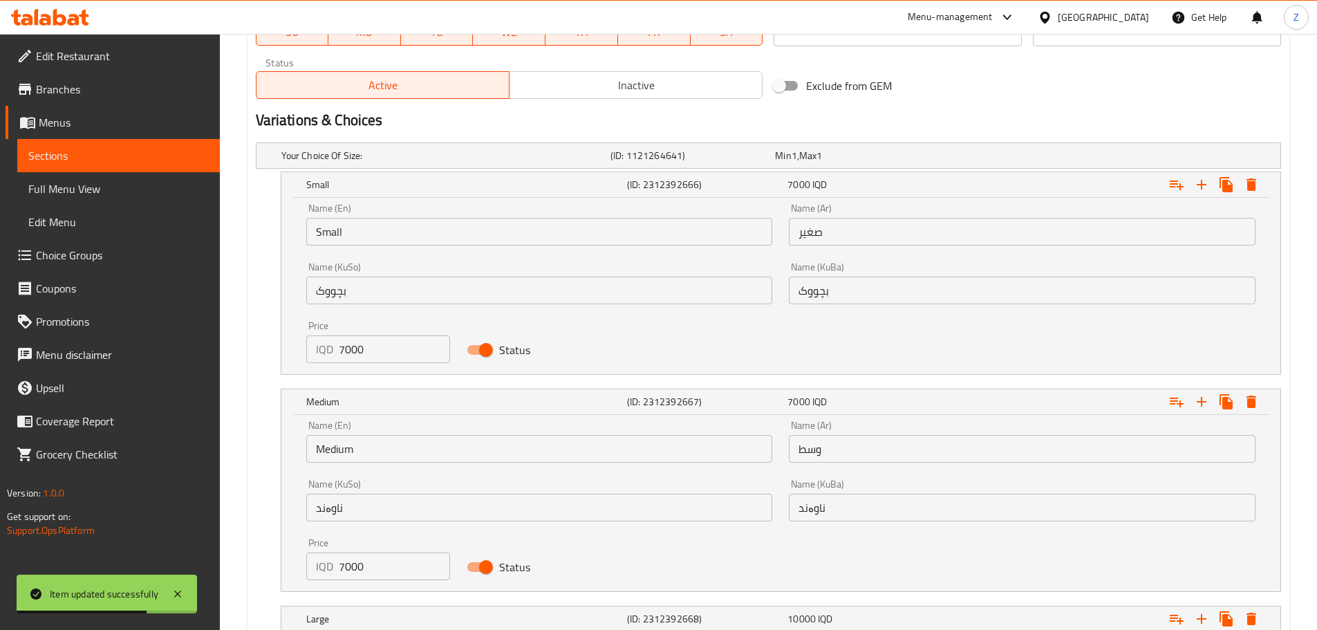
scroll to position [916, 0]
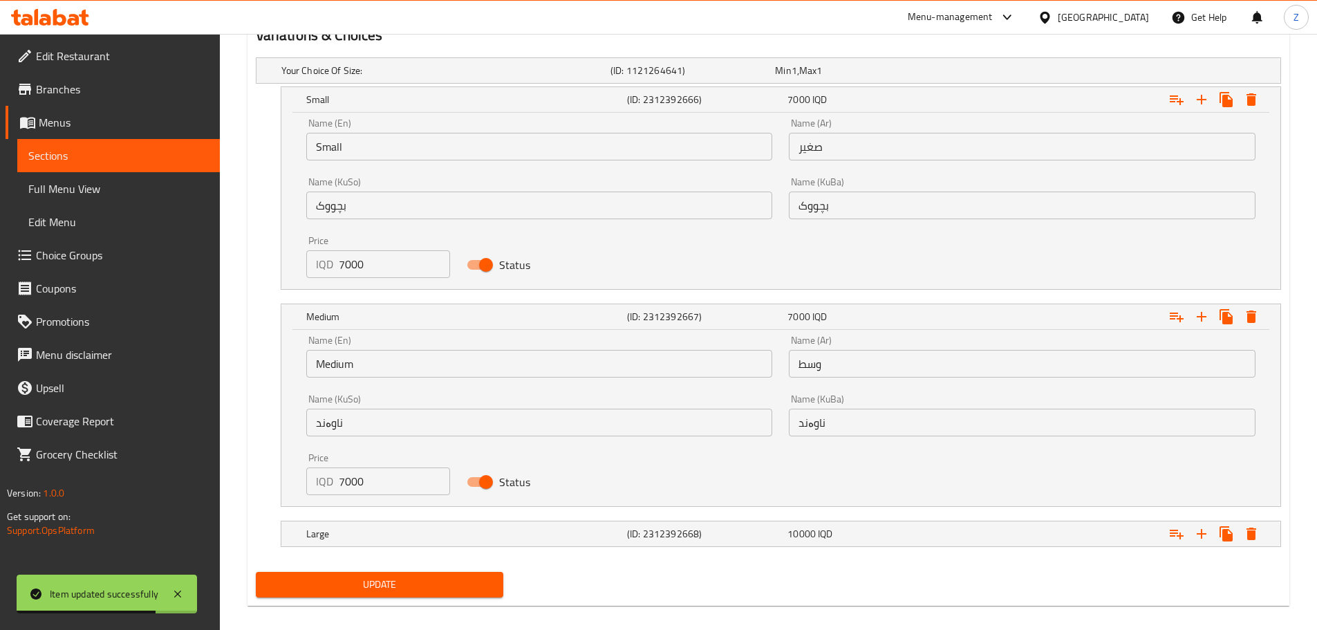
click at [352, 495] on div "Price IQD 7000 Price" at bounding box center [378, 473] width 161 height 59
click at [359, 484] on input "7000" at bounding box center [395, 481] width 112 height 28
type input "9000"
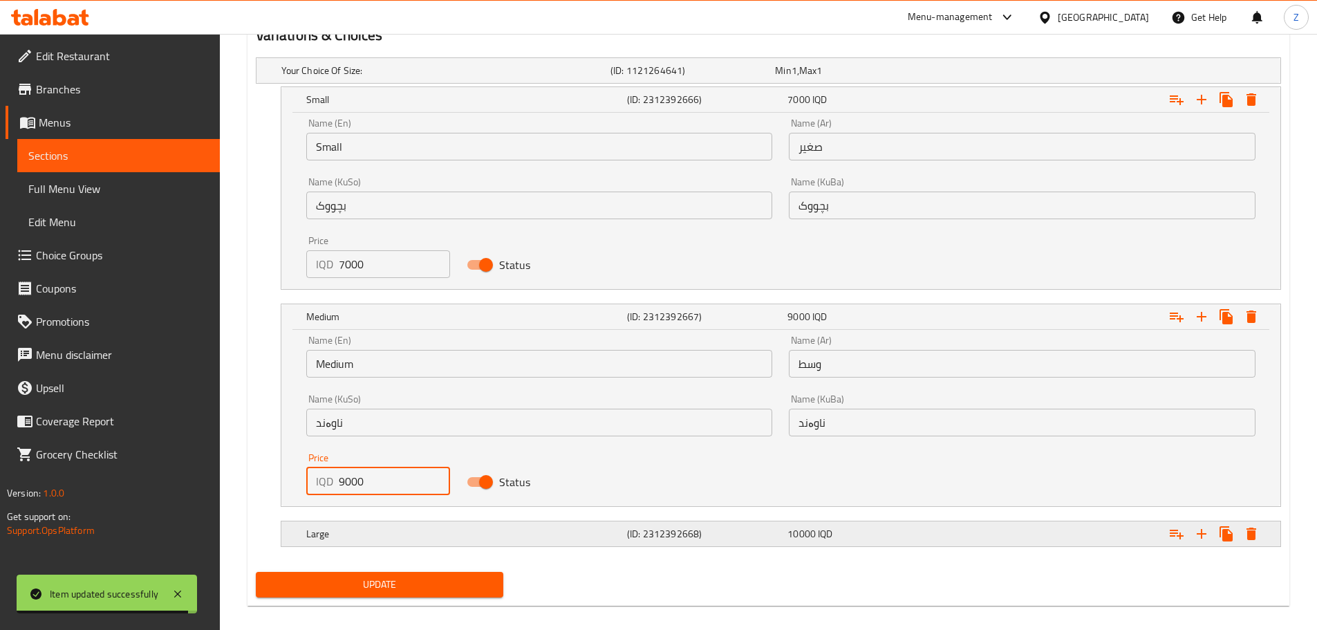
click at [401, 531] on h5 "Large" at bounding box center [463, 534] width 315 height 14
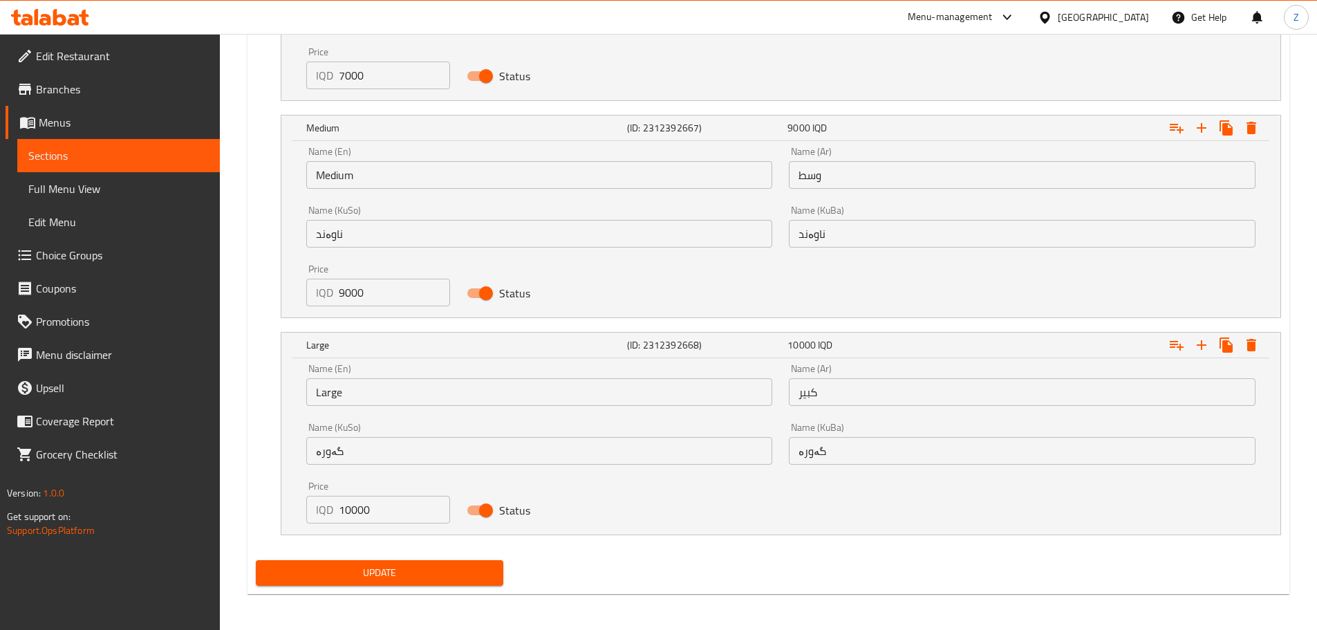
scroll to position [1108, 0]
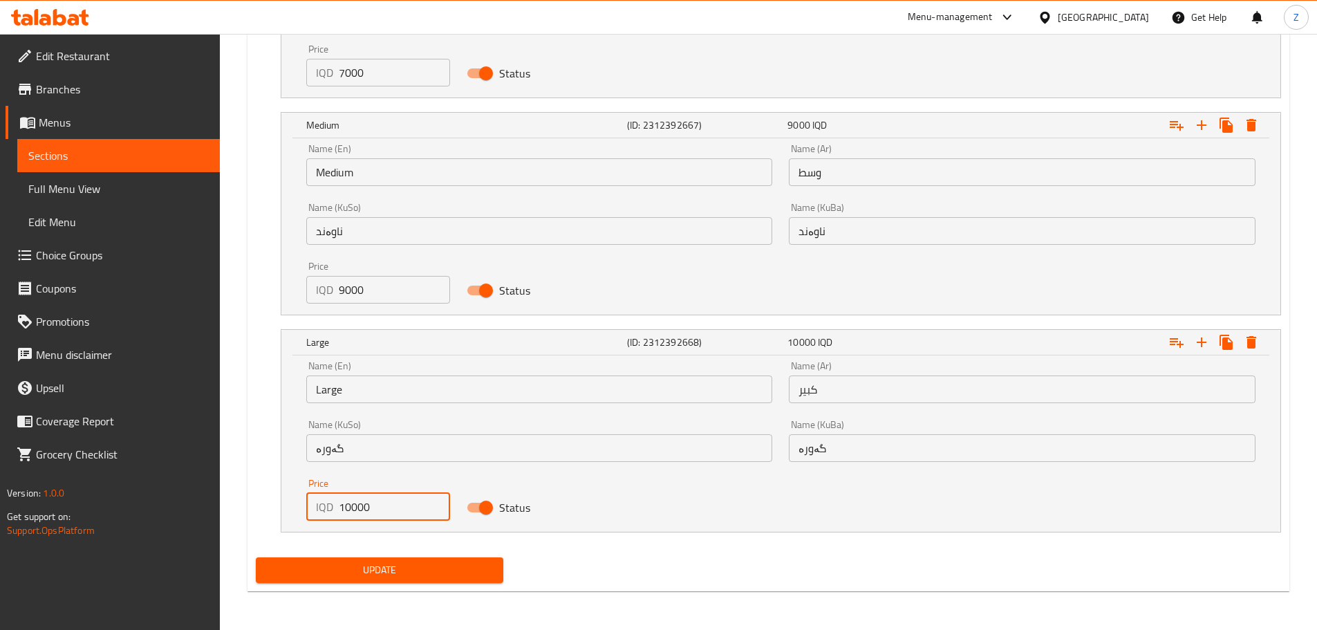
click at [348, 507] on input "10000" at bounding box center [395, 507] width 112 height 28
type input "11000"
click at [379, 581] on button "Update" at bounding box center [380, 570] width 248 height 26
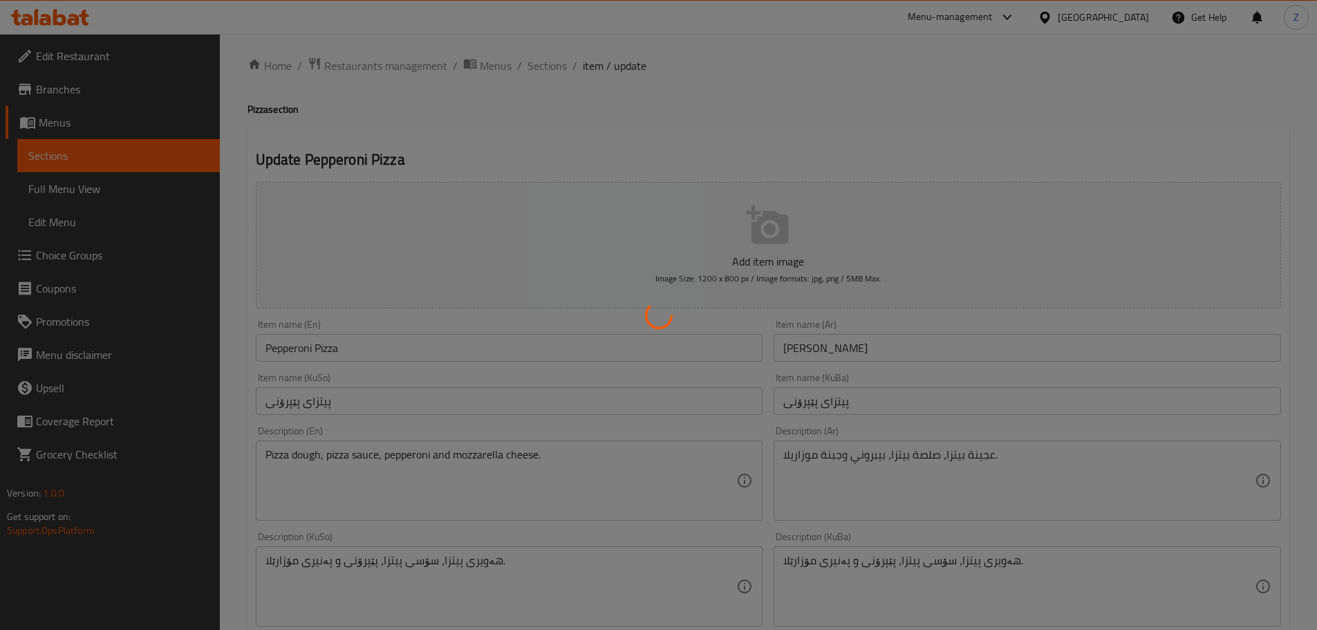
scroll to position [0, 0]
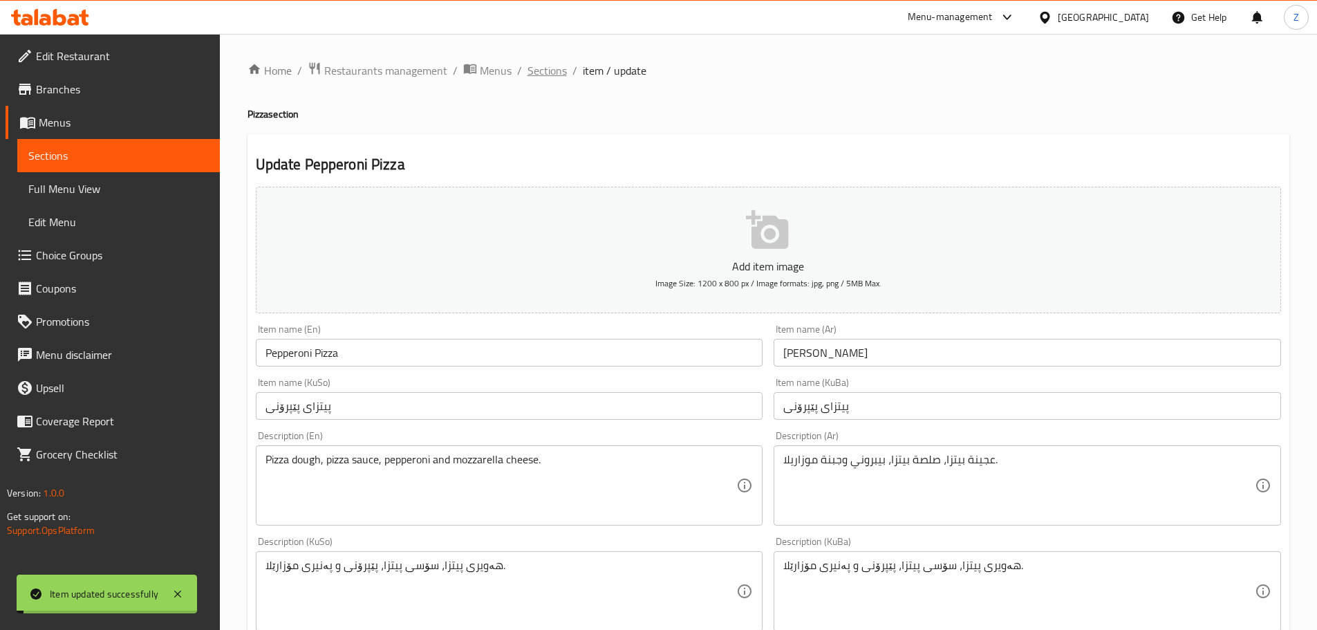
click at [541, 71] on span "Sections" at bounding box center [546, 70] width 39 height 17
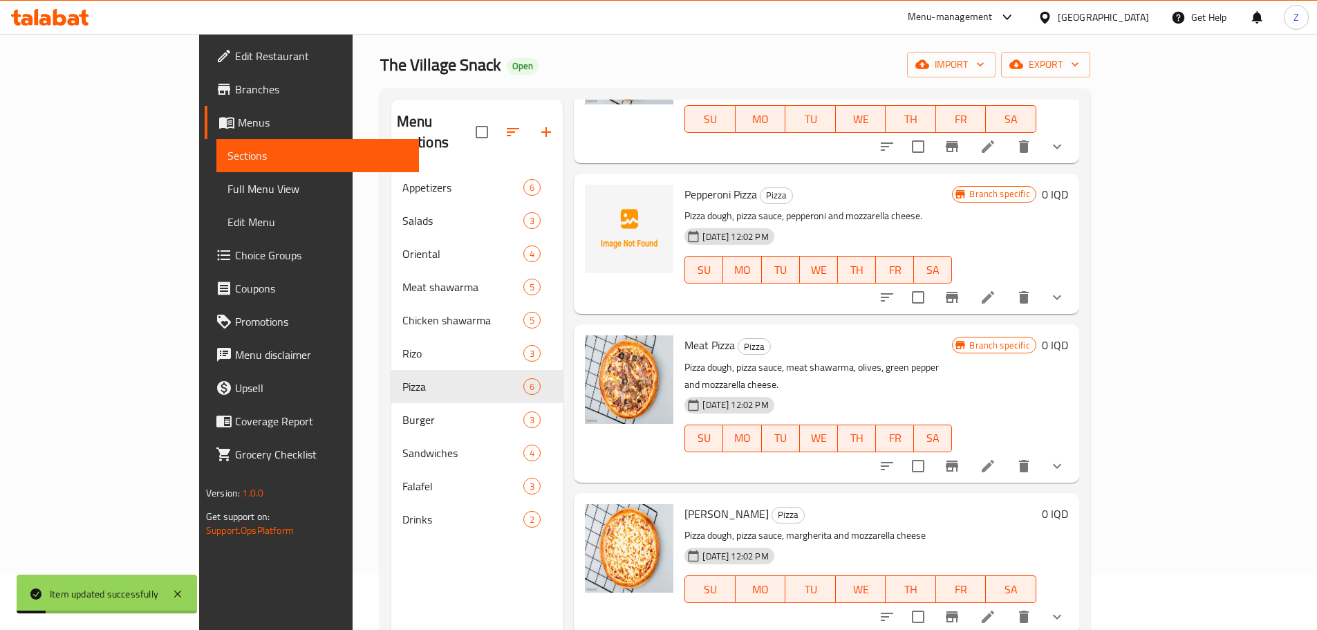
scroll to position [138, 0]
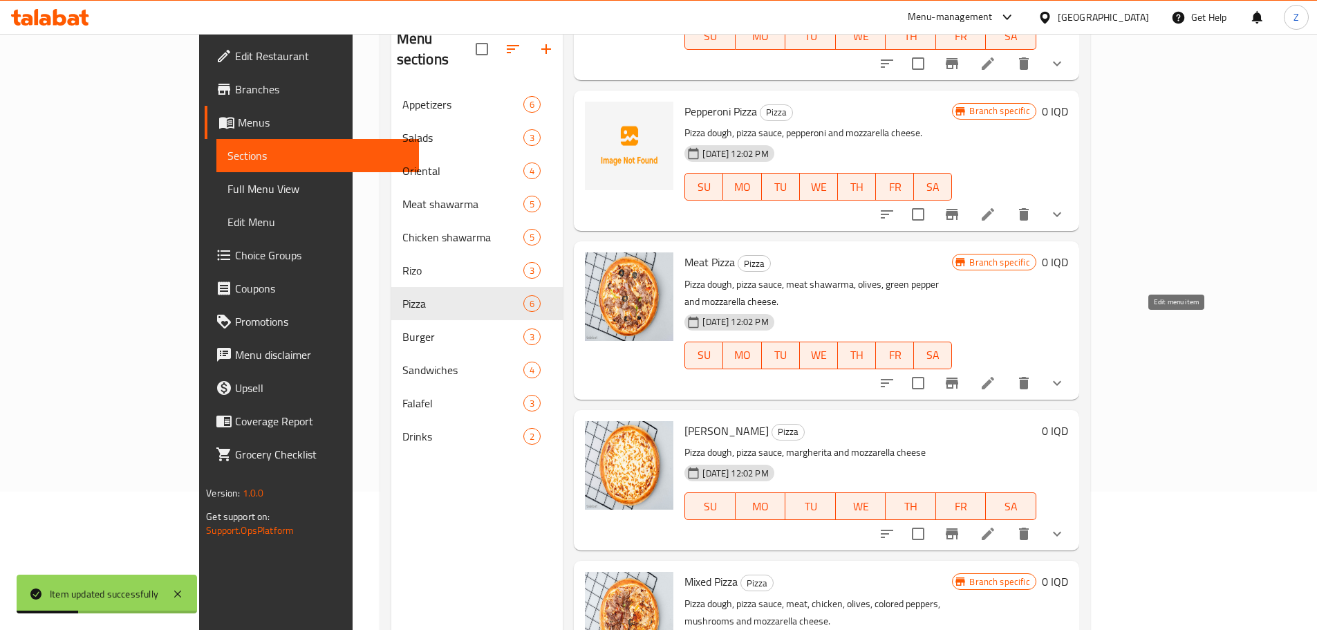
click at [996, 375] on icon at bounding box center [987, 383] width 17 height 17
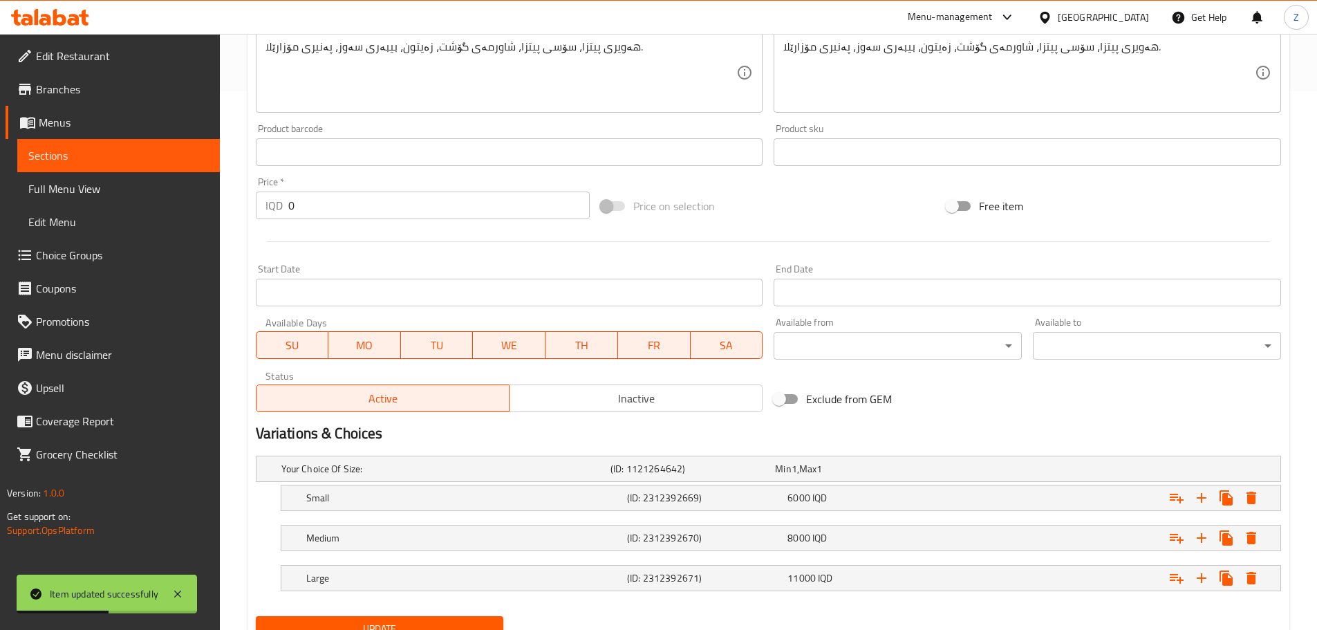
scroll to position [597, 0]
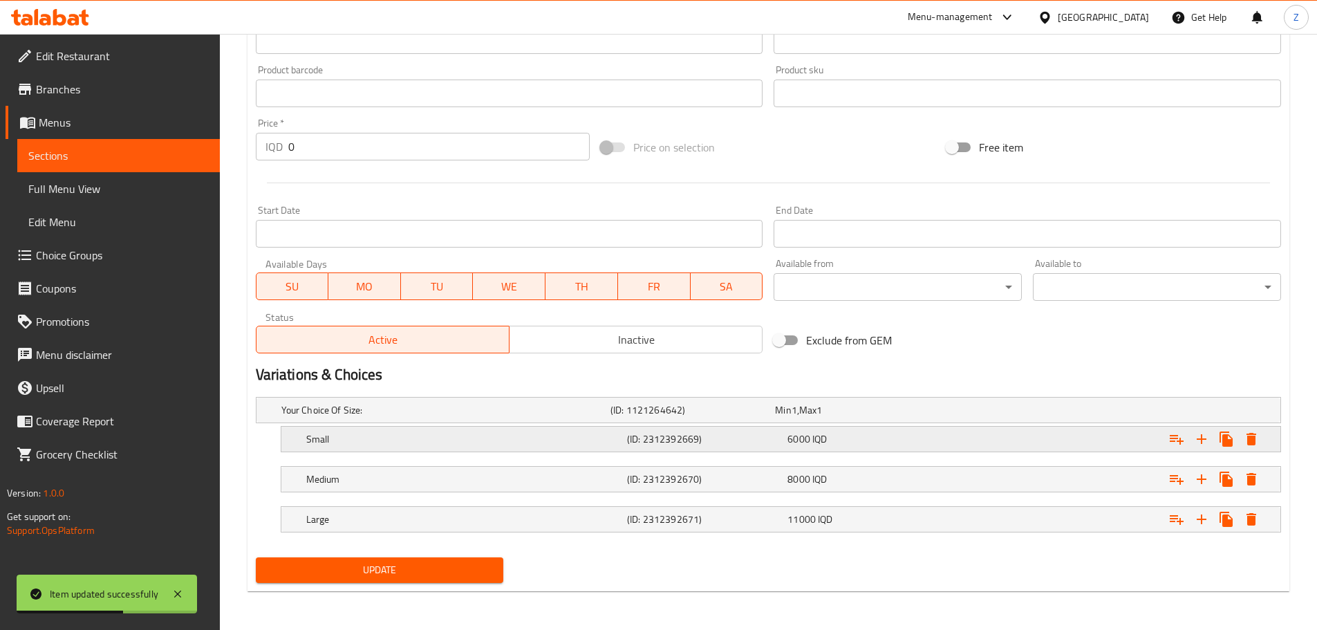
click at [773, 433] on h5 "(ID: 2312392669)" at bounding box center [704, 439] width 155 height 14
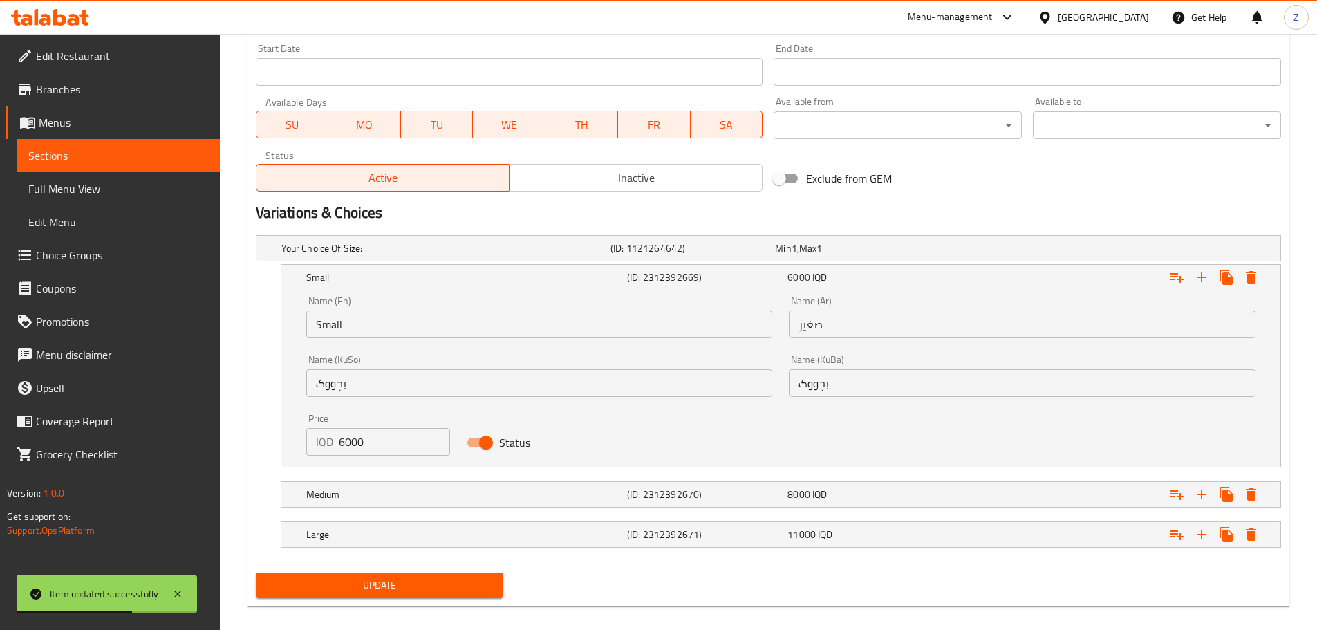
scroll to position [760, 0]
click at [345, 448] on input "6000" at bounding box center [395, 441] width 112 height 28
type input "8000"
click at [388, 485] on div "Medium" at bounding box center [463, 493] width 321 height 19
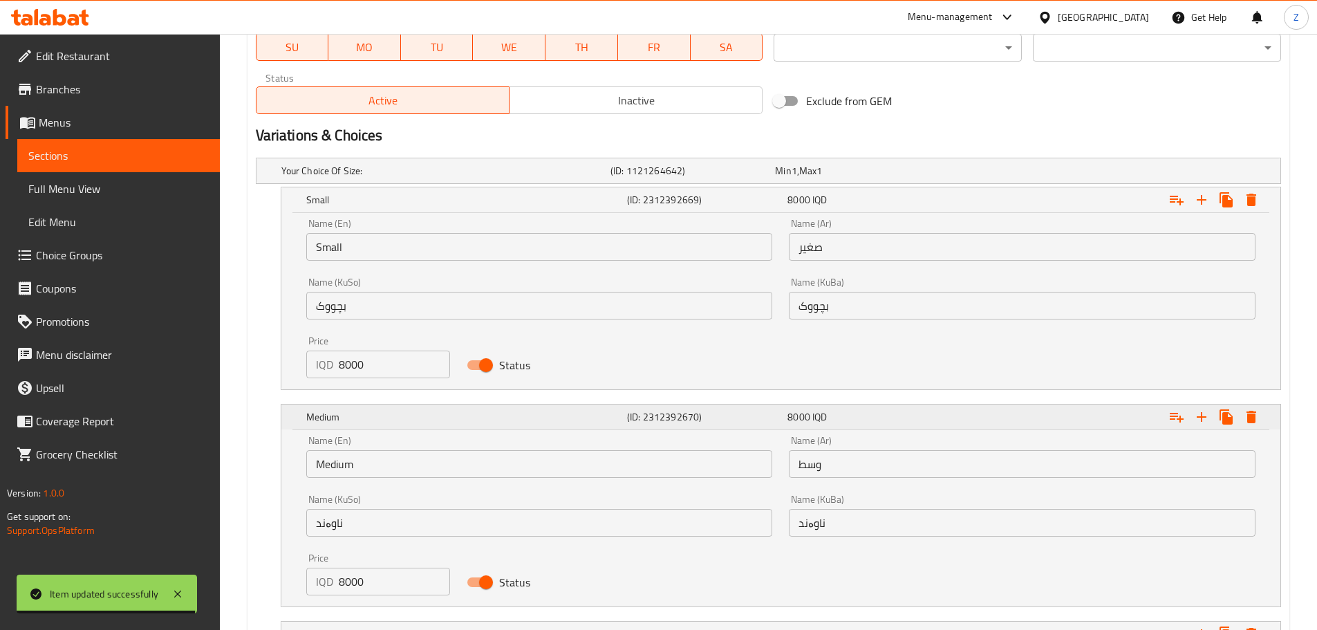
scroll to position [951, 0]
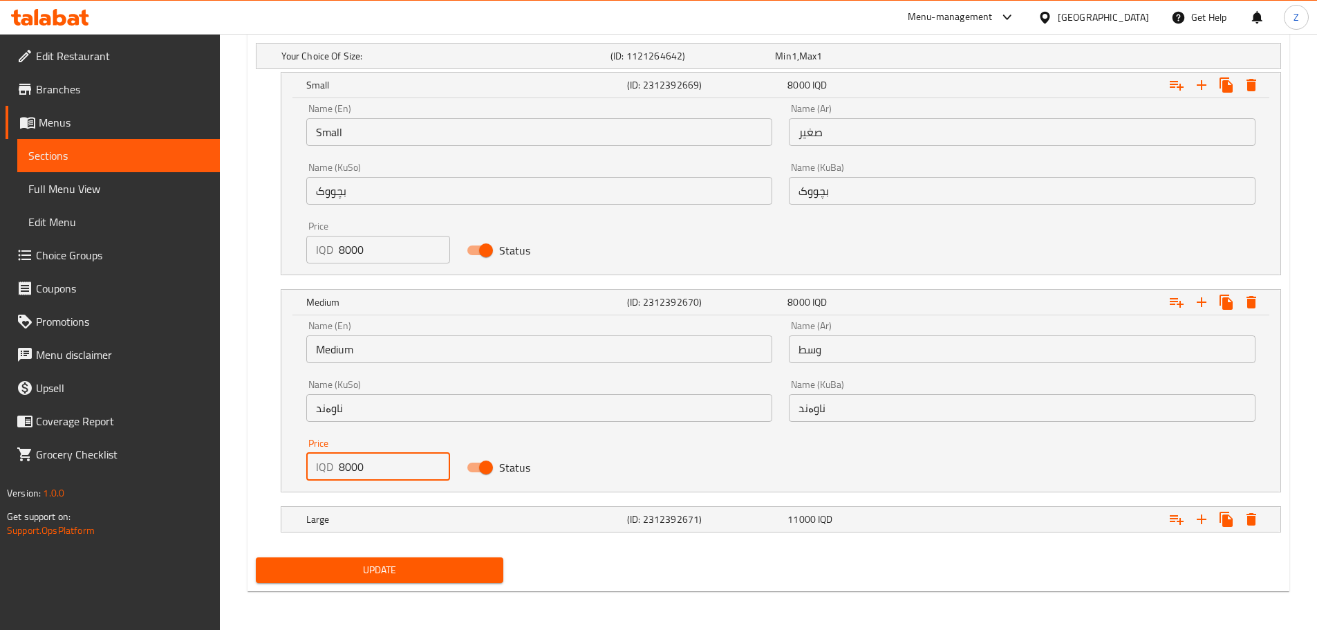
click at [343, 469] on input "8000" at bounding box center [395, 467] width 112 height 28
type input "10000"
click at [399, 523] on h5 "Large" at bounding box center [463, 519] width 315 height 14
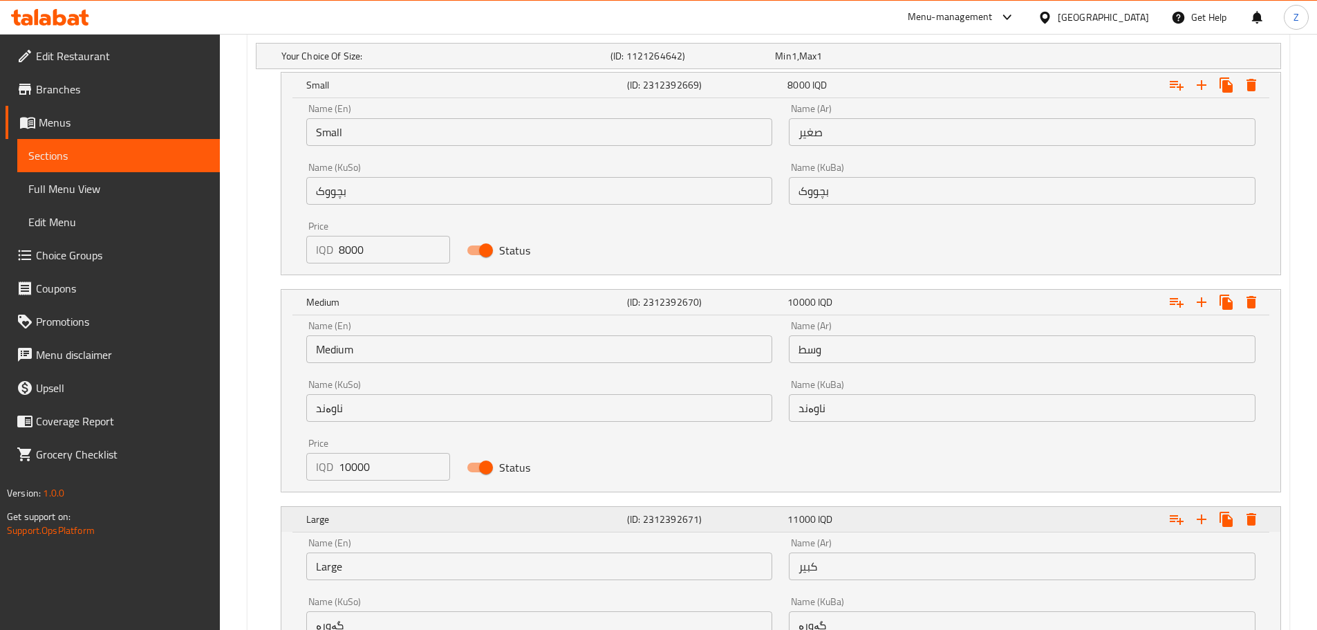
scroll to position [1089, 0]
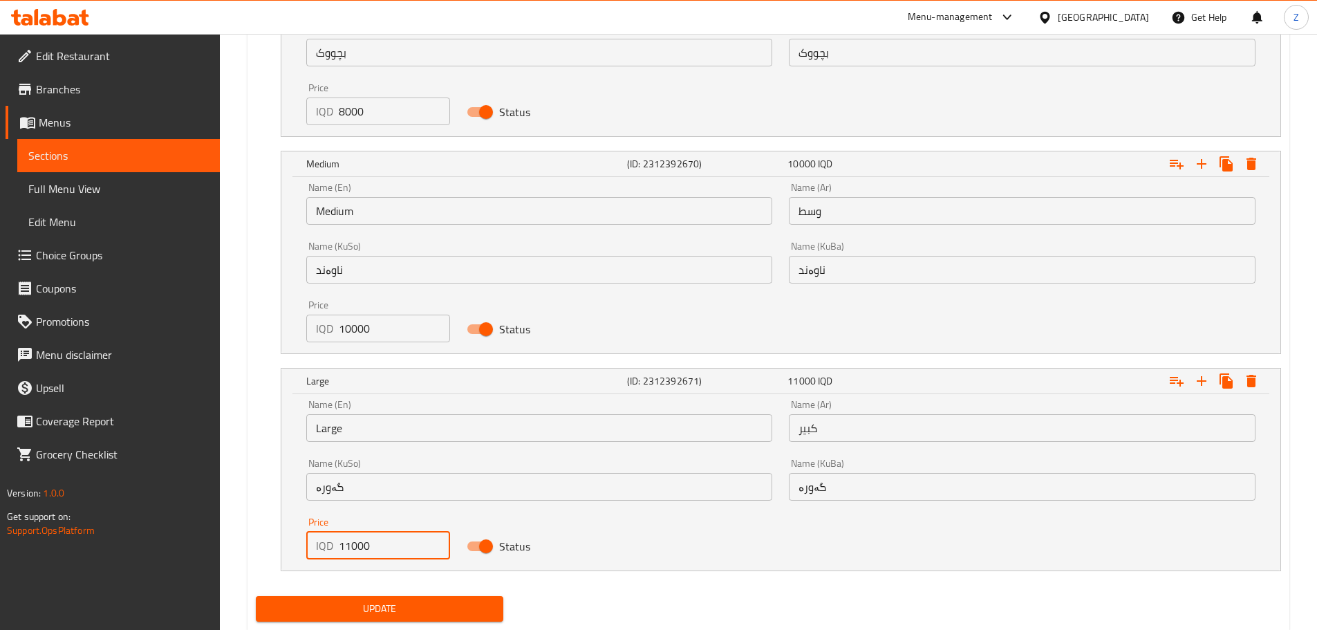
click at [345, 544] on input "11000" at bounding box center [395, 545] width 112 height 28
type input "13000"
click at [445, 614] on span "Update" at bounding box center [380, 608] width 226 height 17
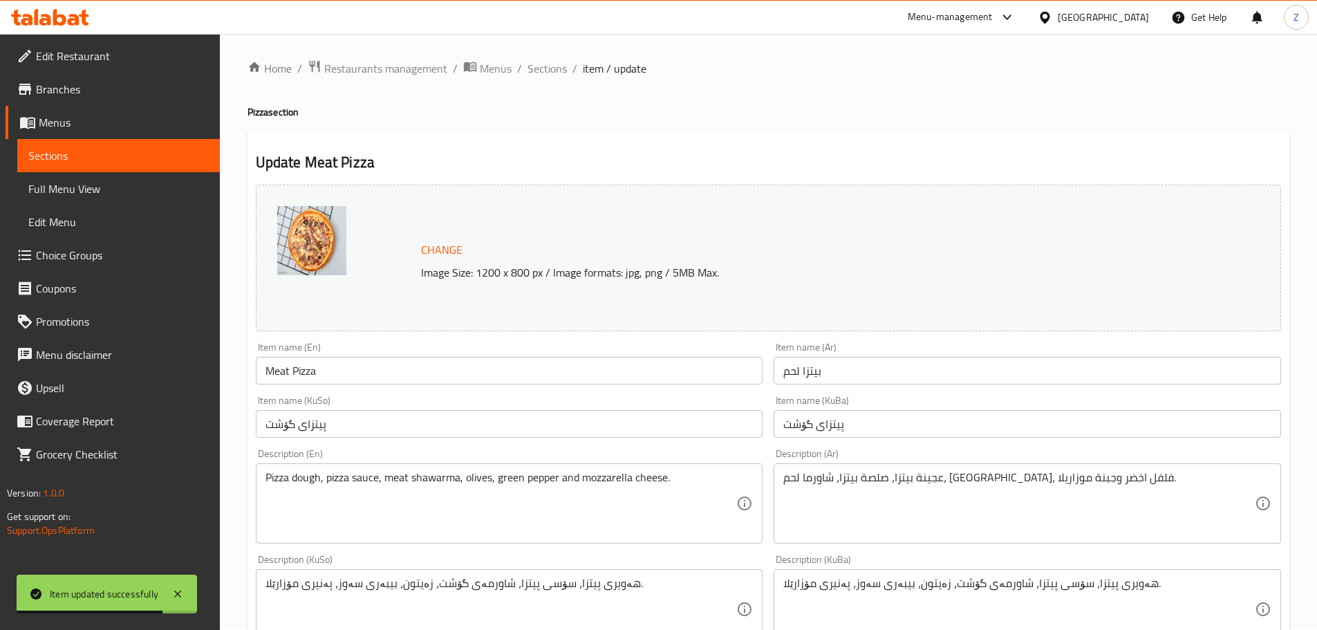
scroll to position [0, 0]
click at [542, 67] on span "Sections" at bounding box center [546, 70] width 39 height 17
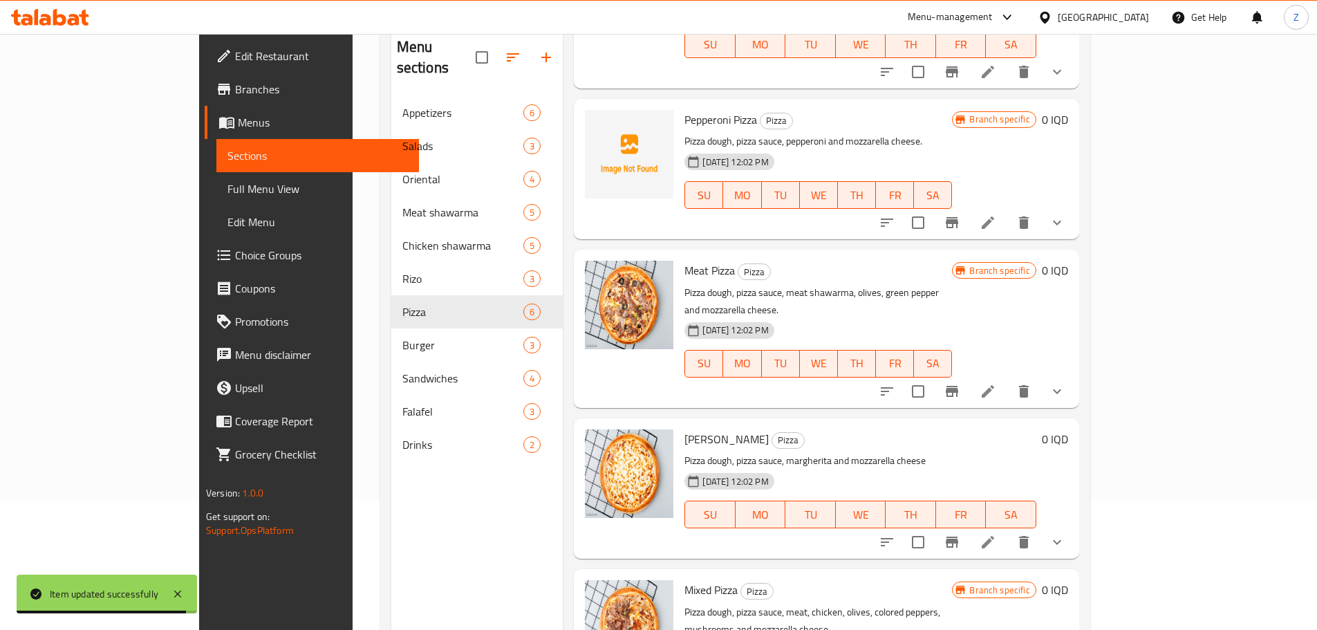
scroll to position [194, 0]
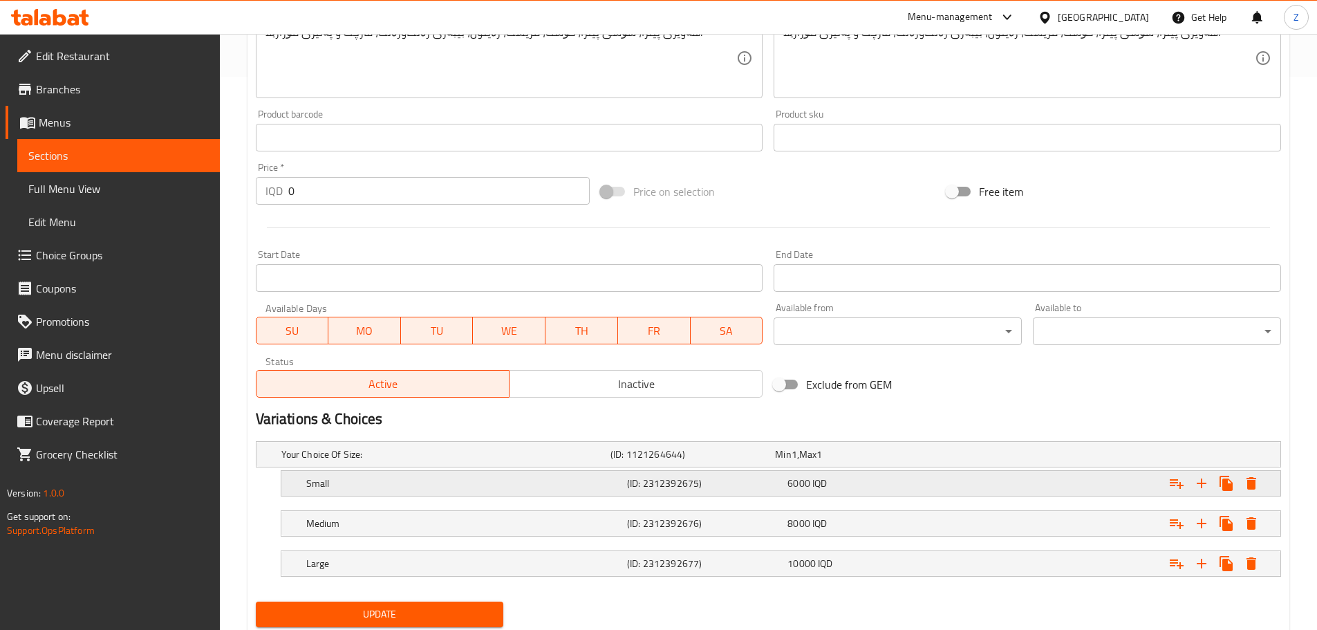
click at [757, 489] on h5 "(ID: 2312392675)" at bounding box center [704, 483] width 155 height 14
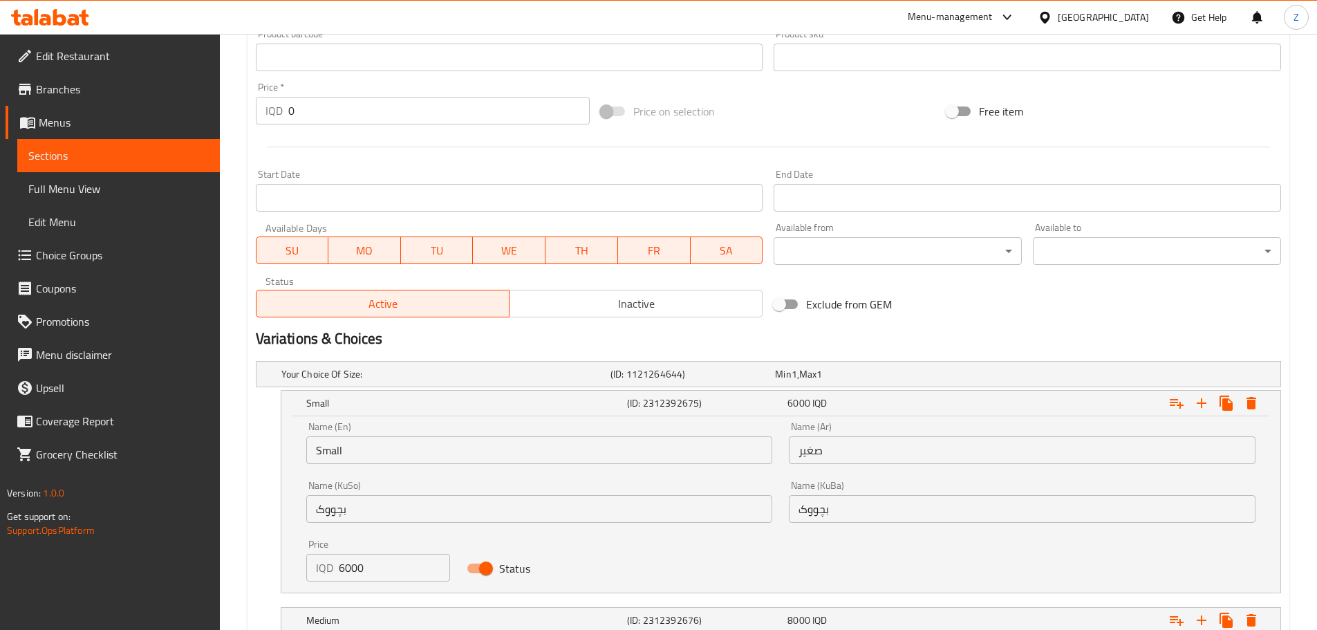
scroll to position [720, 0]
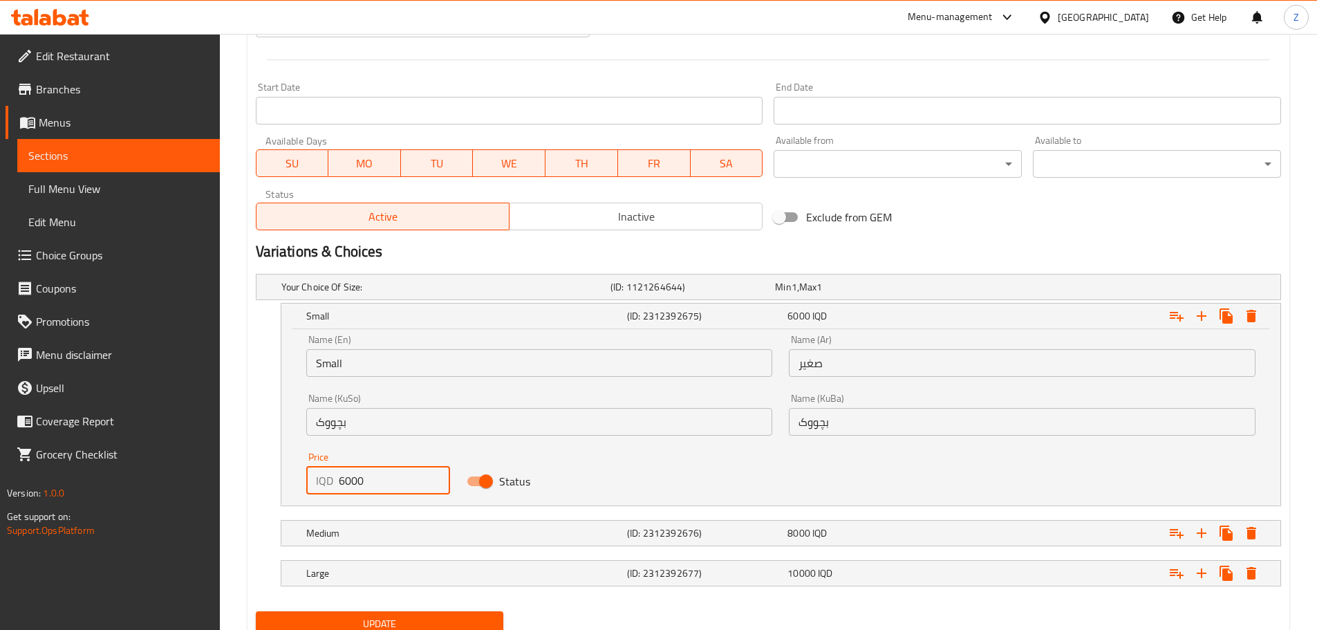
drag, startPoint x: 345, startPoint y: 485, endPoint x: 330, endPoint y: 483, distance: 15.3
click at [330, 483] on div "IQD 6000 Price" at bounding box center [378, 481] width 144 height 28
type input "8000"
click at [393, 526] on h5 "Medium" at bounding box center [463, 533] width 315 height 14
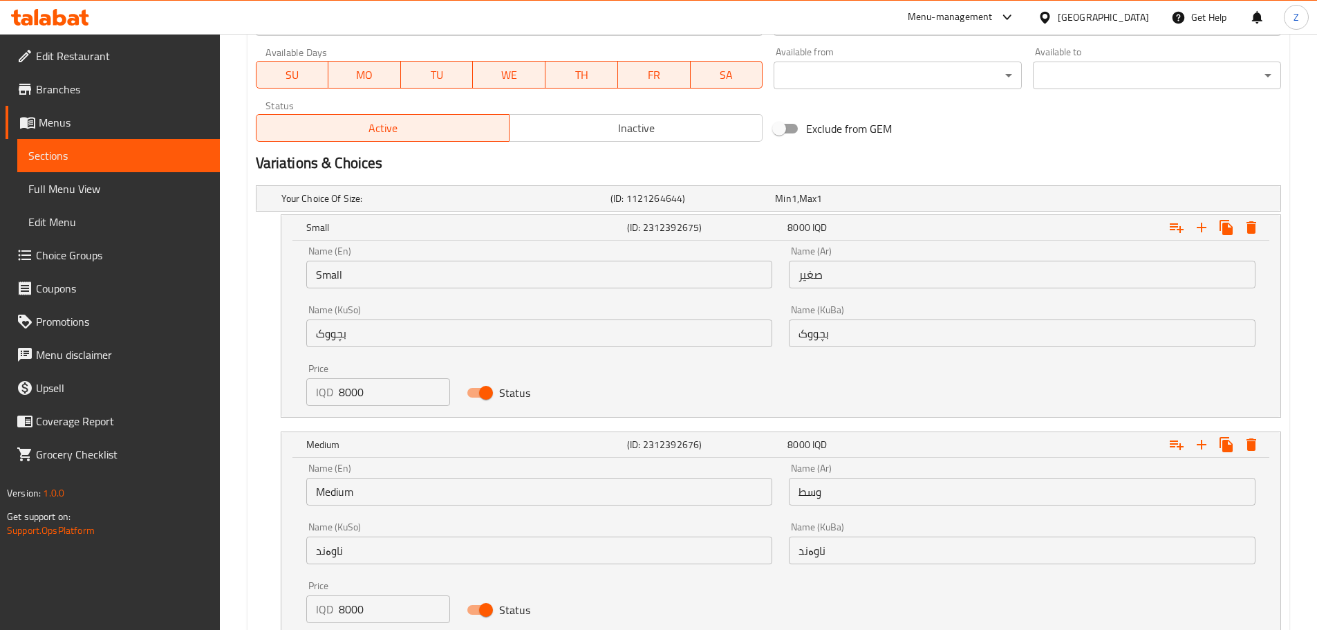
scroll to position [928, 0]
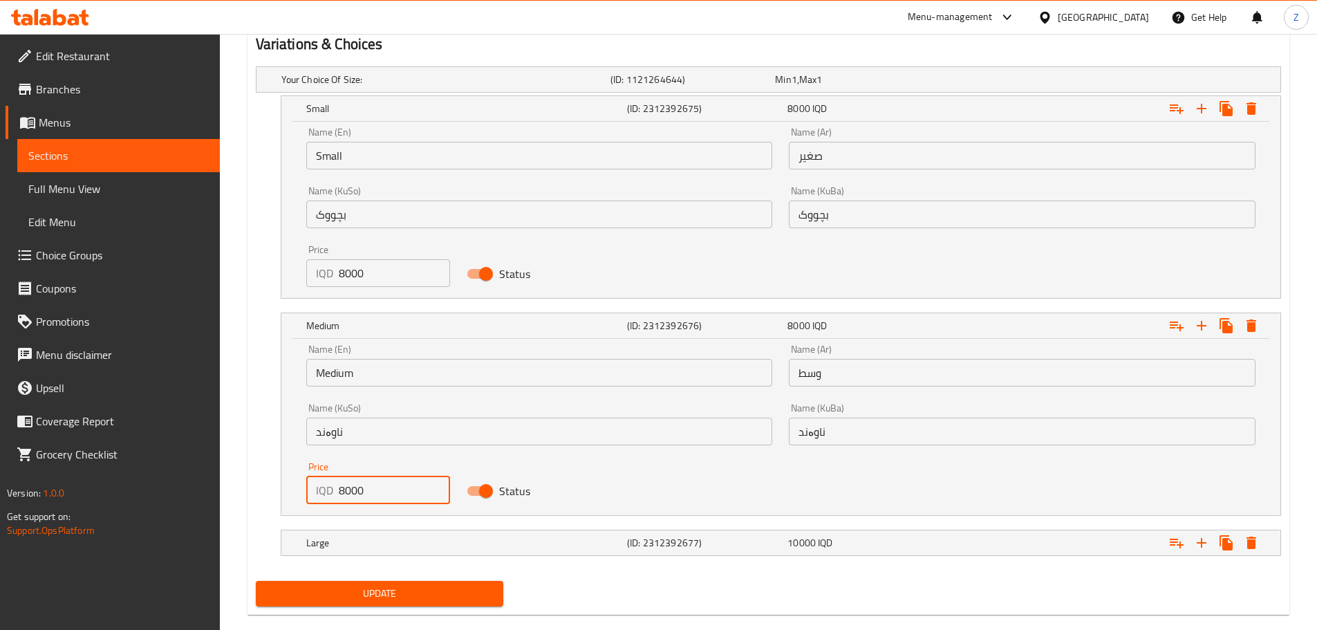
drag, startPoint x: 343, startPoint y: 485, endPoint x: 334, endPoint y: 487, distance: 9.1
click at [334, 487] on div "IQD 8000 Price" at bounding box center [378, 490] width 144 height 28
type input "10000"
click at [388, 536] on h5 "Large" at bounding box center [463, 543] width 315 height 14
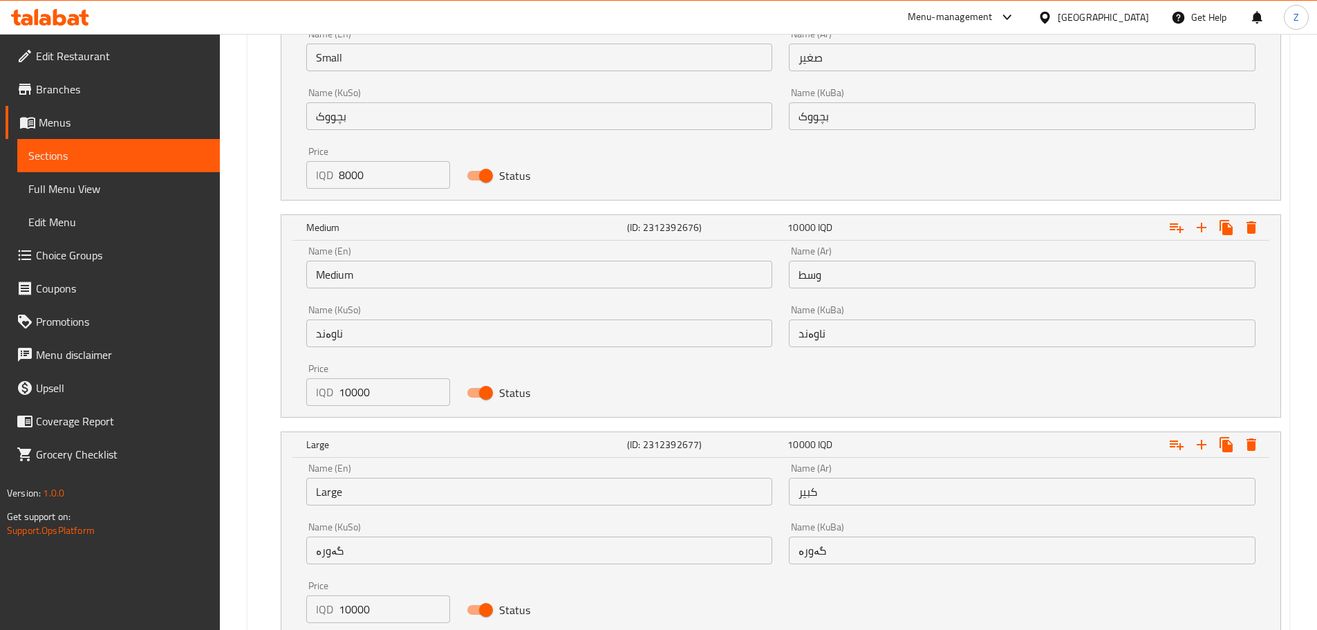
scroll to position [1128, 0]
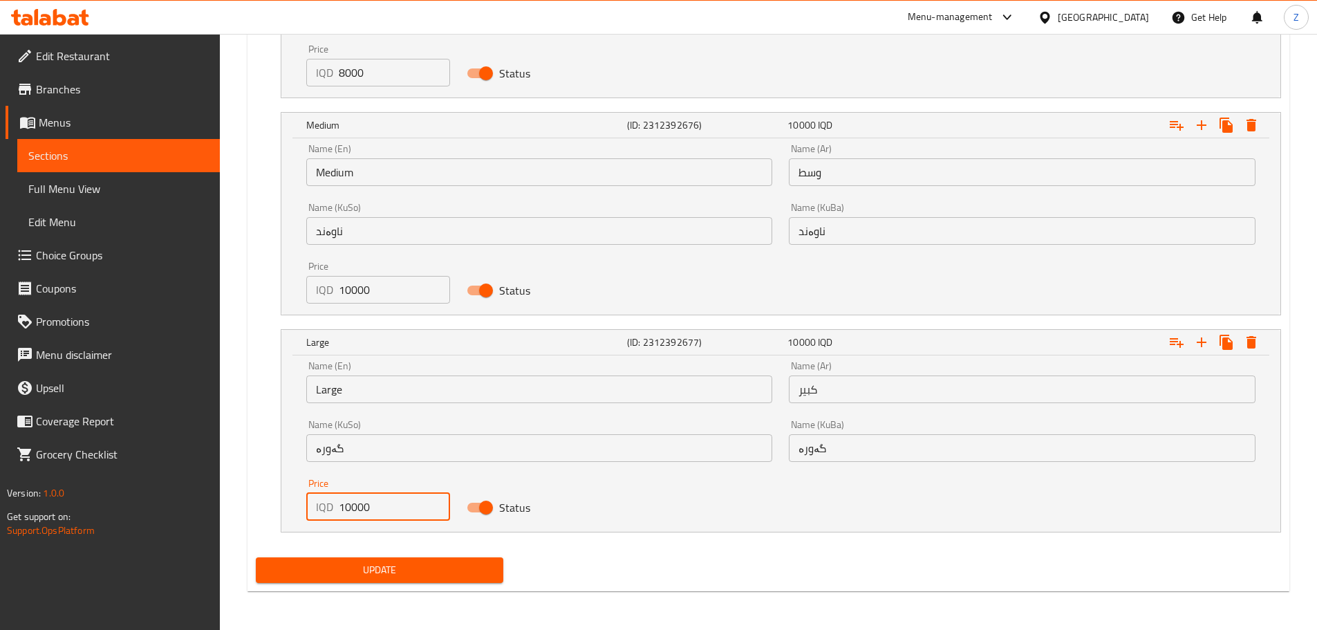
click at [350, 507] on input "10000" at bounding box center [395, 507] width 112 height 28
type input "13000"
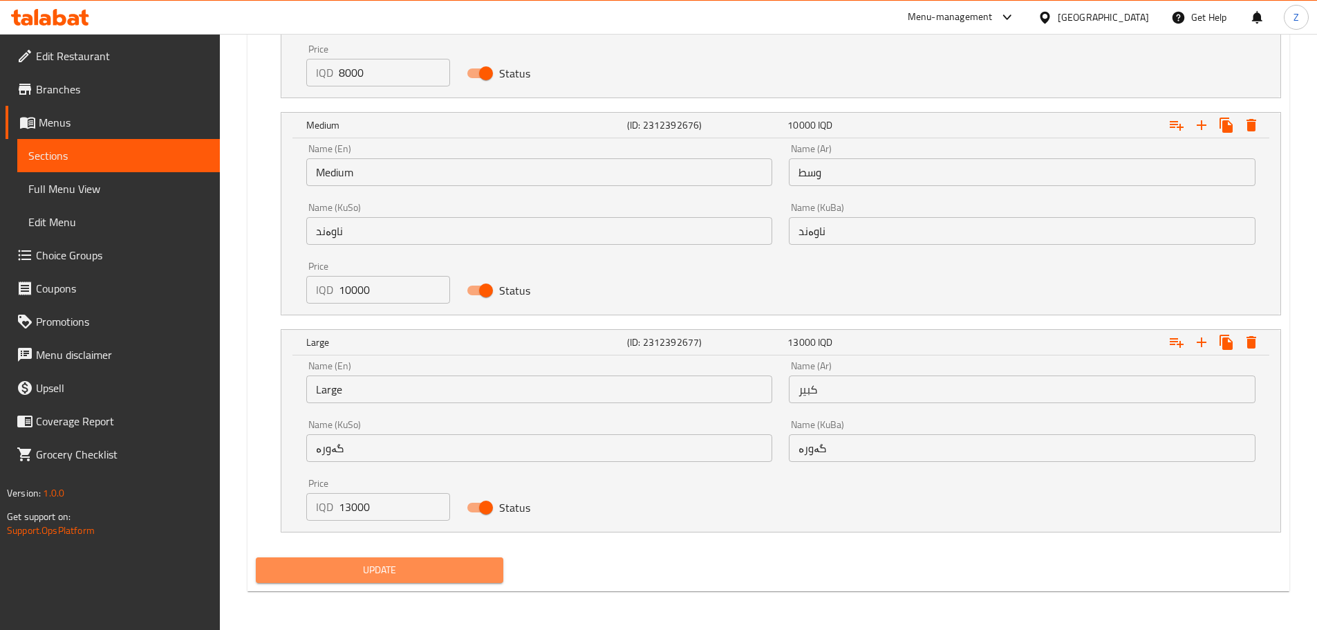
click at [387, 563] on span "Update" at bounding box center [380, 569] width 226 height 17
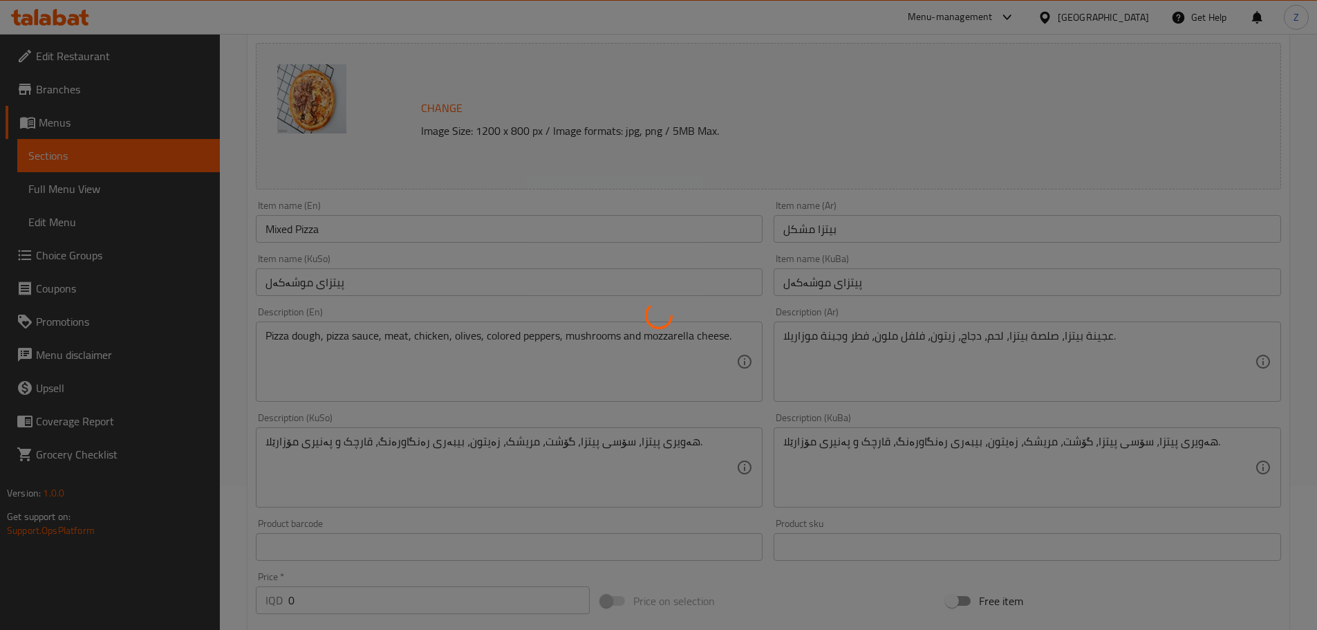
scroll to position [0, 0]
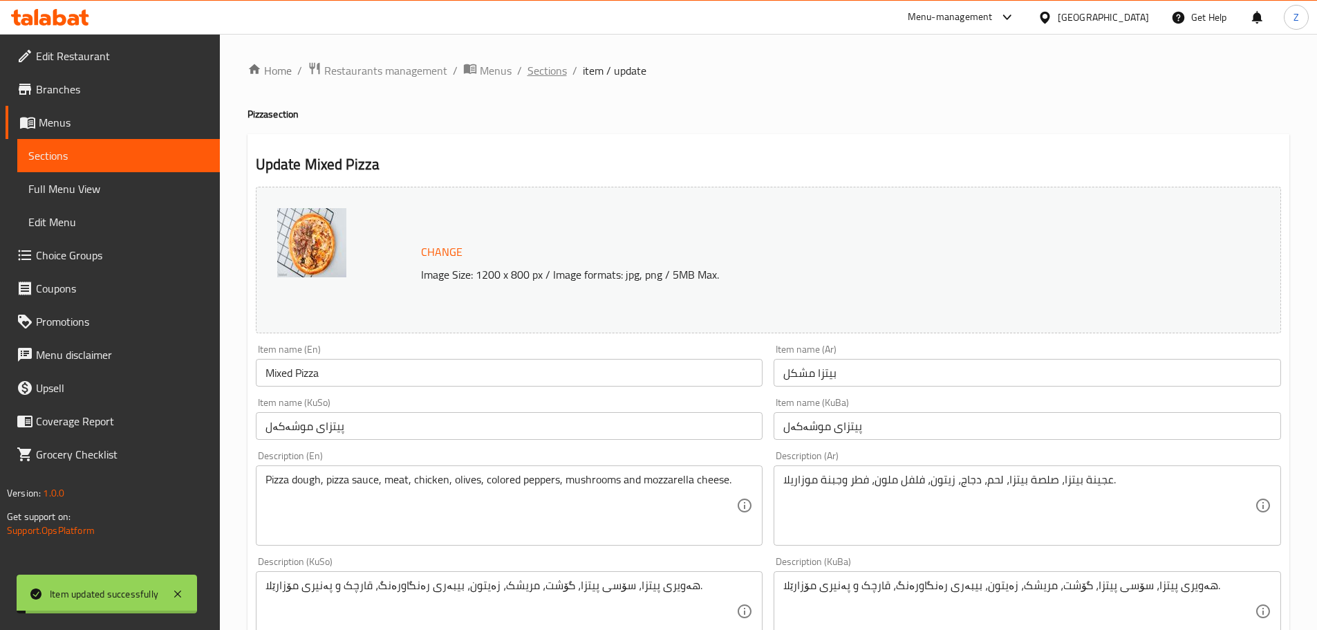
click at [541, 68] on span "Sections" at bounding box center [546, 70] width 39 height 17
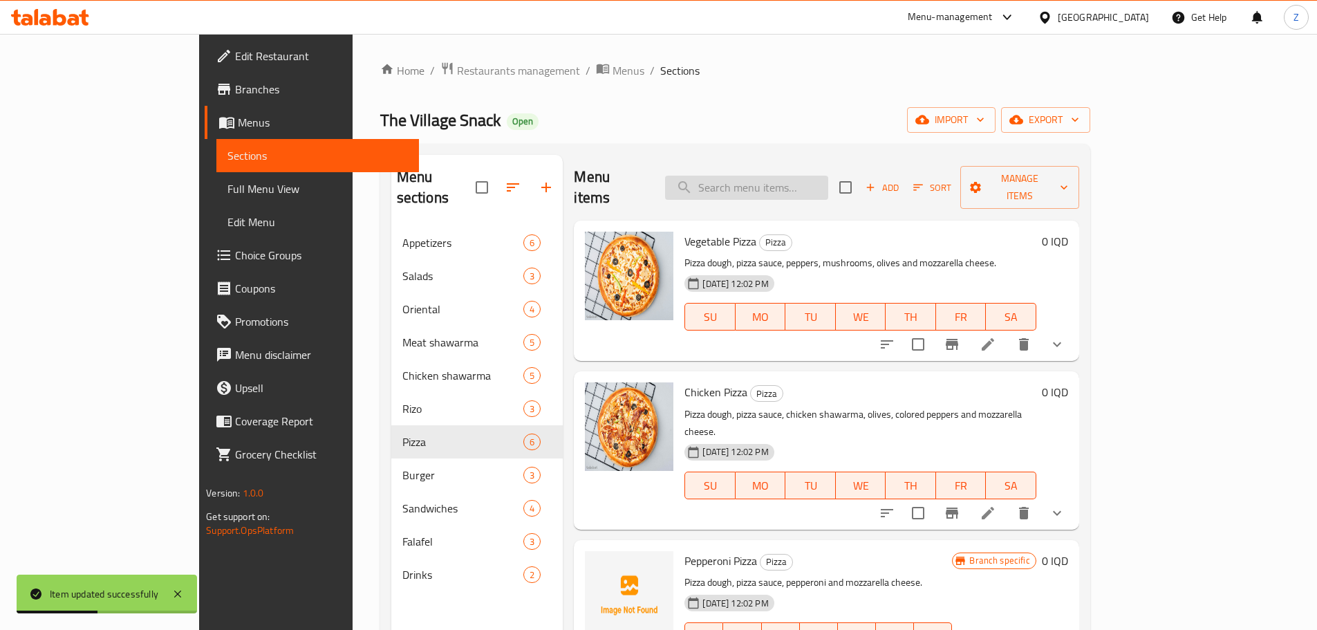
click at [828, 187] on input "search" at bounding box center [746, 188] width 163 height 24
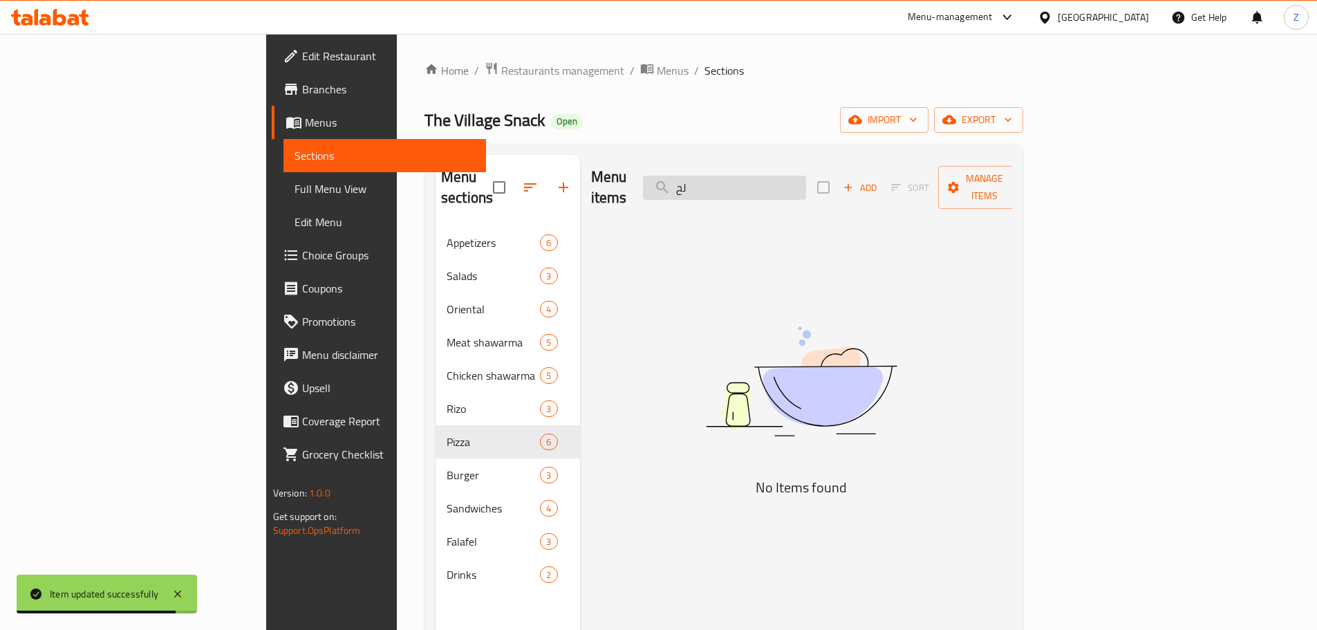
type input "ل"
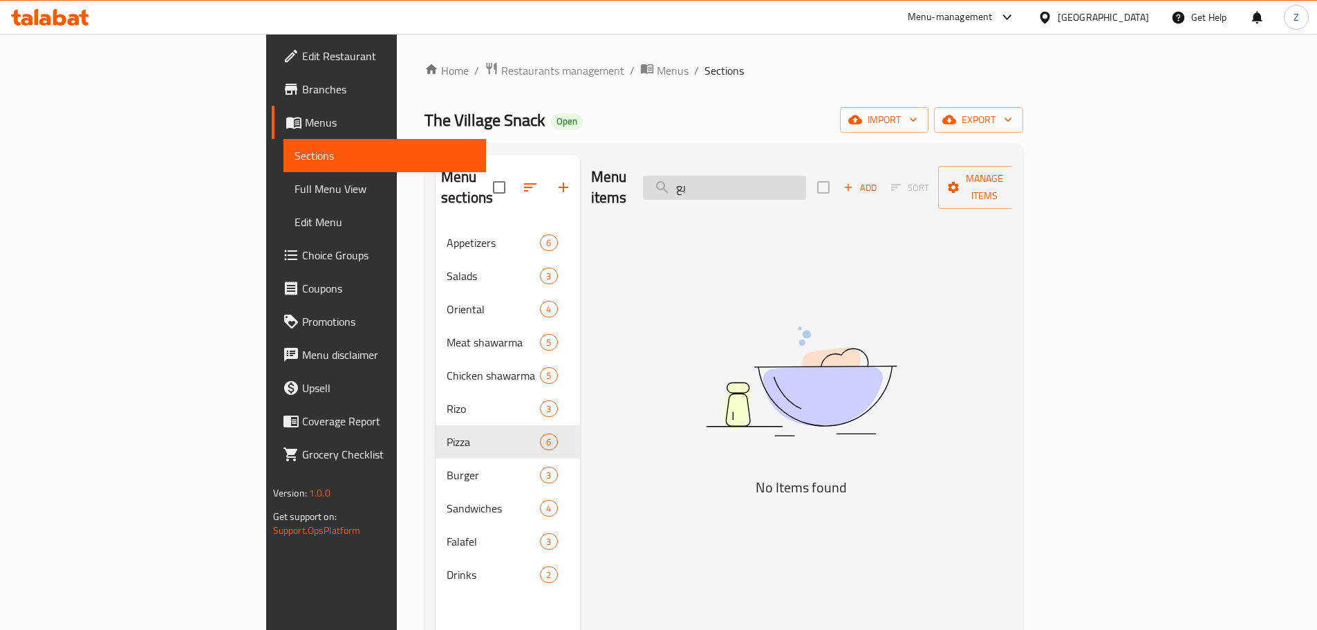
type input "ب"
type input "ع"
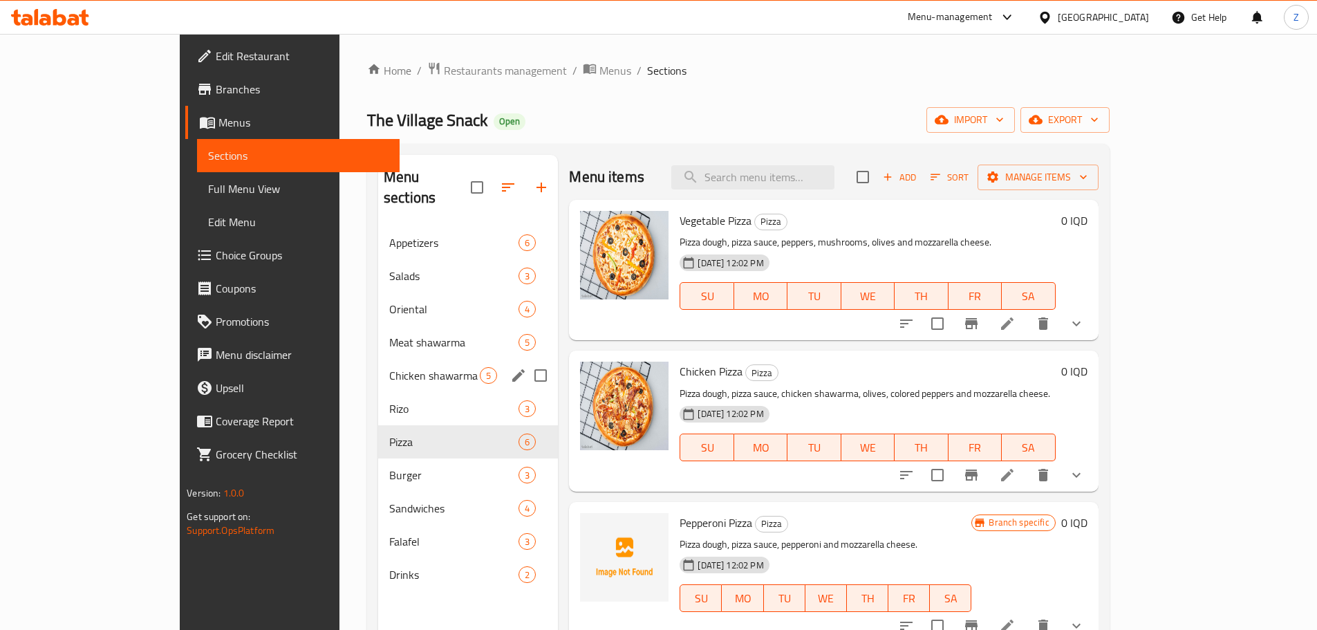
click at [389, 367] on span "Chicken shawarma" at bounding box center [434, 375] width 91 height 17
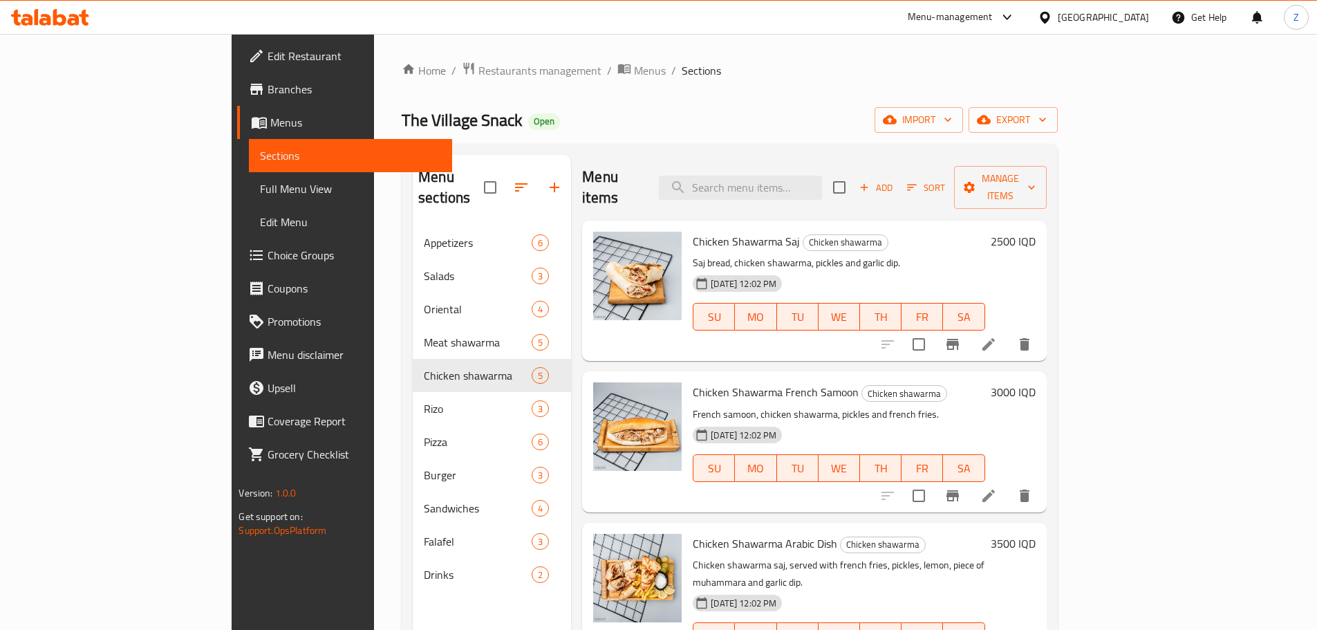
click at [1035, 232] on h6 "2500 IQD" at bounding box center [1012, 241] width 45 height 19
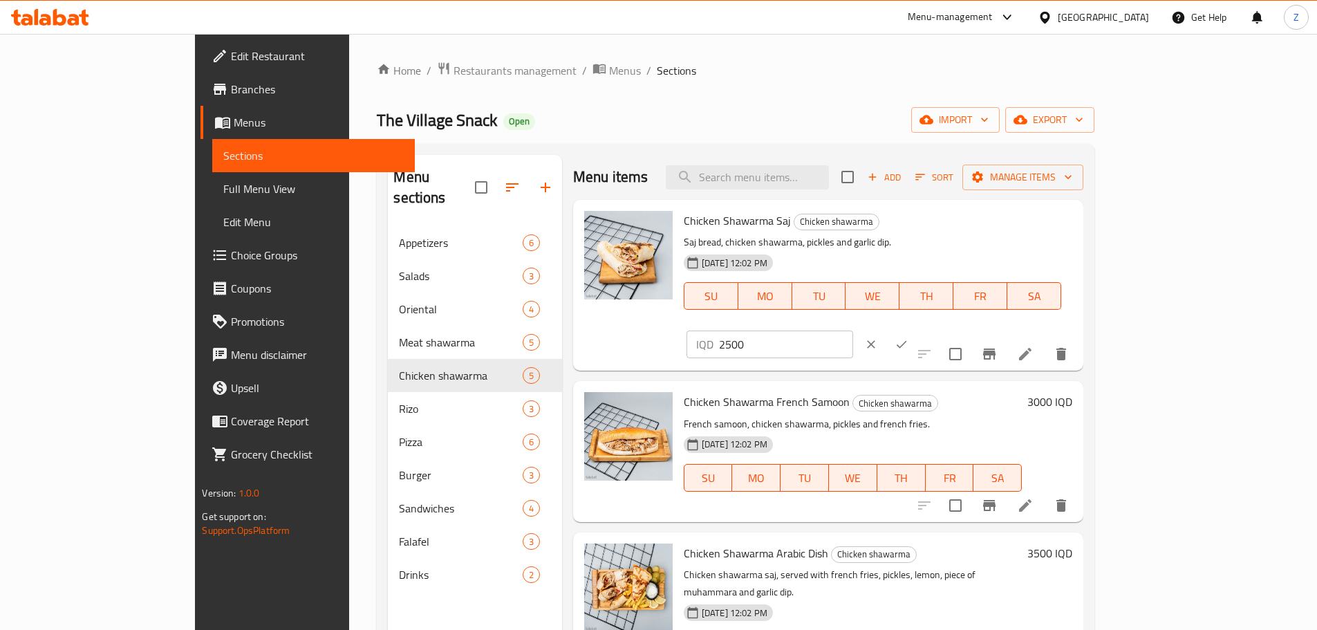
click at [853, 330] on input "2500" at bounding box center [786, 344] width 134 height 28
type input "3000"
click at [916, 329] on button "ok" at bounding box center [901, 344] width 30 height 30
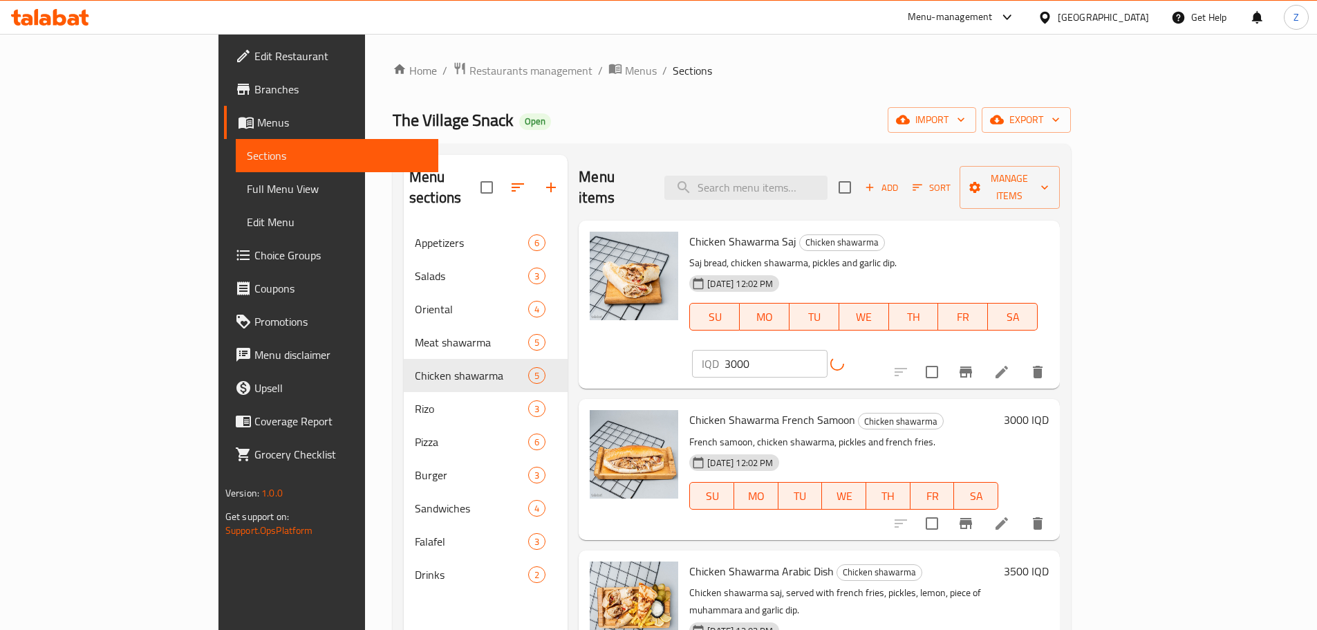
click at [1048, 410] on h6 "3000 IQD" at bounding box center [1026, 419] width 45 height 19
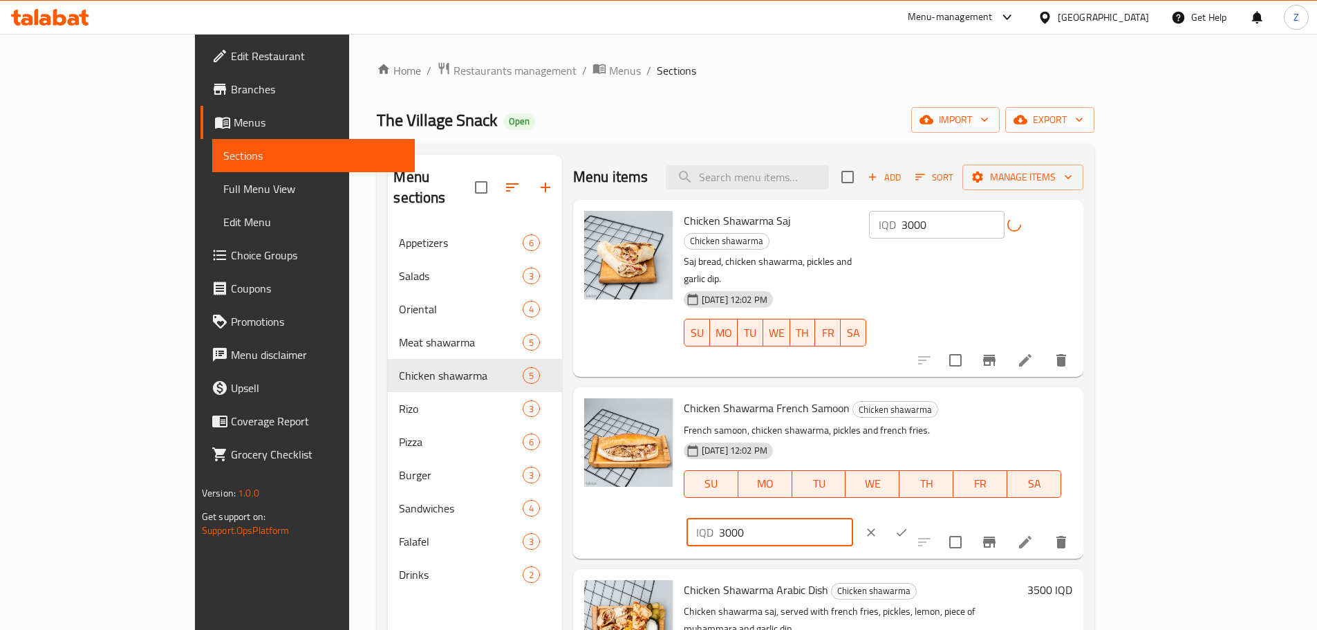
drag, startPoint x: 1073, startPoint y: 376, endPoint x: 1058, endPoint y: 374, distance: 14.7
click at [853, 518] on div "IQD 3000 ​" at bounding box center [769, 532] width 167 height 28
type input "4000"
click at [908, 525] on icon "ok" at bounding box center [901, 532] width 14 height 14
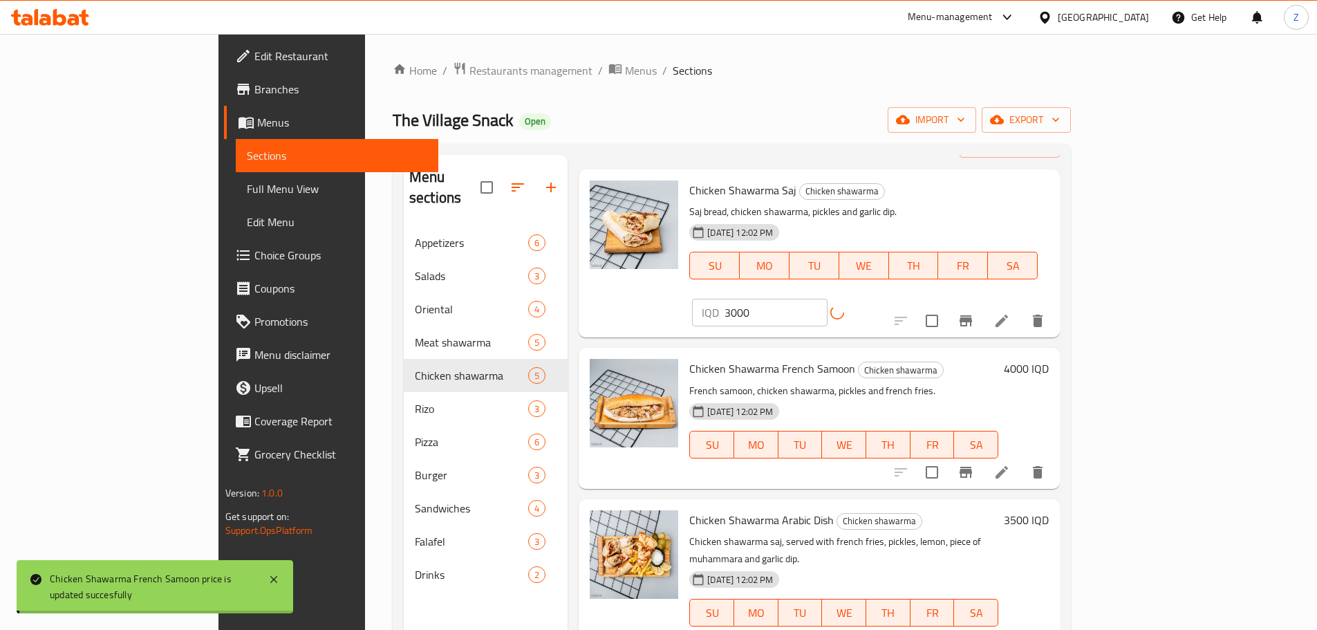
scroll to position [138, 0]
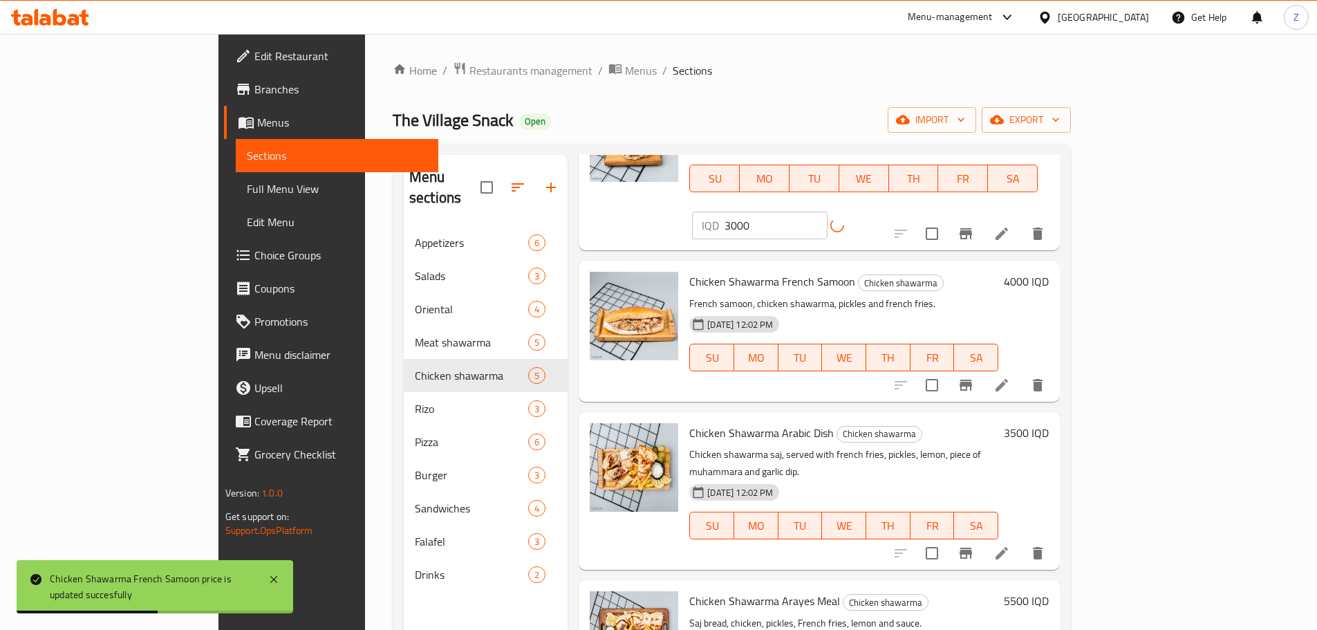
click at [1048, 423] on h6 "3500 IQD" at bounding box center [1026, 432] width 45 height 19
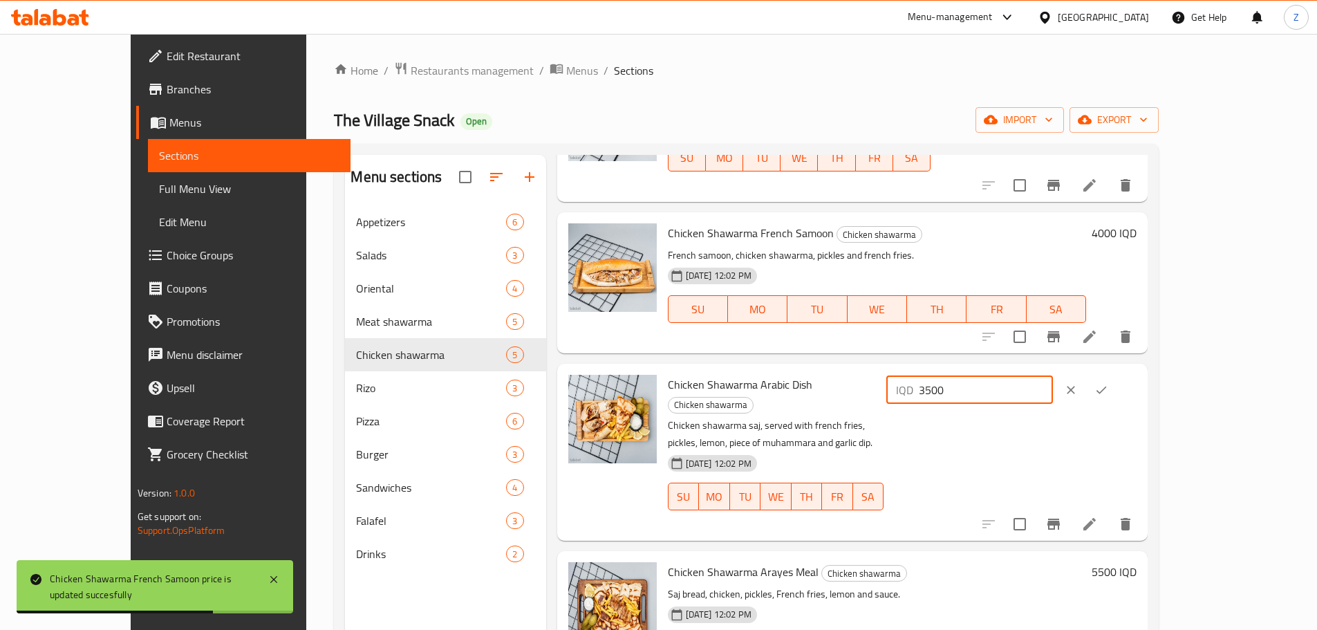
drag, startPoint x: 1075, startPoint y: 388, endPoint x: 1064, endPoint y: 390, distance: 10.6
click at [1053, 390] on div "IQD 3500 ​" at bounding box center [969, 390] width 167 height 28
type input "4500"
click at [1108, 383] on icon "ok" at bounding box center [1101, 390] width 14 height 14
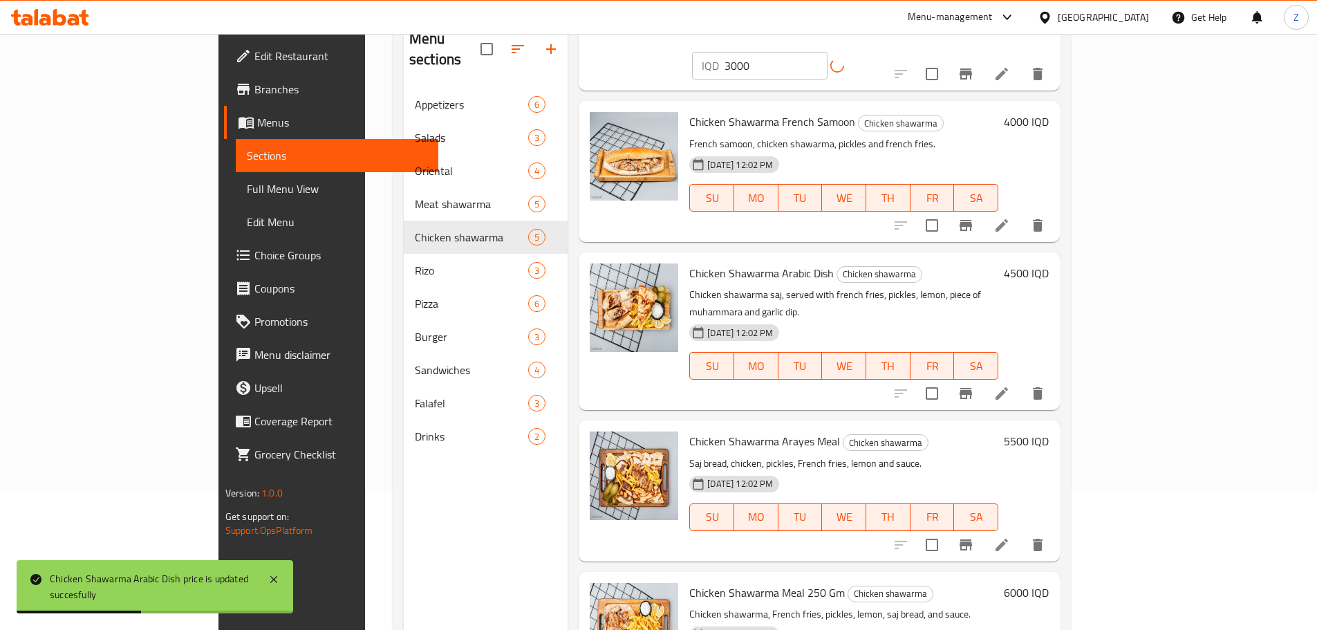
click at [1048, 431] on h6 "5500 IQD" at bounding box center [1026, 440] width 45 height 19
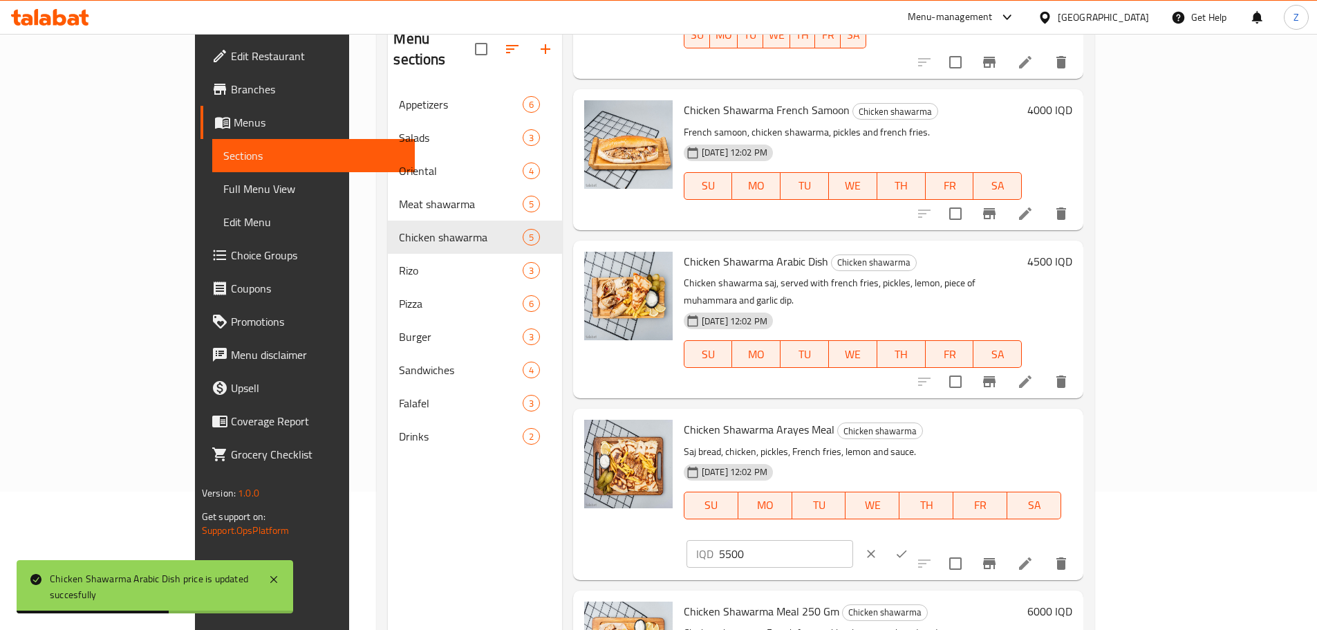
click at [853, 540] on input "5500" at bounding box center [786, 554] width 134 height 28
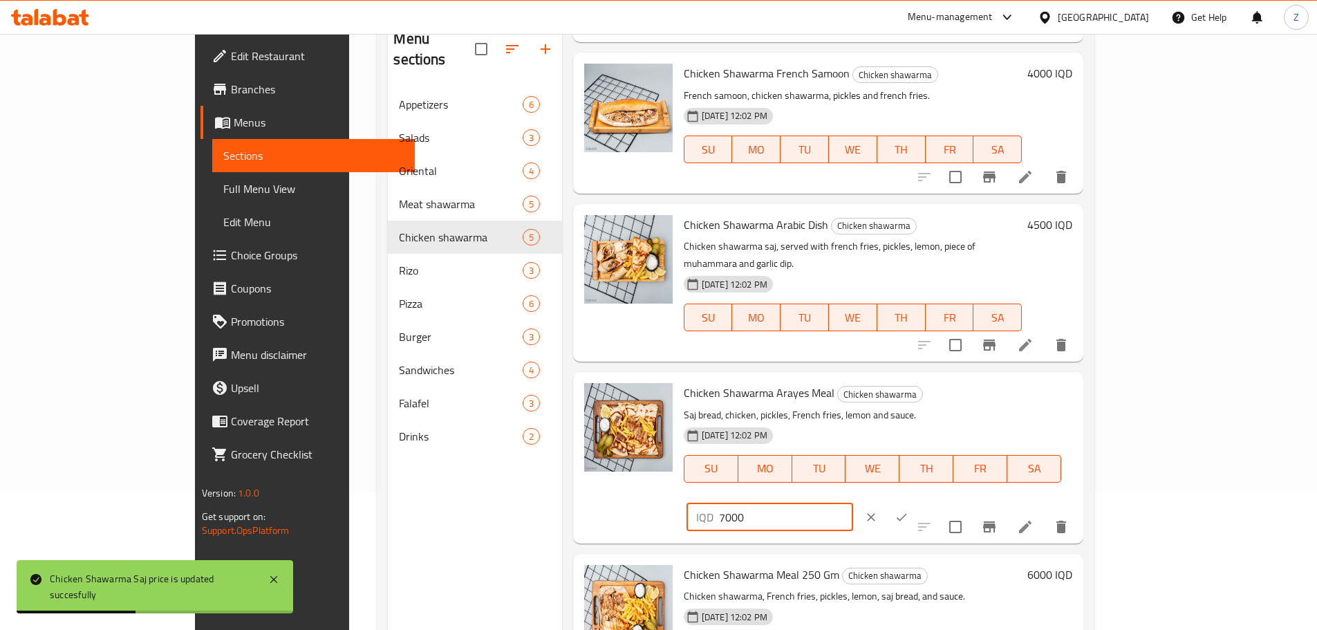
type input "7000"
click at [908, 510] on icon "ok" at bounding box center [901, 517] width 14 height 14
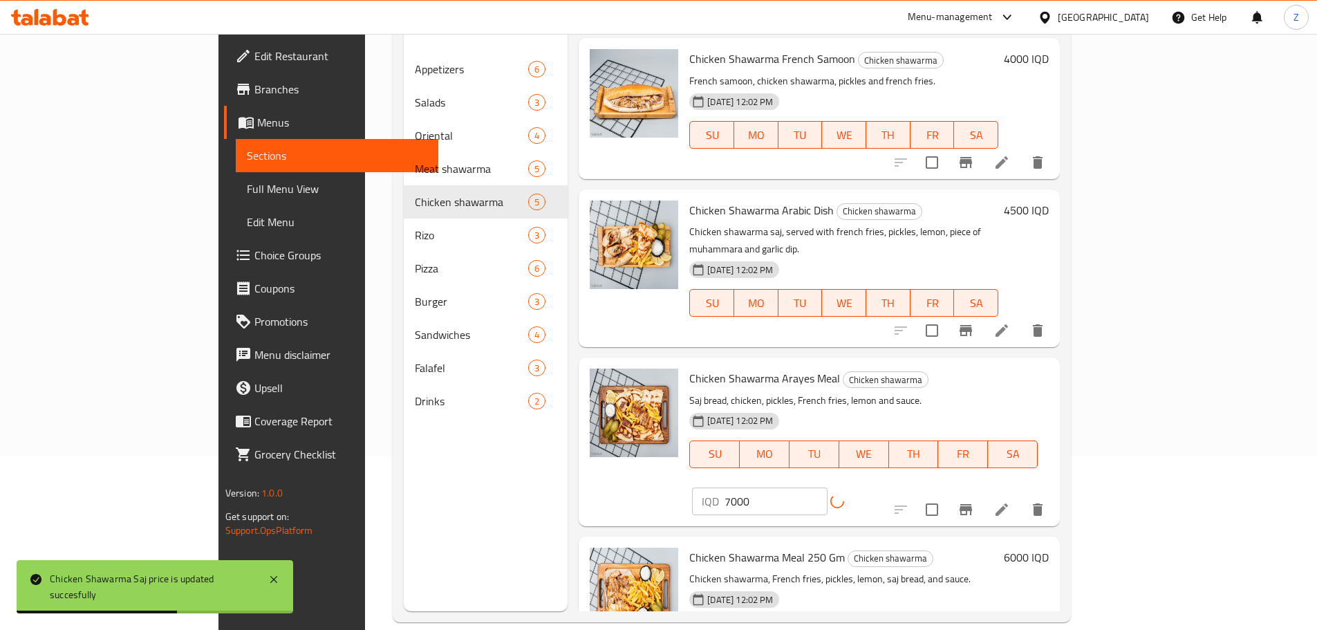
scroll to position [194, 0]
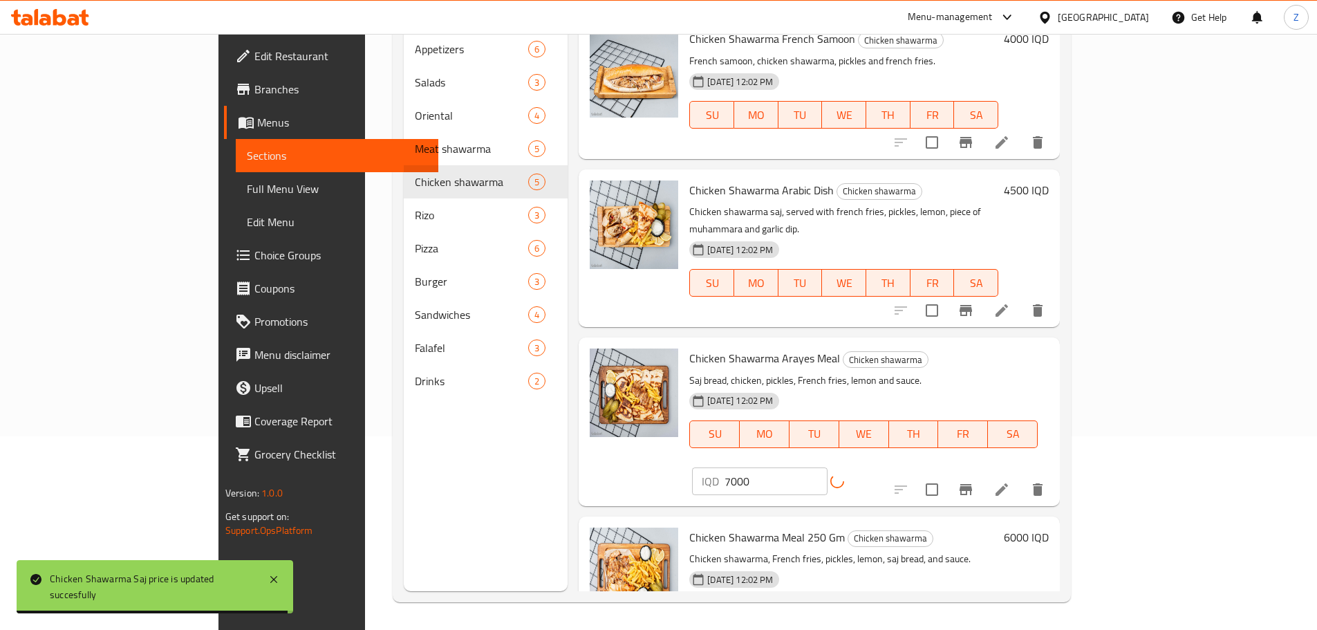
click at [1048, 527] on h6 "6000 IQD" at bounding box center [1026, 536] width 45 height 19
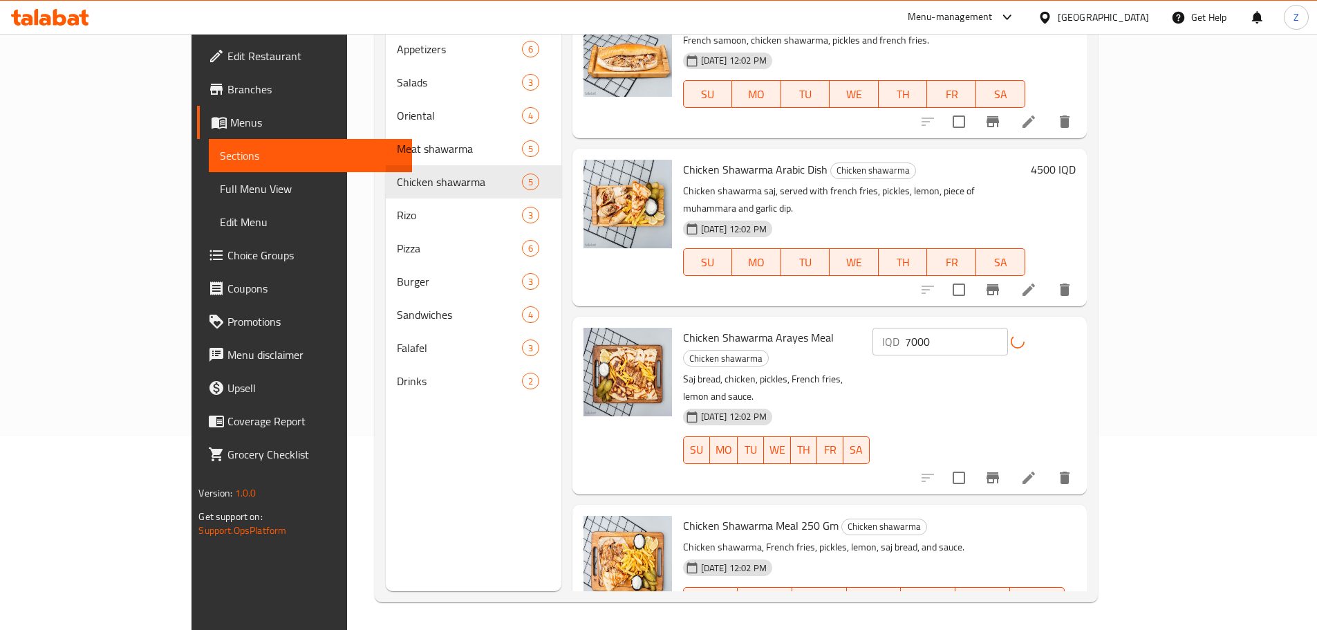
type input "9000"
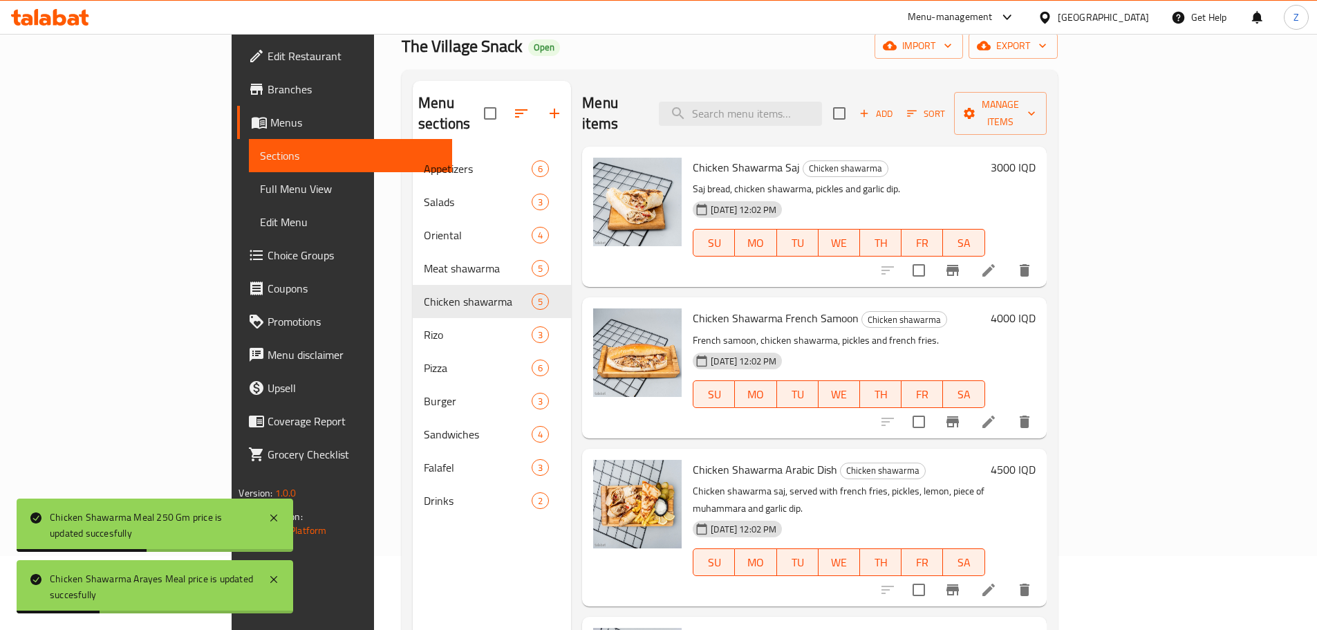
scroll to position [0, 0]
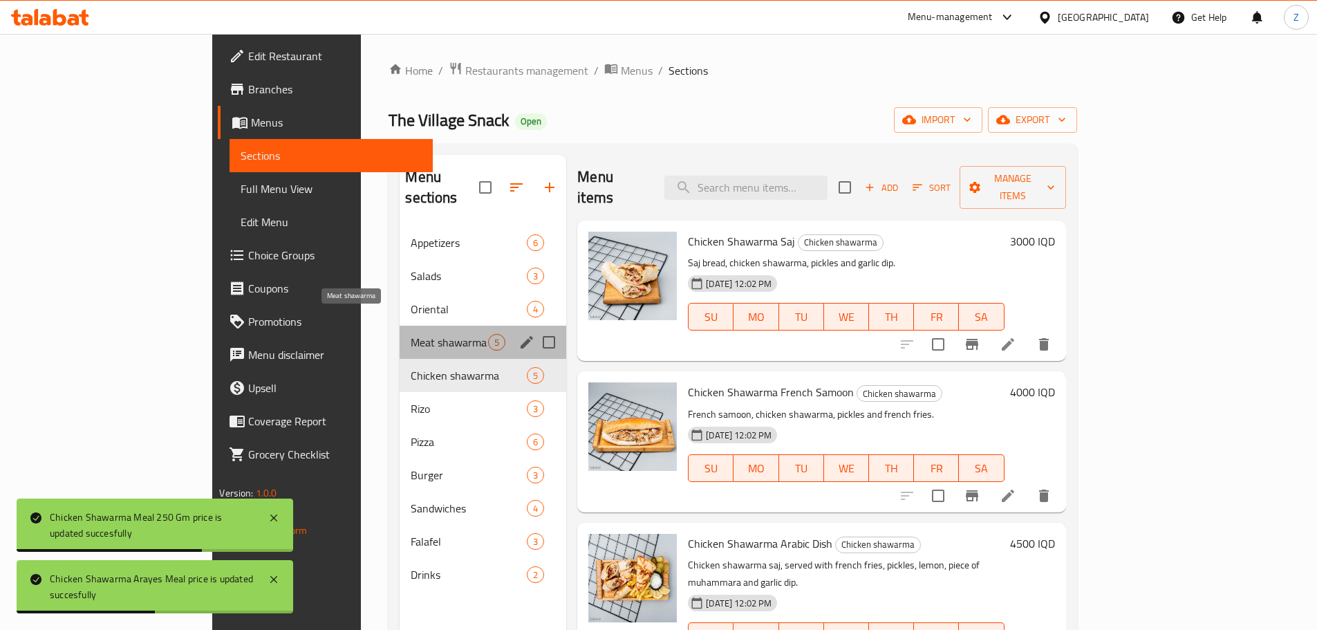
click at [411, 334] on span "Meat shawarma" at bounding box center [449, 342] width 77 height 17
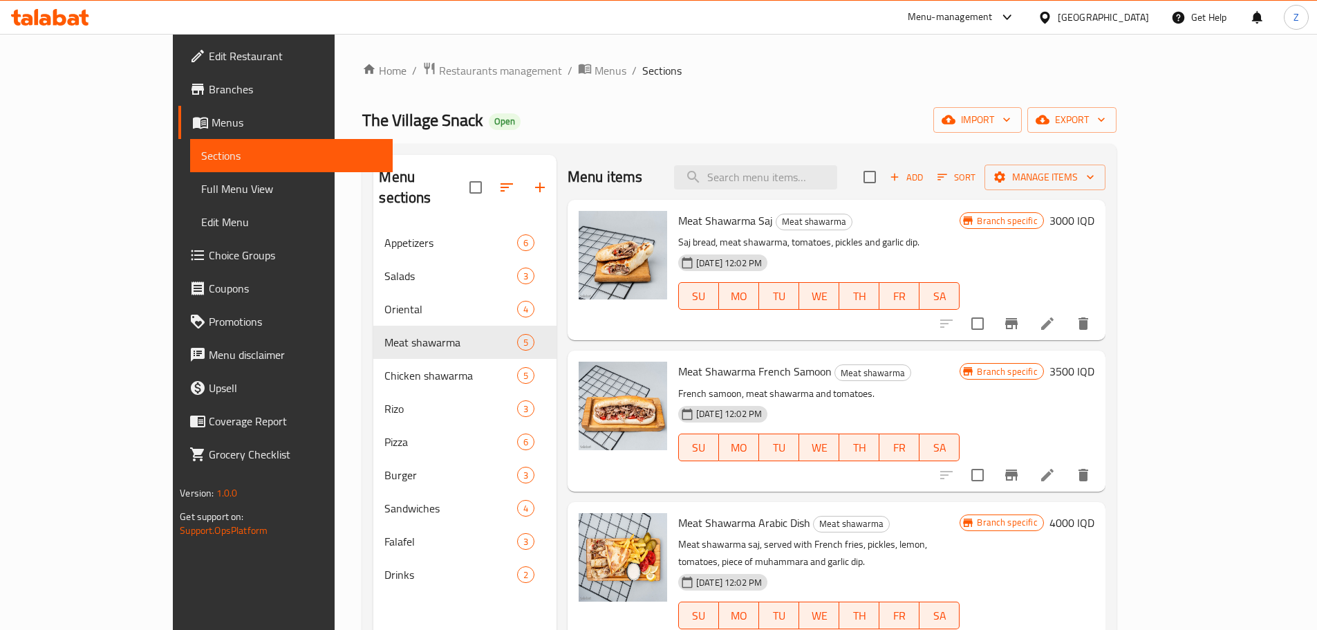
click at [1094, 220] on h6 "3000 IQD" at bounding box center [1071, 220] width 45 height 19
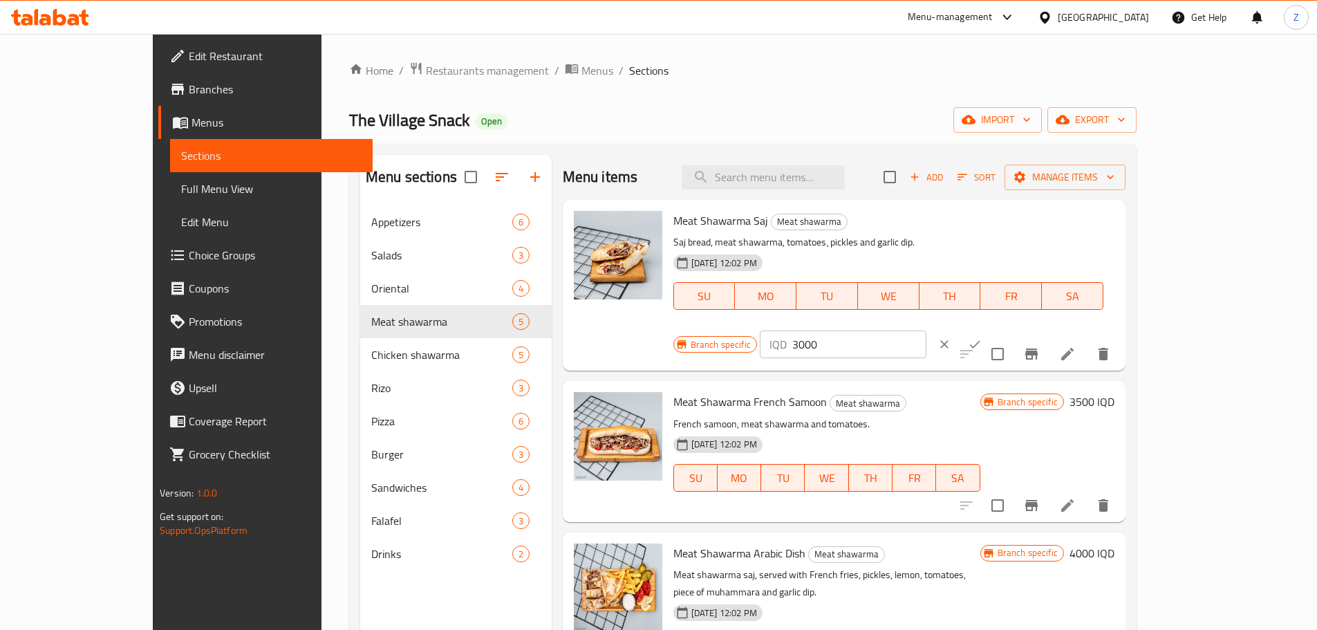
click at [926, 330] on input "3000" at bounding box center [859, 344] width 134 height 28
type input "4500"
click at [980, 341] on icon "ok" at bounding box center [975, 345] width 10 height 8
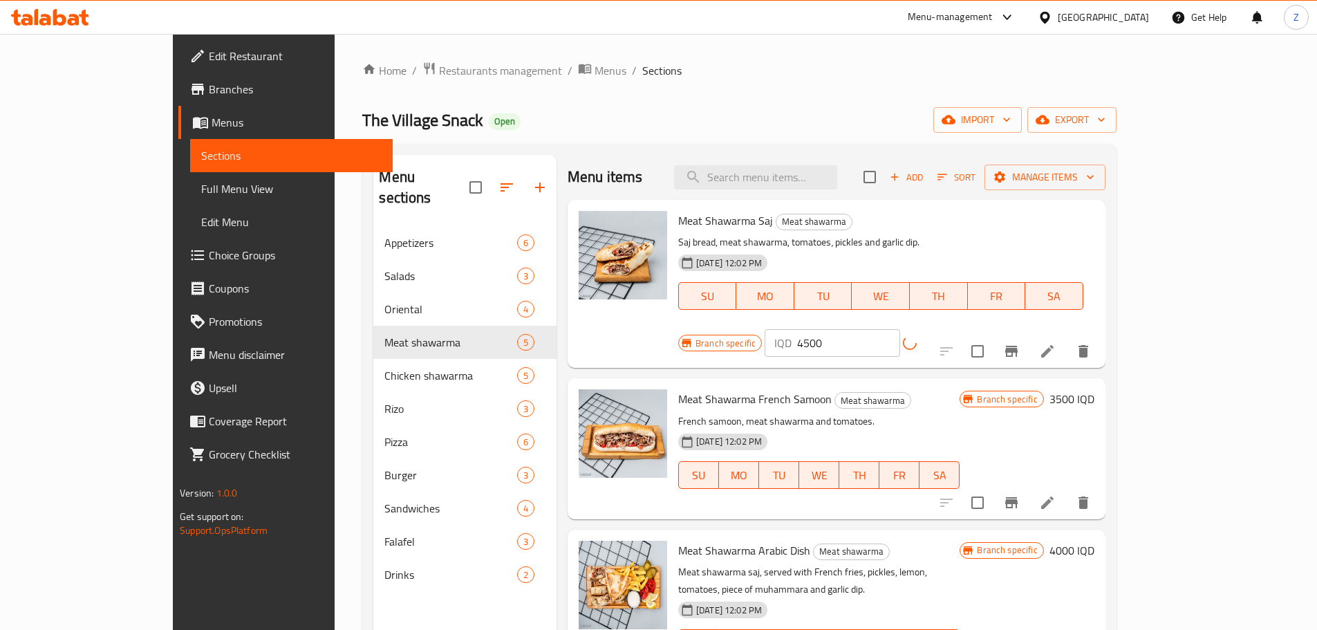
click at [1019, 343] on icon "Branch-specific-item" at bounding box center [1011, 351] width 17 height 17
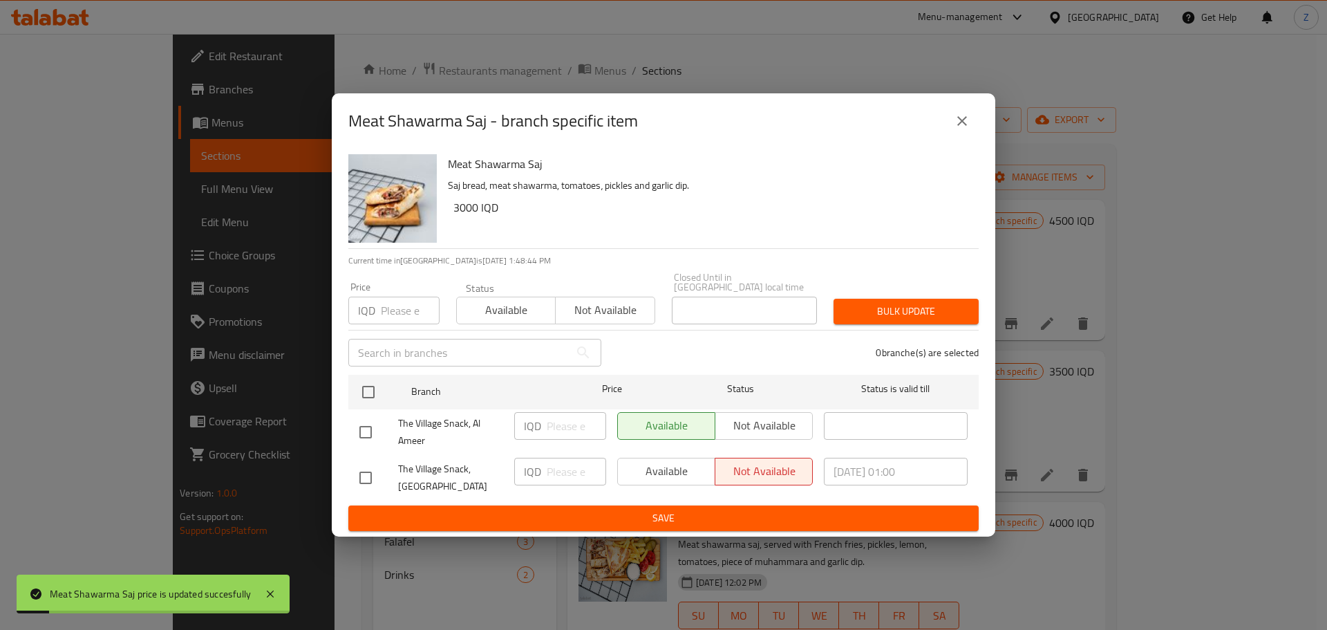
click at [956, 124] on icon "close" at bounding box center [962, 121] width 17 height 17
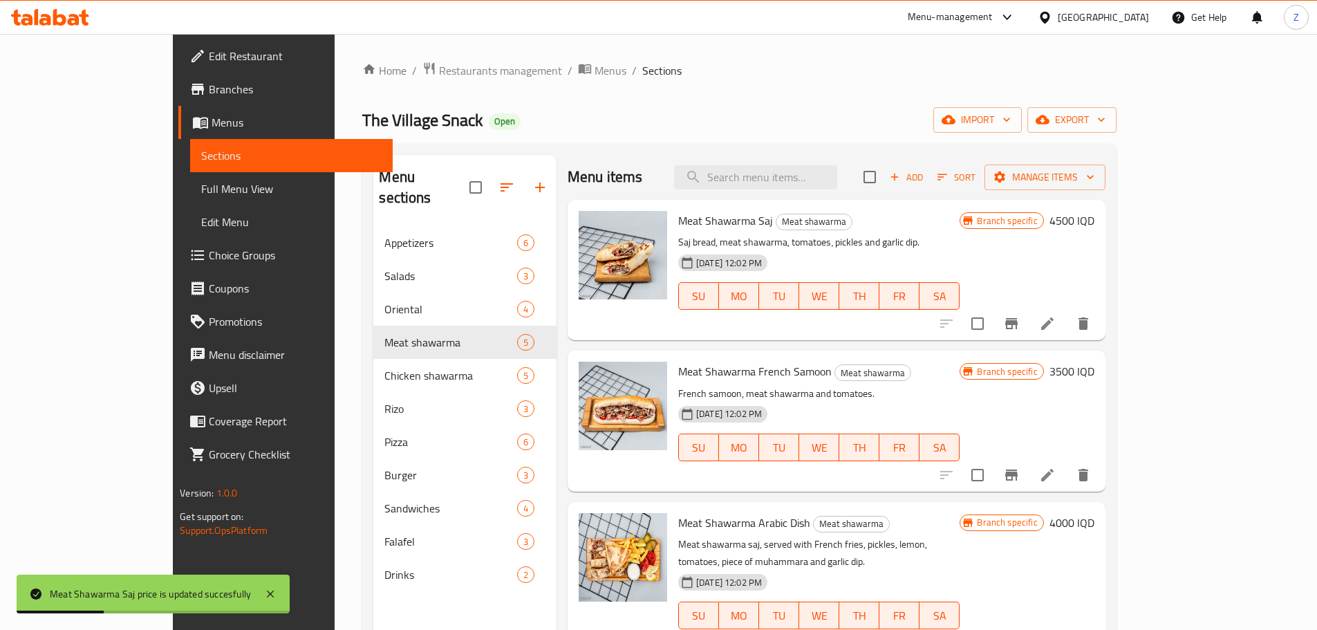
scroll to position [69, 0]
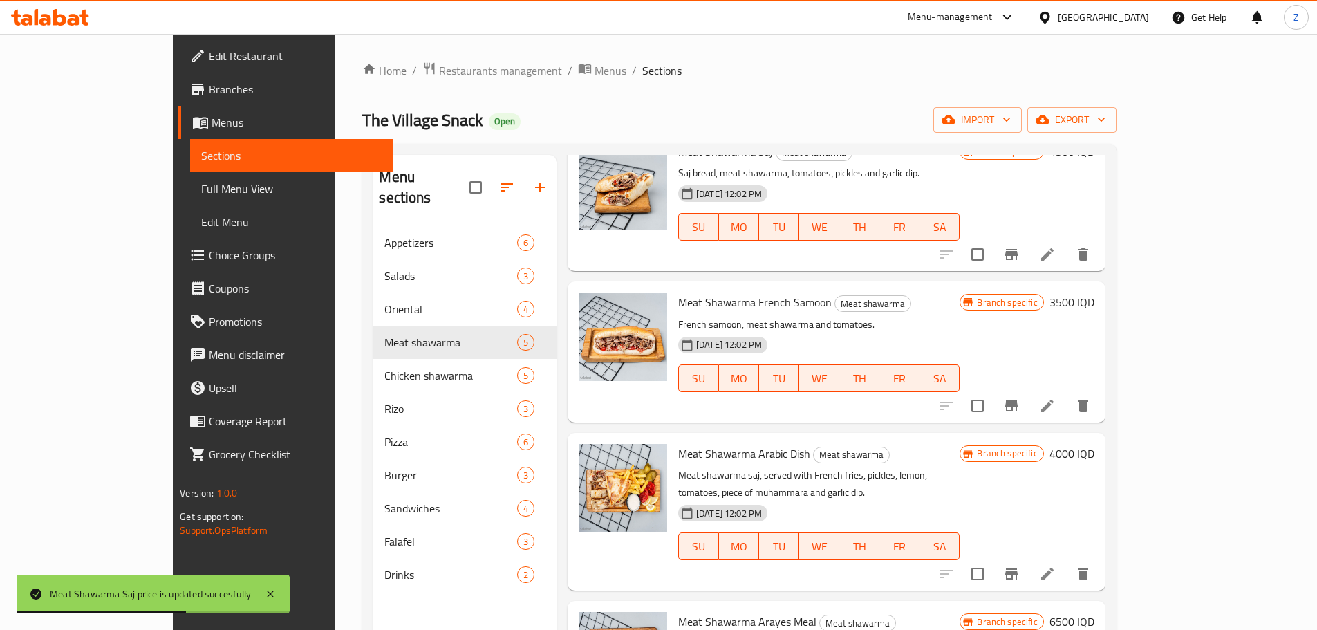
click at [1094, 297] on h6 "3500 IQD" at bounding box center [1071, 301] width 45 height 19
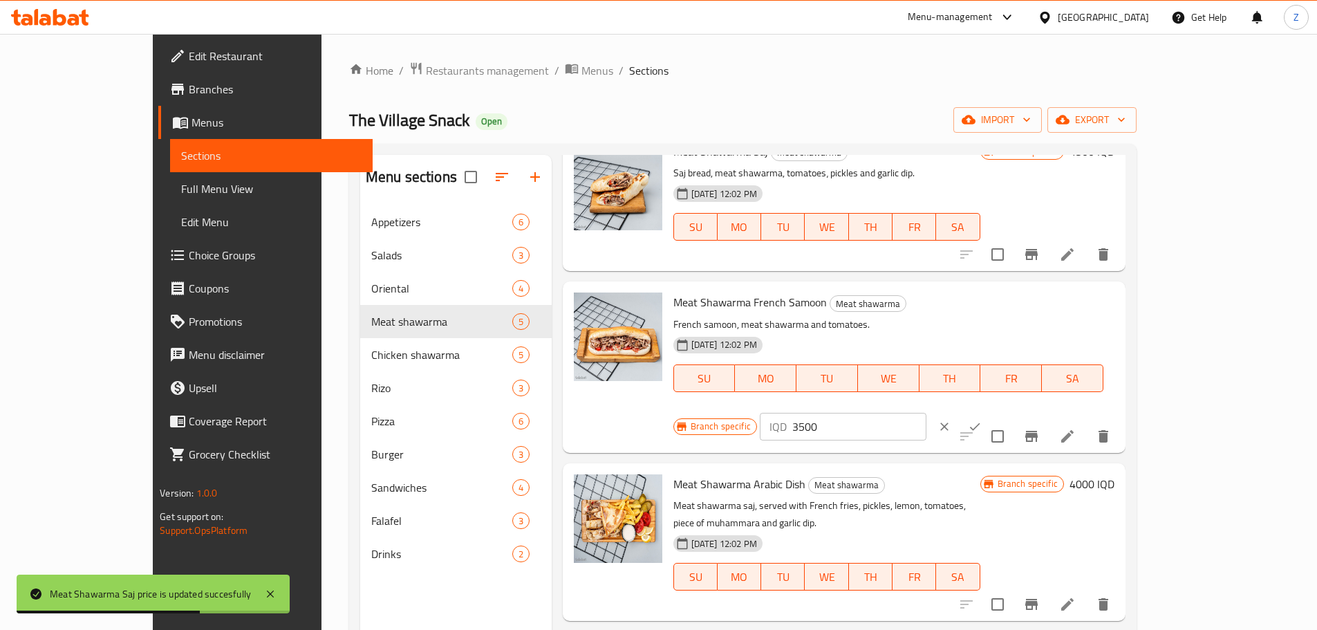
click at [926, 413] on input "3500" at bounding box center [859, 427] width 134 height 28
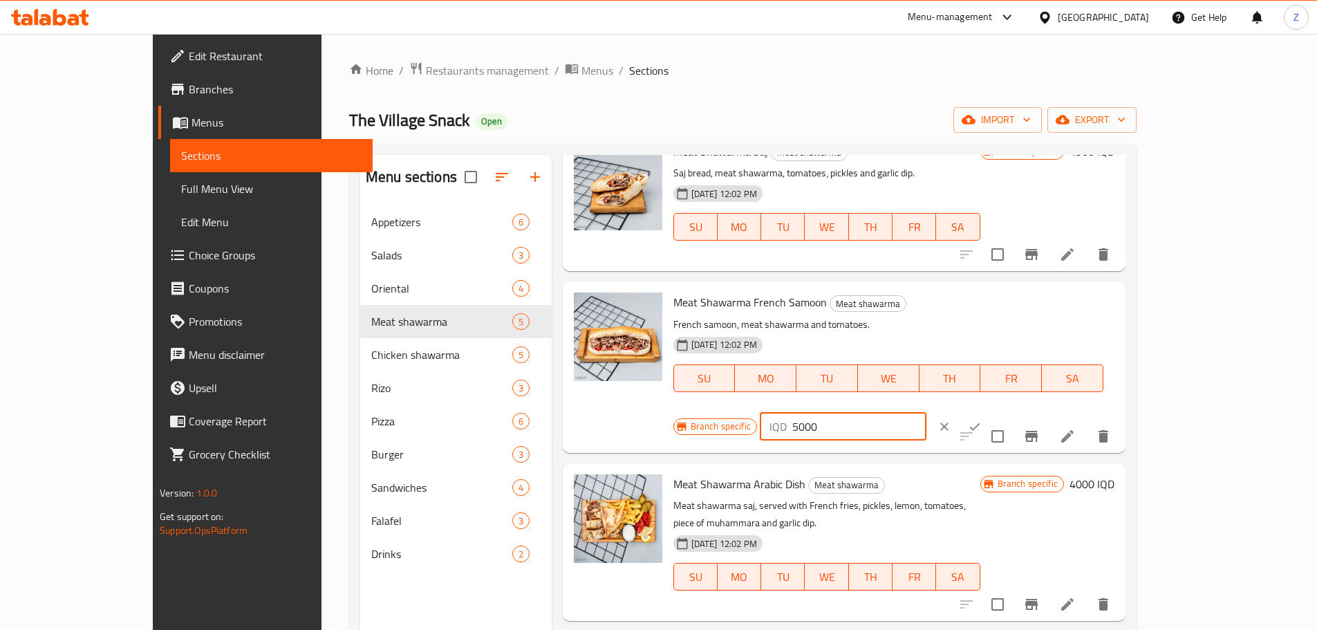
type input "5000"
click at [981, 420] on icon "ok" at bounding box center [975, 427] width 14 height 14
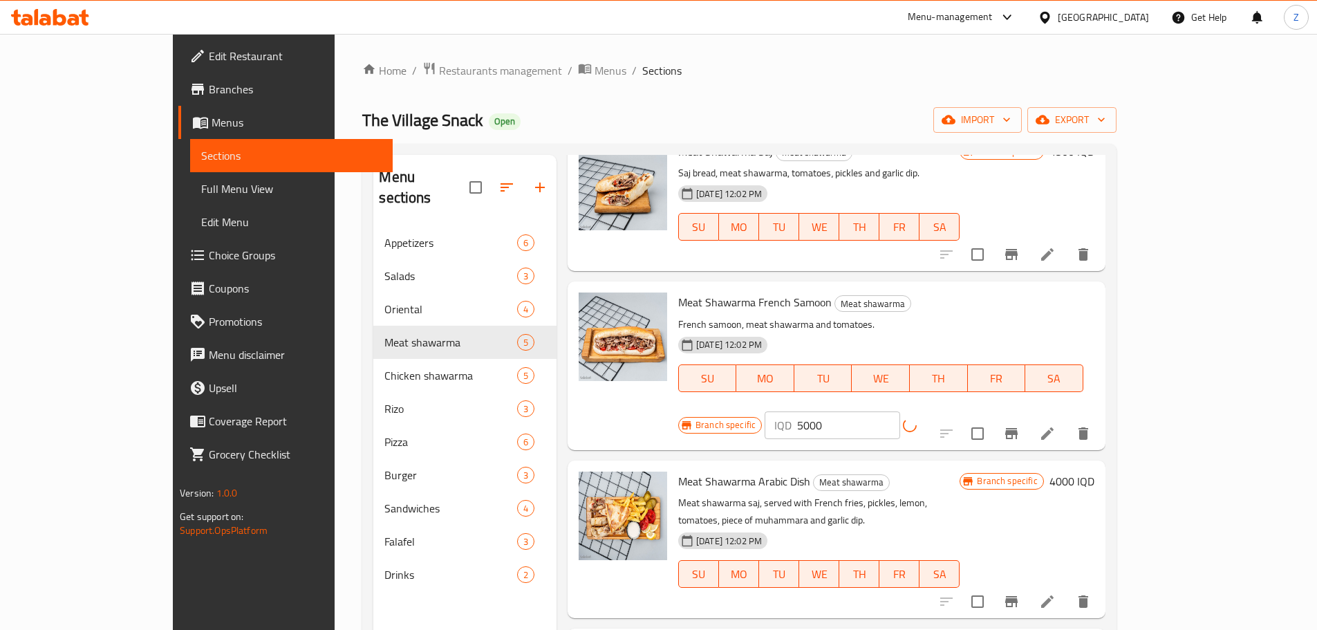
click at [1017, 428] on icon "Branch-specific-item" at bounding box center [1011, 433] width 12 height 11
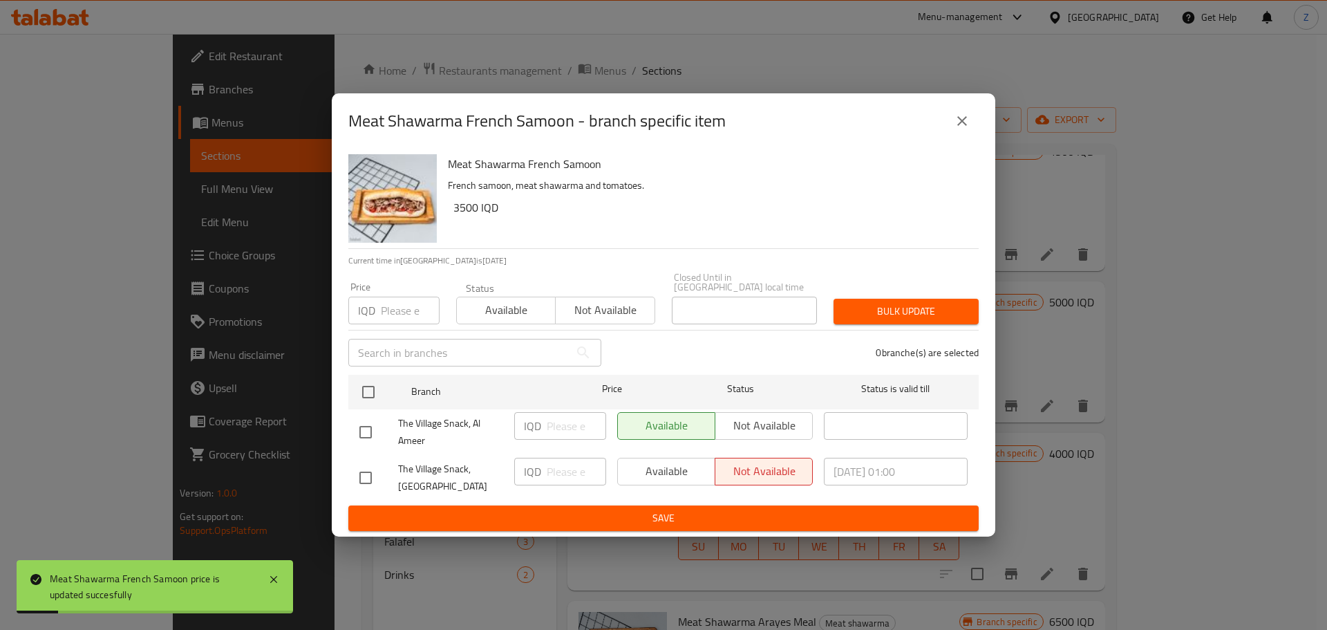
click at [968, 129] on icon "close" at bounding box center [962, 121] width 17 height 17
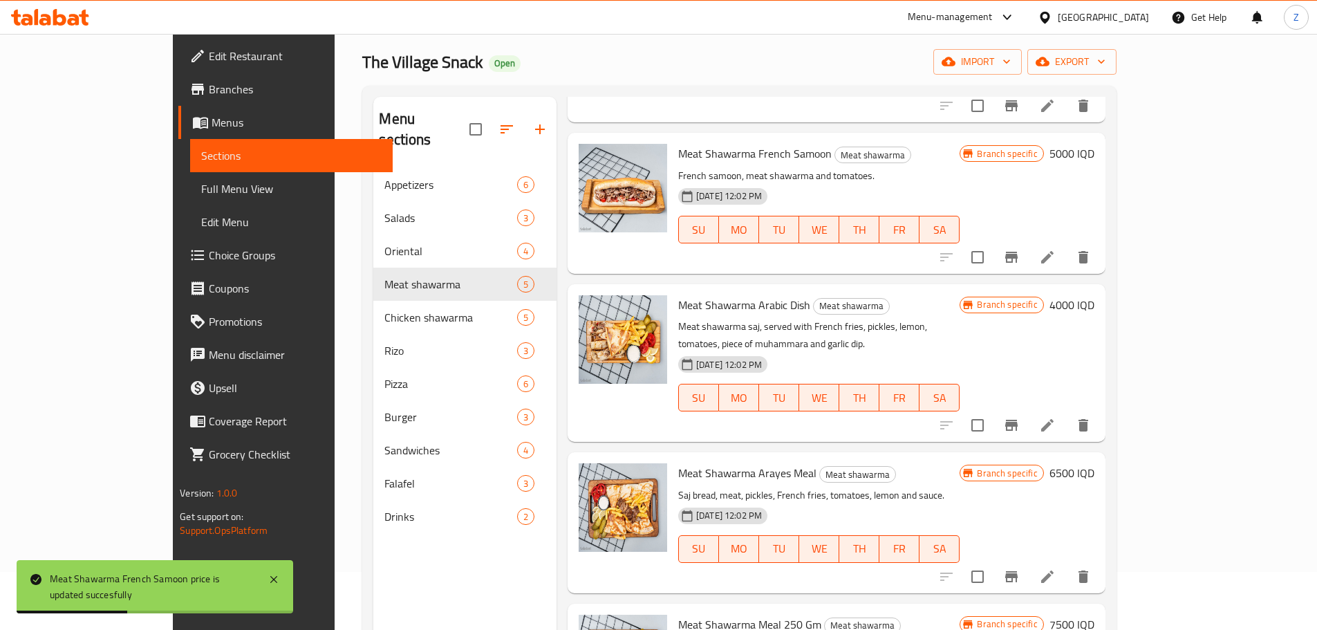
scroll to position [138, 0]
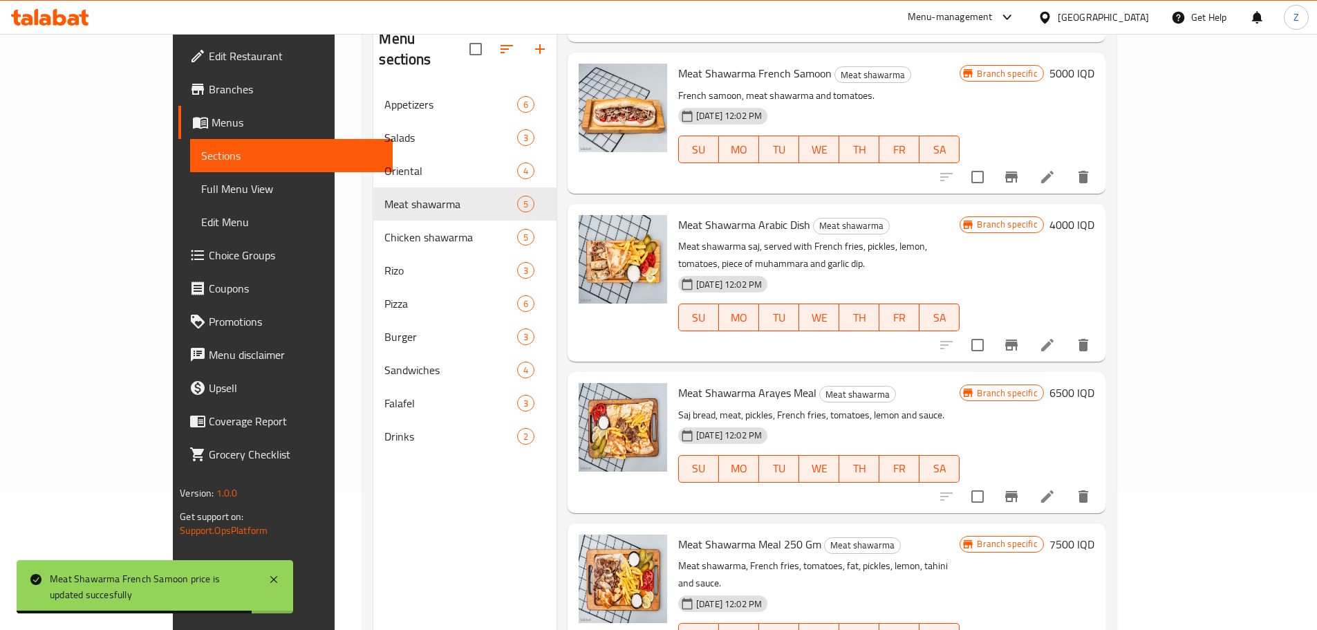
click at [1094, 228] on h6 "4000 IQD" at bounding box center [1071, 224] width 45 height 19
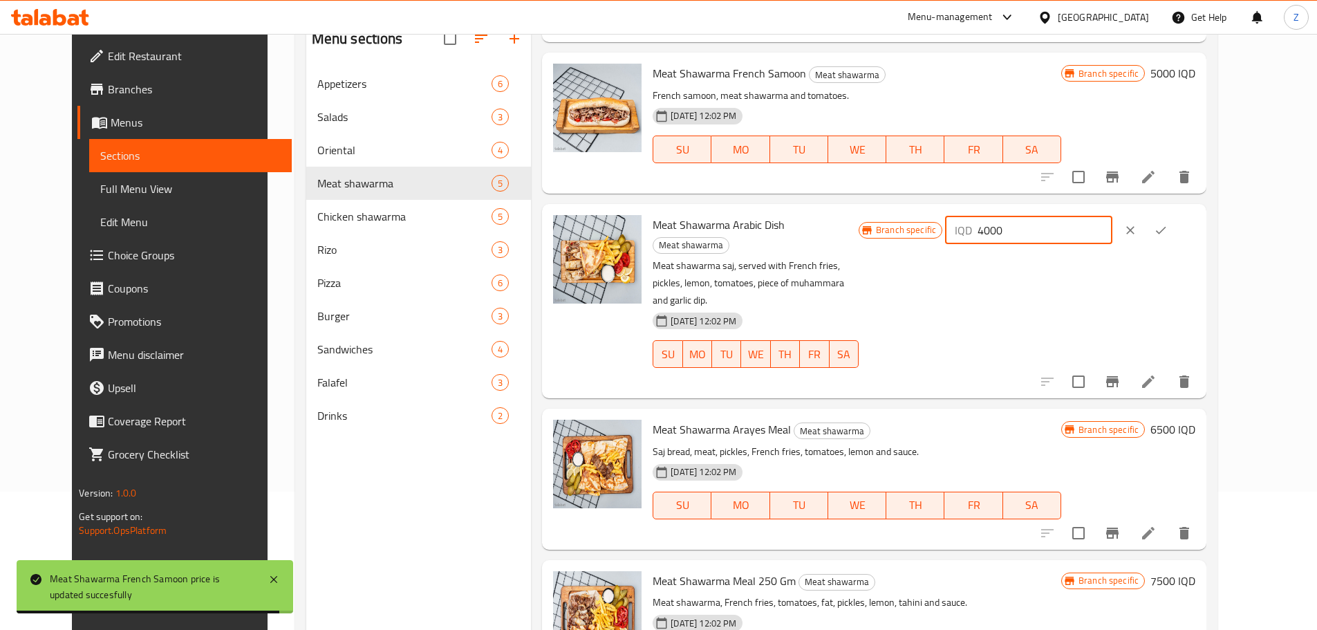
click at [1111, 236] on input "4000" at bounding box center [1044, 230] width 134 height 28
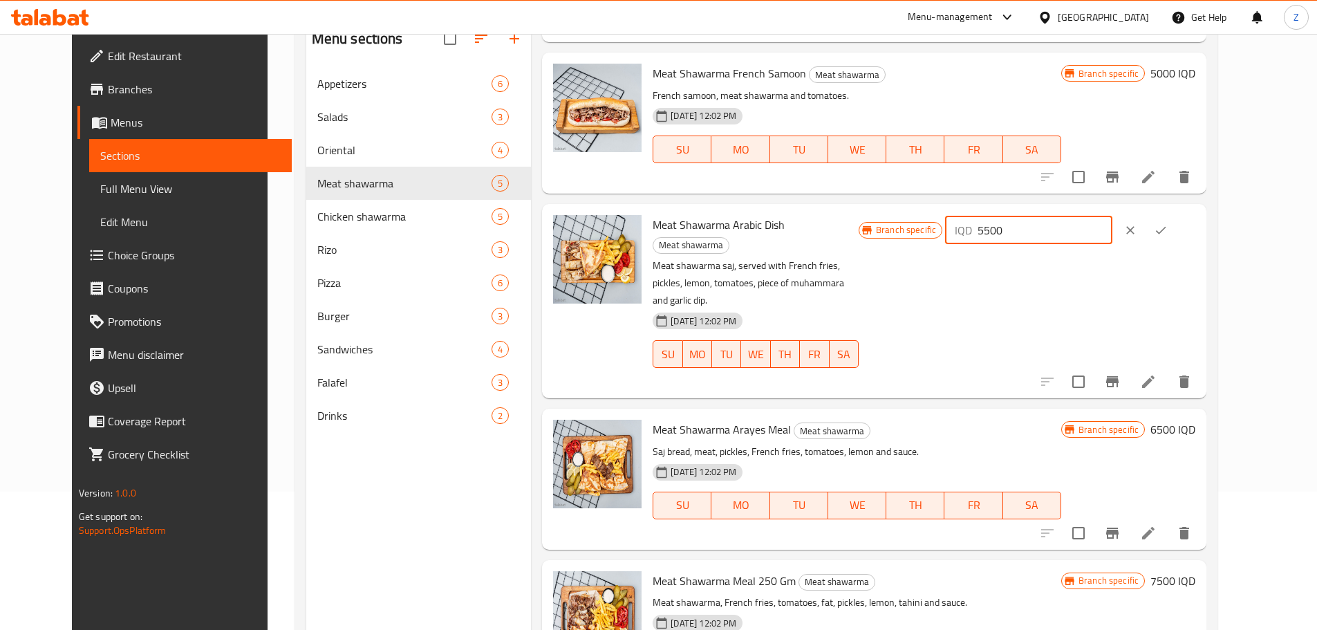
type input "5500"
click at [1176, 220] on button "ok" at bounding box center [1160, 230] width 30 height 30
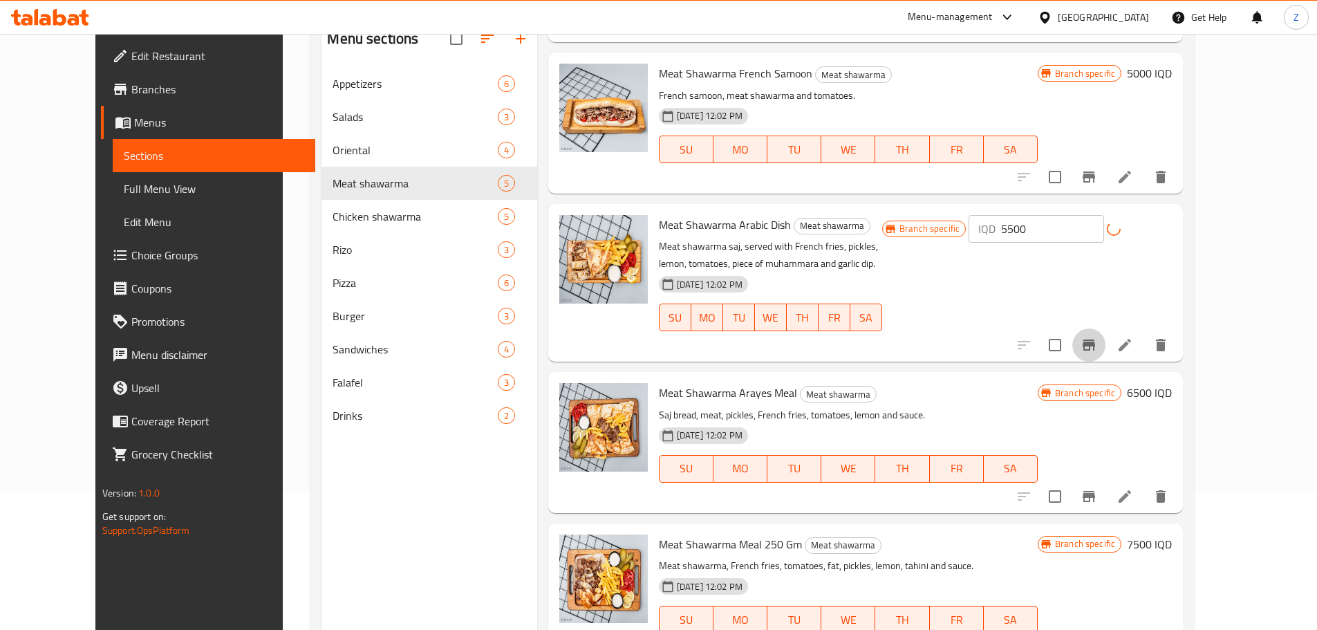
click at [1097, 351] on icon "Branch-specific-item" at bounding box center [1088, 345] width 17 height 17
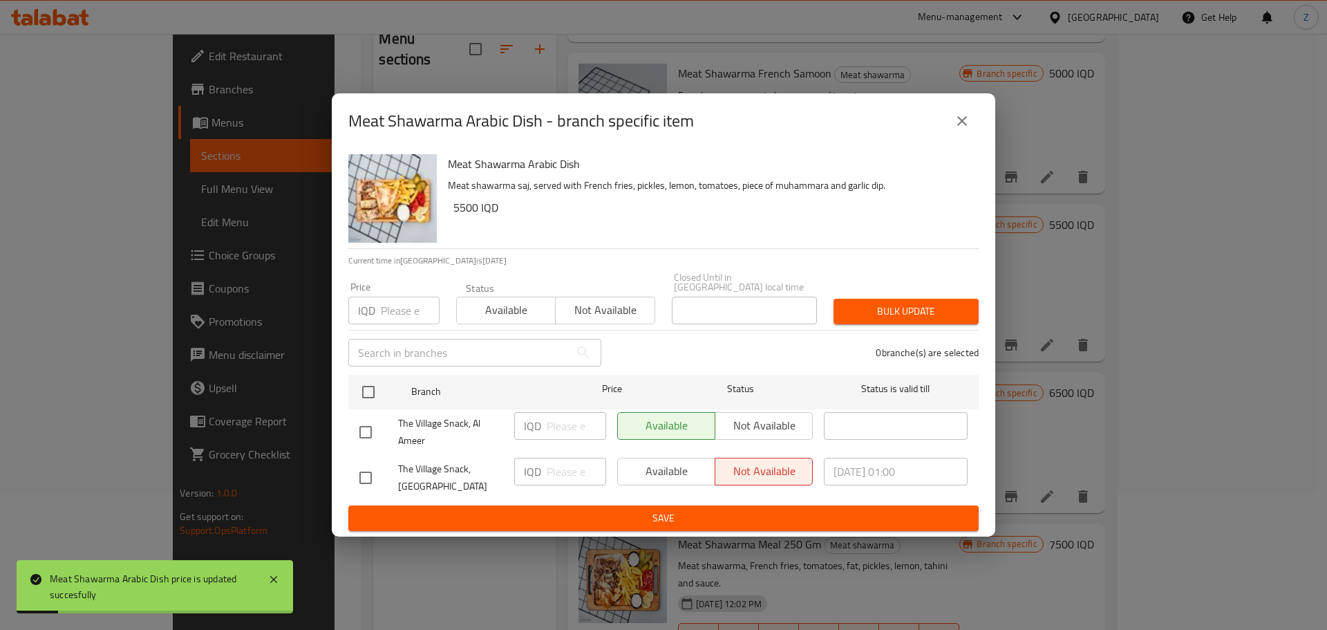
click at [980, 129] on div "Meat Shawarma Arabic Dish - branch specific item" at bounding box center [663, 120] width 663 height 55
click at [970, 134] on button "close" at bounding box center [961, 120] width 33 height 33
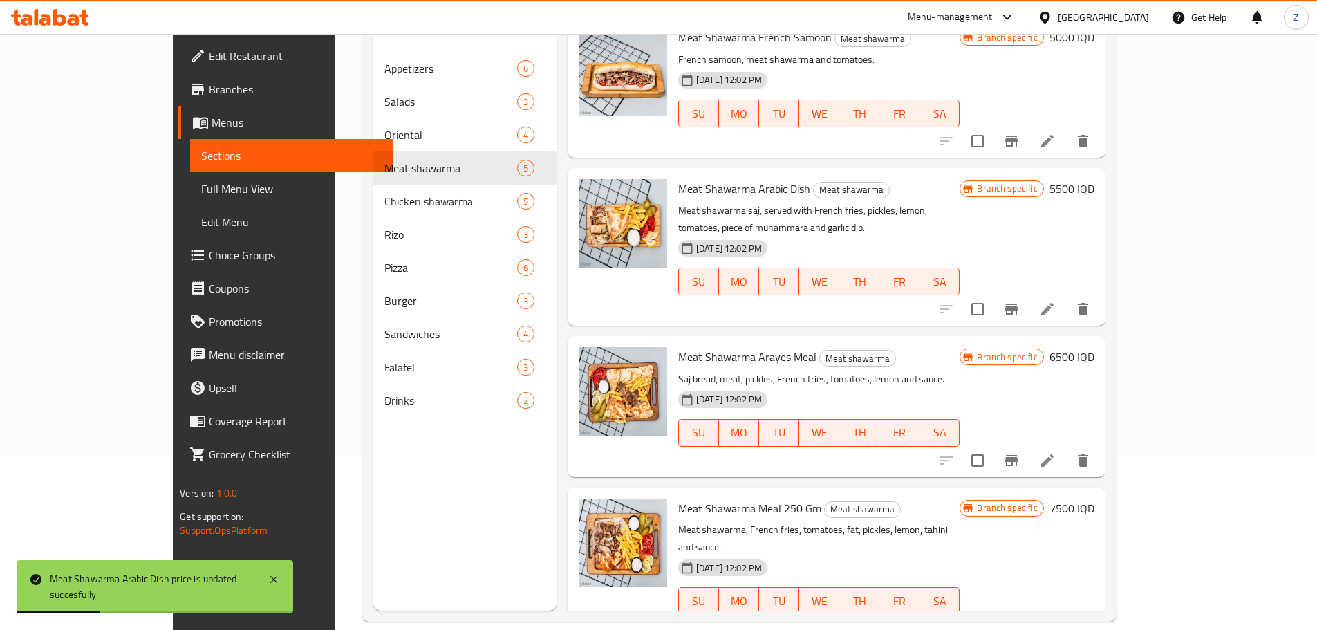
scroll to position [194, 0]
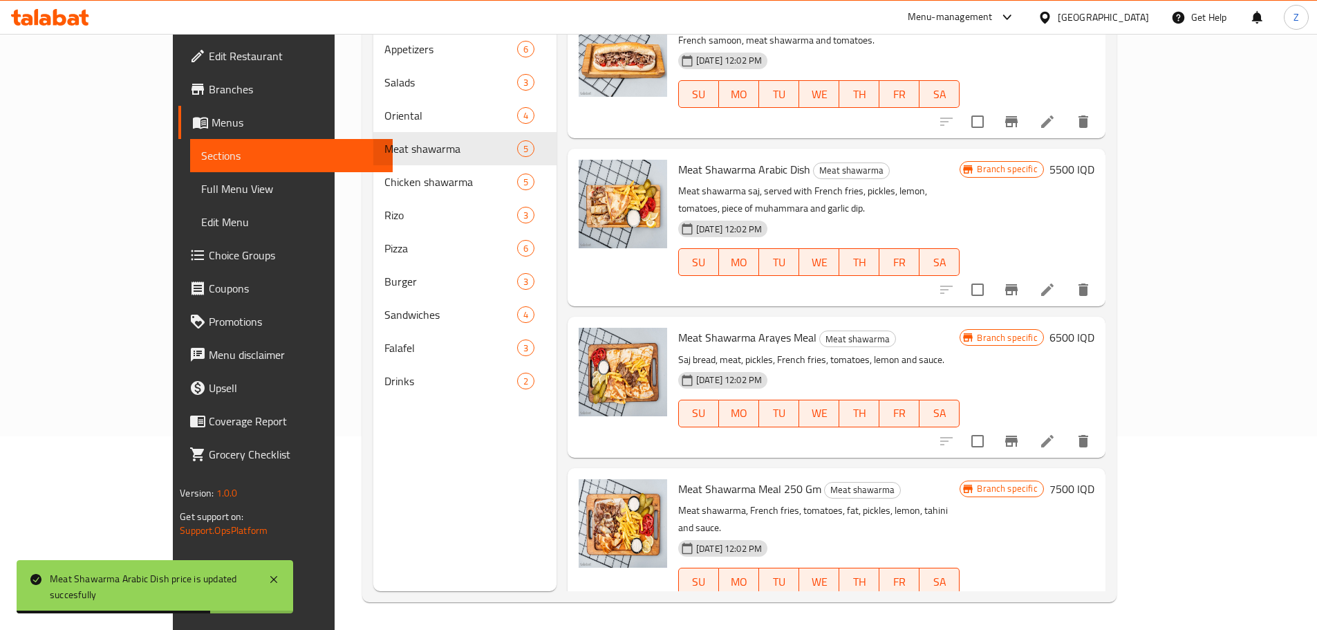
click at [1094, 328] on h6 "6500 IQD" at bounding box center [1071, 337] width 45 height 19
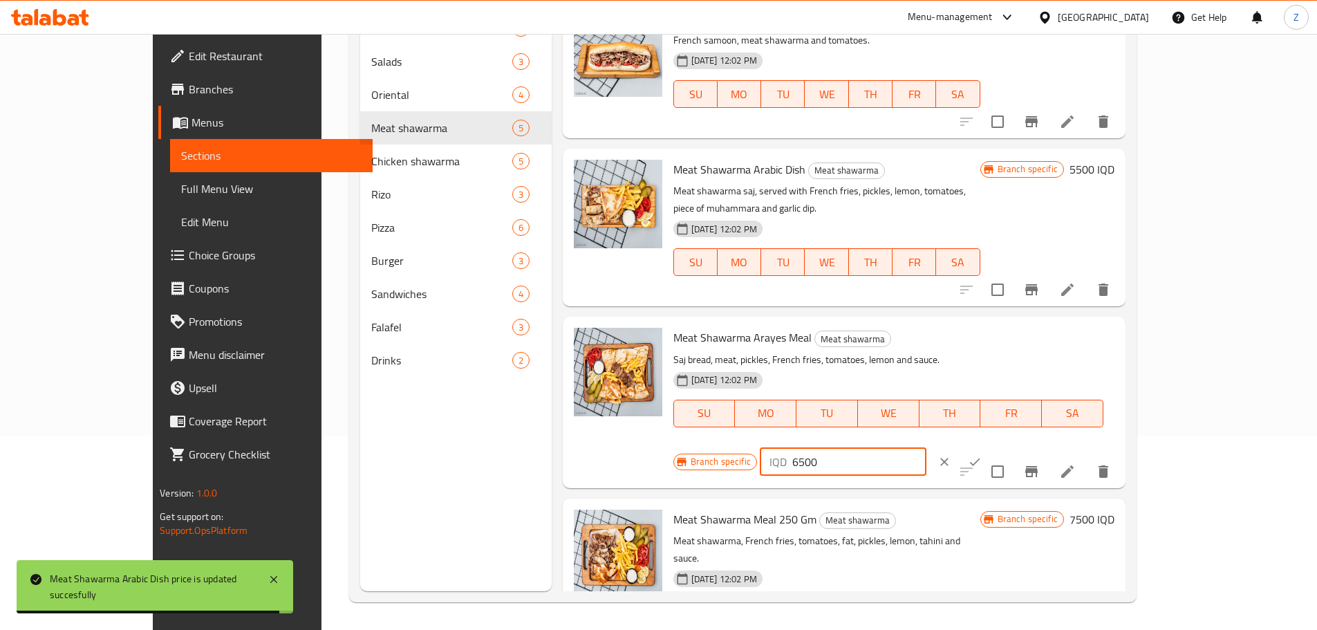
drag, startPoint x: 1074, startPoint y: 331, endPoint x: 1060, endPoint y: 332, distance: 14.6
click at [926, 448] on div "IQD 6500 ​" at bounding box center [843, 462] width 167 height 28
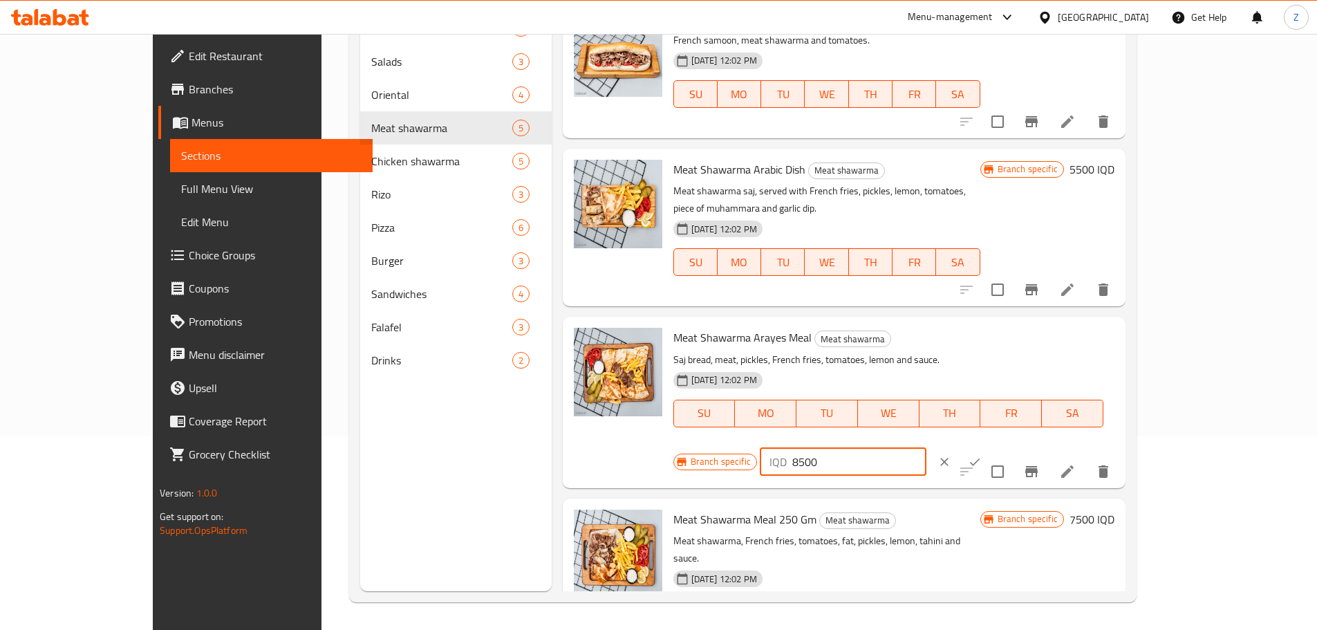
type input "8500"
drag, startPoint x: 1246, startPoint y: 325, endPoint x: 1233, endPoint y: 330, distance: 14.2
click at [990, 446] on button "ok" at bounding box center [974, 461] width 30 height 30
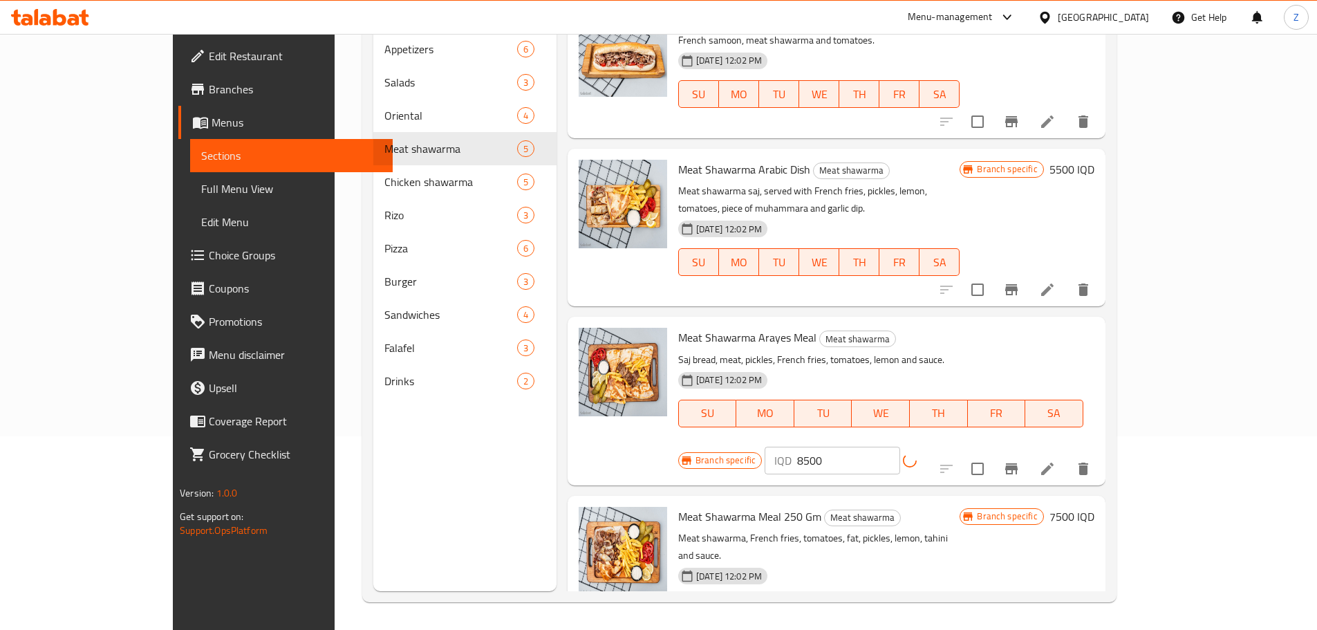
click at [1028, 452] on button "Branch-specific-item" at bounding box center [1011, 468] width 33 height 33
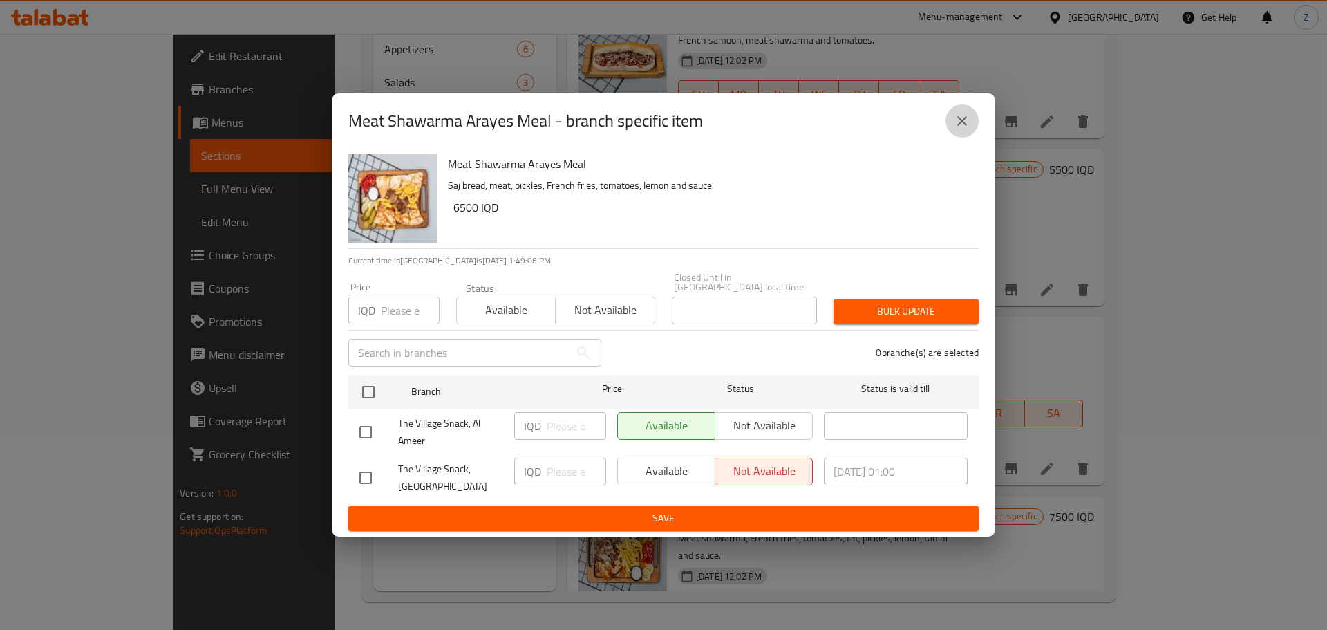
click at [963, 125] on icon "close" at bounding box center [962, 121] width 17 height 17
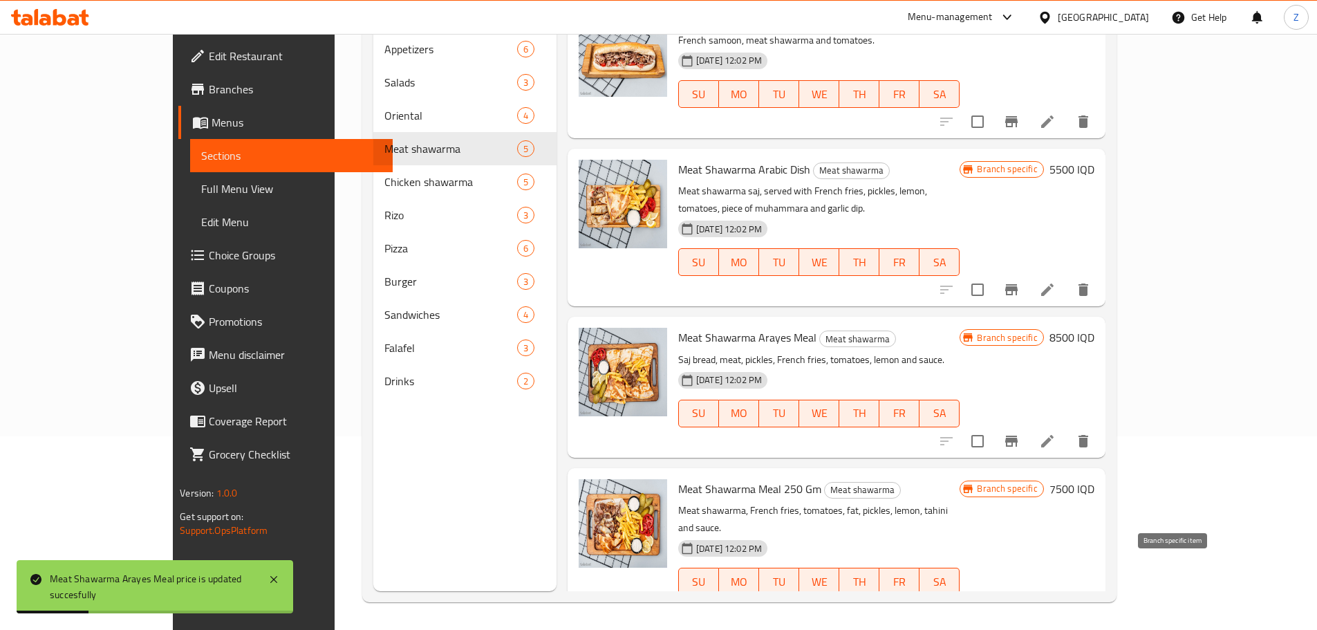
click at [1017, 603] on icon "Branch-specific-item" at bounding box center [1011, 608] width 12 height 11
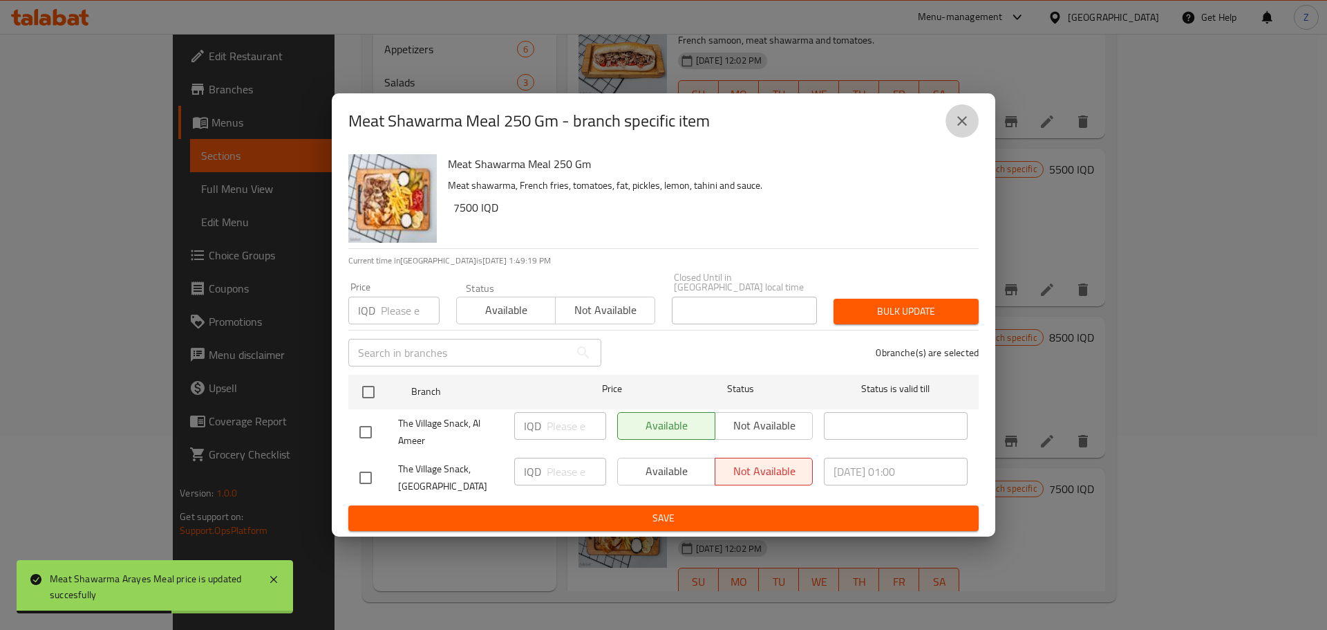
click at [966, 123] on icon "close" at bounding box center [962, 121] width 17 height 17
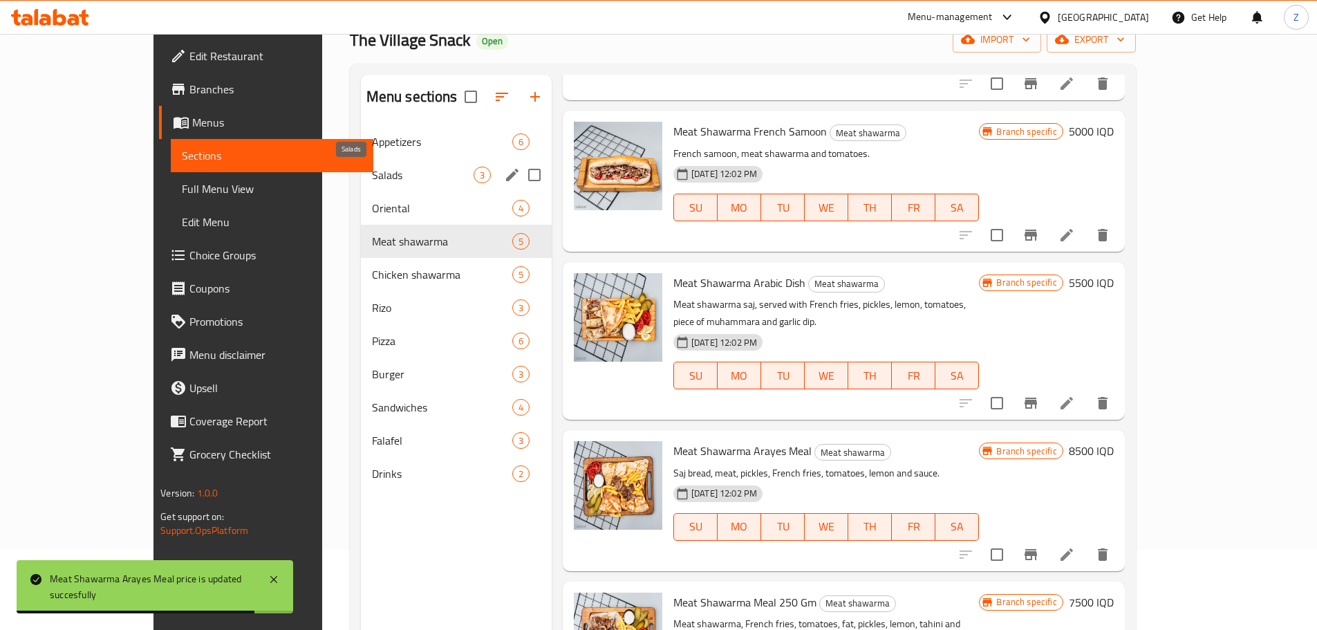
scroll to position [55, 0]
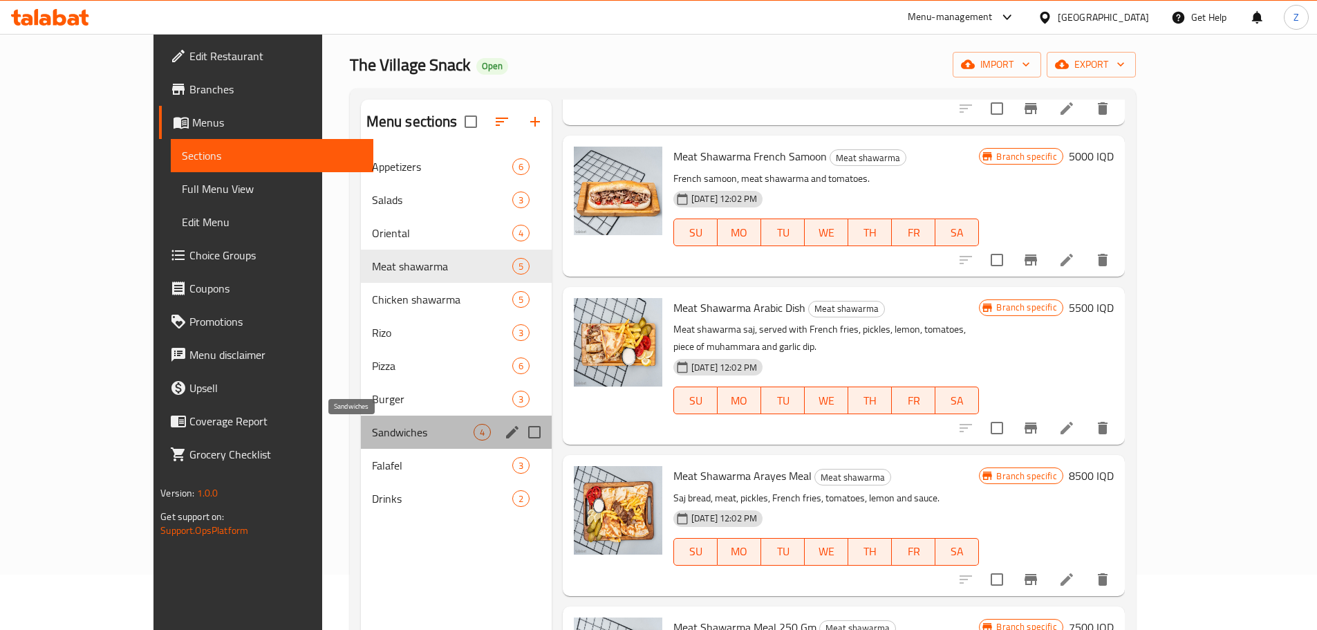
click at [372, 430] on span "Sandwiches" at bounding box center [423, 432] width 102 height 17
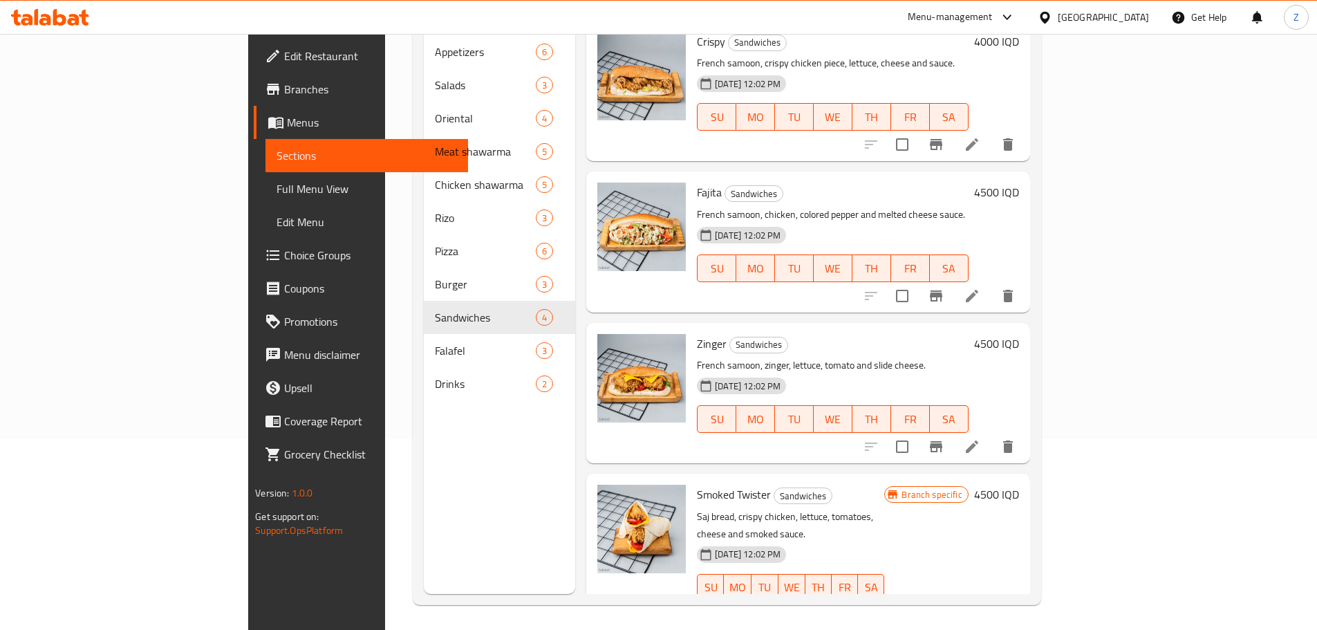
scroll to position [194, 0]
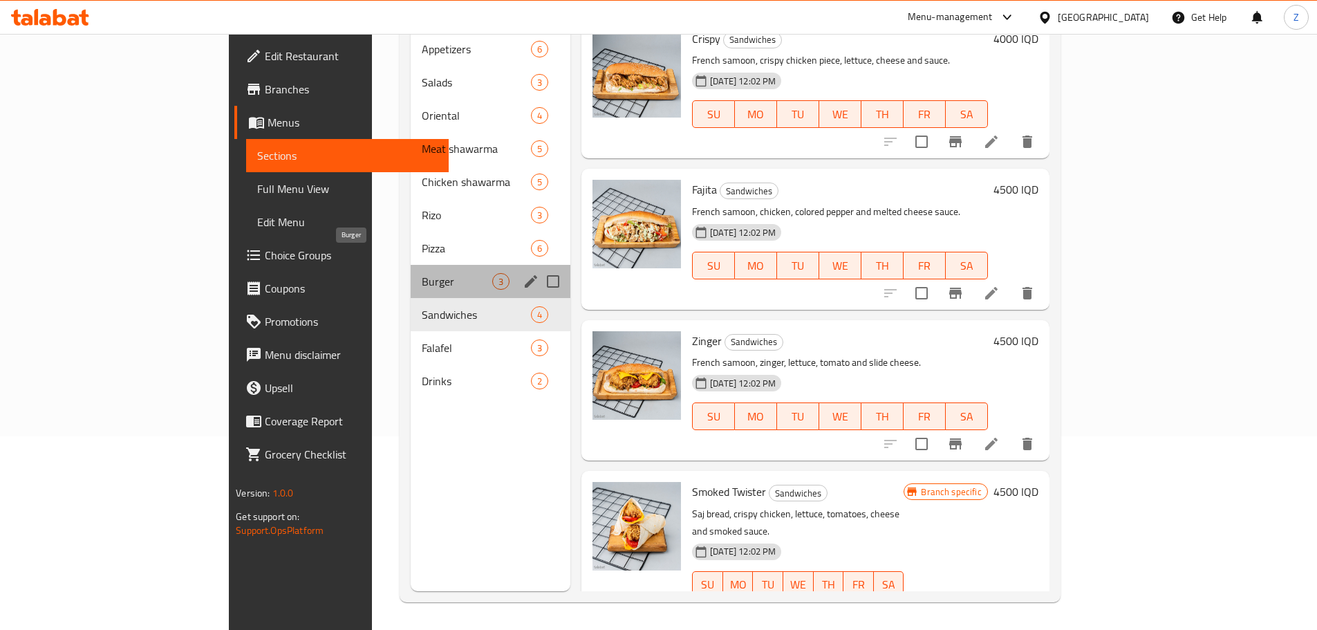
click at [422, 273] on span "Burger" at bounding box center [457, 281] width 70 height 17
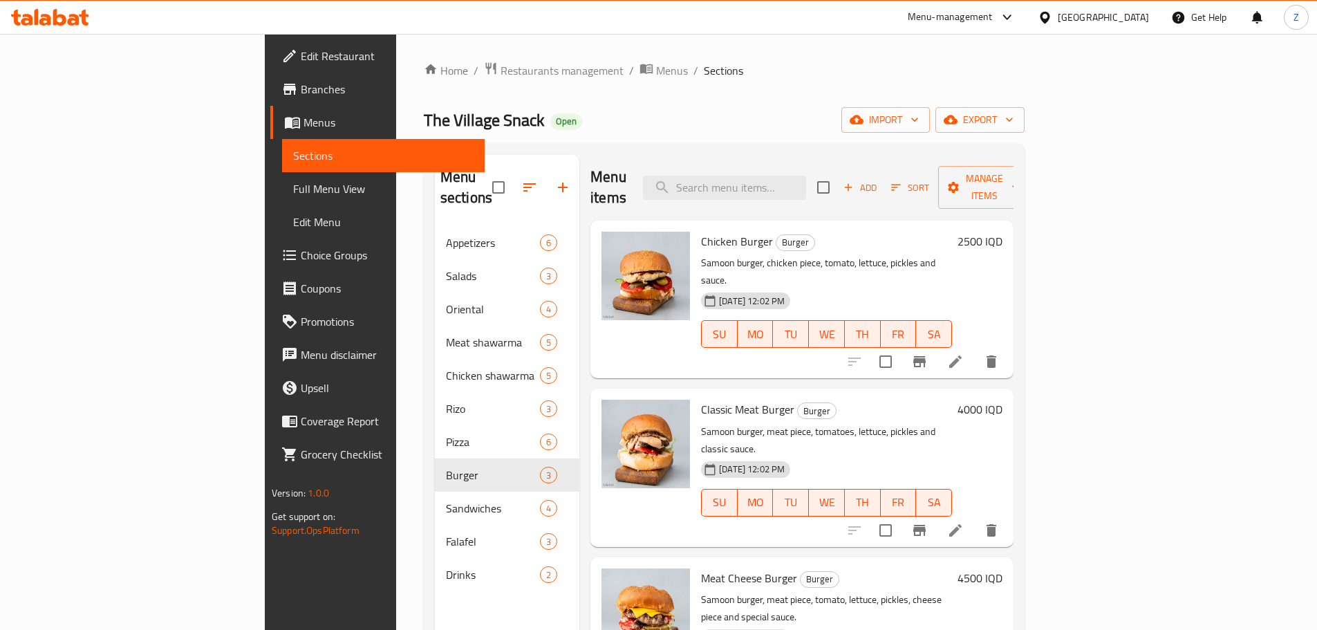
click at [1002, 232] on h6 "2500 IQD" at bounding box center [979, 241] width 45 height 19
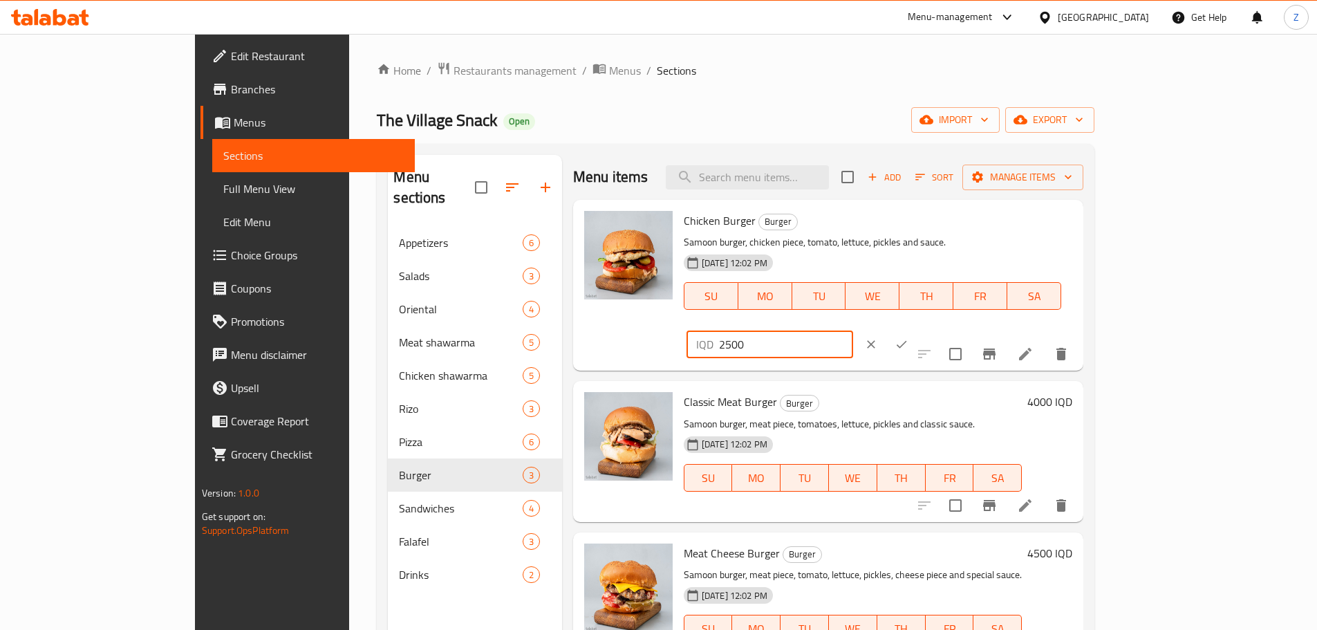
drag, startPoint x: 1086, startPoint y: 221, endPoint x: 1078, endPoint y: 223, distance: 8.4
click at [853, 330] on input "2500" at bounding box center [786, 344] width 134 height 28
type input "3500"
click at [916, 329] on button "ok" at bounding box center [901, 344] width 30 height 30
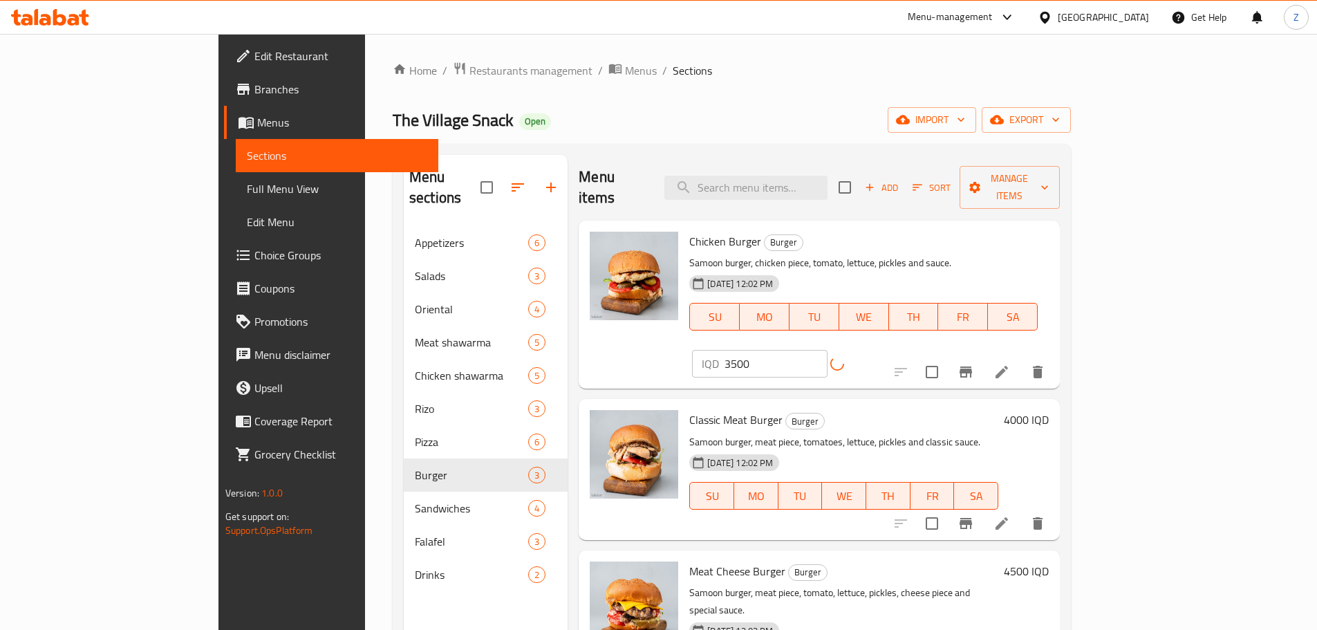
drag, startPoint x: 1256, startPoint y: 357, endPoint x: 1248, endPoint y: 368, distance: 14.4
click at [1054, 404] on div "Classic Meat Burger Burger Samoon burger, meat piece, tomatoes, lettuce, pickle…" at bounding box center [869, 468] width 370 height 129
click at [1048, 410] on h6 "4000 IQD" at bounding box center [1026, 419] width 45 height 19
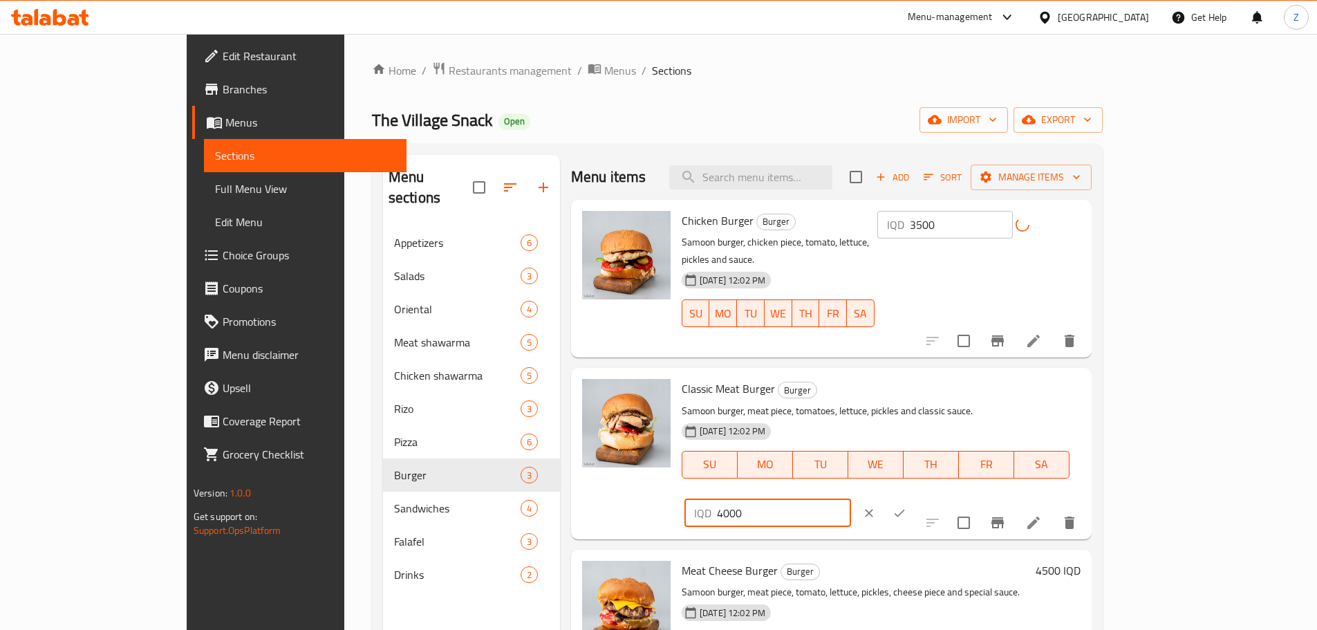
click at [851, 499] on input "4000" at bounding box center [784, 513] width 134 height 28
type input "5000"
click at [914, 498] on button "ok" at bounding box center [899, 513] width 30 height 30
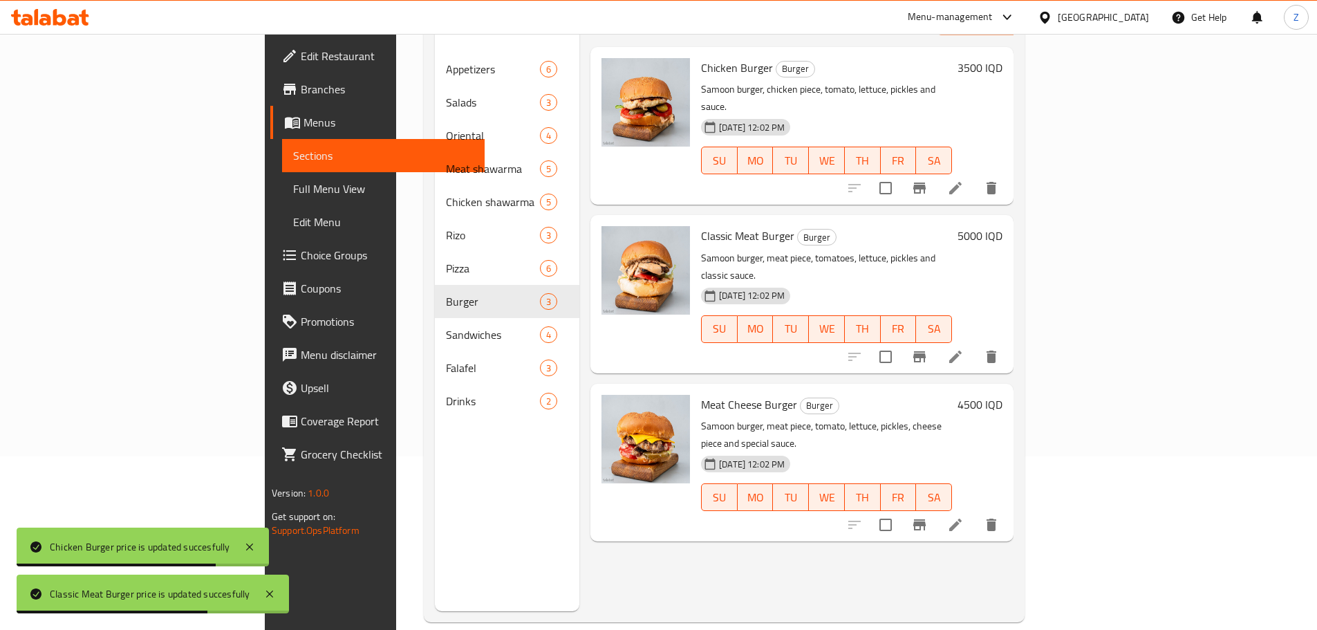
scroll to position [194, 0]
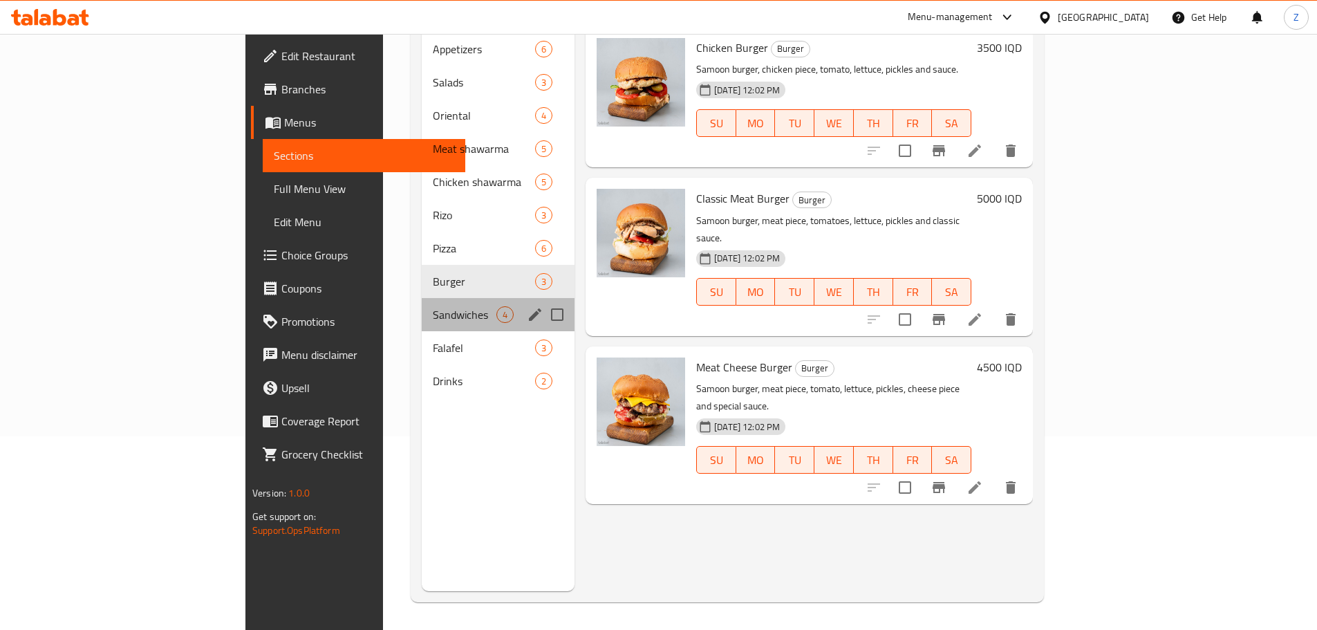
click at [422, 305] on div "Sandwiches 4" at bounding box center [498, 314] width 153 height 33
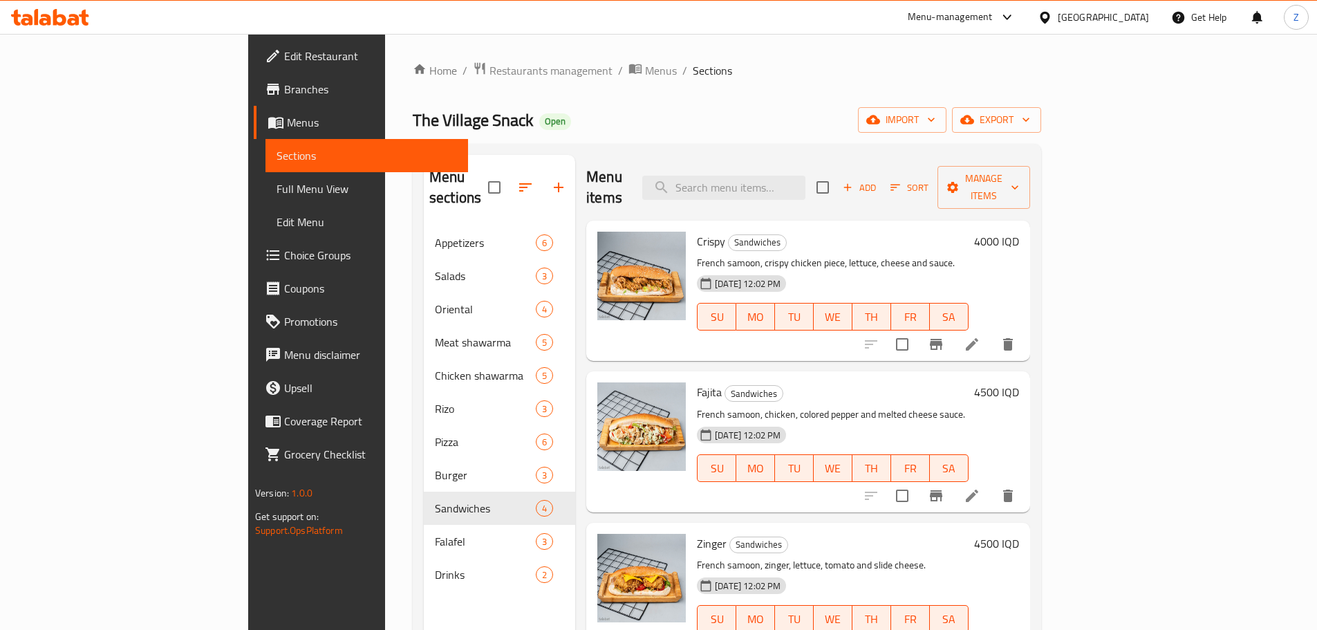
click at [1019, 232] on h6 "4000 IQD" at bounding box center [996, 241] width 45 height 19
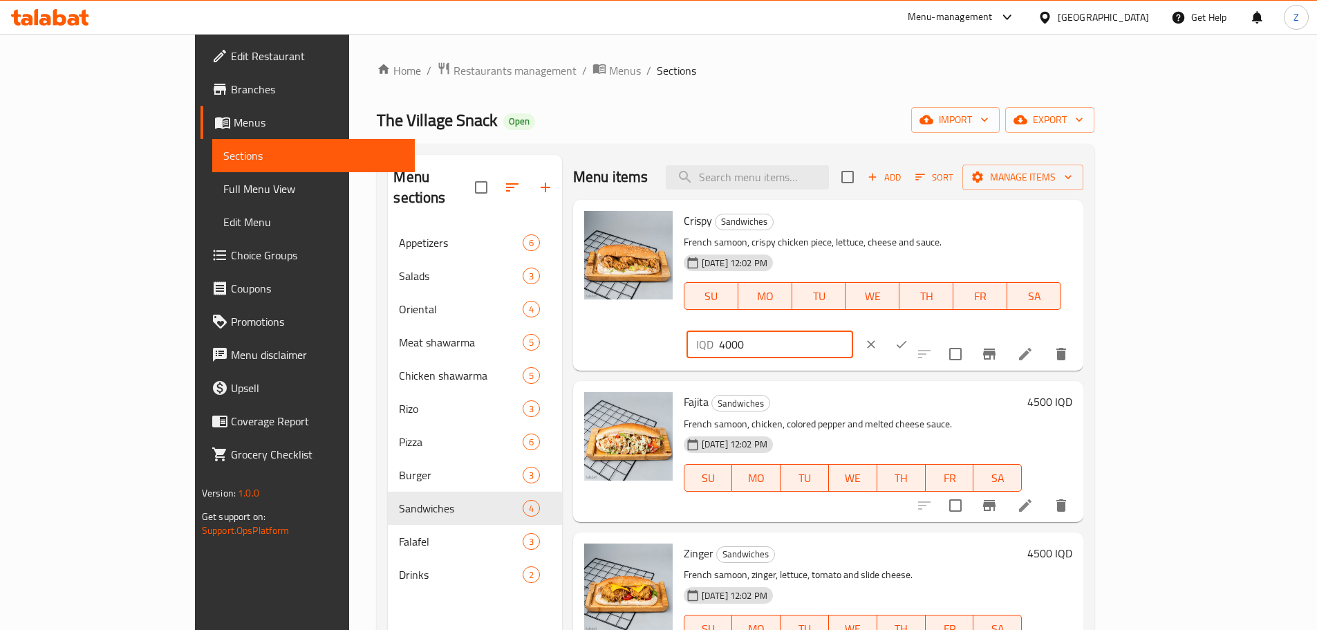
drag, startPoint x: 1073, startPoint y: 227, endPoint x: 1063, endPoint y: 229, distance: 10.7
click at [853, 330] on div "IQD 4000 ​" at bounding box center [769, 344] width 167 height 28
type input "5000"
click at [916, 329] on button "ok" at bounding box center [901, 344] width 30 height 30
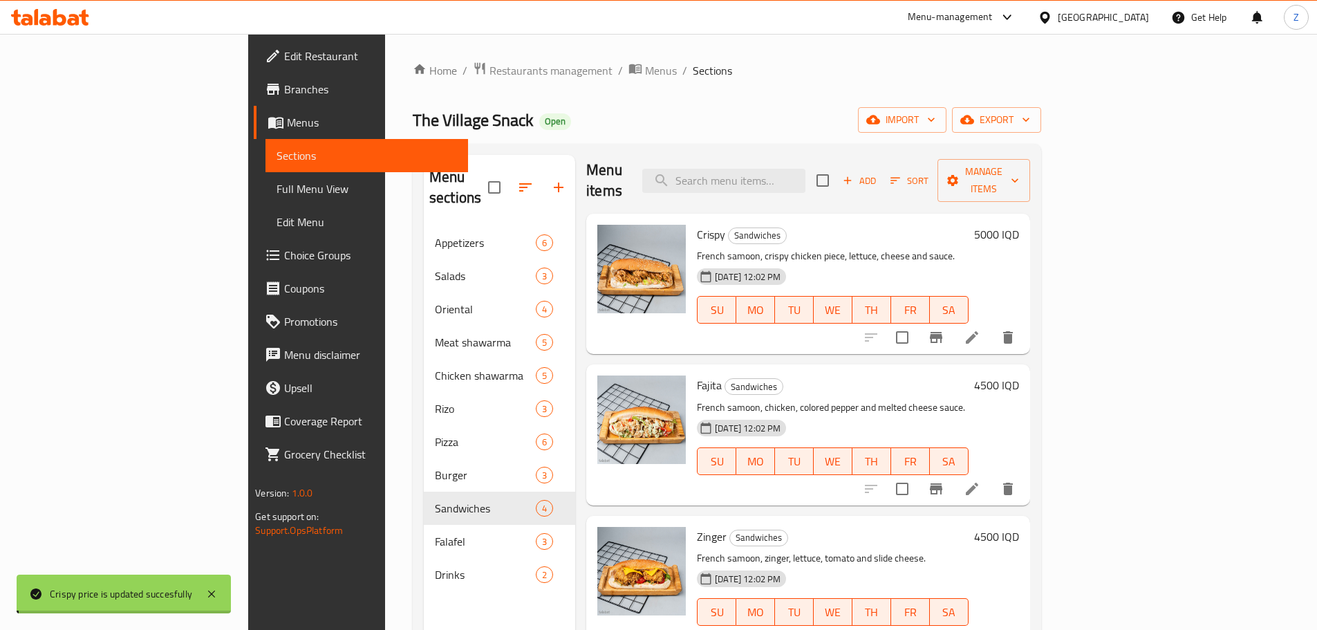
scroll to position [9, 0]
click at [1019, 373] on h6 "4500 IQD" at bounding box center [996, 382] width 45 height 19
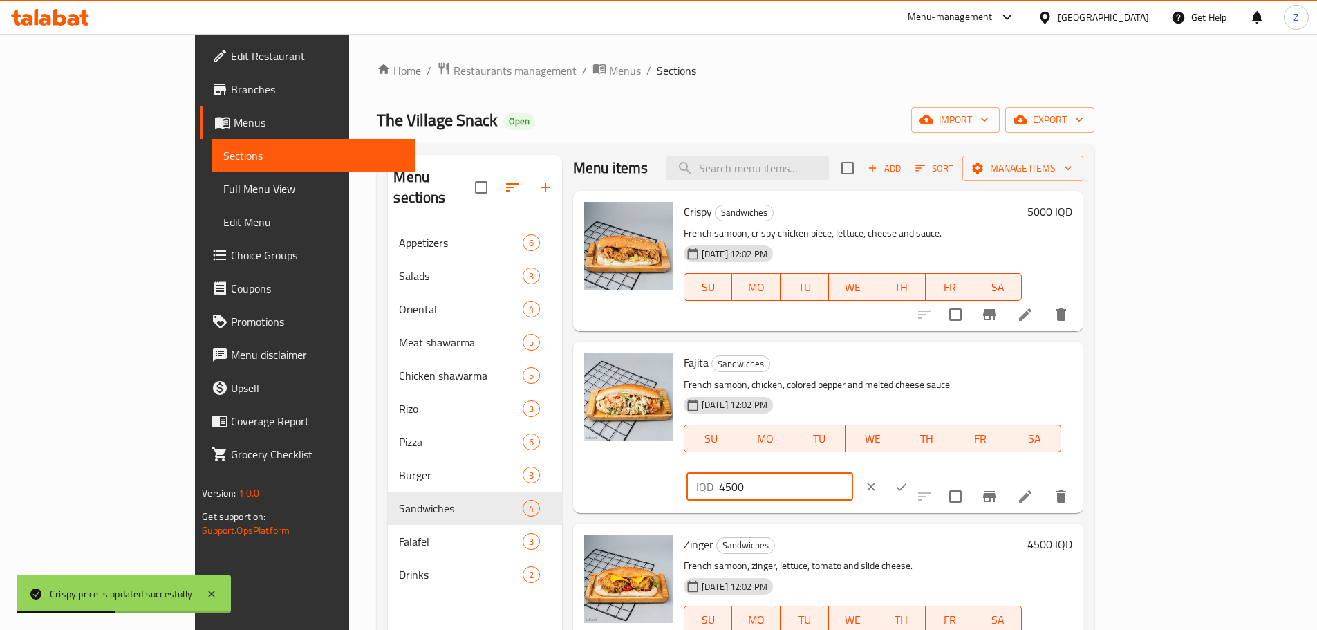
click at [853, 473] on div "IQD 4500 ​" at bounding box center [769, 487] width 167 height 28
type input "5500"
click at [908, 480] on icon "ok" at bounding box center [901, 487] width 14 height 14
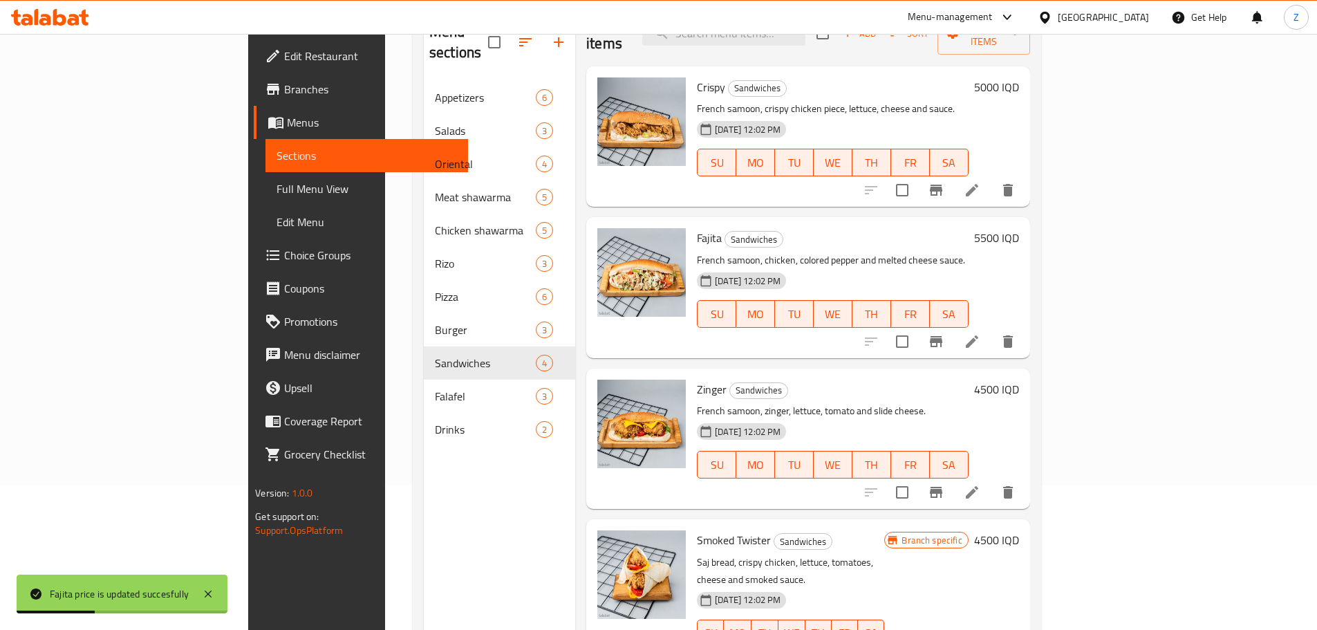
scroll to position [194, 0]
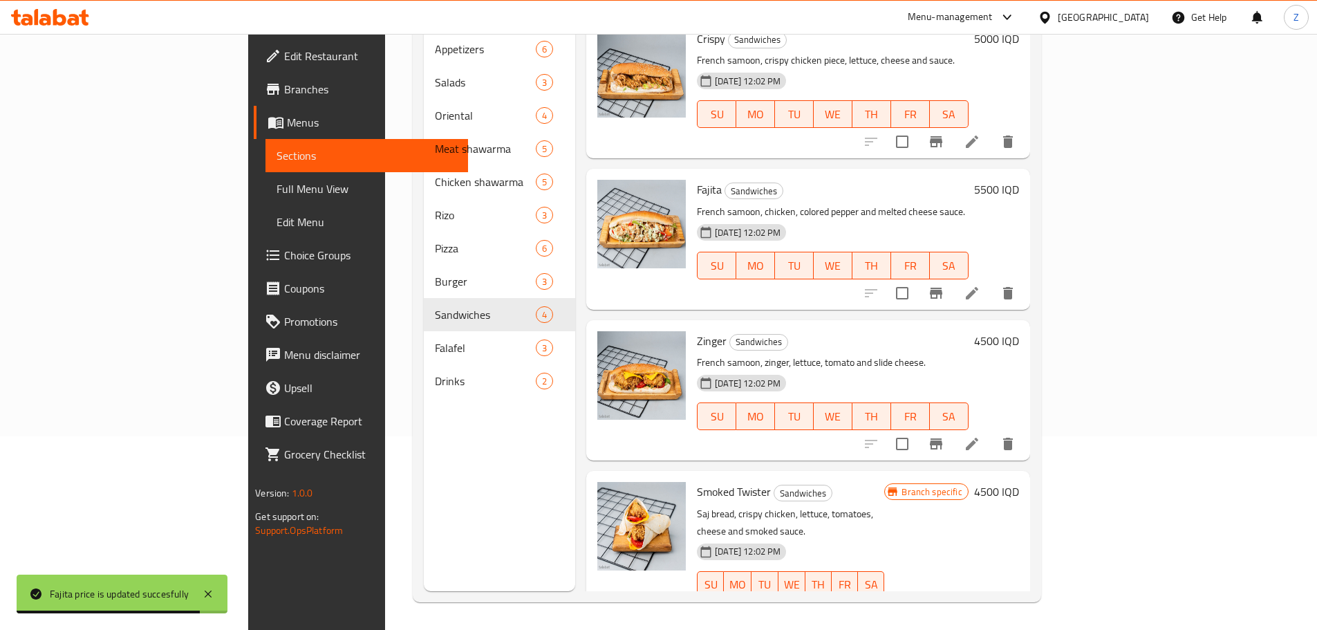
click at [1019, 331] on h6 "4500 IQD" at bounding box center [996, 340] width 45 height 19
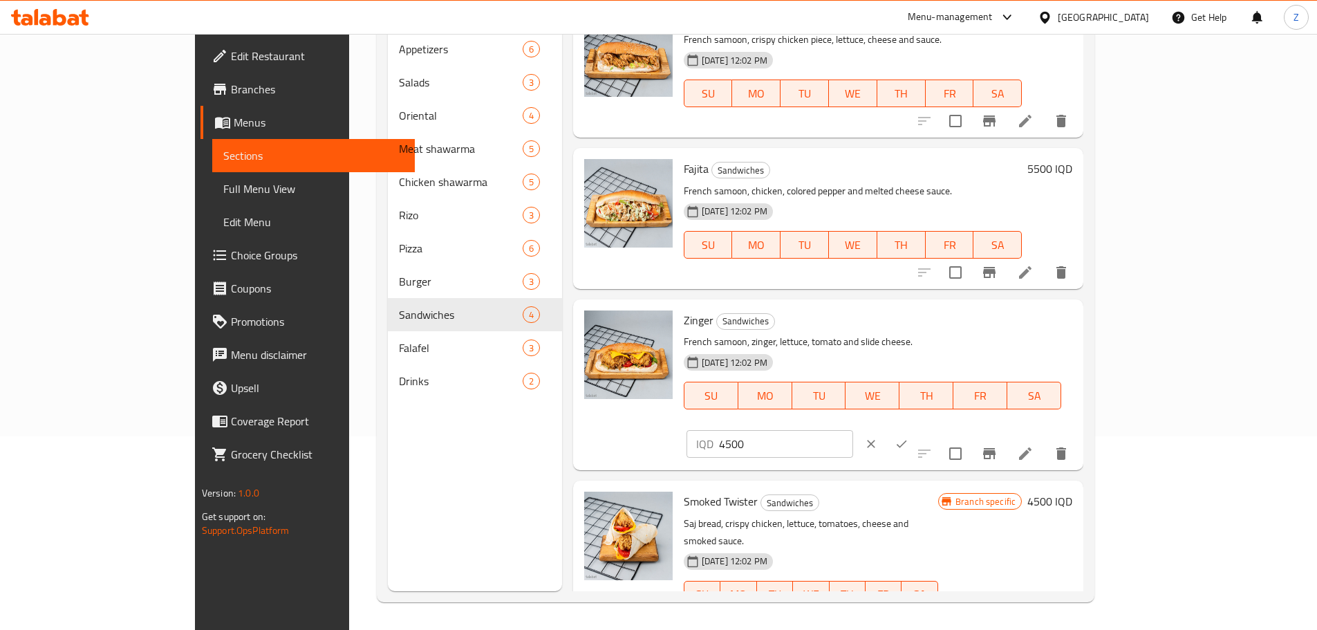
click at [853, 430] on input "4500" at bounding box center [786, 444] width 134 height 28
type input "5000"
click at [916, 429] on button "ok" at bounding box center [901, 444] width 30 height 30
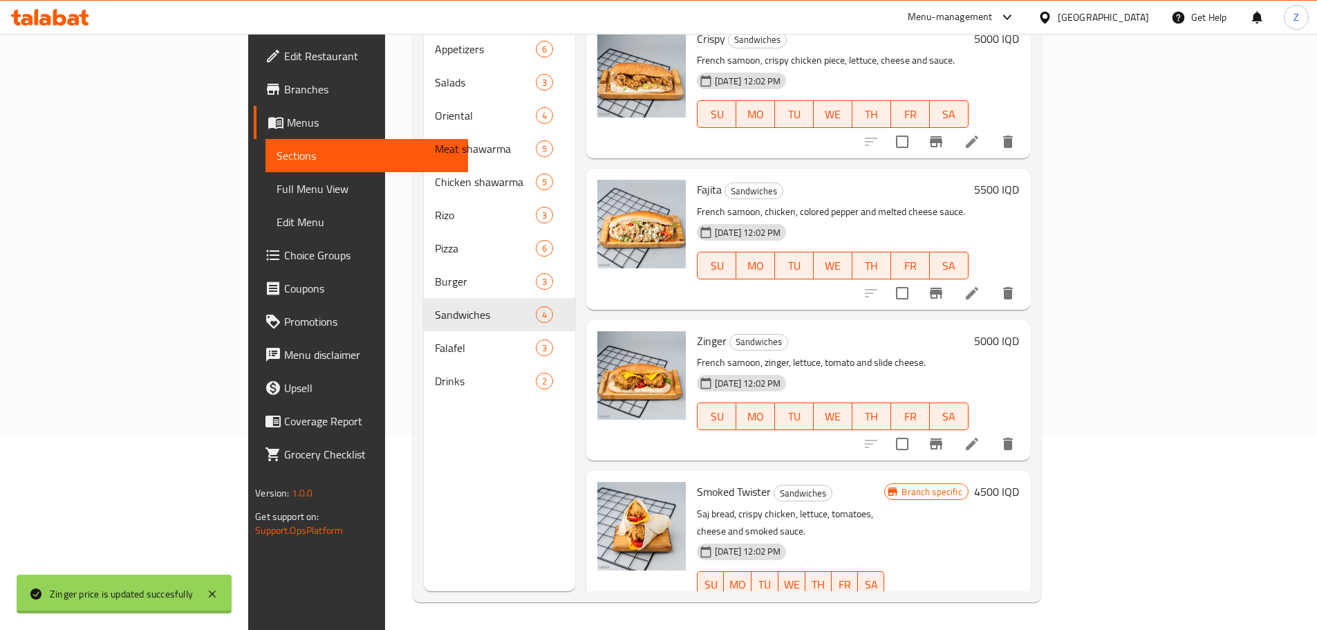
click at [1019, 482] on h6 "4500 IQD" at bounding box center [996, 491] width 45 height 19
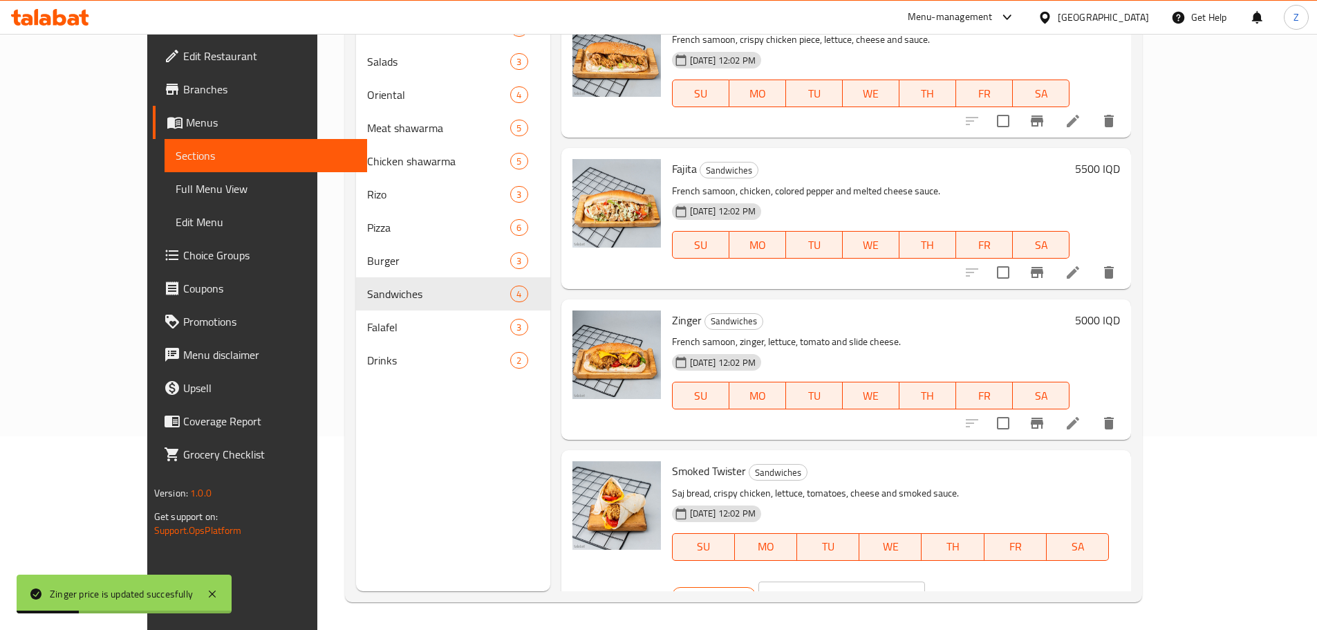
click at [925, 581] on input "4500" at bounding box center [858, 595] width 134 height 28
type input "5000"
drag, startPoint x: 1235, startPoint y: 473, endPoint x: 1159, endPoint y: 549, distance: 107.5
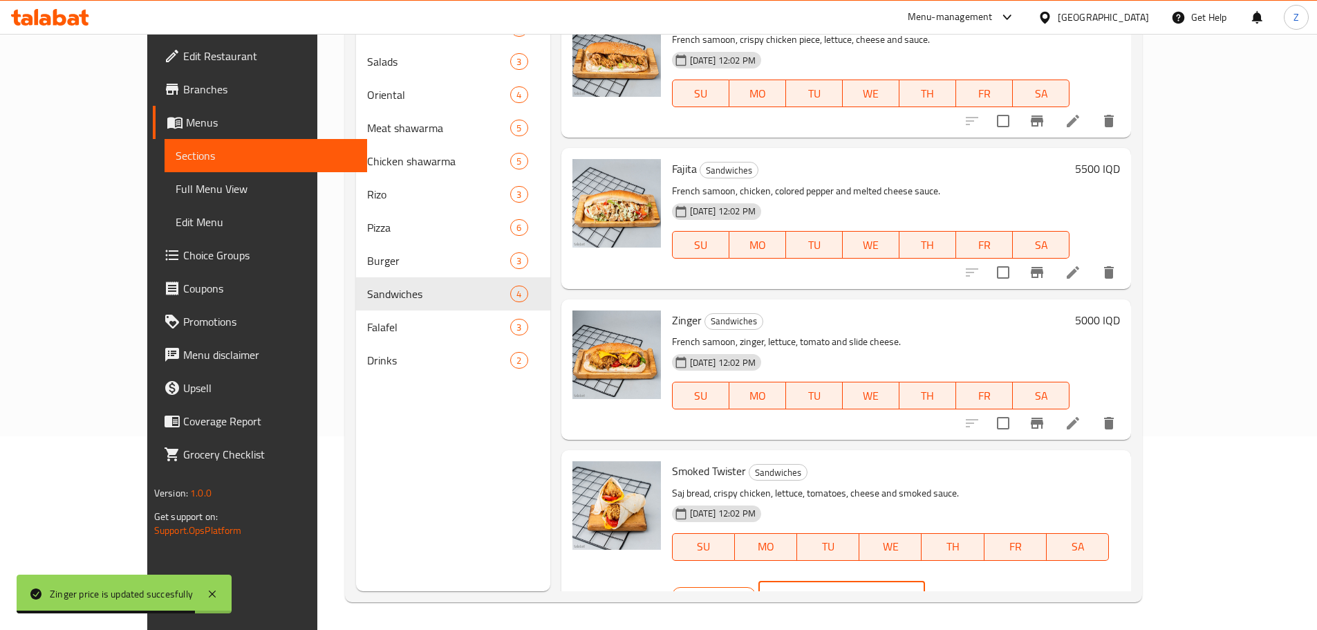
click at [980, 588] on icon "ok" at bounding box center [973, 595] width 14 height 14
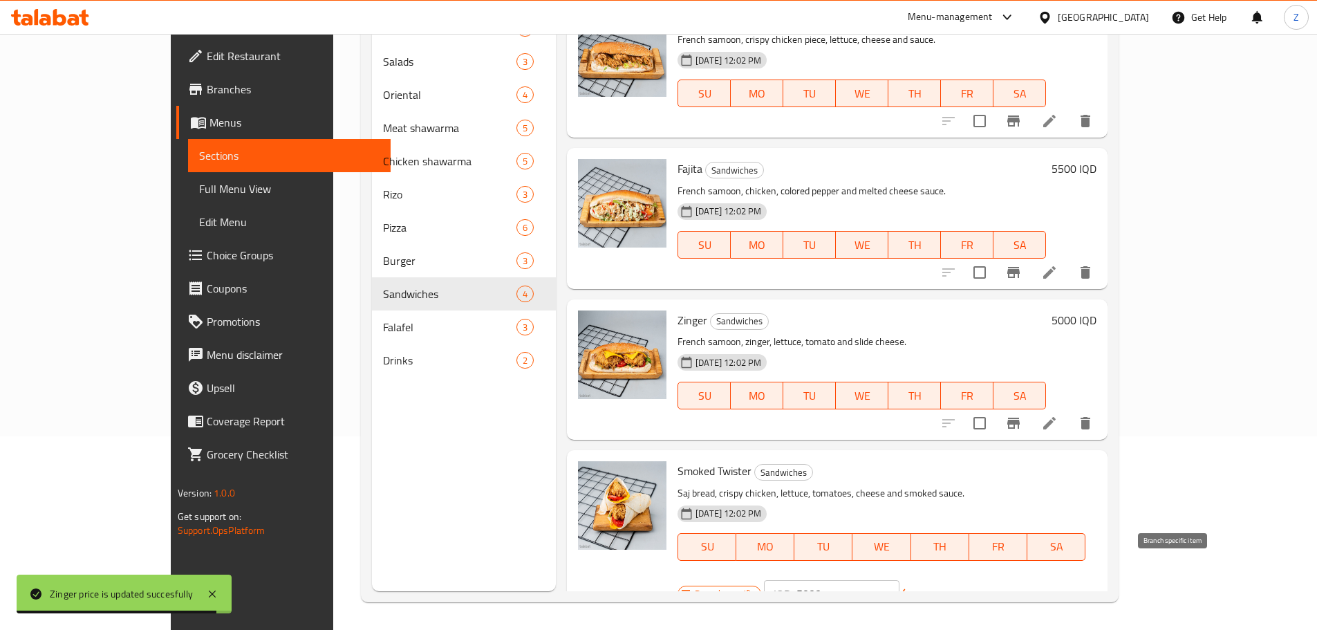
click at [1022, 594] on icon "Branch-specific-item" at bounding box center [1013, 602] width 17 height 17
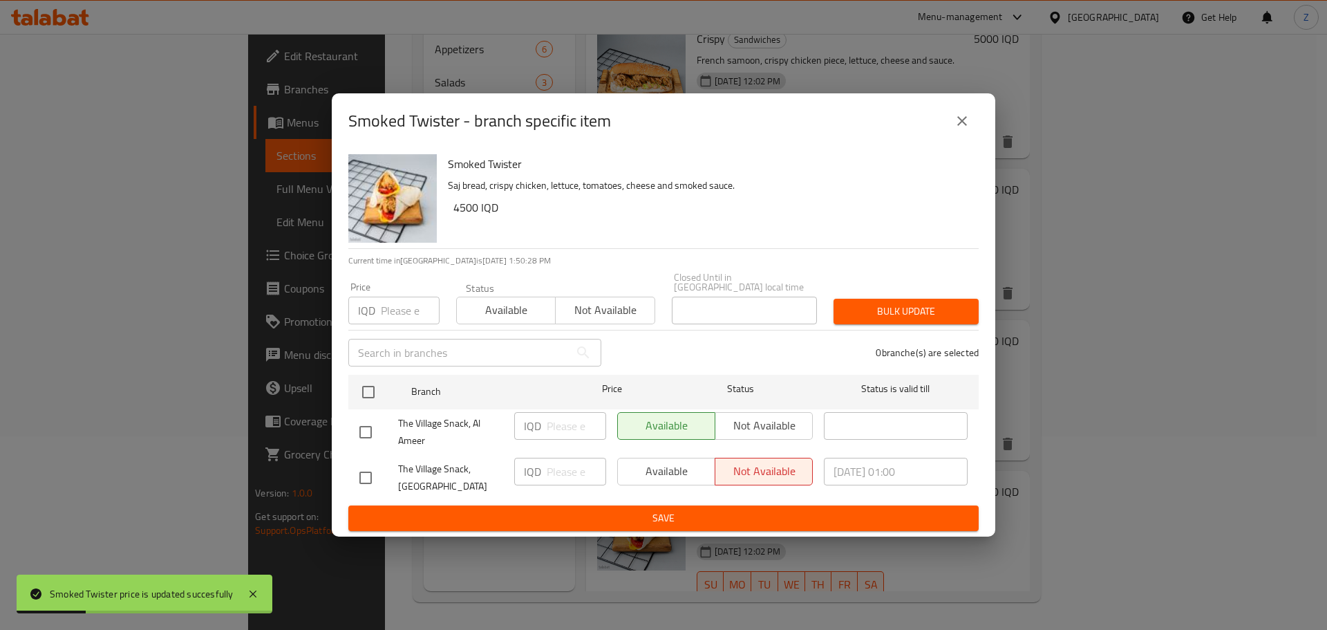
click at [969, 126] on icon "close" at bounding box center [962, 121] width 17 height 17
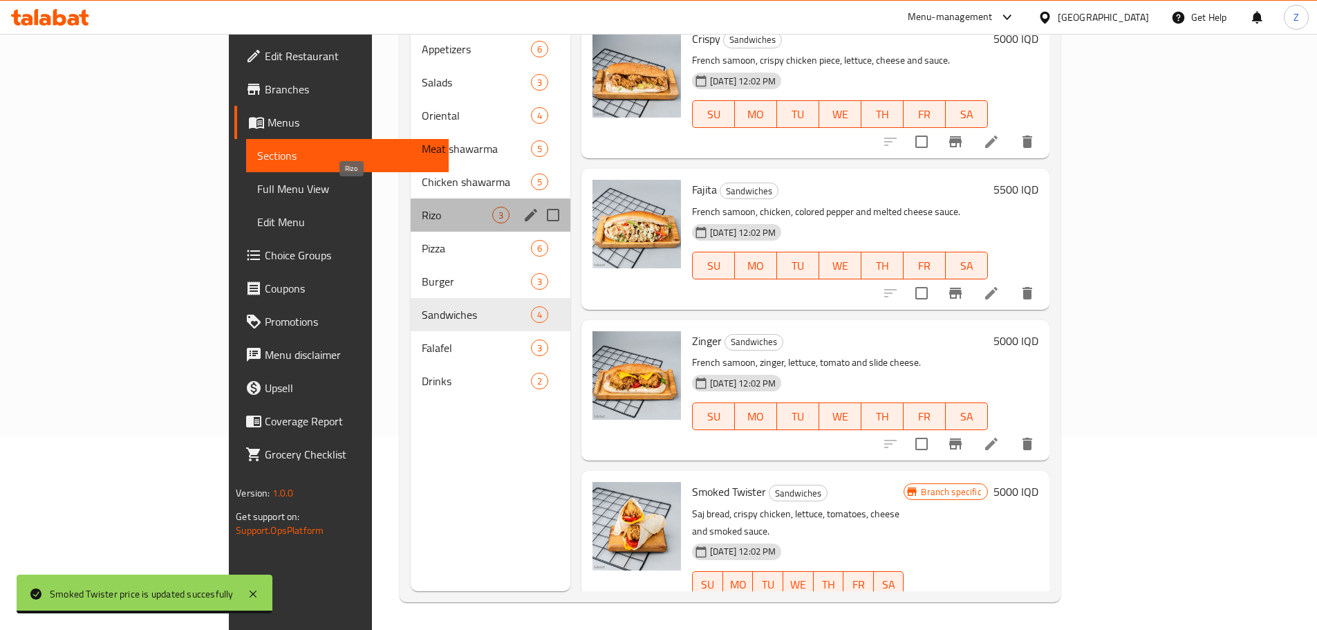
click at [422, 207] on span "Rizo" at bounding box center [457, 215] width 70 height 17
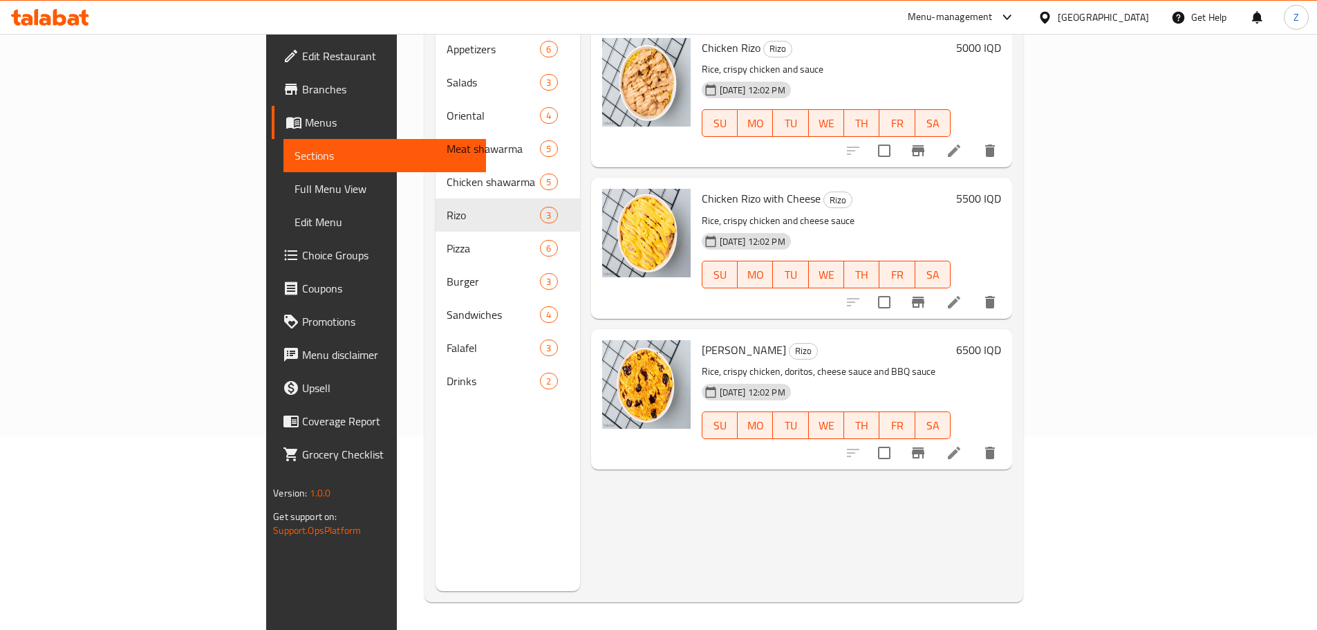
scroll to position [55, 0]
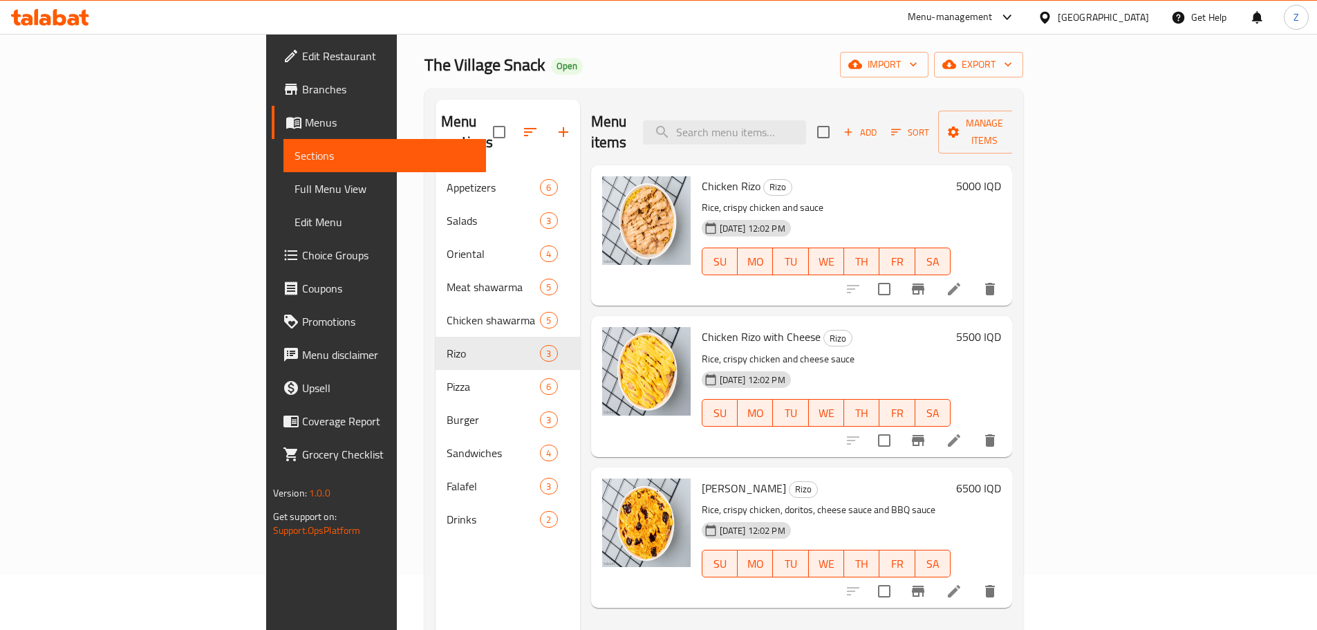
click at [1001, 176] on h6 "5000 IQD" at bounding box center [978, 185] width 45 height 19
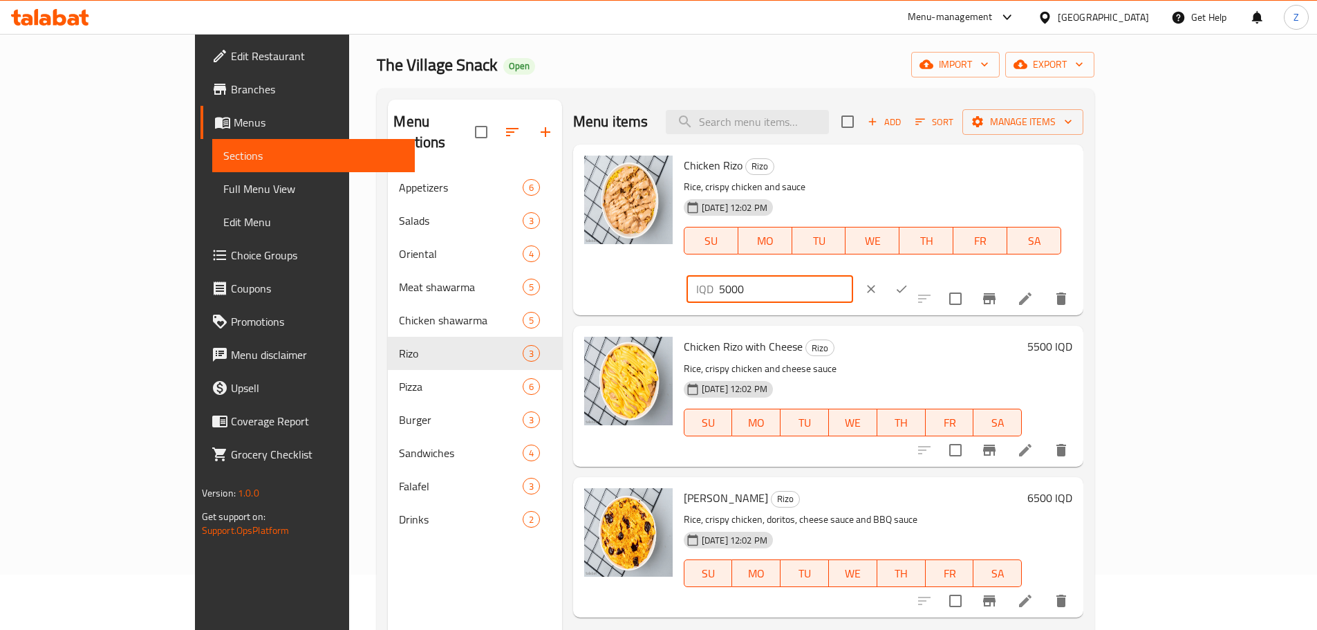
drag, startPoint x: 1084, startPoint y: 167, endPoint x: 1075, endPoint y: 166, distance: 9.8
click at [853, 275] on div "IQD 5000 ​" at bounding box center [769, 289] width 167 height 28
type input "6000"
click at [916, 274] on button "ok" at bounding box center [901, 289] width 30 height 30
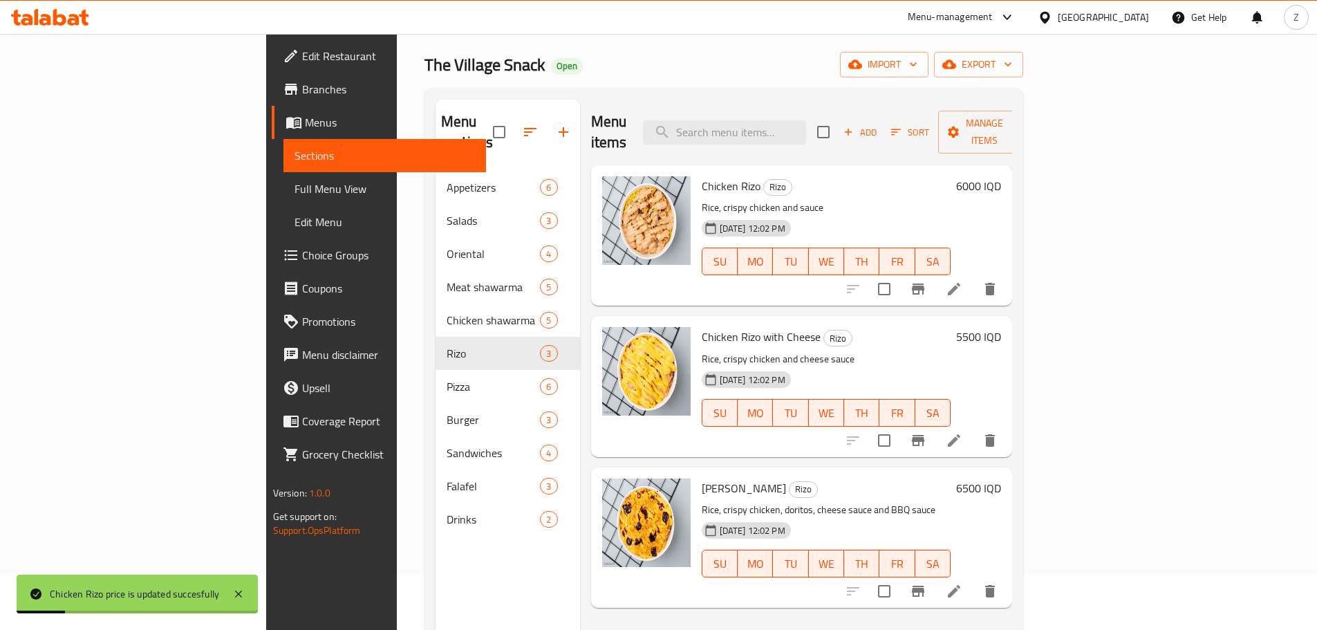
click at [1001, 329] on div "5500 IQD" at bounding box center [975, 386] width 50 height 118
click at [1001, 327] on h6 "5500 IQD" at bounding box center [978, 336] width 45 height 19
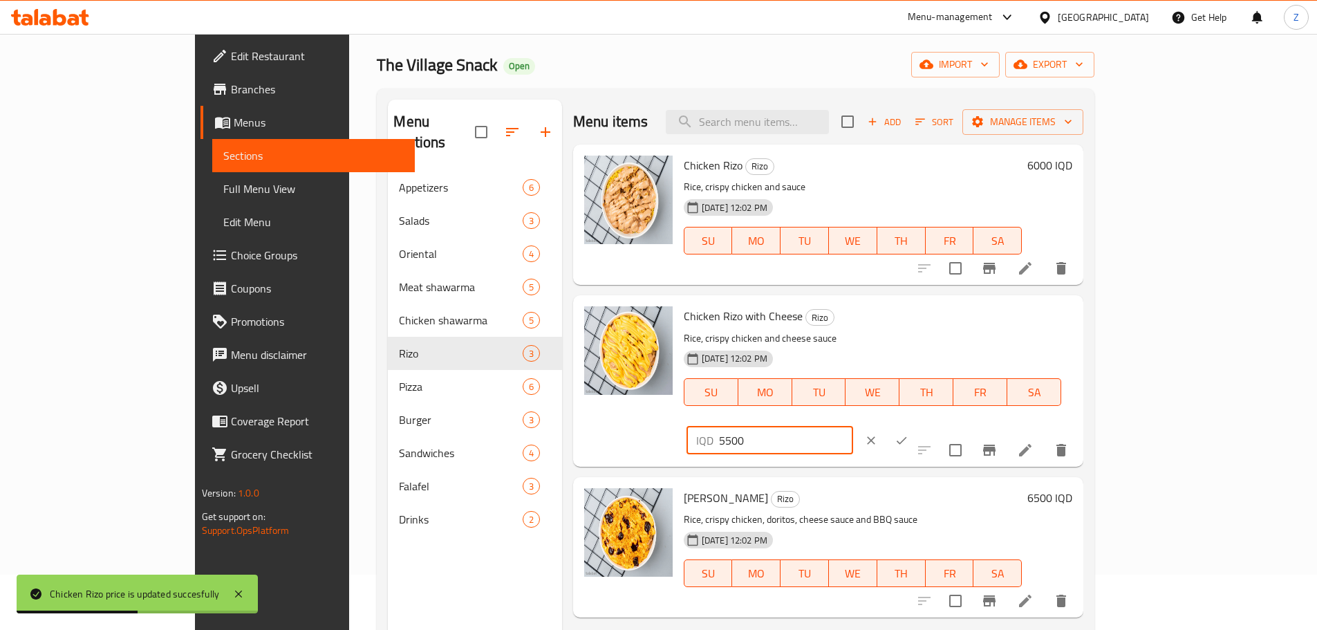
click at [853, 426] on input "5500" at bounding box center [786, 440] width 134 height 28
type input "6500"
click at [908, 433] on icon "ok" at bounding box center [901, 440] width 14 height 14
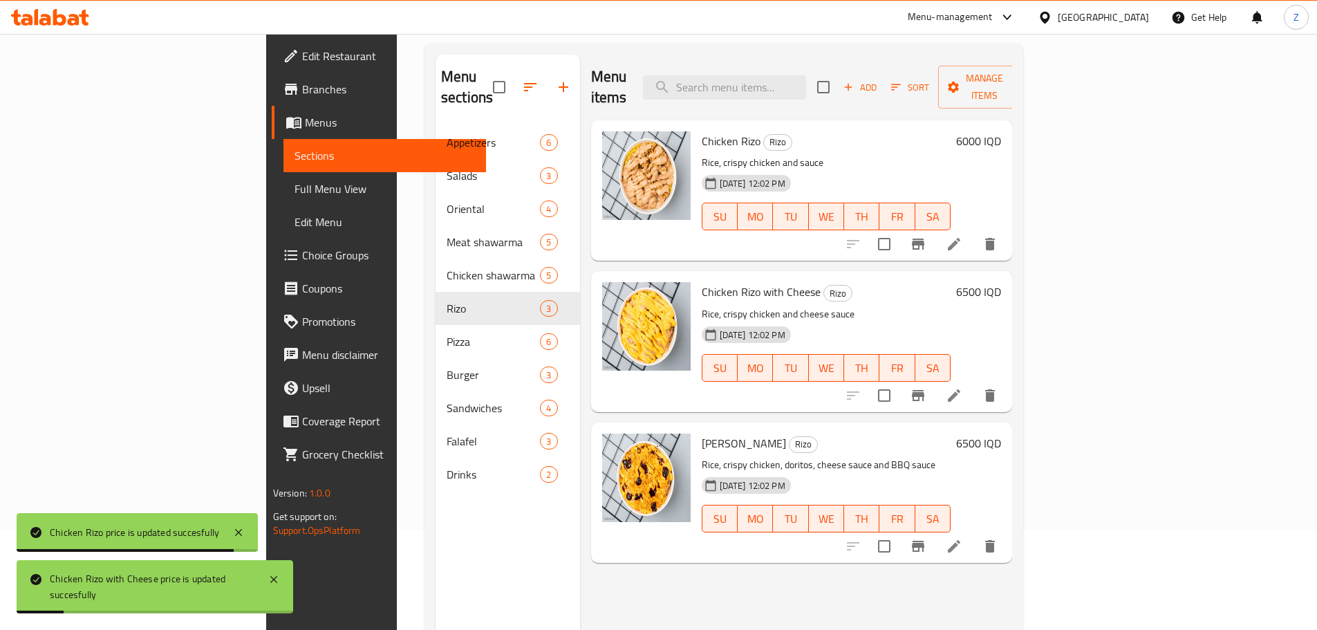
scroll to position [124, 0]
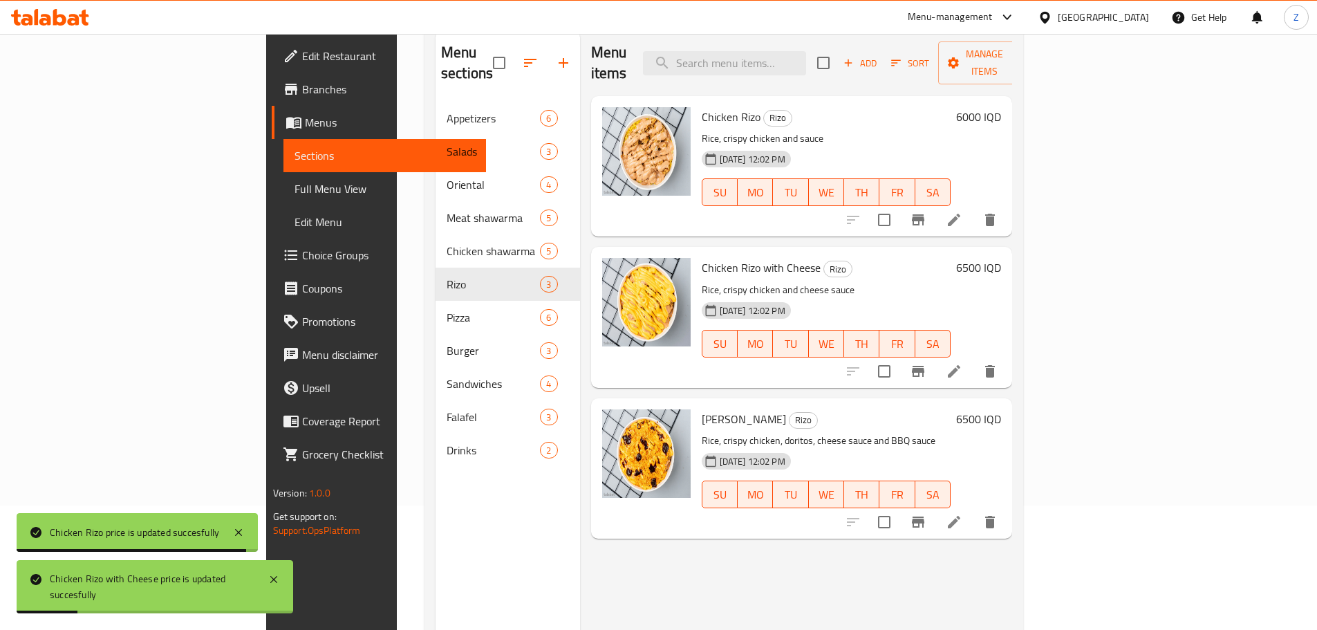
click at [1001, 409] on h6 "6500 IQD" at bounding box center [978, 418] width 45 height 19
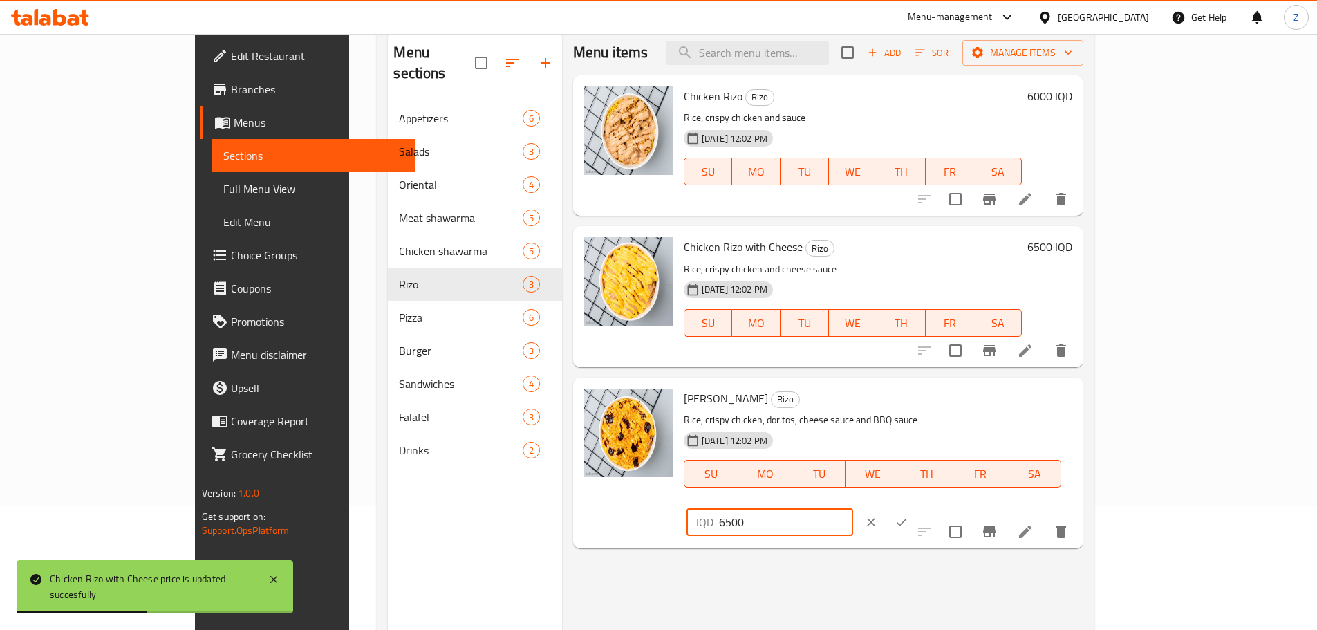
drag, startPoint x: 1082, startPoint y: 408, endPoint x: 1071, endPoint y: 408, distance: 11.8
click at [853, 508] on div "IQD 6500 ​" at bounding box center [769, 522] width 167 height 28
type input "7500"
click at [916, 507] on button "ok" at bounding box center [901, 522] width 30 height 30
